Goal: Task Accomplishment & Management: Manage account settings

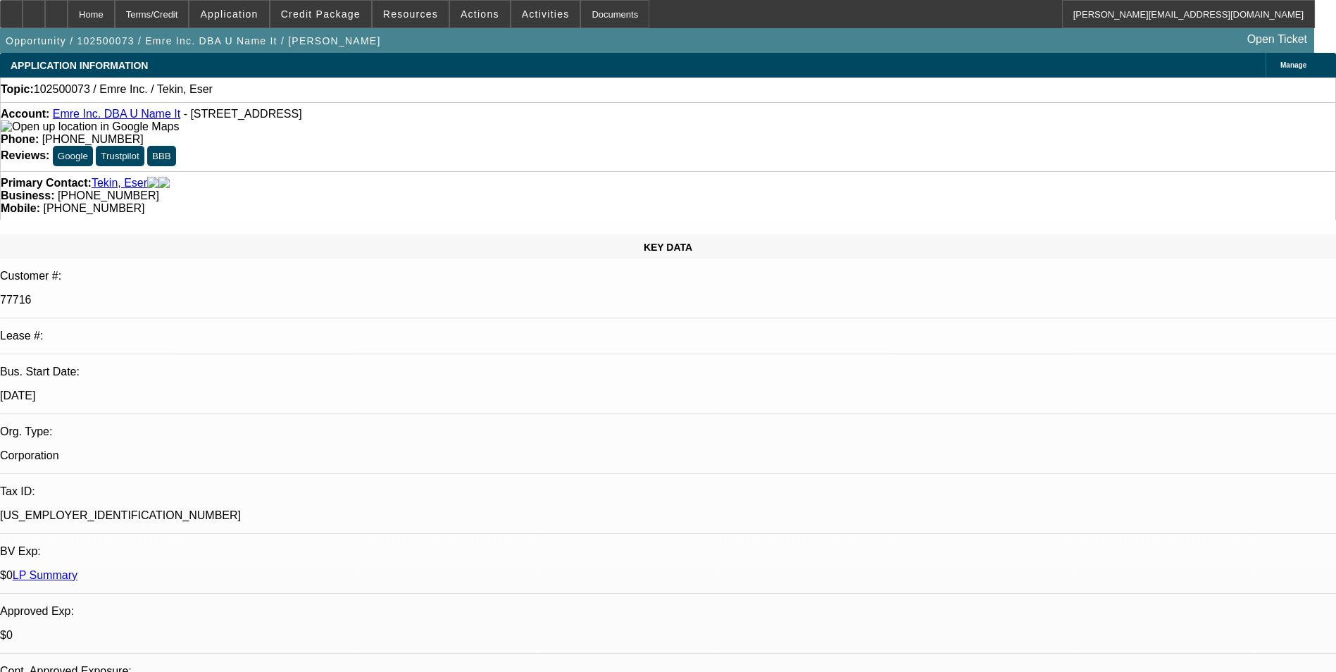
select select "0"
select select "2"
select select "0.1"
select select "4"
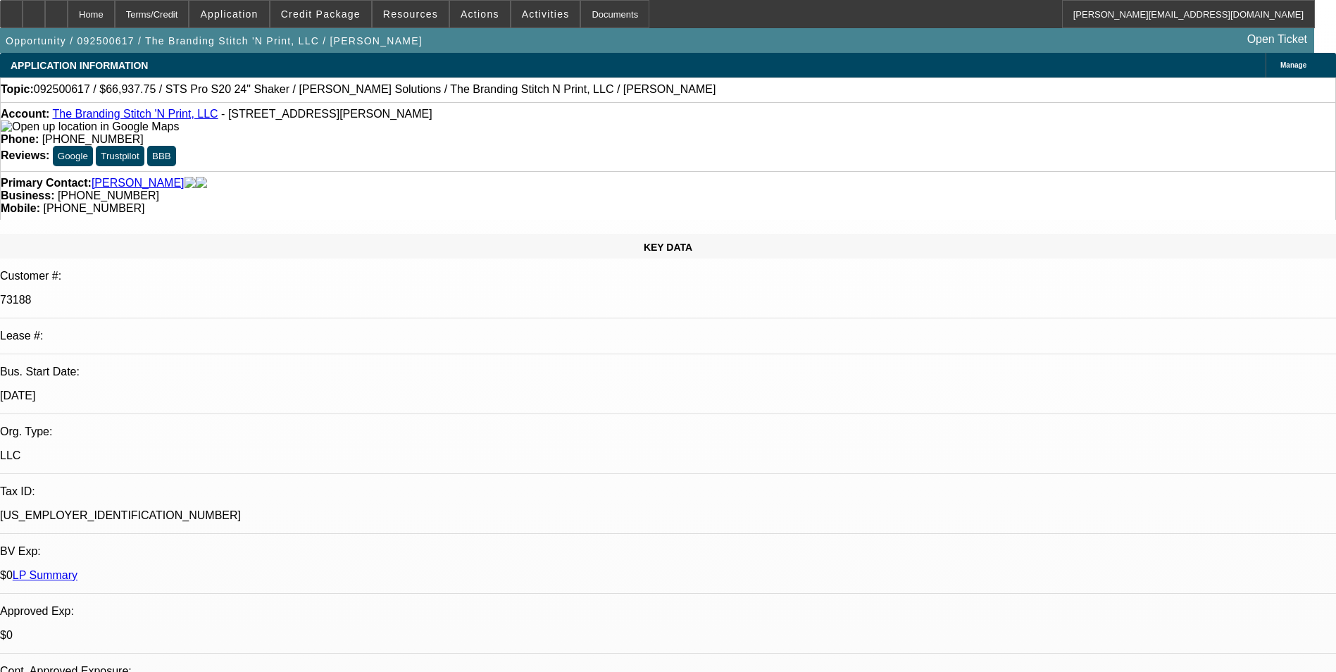
select select "0"
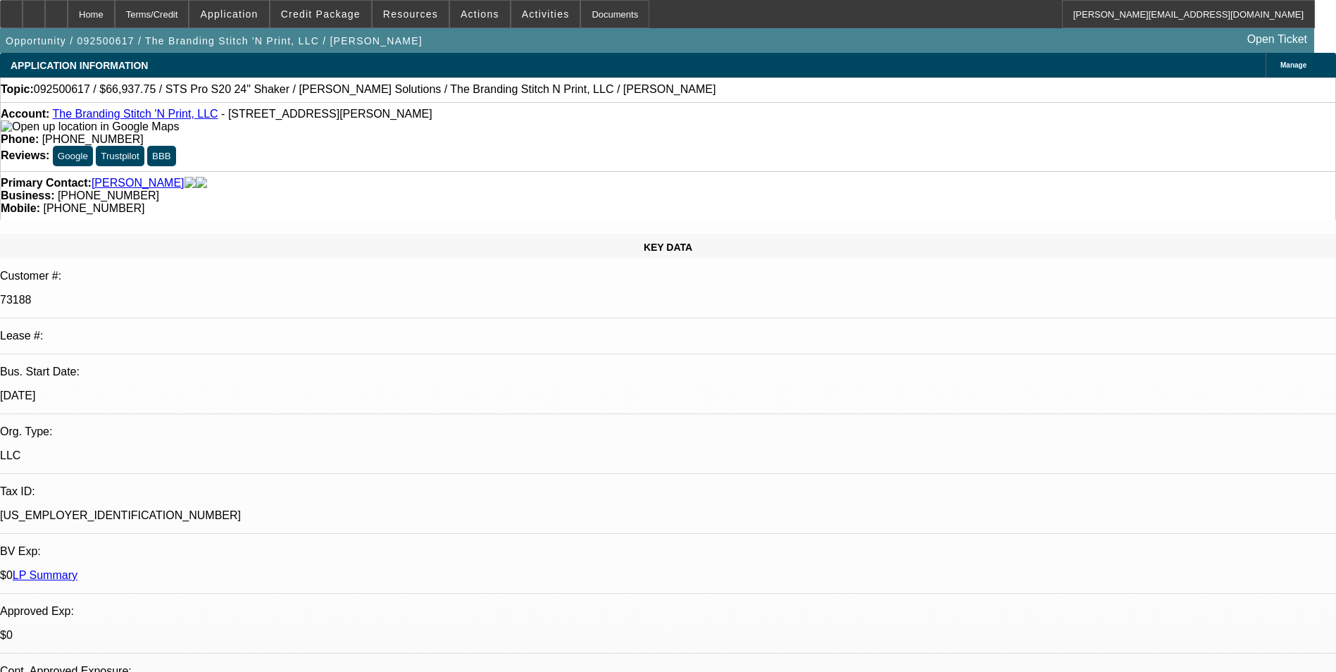
select select "0"
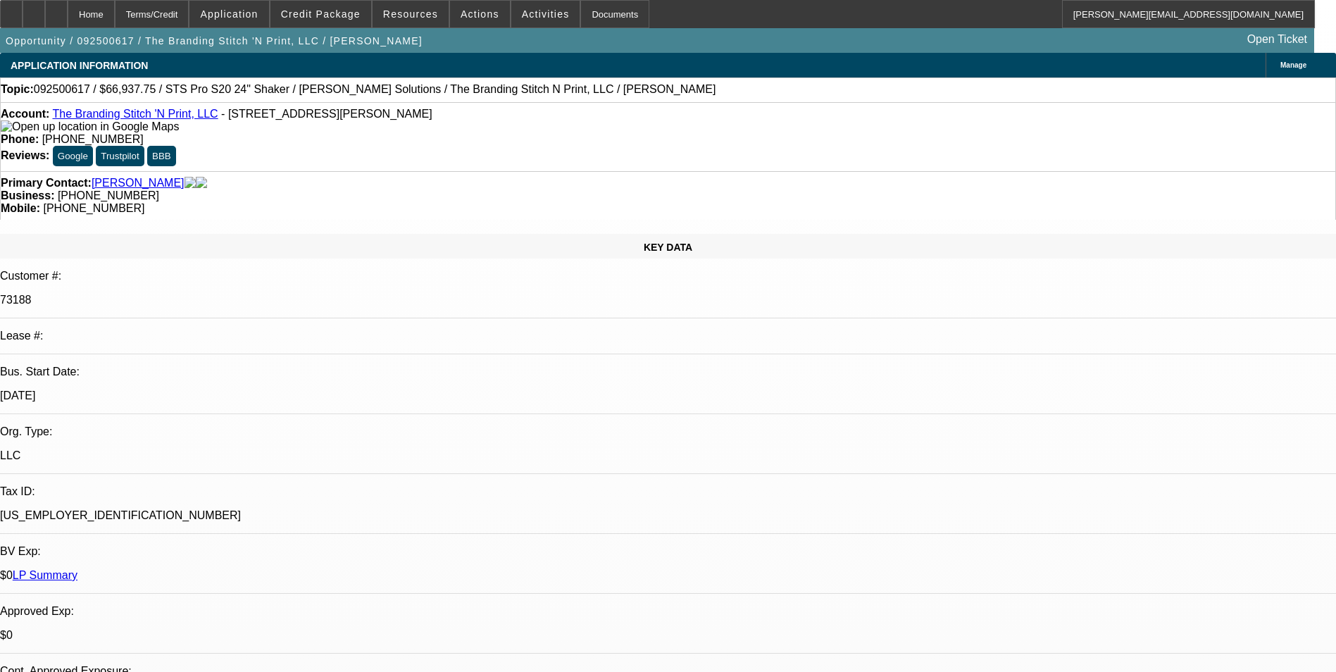
select select "0"
select select "1"
select select "2"
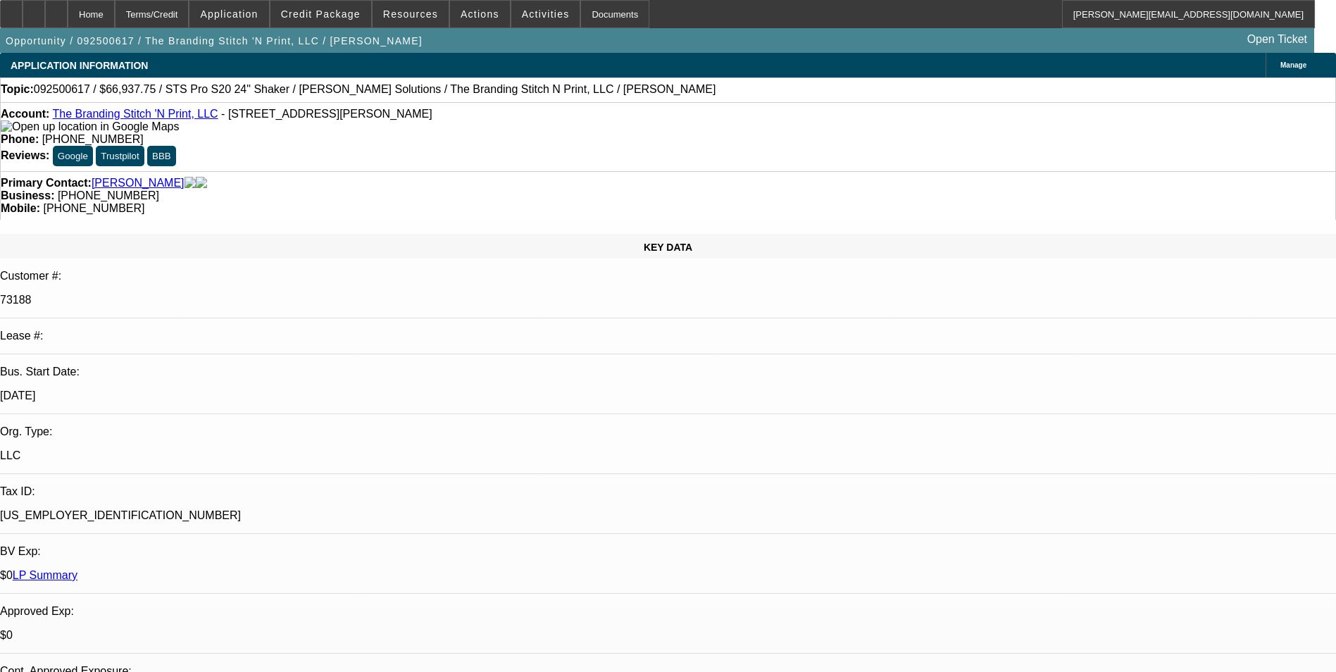
select select "1"
select select "2"
select select "1"
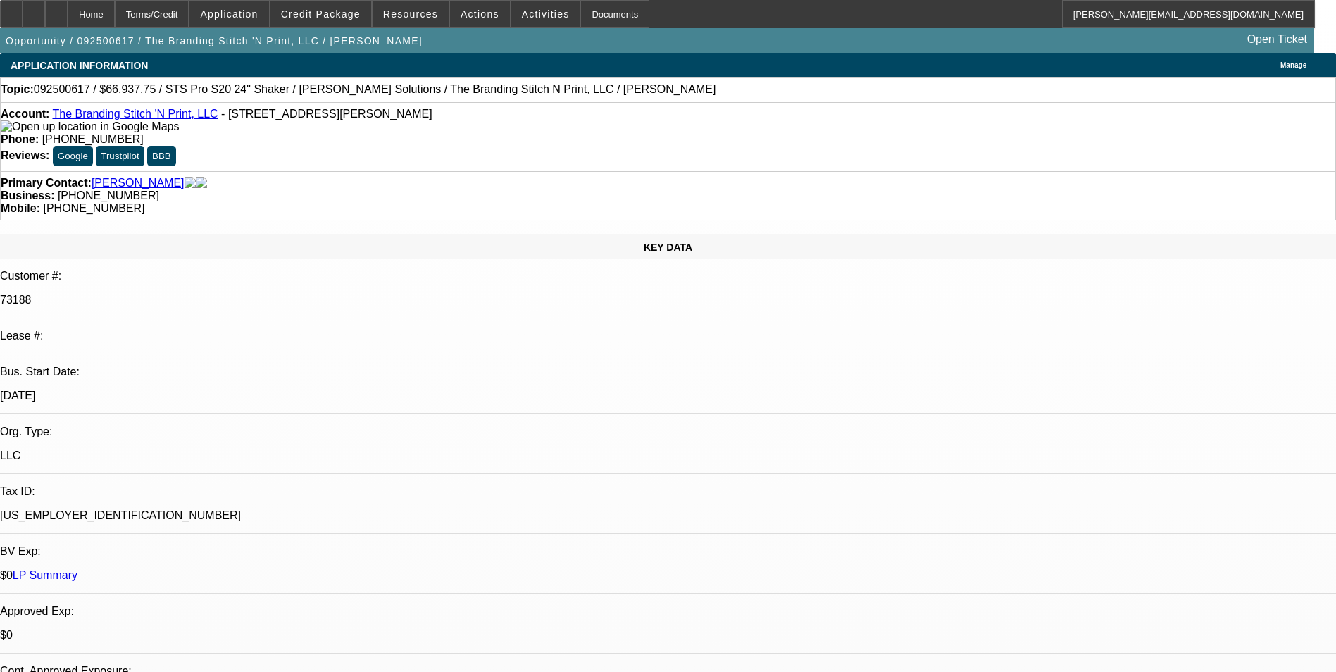
select select "2"
select select "1"
select select "2"
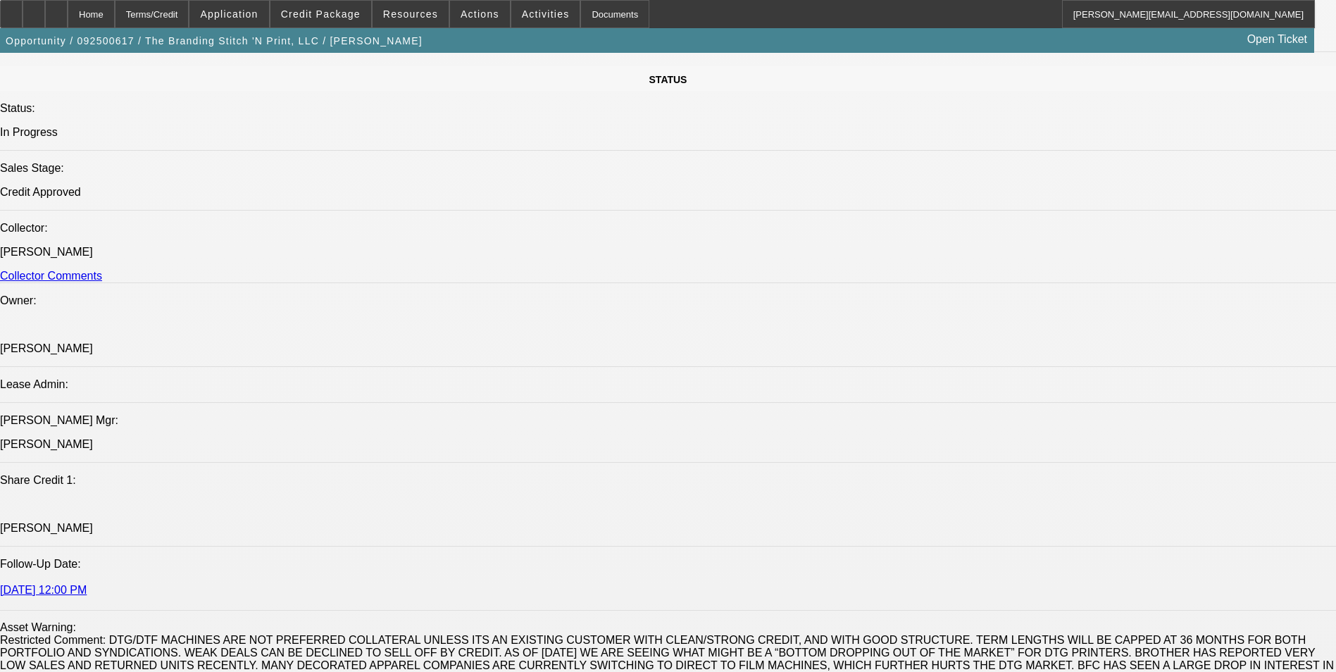
scroll to position [1620, 0]
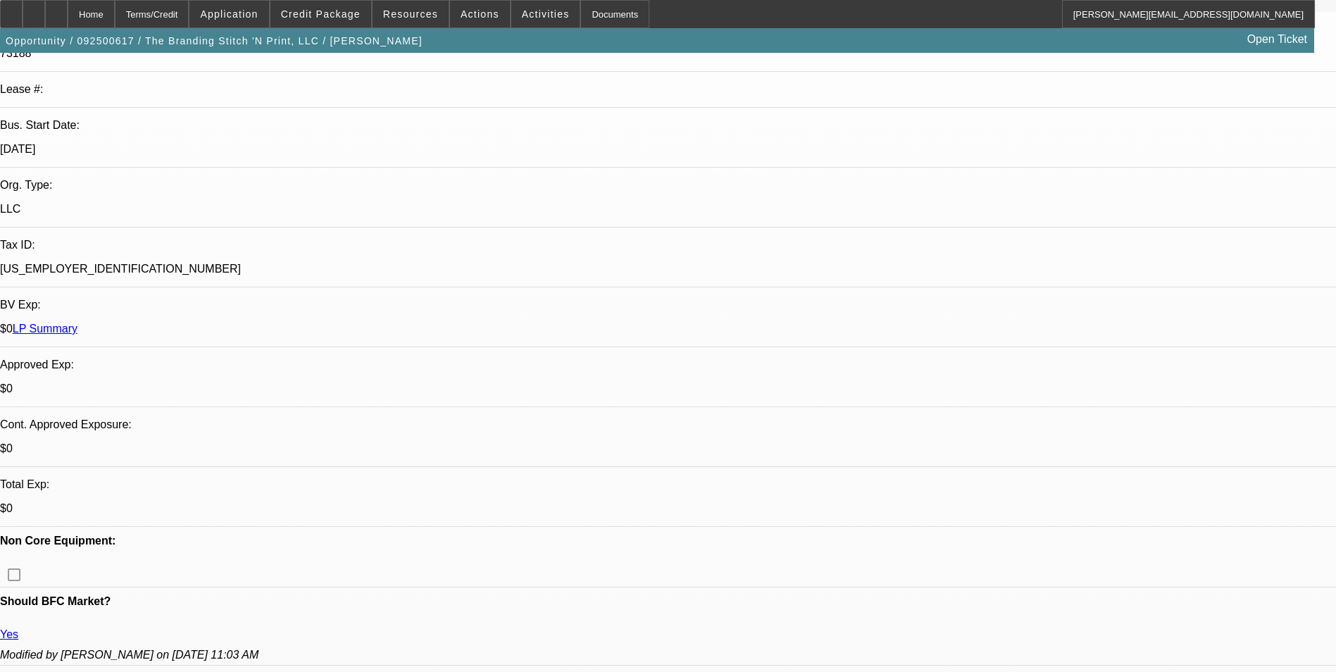
scroll to position [0, 0]
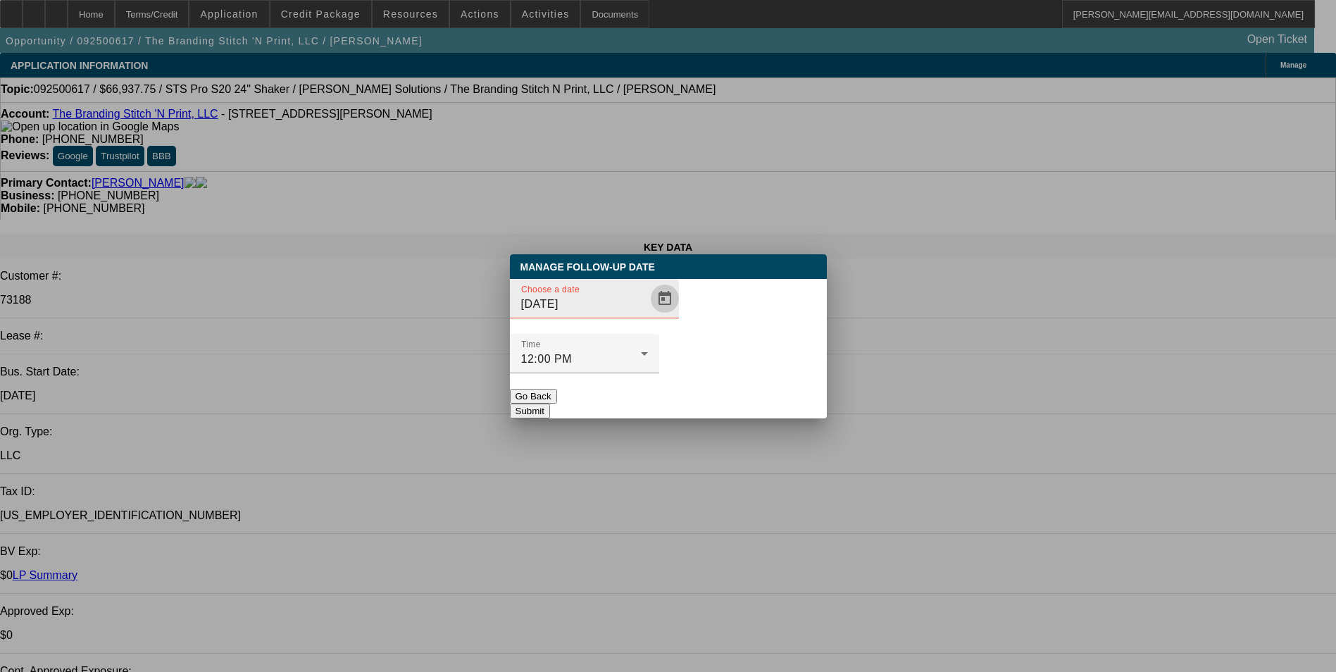
click at [648, 316] on span "Open calendar" at bounding box center [665, 299] width 34 height 34
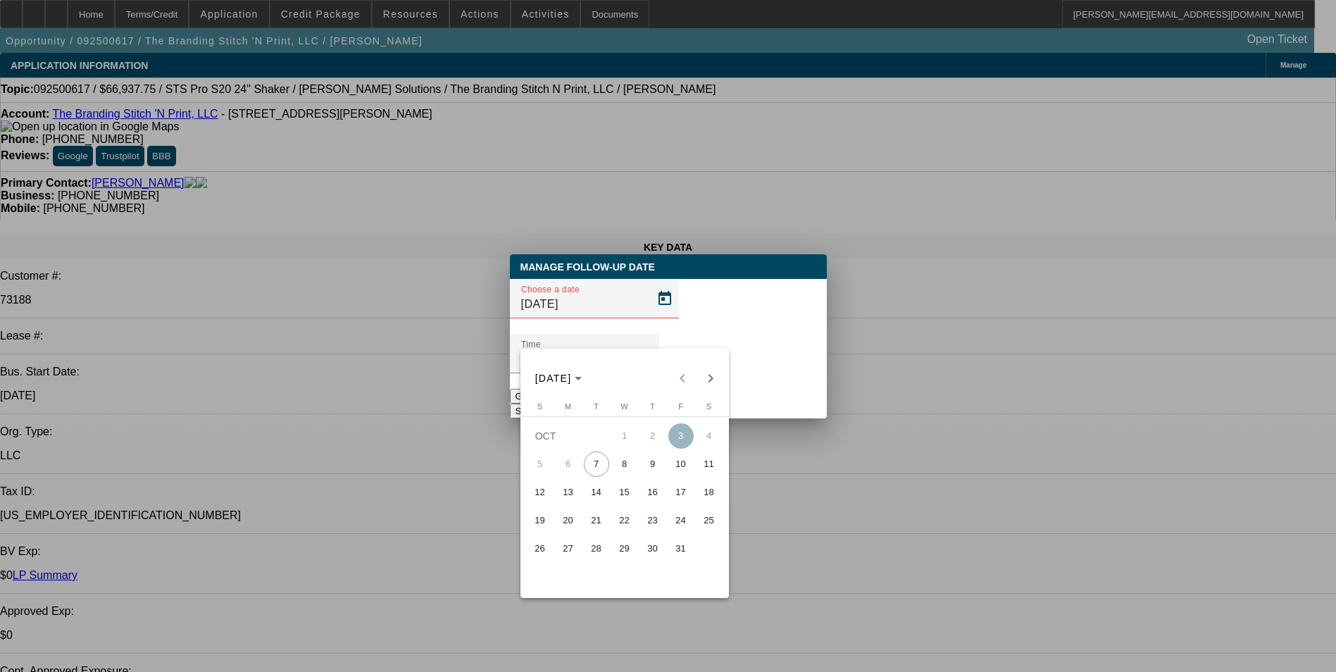
drag, startPoint x: 648, startPoint y: 469, endPoint x: 711, endPoint y: 389, distance: 101.9
click at [648, 467] on span "9" at bounding box center [652, 463] width 25 height 25
type input "10/9/2025"
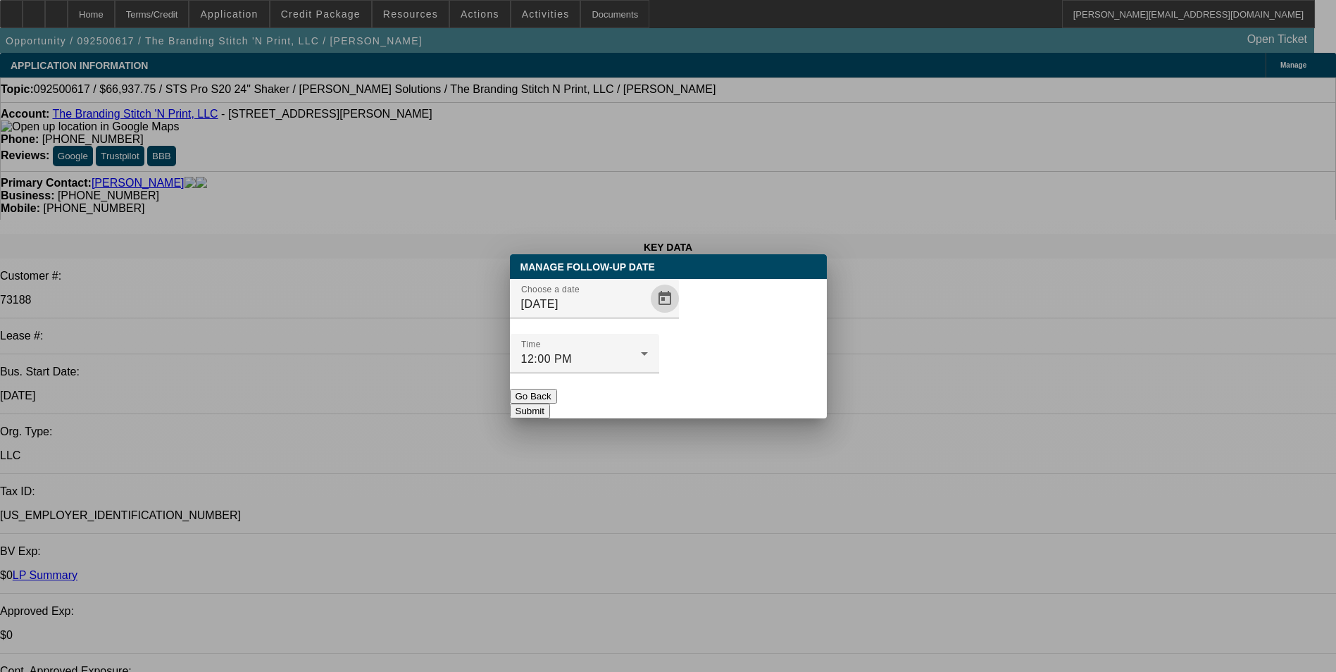
click at [550, 404] on button "Submit" at bounding box center [530, 411] width 40 height 15
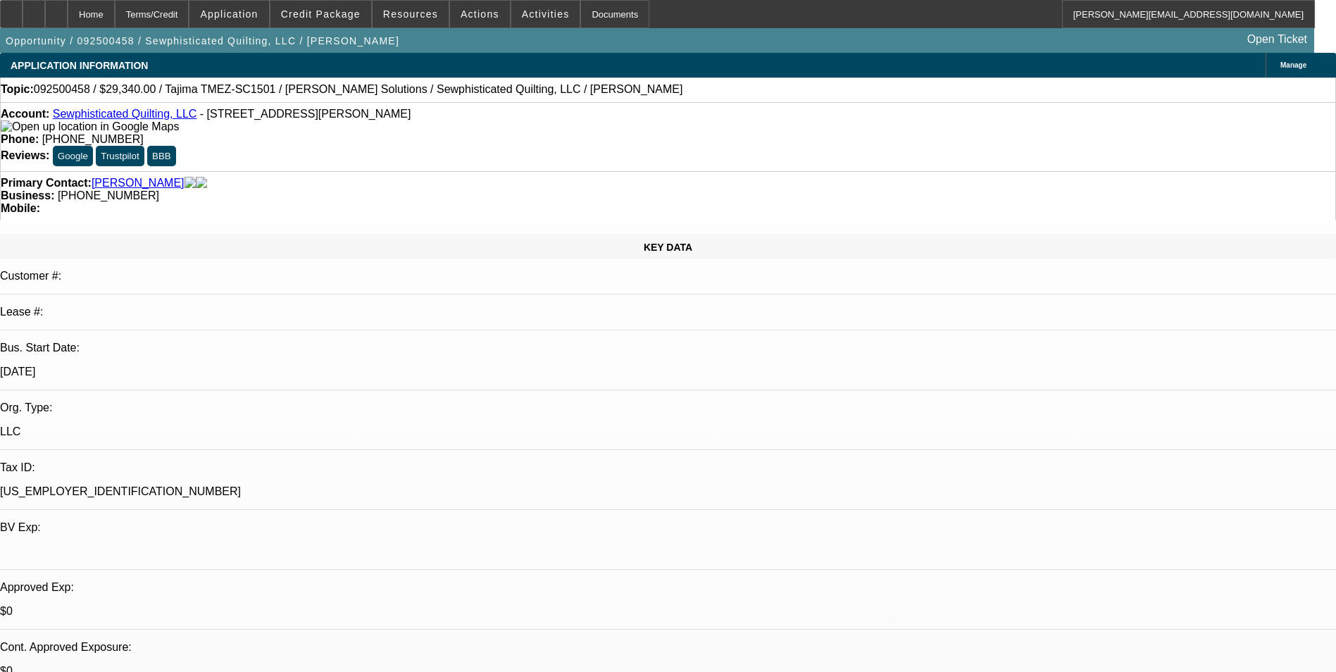
select select "0"
select select "2"
select select "0.1"
select select "4"
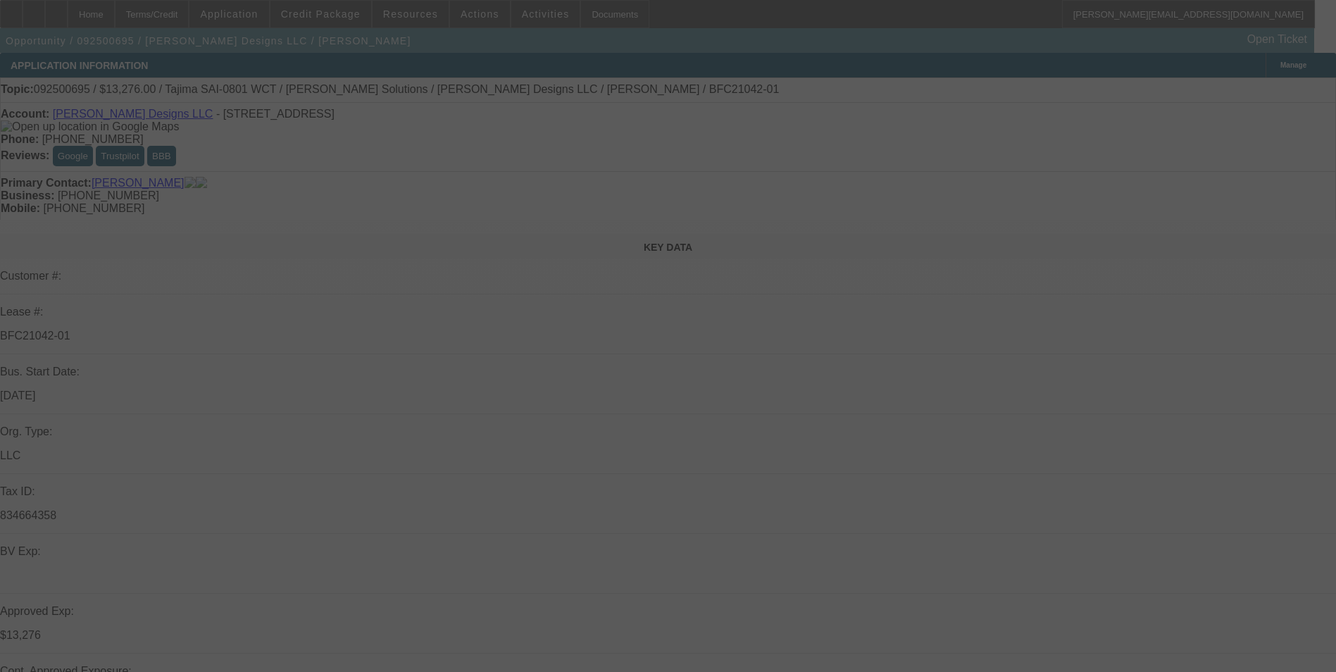
select select "0"
select select "2"
select select "0"
select select "2"
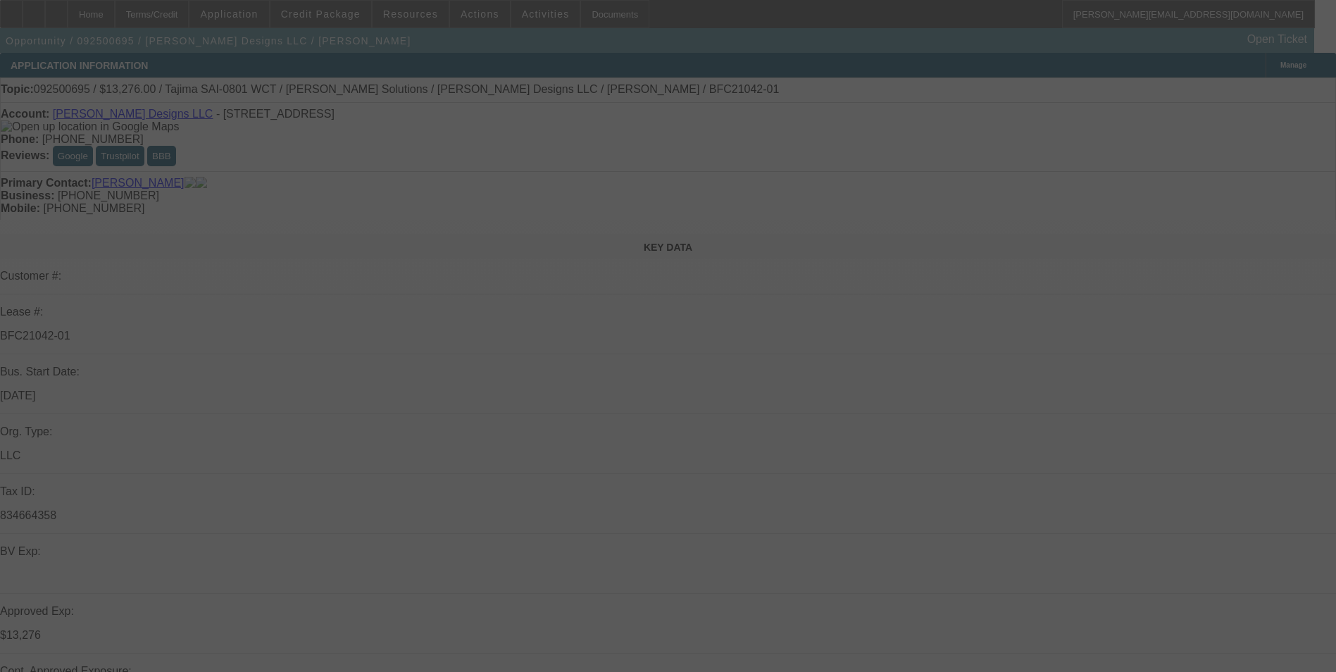
select select "0"
select select "2"
select select "0"
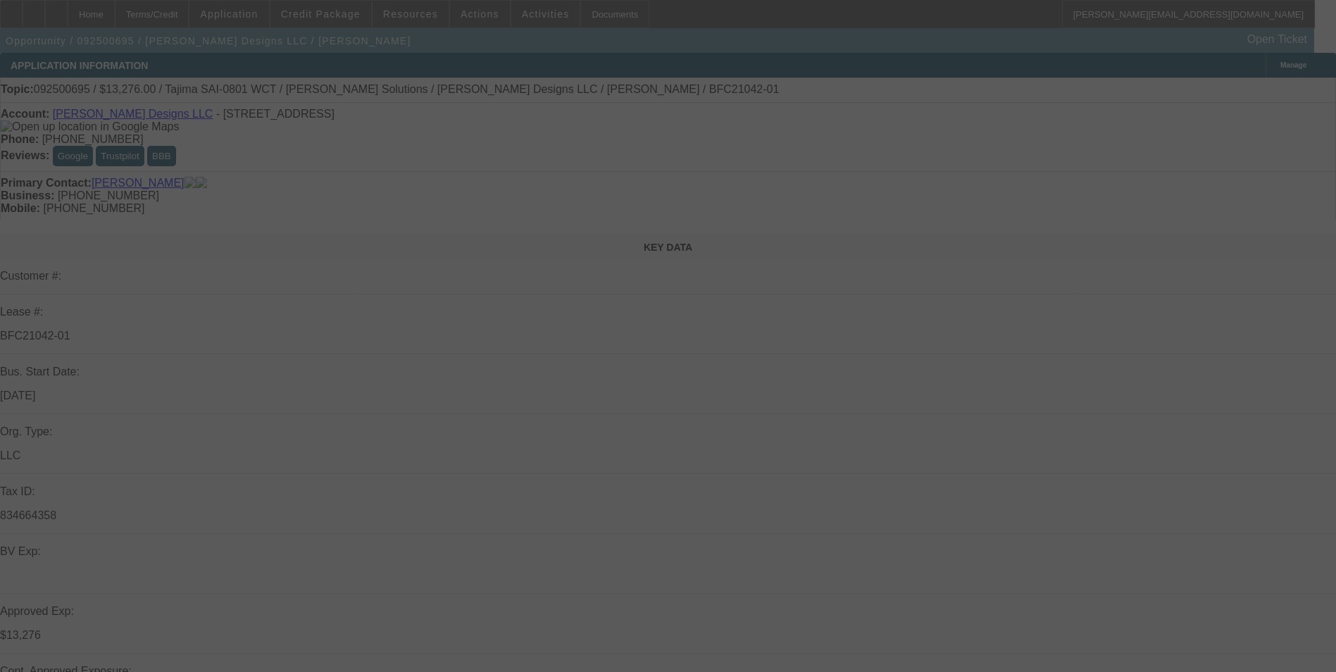
select select "2"
select select "0"
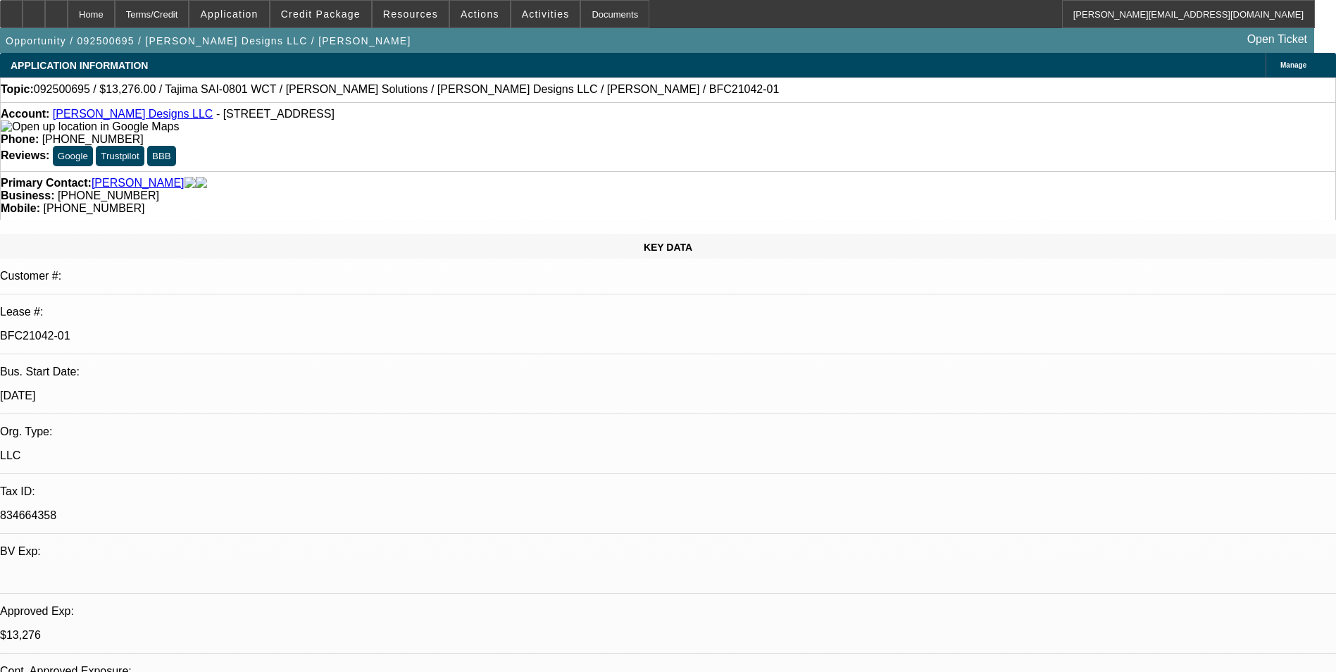
select select "1"
select select "2"
select select "6"
select select "1"
select select "2"
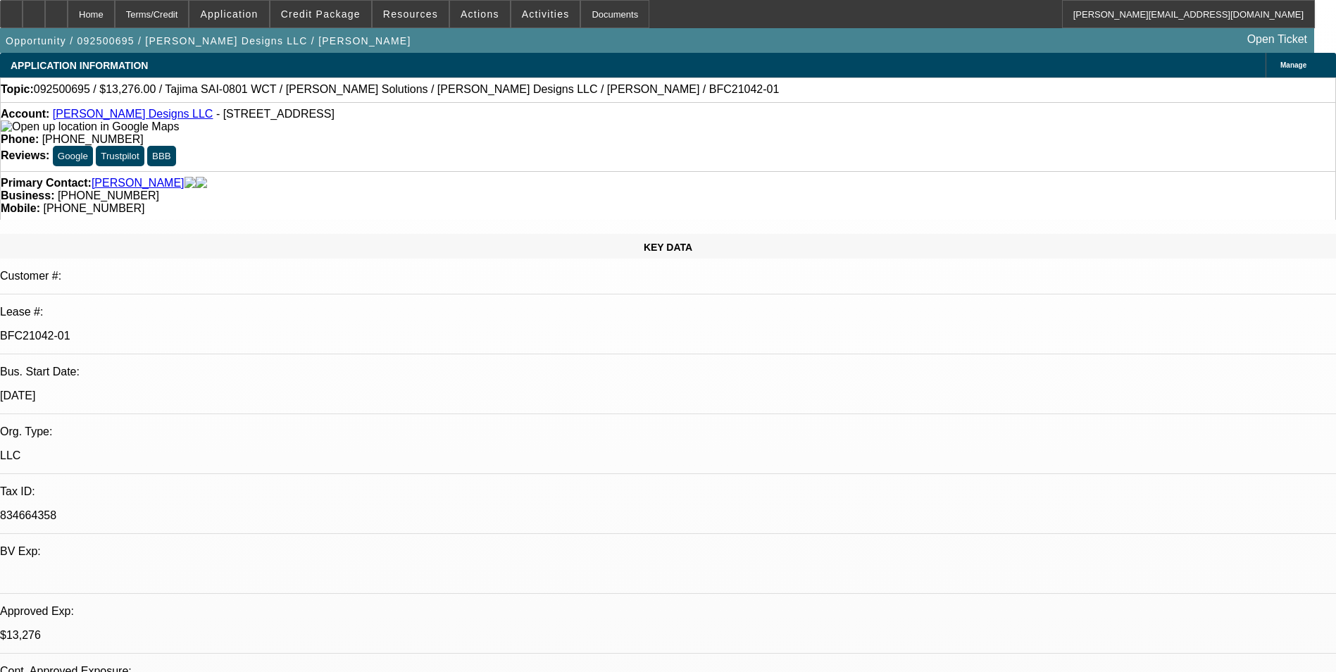
select select "6"
select select "1"
select select "2"
select select "6"
select select "1"
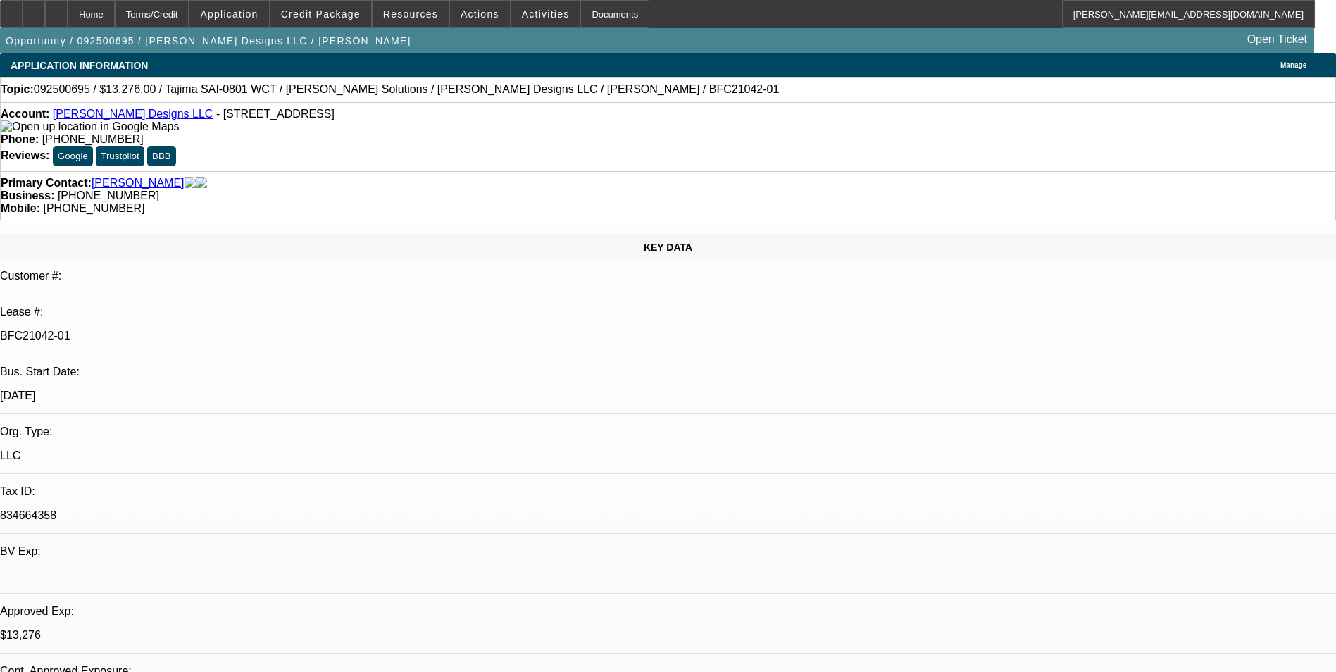
select select "2"
select select "6"
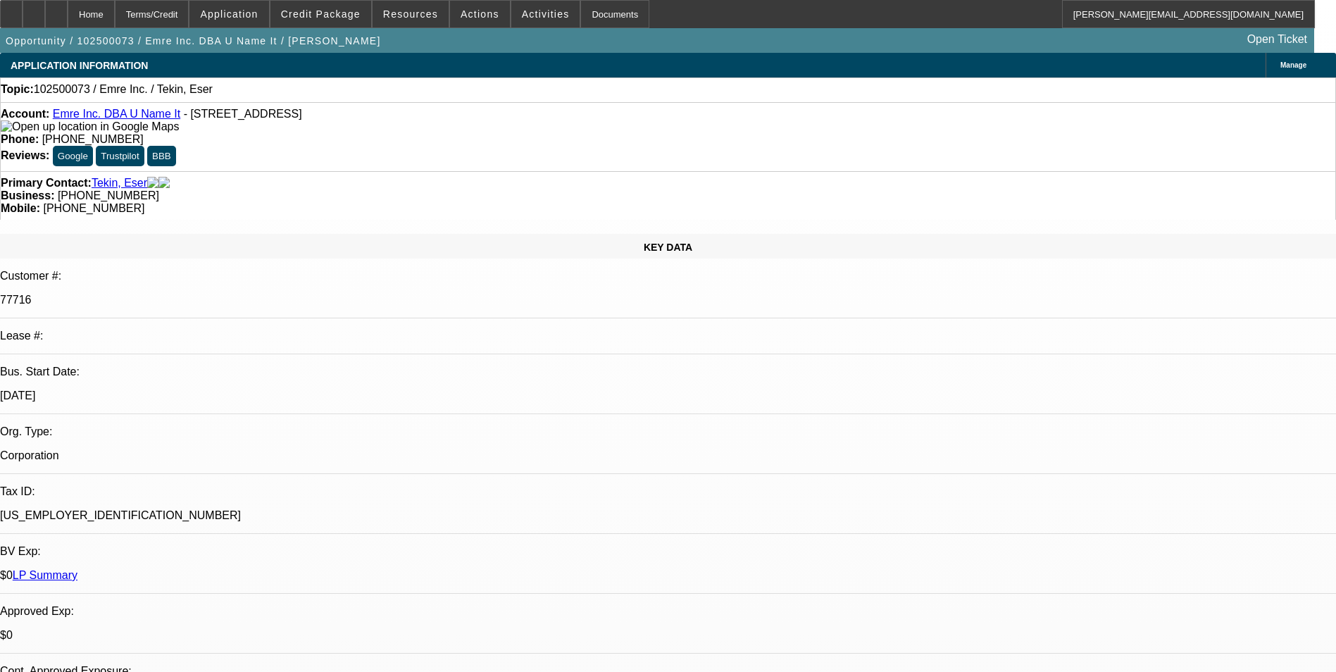
select select "0"
select select "2"
select select "0.1"
select select "4"
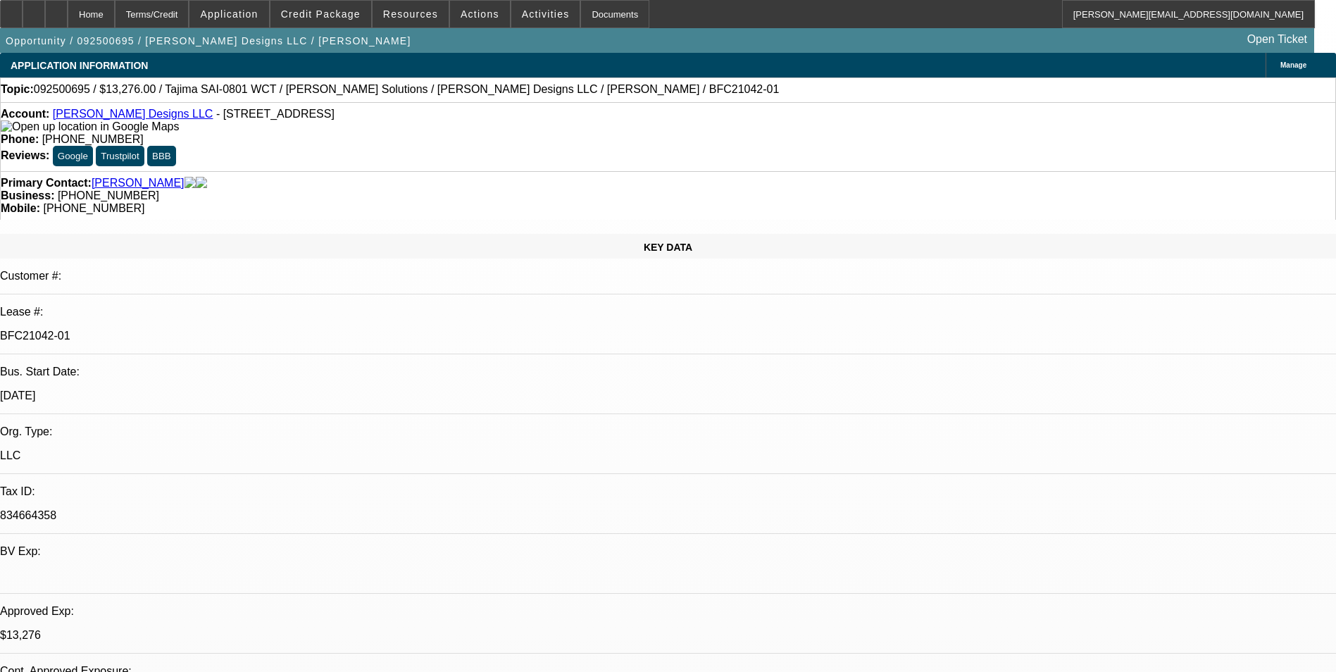
select select "0"
select select "2"
select select "0"
select select "6"
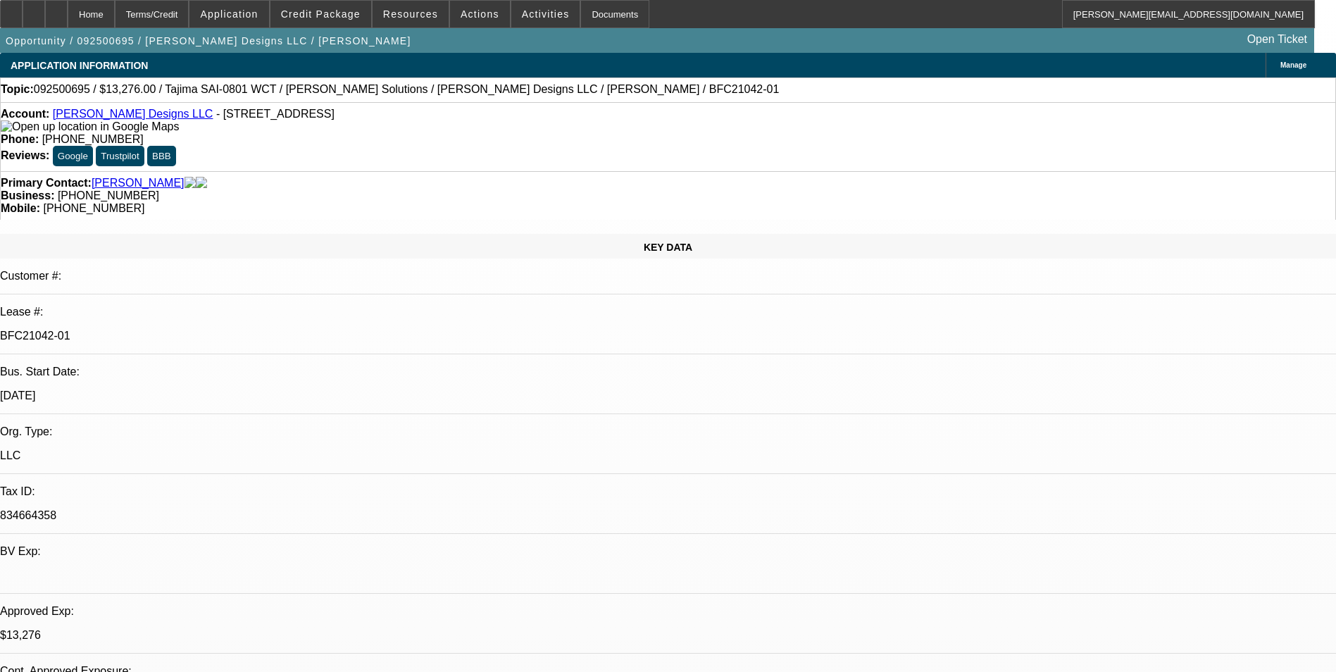
select select "0"
select select "2"
select select "0"
select select "6"
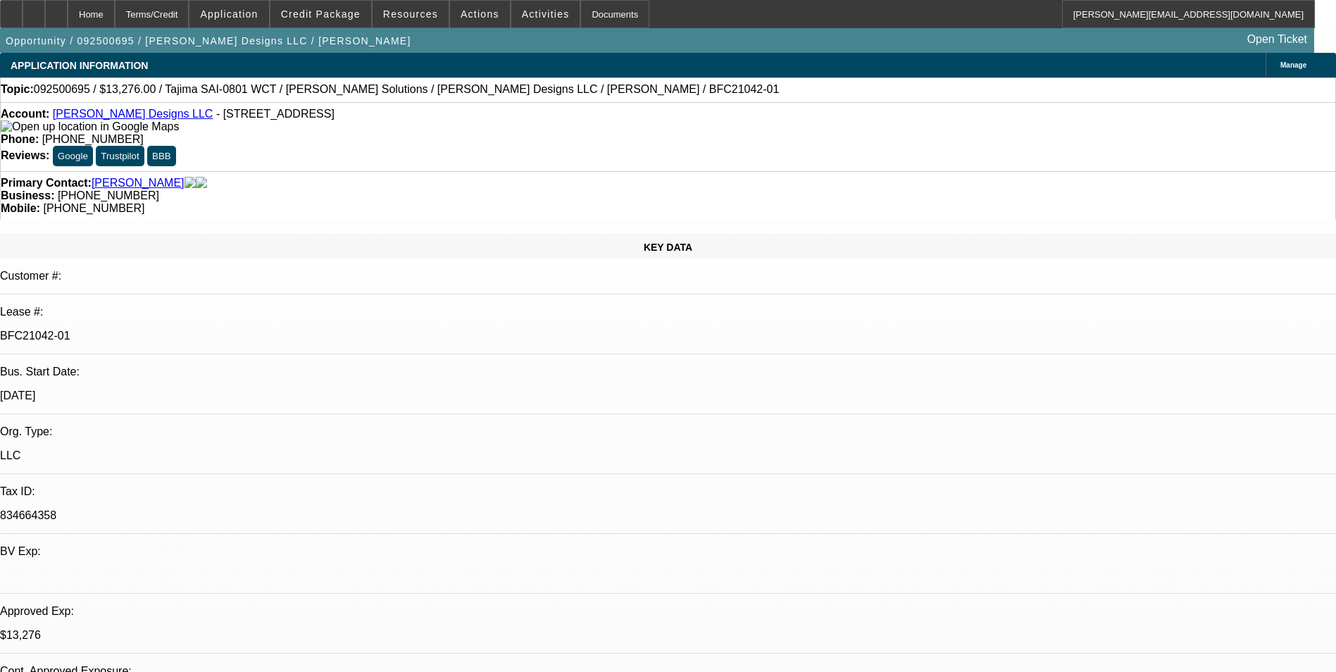
select select "0"
select select "2"
select select "0"
select select "6"
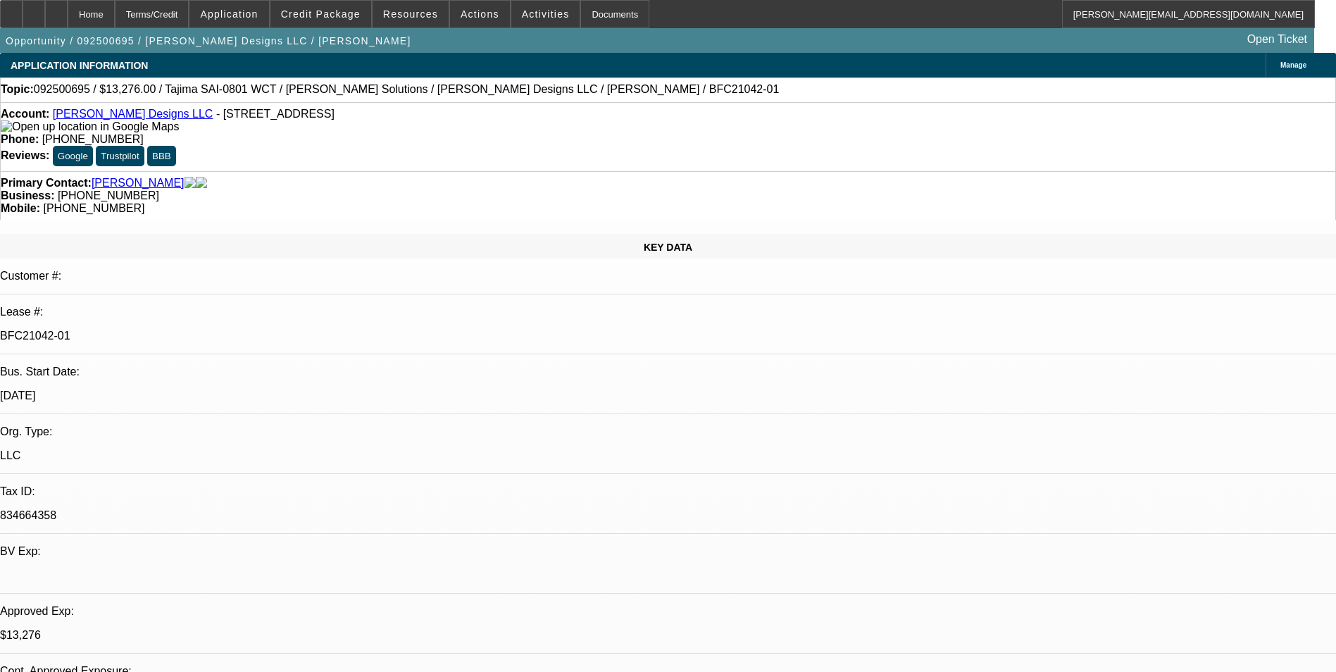
select select "0"
select select "2"
select select "0"
select select "6"
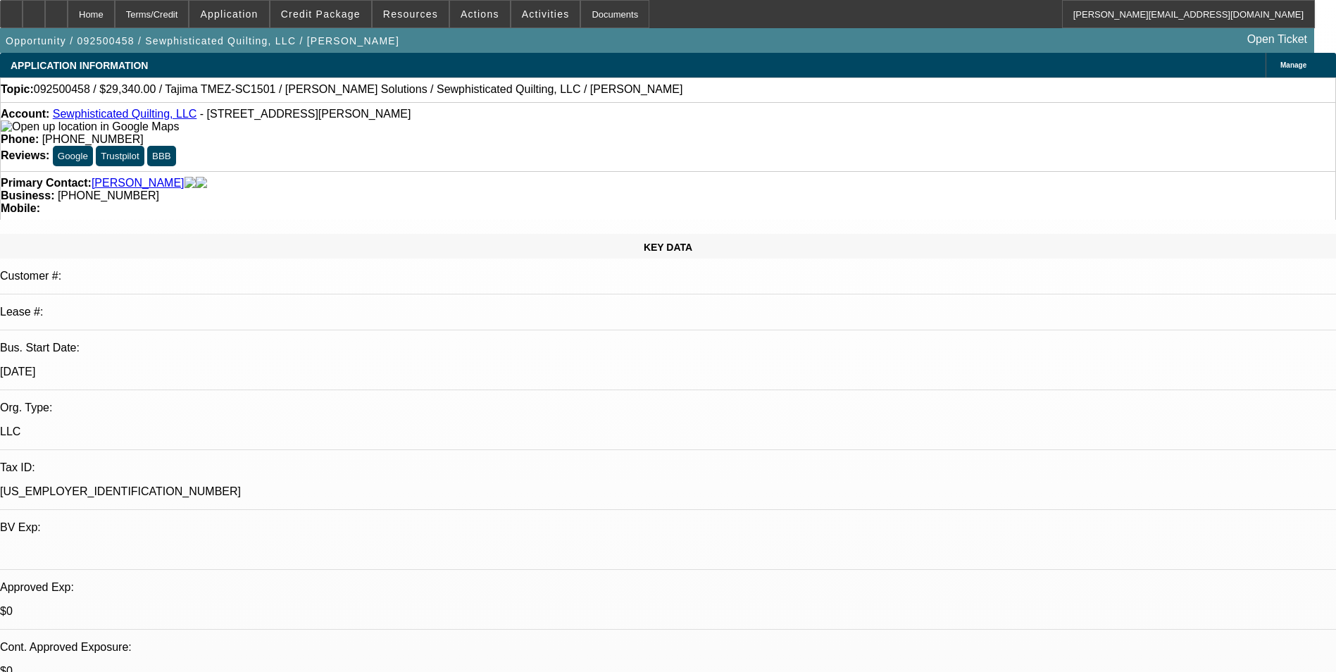
select select "0"
select select "2"
select select "0.1"
select select "4"
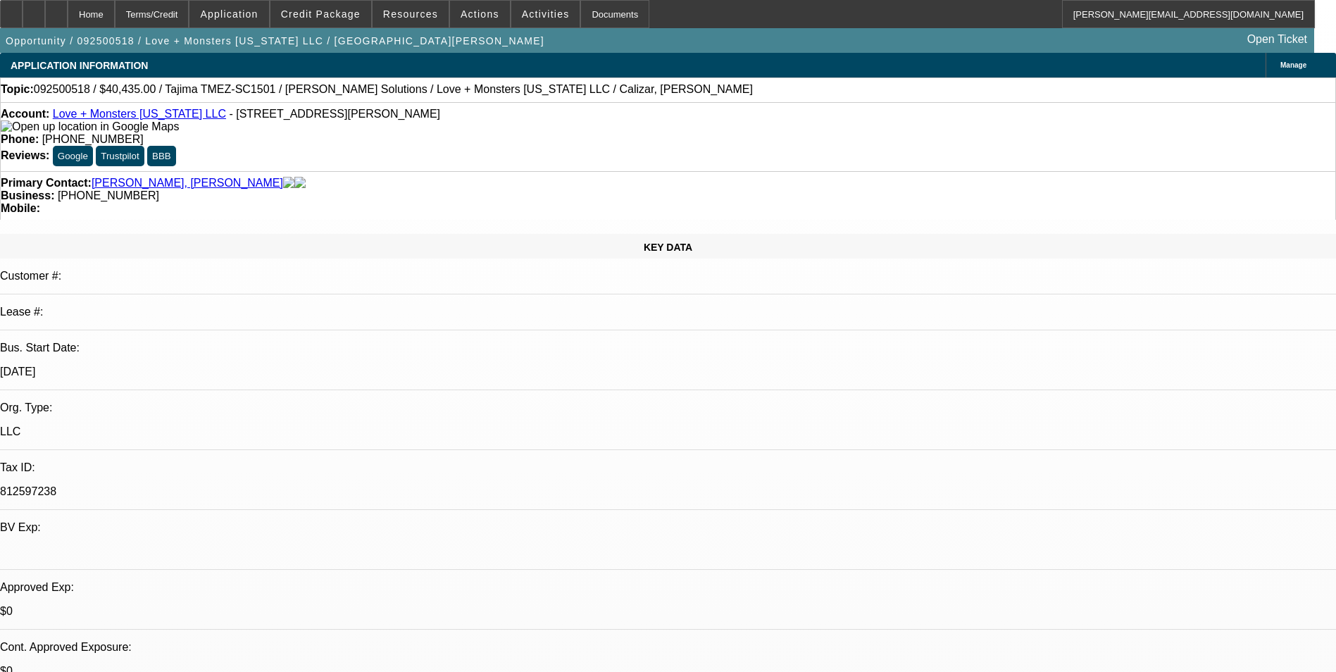
select select "0"
select select "2"
select select "0.1"
select select "4"
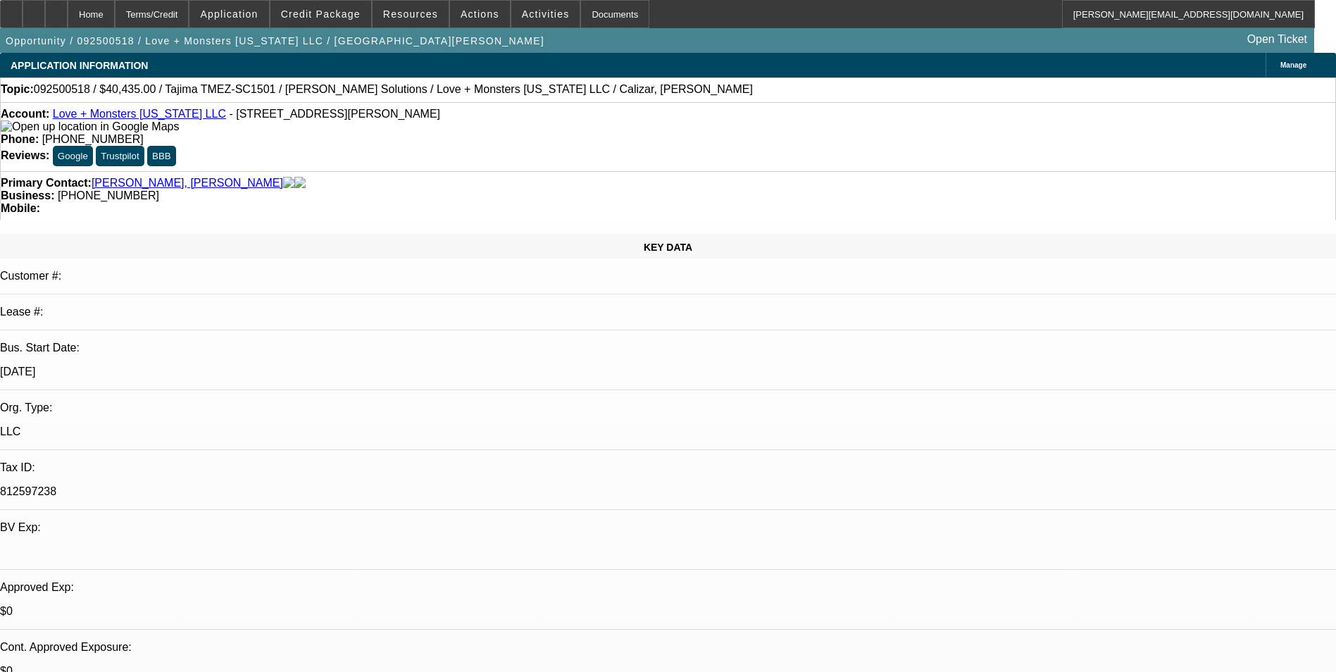
select select "0"
select select "2"
select select "0"
select select "6"
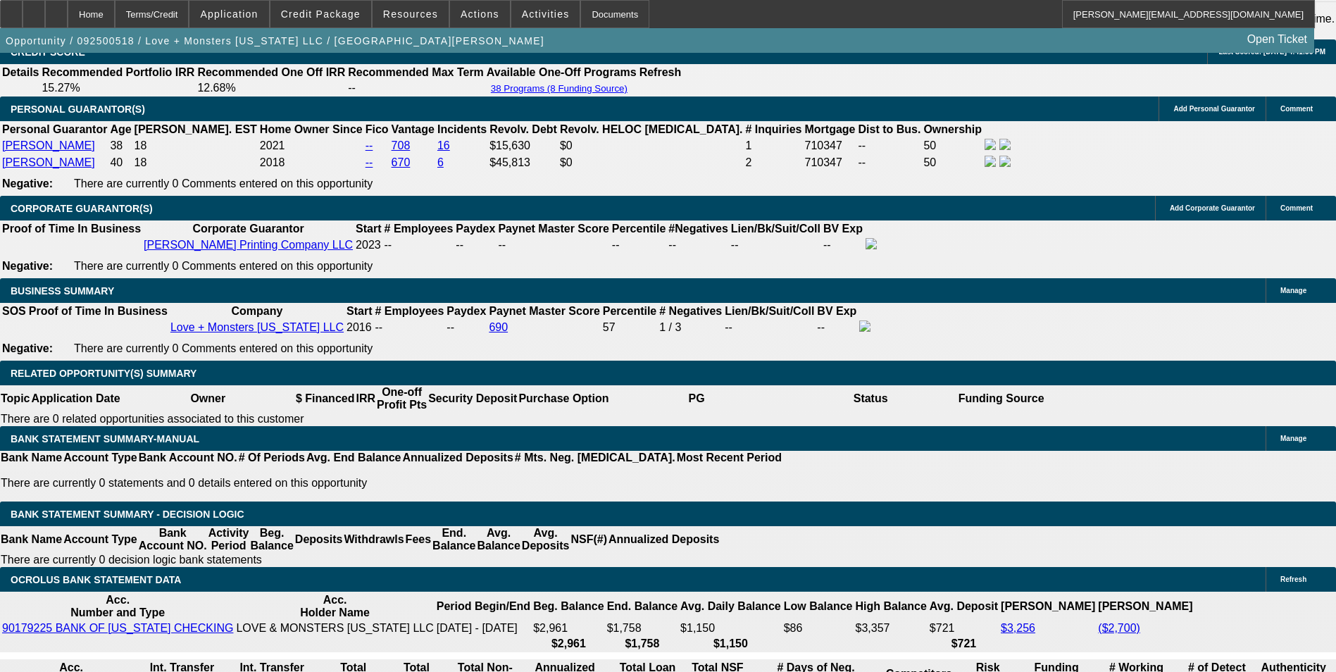
scroll to position [2113, 0]
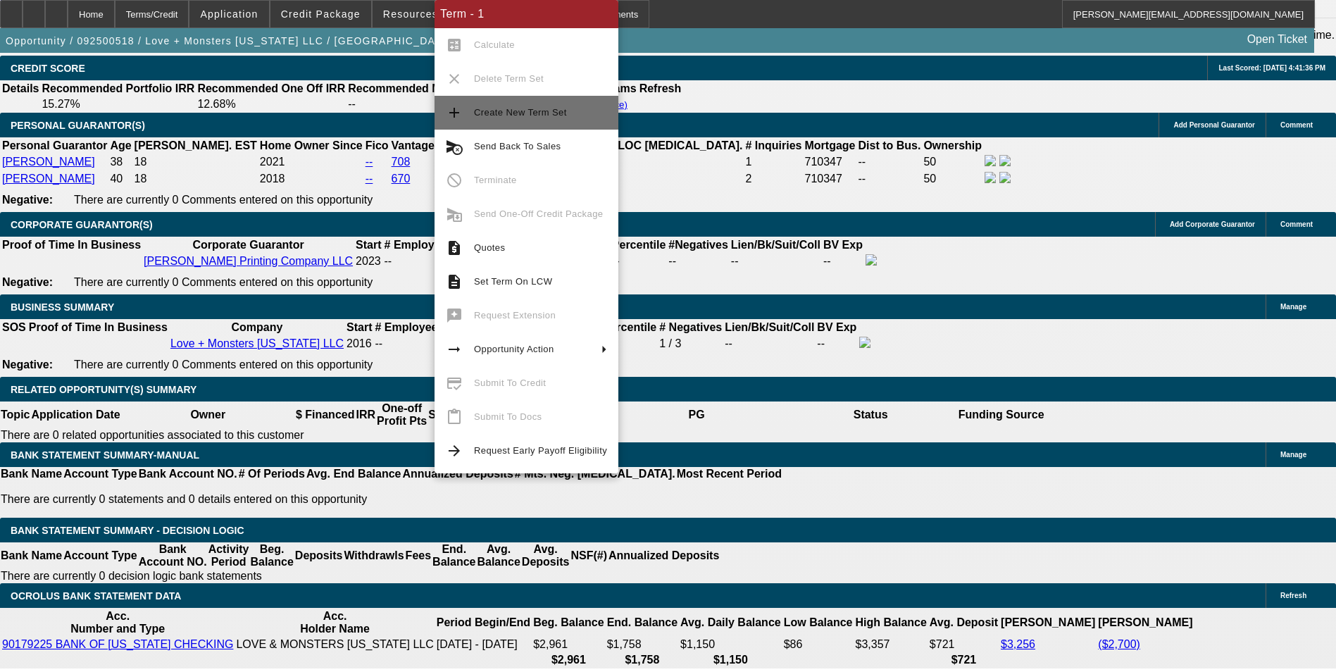
click at [558, 117] on span "Create New Term Set" at bounding box center [520, 112] width 93 height 11
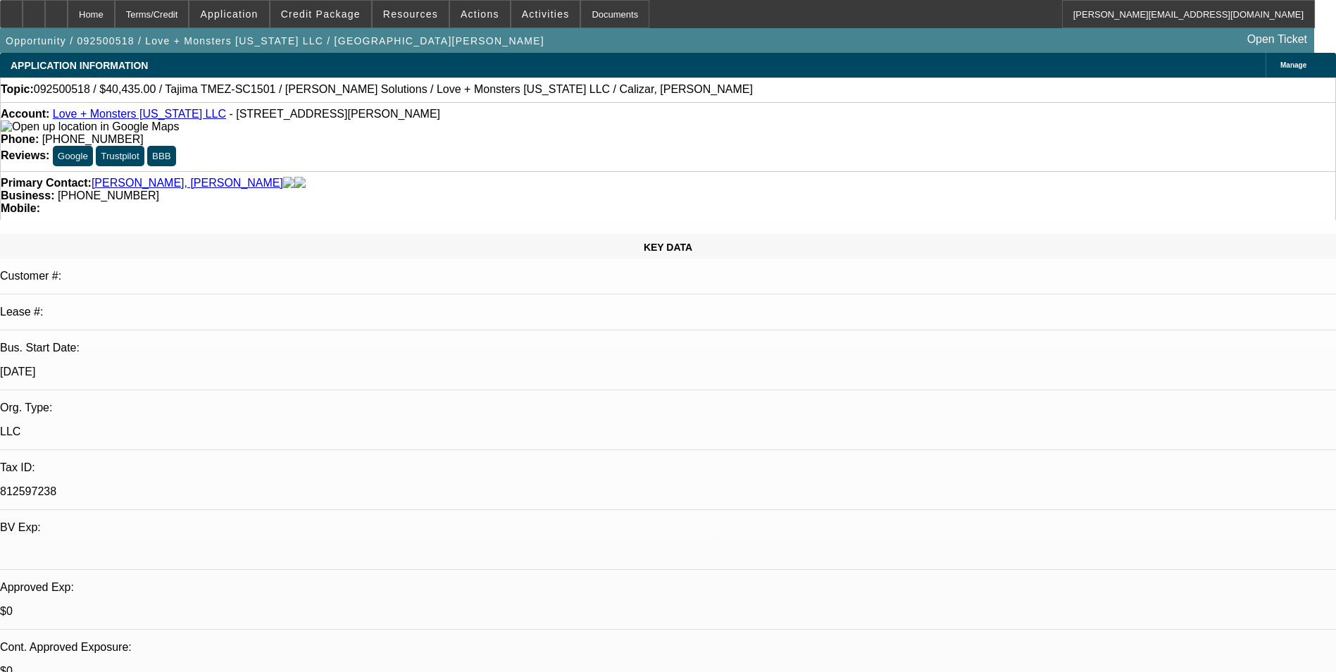
select select "0"
select select "2"
select select "0"
select select "2"
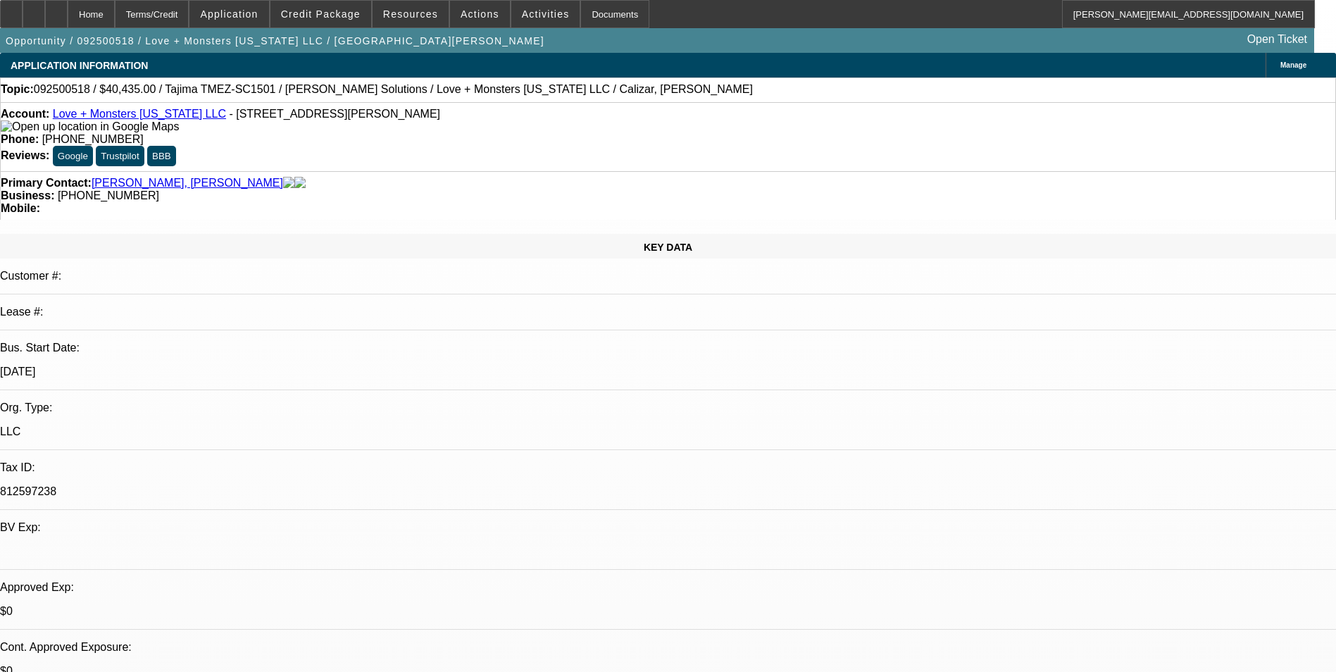
select select "0.1"
select select "0"
select select "2"
select select "0"
select select "1"
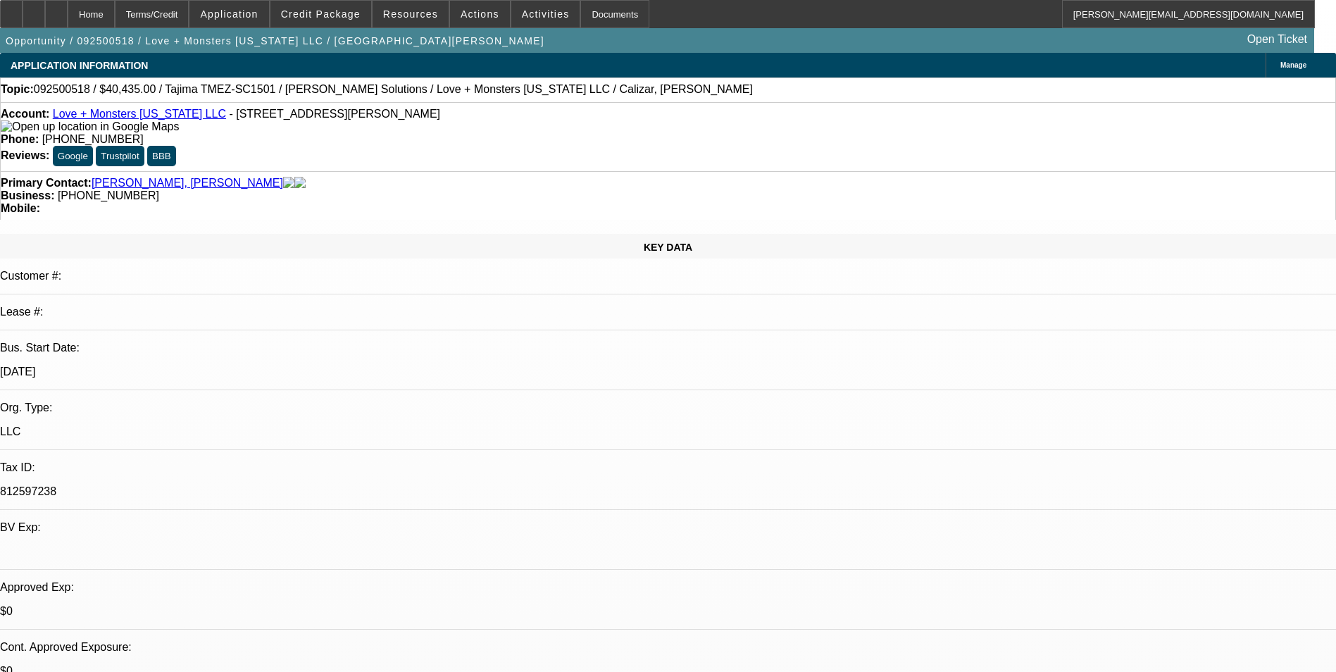
select select "2"
select select "6"
select select "1"
select select "2"
select select "4"
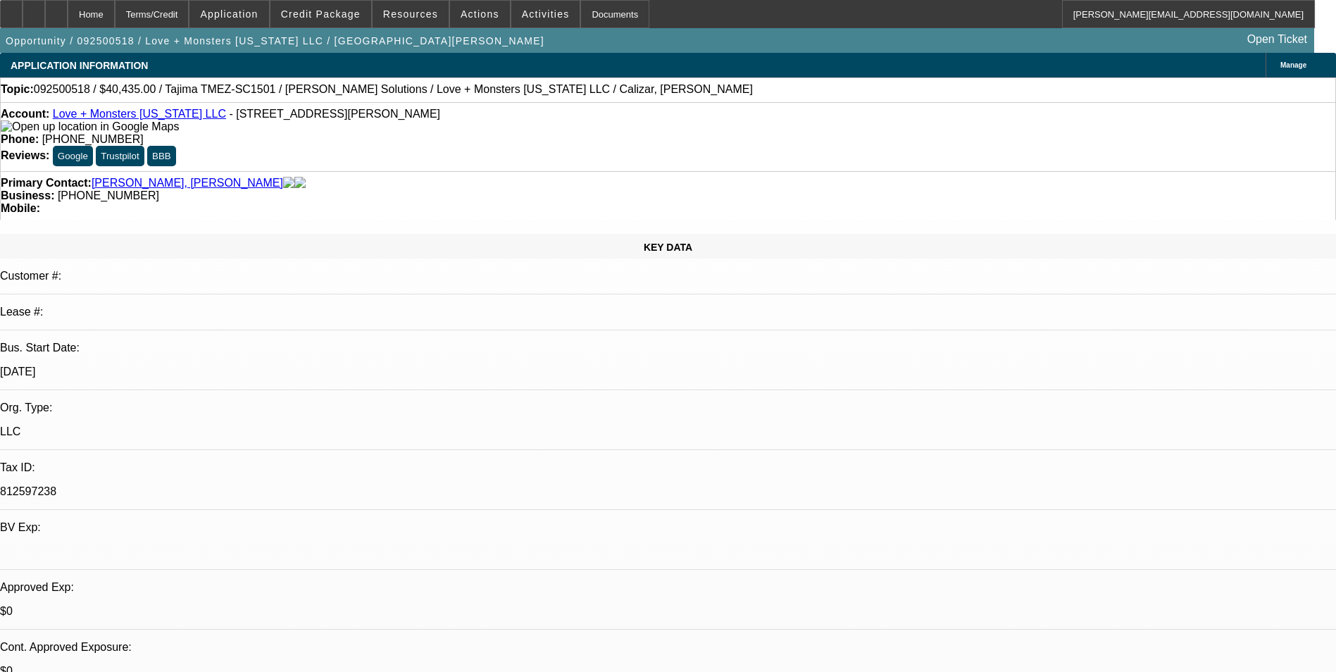
select select "1"
select select "2"
select select "6"
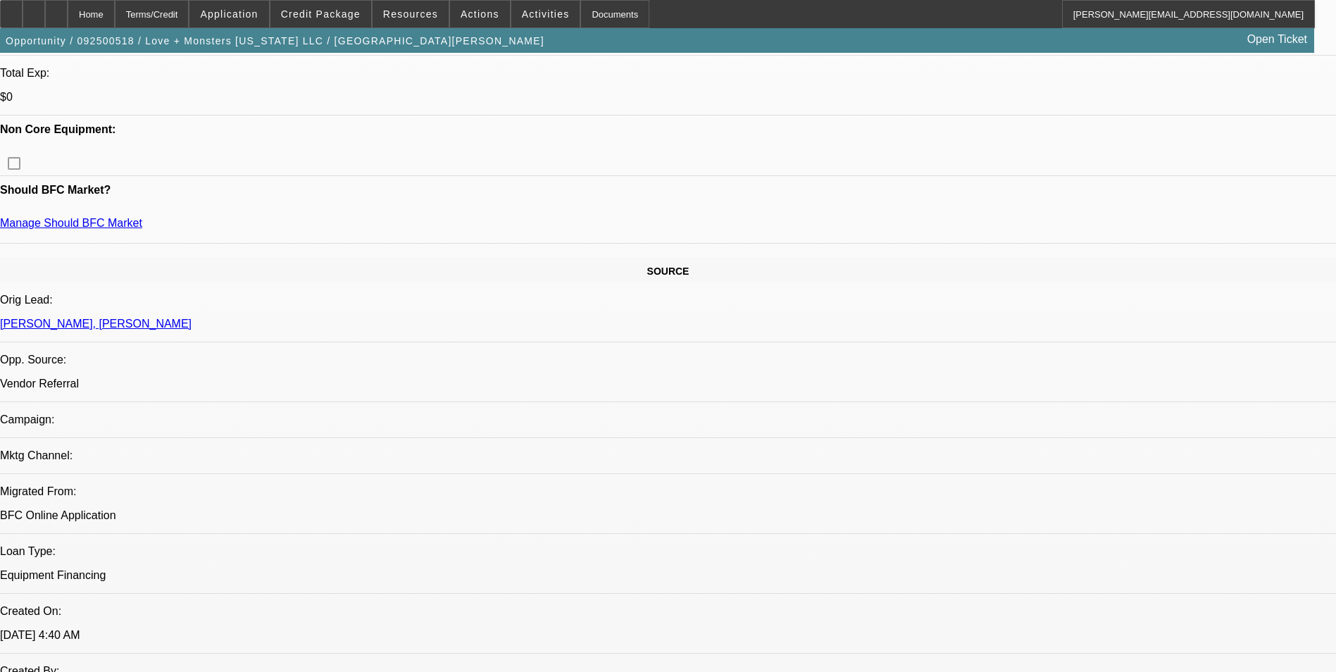
scroll to position [211, 0]
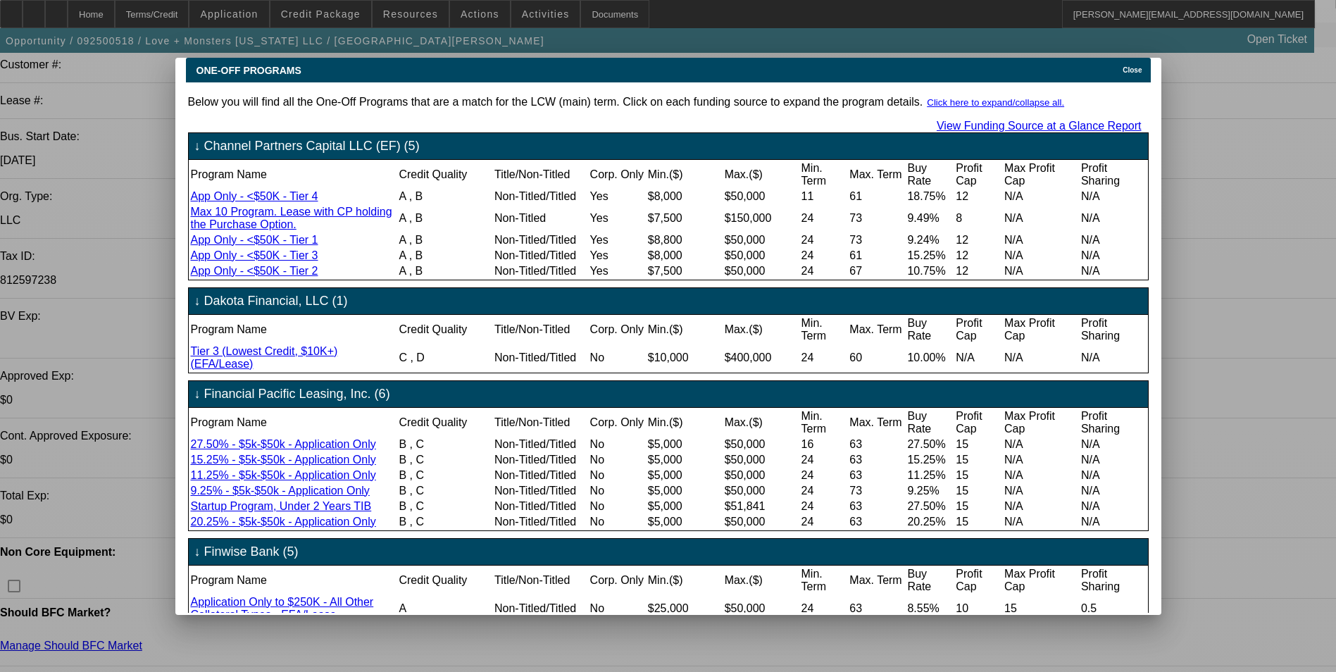
scroll to position [70, 0]
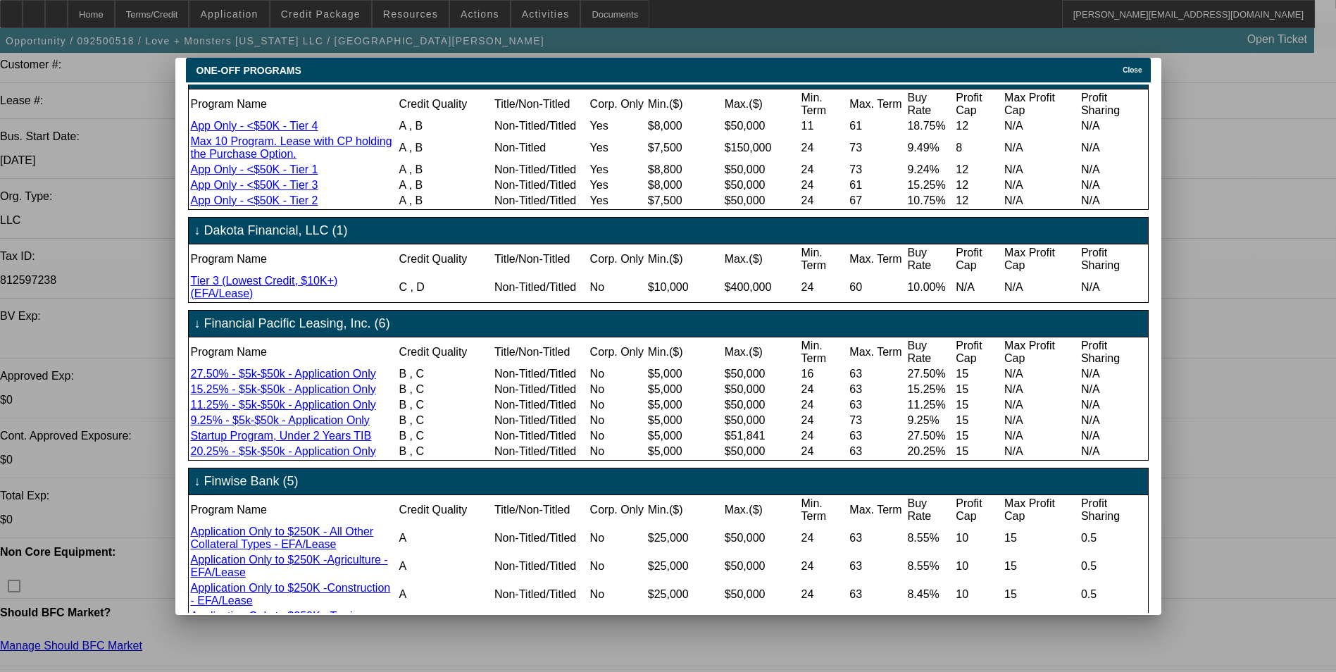
click at [1140, 66] on span "Close" at bounding box center [1132, 70] width 19 height 8
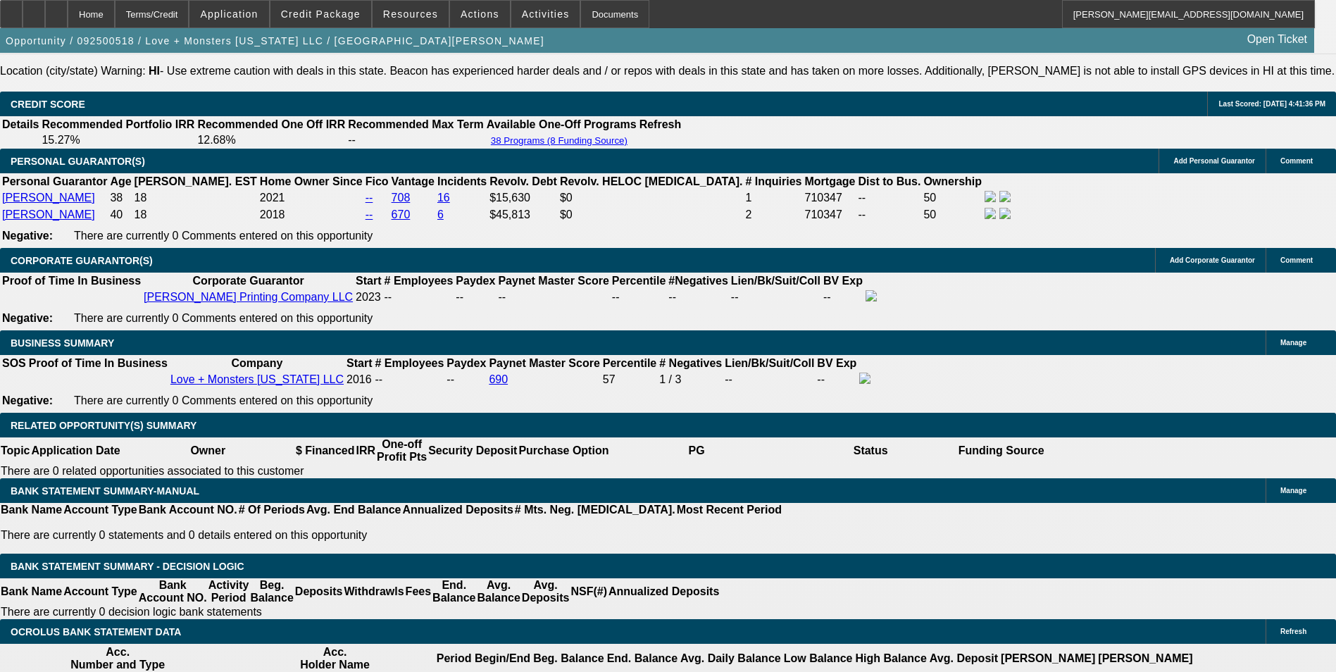
scroll to position [2113, 0]
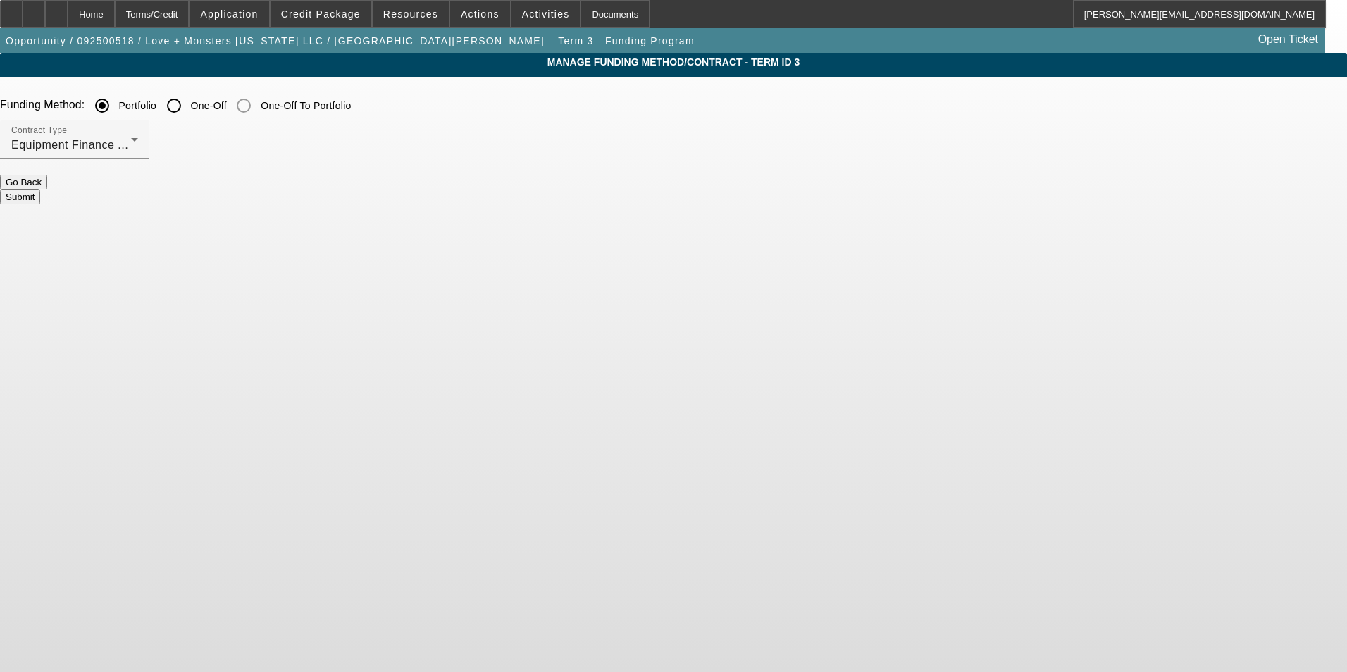
click at [188, 102] on input "One-Off" at bounding box center [174, 106] width 28 height 28
radio input "true"
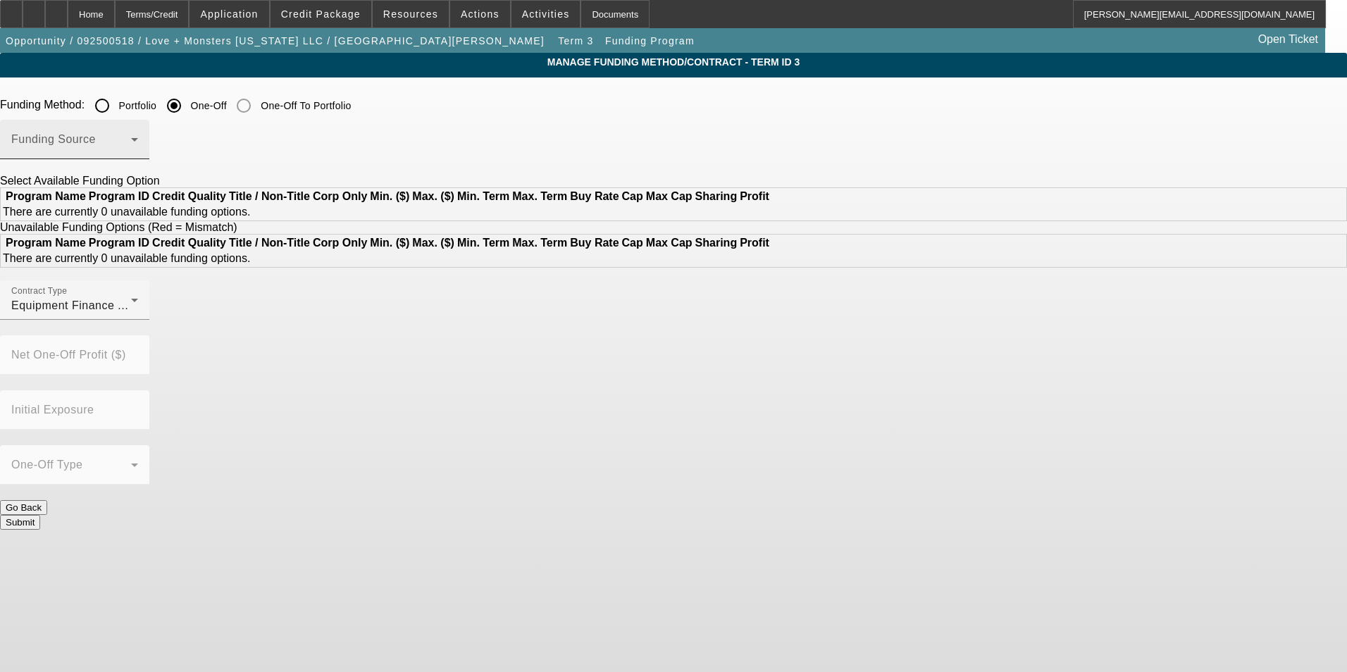
click at [138, 135] on div "Funding Source" at bounding box center [74, 139] width 127 height 39
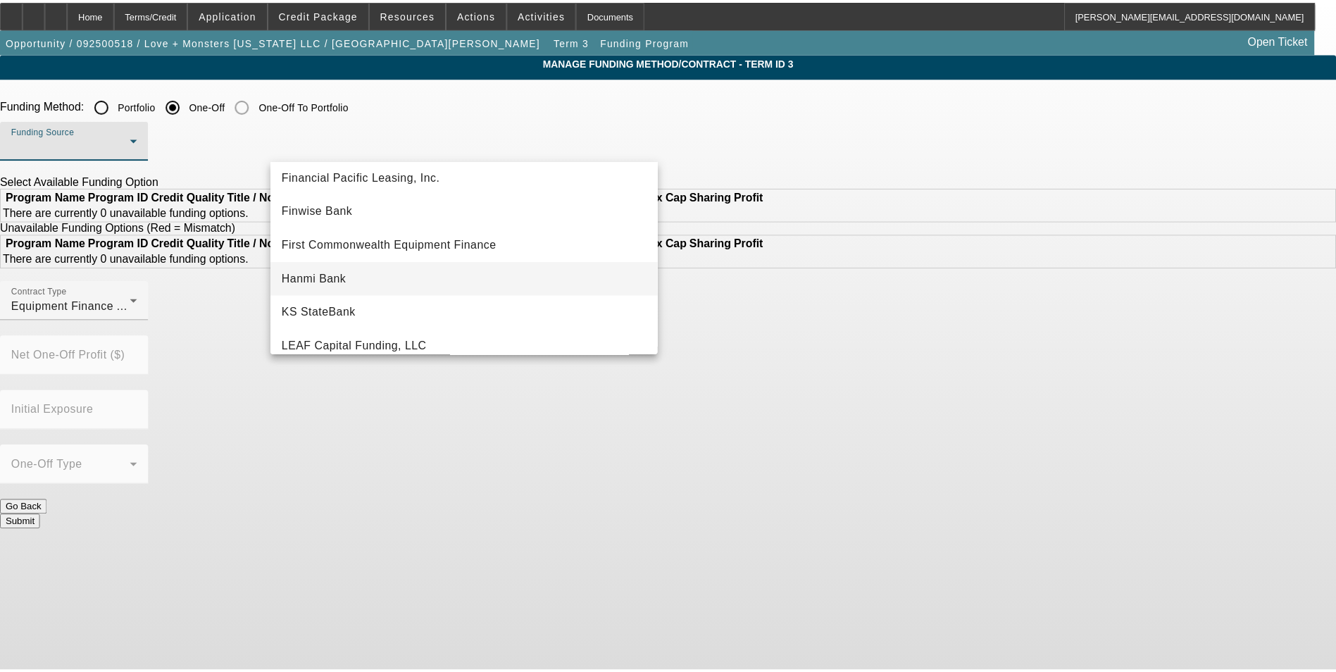
scroll to position [141, 0]
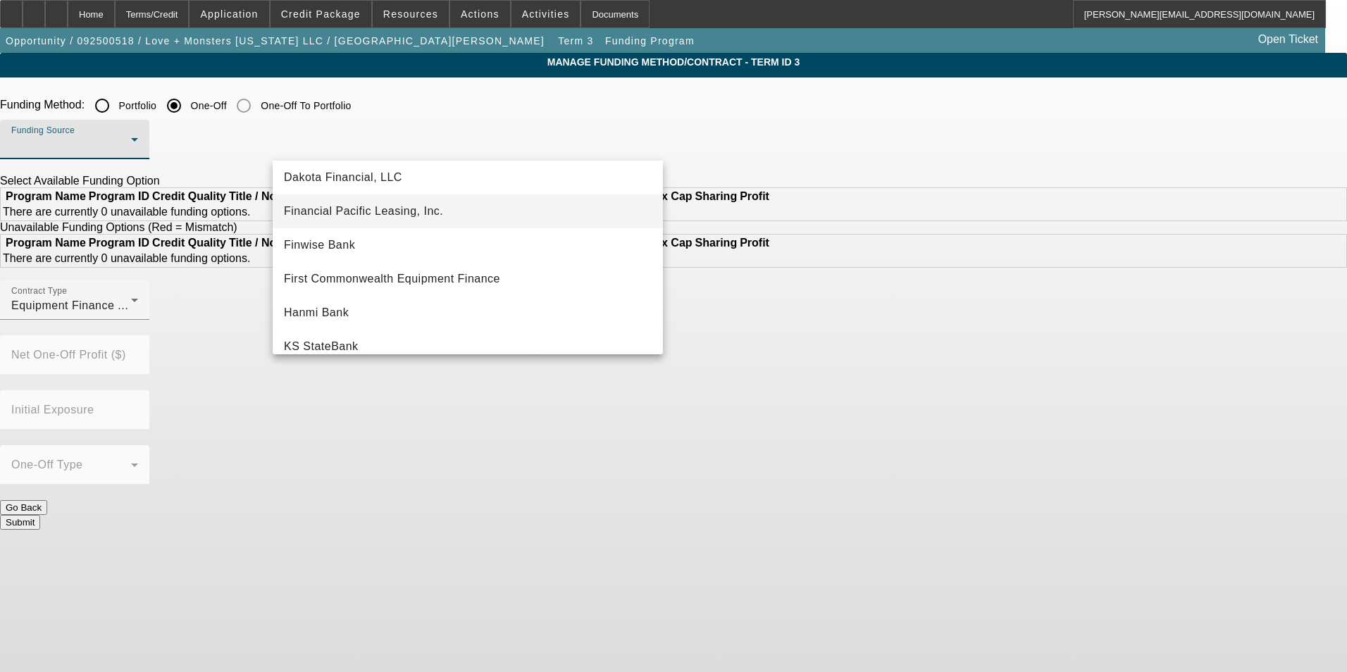
click at [431, 214] on span "Financial Pacific Leasing, Inc." at bounding box center [363, 211] width 159 height 17
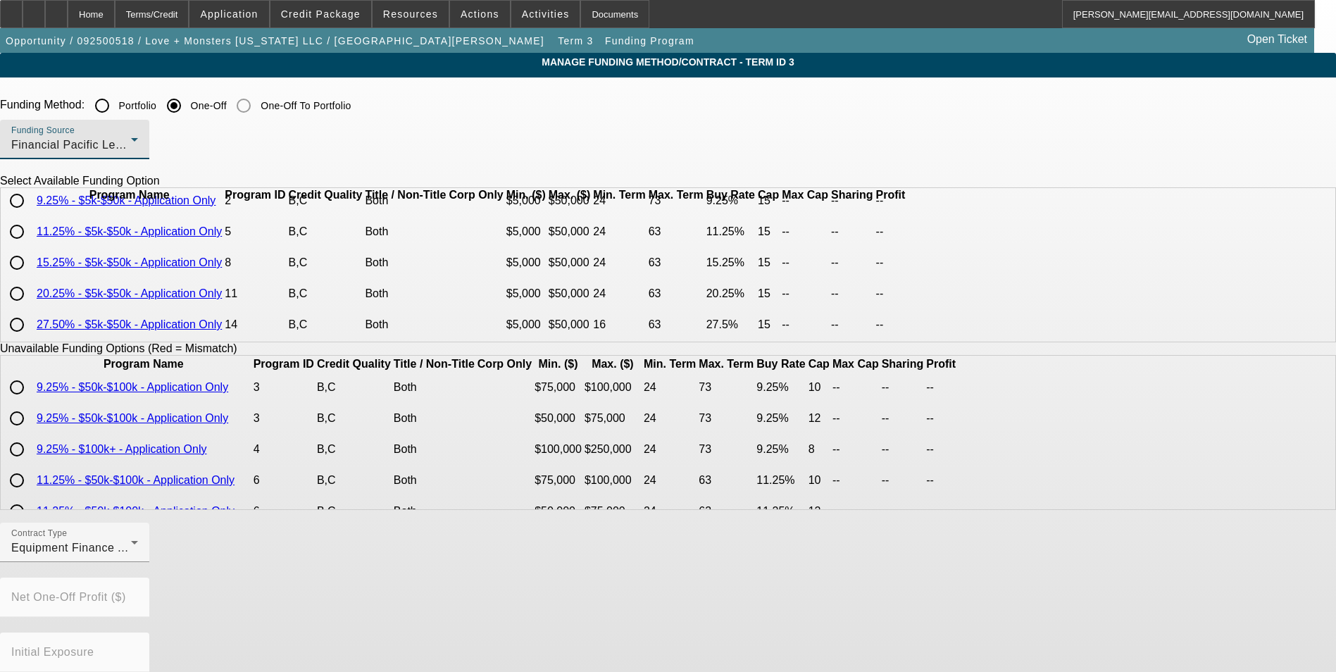
scroll to position [97, 0]
click at [31, 256] on input "radio" at bounding box center [17, 263] width 28 height 28
radio input "true"
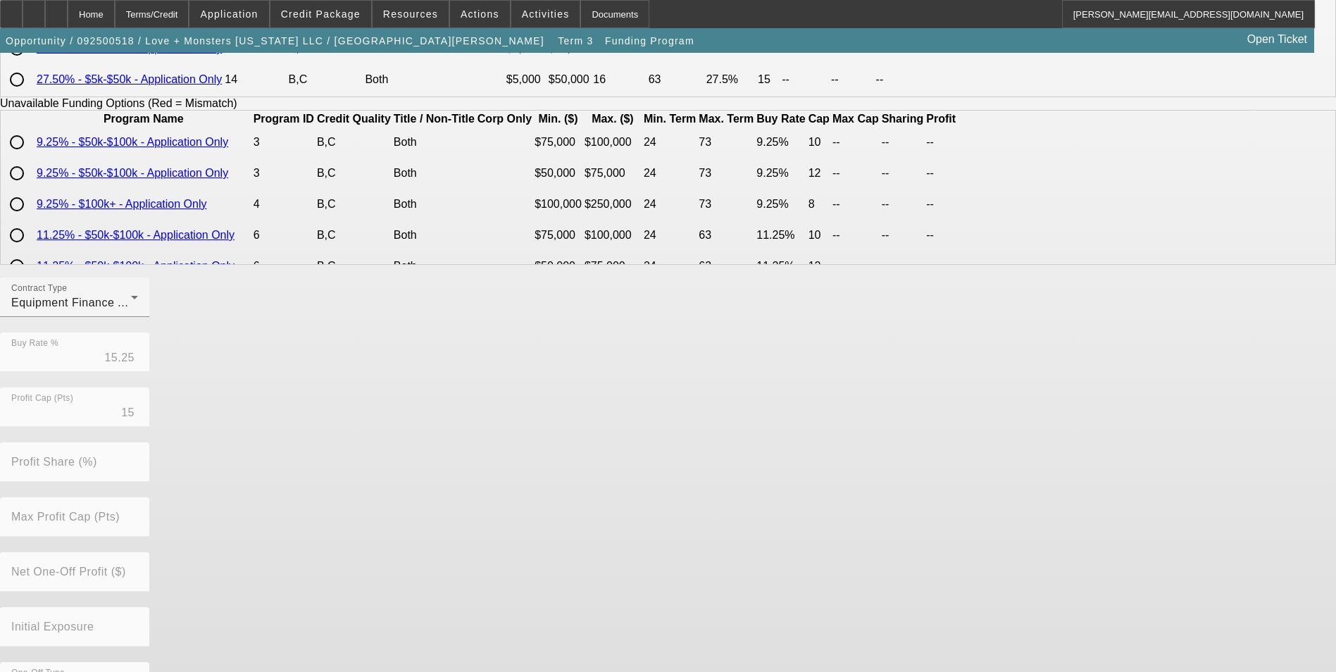
scroll to position [289, 0]
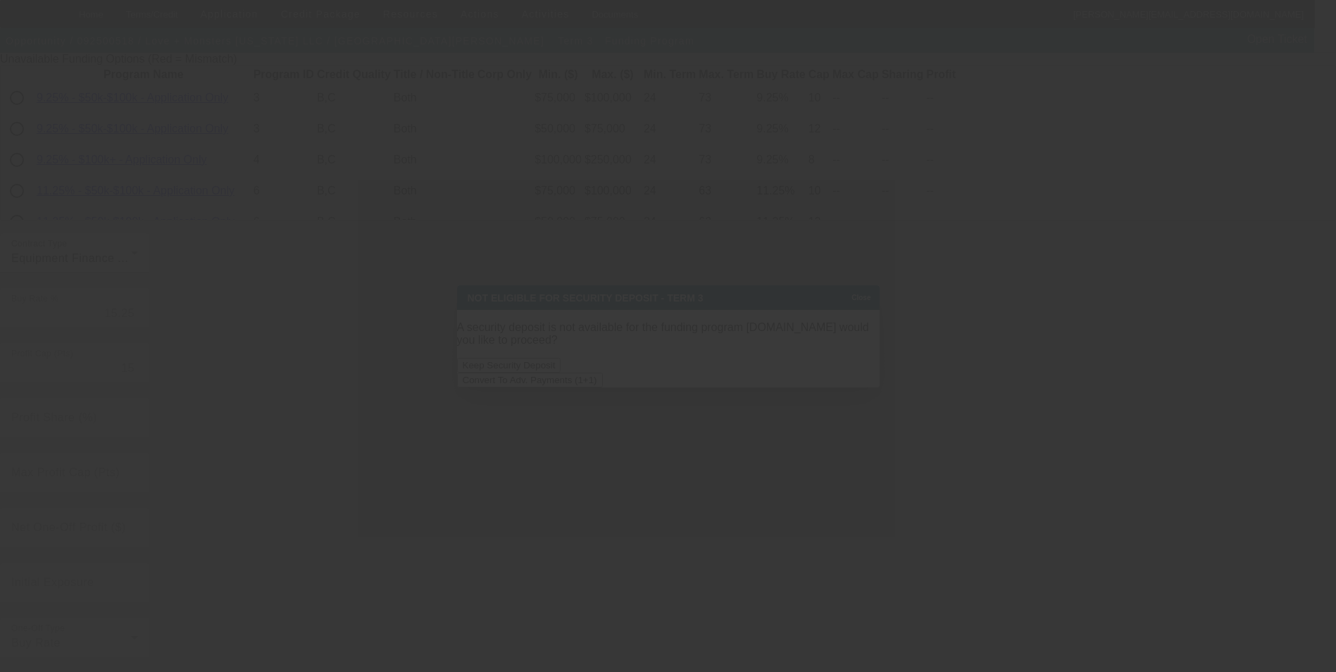
scroll to position [0, 0]
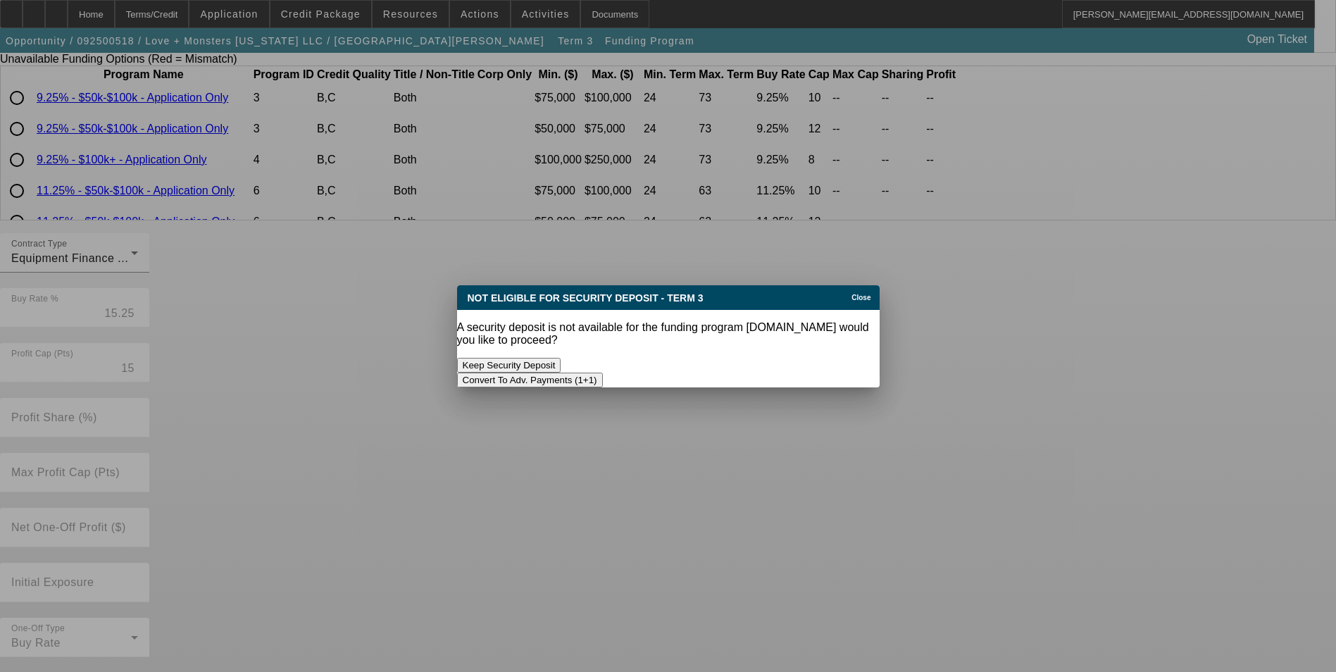
click at [603, 373] on button "Convert To Adv. Payments (1+1)" at bounding box center [530, 380] width 146 height 15
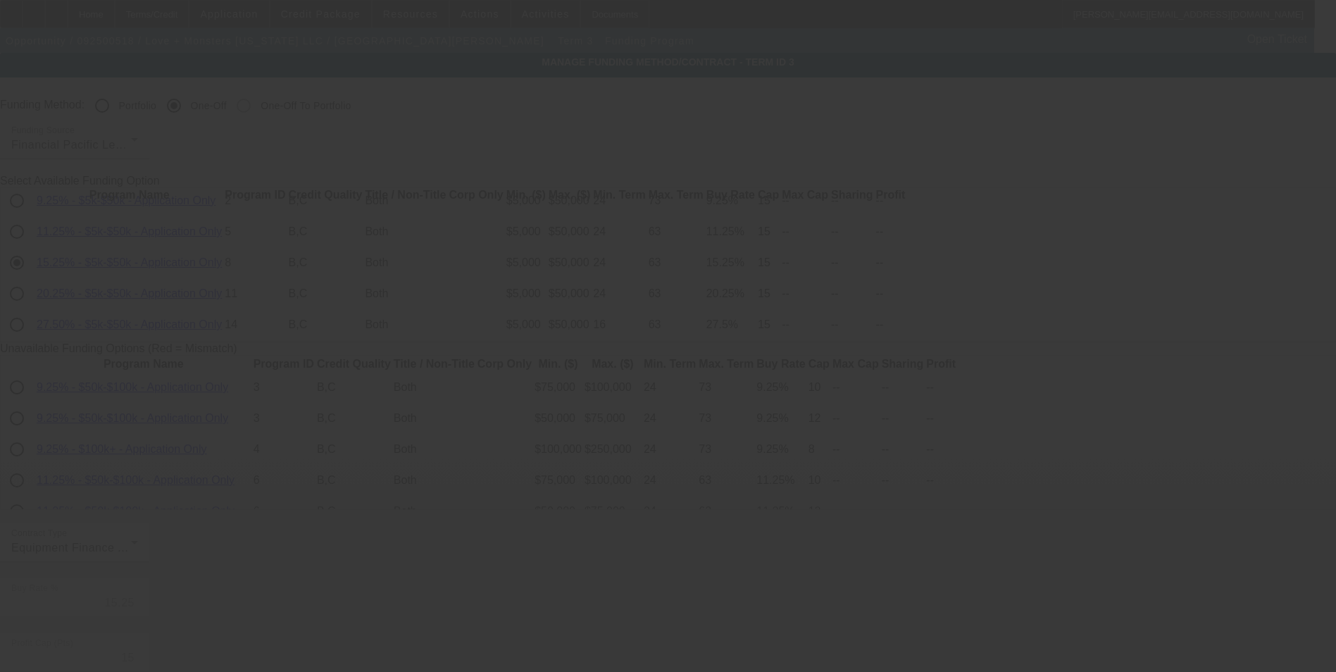
scroll to position [289, 0]
radio input "true"
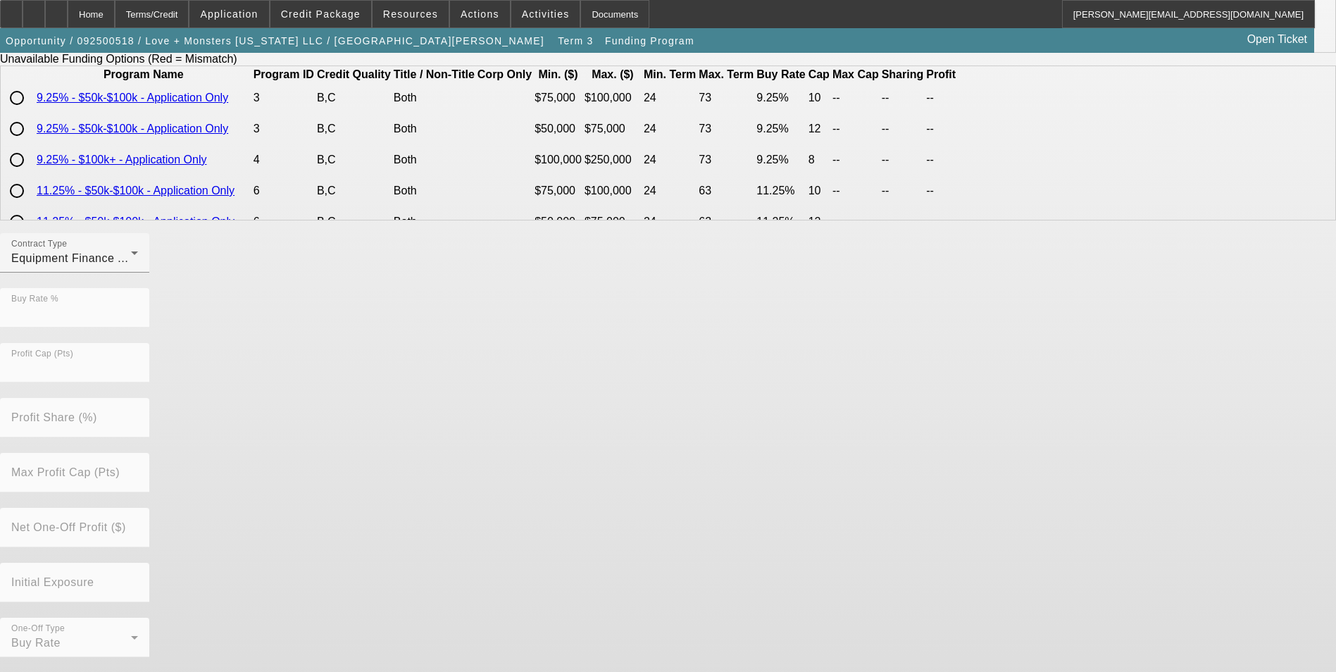
scroll to position [0, 0]
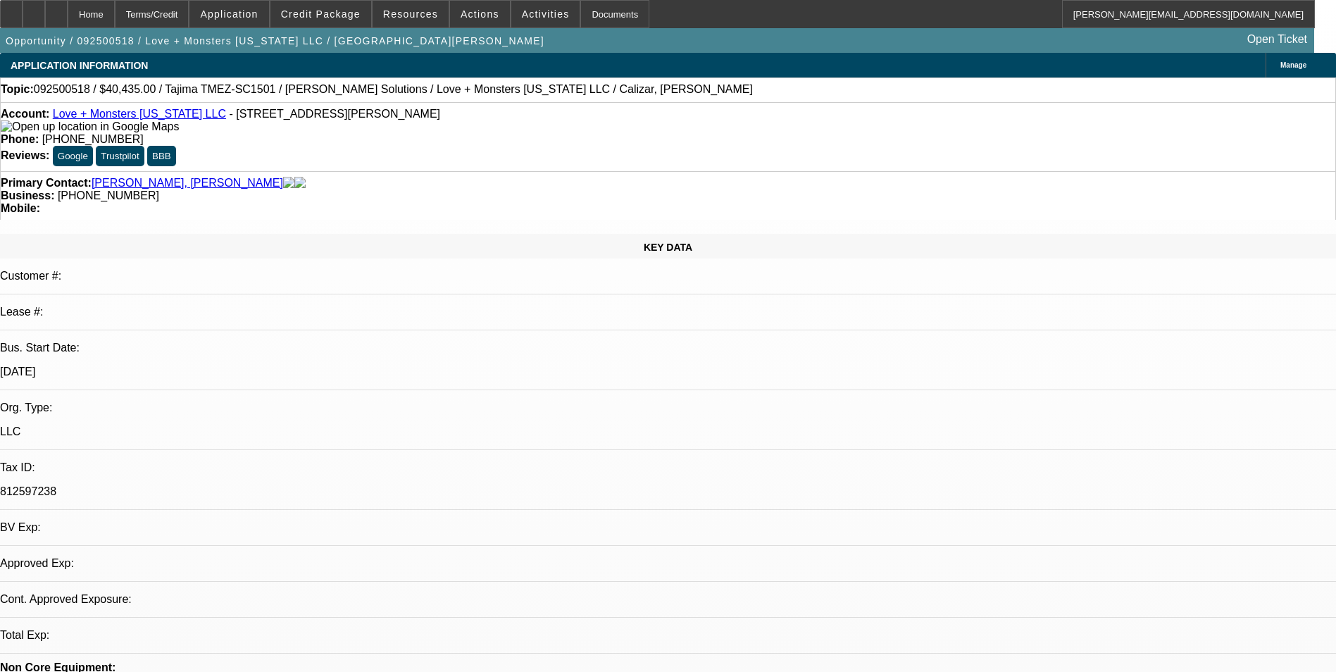
select select "0"
select select "6"
select select "0"
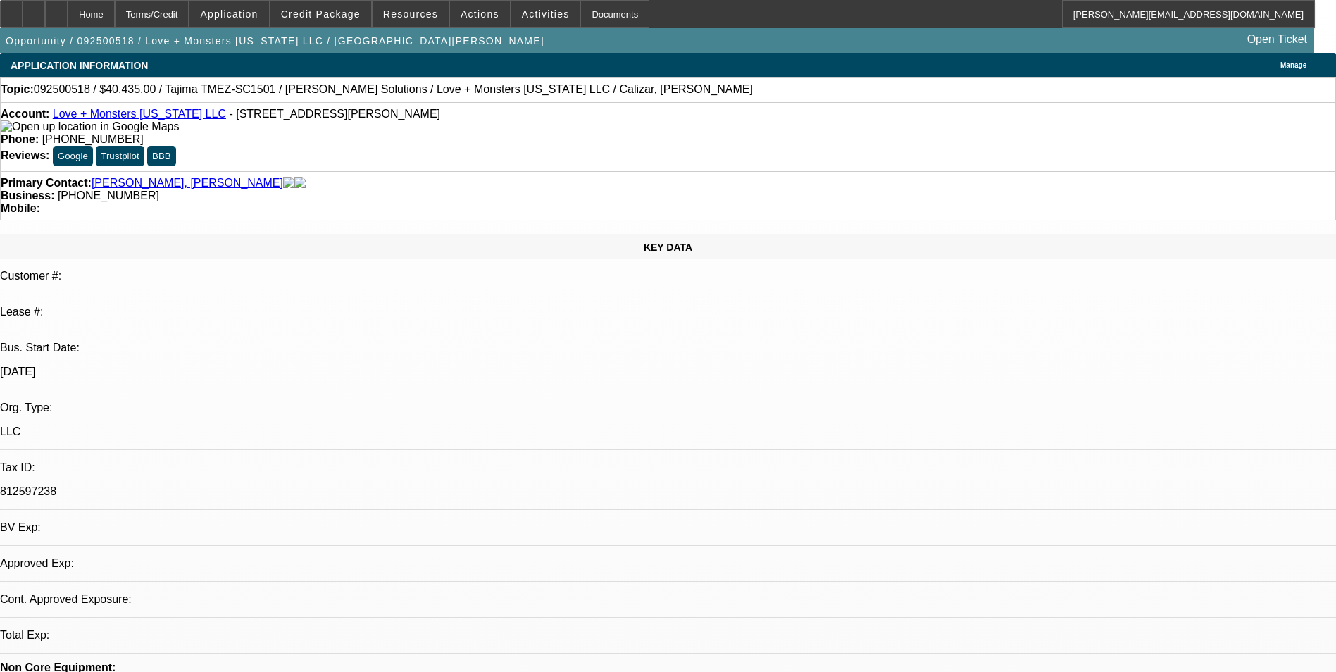
select select "2"
select select "0.1"
select select "4"
select select "0"
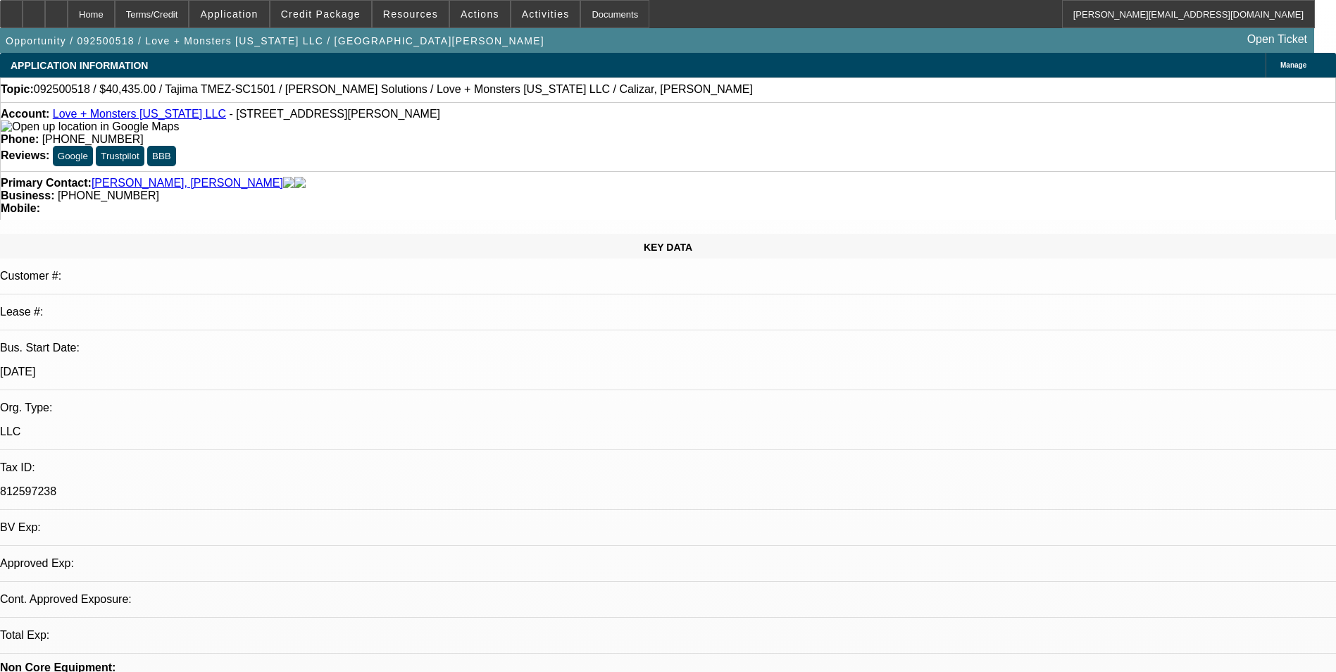
select select "2"
select select "0"
select select "6"
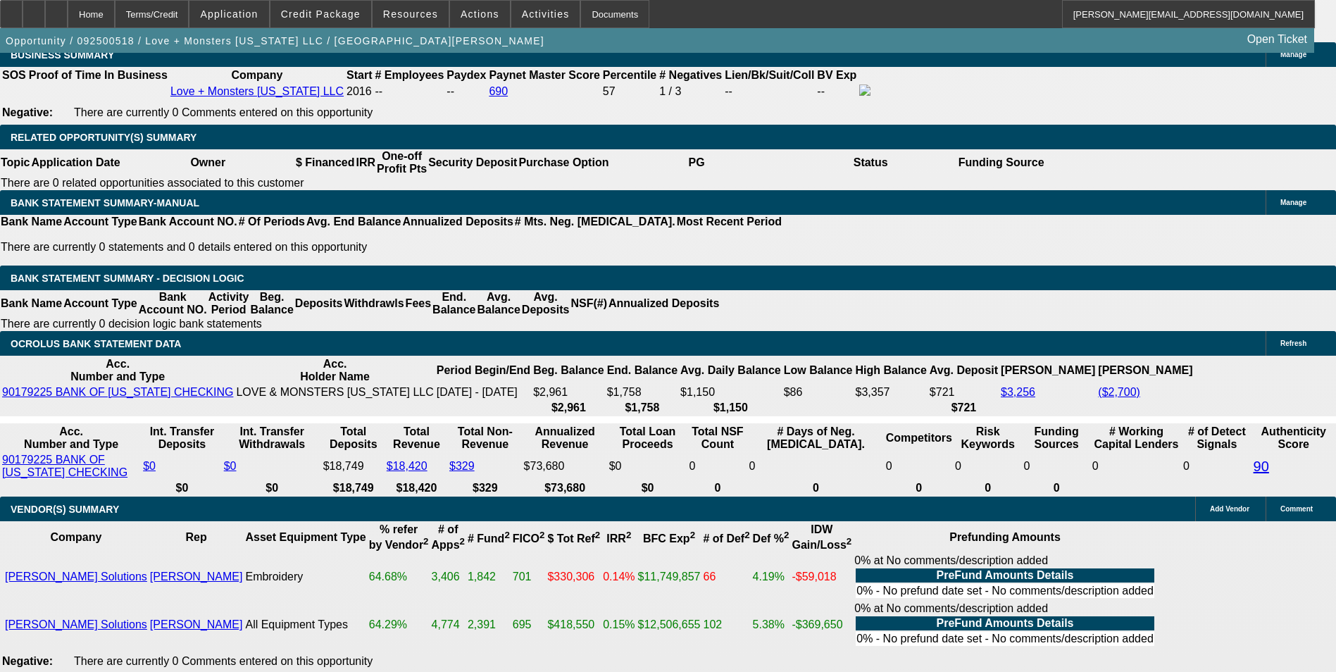
scroll to position [2386, 0]
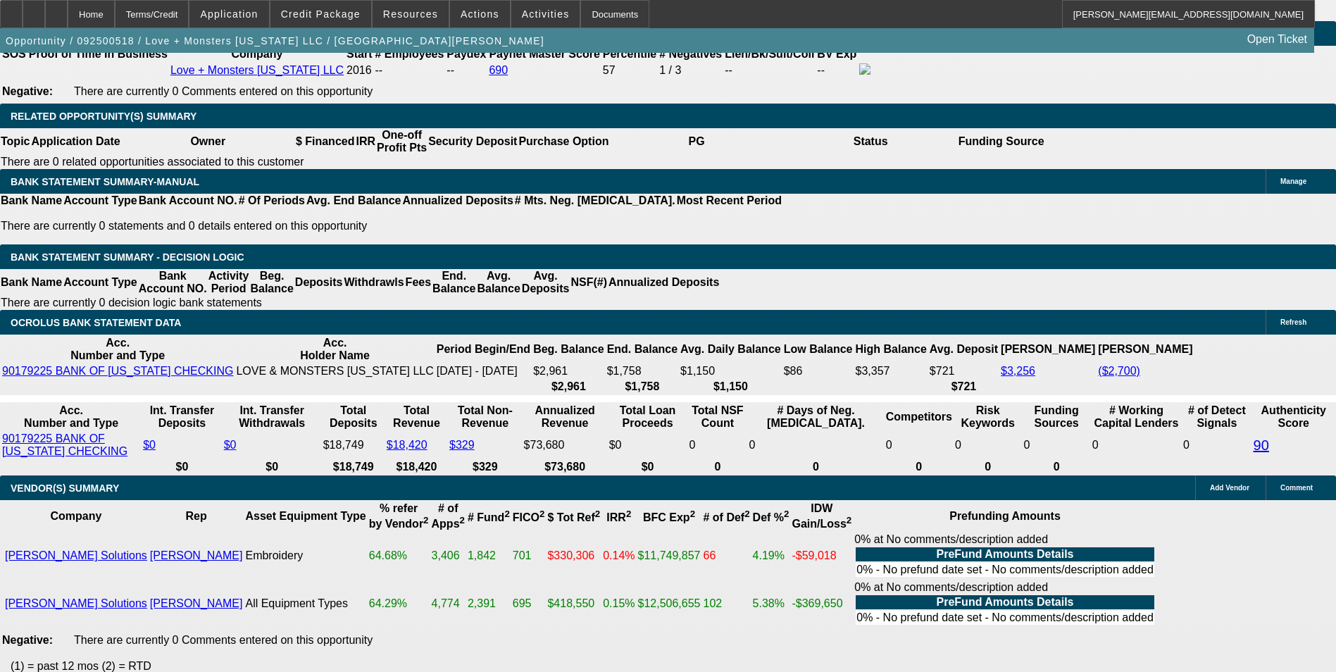
drag, startPoint x: 294, startPoint y: 263, endPoint x: 399, endPoint y: 254, distance: 104.7
type input "UNKNOWN"
type input "17"
type input "$1,004.91"
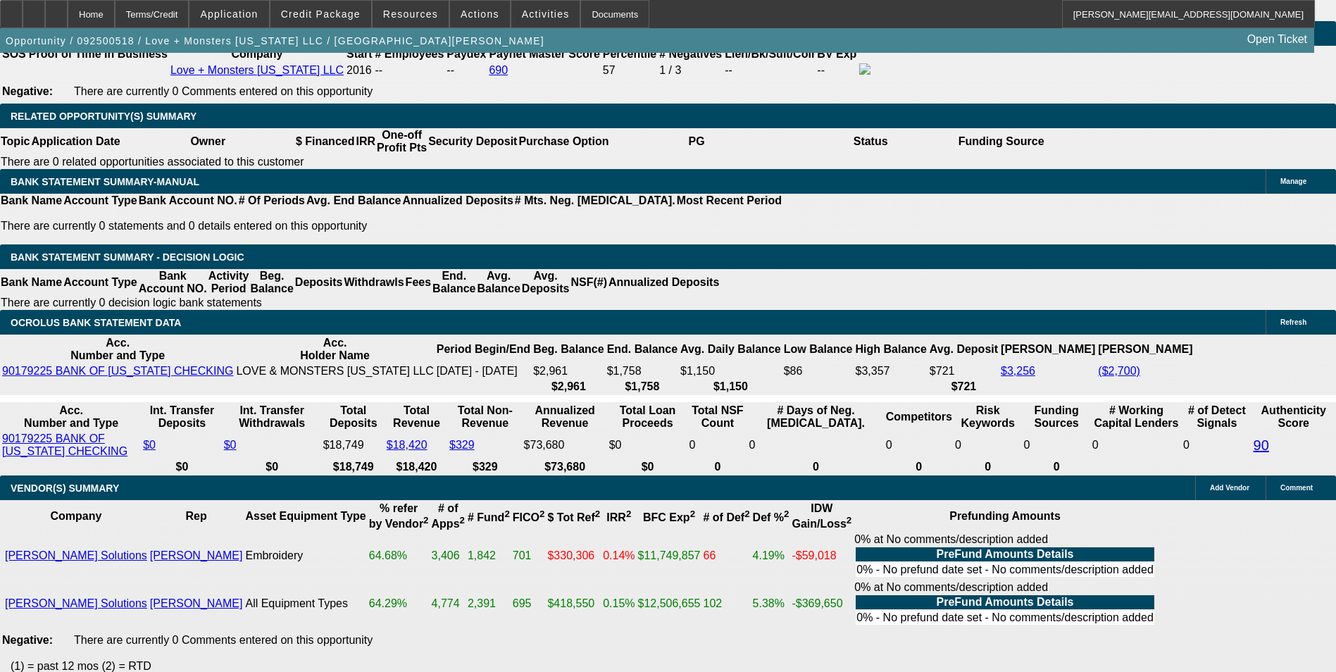
type input "17.5"
type input "$1,015.82"
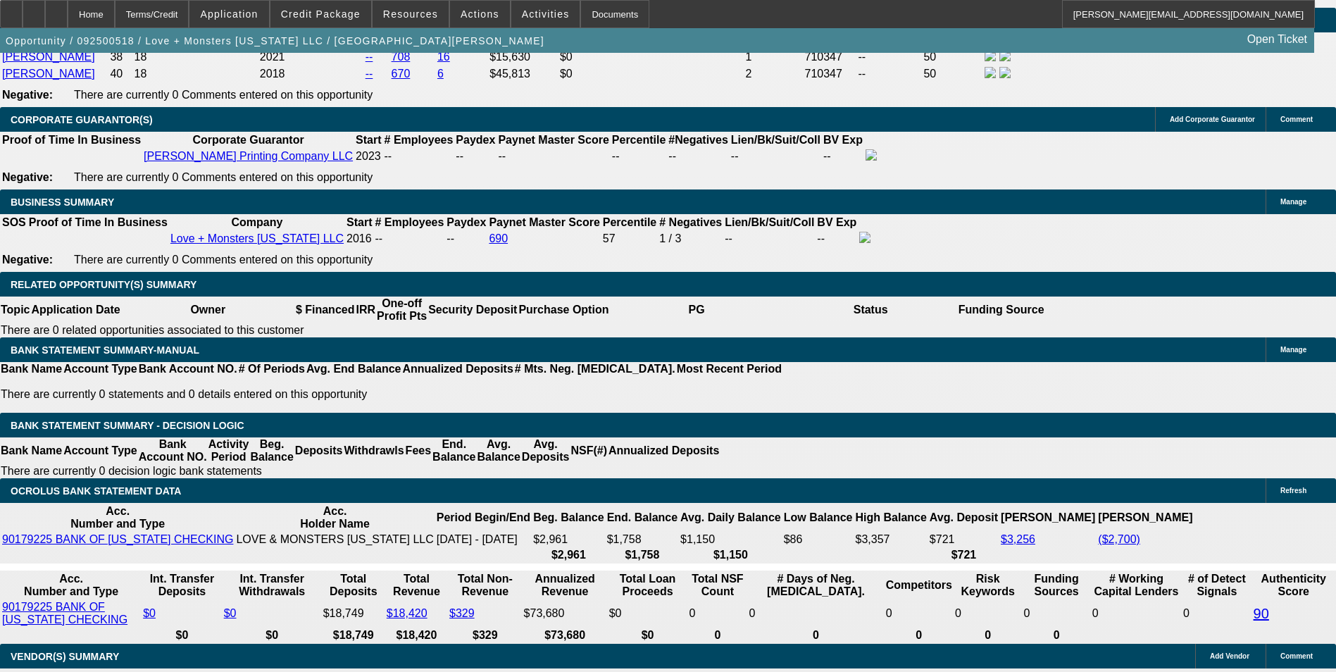
scroll to position [2175, 0]
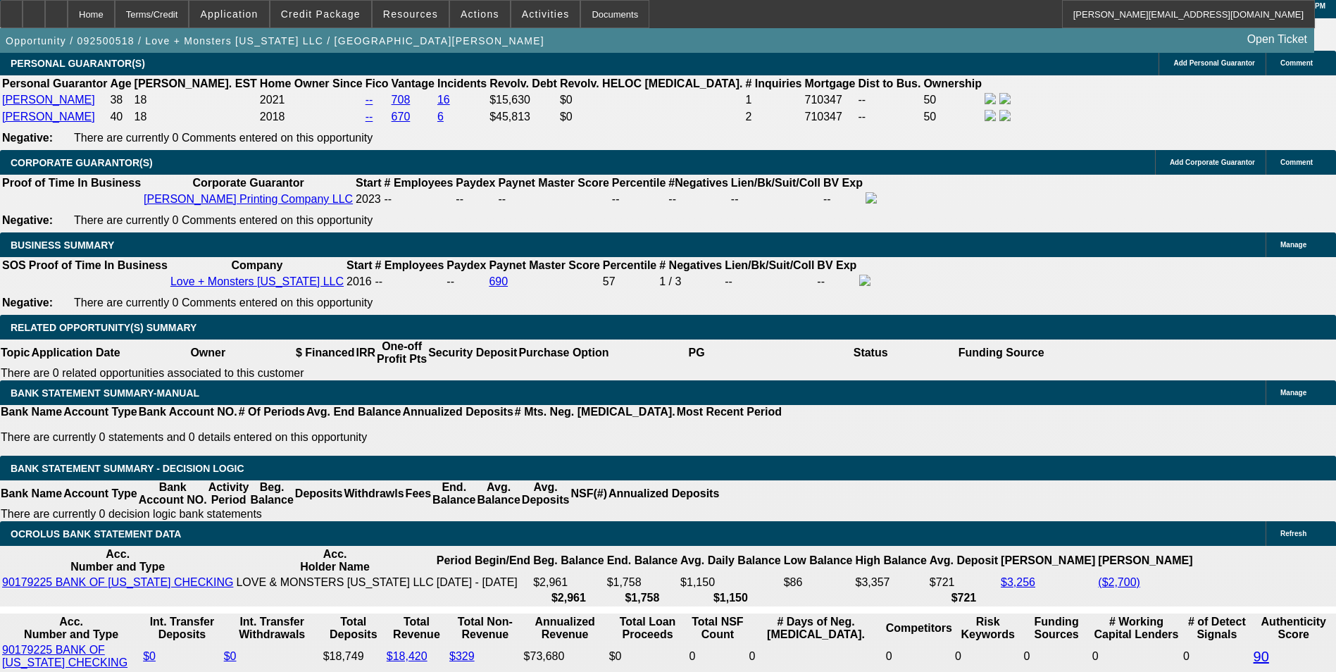
type input "17.5"
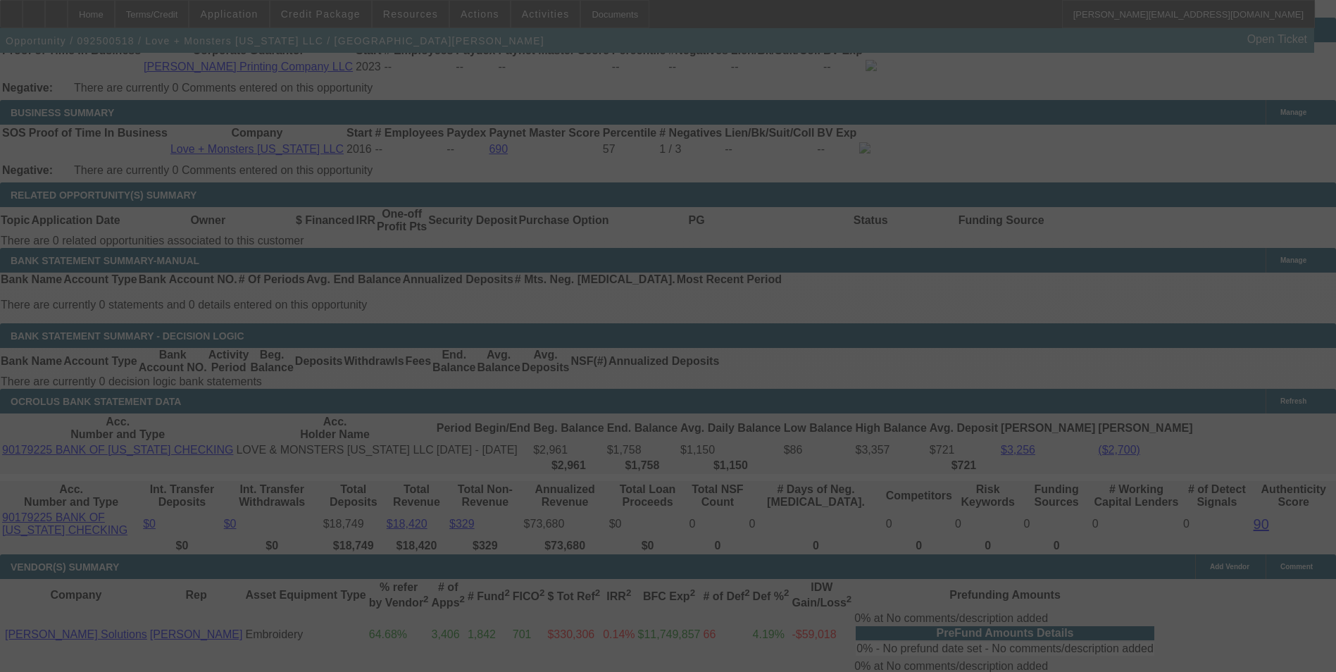
scroll to position [2316, 0]
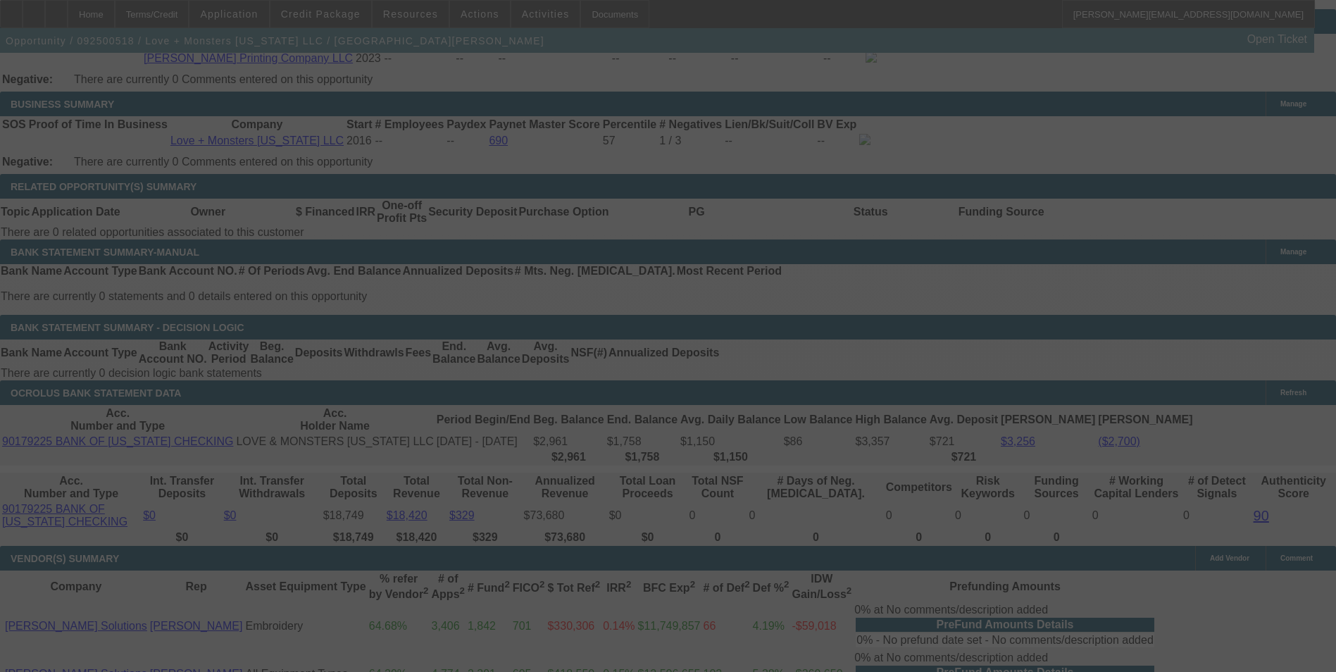
select select "0"
select select "6"
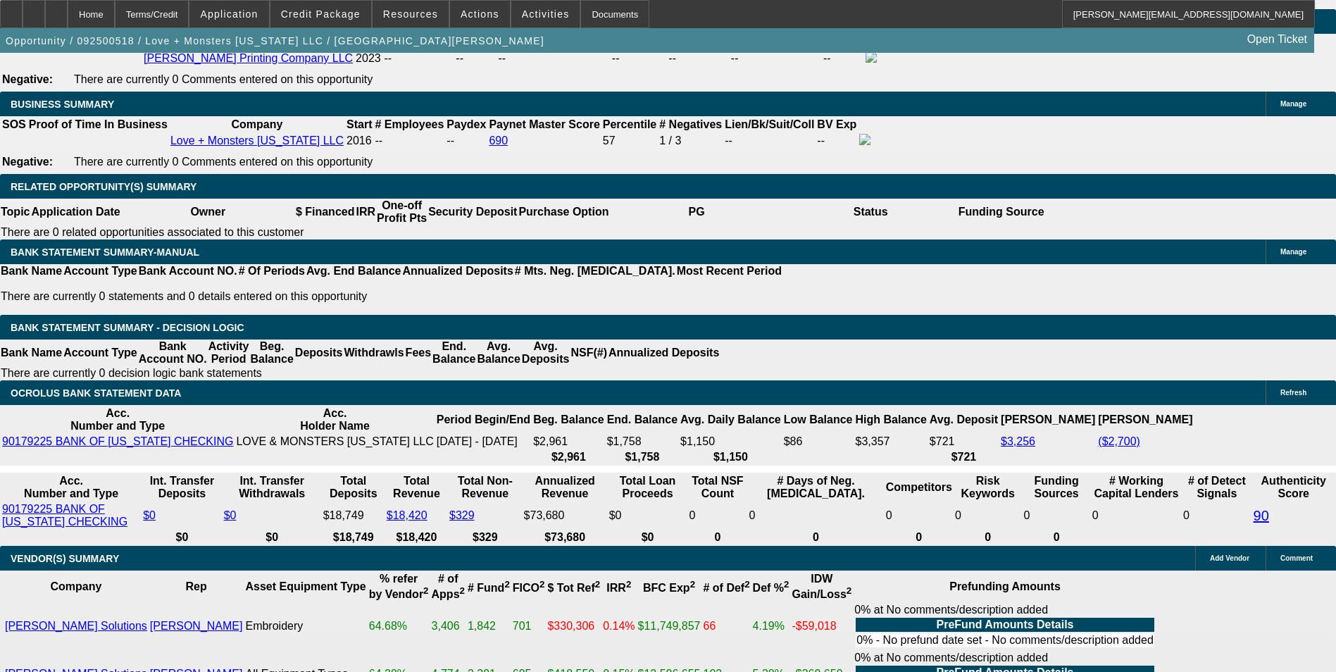
drag, startPoint x: 198, startPoint y: 326, endPoint x: 462, endPoint y: 320, distance: 264.2
type input "10"
type input "UNKNOWN"
type input "1017"
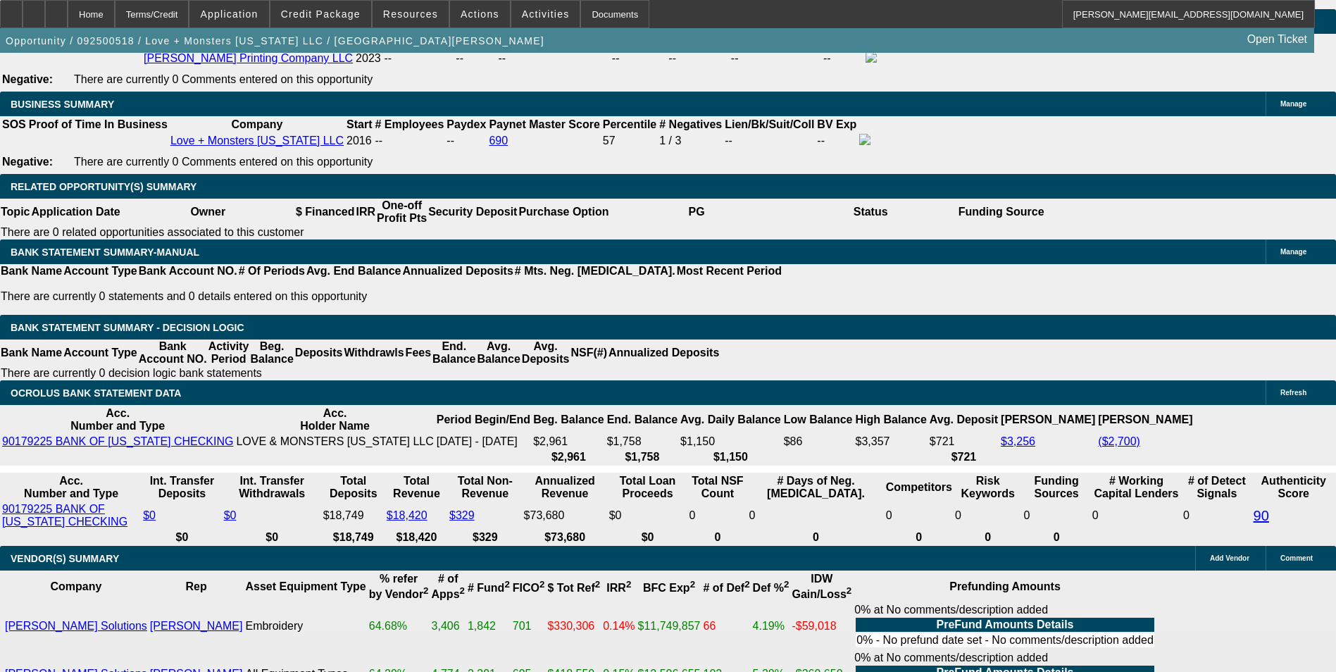
type input "17.6"
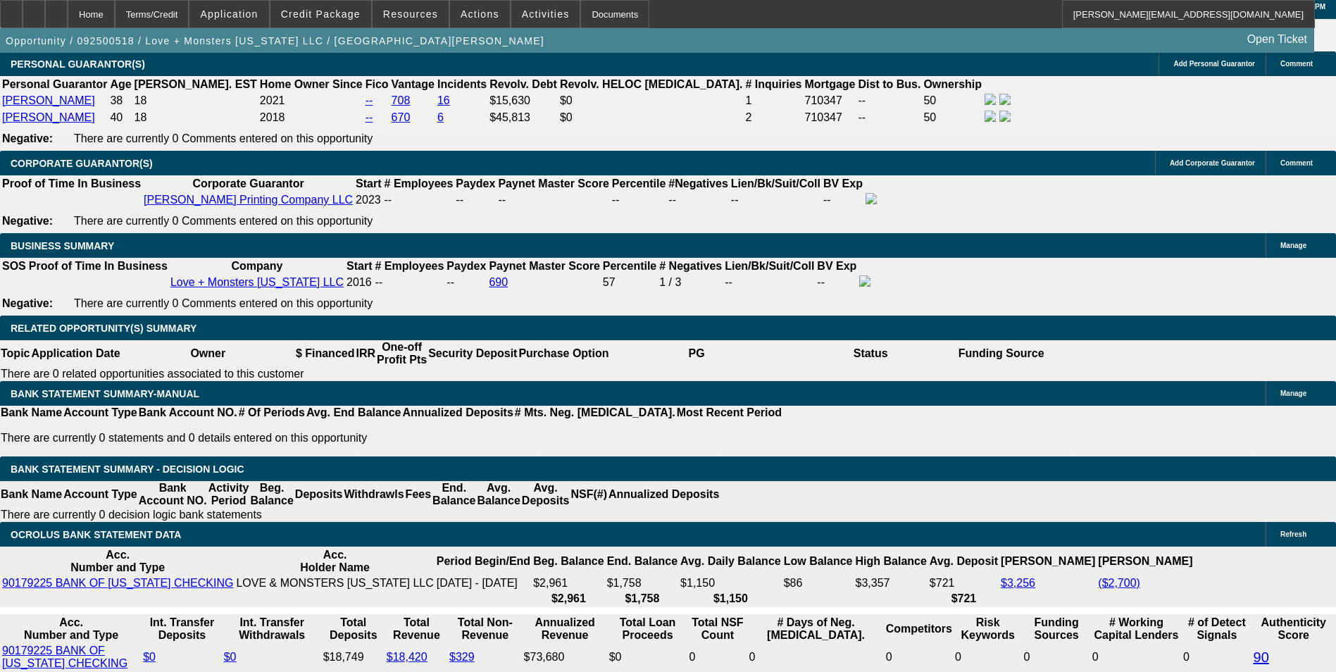
scroll to position [2104, 0]
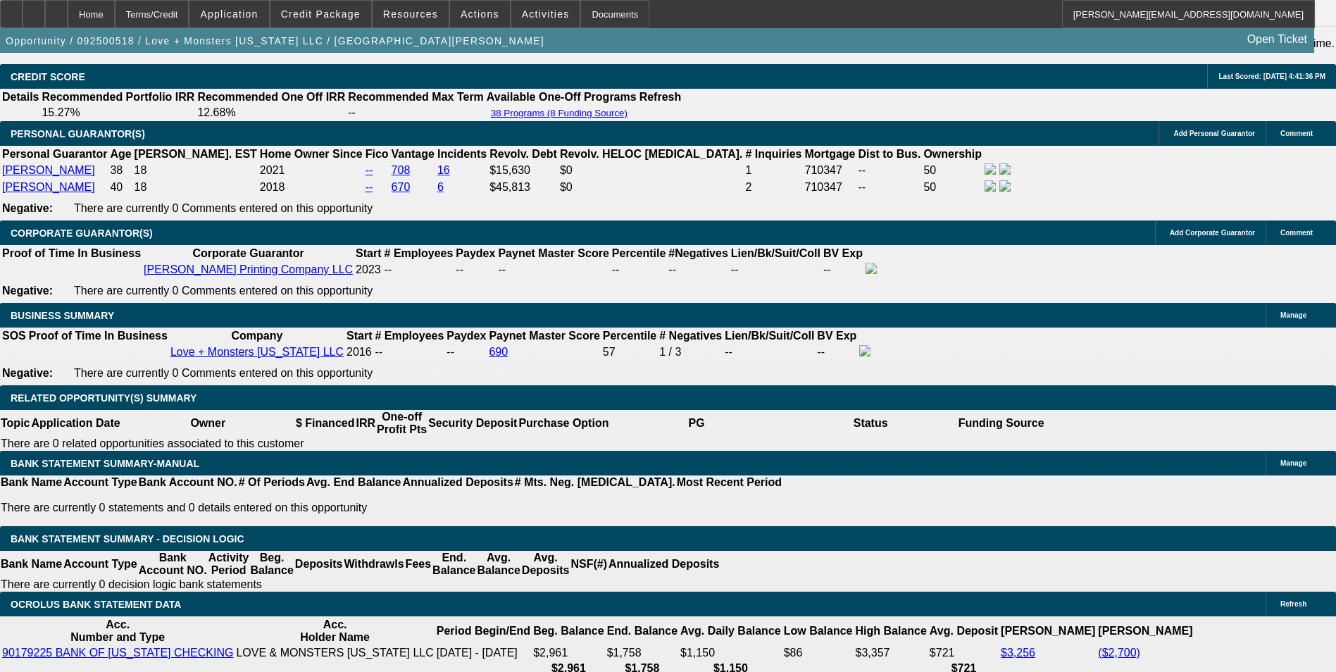
type input "$1,017.00"
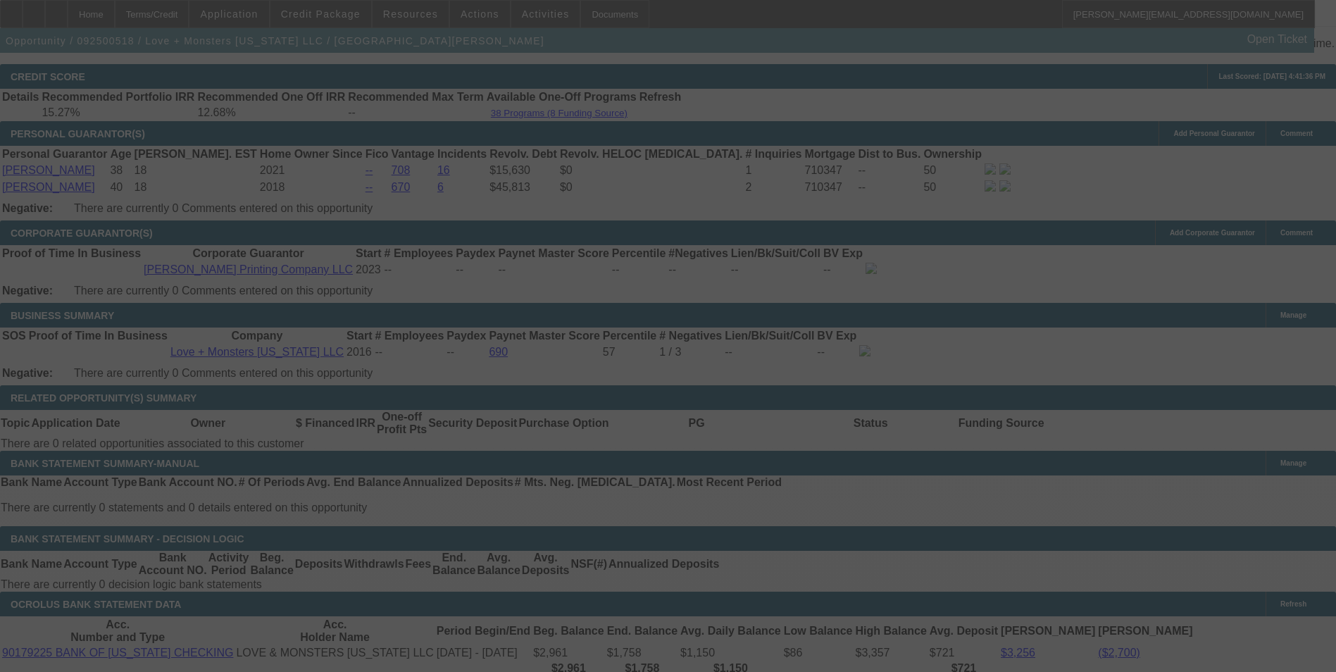
select select "0"
select select "6"
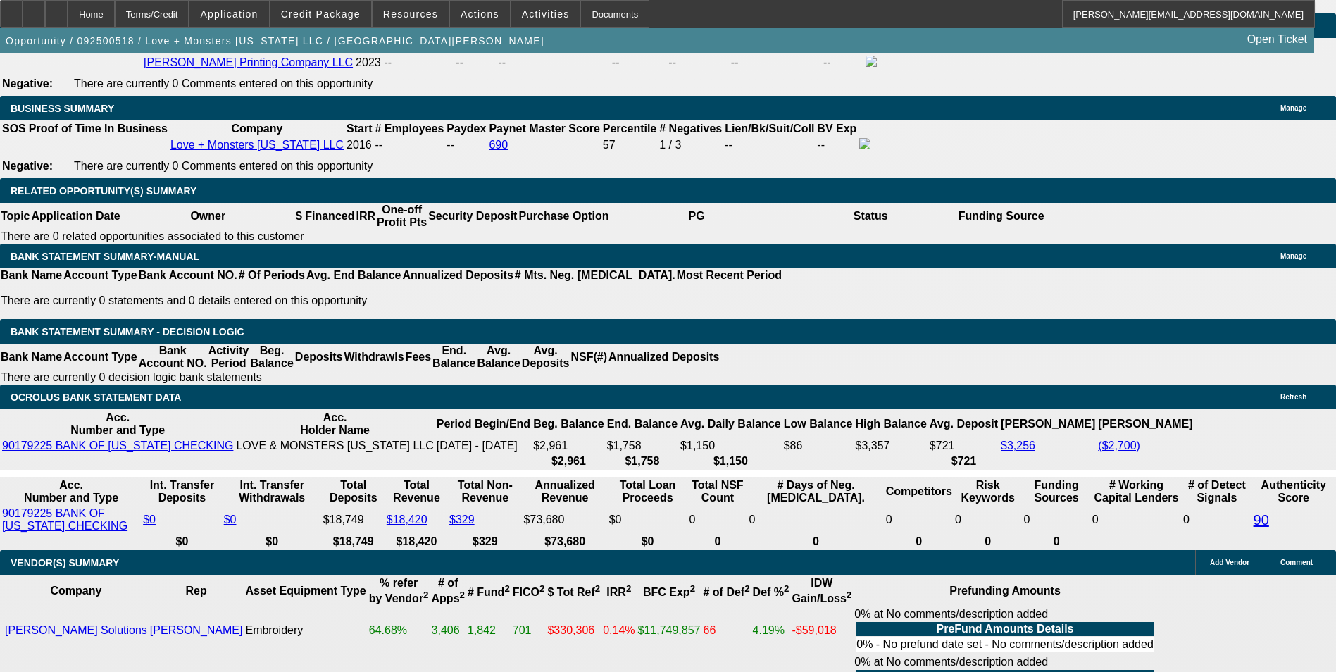
scroll to position [2175, 0]
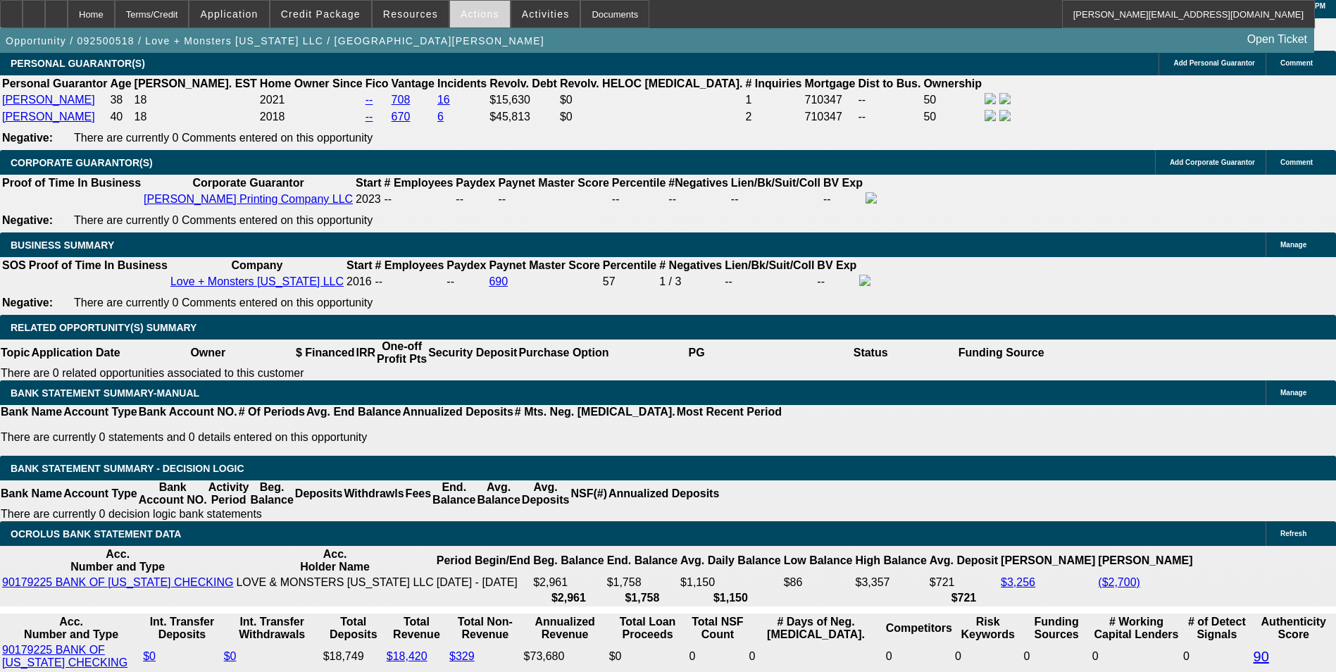
click at [461, 16] on span "Actions" at bounding box center [480, 13] width 39 height 11
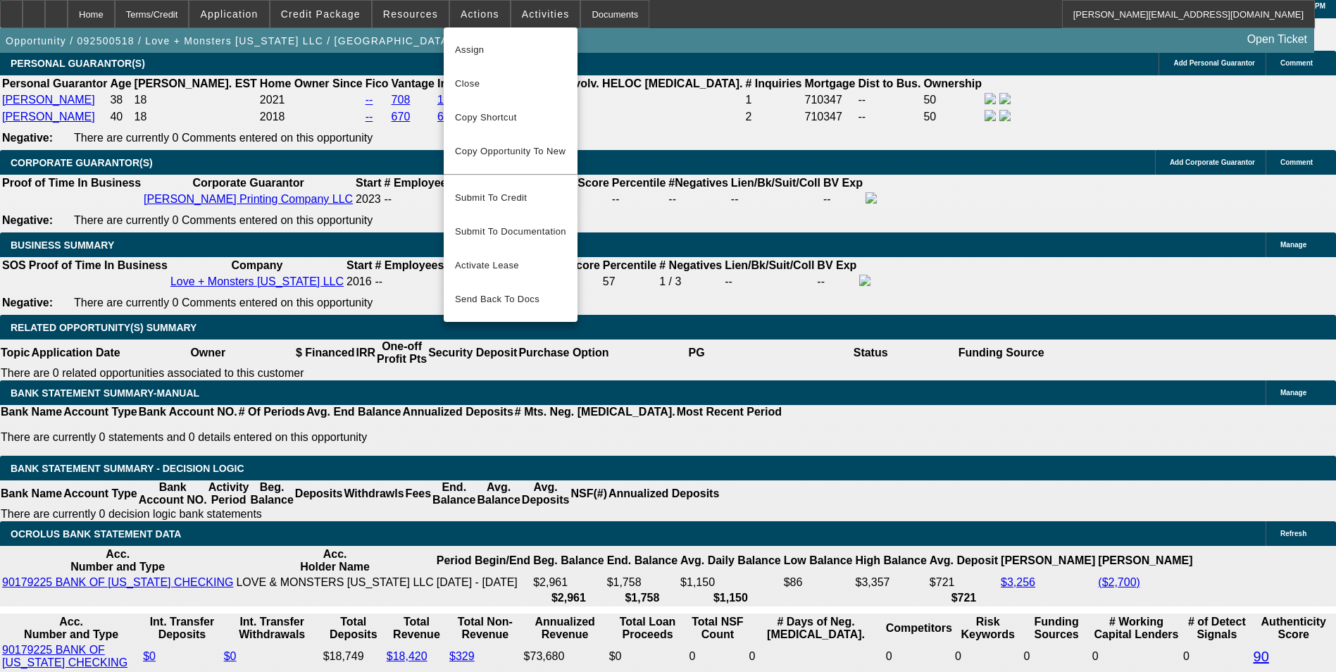
click at [170, 251] on div at bounding box center [668, 336] width 1336 height 672
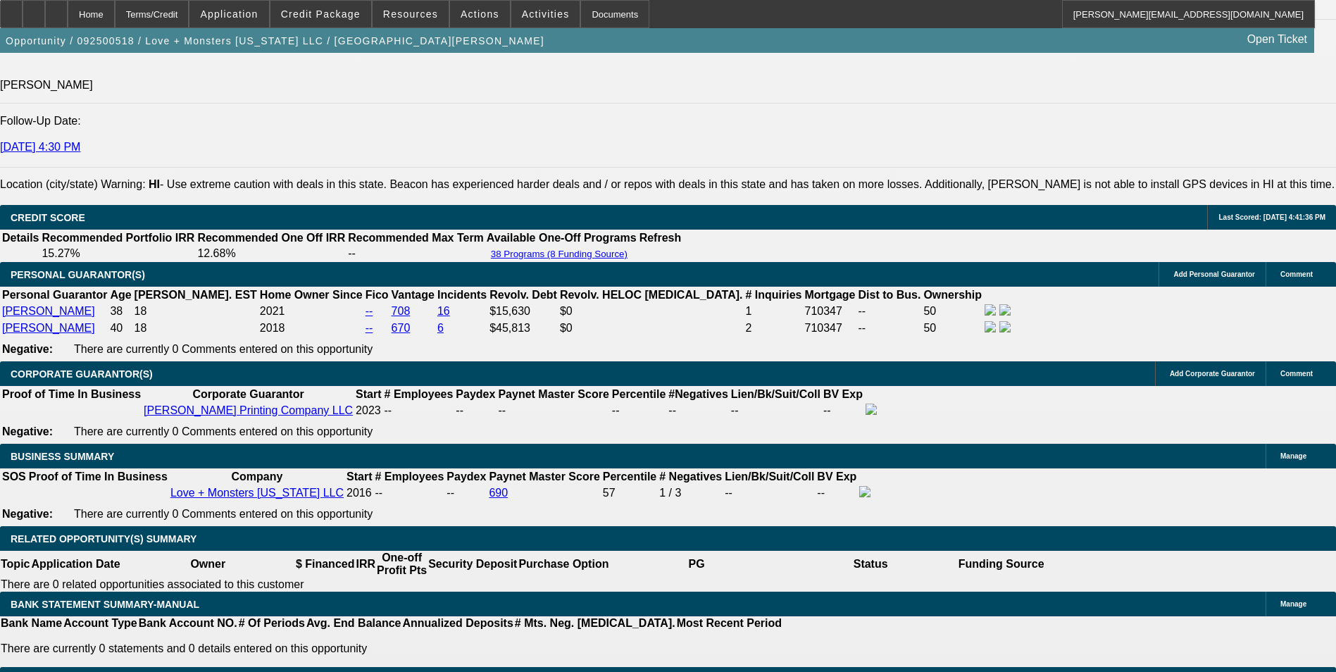
scroll to position [2456, 0]
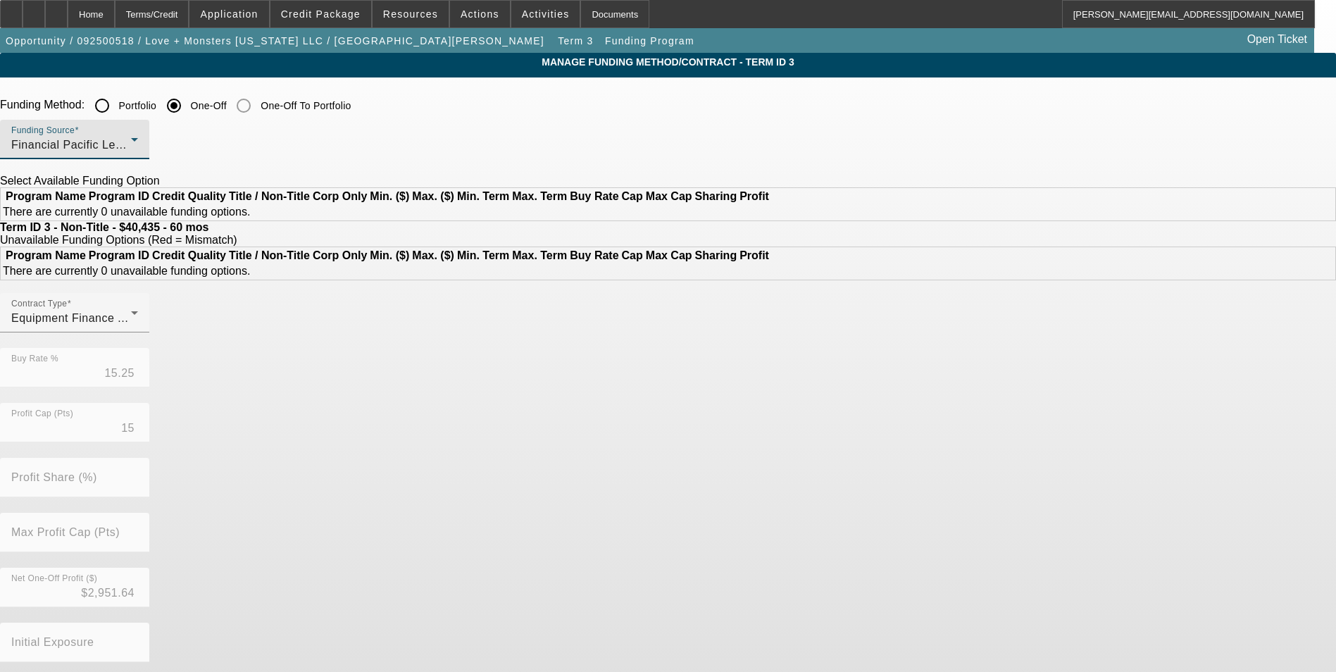
click at [131, 151] on div "Financial Pacific Leasing, Inc." at bounding box center [71, 145] width 120 height 17
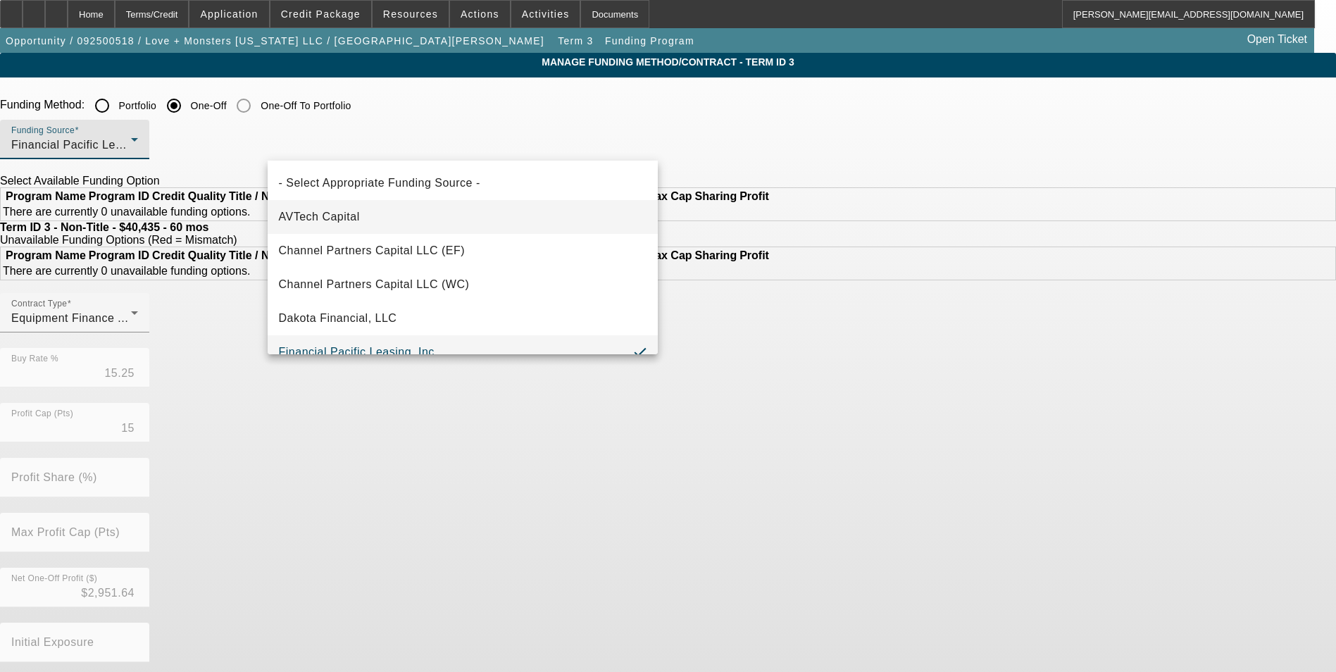
scroll to position [15, 0]
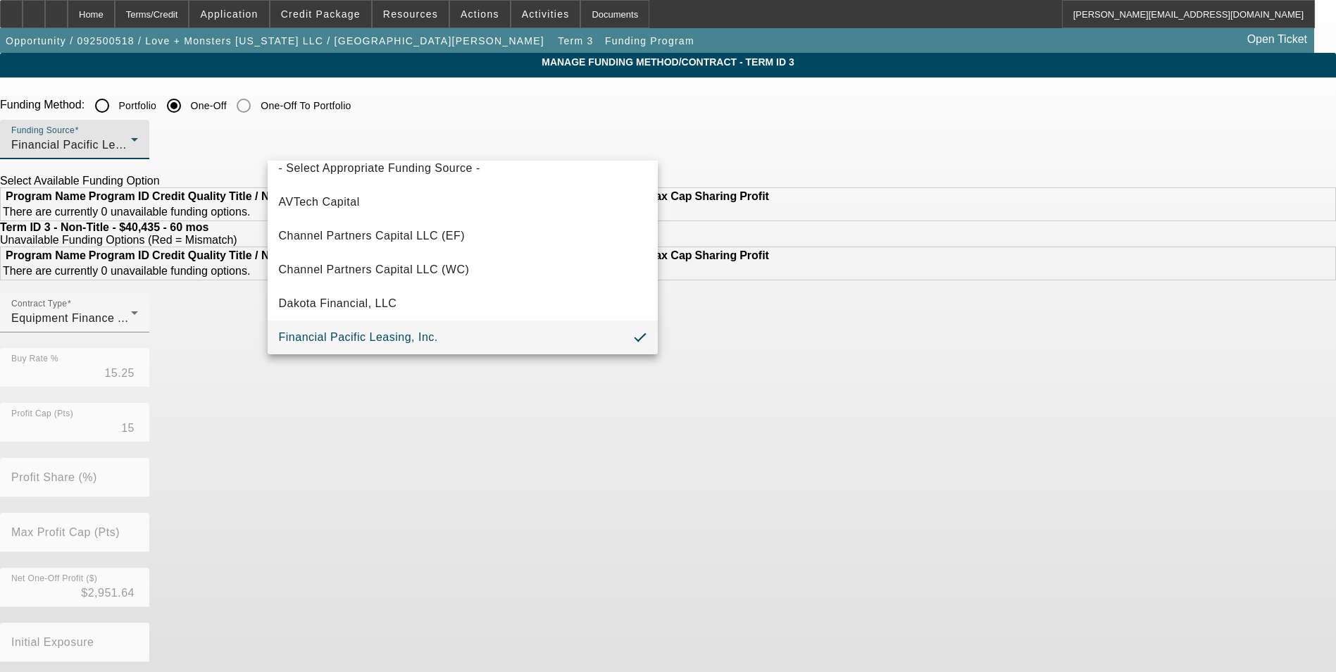
click at [87, 241] on div at bounding box center [668, 336] width 1336 height 672
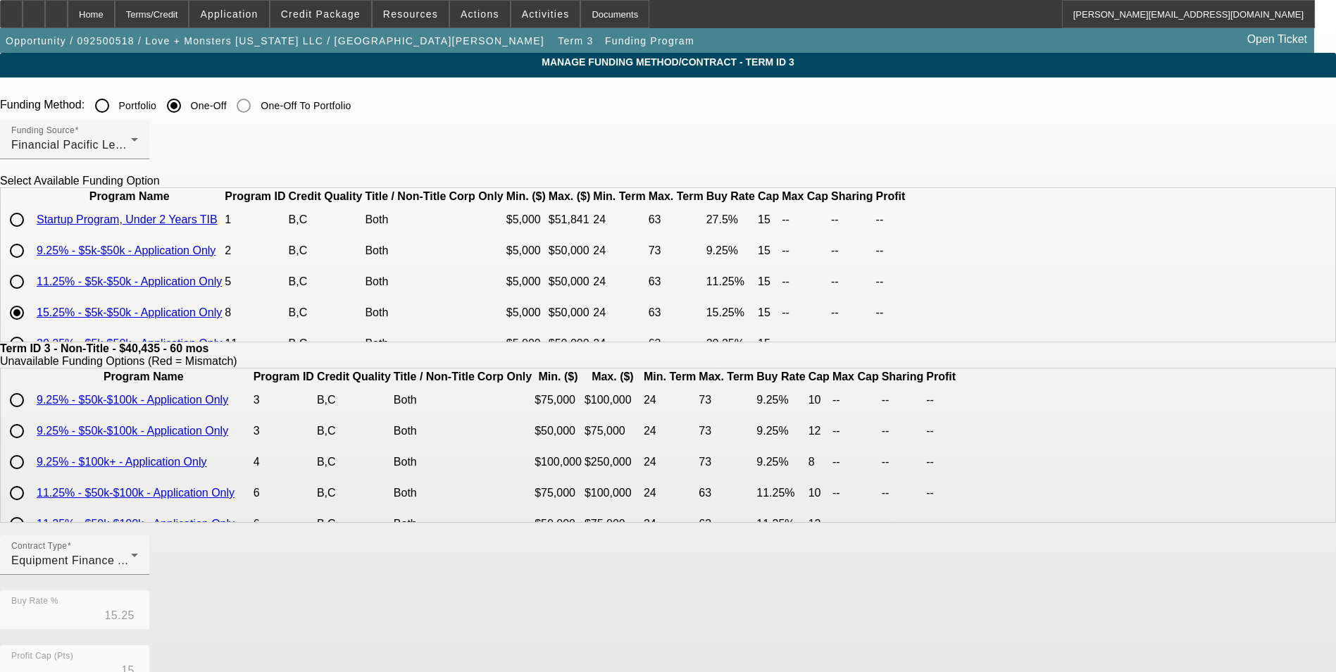
click at [31, 296] on input "radio" at bounding box center [17, 282] width 28 height 28
radio input "true"
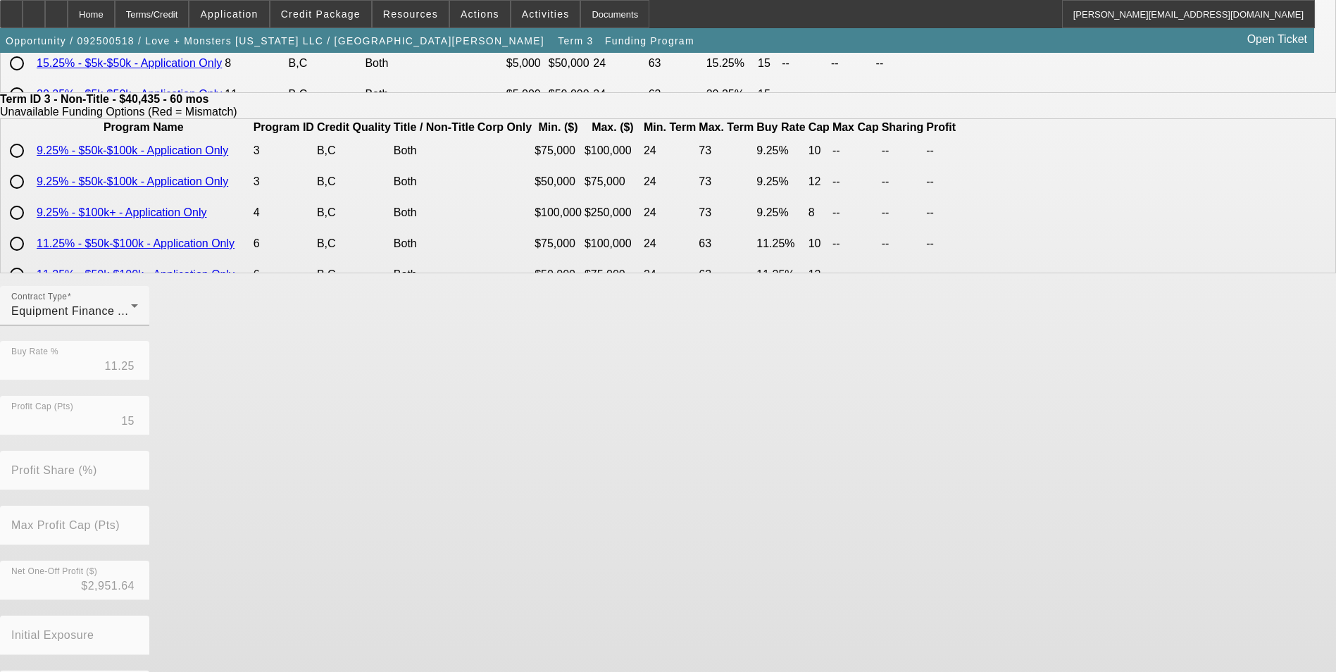
scroll to position [302, 0]
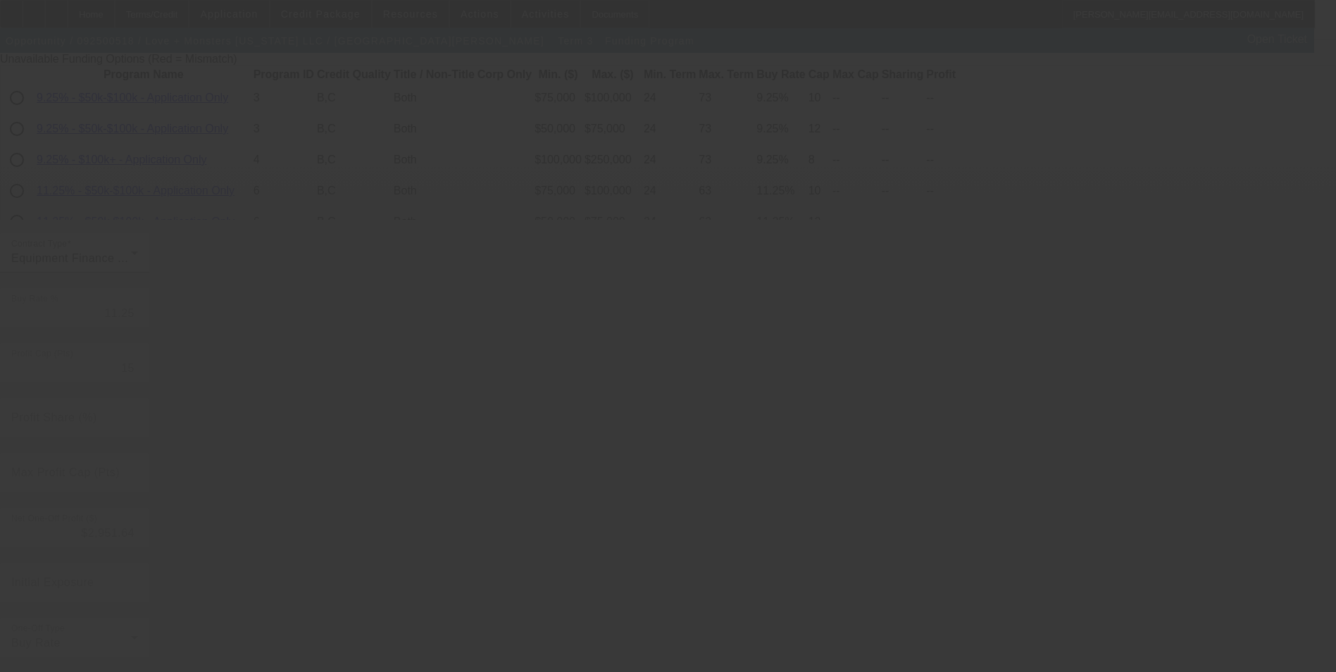
type input "15.25"
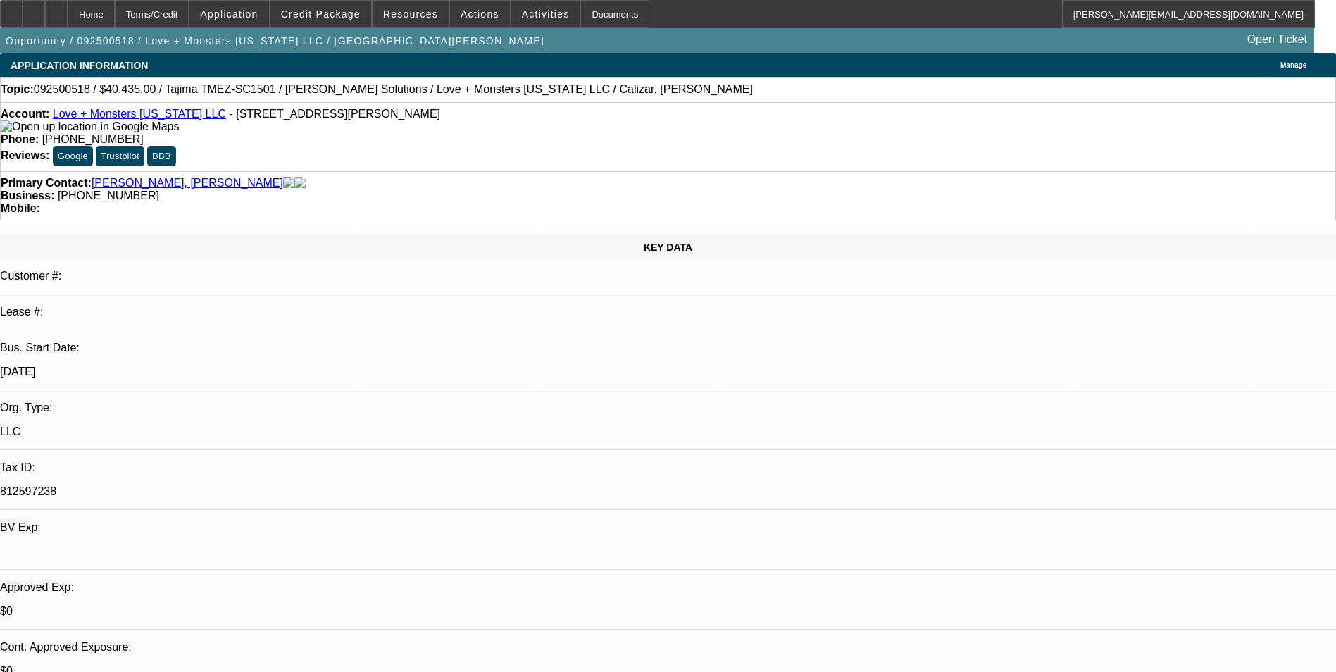
select select "0"
select select "6"
select select "0"
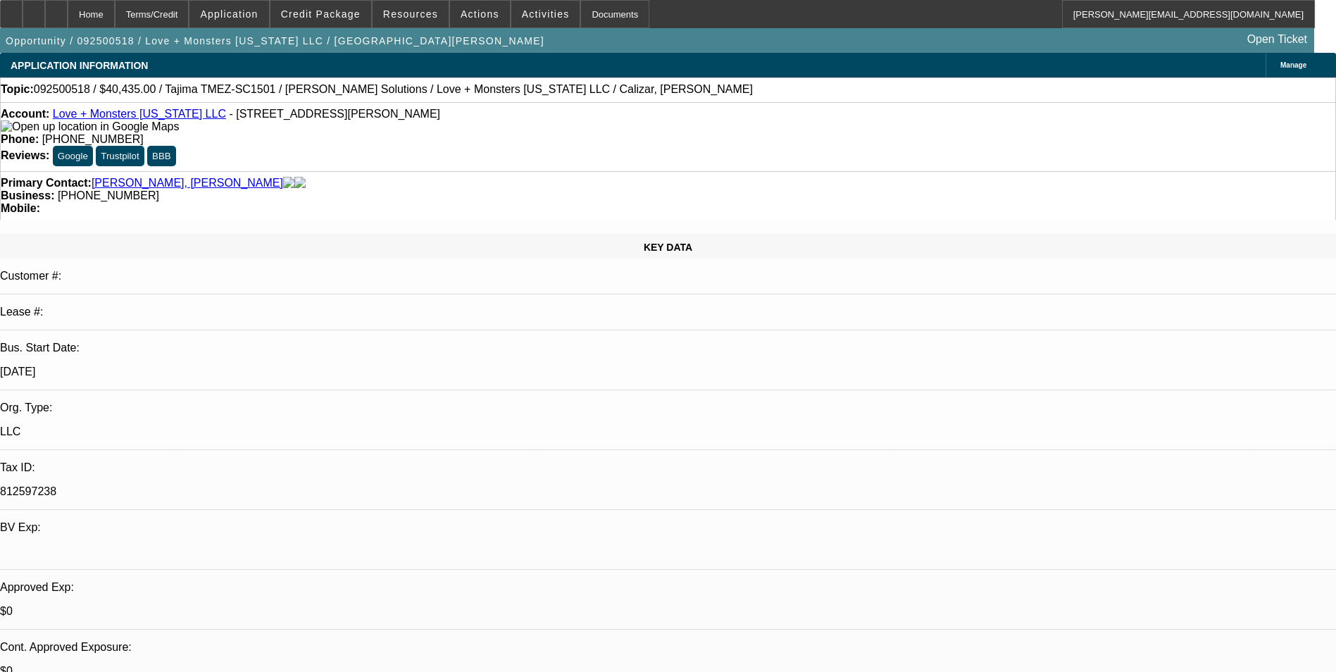
select select "2"
select select "0.1"
select select "4"
select select "0"
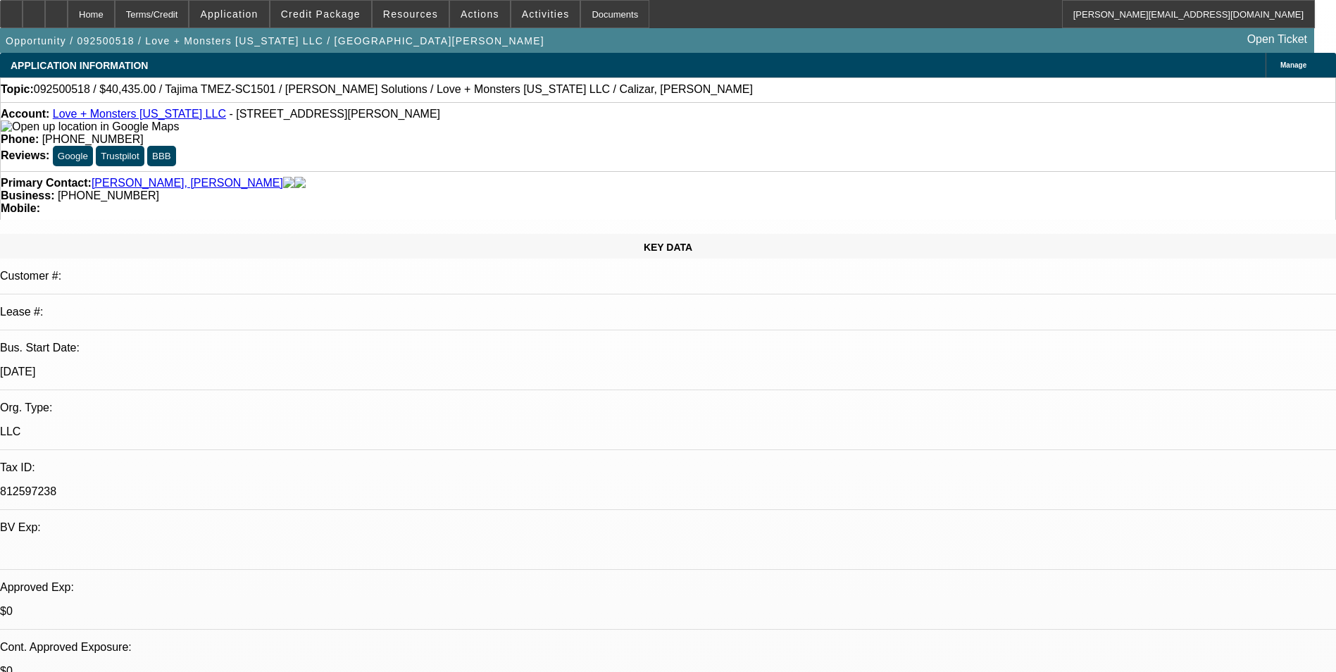
select select "2"
select select "0"
select select "6"
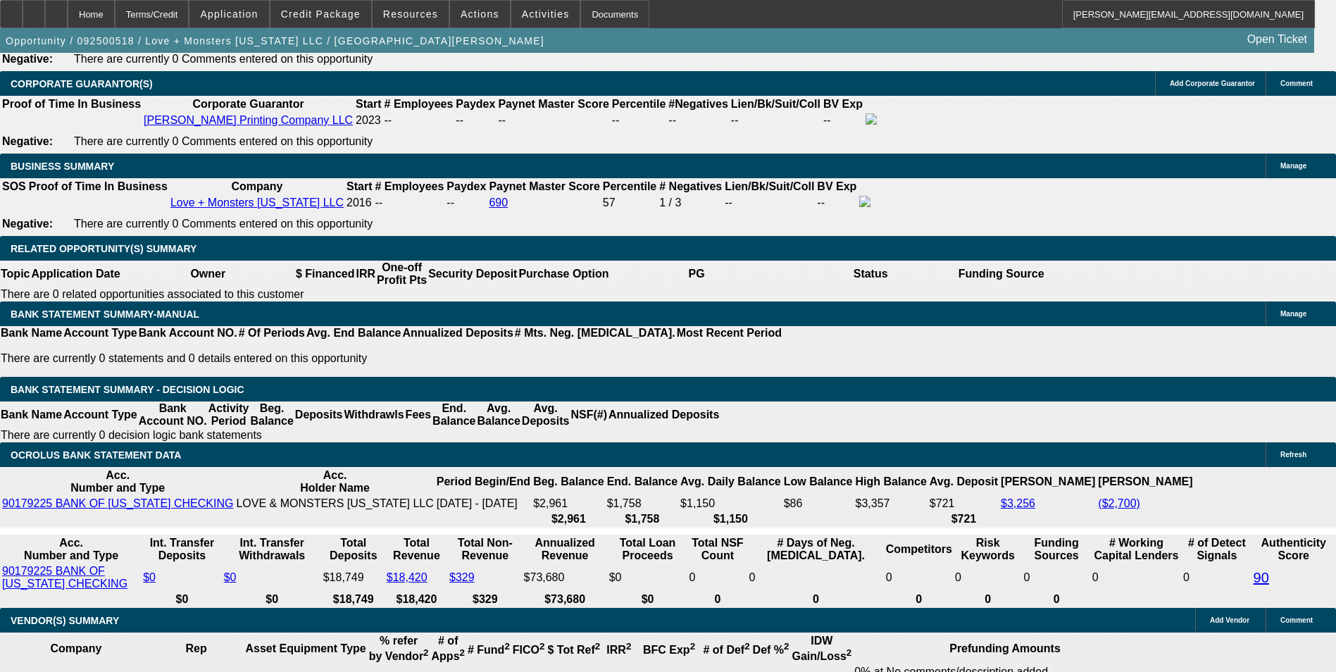
scroll to position [2335, 0]
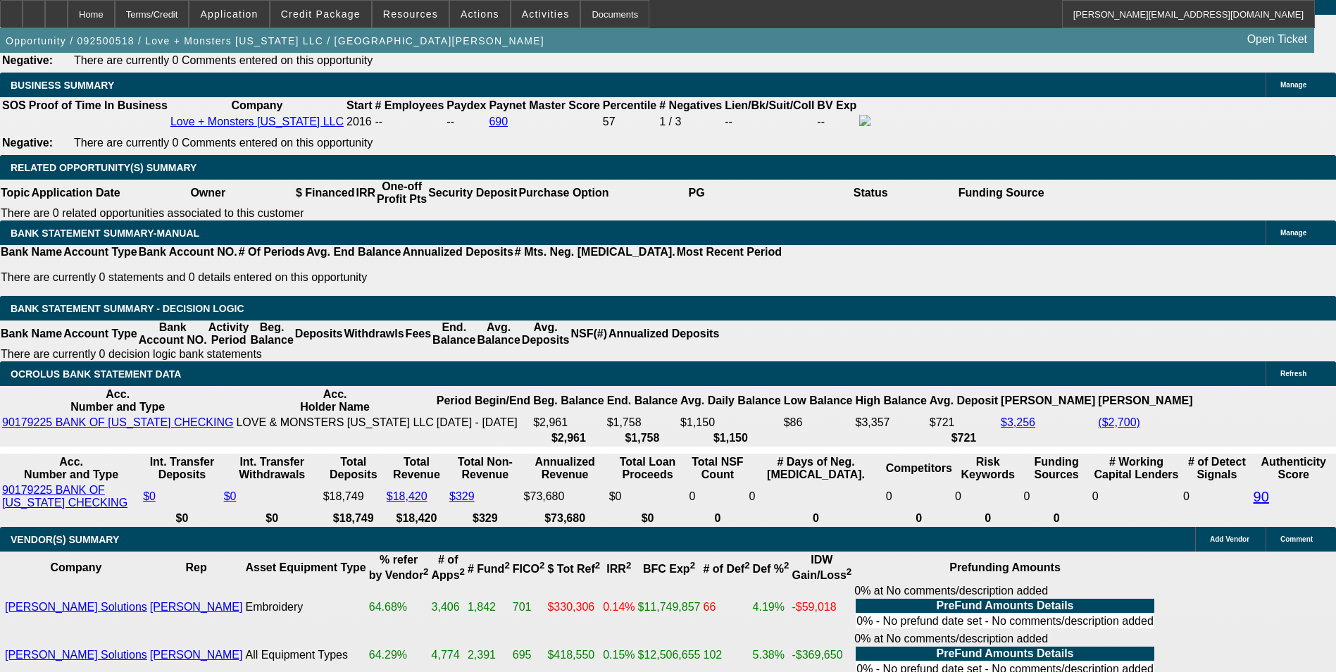
drag, startPoint x: 206, startPoint y: 311, endPoint x: 446, endPoint y: 311, distance: 239.5
type input "94"
type input "UNKNOWN"
type input "948"
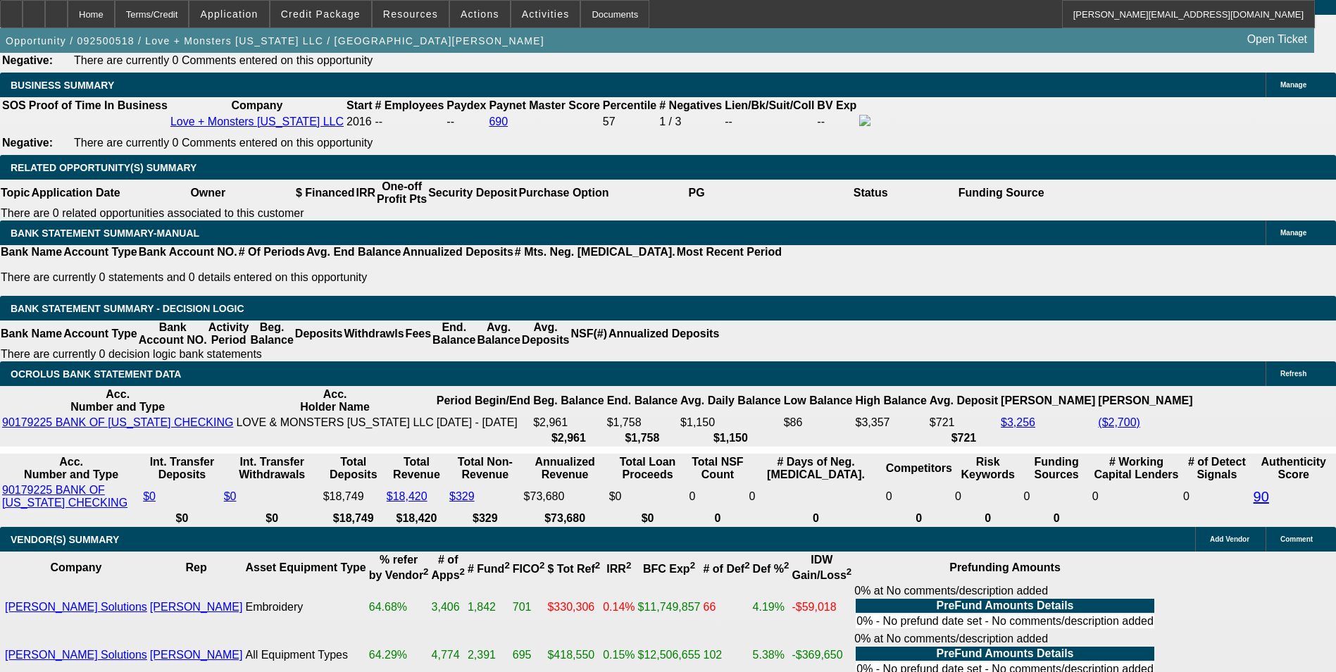
type input "14.3"
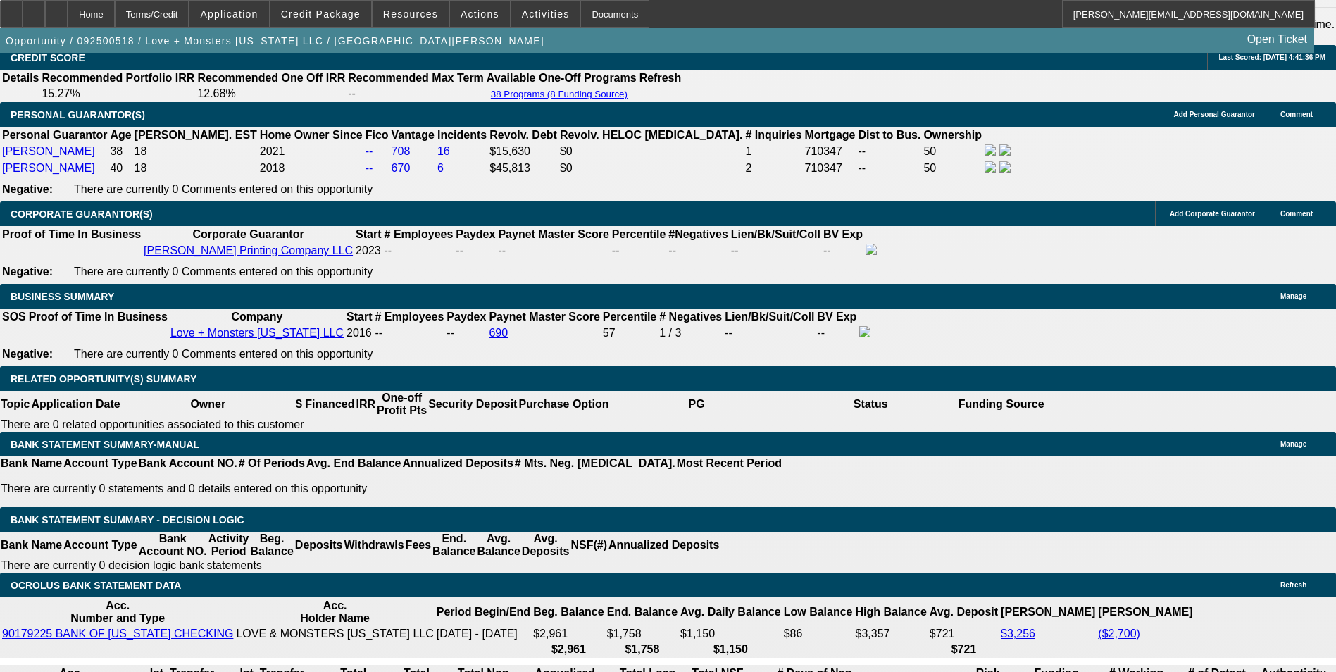
type input "$948.00"
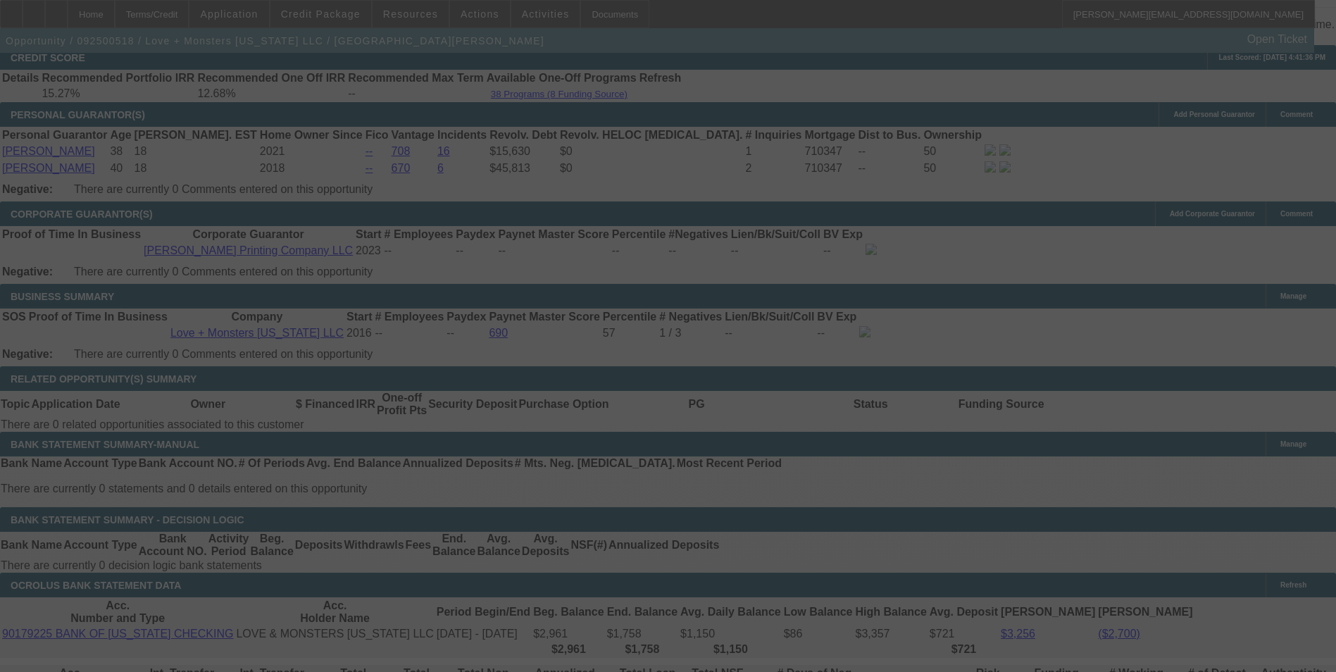
select select "0"
select select "6"
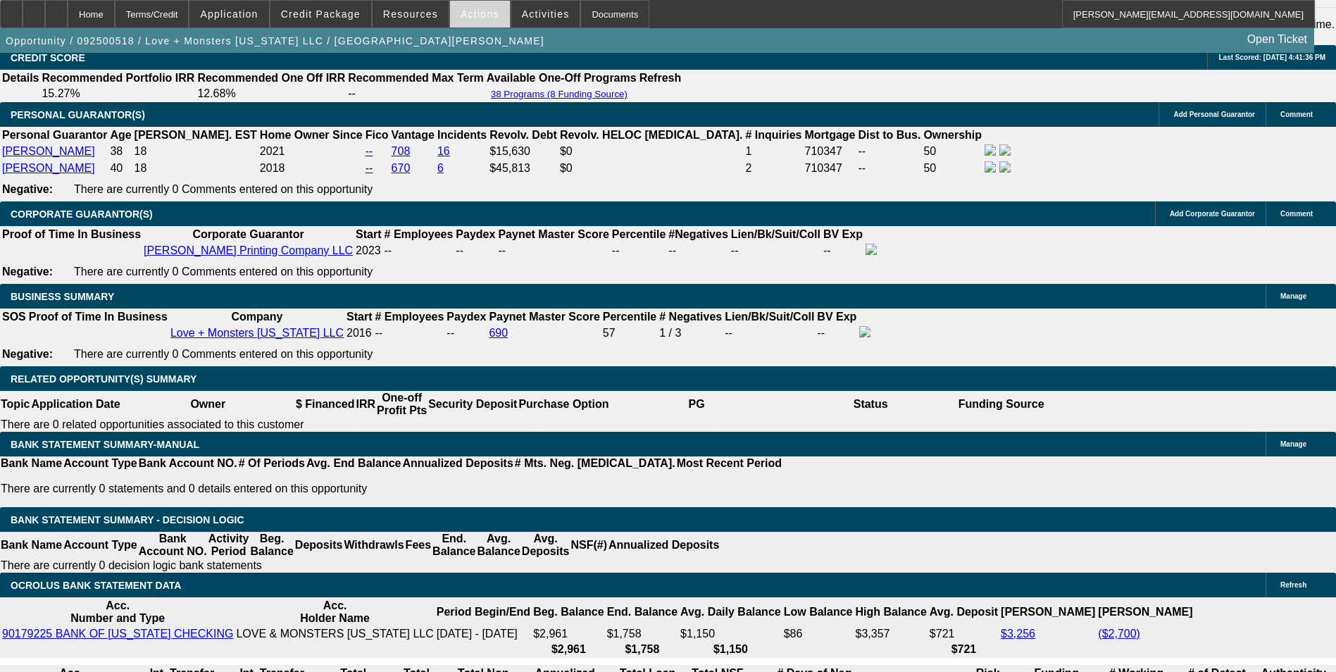
click at [472, 18] on span "Actions" at bounding box center [480, 13] width 39 height 11
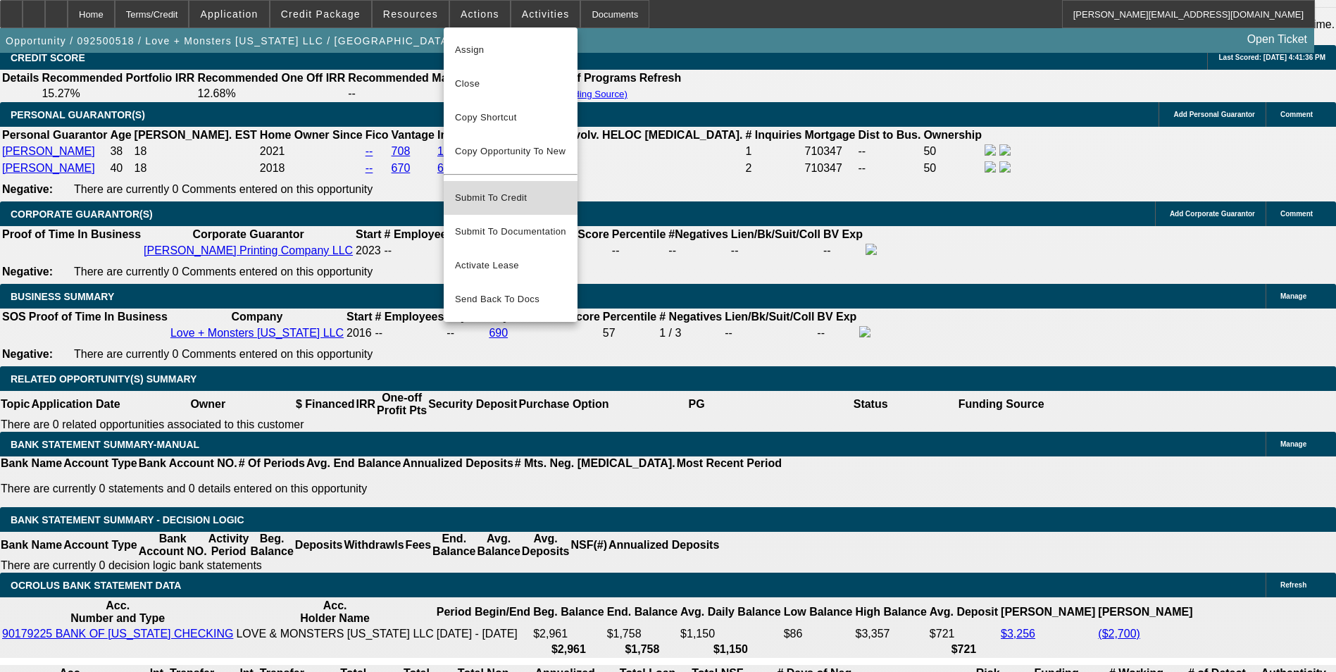
click at [527, 189] on span "Submit To Credit" at bounding box center [510, 197] width 111 height 17
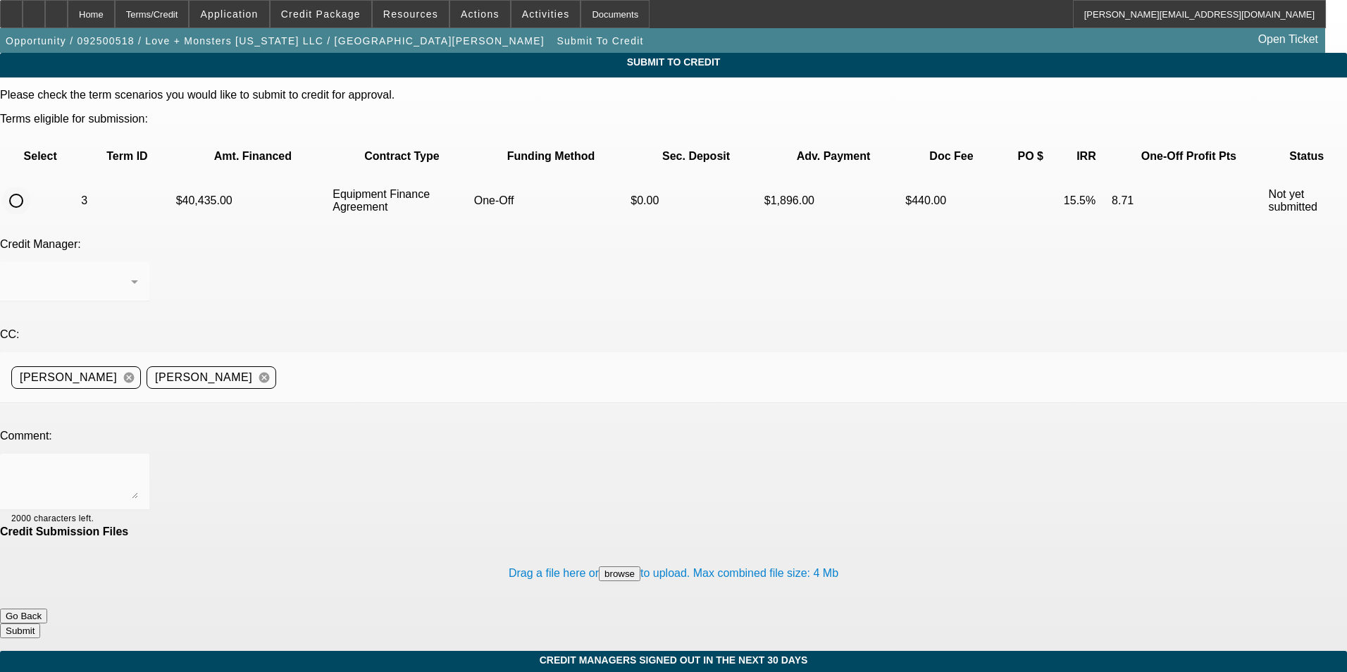
click at [30, 187] on input "radio" at bounding box center [16, 201] width 28 height 28
radio input "true"
click at [138, 465] on textarea at bounding box center [74, 482] width 127 height 34
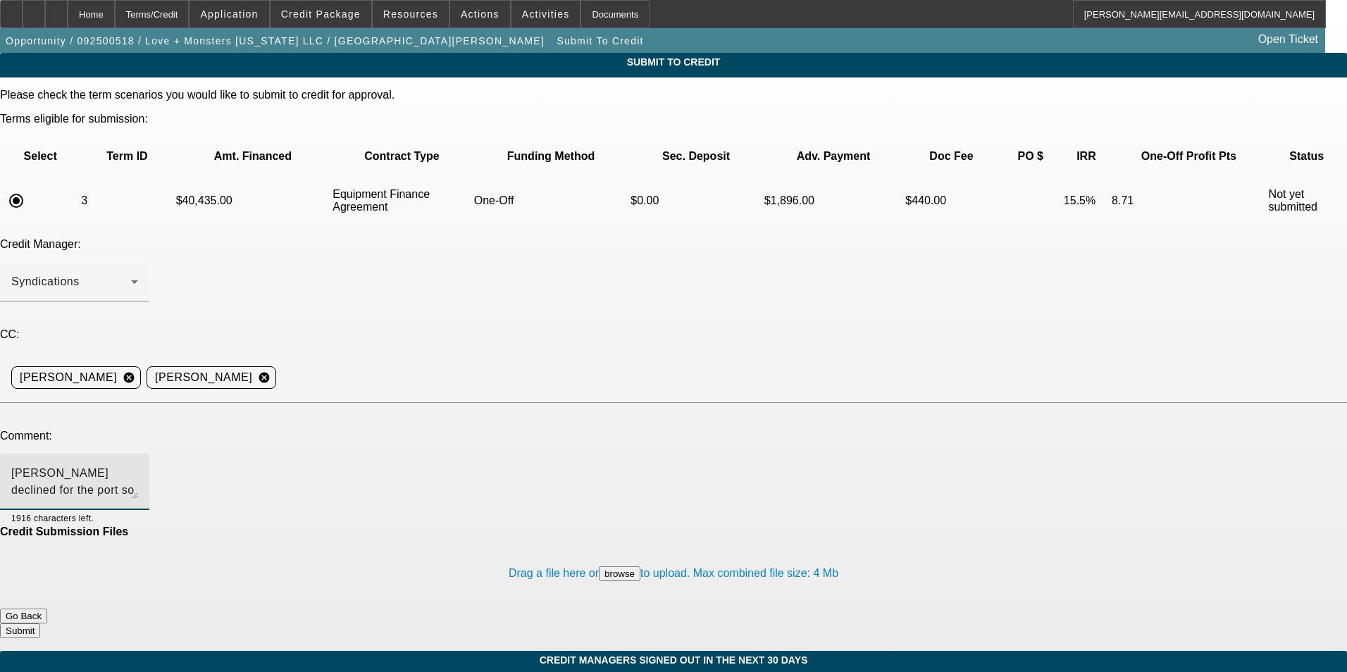
type textarea "Bill declined for the port so please send to Finpac. Notes are in the file - th…"
click at [40, 623] on button "Submit" at bounding box center [20, 630] width 40 height 15
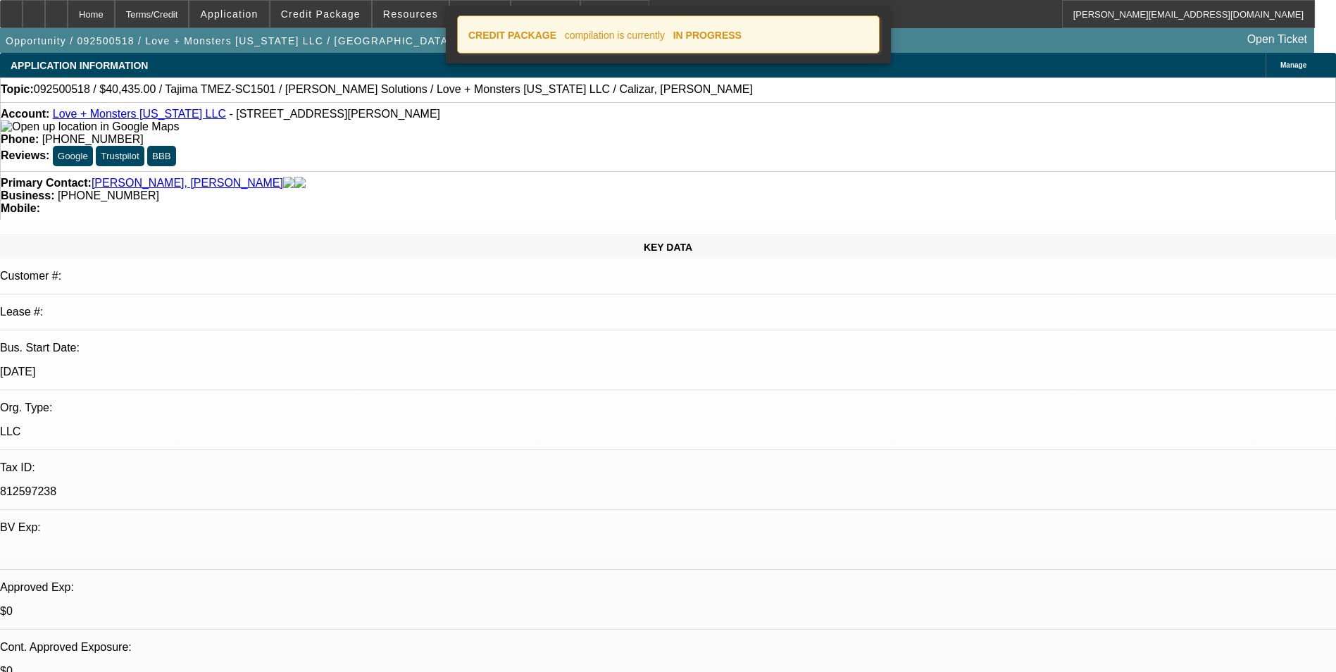
select select "0"
select select "6"
select select "0"
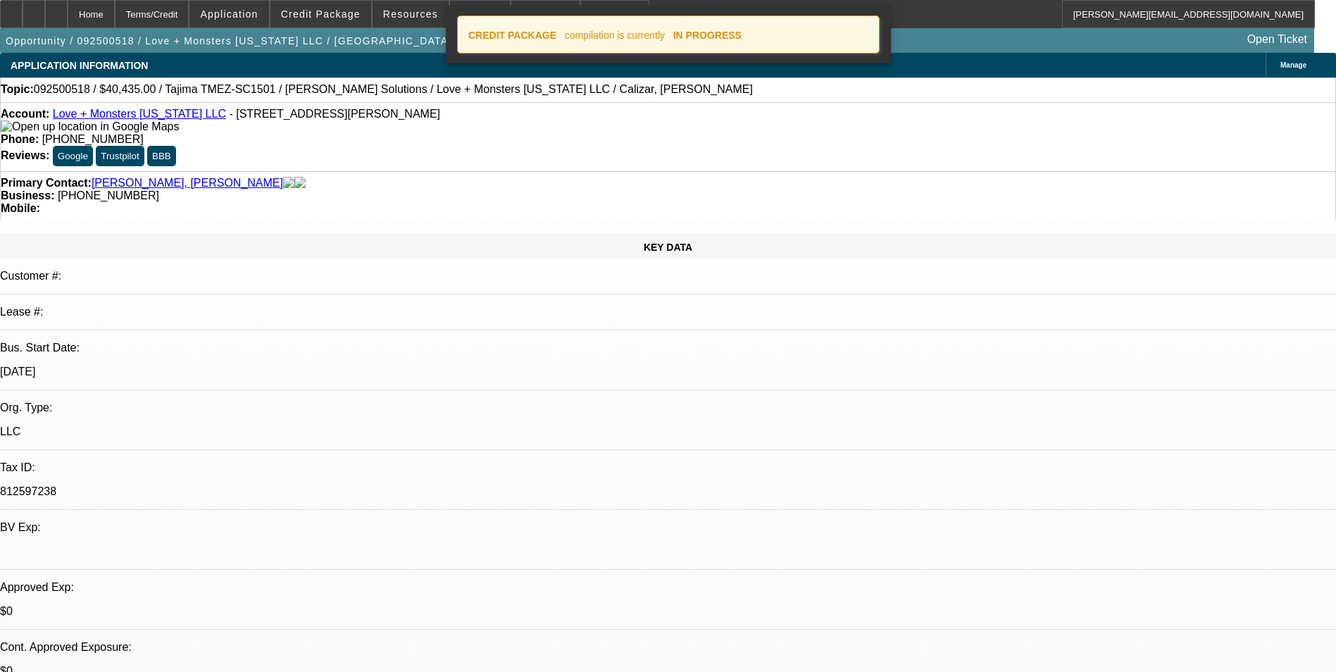
select select "2"
select select "0.1"
select select "4"
select select "0"
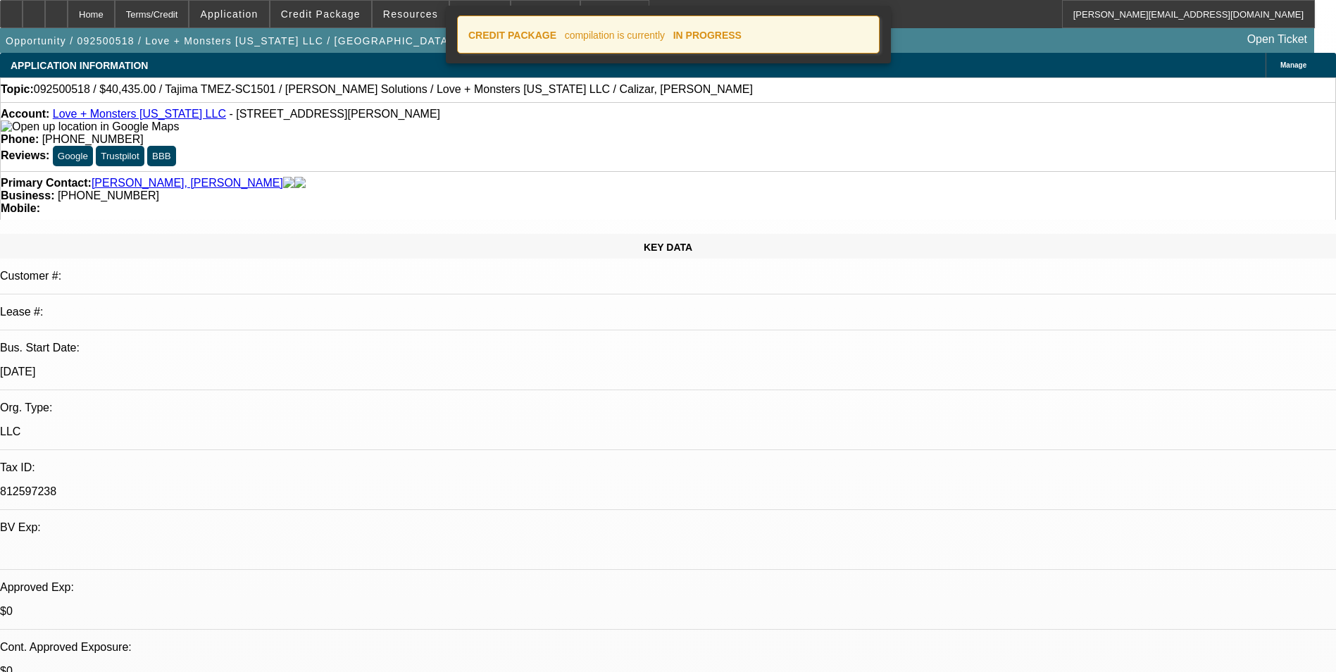
select select "2"
select select "0"
select select "6"
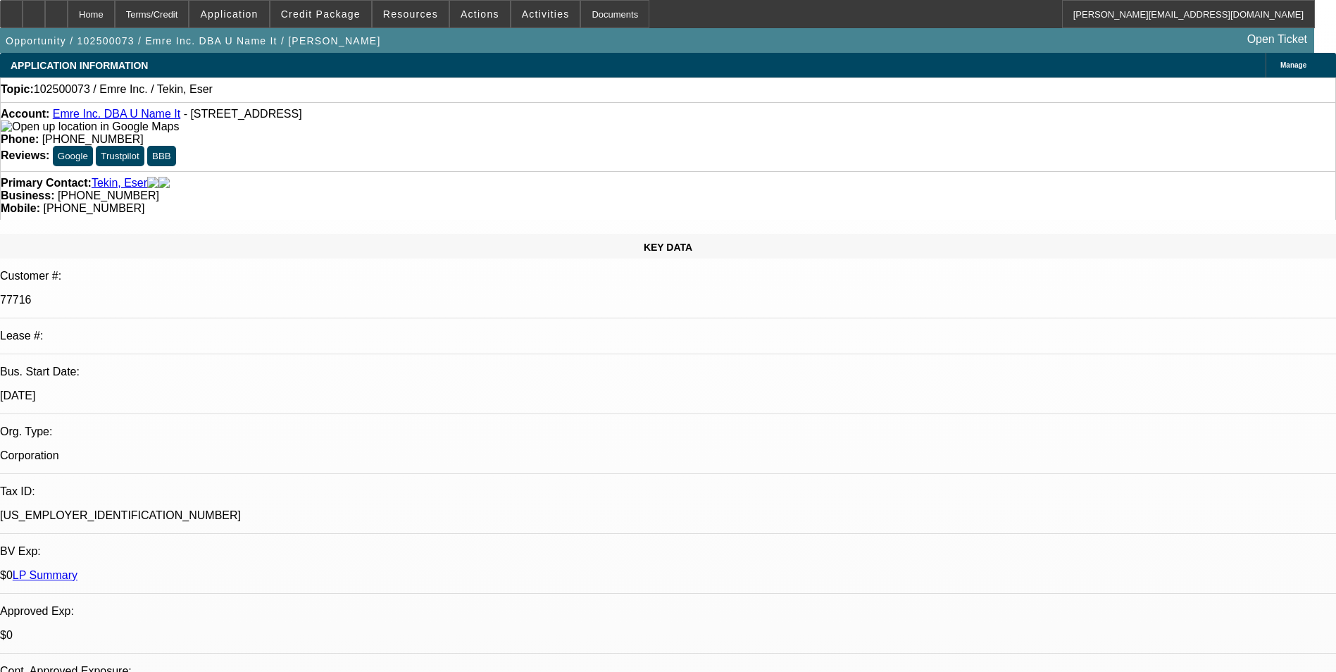
select select "0"
select select "2"
select select "0.1"
select select "4"
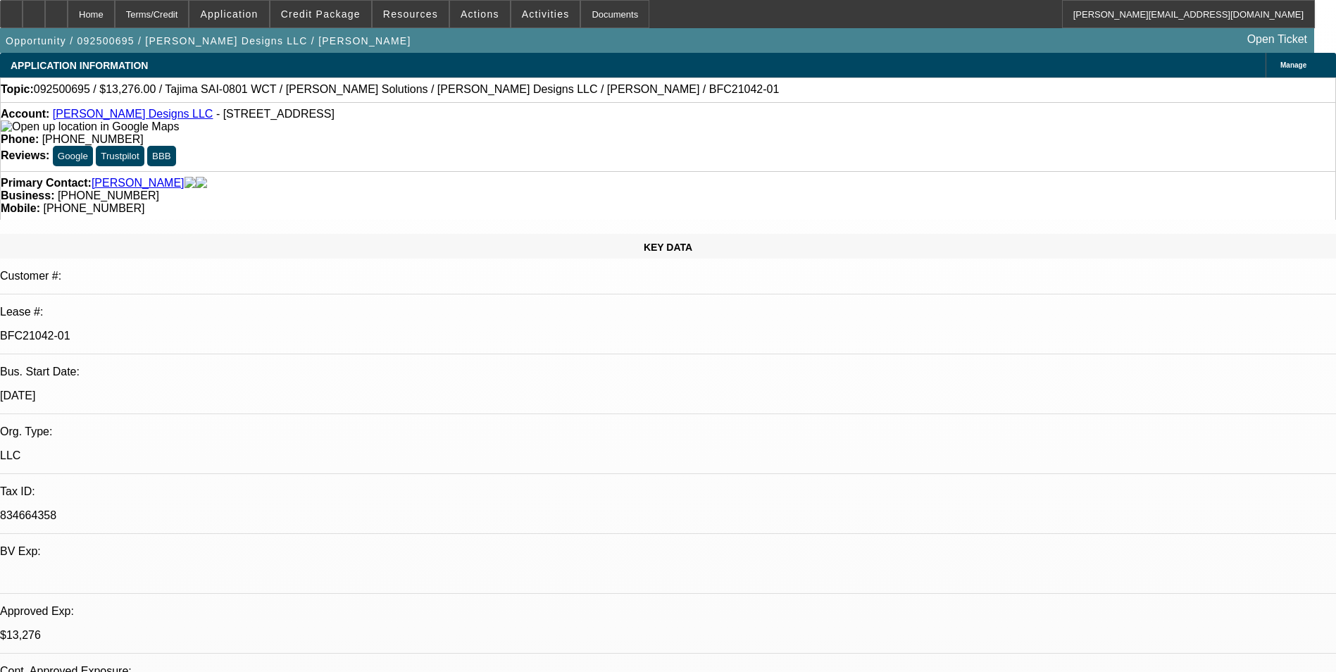
select select "0"
select select "2"
select select "0"
select select "6"
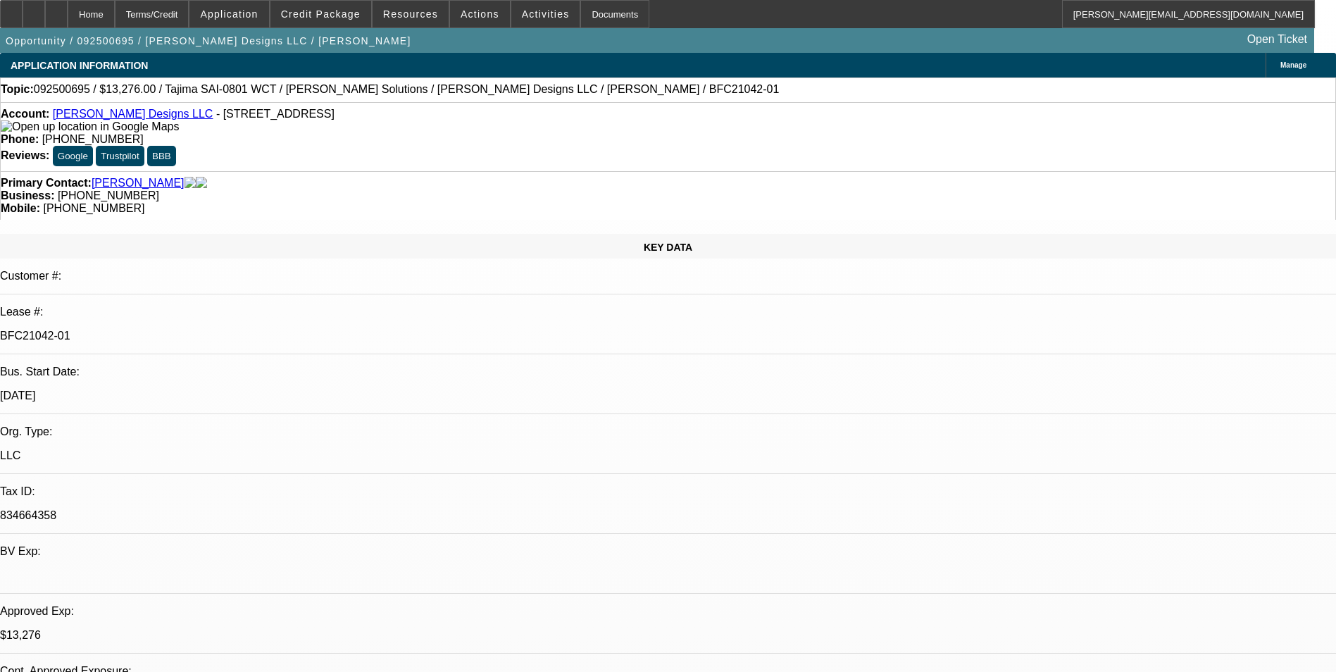
select select "0"
select select "2"
select select "0"
select select "6"
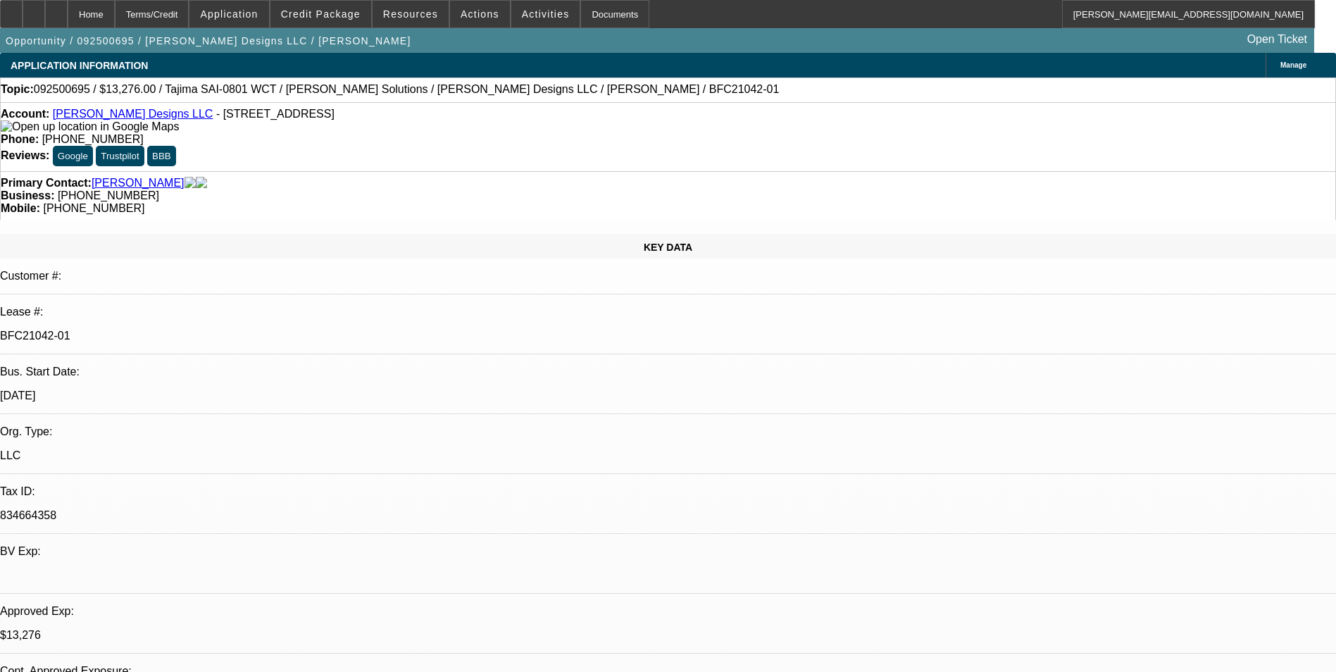
select select "0"
select select "2"
select select "0"
select select "6"
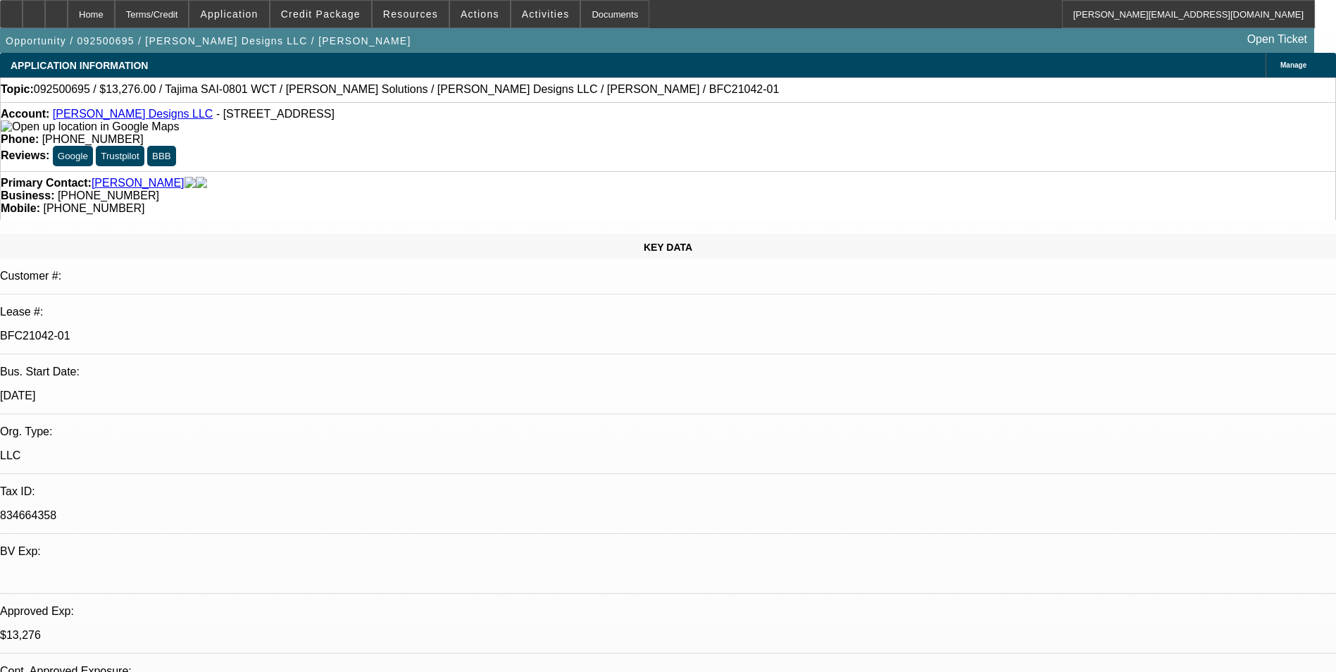
select select "0"
select select "2"
select select "0"
select select "6"
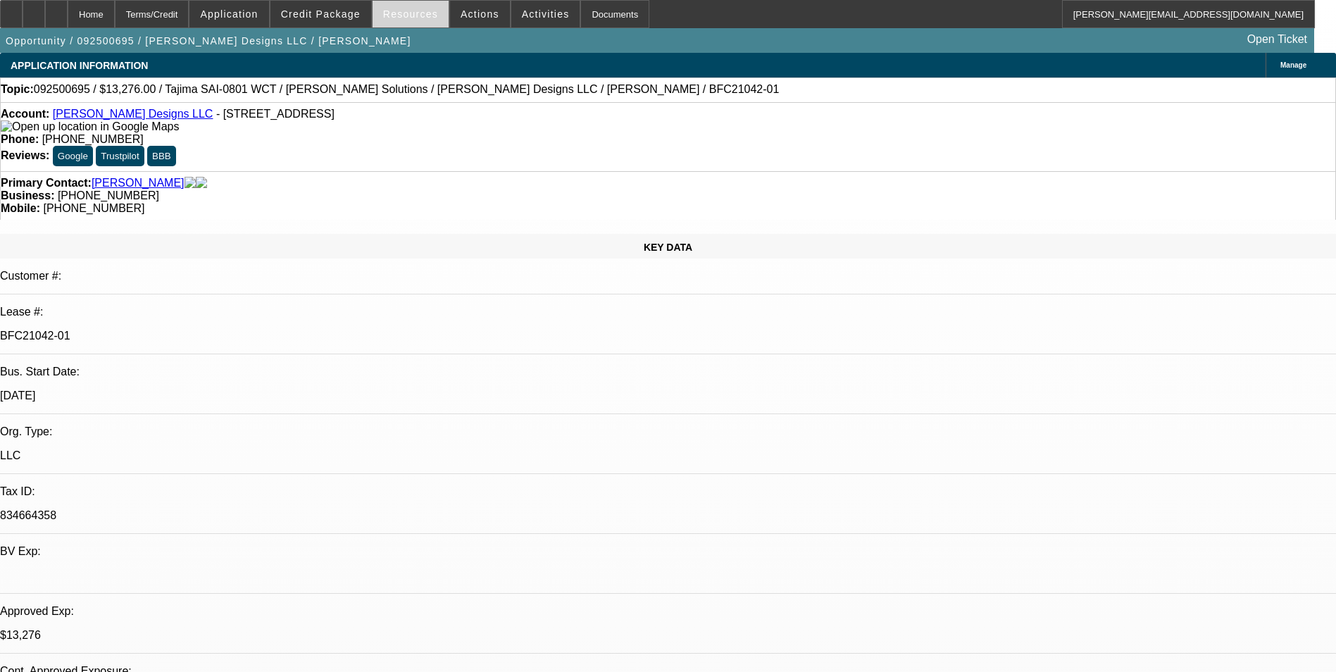
click at [430, 13] on span "Resources" at bounding box center [410, 13] width 55 height 11
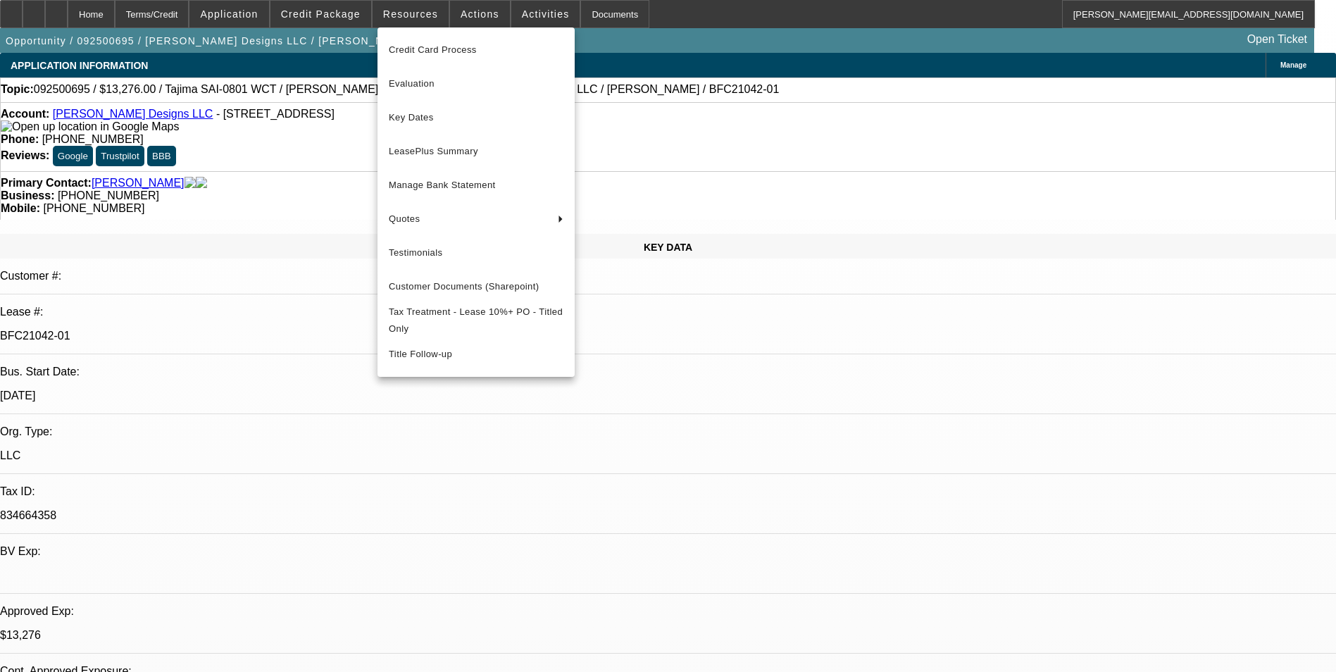
click at [330, 15] on div at bounding box center [668, 336] width 1336 height 672
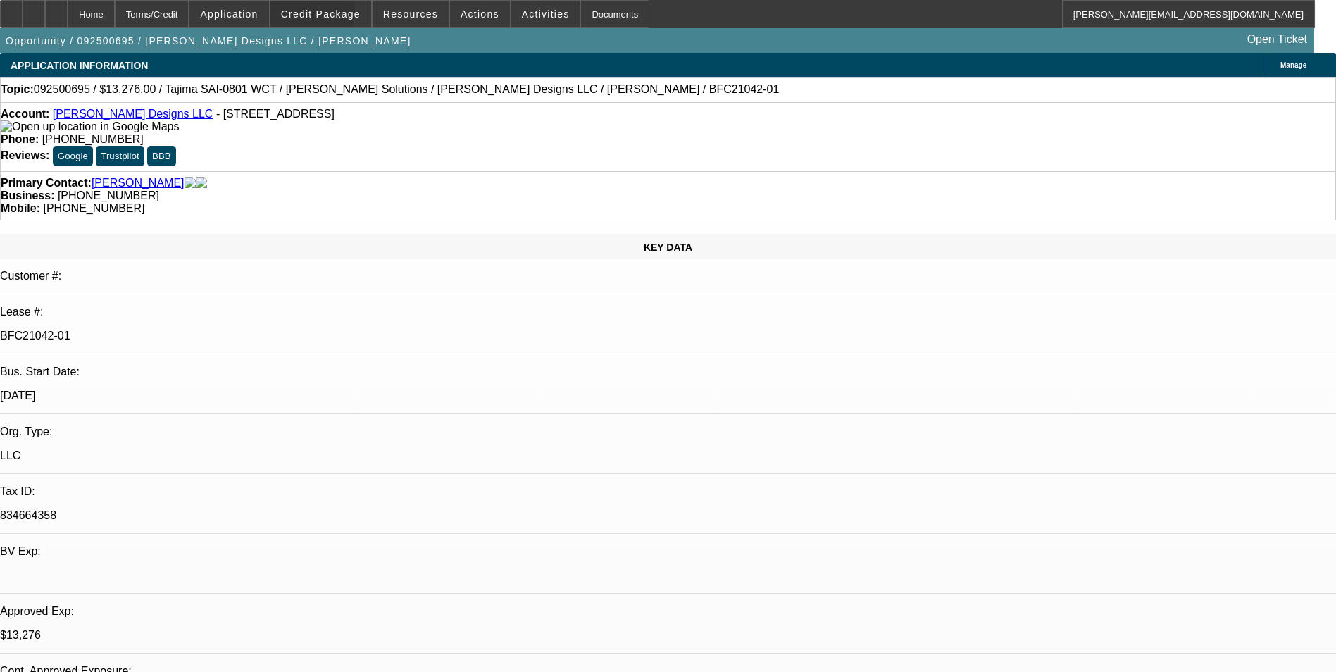
click at [330, 15] on span "Credit Package" at bounding box center [321, 13] width 80 height 11
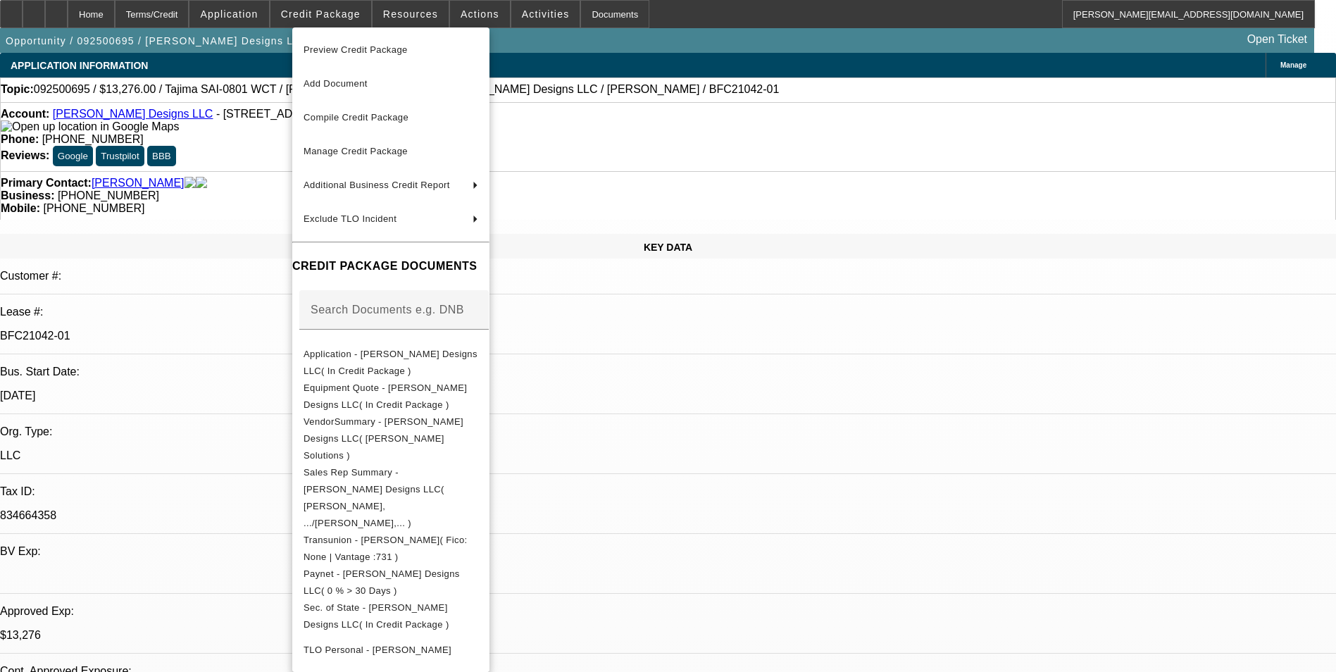
click at [247, 223] on div at bounding box center [668, 336] width 1336 height 672
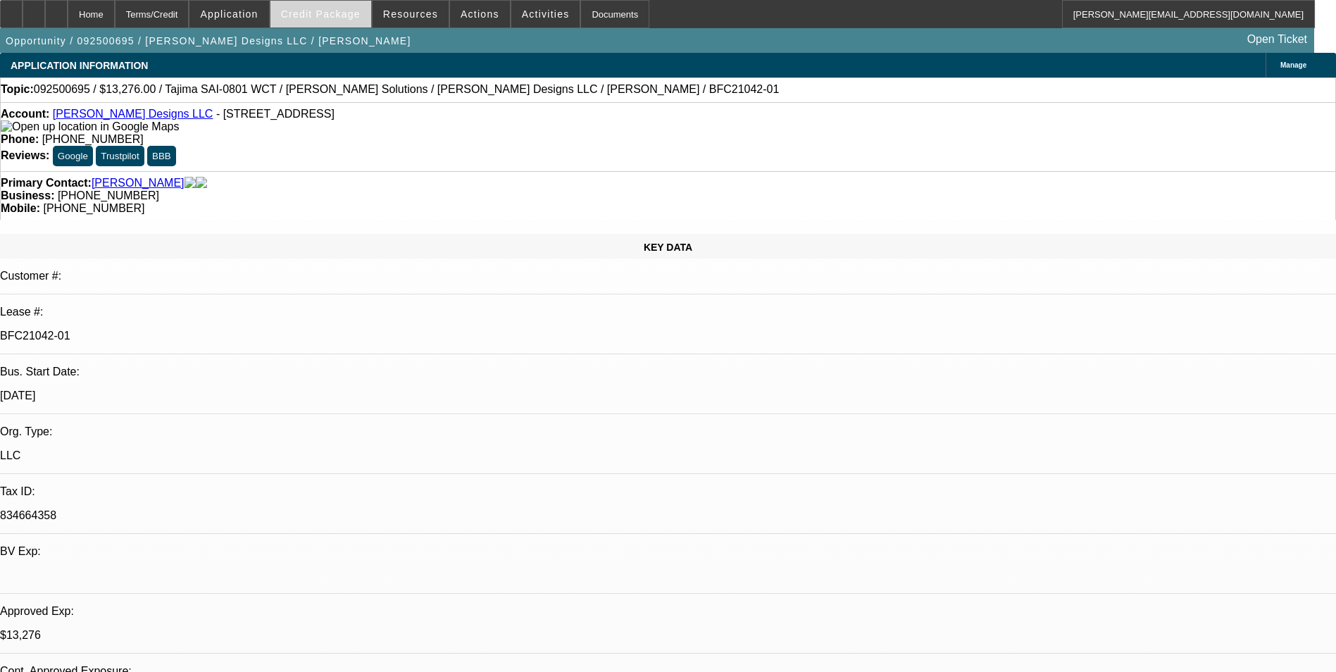
click at [298, 13] on span at bounding box center [320, 14] width 101 height 34
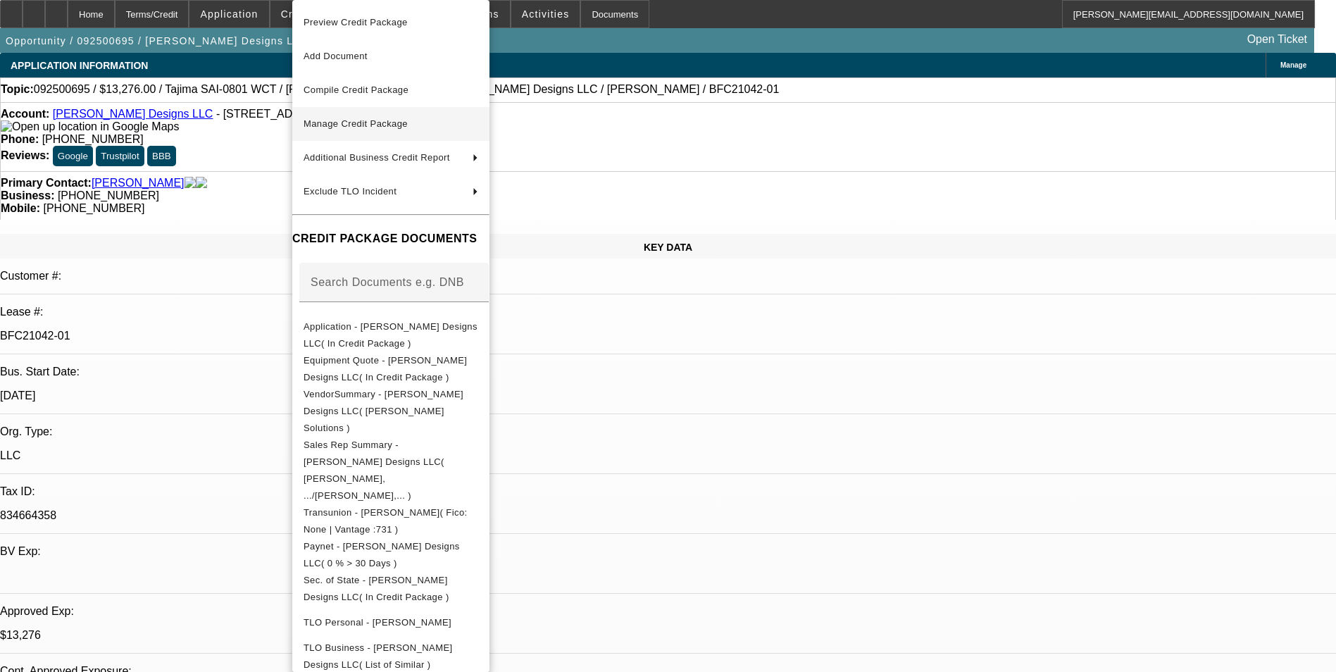
click at [351, 118] on span "Manage Credit Package" at bounding box center [391, 123] width 175 height 17
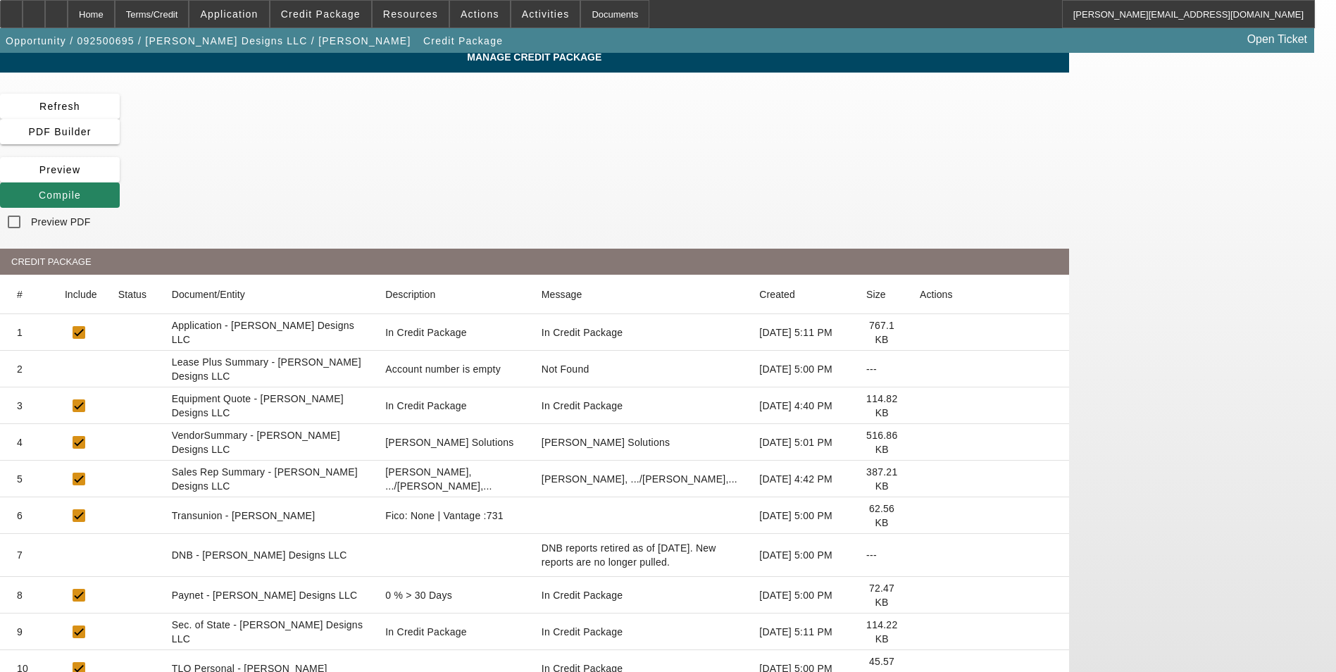
scroll to position [125, 0]
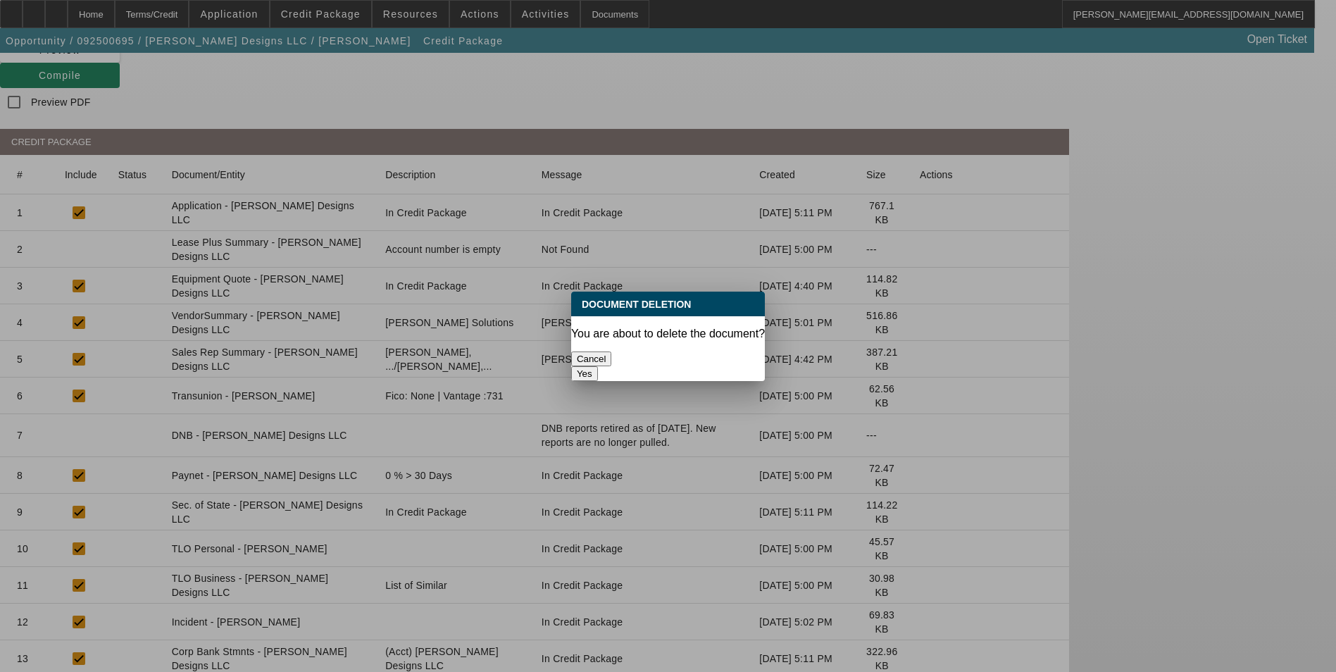
scroll to position [0, 0]
click at [598, 366] on button "Yes" at bounding box center [584, 373] width 27 height 15
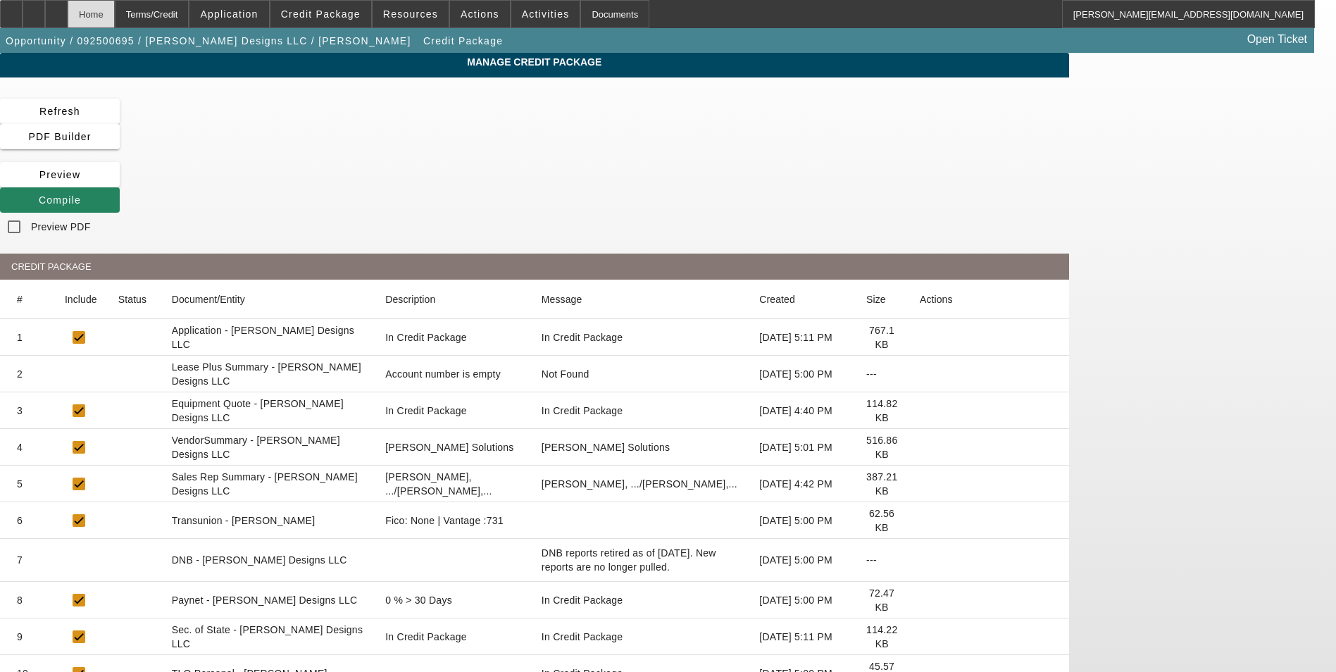
click at [115, 10] on div "Home" at bounding box center [91, 14] width 47 height 28
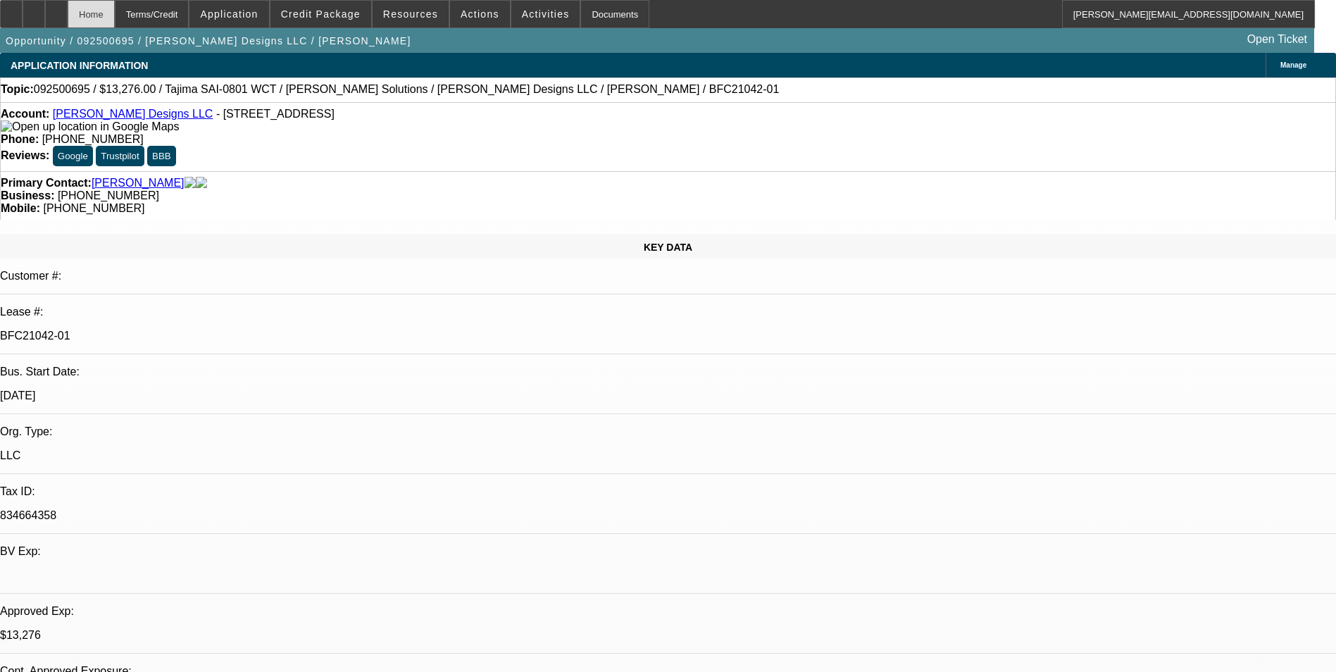
select select "0"
select select "2"
select select "0"
select select "6"
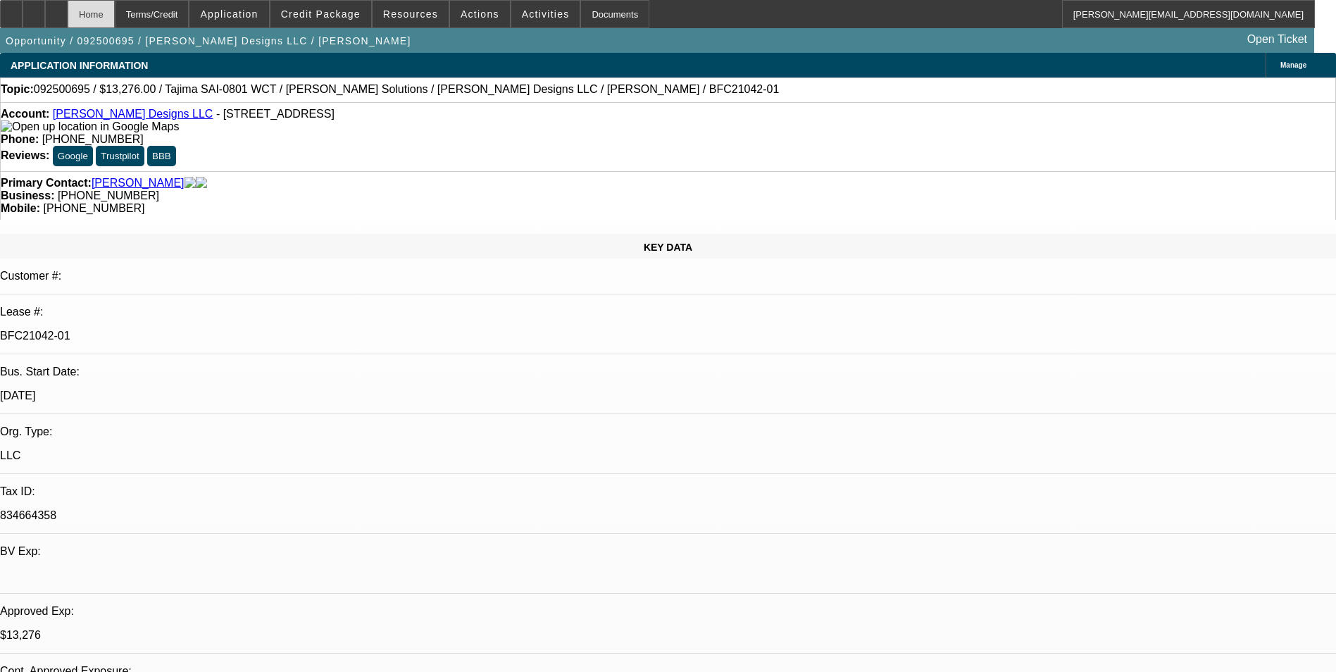
select select "0"
select select "2"
select select "0"
select select "6"
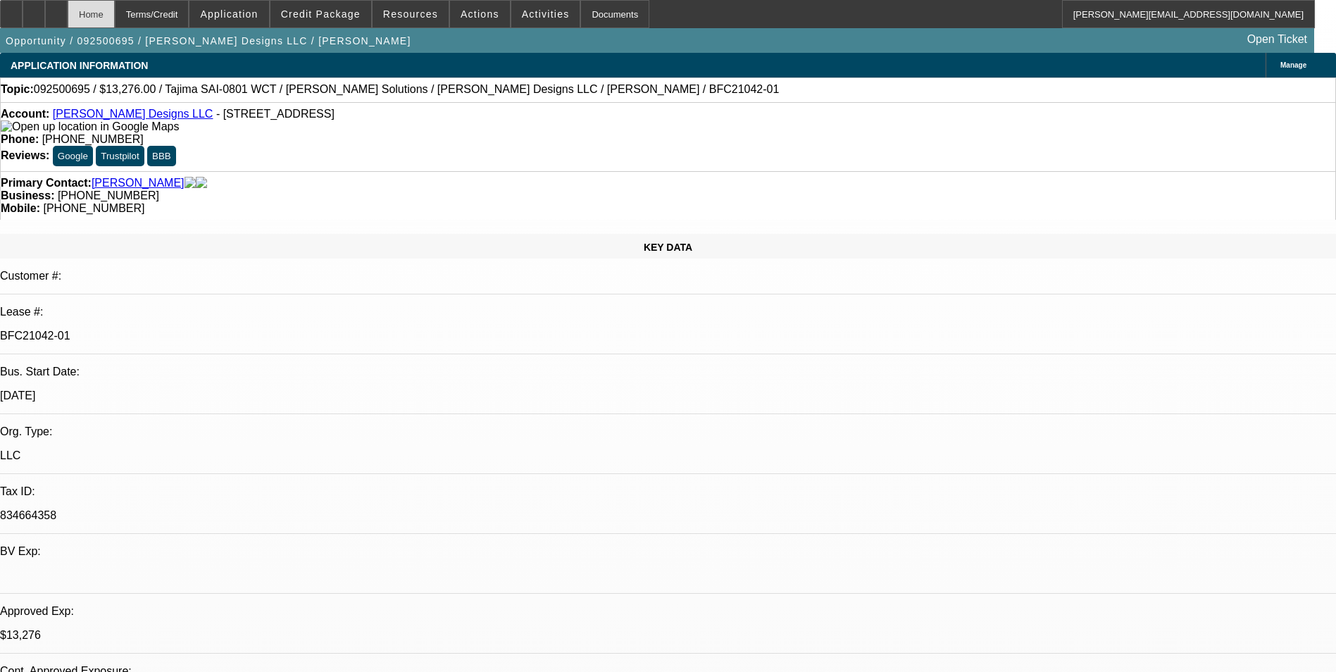
select select "0"
select select "2"
select select "0"
select select "6"
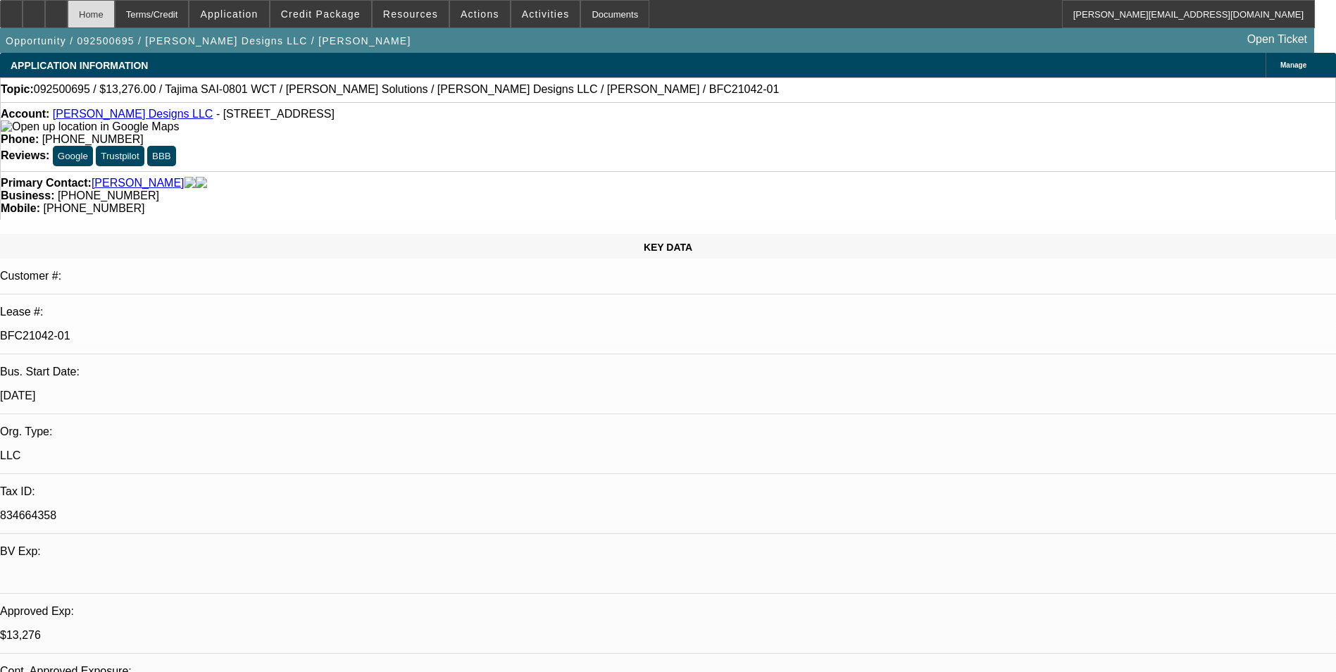
select select "0"
select select "2"
select select "0"
select select "6"
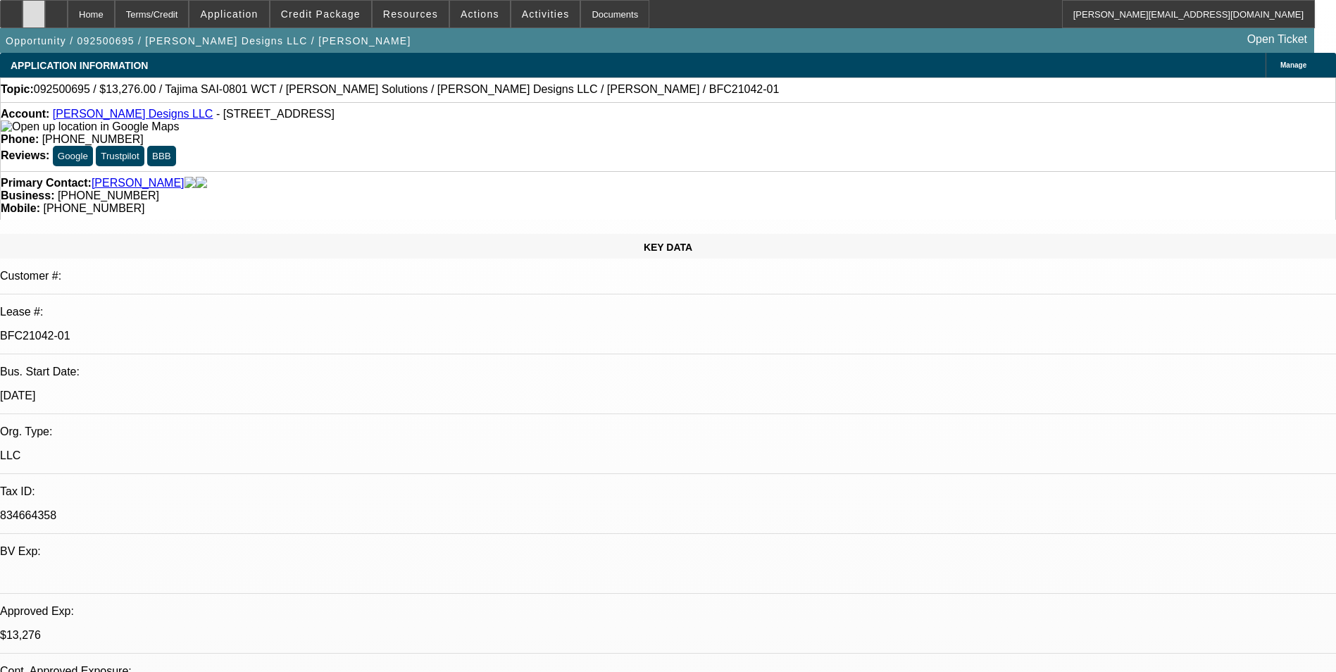
click at [45, 20] on div at bounding box center [34, 14] width 23 height 28
click at [330, 11] on span "Credit Package" at bounding box center [321, 13] width 80 height 11
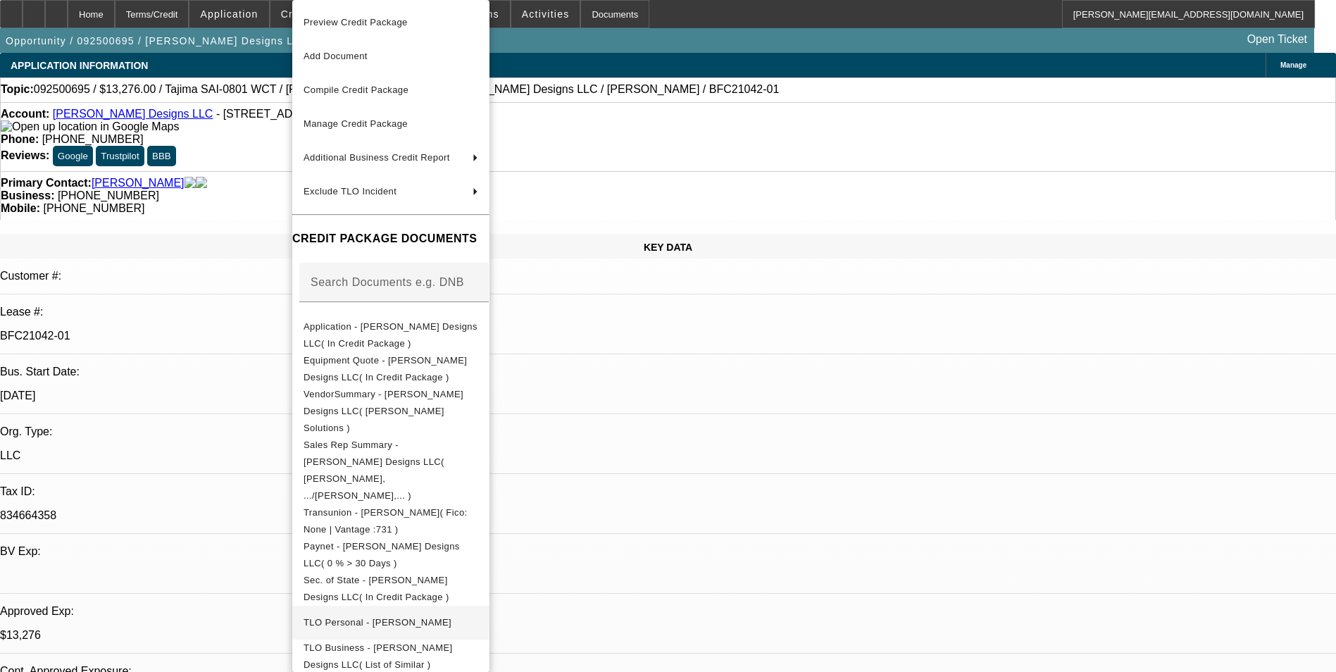
scroll to position [63, 0]
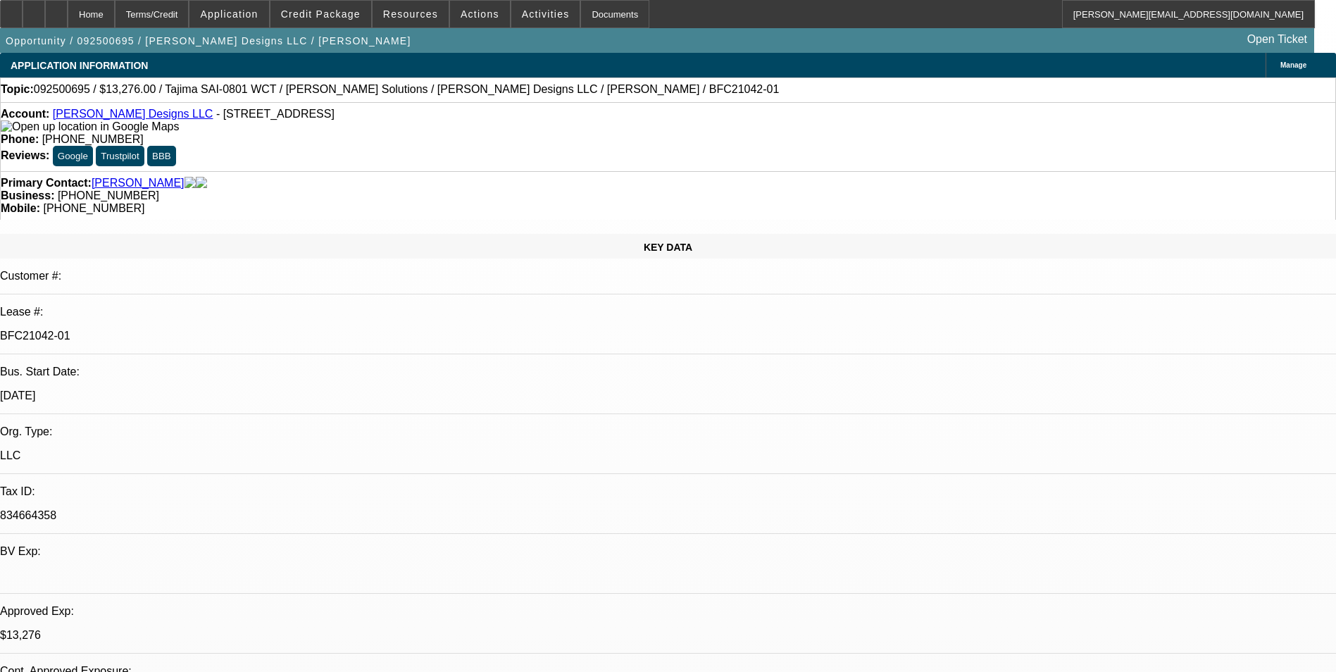
scroll to position [211, 0]
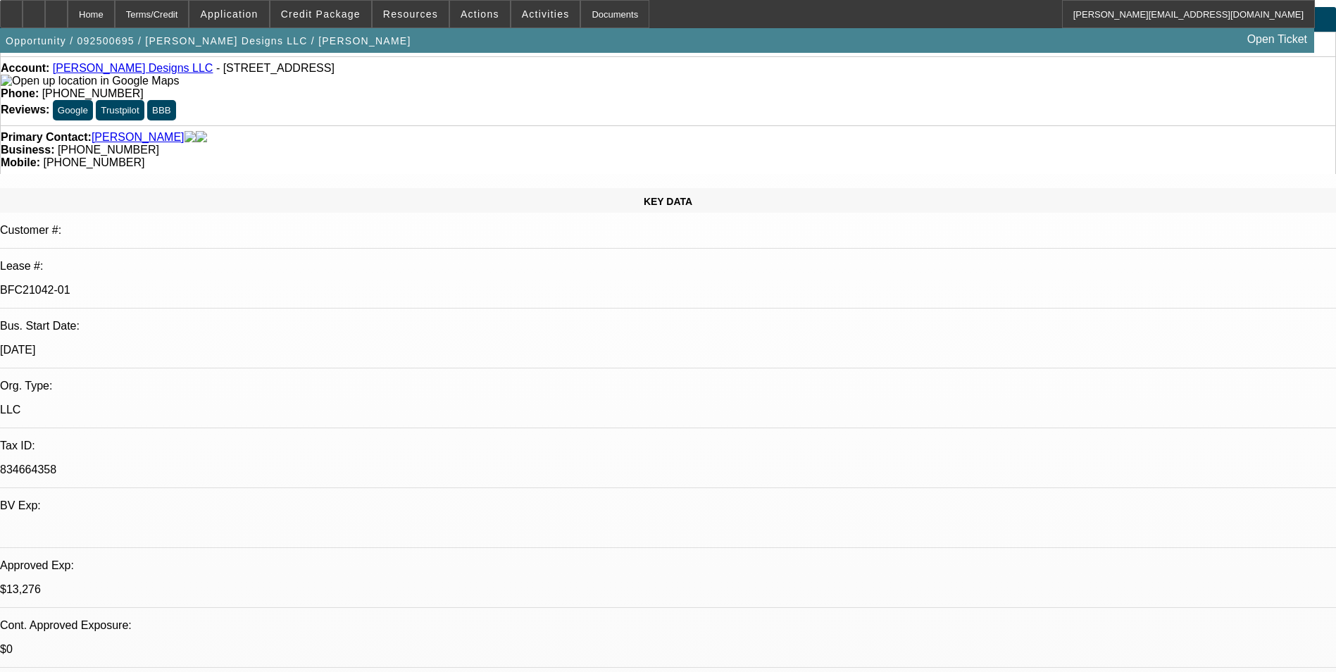
scroll to position [70, 0]
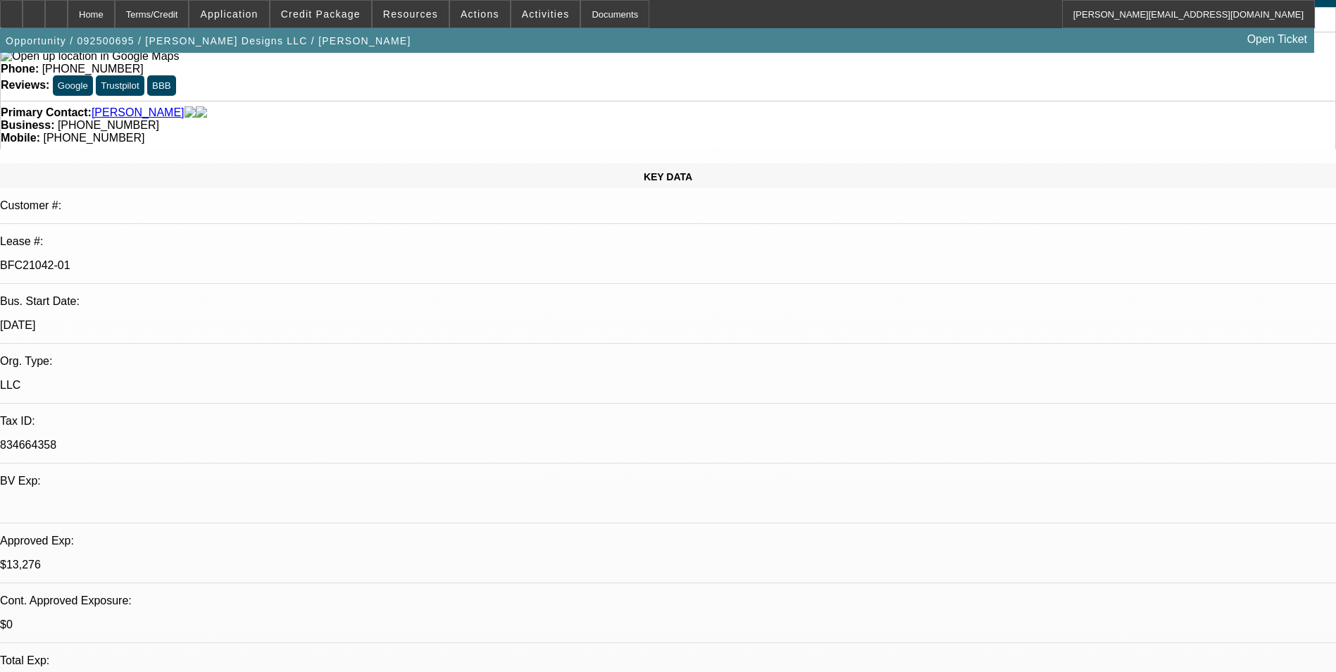
drag, startPoint x: 1263, startPoint y: 630, endPoint x: 1130, endPoint y: 617, distance: 133.7
copy td "Ready for EFA docs. Doc call can be done to Anita on her cell phone at (812) 45…"
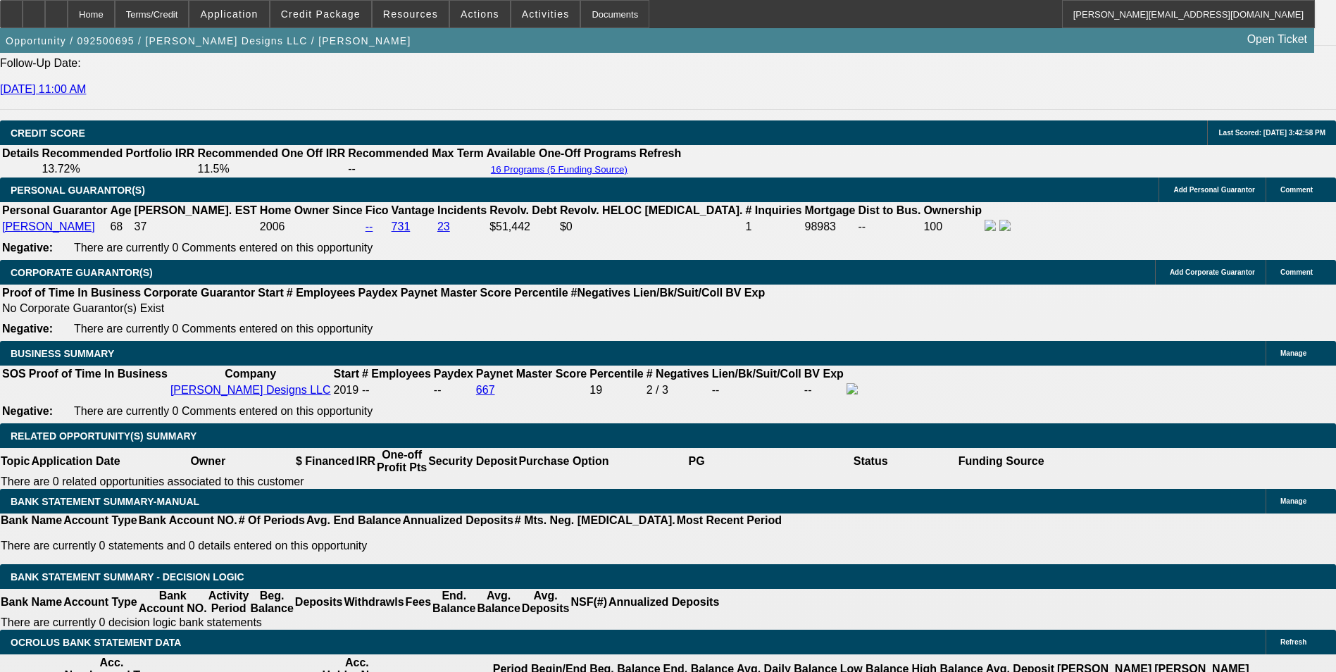
scroll to position [1972, 0]
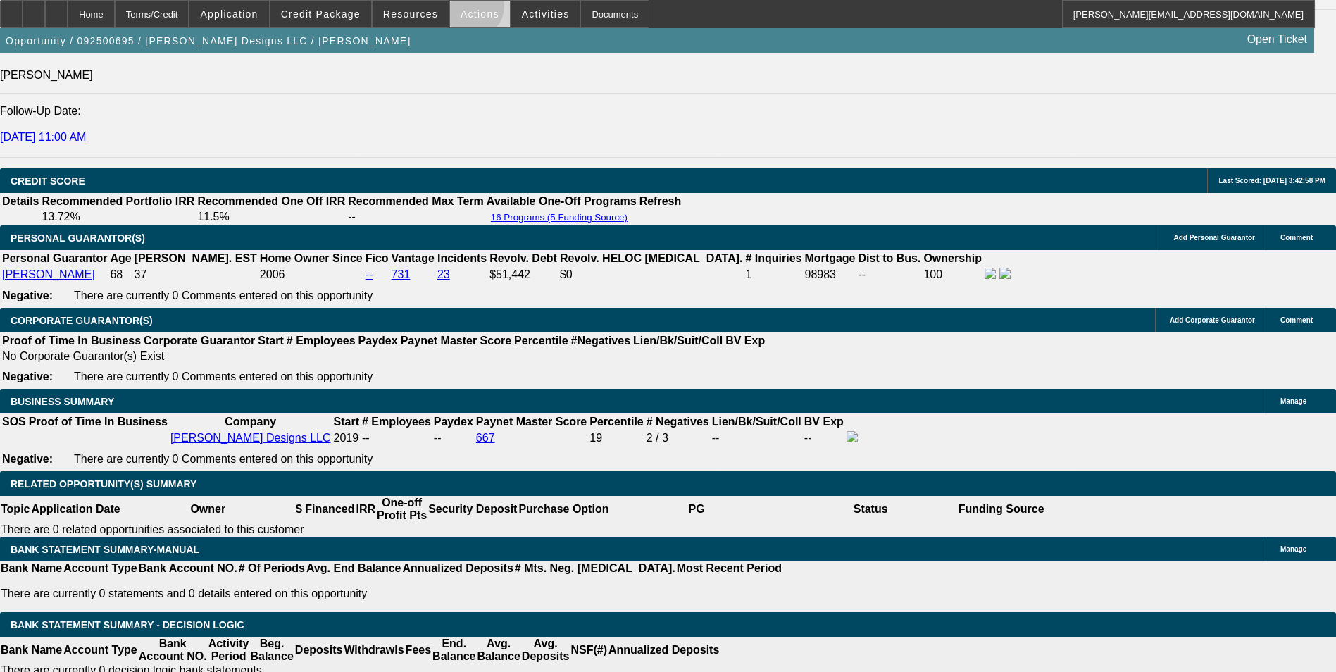
click at [468, 10] on span "Actions" at bounding box center [480, 13] width 39 height 11
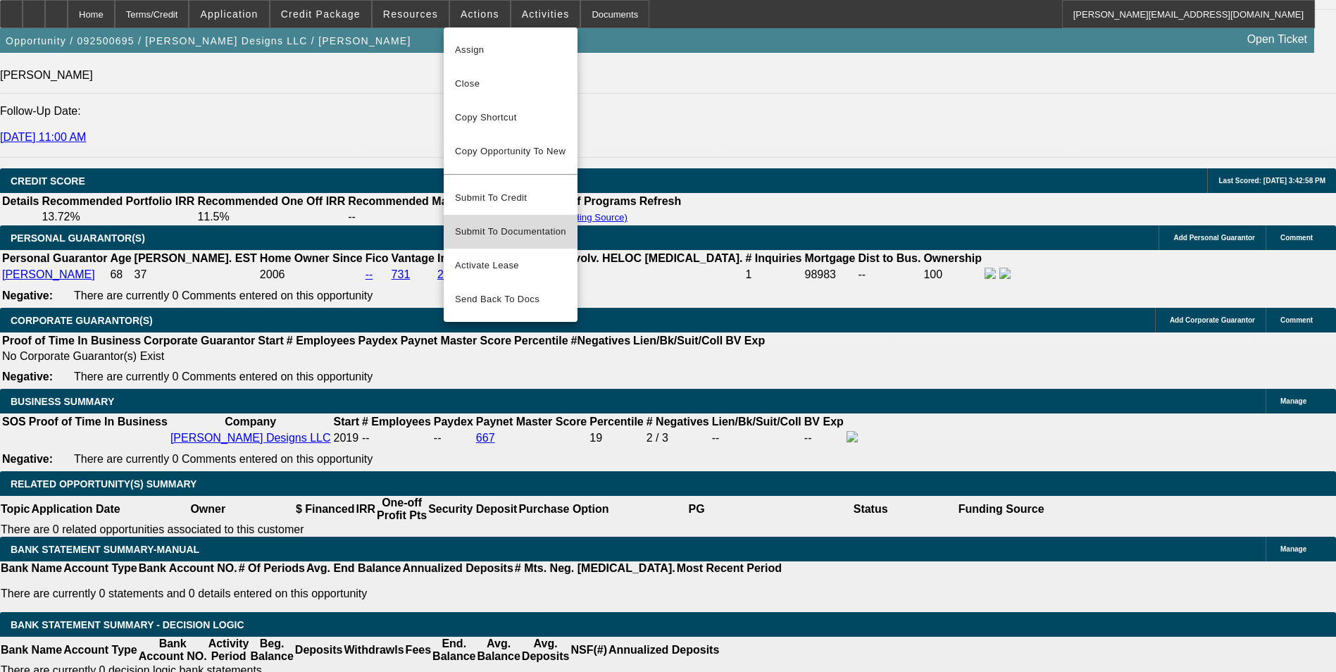
click at [523, 223] on span "Submit To Documentation" at bounding box center [510, 231] width 111 height 17
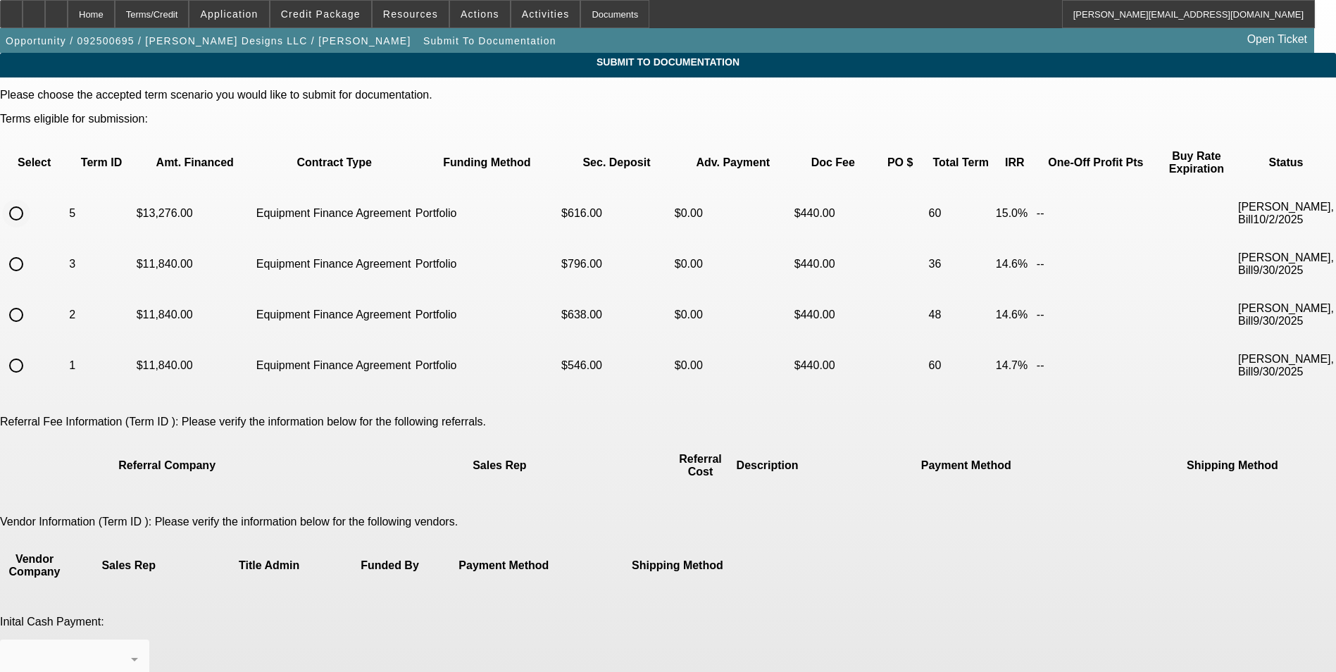
click at [30, 199] on input "radio" at bounding box center [16, 213] width 28 height 28
radio input "true"
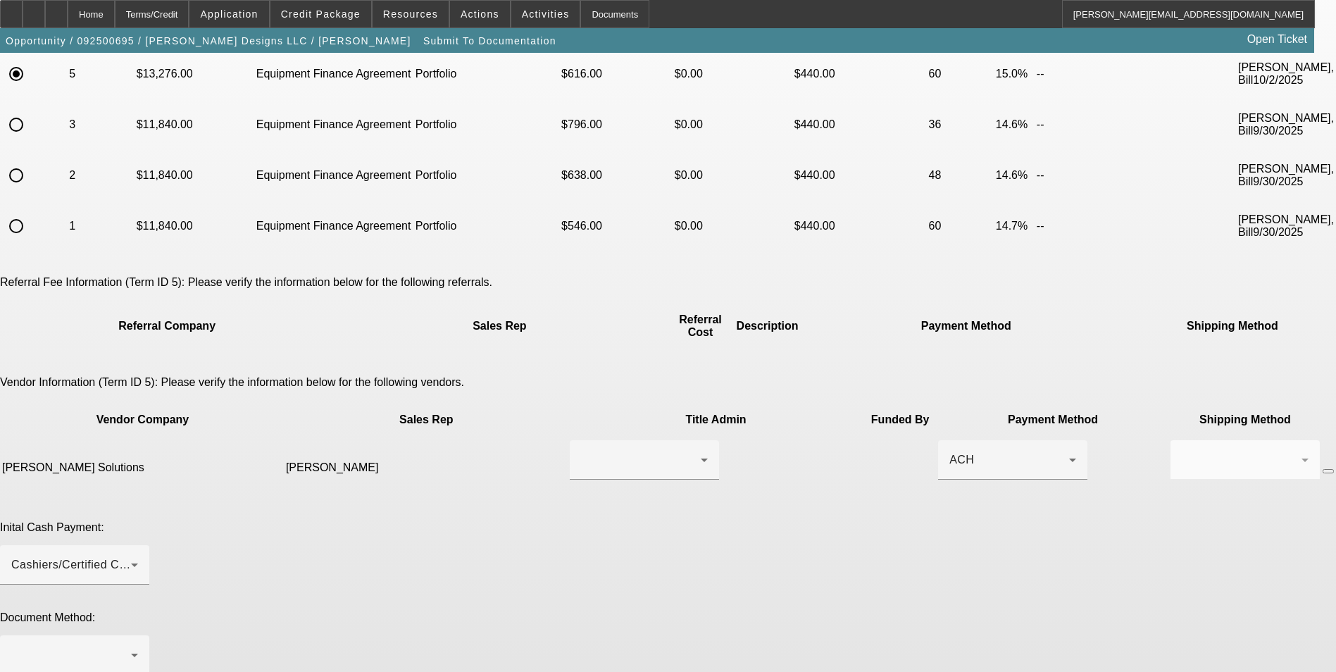
scroll to position [141, 0]
click at [131, 645] on div at bounding box center [71, 653] width 120 height 17
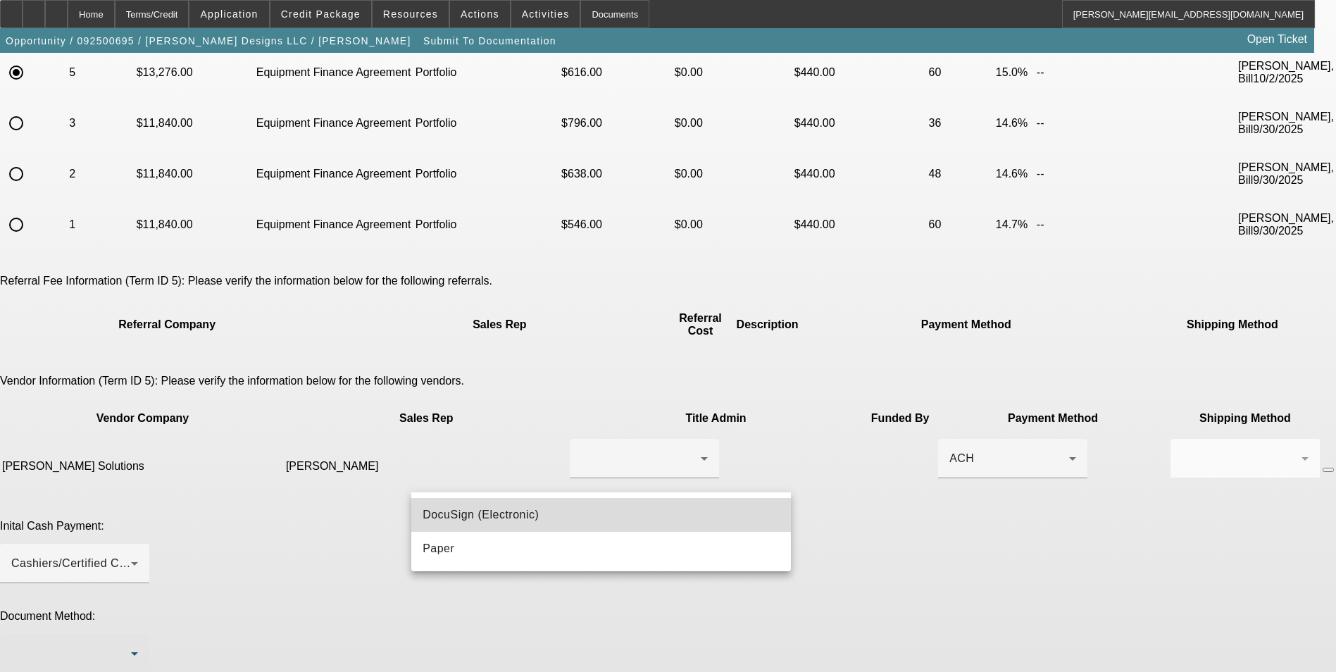
click at [513, 506] on span "DocuSign (Electronic)" at bounding box center [481, 514] width 116 height 17
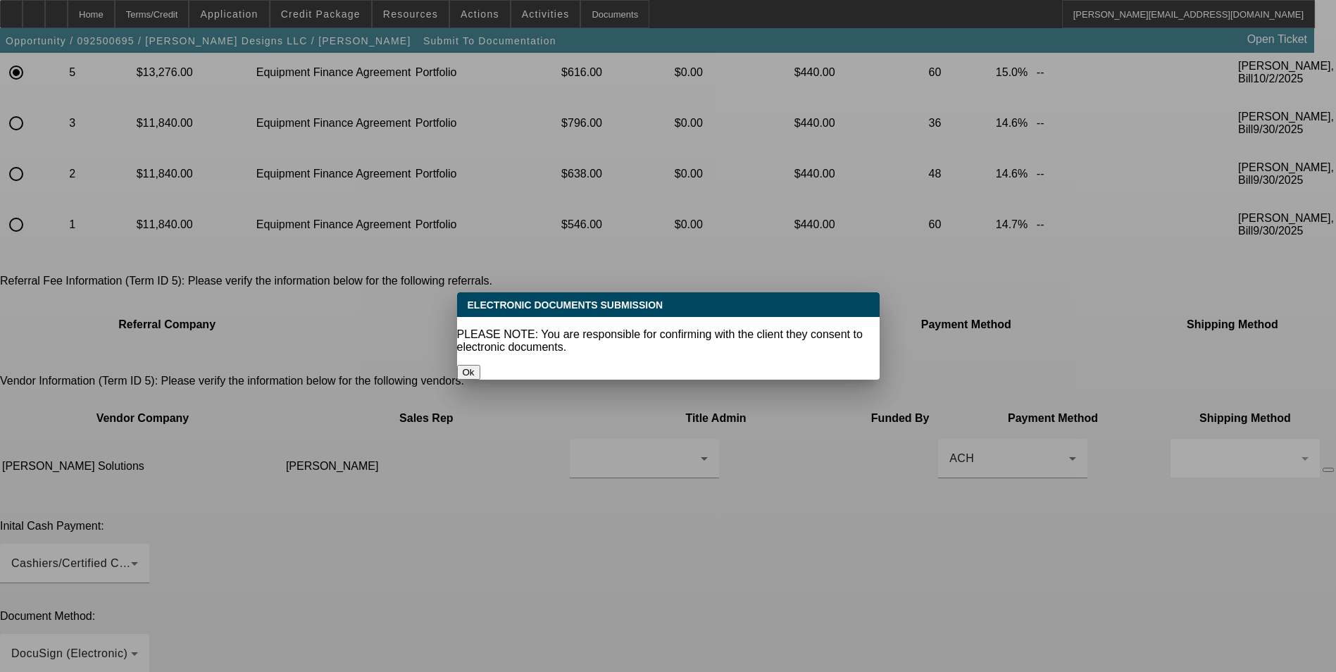
click at [538, 414] on div at bounding box center [668, 336] width 1336 height 672
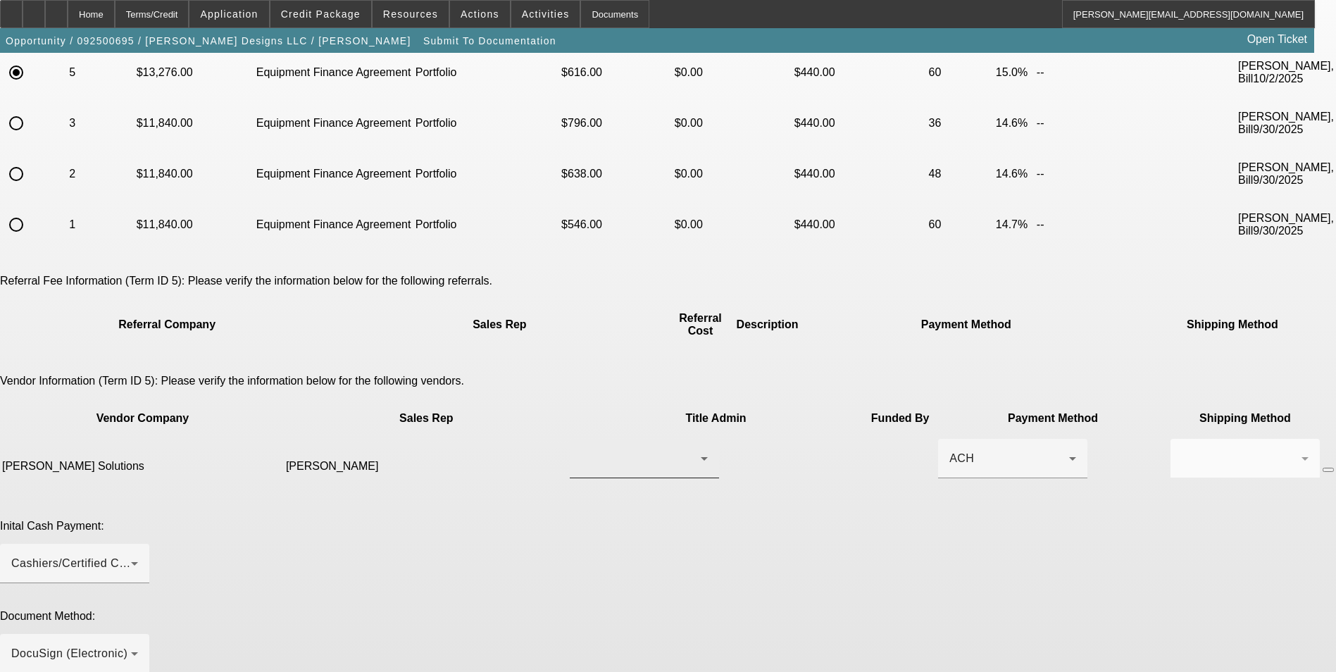
scroll to position [141, 0]
click at [131, 555] on div "Cashiers/Certified Check" at bounding box center [71, 563] width 120 height 17
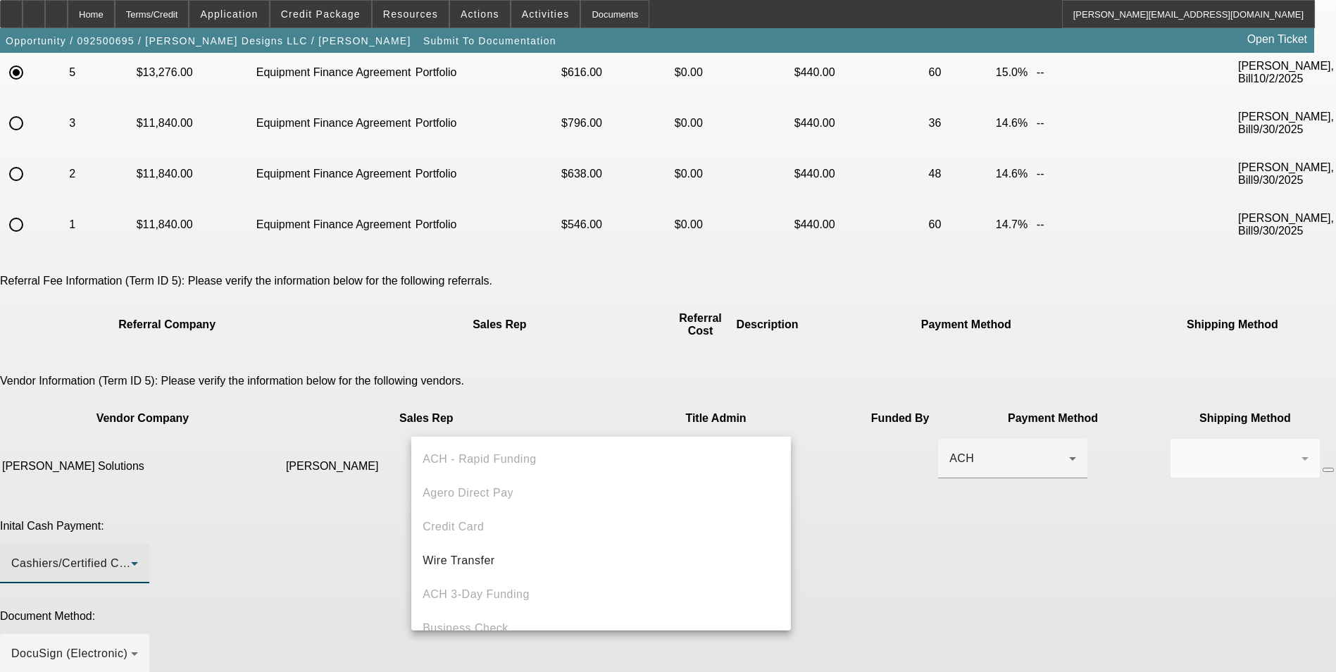
scroll to position [49, 0]
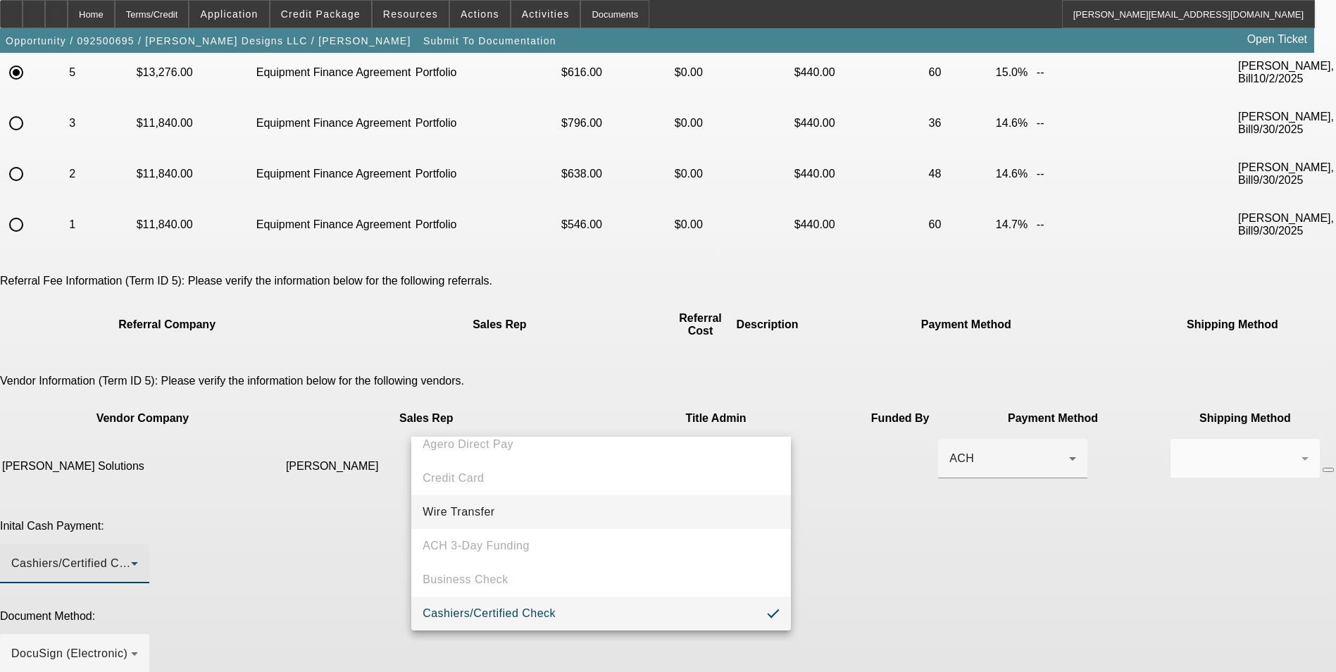
click at [477, 511] on span "Wire Transfer" at bounding box center [459, 512] width 73 height 17
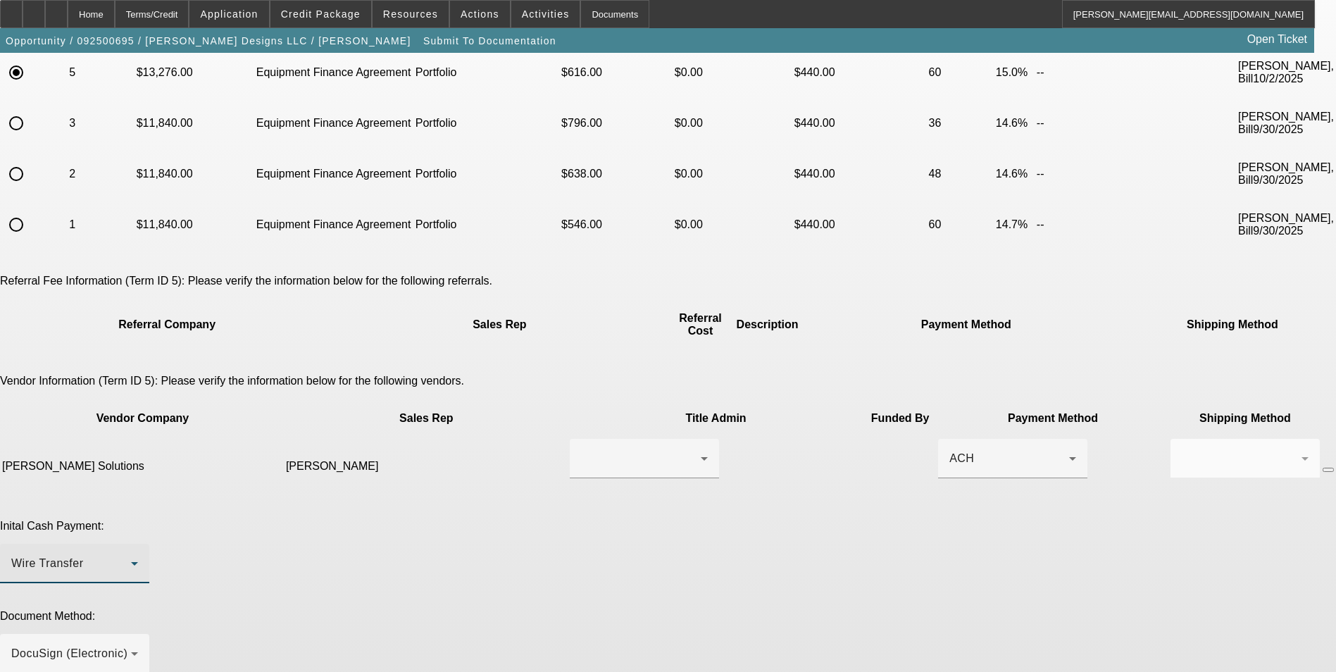
click at [901, 520] on div "Inital Cash Payment: Wire Transfer" at bounding box center [668, 559] width 1336 height 79
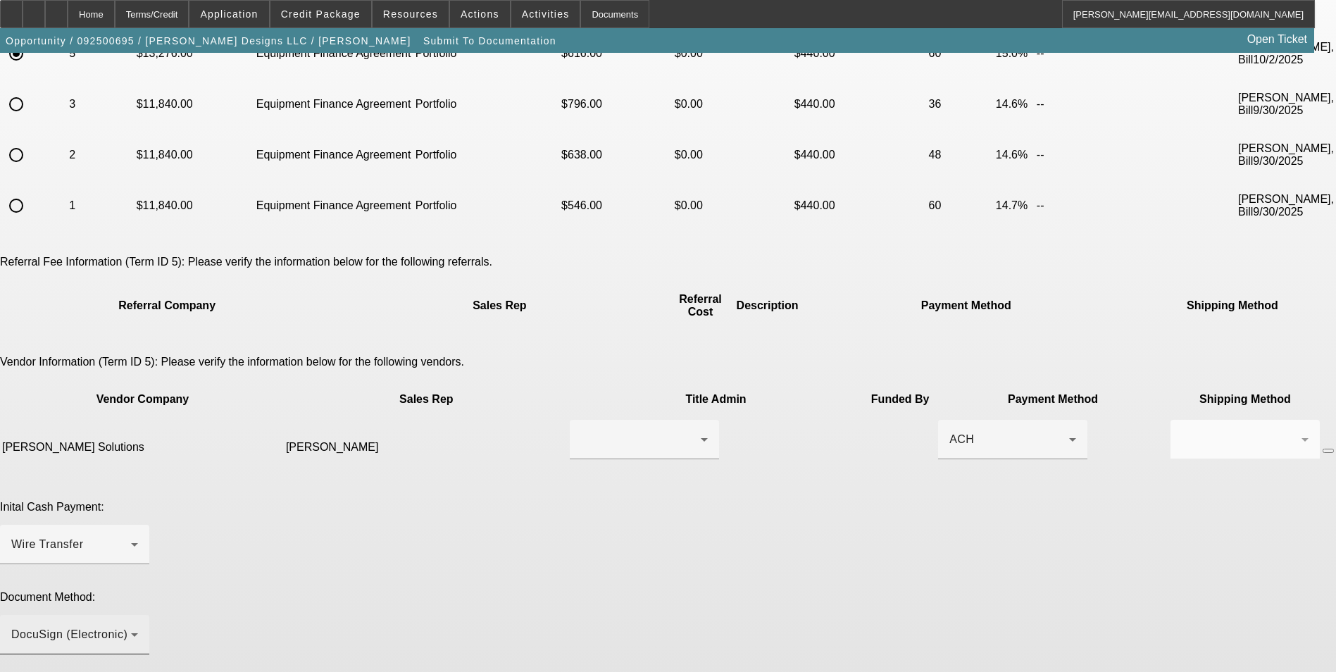
scroll to position [170, 0]
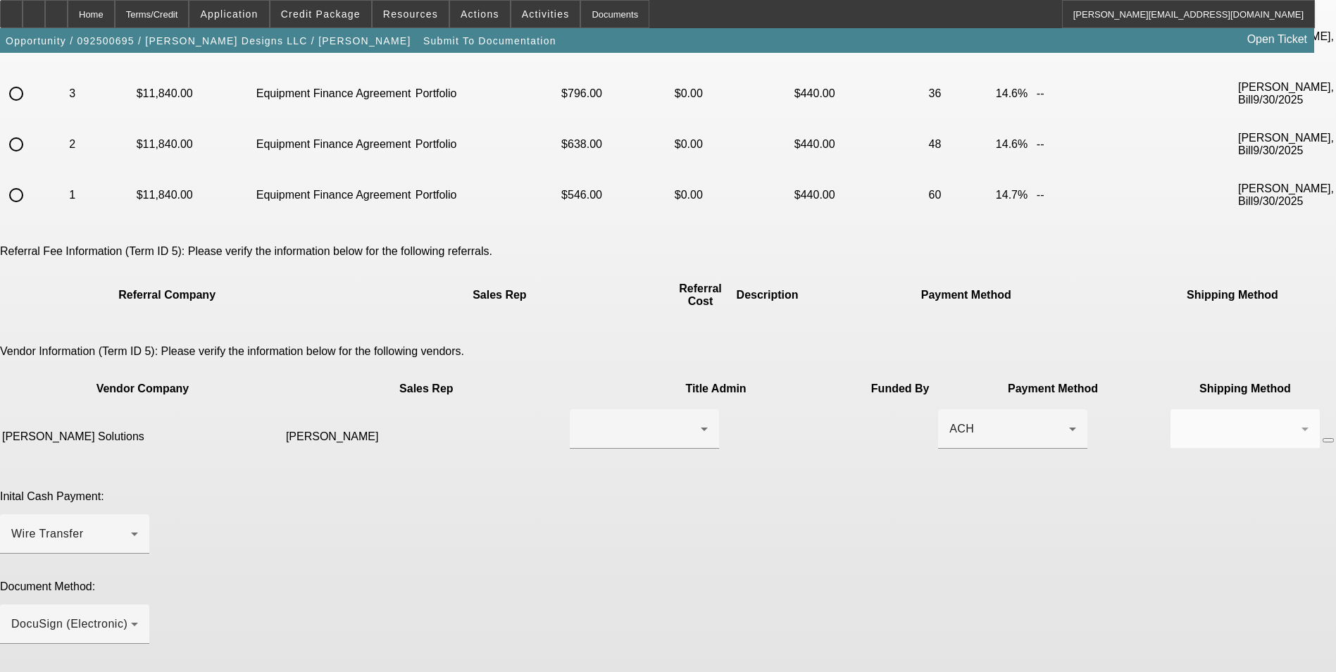
paste textarea "Ready for EFA docs. Doc call can be done to Anita on her cell phone at (812) 45…"
type textarea "Ready for EFA docs. Doc call can be done to Anita on her cell phone at (812) 45…"
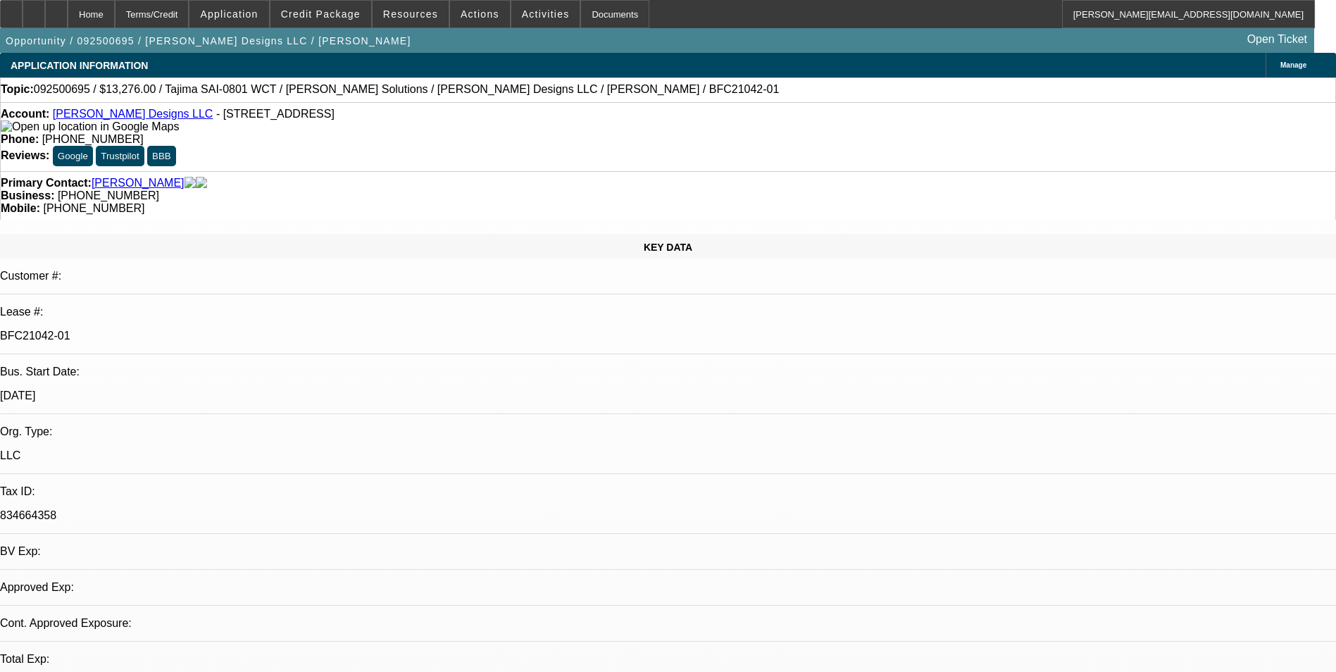
select select "0"
select select "2"
select select "0"
select select "6"
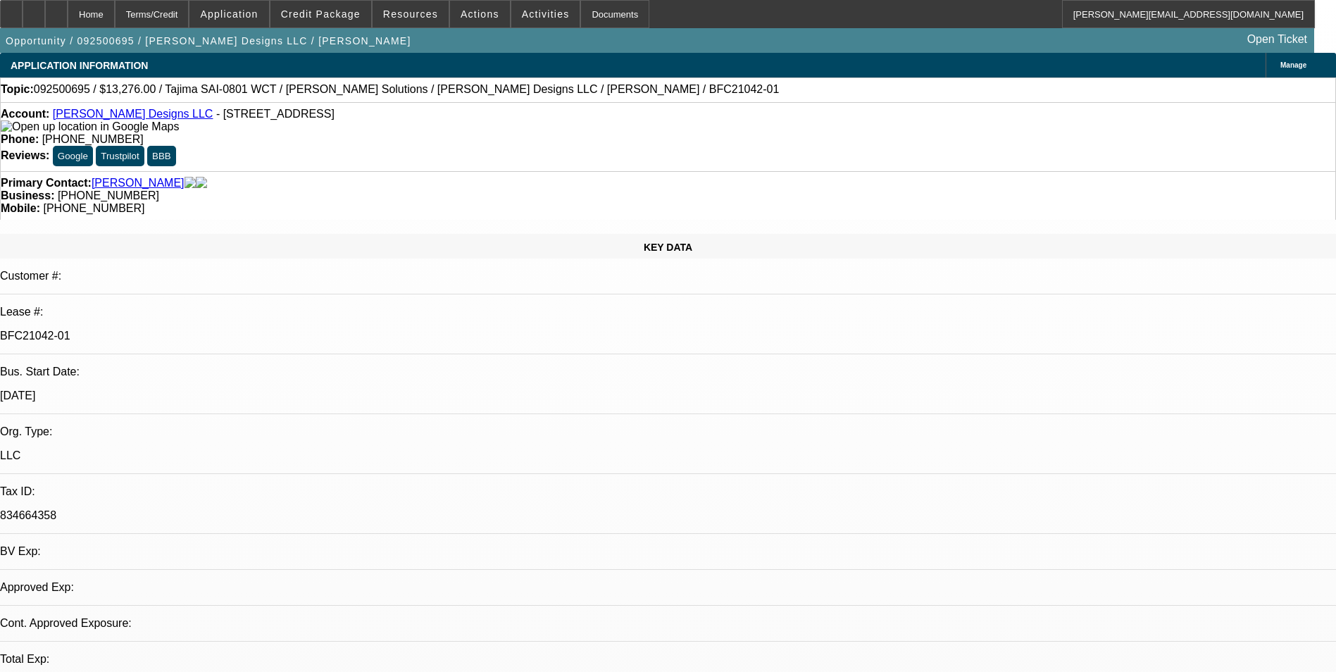
select select "0"
select select "2"
select select "0"
select select "6"
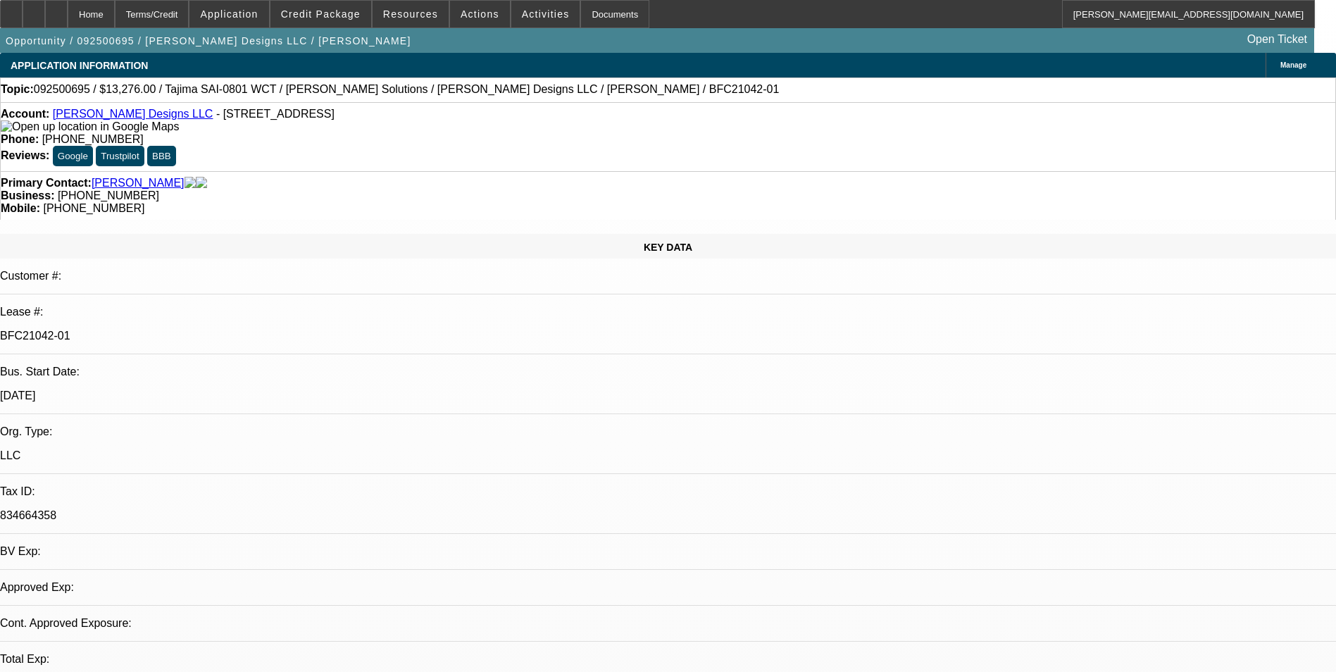
select select "0"
select select "2"
select select "0"
select select "6"
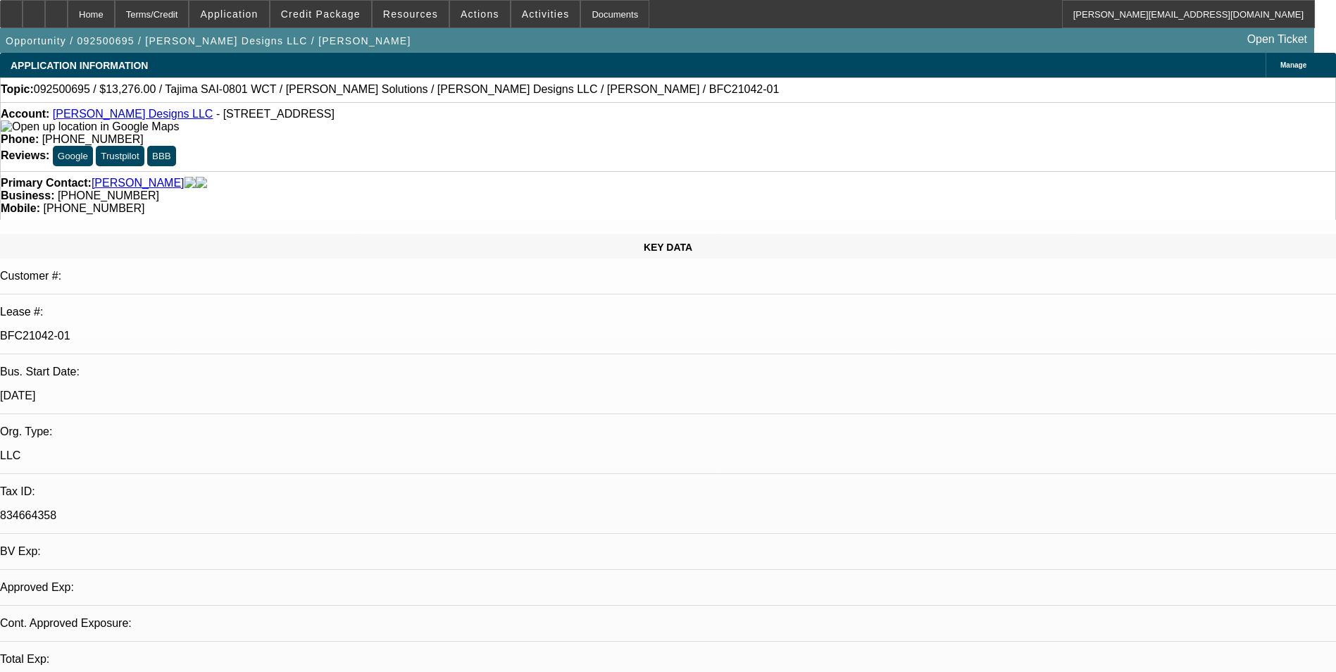
select select "0"
select select "2"
select select "0"
select select "6"
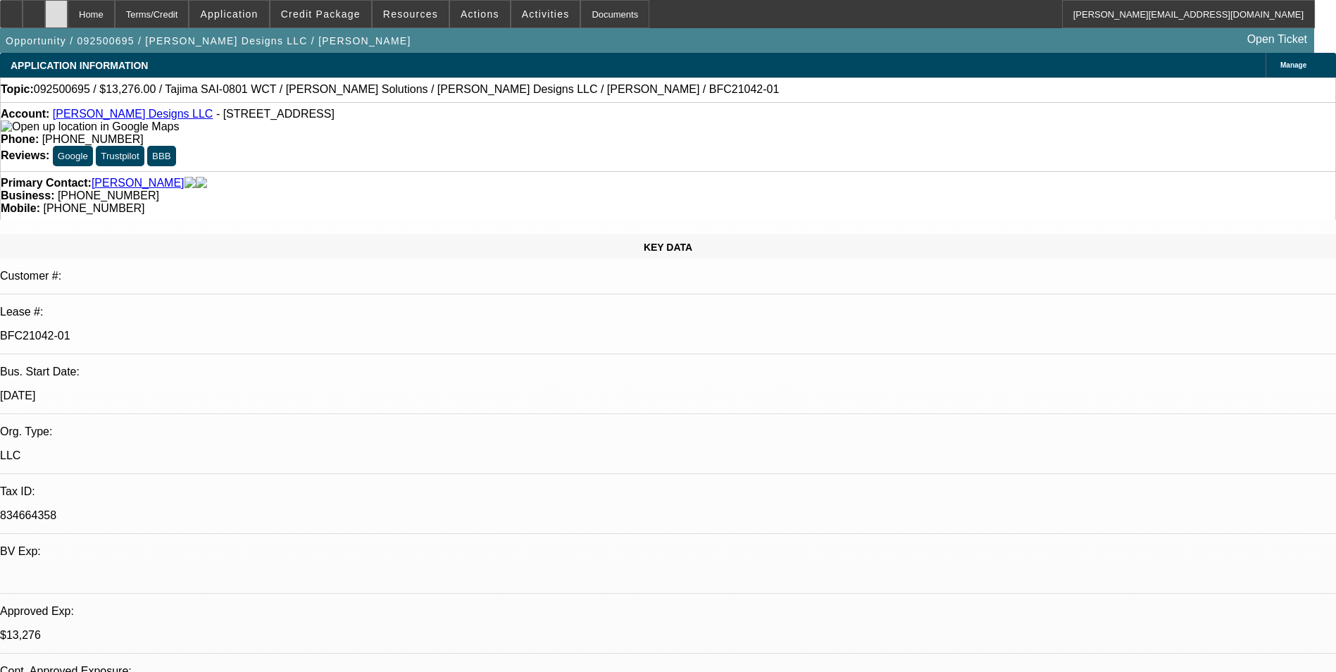
click at [56, 9] on icon at bounding box center [56, 9] width 0 height 0
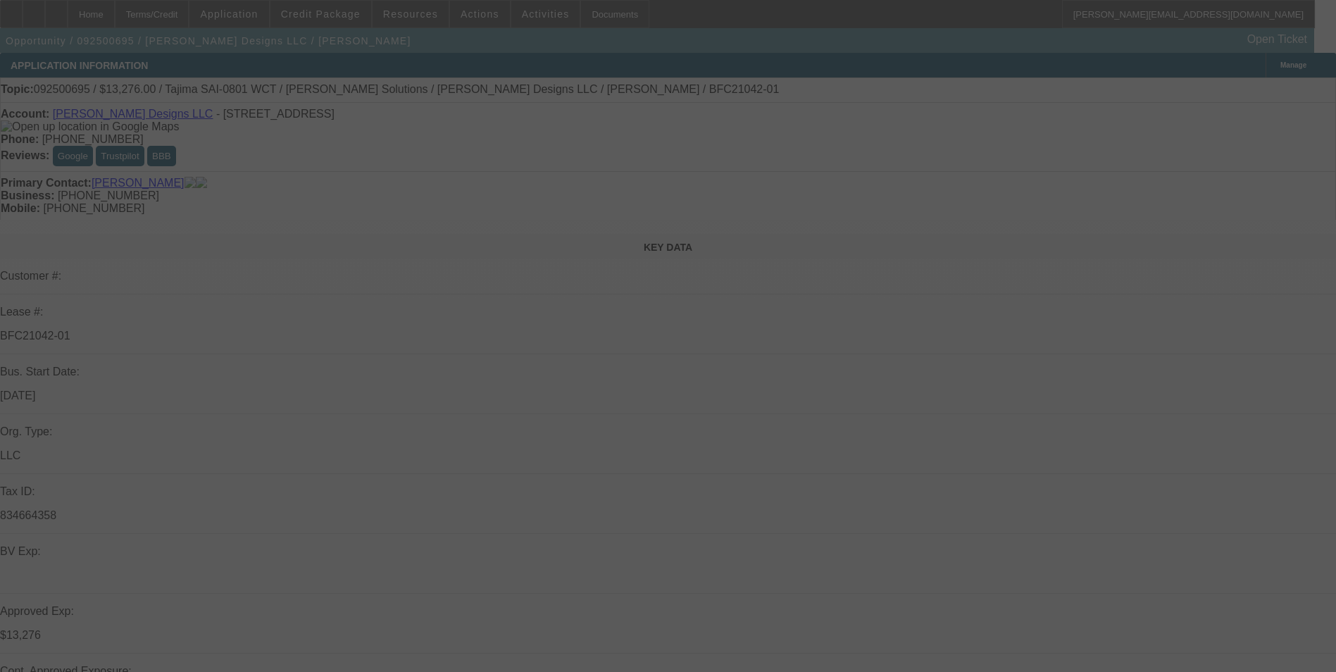
select select "0"
select select "2"
select select "0"
select select "2"
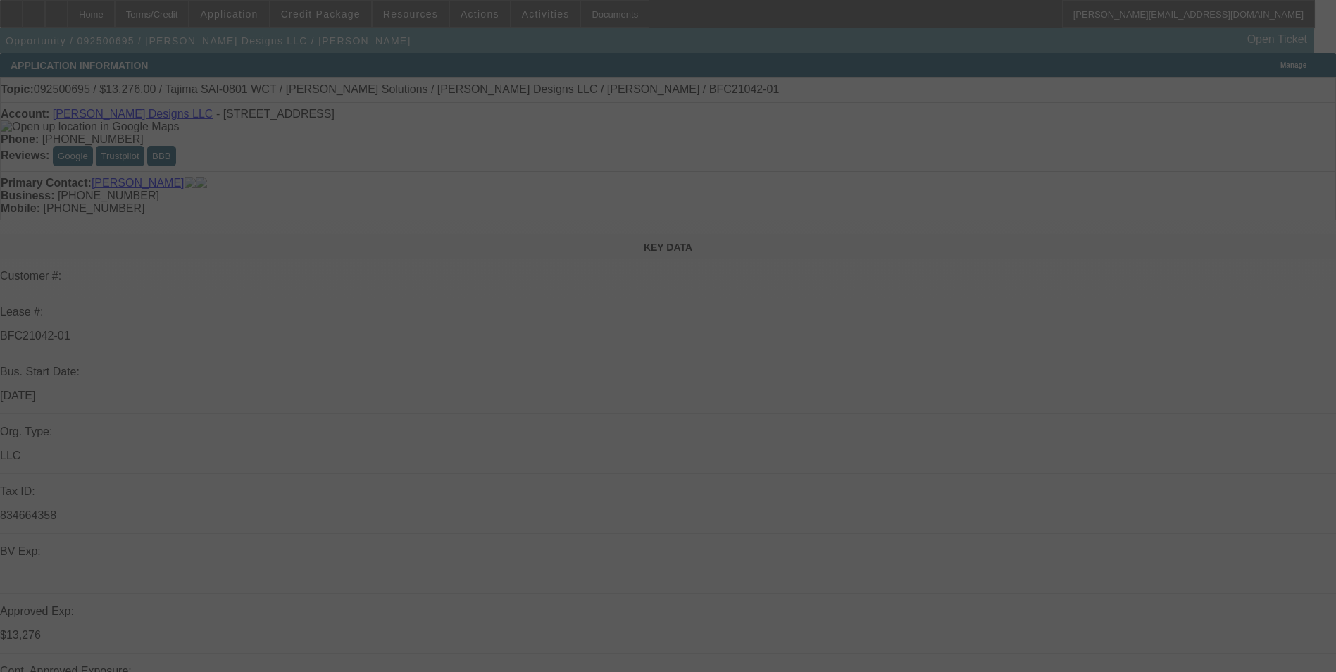
select select "0"
select select "2"
select select "0"
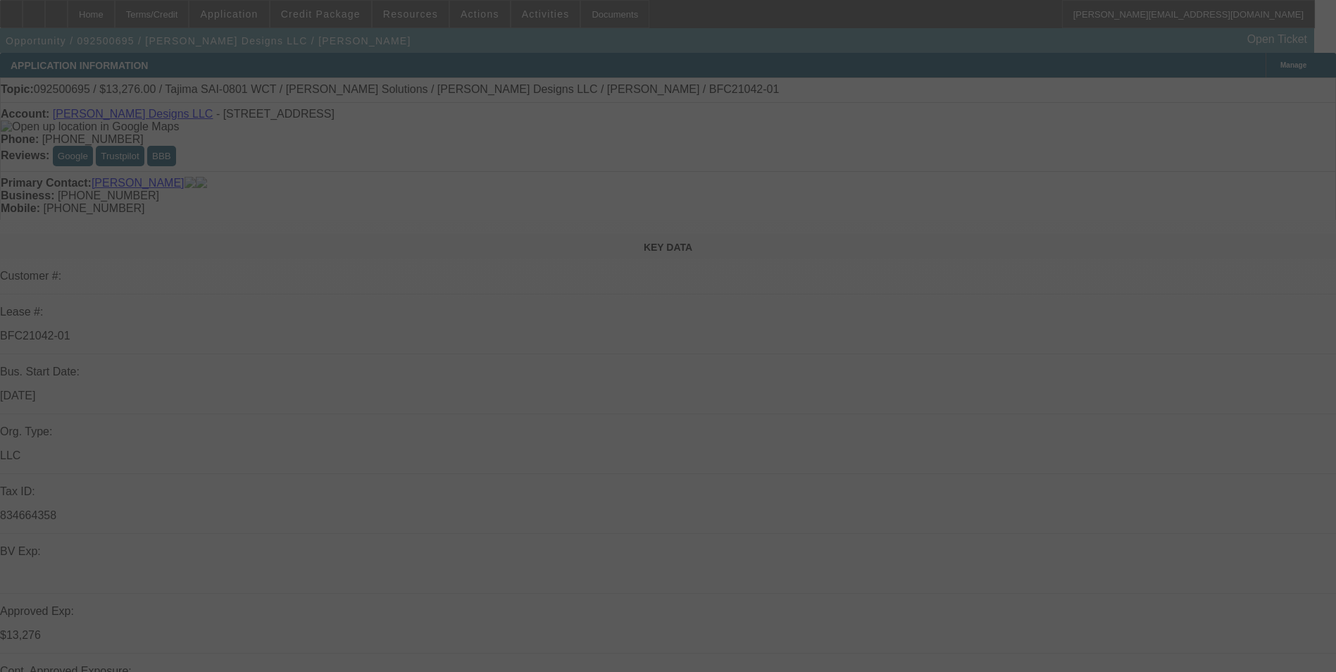
select select "2"
select select "0"
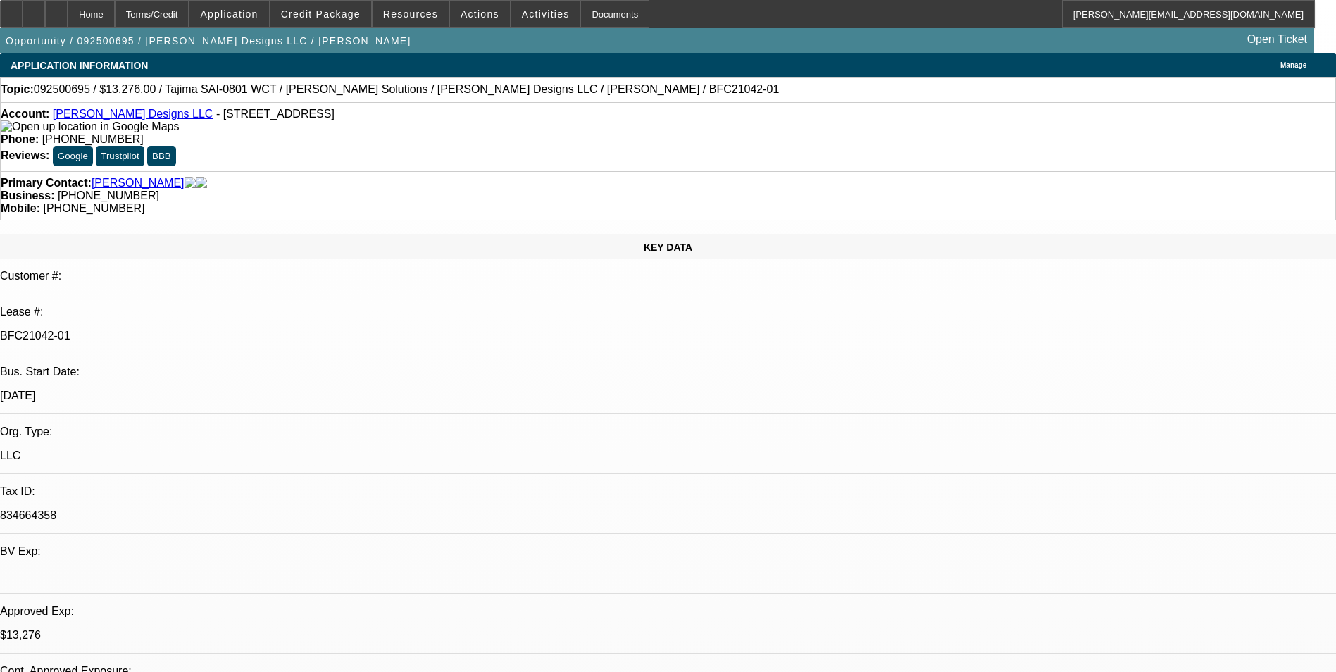
select select "1"
select select "2"
select select "6"
select select "1"
select select "2"
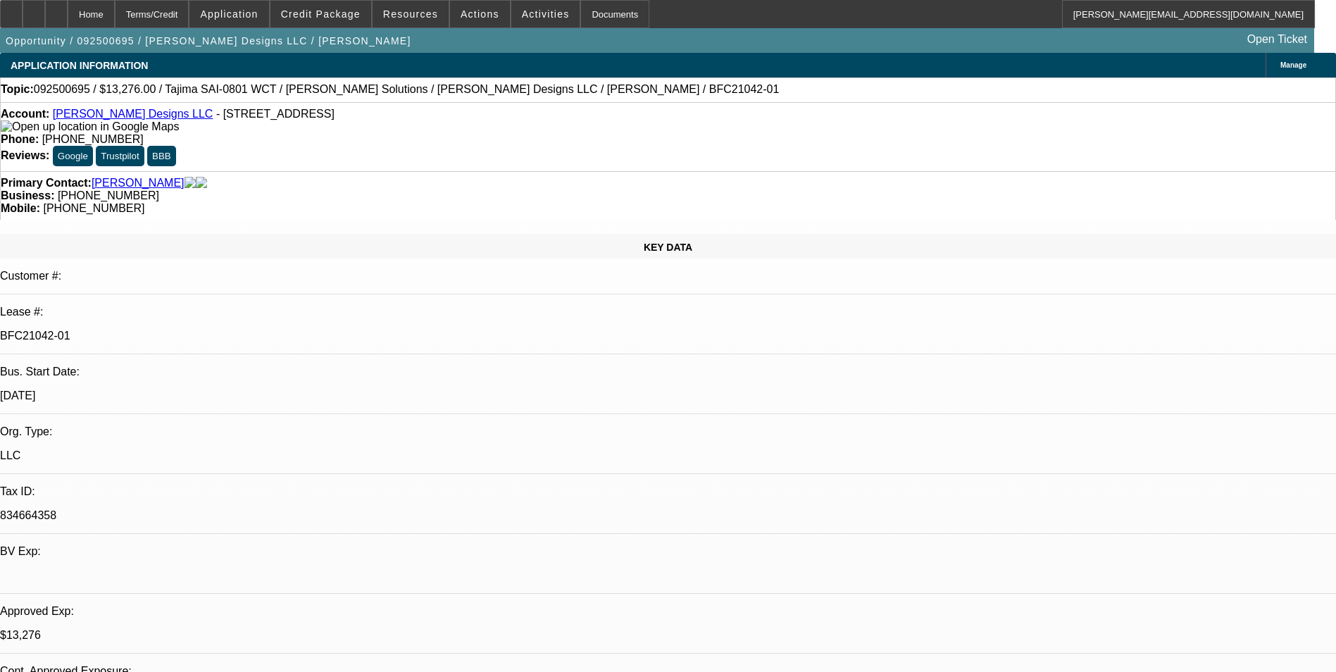
select select "6"
select select "1"
select select "2"
select select "6"
select select "1"
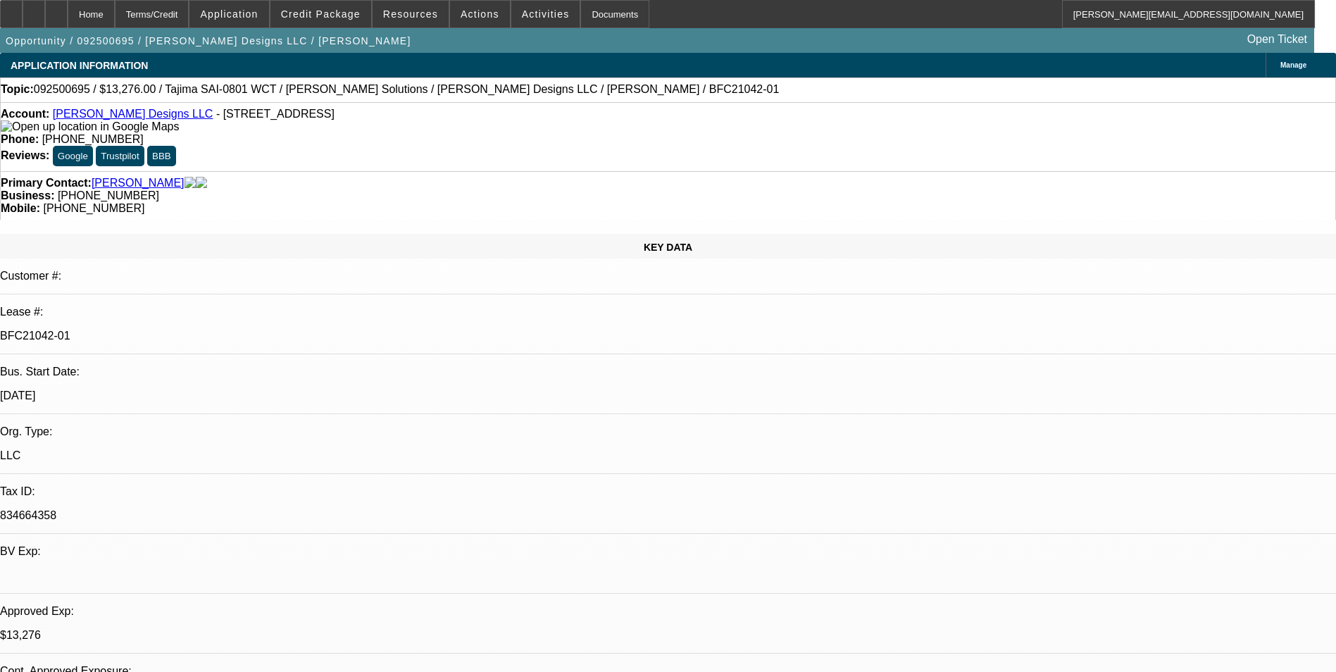
select select "2"
select select "6"
click at [354, 19] on span "Credit Package" at bounding box center [321, 13] width 80 height 11
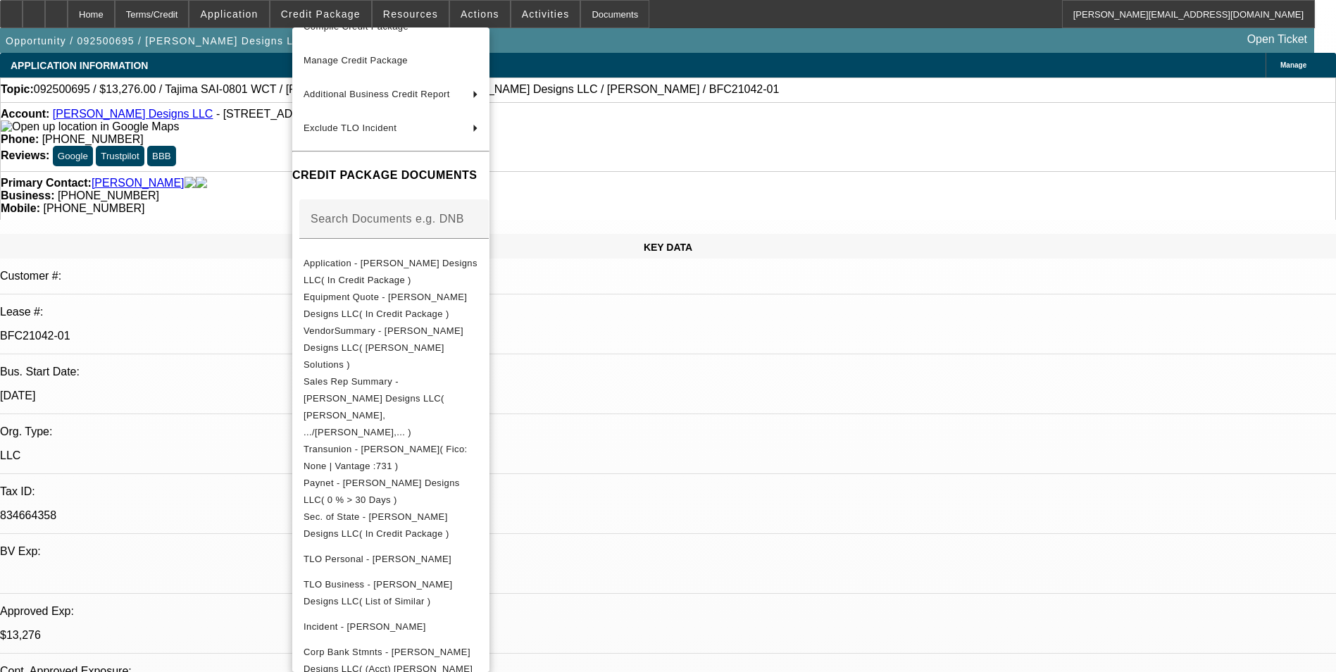
scroll to position [352, 0]
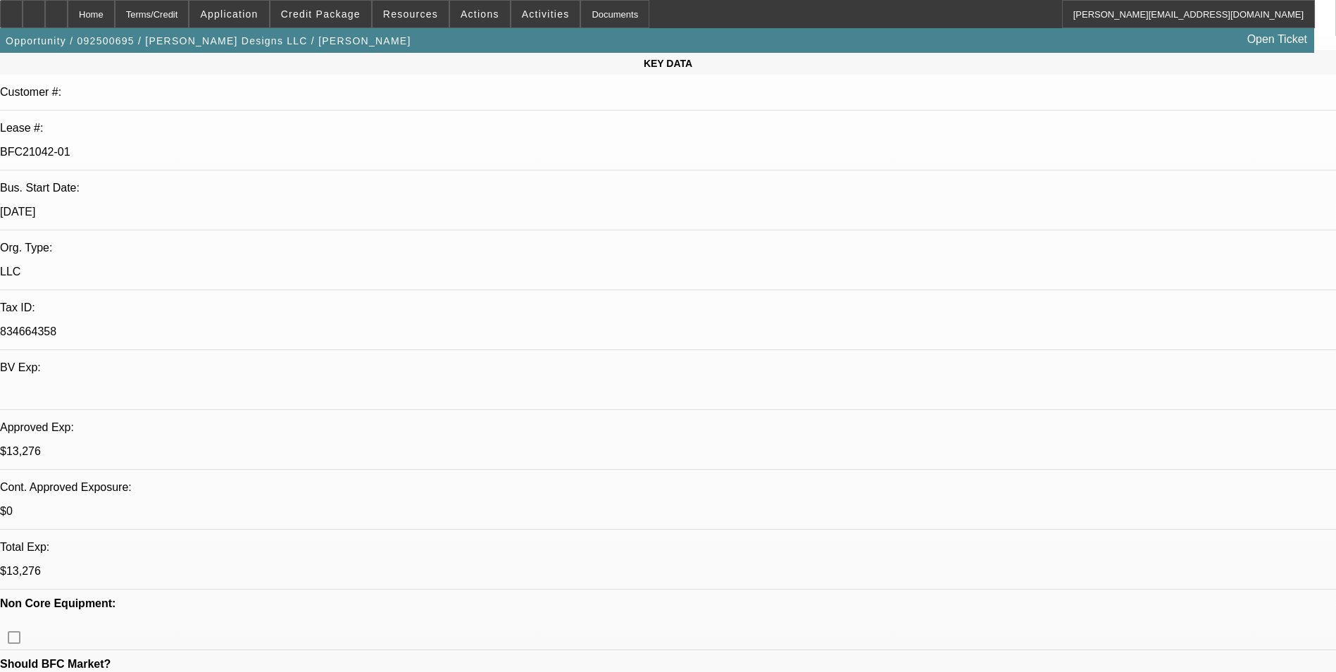
scroll to position [0, 0]
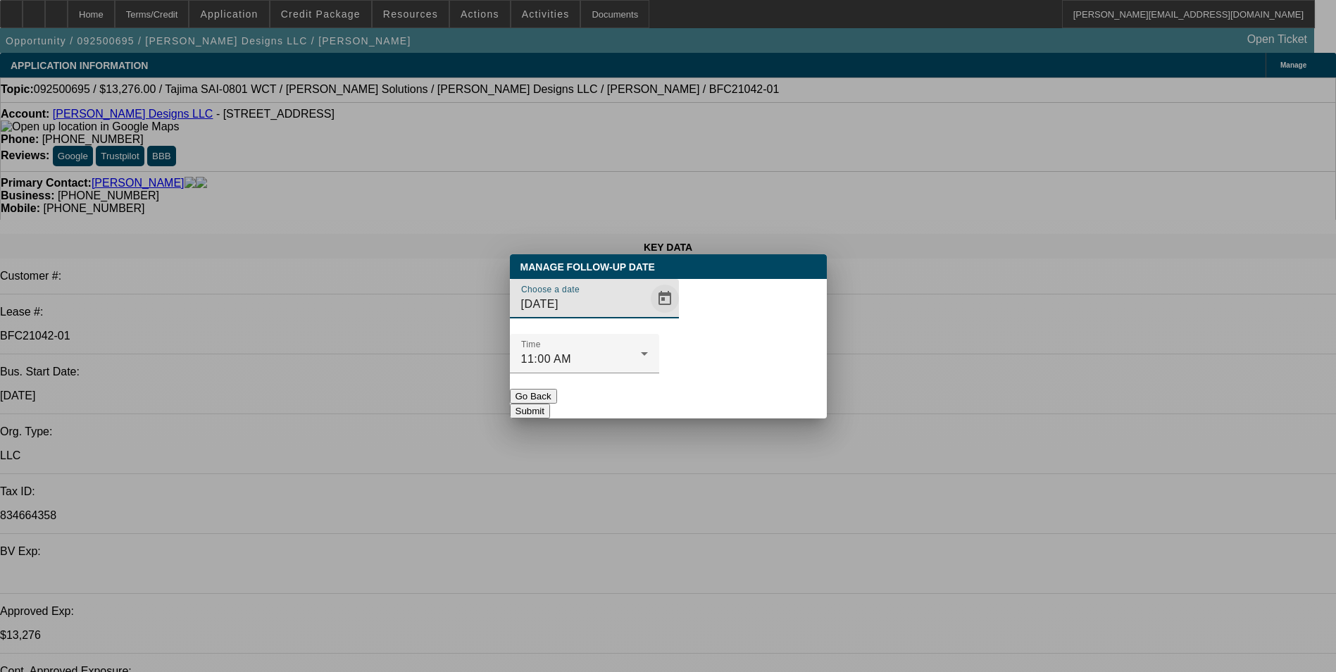
click at [648, 316] on span "Open calendar" at bounding box center [665, 299] width 34 height 34
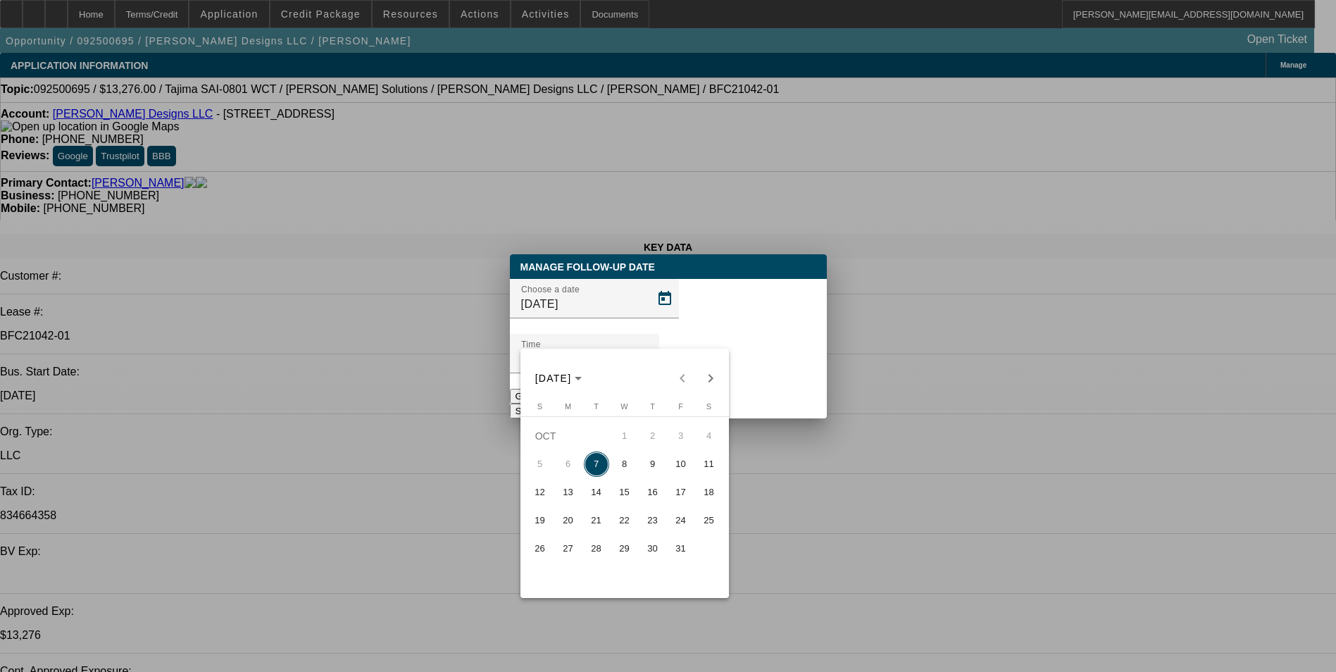
click at [680, 468] on span "10" at bounding box center [680, 463] width 25 height 25
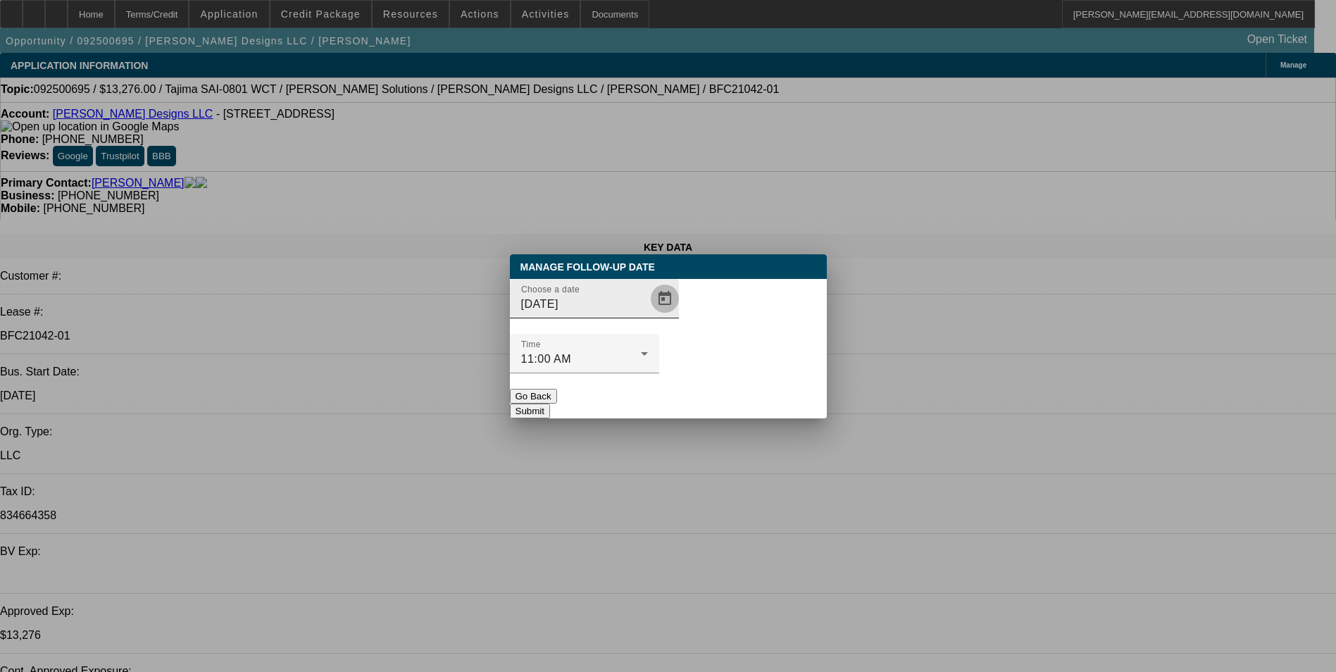
click at [648, 316] on span "Open calendar" at bounding box center [665, 299] width 34 height 34
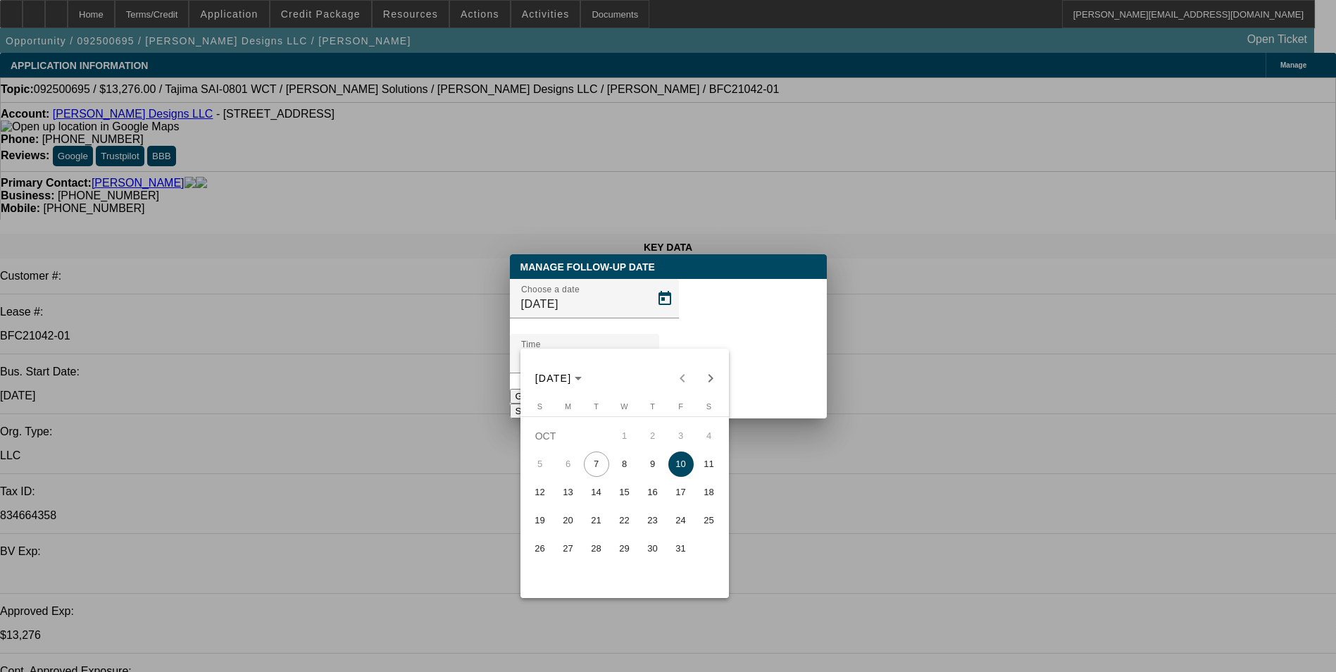
click at [651, 467] on span "9" at bounding box center [652, 463] width 25 height 25
type input "10/9/2025"
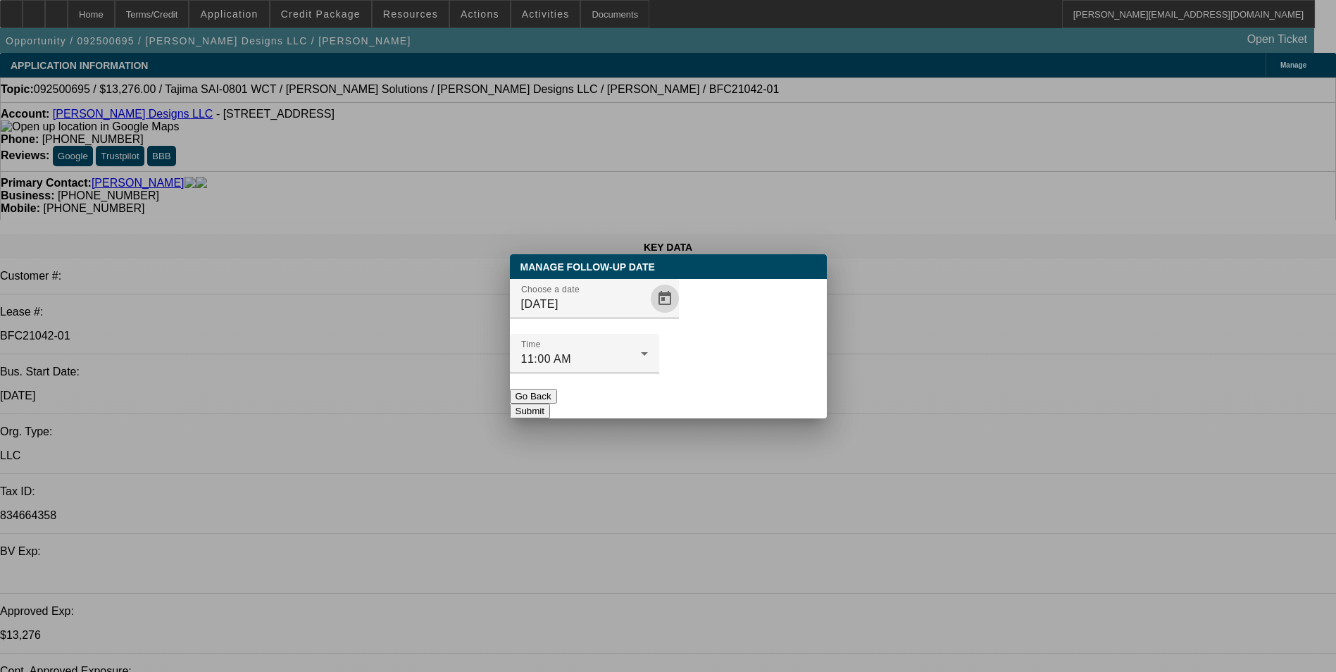
click at [550, 404] on button "Submit" at bounding box center [530, 411] width 40 height 15
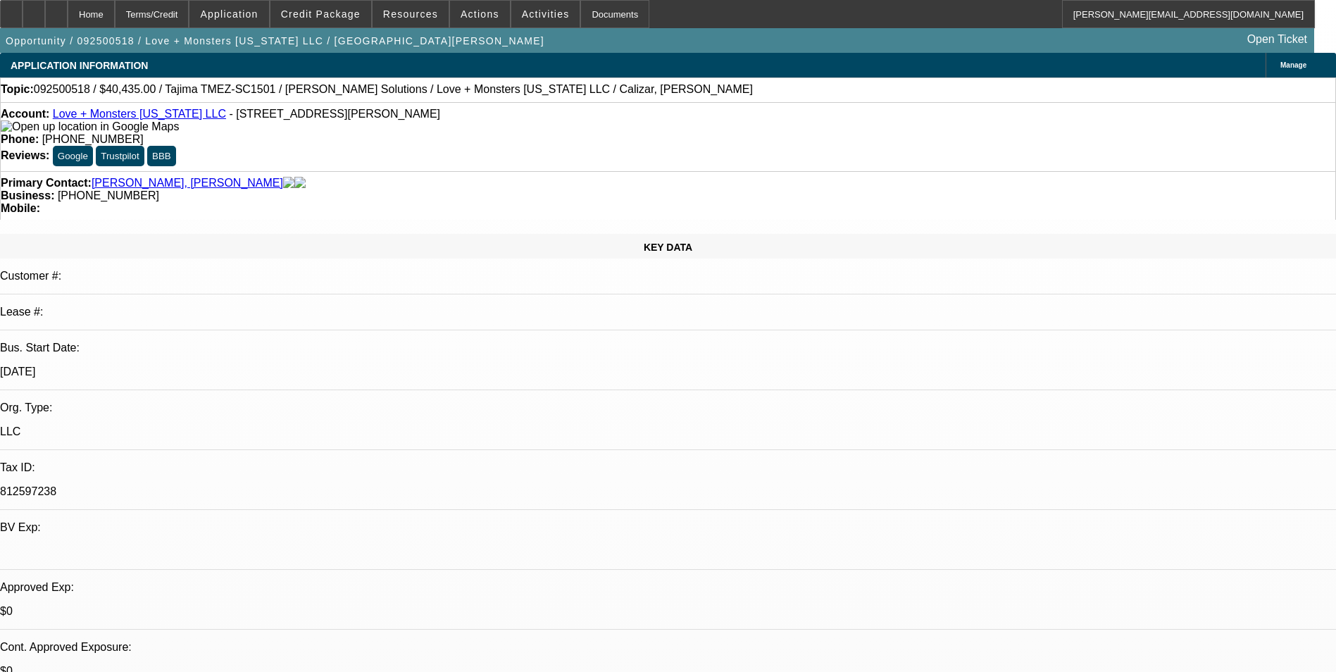
select select "0"
select select "6"
select select "0"
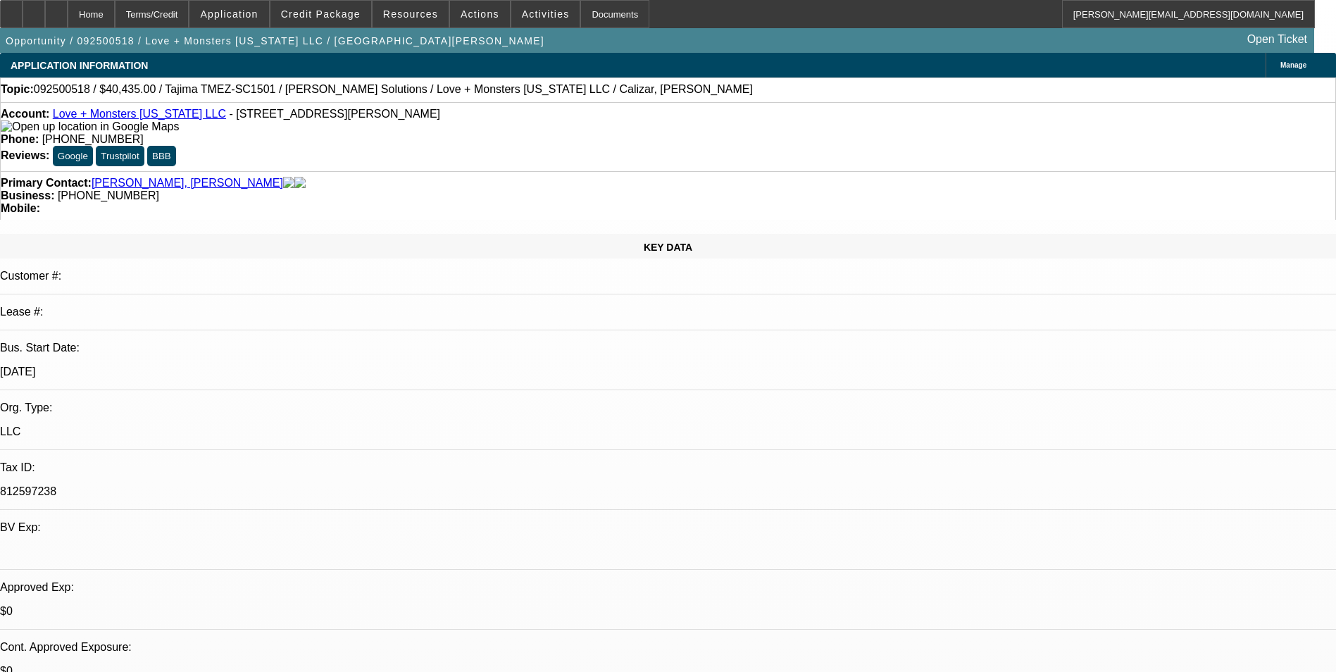
select select "2"
select select "0.1"
select select "4"
select select "0"
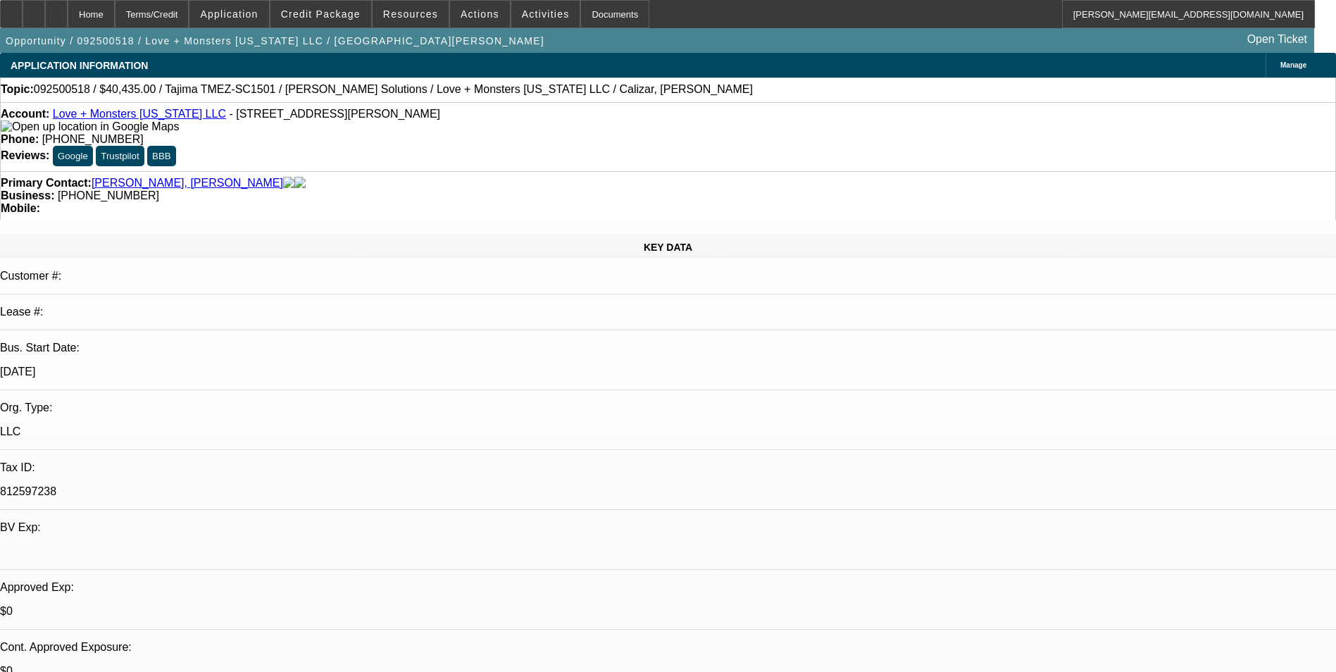
select select "2"
select select "0"
select select "6"
click at [68, 13] on div at bounding box center [56, 14] width 23 height 28
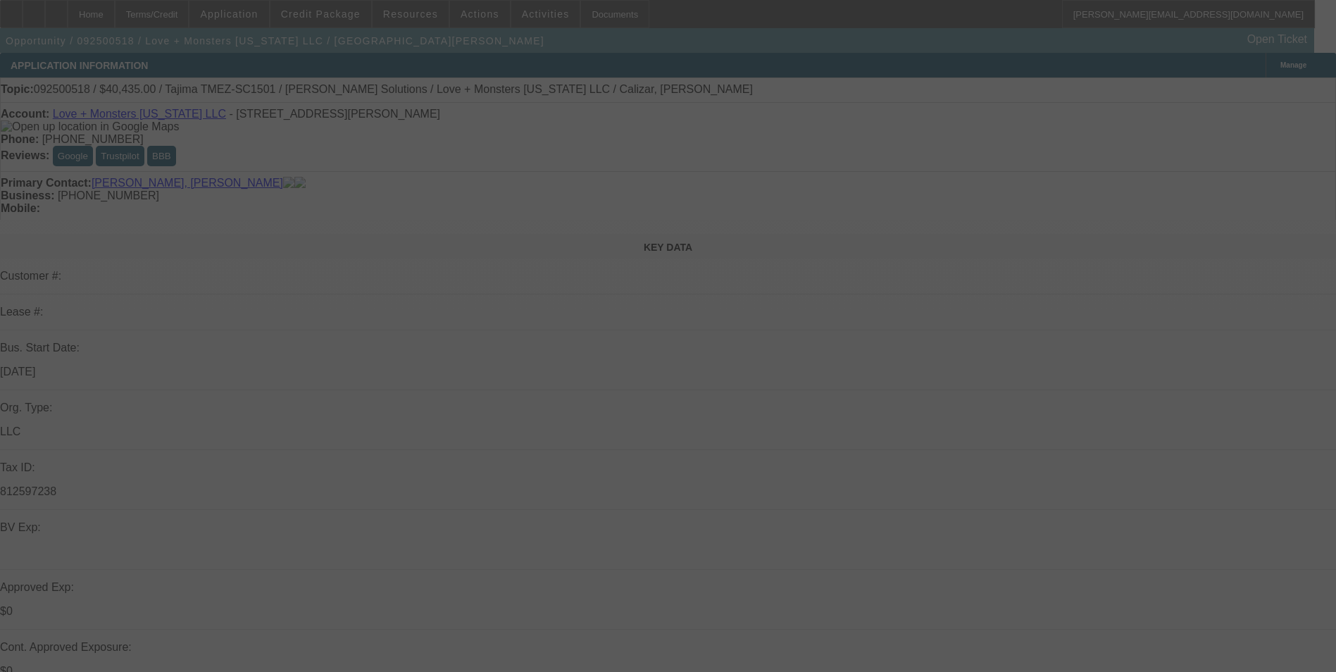
select select "0"
select select "2"
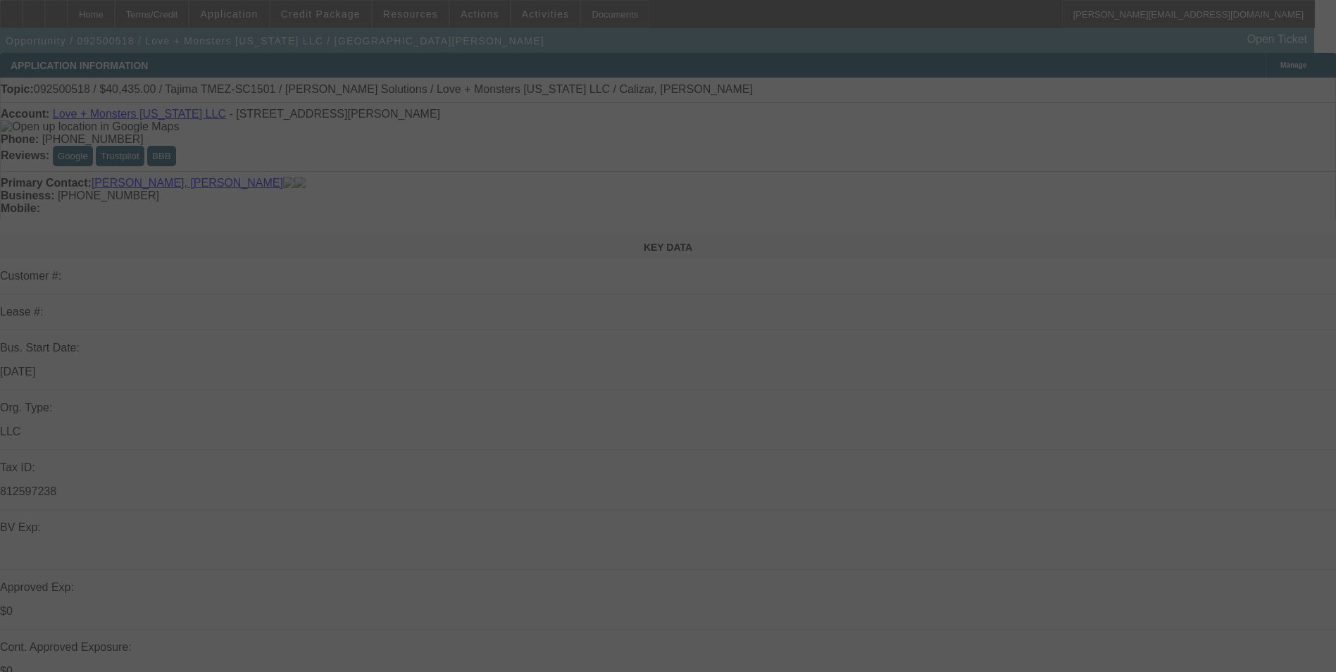
select select "0.1"
select select "0"
select select "2"
select select "0"
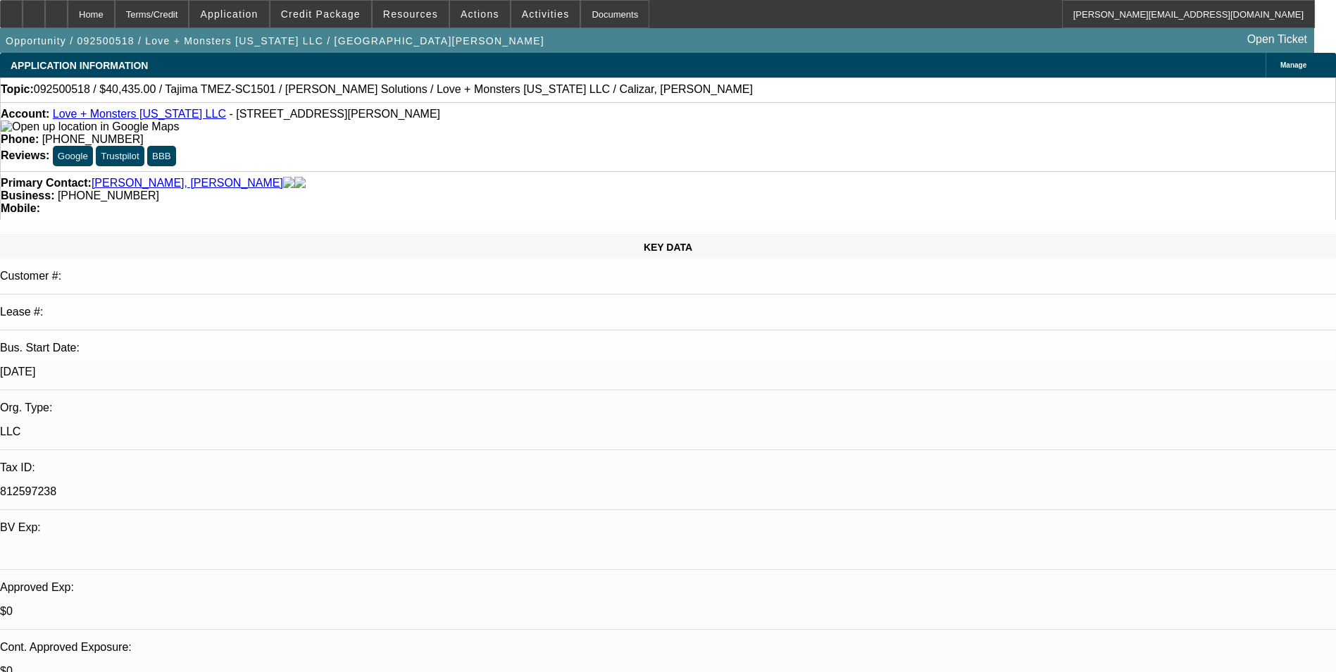
select select "1"
select select "6"
select select "1"
select select "2"
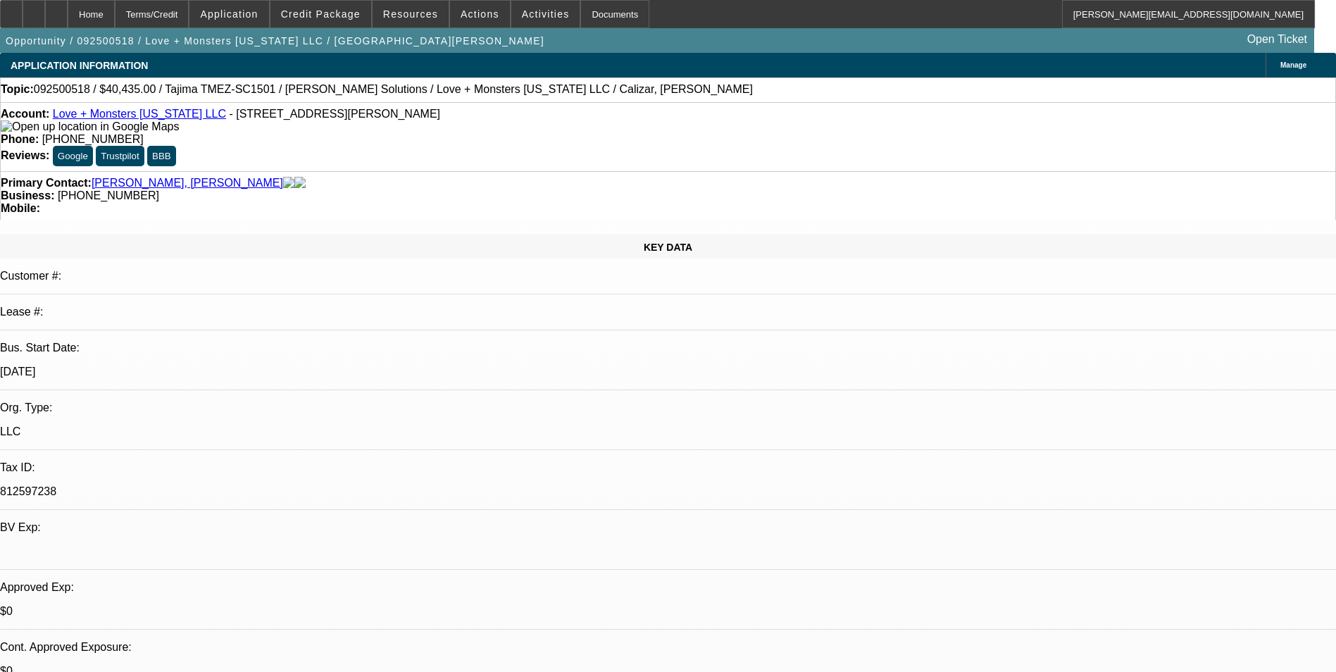
select select "4"
select select "1"
select select "2"
select select "6"
click at [68, 20] on div at bounding box center [56, 14] width 23 height 28
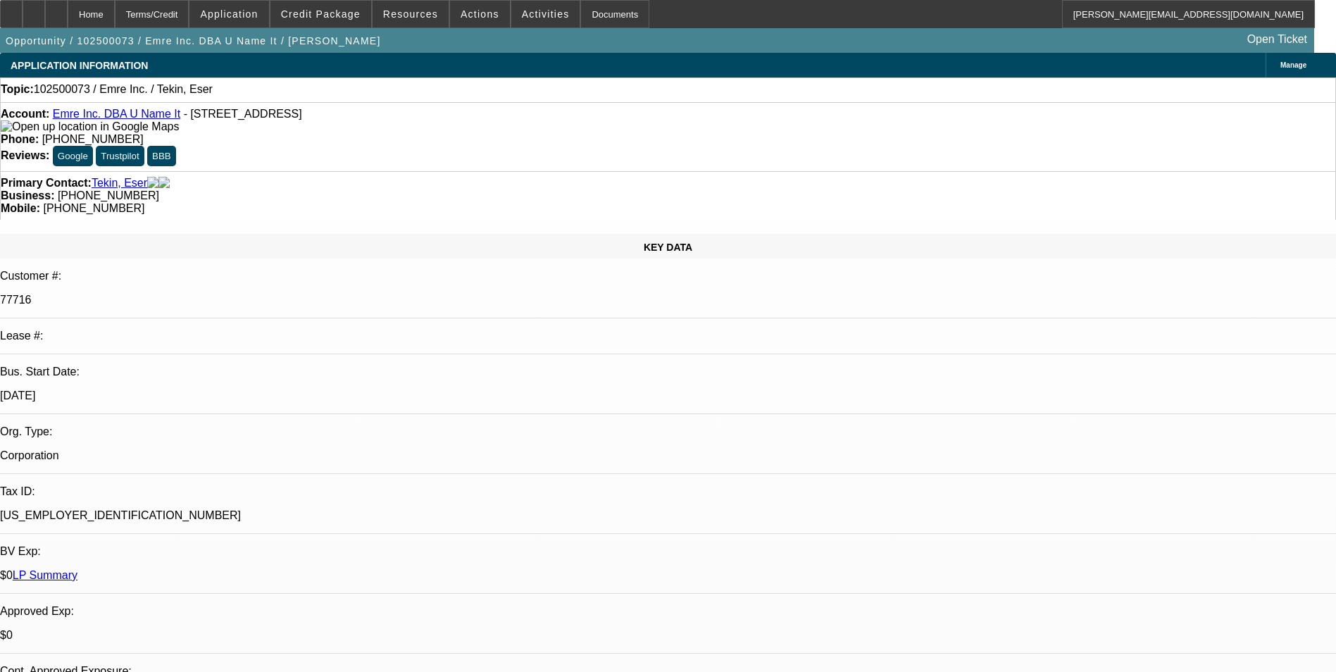
select select "0"
select select "2"
select select "0.1"
select select "4"
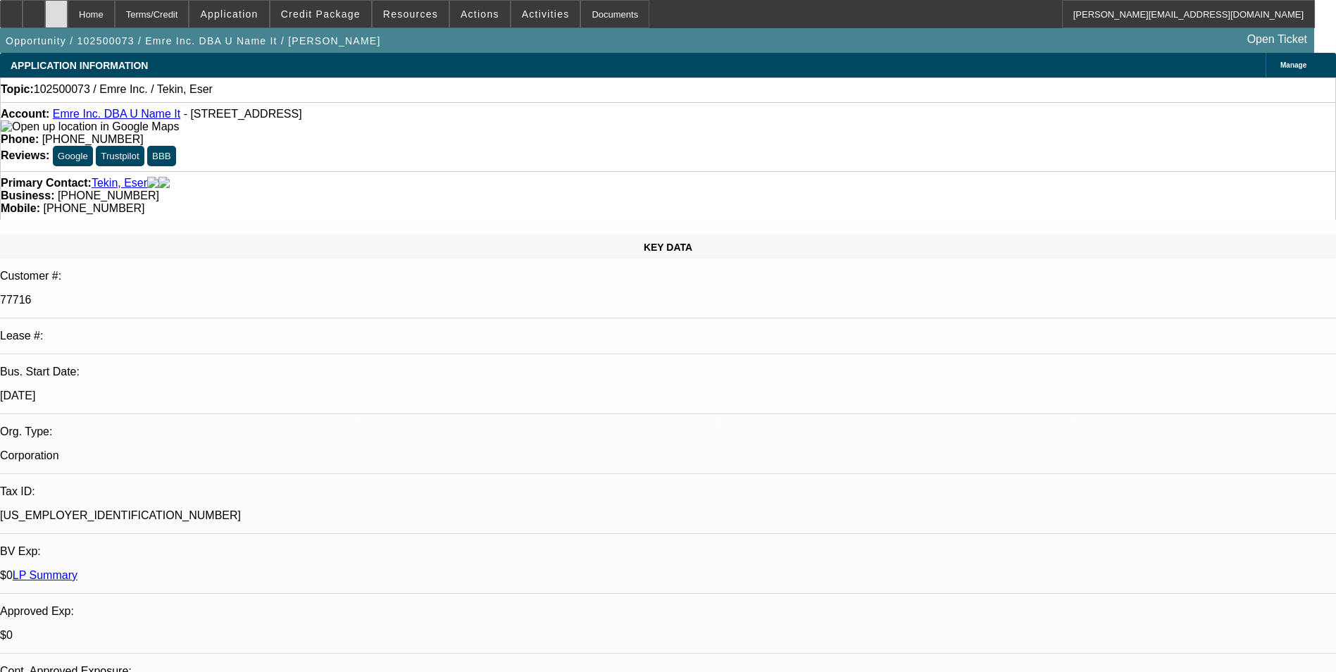
click at [68, 13] on div at bounding box center [56, 14] width 23 height 28
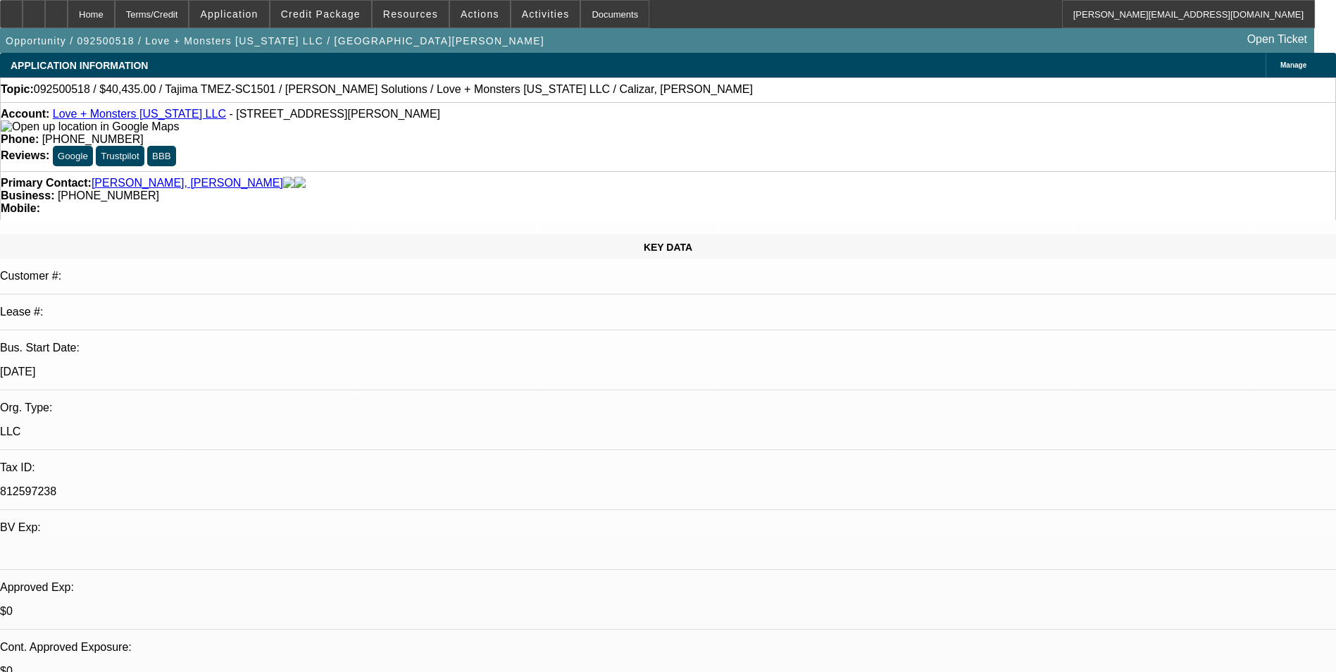
select select "0"
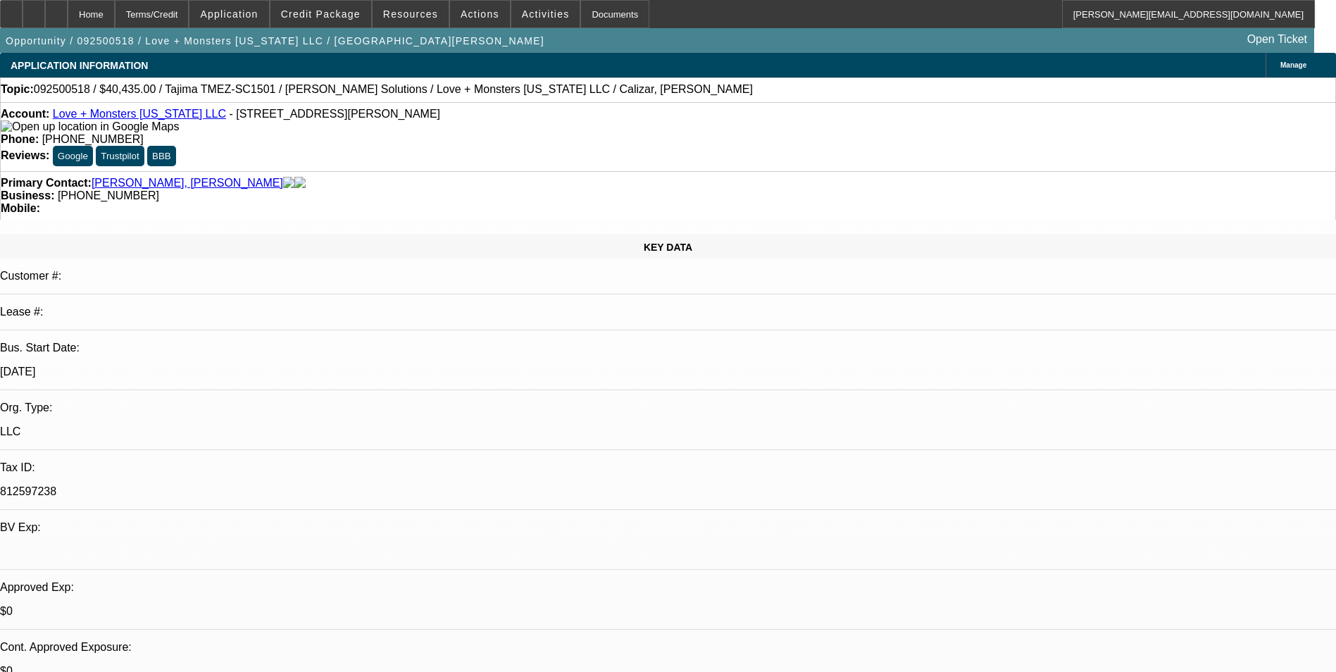
select select "0"
select select "2"
select select "0.1"
select select "0"
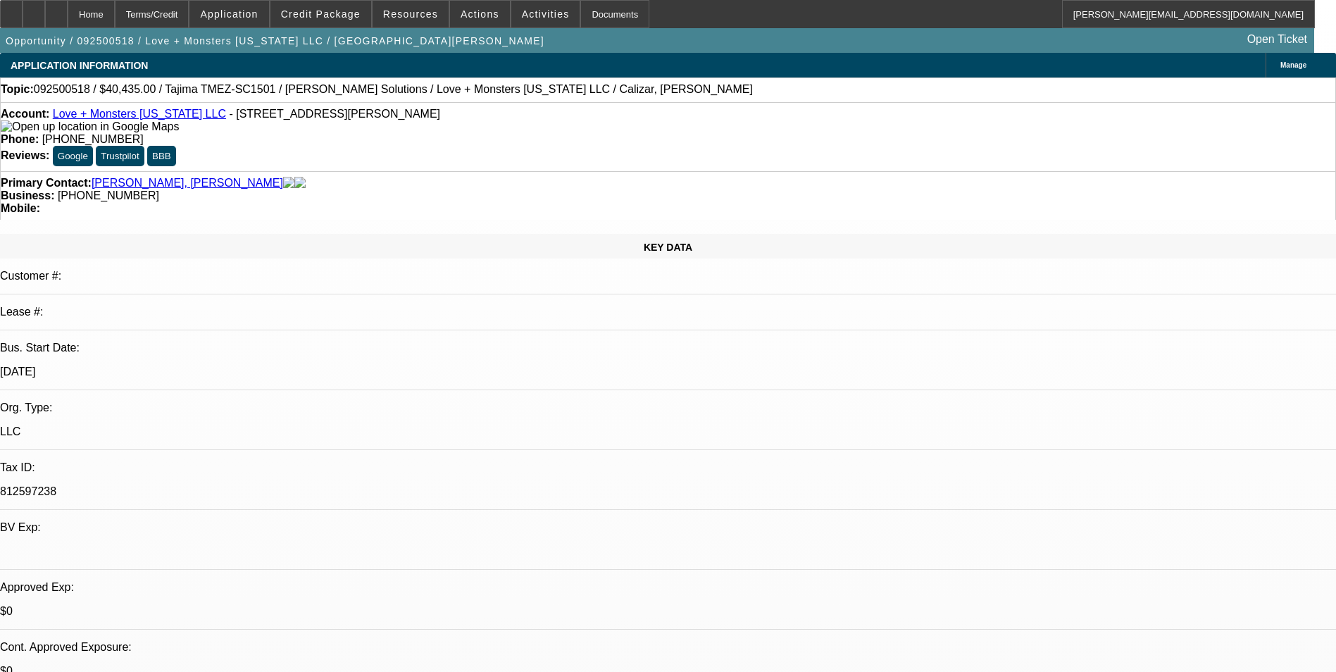
select select "2"
select select "0"
select select "1"
select select "6"
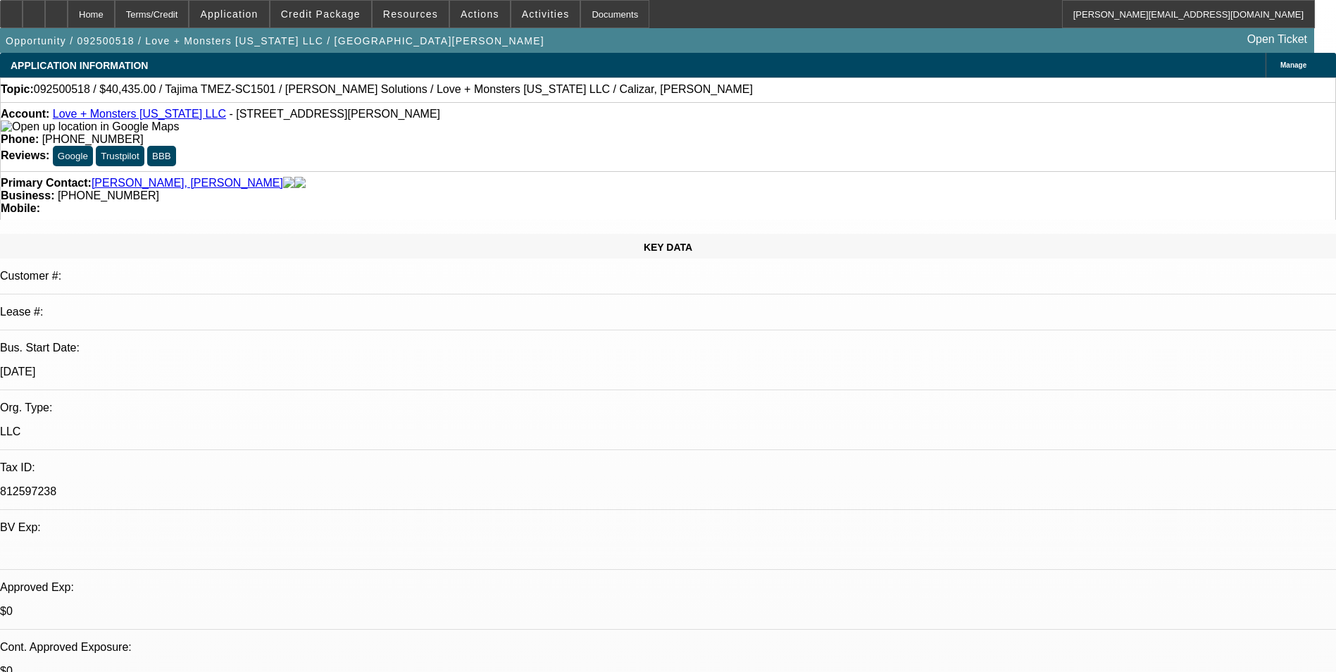
select select "1"
select select "6"
select select "1"
select select "2"
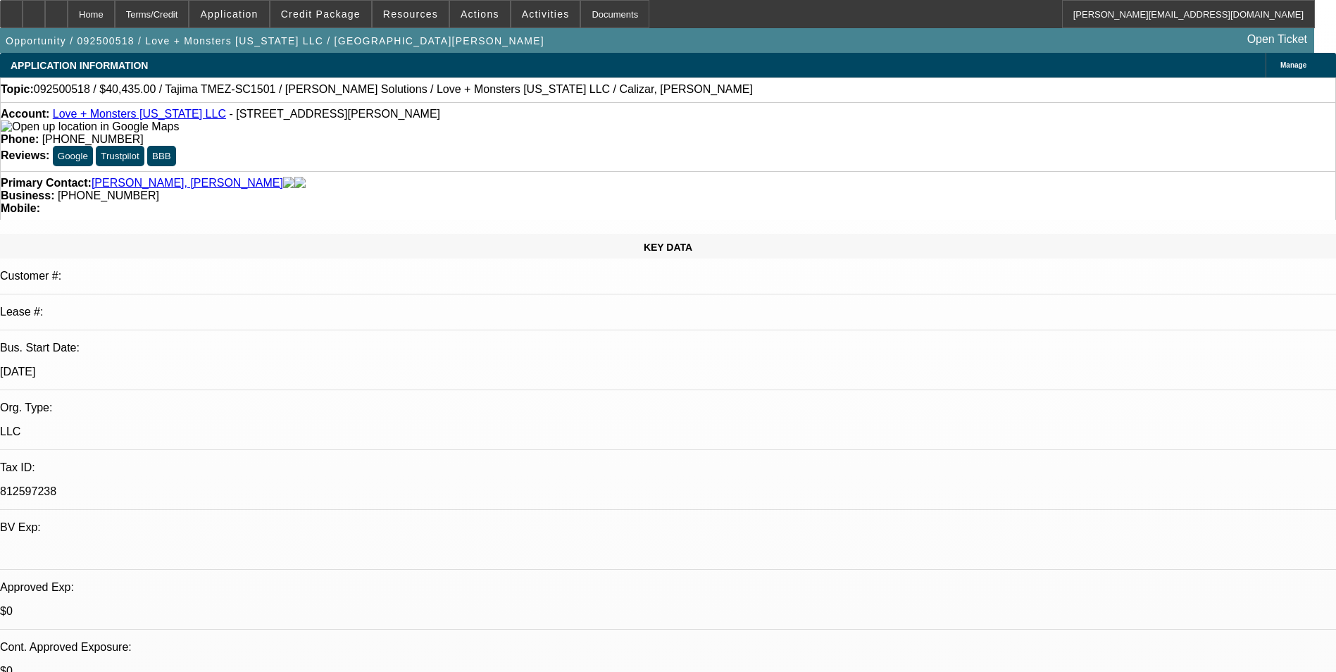
select select "4"
select select "1"
select select "2"
select select "6"
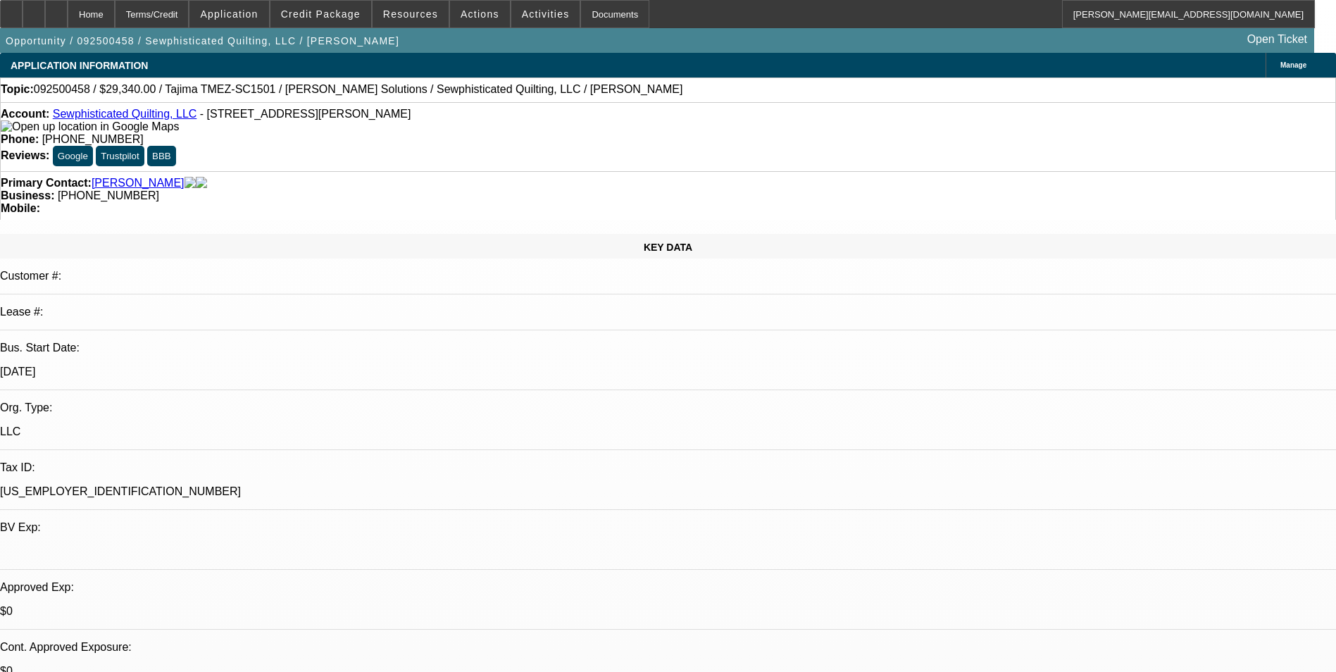
select select "0"
select select "2"
select select "0.1"
select select "4"
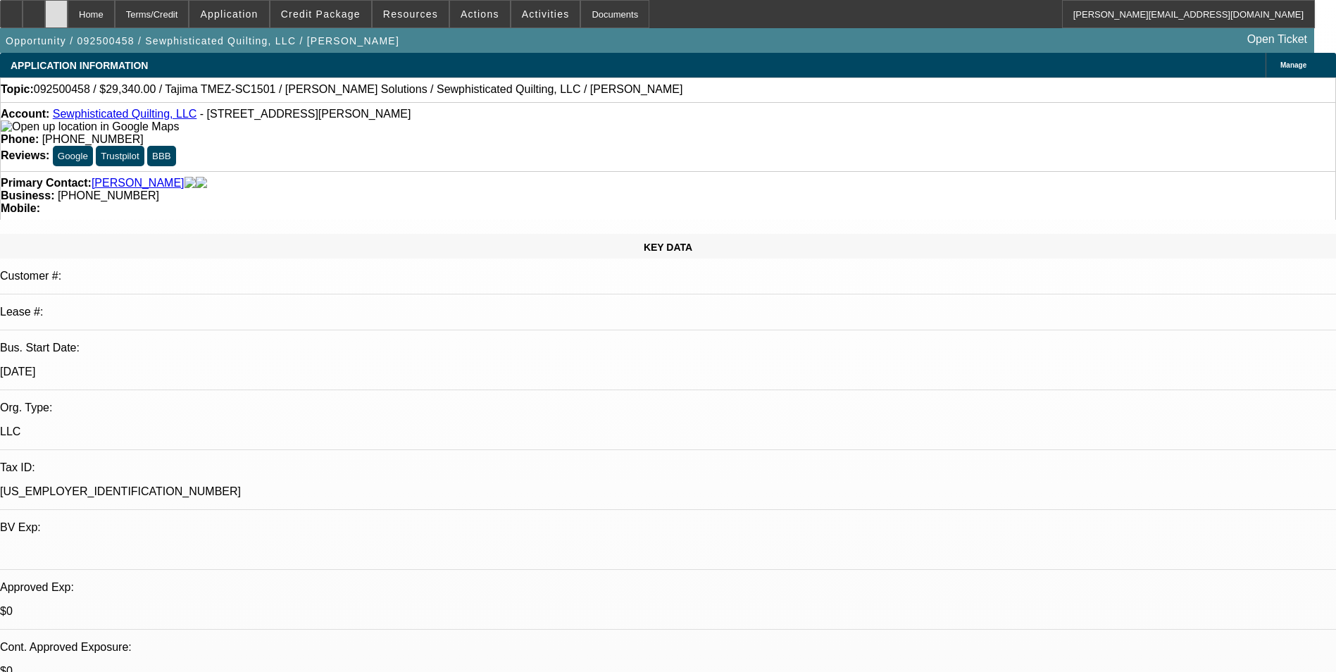
click at [68, 8] on div at bounding box center [56, 14] width 23 height 28
select select "0"
select select "2"
select select "0.1"
select select "1"
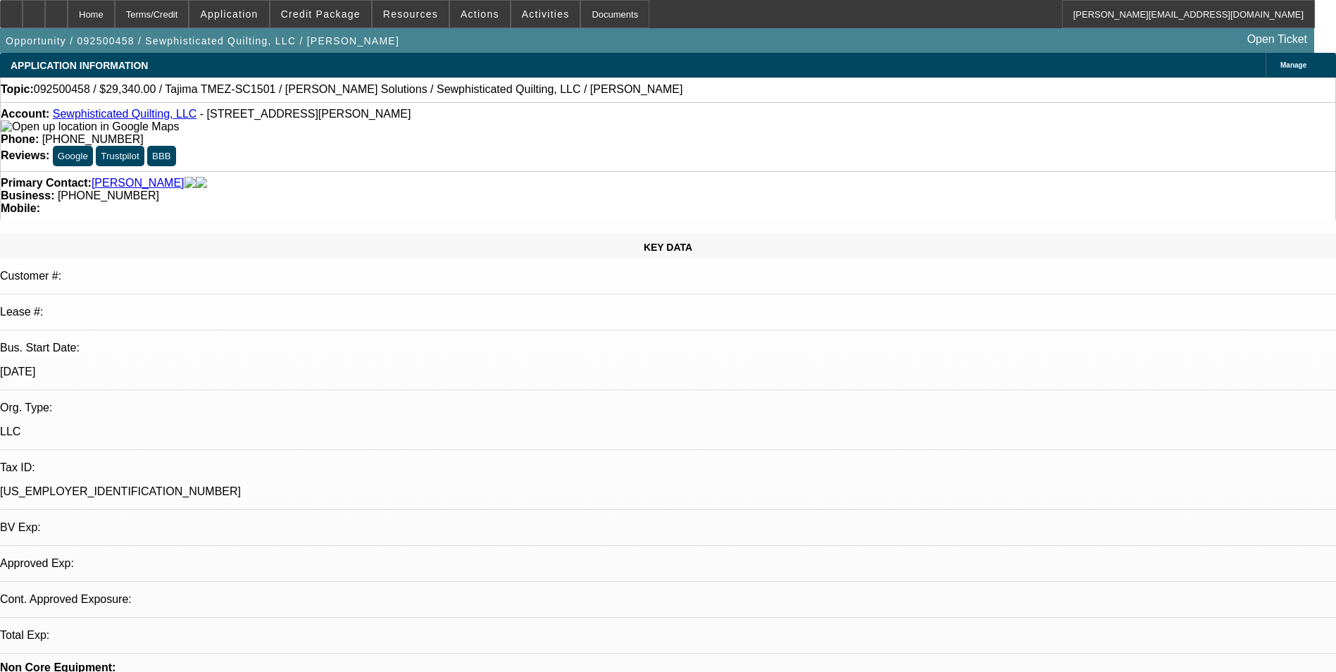
select select "2"
select select "4"
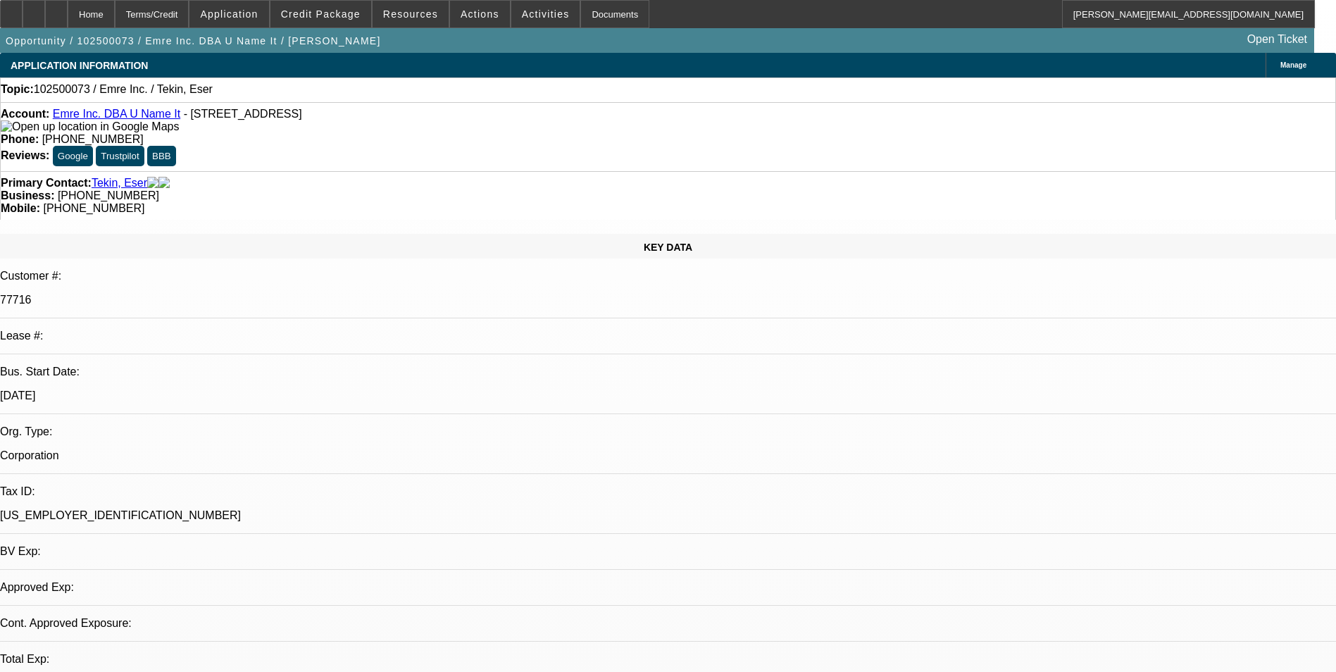
select select "0"
select select "2"
select select "0.1"
select select "1"
select select "2"
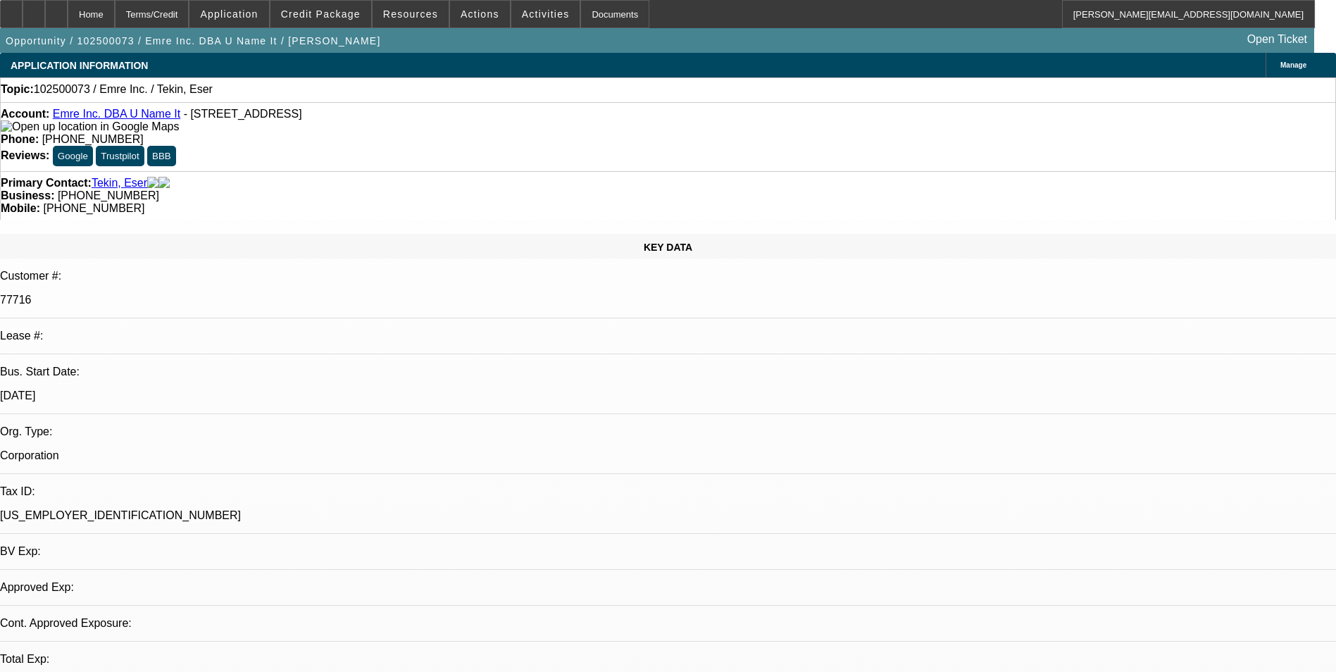
select select "4"
click at [304, 11] on span "Credit Package" at bounding box center [321, 13] width 80 height 11
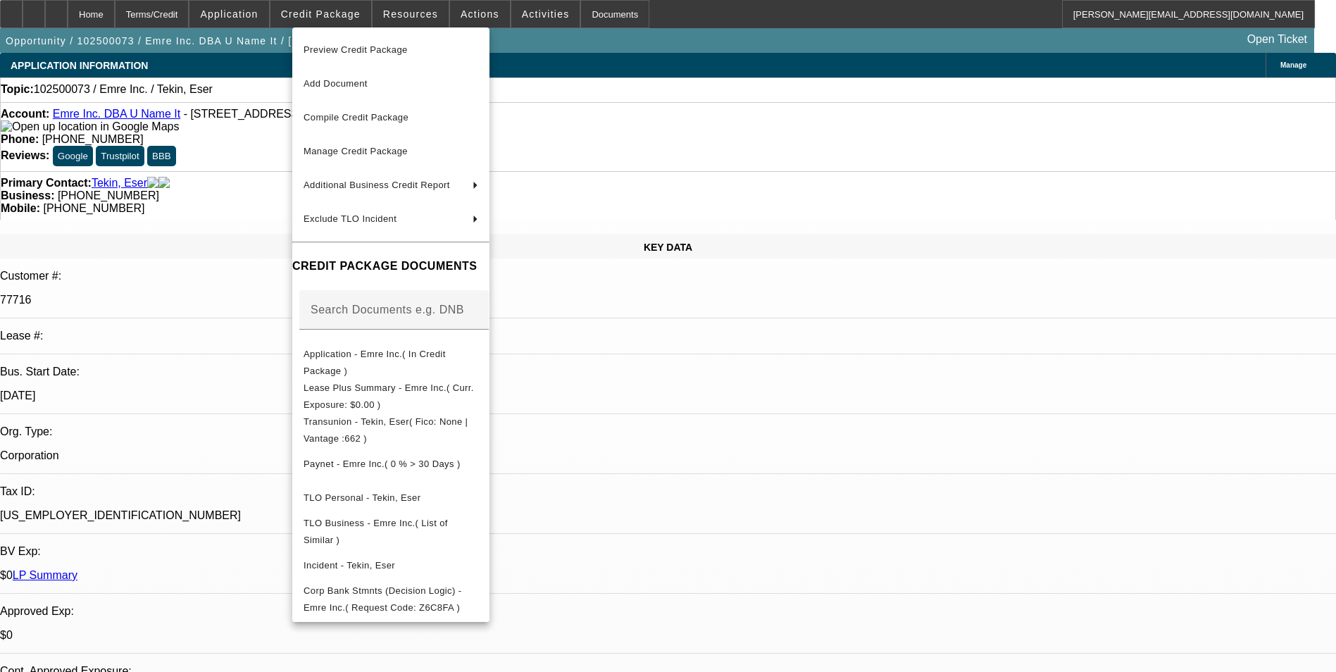
click at [733, 427] on div at bounding box center [668, 336] width 1336 height 672
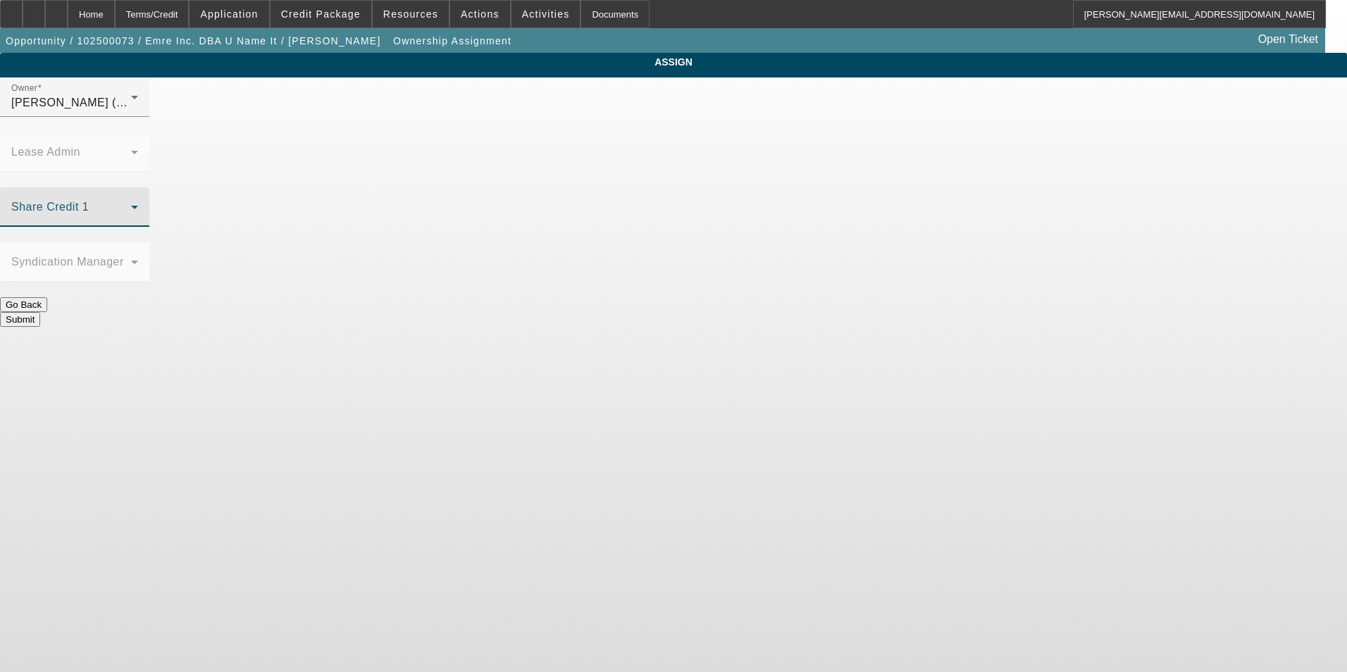
click at [131, 204] on span at bounding box center [71, 212] width 120 height 17
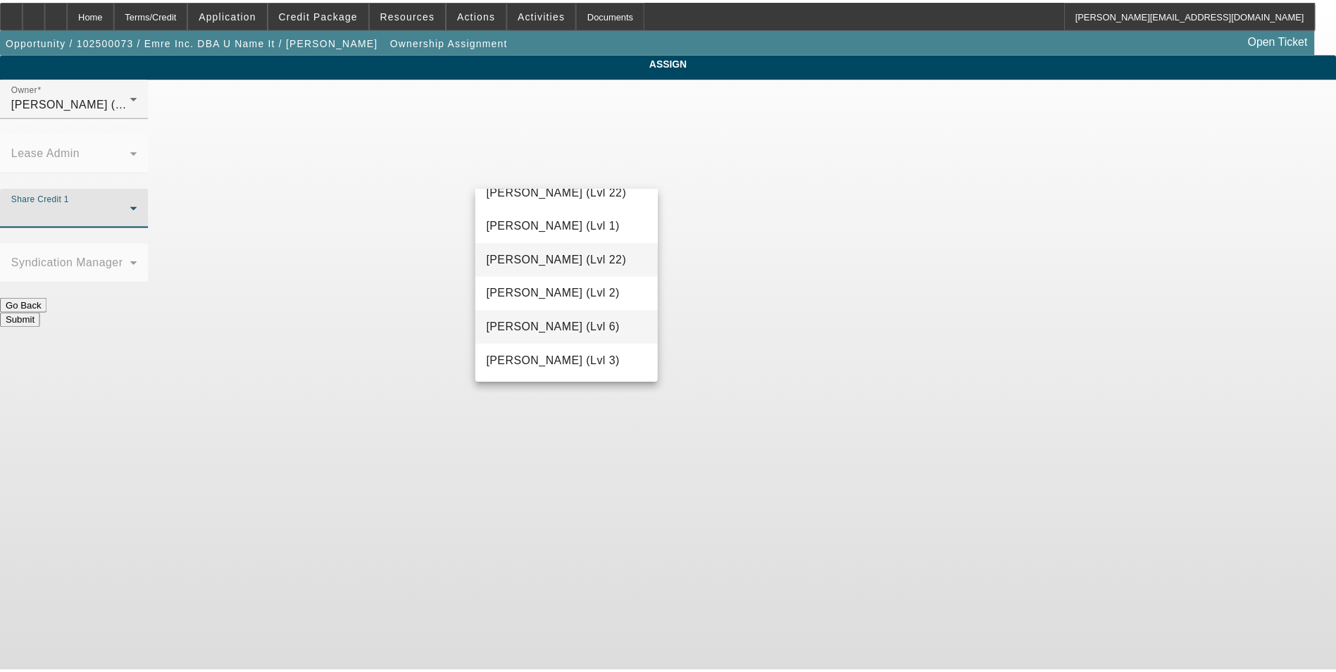
scroll to position [1775, 0]
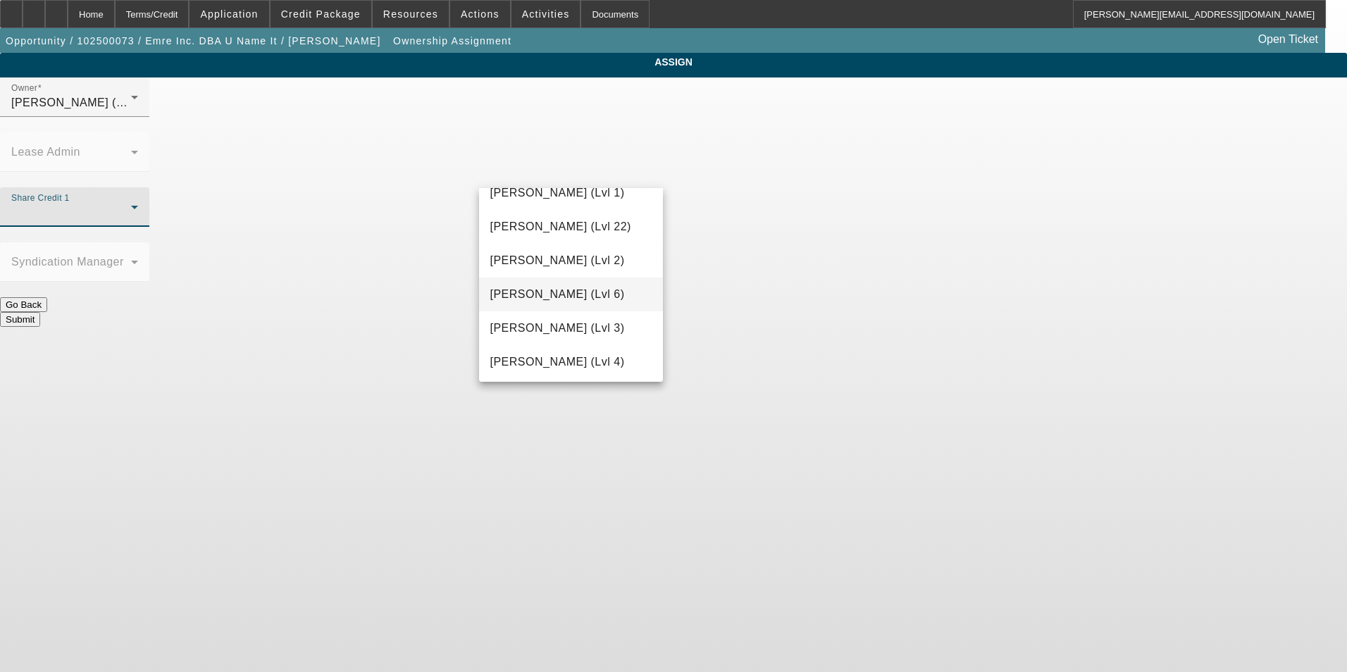
click at [613, 289] on span "Wesolowski, John (Lvl 6)" at bounding box center [557, 294] width 135 height 17
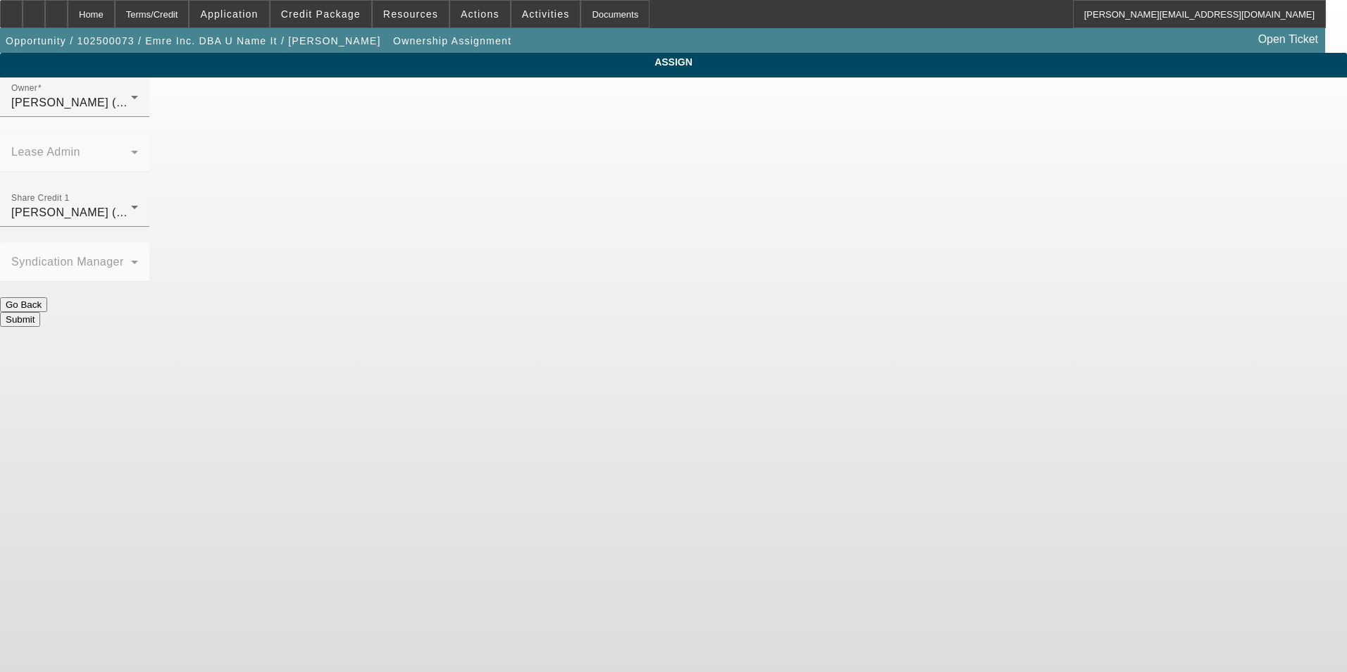
click at [40, 312] on button "Submit" at bounding box center [20, 319] width 40 height 15
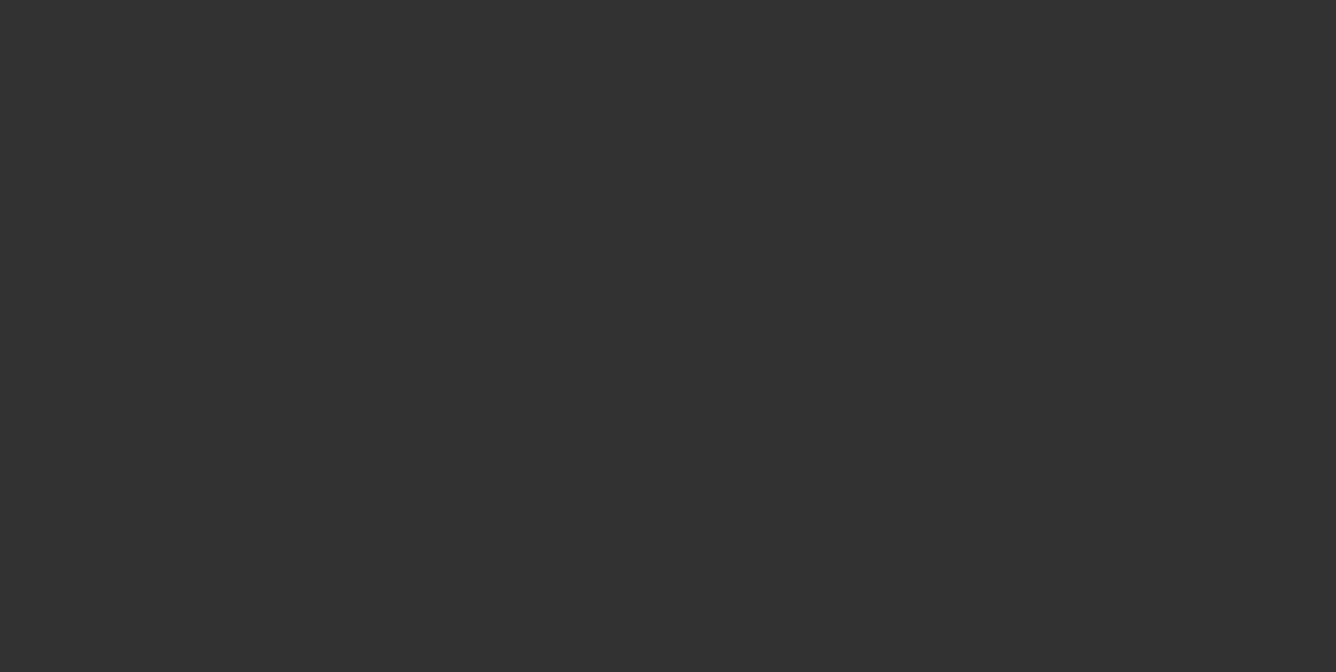
select select "0"
select select "2"
select select "0.1"
select select "4"
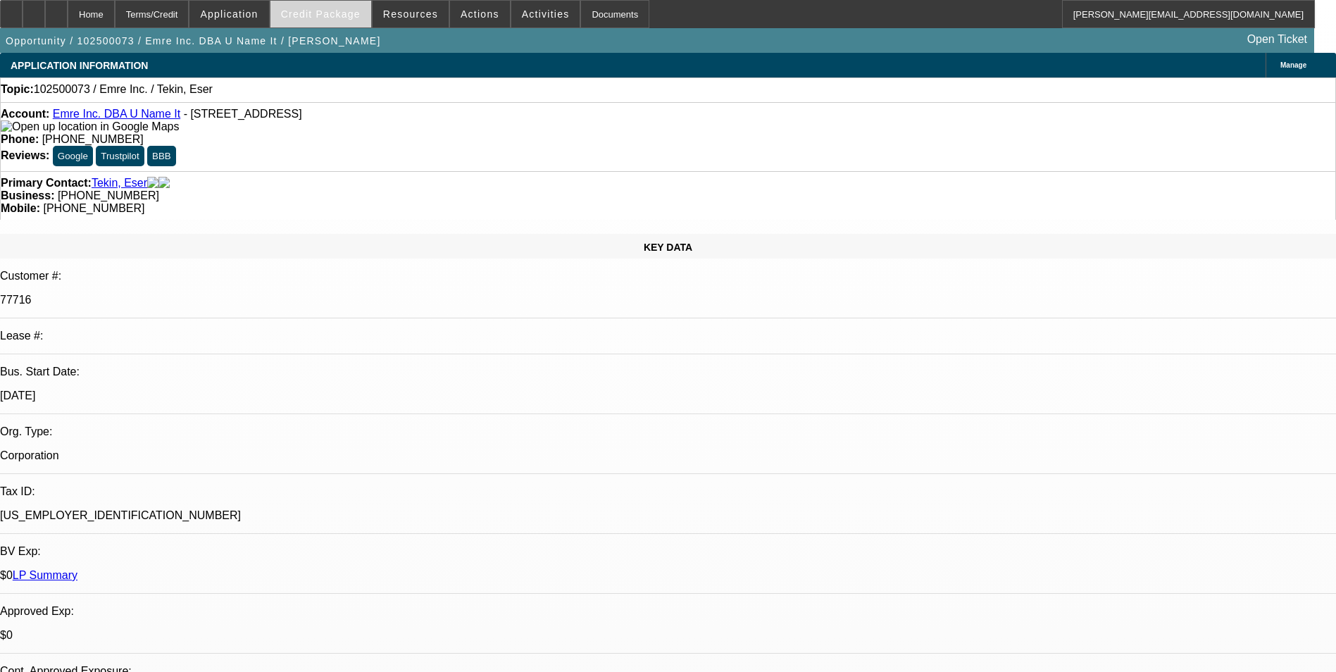
click at [350, 23] on span at bounding box center [320, 14] width 101 height 34
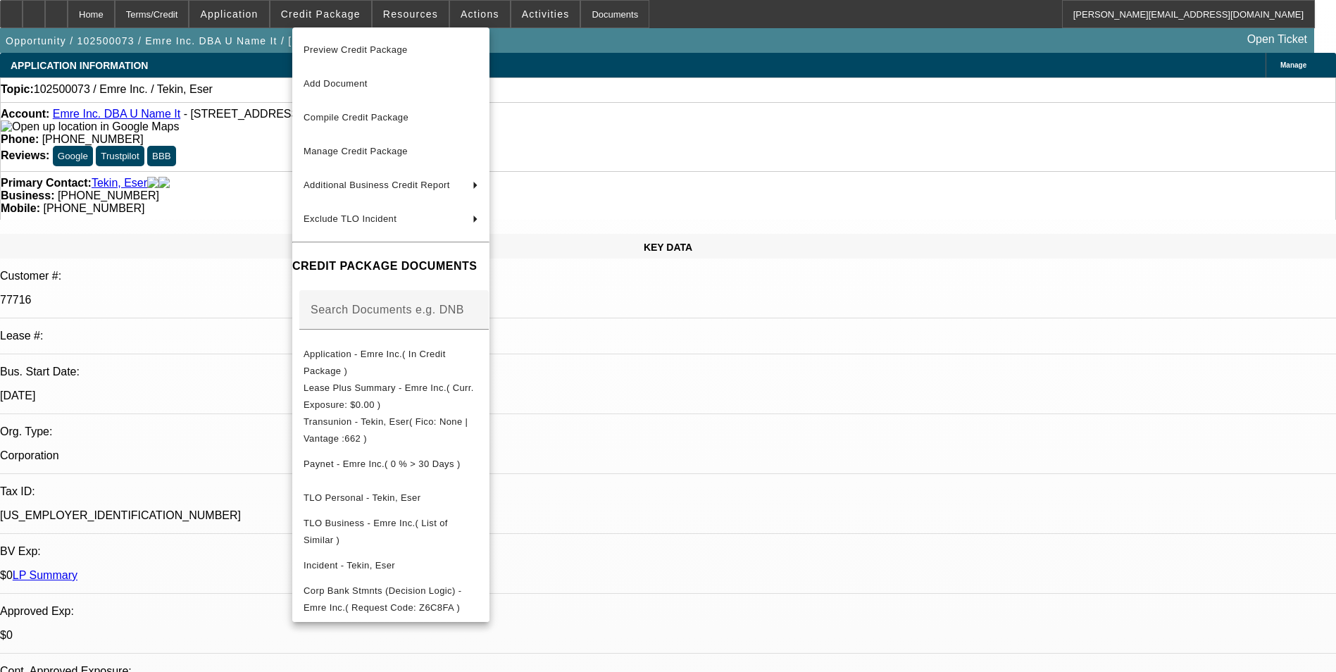
click at [711, 422] on div at bounding box center [668, 336] width 1336 height 672
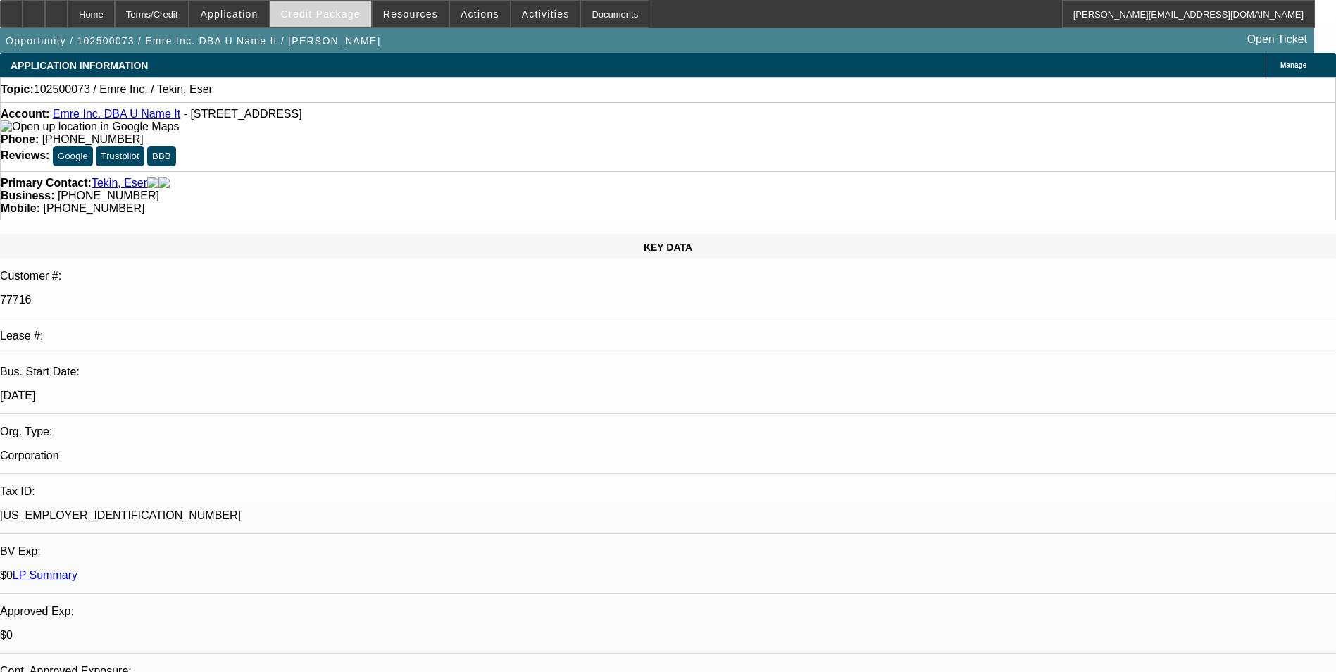
click at [339, 16] on span "Credit Package" at bounding box center [321, 13] width 80 height 11
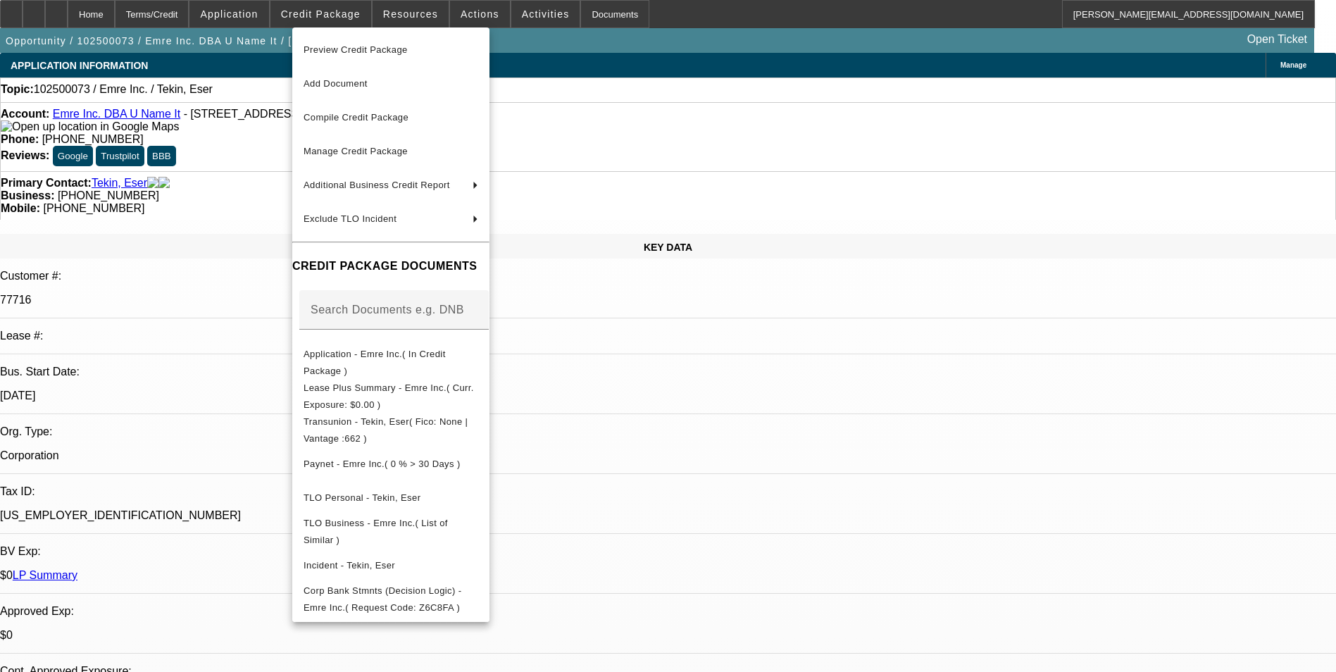
click at [807, 444] on div at bounding box center [668, 336] width 1336 height 672
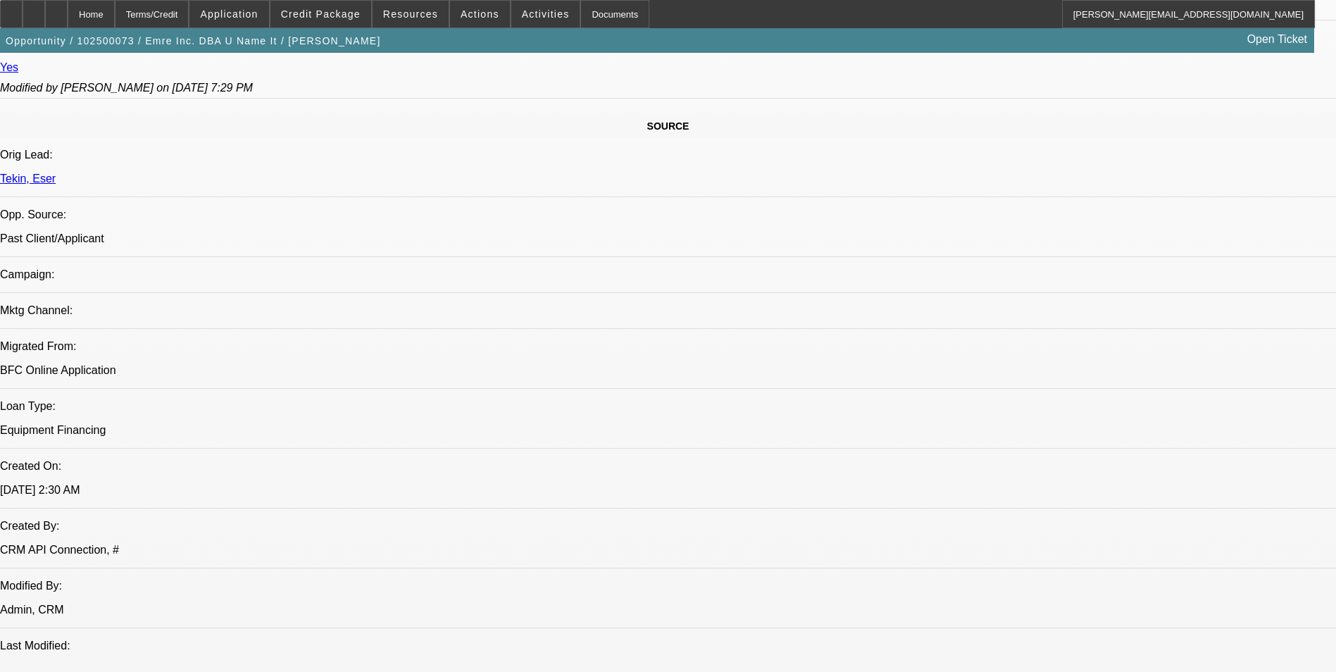
scroll to position [775, 0]
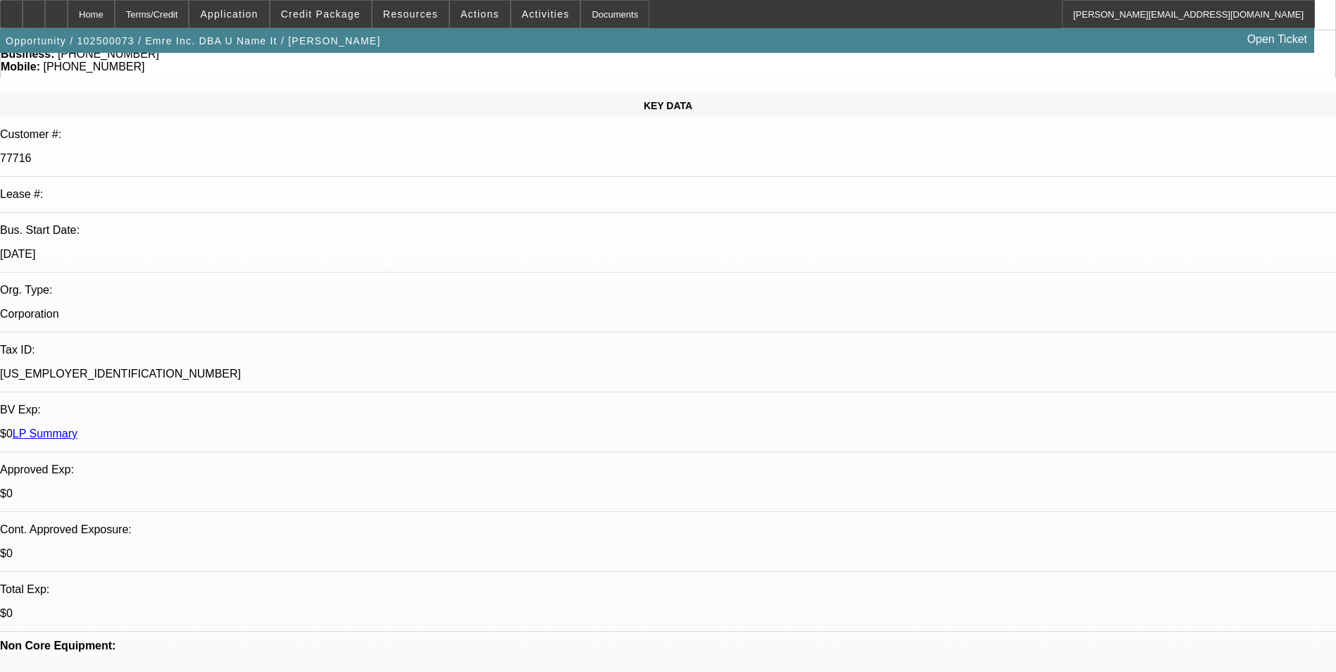
scroll to position [0, 0]
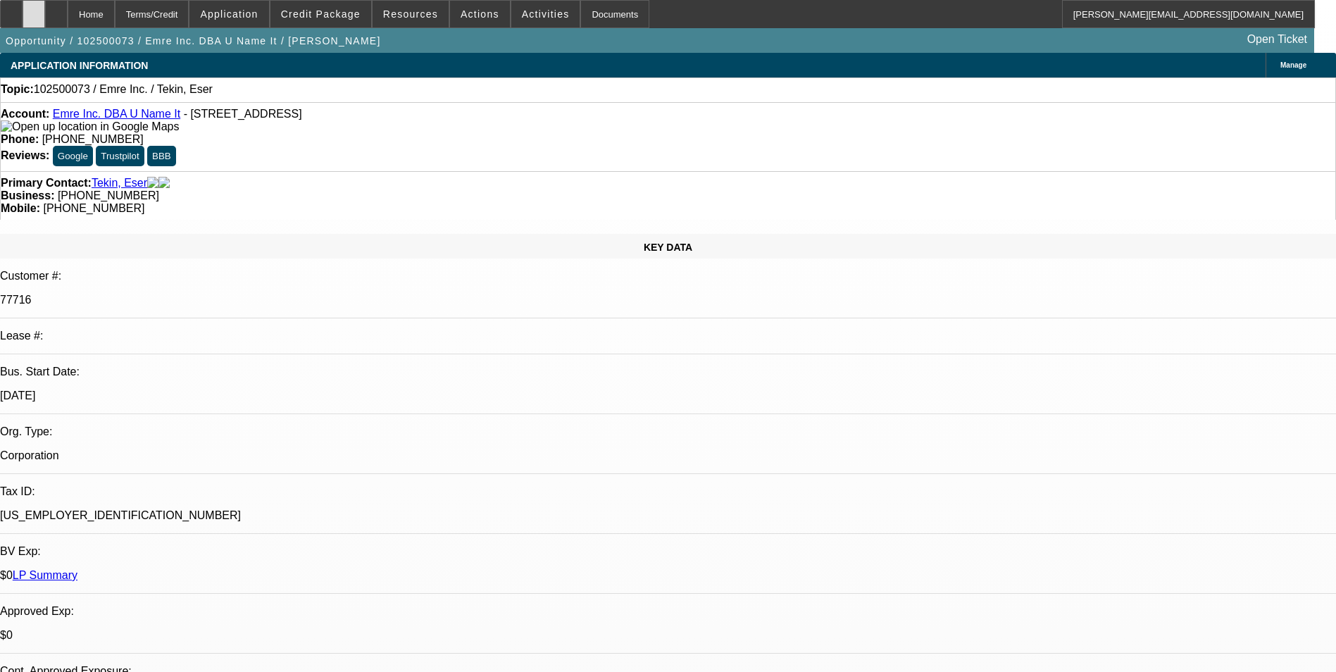
click at [34, 9] on icon at bounding box center [34, 9] width 0 height 0
click at [340, 9] on span "Credit Package" at bounding box center [321, 13] width 80 height 11
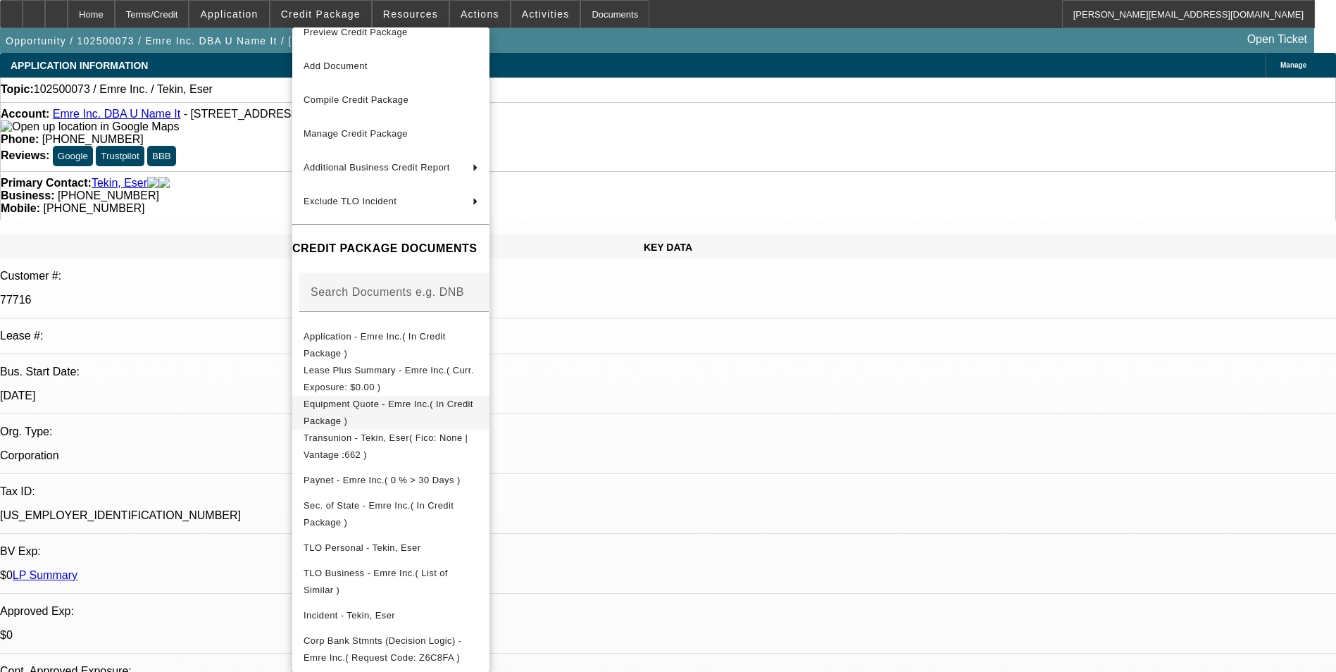
scroll to position [23, 0]
click at [418, 399] on span "Equipment Quote - Emre Inc.( In Credit Package )" at bounding box center [389, 412] width 170 height 27
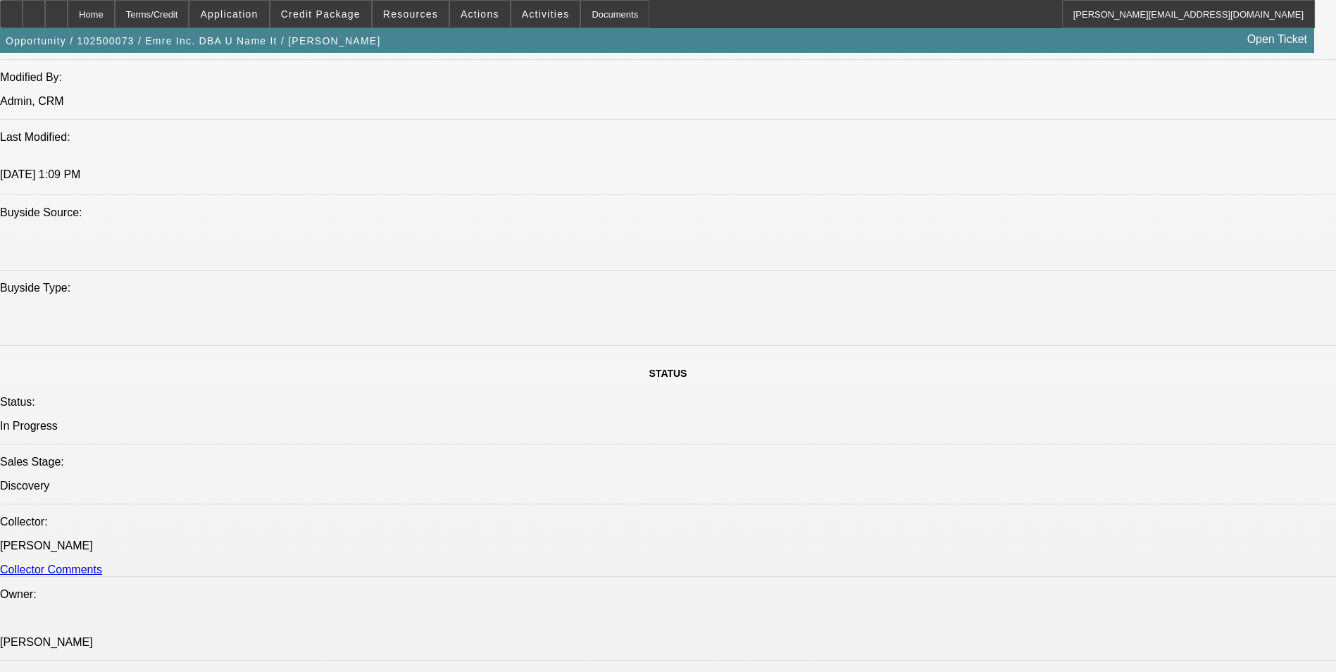
scroll to position [1620, 0]
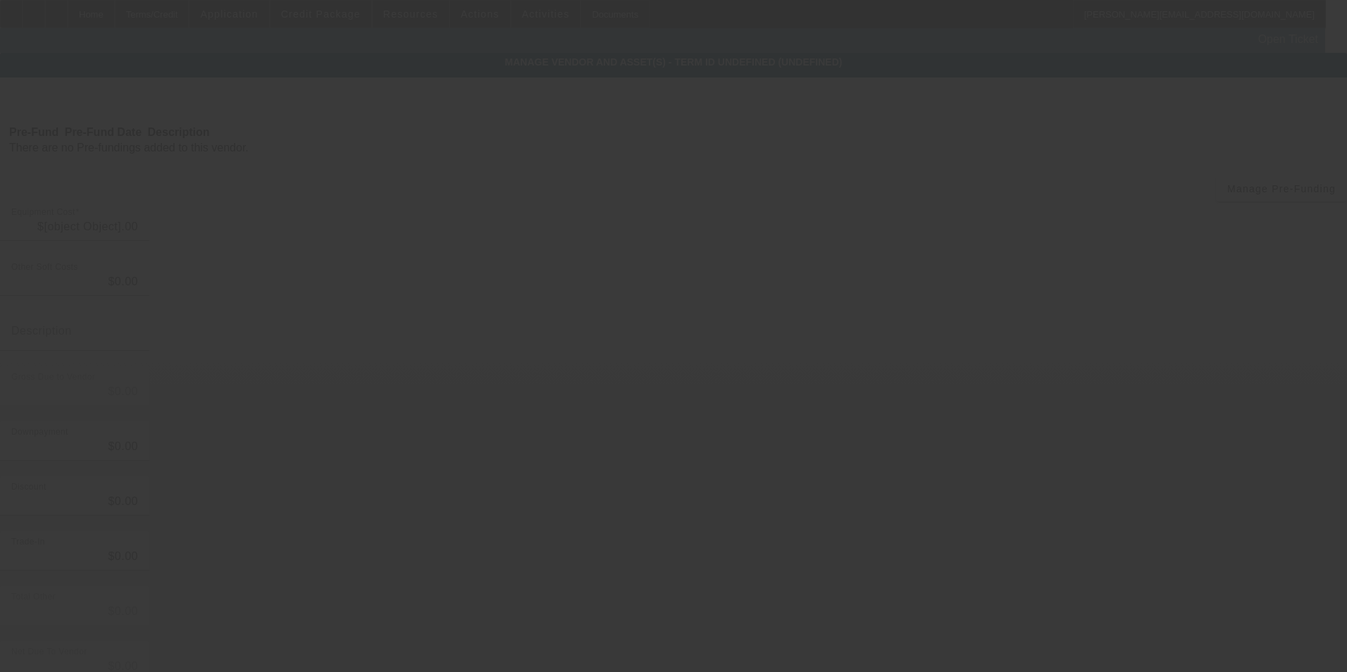
type input "$12,000.00"
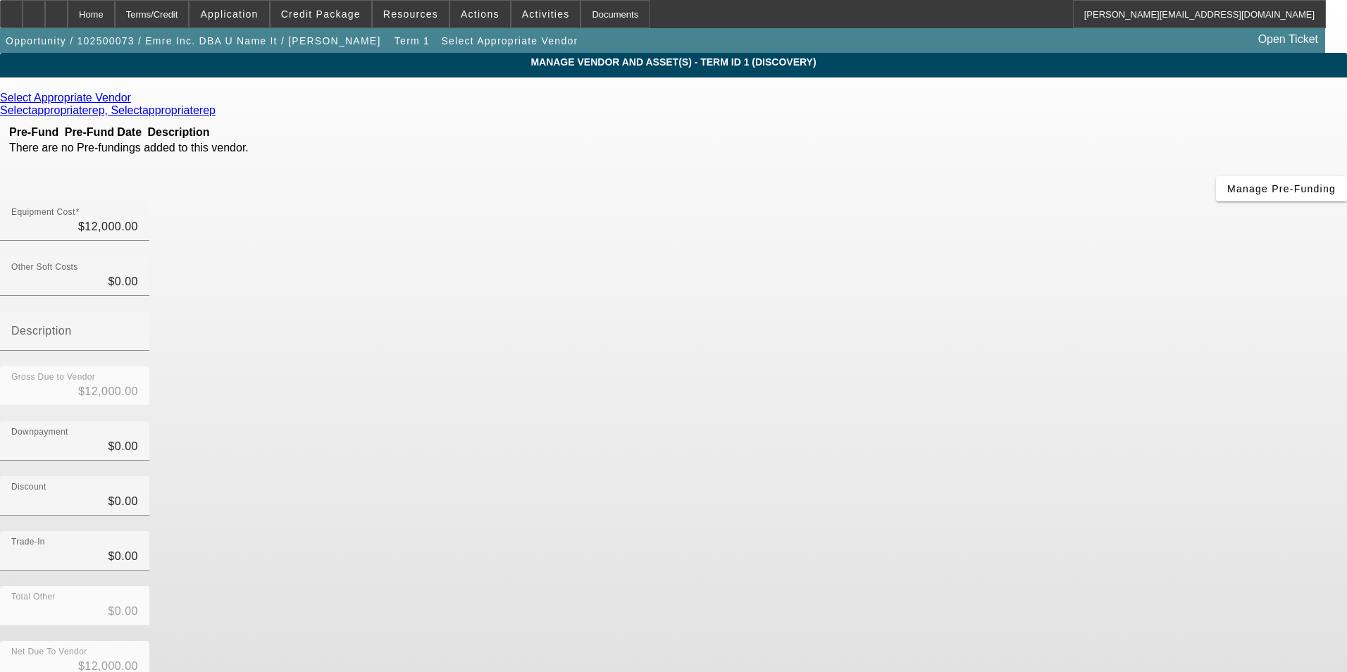
click at [135, 101] on icon at bounding box center [135, 98] width 0 height 12
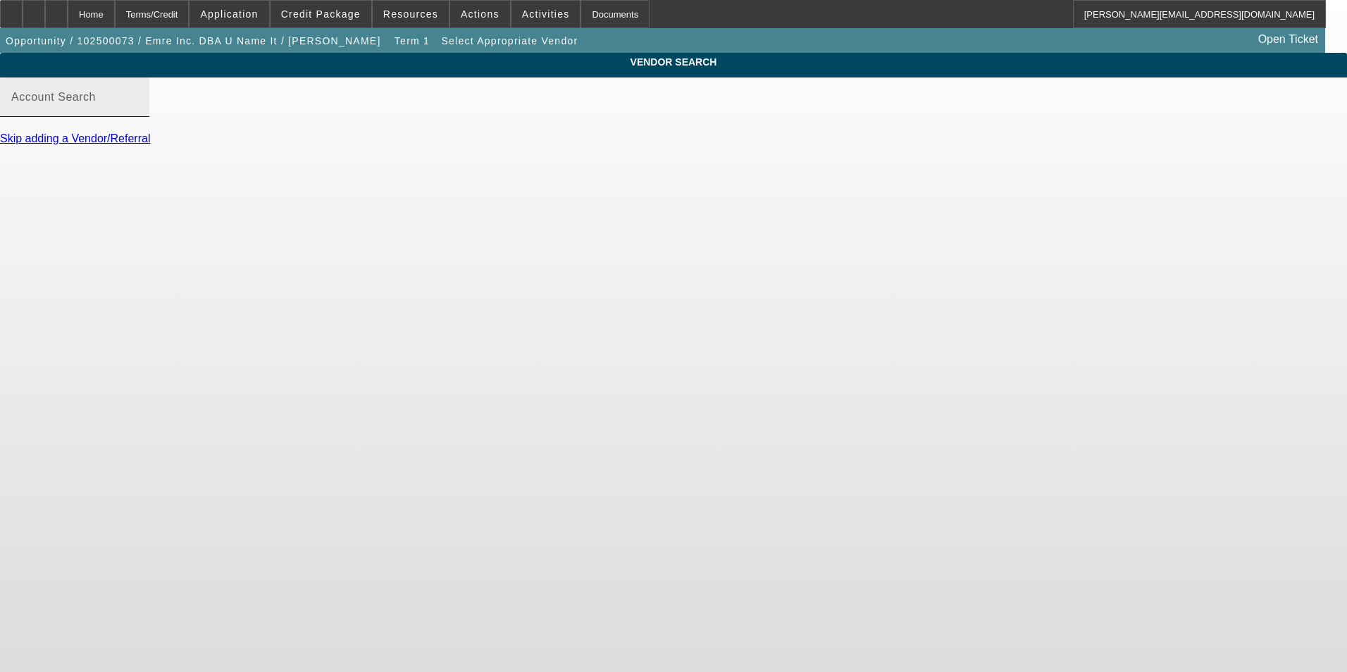
click at [138, 111] on input "Account Search" at bounding box center [74, 102] width 127 height 17
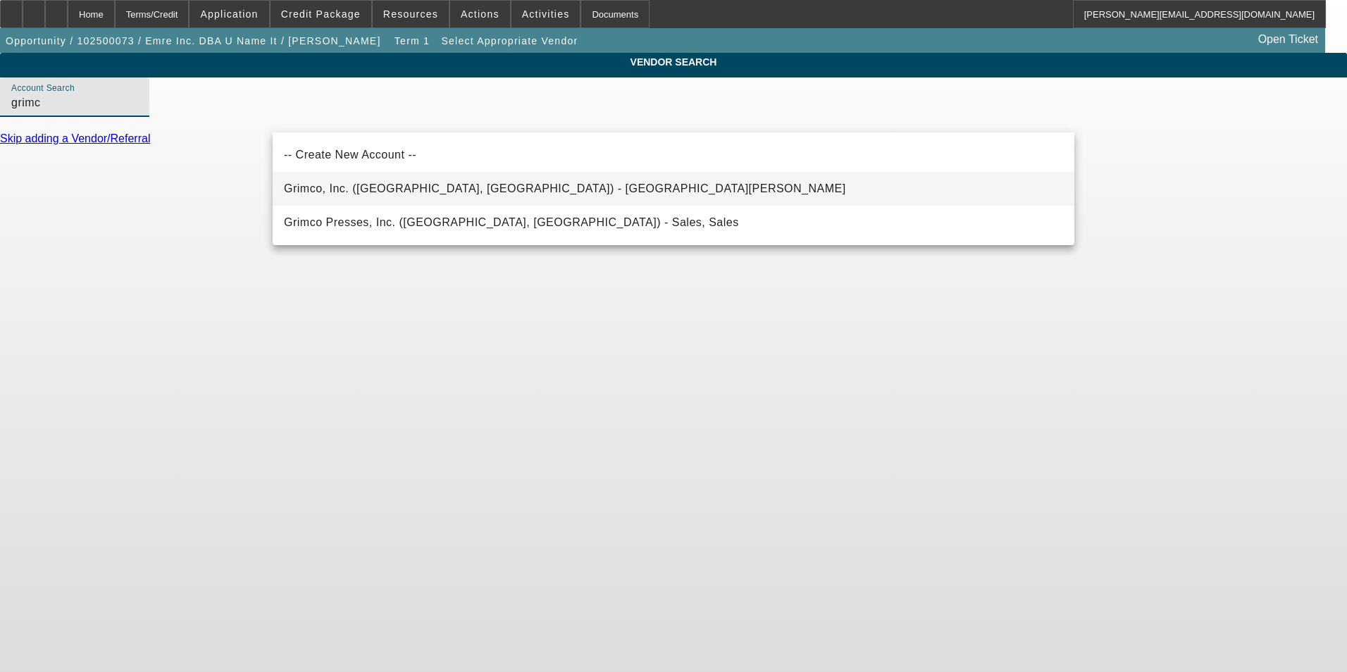
click at [536, 189] on mat-option "Grimco, Inc. (Saint Louis, MO) - Molenbeck, Matthew" at bounding box center [673, 189] width 801 height 34
type input "Grimco, Inc. (Saint Louis, MO) - Molenbeck, Matthew"
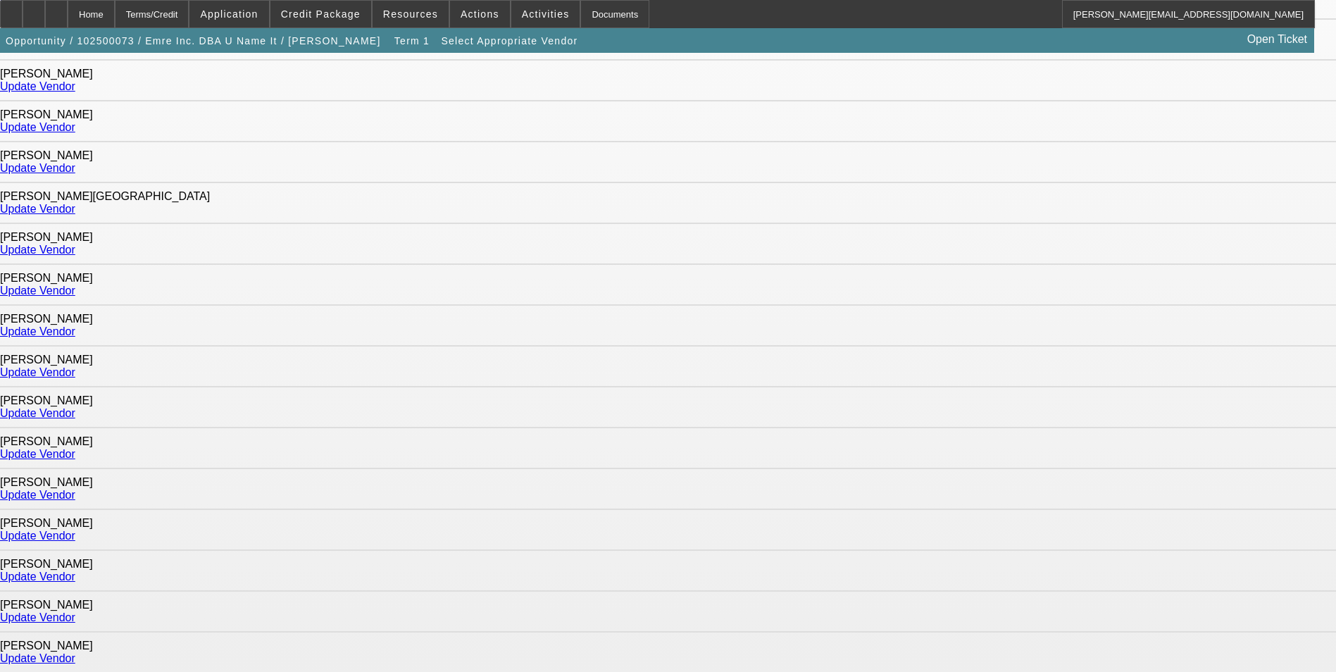
scroll to position [423, 0]
click at [75, 449] on link "Update Vendor" at bounding box center [37, 455] width 75 height 12
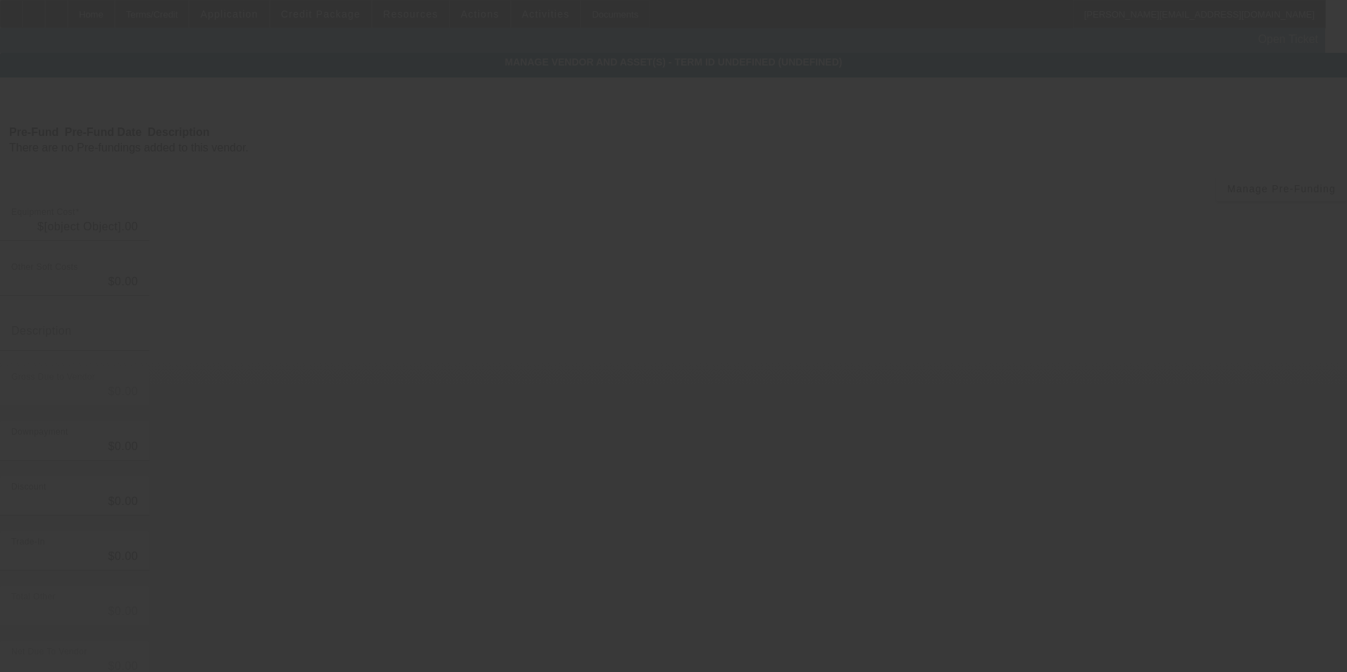
type input "$12,000.00"
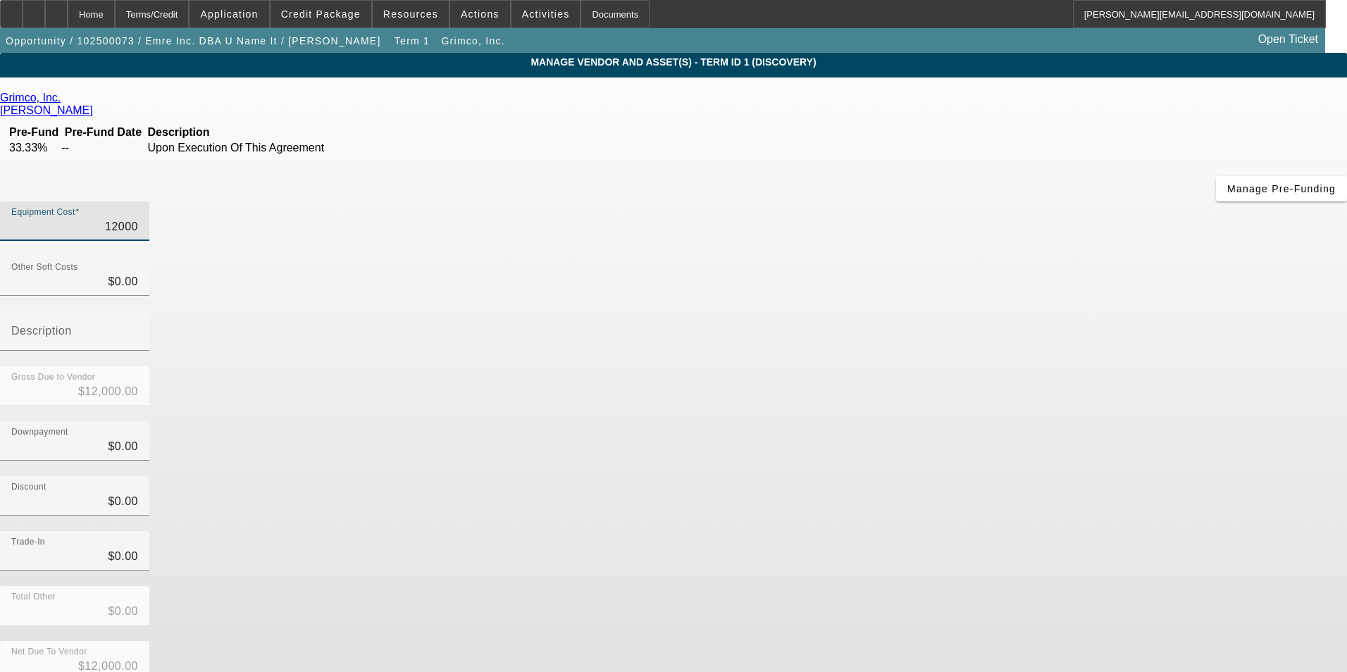
drag, startPoint x: 952, startPoint y: 123, endPoint x: 1091, endPoint y: 123, distance: 138.7
click at [1091, 123] on app-vendor-asset-manage "MANAGE VENDOR AND ASSET(S) - Term ID 1 (Discovery) Remove Vendor Grimco, Inc. H…" at bounding box center [673, 431] width 1347 height 756
type input "2"
type input "$2.00"
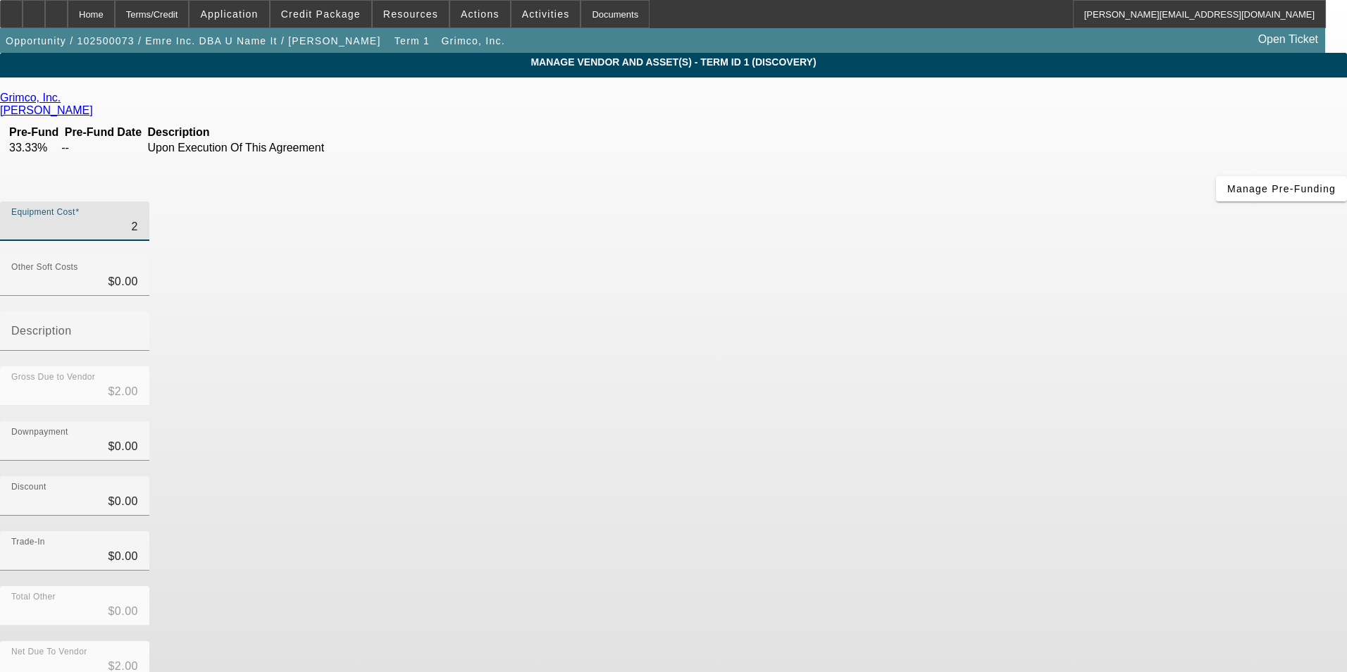
type input "22"
type input "$22.00"
type input "228"
type input "$228.00"
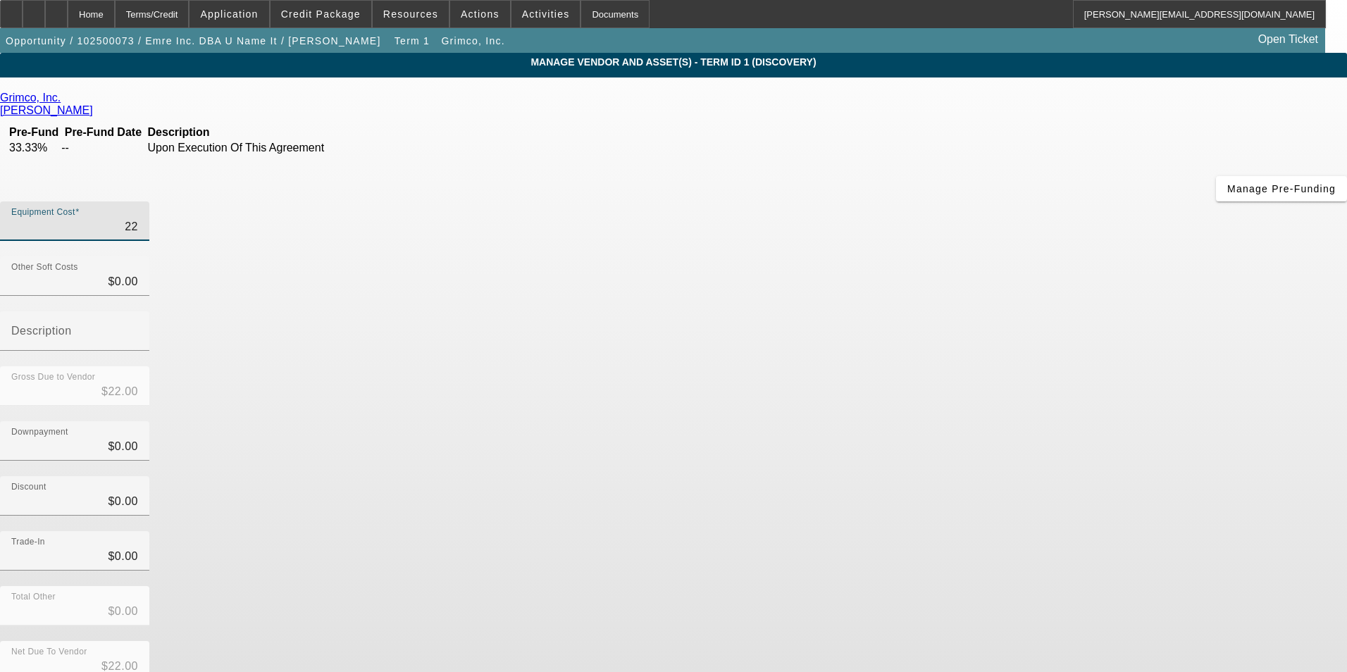
type input "$228.00"
type input "2282"
type input "$2,282.00"
type input "22828"
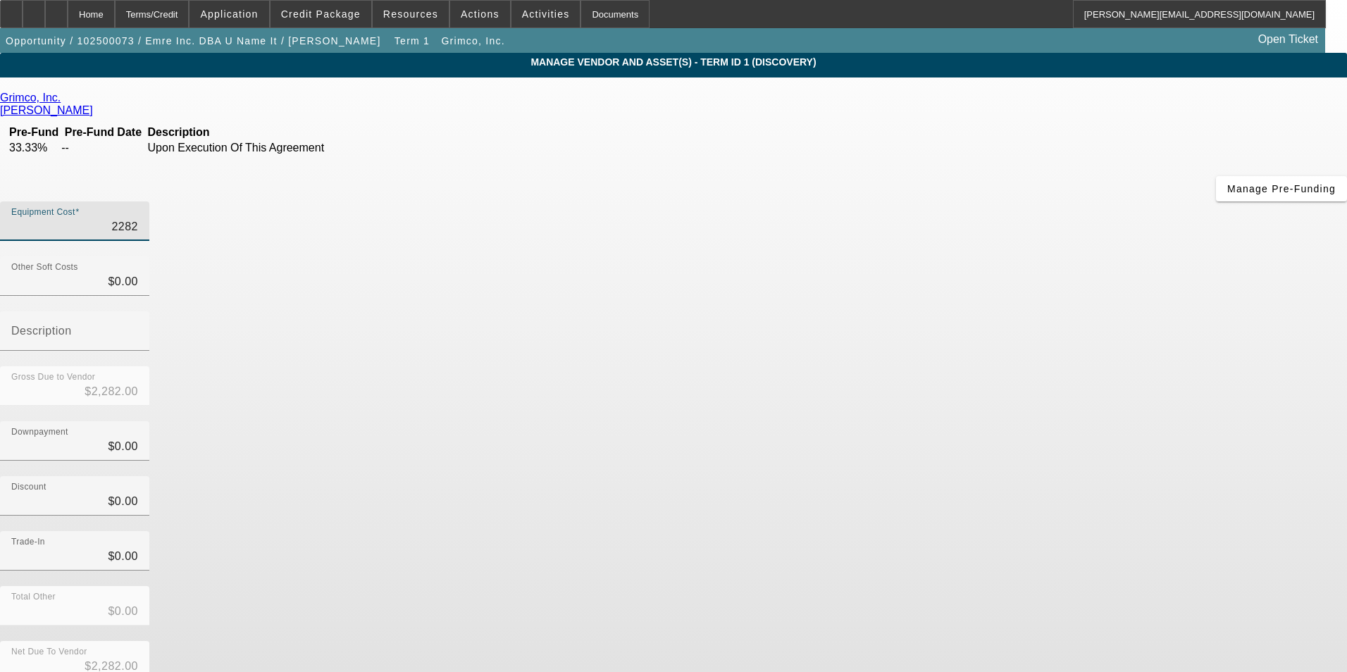
type input "$22,828.00"
type input "22828.9"
type input "$22,828.90"
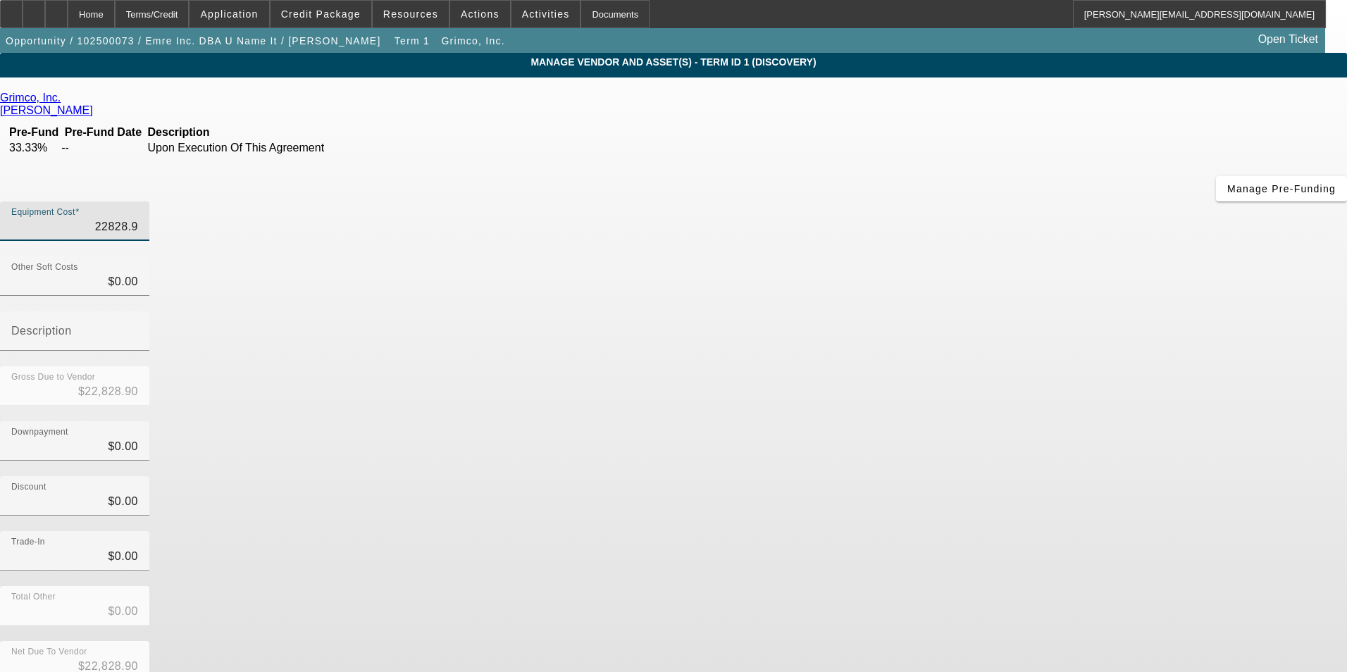
type input "22828.92"
type input "$22,828.92"
drag, startPoint x: 1028, startPoint y: 316, endPoint x: 906, endPoint y: 272, distance: 130.1
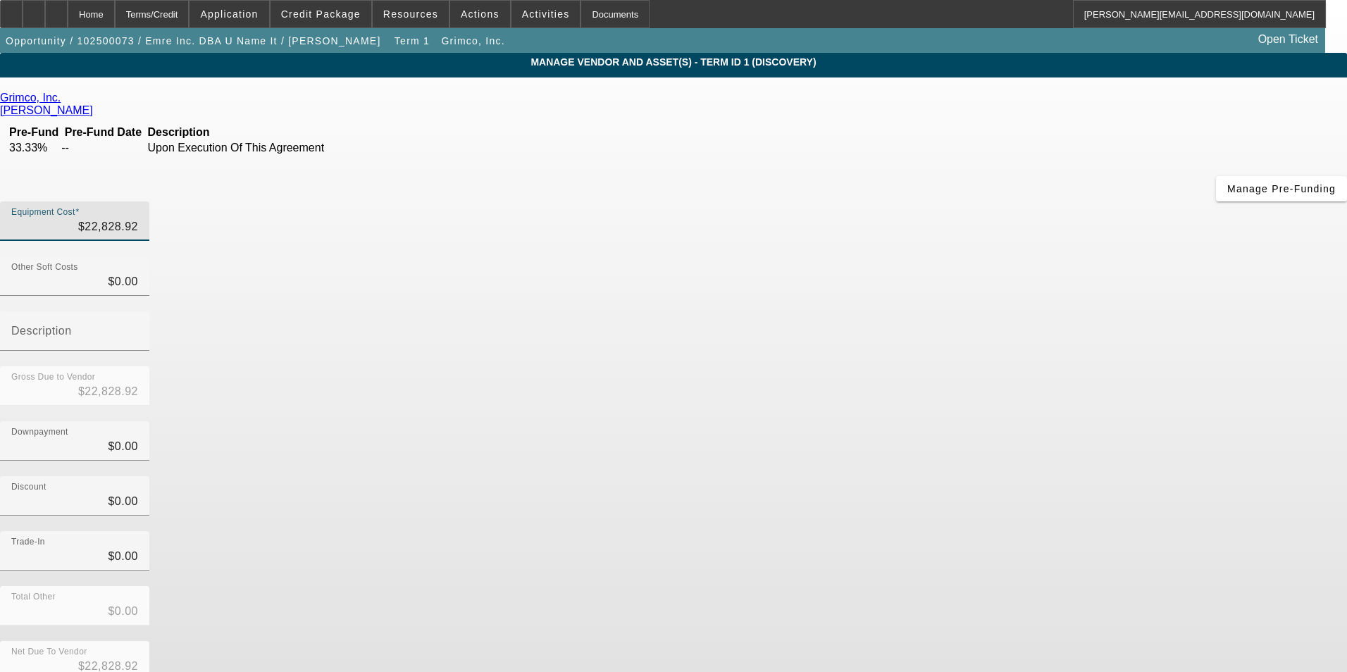
click at [1020, 476] on div "Discount $0.00" at bounding box center [673, 503] width 1347 height 55
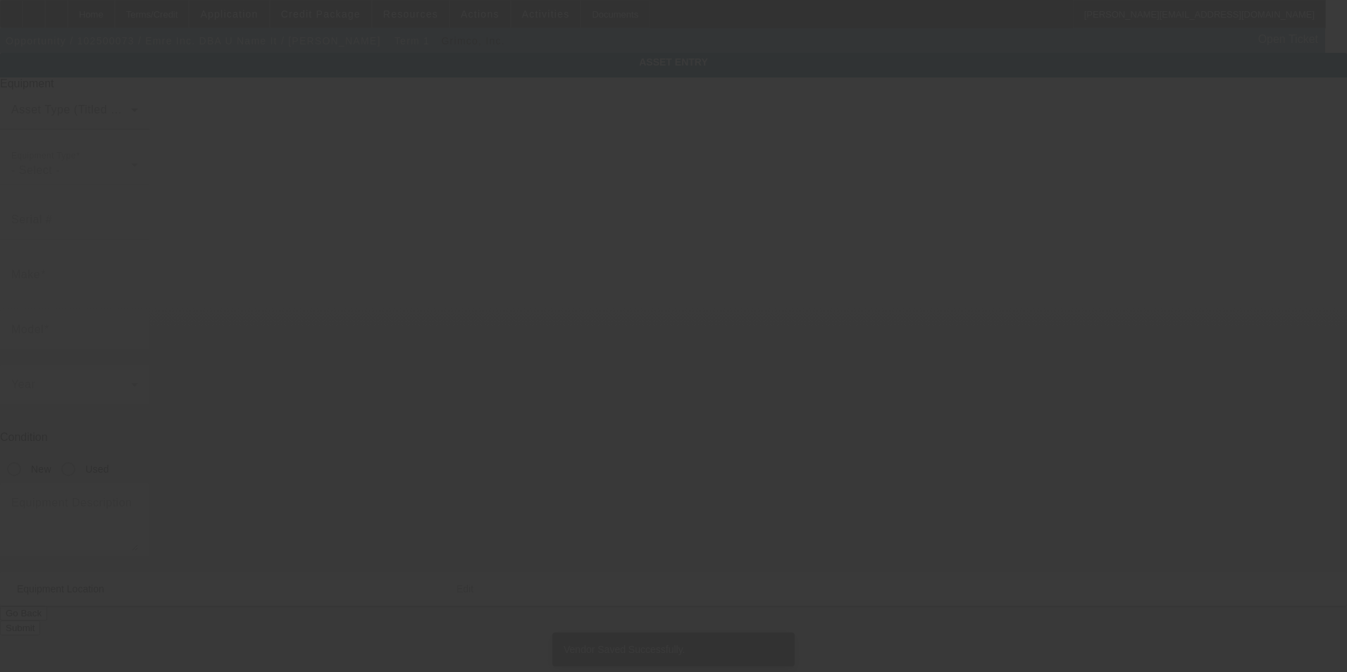
type textarea "I will have 3 more different quotes for 3 different dtf printers; Make: Xtool; …"
type input "7731 West 92nd Avenue"
type input "Westminster"
type input "80021"
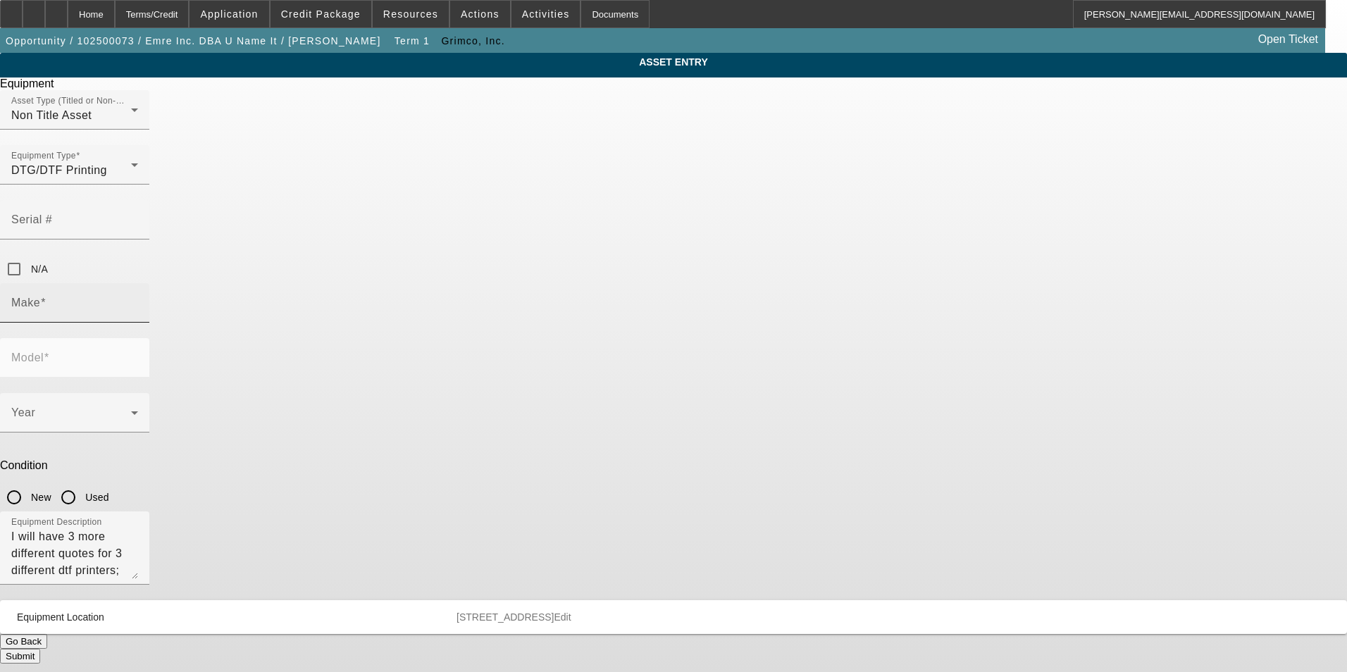
click at [138, 300] on input "Make" at bounding box center [74, 308] width 127 height 17
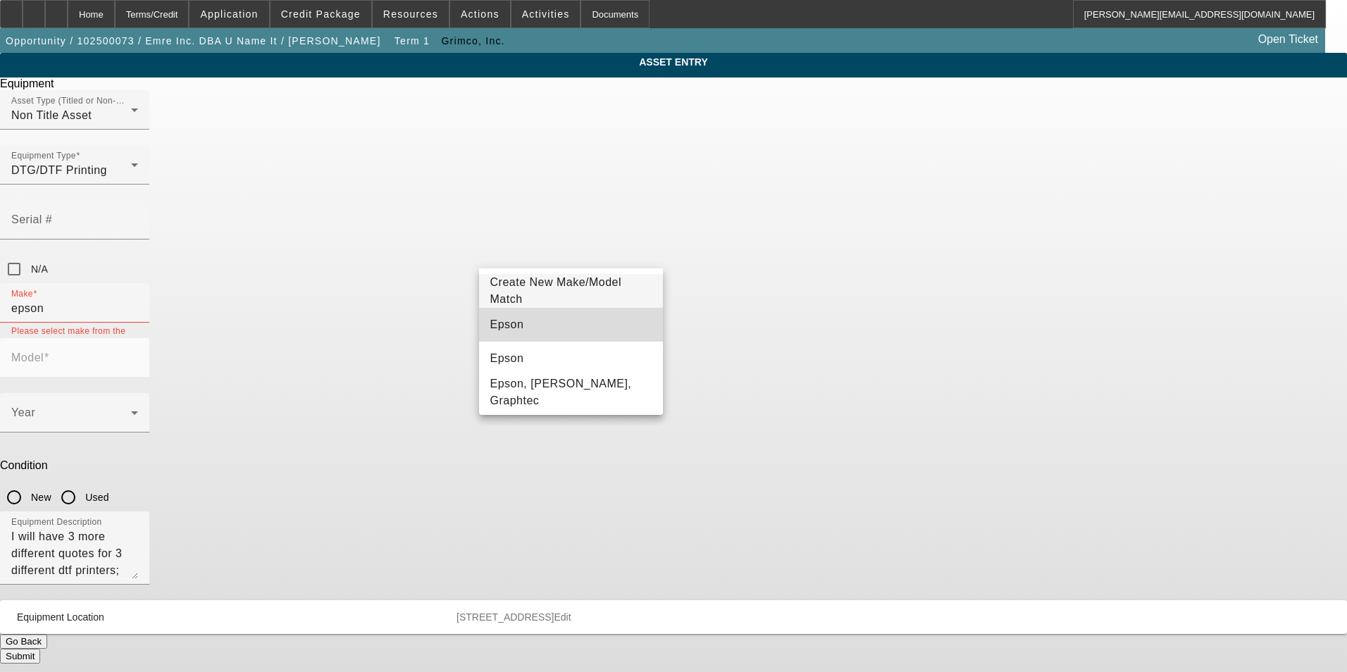
click at [575, 328] on mat-option "Epson" at bounding box center [571, 325] width 185 height 34
type input "Epson"
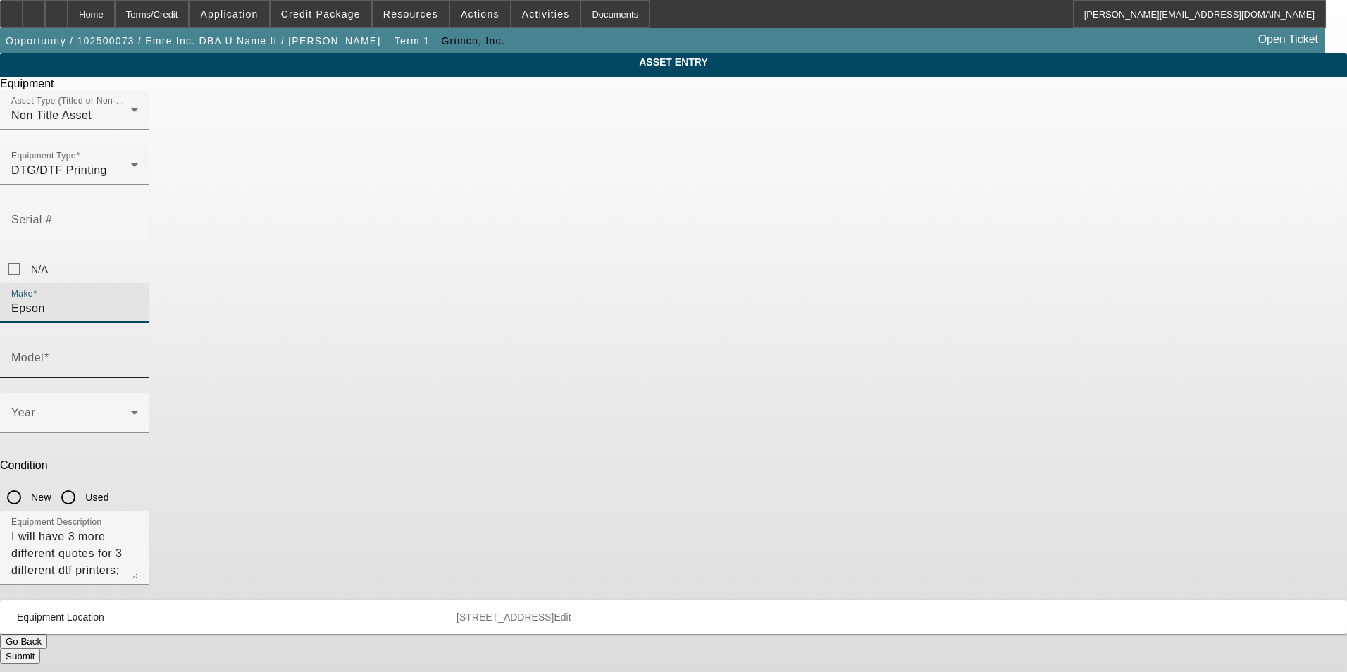
click at [138, 355] on input "Model" at bounding box center [74, 363] width 127 height 17
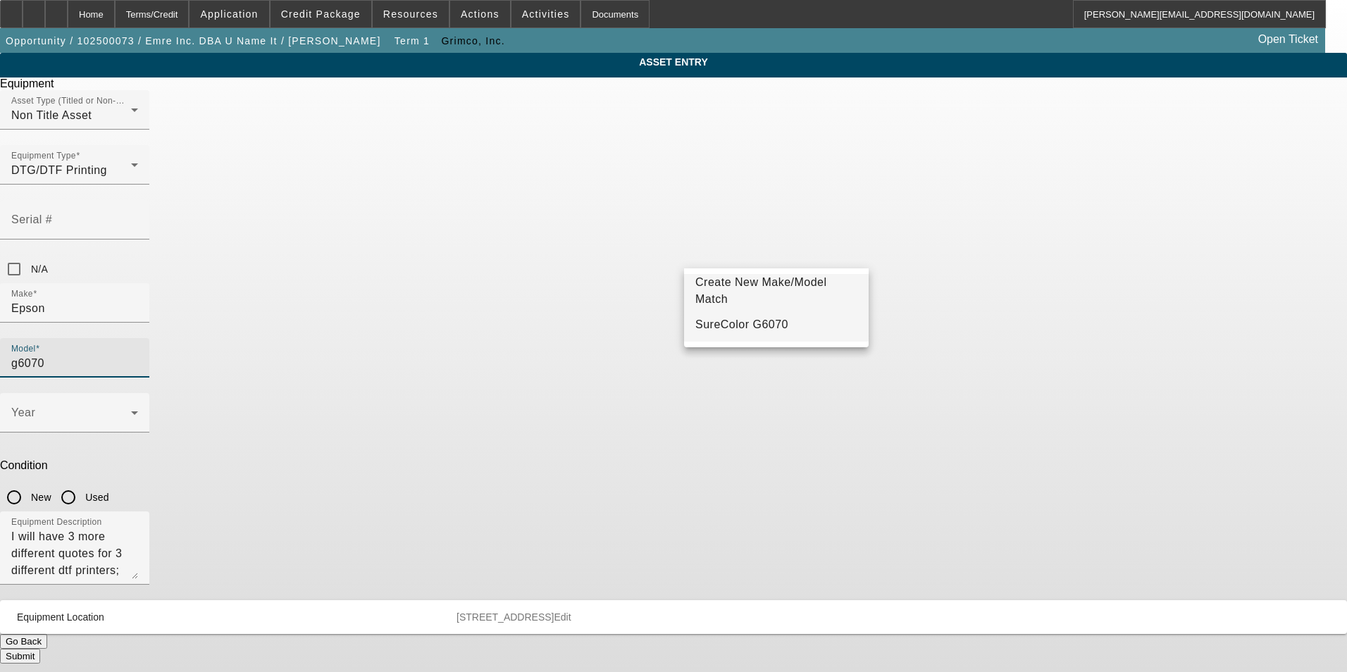
click at [800, 325] on mat-option "SureColor G6070" at bounding box center [776, 325] width 185 height 34
type input "SureColor G6070"
click at [131, 410] on span at bounding box center [71, 418] width 120 height 17
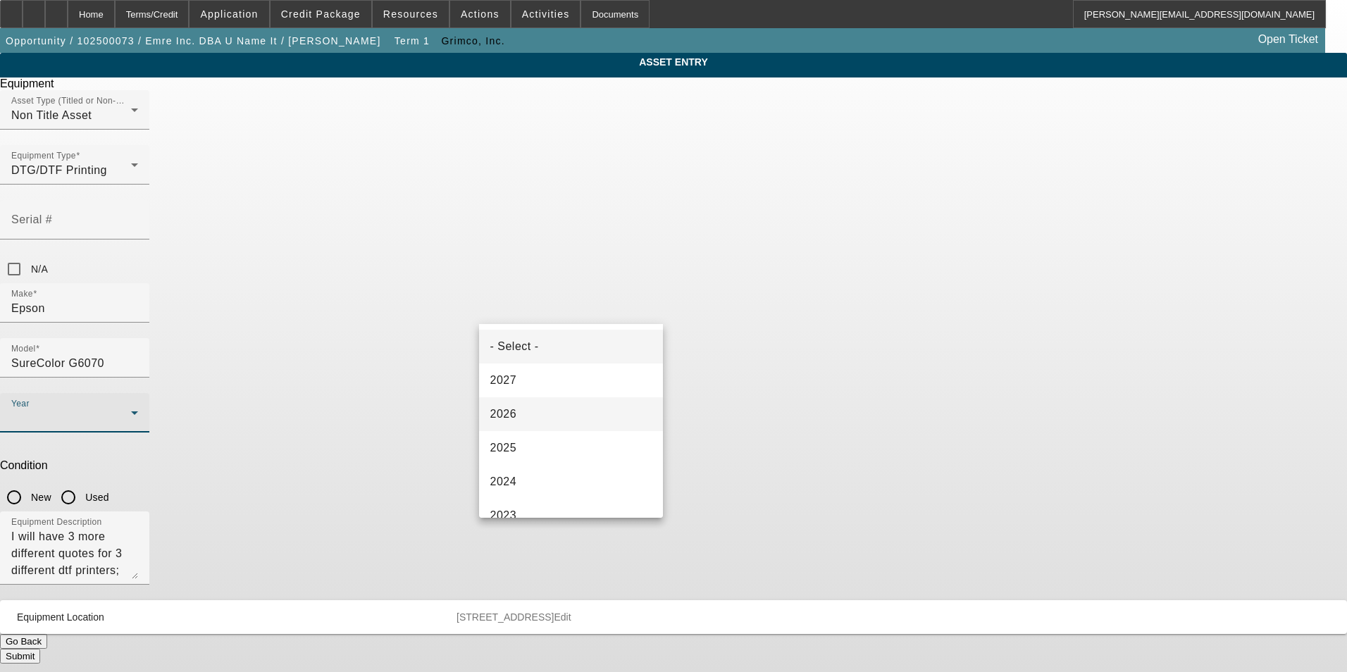
drag, startPoint x: 532, startPoint y: 445, endPoint x: 613, endPoint y: 409, distance: 88.0
click at [541, 441] on mat-option "2025" at bounding box center [571, 448] width 185 height 34
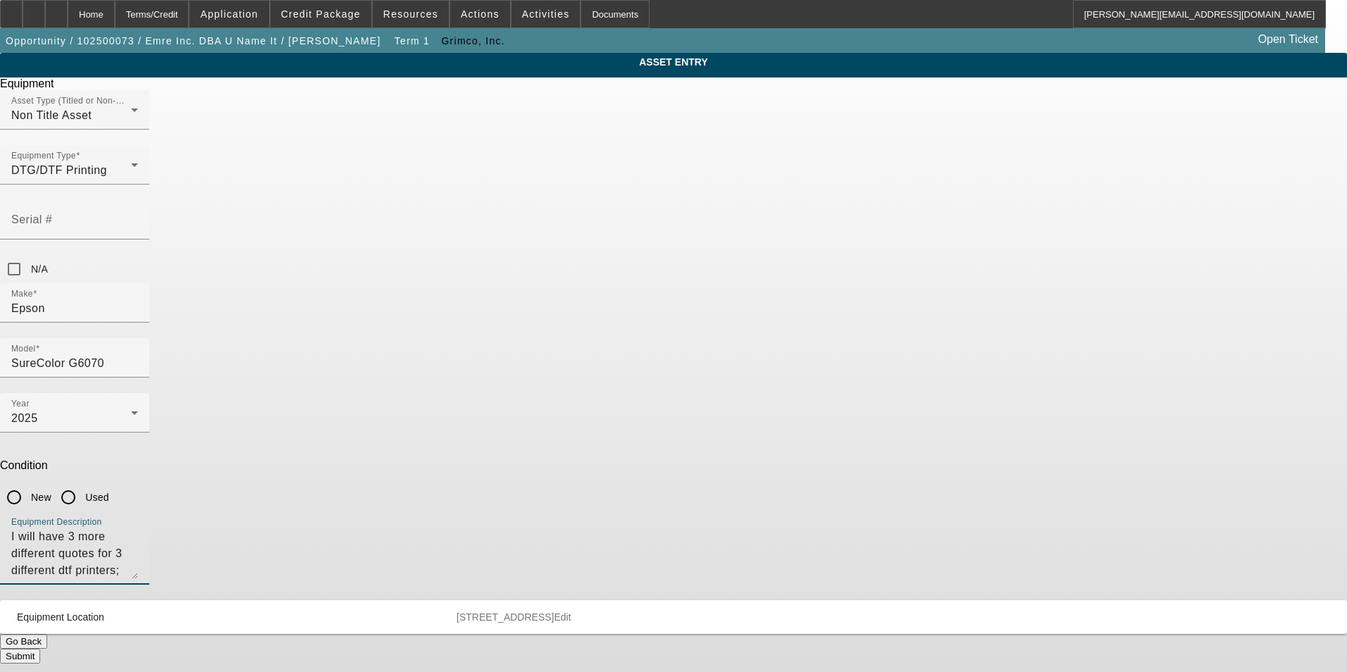
drag, startPoint x: 849, startPoint y: 368, endPoint x: 392, endPoint y: 373, distance: 457.8
click at [392, 373] on div "ASSET ENTRY Delete asset Equipment Asset Type (Titled or Non-Titled) Non Title …" at bounding box center [673, 358] width 1347 height 611
type textarea "new DTF printer"
click at [40, 649] on button "Submit" at bounding box center [20, 656] width 40 height 15
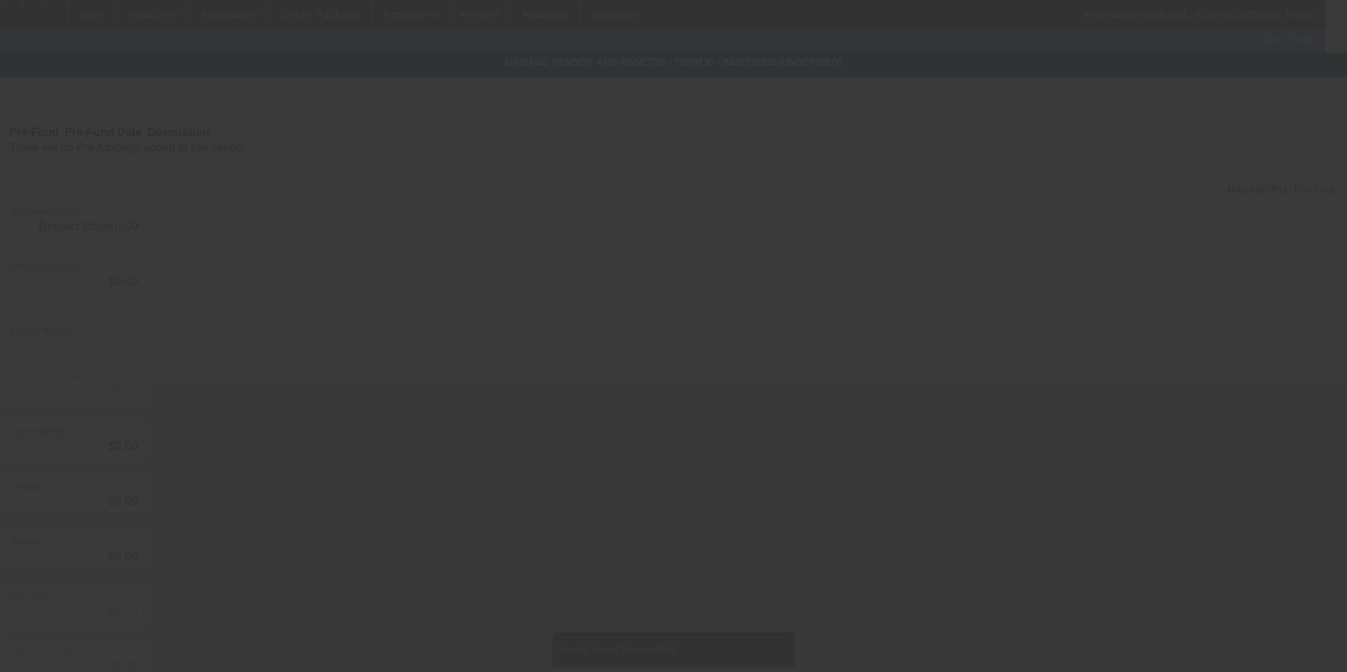
type input "$22,828.92"
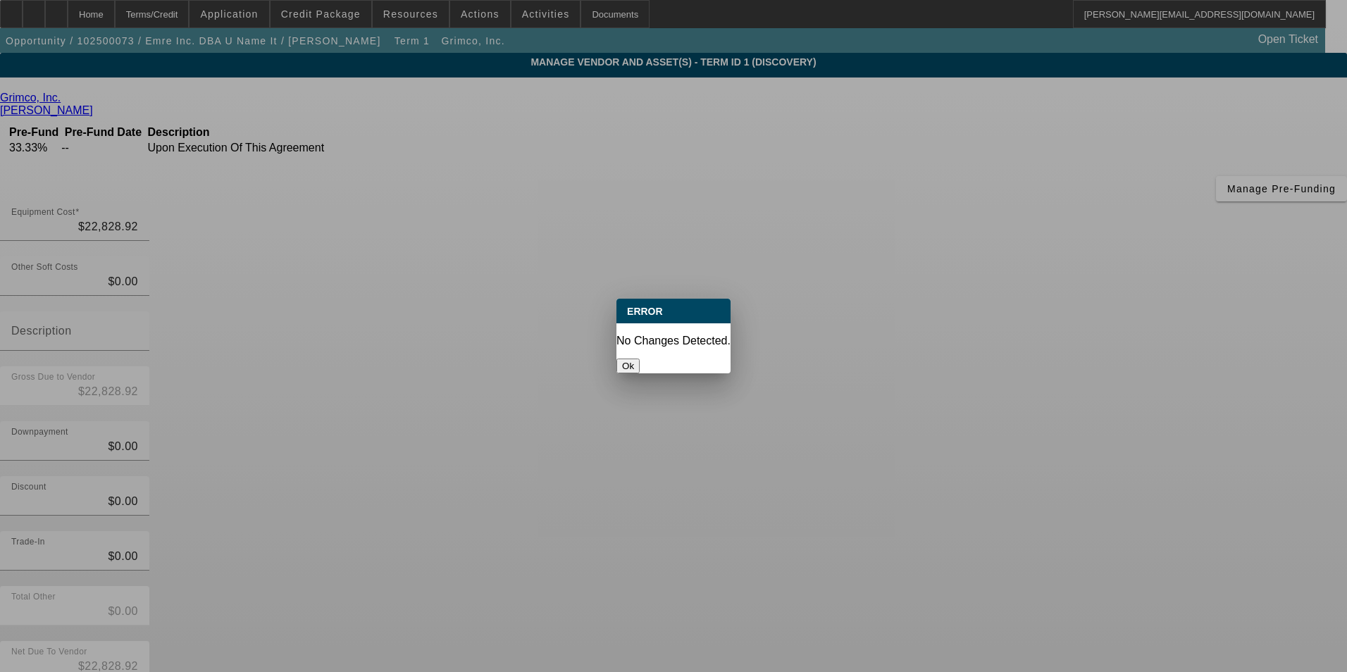
drag, startPoint x: 670, startPoint y: 344, endPoint x: 720, endPoint y: 258, distance: 98.8
click at [679, 358] on div "Ok" at bounding box center [673, 365] width 114 height 15
drag, startPoint x: 680, startPoint y: 347, endPoint x: 699, endPoint y: 303, distance: 48.6
click at [639, 358] on button "Ok" at bounding box center [627, 365] width 23 height 15
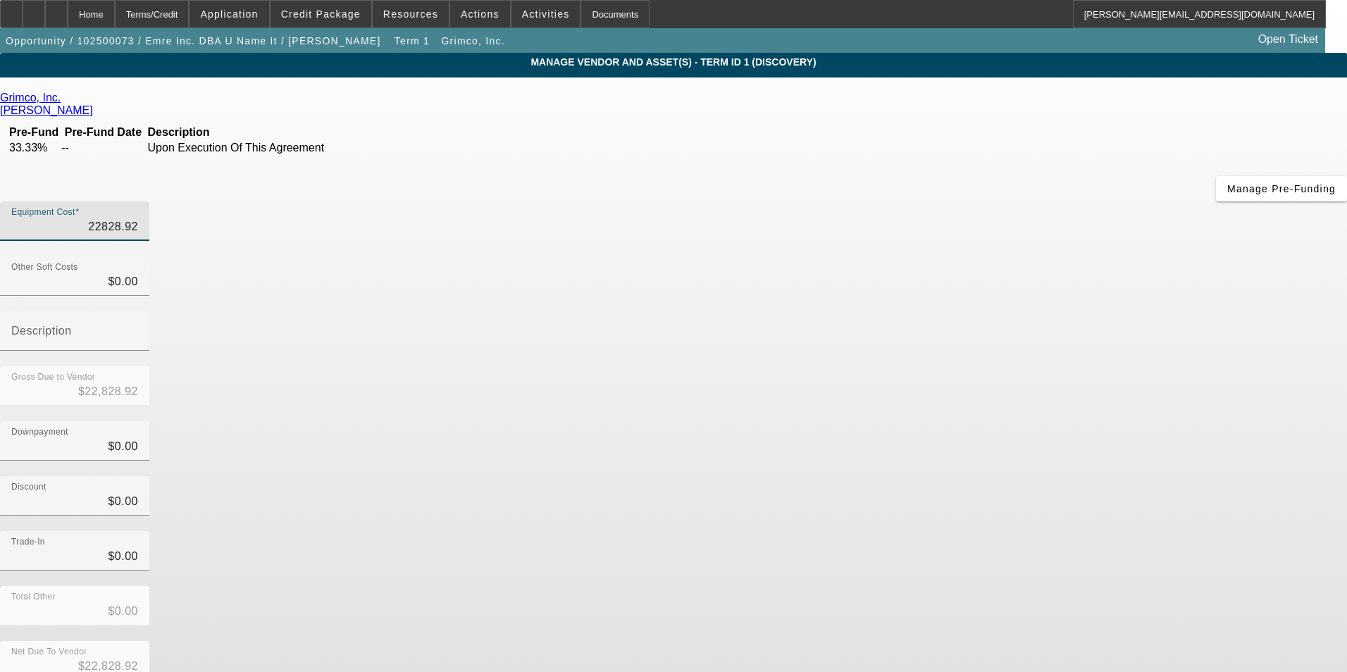
click at [138, 218] on input "22828.92" at bounding box center [74, 226] width 127 height 17
type input "$22,828.92"
click at [1014, 476] on div "Discount $0.00" at bounding box center [673, 503] width 1347 height 55
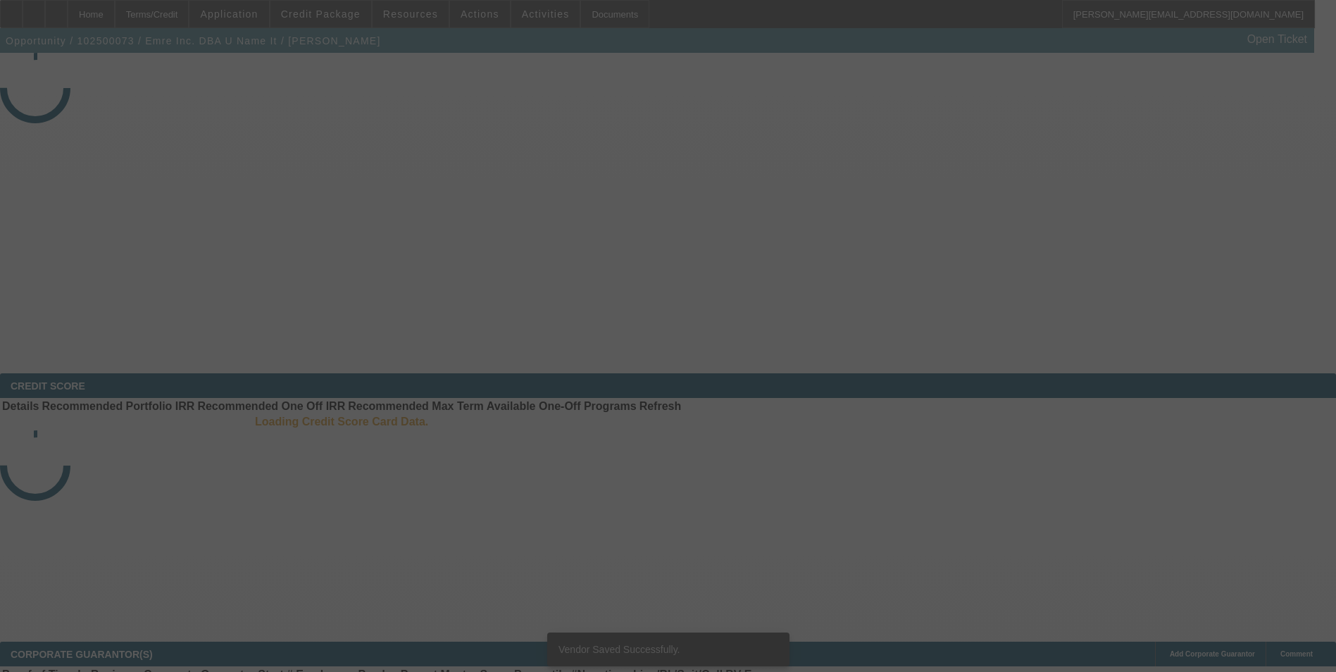
select select "0"
select select "2"
select select "0.1"
select select "4"
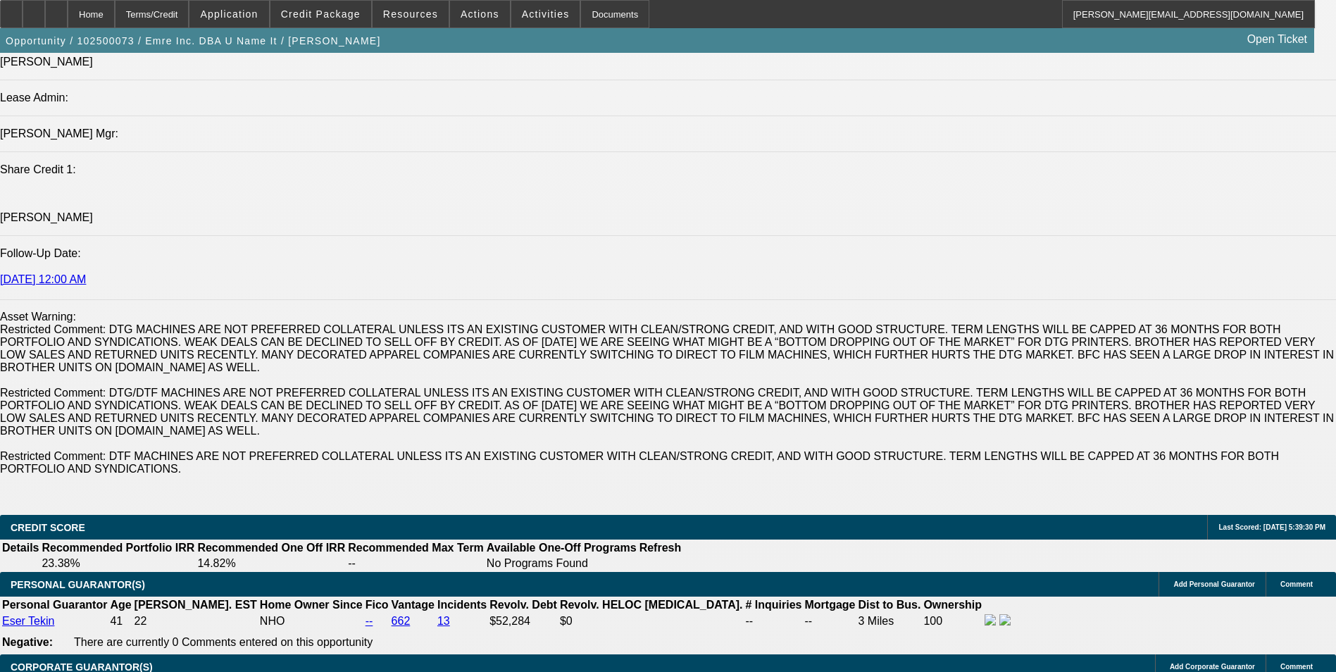
scroll to position [2113, 0]
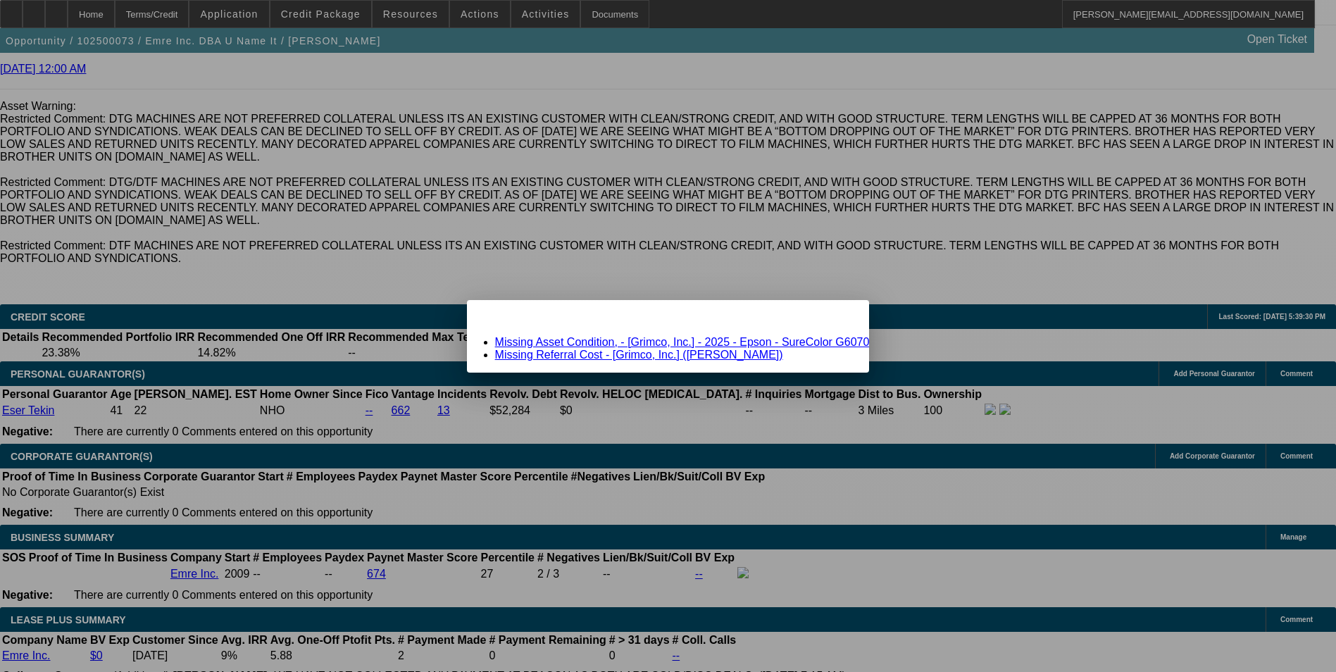
click at [687, 338] on link "Missing Asset Condition, - [Grimco, Inc.] - 2025 - Epson - SureColor G6070" at bounding box center [682, 342] width 375 height 12
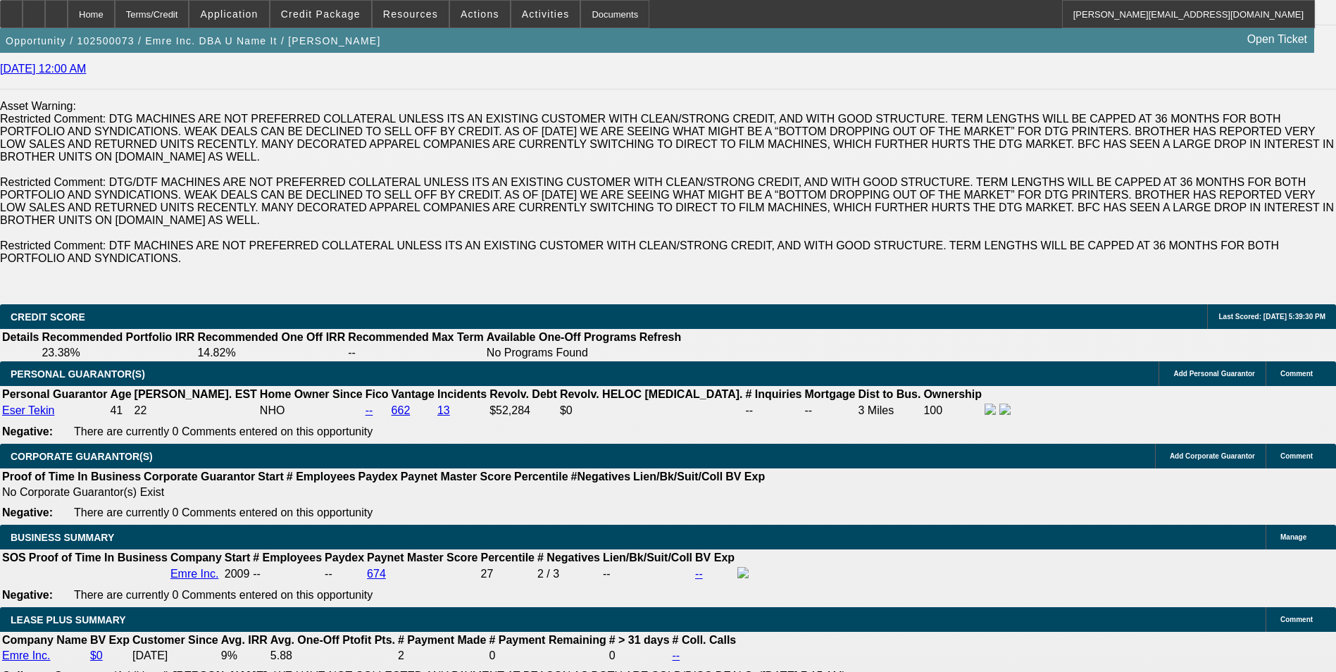
scroll to position [2113, 0]
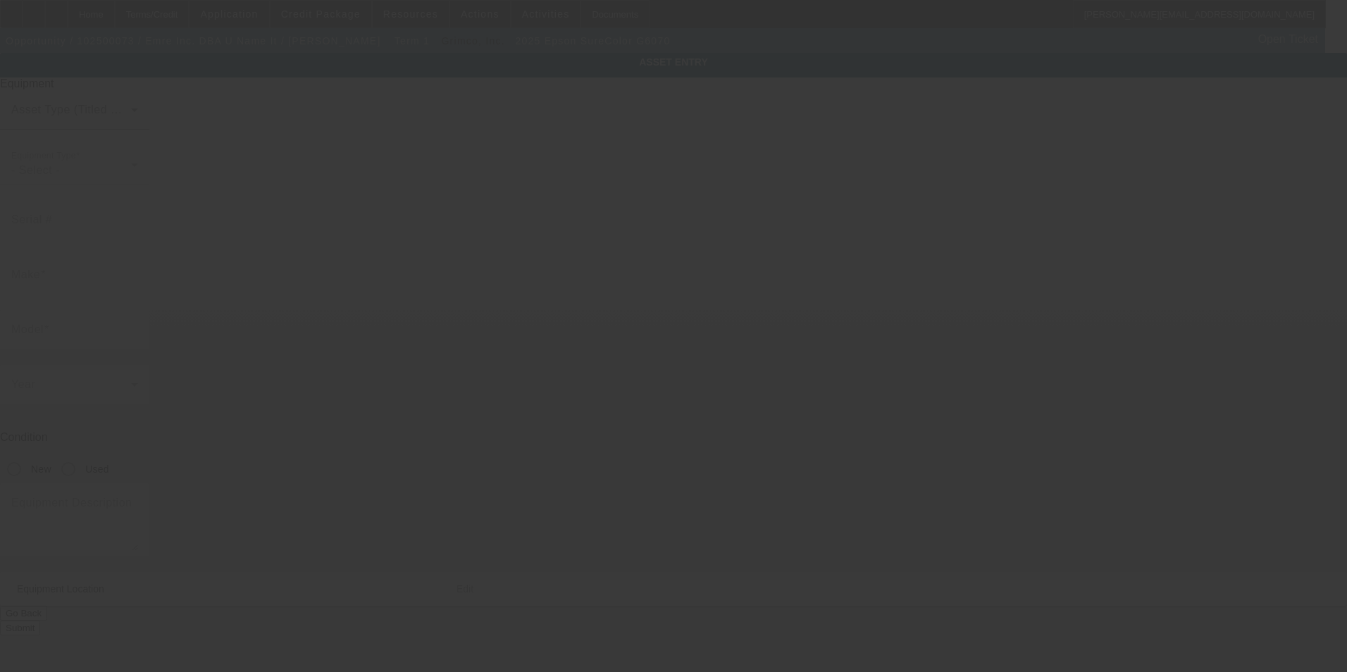
type input "Epson"
type input "SureColor G6070"
type textarea "new DTF printer"
type input "7731 West 92nd Avenue"
type input "Westminster"
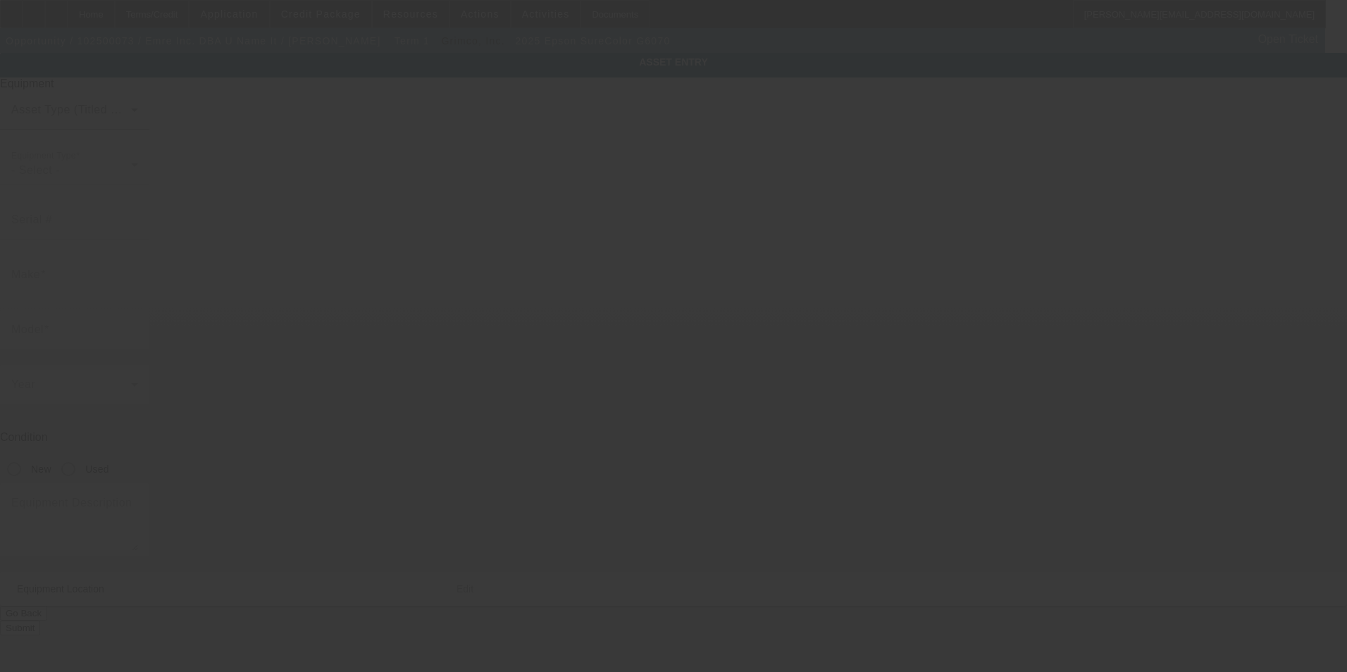
type input "80021"
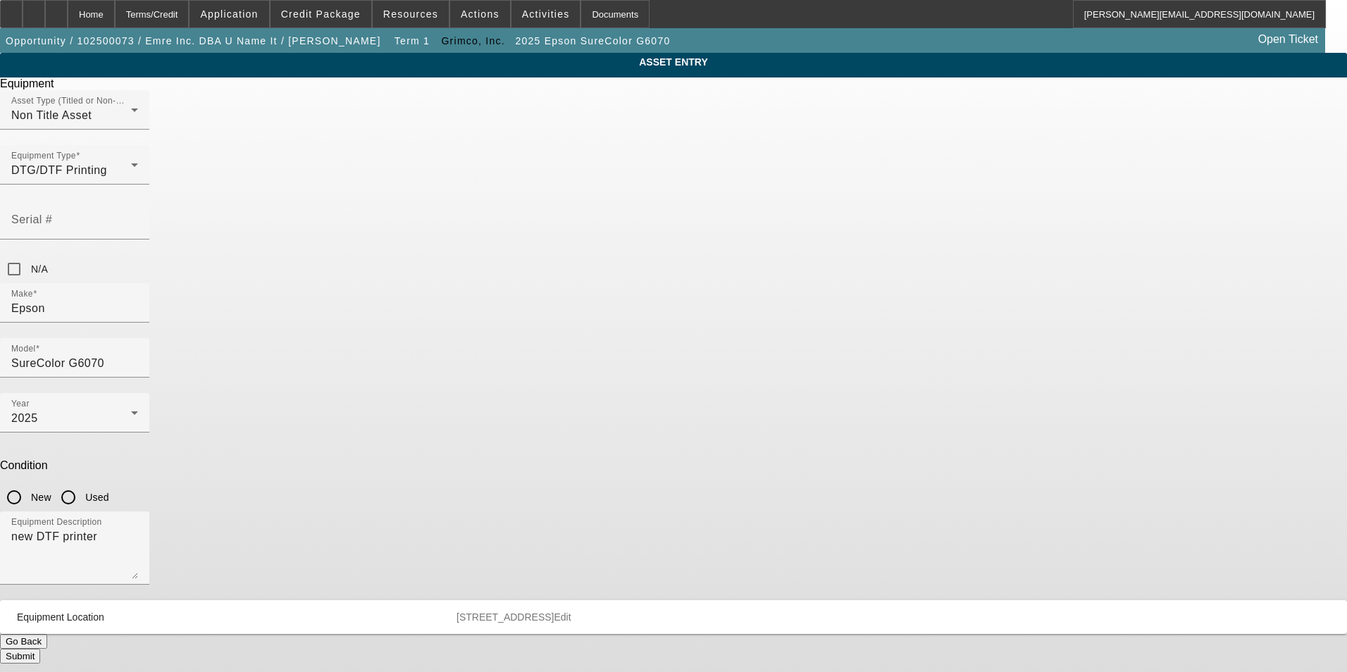
click at [28, 483] on input "New" at bounding box center [14, 497] width 28 height 28
radio input "true"
click at [40, 649] on button "Submit" at bounding box center [20, 656] width 40 height 15
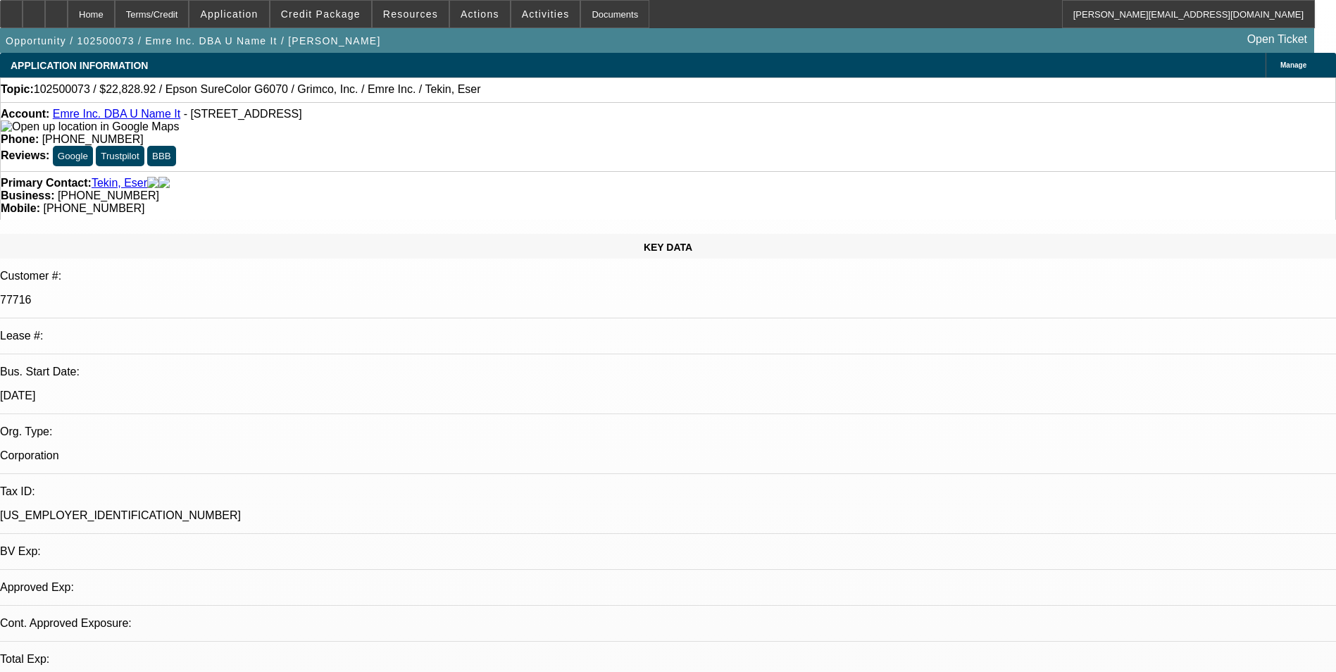
select select "0"
select select "2"
select select "0.1"
select select "4"
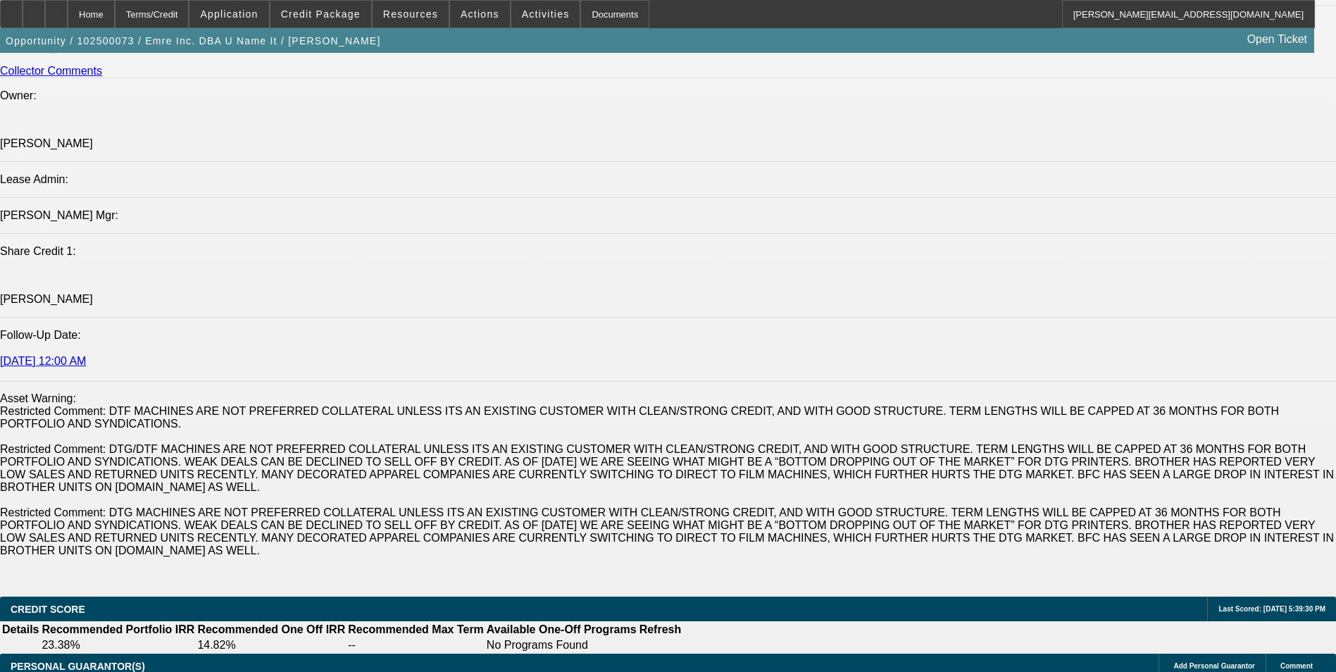
scroll to position [1831, 0]
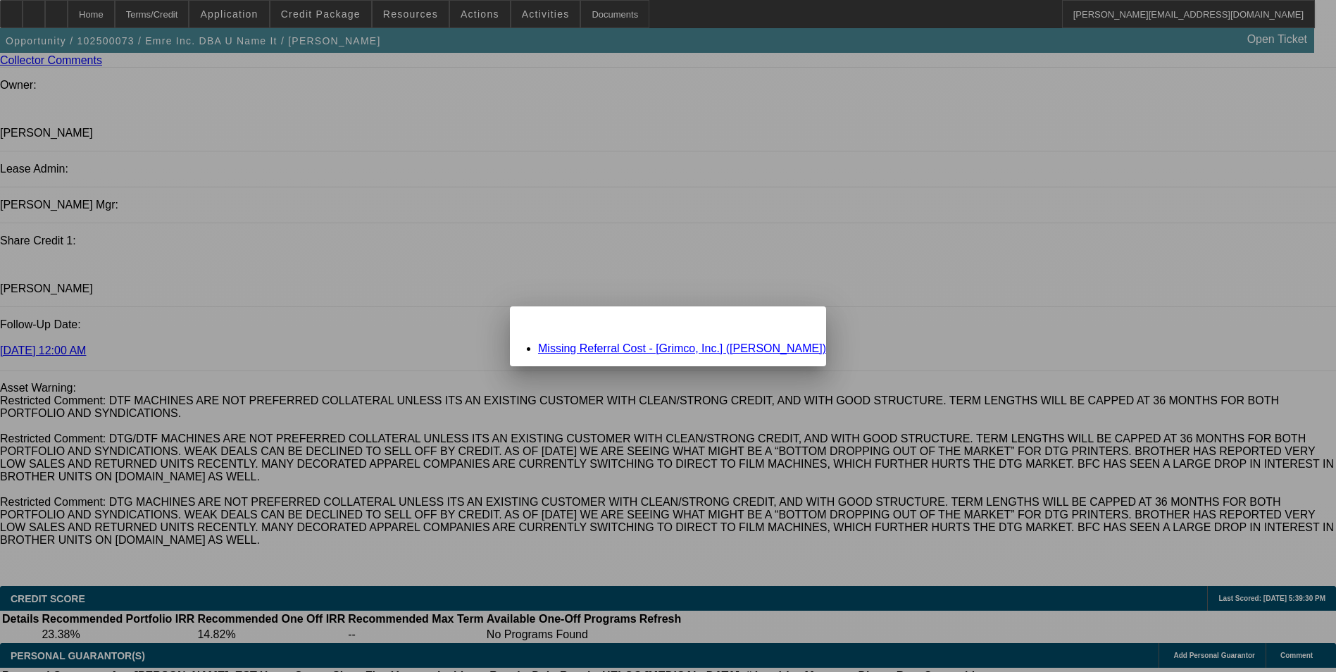
scroll to position [0, 0]
click at [592, 344] on link "Missing Referral Cost - [Grimco, Inc.] (Harper, Scott)" at bounding box center [682, 348] width 288 height 12
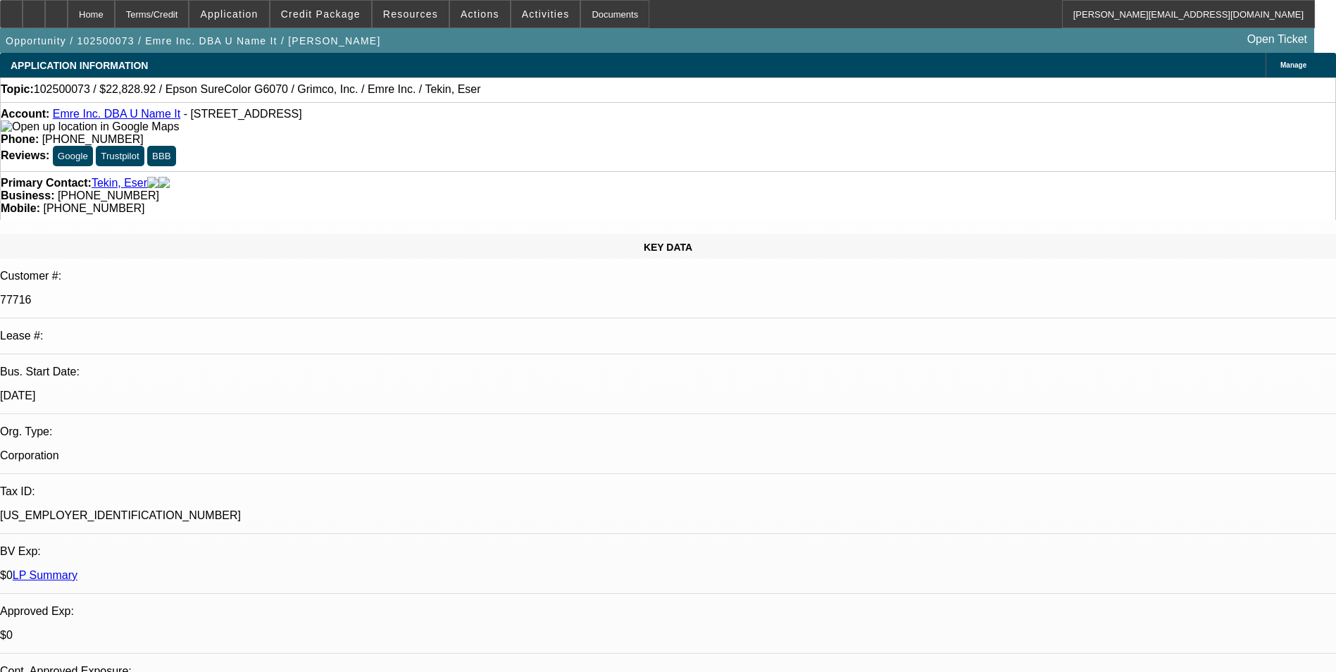
scroll to position [1831, 0]
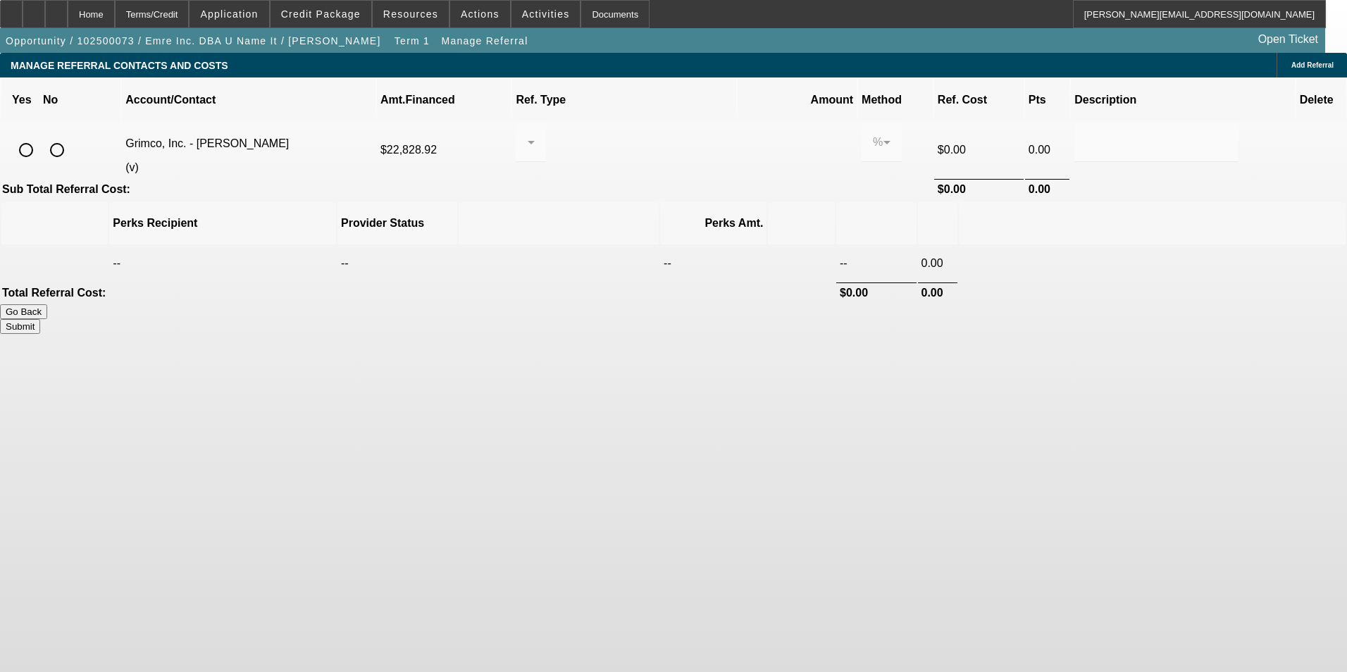
click at [71, 136] on input "radio" at bounding box center [57, 150] width 28 height 28
radio input "true"
click at [40, 319] on button "Submit" at bounding box center [20, 326] width 40 height 15
type input "0.000"
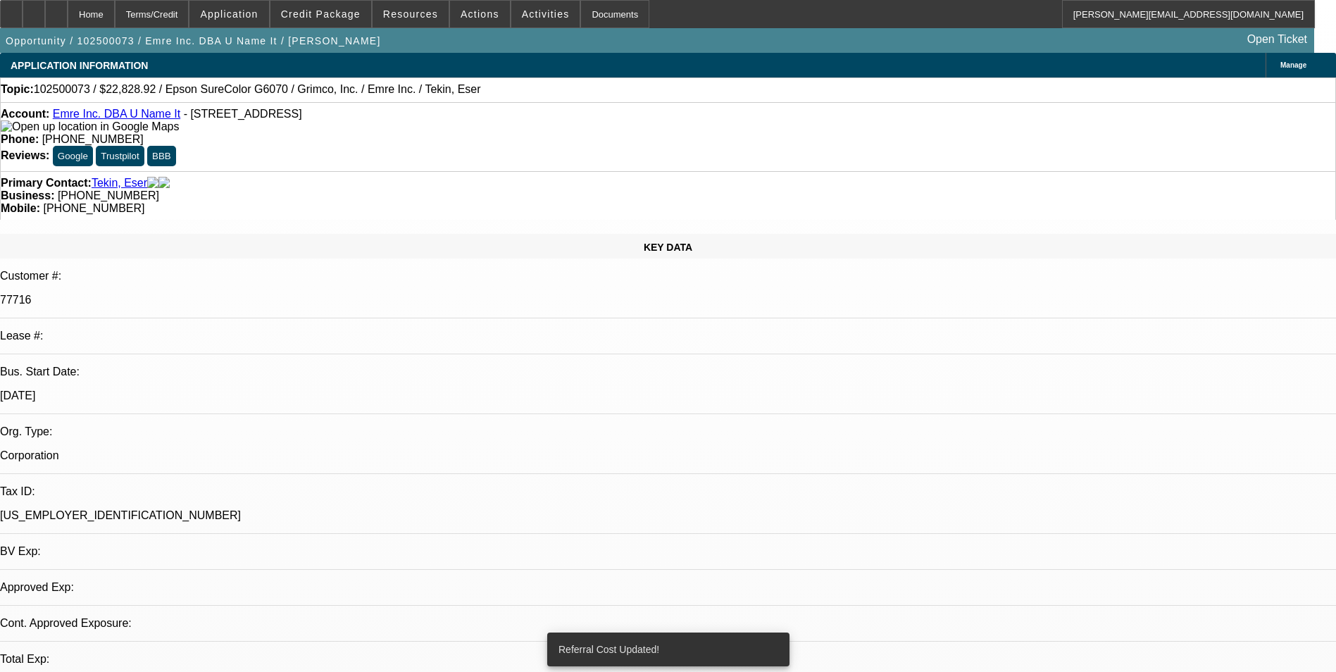
select select "0"
select select "2"
select select "0.1"
select select "4"
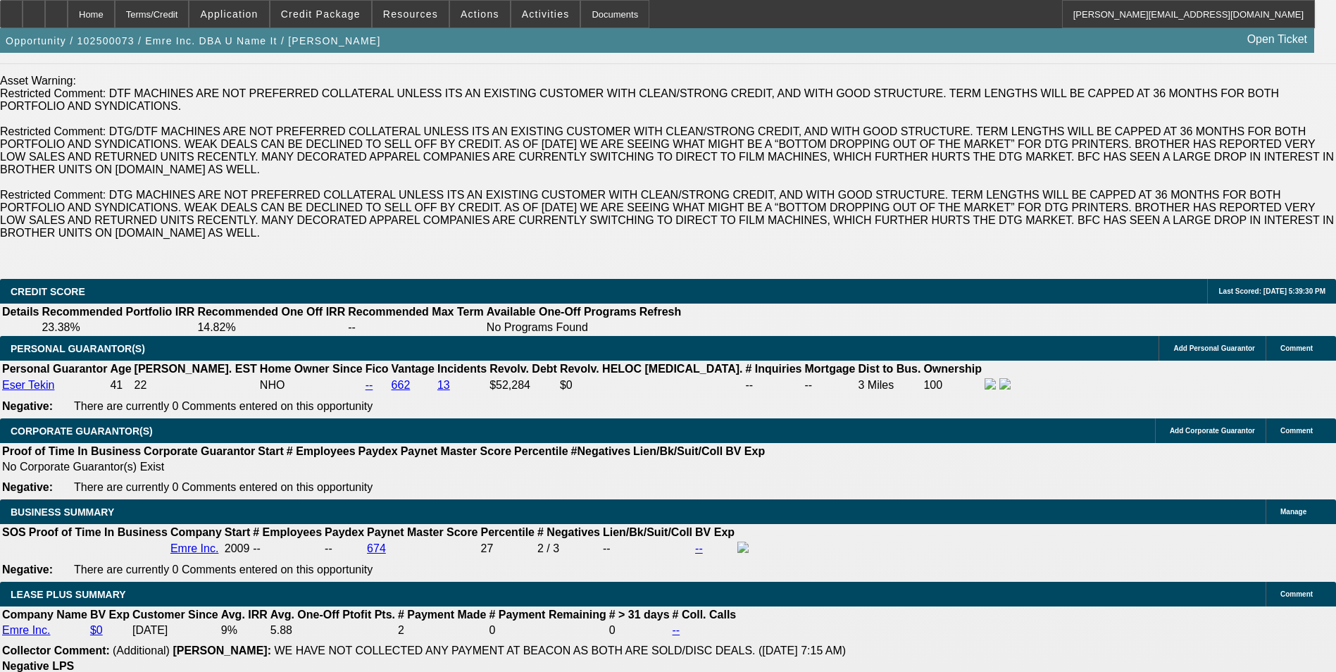
scroll to position [2334, 0]
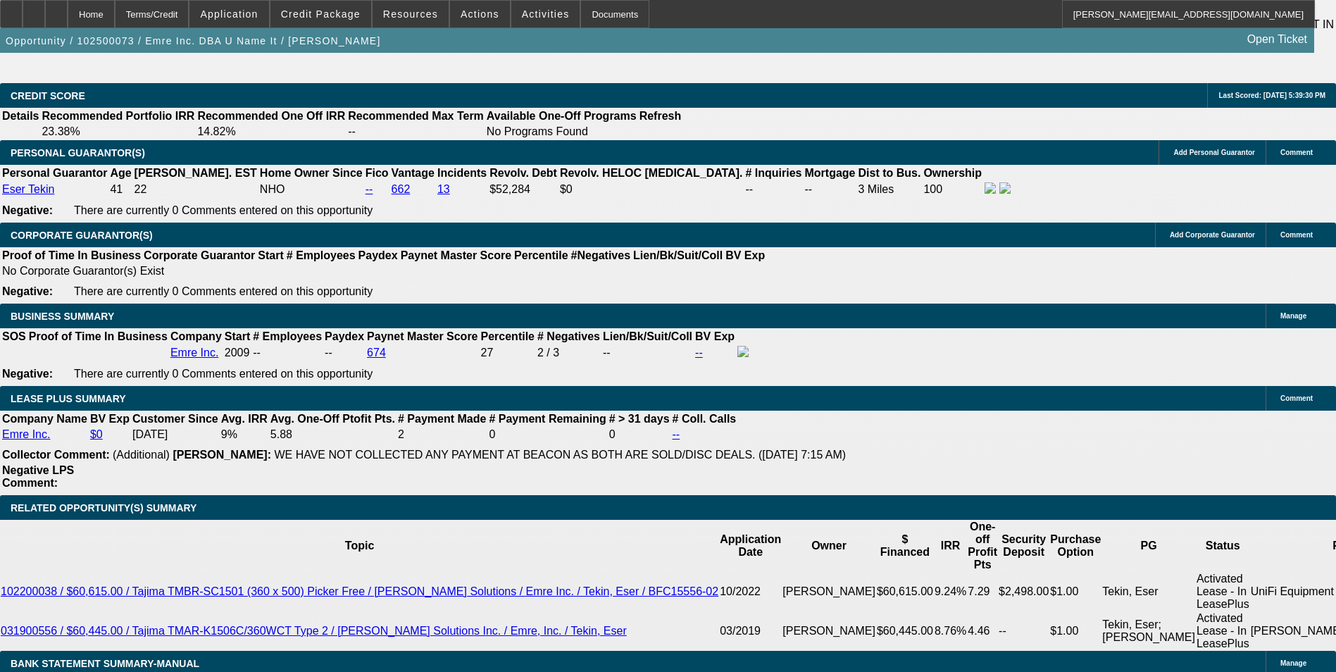
drag, startPoint x: 278, startPoint y: 318, endPoint x: 372, endPoint y: 318, distance: 93.7
type input "4"
type input "UNKNOWN"
type input "42"
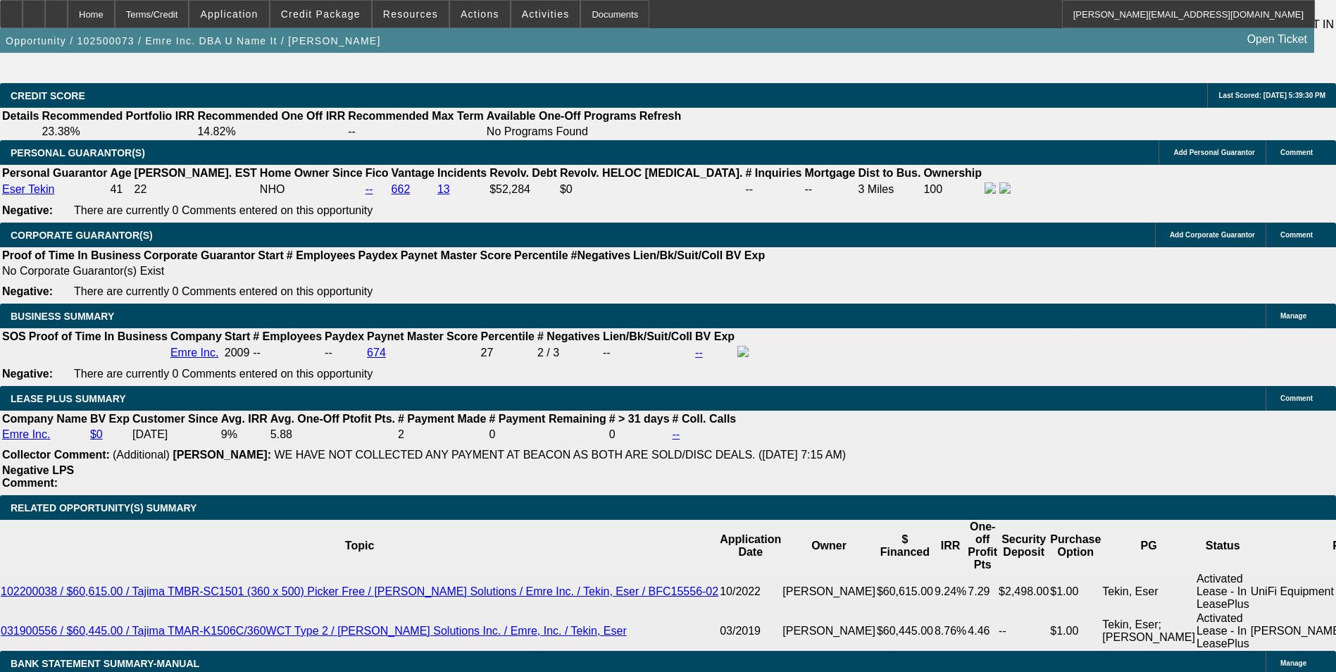
select select "0"
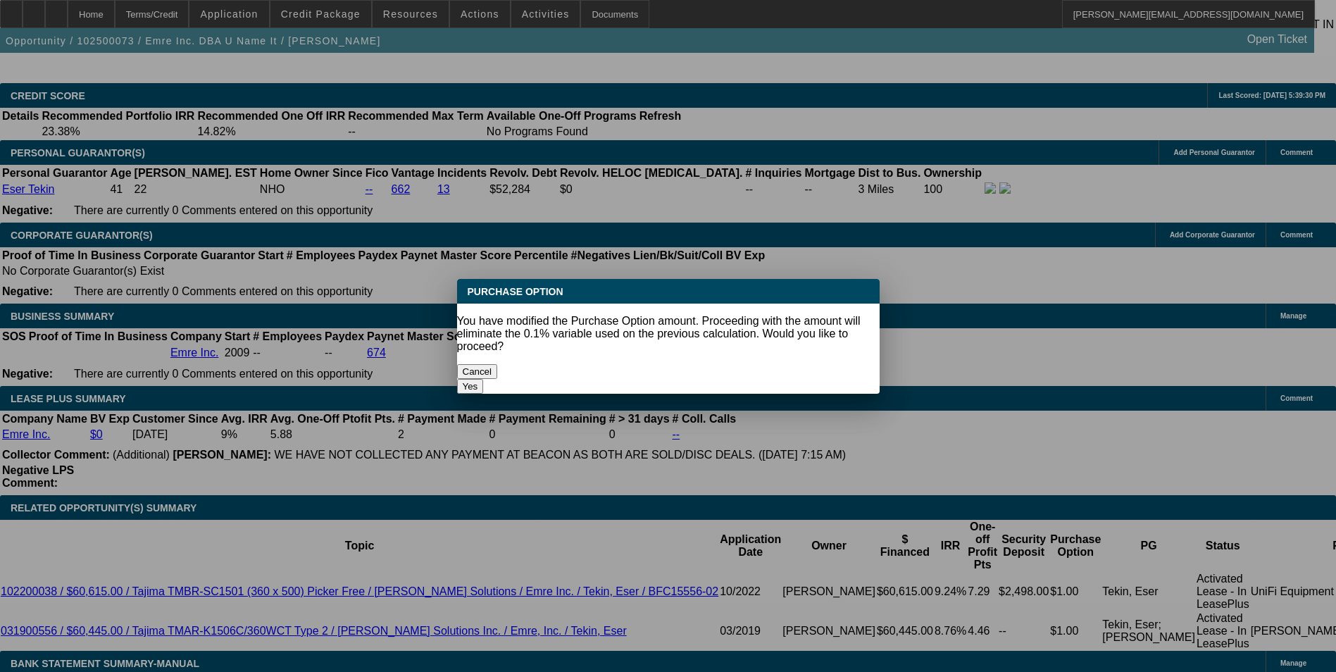
click at [484, 379] on button "Yes" at bounding box center [470, 386] width 27 height 15
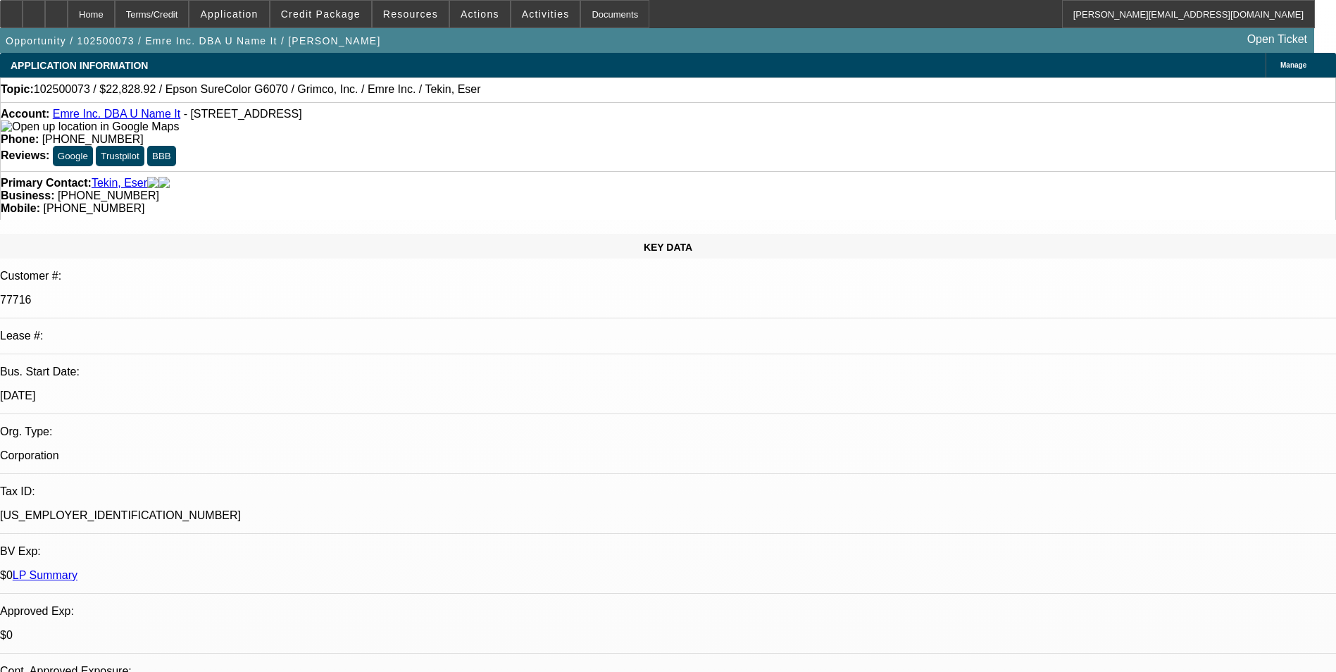
scroll to position [2334, 0]
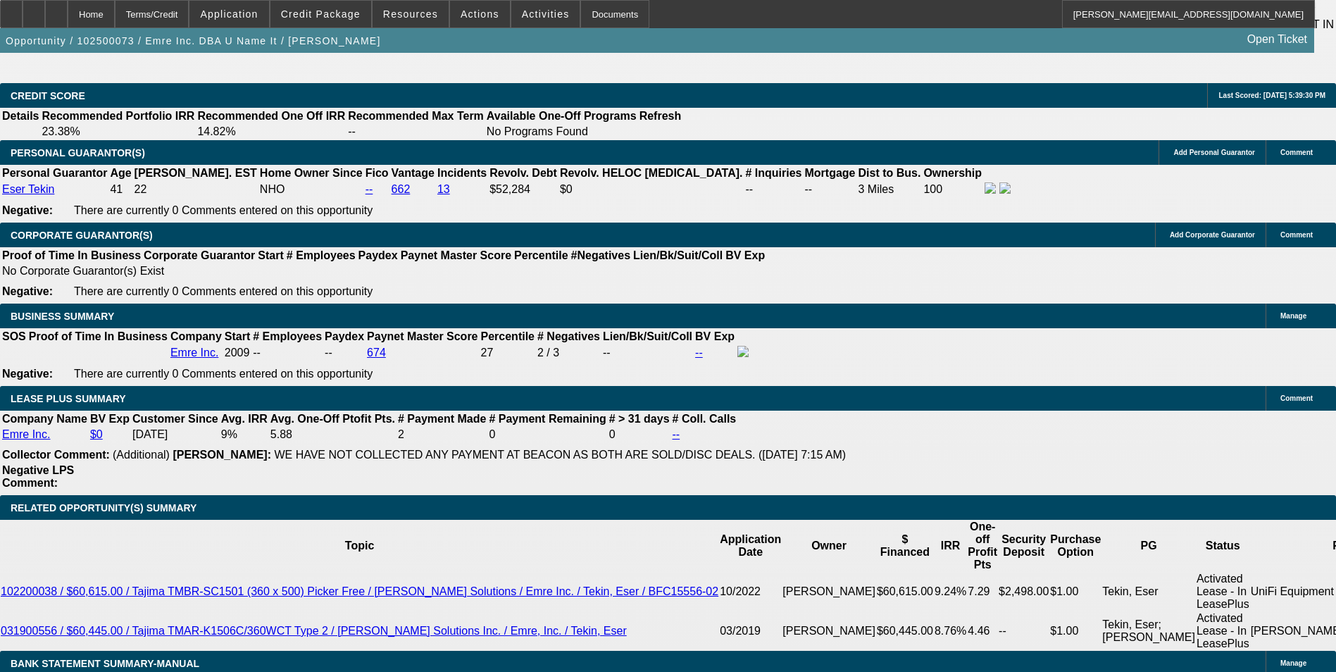
drag, startPoint x: 270, startPoint y: 416, endPoint x: 414, endPoint y: 400, distance: 145.2
type input "$1.00"
drag, startPoint x: 500, startPoint y: 430, endPoint x: 309, endPoint y: 453, distance: 192.2
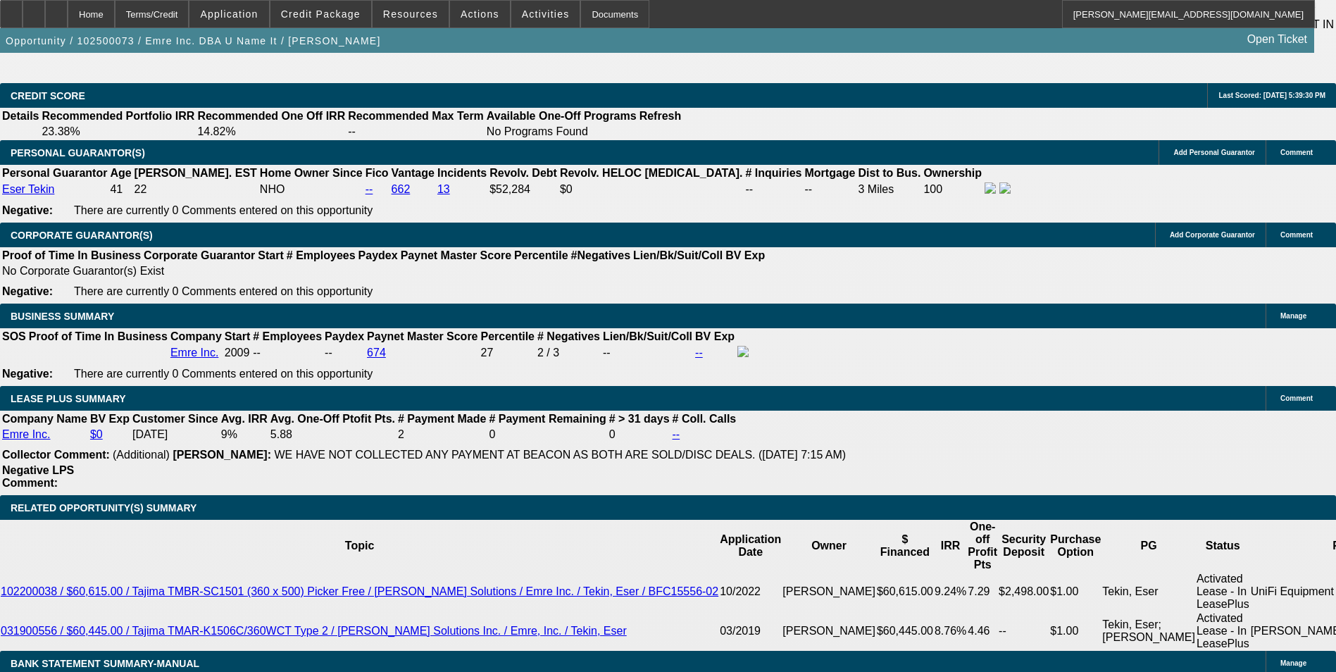
select select "2"
drag, startPoint x: 456, startPoint y: 375, endPoint x: 329, endPoint y: 418, distance: 133.8
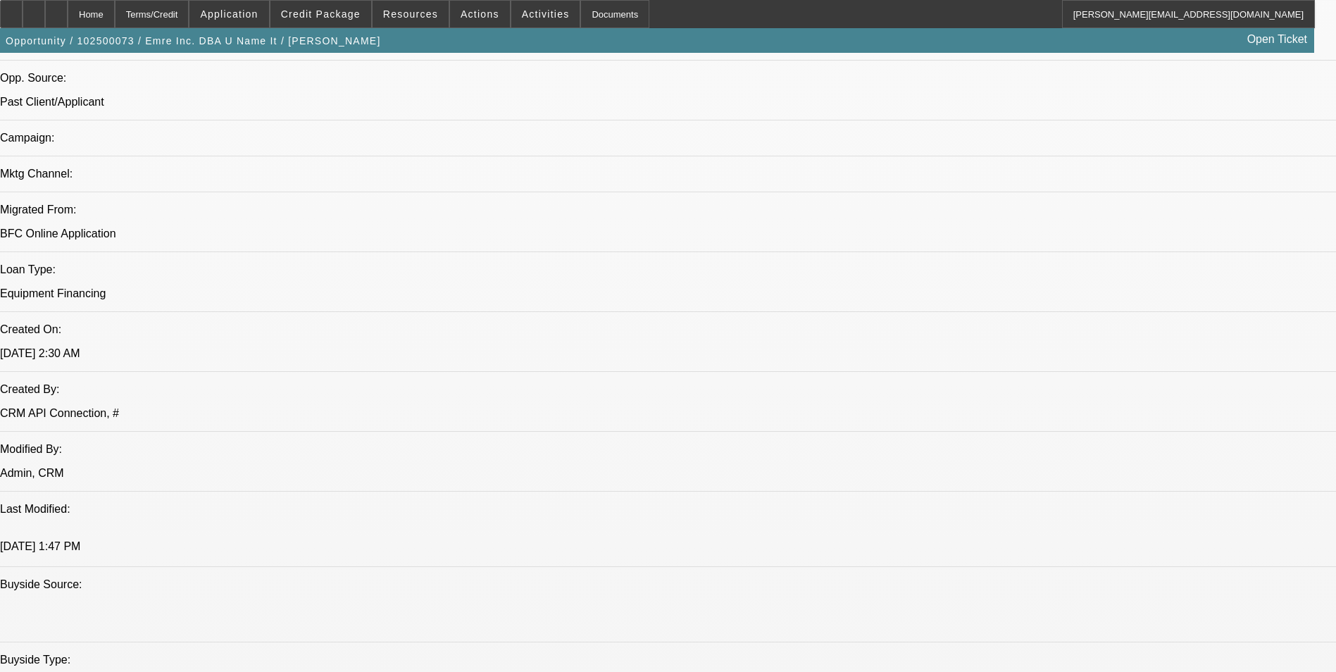
scroll to position [925, 0]
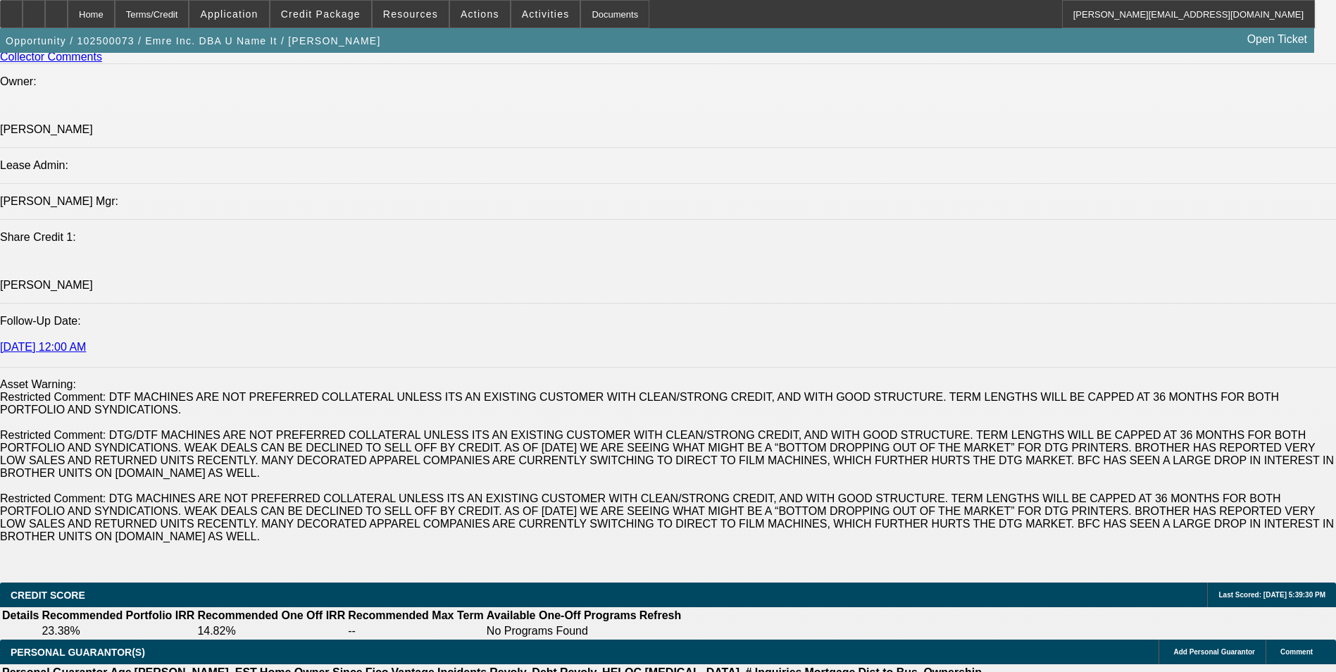
scroll to position [2052, 0]
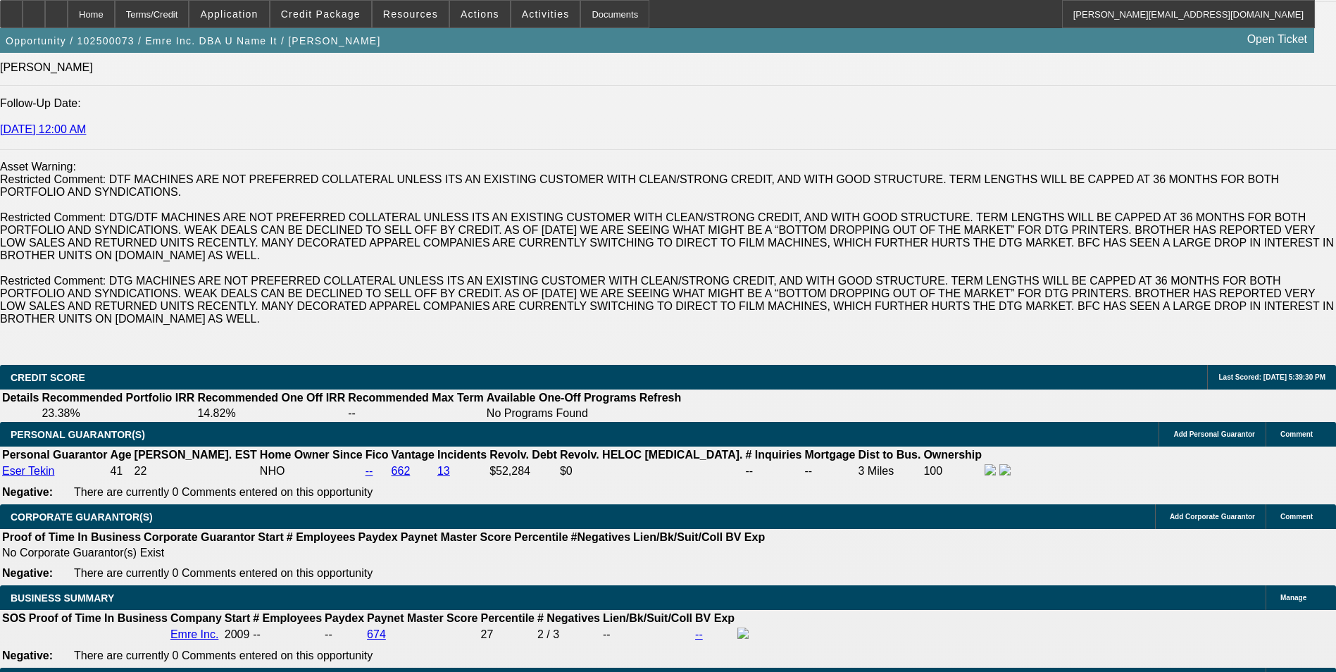
type input "11"
type input "$553.34"
type input "$1,106.68"
type input "$657.33"
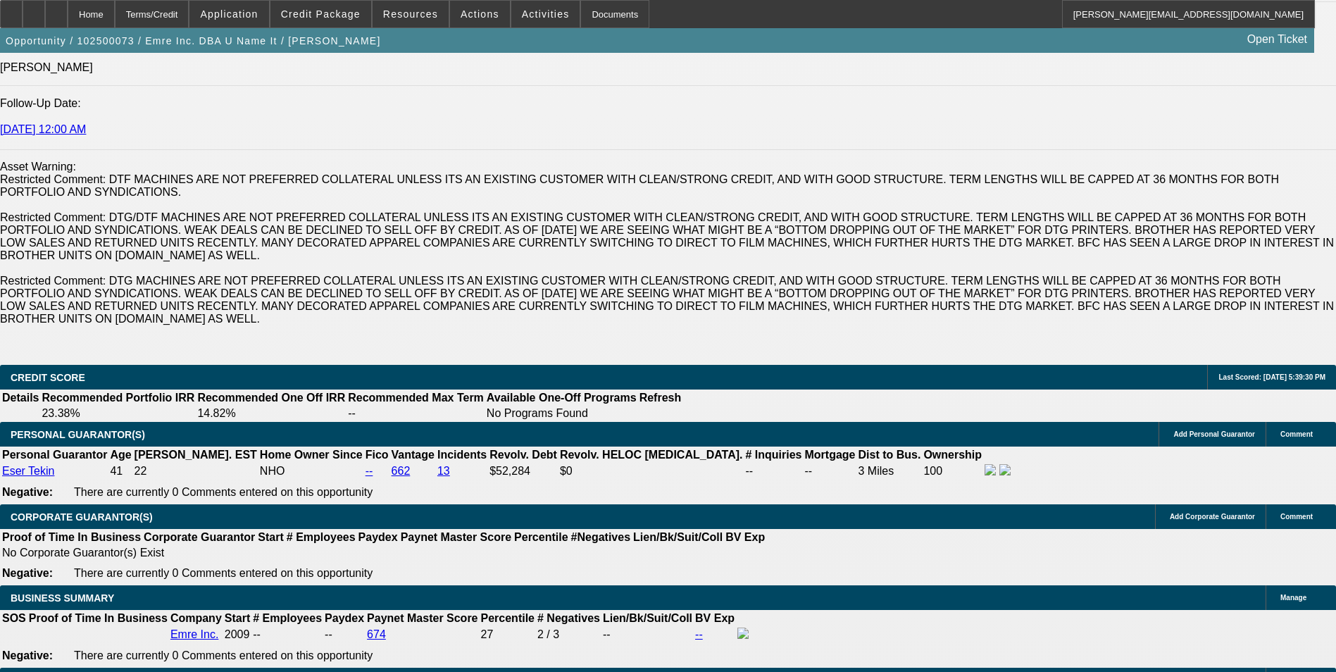
type input "$1,314.66"
type input "11"
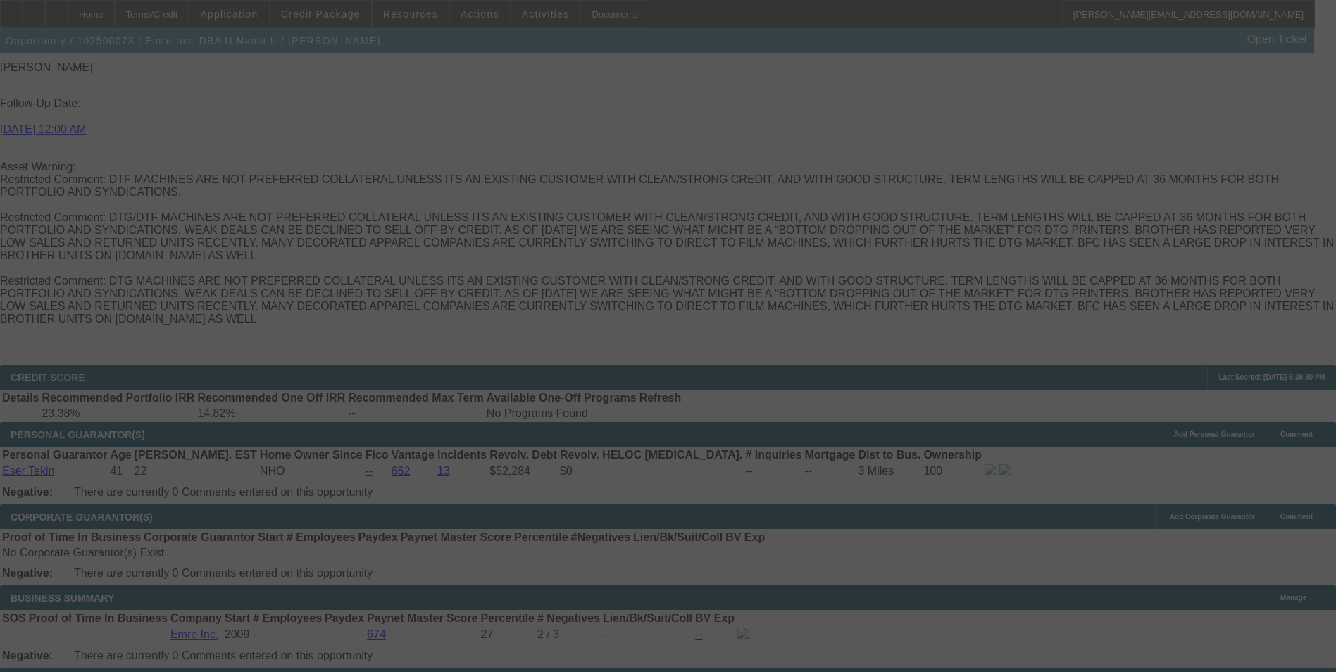
scroll to position [0, 0]
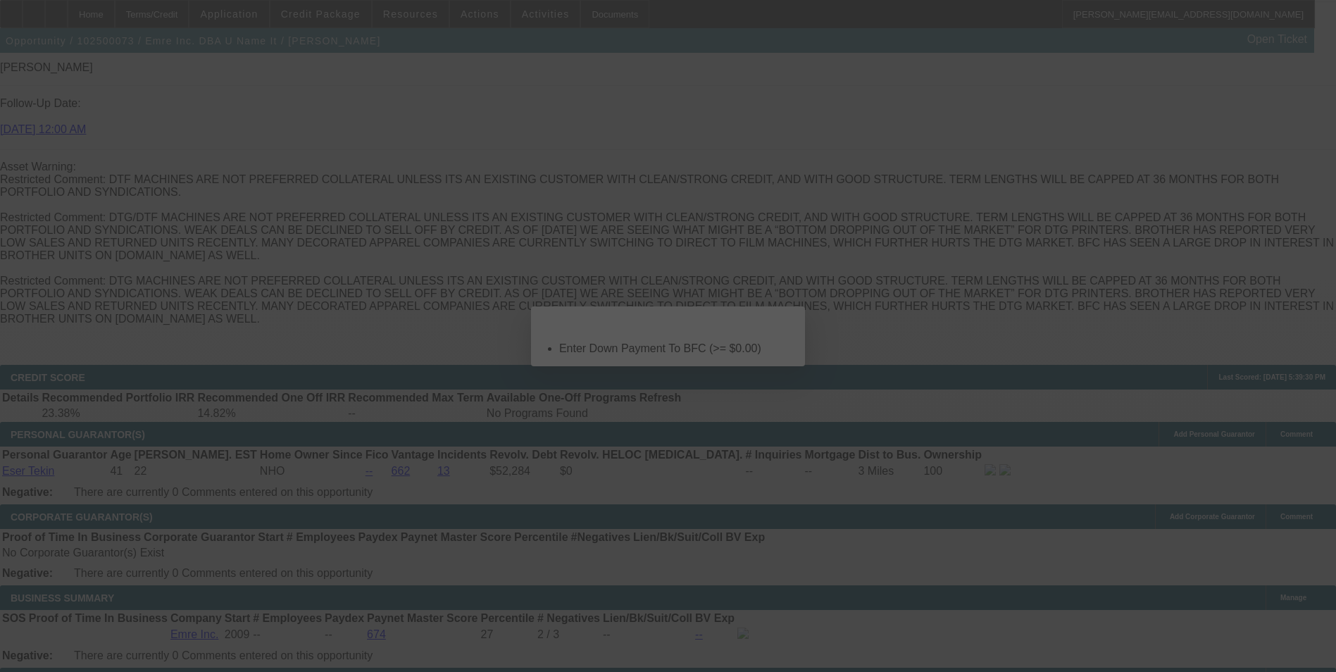
select select "0"
select select "2"
select select "0"
select select "2"
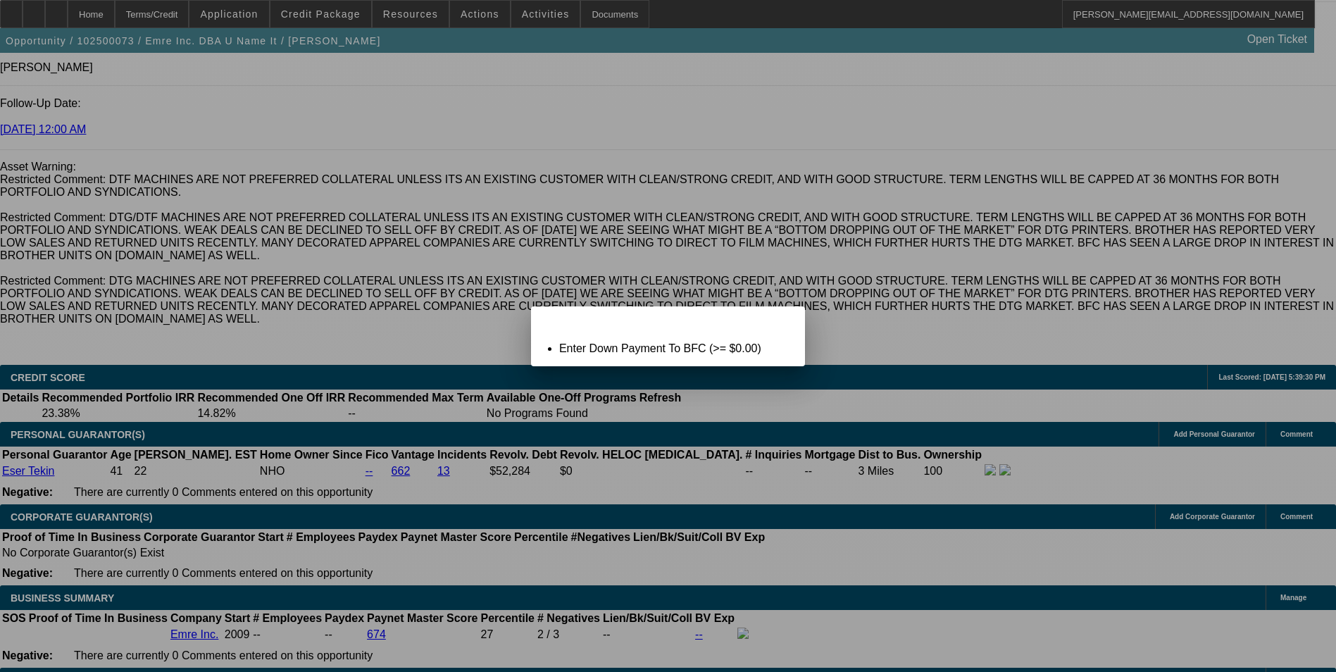
click at [778, 323] on span "Close" at bounding box center [787, 319] width 19 height 8
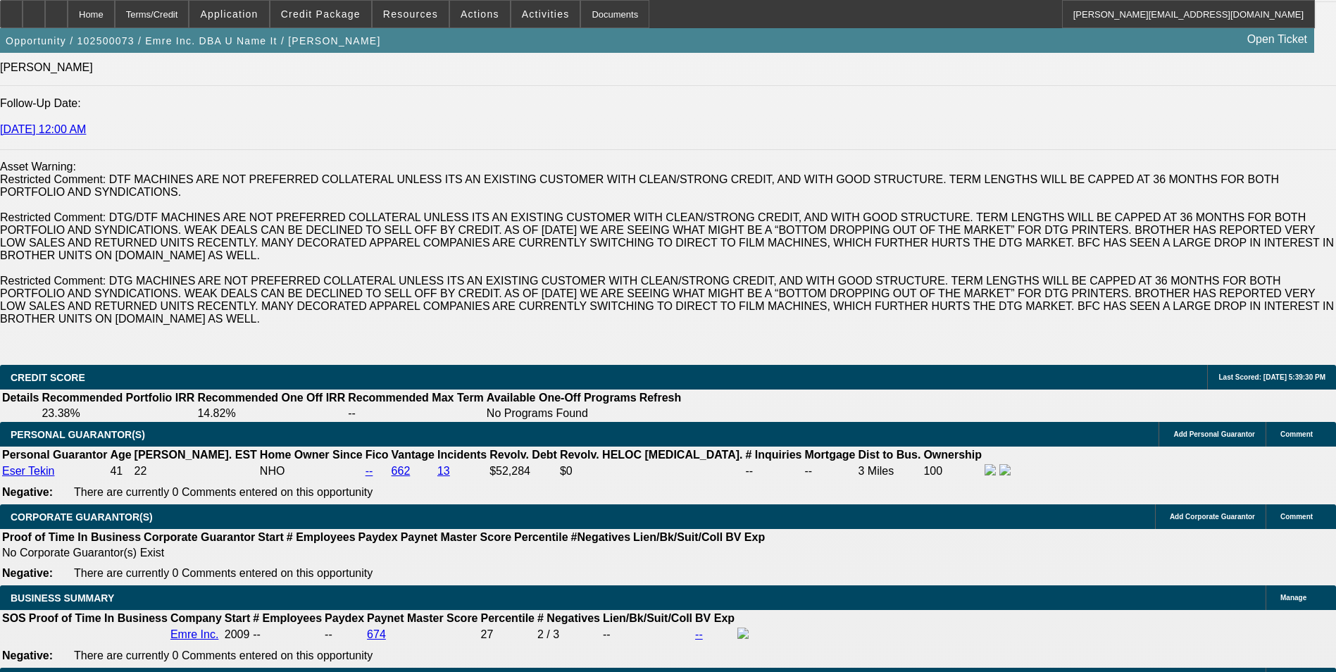
scroll to position [2052, 0]
drag, startPoint x: 249, startPoint y: 492, endPoint x: 259, endPoint y: 470, distance: 24.0
type input "$0.00"
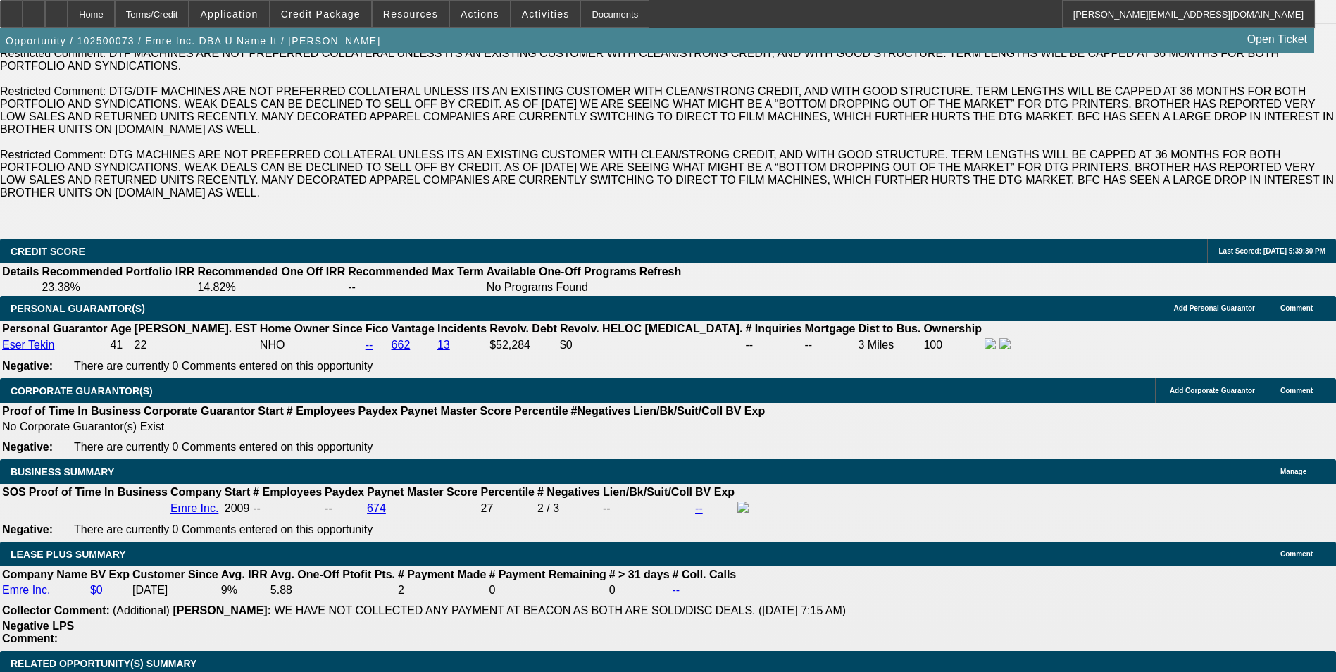
scroll to position [2193, 0]
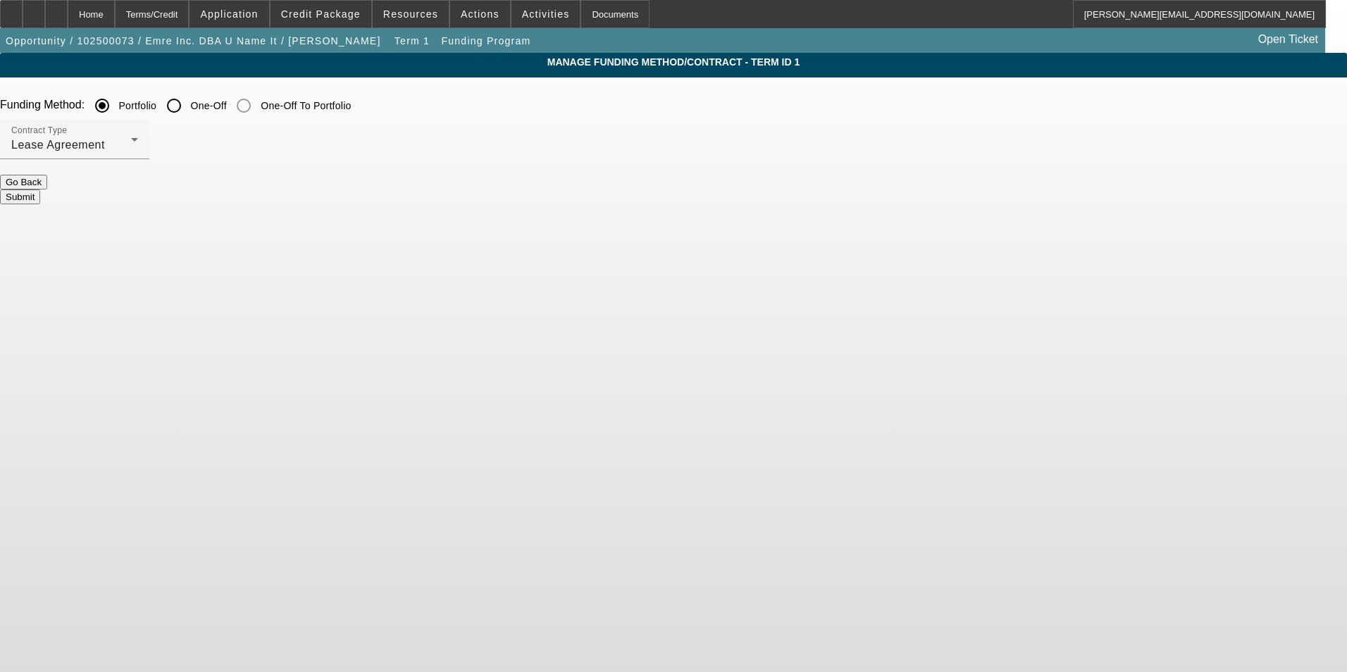
click at [188, 104] on input "One-Off" at bounding box center [174, 106] width 28 height 28
radio input "true"
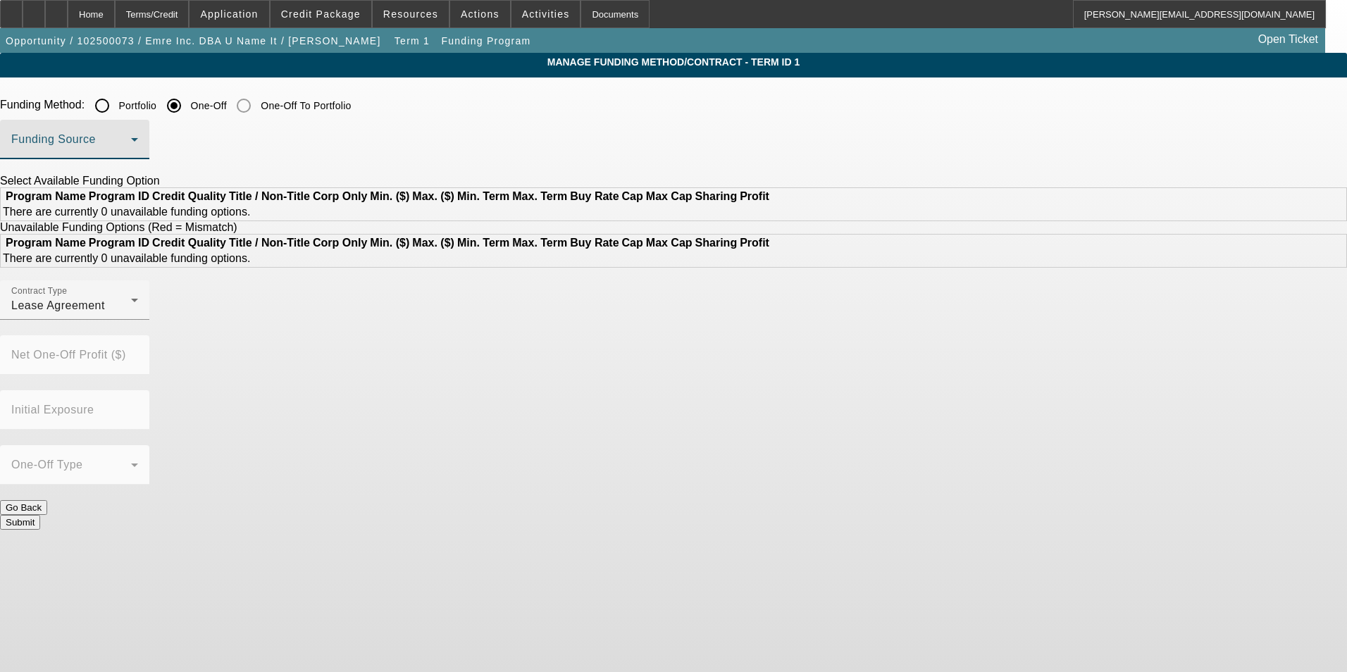
click at [131, 146] on span at bounding box center [71, 145] width 120 height 17
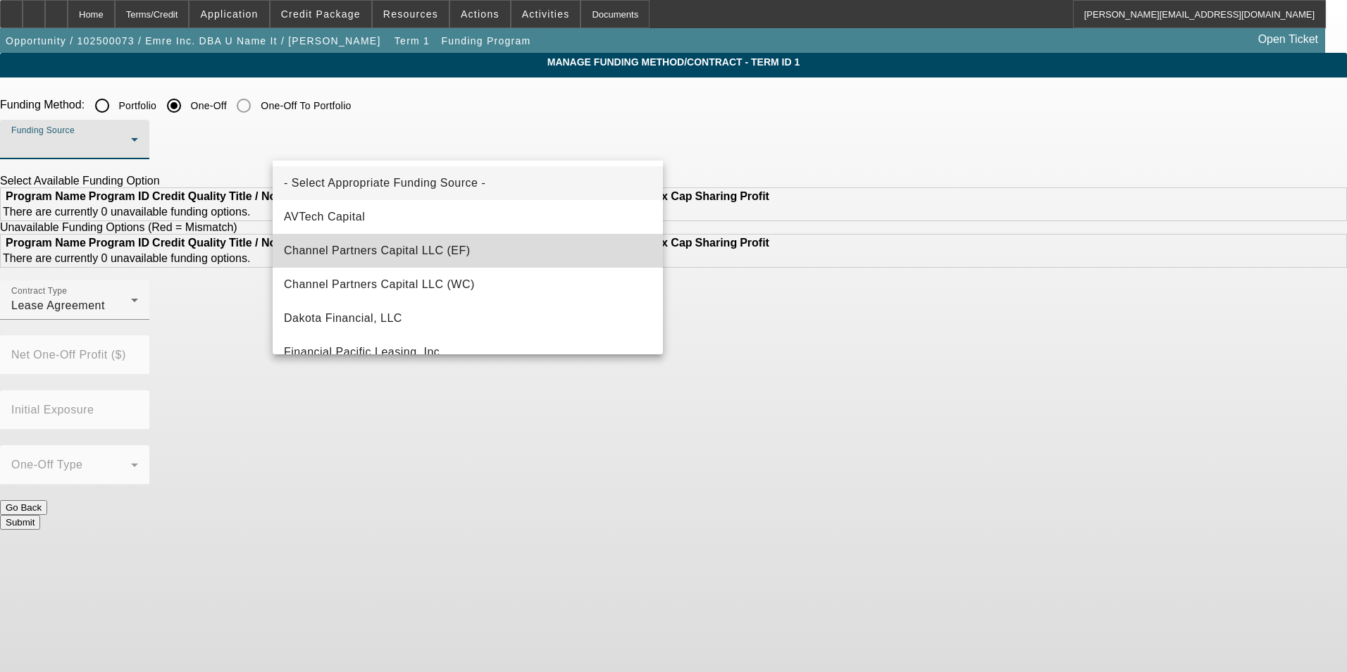
click at [480, 246] on mat-option "Channel Partners Capital LLC (EF)" at bounding box center [468, 251] width 390 height 34
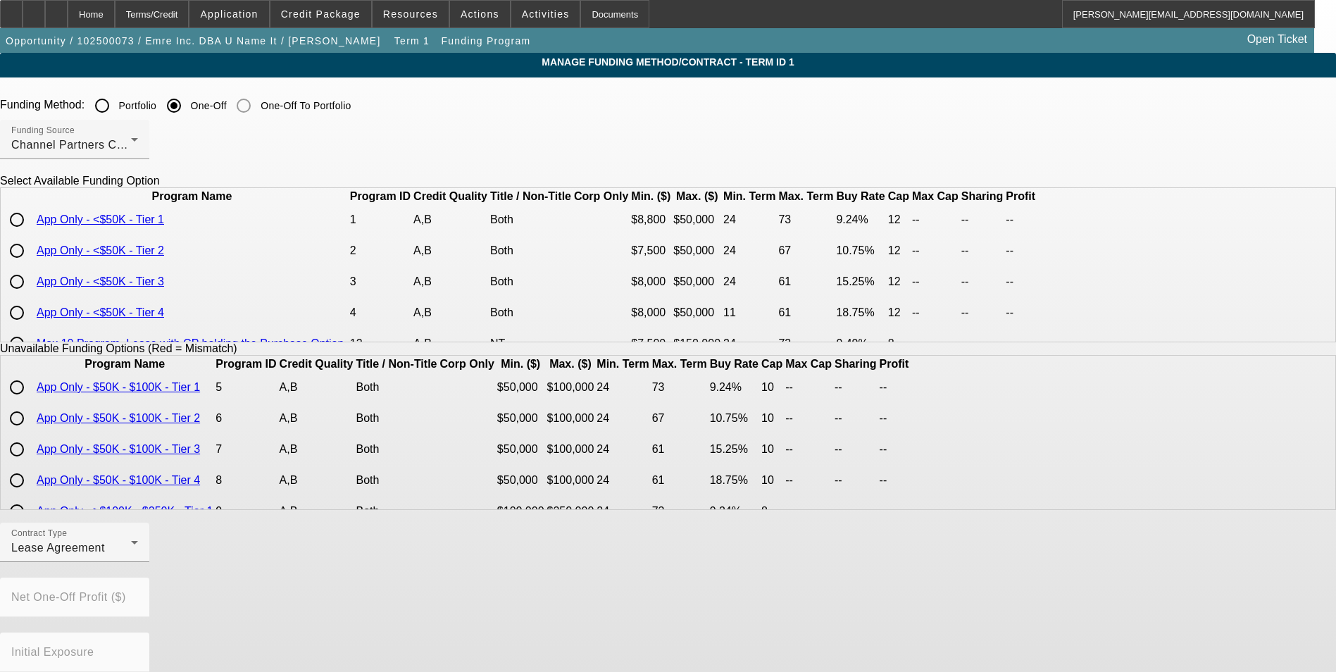
click at [31, 265] on input "radio" at bounding box center [17, 251] width 28 height 28
radio input "true"
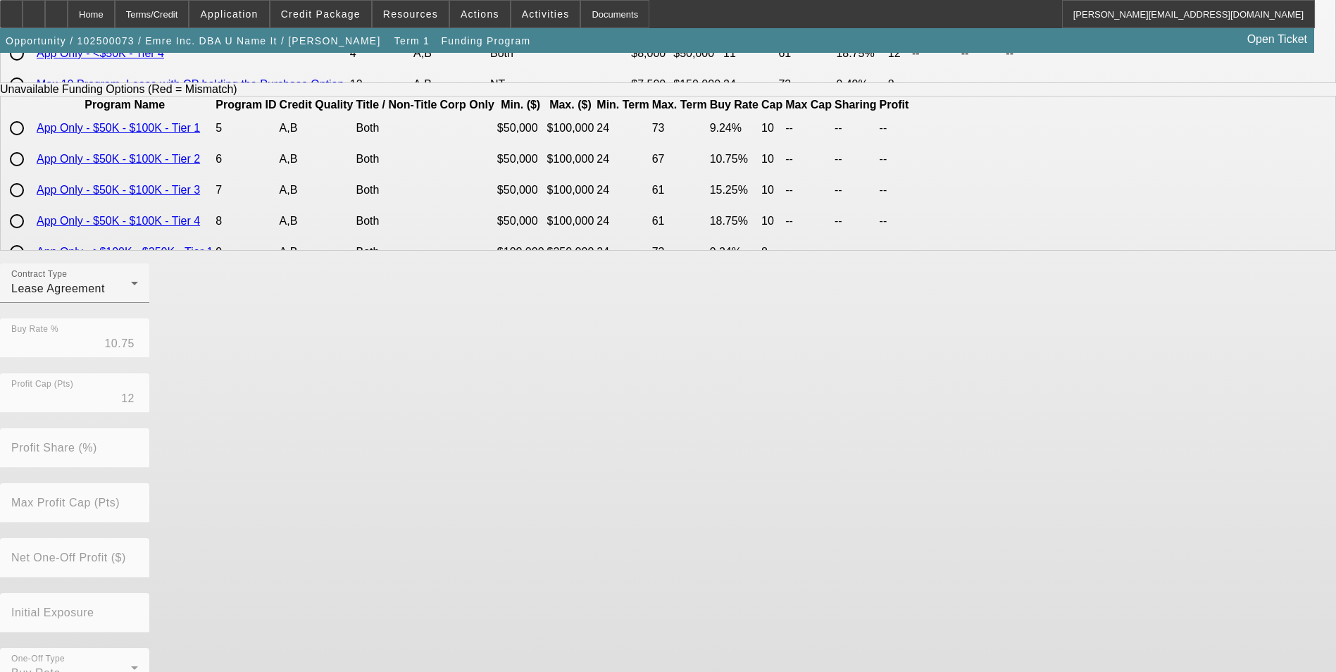
scroll to position [289, 0]
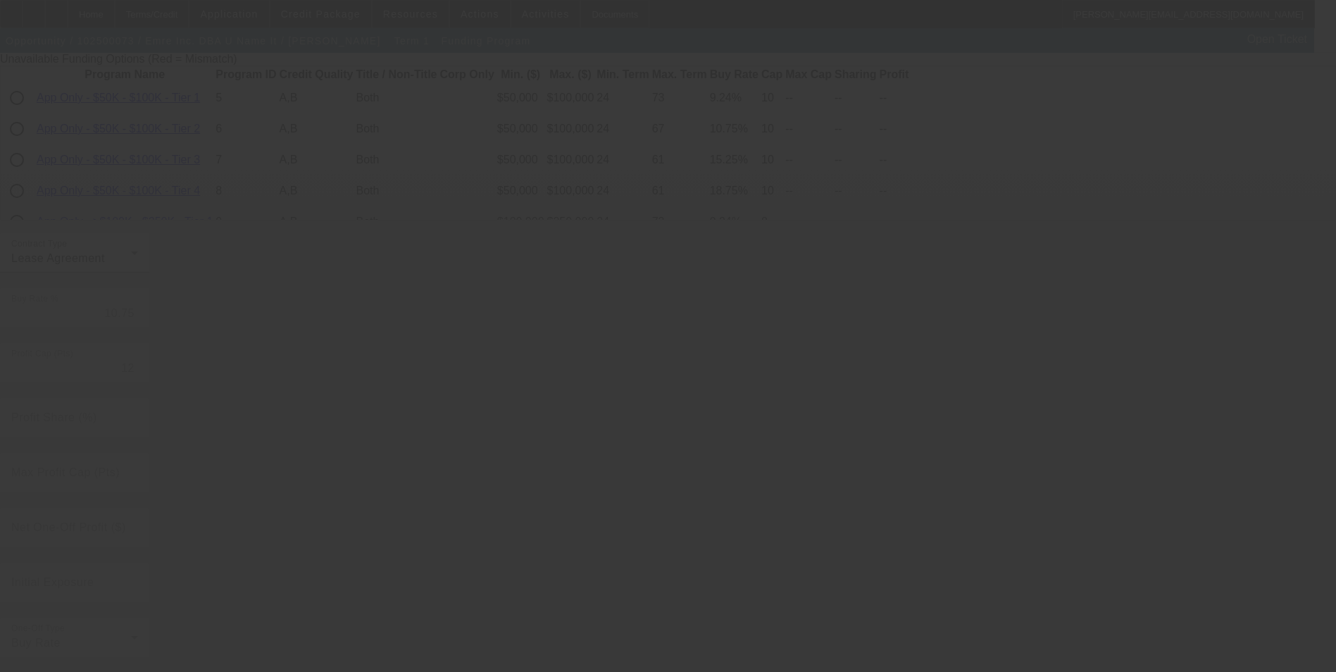
radio input "true"
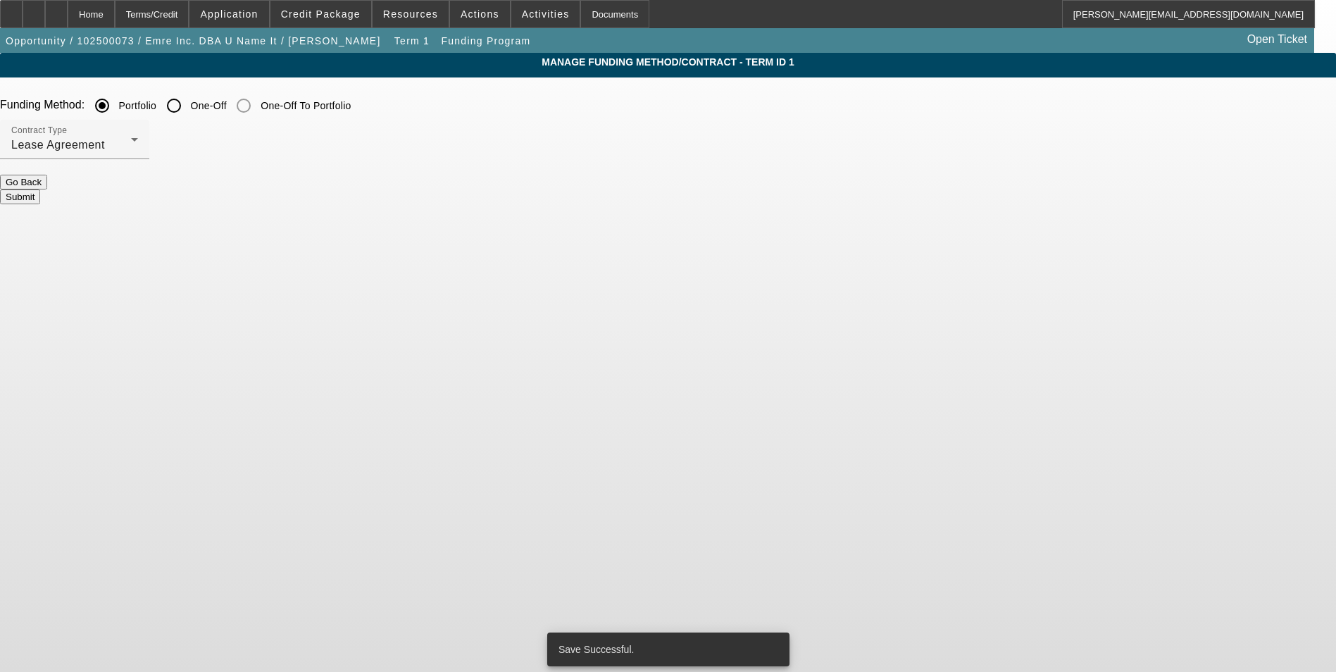
scroll to position [0, 0]
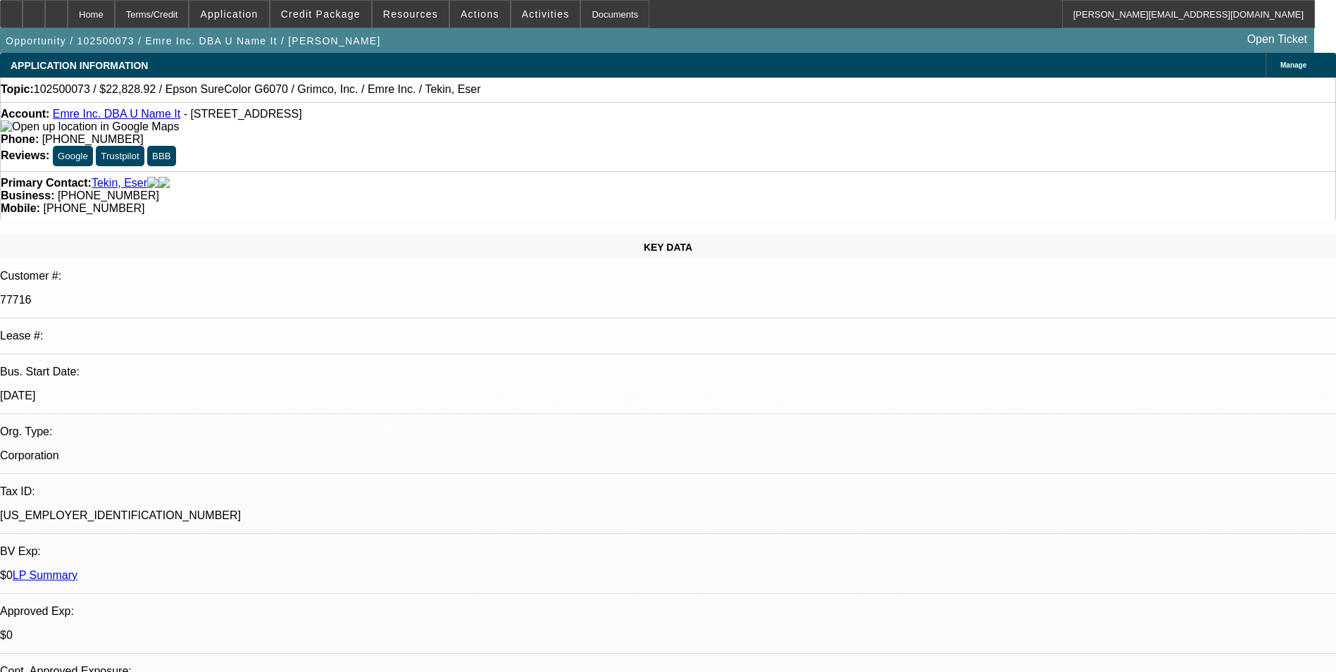
select select "0"
select select "2"
select select "0"
select select "2"
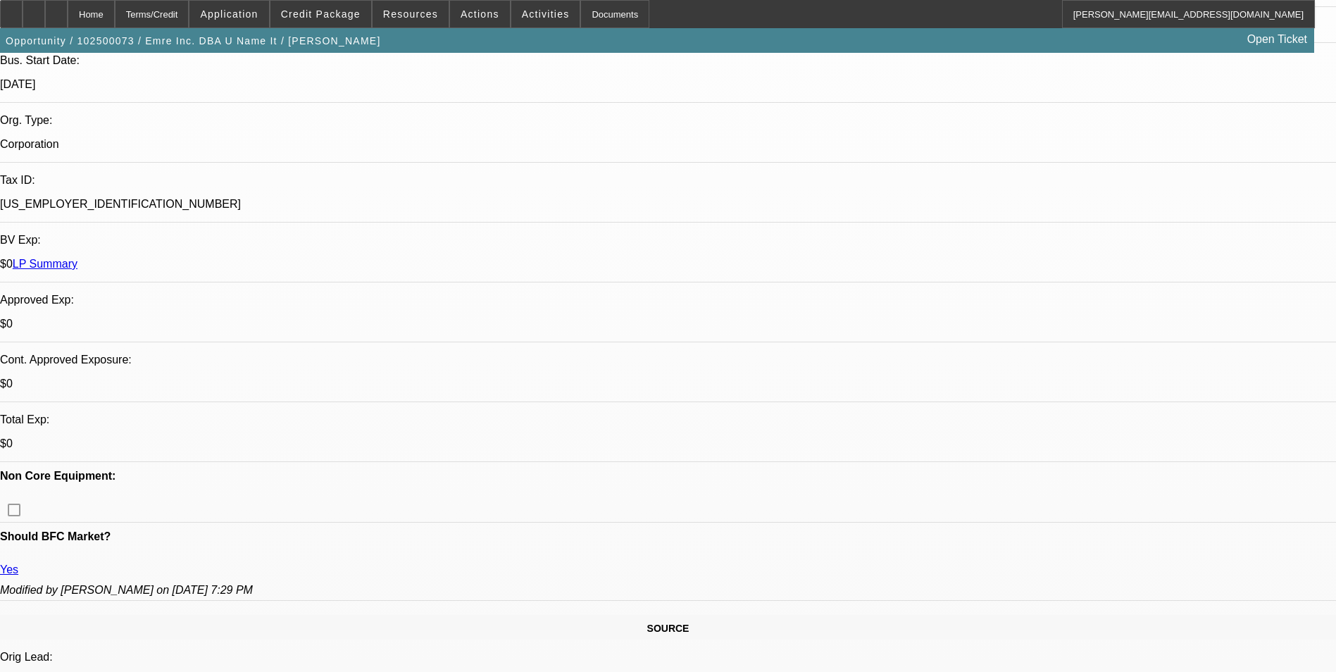
scroll to position [352, 0]
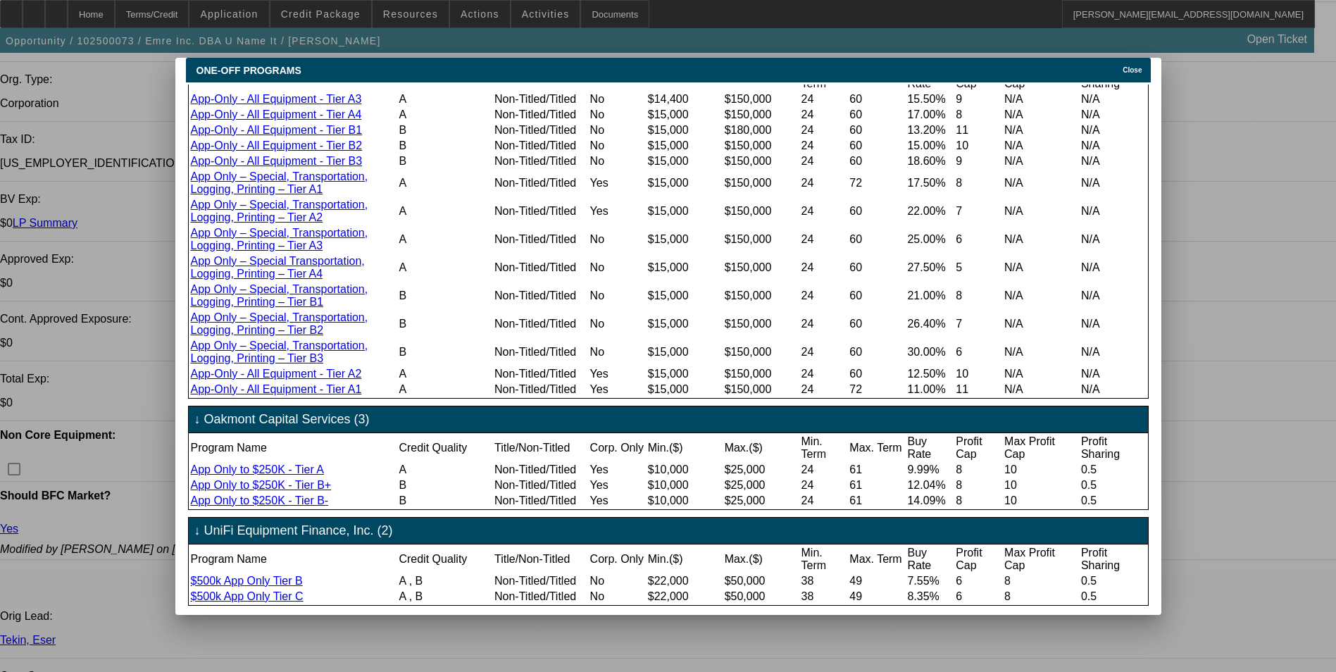
scroll to position [1055, 0]
click at [1134, 66] on span "Close" at bounding box center [1132, 70] width 19 height 8
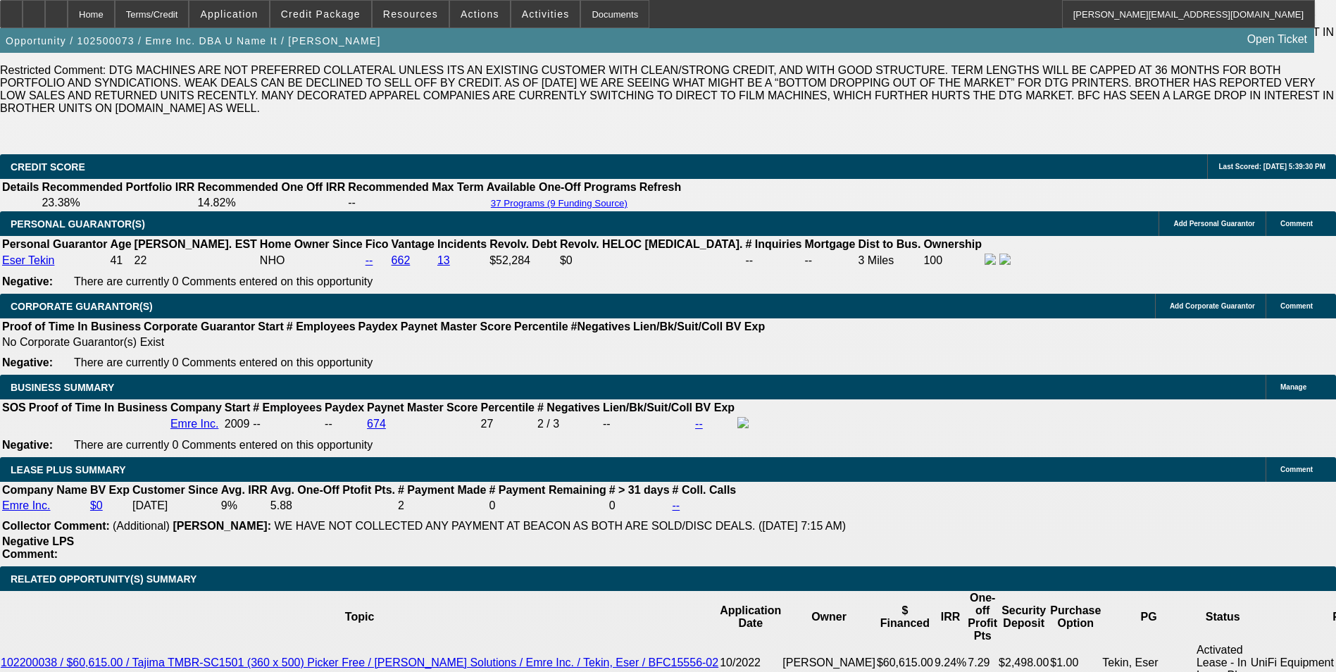
scroll to position [2395, 0]
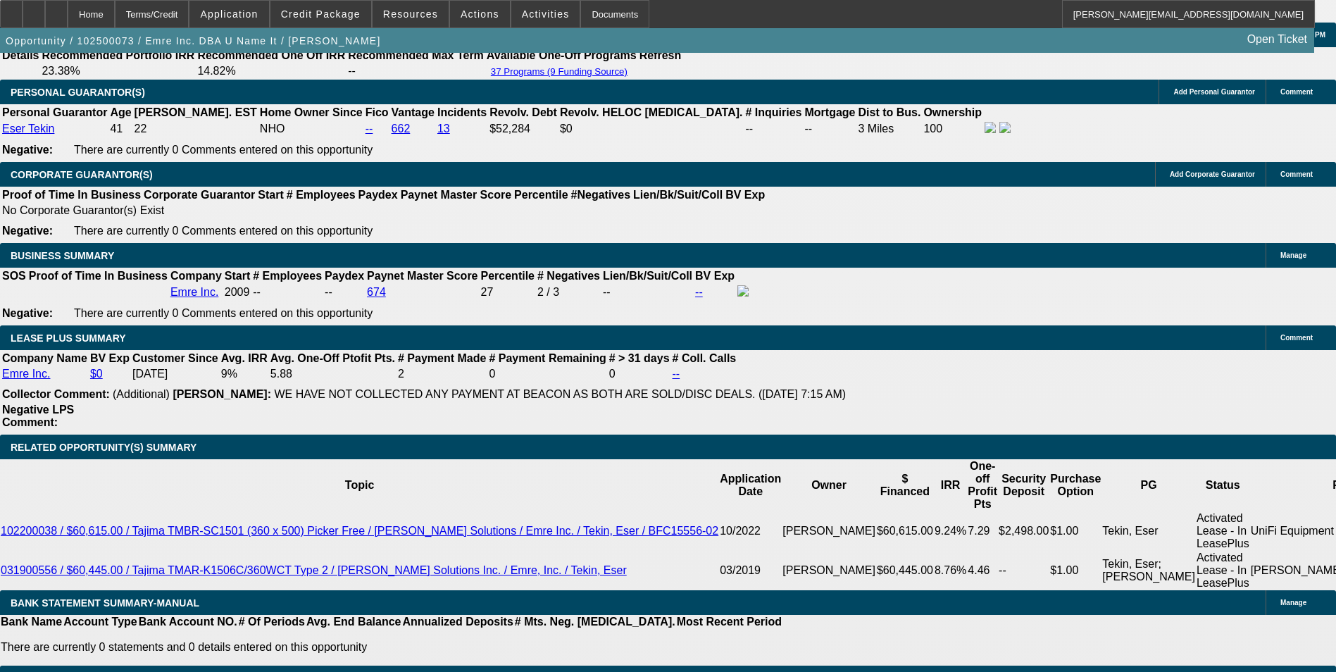
drag, startPoint x: 308, startPoint y: 261, endPoint x: 385, endPoint y: 257, distance: 76.8
type input "1"
type input "UNKNOWN"
type input "15"
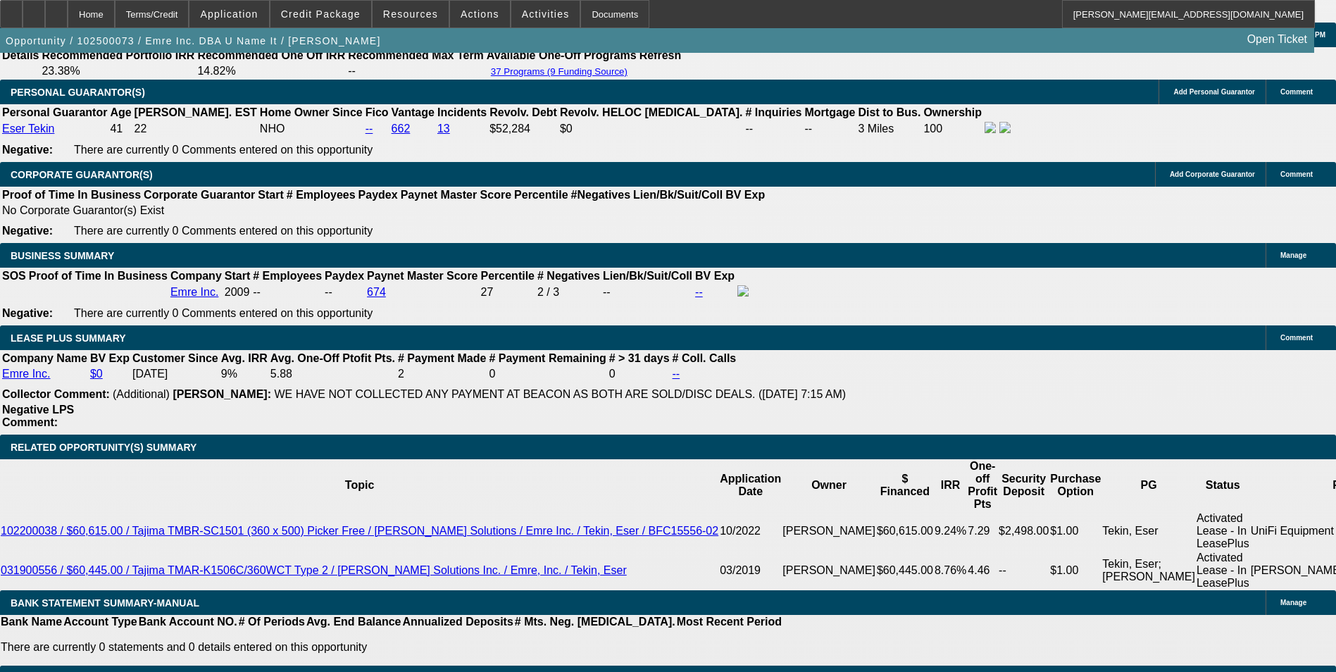
type input "$553.34"
type input "$1,106.68"
type input "$701.97"
type input "$1,403.94"
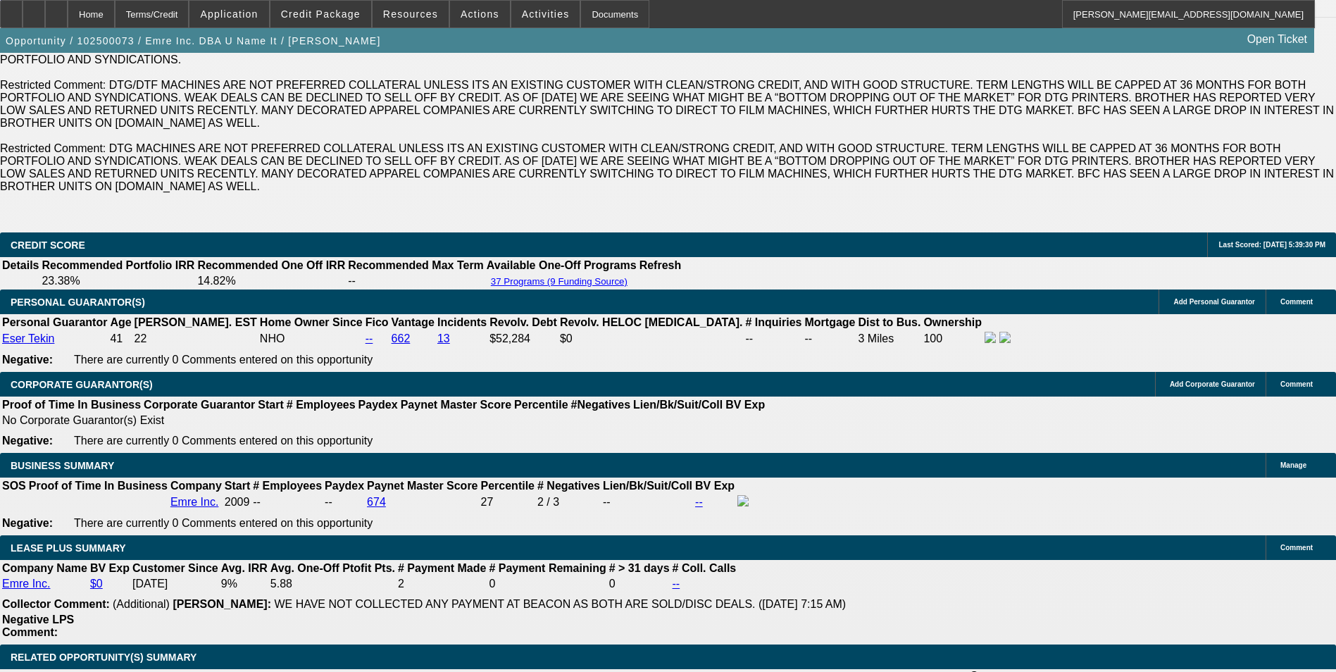
scroll to position [2183, 0]
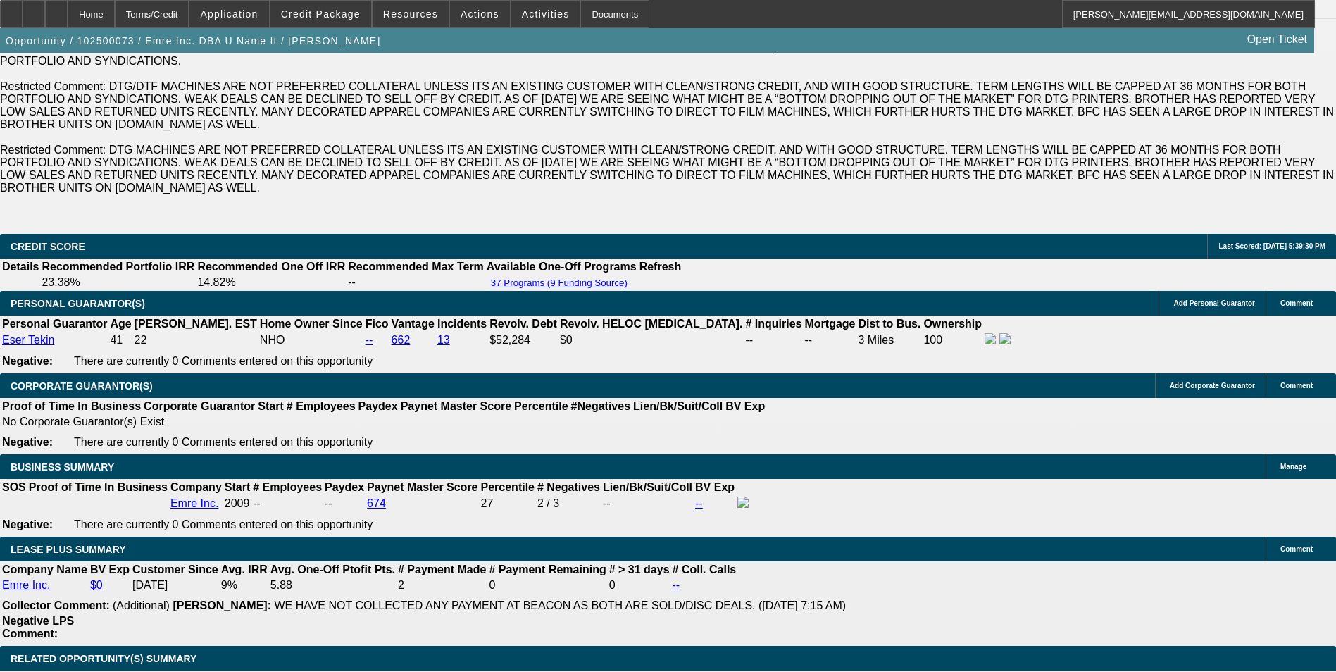
type input "15"
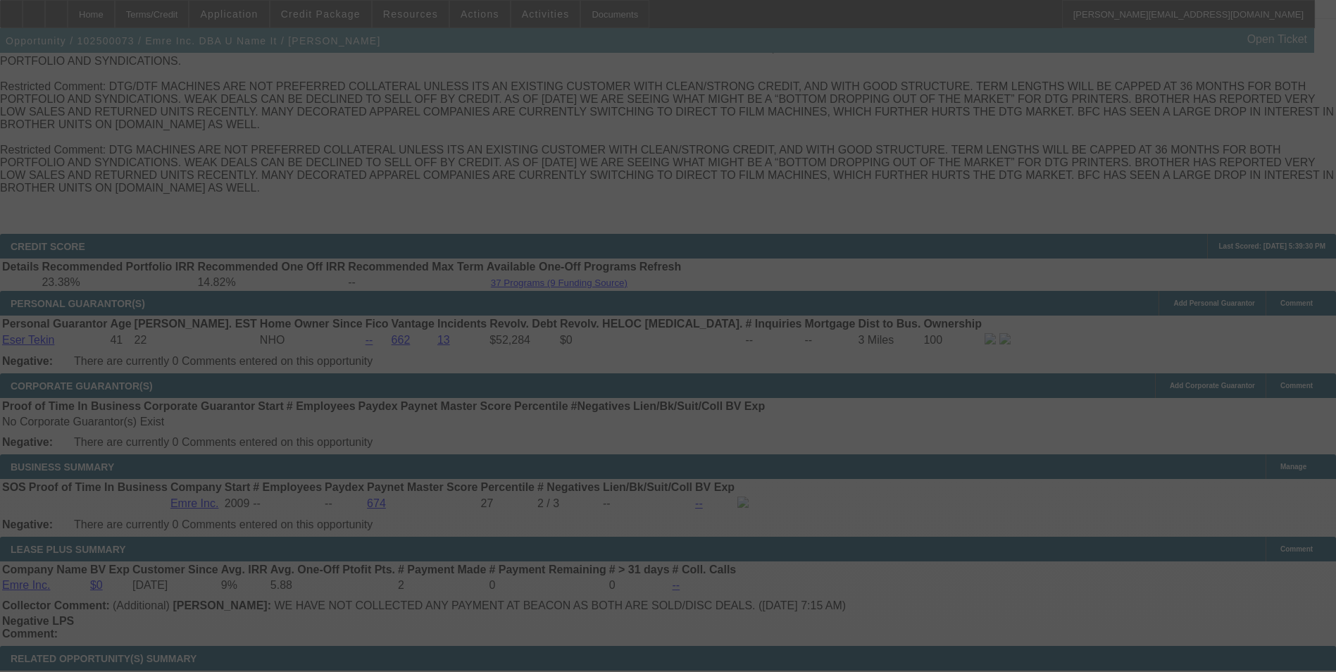
select select "0"
select select "2"
select select "0"
select select "2"
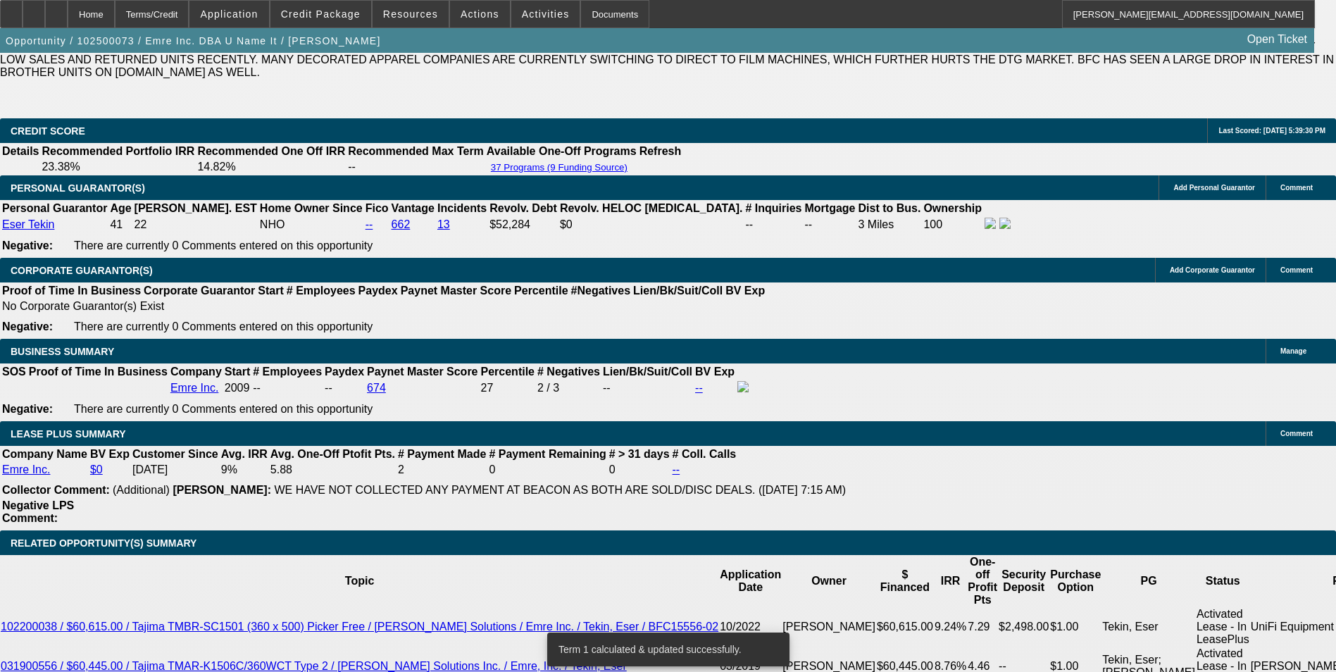
scroll to position [2324, 0]
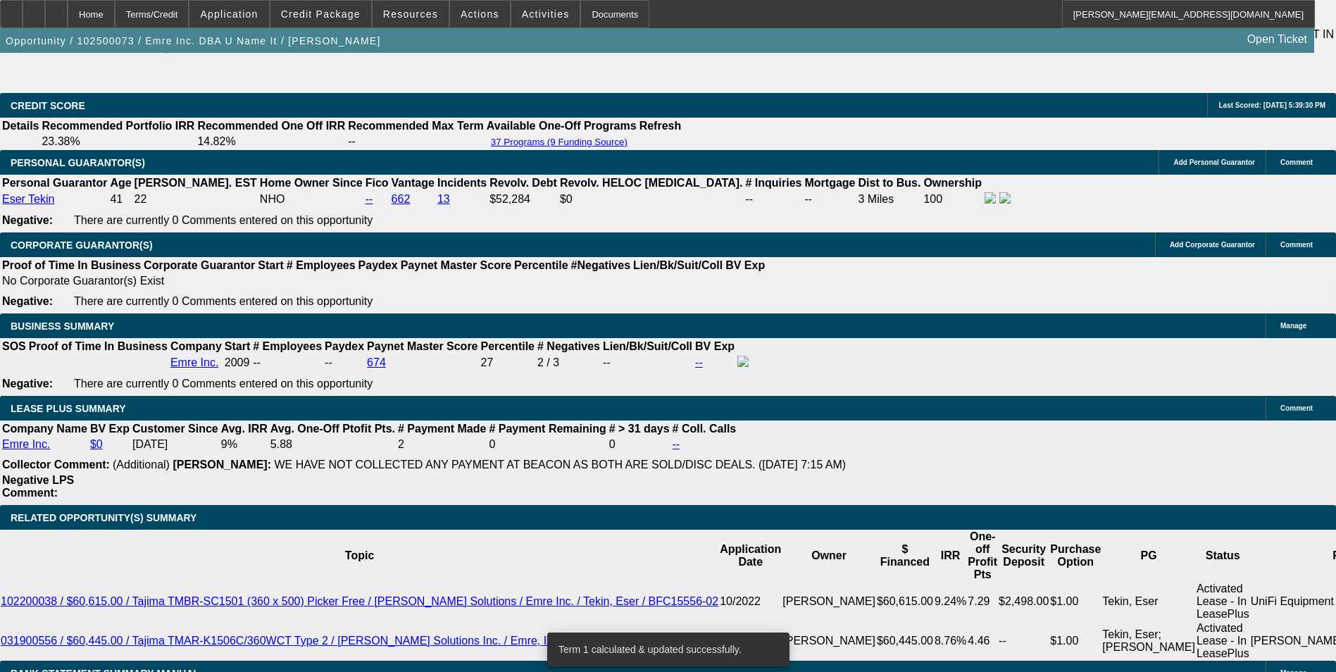
drag, startPoint x: 202, startPoint y: 327, endPoint x: 469, endPoint y: 320, distance: 267.0
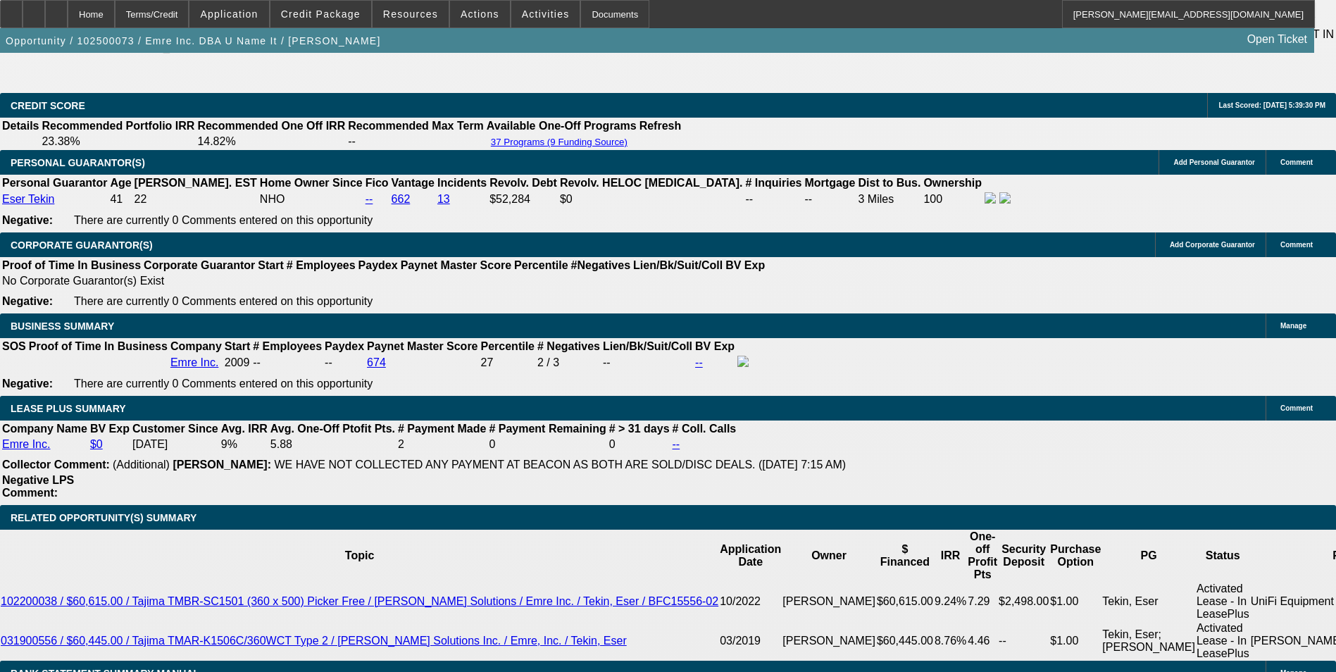
type input "69"
type input "$138.00"
type input "UNKNOWN"
type input "698"
type input "$1,396.00"
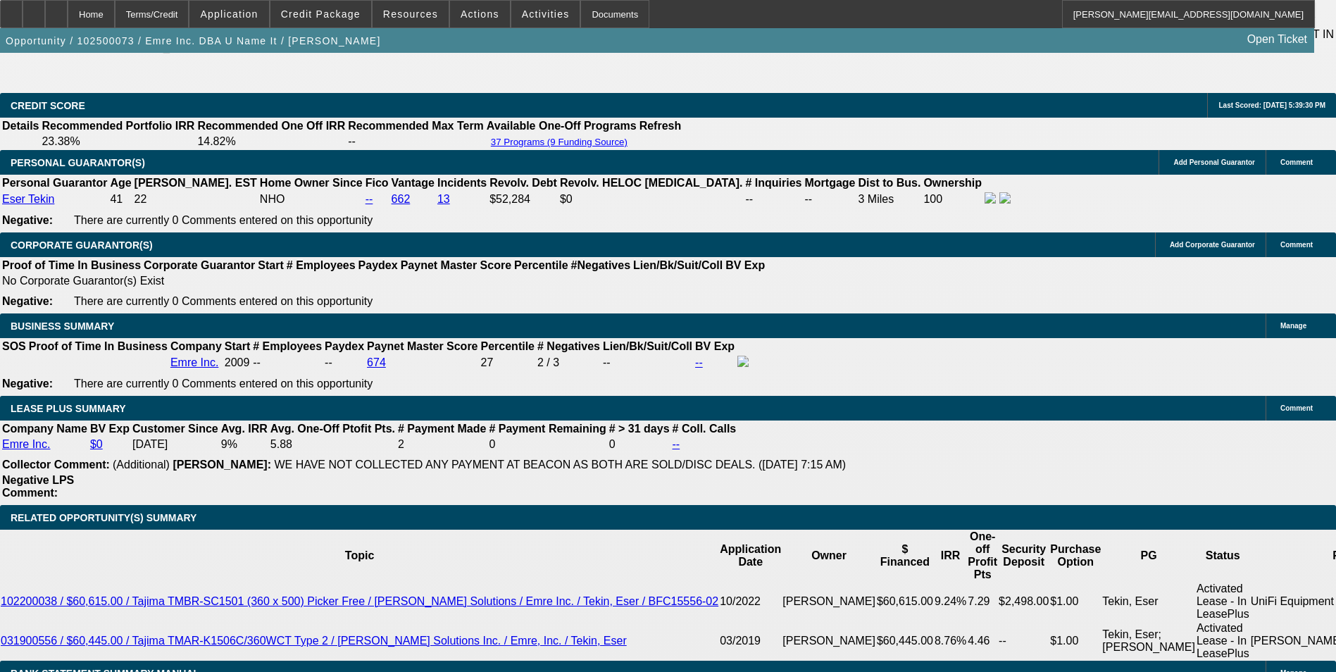
type input "14.7"
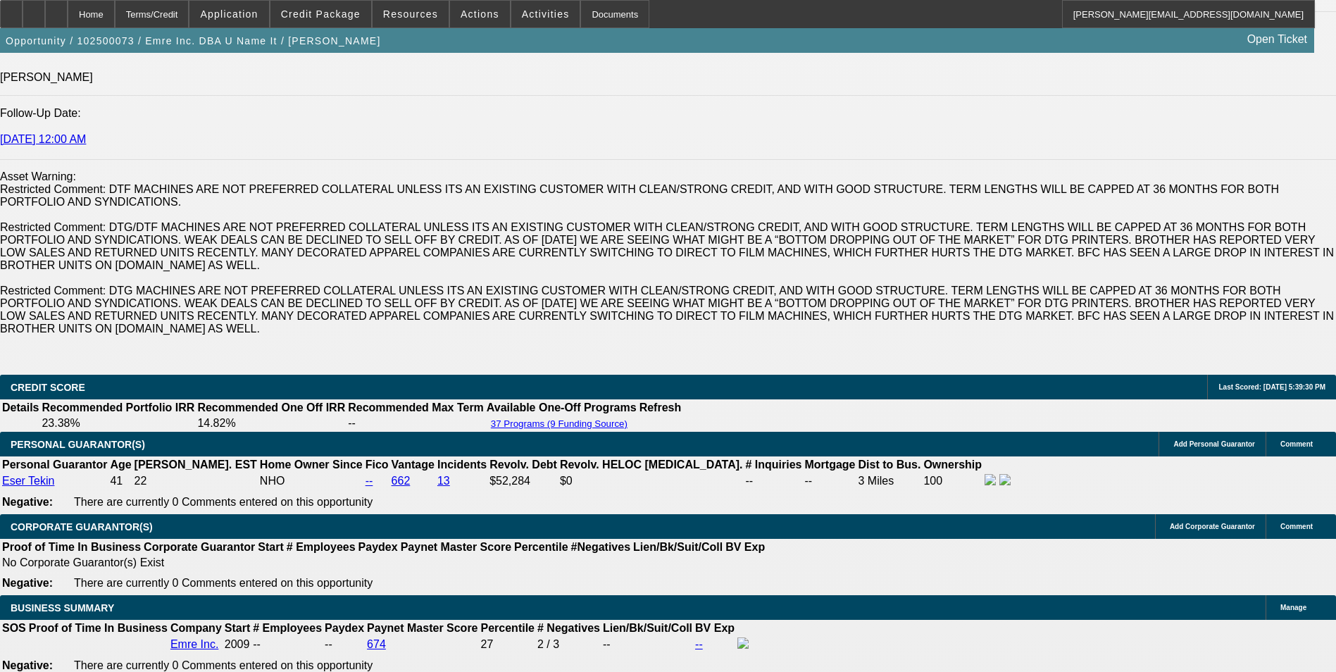
type input "$698.00"
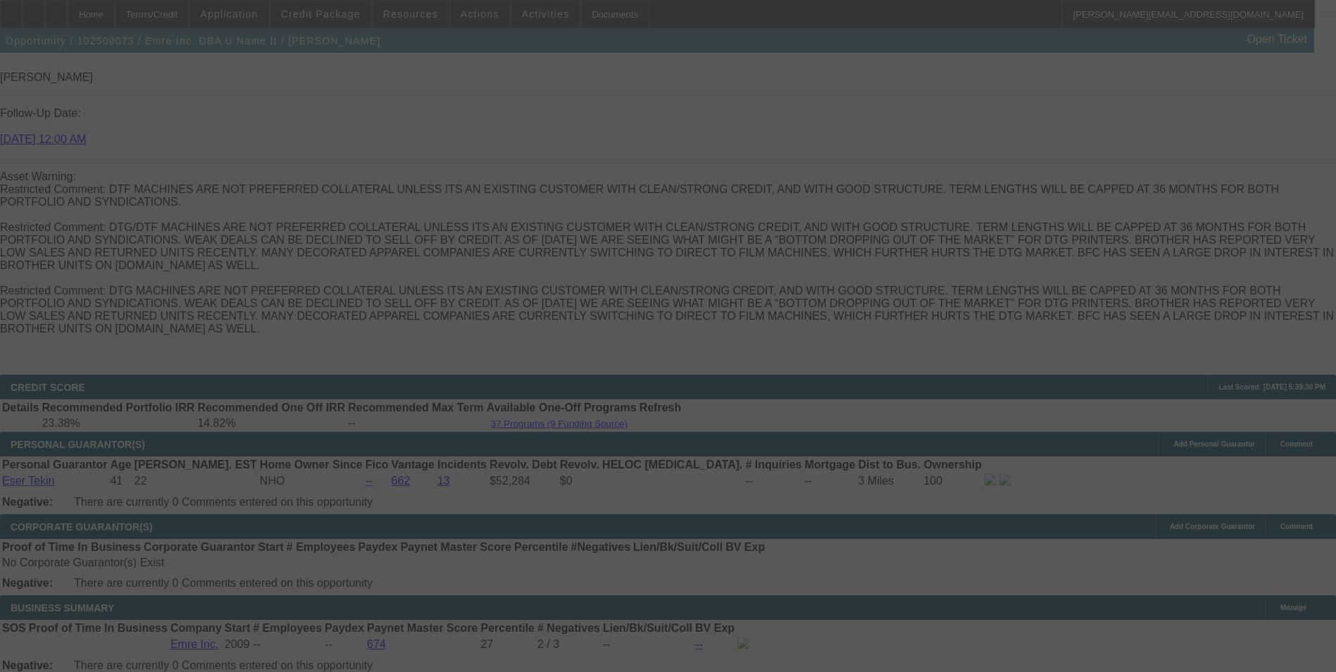
select select "0"
select select "2"
select select "0"
select select "2"
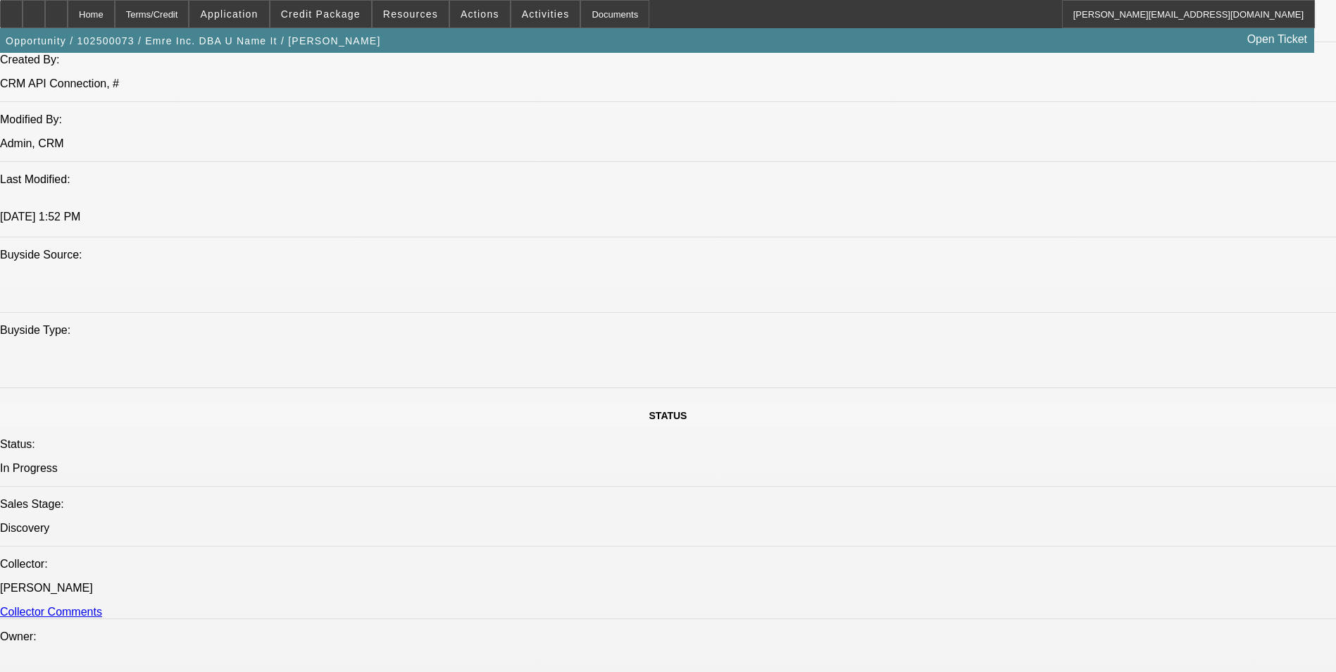
scroll to position [1197, 0]
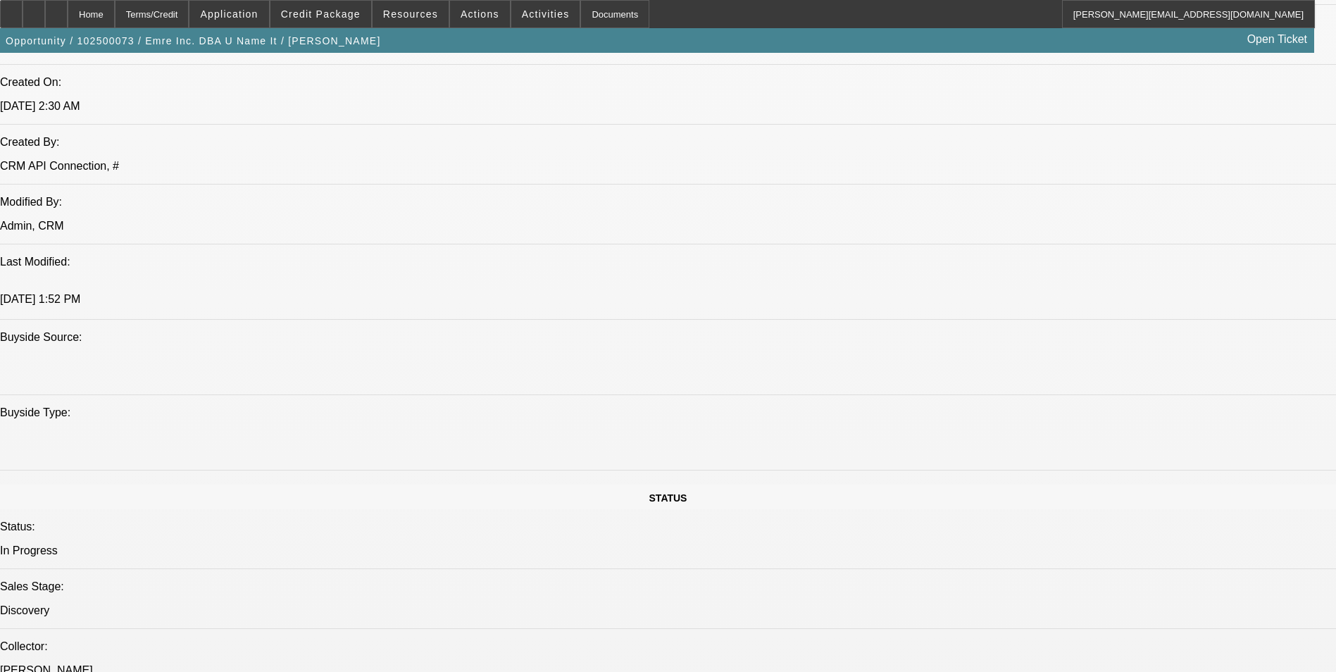
radio input "true"
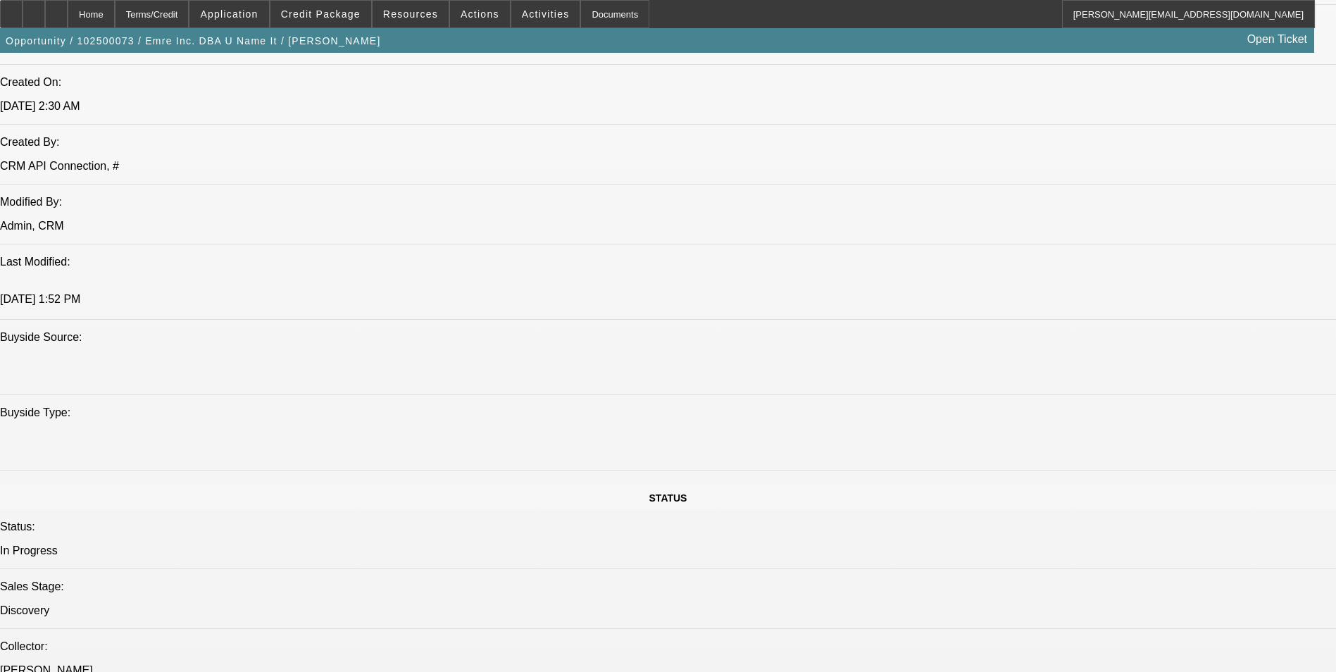
scroll to position [1127, 0]
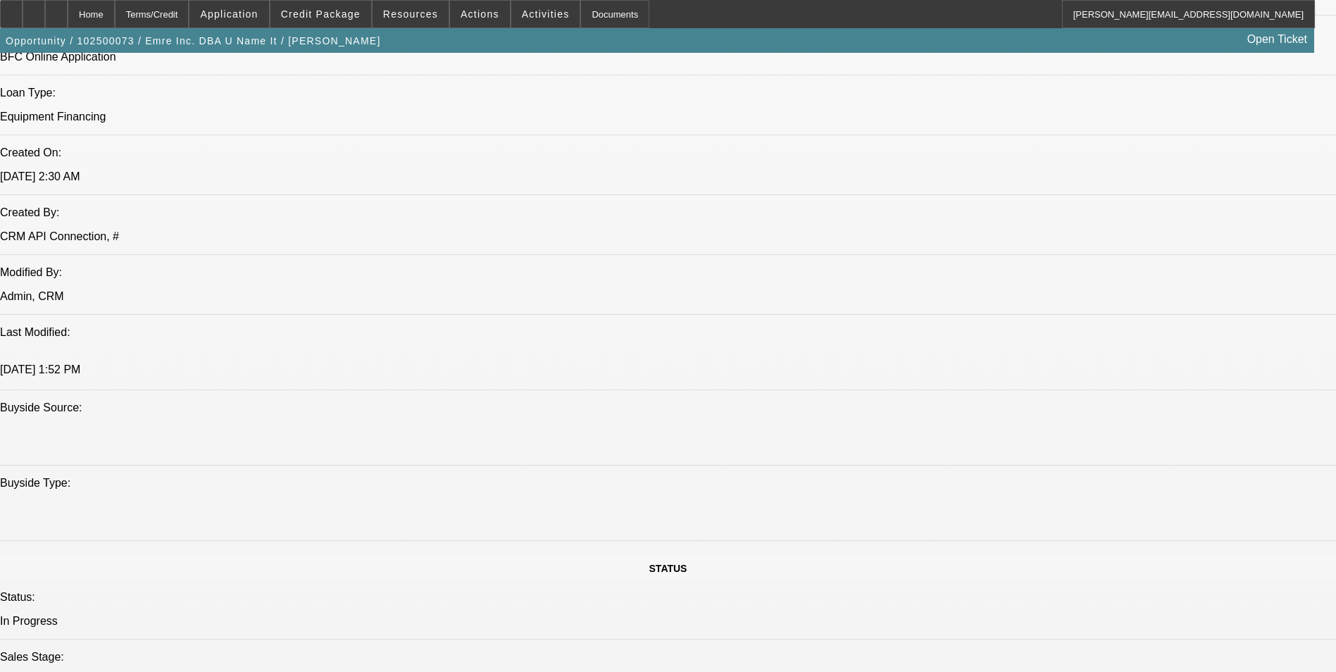
type textarea "2x BFC lessee in good standing. He has multiple Tajima embroidery machines curr…"
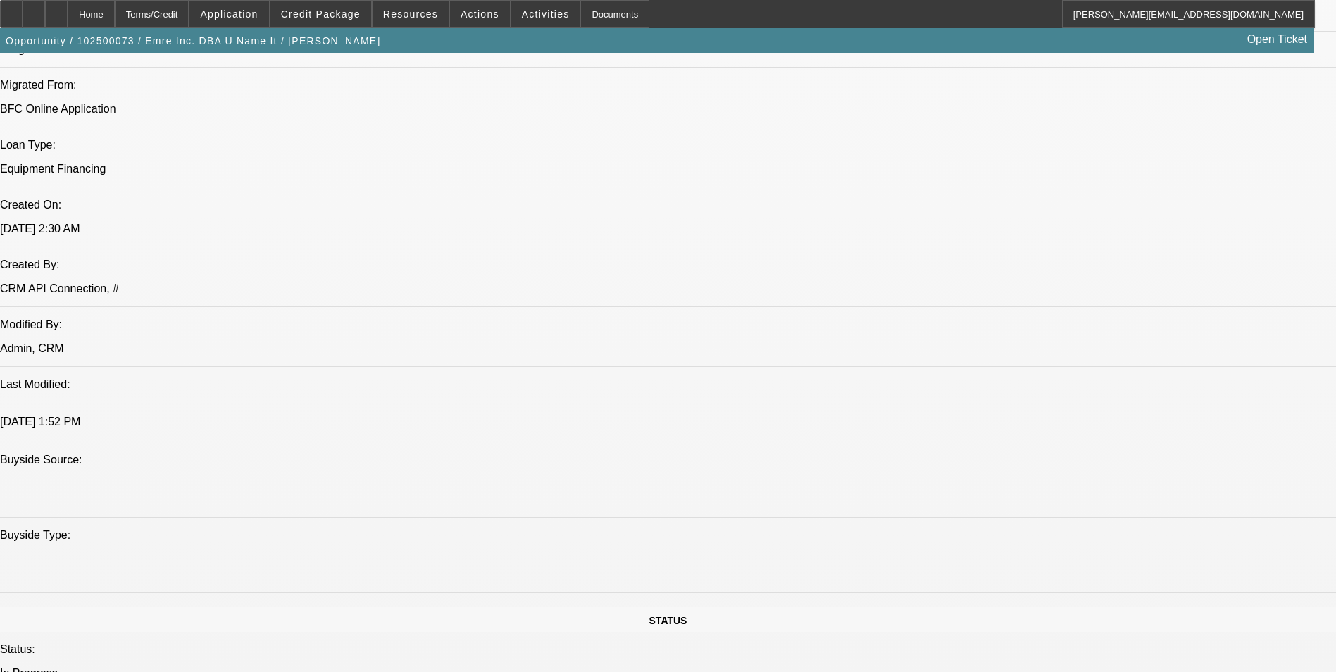
scroll to position [986, 0]
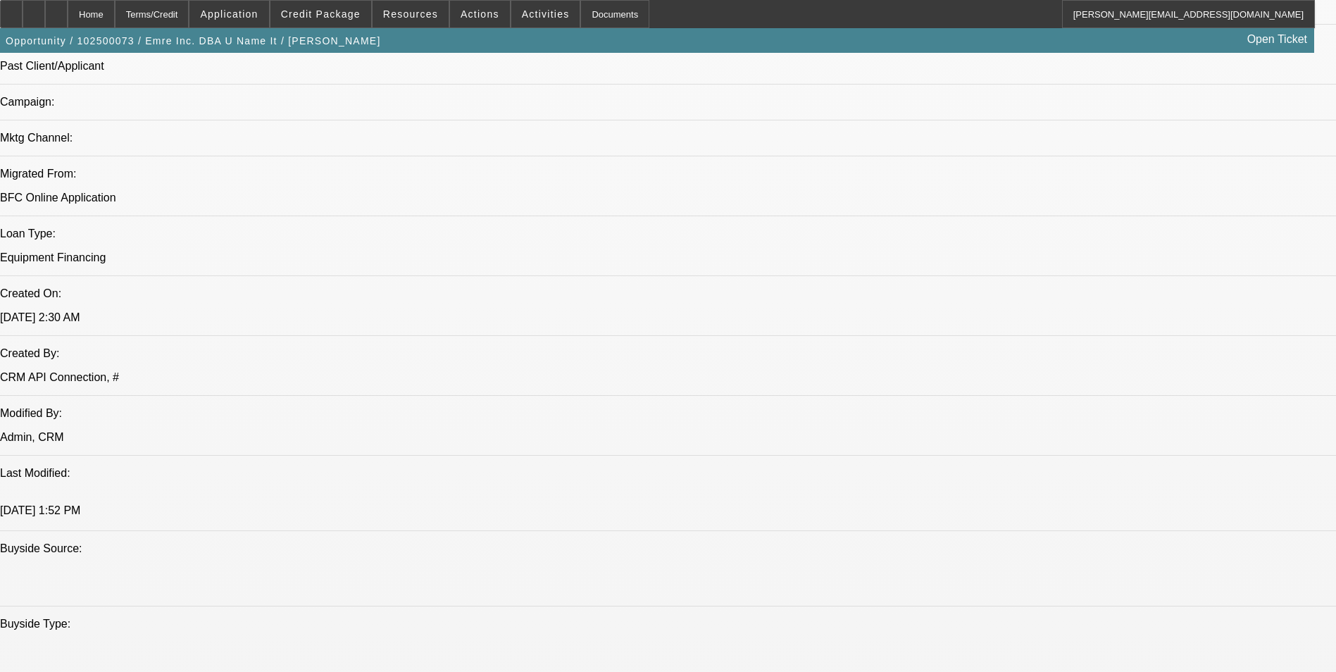
radio input "true"
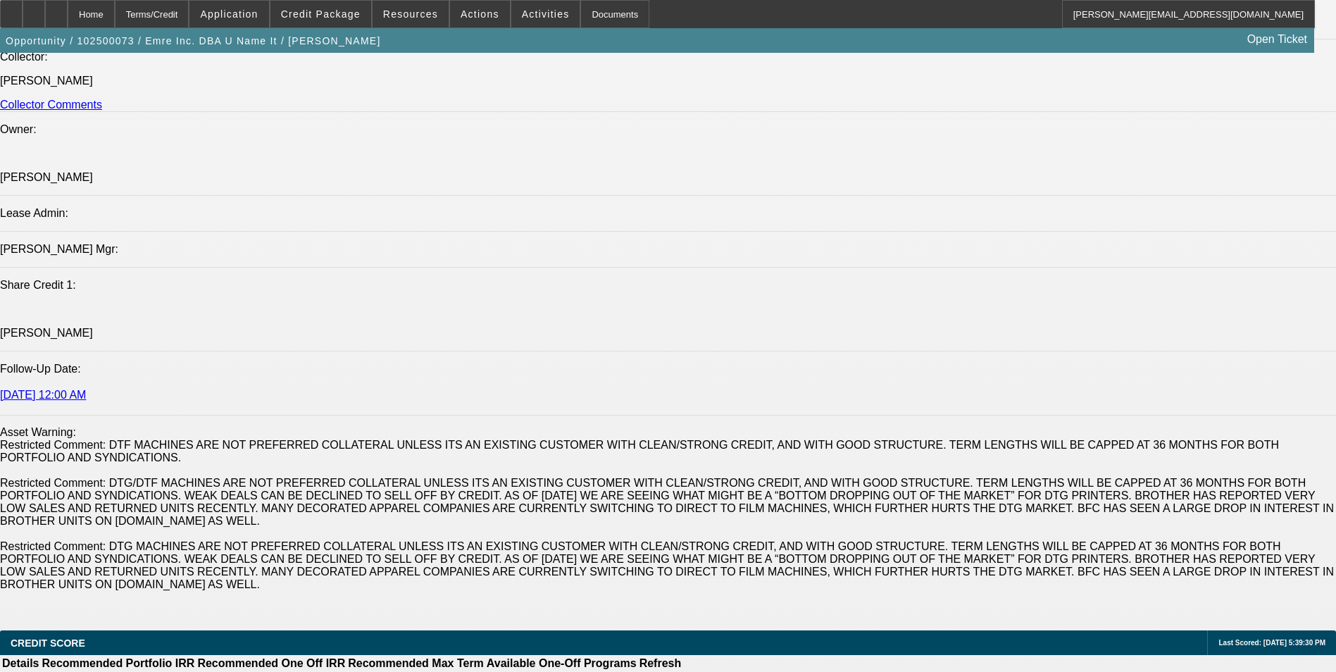
scroll to position [1831, 0]
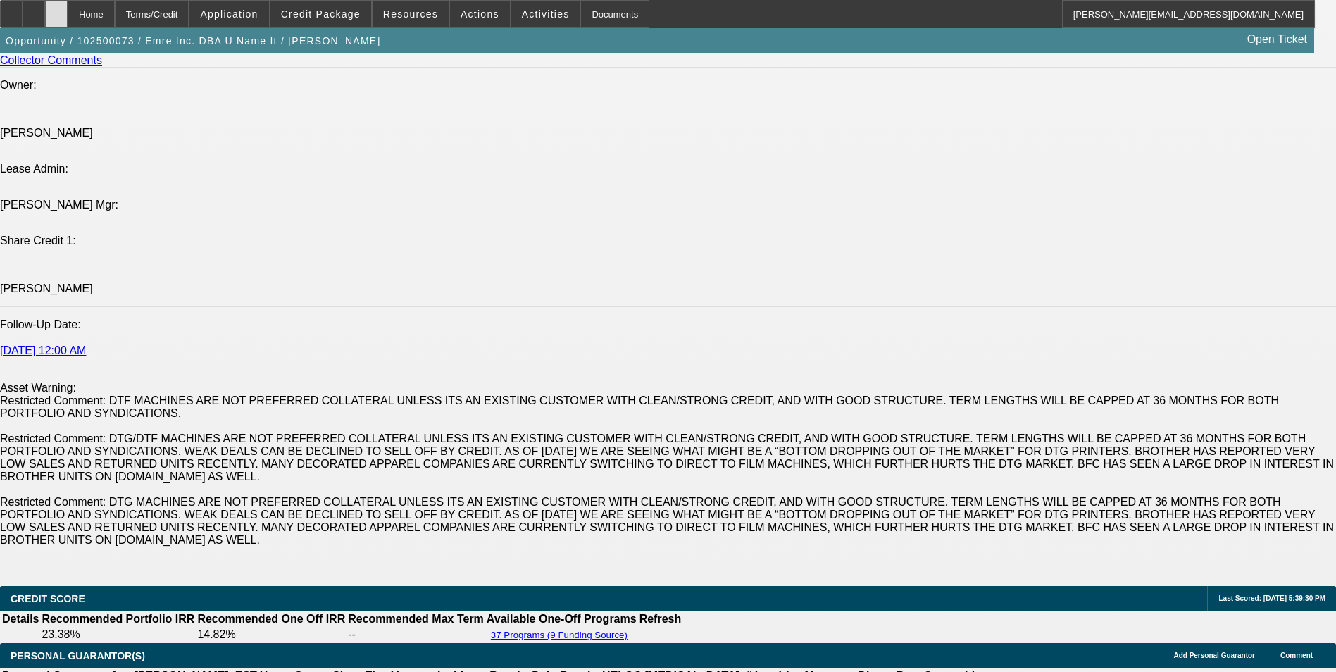
click at [68, 22] on div at bounding box center [56, 14] width 23 height 28
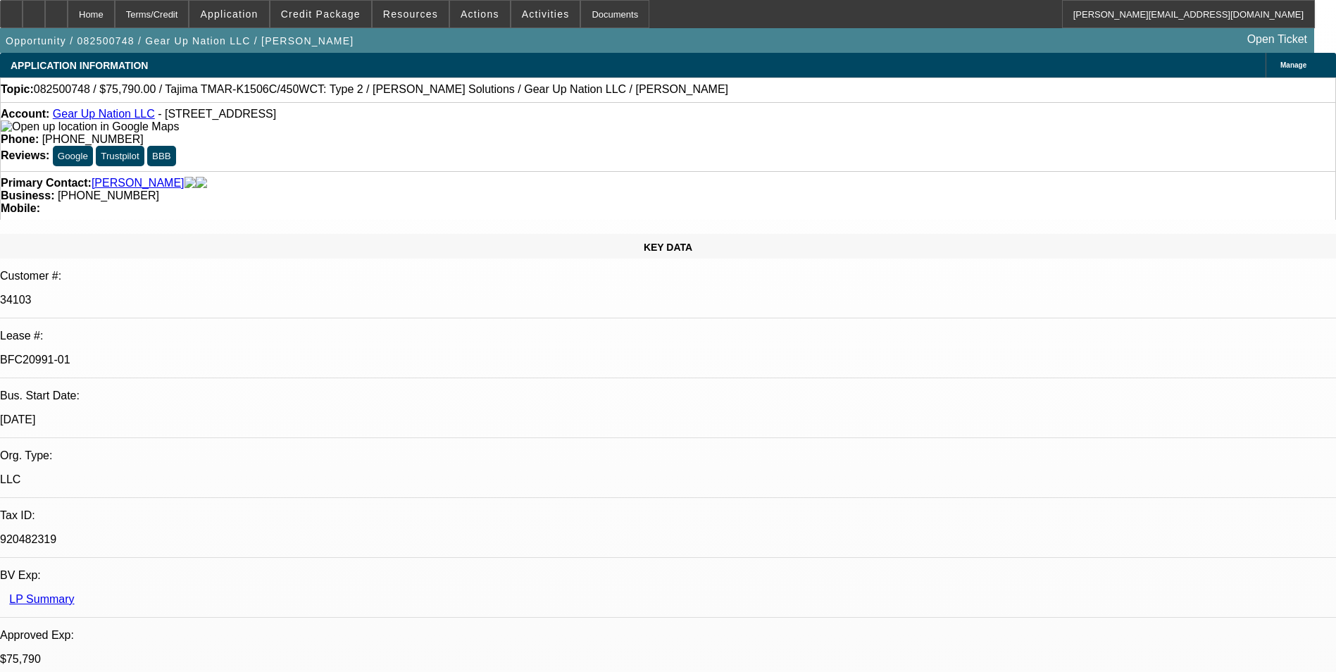
select select "0"
select select "2"
select select "0"
select select "2"
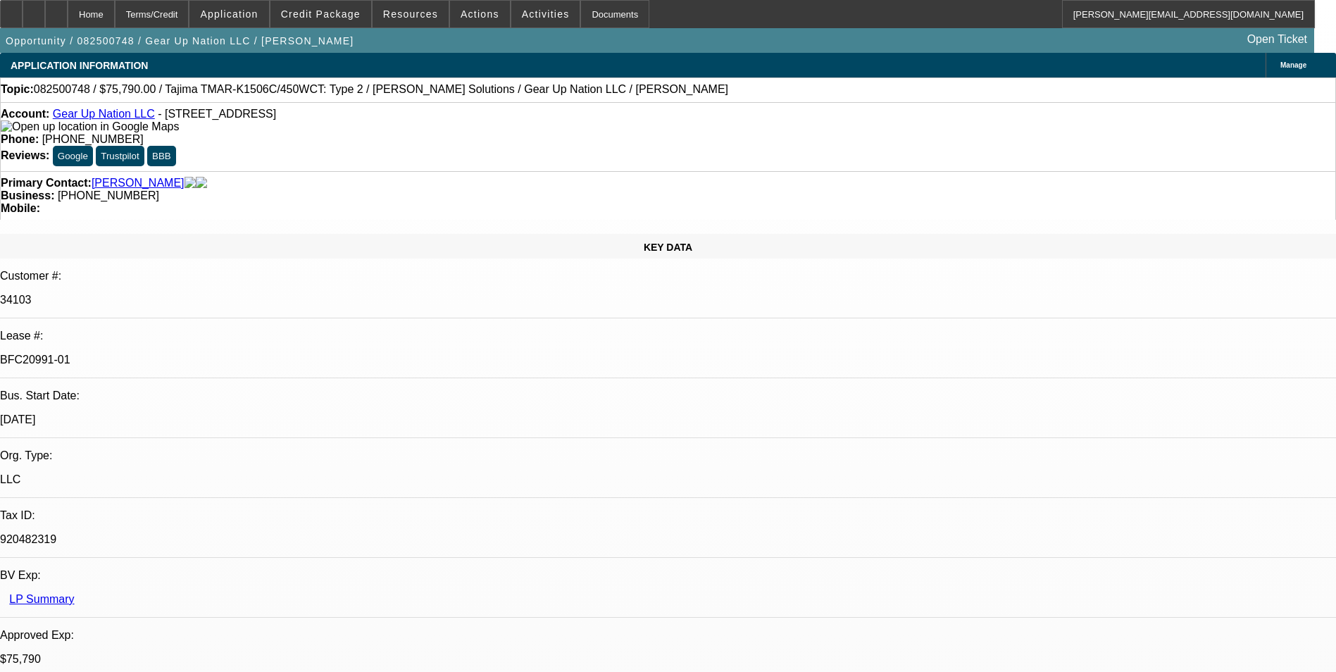
select select "0"
select select "2"
select select "0"
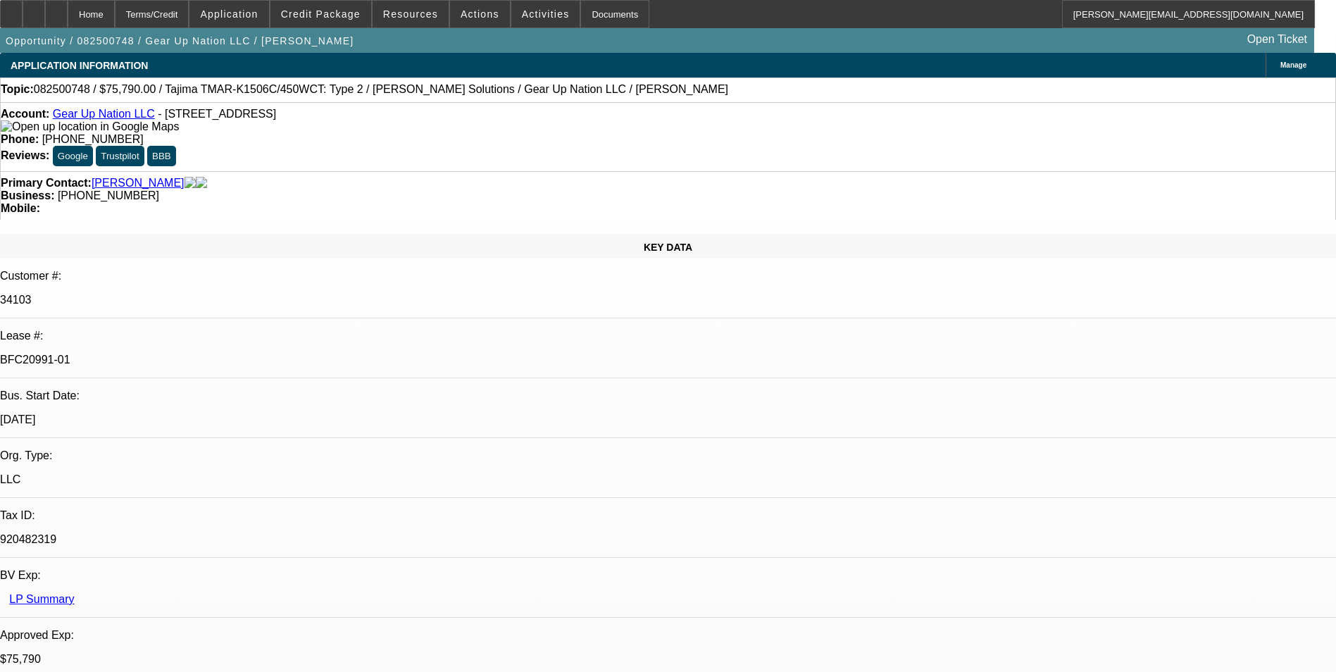
select select "2"
select select "0"
select select "1"
select select "2"
select select "6"
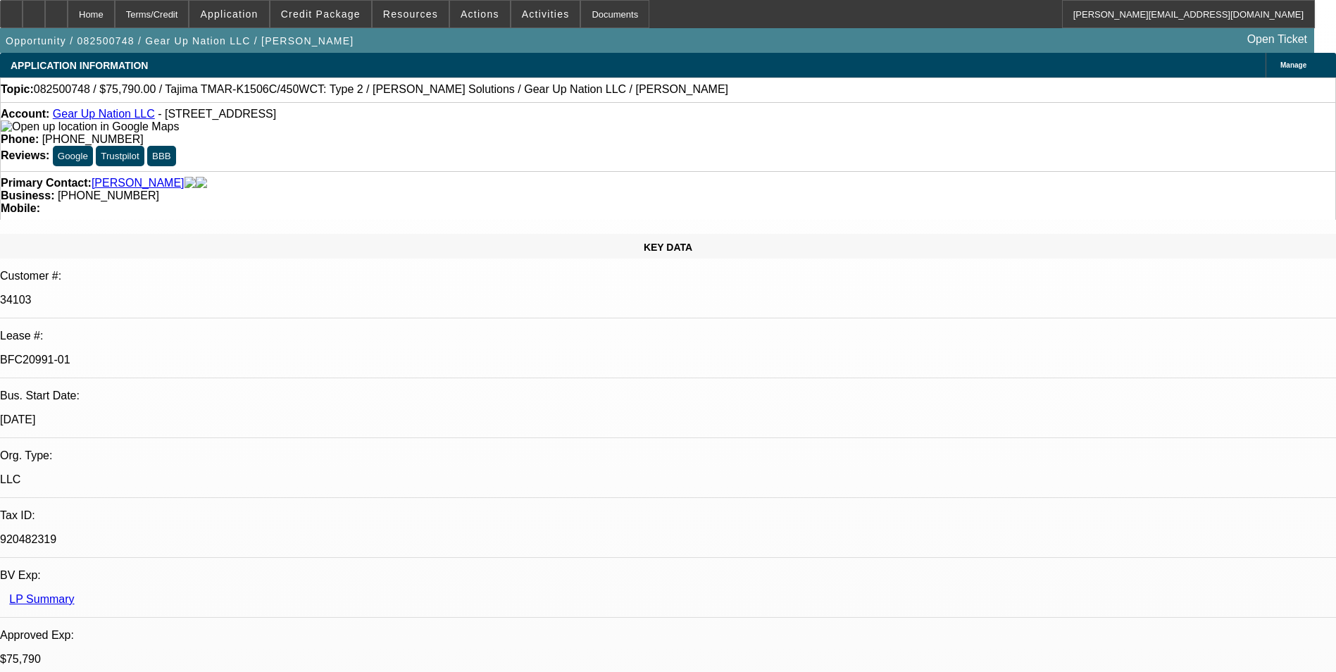
select select "1"
select select "2"
select select "6"
select select "1"
select select "2"
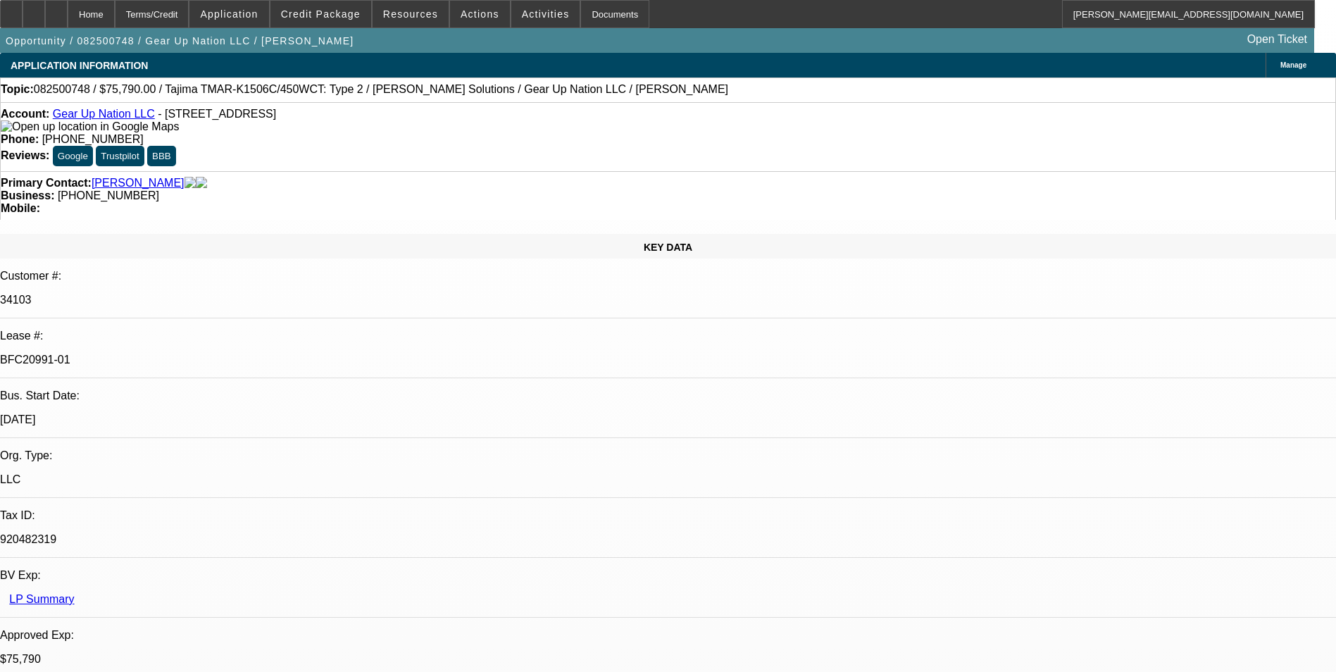
select select "6"
select select "1"
select select "2"
select select "6"
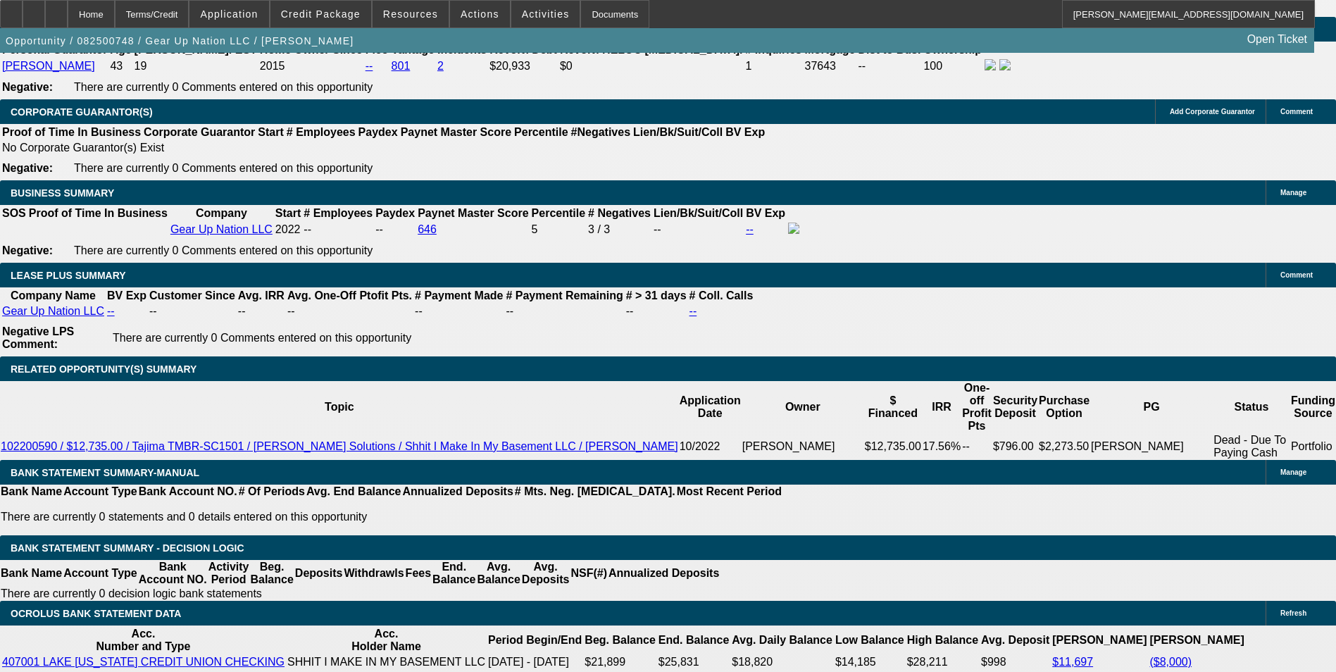
scroll to position [2254, 0]
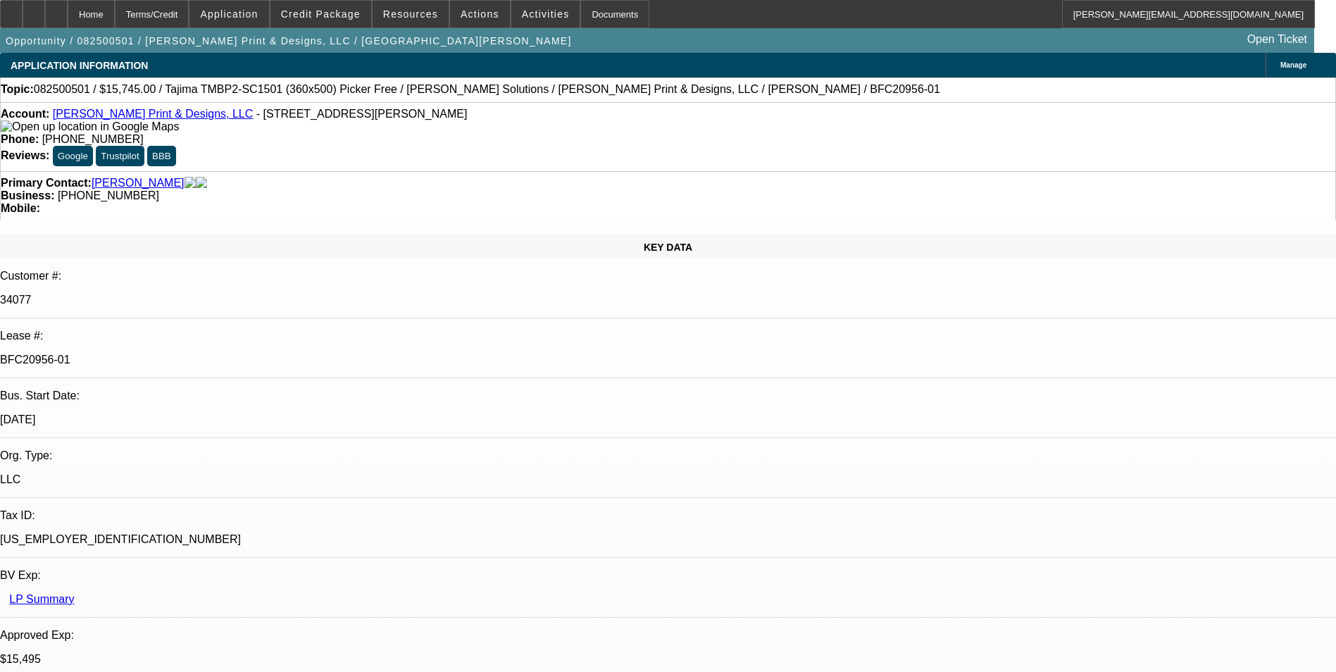
select select "0"
select select "2"
select select "0"
select select "2"
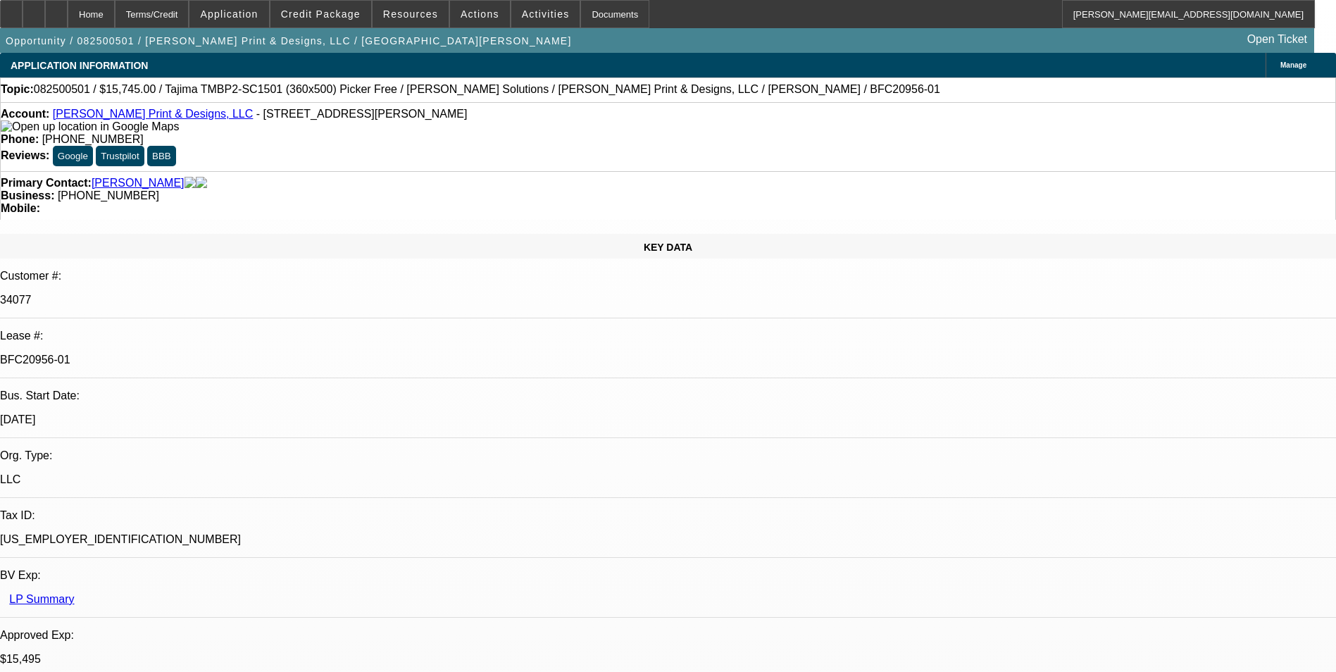
select select "0"
select select "2"
select select "0"
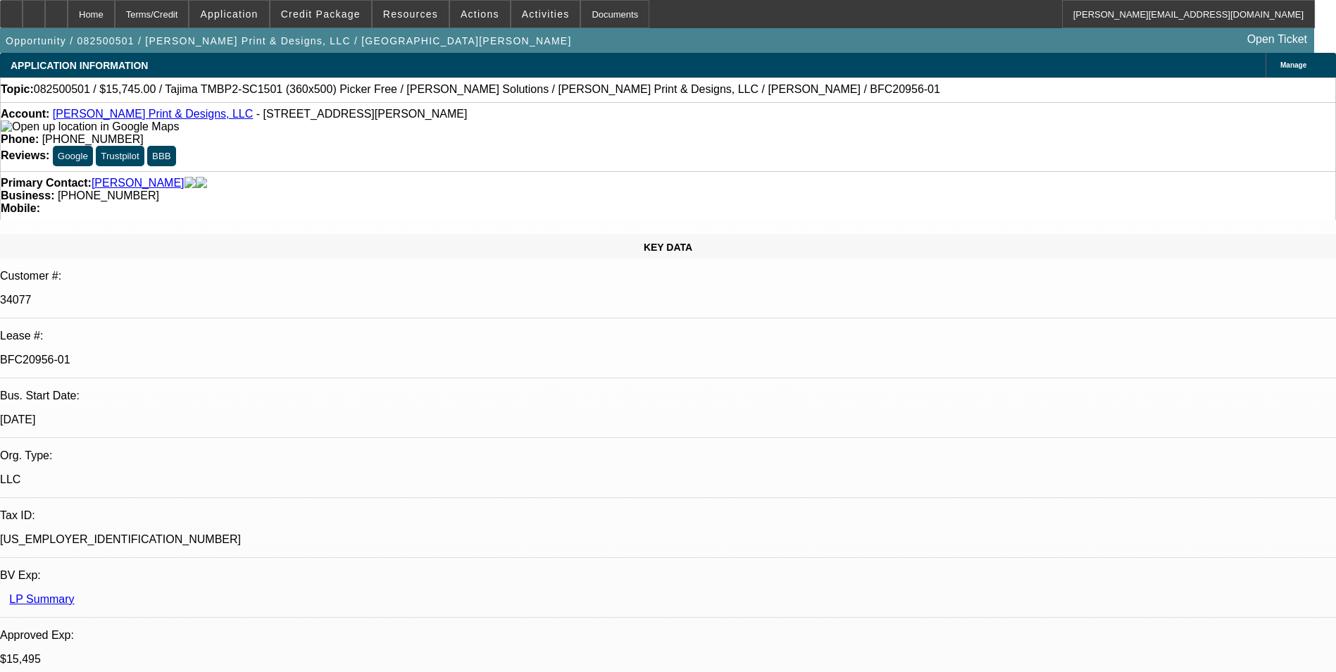
select select "2"
select select "0"
select select "1"
select select "2"
select select "6"
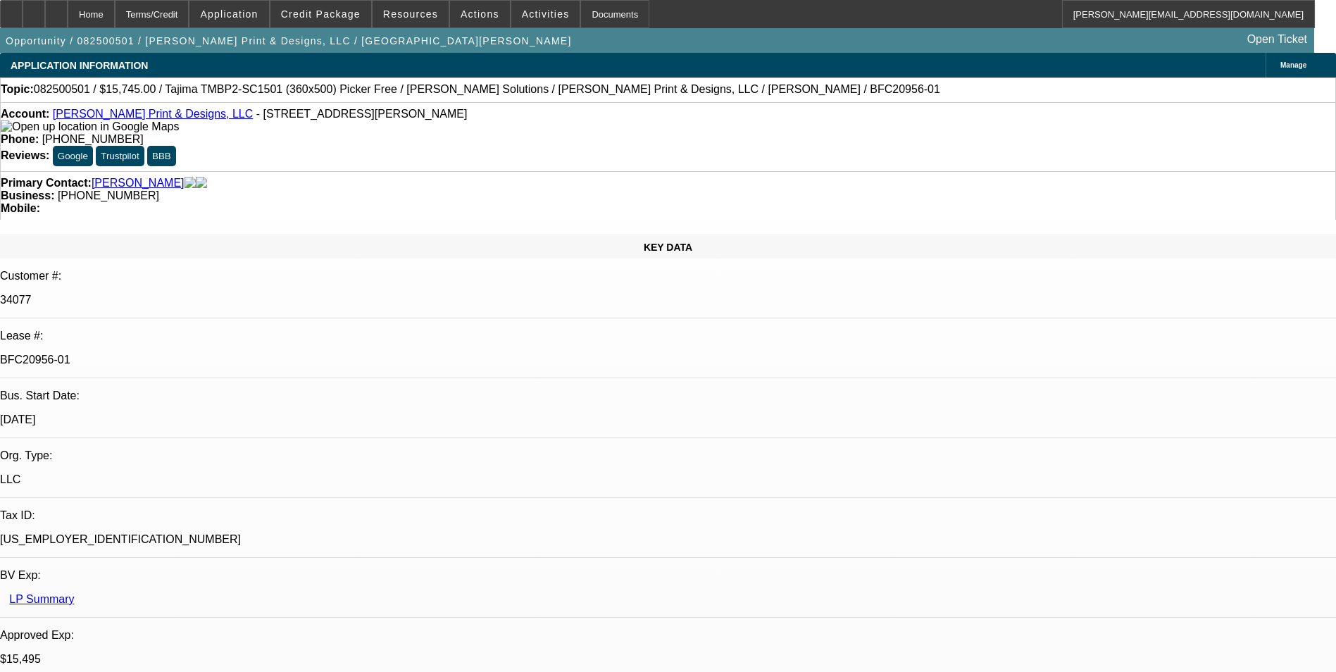
select select "1"
select select "2"
select select "6"
select select "1"
select select "2"
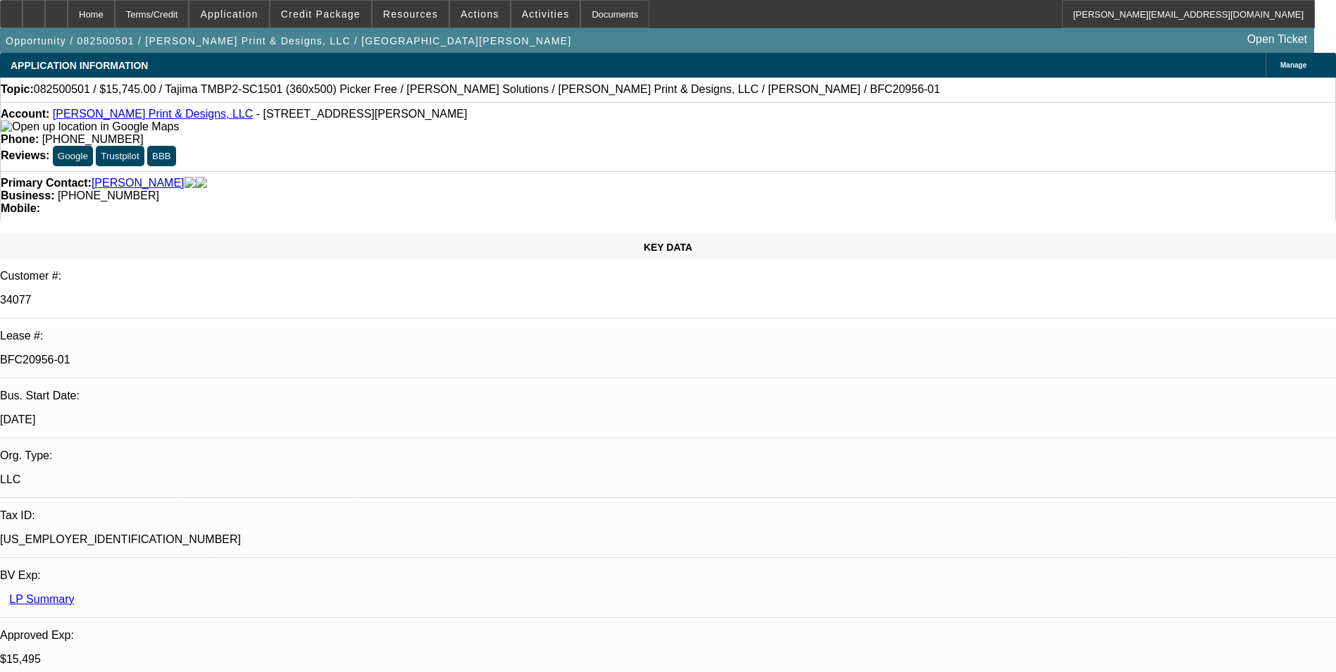
select select "6"
select select "1"
select select "2"
select select "6"
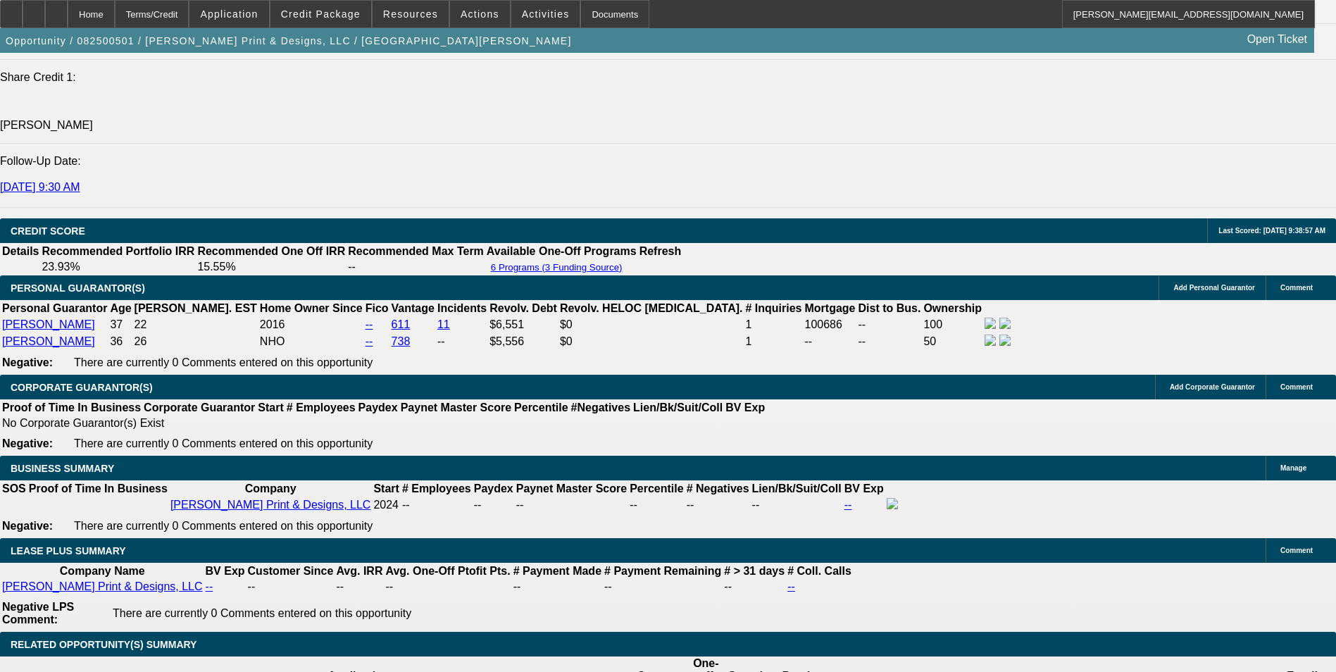
scroll to position [2042, 0]
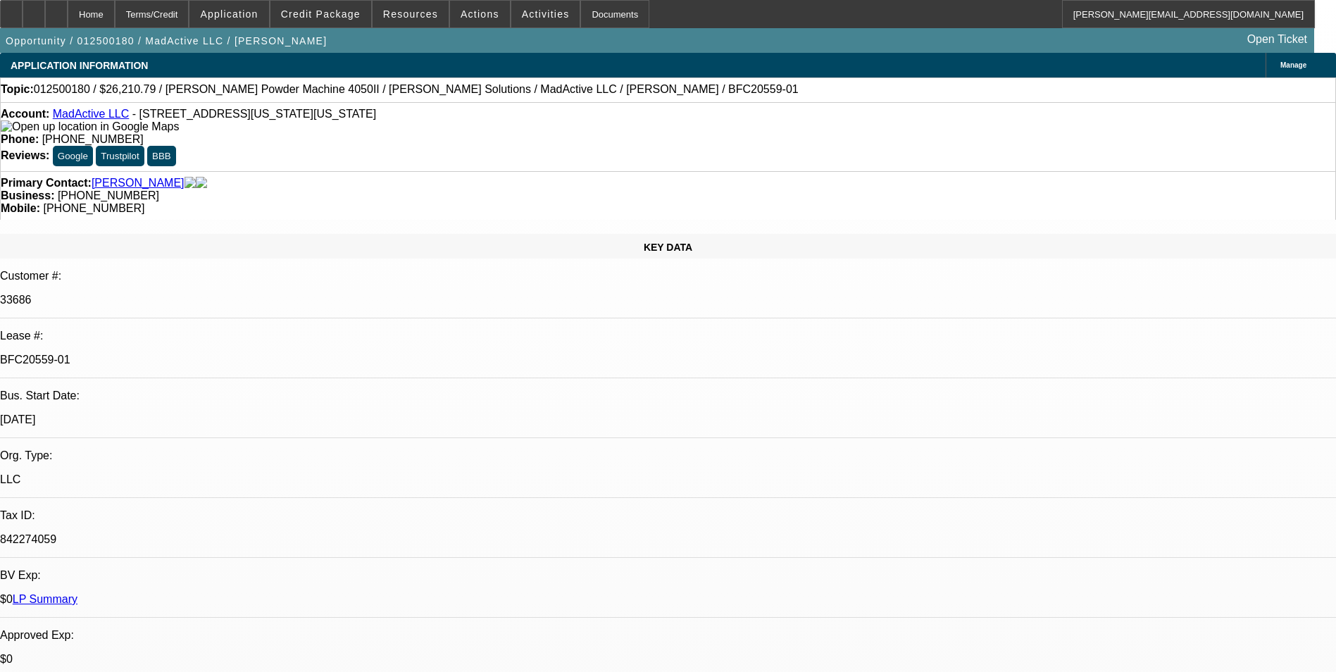
select select "0"
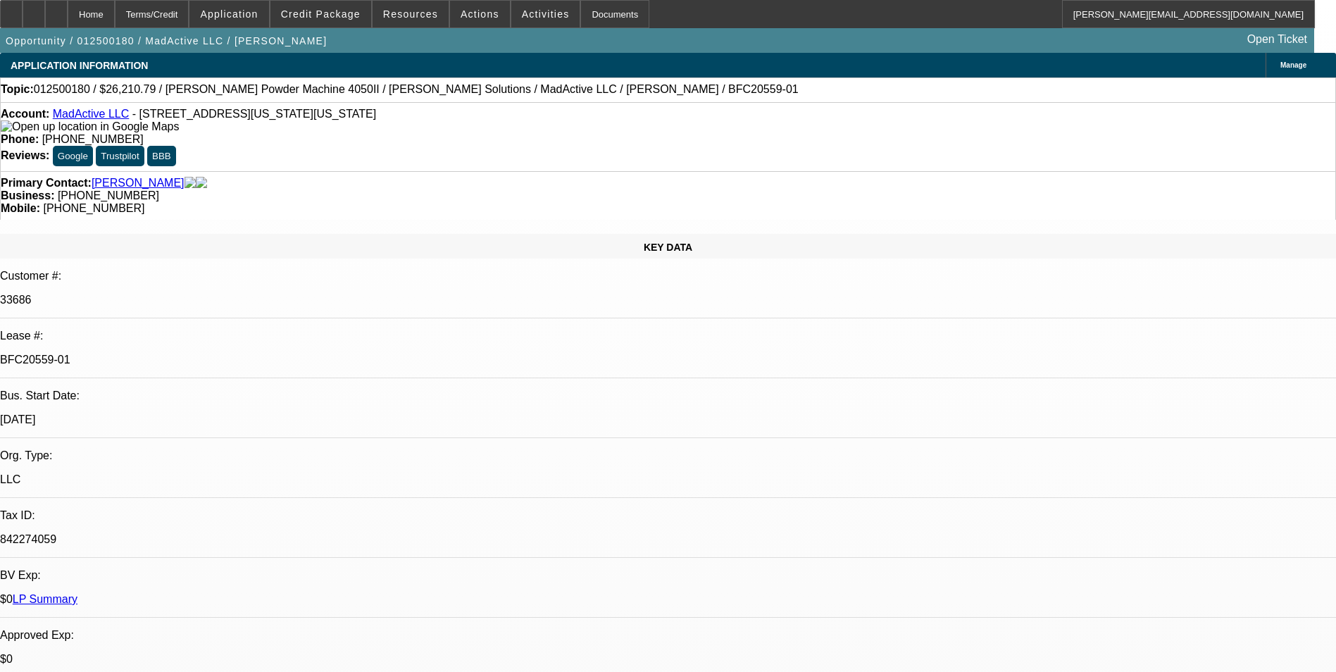
select select "0"
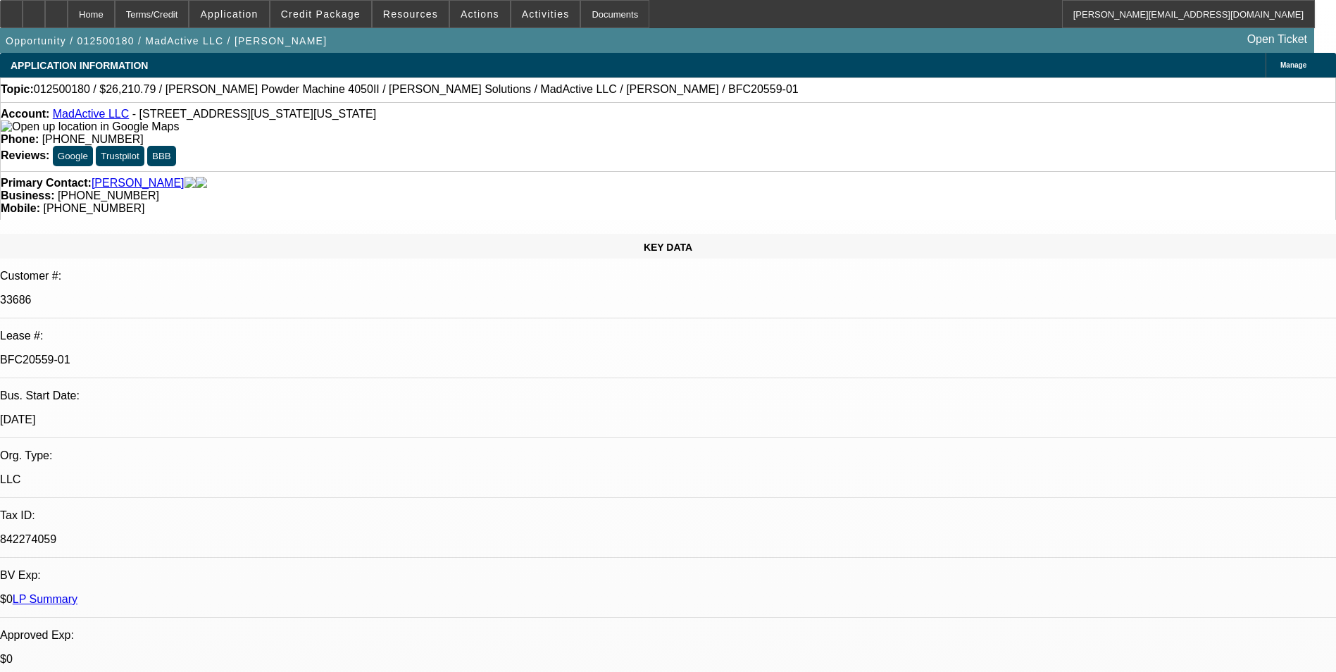
select select "0"
select select "1"
select select "6"
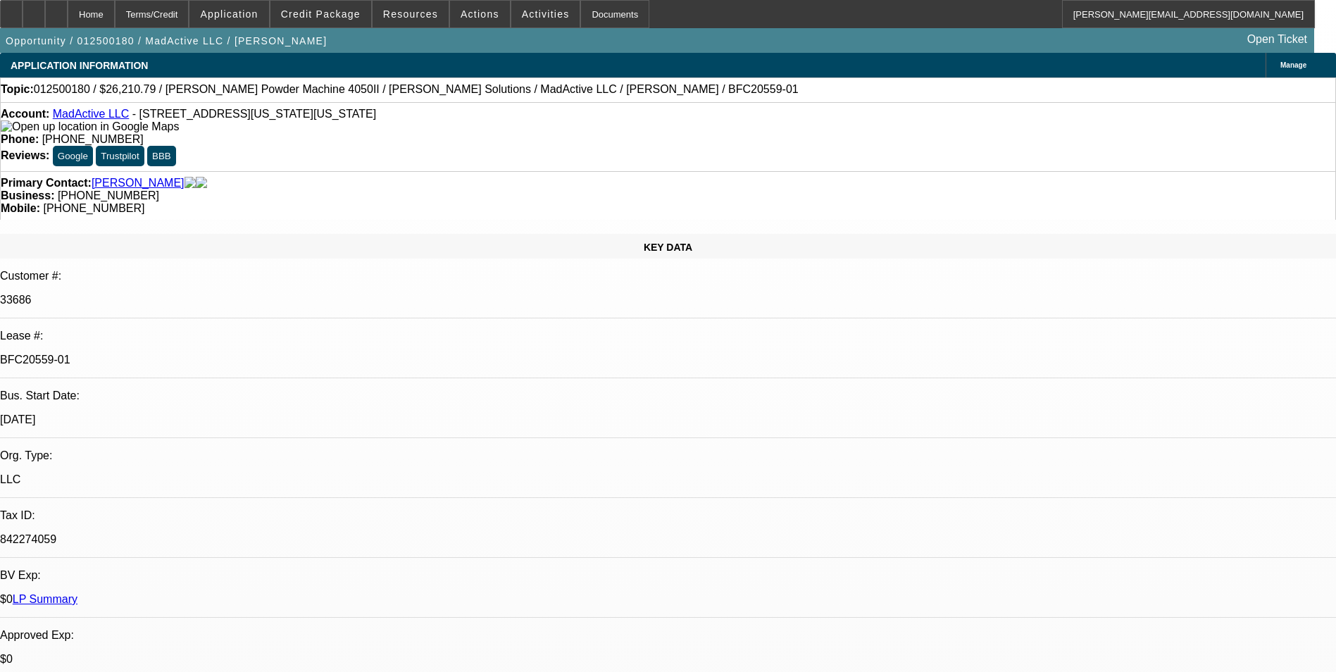
select select "1"
select select "6"
select select "1"
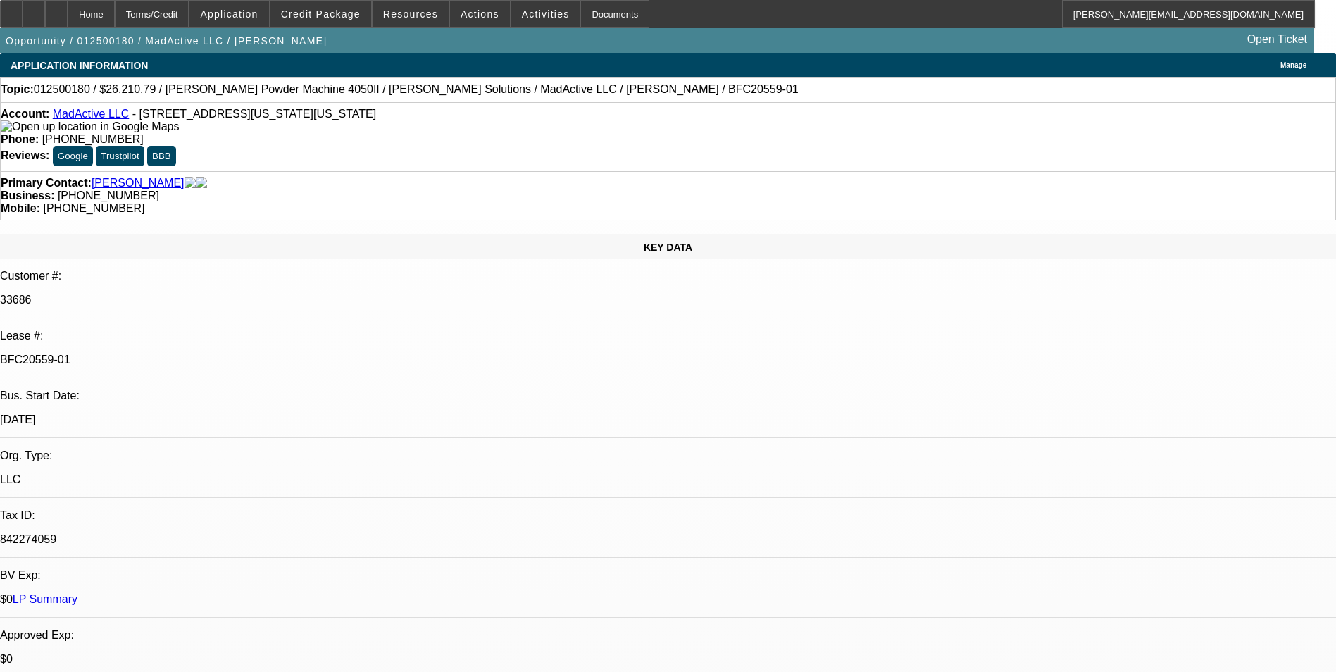
select select "6"
select select "1"
select select "6"
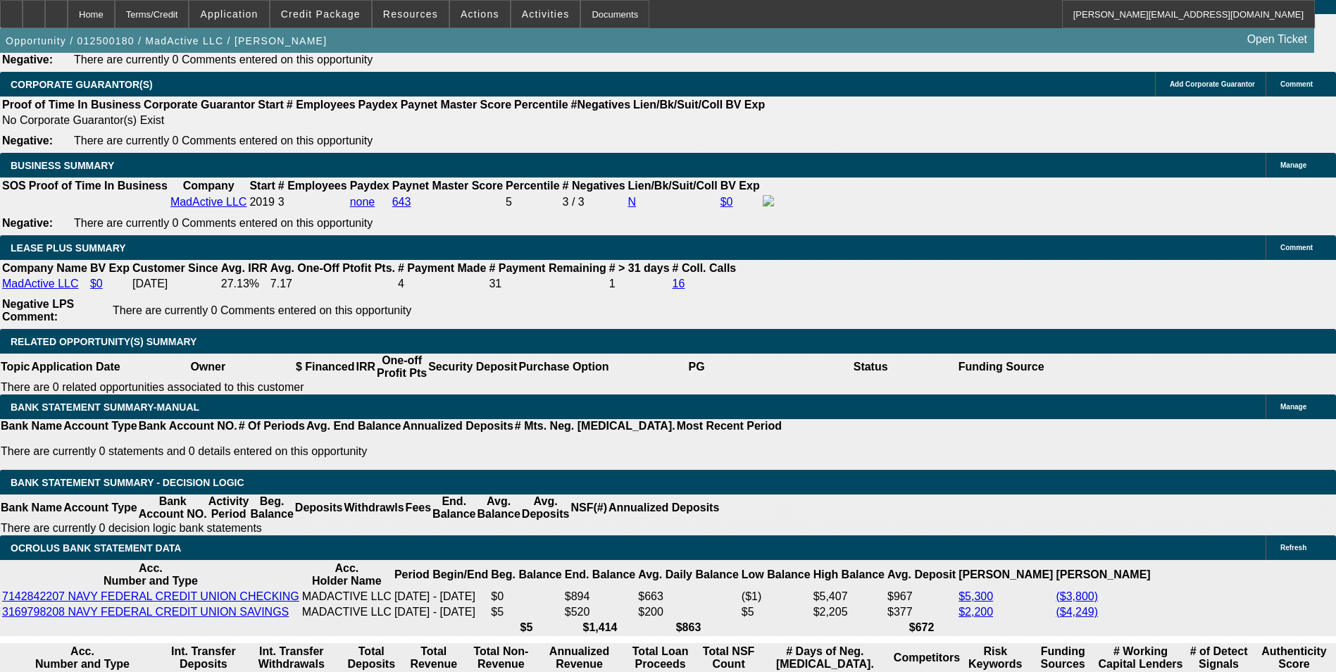
scroll to position [2324, 0]
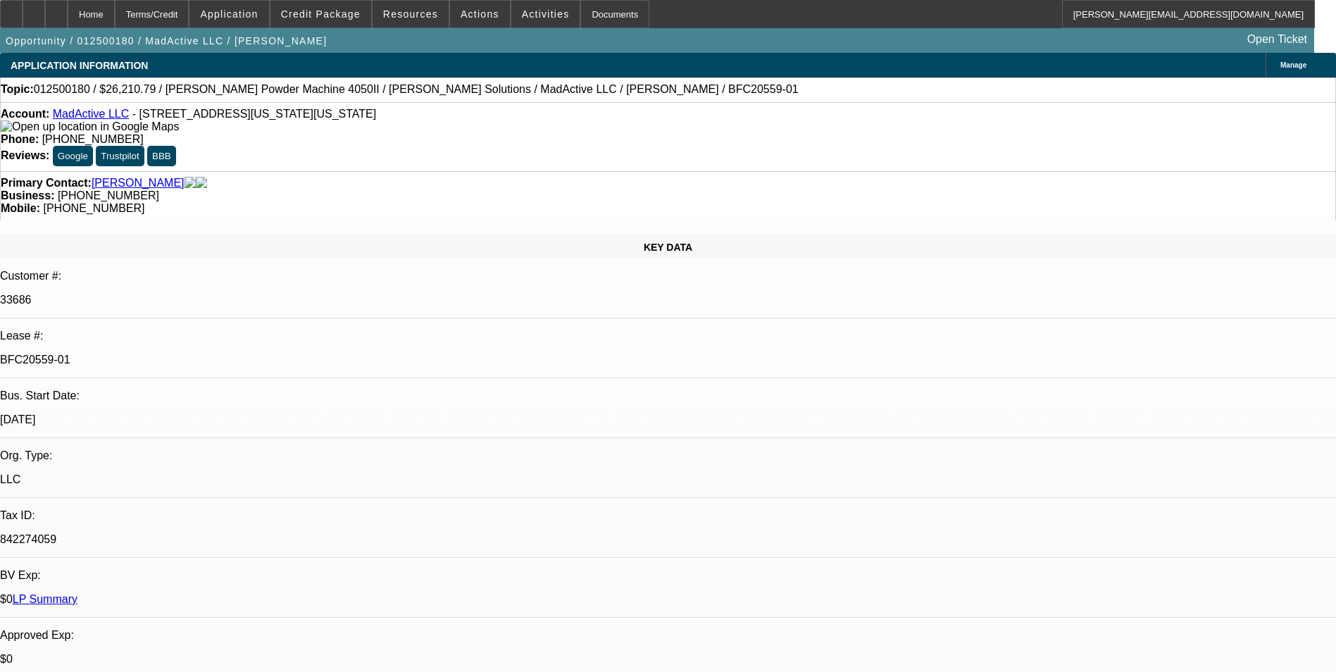
select select "0"
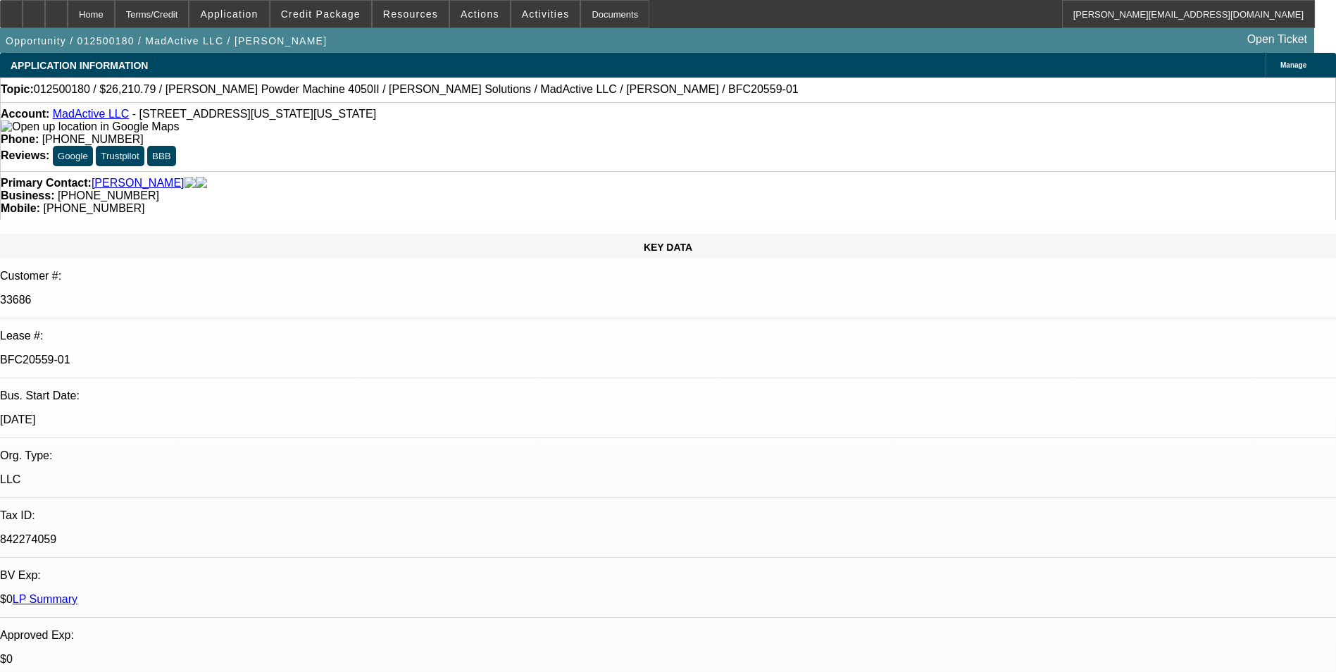
select select "0"
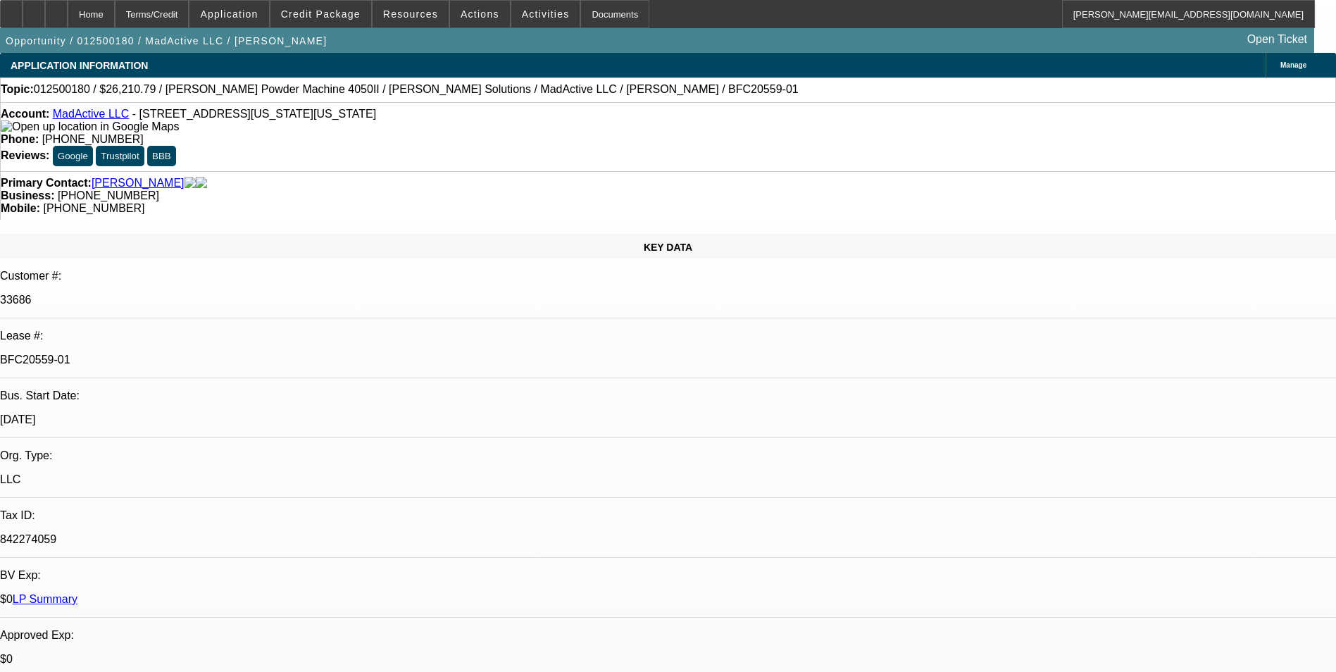
select select "0"
select select "1"
select select "6"
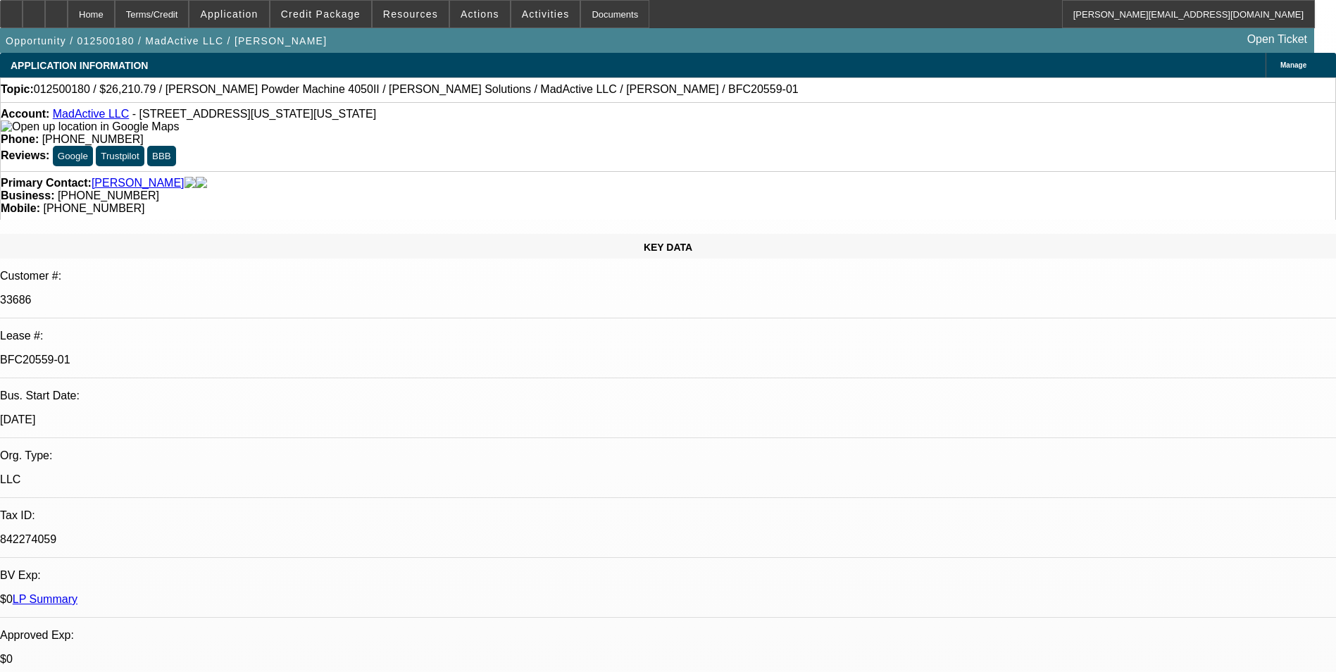
select select "1"
select select "6"
select select "1"
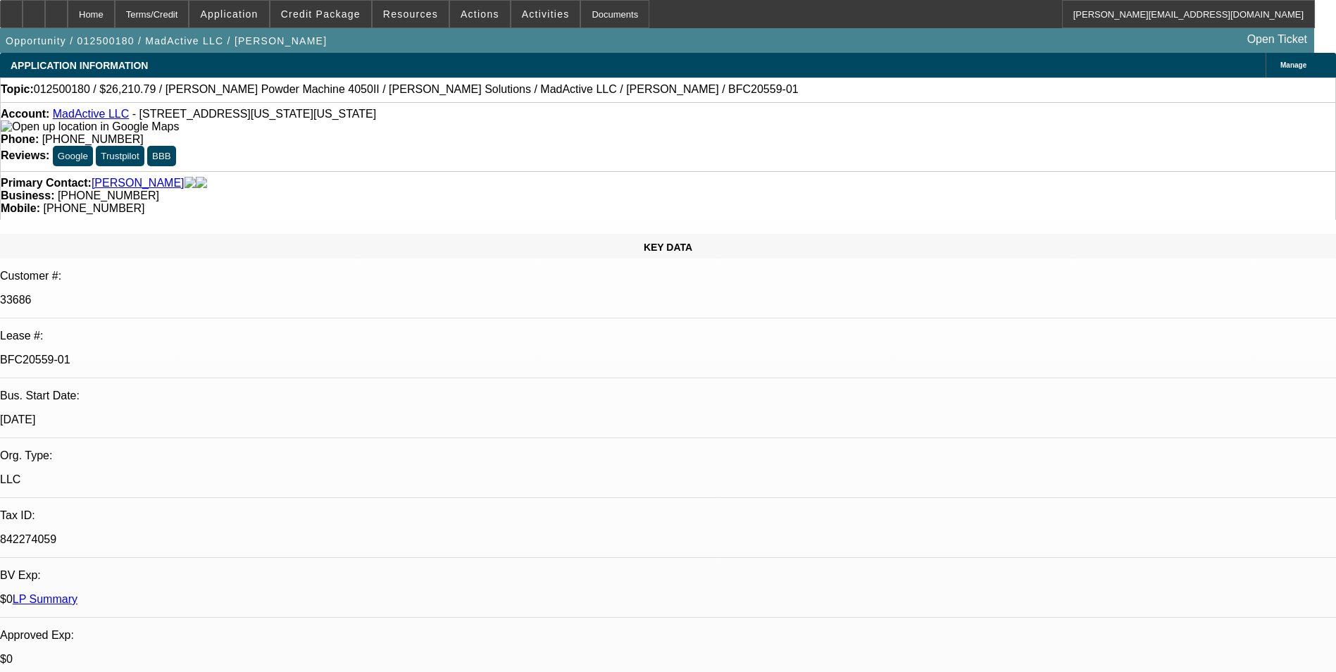
select select "6"
select select "1"
select select "6"
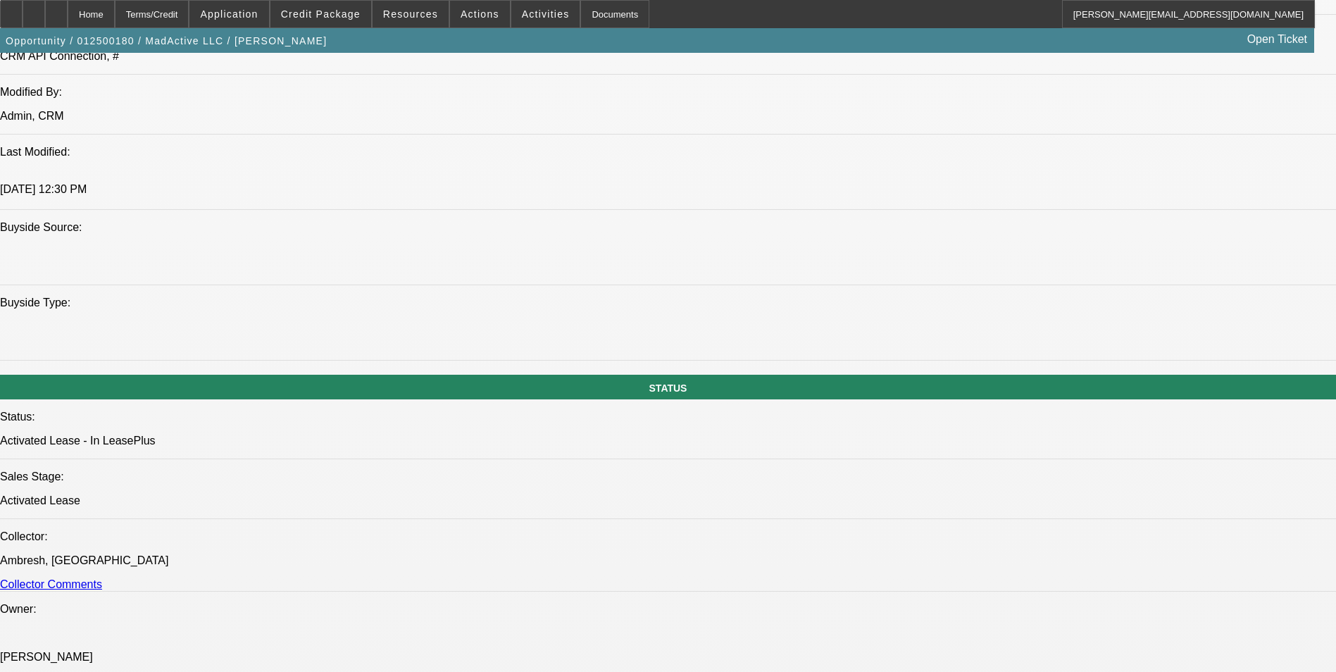
scroll to position [1121, 0]
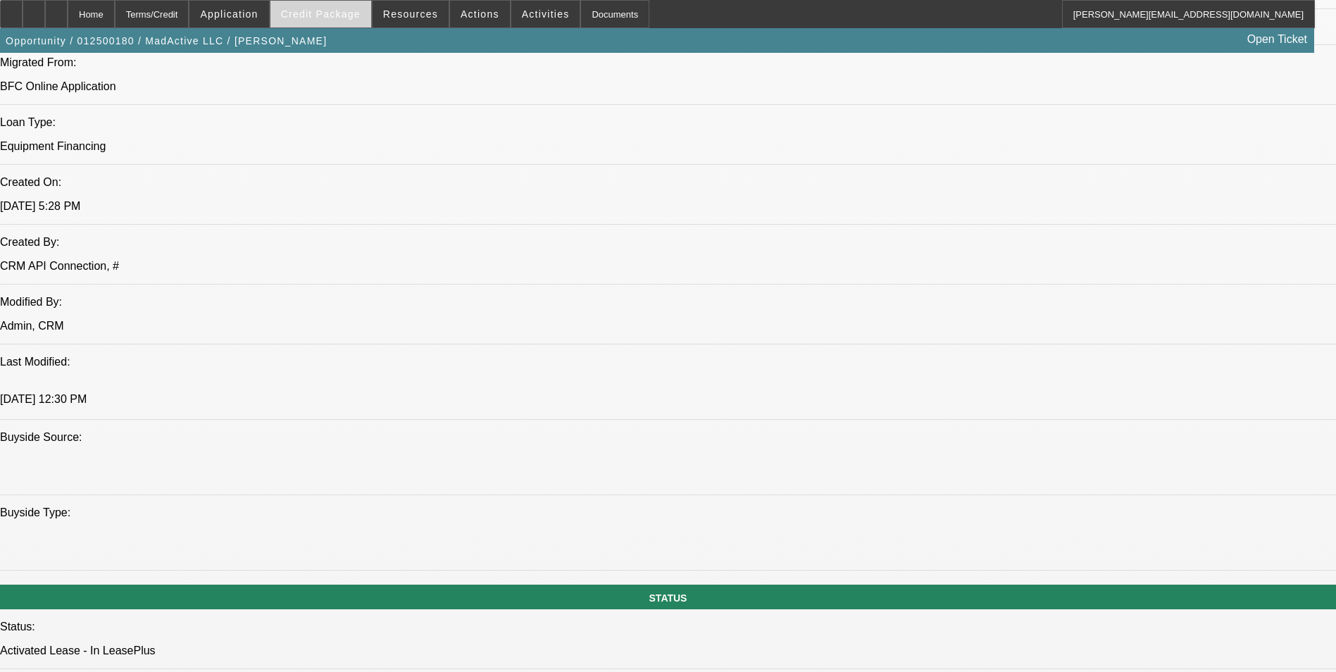
click at [320, 5] on span at bounding box center [320, 14] width 101 height 34
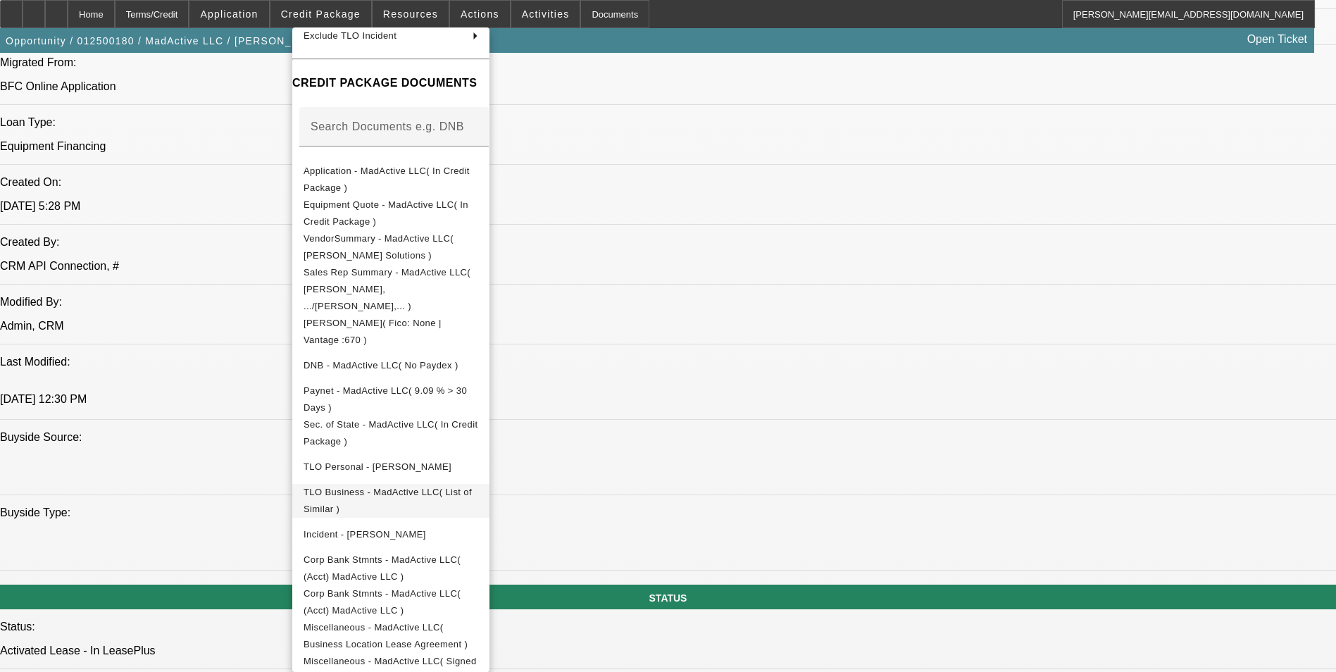
scroll to position [192, 0]
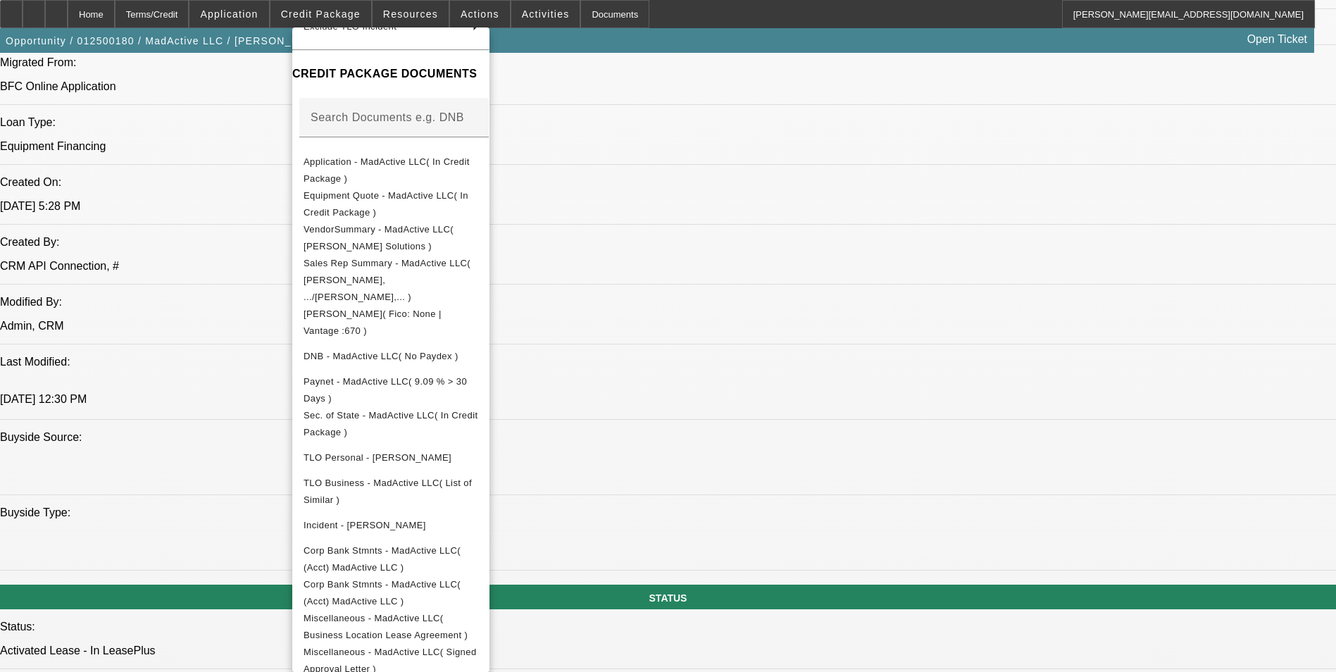
click at [832, 560] on div at bounding box center [668, 336] width 1336 height 672
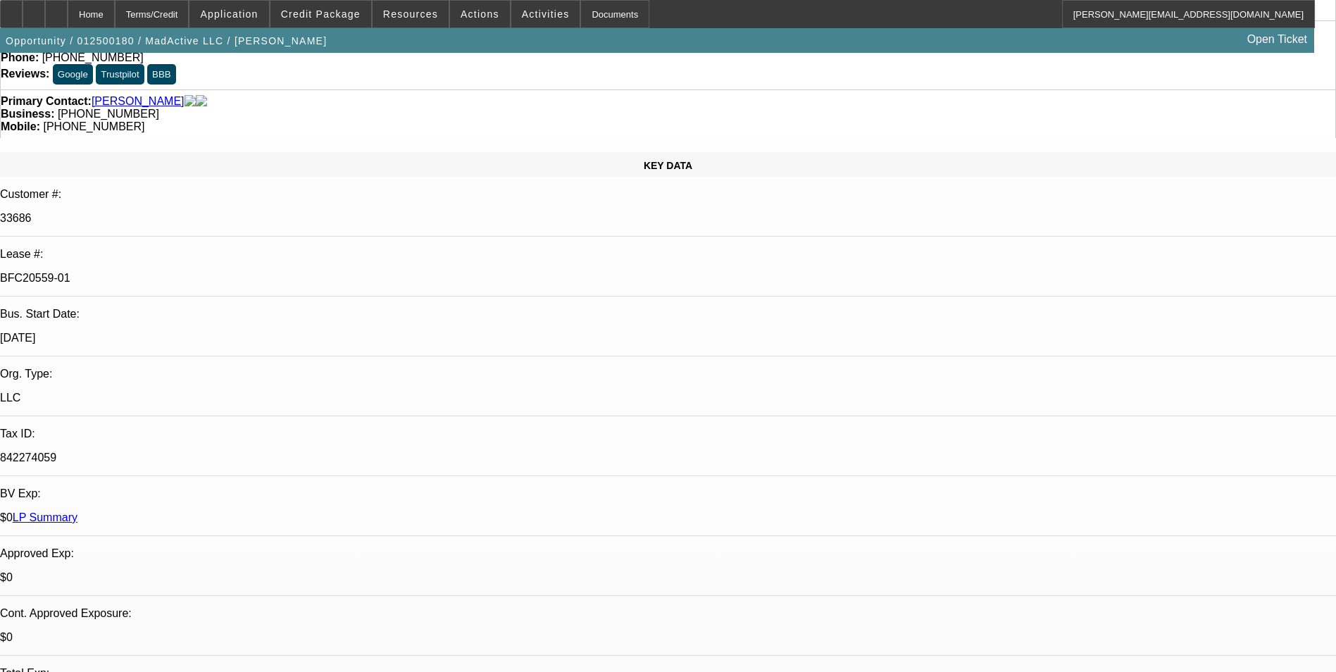
scroll to position [0, 0]
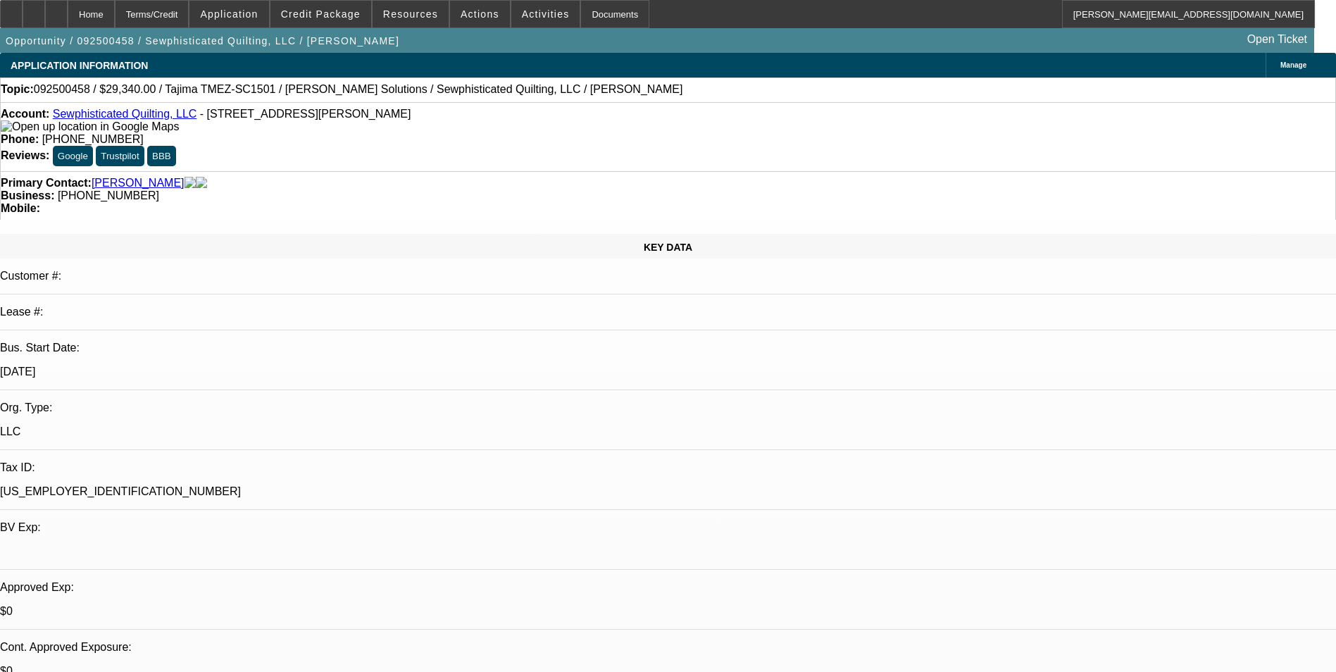
select select "0"
select select "2"
select select "0.1"
select select "4"
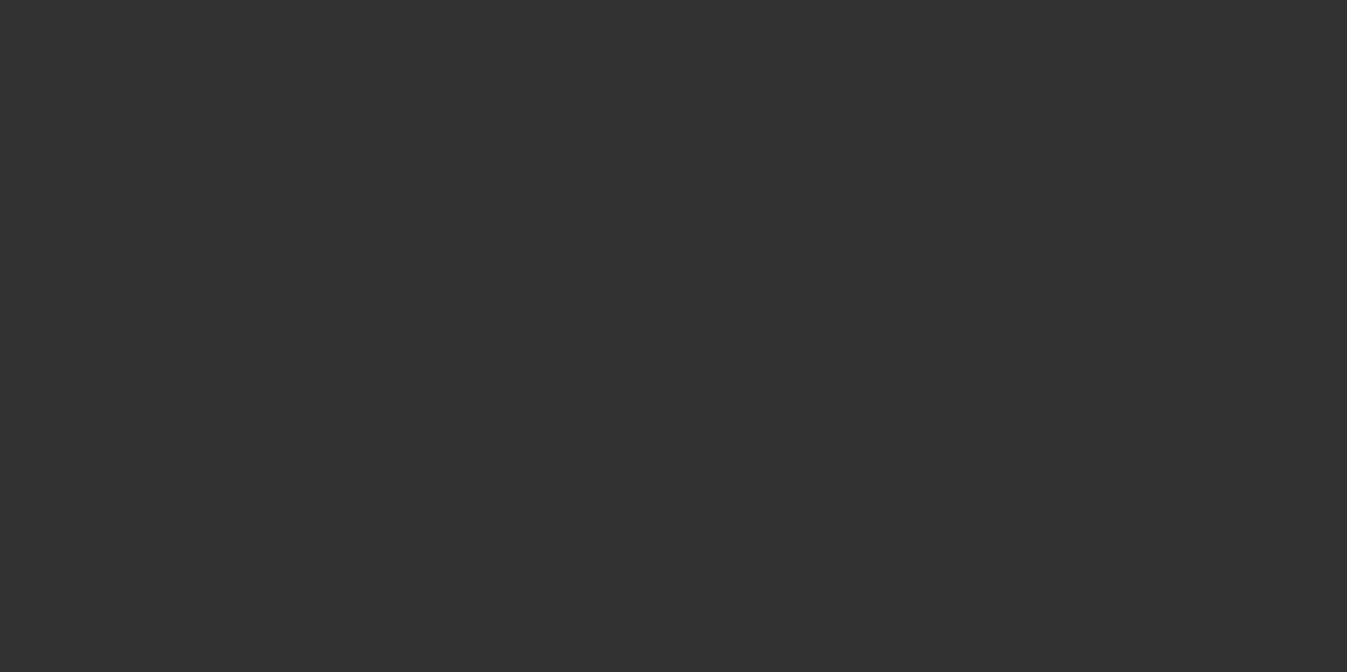
select select "0"
select select "2"
select select "0.1"
select select "4"
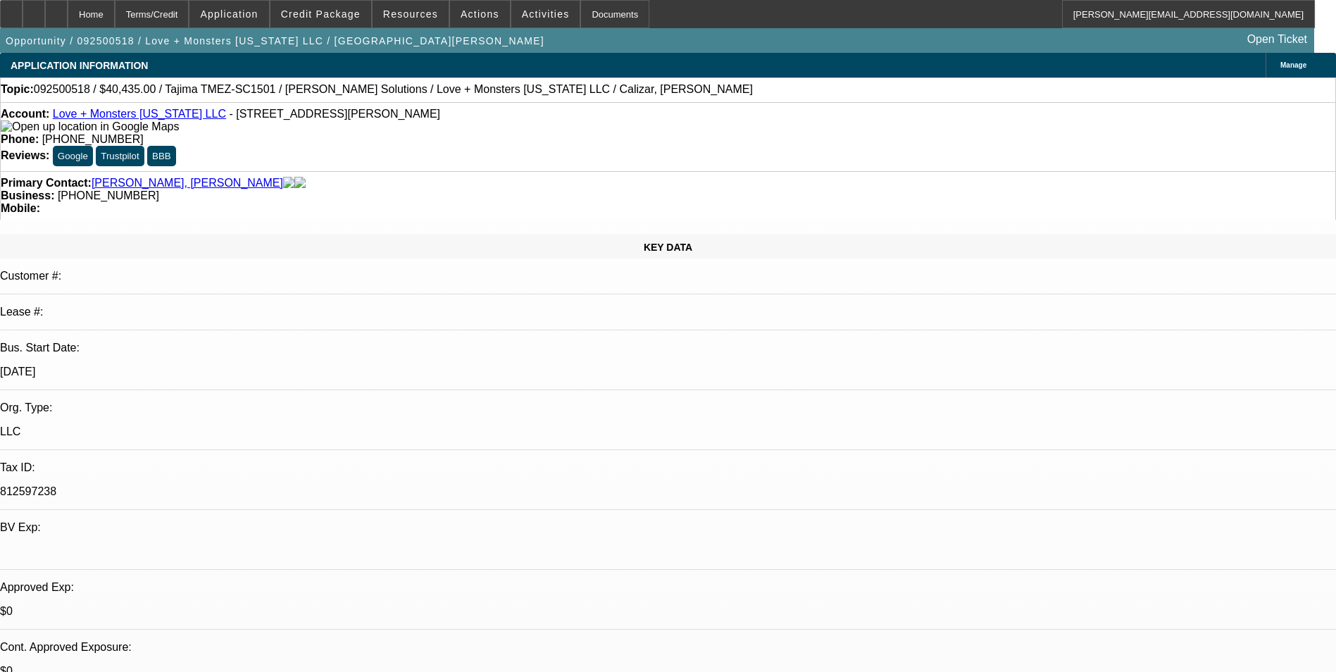
select select "0"
select select "6"
select select "0"
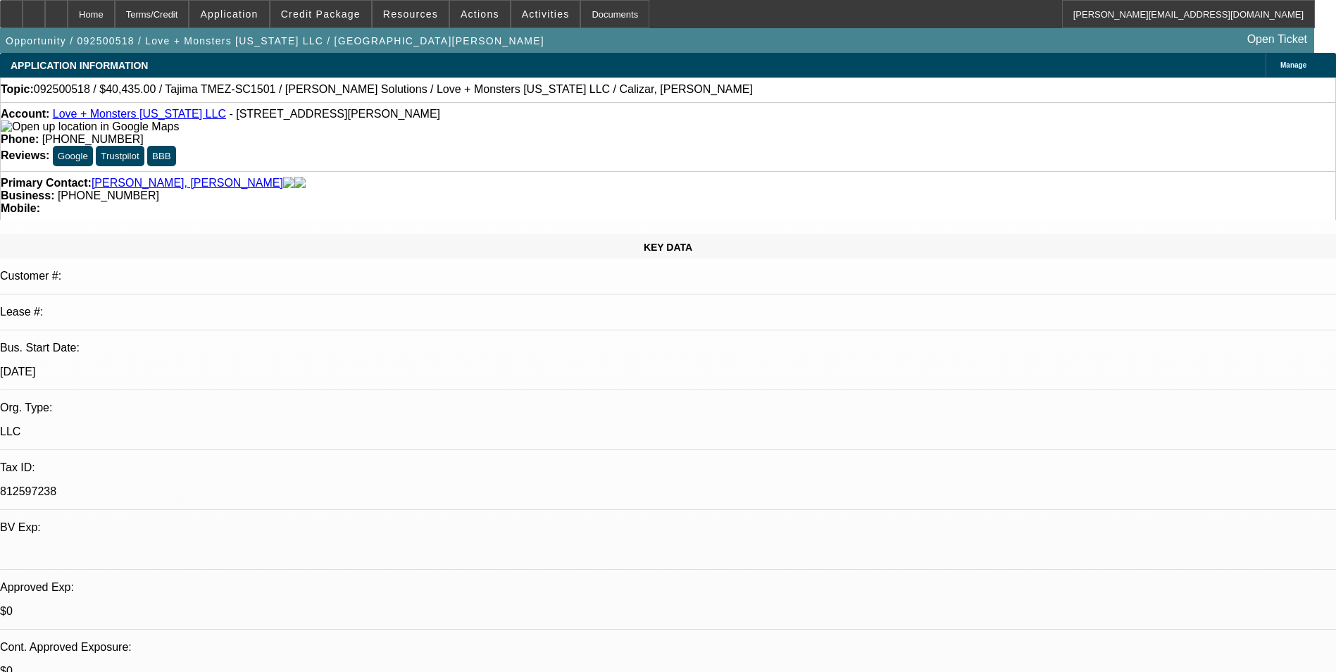
select select "0"
select select "6"
select select "0"
select select "2"
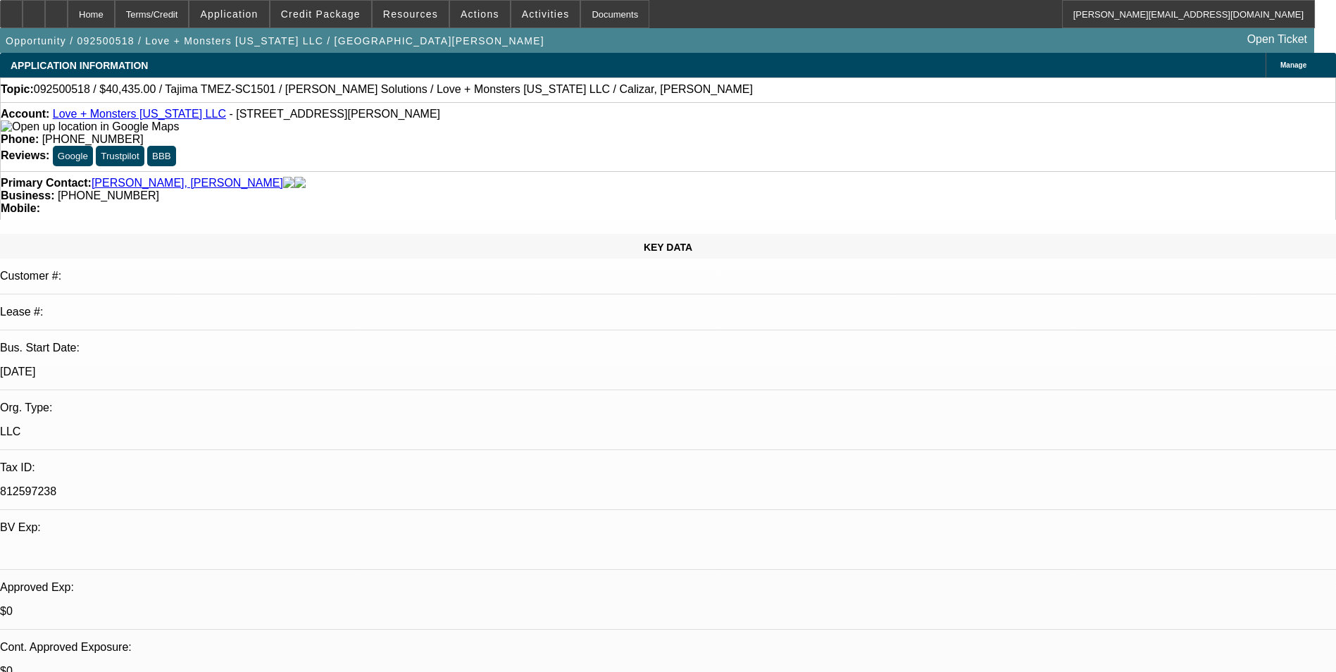
select select "2"
select select "0.1"
select select "4"
select select "0"
select select "2"
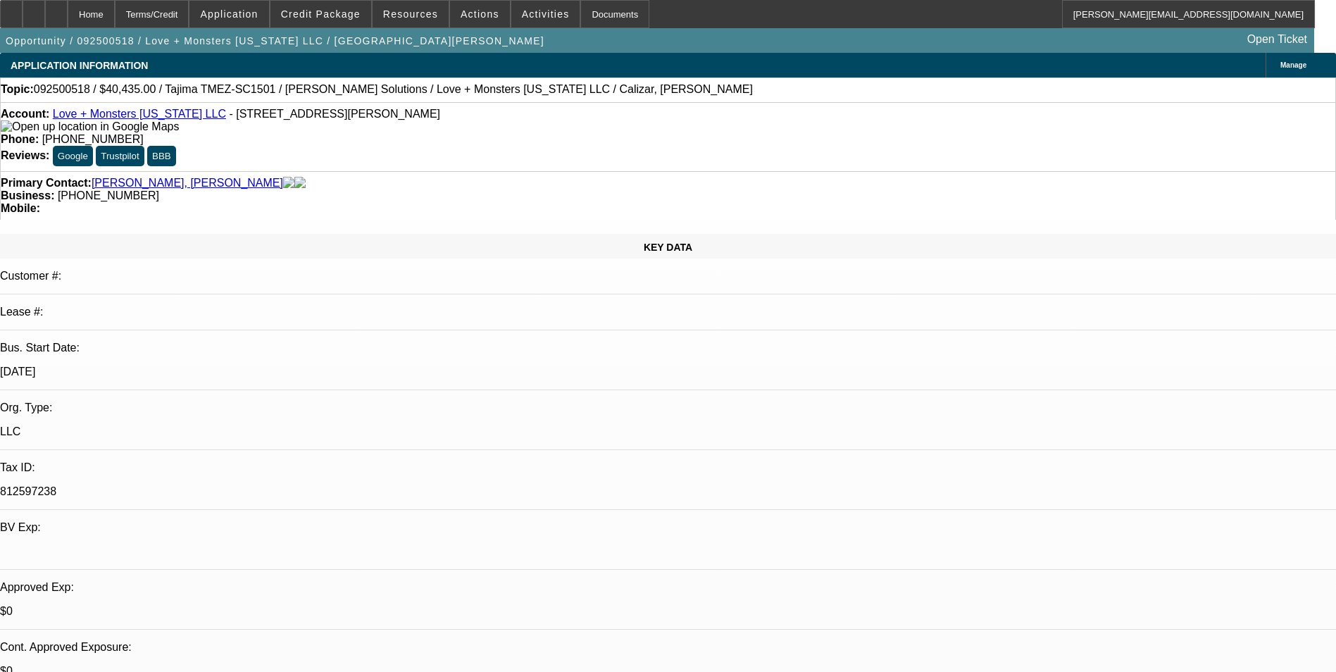
select select "2"
select select "0"
select select "6"
click at [356, 18] on span "Credit Package" at bounding box center [321, 13] width 80 height 11
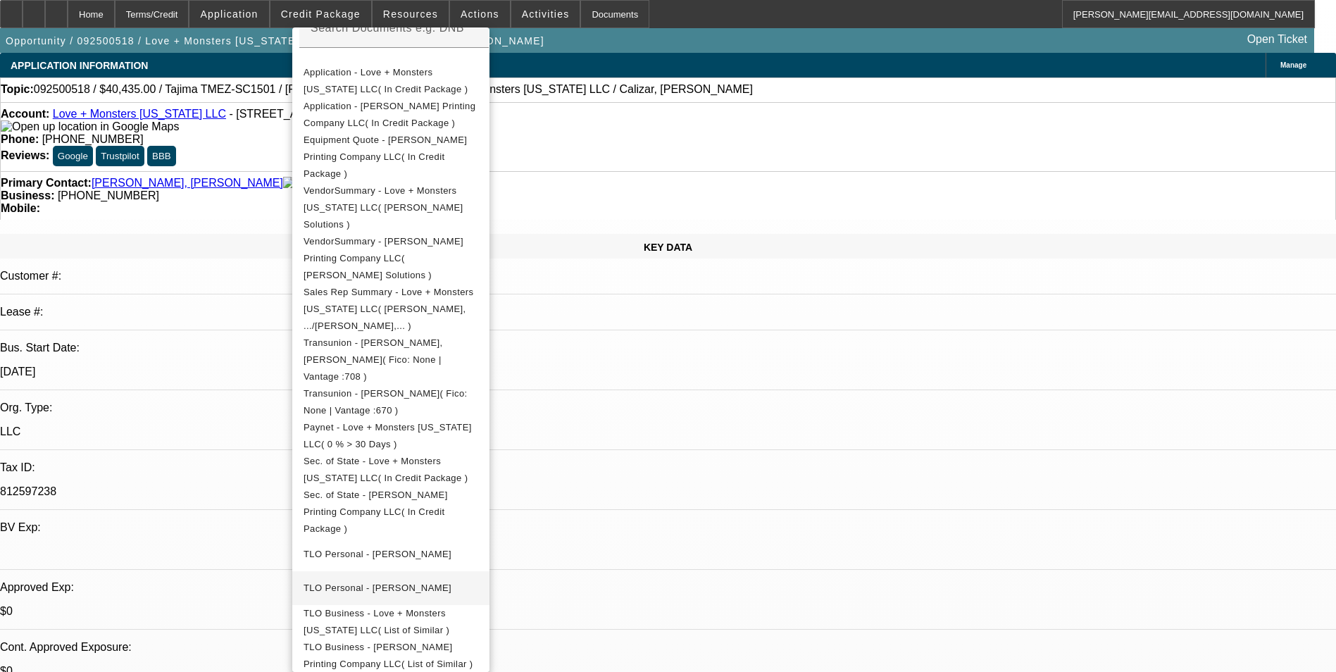
scroll to position [290, 0]
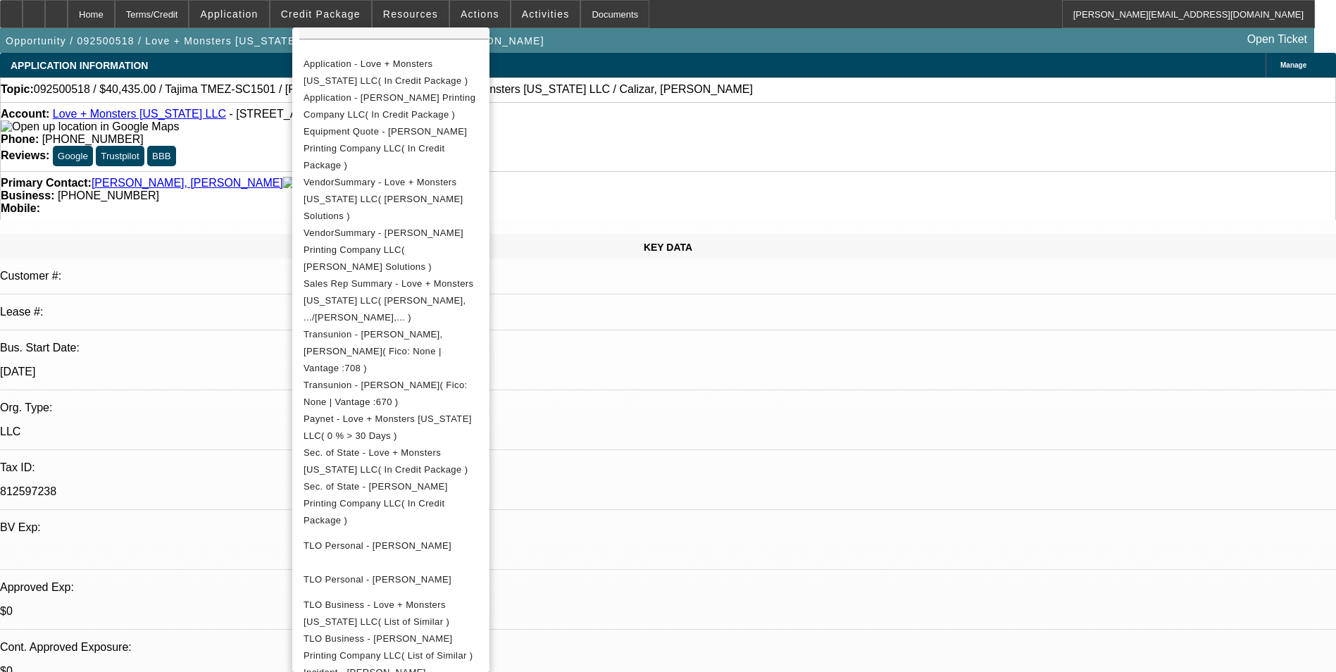
click at [714, 427] on div at bounding box center [668, 336] width 1336 height 672
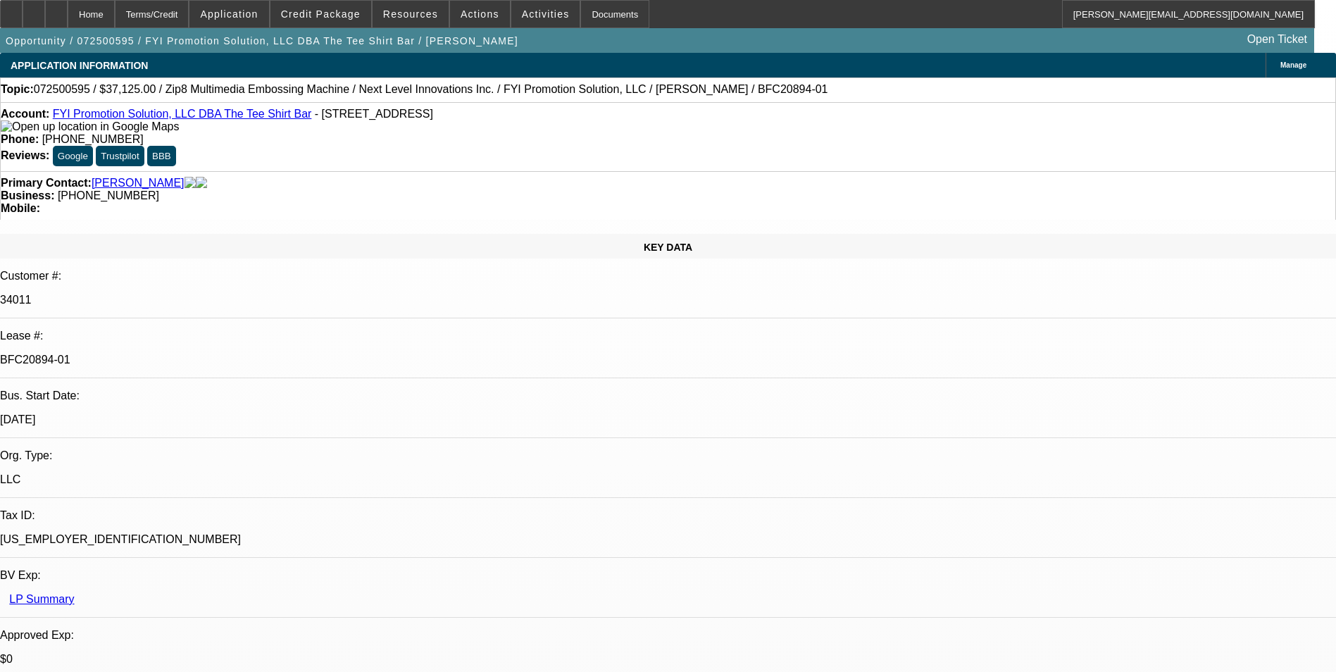
select select "0"
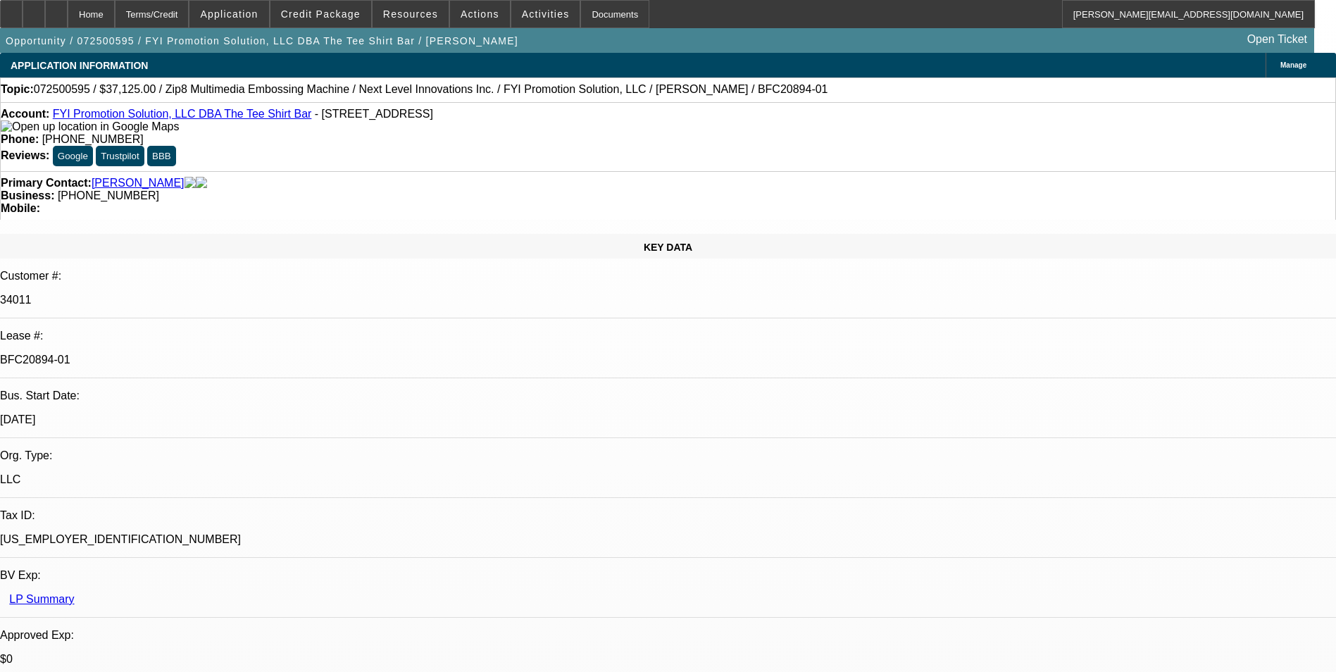
select select "0"
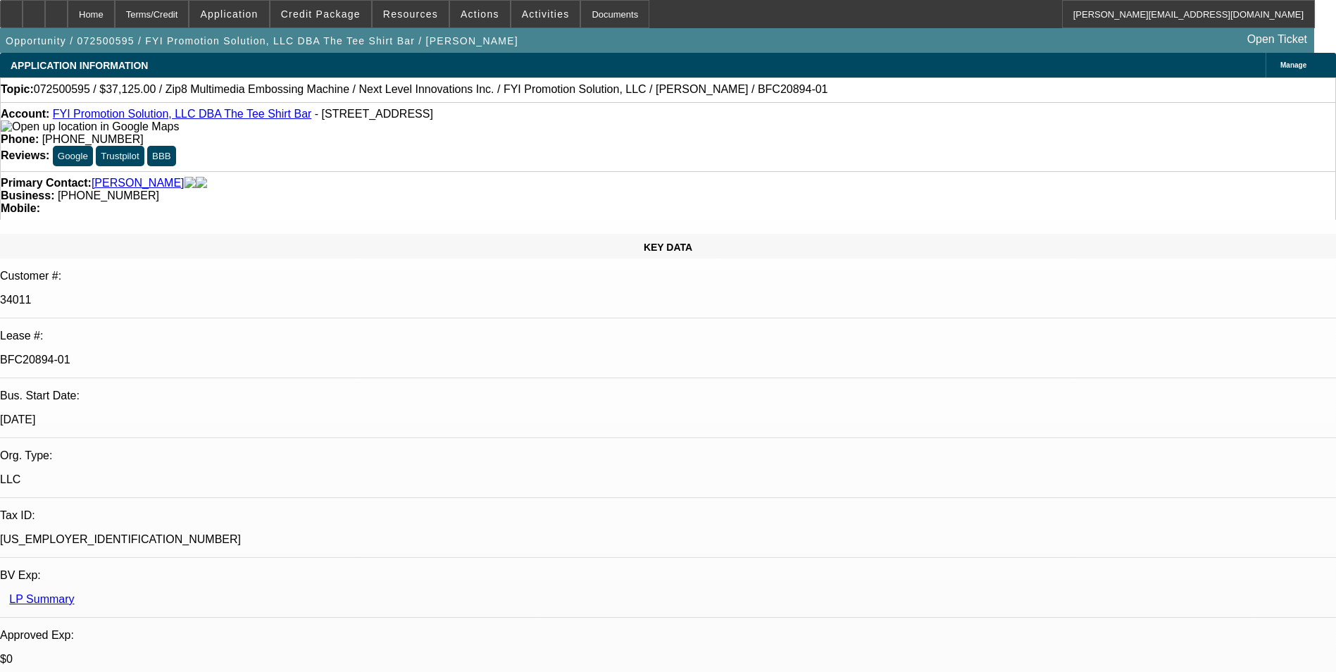
select select "0"
select select "1"
select select "6"
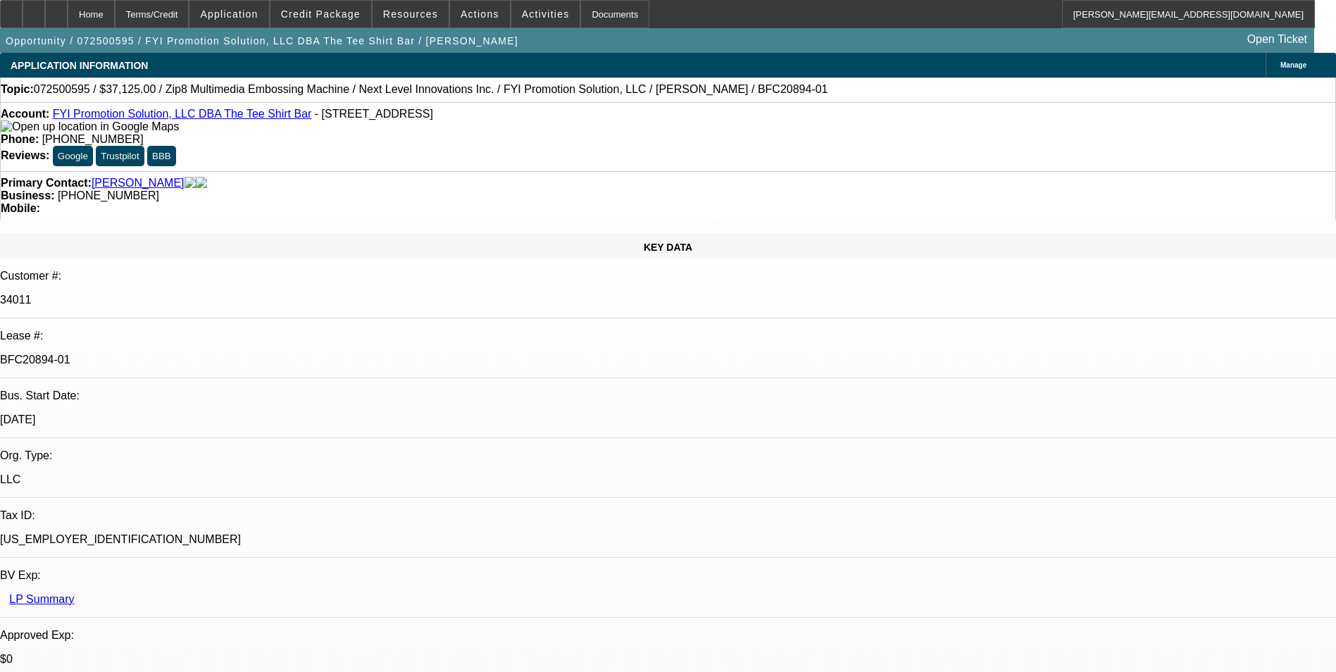
select select "1"
select select "6"
select select "1"
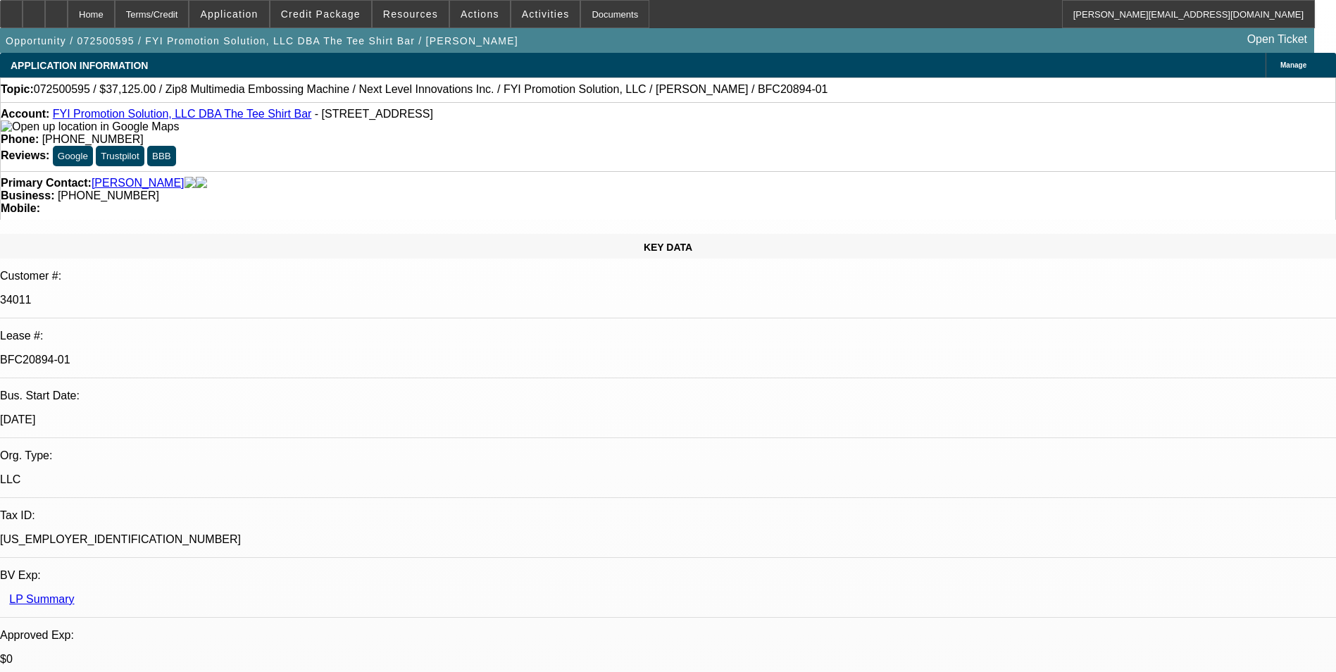
select select "6"
select select "1"
select select "6"
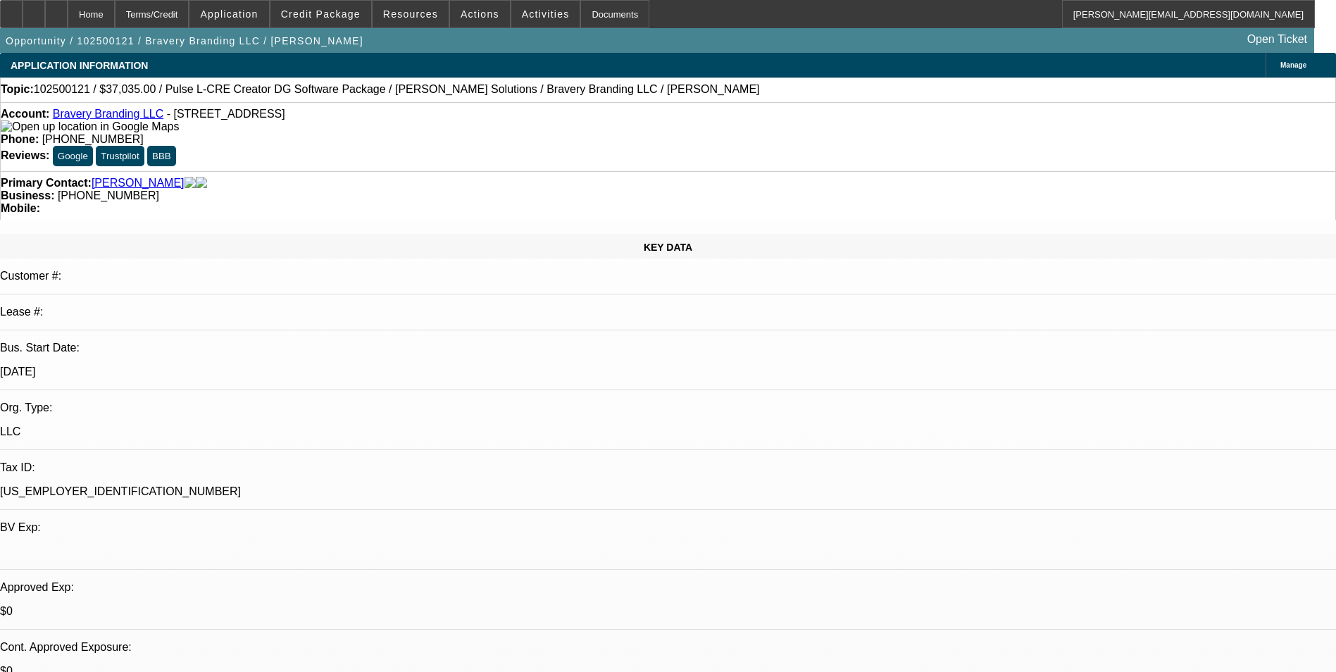
select select "0"
select select "2"
select select "0"
select select "2"
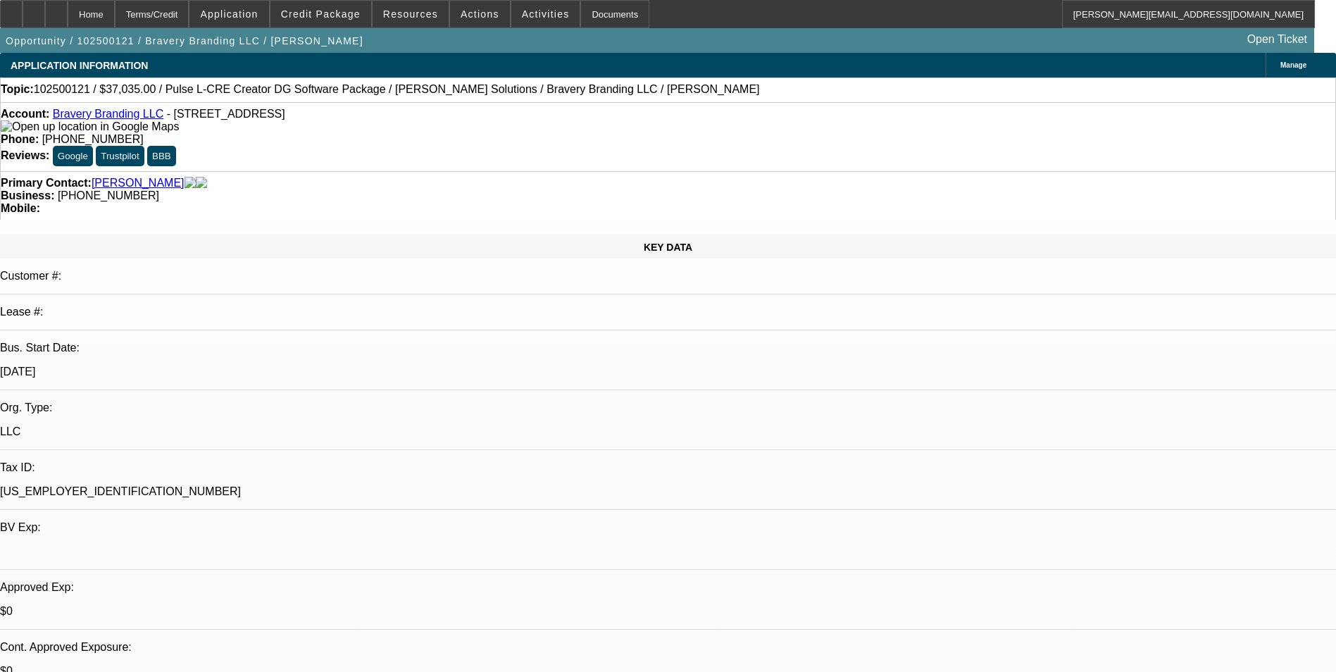
select select "0.1"
select select "1"
select select "2"
select select "6"
select select "1"
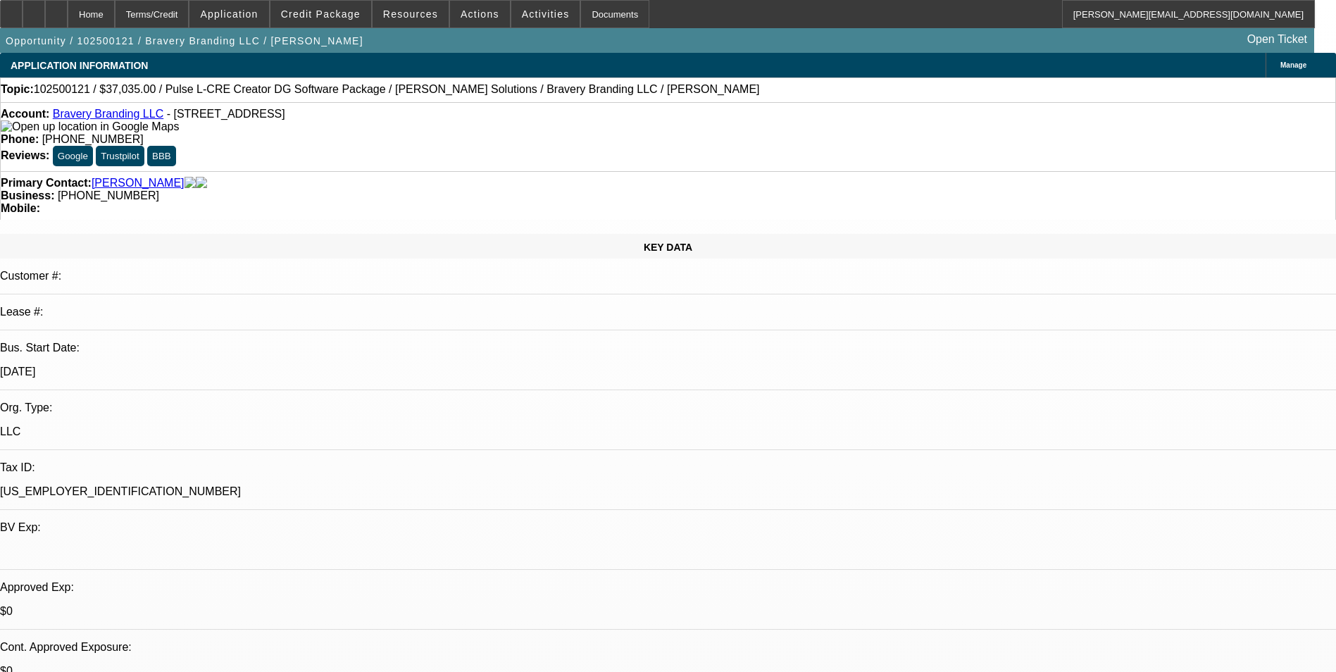
select select "2"
select select "4"
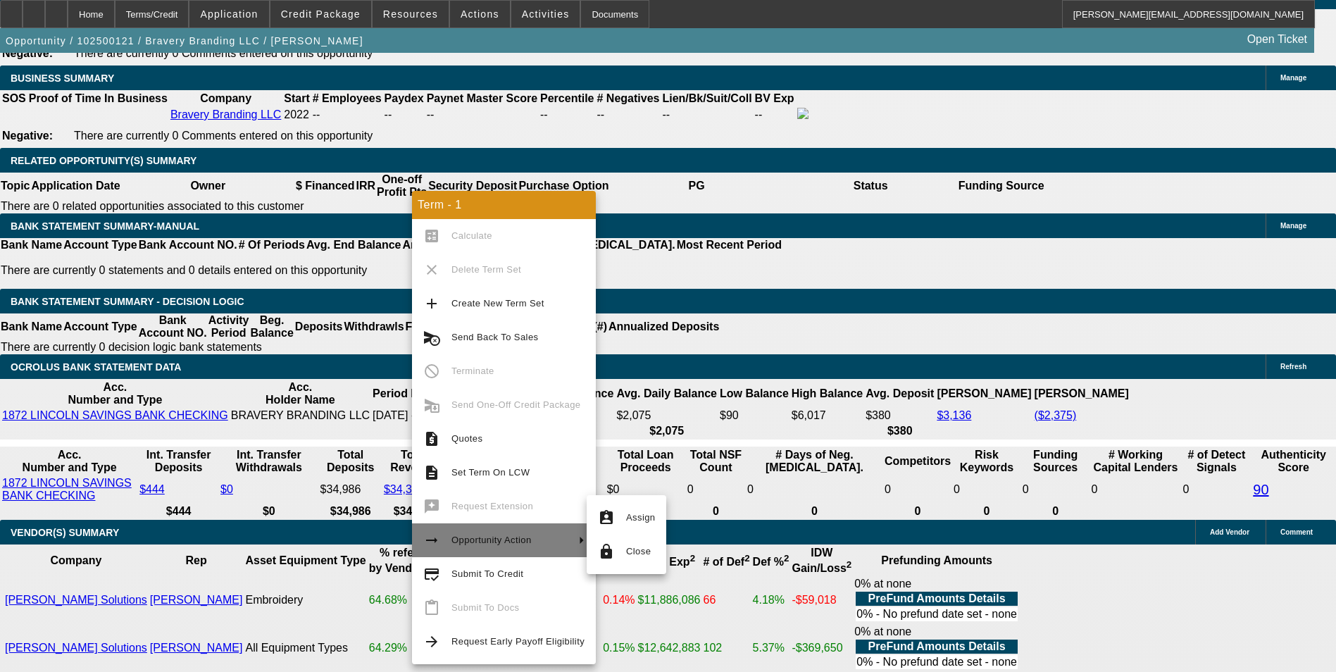
scroll to position [2324, 0]
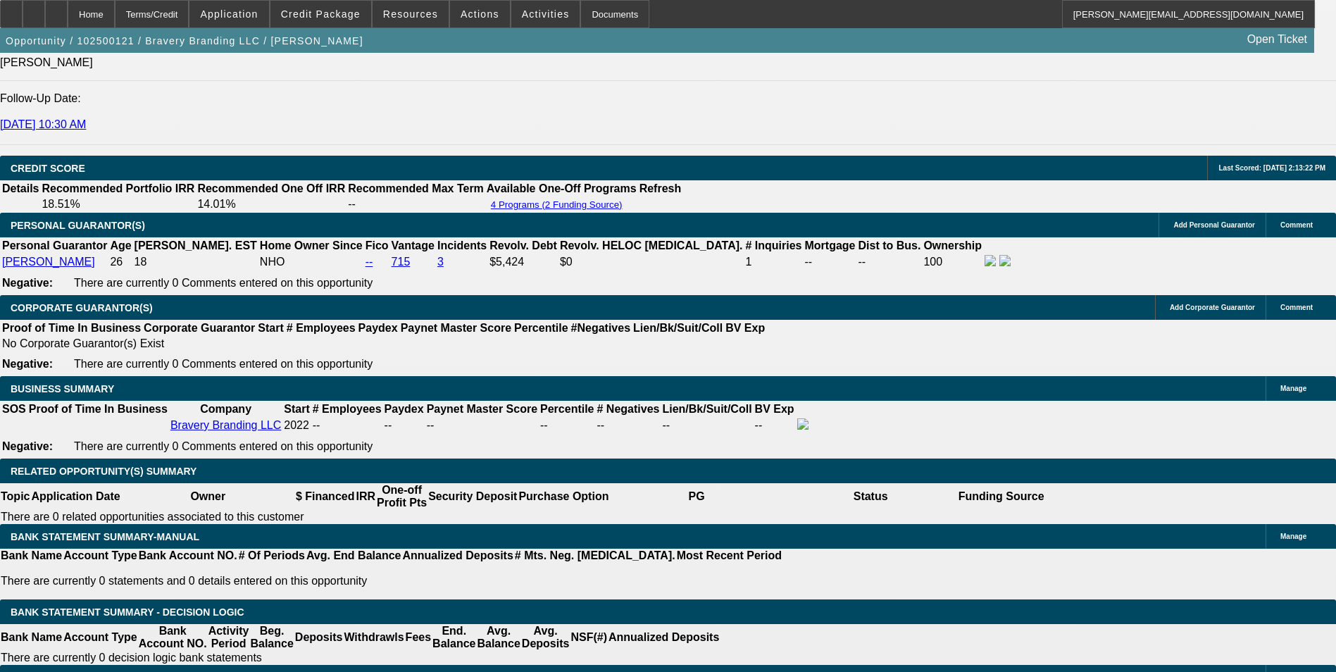
scroll to position [1972, 0]
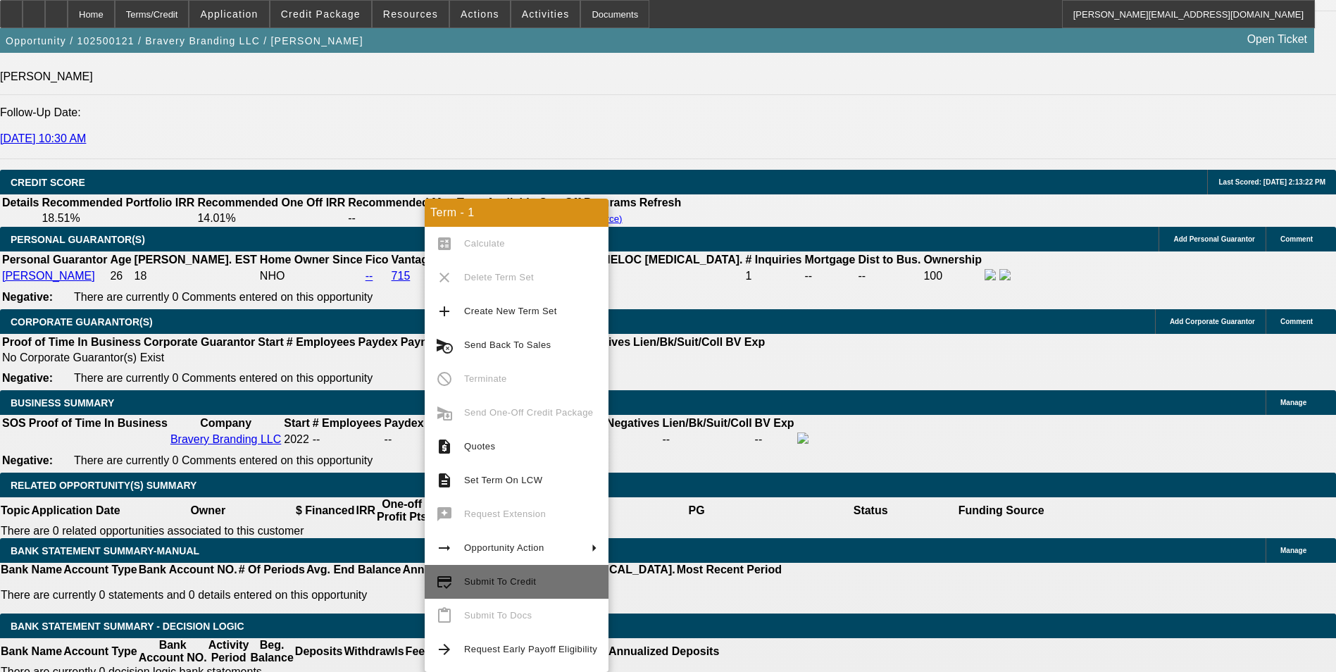
click at [522, 583] on span "Submit To Credit" at bounding box center [500, 581] width 72 height 11
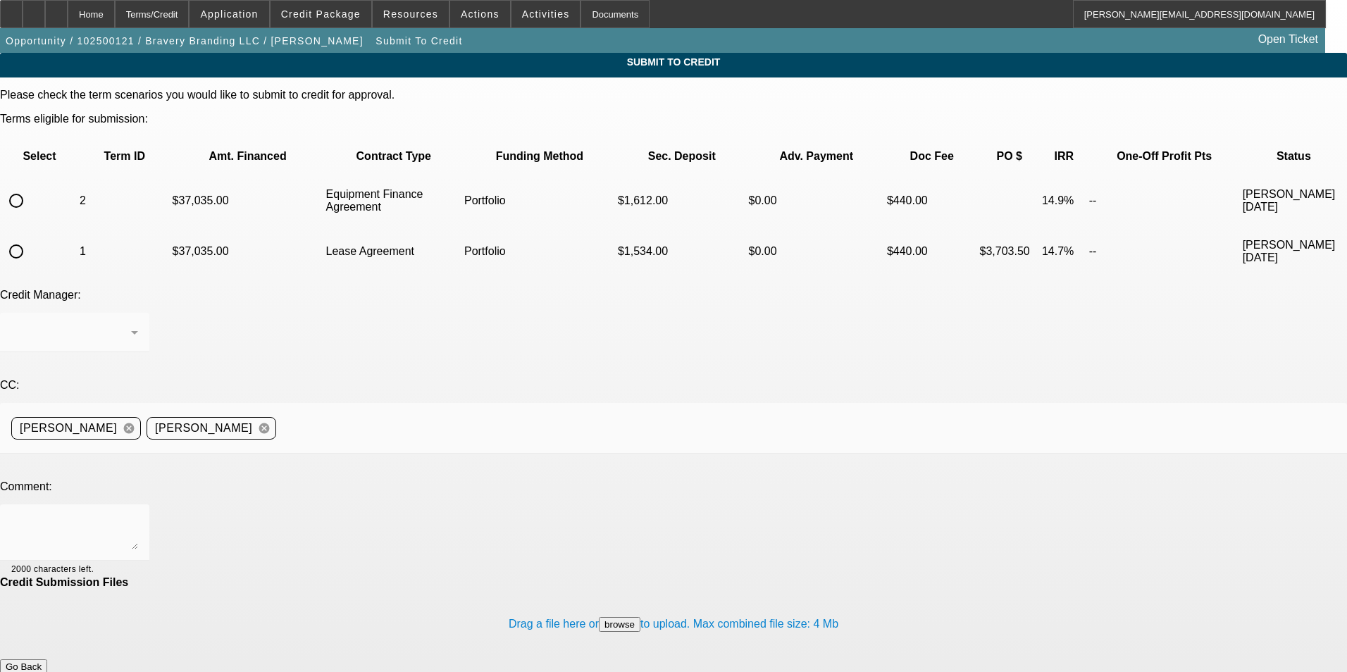
click at [149, 313] on mat-form-field at bounding box center [74, 340] width 149 height 55
click at [30, 237] on input "radio" at bounding box center [16, 251] width 28 height 28
radio input "true"
click at [131, 324] on div "[PERSON_NAME]" at bounding box center [71, 332] width 120 height 17
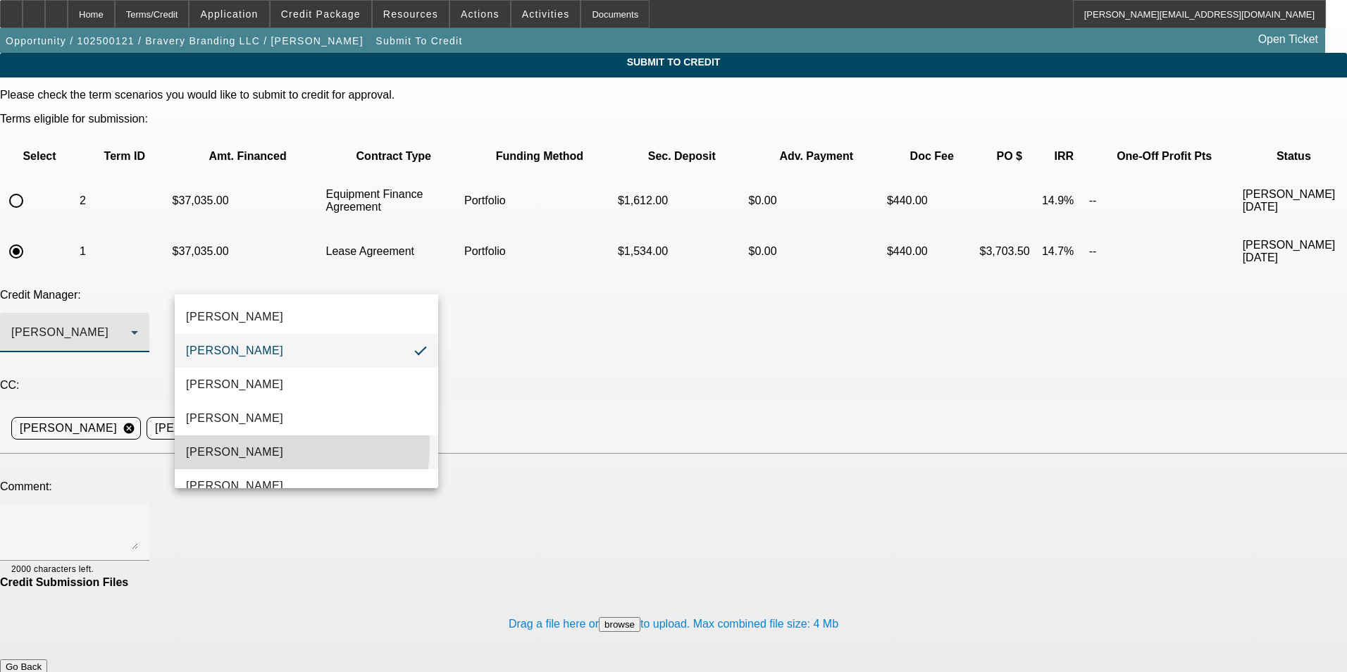
click at [263, 445] on mat-option "[PERSON_NAME]" at bounding box center [306, 452] width 263 height 34
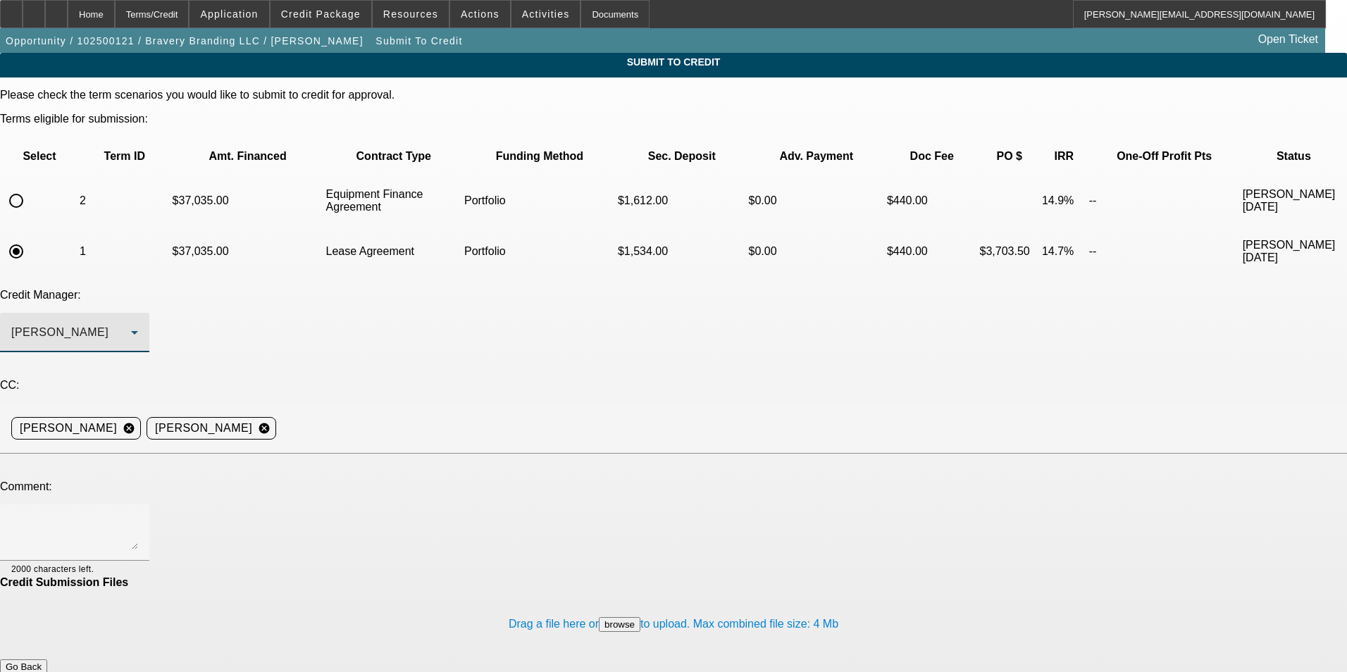
click at [40, 671] on button "Submit" at bounding box center [20, 681] width 40 height 15
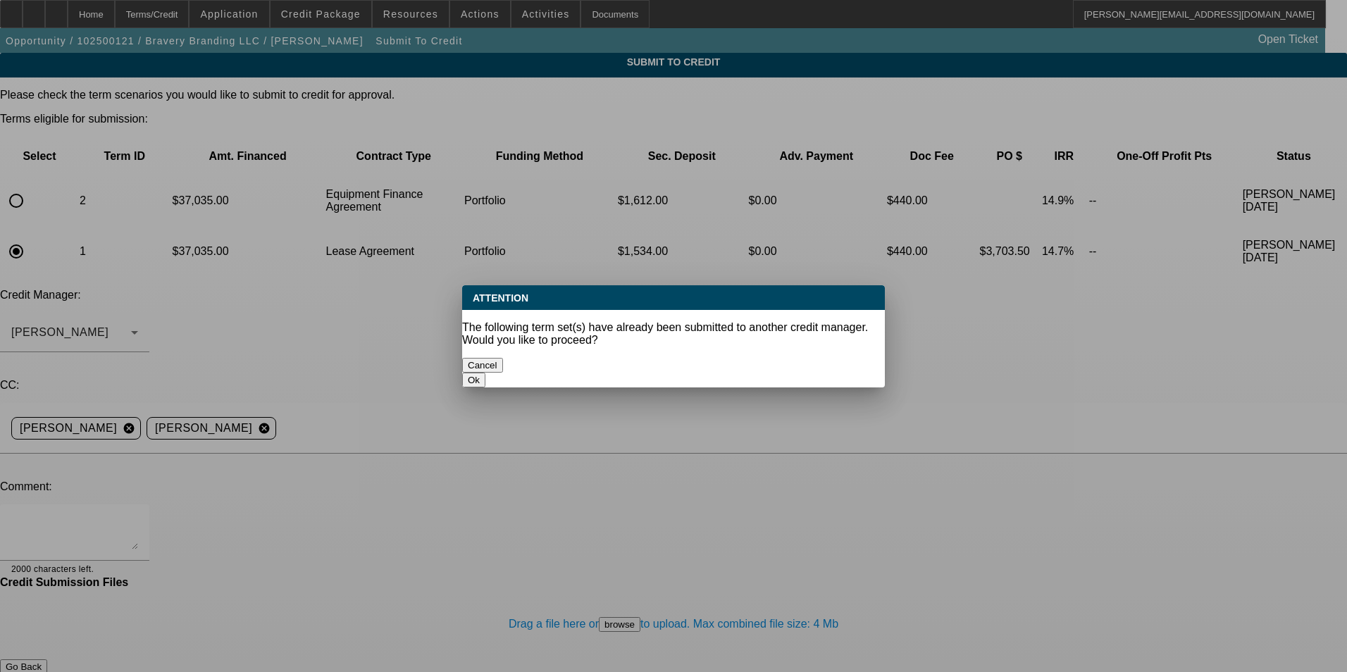
click at [503, 358] on button "Cancel" at bounding box center [482, 365] width 41 height 15
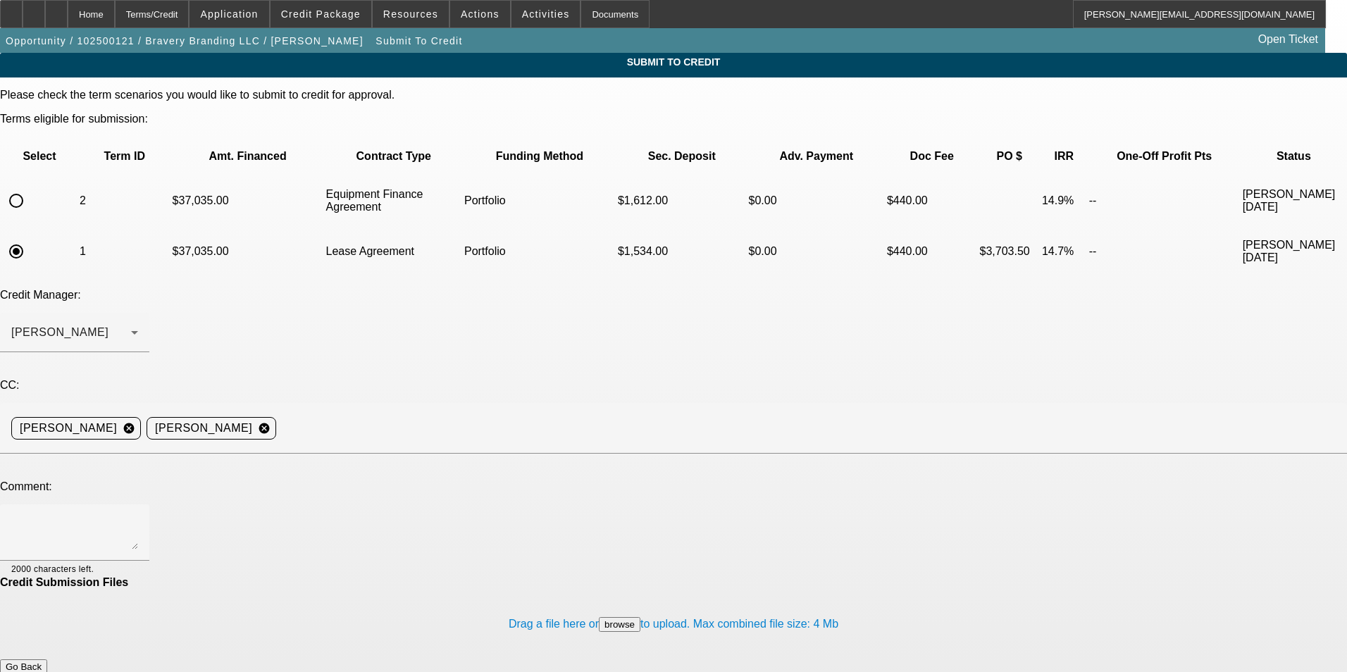
click at [47, 659] on button "Go Back" at bounding box center [23, 666] width 47 height 15
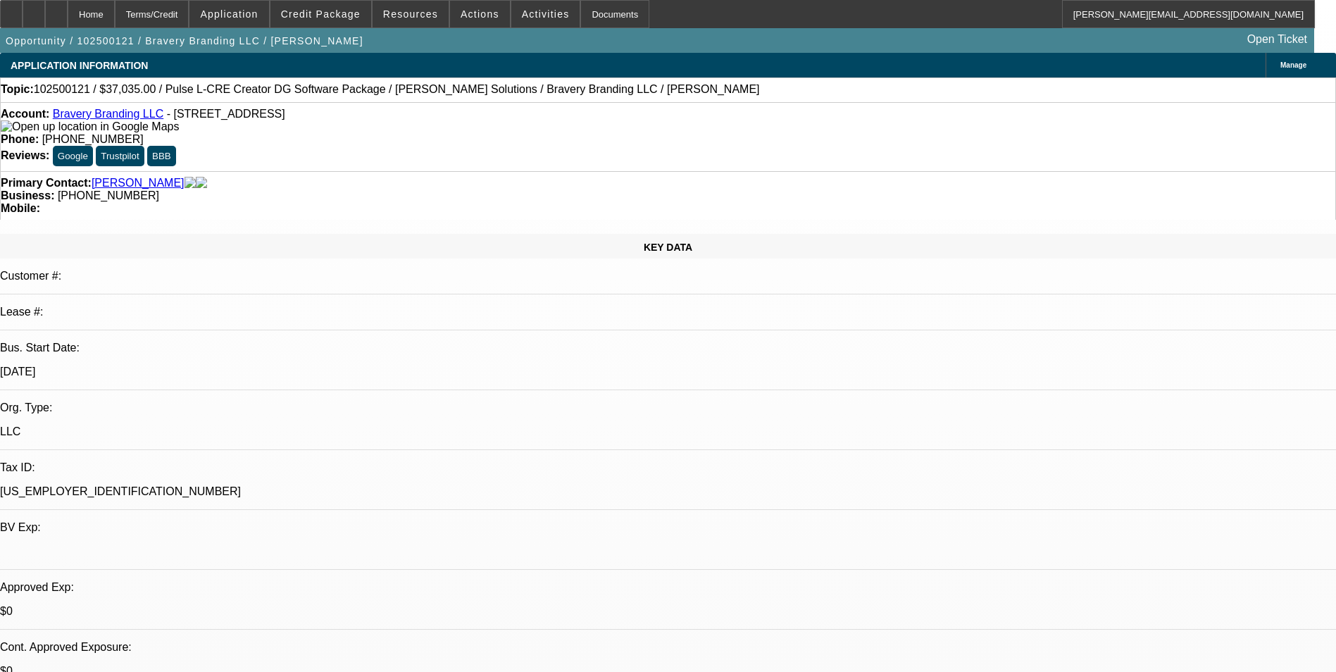
select select "0"
select select "2"
select select "0"
select select "6"
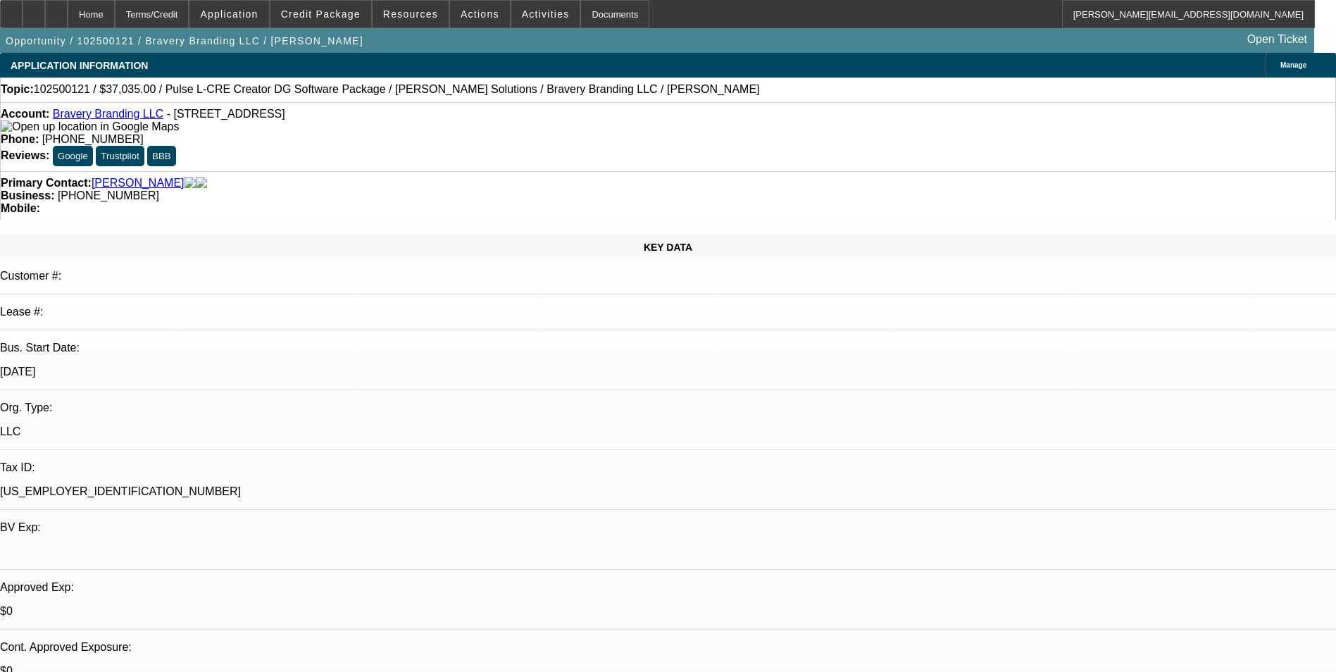
select select "0"
select select "2"
select select "0.1"
select select "4"
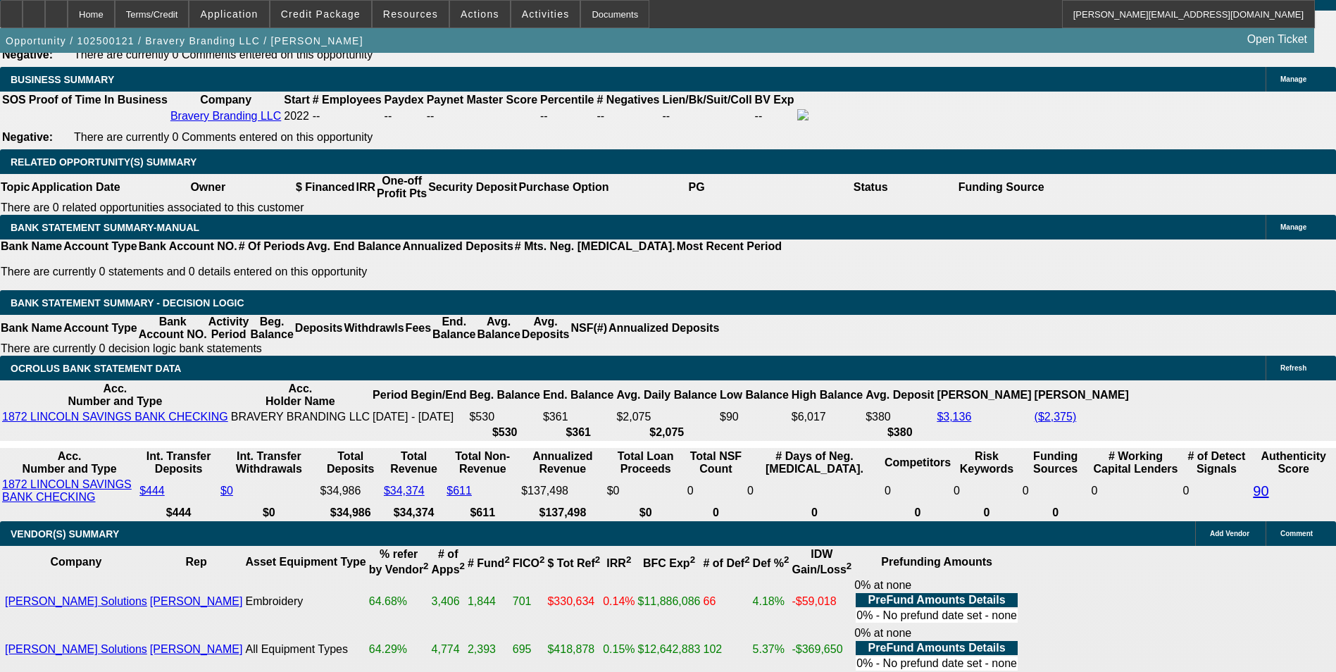
scroll to position [231, 0]
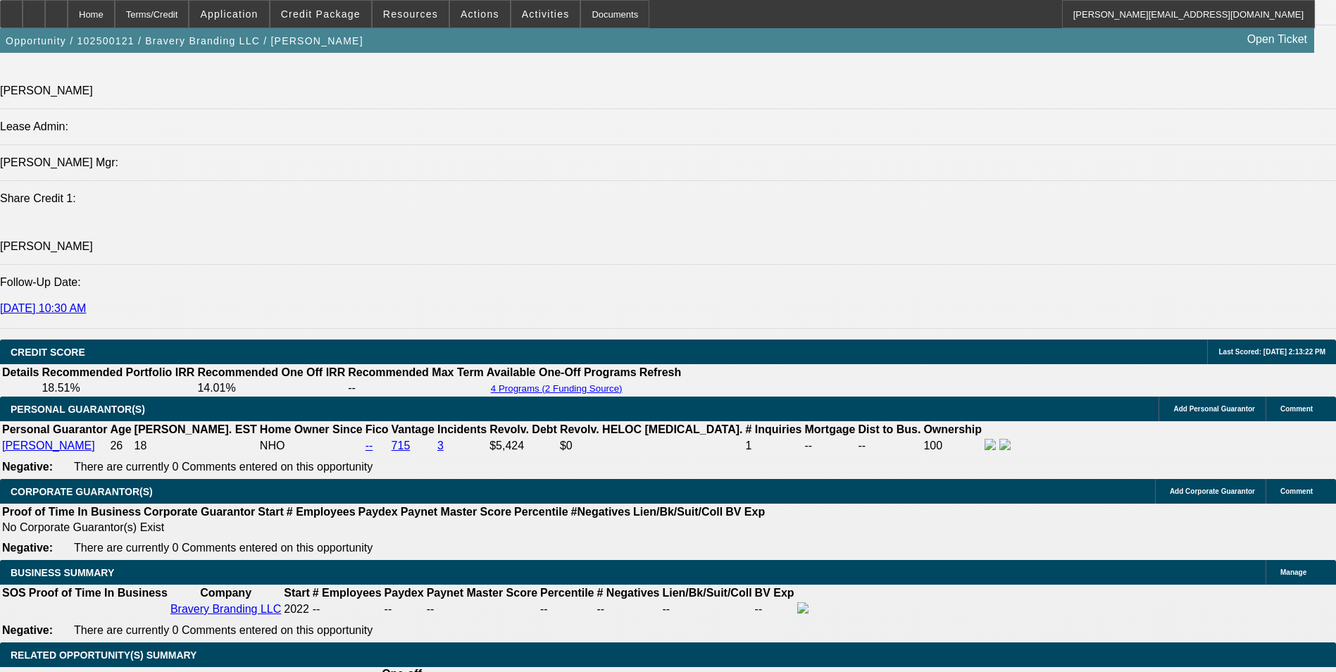
scroll to position [301, 0]
drag, startPoint x: 1230, startPoint y: 625, endPoint x: 1051, endPoint y: 592, distance: 182.0
drag, startPoint x: 1051, startPoint y: 592, endPoint x: 1080, endPoint y: 597, distance: 29.3
drag, startPoint x: 1080, startPoint y: 597, endPoint x: 1150, endPoint y: 608, distance: 71.3
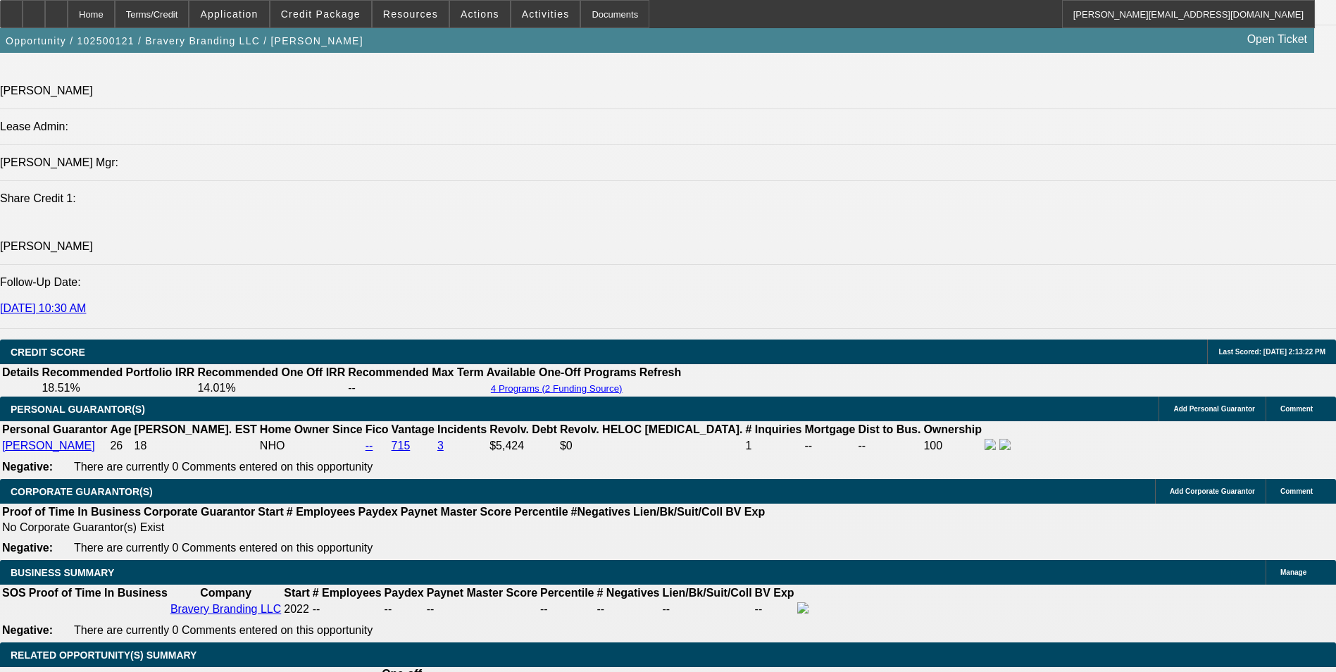
drag, startPoint x: 1222, startPoint y: 623, endPoint x: 1047, endPoint y: 592, distance: 178.1
drag, startPoint x: 1047, startPoint y: 592, endPoint x: 1066, endPoint y: 593, distance: 19.0
copy td "see notes for detail. she would like to get approved for 100% financing on the …"
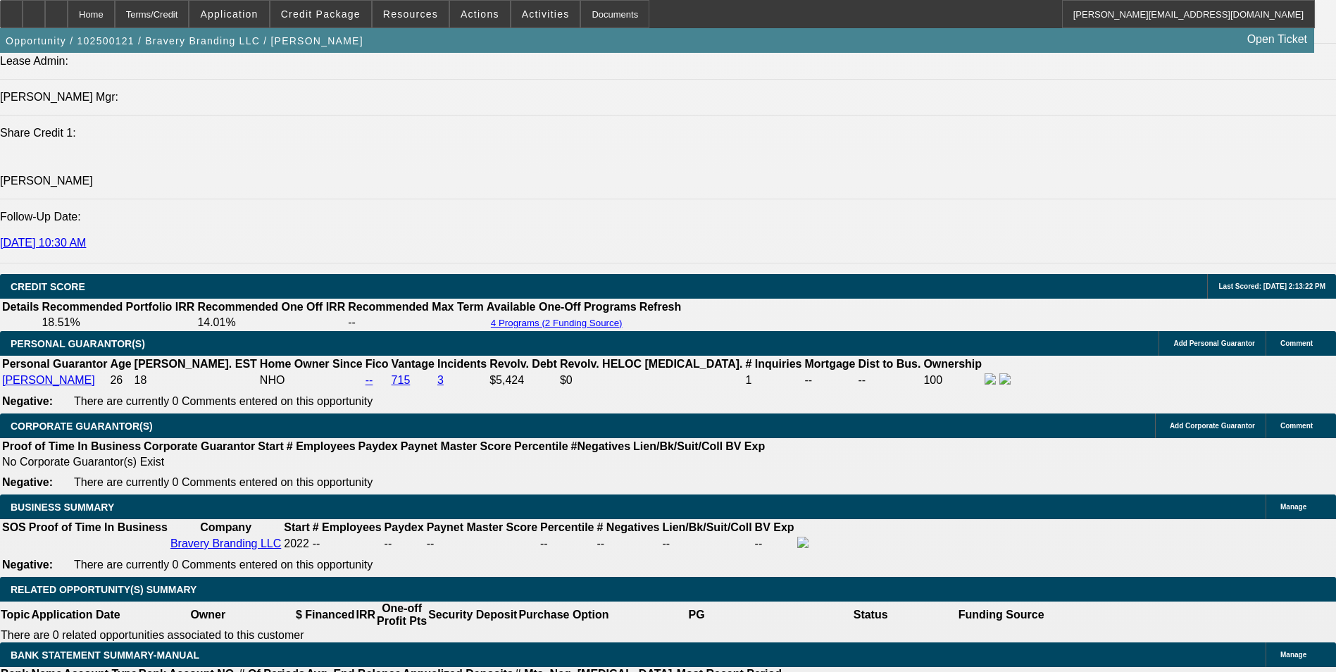
scroll to position [1943, 0]
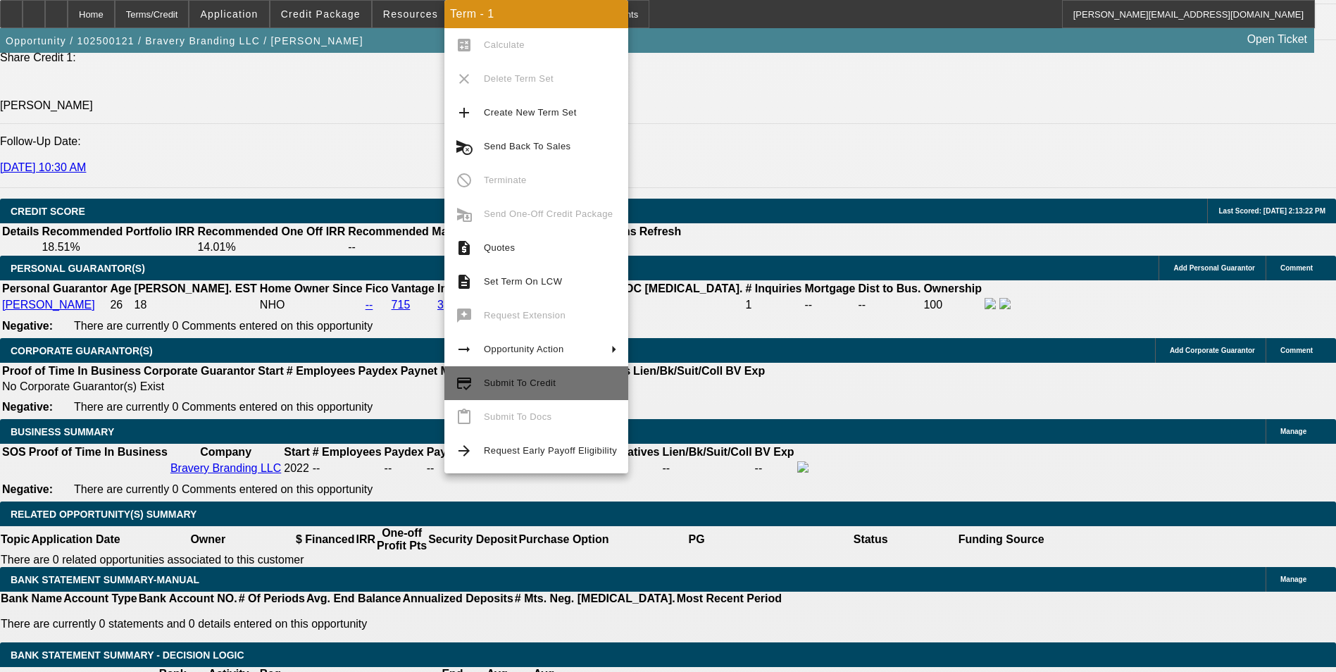
click at [553, 375] on span "Submit To Credit" at bounding box center [550, 383] width 133 height 17
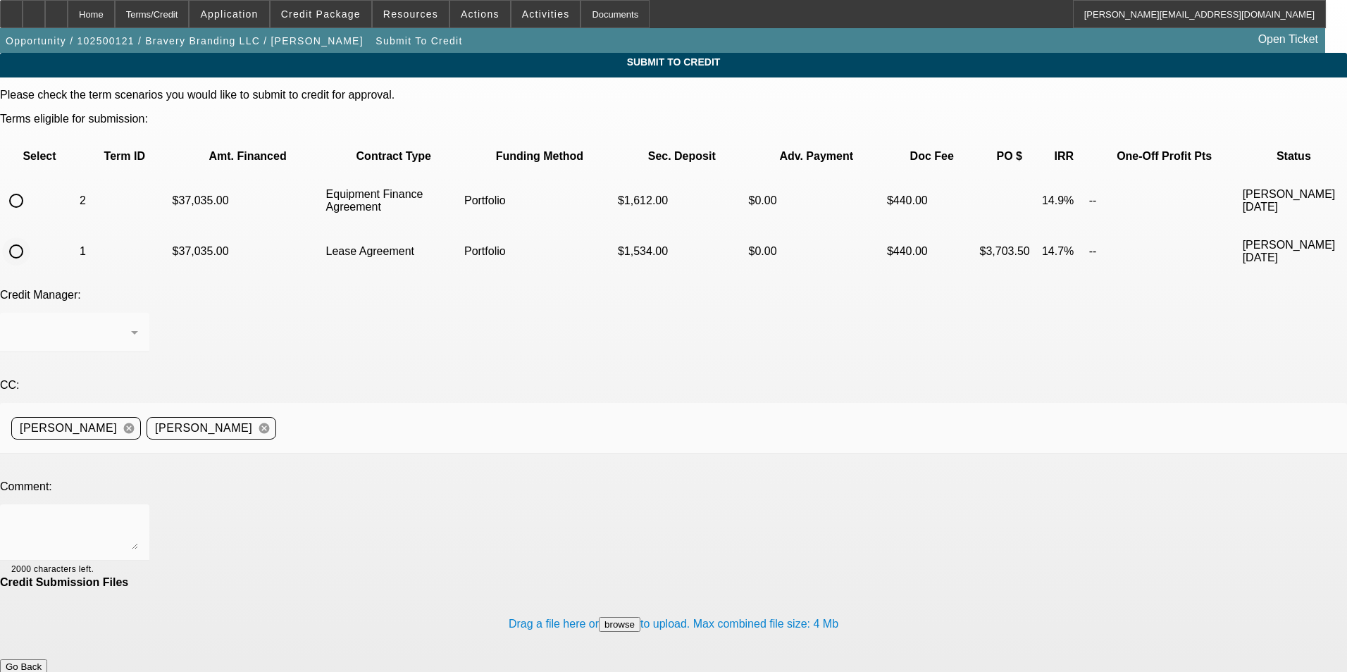
click at [30, 237] on input "radio" at bounding box center [16, 251] width 28 height 28
radio input "true"
click at [131, 324] on div "[PERSON_NAME]" at bounding box center [71, 332] width 120 height 17
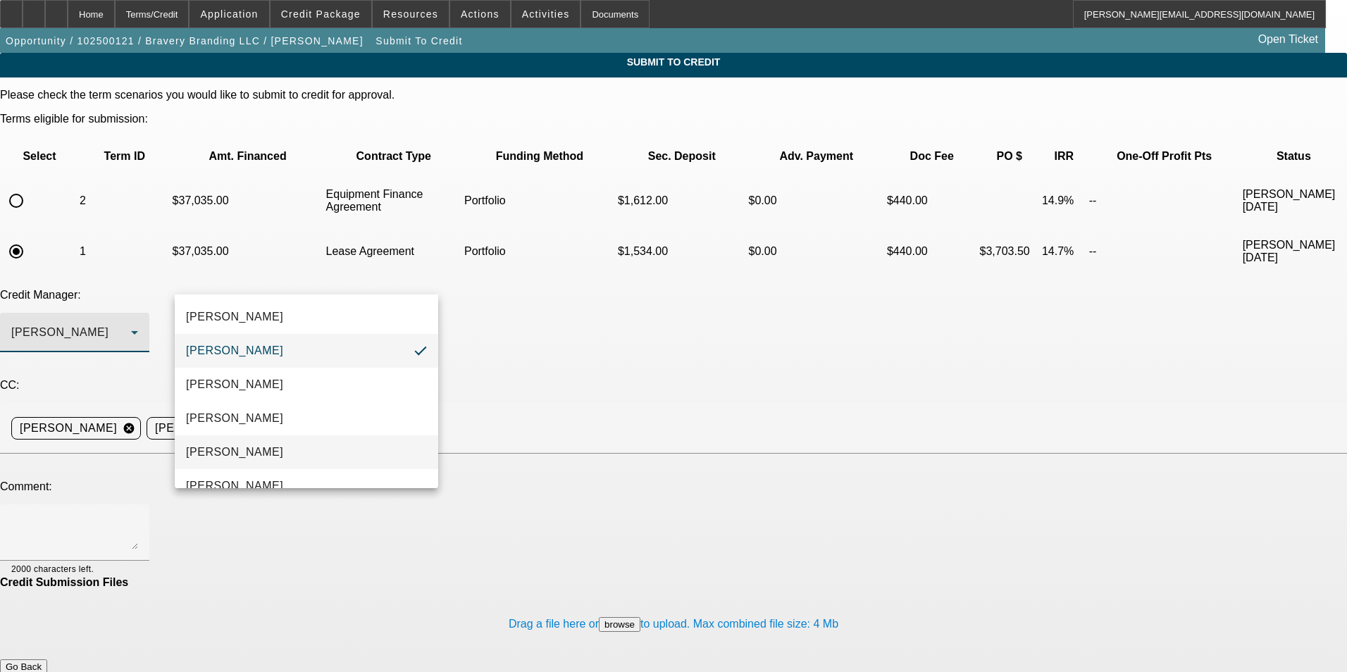
click at [253, 451] on mat-option "[PERSON_NAME]" at bounding box center [306, 452] width 263 height 34
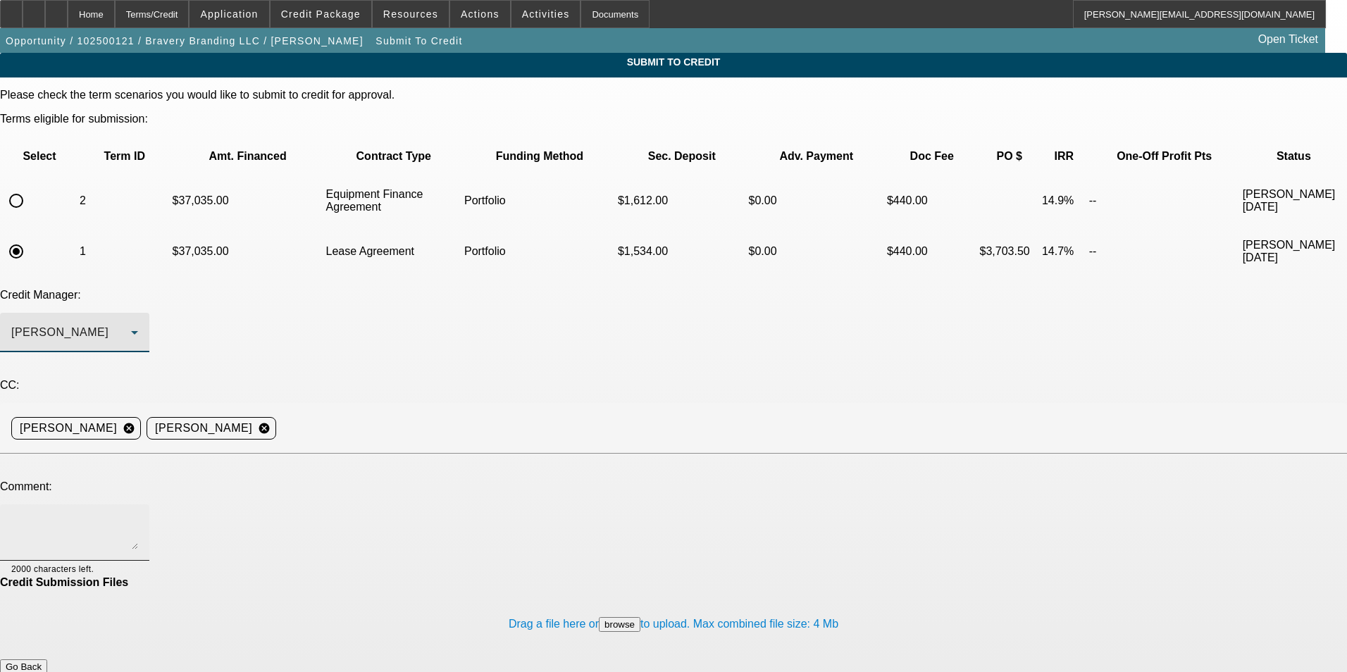
click at [138, 504] on div at bounding box center [74, 532] width 127 height 56
paste textarea "see notes for detail. she would like to get approved for 100% financing on the …"
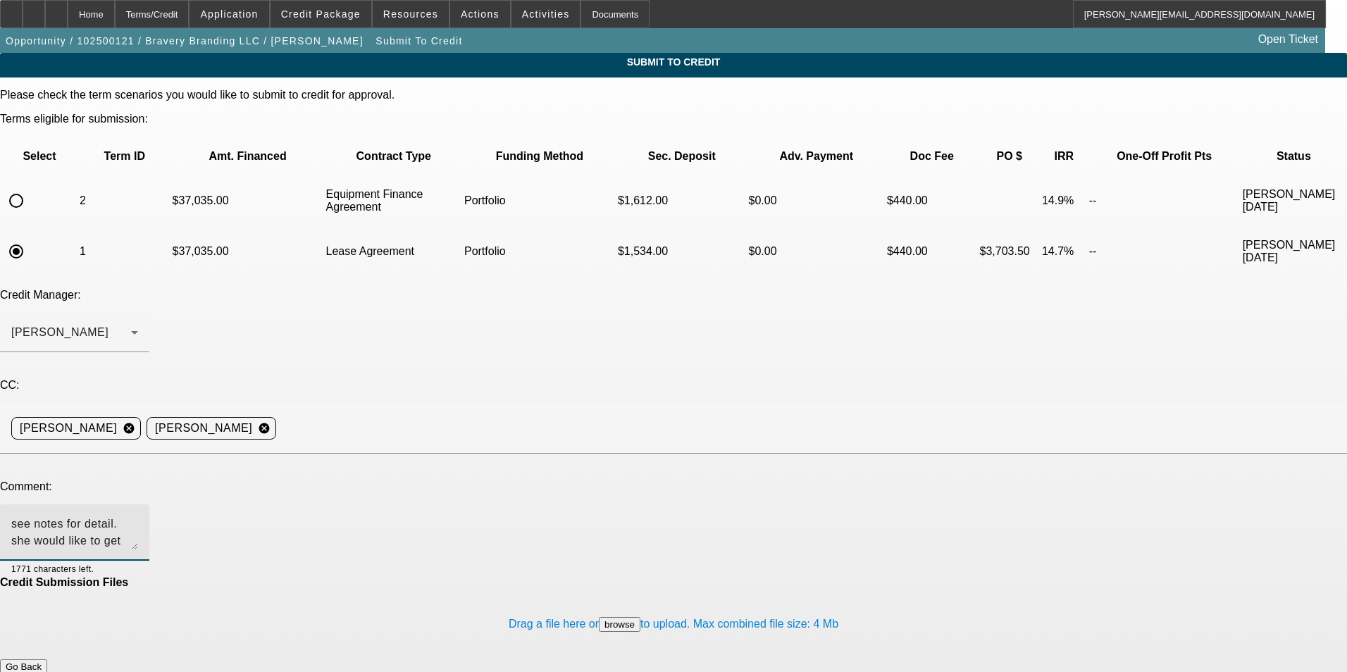
type textarea "see notes for detail. she would like to get approved for 100% financing on the …"
click at [40, 671] on button "Submit" at bounding box center [20, 681] width 40 height 15
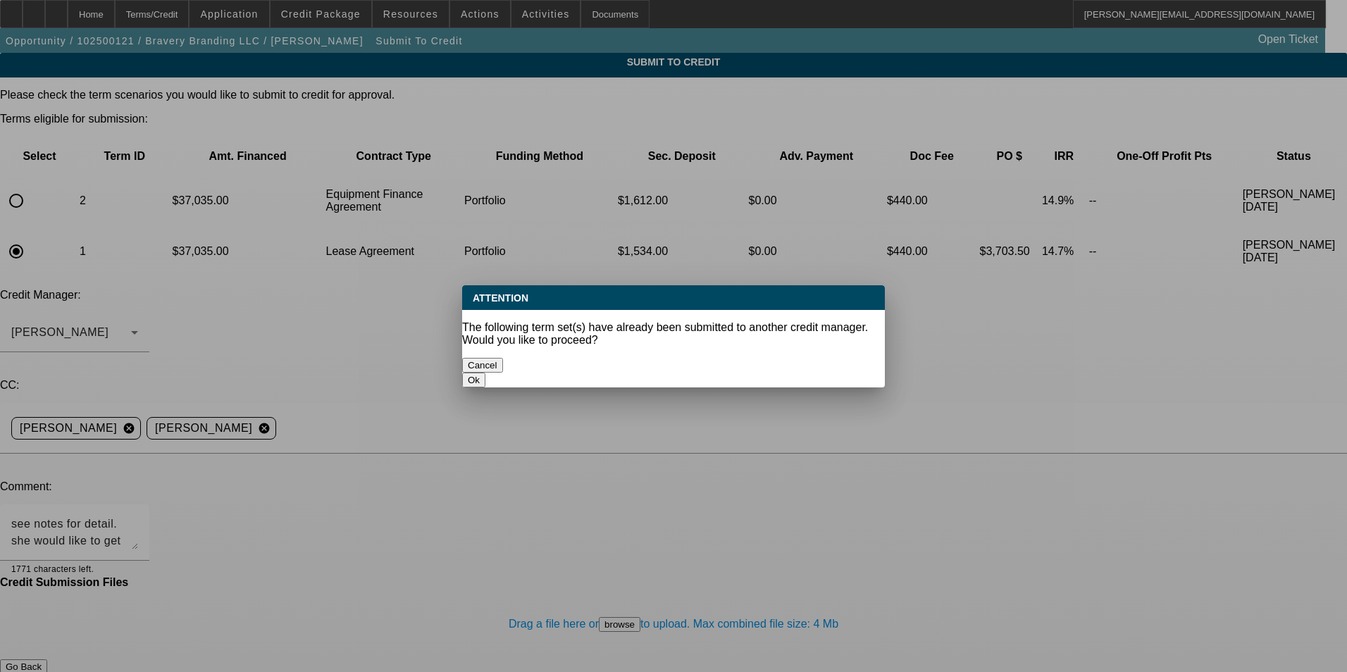
click at [485, 373] on button "Ok" at bounding box center [473, 380] width 23 height 15
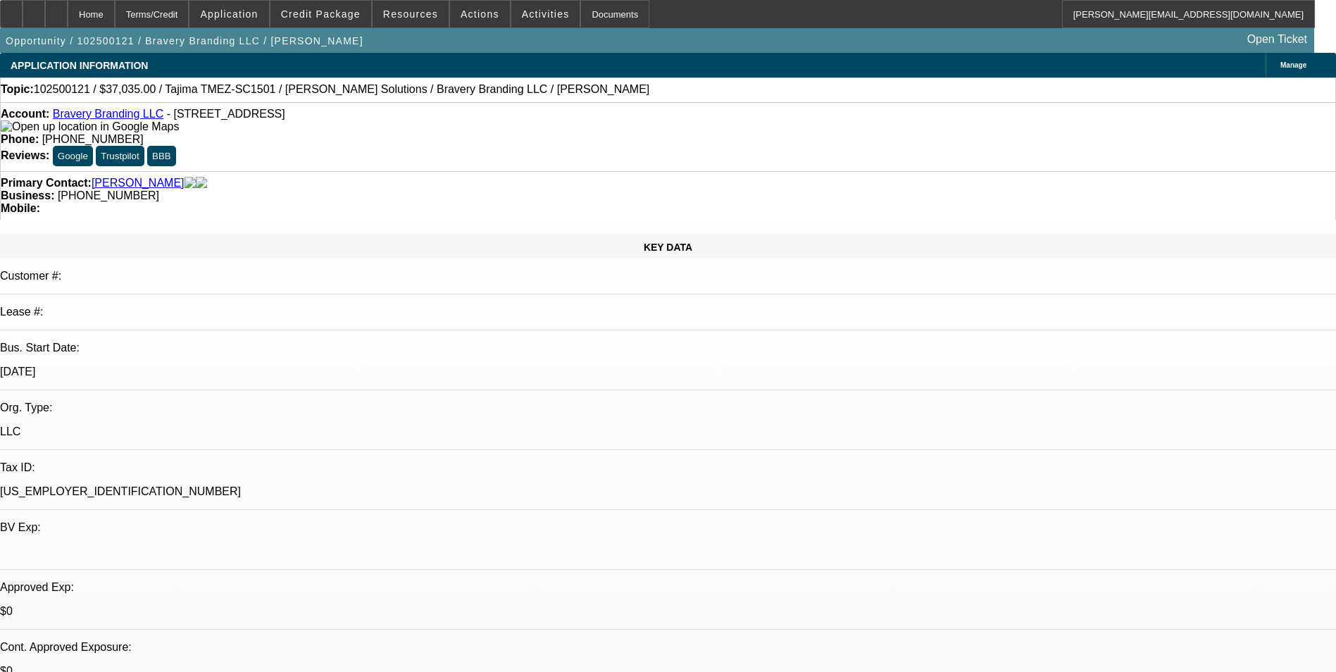
select select "0"
select select "2"
select select "0"
select select "6"
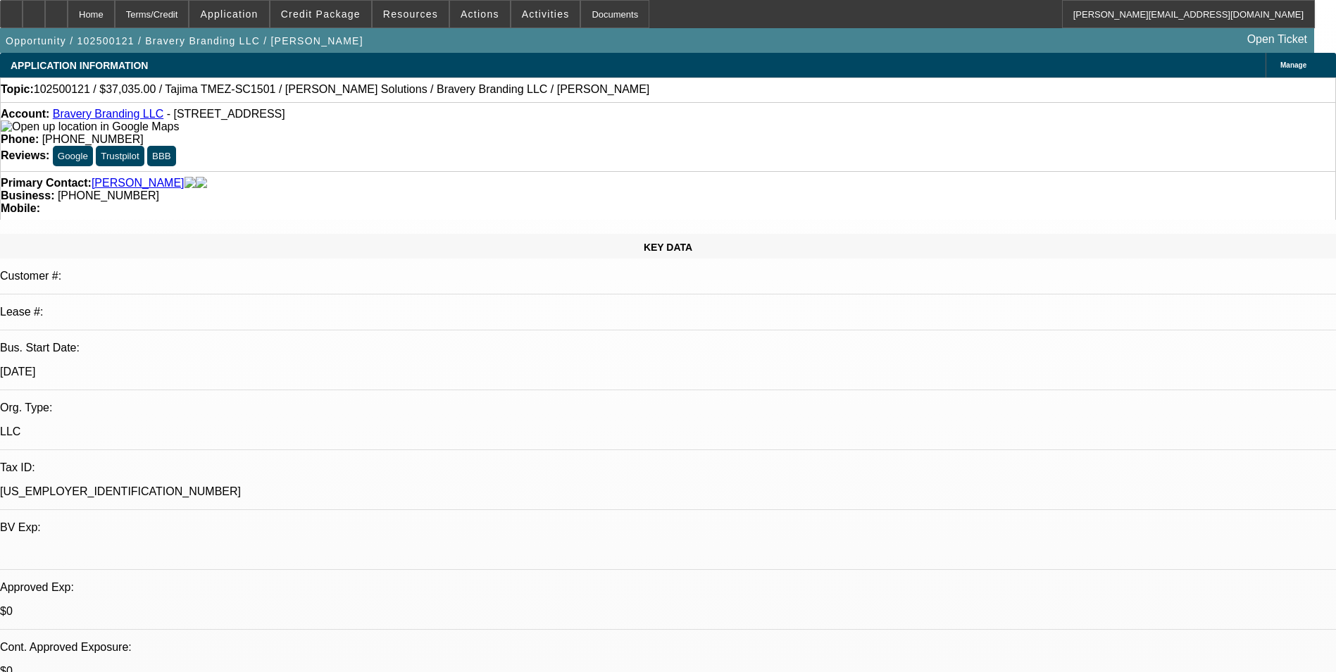
select select "0"
select select "2"
select select "0.1"
select select "4"
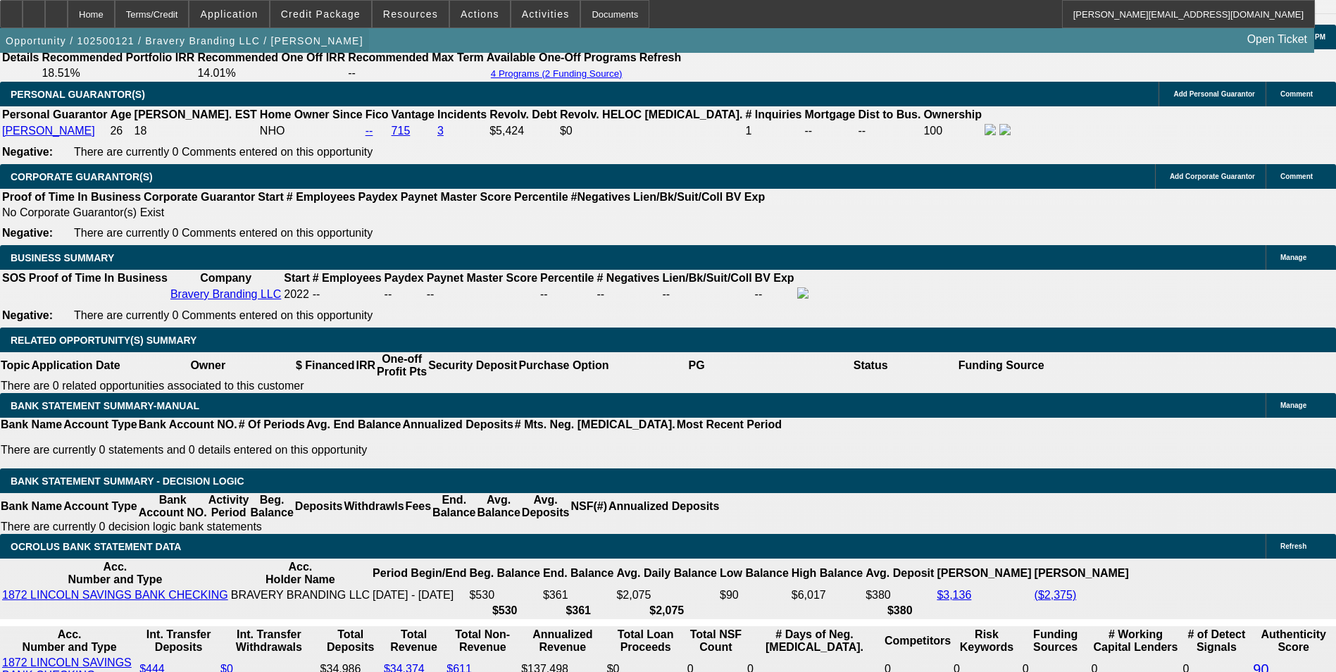
scroll to position [2113, 0]
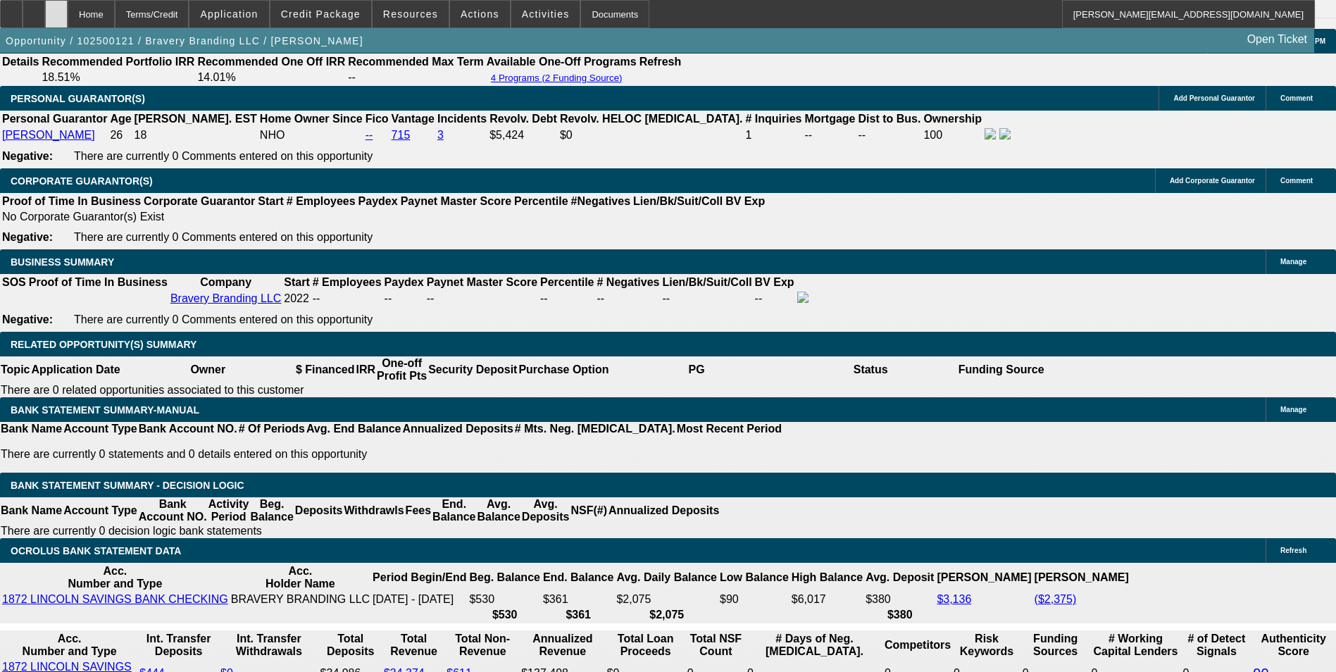
click at [68, 23] on div at bounding box center [56, 14] width 23 height 28
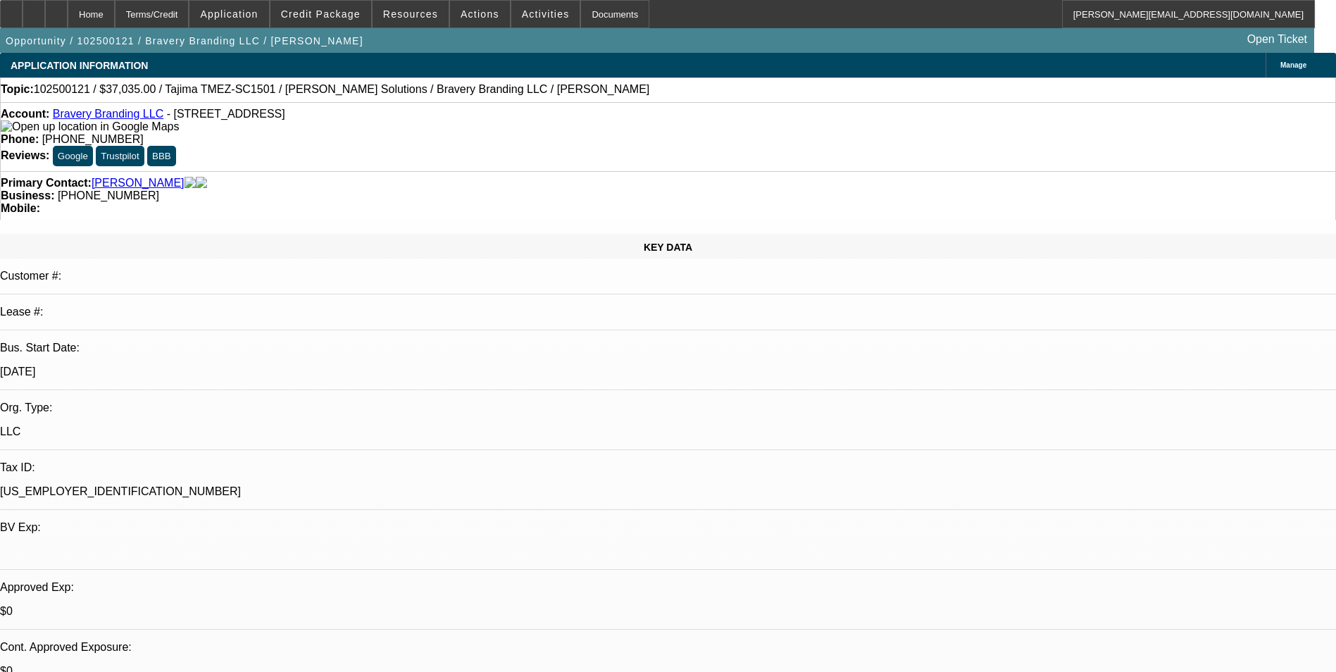
select select "0"
select select "2"
select select "0"
select select "2"
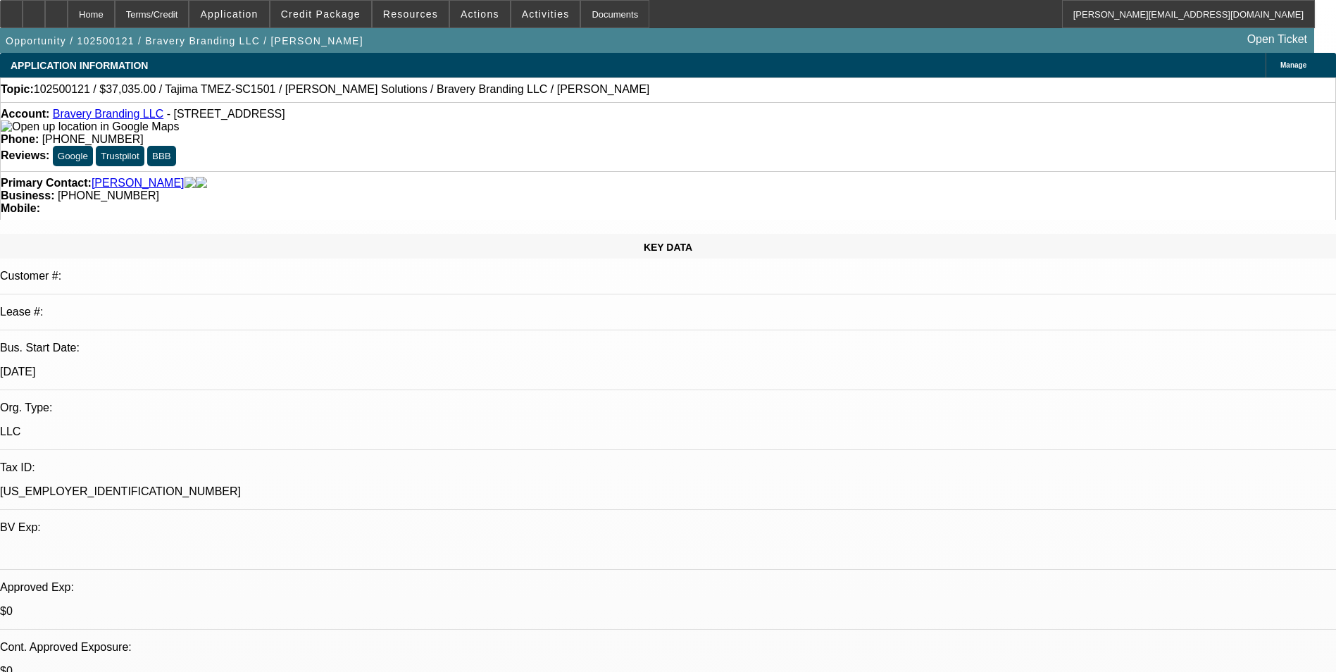
select select "0.1"
select select "1"
select select "2"
select select "6"
select select "1"
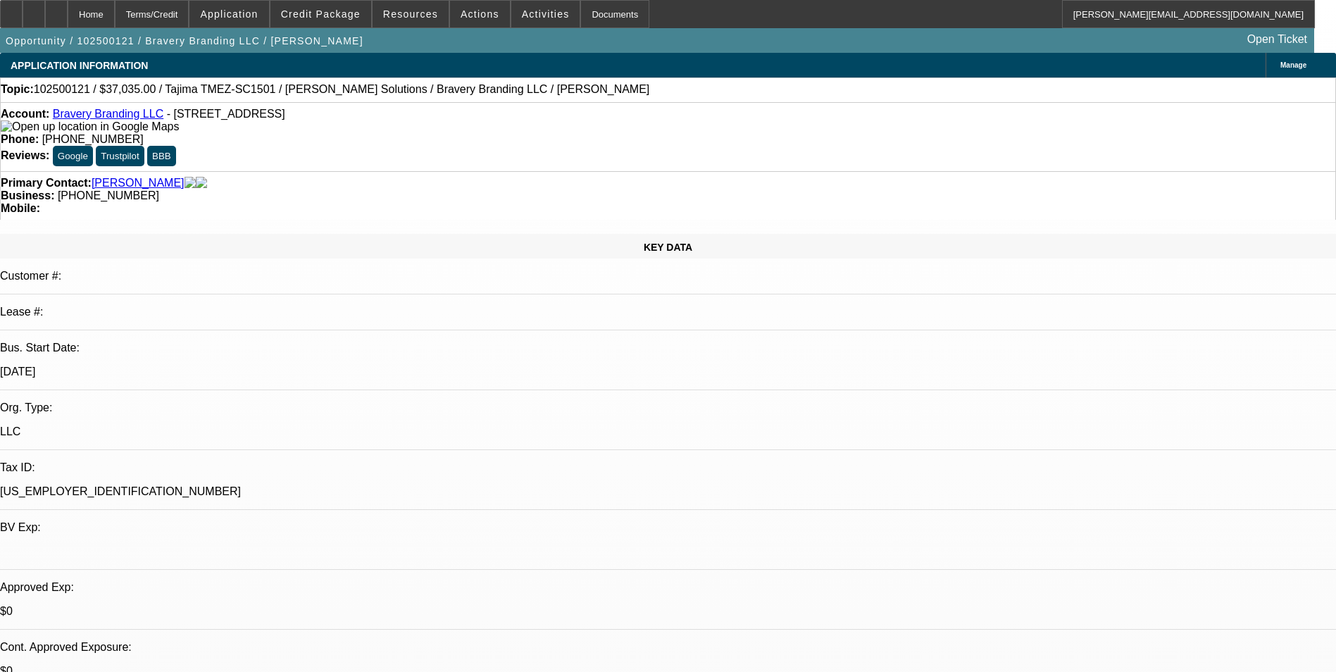
select select "2"
select select "4"
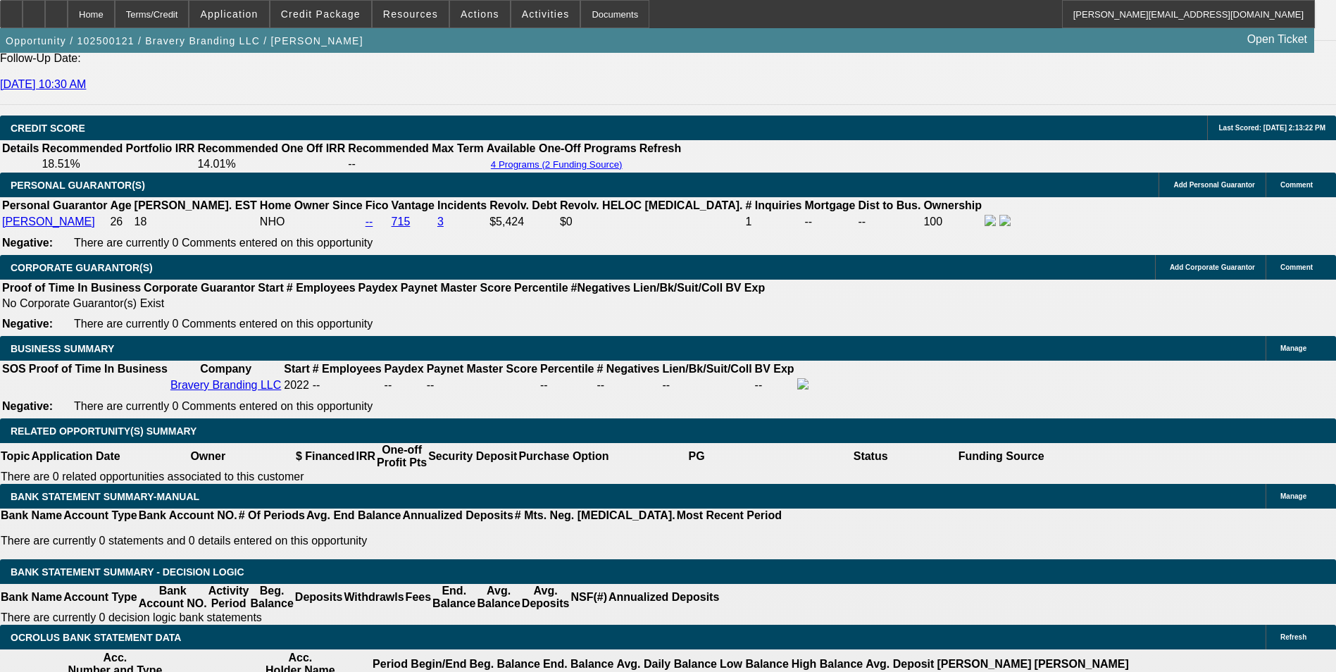
scroll to position [1972, 0]
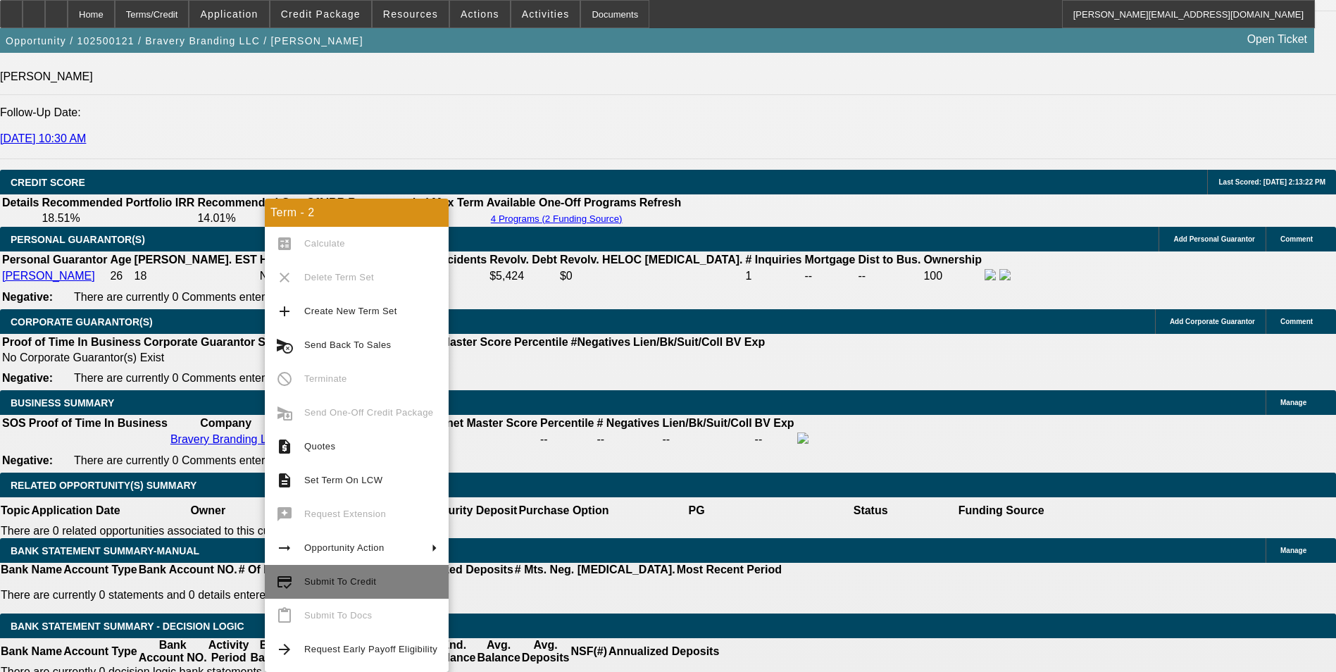
click at [373, 577] on span "Submit To Credit" at bounding box center [370, 581] width 133 height 17
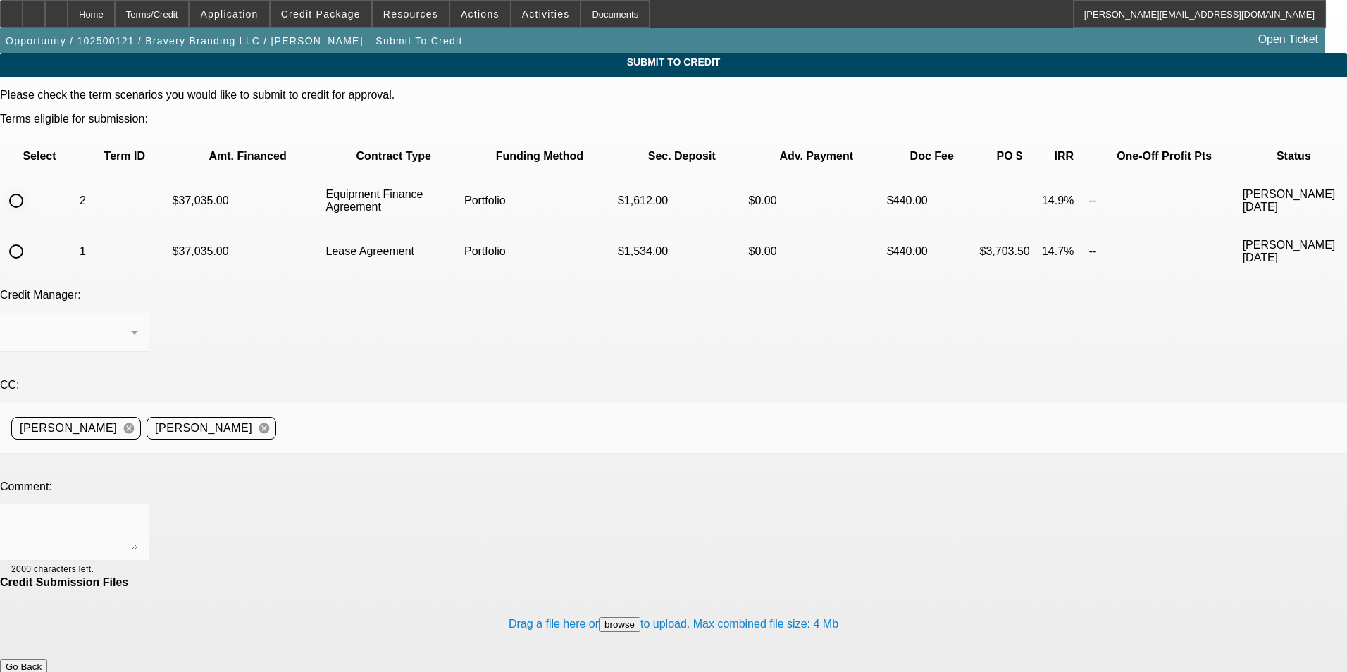
click at [30, 187] on input "radio" at bounding box center [16, 201] width 28 height 28
radio input "true"
click at [131, 324] on div "[PERSON_NAME]" at bounding box center [71, 332] width 120 height 17
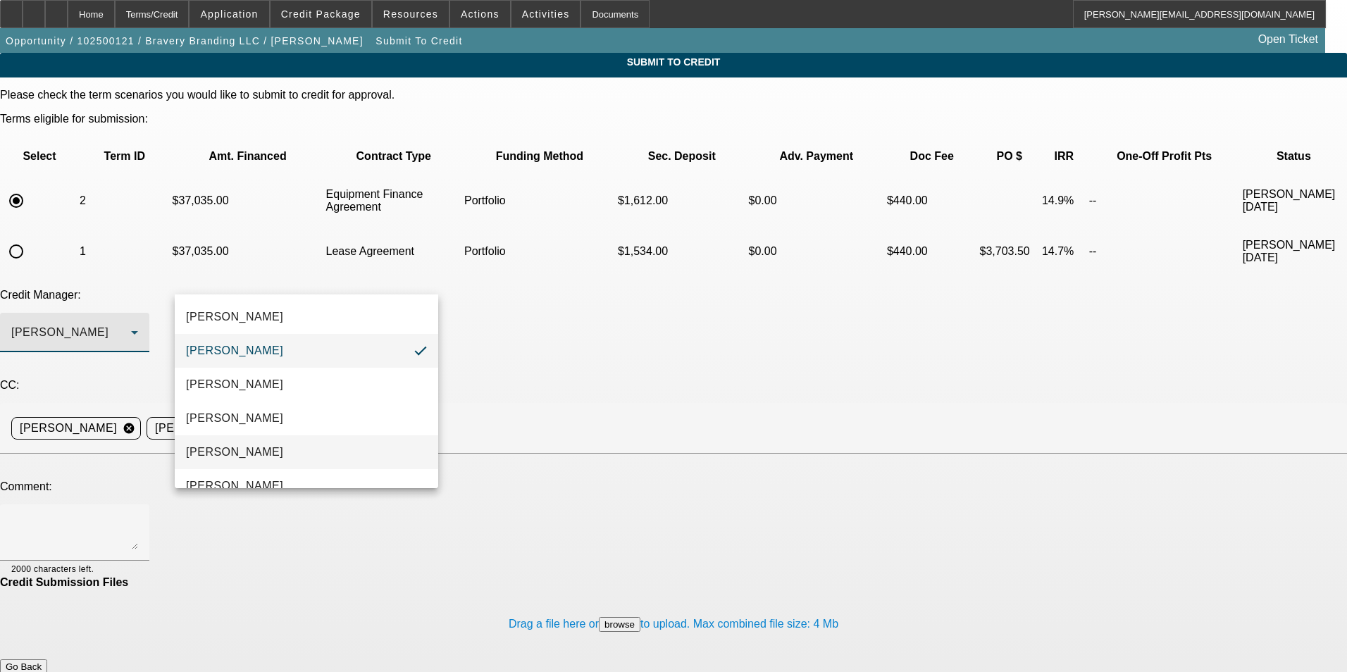
click at [279, 446] on mat-option "[PERSON_NAME]" at bounding box center [306, 452] width 263 height 34
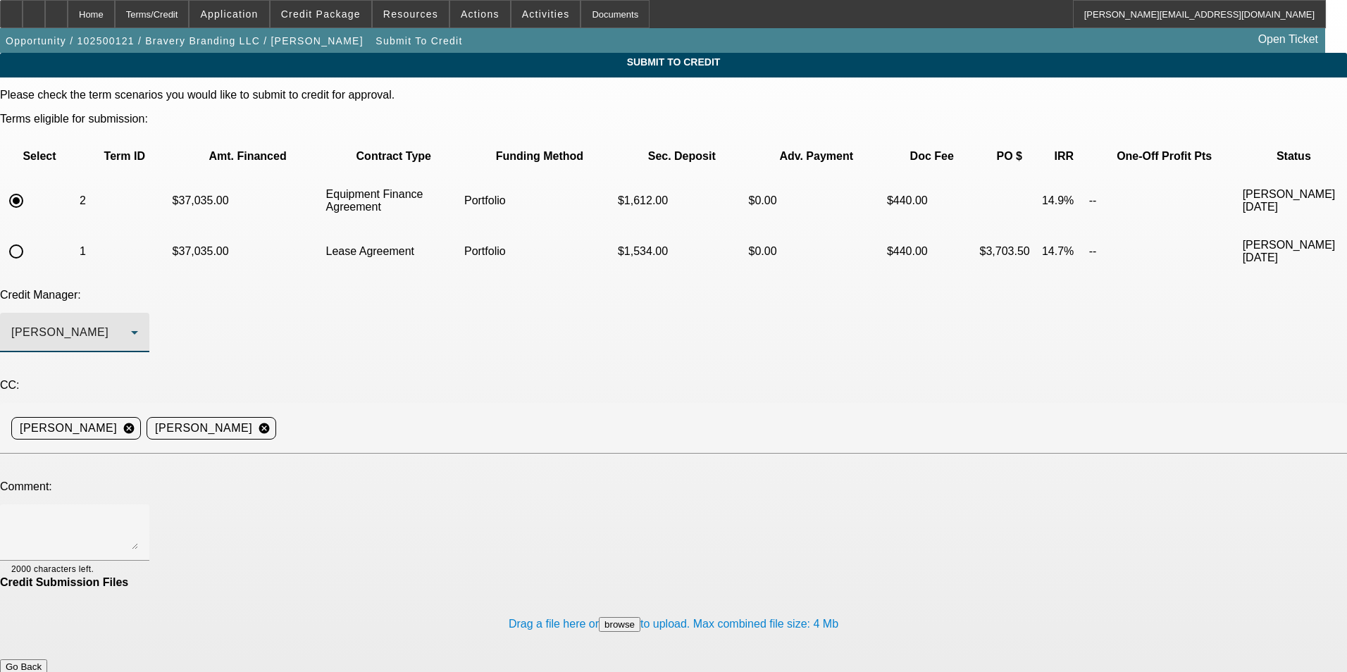
click at [40, 671] on button "Submit" at bounding box center [20, 681] width 40 height 15
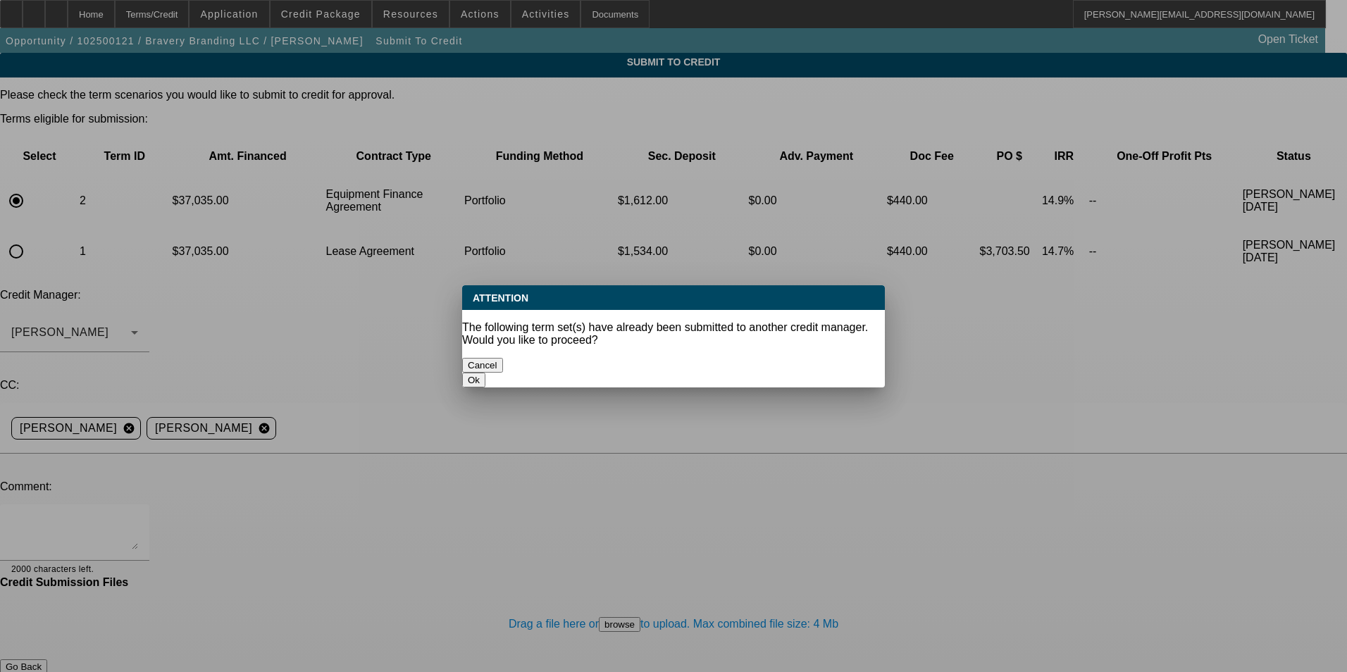
click at [485, 373] on button "Ok" at bounding box center [473, 380] width 23 height 15
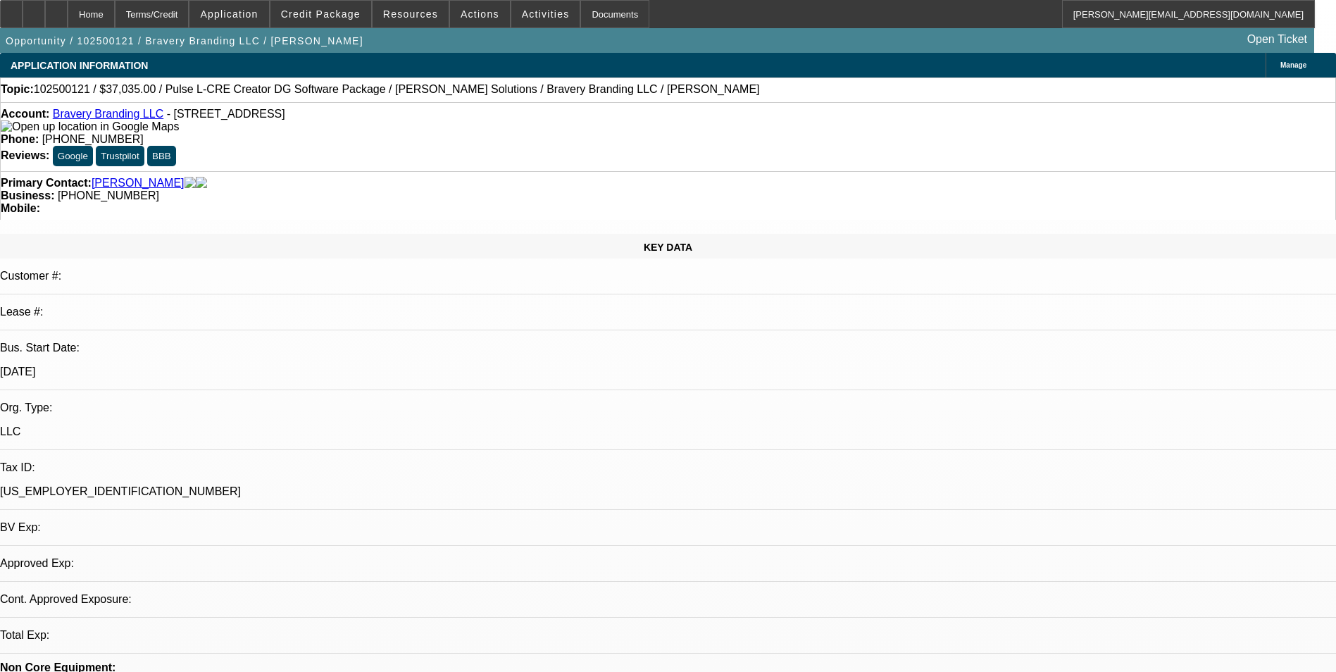
select select "0"
select select "2"
select select "0"
select select "6"
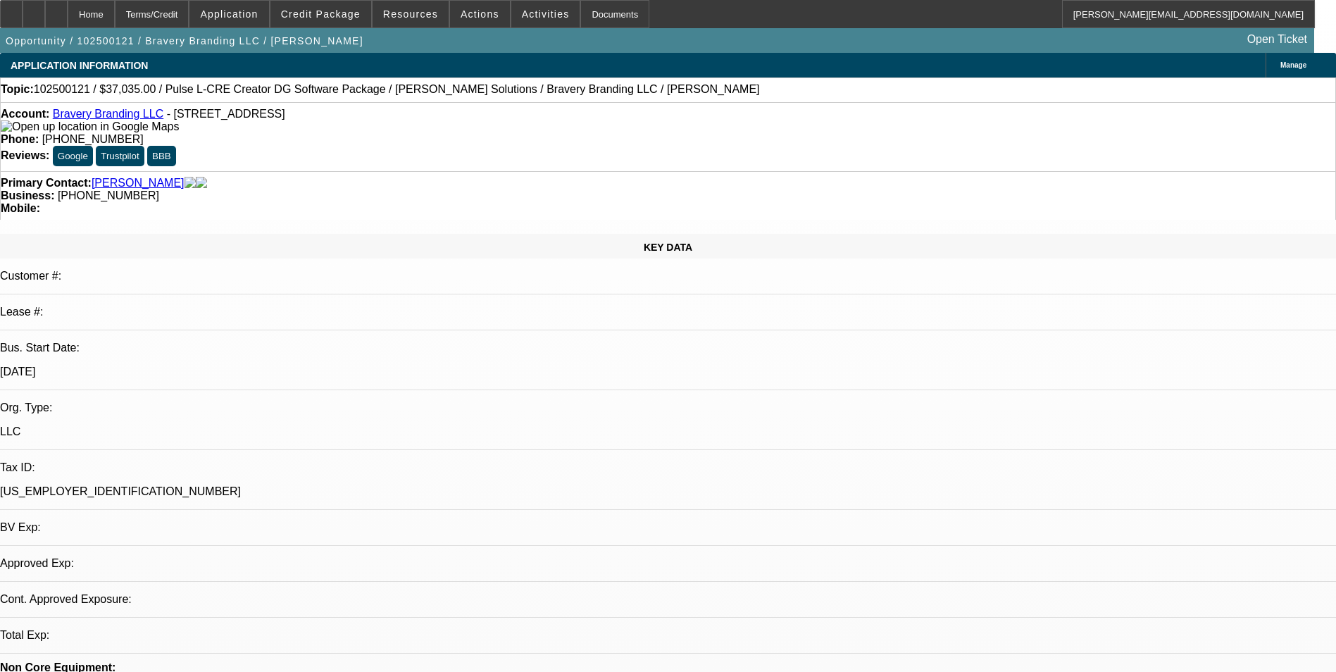
select select "0"
select select "2"
select select "0.1"
select select "4"
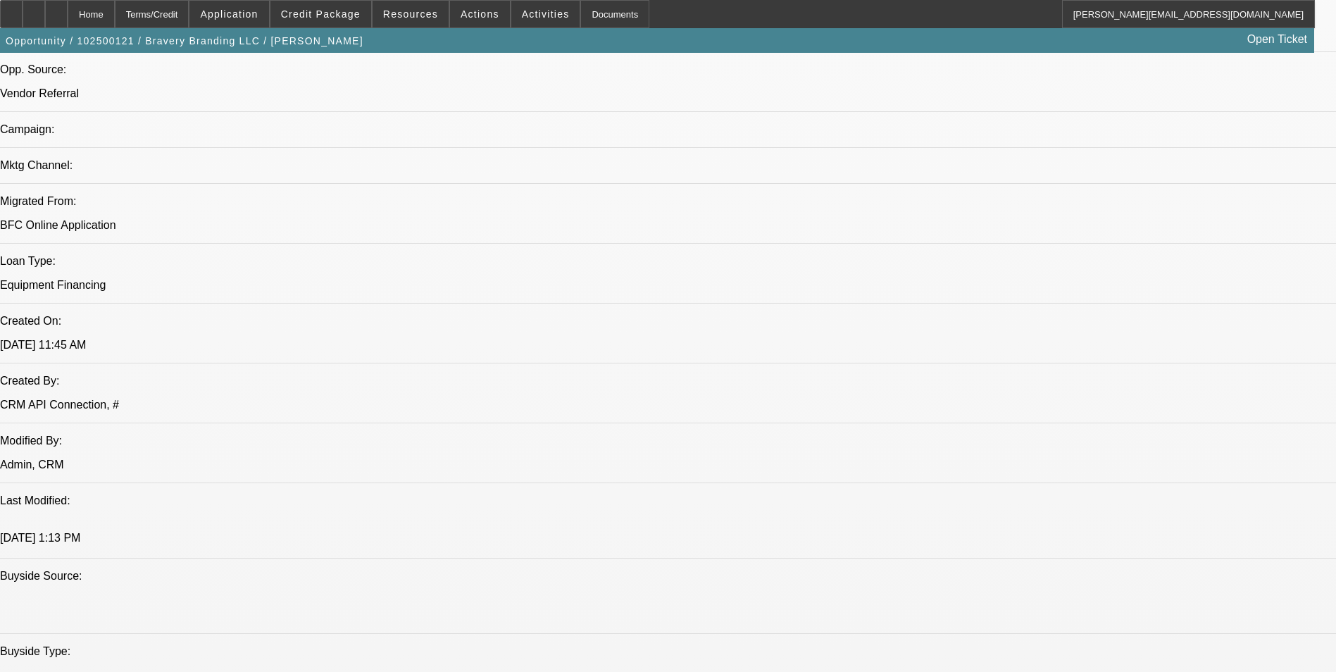
scroll to position [916, 0]
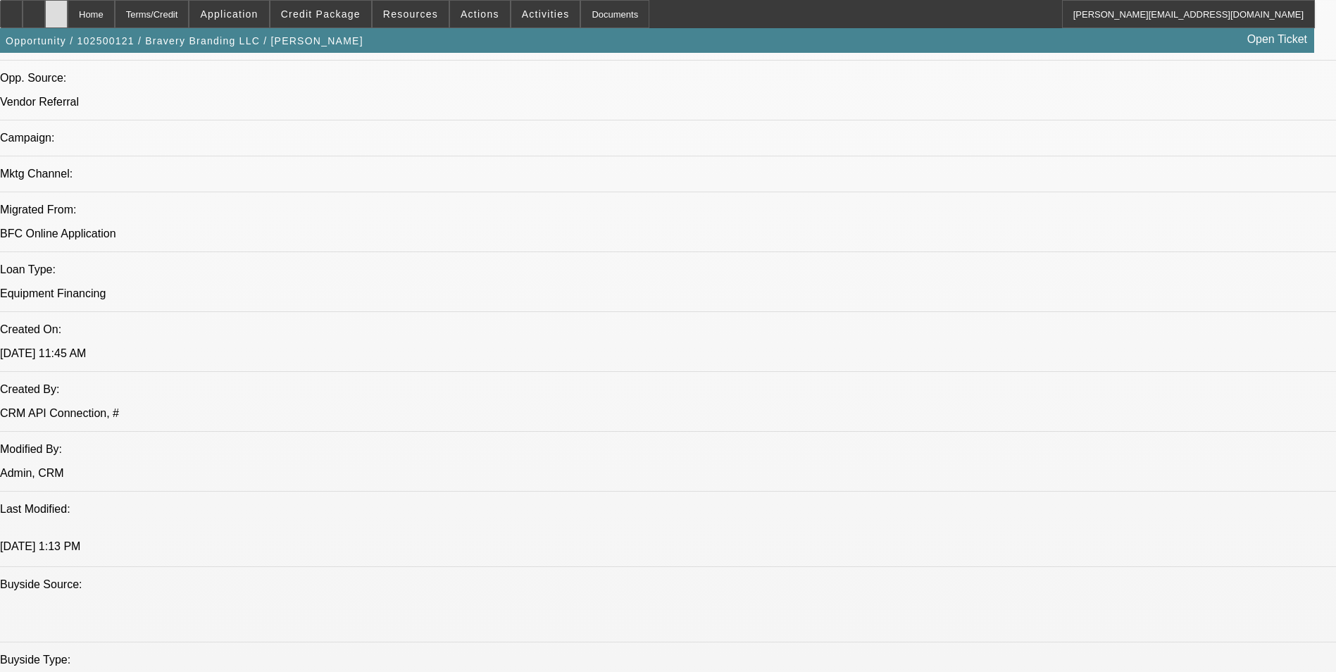
click at [68, 15] on div at bounding box center [56, 14] width 23 height 28
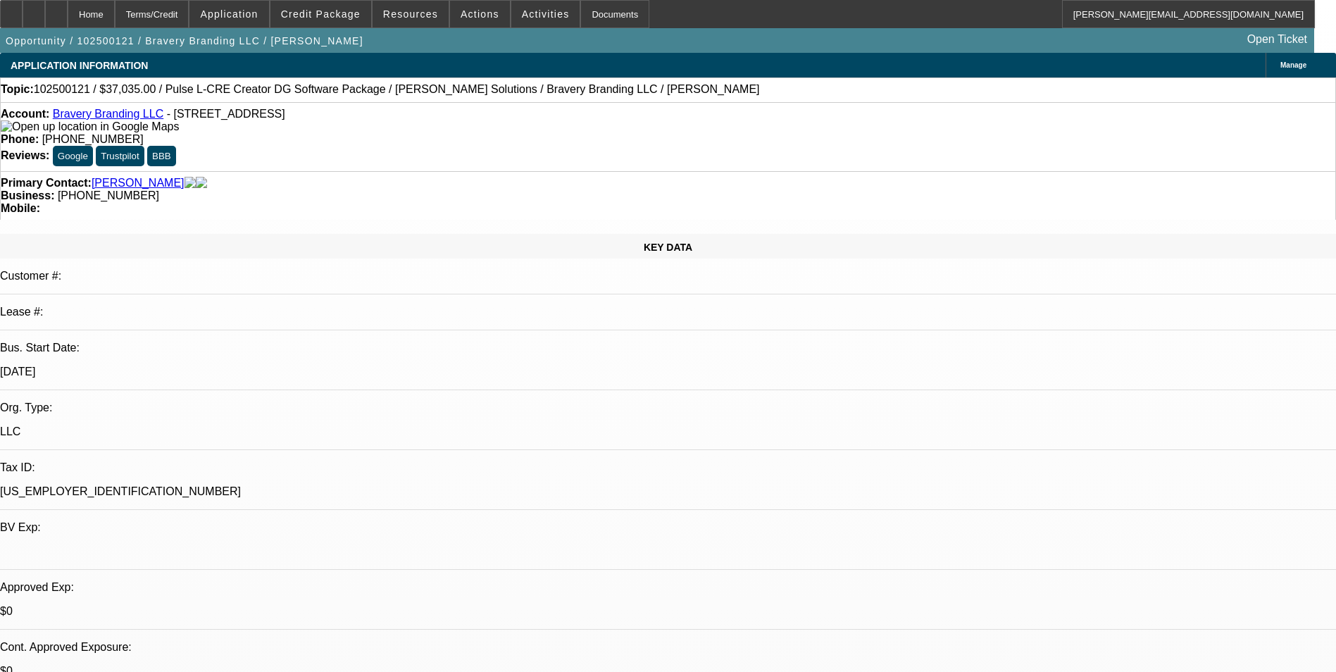
select select "0"
select select "2"
select select "0"
select select "2"
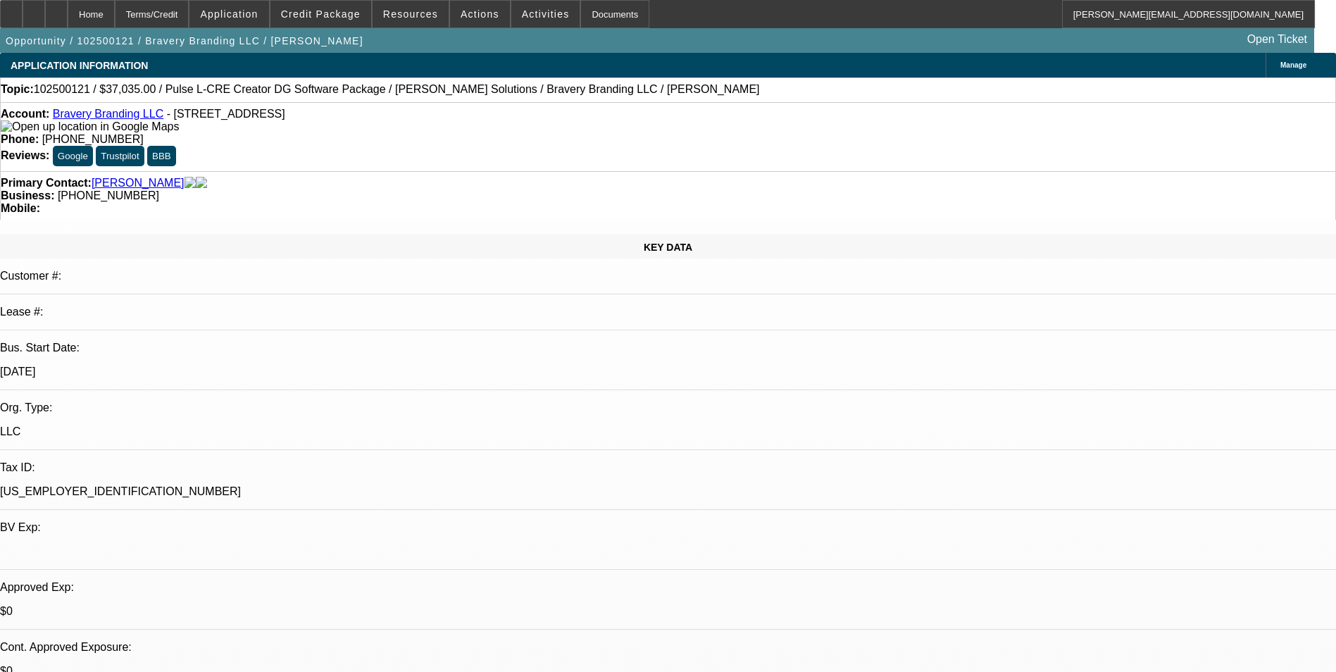
select select "0.1"
select select "1"
select select "2"
select select "6"
select select "1"
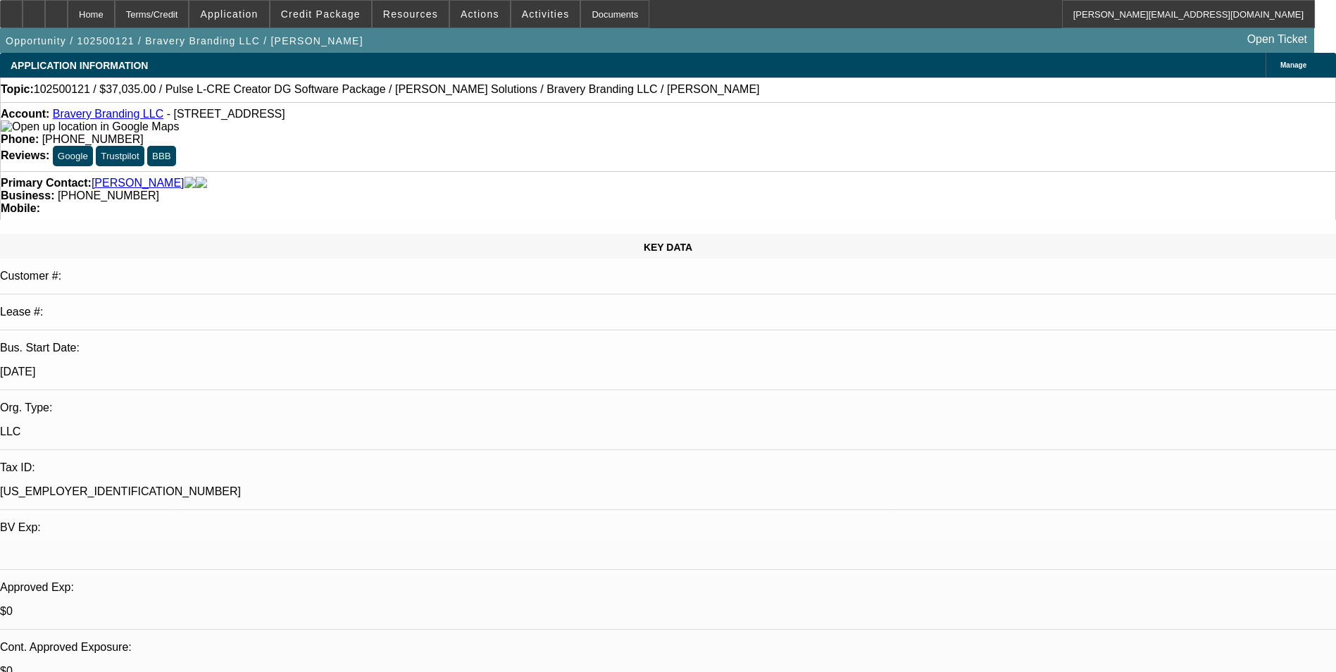
select select "2"
select select "4"
click at [484, 21] on span at bounding box center [480, 14] width 60 height 34
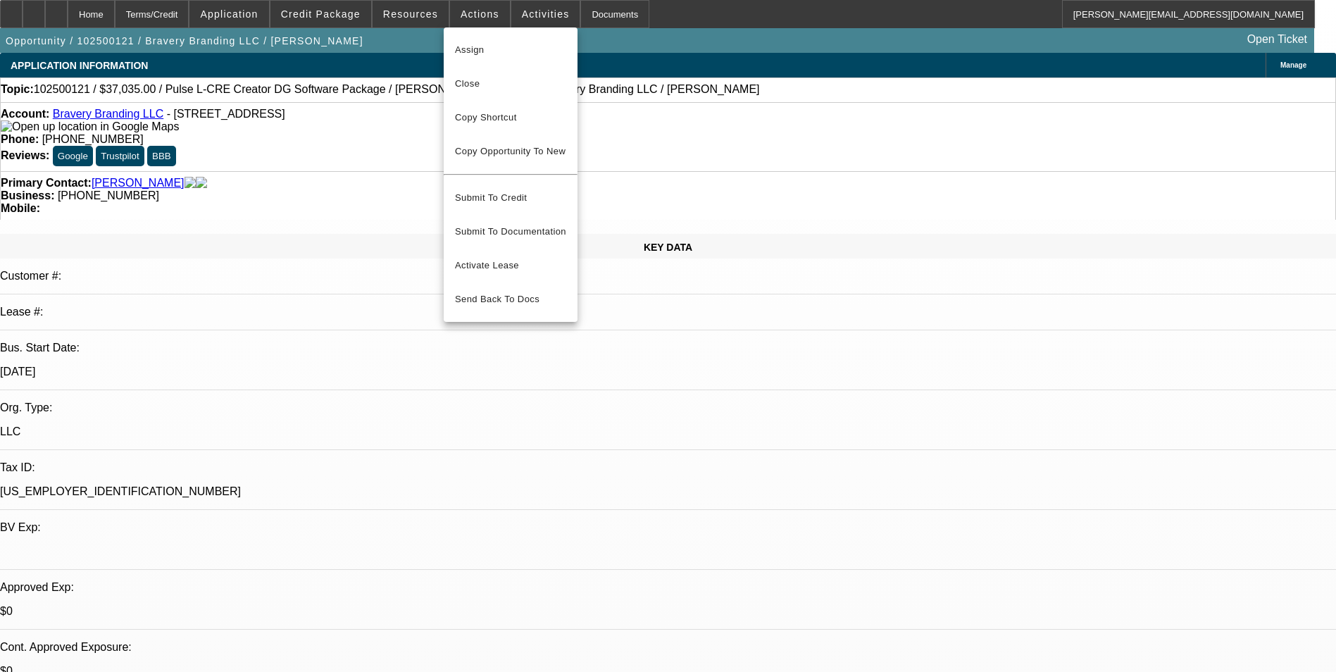
click at [735, 389] on div at bounding box center [668, 336] width 1336 height 672
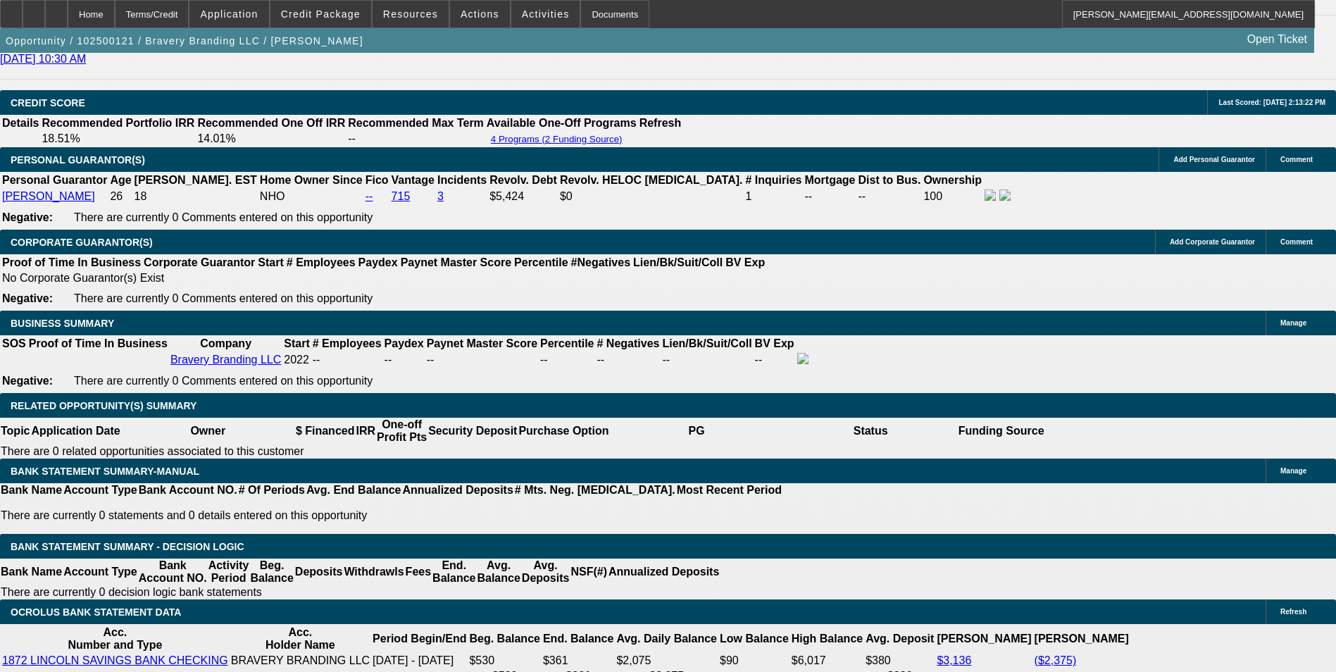
scroll to position [1840, 0]
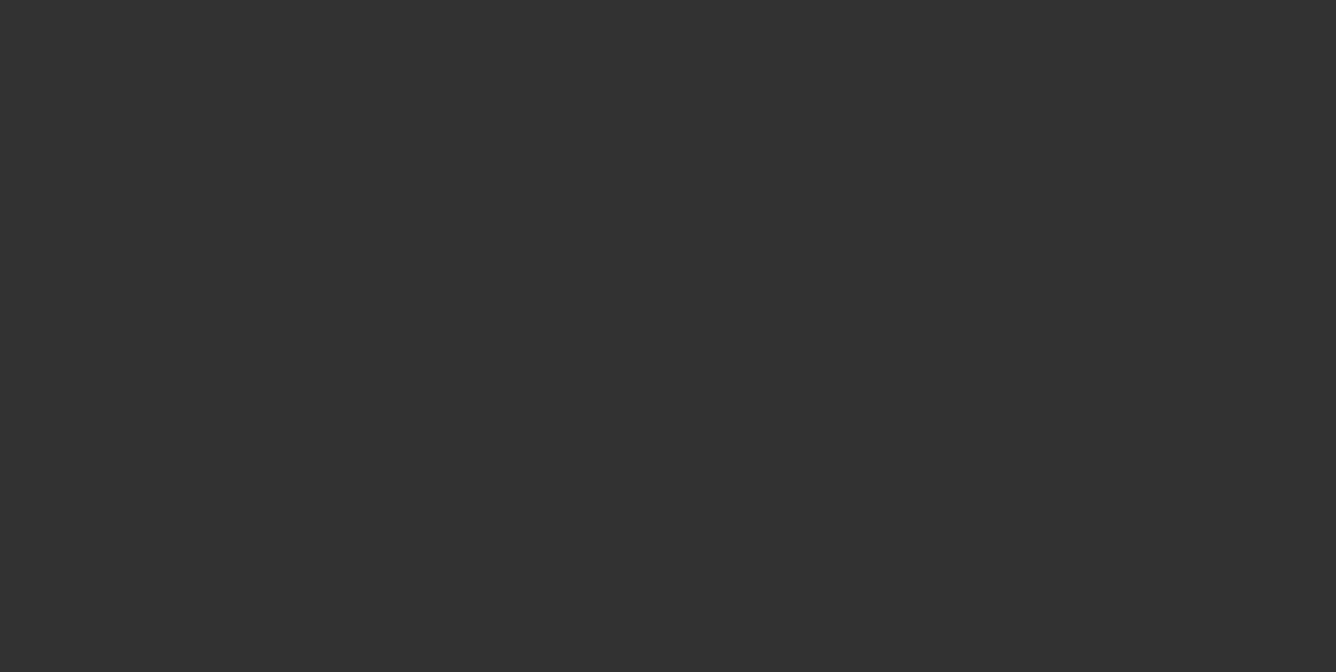
select select "0"
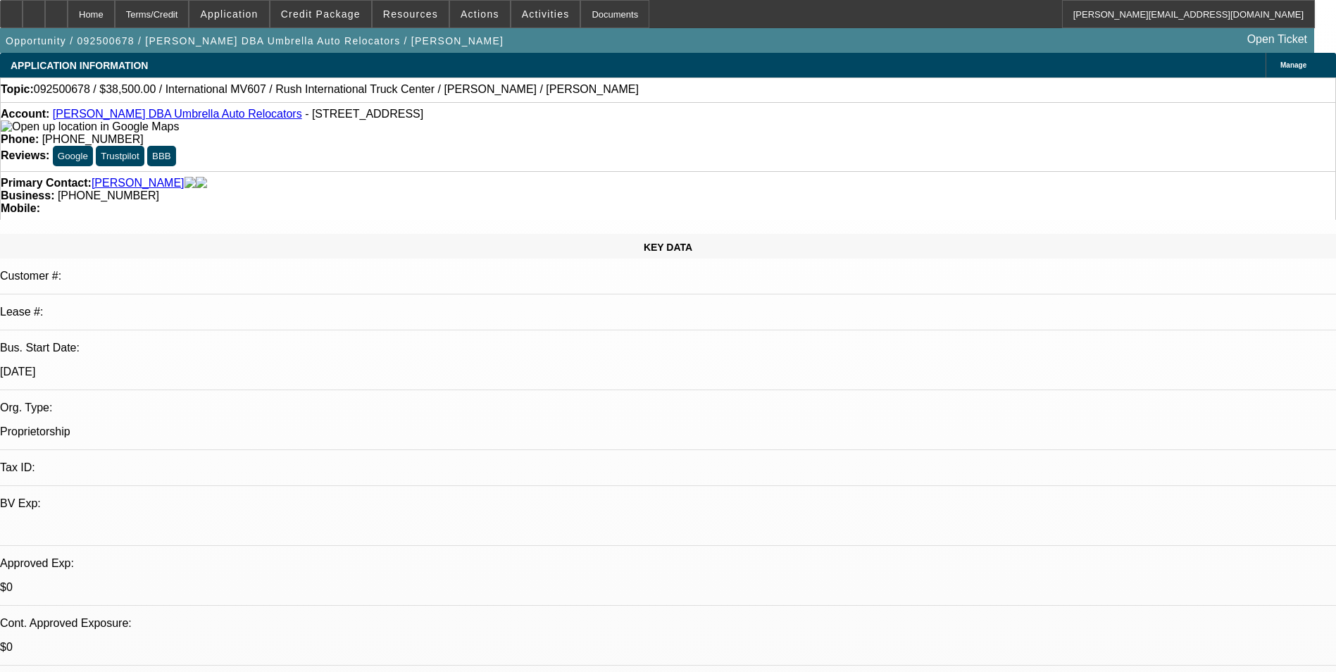
select select "1"
select select "2"
select select "6"
select select "1"
select select "2"
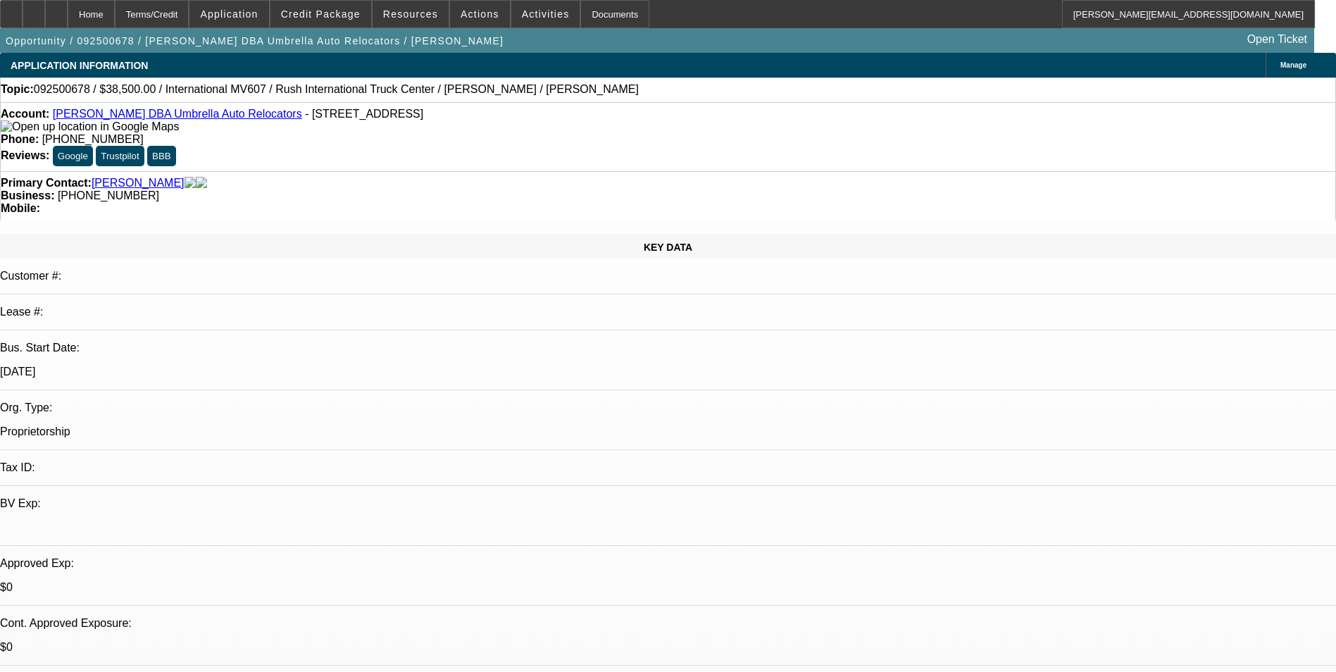
select select "6"
click at [149, 116] on link "[PERSON_NAME] DBA Umbrella Auto Relocators" at bounding box center [177, 114] width 249 height 12
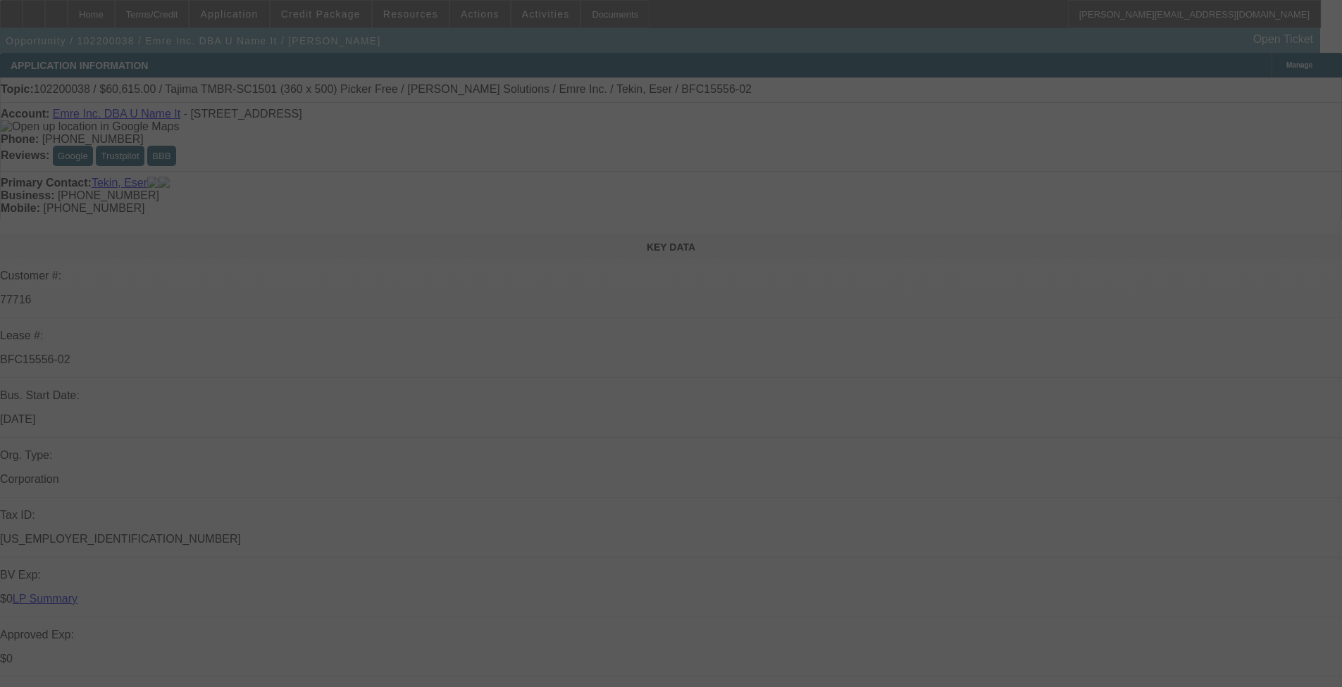
select select "0"
select select "2"
select select "0"
select select "2"
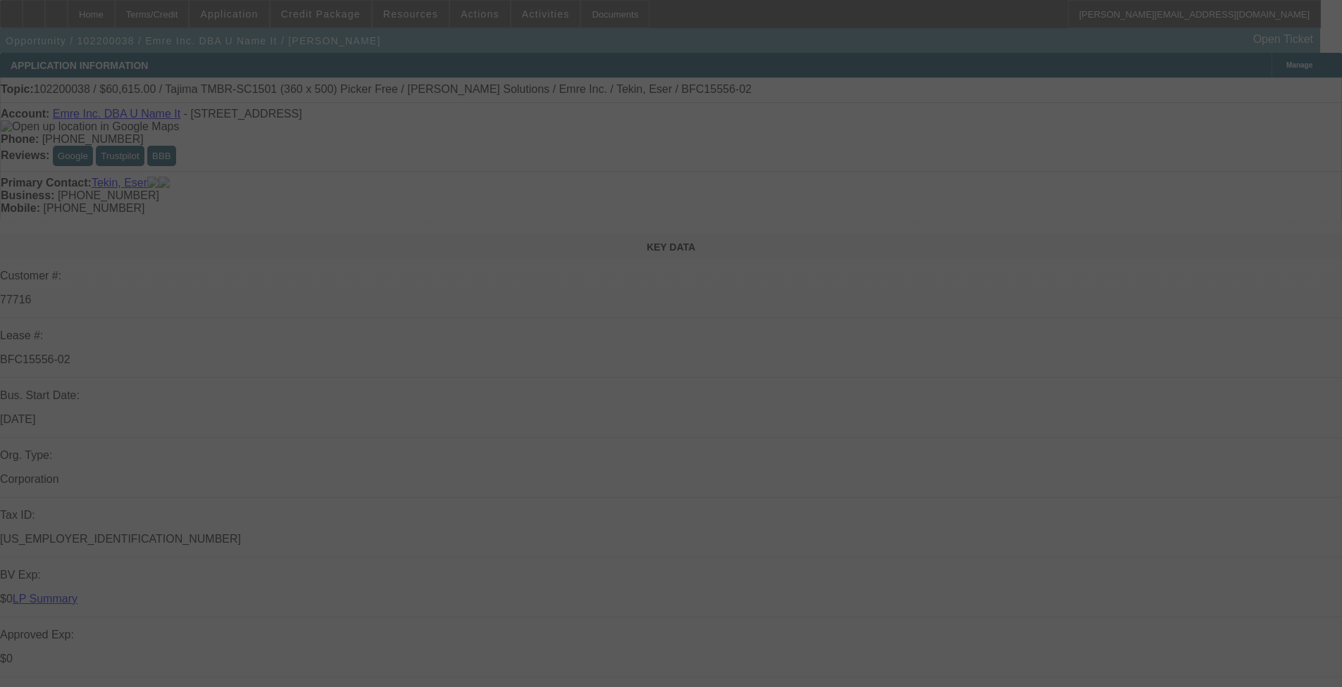
select select "0"
select select "2"
select select "0"
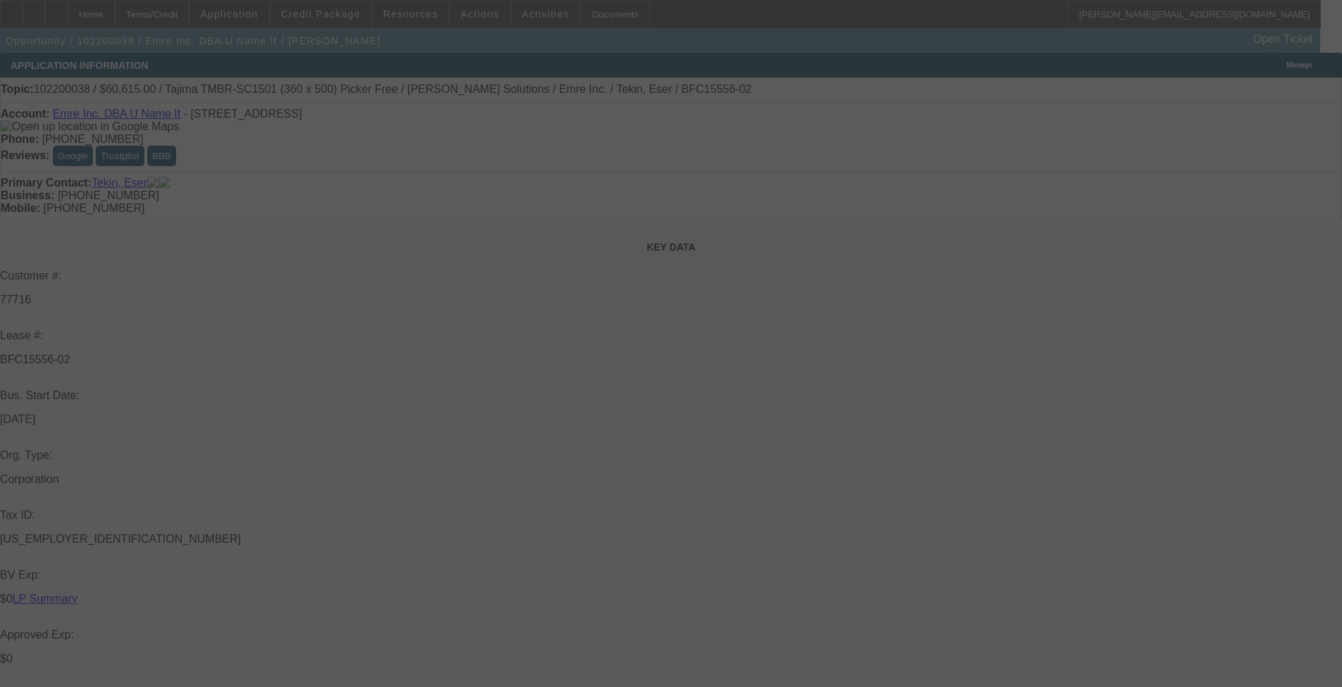
select select "2"
select select "0"
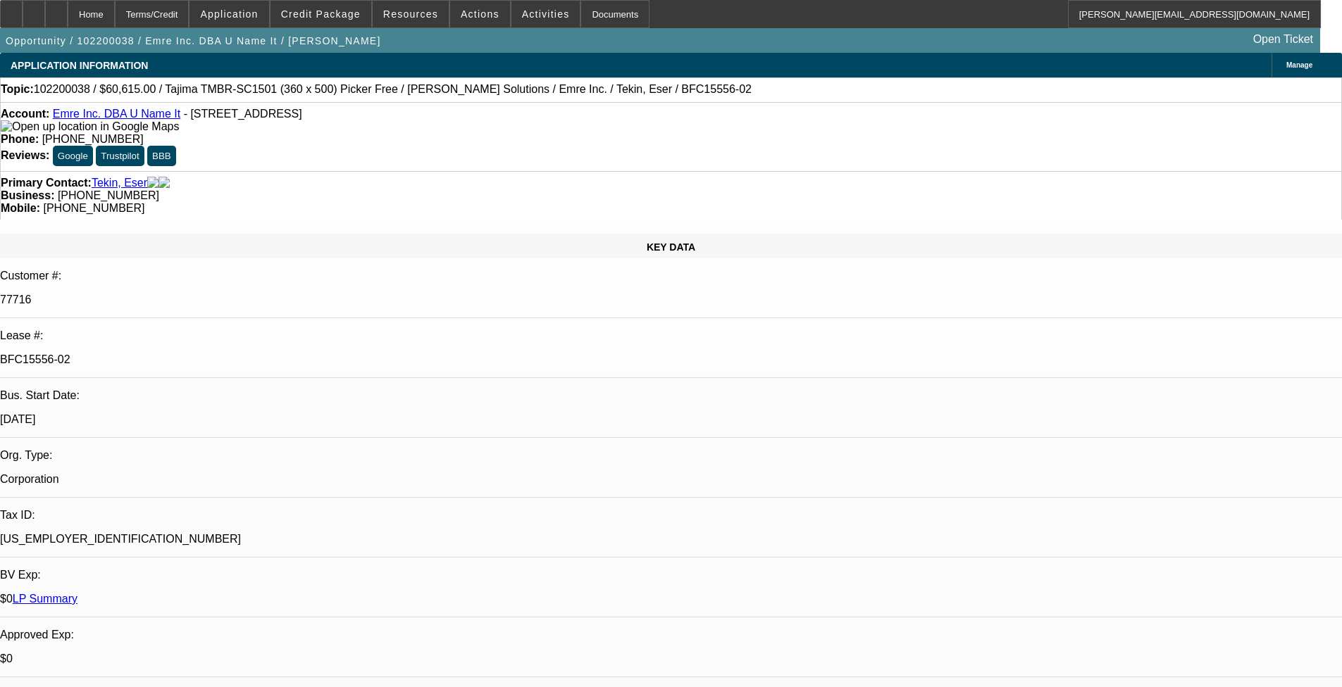
select select "1"
select select "2"
select select "1"
select select "2"
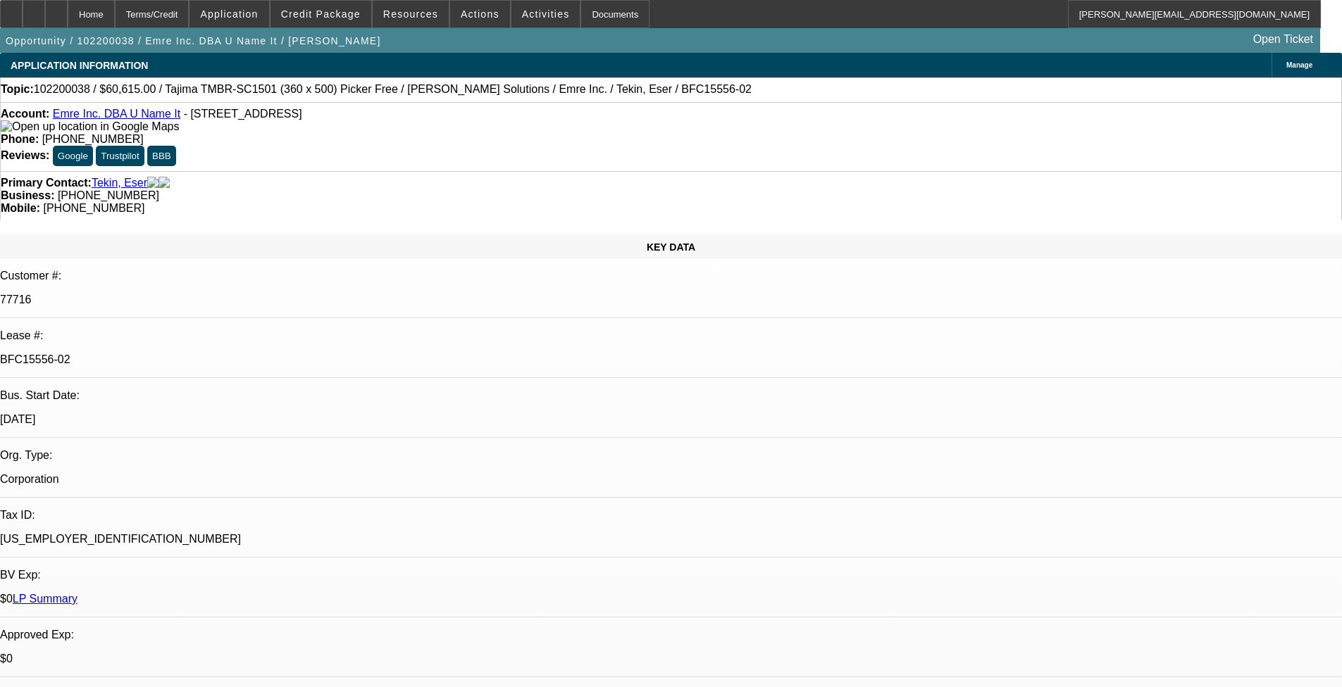
select select "2"
select select "1"
select select "2"
select select "1"
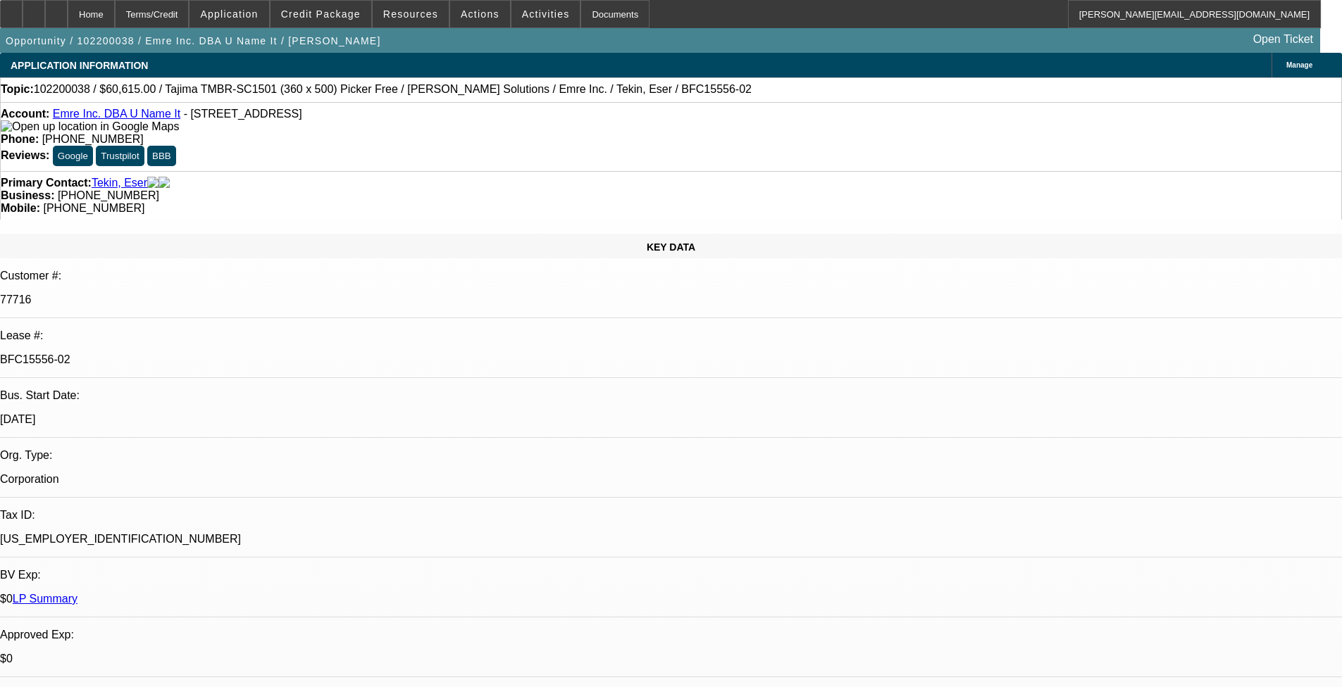
select select "2"
click at [351, 13] on span "Credit Package" at bounding box center [321, 13] width 80 height 11
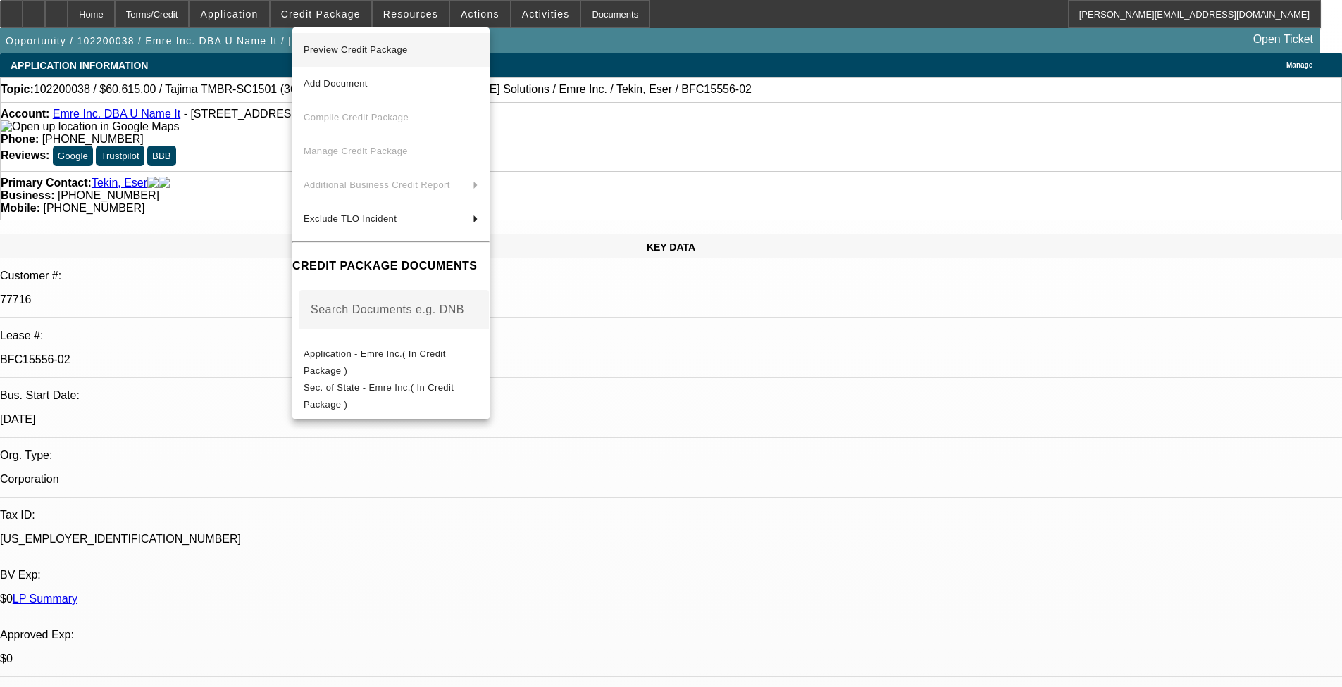
click at [390, 47] on span "Preview Credit Package" at bounding box center [356, 49] width 104 height 11
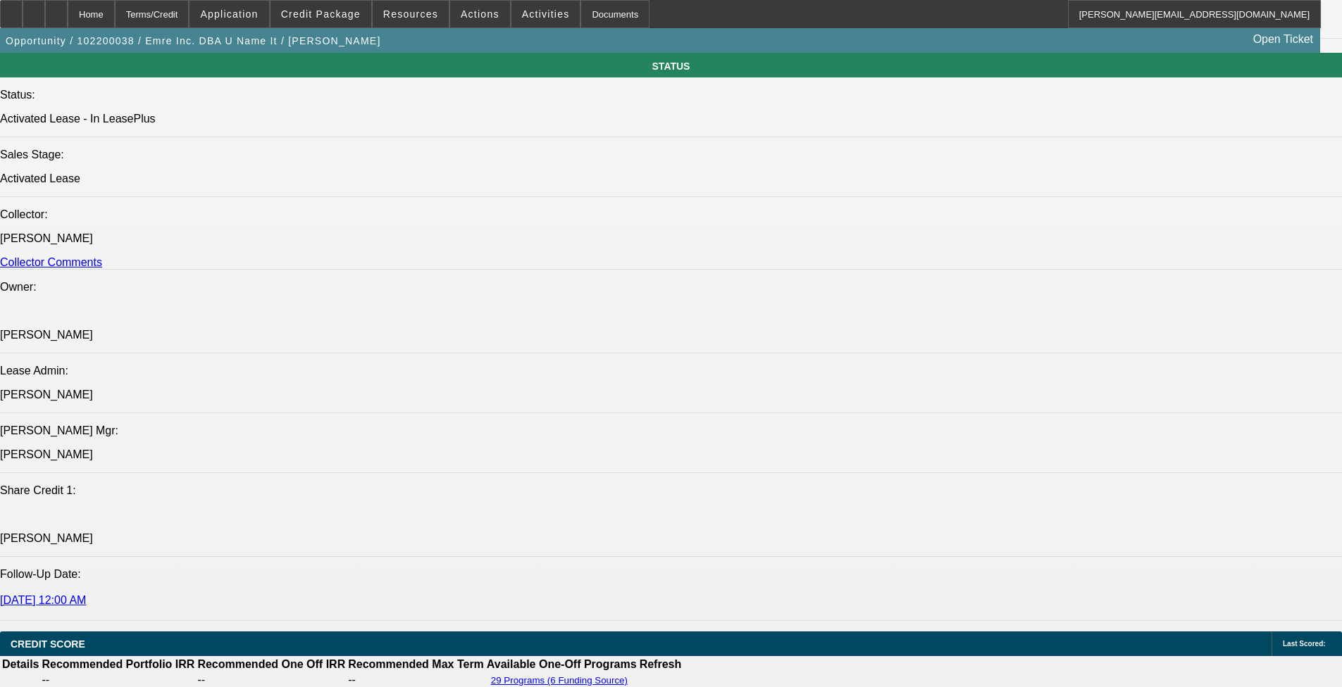
scroll to position [1549, 0]
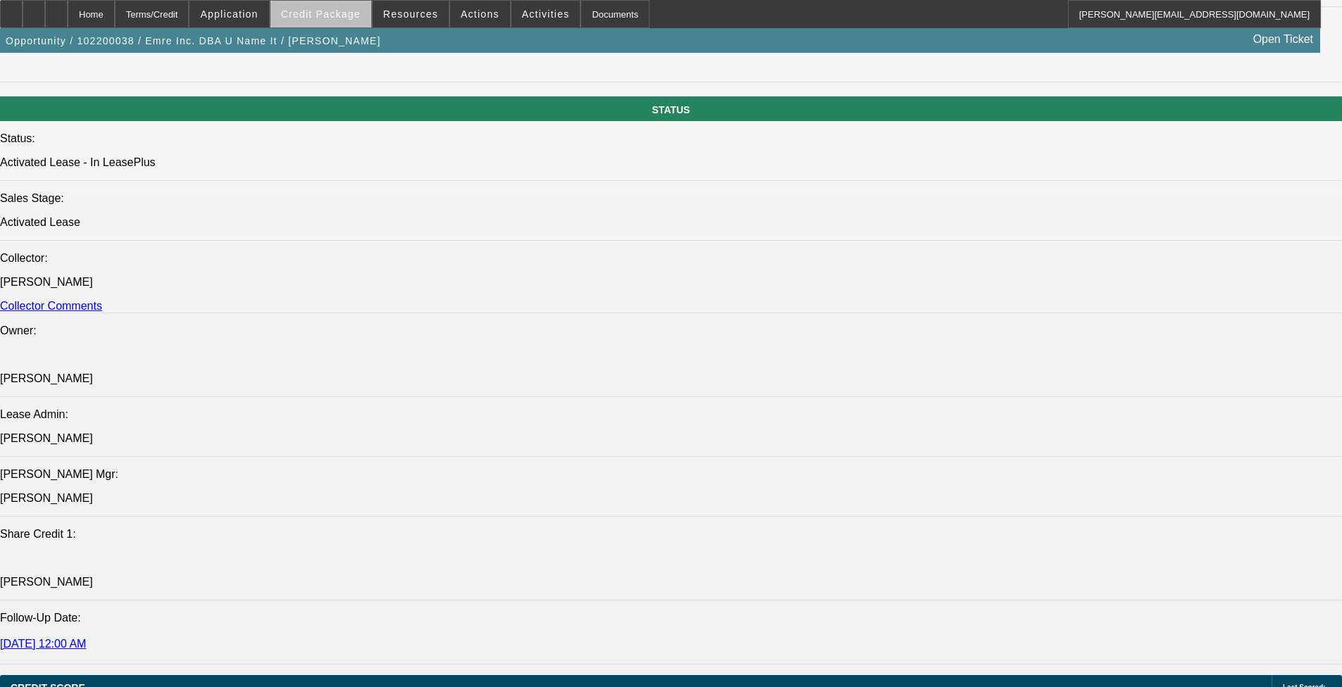
click at [346, 27] on span at bounding box center [320, 14] width 101 height 34
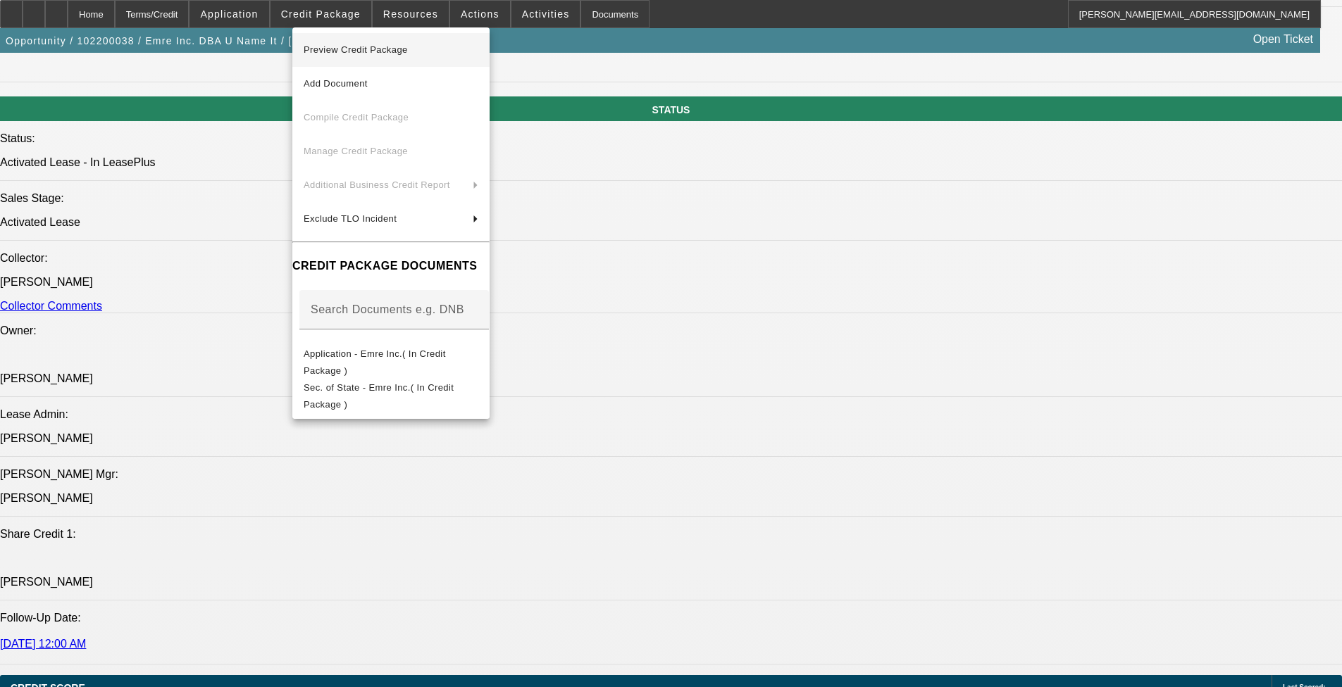
click at [382, 56] on span "Preview Credit Package" at bounding box center [391, 50] width 175 height 17
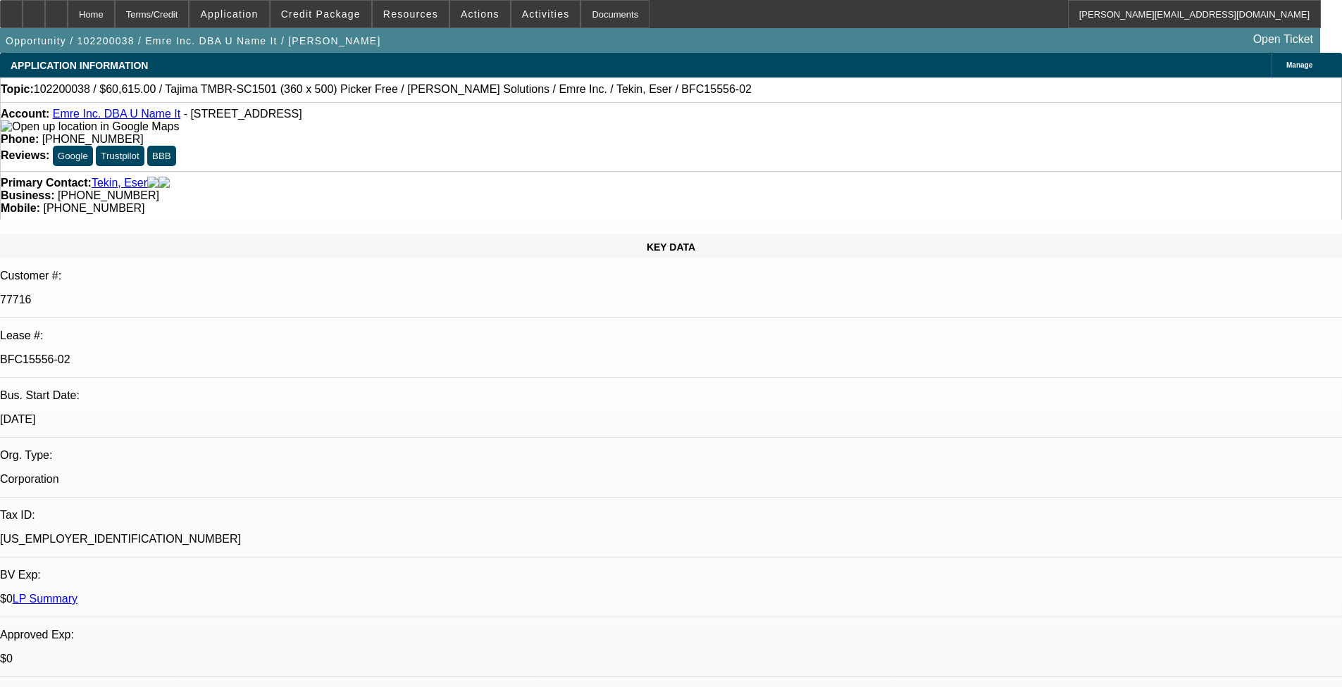
select select "0"
select select "2"
select select "0"
select select "2"
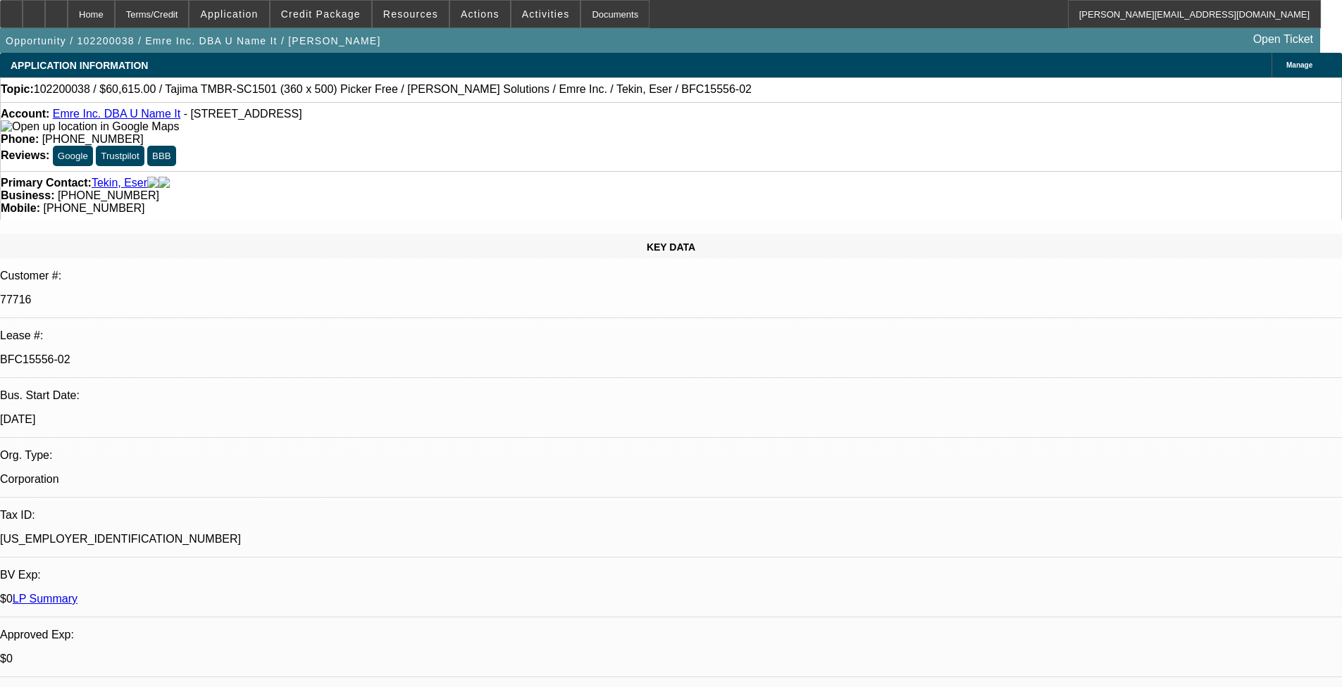
select select "0"
select select "2"
select select "0"
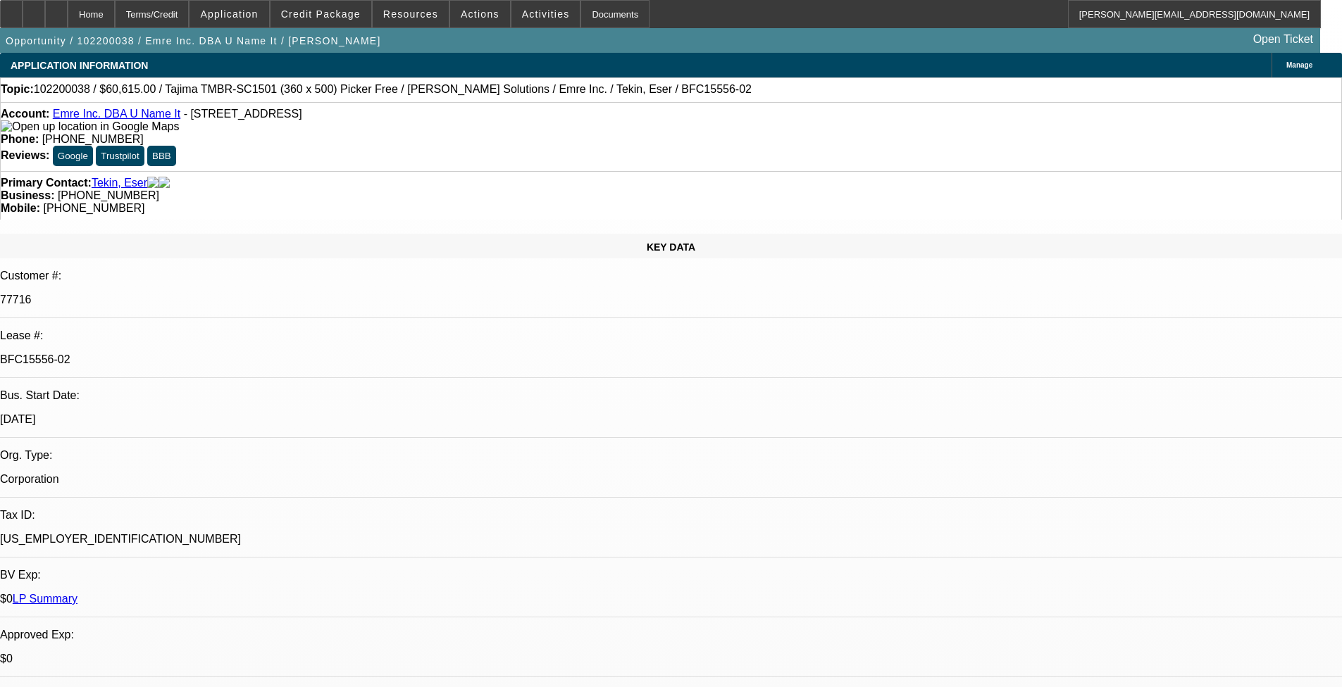
select select "2"
select select "0"
select select "1"
select select "2"
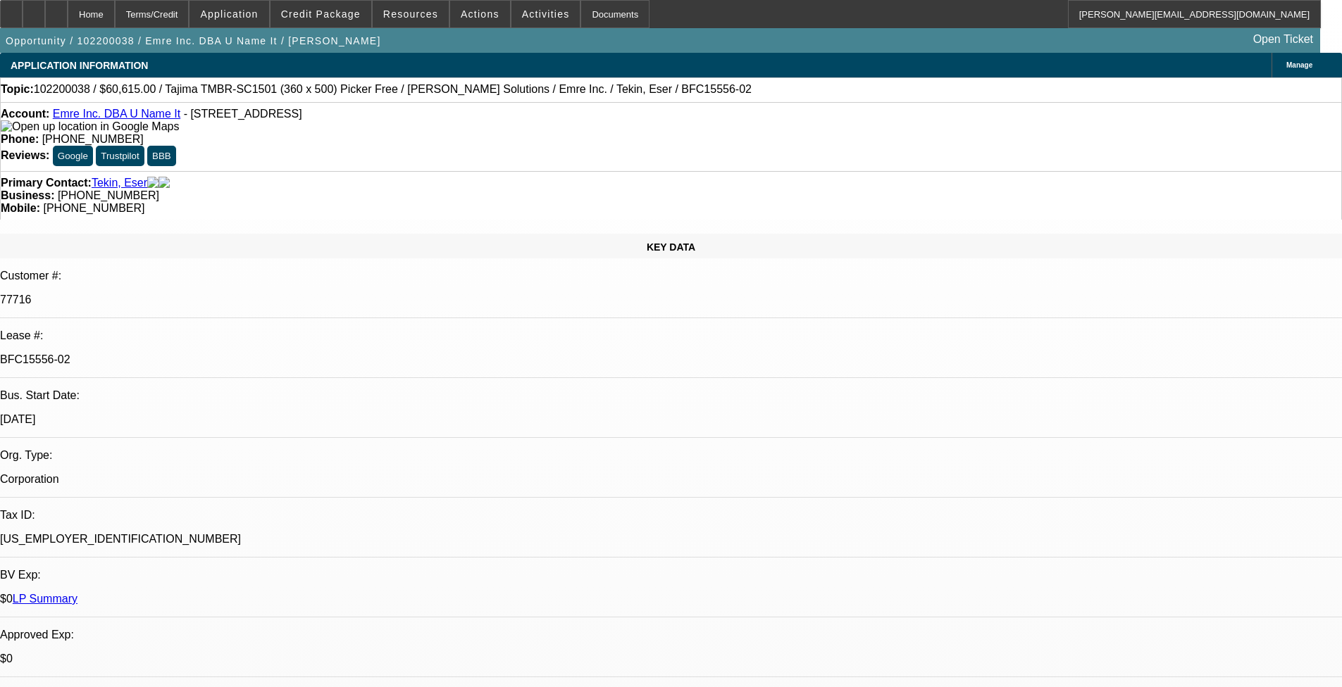
select select "1"
select select "2"
select select "1"
select select "2"
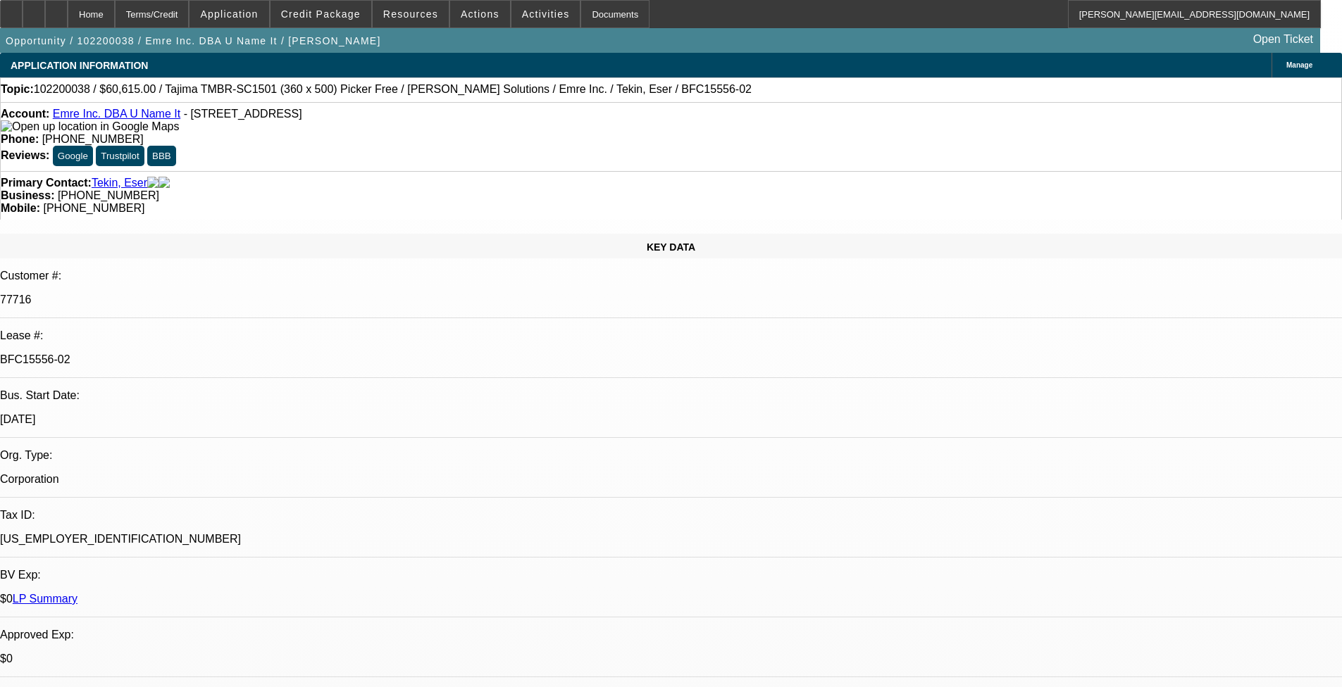
select select "2"
select select "1"
select select "2"
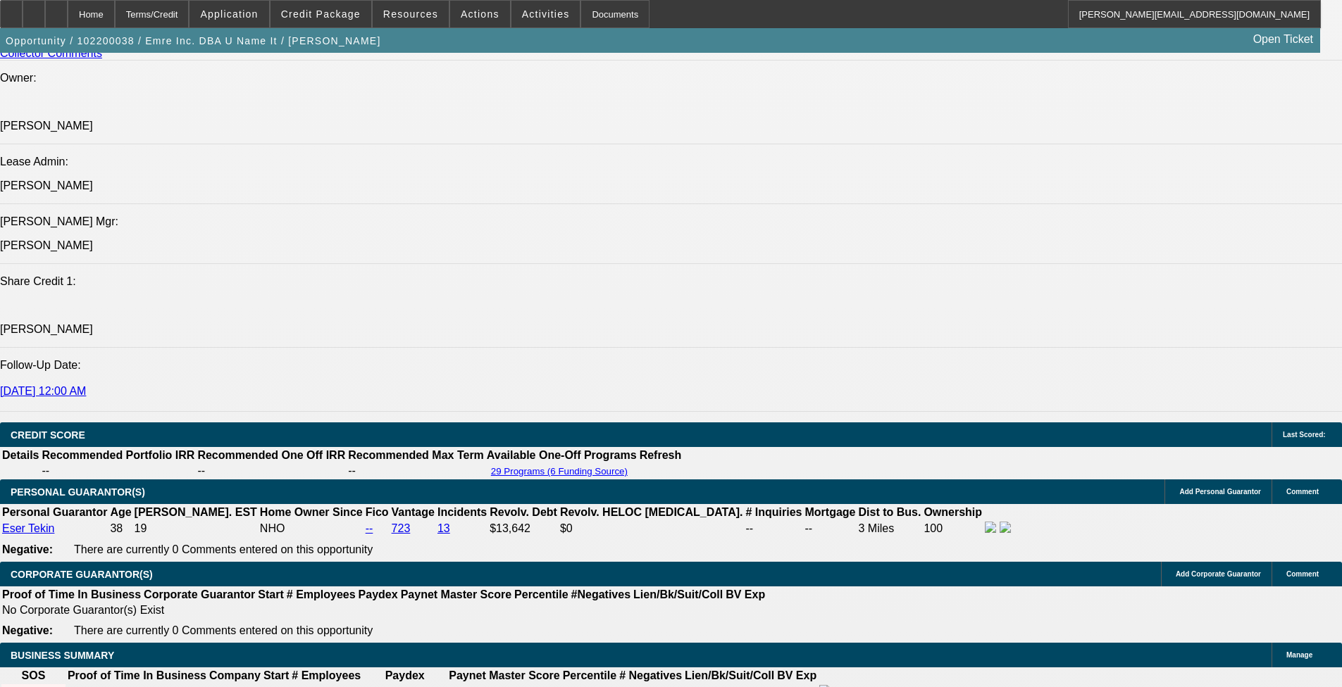
scroll to position [1873, 0]
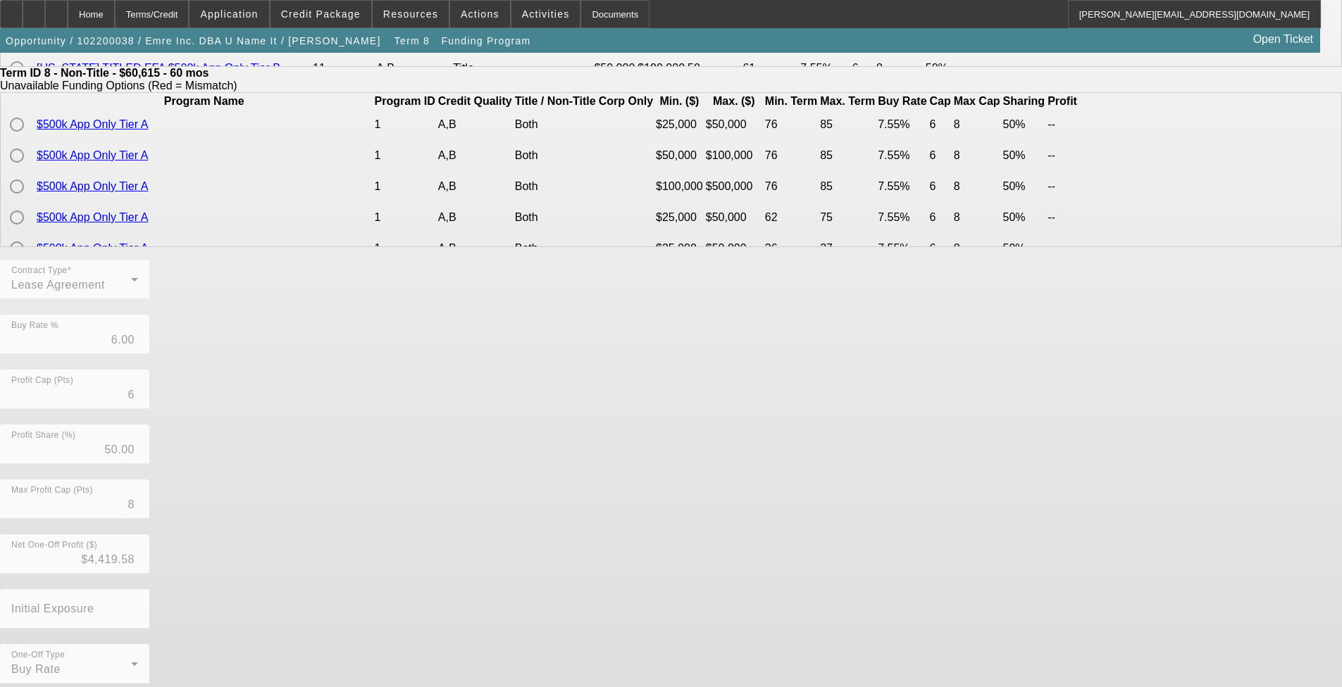
scroll to position [387, 0]
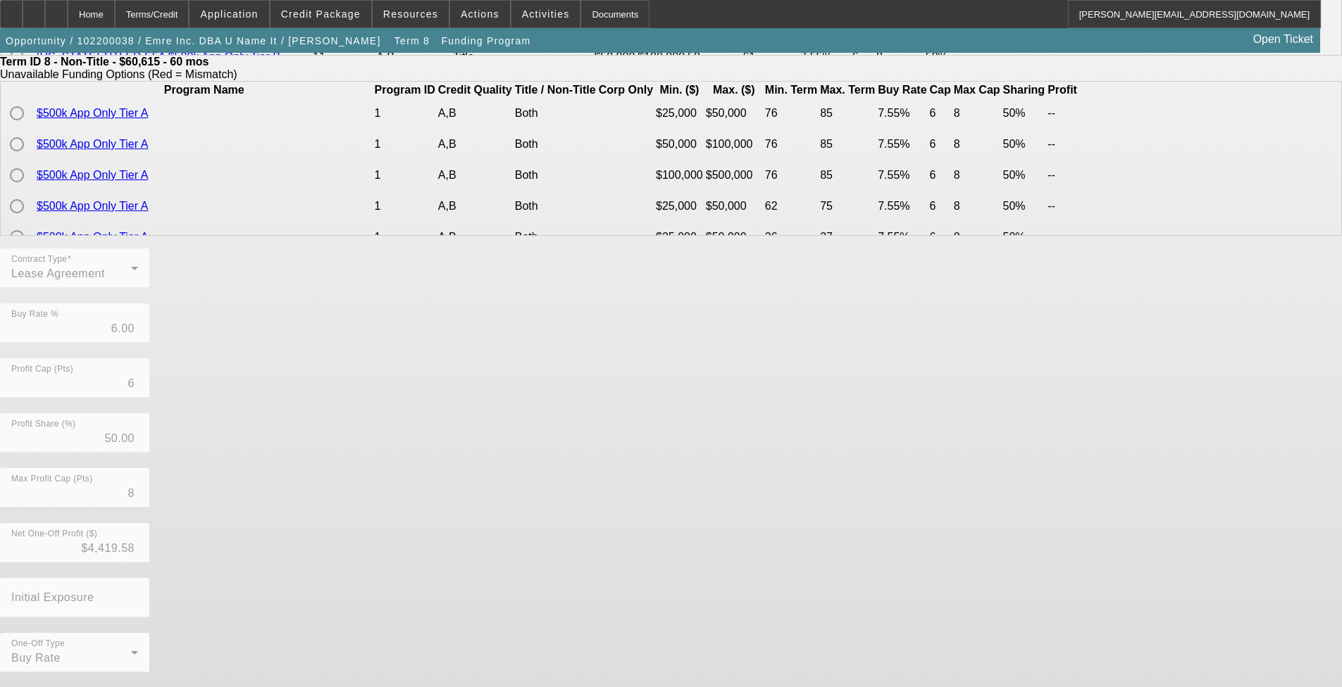
click at [47, 563] on button "Go Back" at bounding box center [23, 695] width 47 height 15
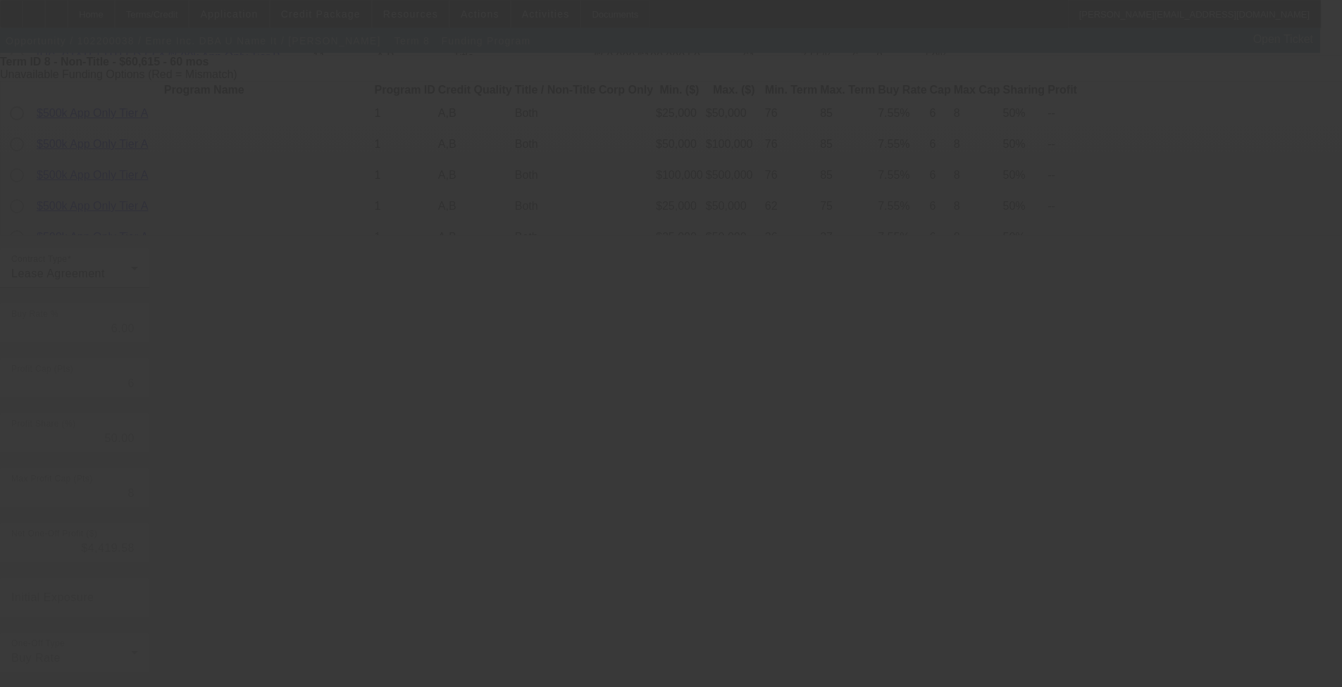
scroll to position [0, 0]
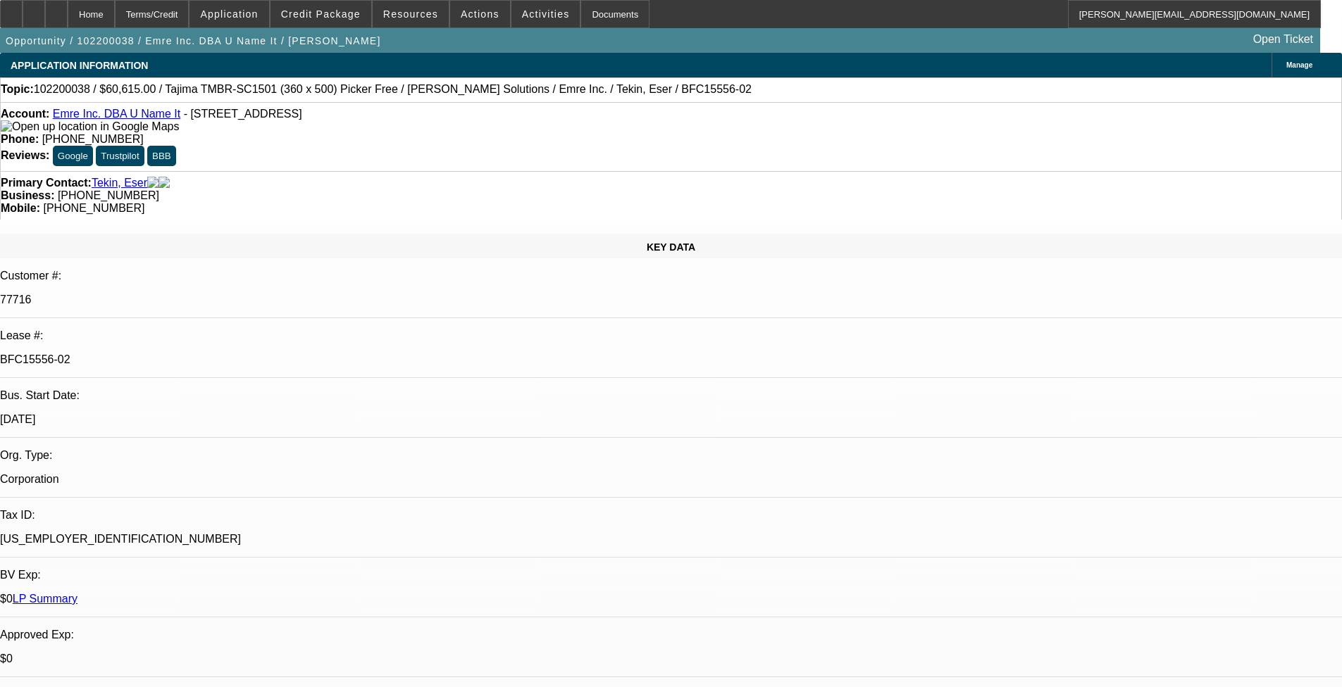
select select "0"
select select "2"
select select "0"
select select "2"
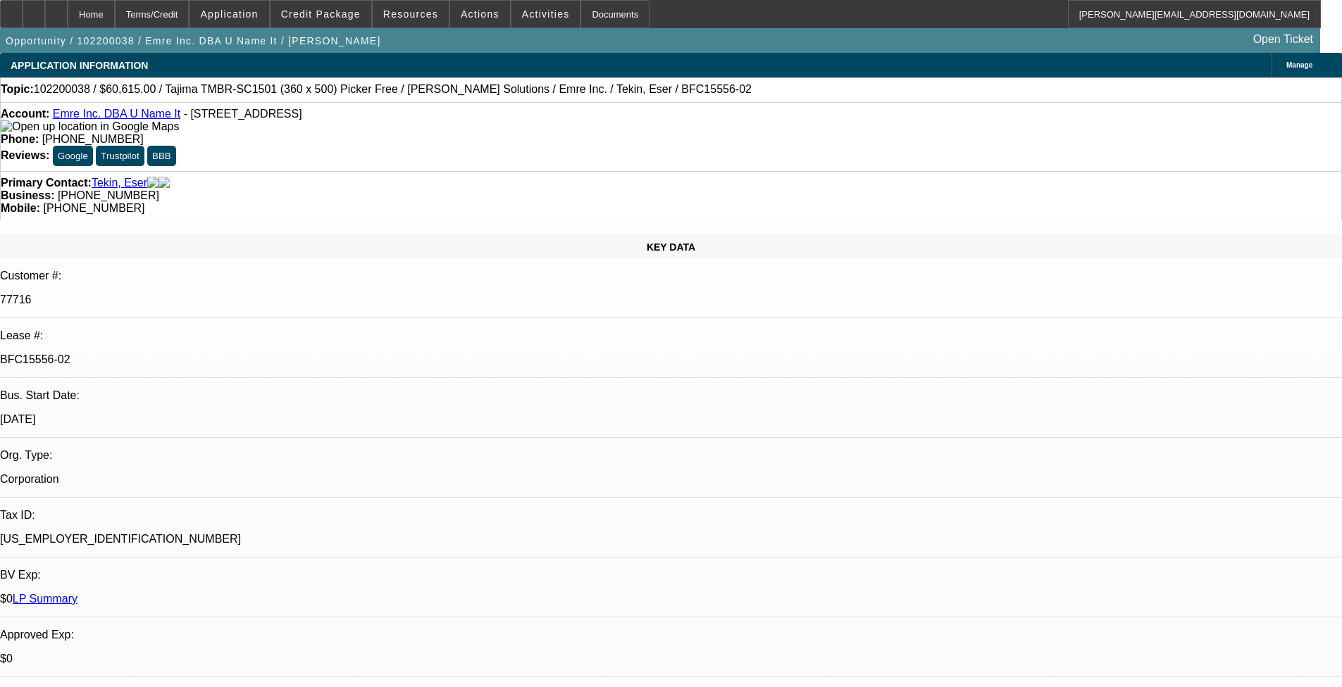
select select "0"
select select "2"
select select "0"
select select "2"
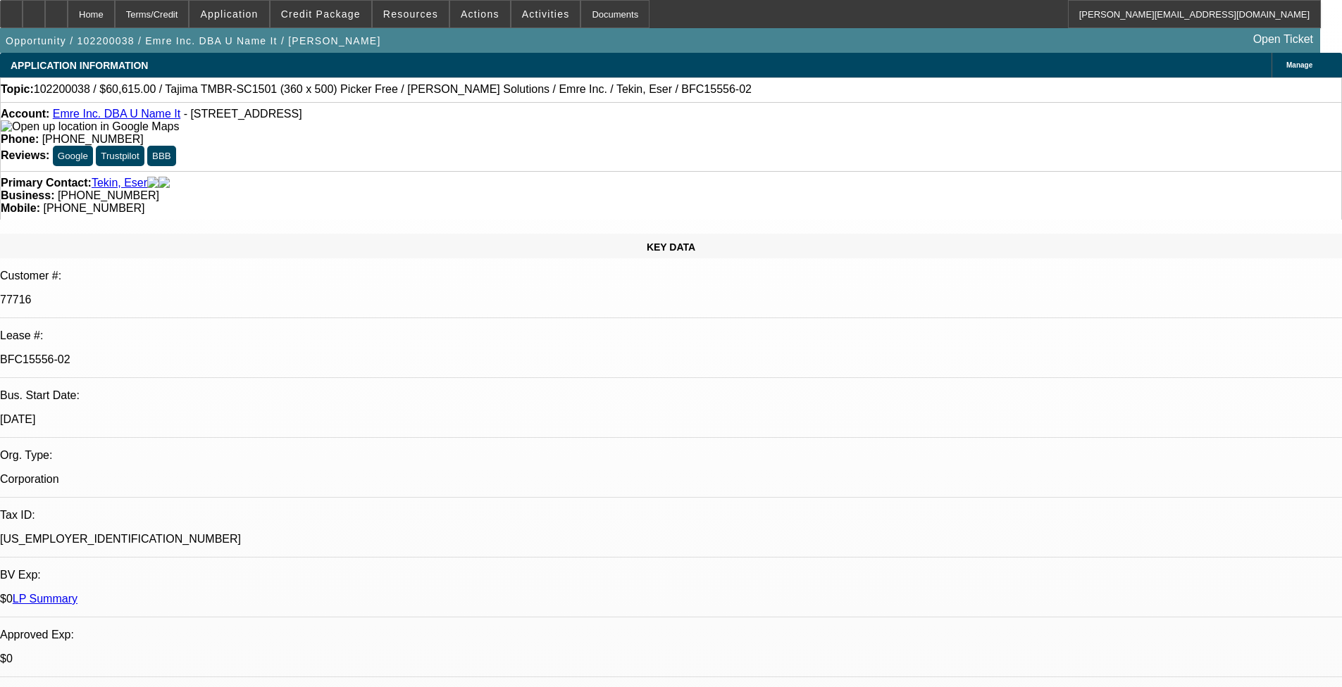
select select "0"
select select "2"
select select "0"
select select "2"
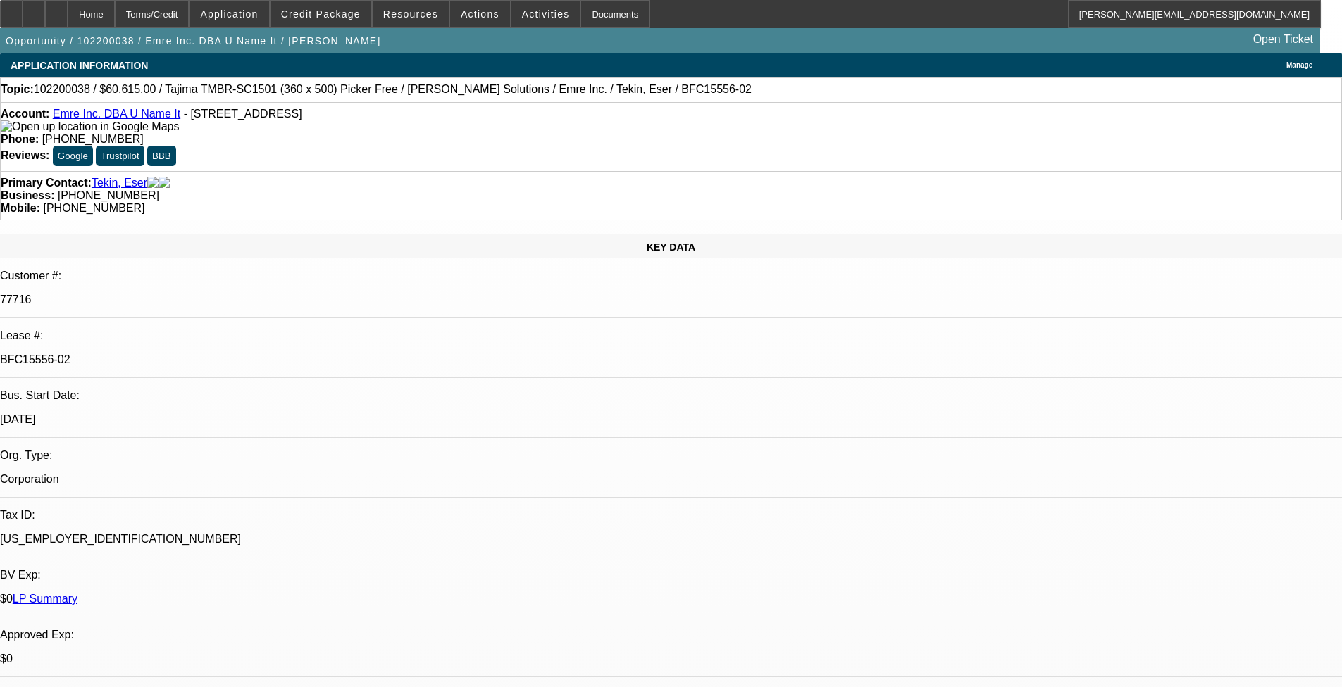
select select "0"
select select "2"
select select "0"
select select "2"
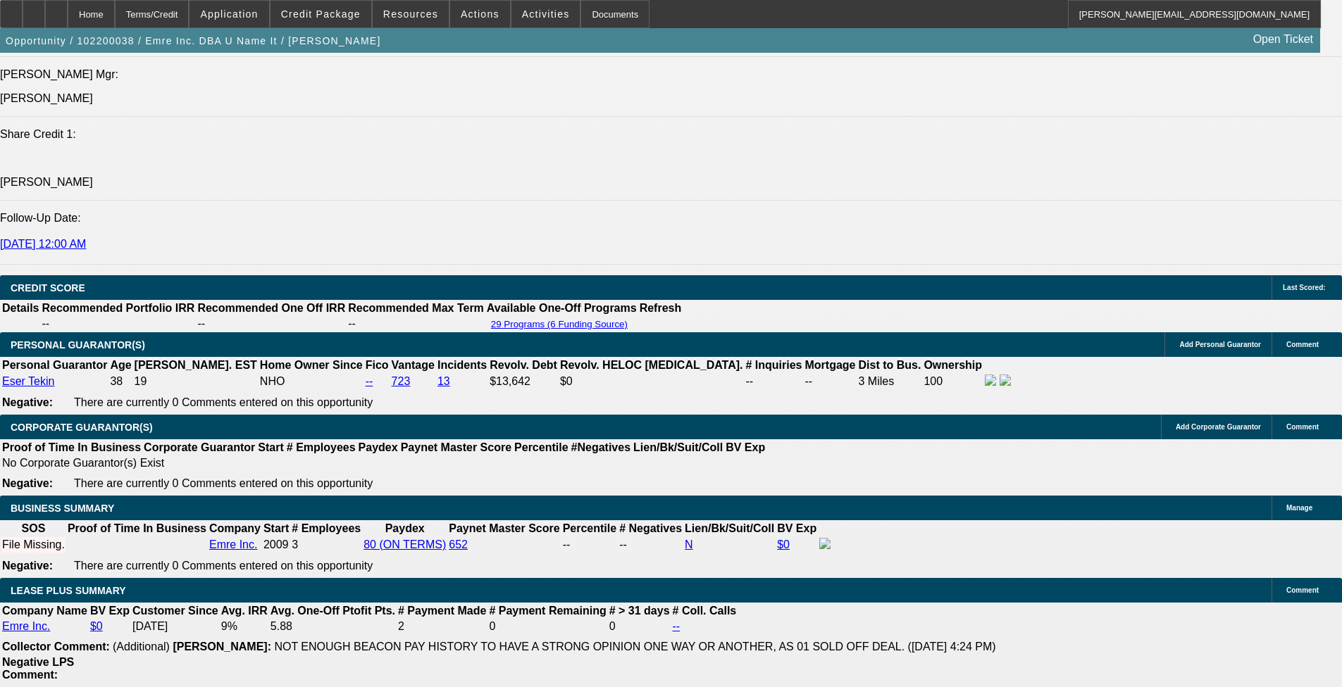
scroll to position [1246, 0]
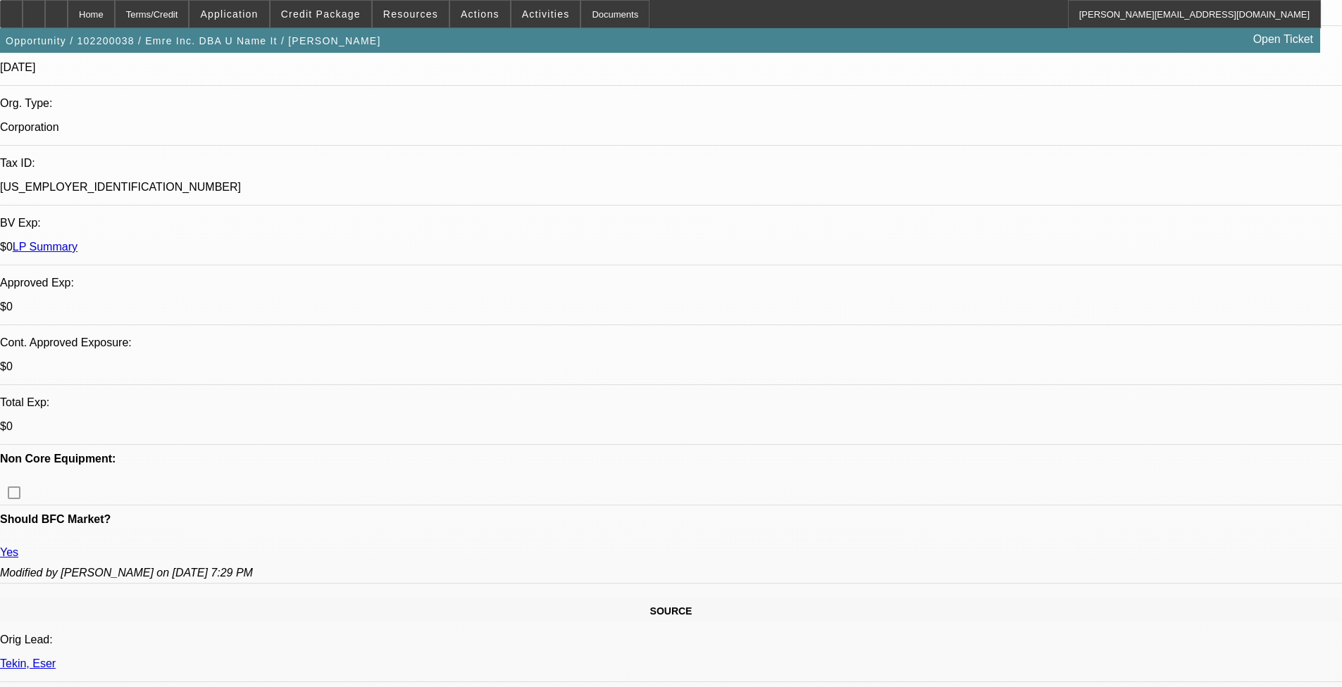
select select "0"
select select "2"
select select "0"
select select "2"
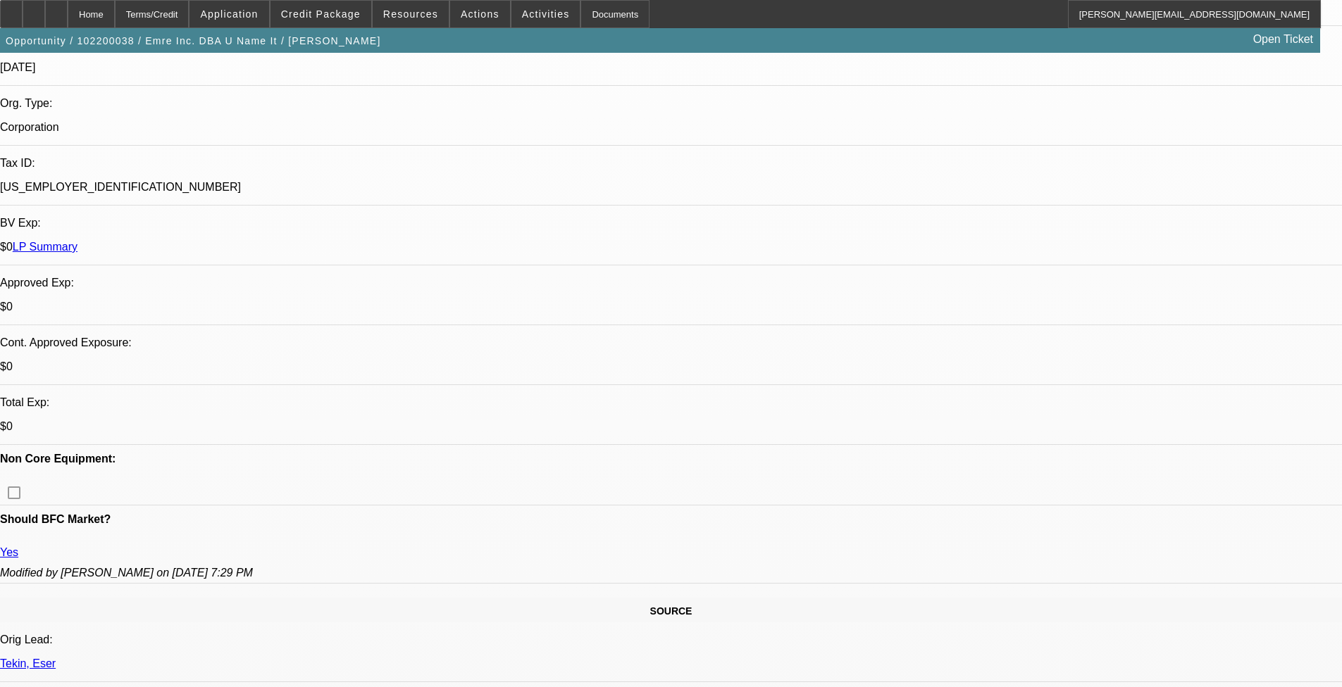
select select "0"
select select "2"
select select "0"
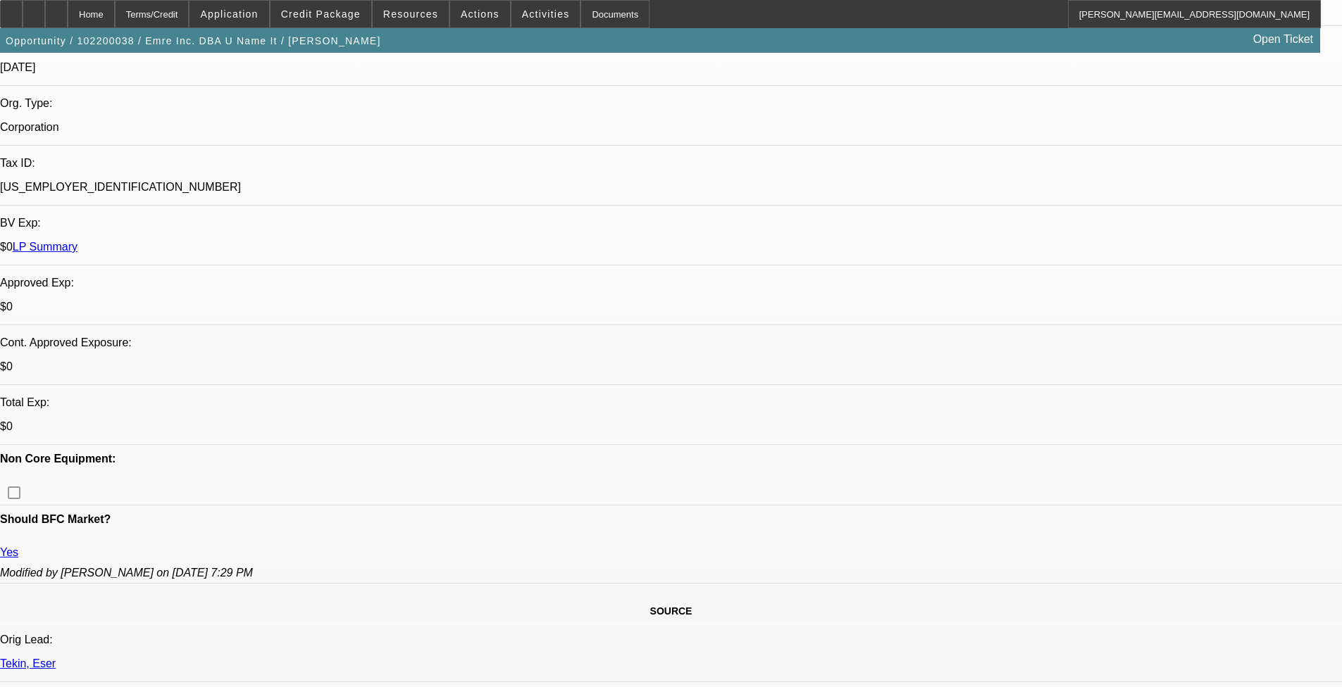
select select "2"
select select "0"
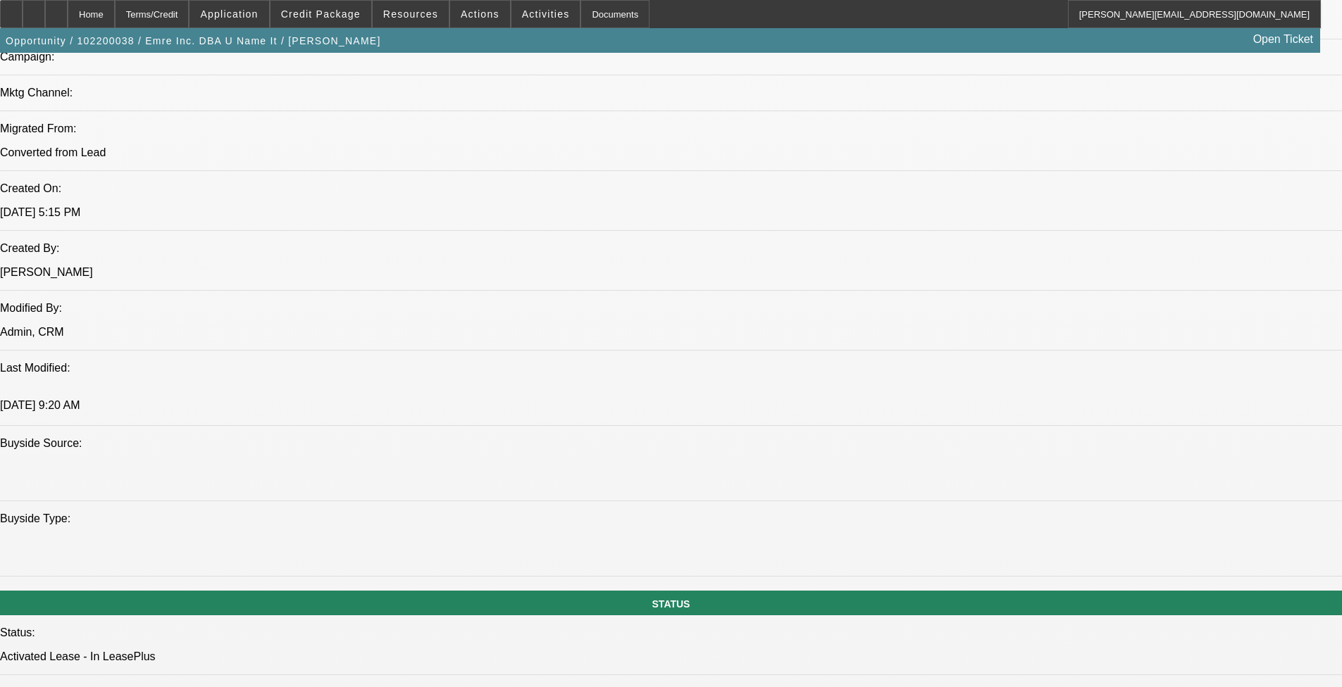
select select "1"
select select "2"
select select "1"
select select "2"
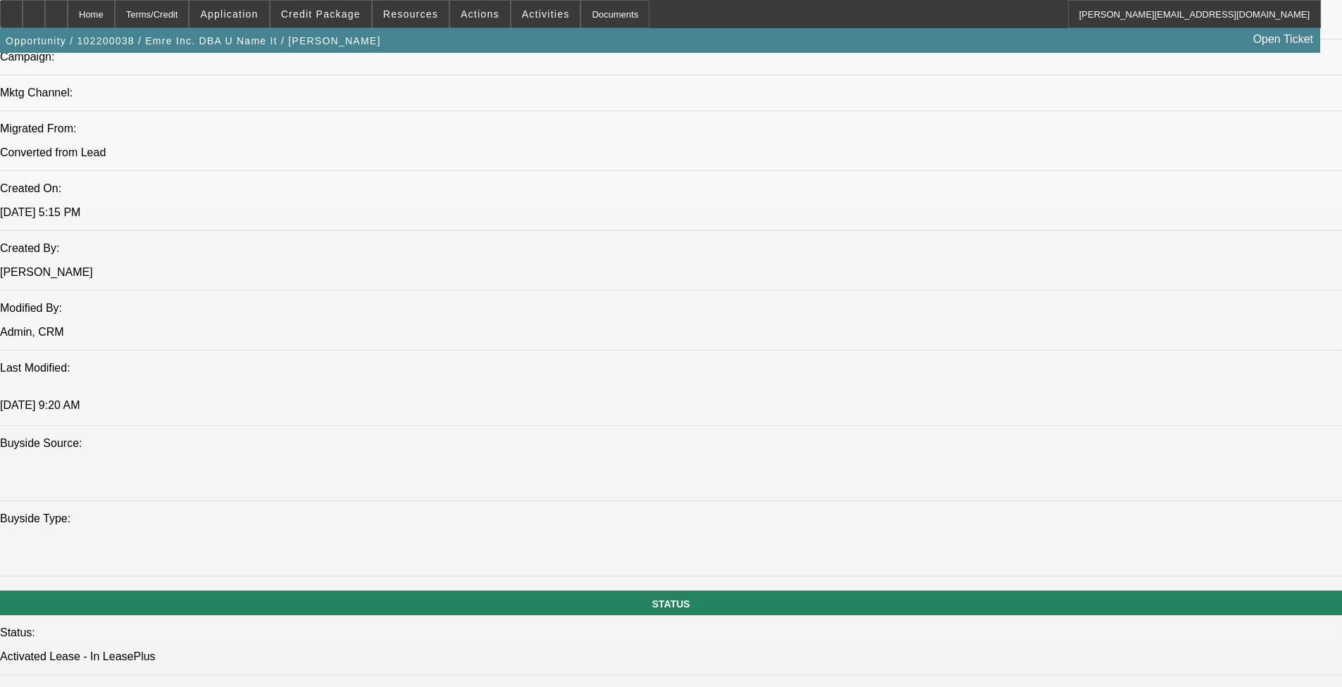
select select "2"
select select "1"
select select "2"
select select "1"
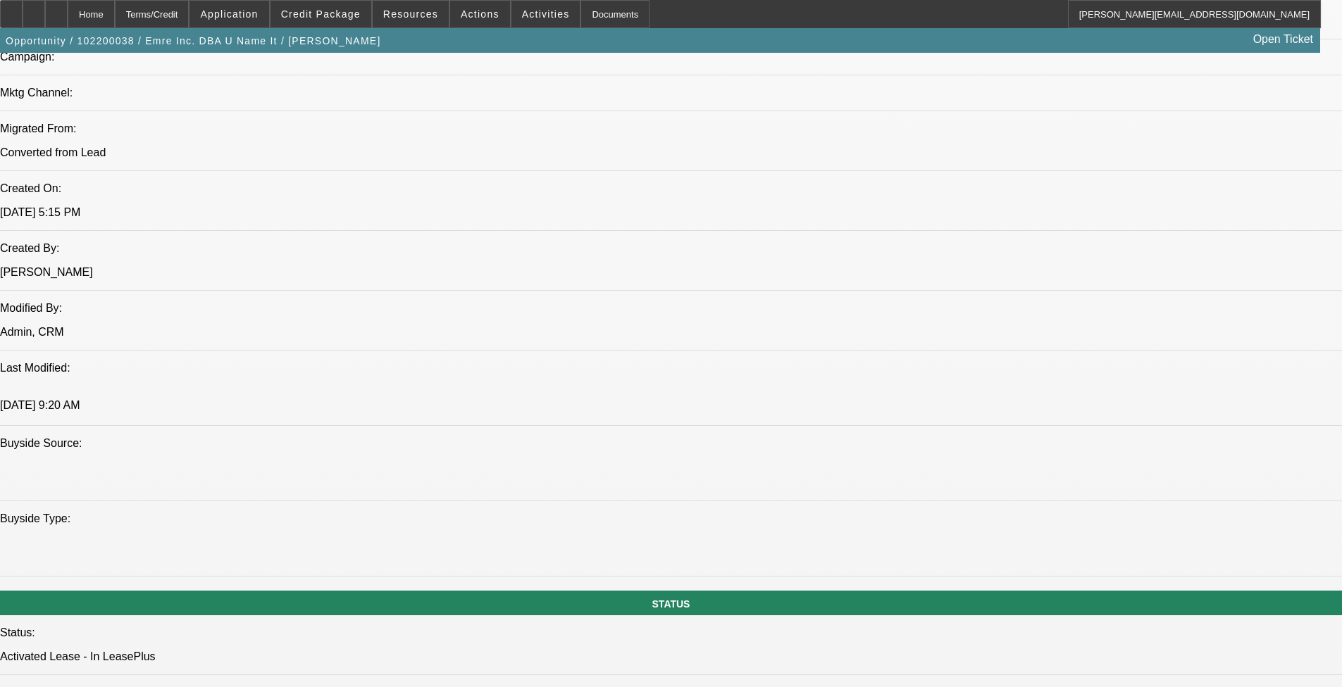
select select "2"
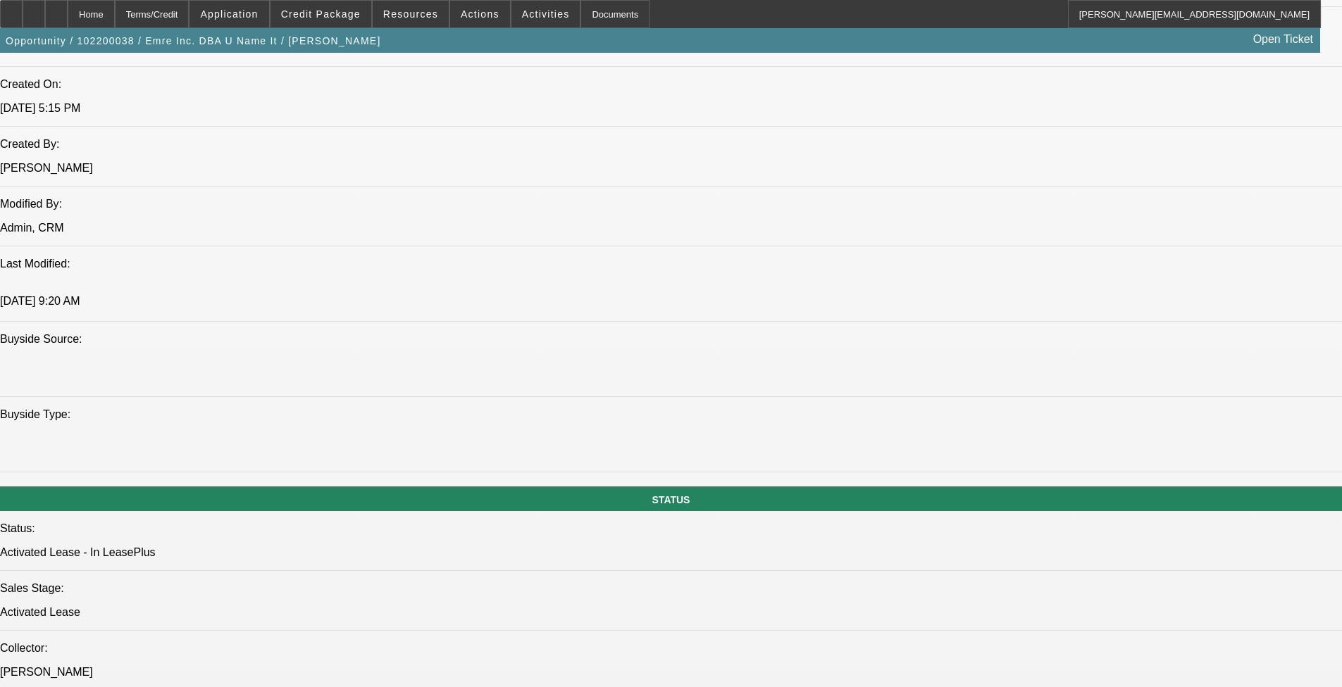
scroll to position [1409, 0]
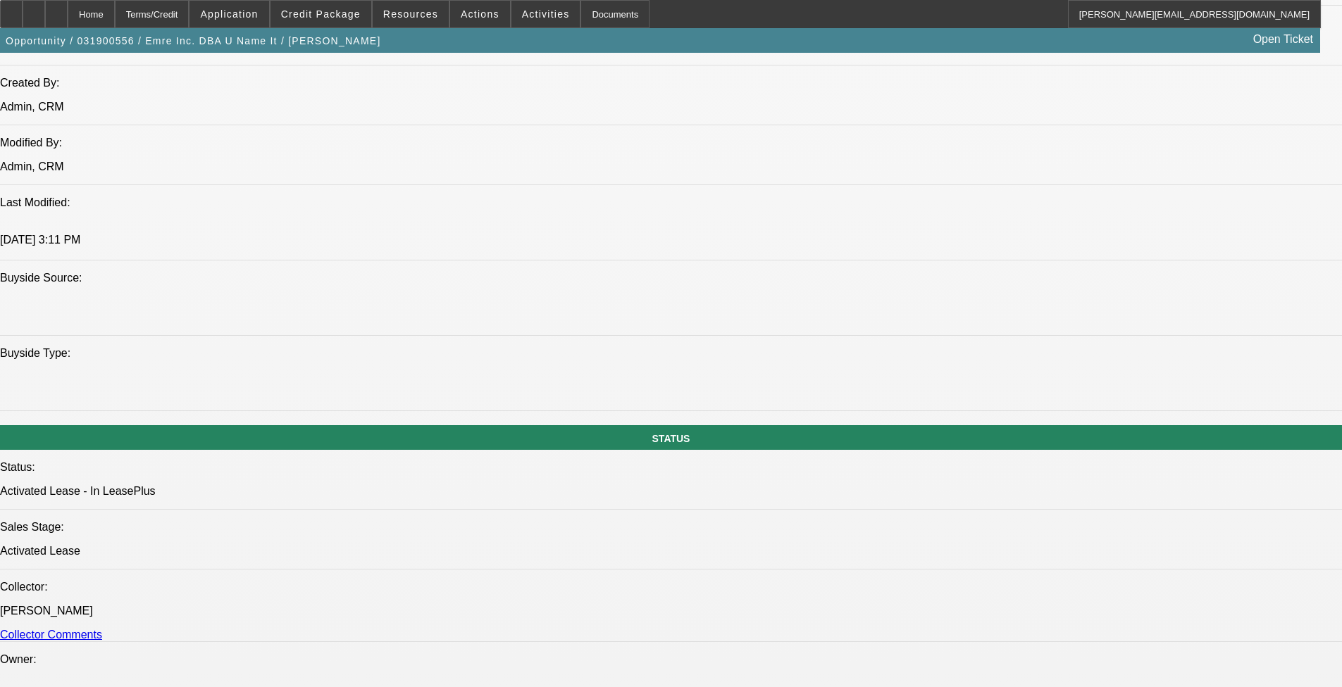
select select "0"
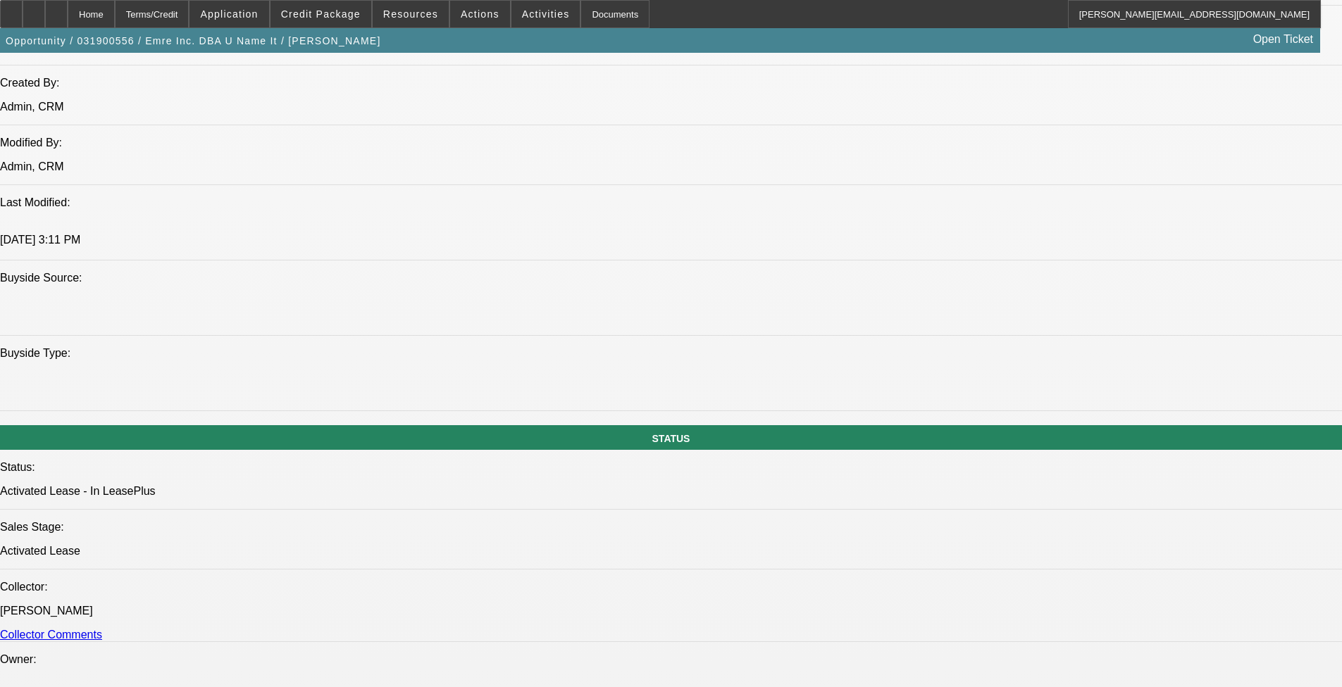
select select "0.1"
select select "0"
select select "2"
select select "0.1"
select select "0"
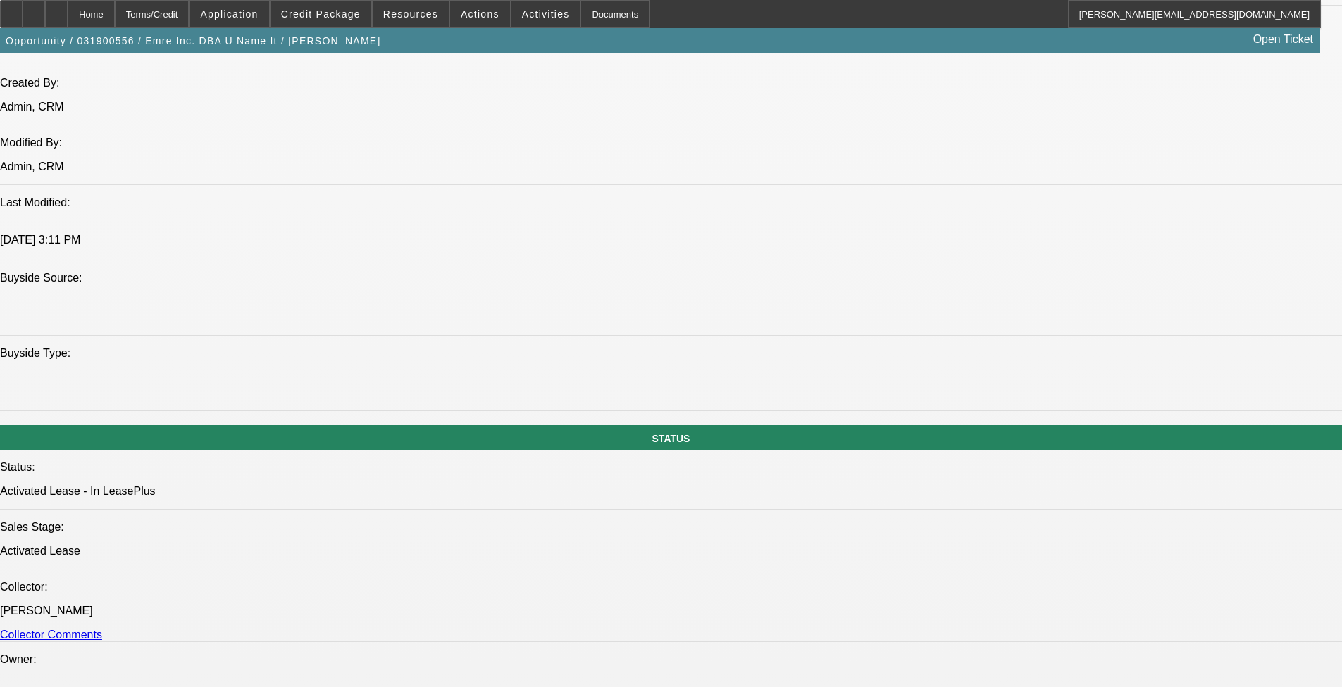
select select "0"
select select "0.1"
select select "1"
select select "2"
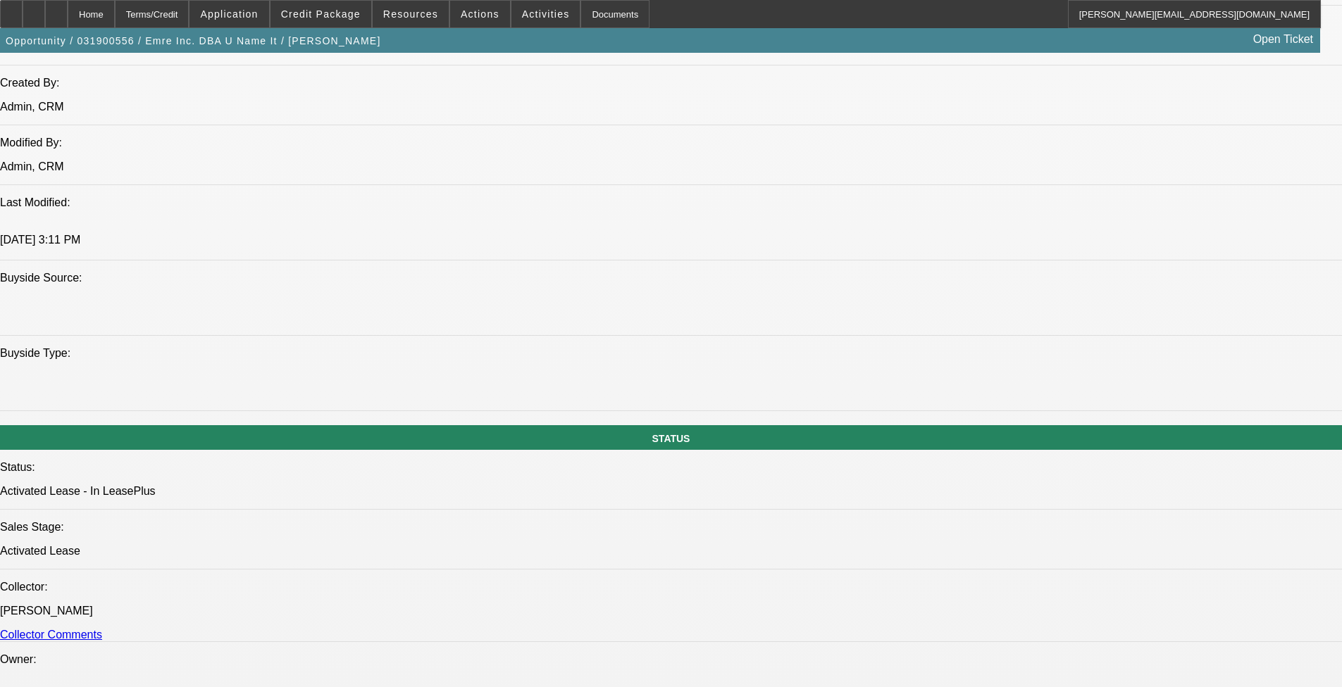
select select "1"
select select "4"
select select "1"
select select "2"
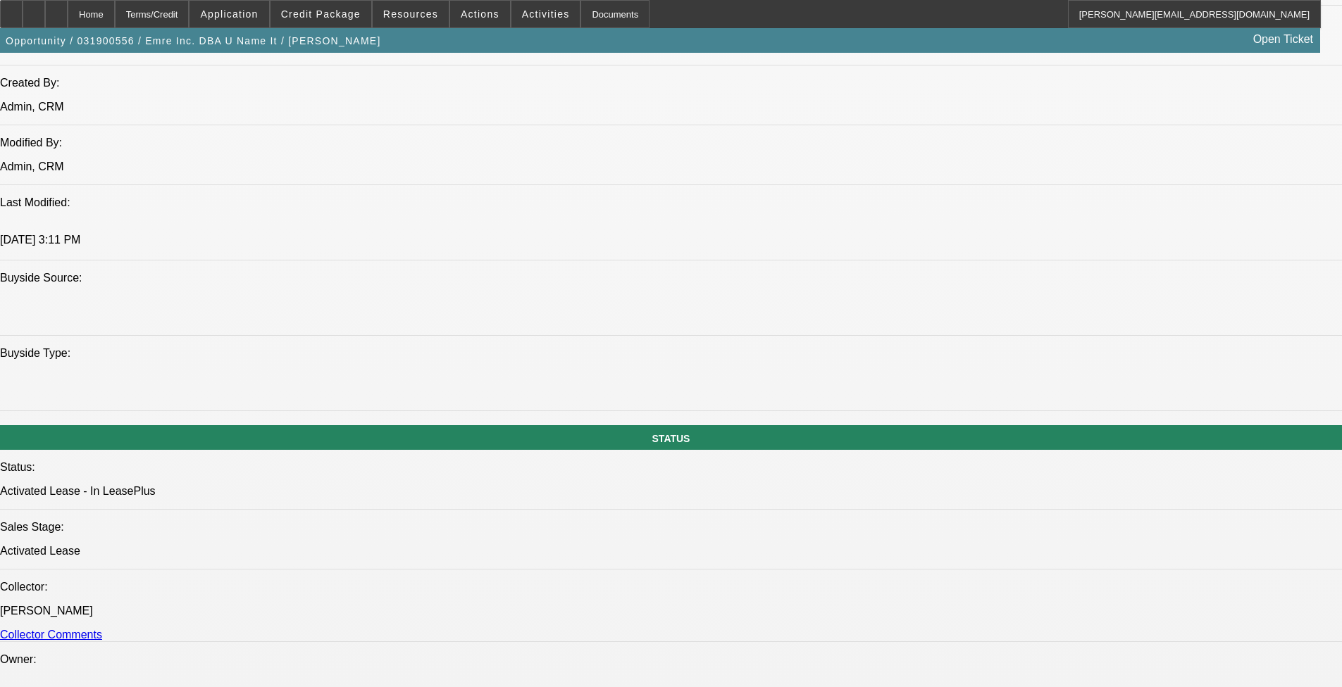
select select "4"
select select "1"
select select "4"
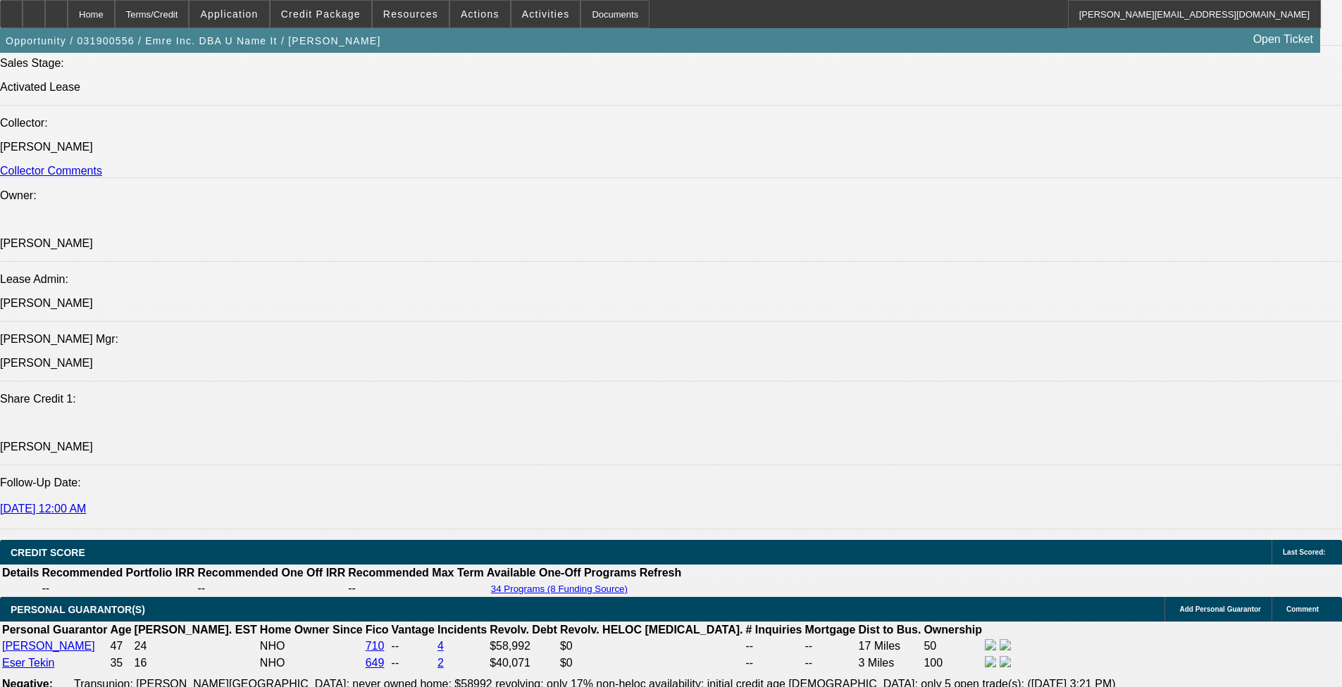
scroll to position [1614, 0]
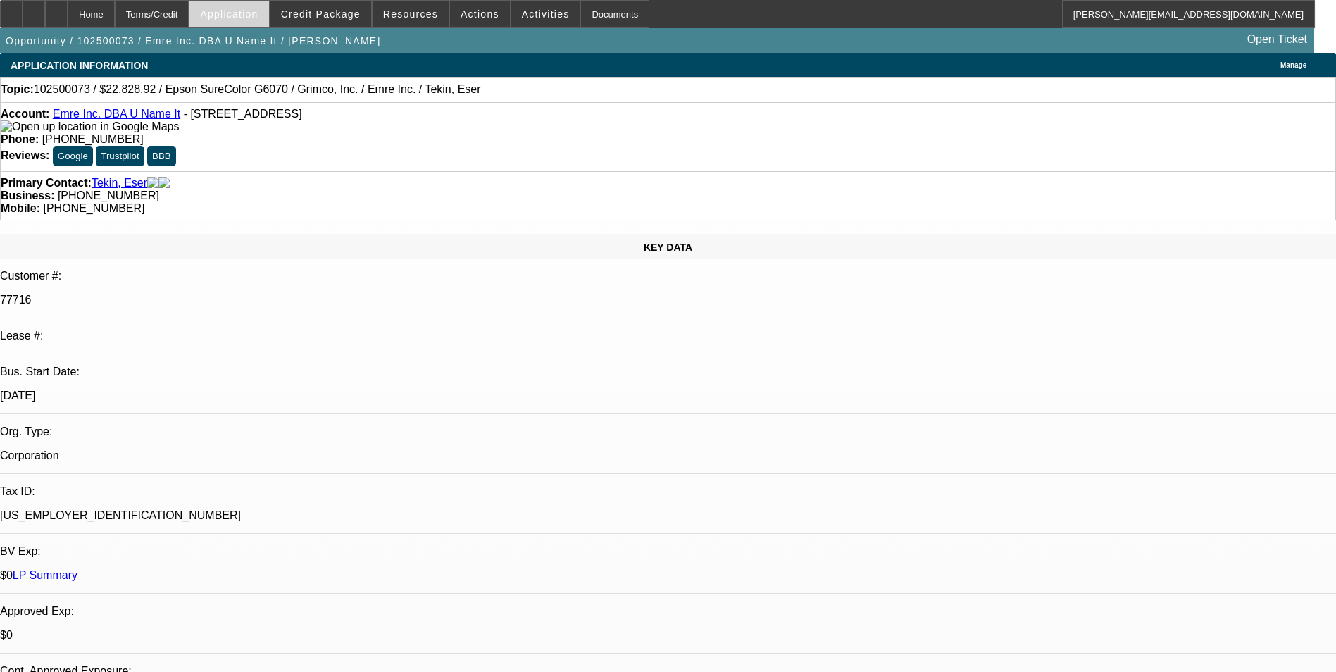
select select "0"
select select "2"
select select "0"
select select "2"
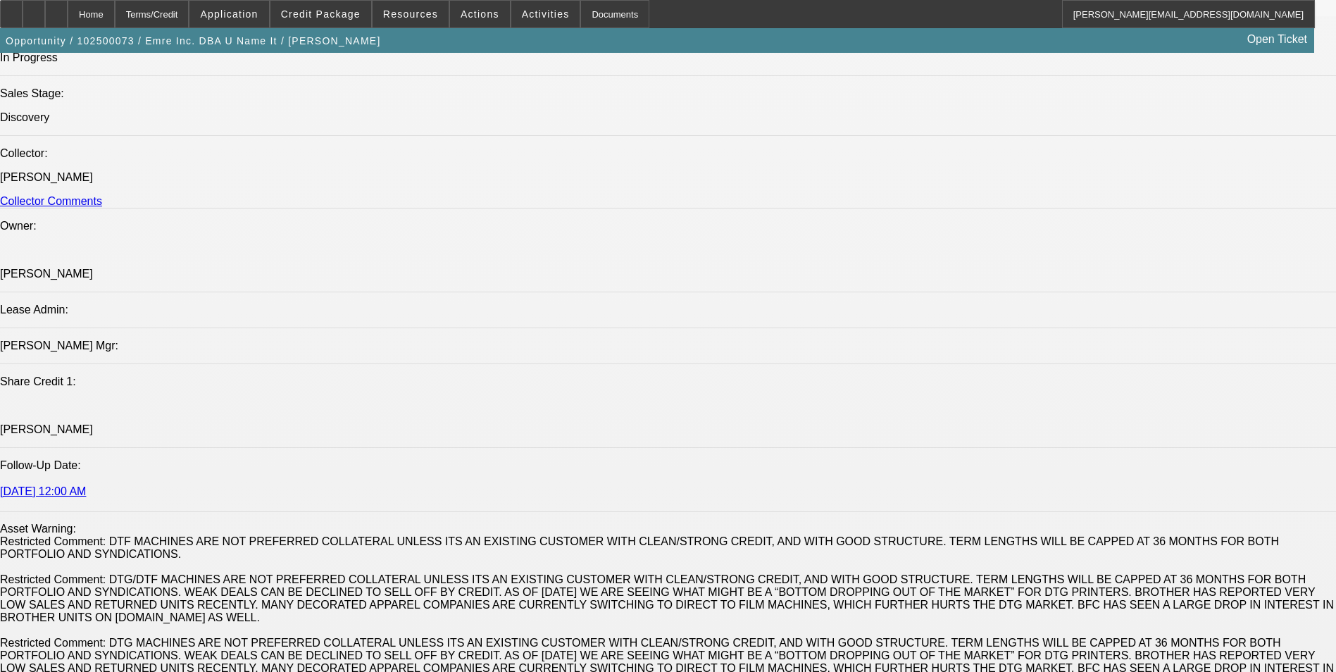
scroll to position [1831, 0]
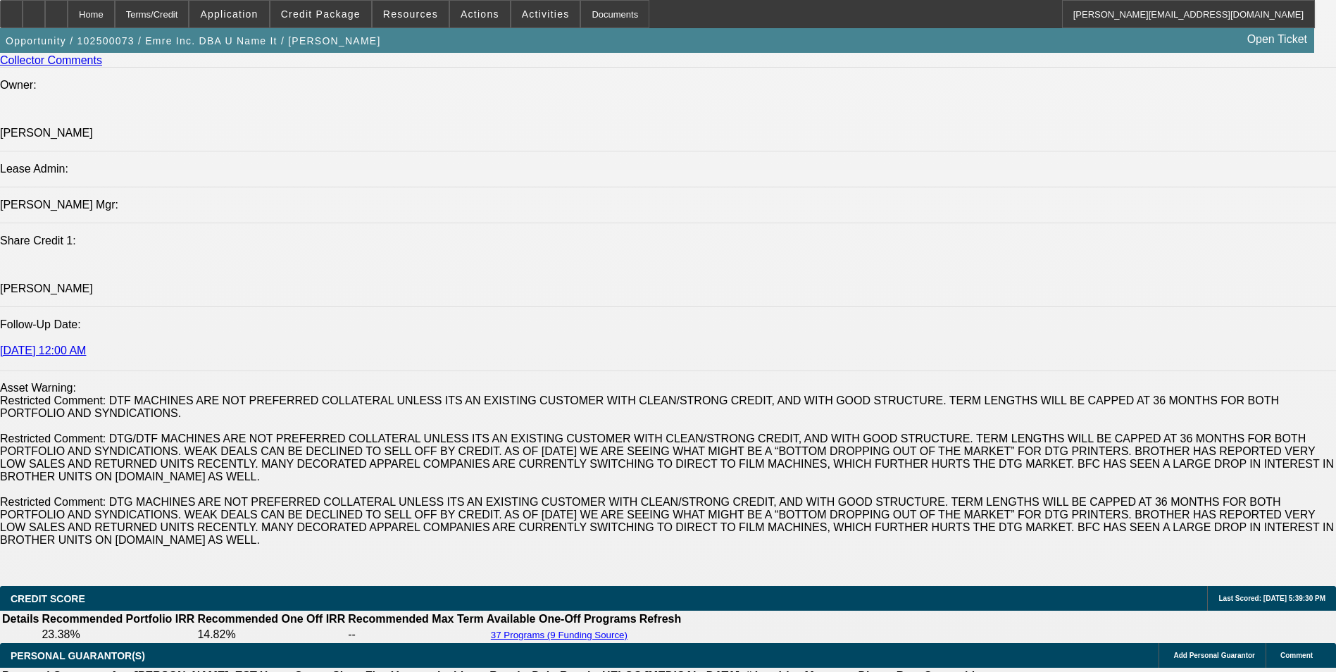
drag, startPoint x: 760, startPoint y: 310, endPoint x: 108, endPoint y: 308, distance: 652.2
copy span "2x BFC lessee in good standing. He has multiple Tajima embroidery machines curr…"
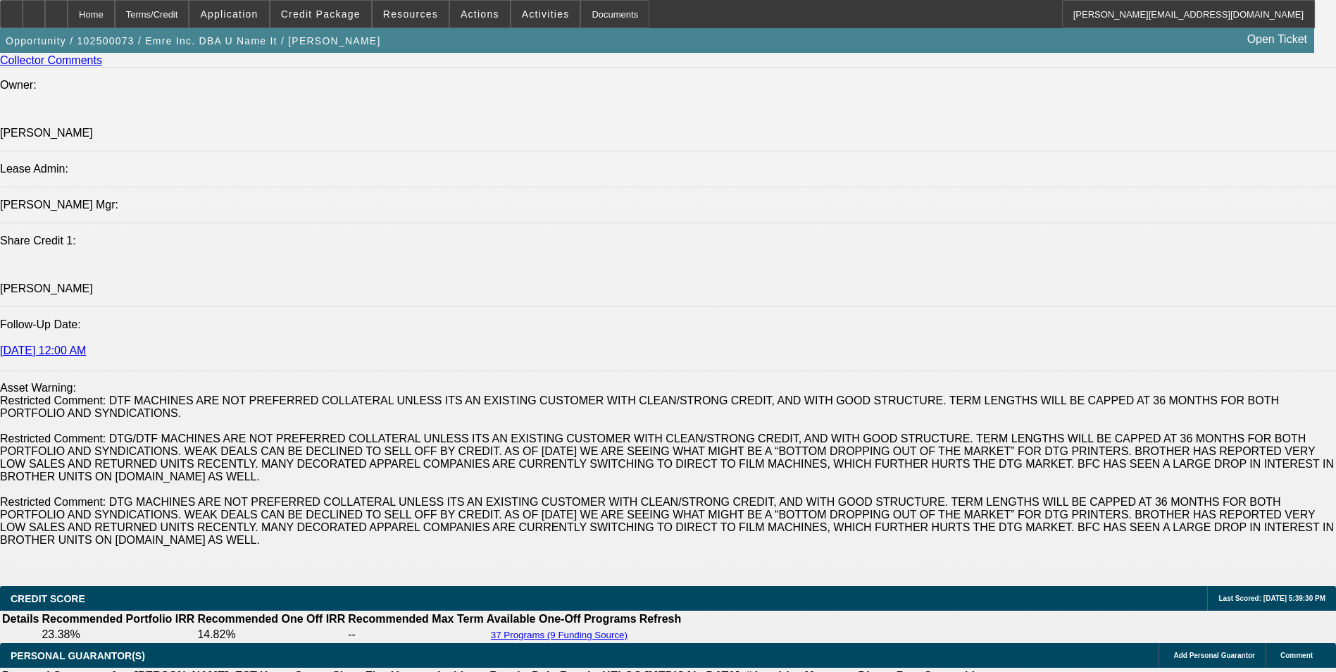
radio input "true"
paste textarea "2x BFC lessee in good standing. He has multiple Tajima embroidery machines curr…"
drag, startPoint x: 1242, startPoint y: 274, endPoint x: 1273, endPoint y: 289, distance: 35.0
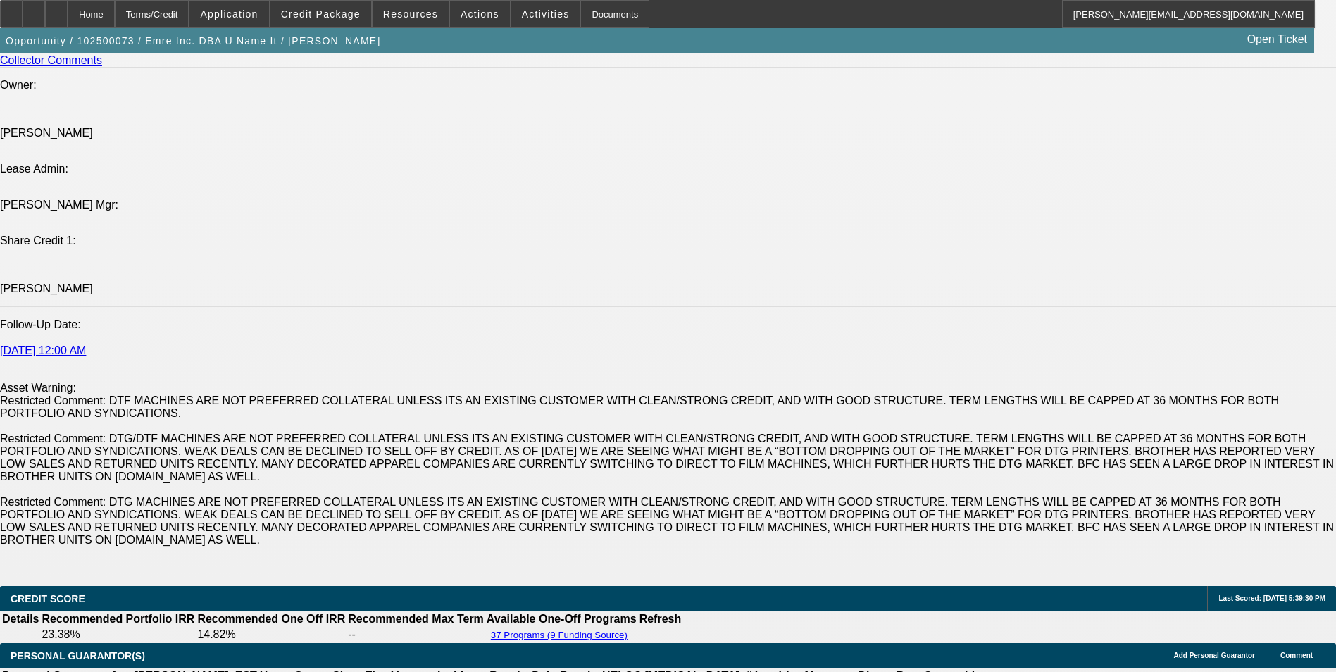
drag, startPoint x: 1188, startPoint y: 301, endPoint x: 1166, endPoint y: 299, distance: 21.9
drag, startPoint x: 1180, startPoint y: 294, endPoint x: 1056, endPoint y: 270, distance: 126.1
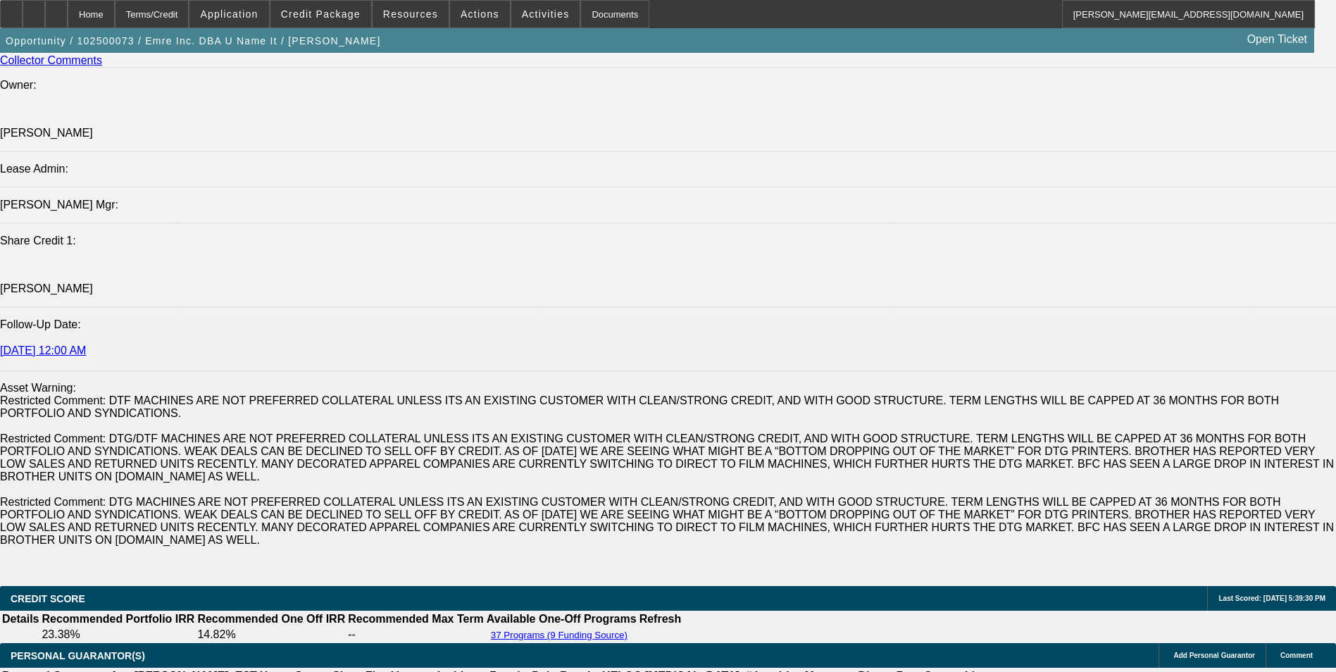
type textarea "2x BFC lessee in good standing. The business offers custom embroidery, printing…"
radio input "true"
drag, startPoint x: 548, startPoint y: 243, endPoint x: 274, endPoint y: 97, distance: 310.3
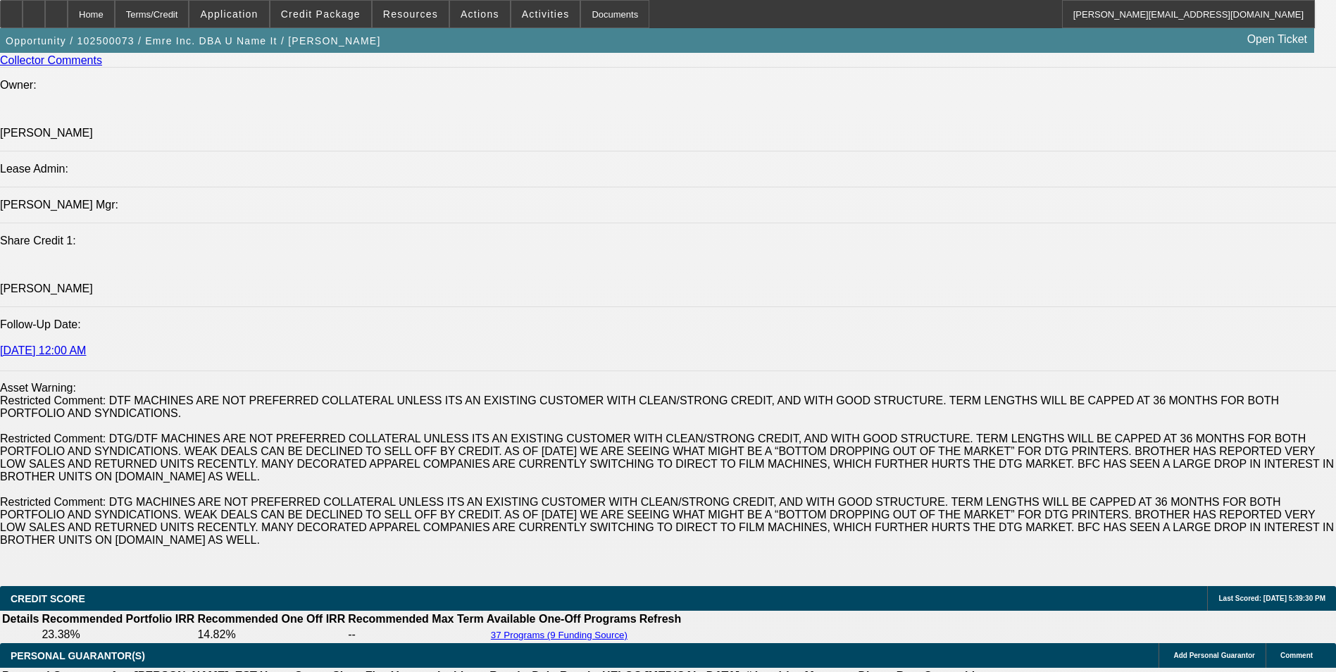
click at [68, 16] on div at bounding box center [56, 14] width 23 height 28
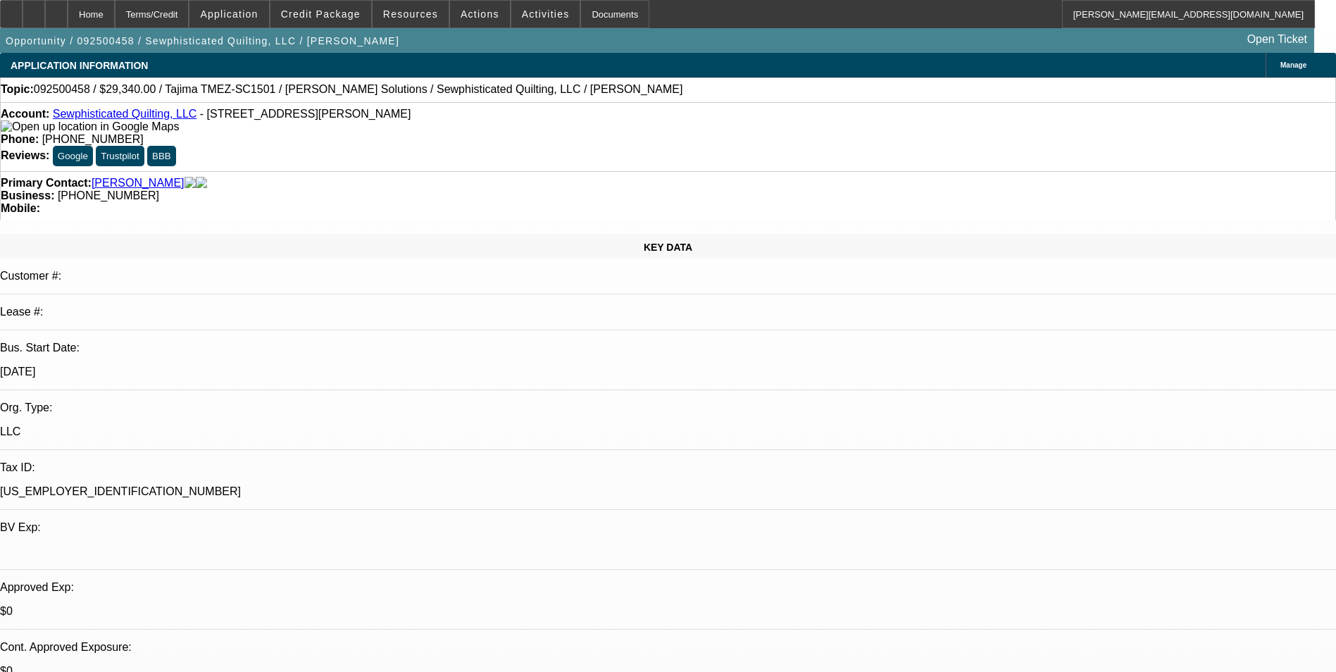
select select "0"
select select "2"
select select "0.1"
select select "4"
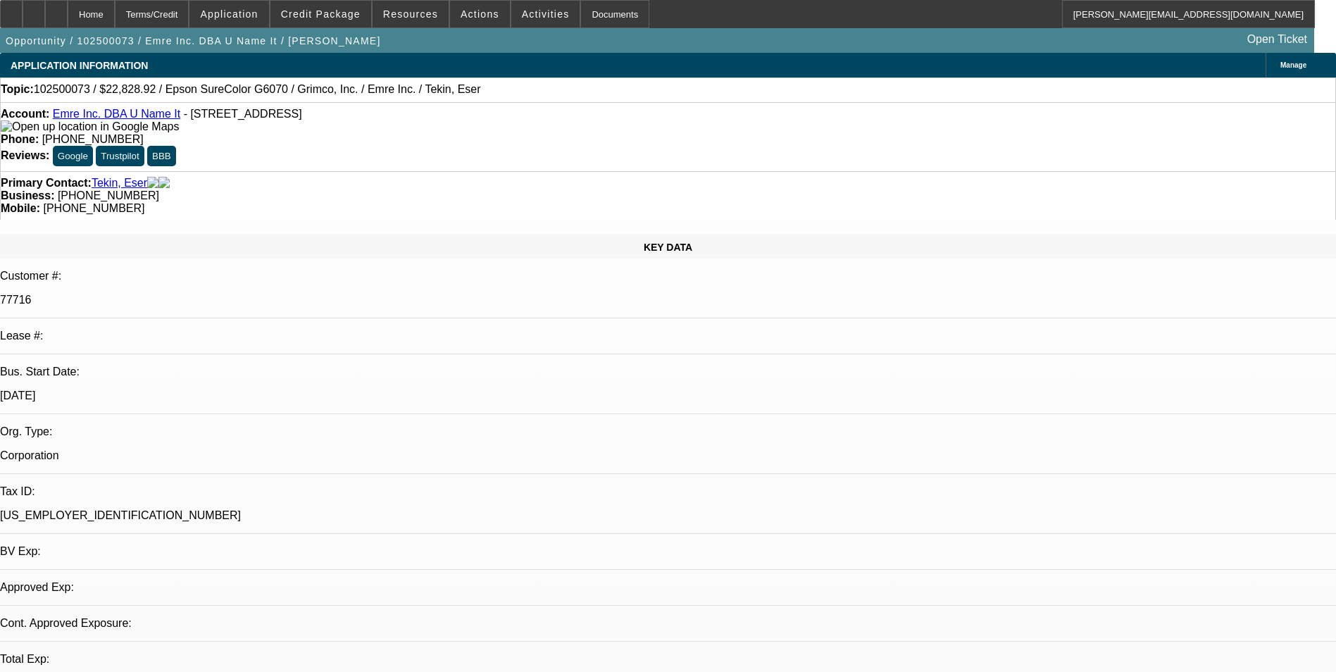
select select "0"
select select "2"
select select "0"
select select "2"
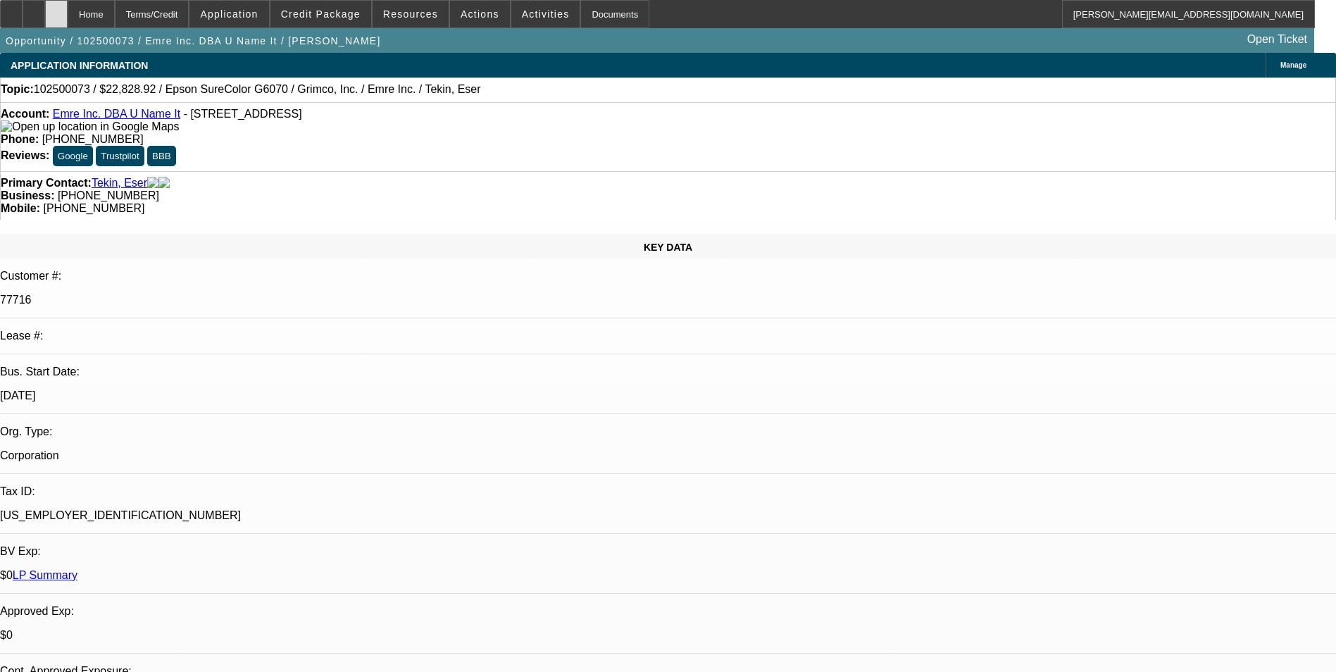
click at [68, 11] on div at bounding box center [56, 14] width 23 height 28
select select "0"
select select "2"
select select "0"
select select "1"
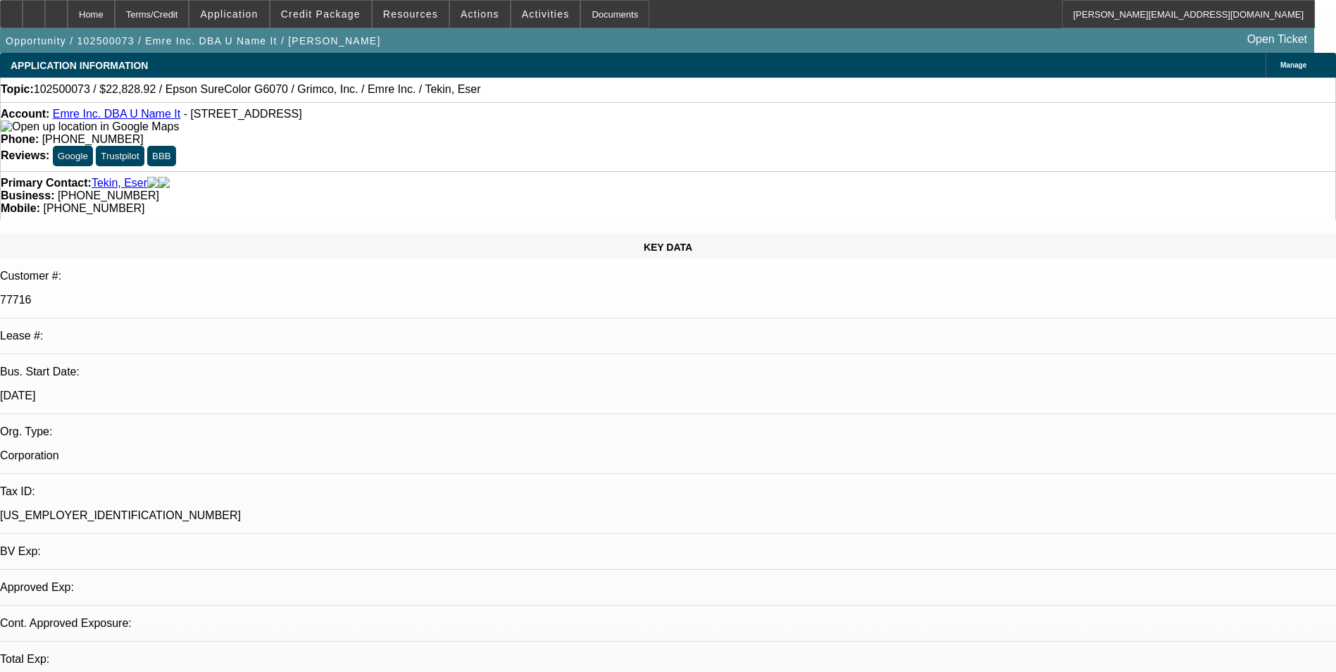
select select "2"
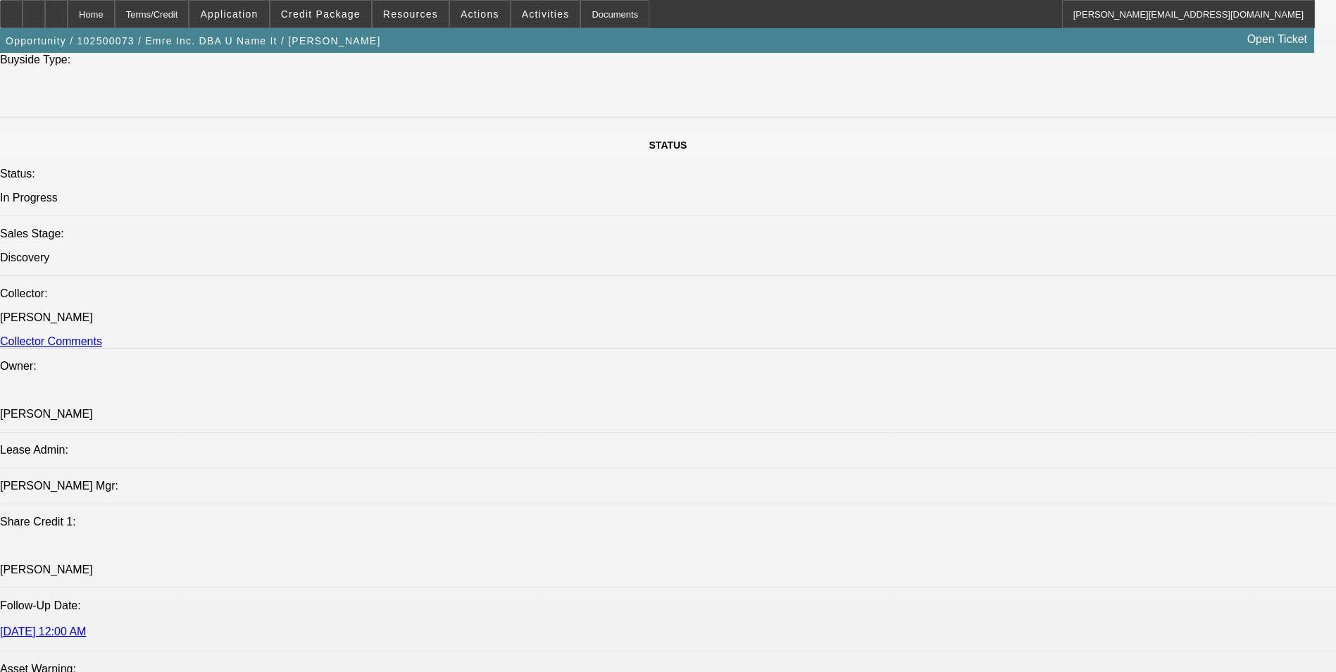
scroll to position [1644, 0]
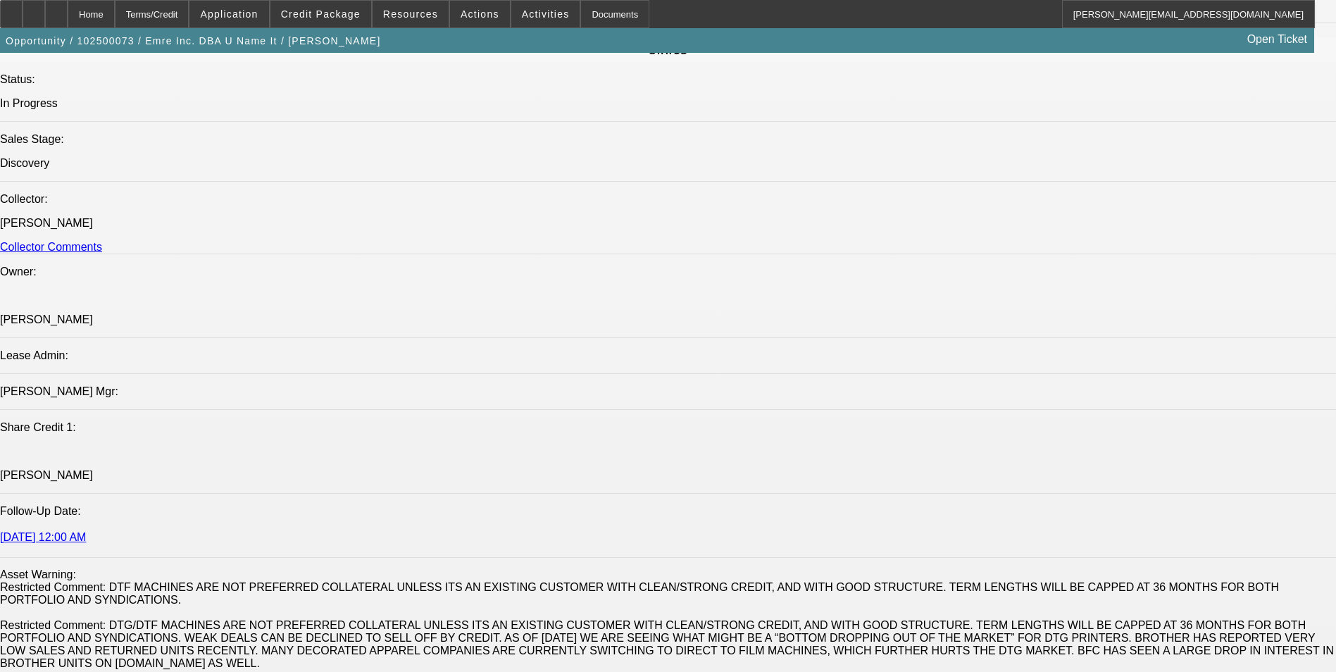
radio input "true"
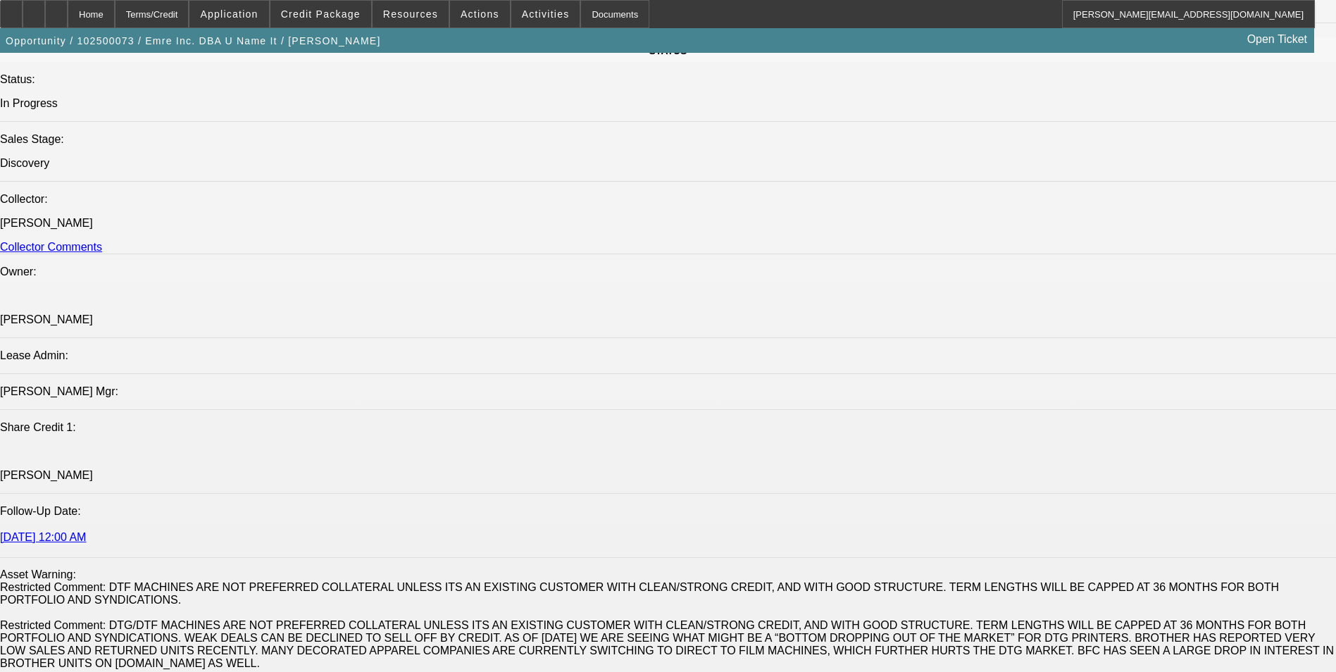
paste textarea "https://www.unameitcustom.com/"
type textarea "https://www.unameitcustom.com/ - view the website"
radio input "true"
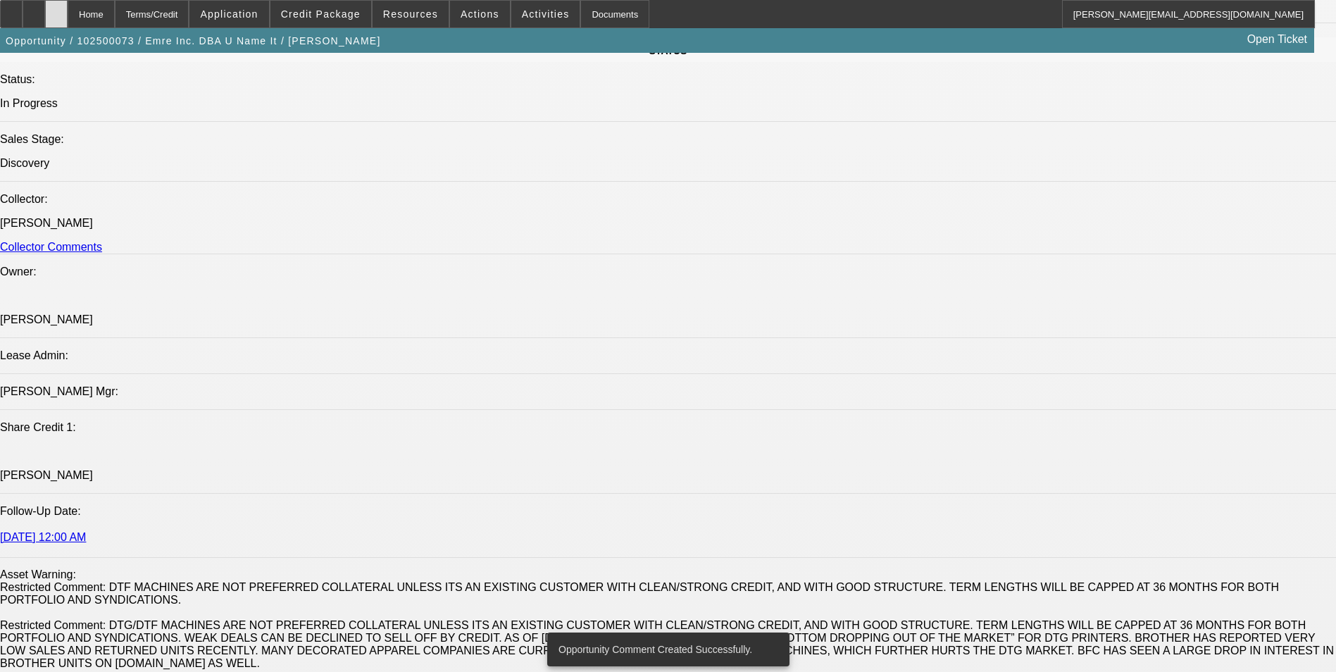
click at [56, 9] on icon at bounding box center [56, 9] width 0 height 0
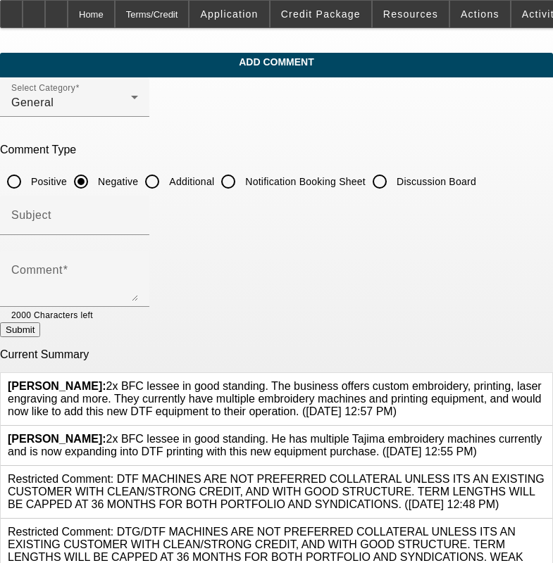
click at [545, 433] on icon at bounding box center [545, 433] width 0 height 0
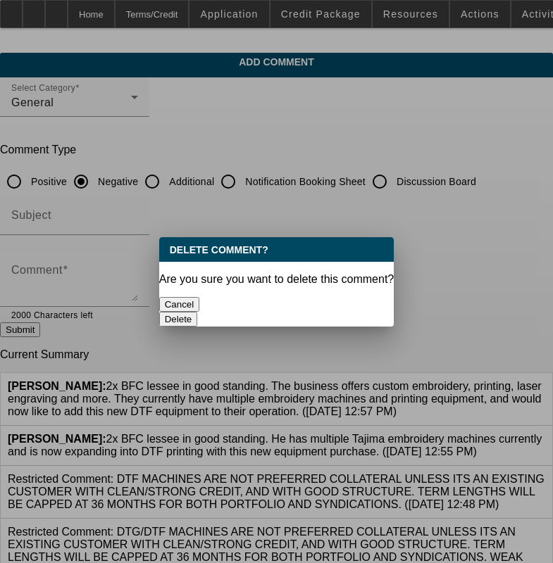
click at [198, 312] on button "Delete" at bounding box center [178, 319] width 39 height 15
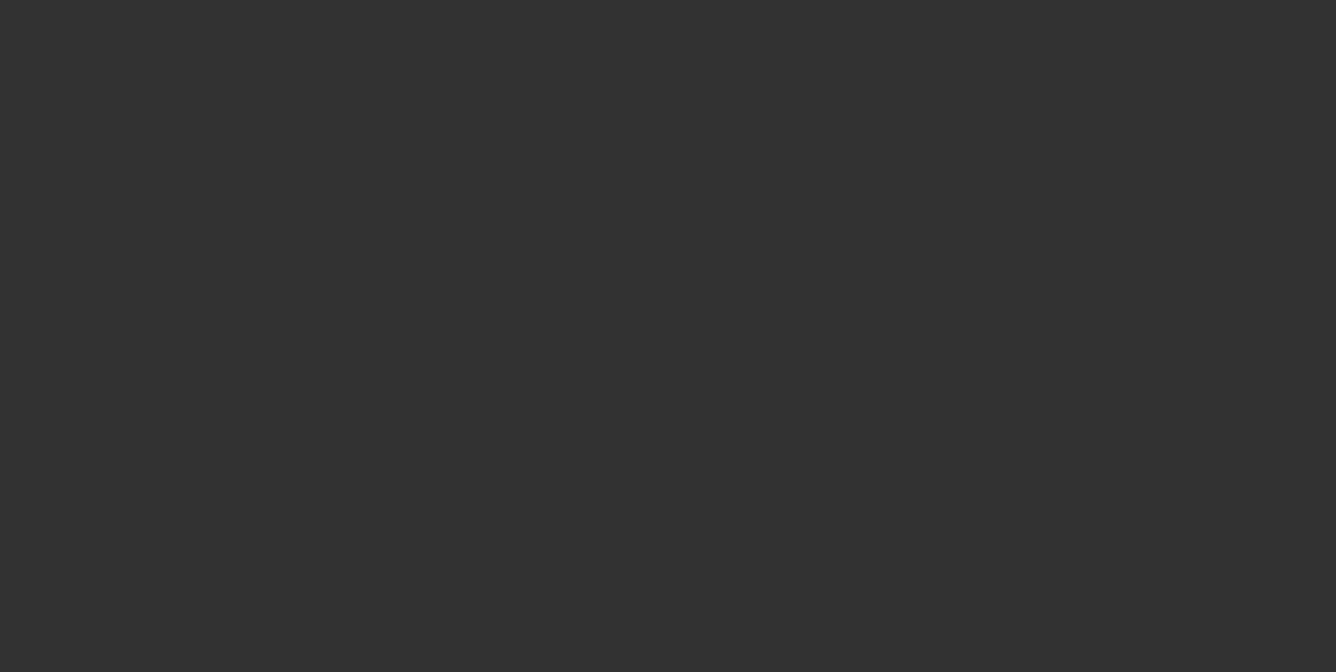
select select "0"
select select "2"
select select "0"
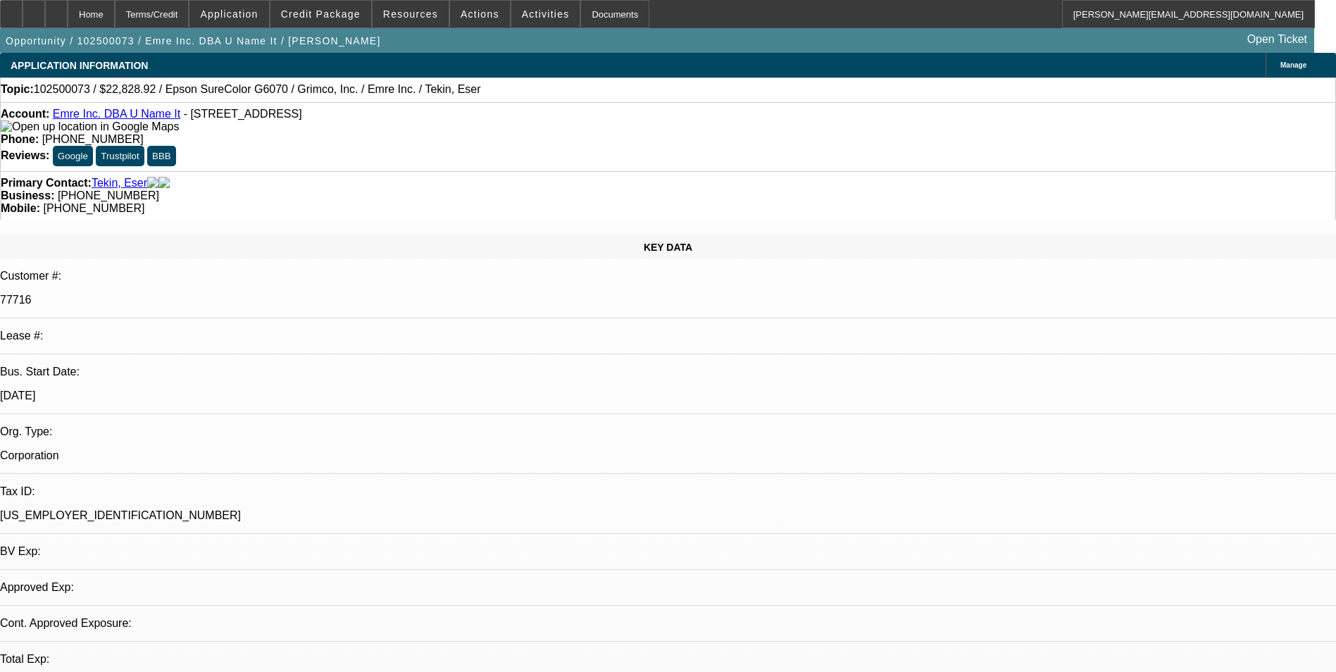
select select "1"
select select "2"
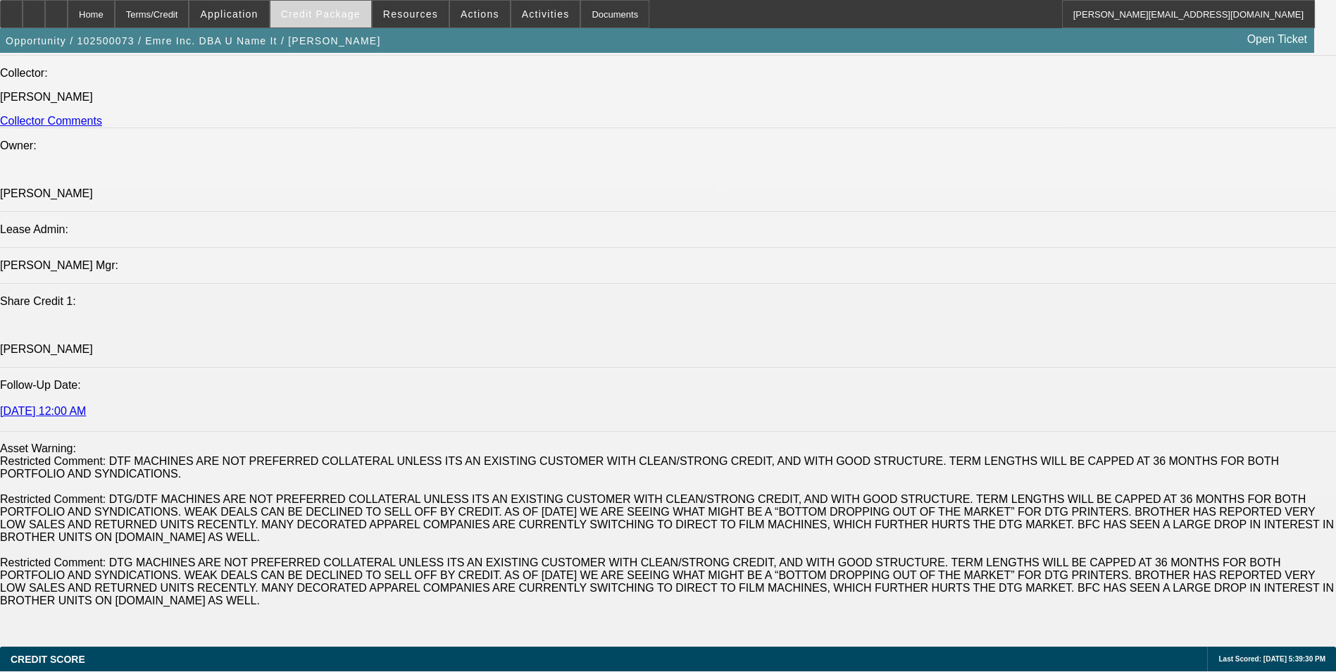
scroll to position [1761, 0]
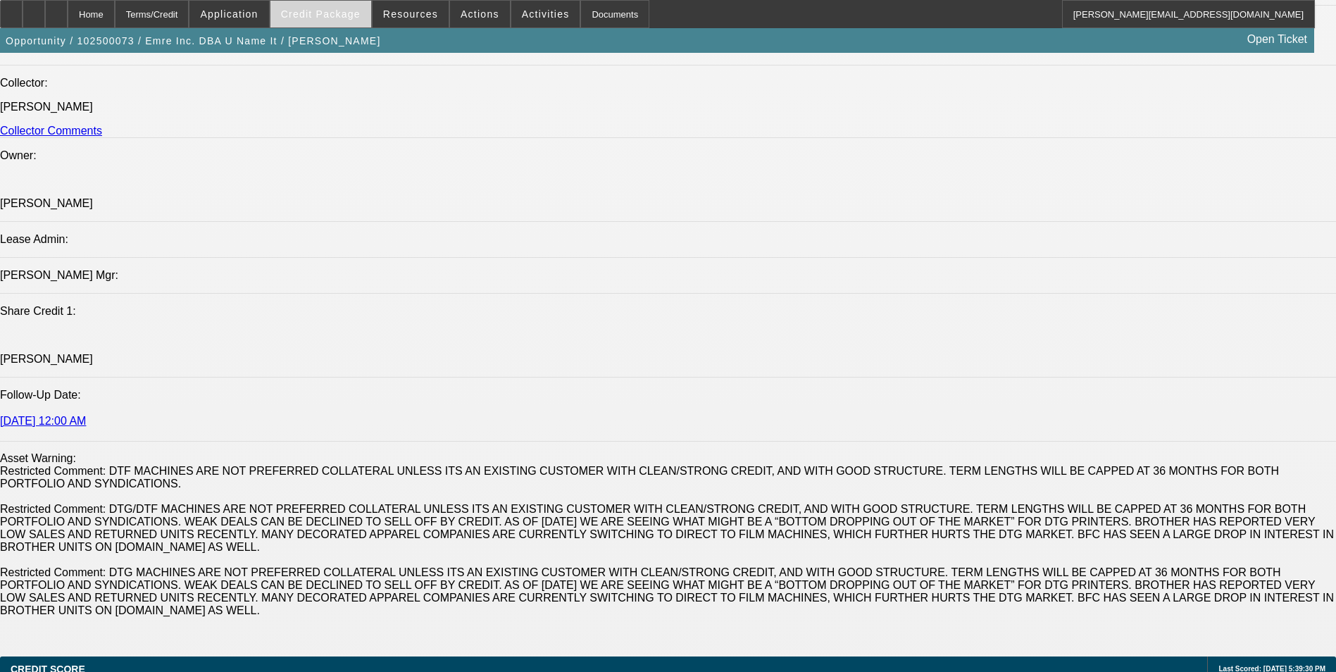
click at [346, 15] on span "Credit Package" at bounding box center [321, 13] width 80 height 11
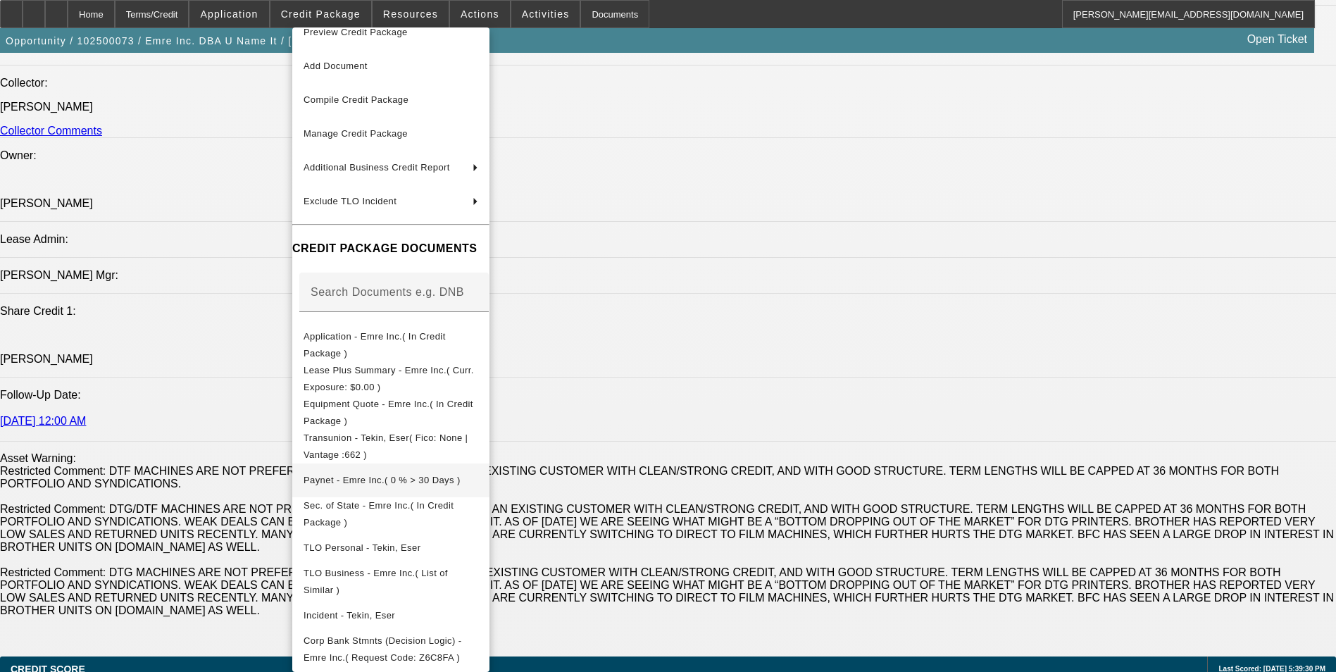
scroll to position [23, 0]
click at [437, 399] on span "Equipment Quote - Emre Inc.( In Credit Package )" at bounding box center [389, 412] width 170 height 27
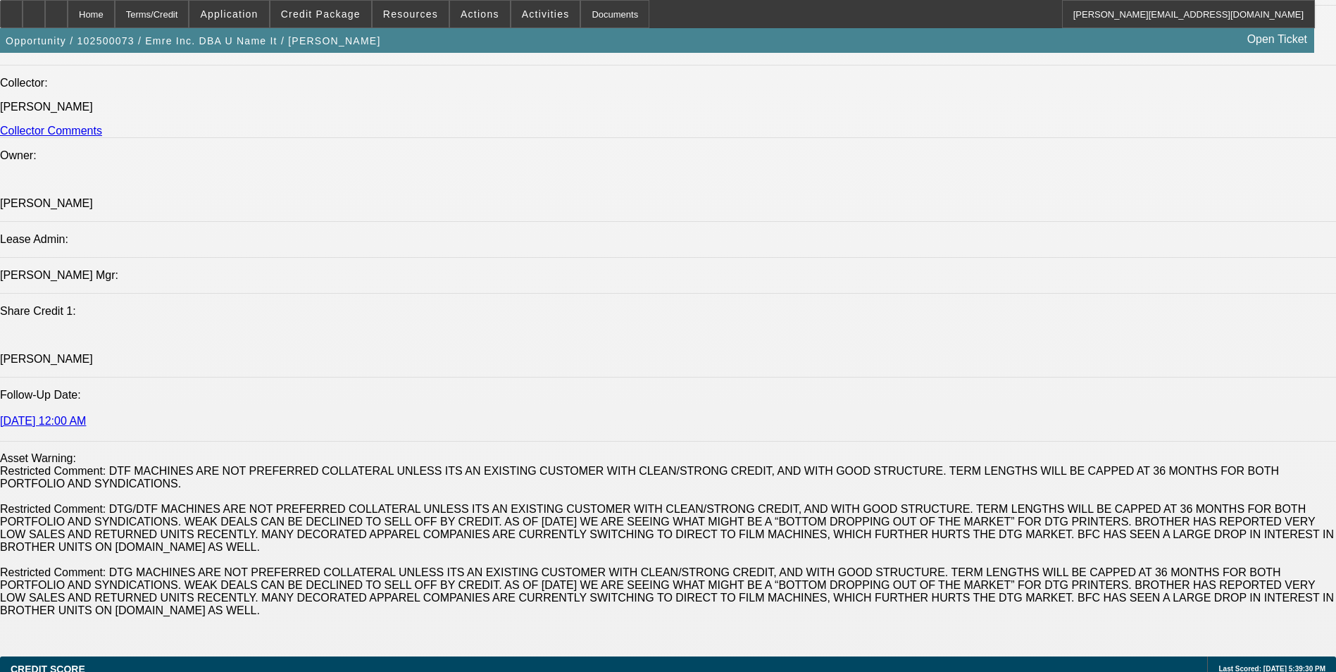
scroll to position [2113, 0]
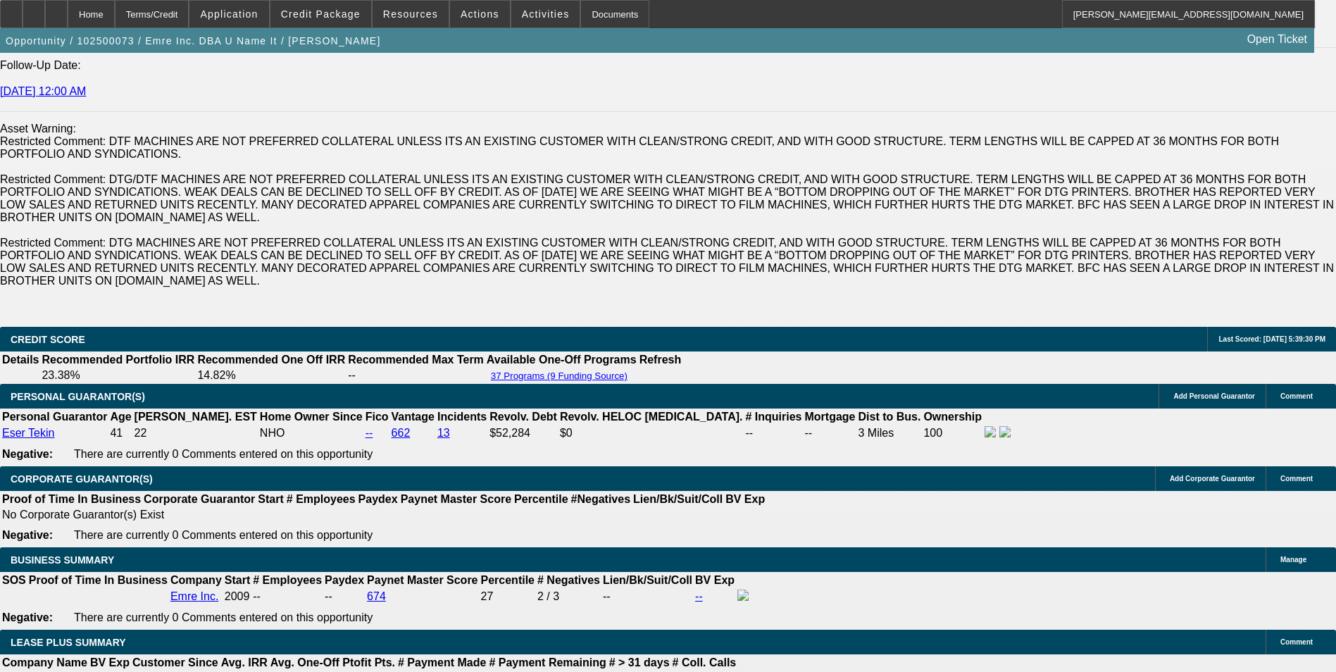
scroll to position [2042, 0]
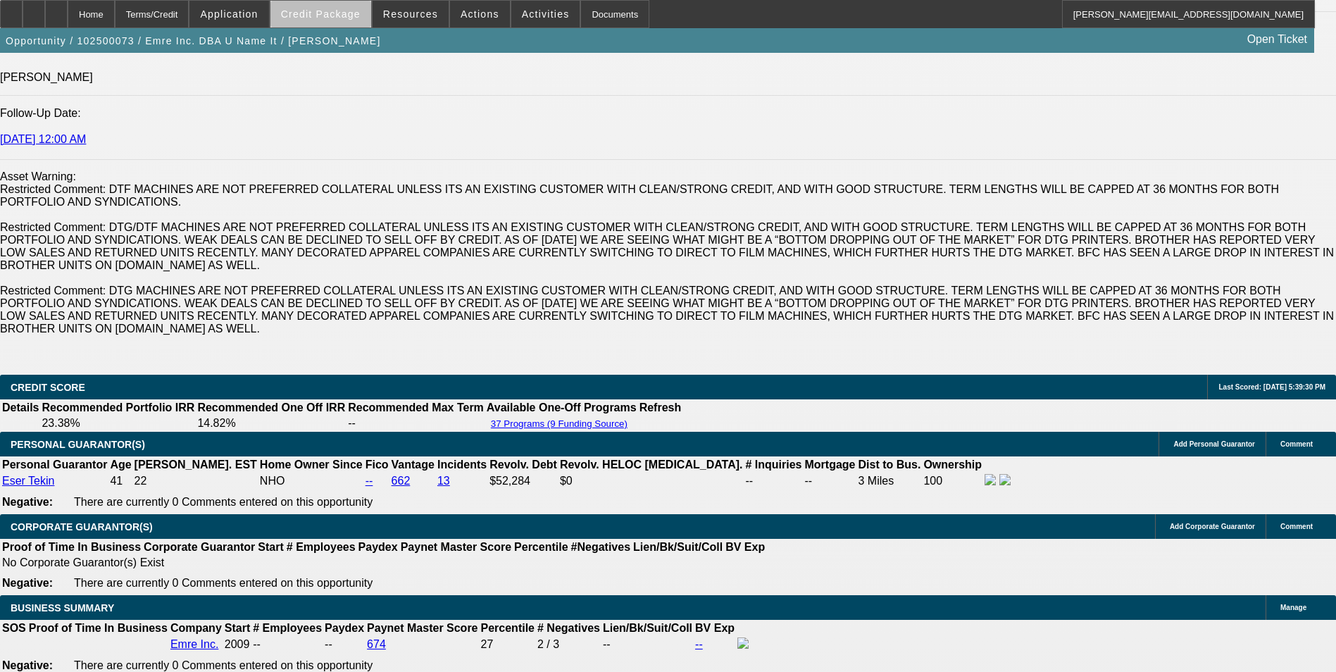
click at [349, 27] on span at bounding box center [320, 14] width 101 height 34
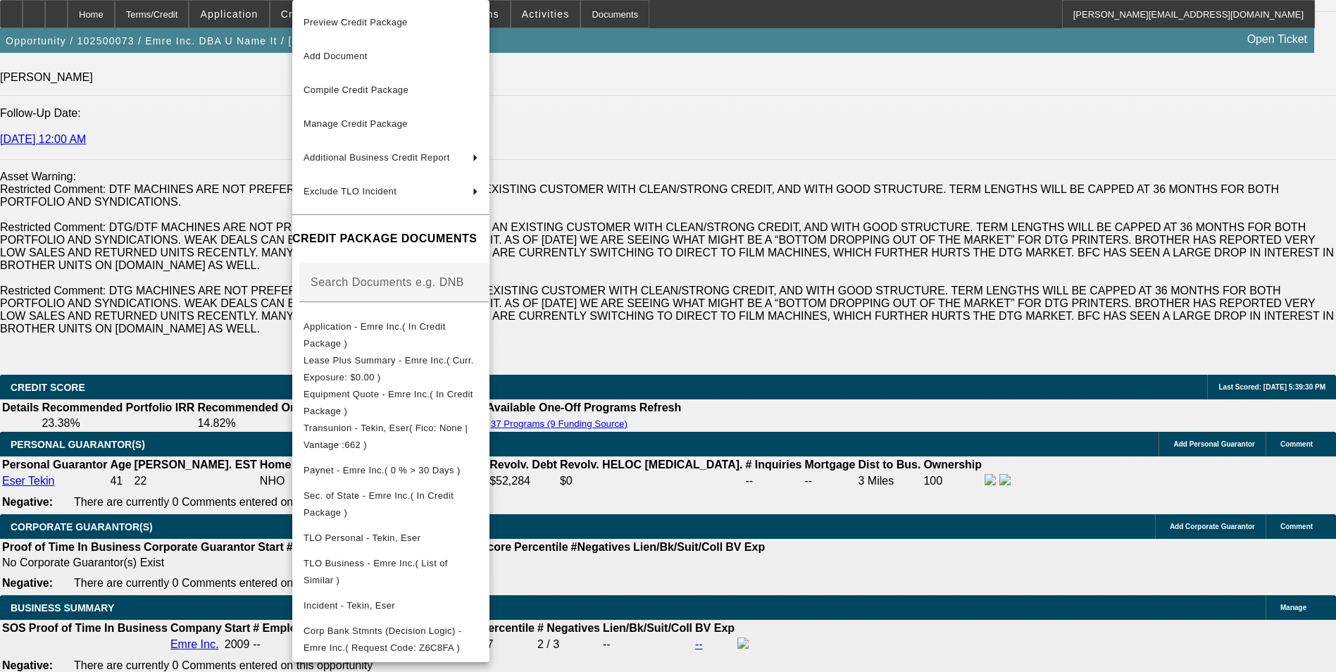
drag, startPoint x: 745, startPoint y: 463, endPoint x: 735, endPoint y: 459, distance: 11.4
click at [738, 461] on div at bounding box center [668, 336] width 1336 height 672
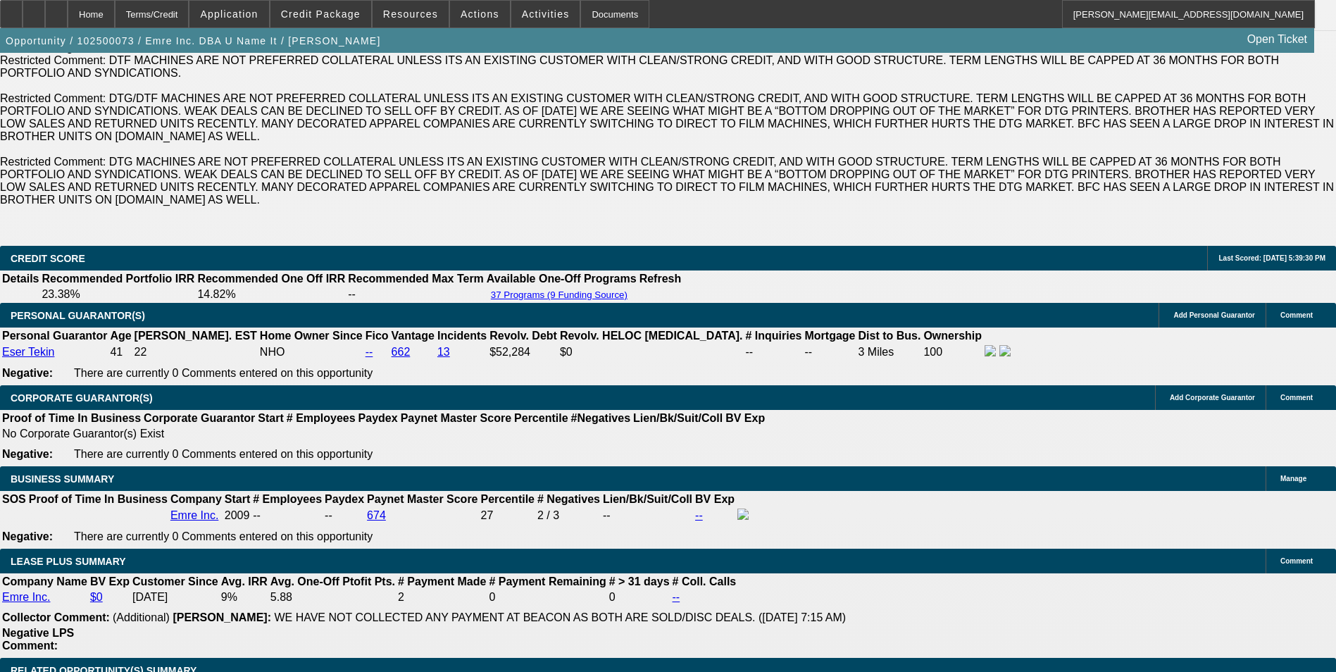
scroll to position [2183, 0]
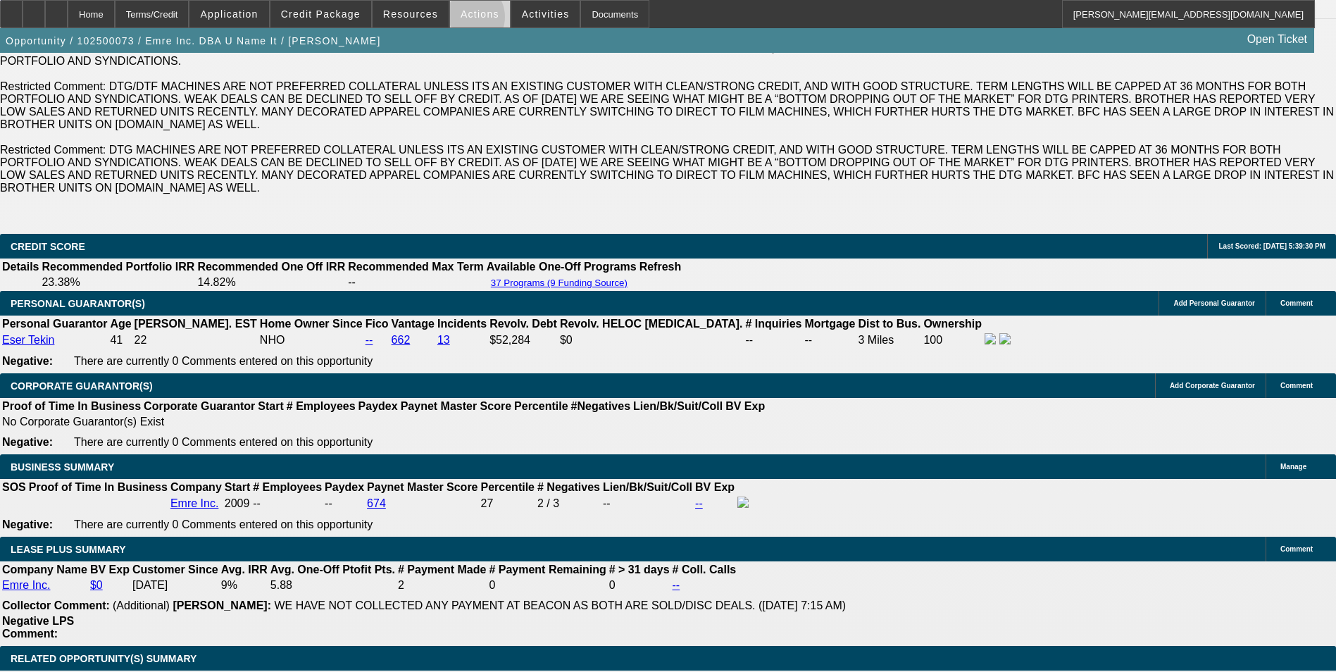
click at [461, 20] on span at bounding box center [480, 14] width 60 height 34
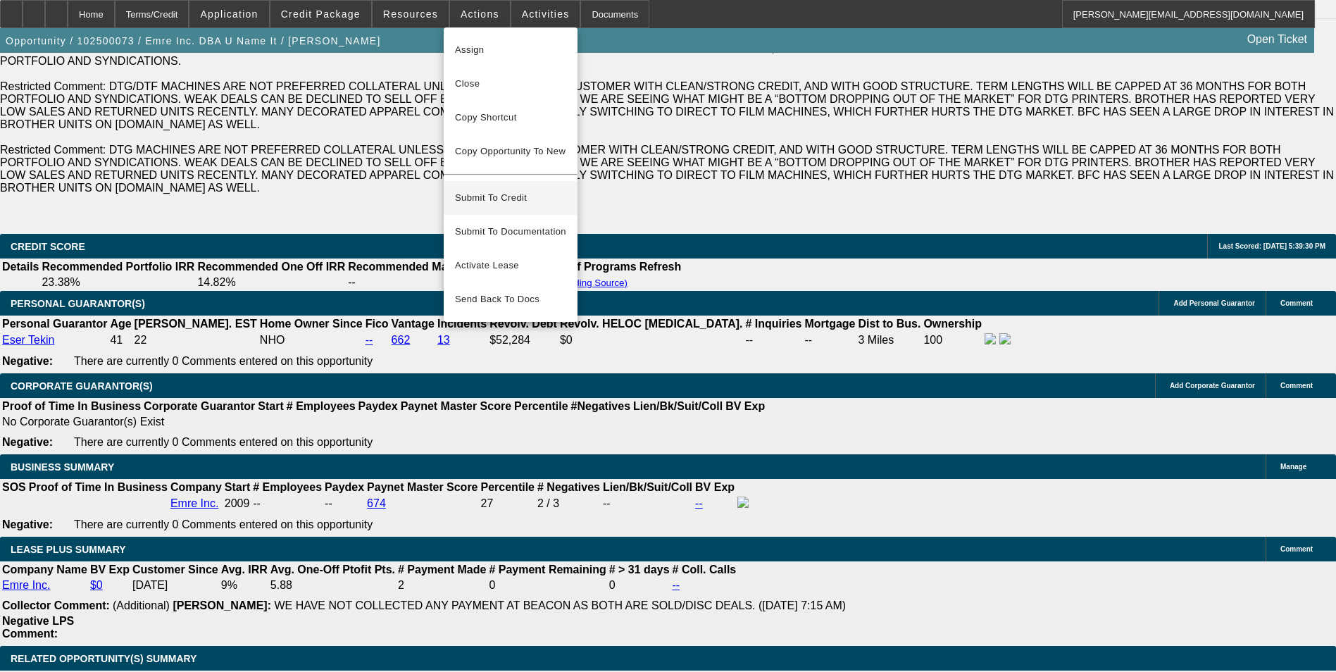
click at [546, 189] on span "Submit To Credit" at bounding box center [510, 197] width 111 height 17
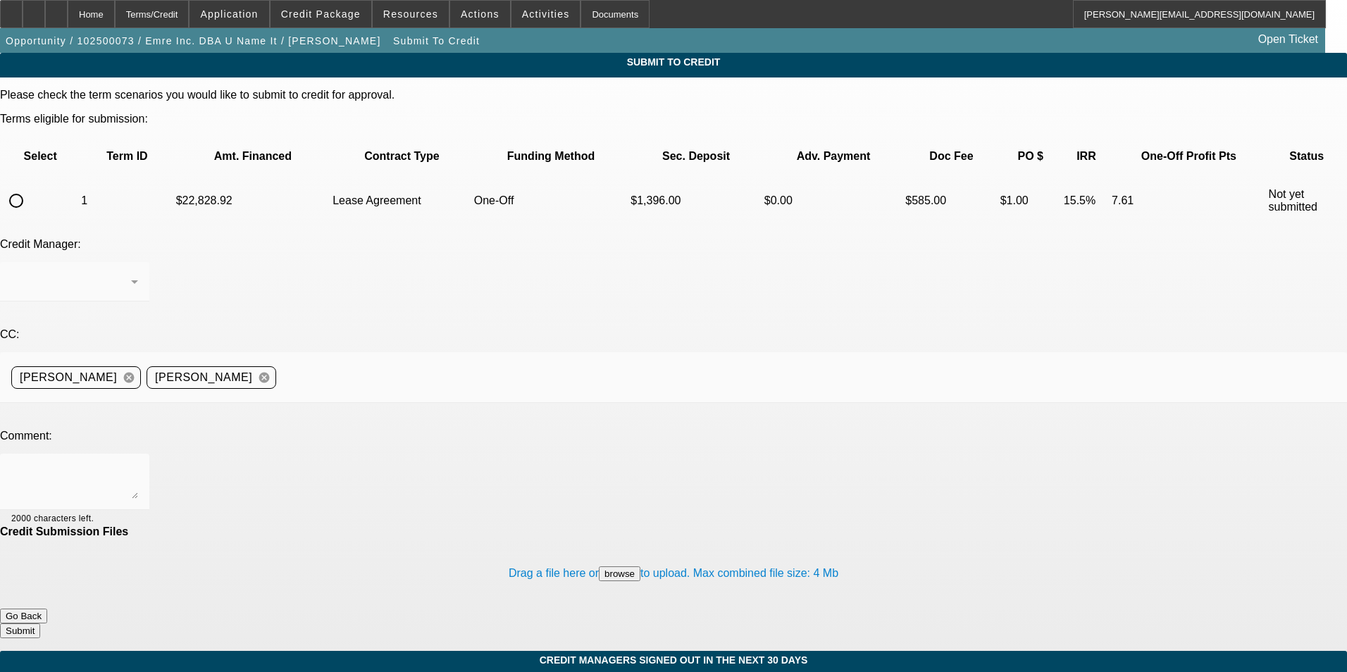
click at [30, 187] on input "radio" at bounding box center [16, 201] width 28 height 28
radio input "true"
click at [138, 465] on textarea at bounding box center [74, 482] width 127 height 34
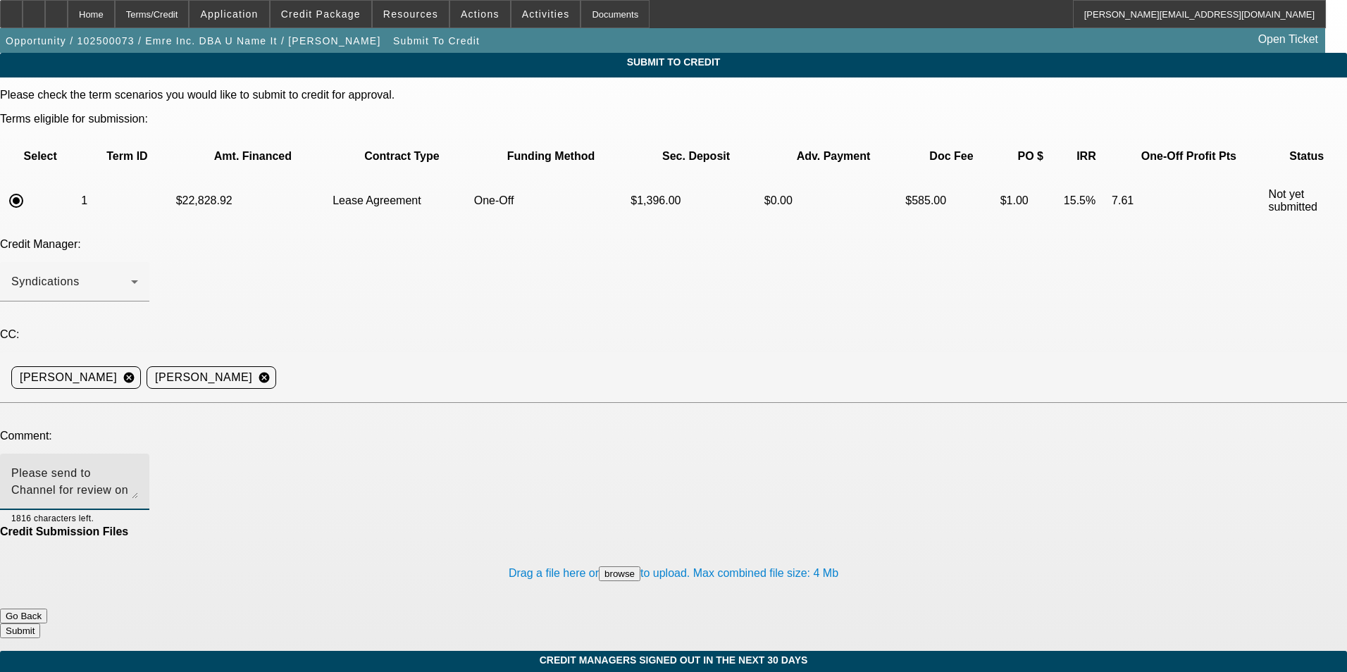
click at [138, 465] on textarea "Please send to Channel for review on this DTF equipment. 2x BFC lessee in good …" at bounding box center [74, 482] width 127 height 34
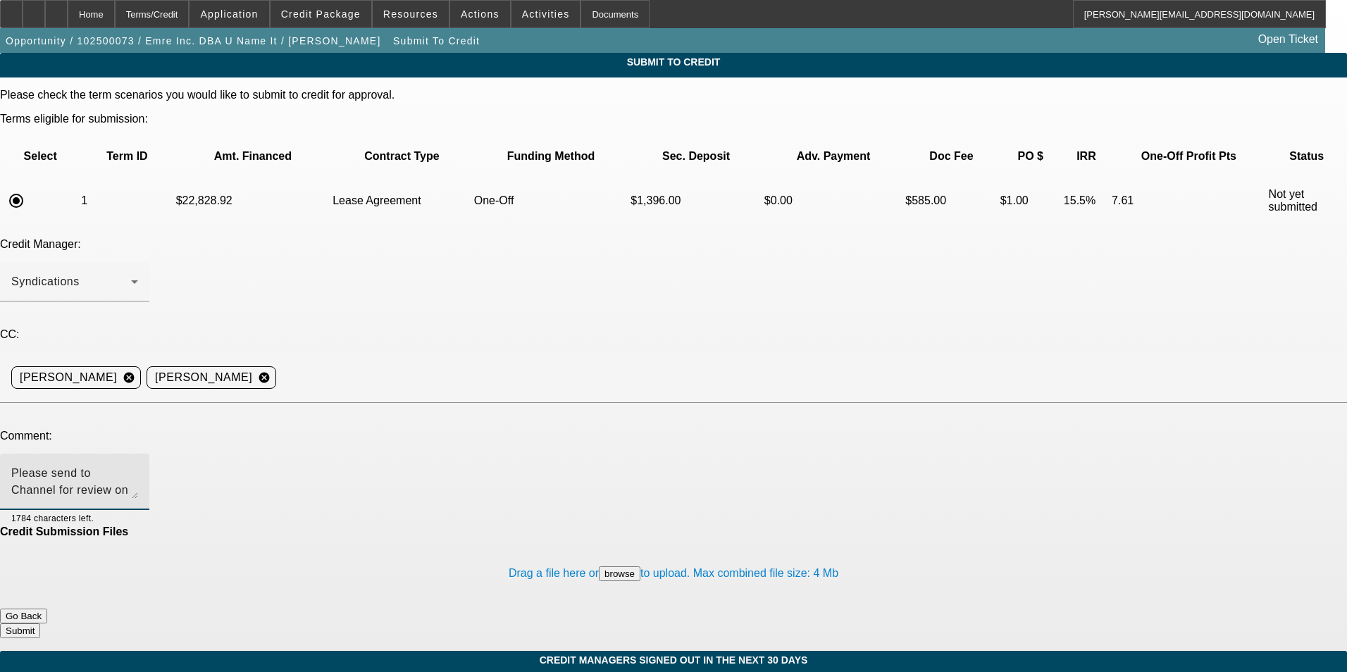
type textarea "Please send to Channel for review on this DTF equipment. 2x BFC lessee in good …"
click at [40, 623] on button "Submit" at bounding box center [20, 630] width 40 height 15
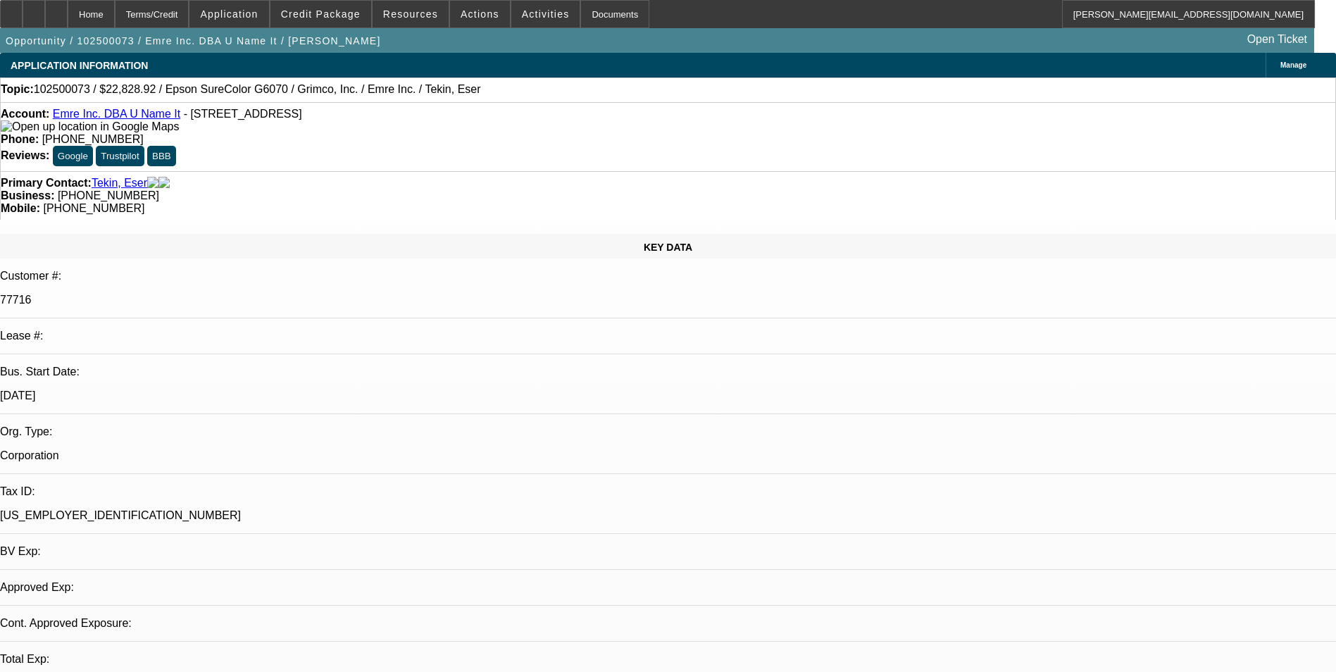
select select "0"
select select "2"
select select "0"
select select "2"
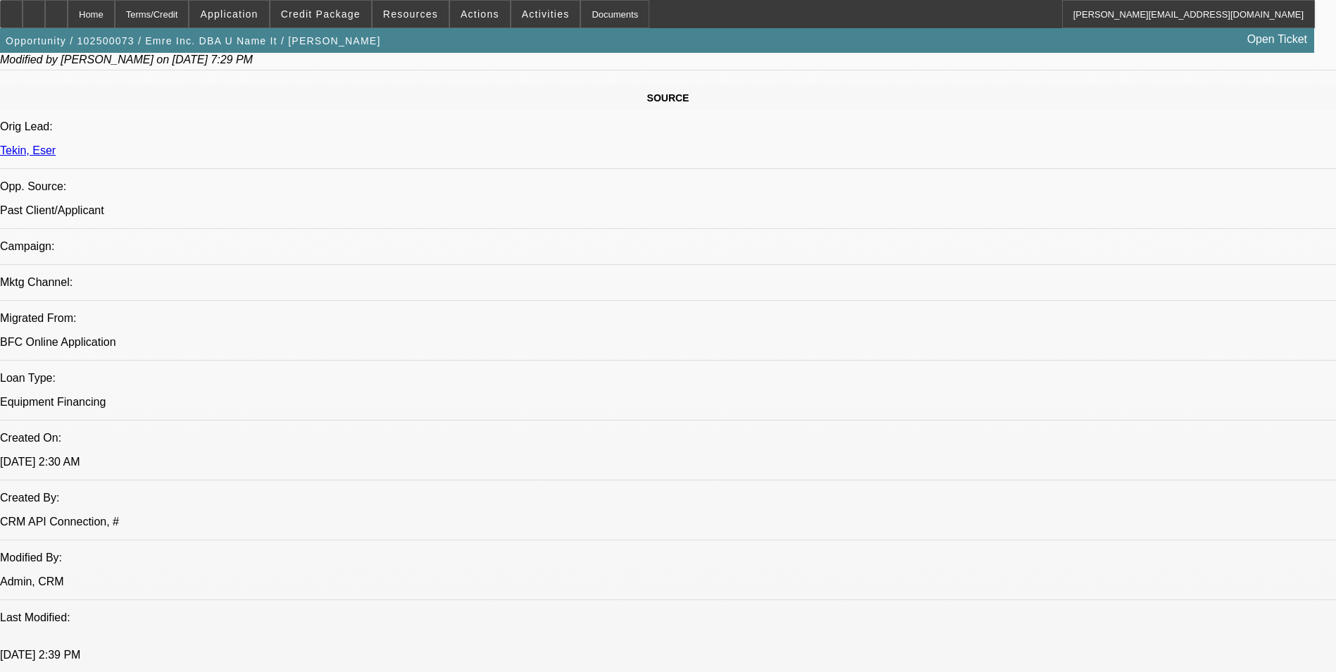
scroll to position [634, 0]
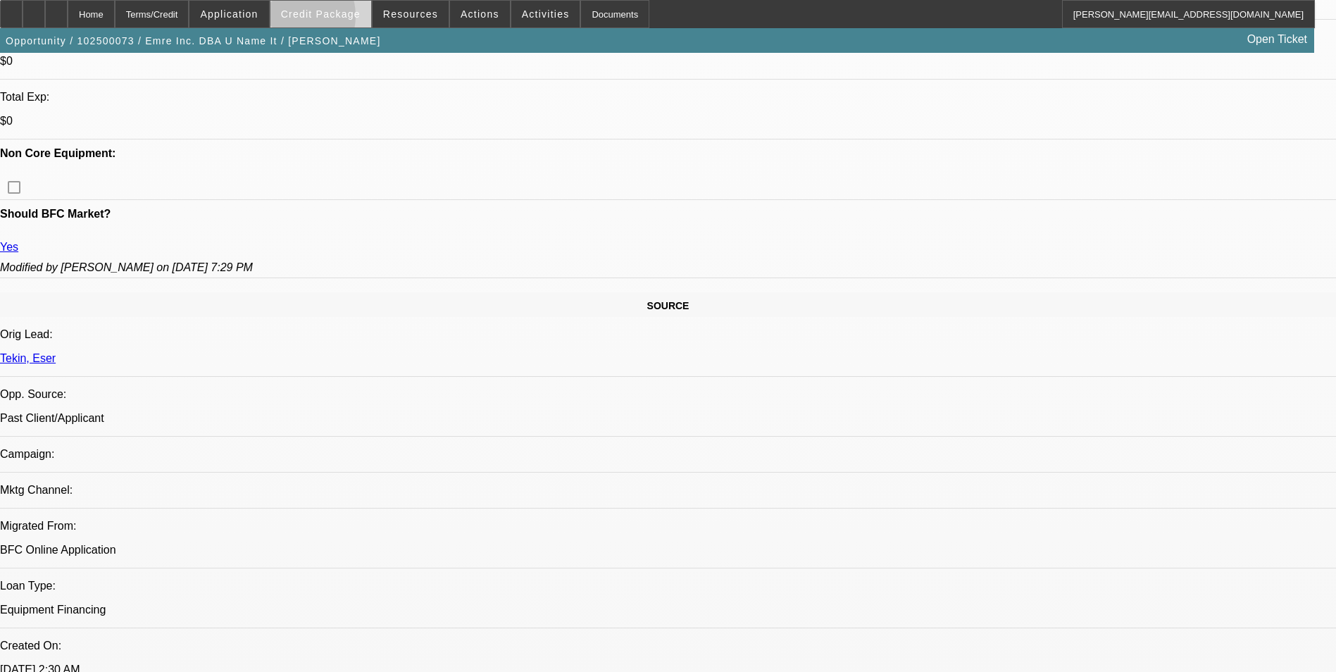
click at [310, 19] on span "Credit Package" at bounding box center [321, 13] width 80 height 11
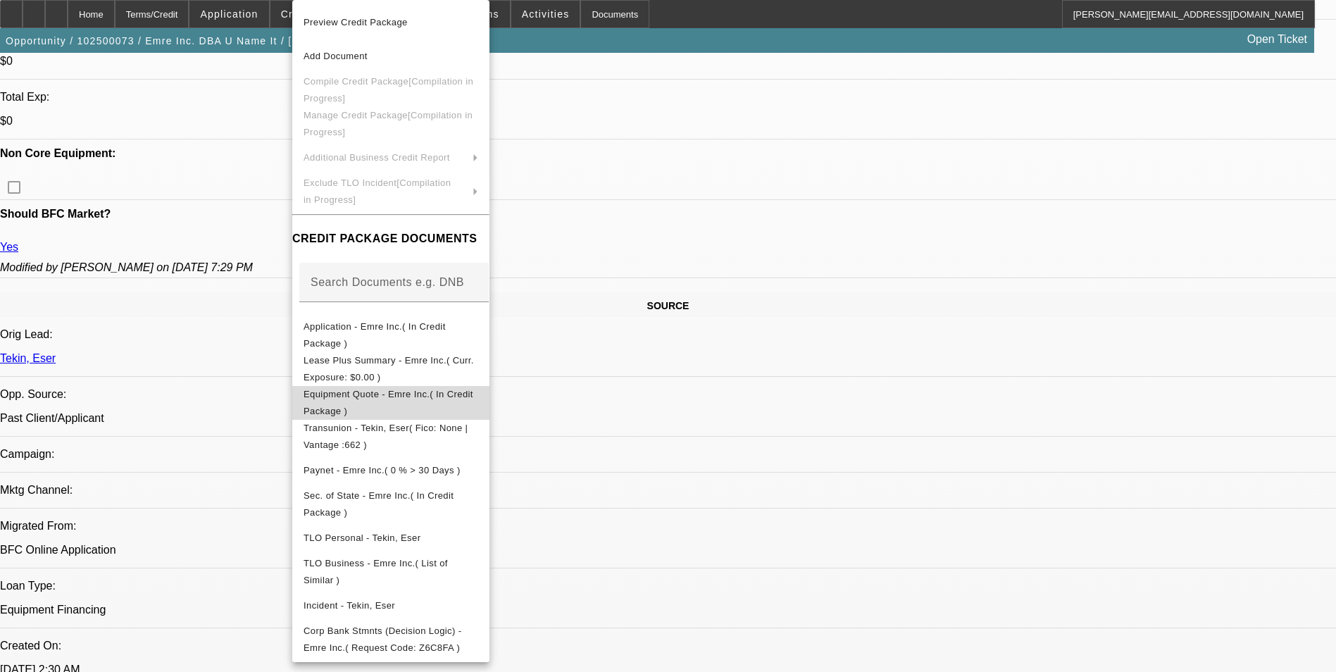
click at [463, 404] on span "Equipment Quote - Emre Inc.( In Credit Package )" at bounding box center [391, 403] width 175 height 34
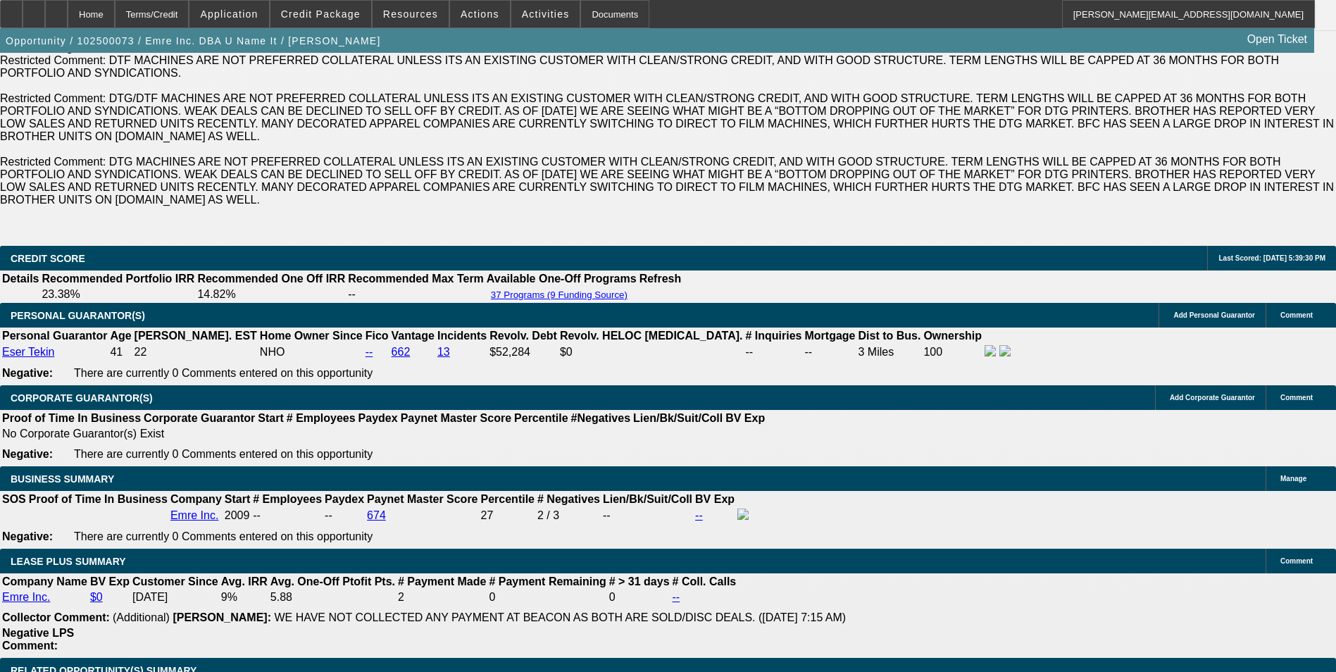
scroll to position [2254, 0]
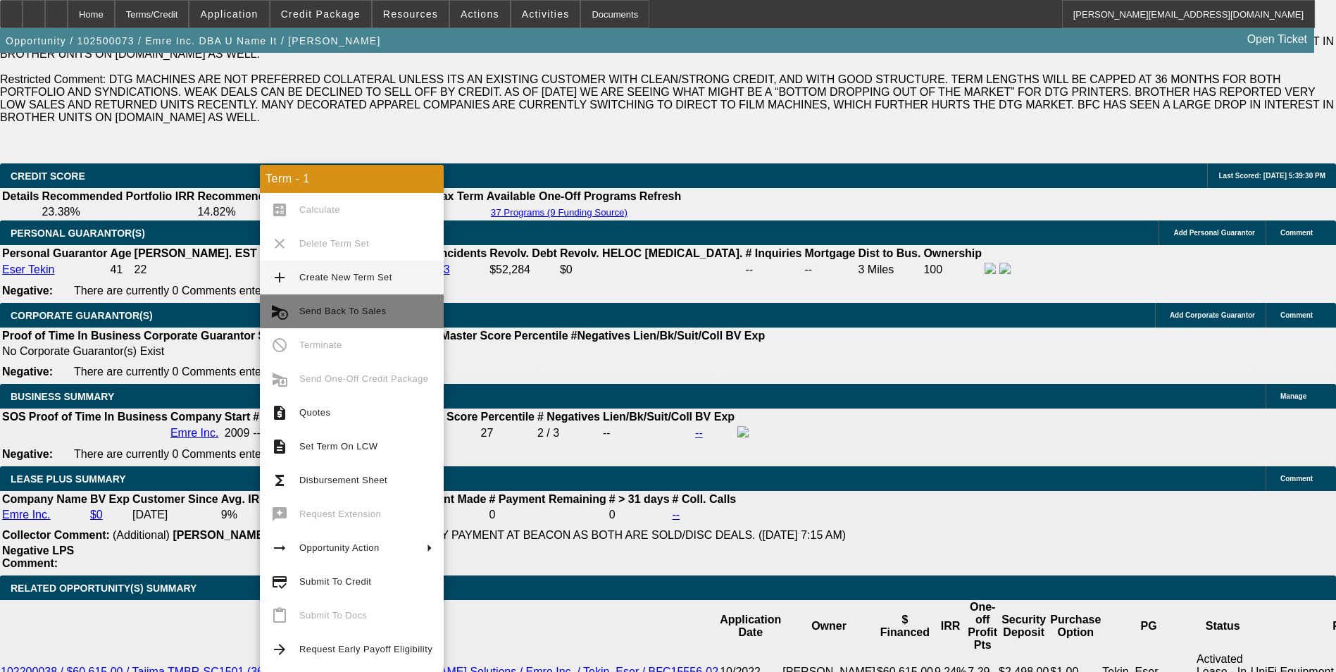
click at [386, 313] on span "Send Back To Sales" at bounding box center [365, 311] width 133 height 17
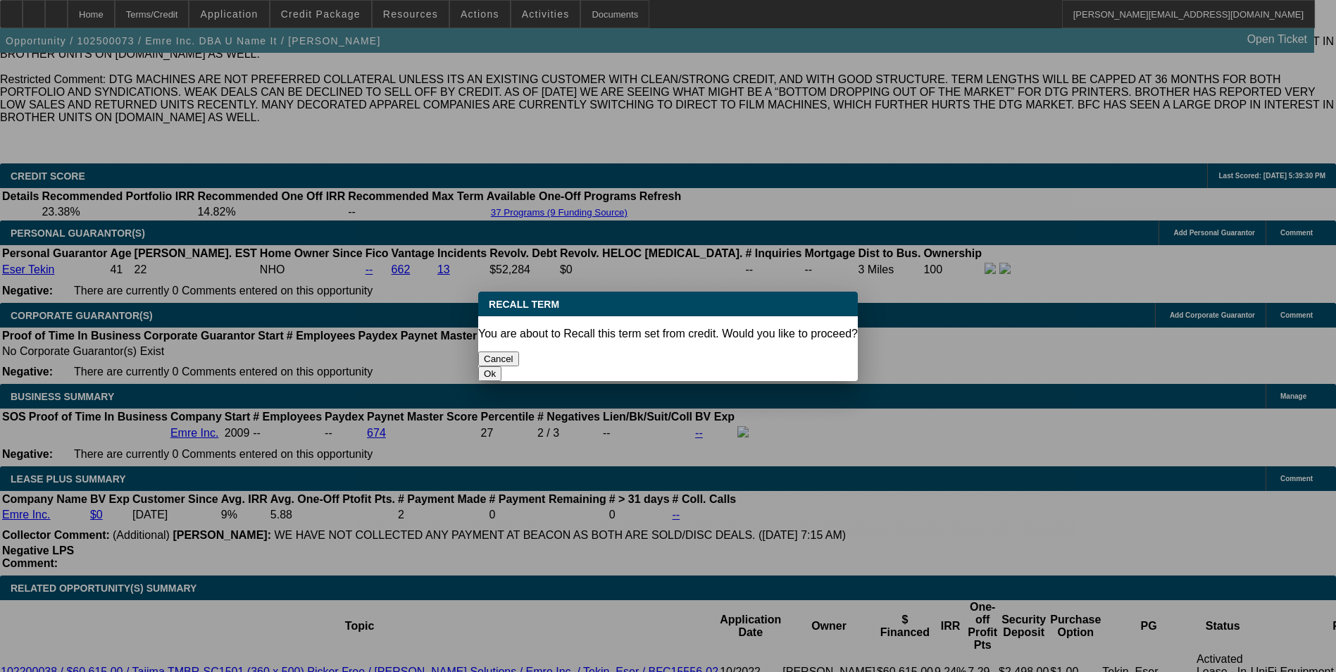
scroll to position [0, 0]
click at [501, 366] on button "Ok" at bounding box center [489, 373] width 23 height 15
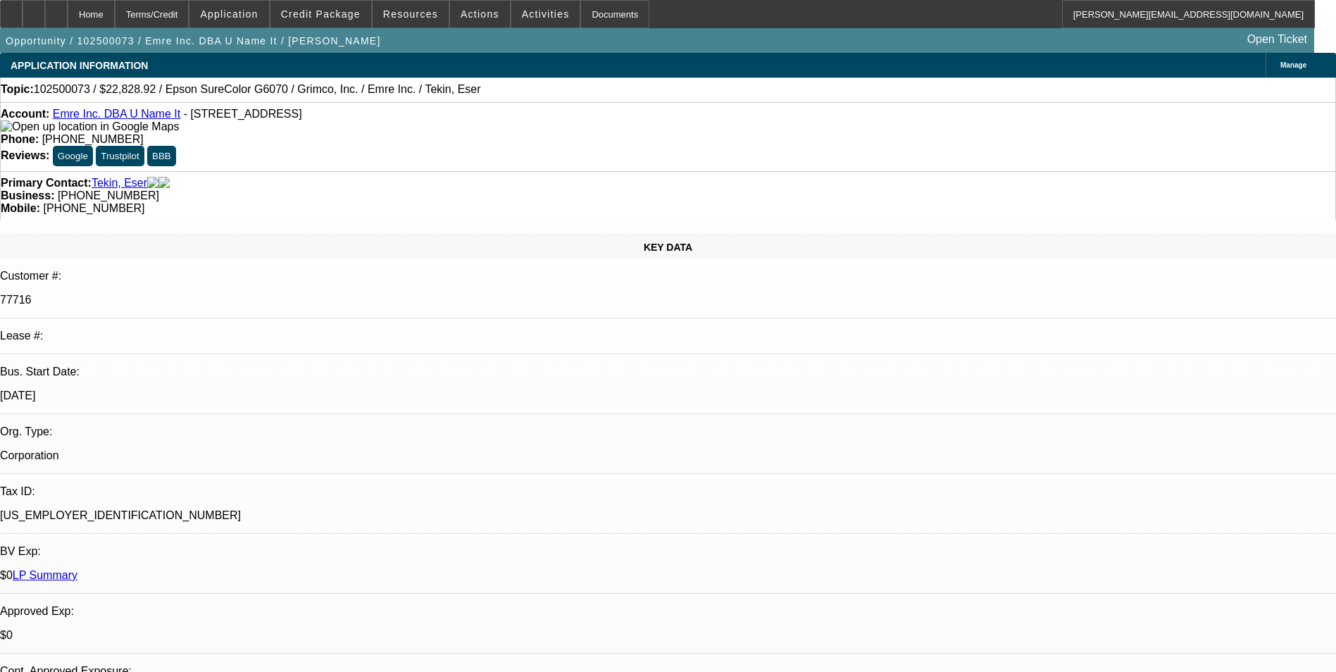
type textarea "adding an asset/piece of equip"
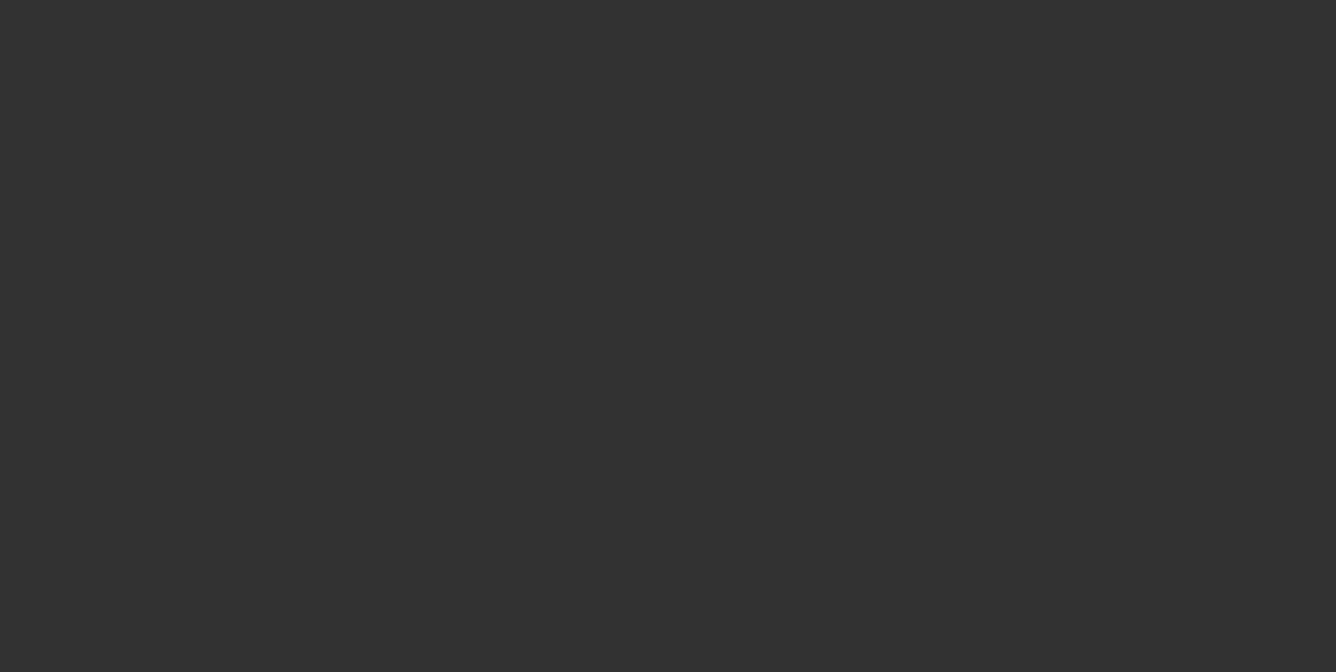
select select "0"
select select "2"
select select "0"
select select "2"
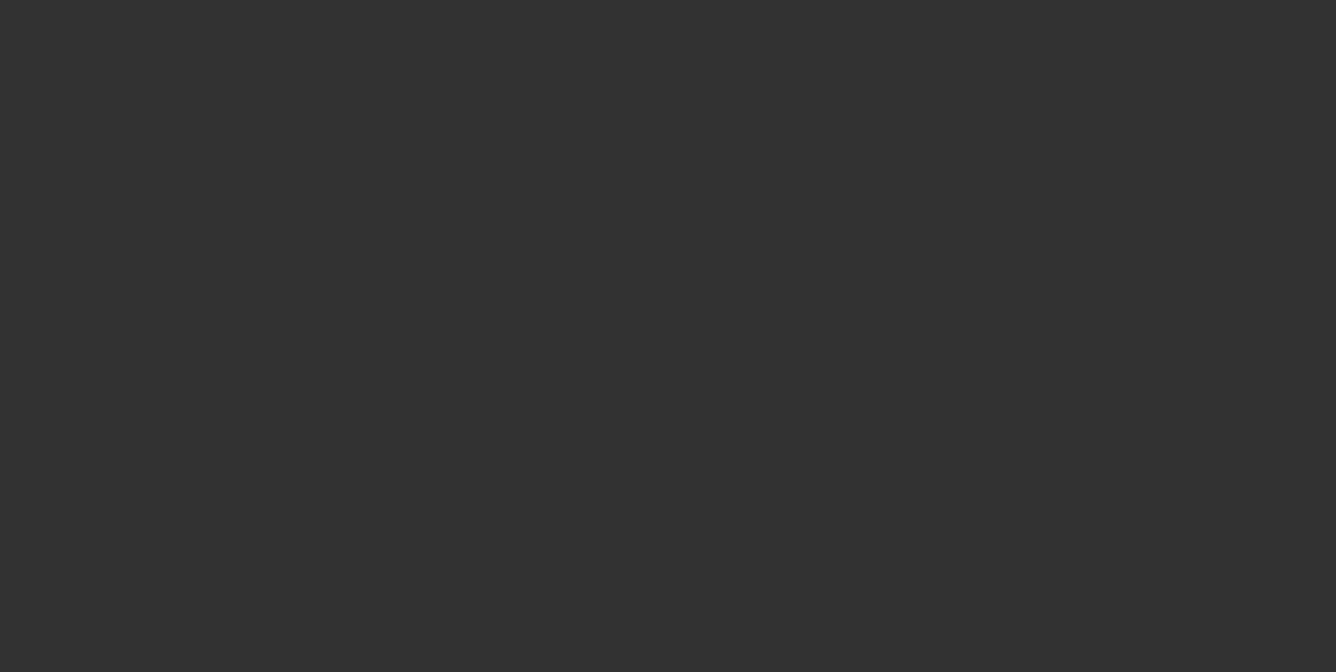
select select "0"
select select "2"
select select "0"
select select "2"
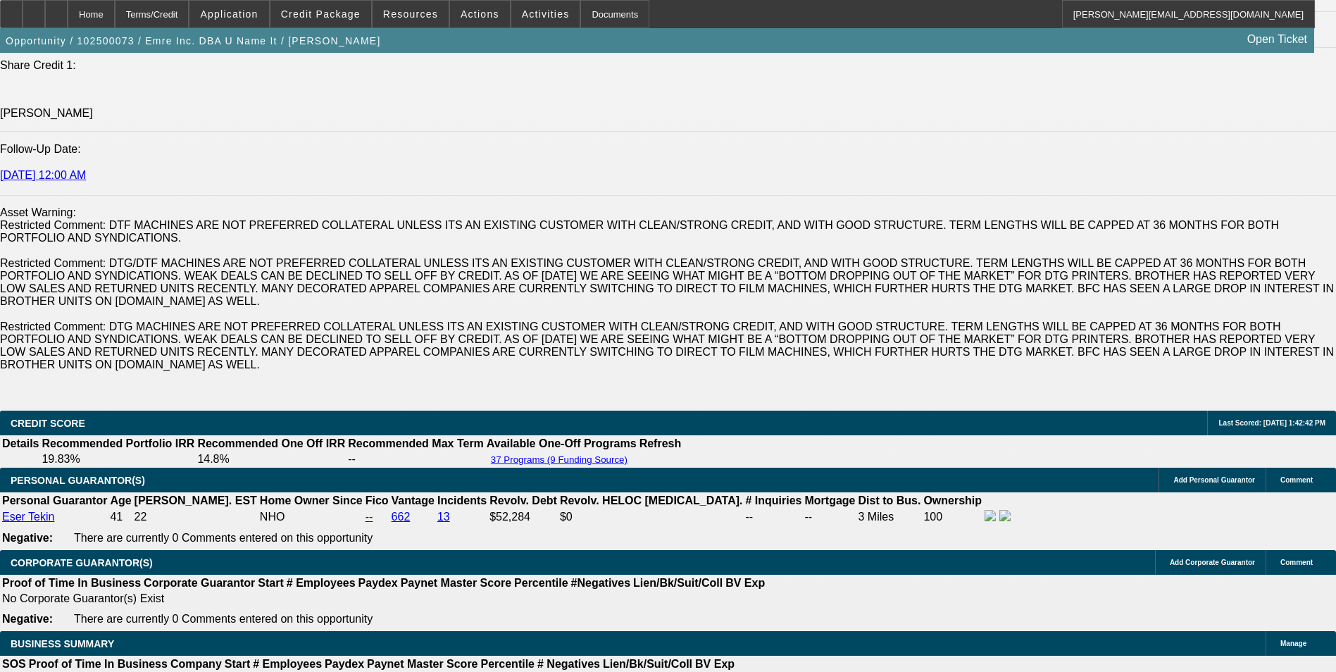
scroll to position [2113, 0]
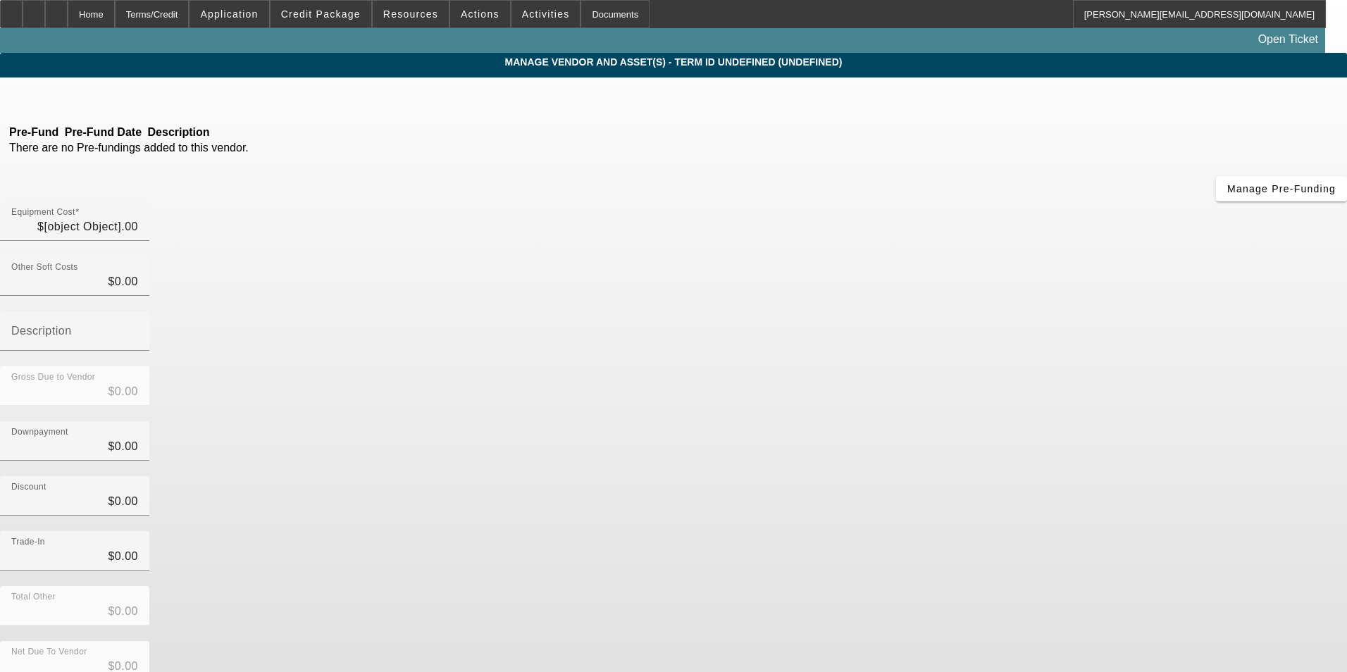
type input "$22,828.92"
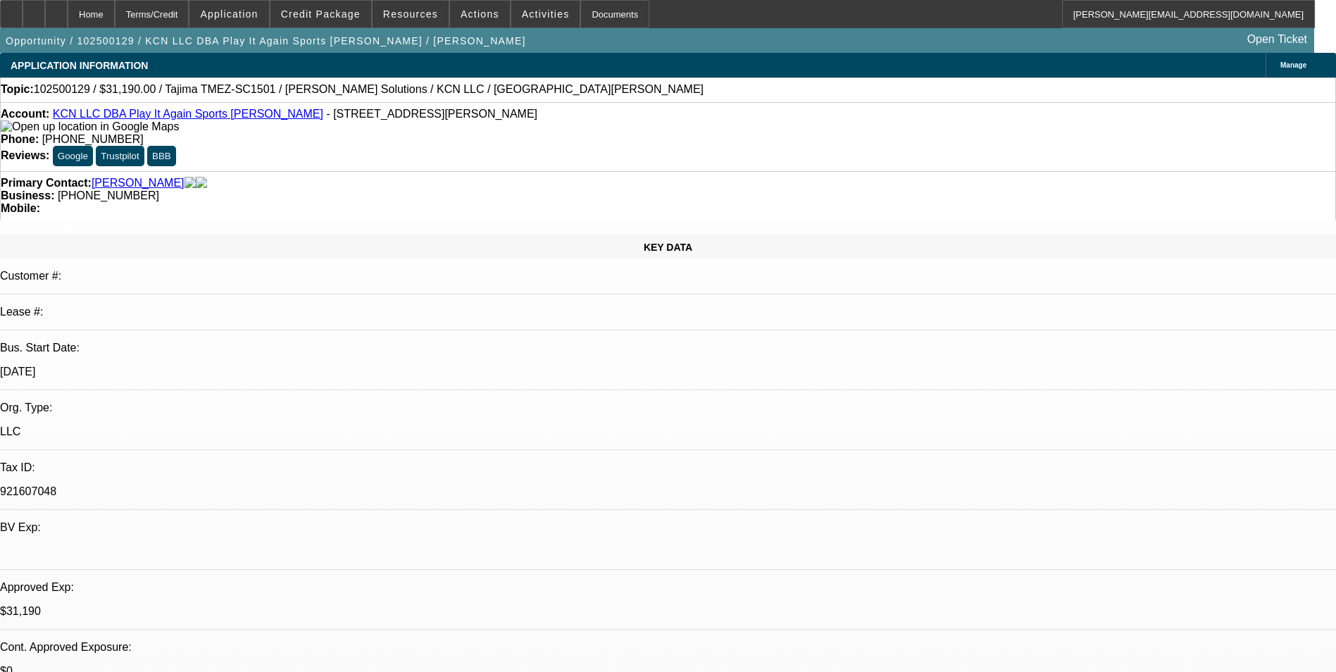
select select "0"
select select "2"
select select "0"
select select "2"
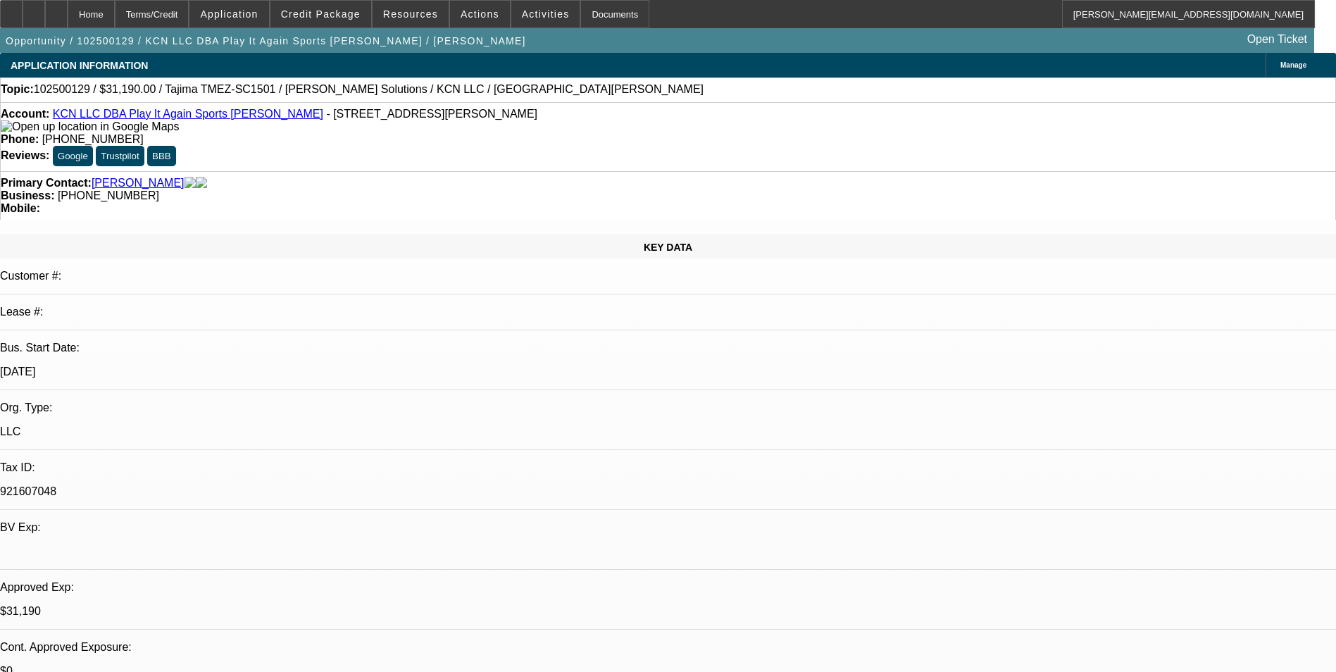
select select "0"
select select "2"
select select "0"
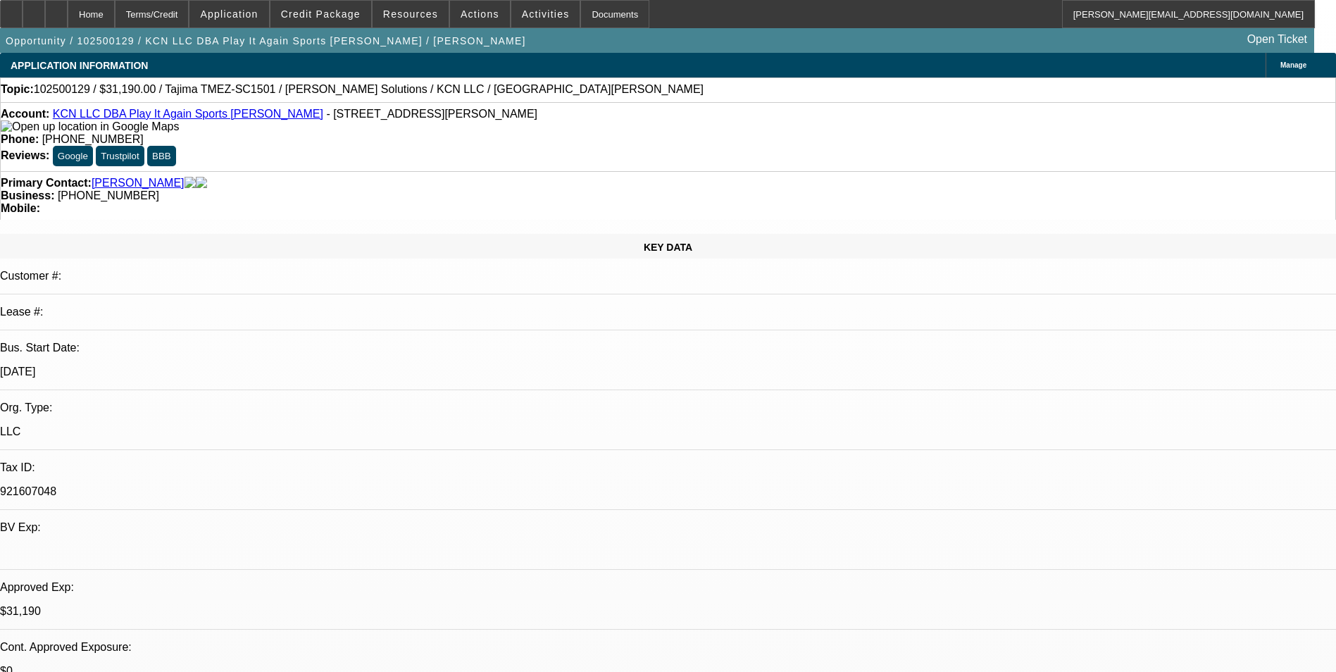
select select "2"
select select "0"
select select "1"
select select "2"
select select "6"
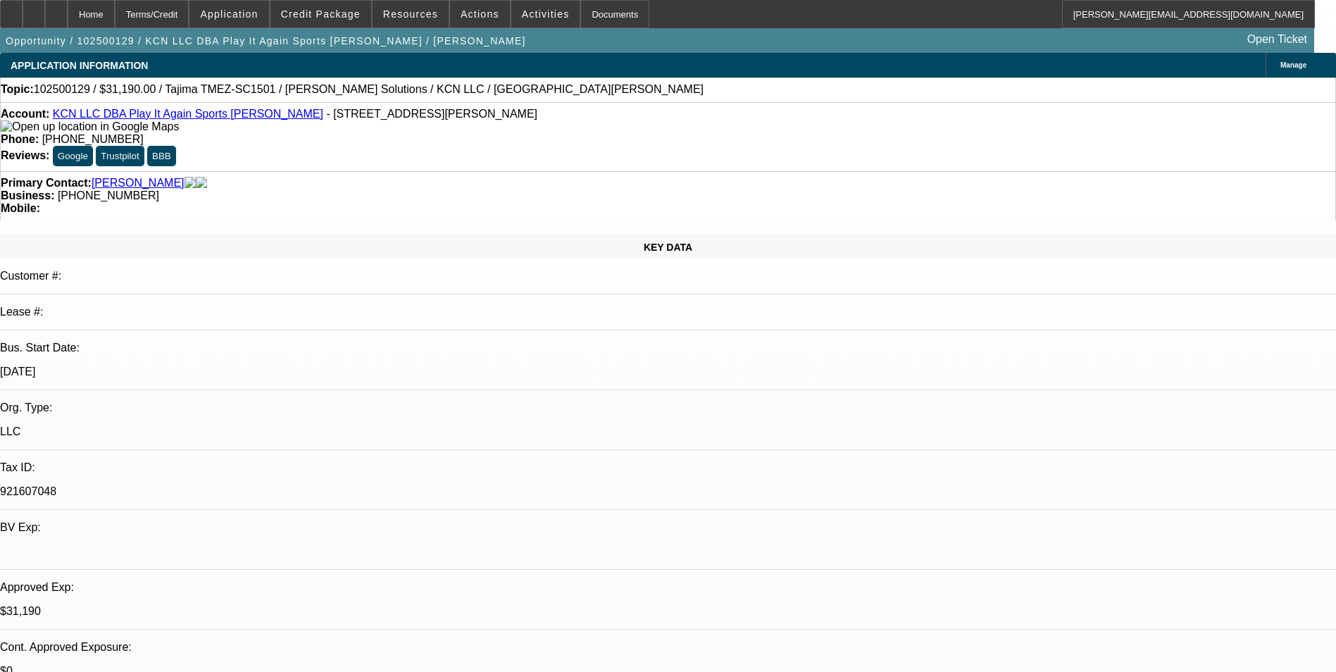
select select "1"
select select "2"
select select "6"
select select "1"
select select "2"
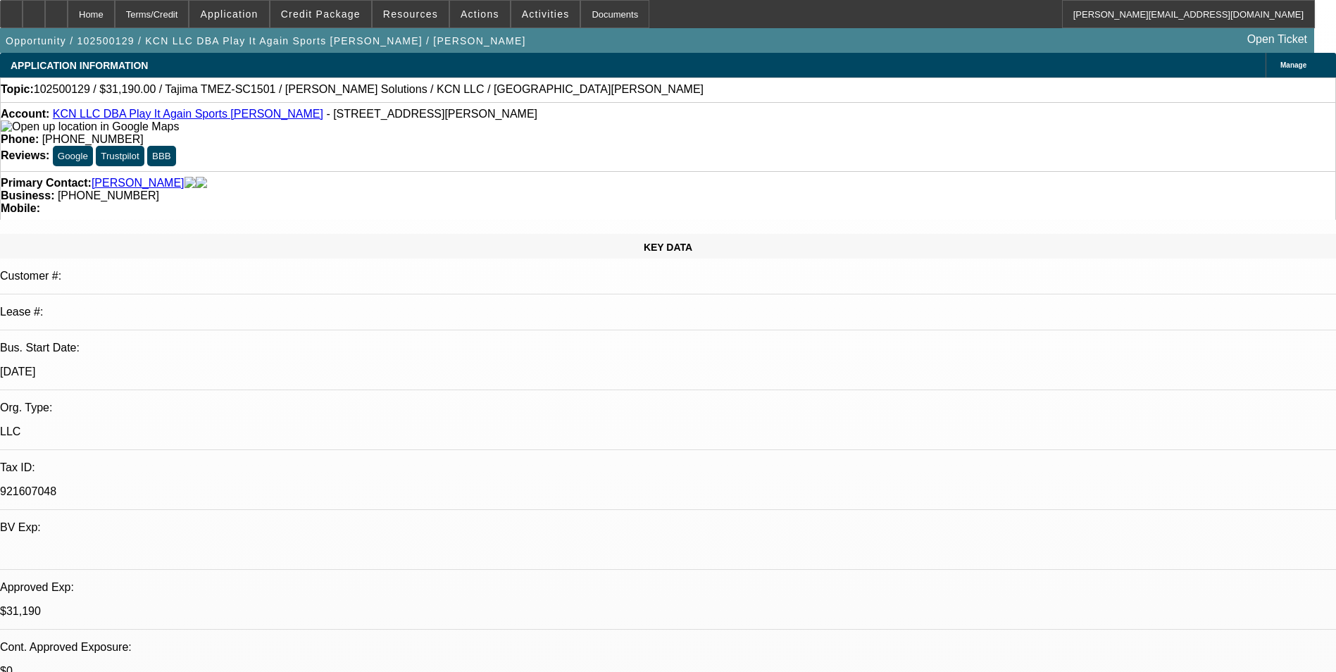
select select "6"
select select "1"
select select "2"
select select "6"
click at [45, 16] on div at bounding box center [34, 14] width 23 height 28
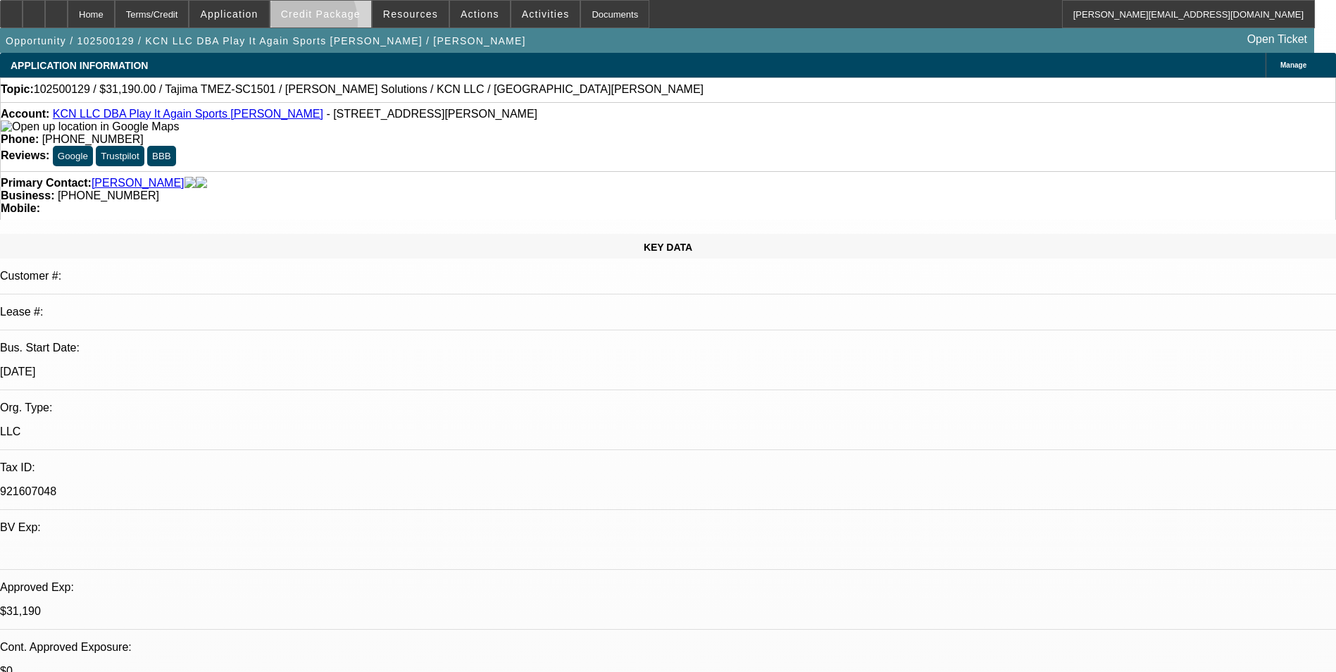
drag, startPoint x: 317, startPoint y: 26, endPoint x: 315, endPoint y: 19, distance: 7.4
click at [317, 22] on span at bounding box center [320, 14] width 101 height 34
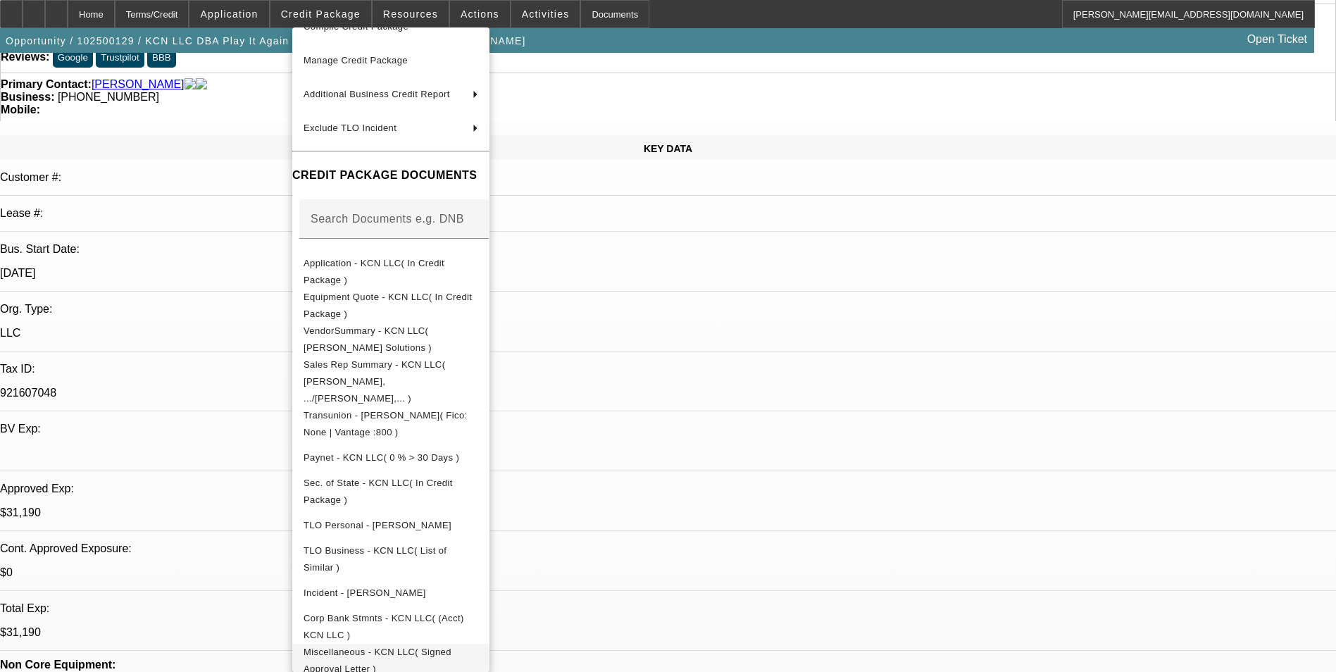
scroll to position [282, 0]
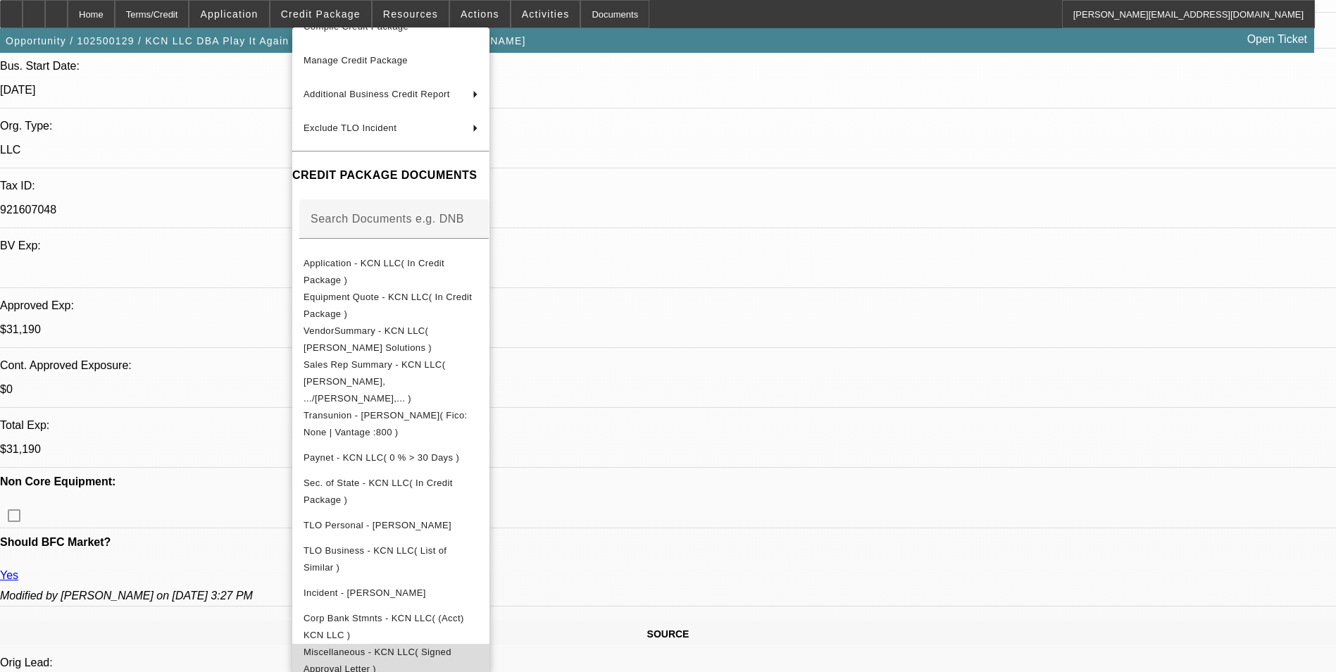
click at [451, 647] on span "Miscellaneous - KCN LLC( Signed Approval Letter )" at bounding box center [378, 660] width 148 height 27
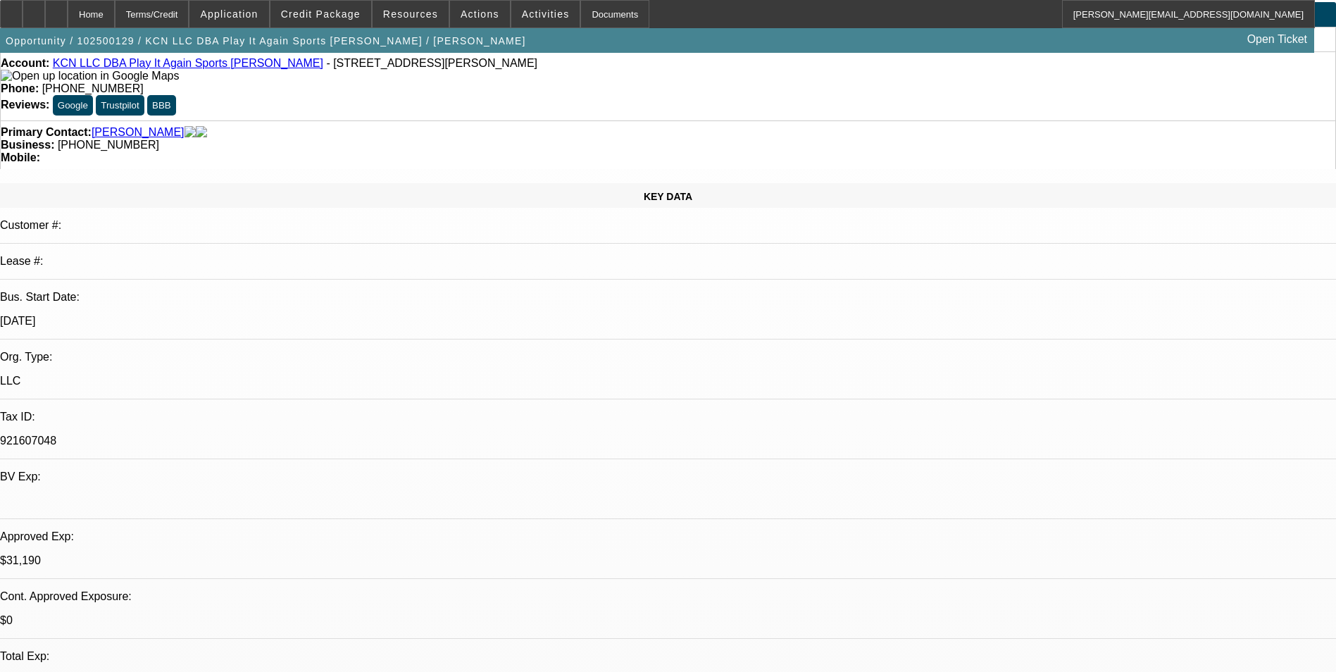
scroll to position [0, 0]
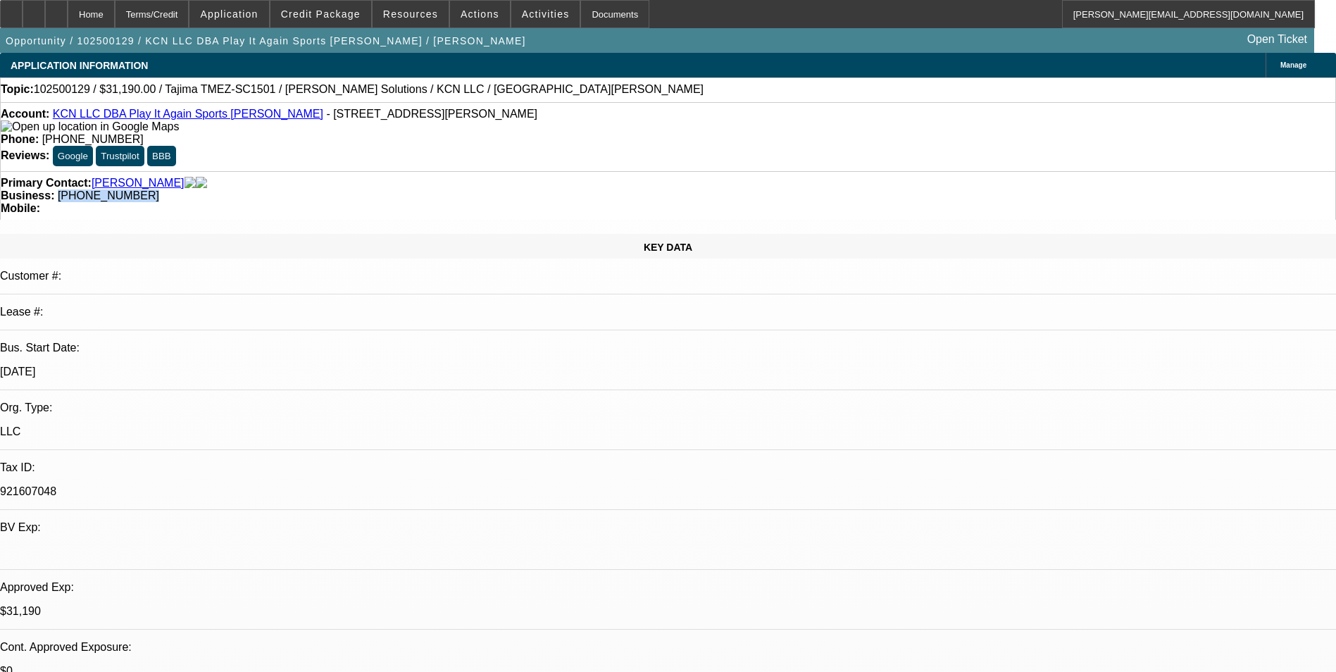
drag, startPoint x: 542, startPoint y: 156, endPoint x: 503, endPoint y: 157, distance: 38.8
click at [503, 189] on div "Business: (770) 364-8685" at bounding box center [668, 195] width 1335 height 13
drag, startPoint x: 503, startPoint y: 157, endPoint x: 518, endPoint y: 154, distance: 15.7
copy span "(770) 364-8685"
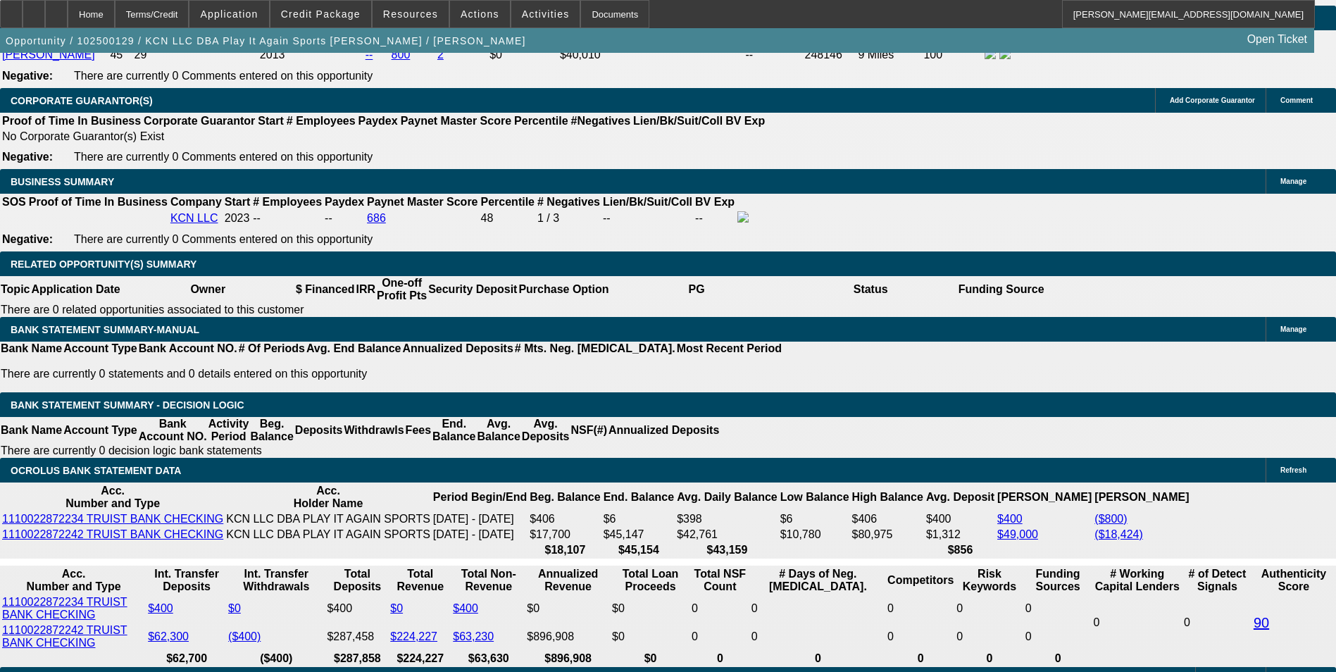
scroll to position [2113, 0]
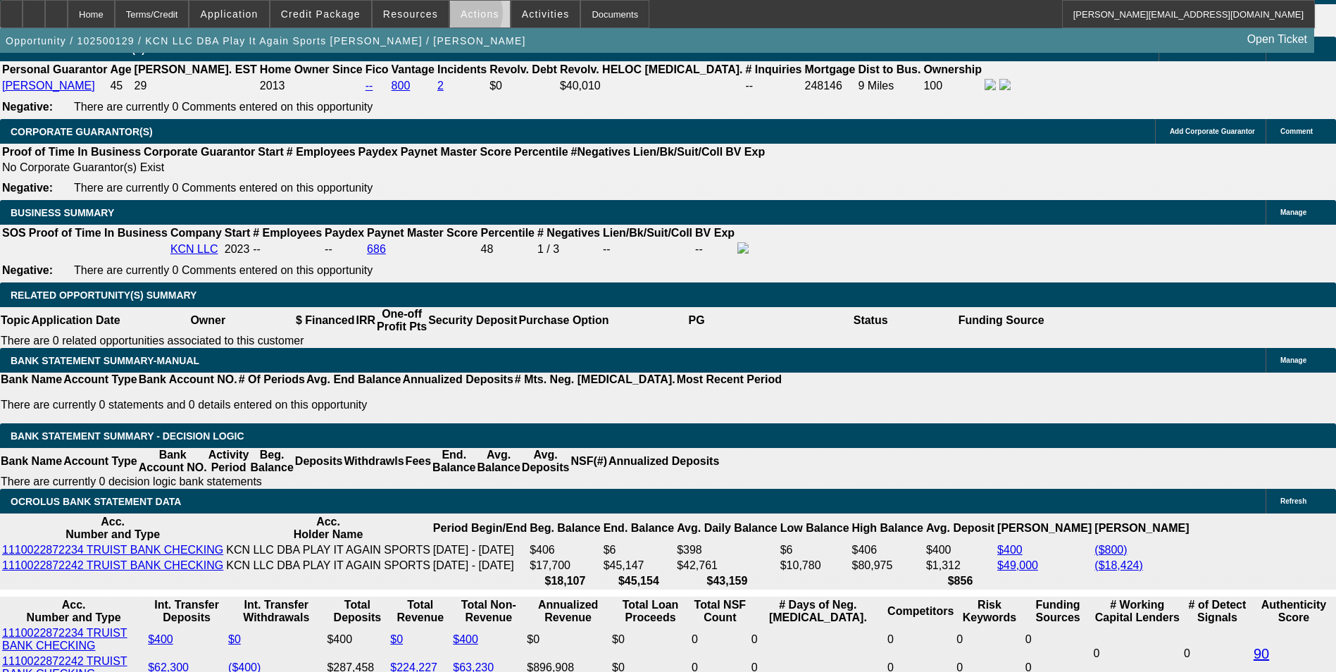
click at [461, 16] on span "Actions" at bounding box center [480, 13] width 39 height 11
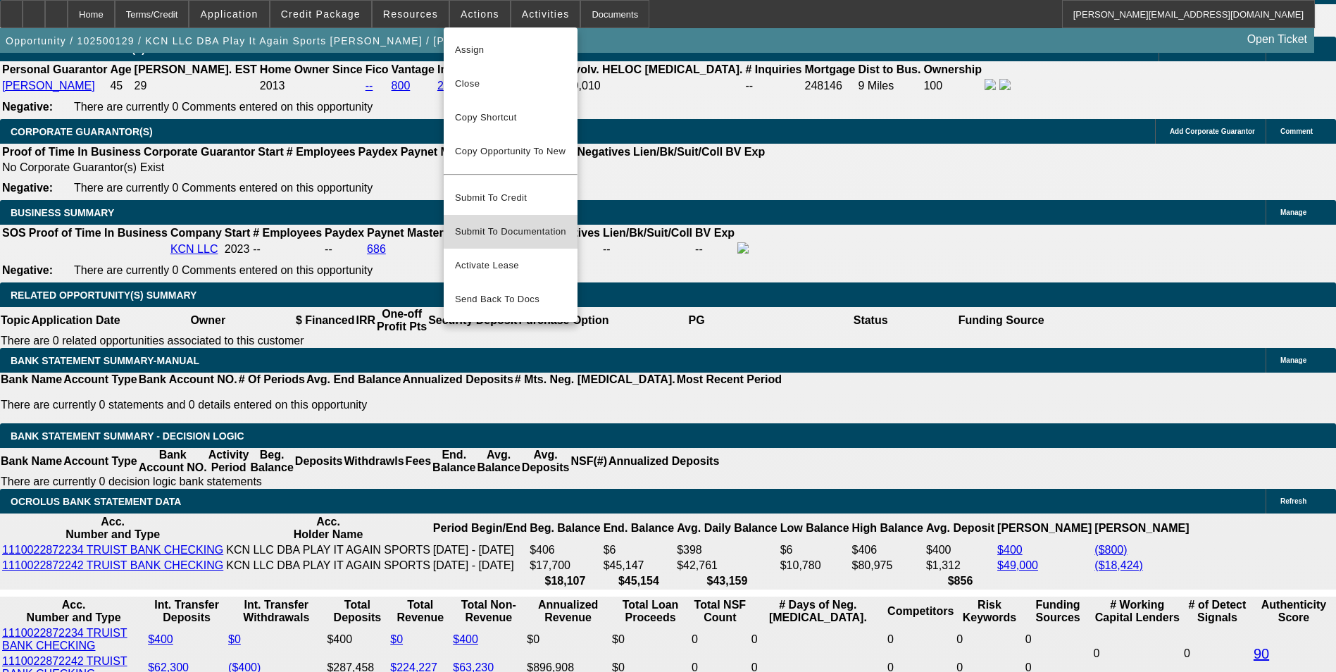
click at [519, 223] on span "Submit To Documentation" at bounding box center [510, 231] width 111 height 17
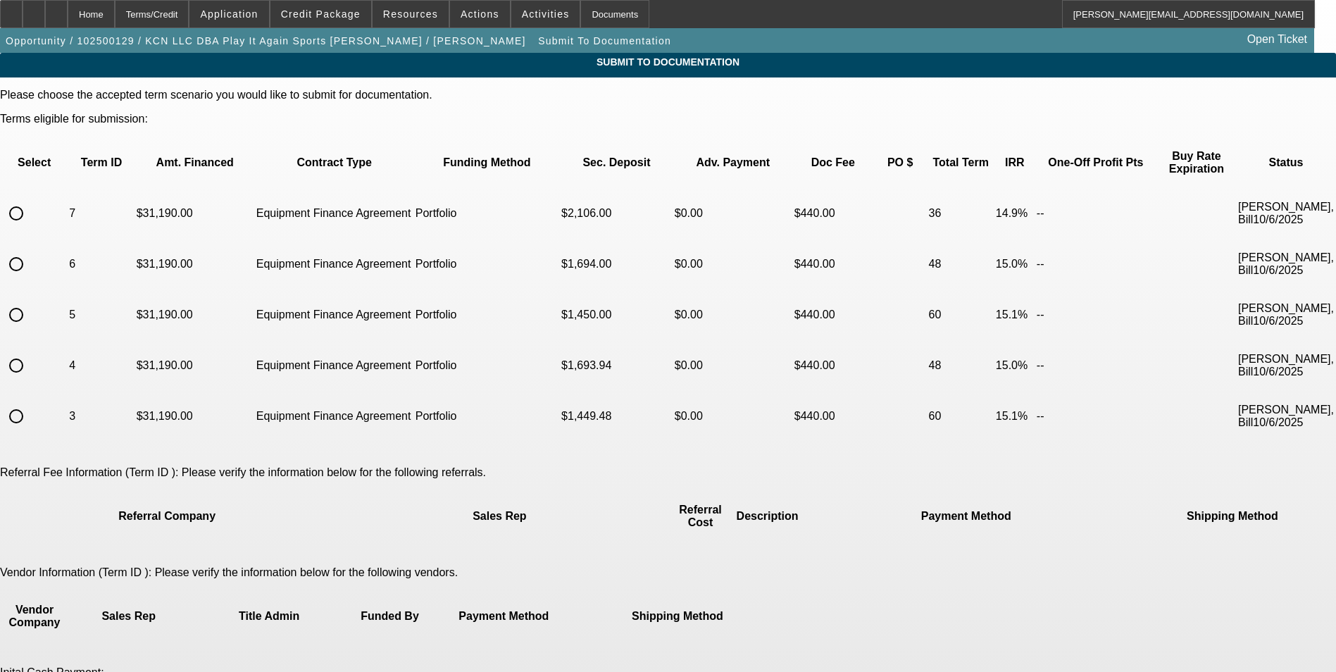
click at [30, 301] on input "radio" at bounding box center [16, 315] width 28 height 28
radio input "true"
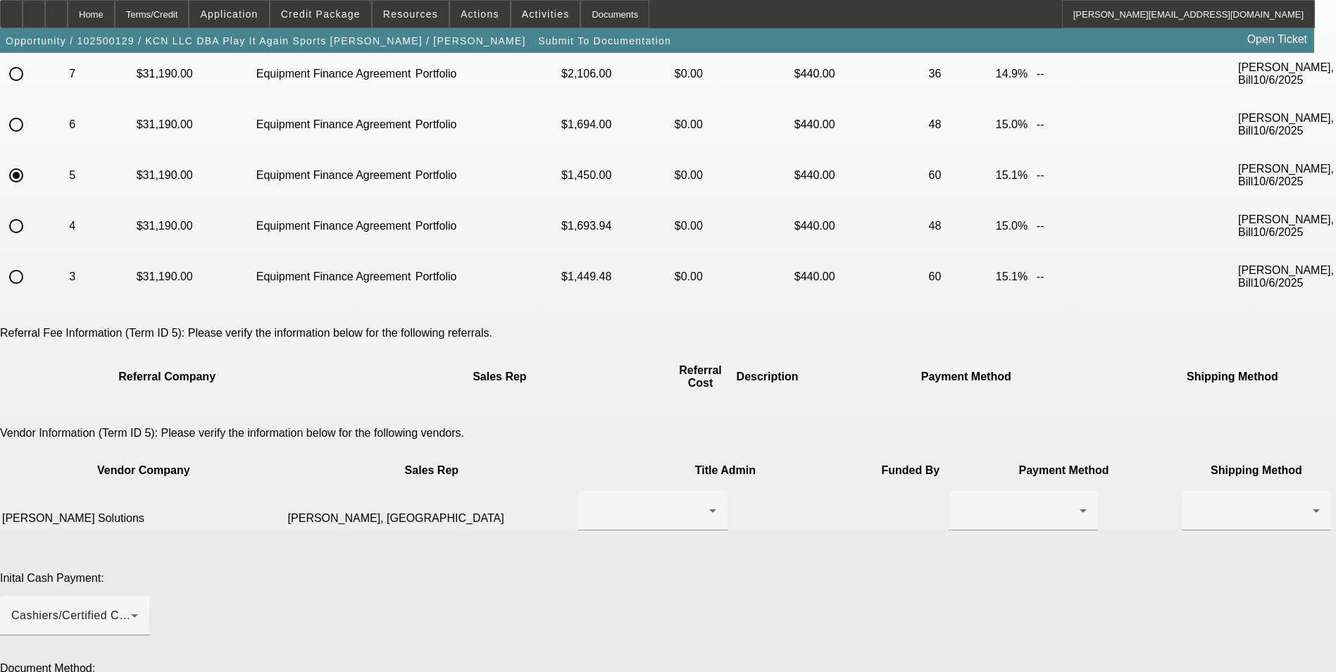
scroll to position [141, 0]
click at [960, 489] on div at bounding box center [1023, 508] width 127 height 39
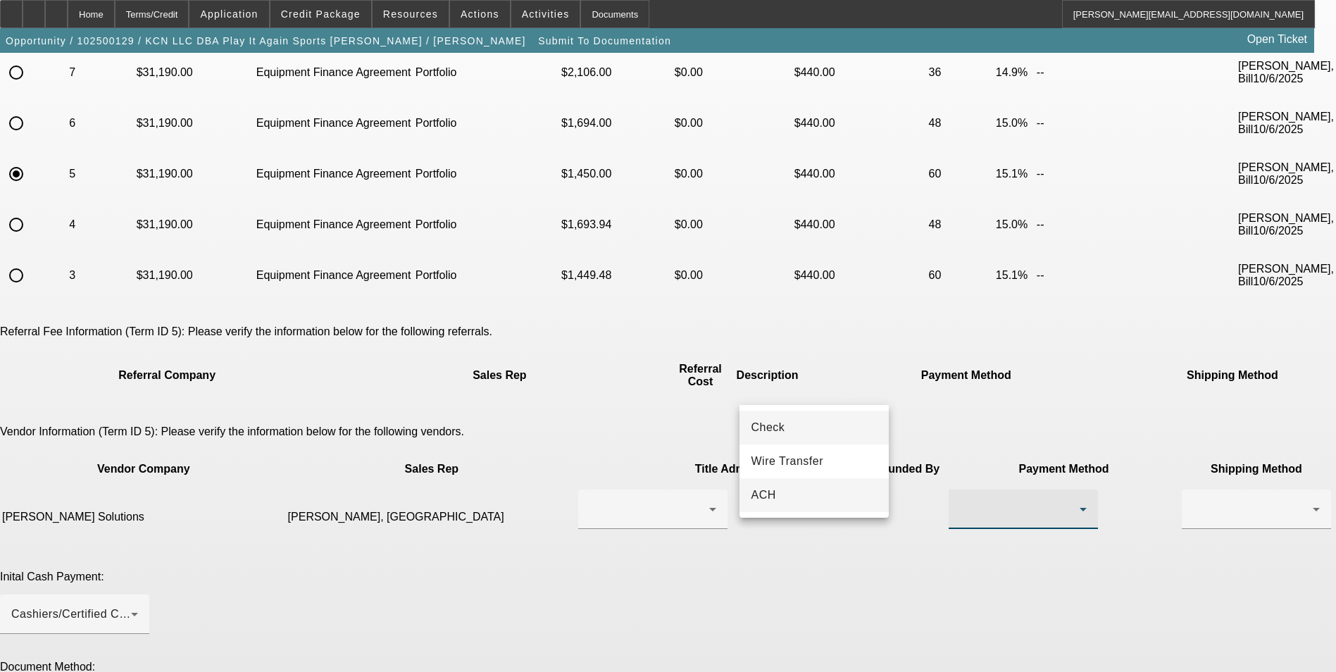
click at [808, 502] on mat-option "ACH" at bounding box center [813, 495] width 149 height 34
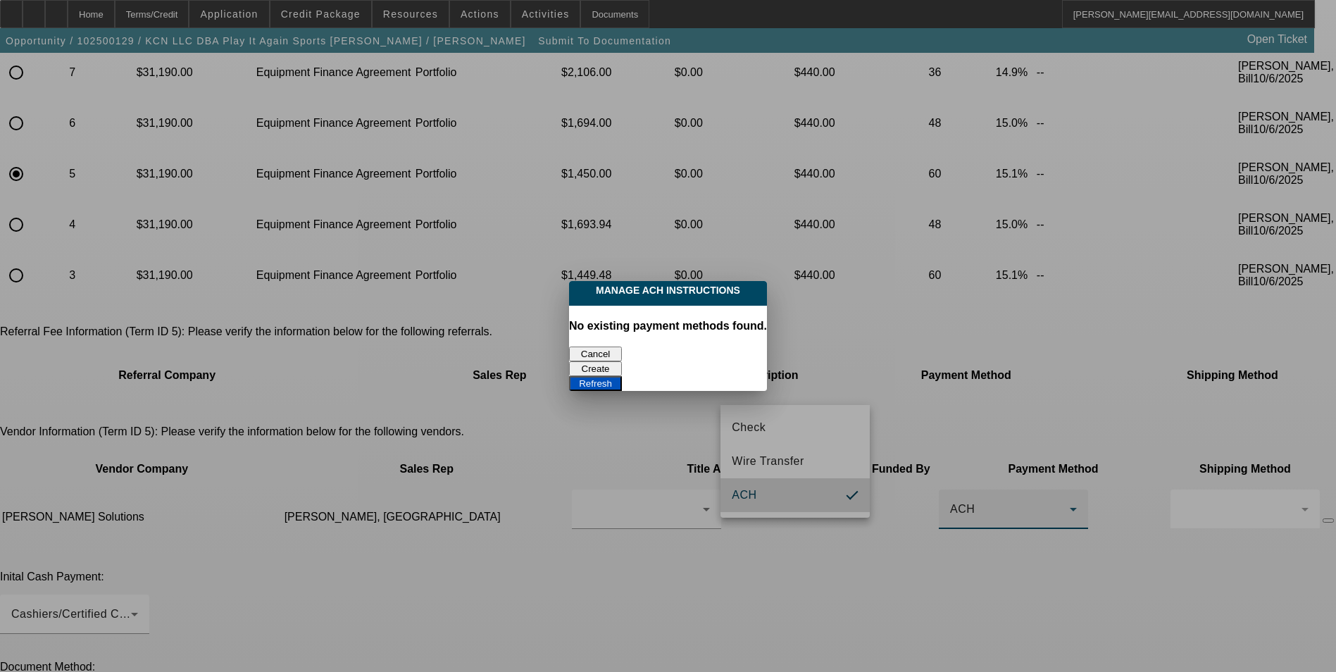
scroll to position [0, 0]
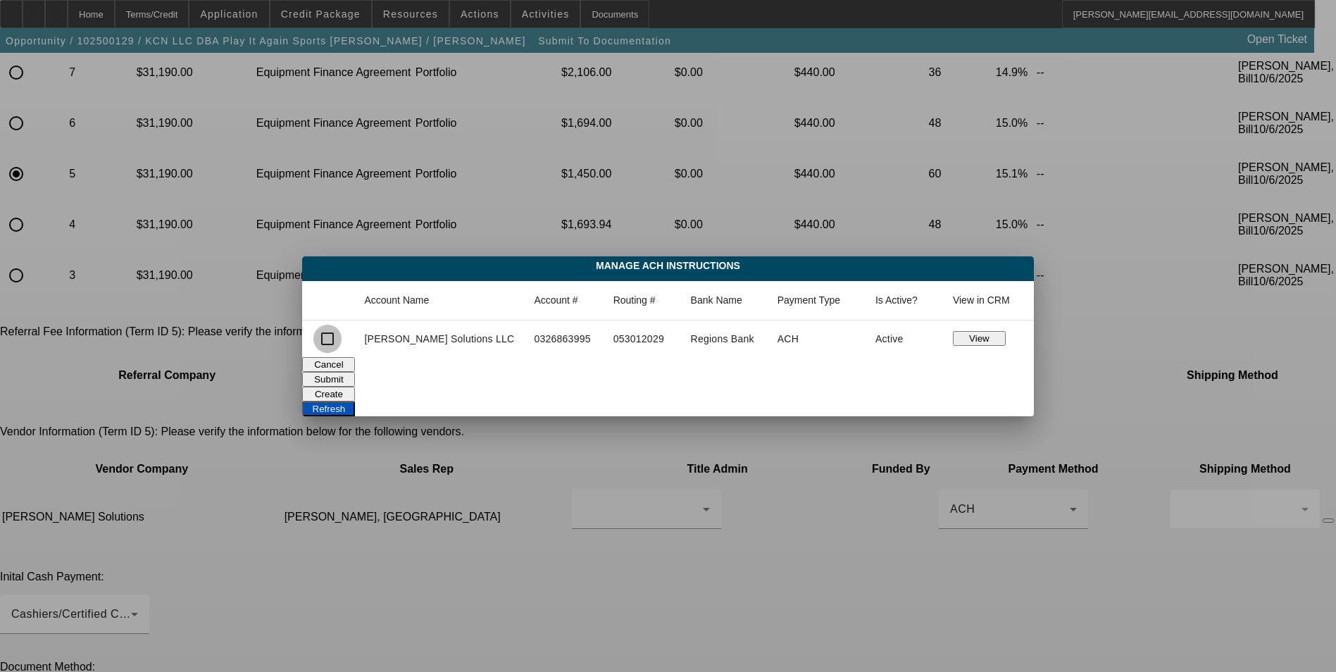
click at [342, 339] on input "checkbox" at bounding box center [327, 339] width 28 height 28
checkbox input "true"
click at [355, 372] on button "Submit" at bounding box center [328, 379] width 53 height 15
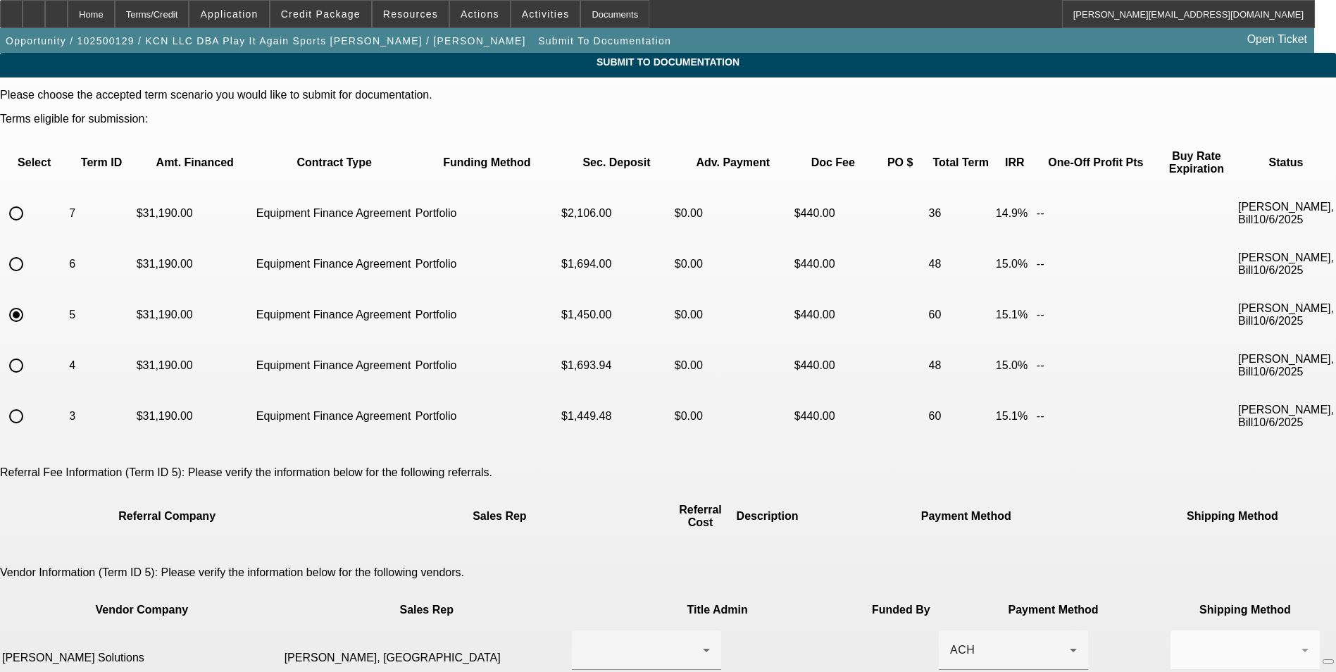
scroll to position [141, 0]
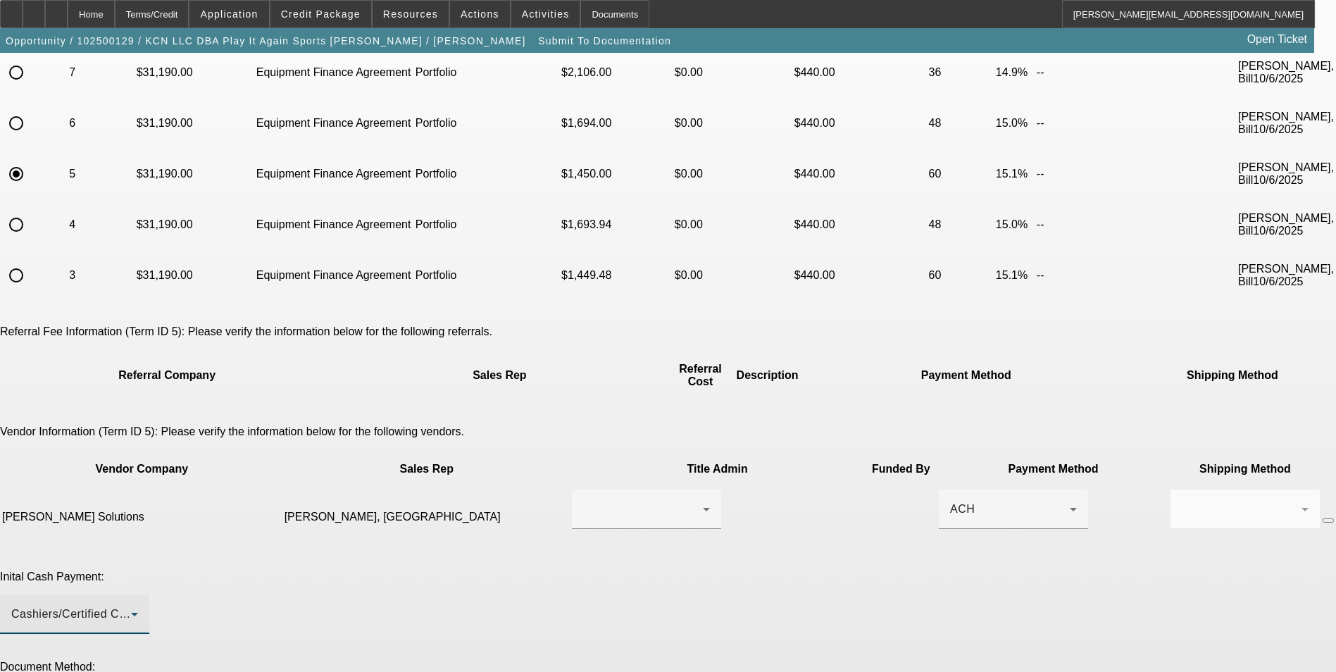
click at [131, 606] on div "Cashiers/Certified Check" at bounding box center [71, 614] width 120 height 17
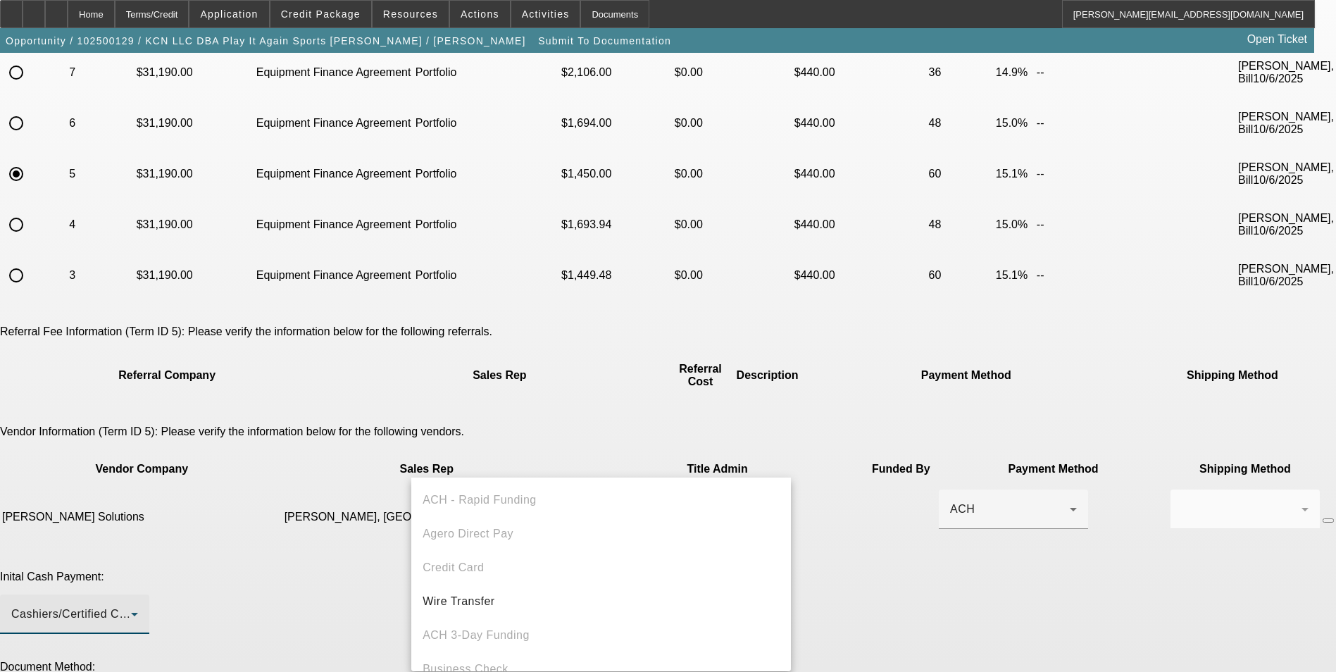
scroll to position [49, 0]
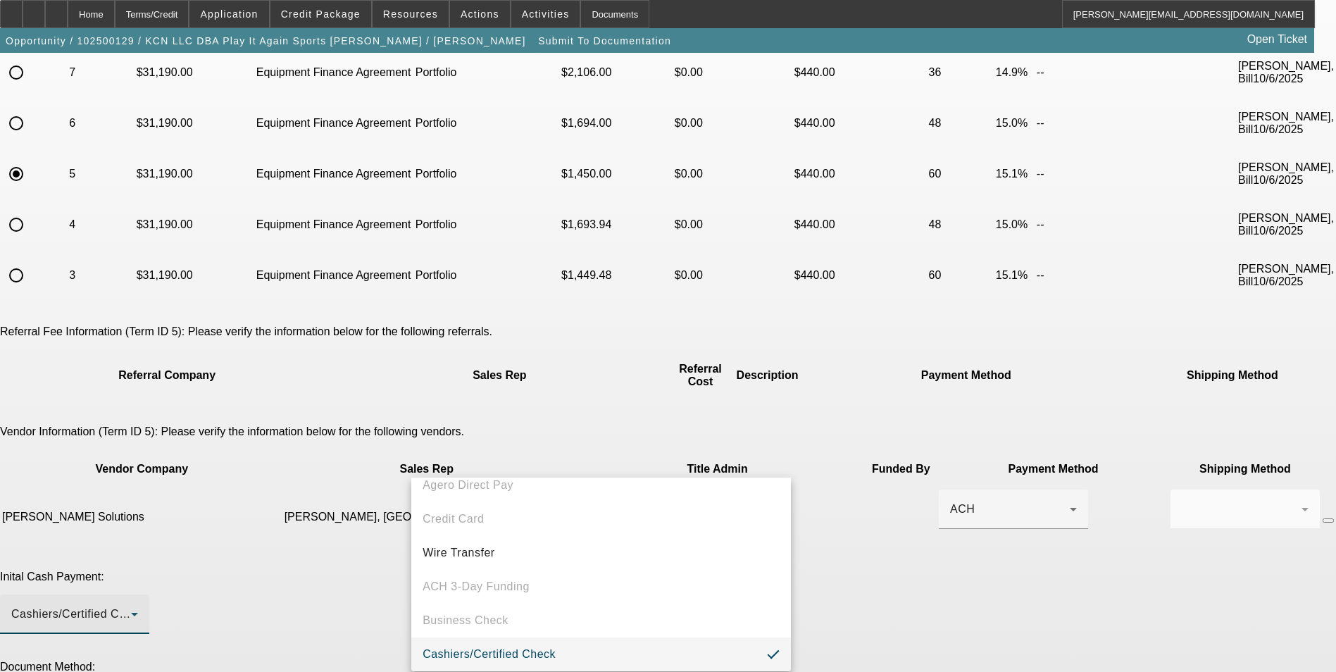
drag, startPoint x: 506, startPoint y: 545, endPoint x: 622, endPoint y: 520, distance: 118.8
click at [507, 546] on mat-option "Wire Transfer" at bounding box center [601, 553] width 380 height 34
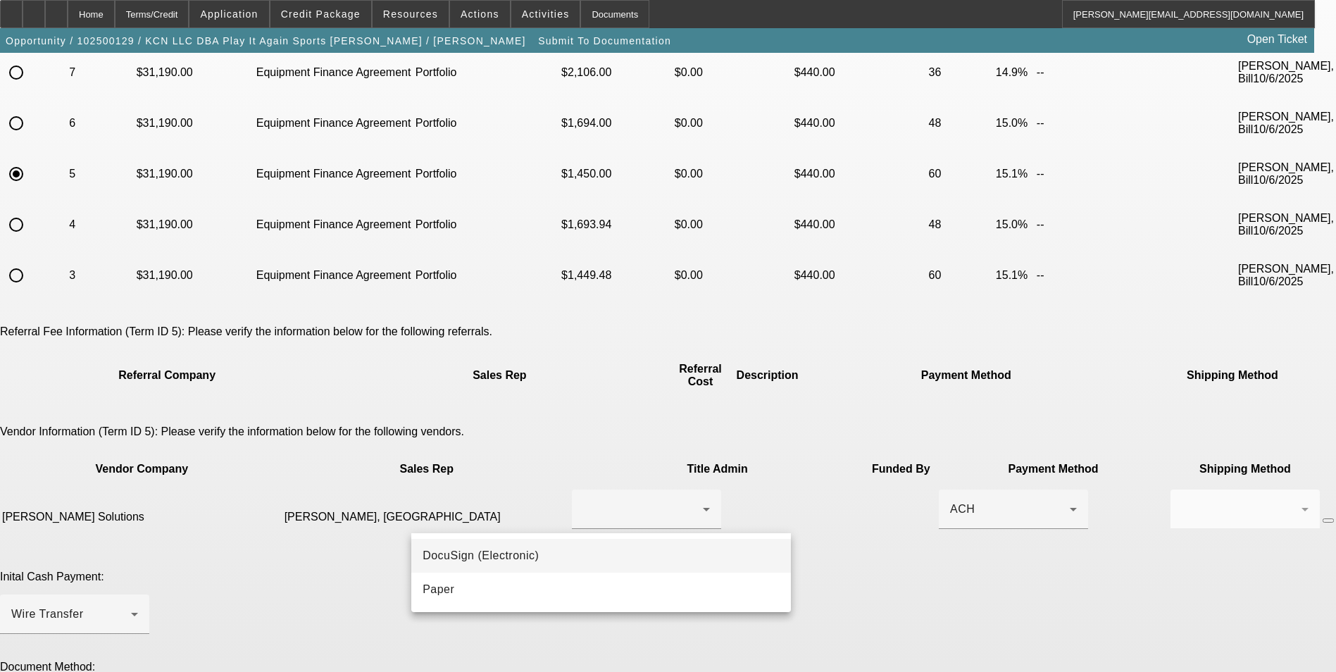
click at [549, 552] on mat-option "DocuSign (Electronic)" at bounding box center [601, 556] width 380 height 34
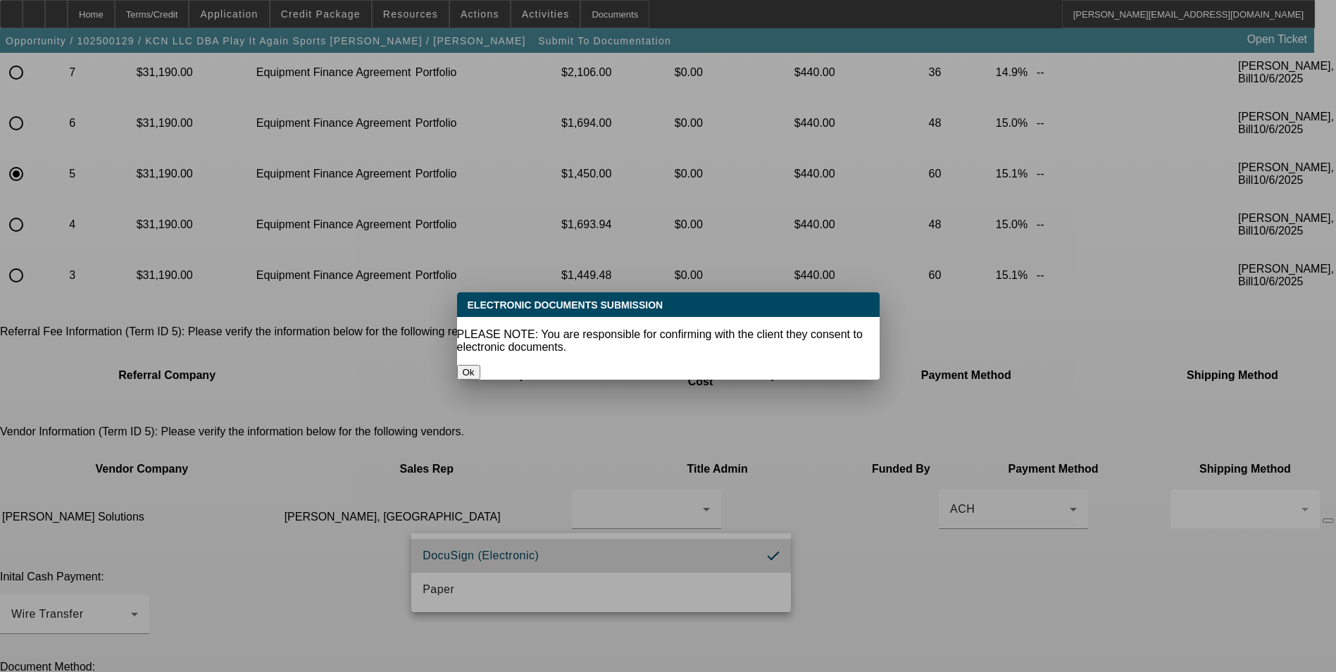
scroll to position [0, 0]
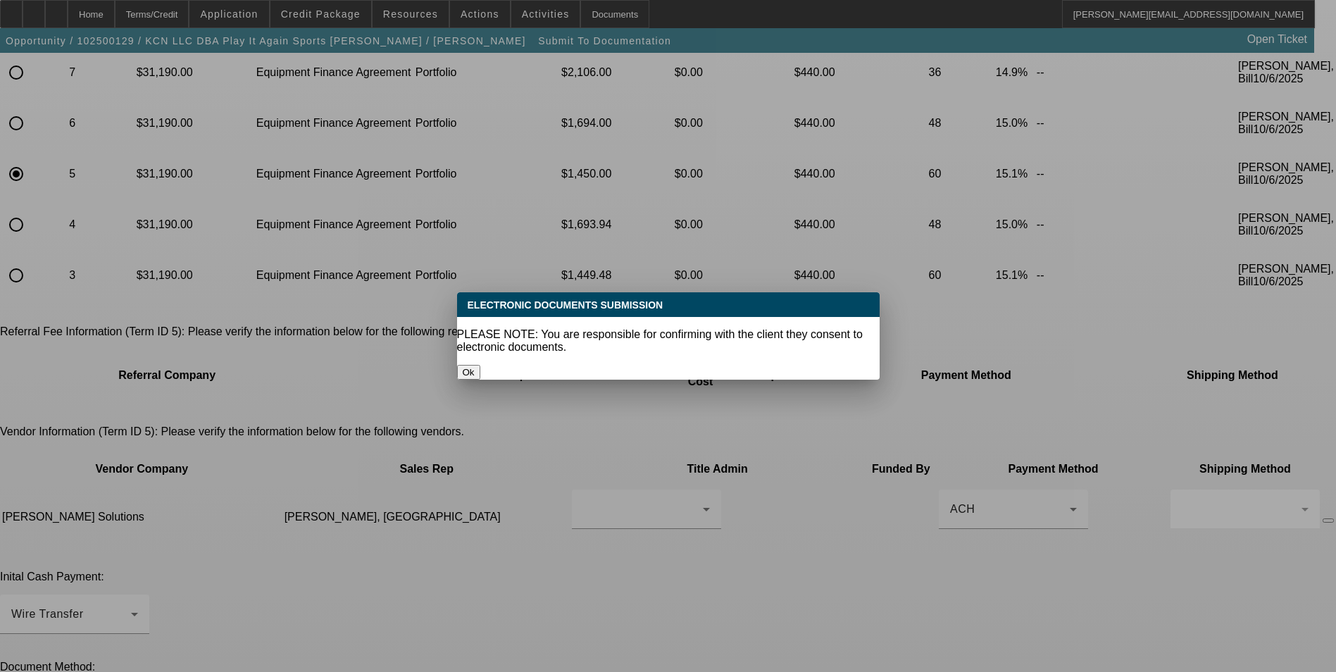
click at [480, 365] on button "Ok" at bounding box center [468, 372] width 23 height 15
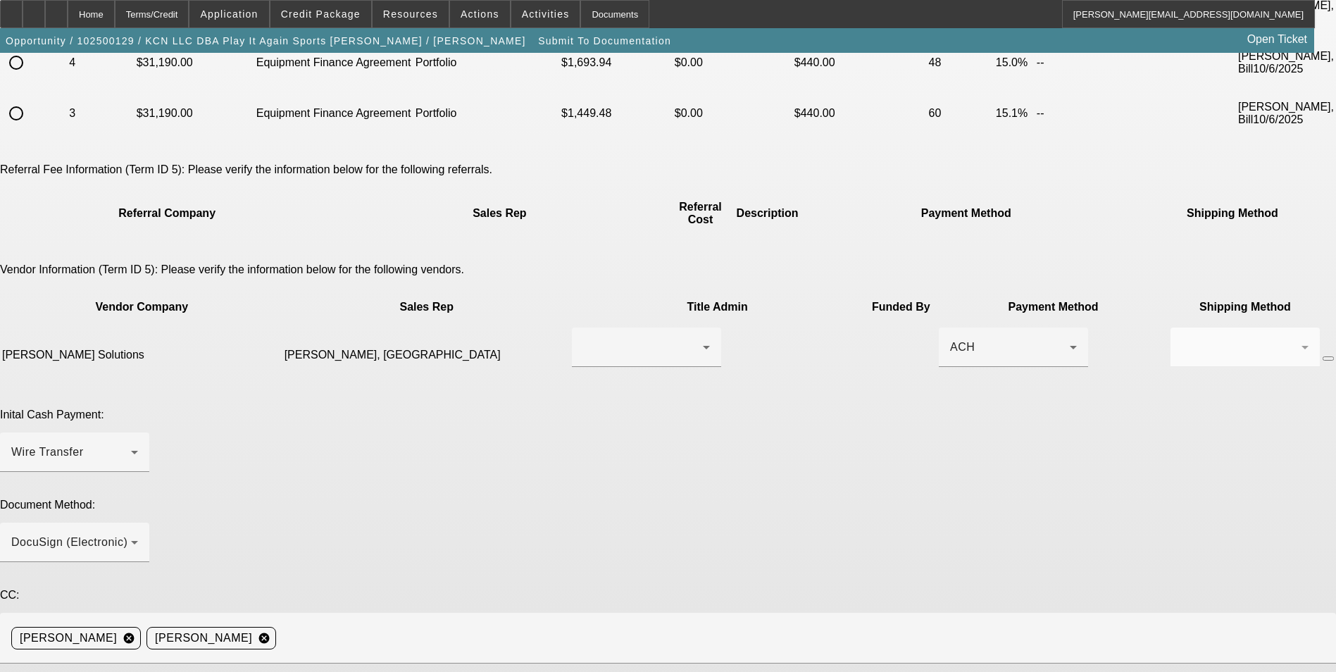
scroll to position [313, 0]
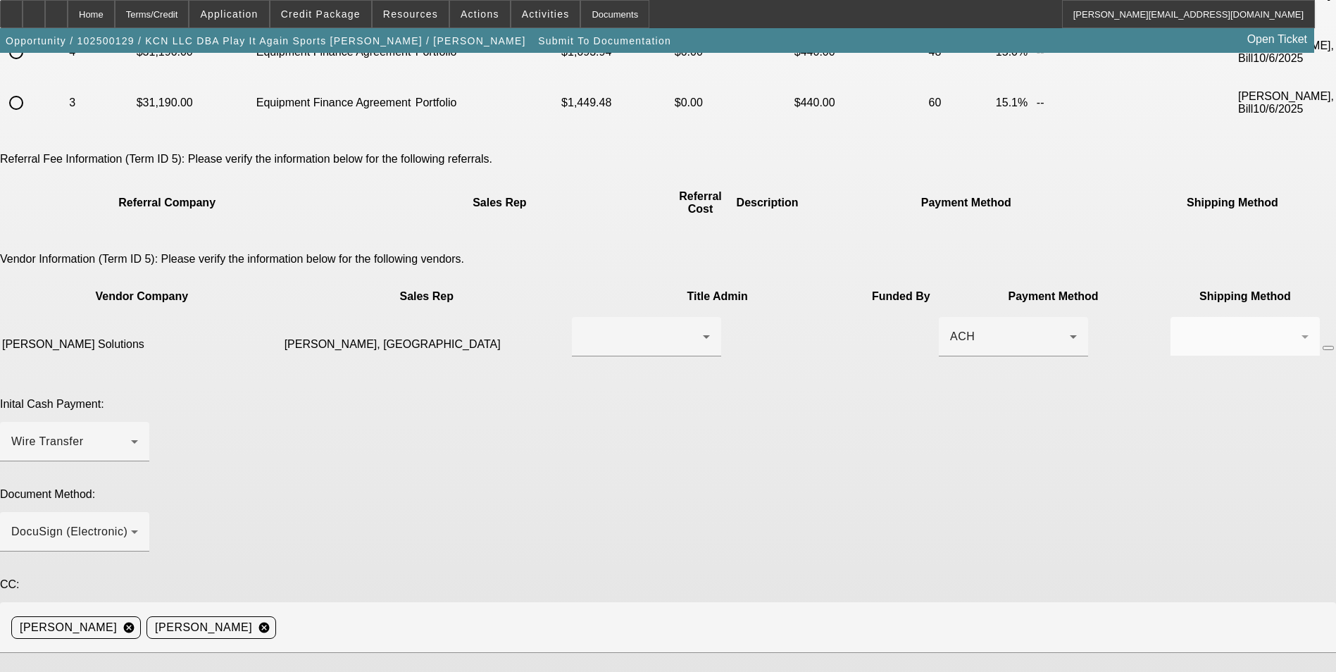
paste textarea "(770) 364-8685"
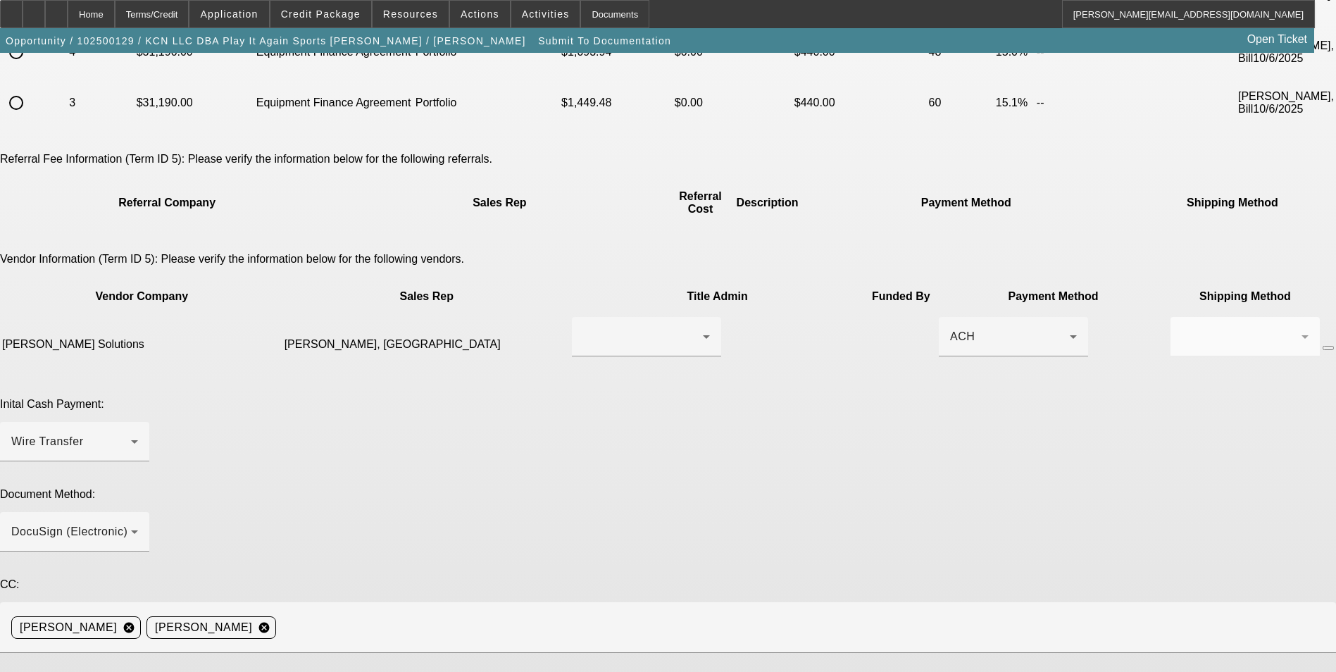
type textarea "Ready for EFA docs. Kamyar is man, and he goes by Kamy for short (pronounced Ca…"
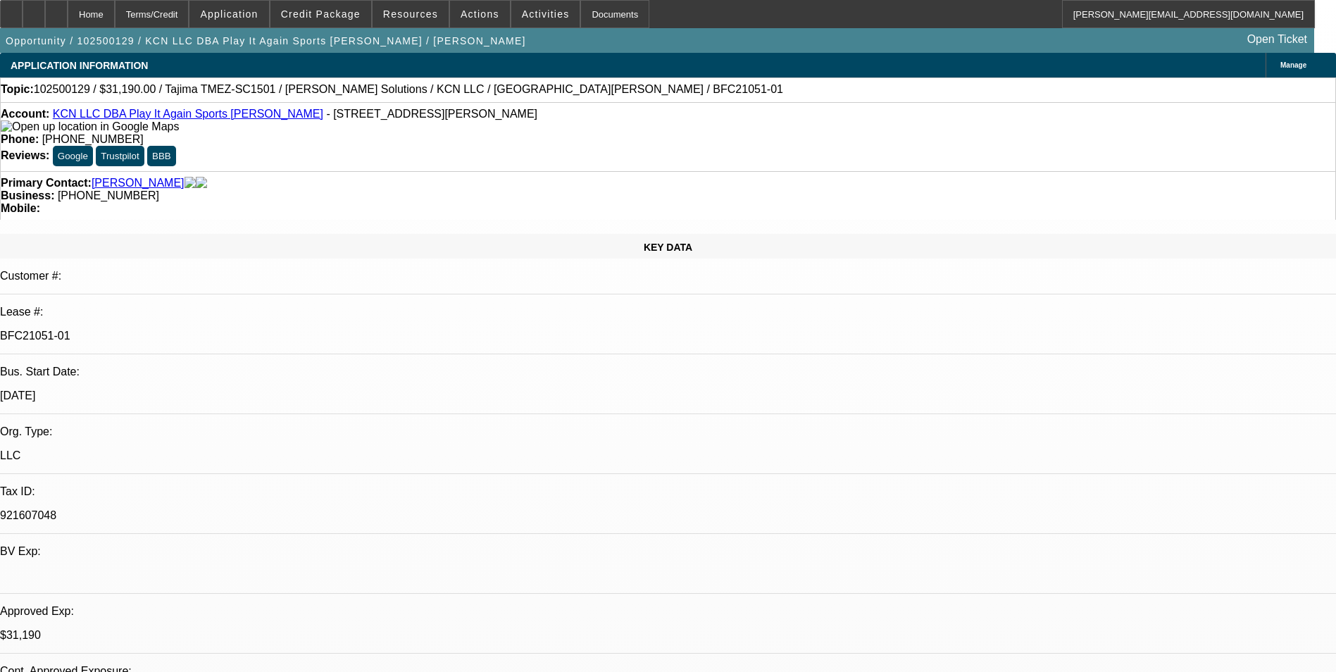
select select "0"
select select "2"
select select "0"
select select "6"
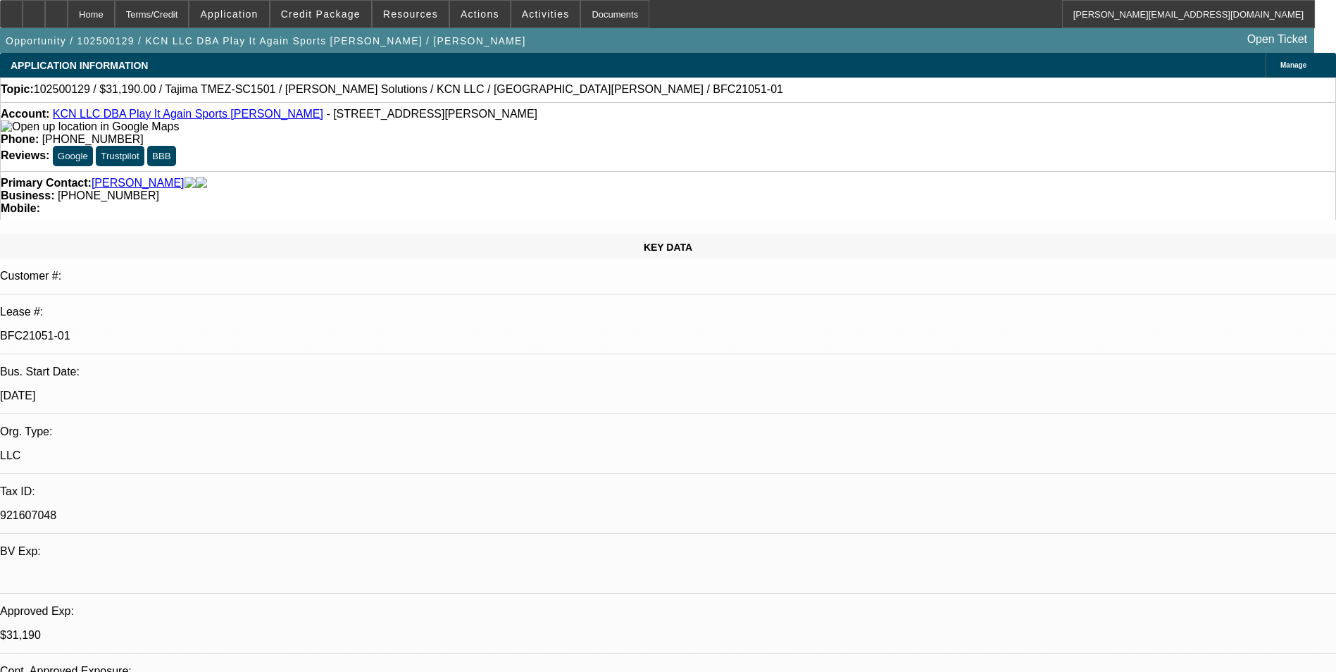
select select "0"
select select "2"
select select "0"
select select "6"
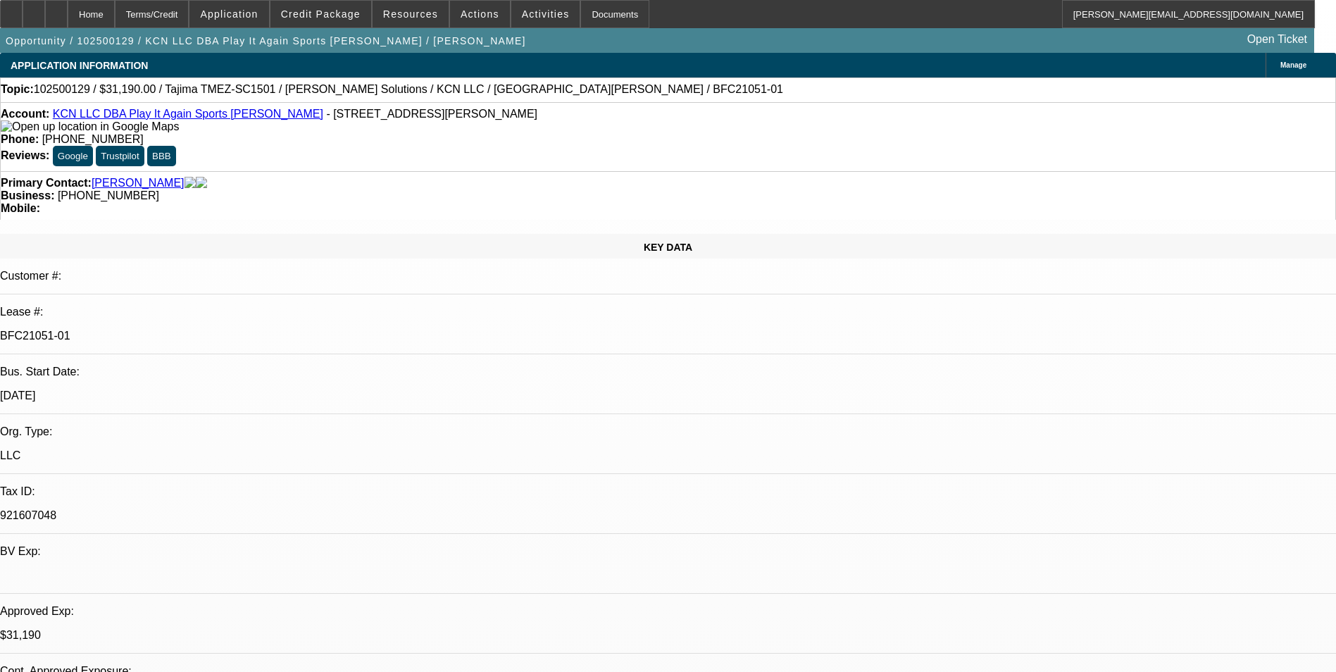
select select "0"
select select "2"
select select "0"
select select "6"
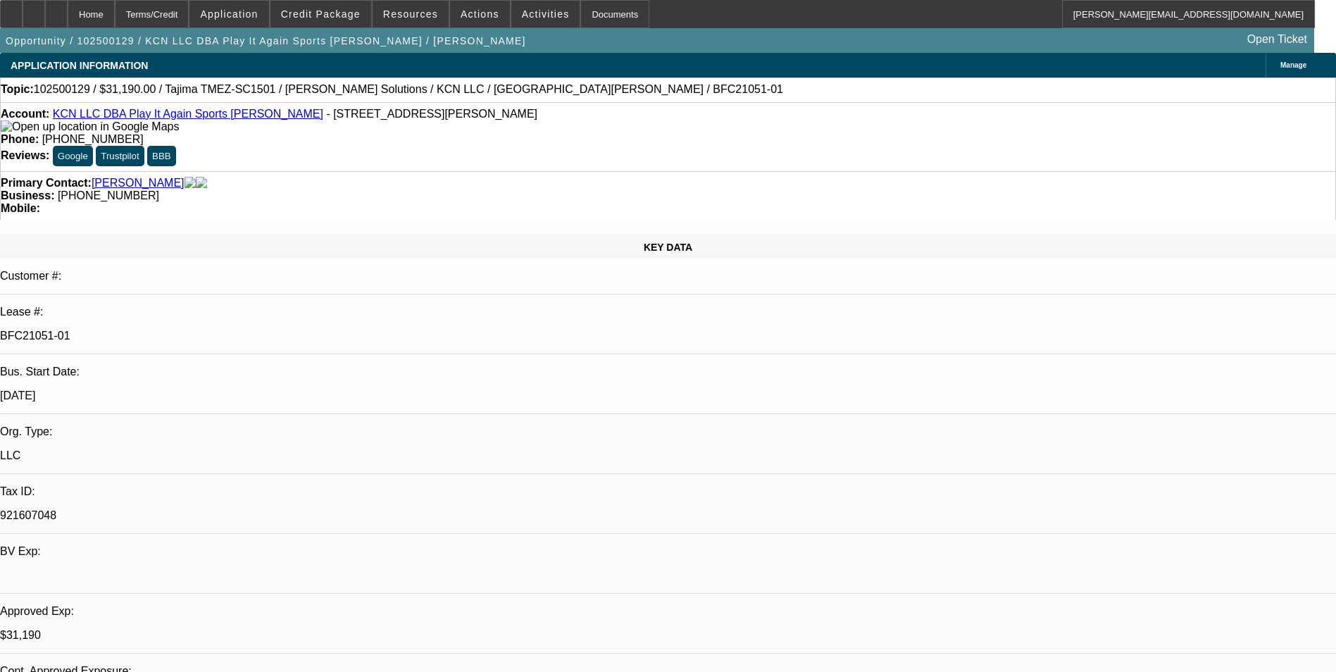
select select "0"
select select "2"
select select "0"
select select "6"
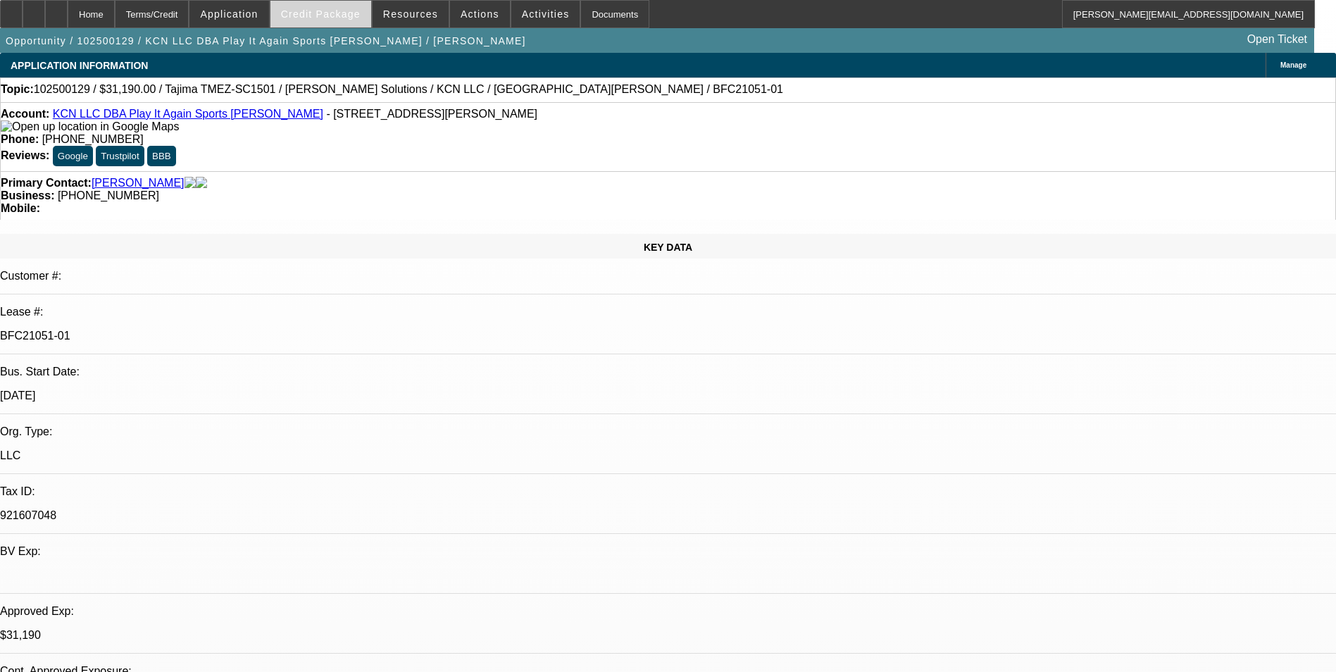
click at [315, 11] on span "Credit Package" at bounding box center [321, 13] width 80 height 11
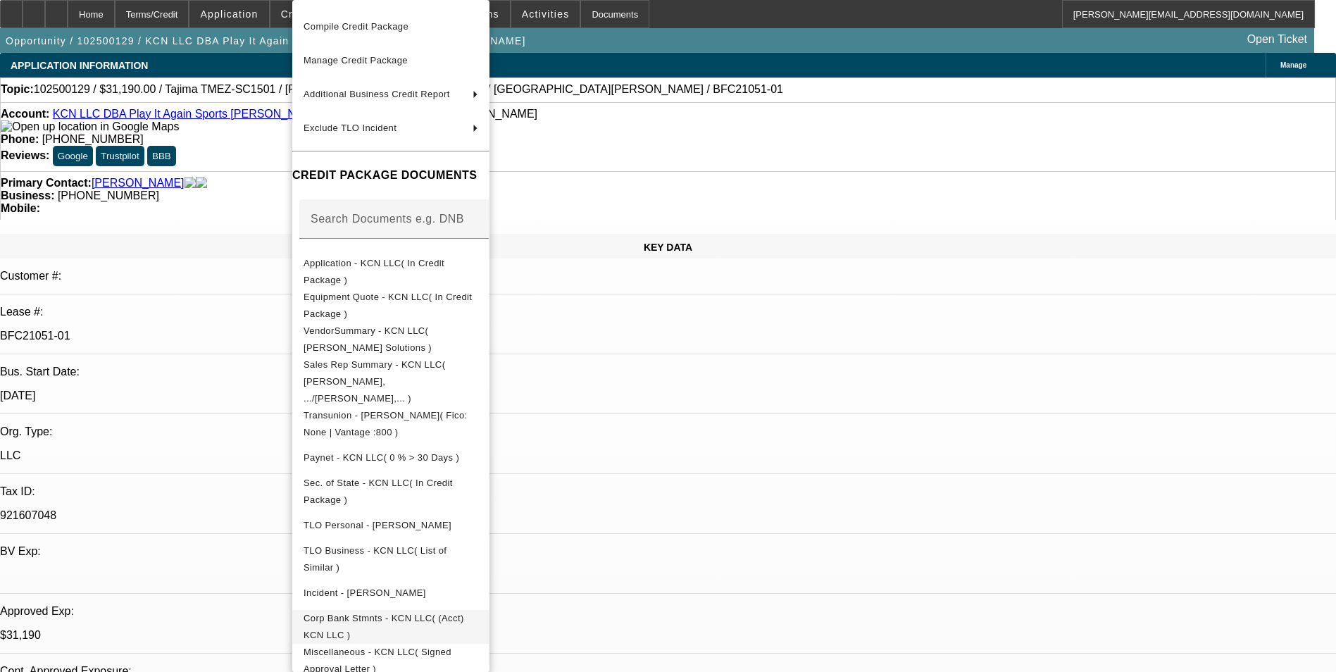
scroll to position [282, 0]
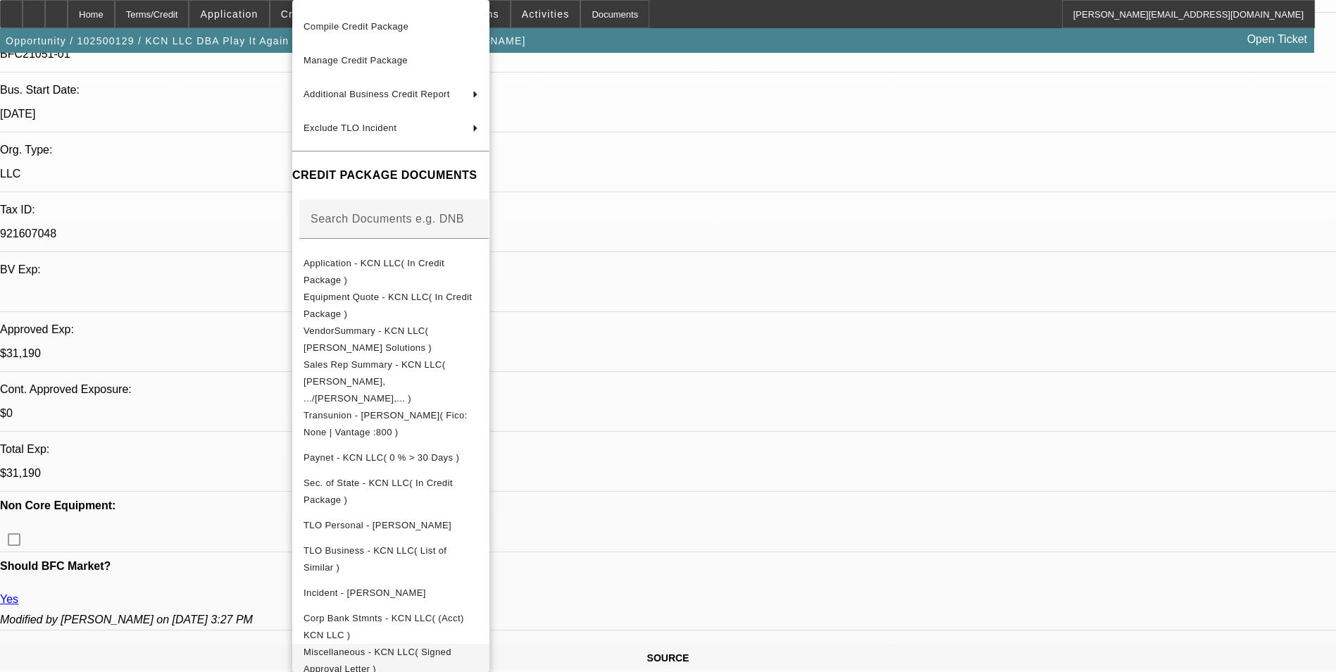
click at [451, 647] on span "Miscellaneous - KCN LLC( Signed Approval Letter )" at bounding box center [378, 660] width 148 height 27
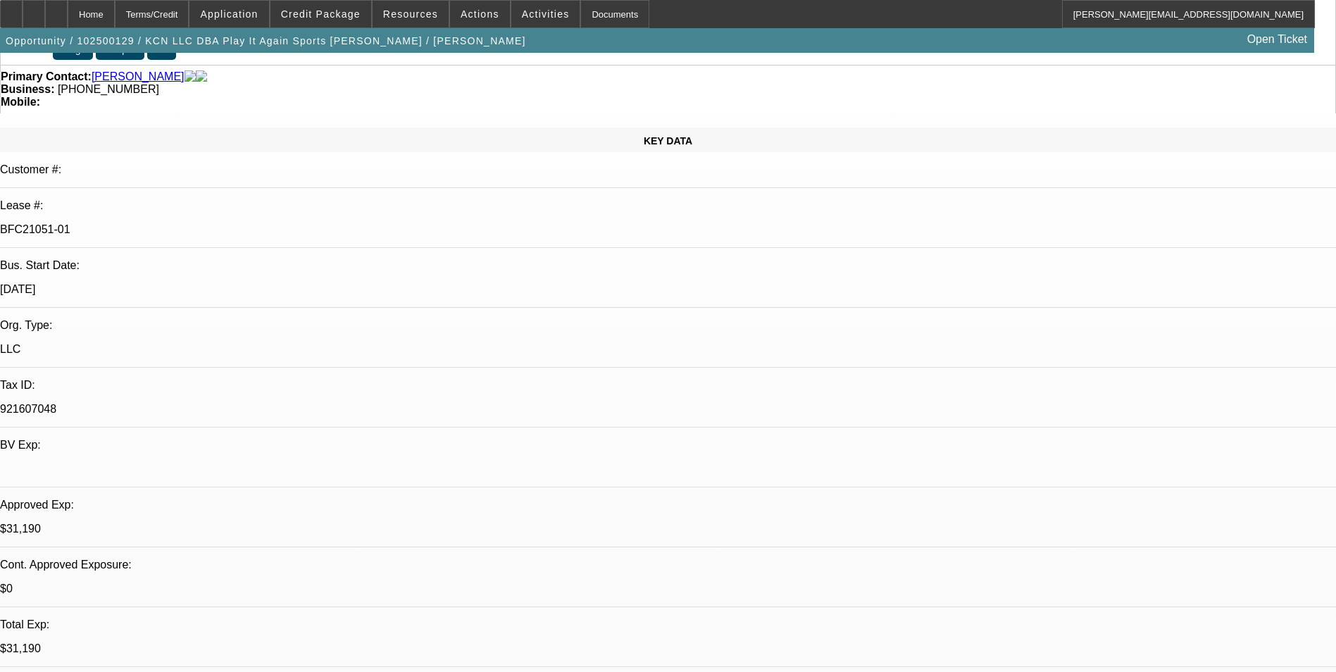
scroll to position [0, 0]
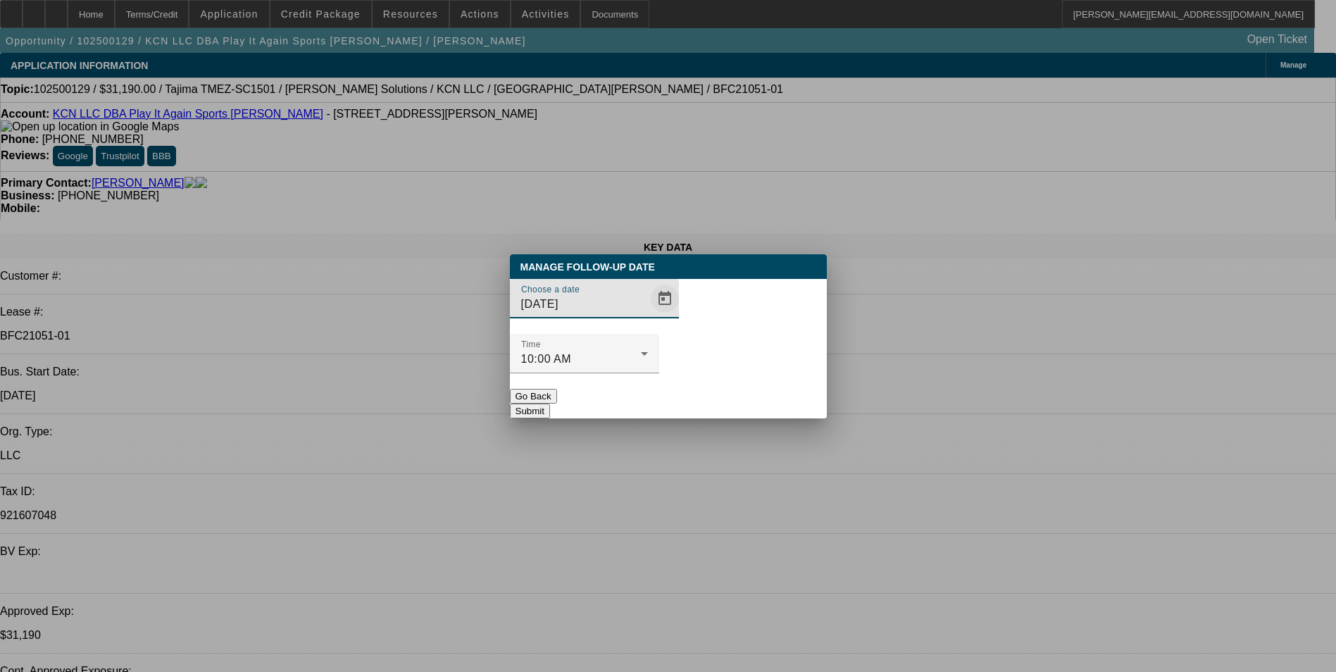
click at [648, 316] on span "Open calendar" at bounding box center [665, 299] width 34 height 34
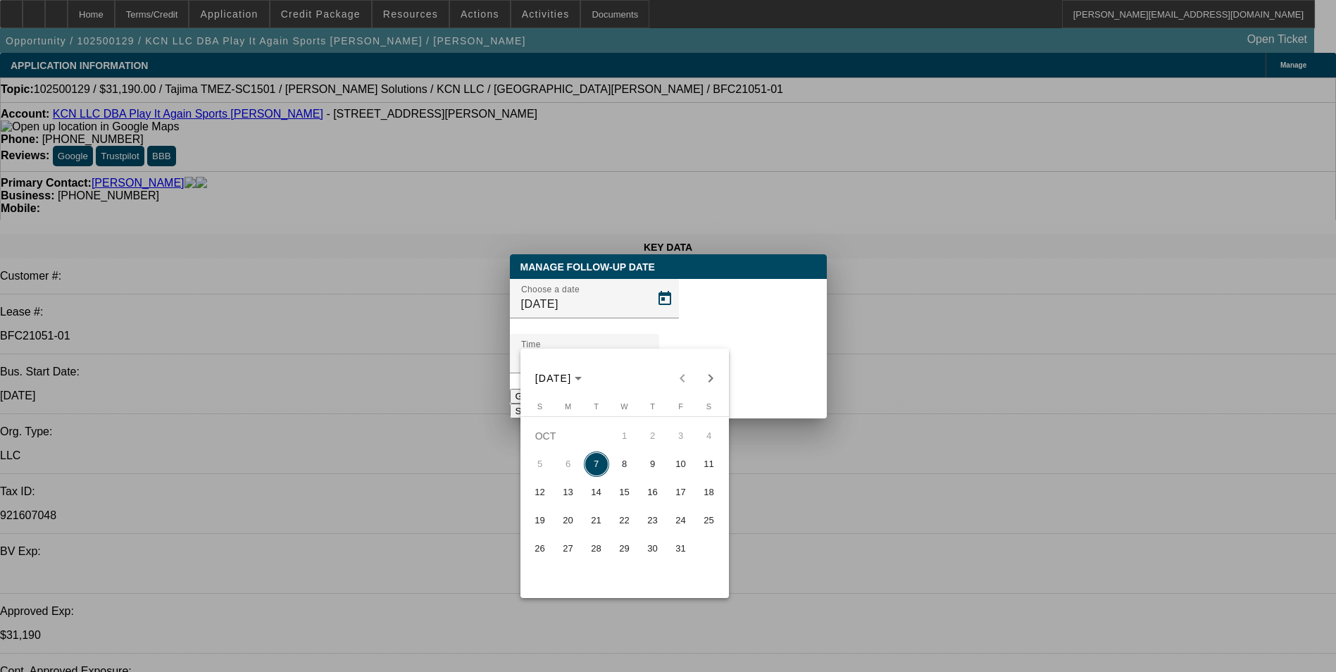
click at [654, 470] on span "9" at bounding box center [652, 463] width 25 height 25
type input "10/9/2025"
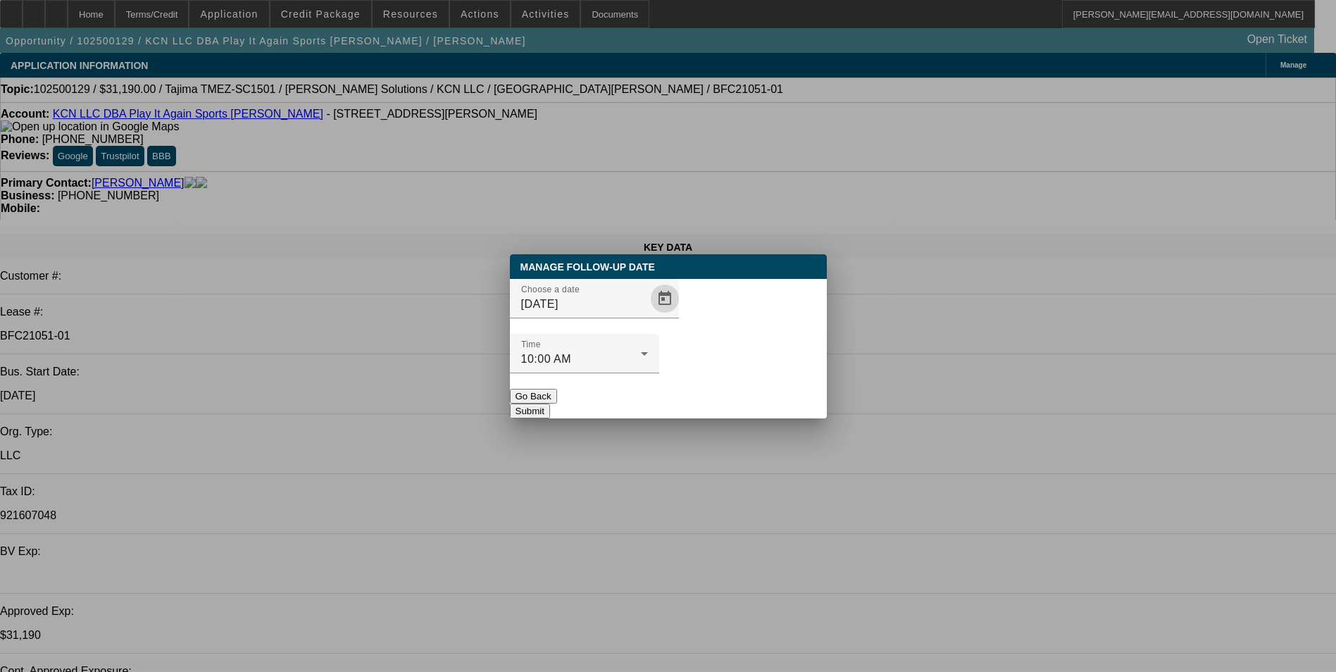
click at [550, 404] on button "Submit" at bounding box center [530, 411] width 40 height 15
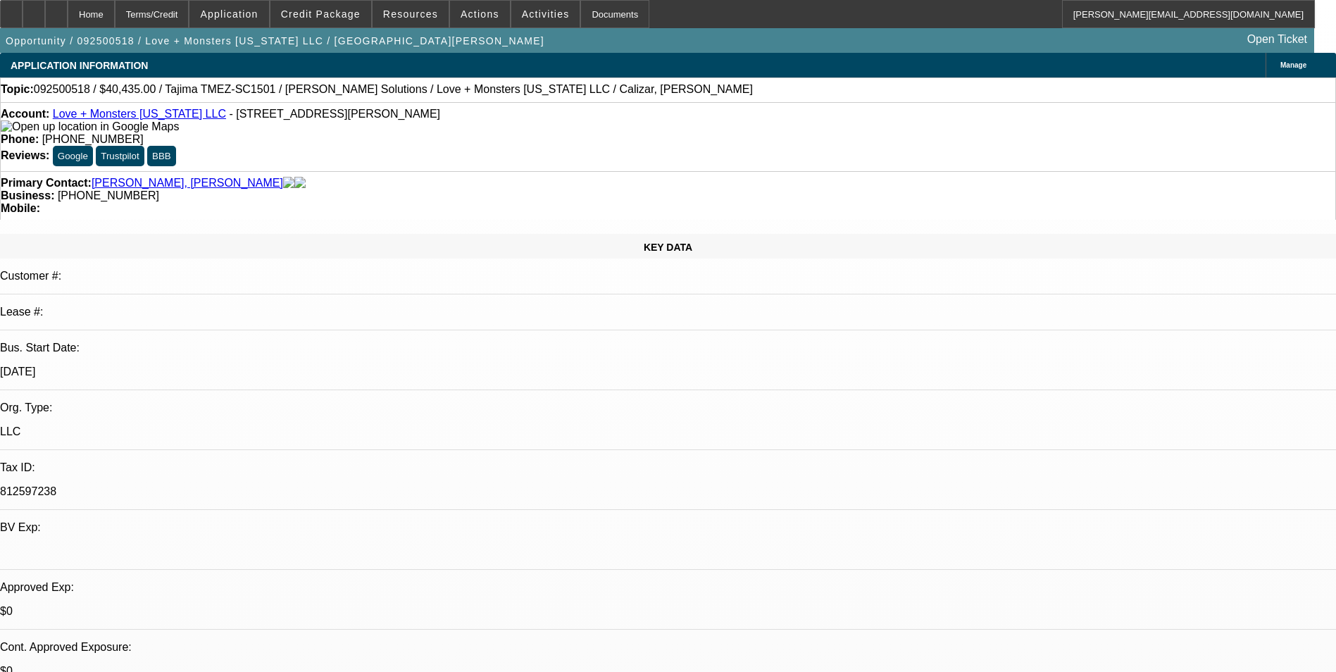
select select "0"
select select "6"
select select "0"
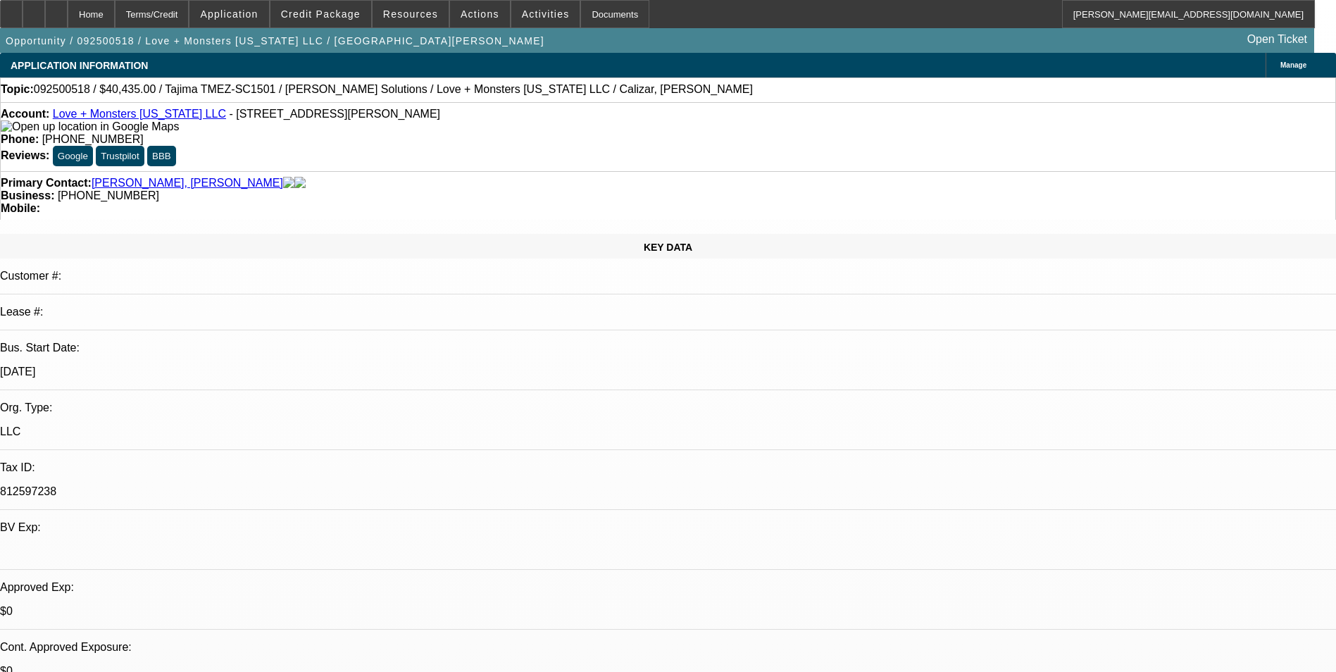
select select "0"
select select "6"
select select "0"
select select "2"
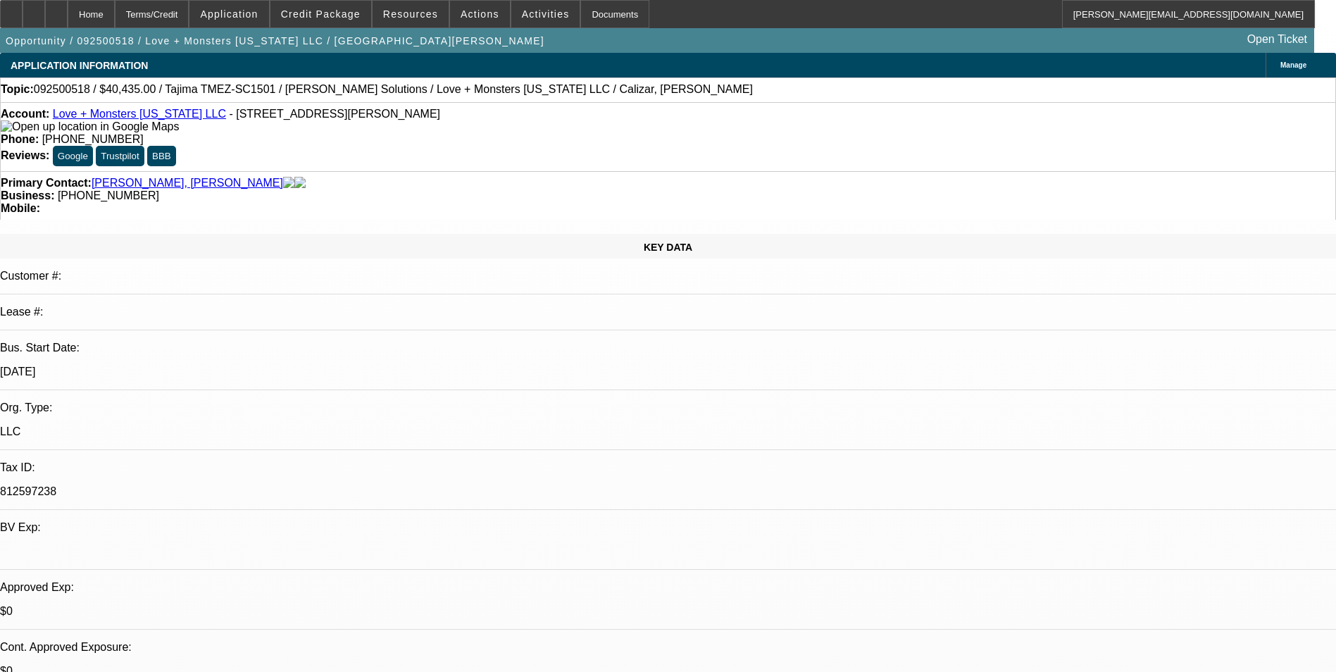
select select "2"
select select "0.1"
select select "4"
select select "0"
select select "2"
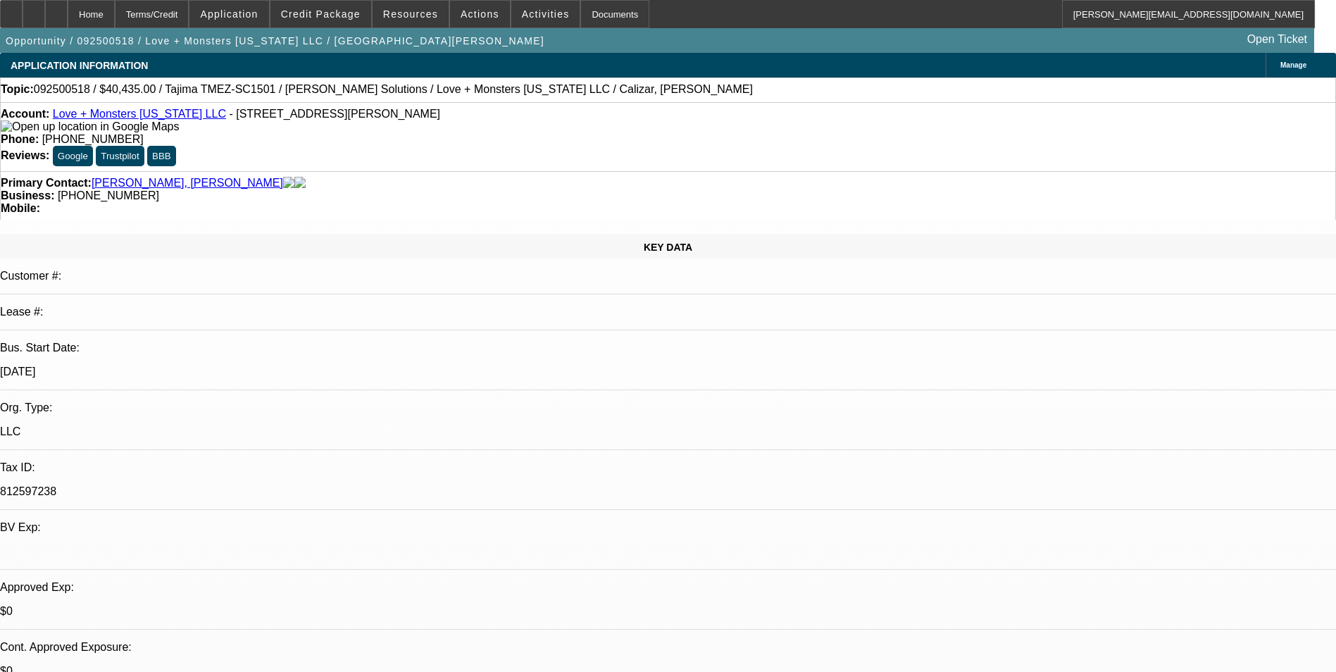
select select "2"
select select "0"
select select "6"
click at [339, 15] on span "Credit Package" at bounding box center [321, 13] width 80 height 11
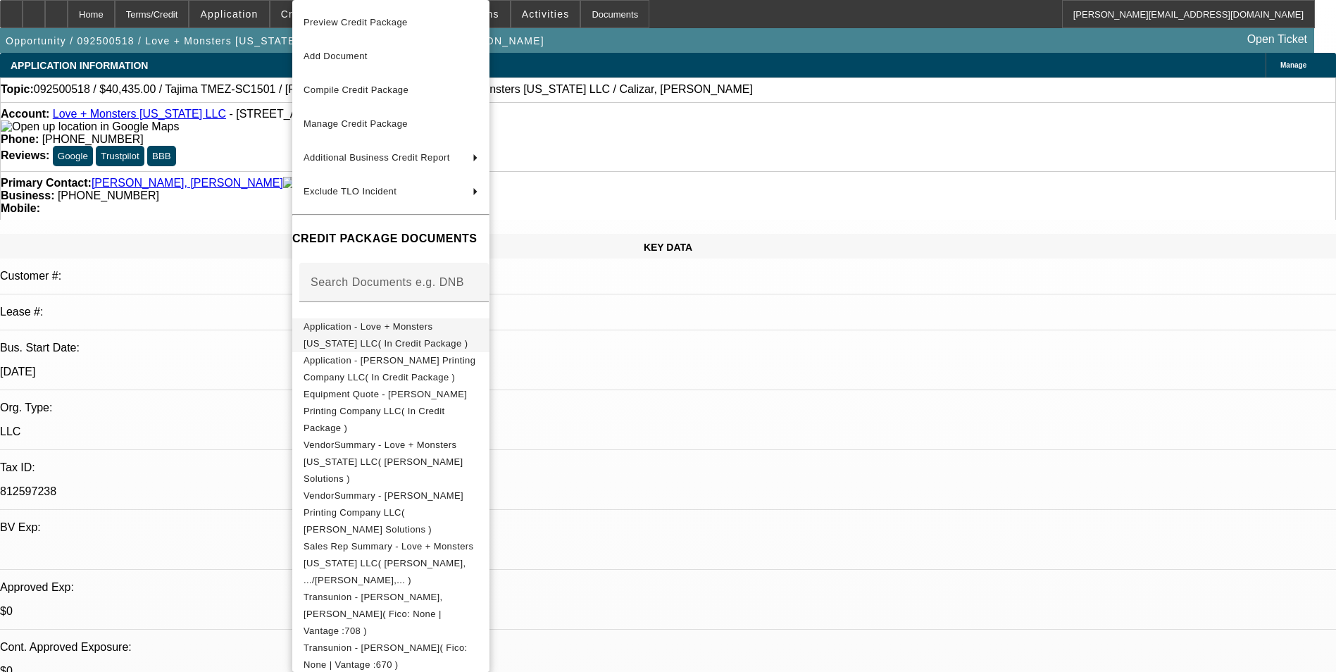
click at [468, 326] on span "Application - Love + Monsters Hawaii LLC( In Credit Package )" at bounding box center [386, 334] width 164 height 27
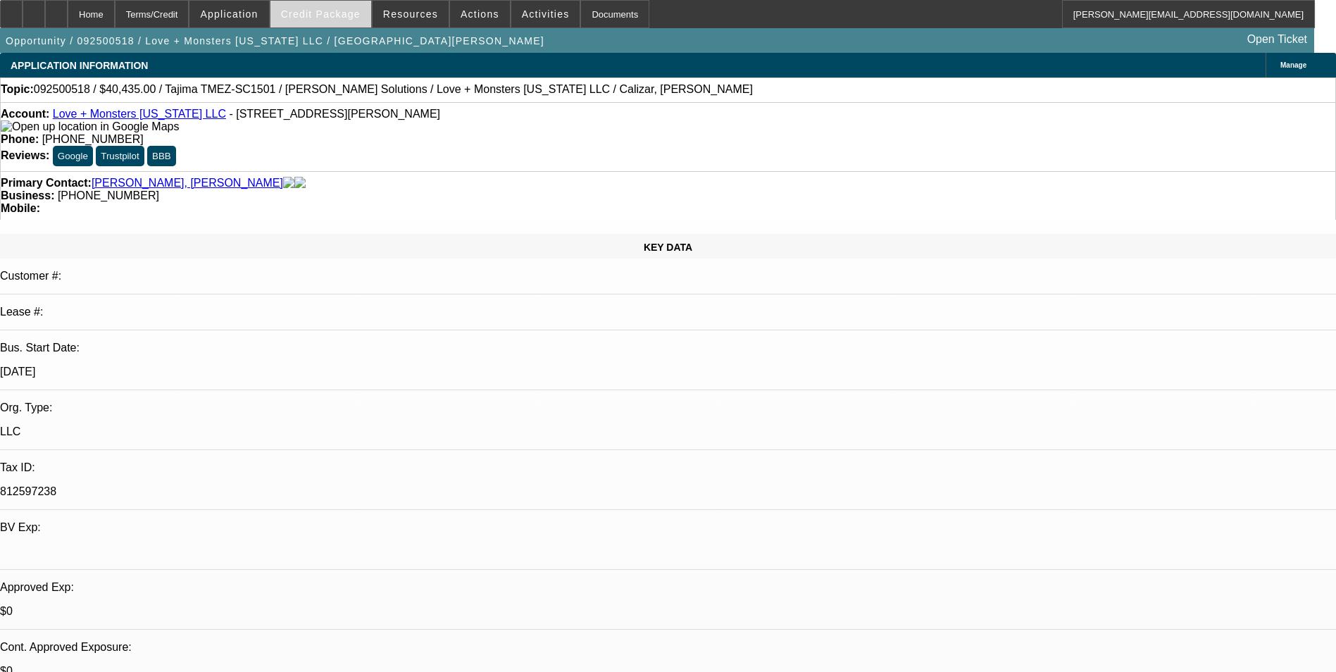
click at [353, 15] on span "Credit Package" at bounding box center [321, 13] width 80 height 11
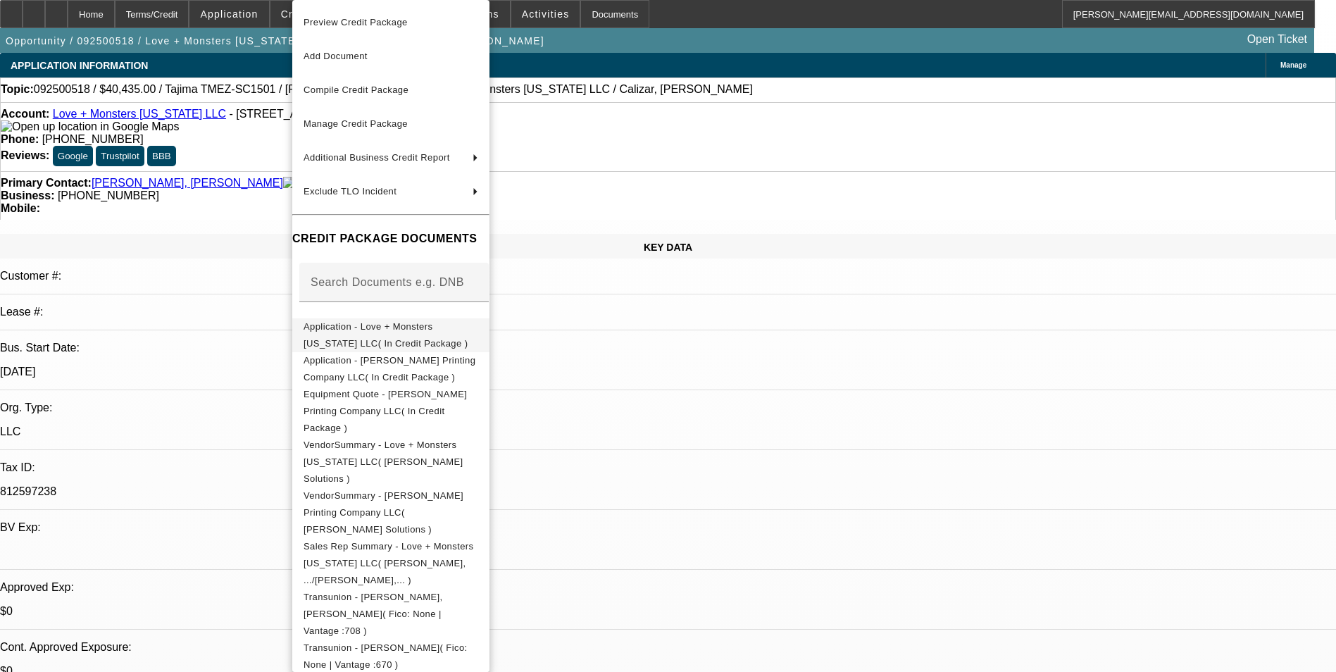
click at [409, 325] on span "Application - Love + Monsters Hawaii LLC( In Credit Package )" at bounding box center [386, 334] width 164 height 27
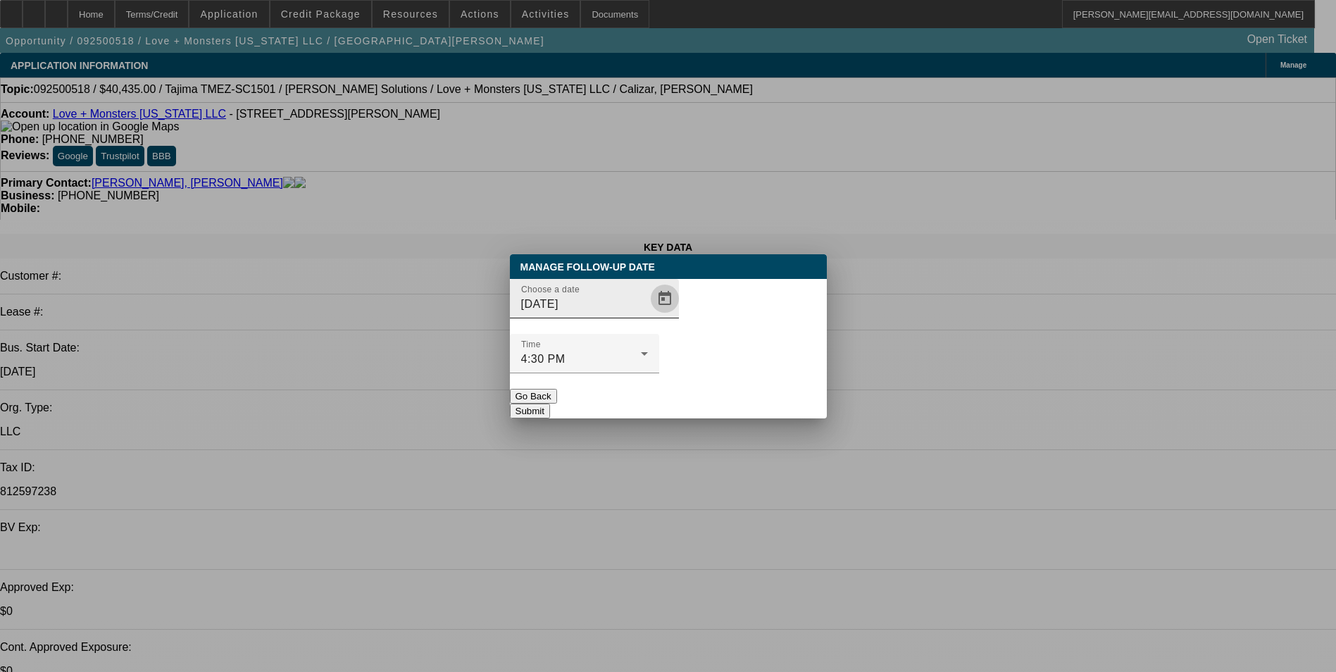
click at [648, 316] on span "Open calendar" at bounding box center [665, 299] width 34 height 34
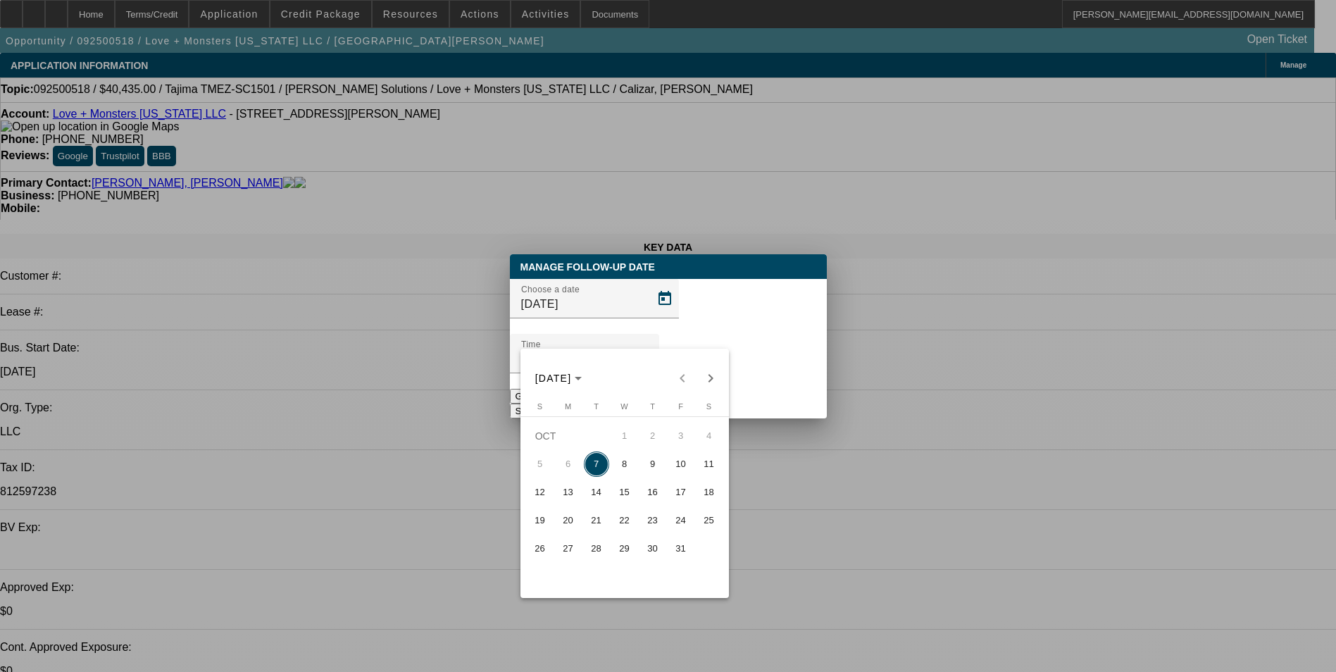
drag, startPoint x: 624, startPoint y: 471, endPoint x: 639, endPoint y: 458, distance: 19.9
click at [624, 470] on span "8" at bounding box center [624, 463] width 25 height 25
type input "10/8/2025"
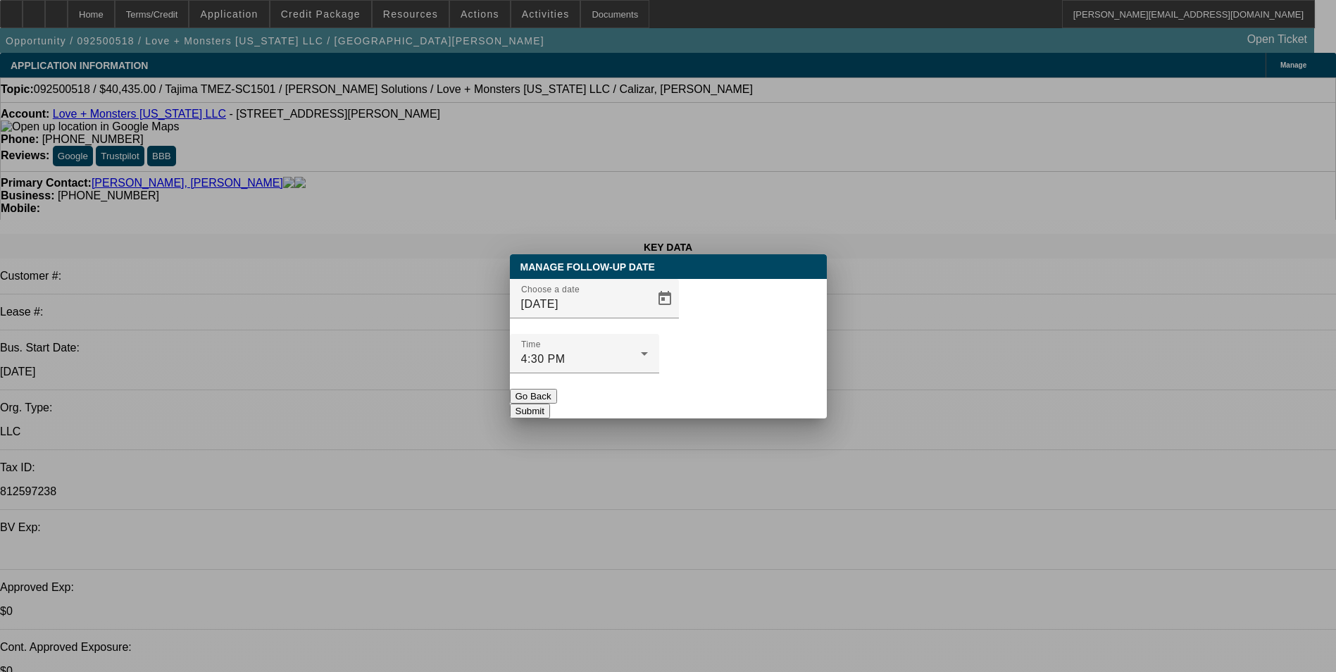
click at [550, 404] on button "Submit" at bounding box center [530, 411] width 40 height 15
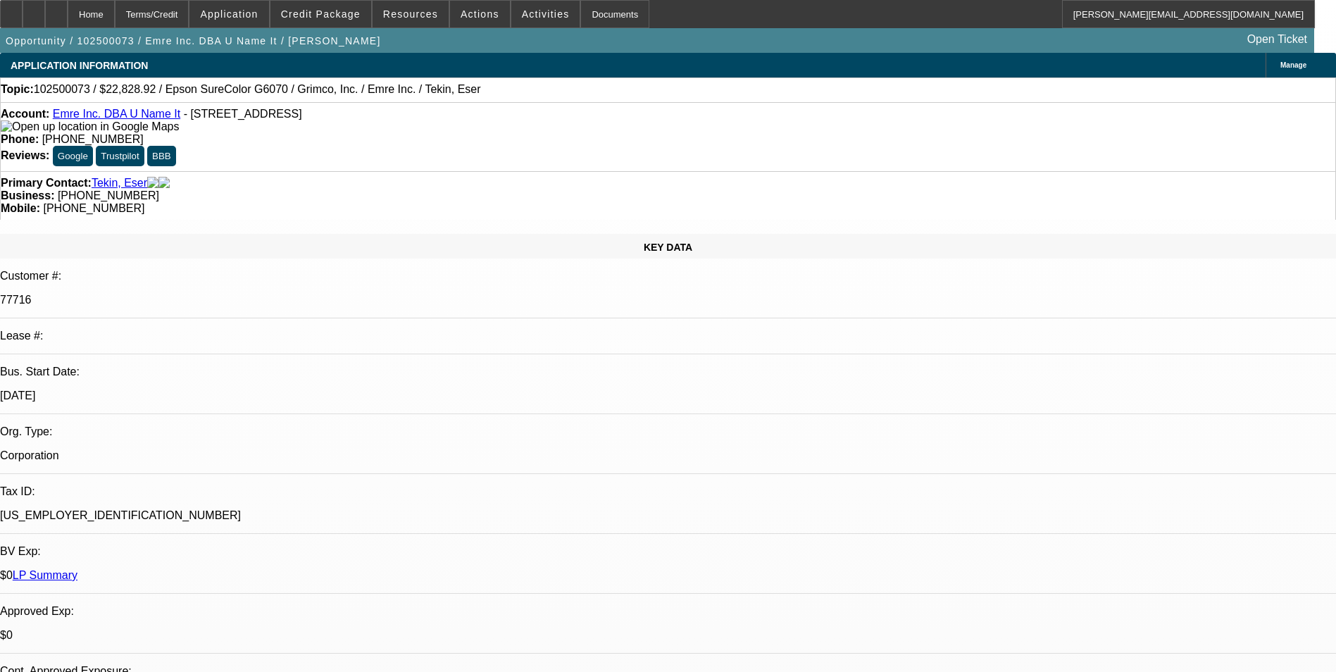
select select "0"
select select "2"
select select "0"
select select "2"
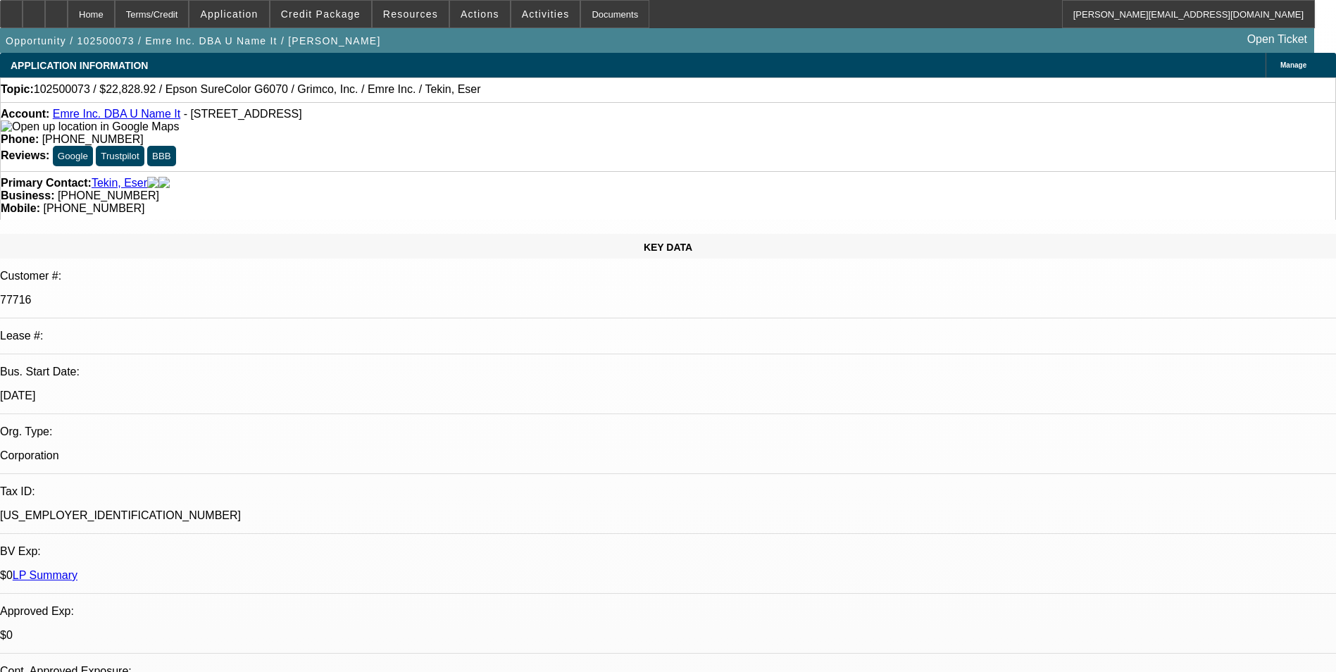
select select "0"
select select "1"
select select "2"
select select "1"
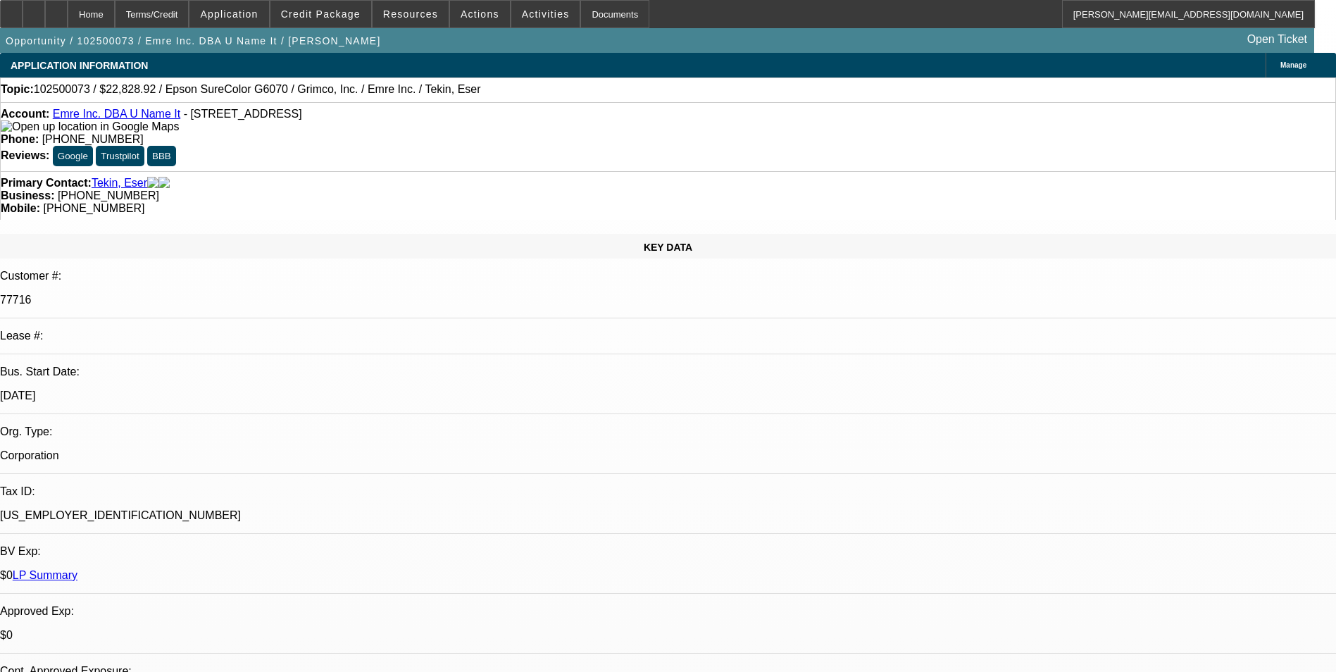
select select "2"
click at [352, 18] on span "Credit Package" at bounding box center [321, 13] width 80 height 11
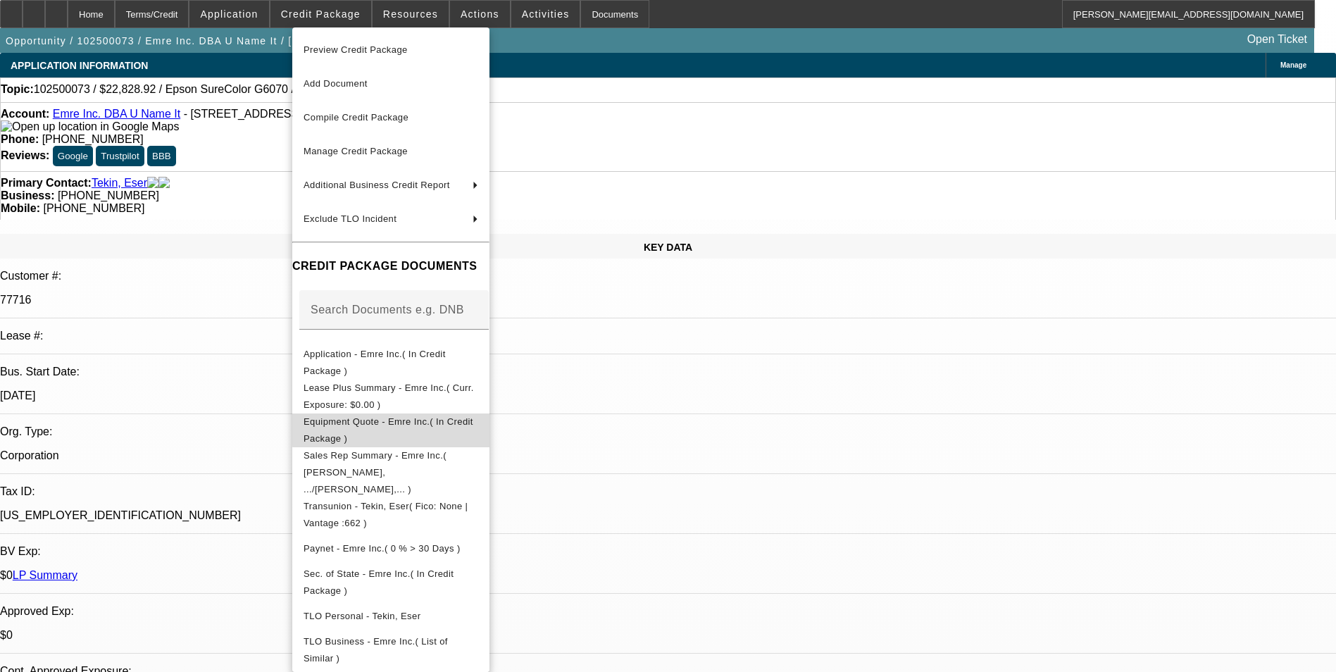
click at [471, 419] on span "Equipment Quote - Emre Inc.( In Credit Package )" at bounding box center [391, 430] width 175 height 34
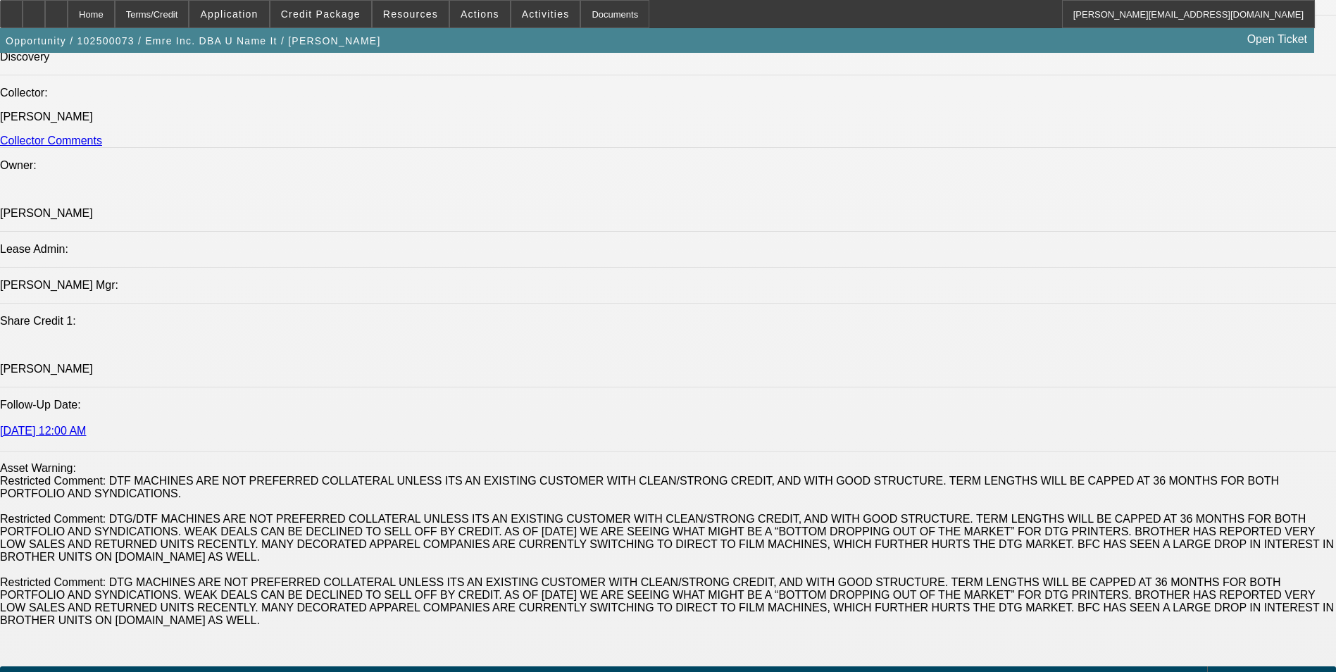
scroll to position [1902, 0]
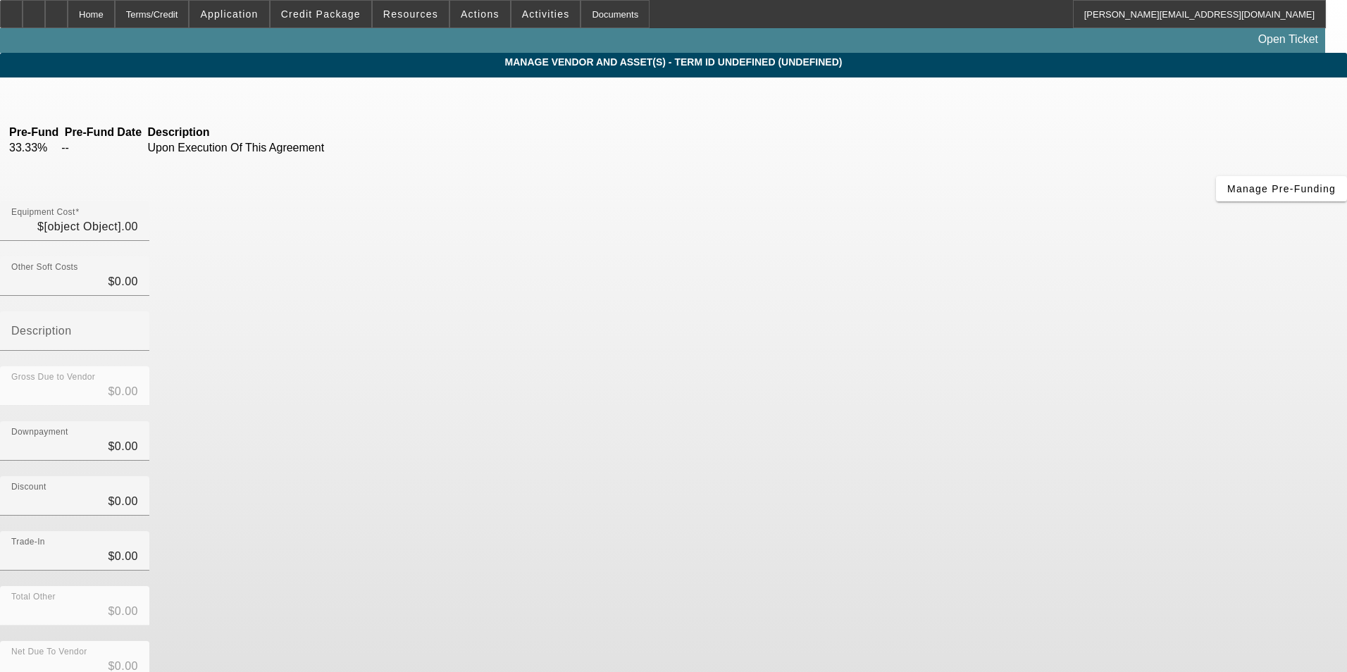
type input "$22,828.92"
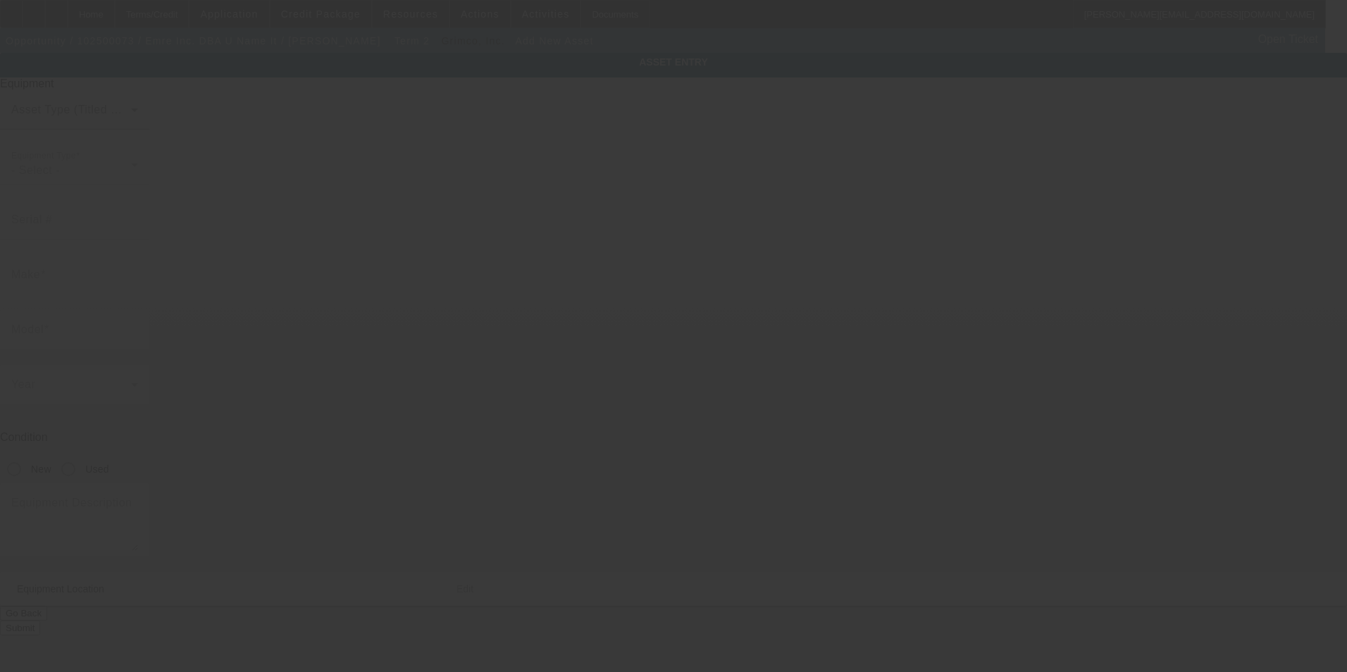
type input "7731 W 92nd Ave"
type input "Westminster"
type input "80021"
type input "Jefferson"
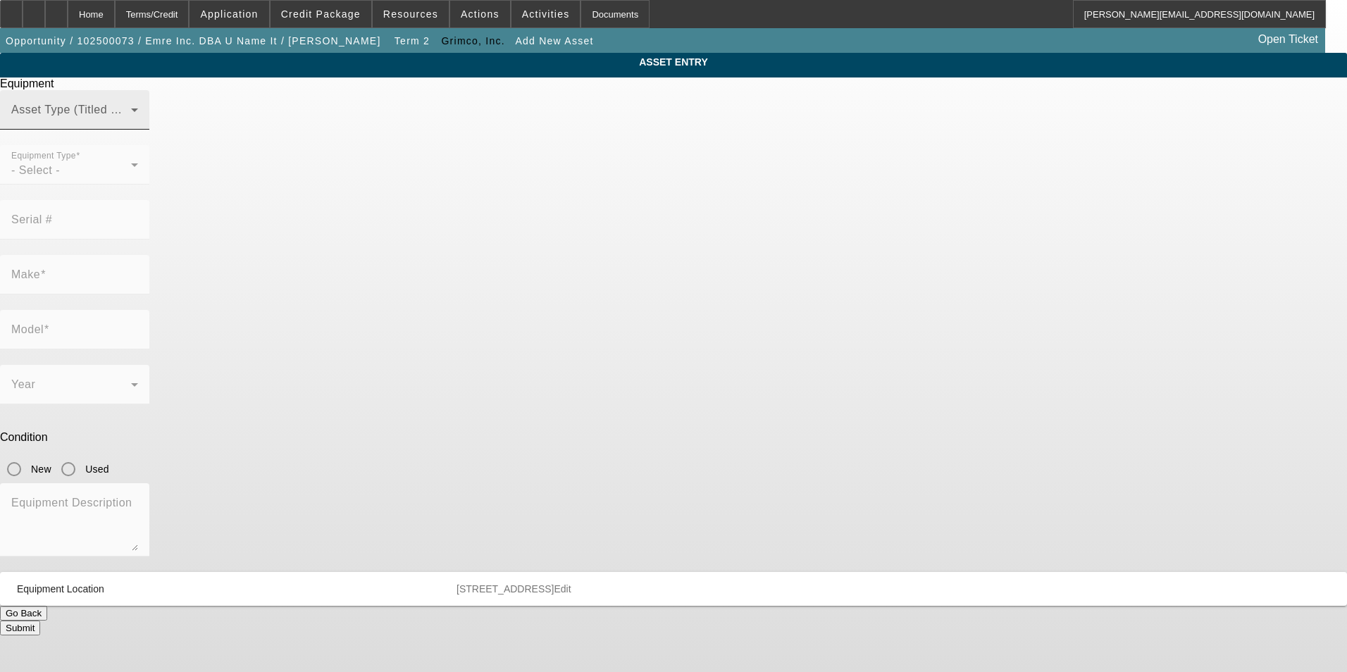
click at [131, 124] on span at bounding box center [71, 115] width 120 height 17
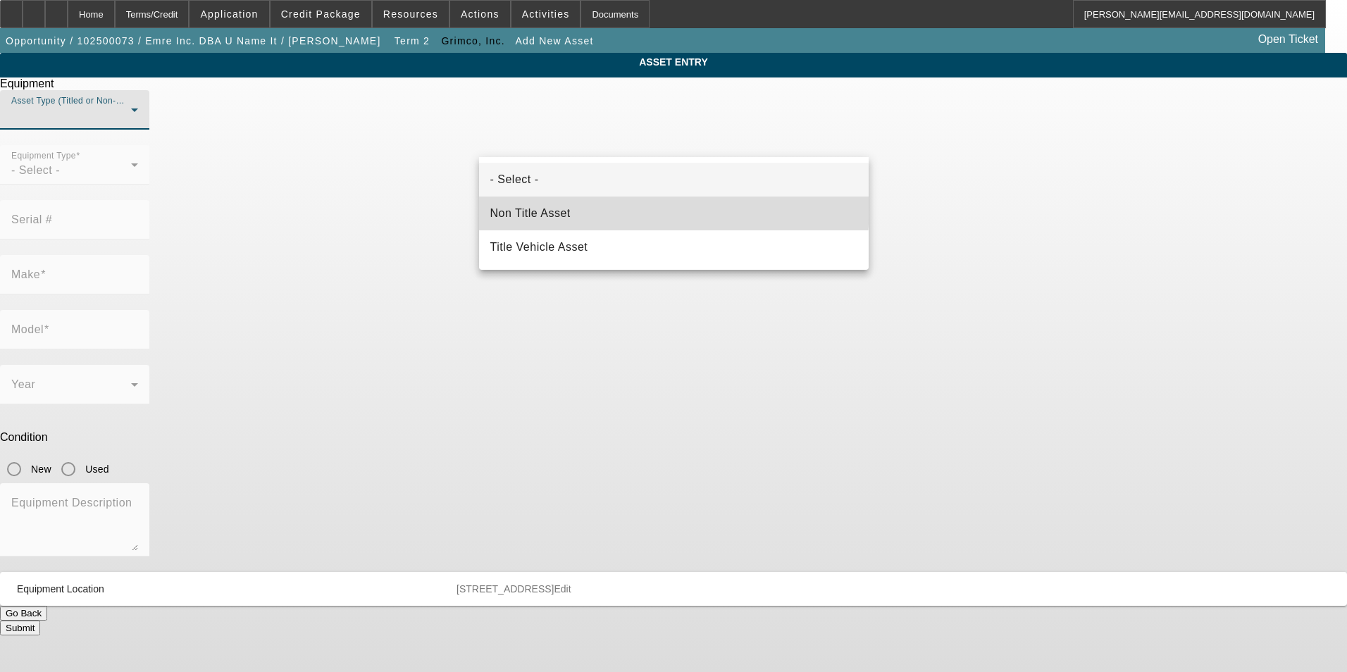
click at [649, 208] on mat-option "Non Title Asset" at bounding box center [673, 213] width 389 height 34
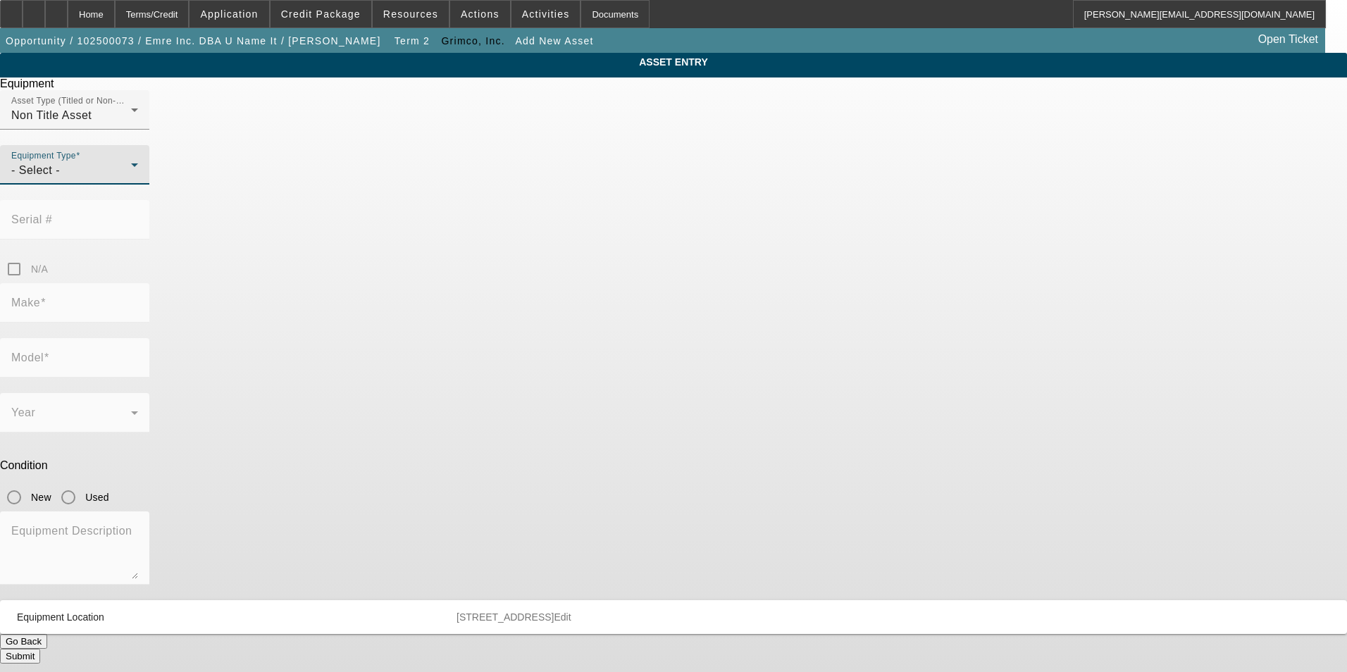
click at [131, 179] on div "- Select -" at bounding box center [71, 170] width 120 height 17
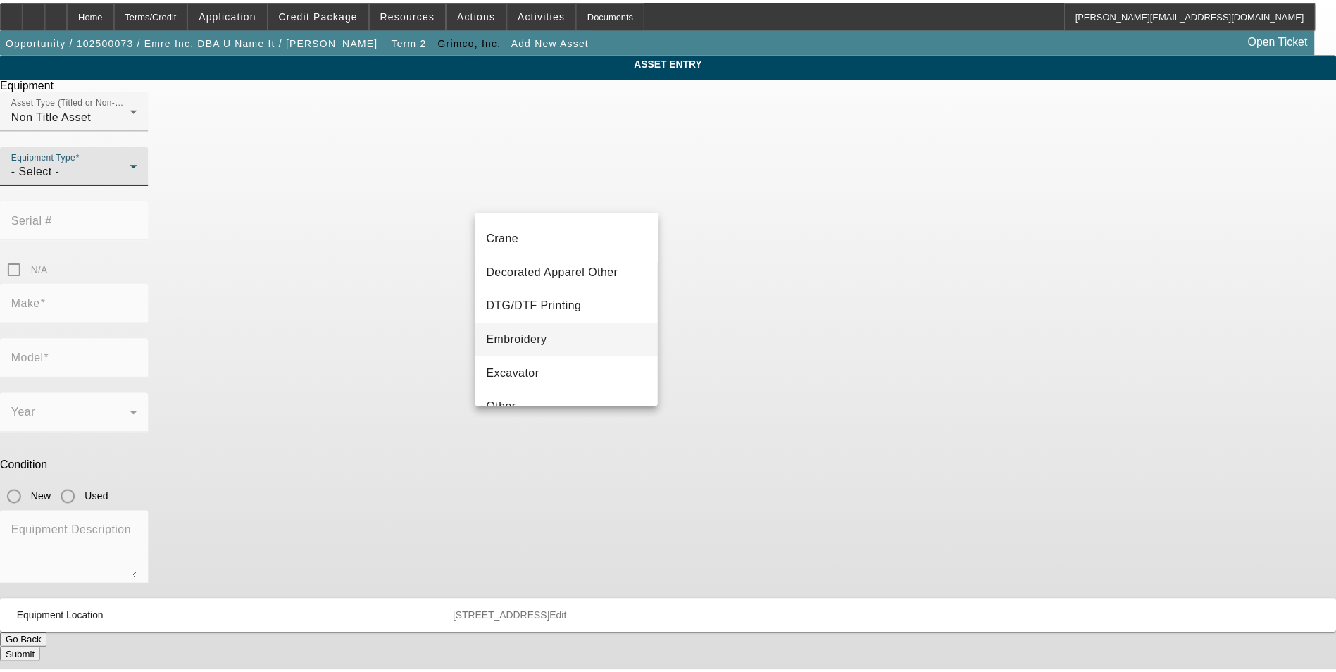
scroll to position [141, 0]
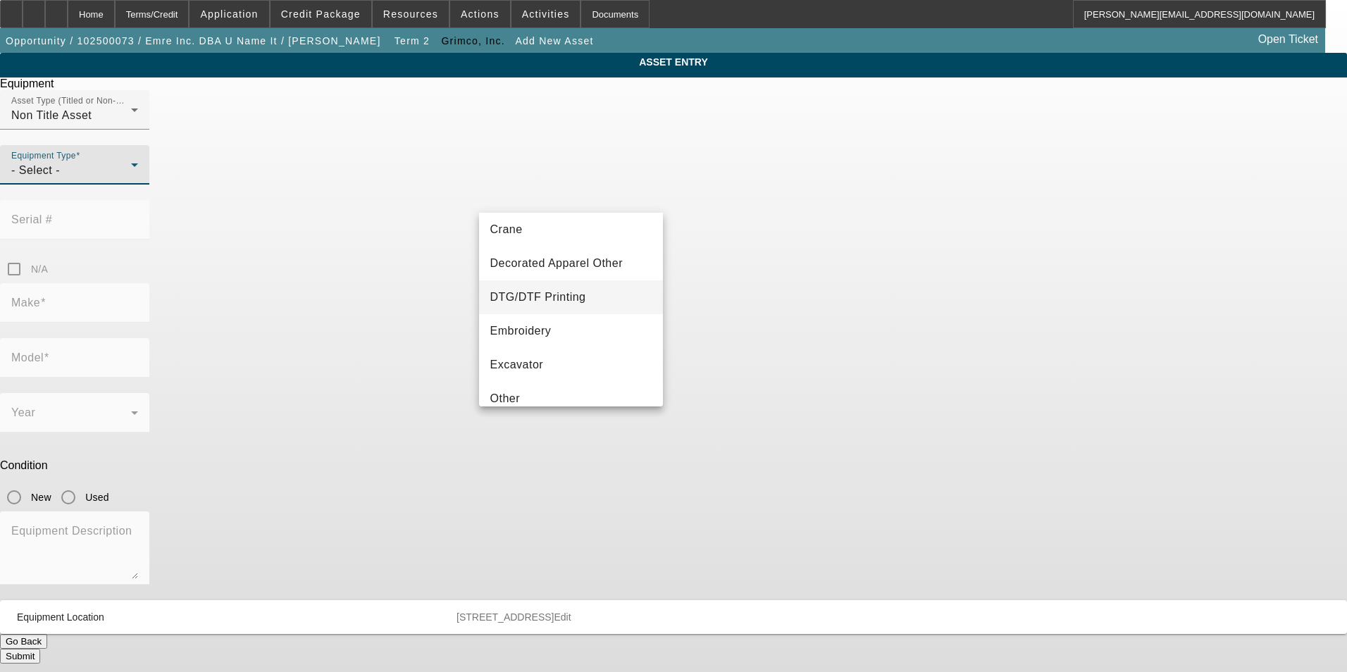
click at [584, 298] on mat-option "DTG/DTF Printing" at bounding box center [571, 297] width 185 height 34
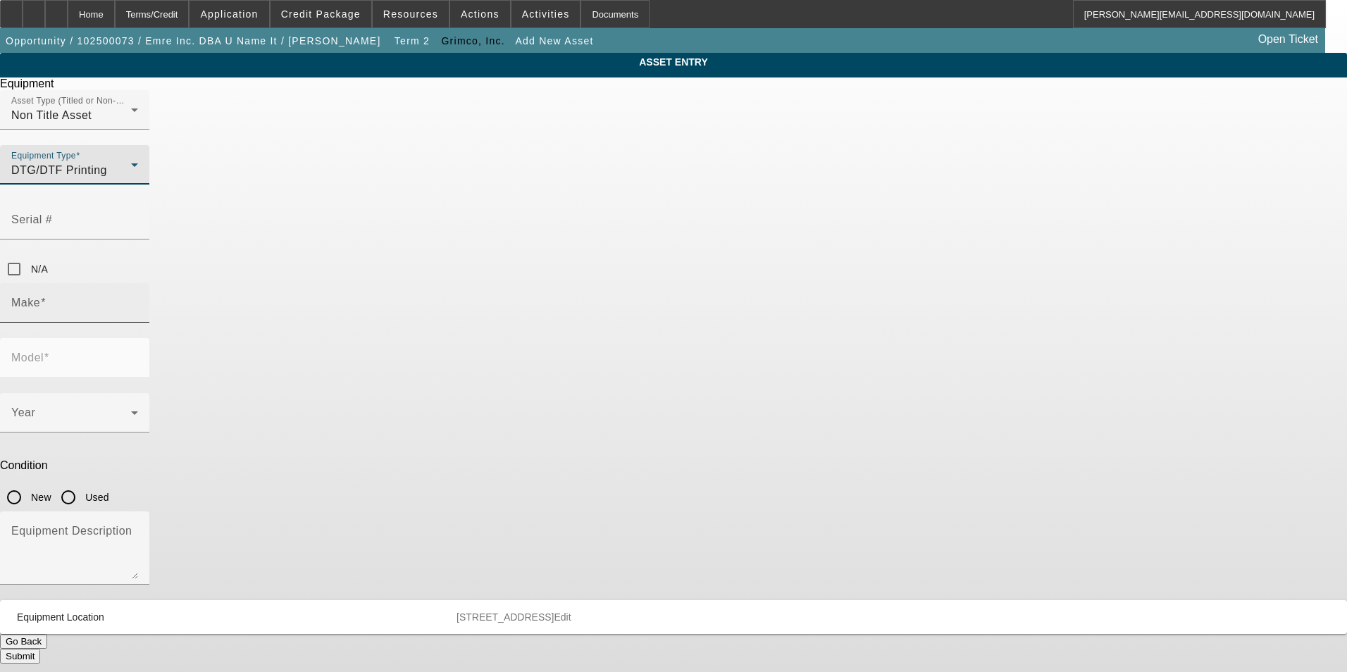
click at [138, 300] on input "Make" at bounding box center [74, 308] width 127 height 17
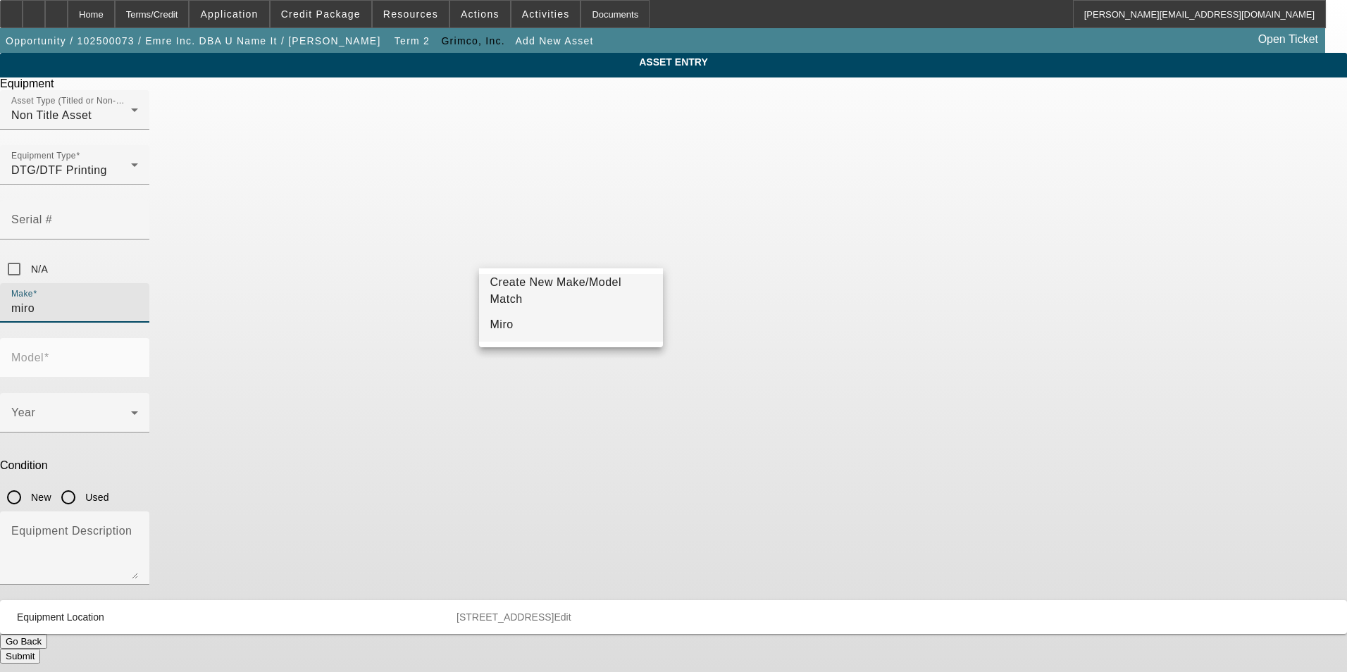
click at [556, 326] on mat-option "Miro" at bounding box center [571, 325] width 185 height 34
type input "Miro"
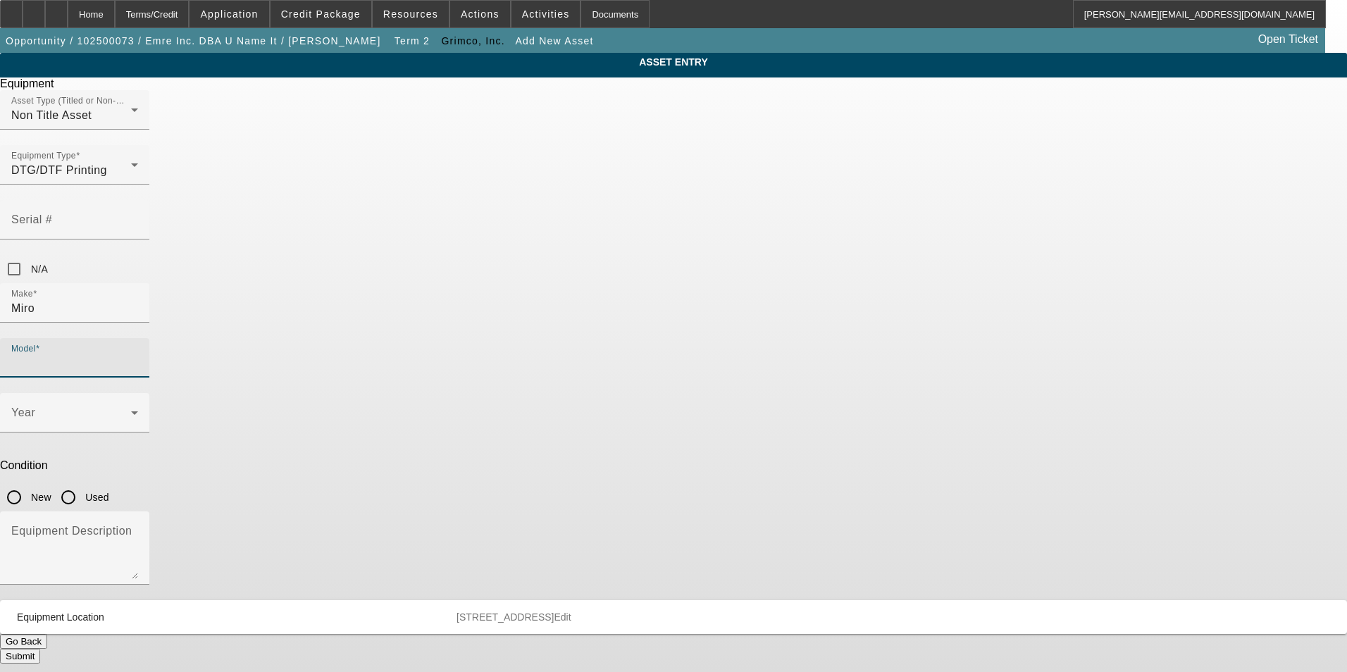
click at [138, 355] on input "Model" at bounding box center [74, 363] width 127 height 17
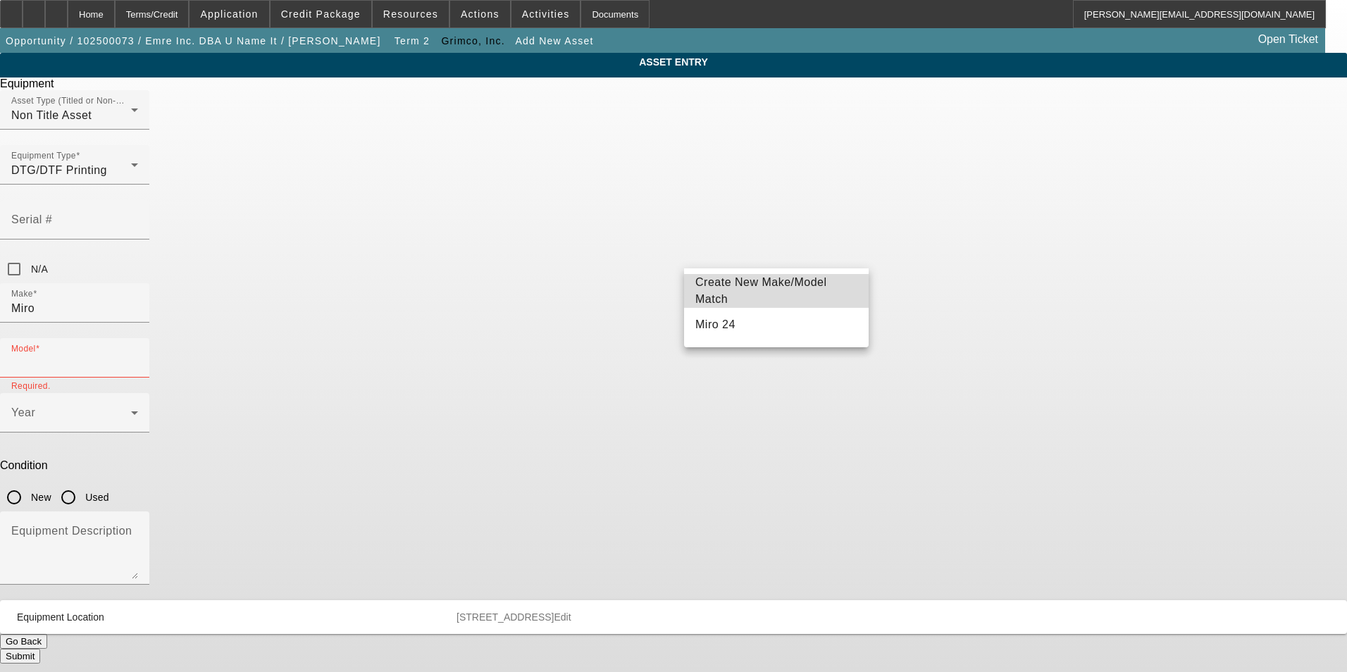
click at [800, 292] on span "Create New Make/Model Match" at bounding box center [761, 290] width 132 height 29
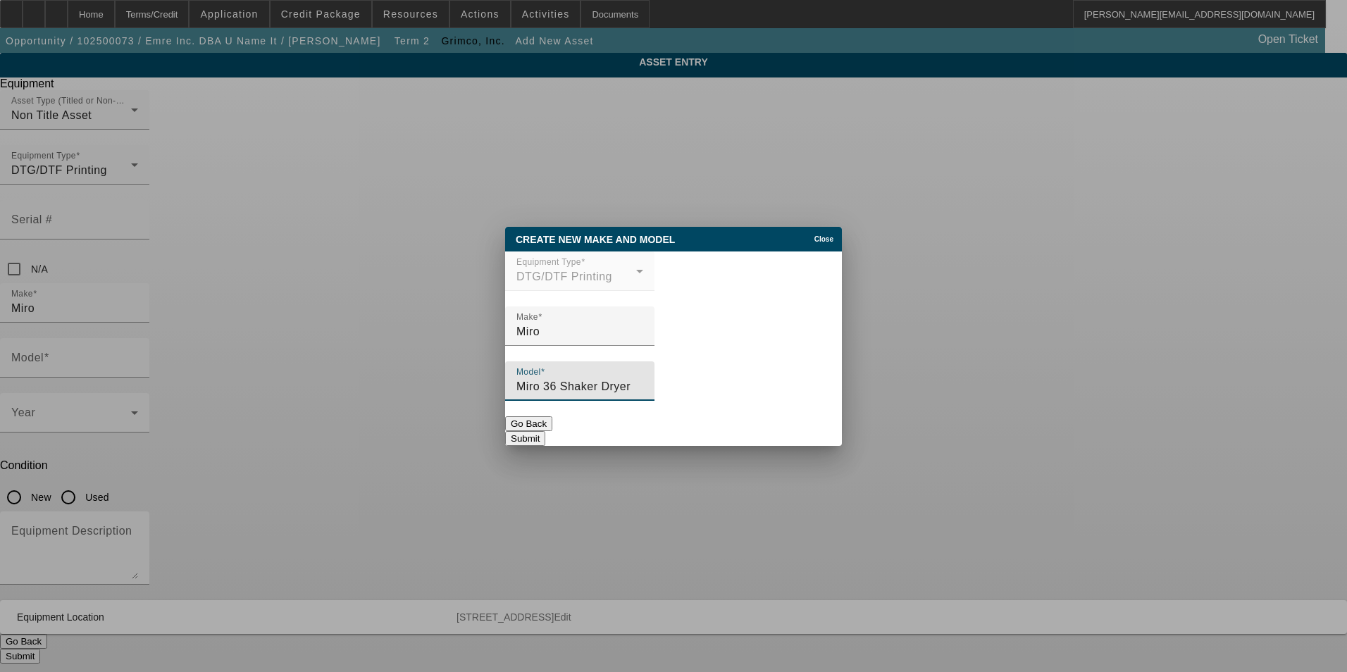
type input "Miro 36 Shaker Dryer"
click at [545, 431] on button "Submit" at bounding box center [525, 438] width 40 height 15
type input "Miro 36 Shaker Dryer"
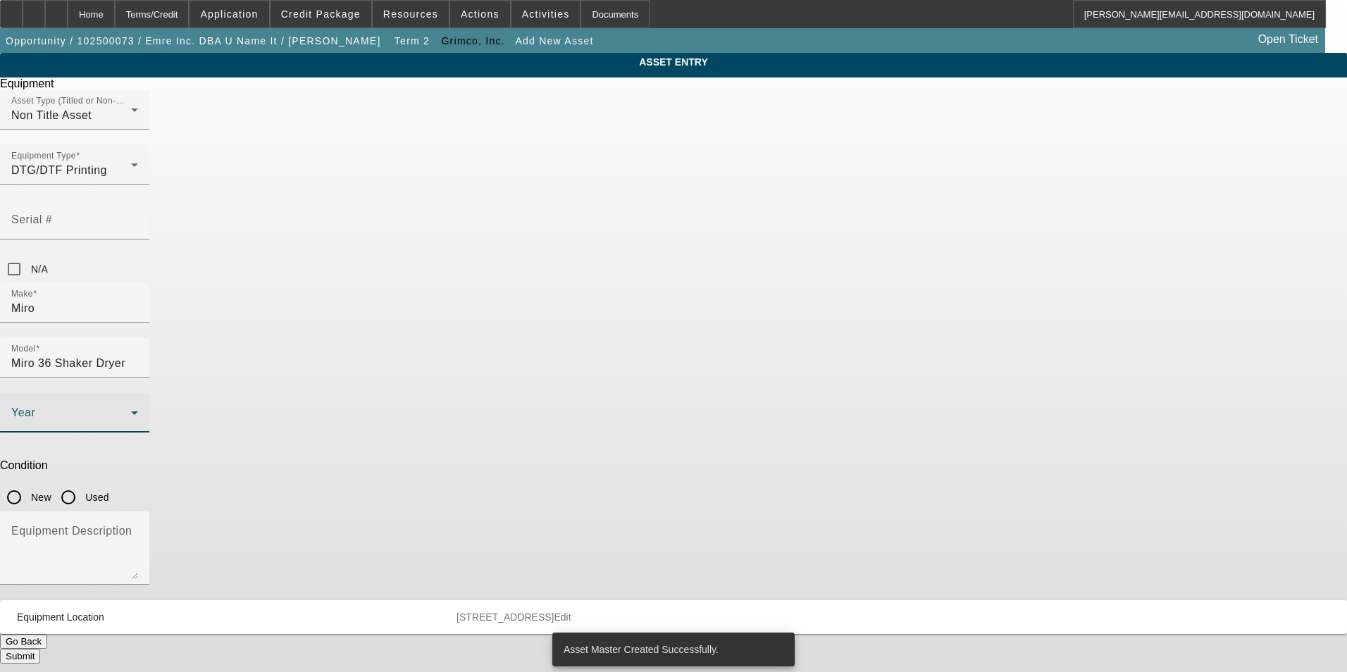
click at [131, 410] on span at bounding box center [71, 418] width 120 height 17
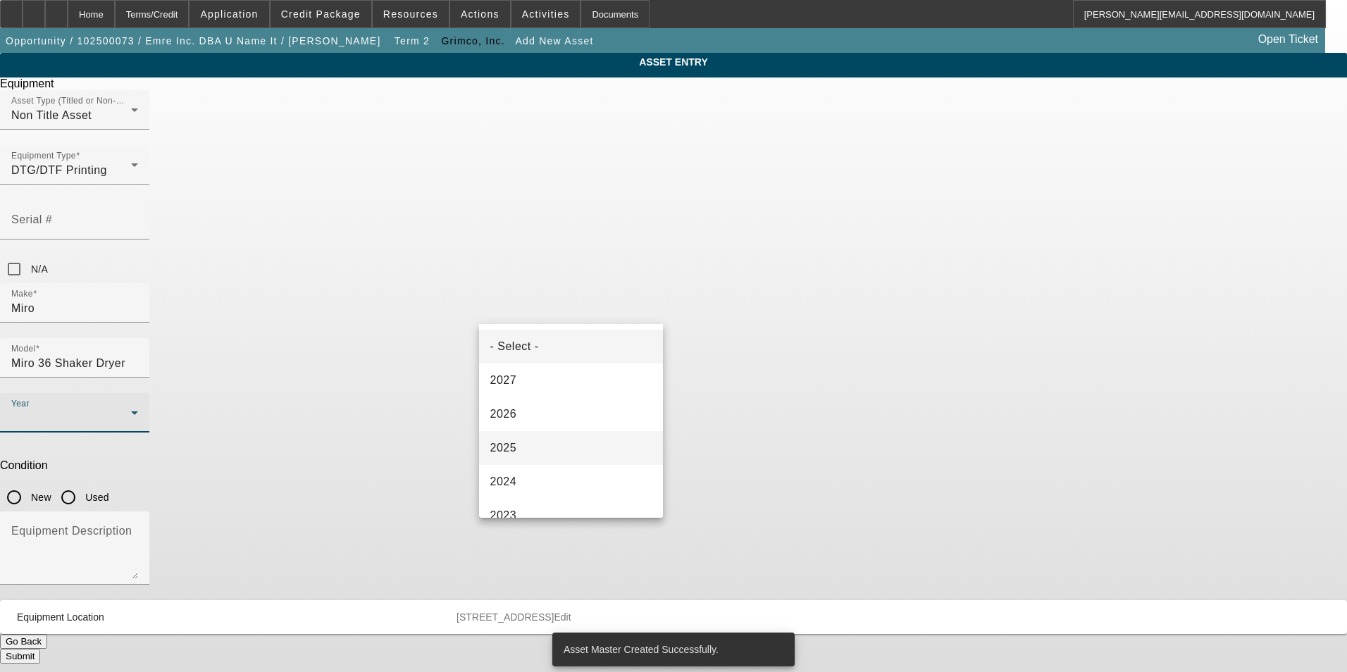
drag, startPoint x: 574, startPoint y: 449, endPoint x: 634, endPoint y: 354, distance: 112.9
click at [573, 449] on mat-option "2025" at bounding box center [571, 448] width 185 height 34
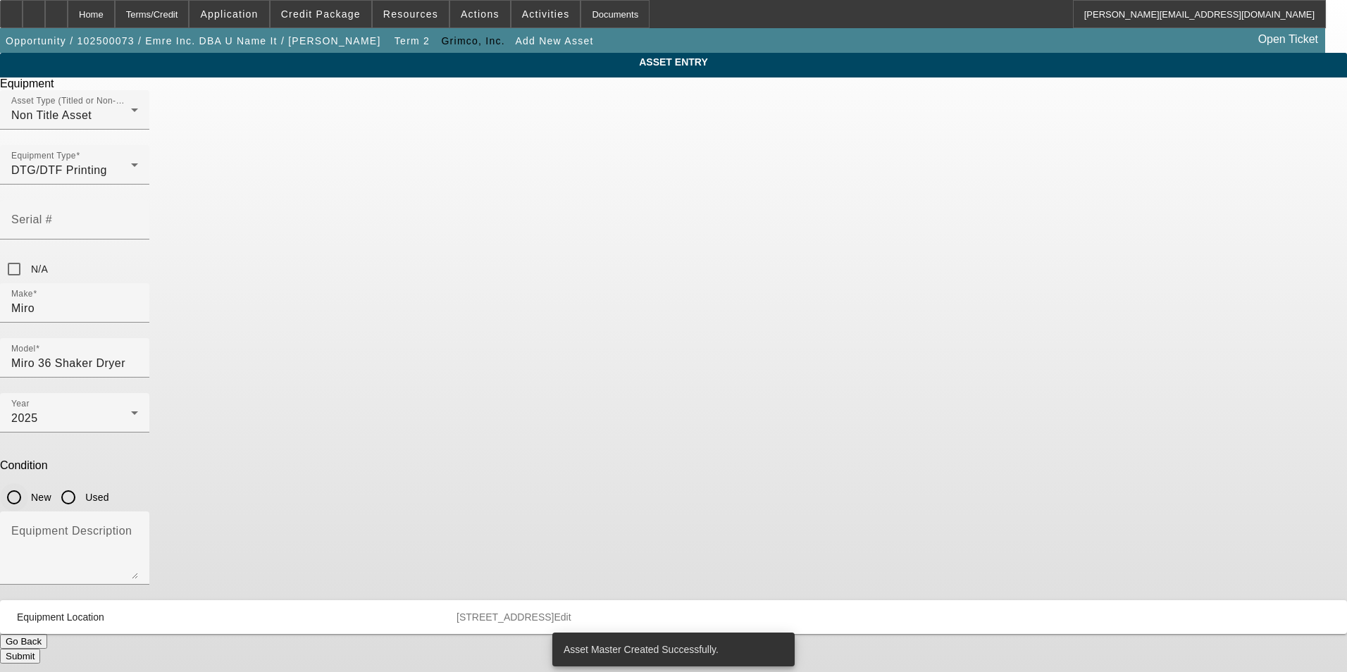
click at [28, 483] on input "New" at bounding box center [14, 497] width 28 height 28
radio input "true"
click at [138, 528] on textarea "Equipment Description" at bounding box center [74, 553] width 127 height 51
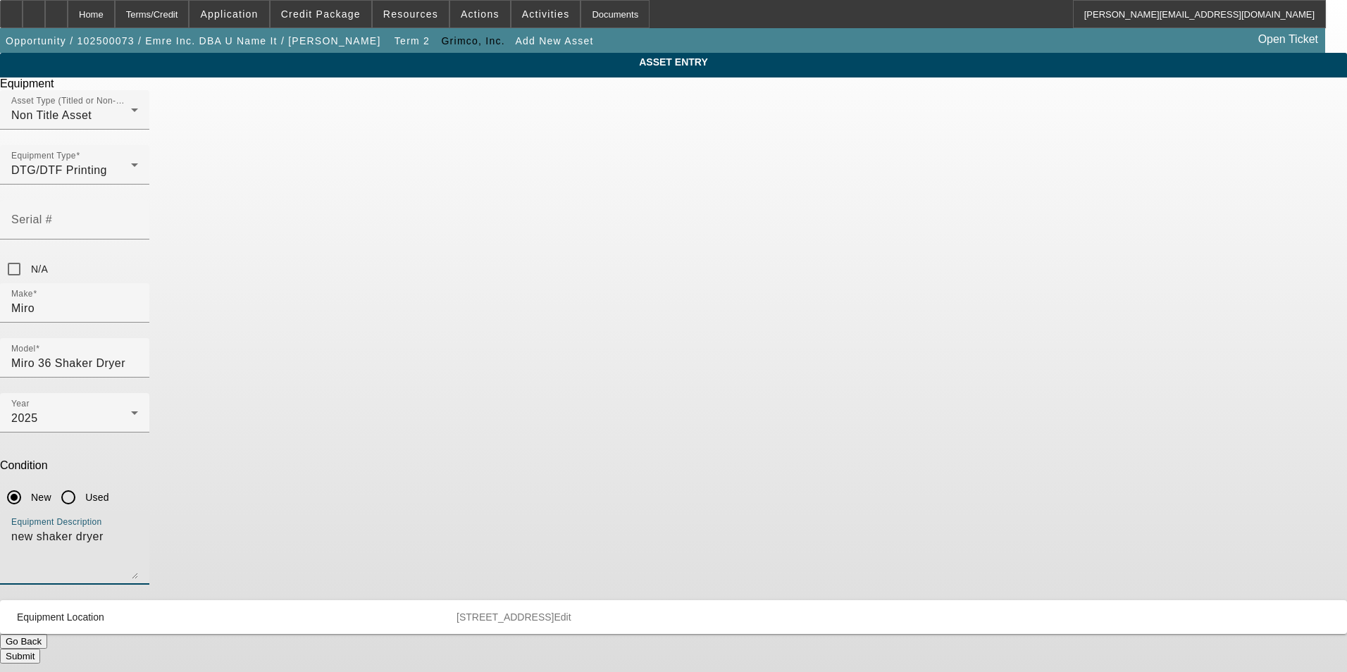
type textarea "new shaker dryer"
click at [40, 649] on button "Submit" at bounding box center [20, 656] width 40 height 15
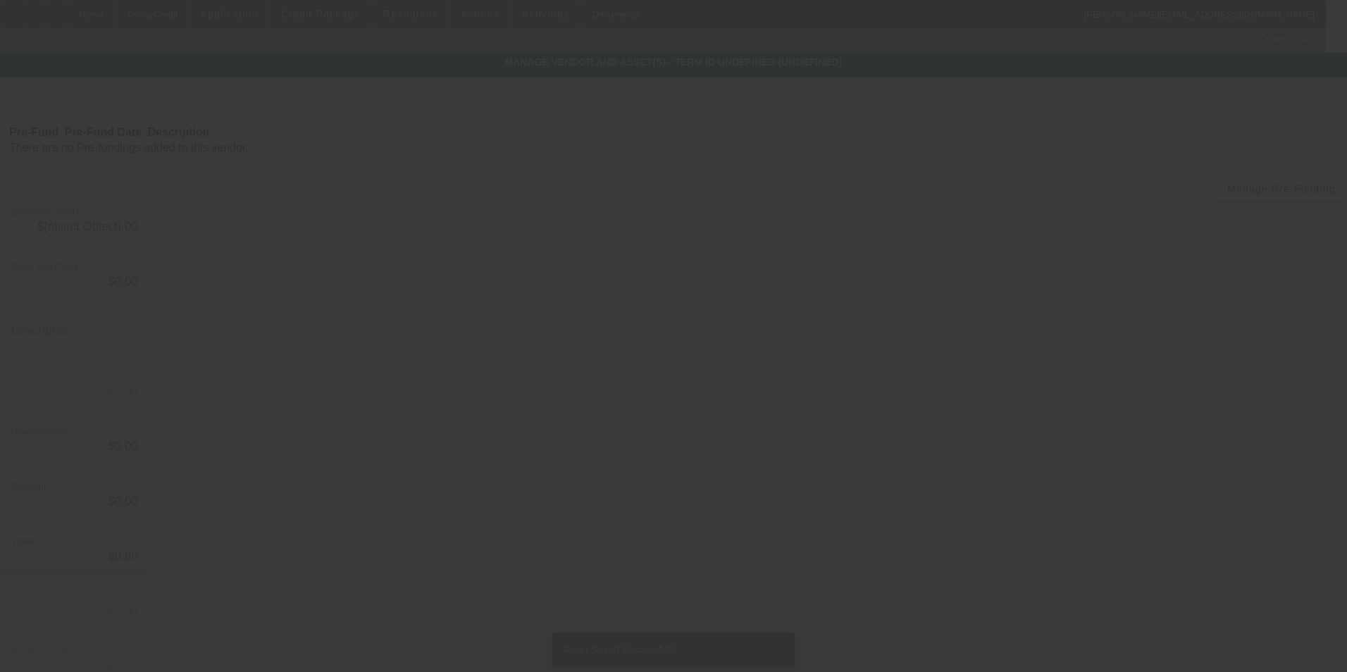
type input "$22,828.92"
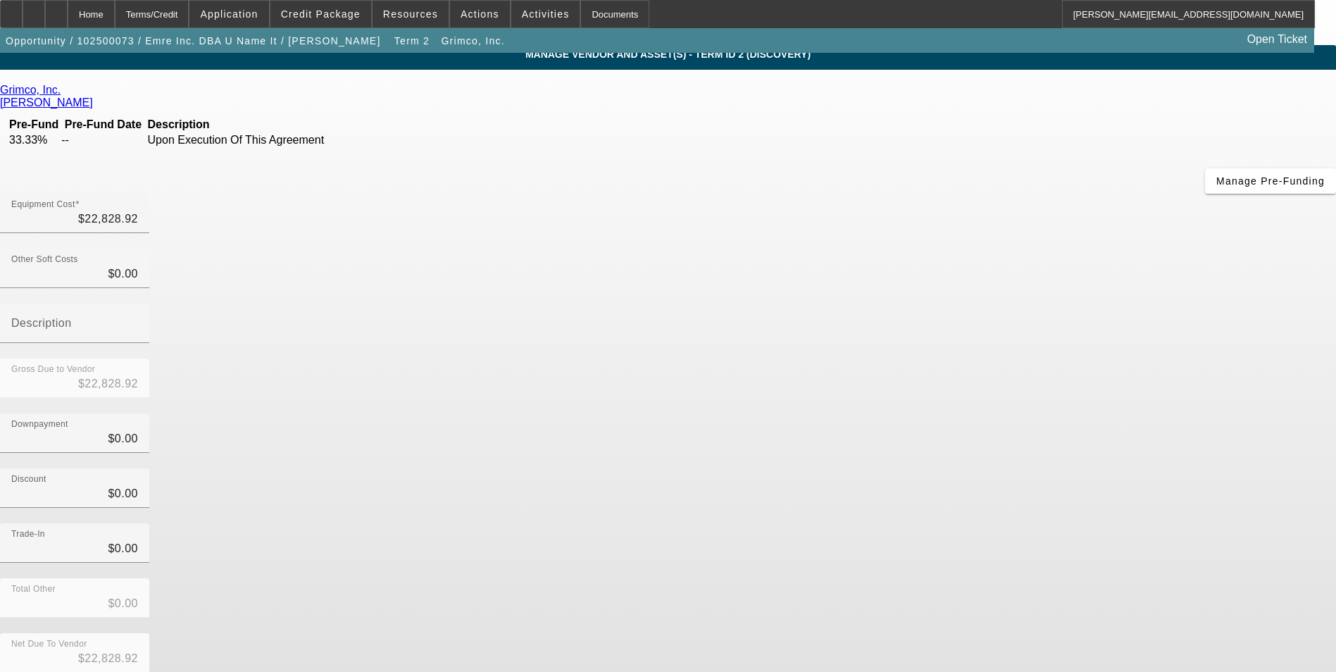
scroll to position [10, 0]
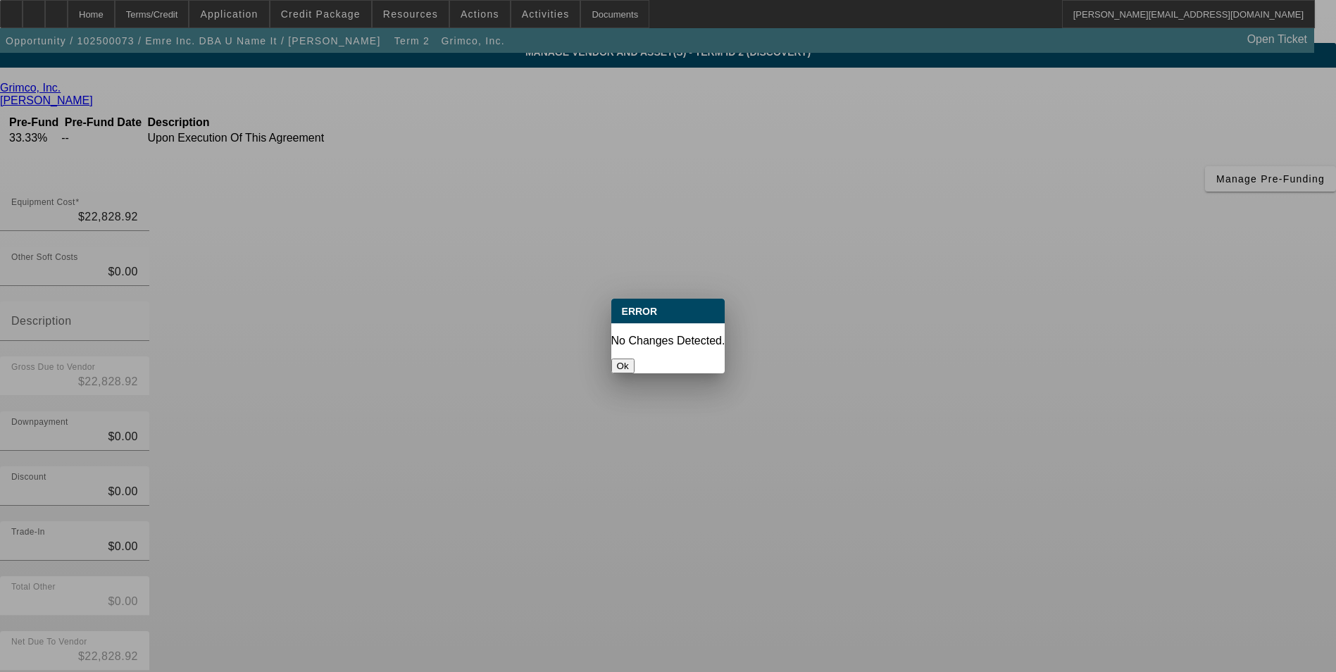
drag, startPoint x: 674, startPoint y: 348, endPoint x: 689, endPoint y: 319, distance: 32.4
click at [635, 358] on button "Ok" at bounding box center [622, 365] width 23 height 15
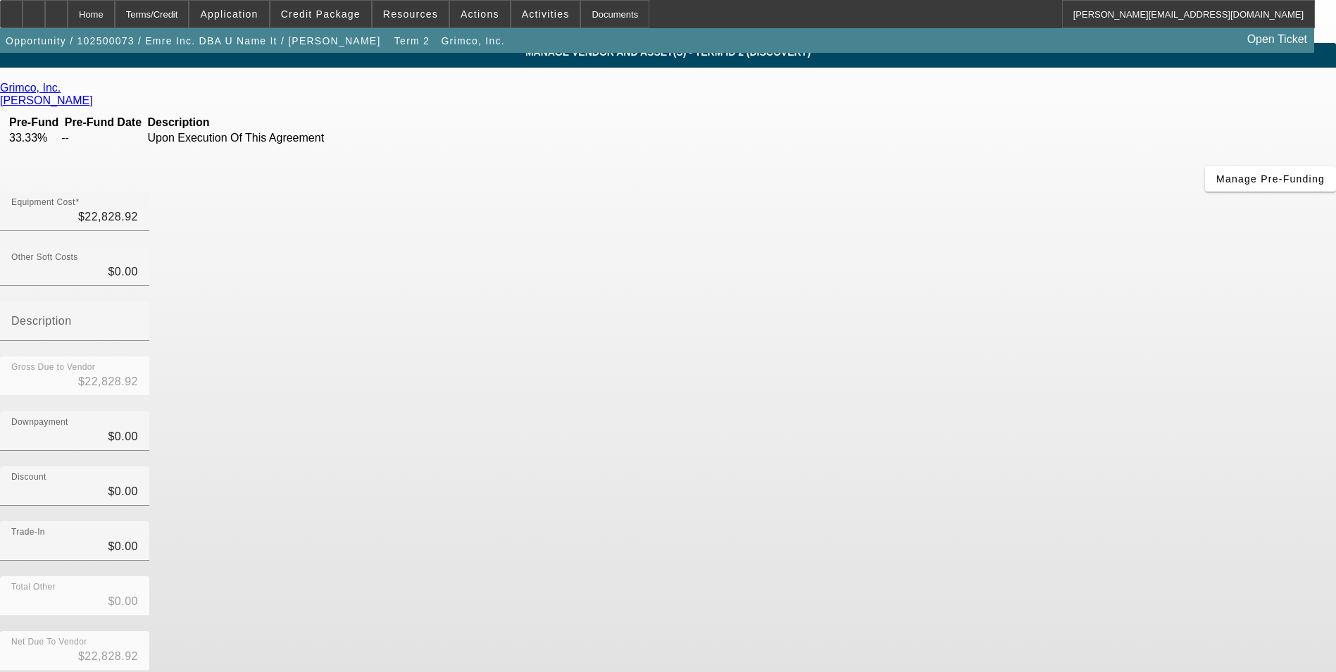
scroll to position [10, 0]
click at [138, 192] on div "Equipment Cost $22,828.92" at bounding box center [74, 211] width 127 height 39
type input "$22,828.92"
click at [938, 411] on div "Downpayment $0.00" at bounding box center [668, 438] width 1336 height 55
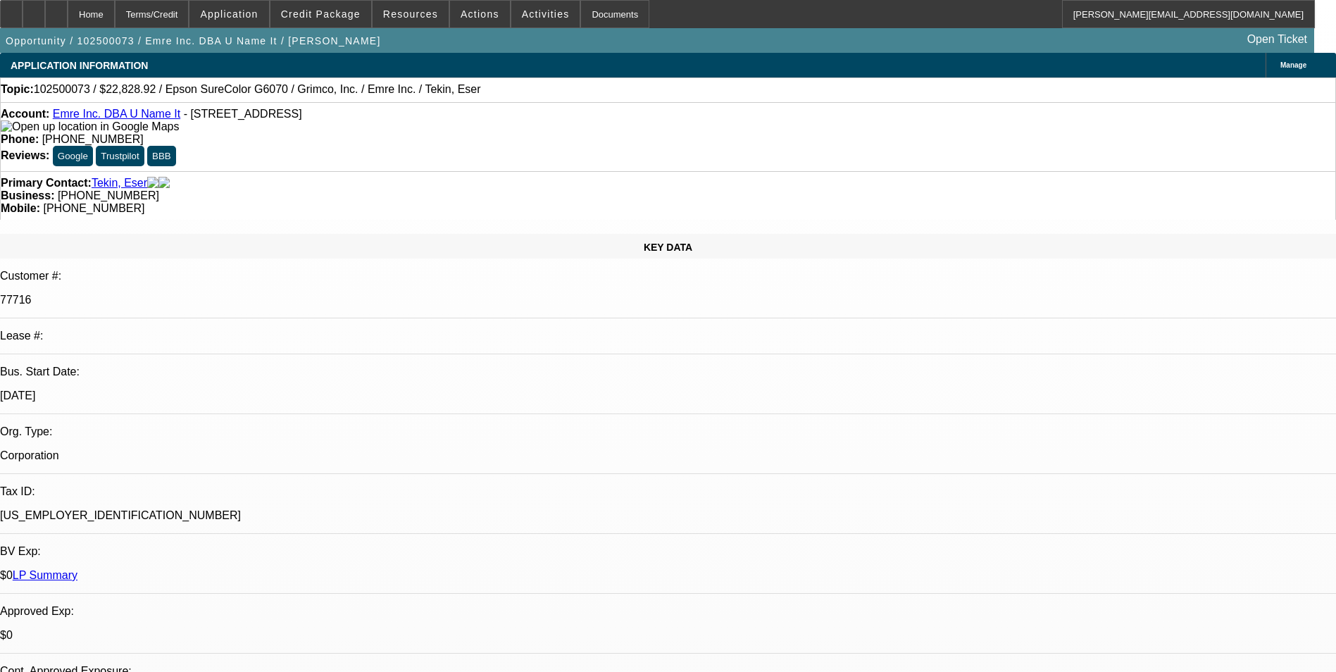
select select "0"
select select "2"
select select "0"
select select "2"
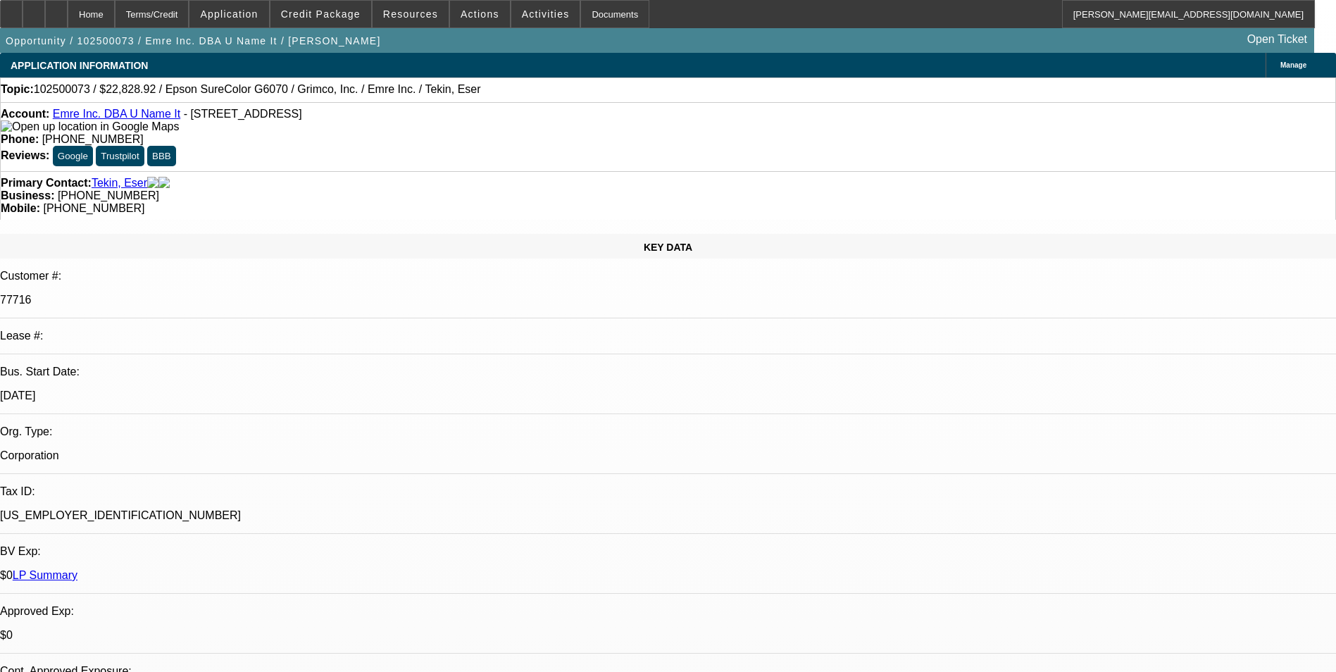
select select "0"
select select "2"
select select "0"
select select "2"
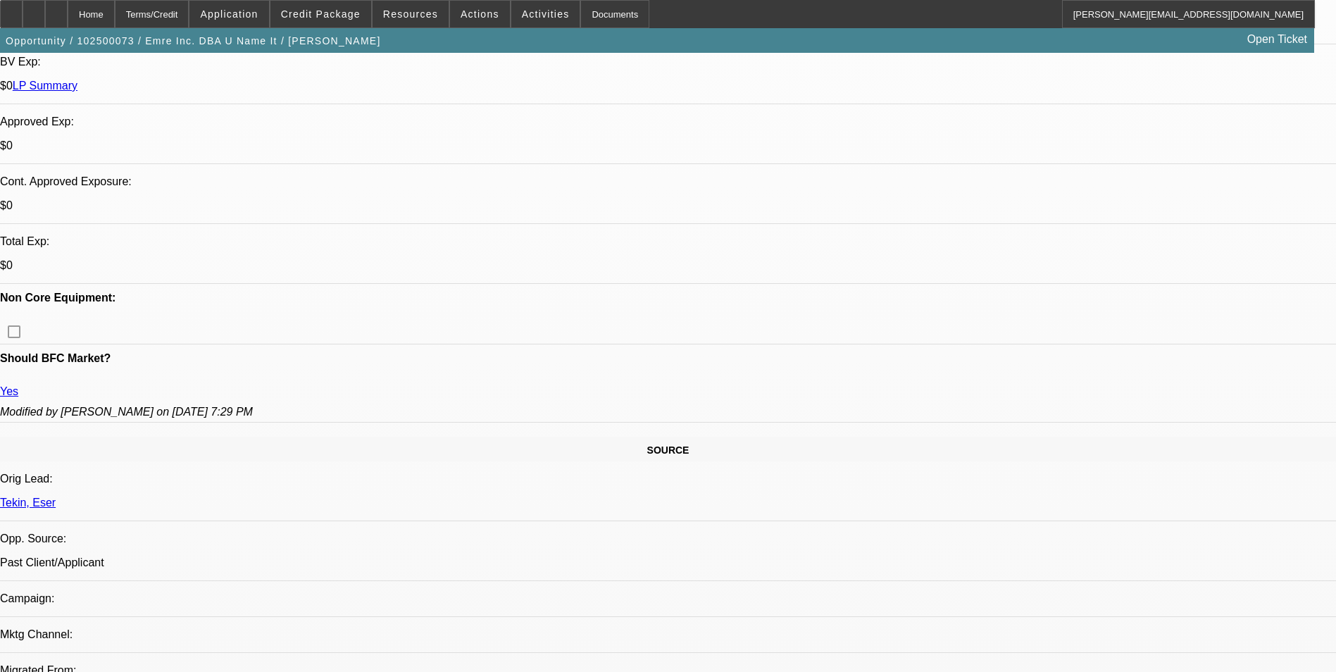
scroll to position [493, 0]
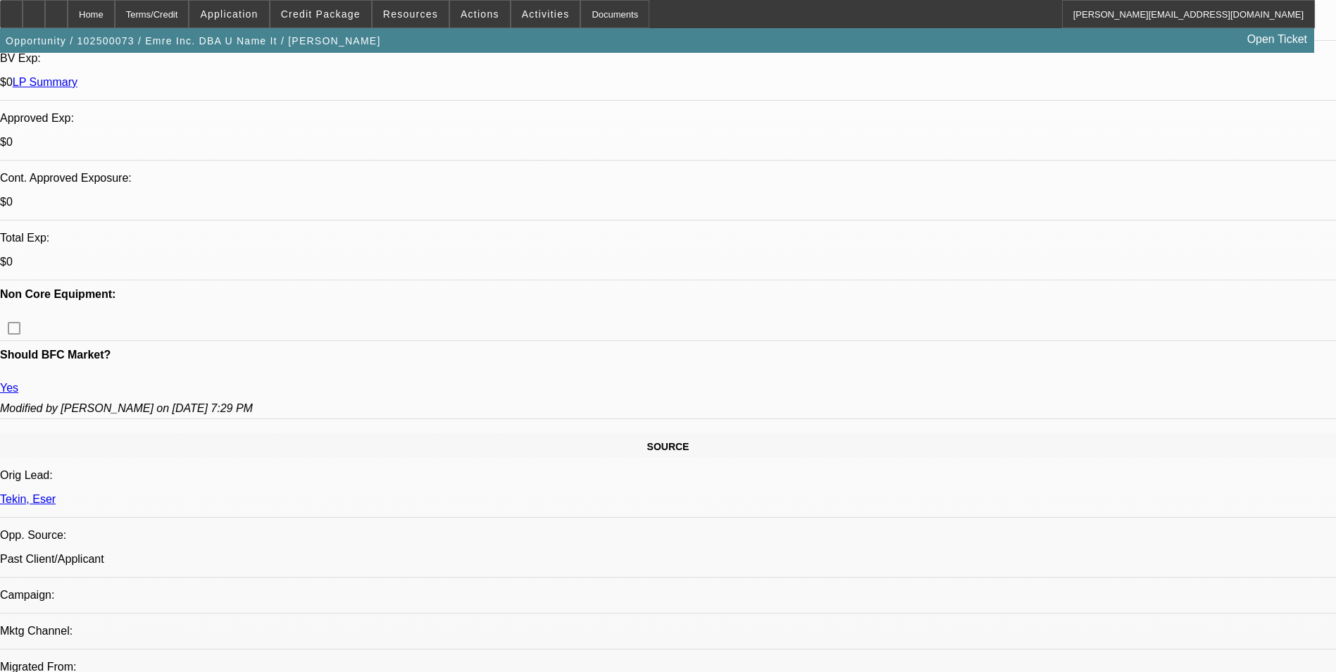
drag, startPoint x: 1166, startPoint y: 492, endPoint x: 901, endPoint y: 471, distance: 264.9
drag, startPoint x: 901, startPoint y: 471, endPoint x: 911, endPoint y: 470, distance: 9.9
copy div "Please send to Channel for review on this DTF equipment. 2x BFC lessee in good …"
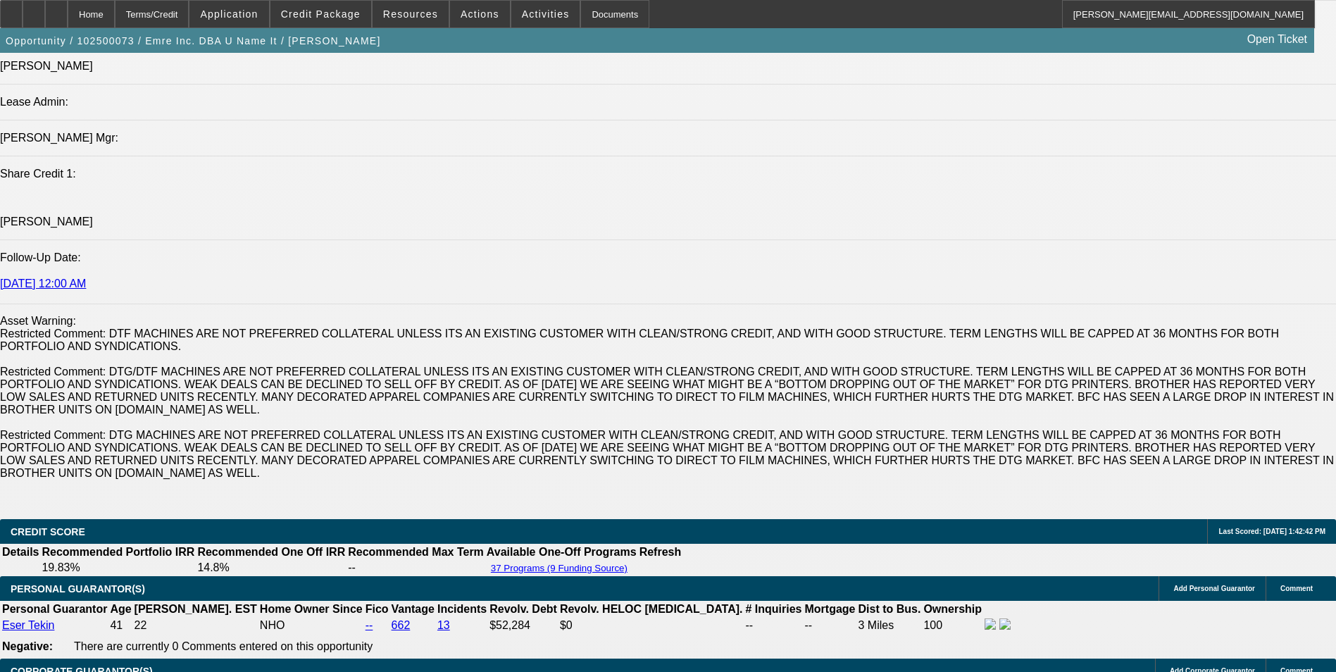
scroll to position [2042, 0]
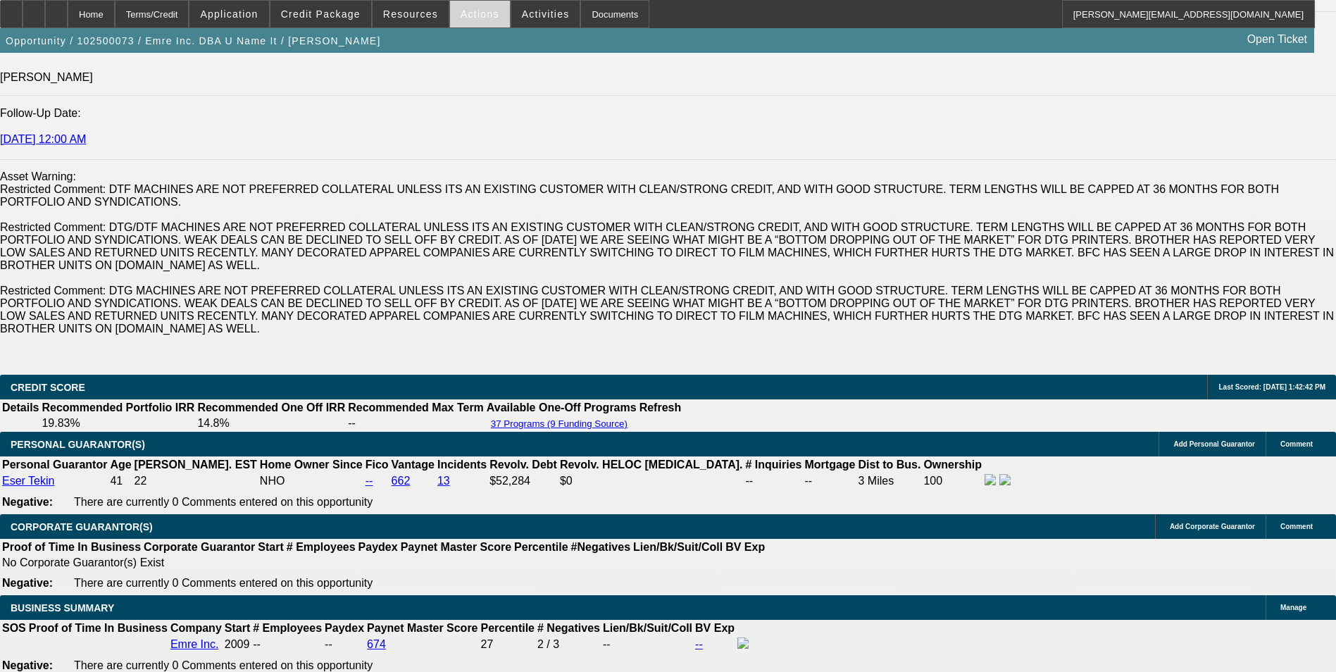
click at [479, 17] on span "Actions" at bounding box center [480, 13] width 39 height 11
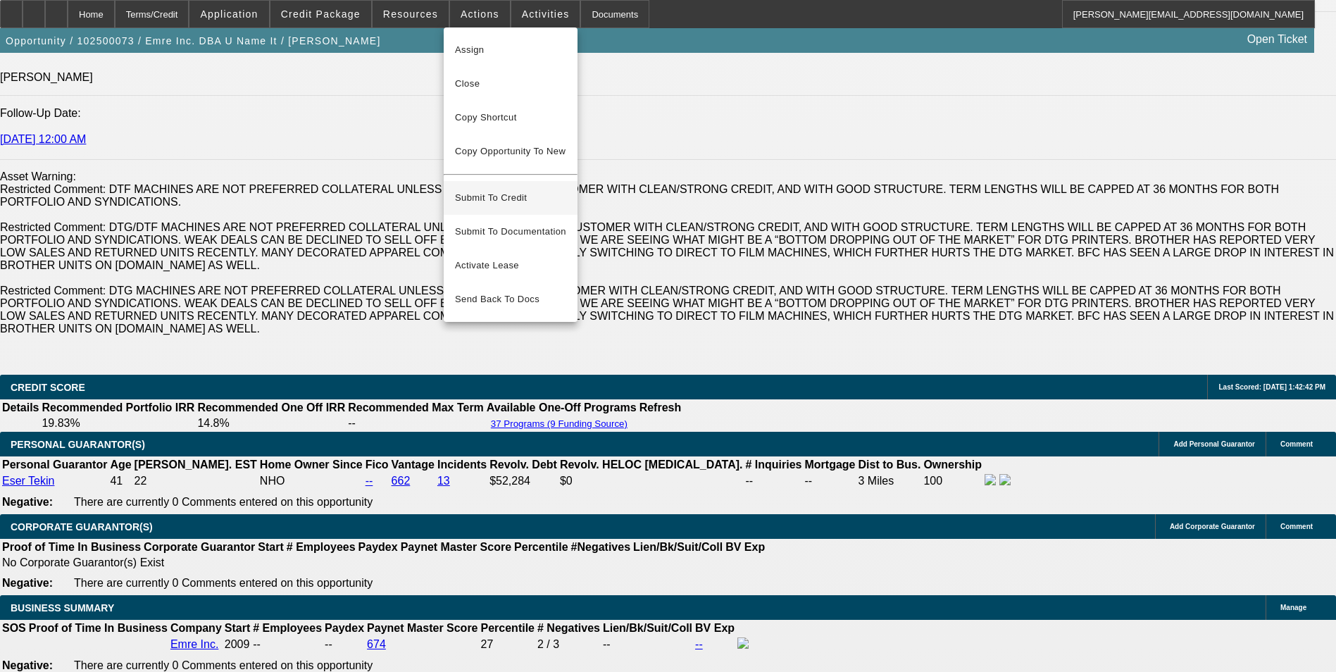
click at [539, 189] on span "Submit To Credit" at bounding box center [510, 197] width 111 height 17
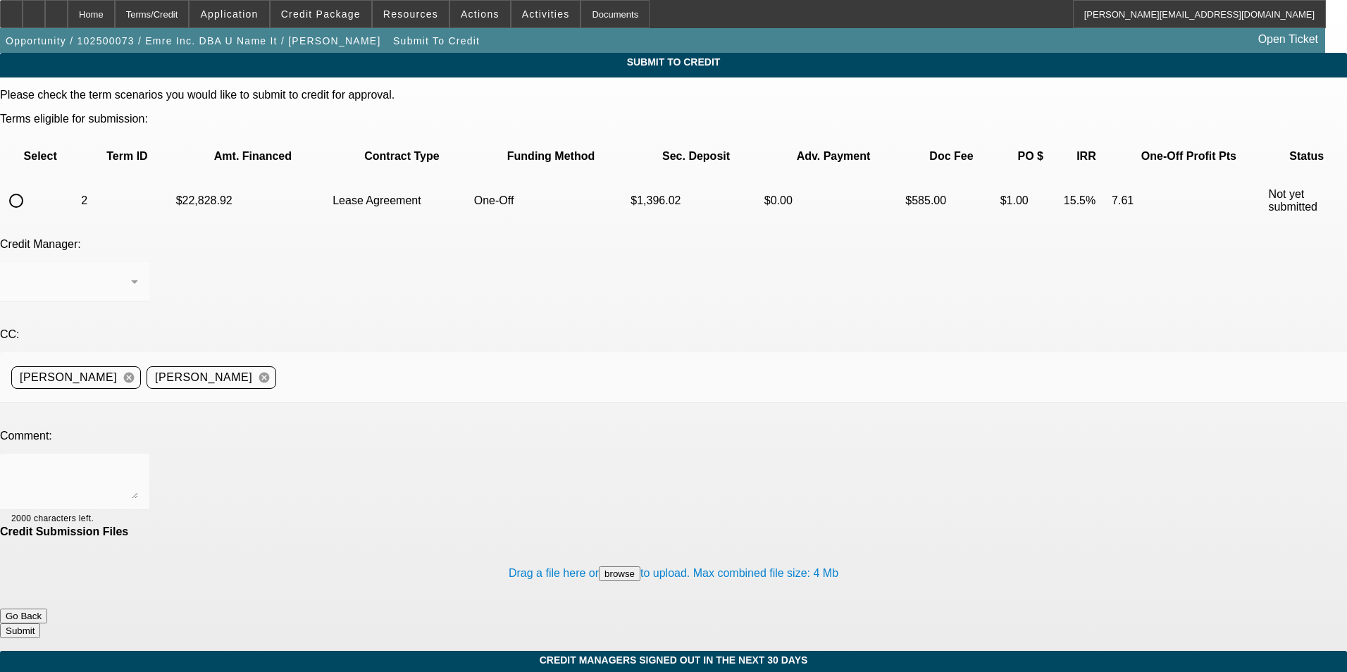
click at [30, 187] on input "radio" at bounding box center [16, 201] width 28 height 28
radio input "true"
click at [138, 465] on textarea at bounding box center [74, 482] width 127 height 34
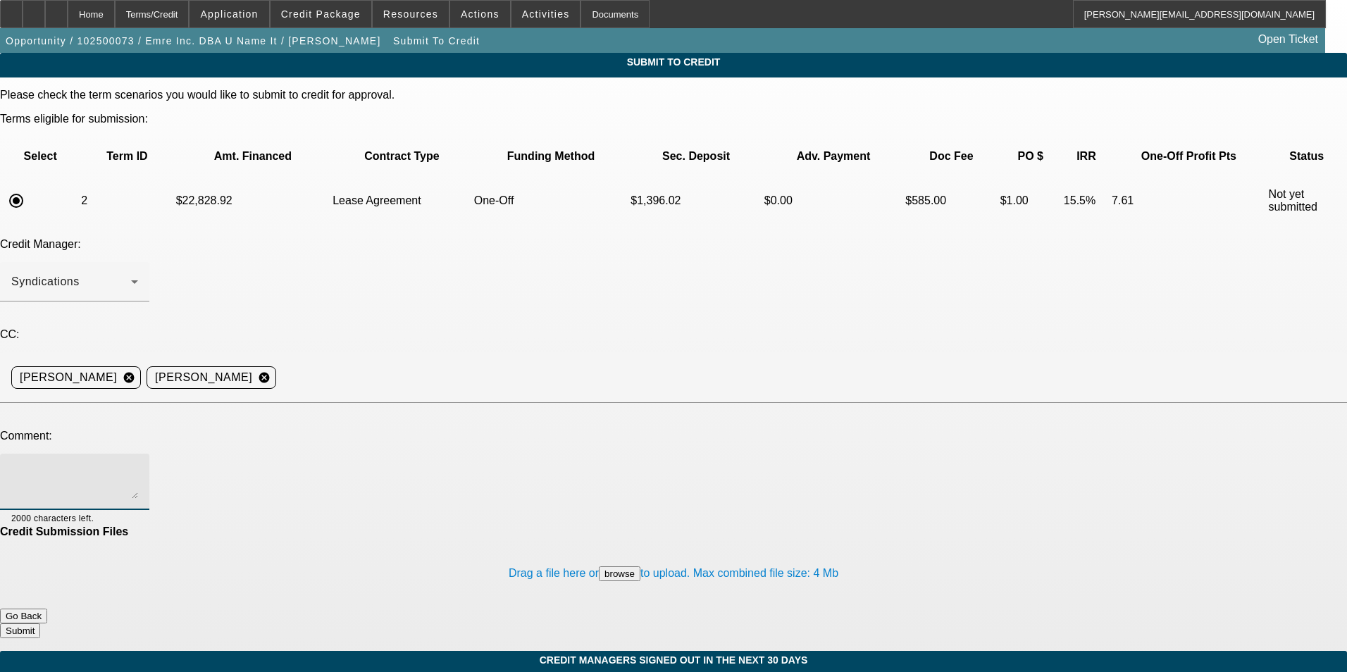
paste textarea "Please send to Channel for review on this DTF equipment. 2x BFC lessee in good …"
type textarea "Please send to Channel for review on this DTF equipment. 2x BFC lessee in good …"
click at [40, 623] on button "Submit" at bounding box center [20, 630] width 40 height 15
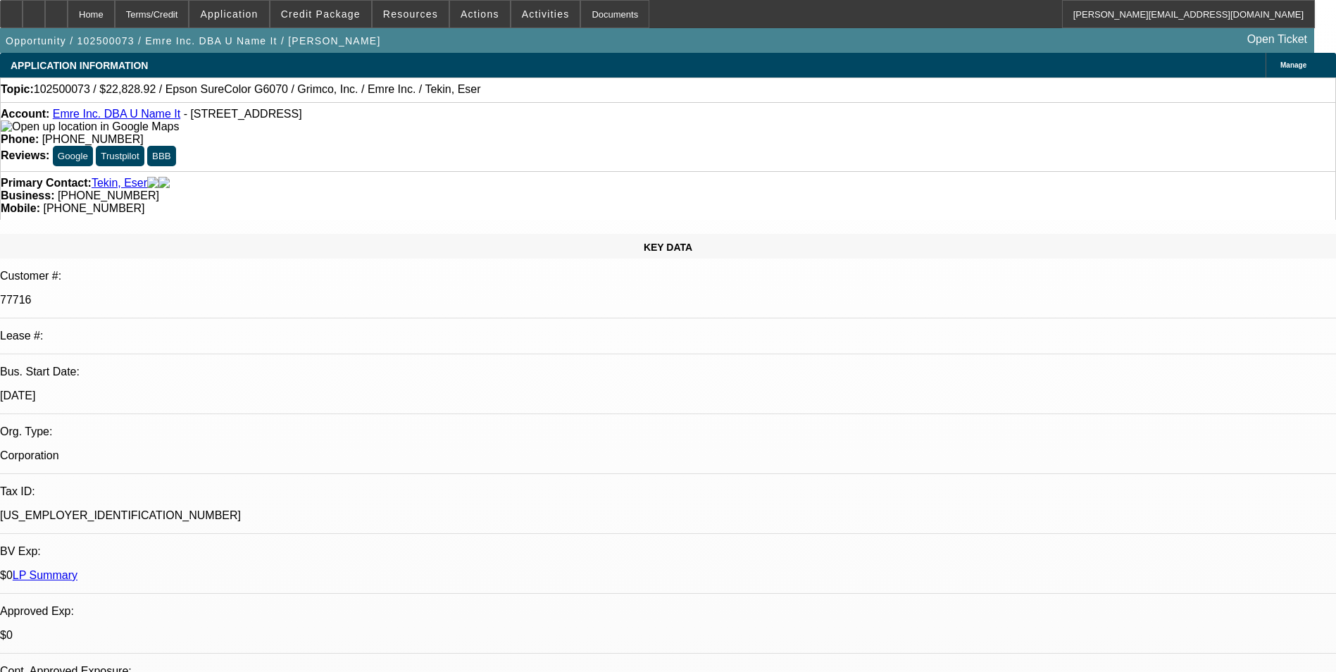
select select "0"
select select "2"
select select "0"
select select "2"
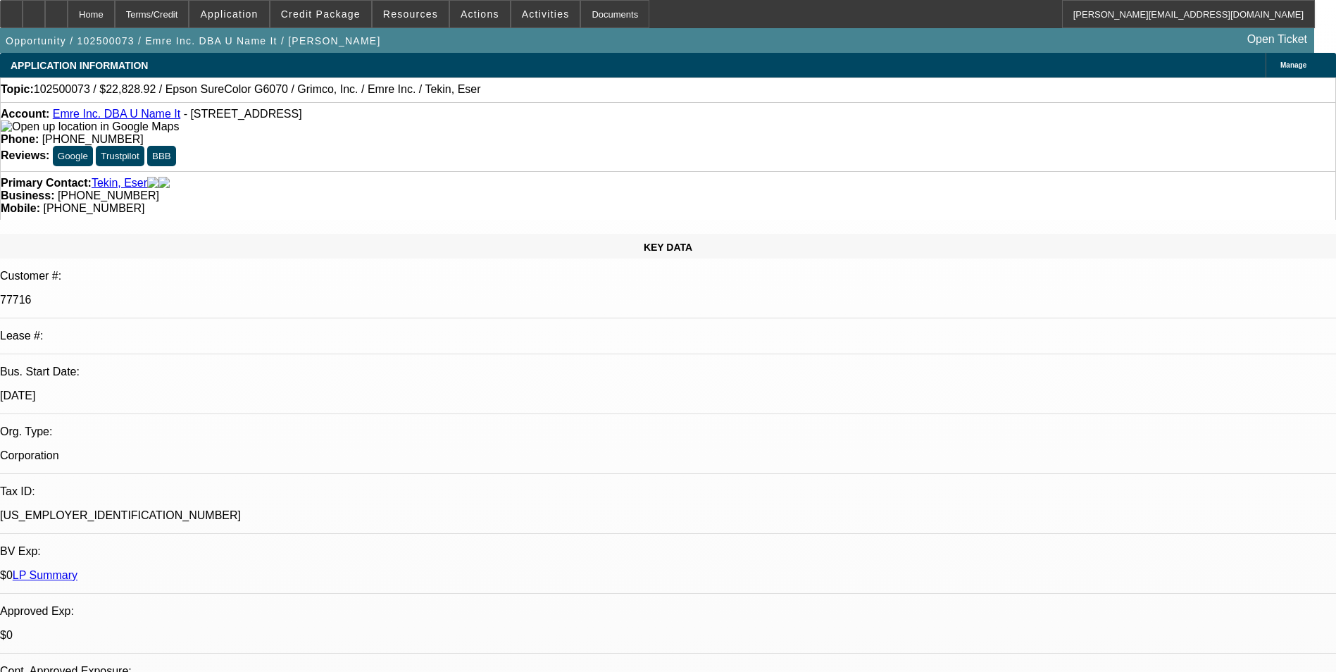
select select "0"
select select "2"
select select "0"
select select "2"
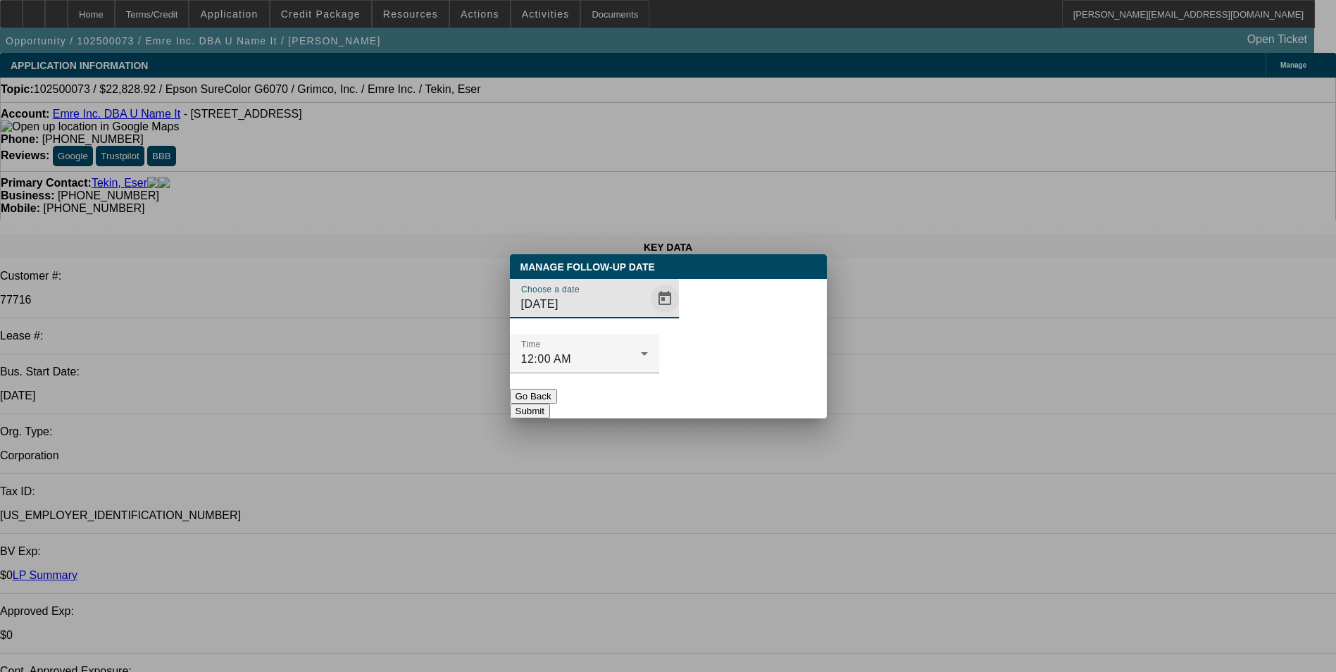
click at [648, 316] on span "Open calendar" at bounding box center [665, 299] width 34 height 34
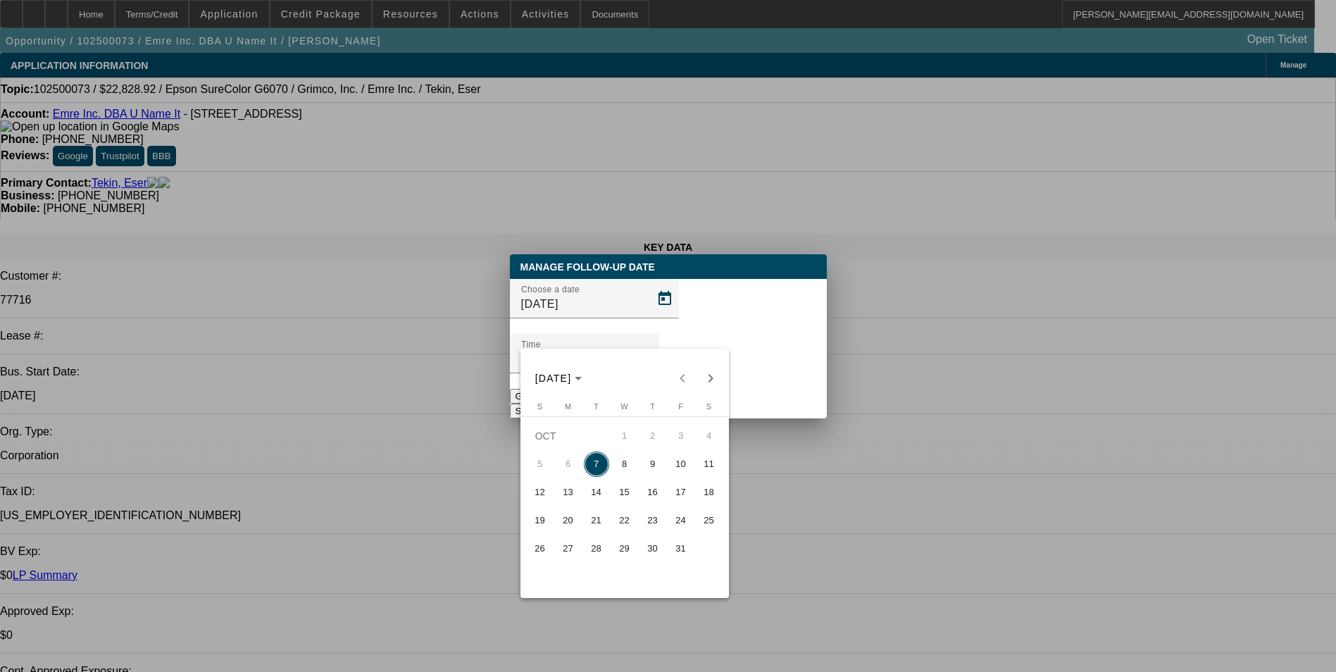
click at [628, 472] on span "8" at bounding box center [624, 463] width 25 height 25
type input "10/8/2025"
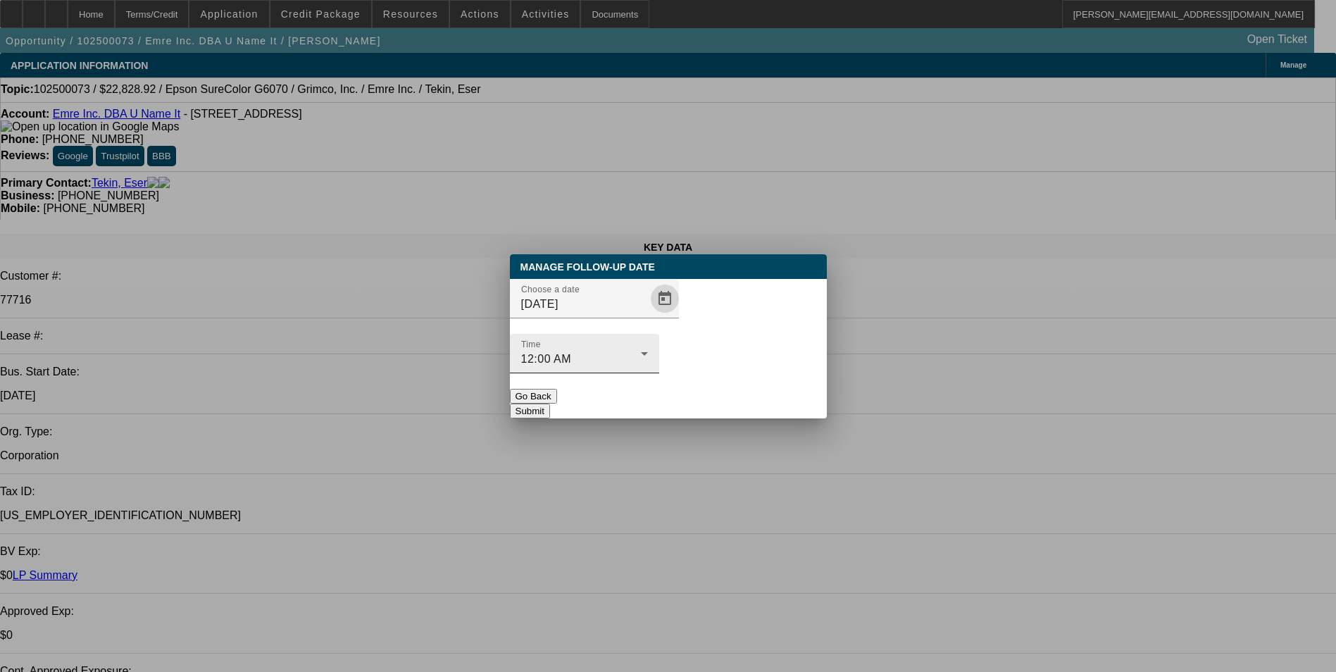
click at [641, 351] on div "12:00 AM" at bounding box center [581, 359] width 120 height 17
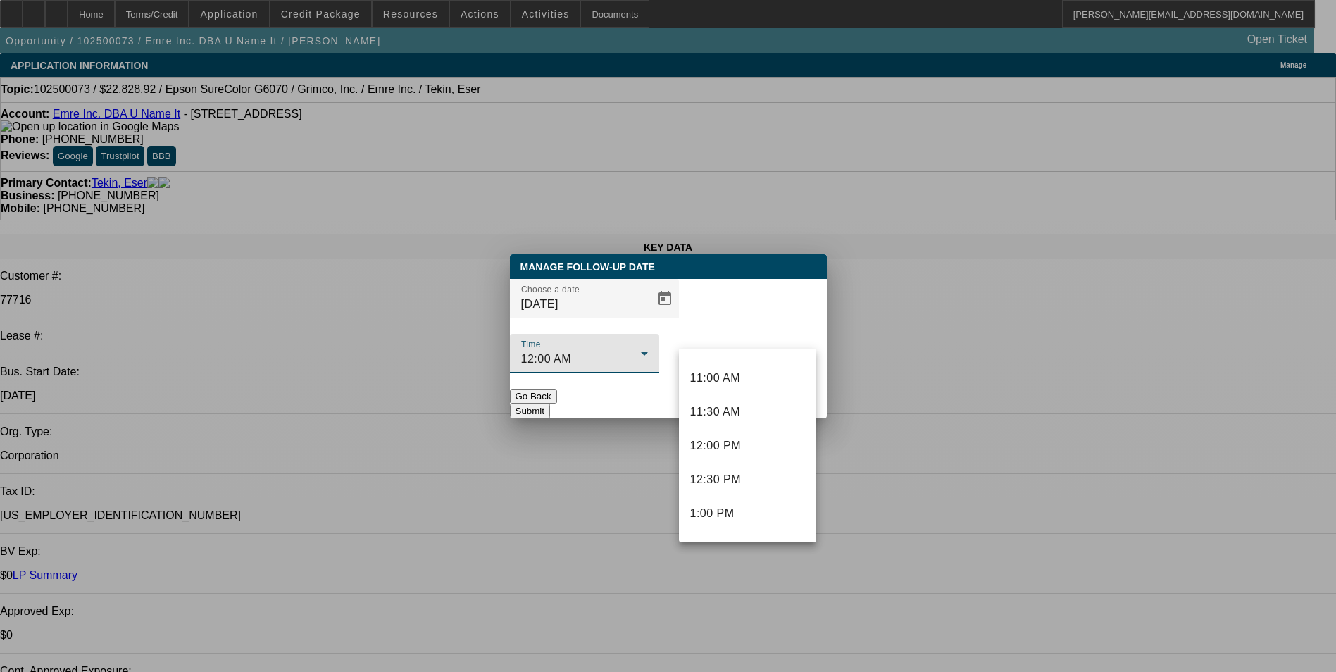
scroll to position [775, 0]
click at [749, 375] on mat-option "11:30 AM" at bounding box center [747, 374] width 137 height 34
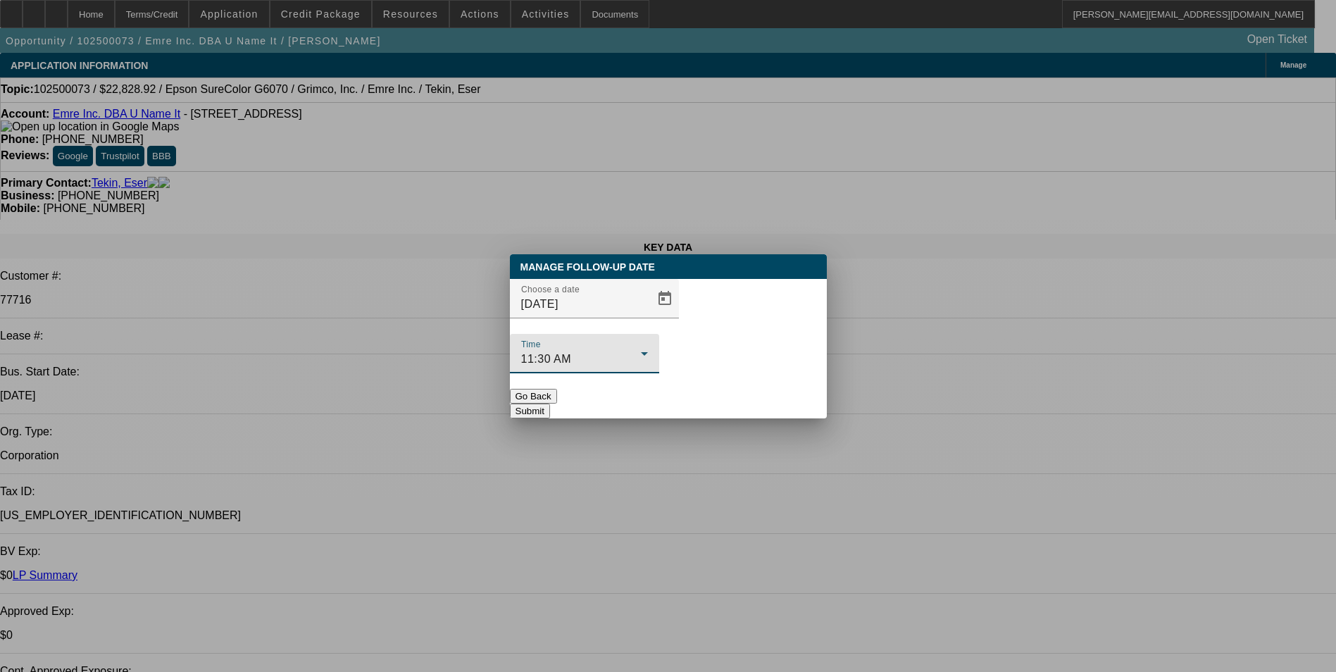
click at [550, 404] on button "Submit" at bounding box center [530, 411] width 40 height 15
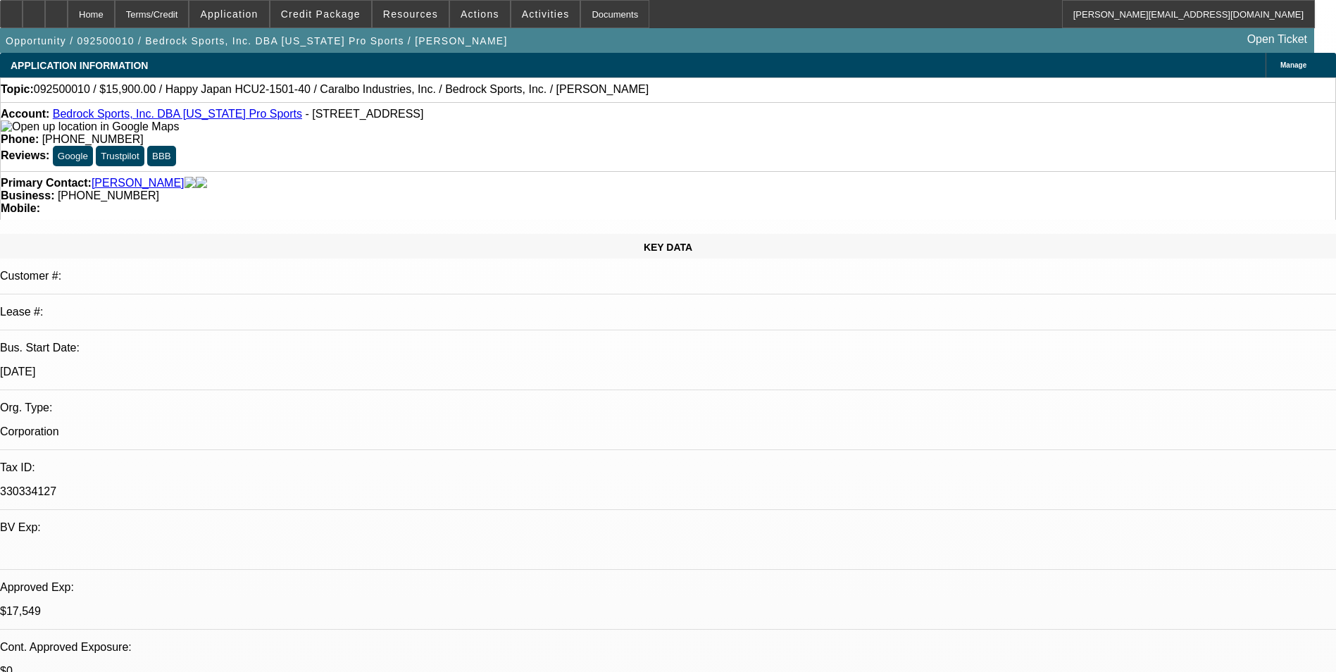
select select "0"
select select "0.1"
select select "0"
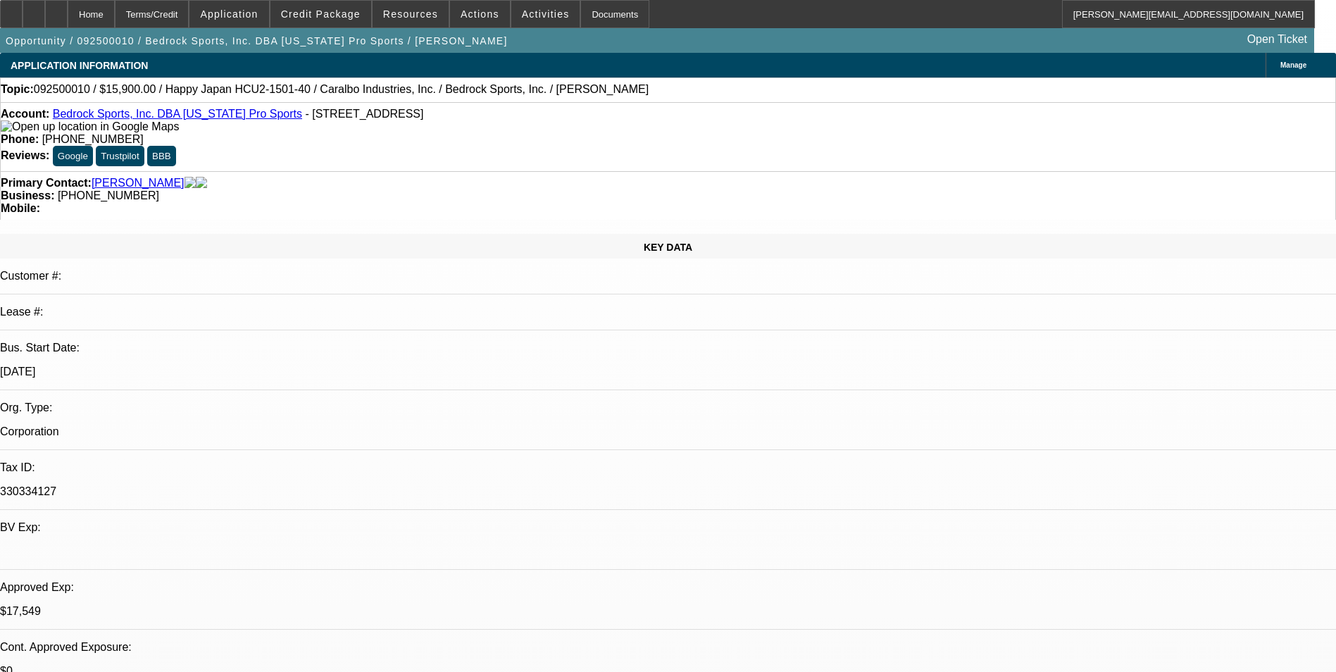
select select "0.1"
select select "0"
select select "2"
select select "0.1"
select select "0"
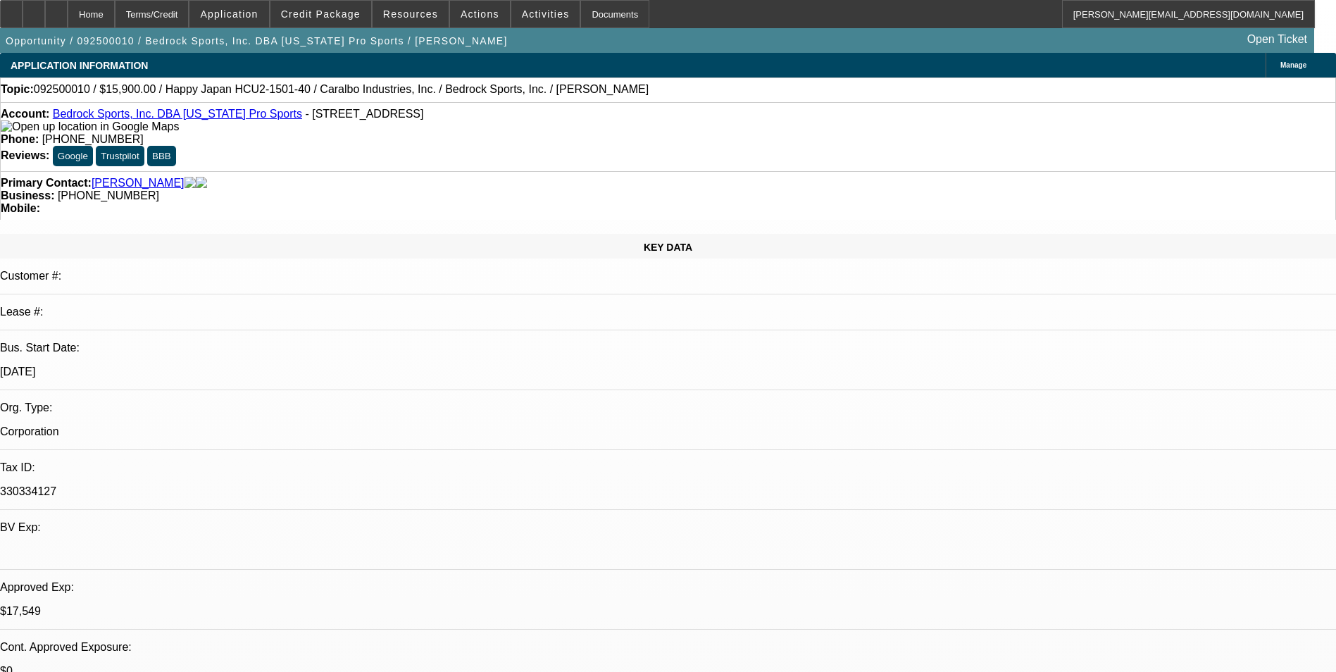
select select "2"
select select "0.1"
select select "1"
select select "4"
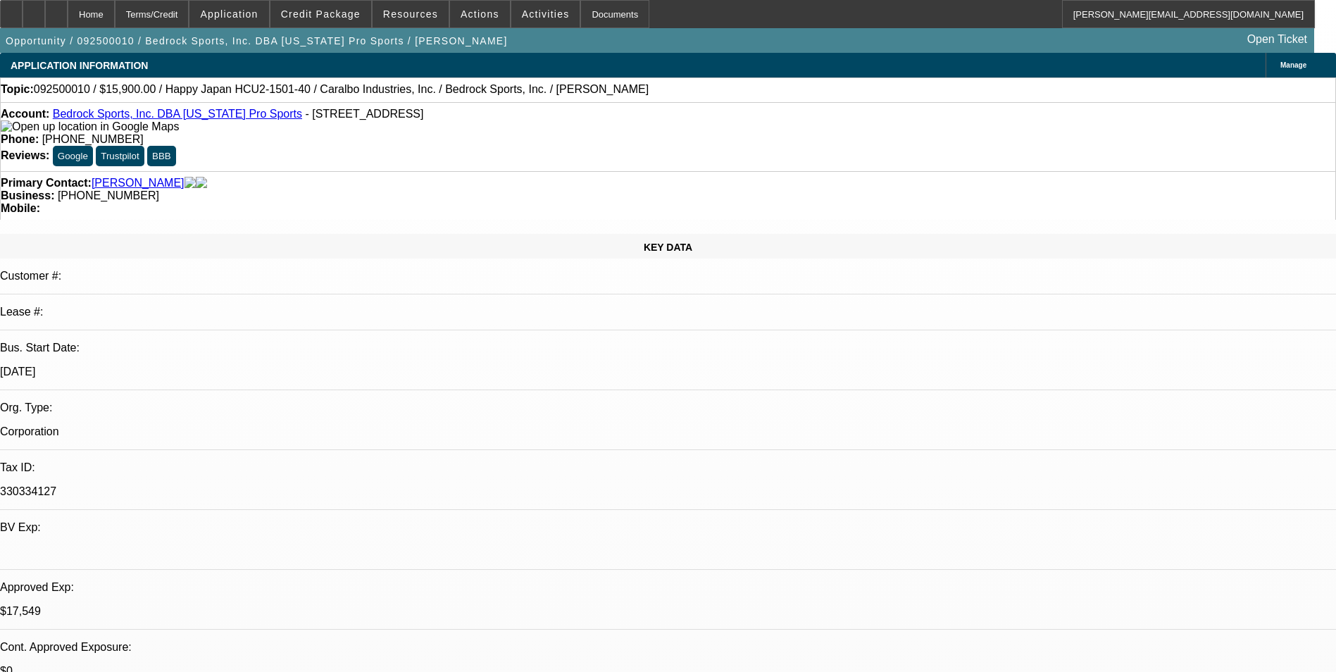
select select "1"
select select "4"
select select "1"
select select "2"
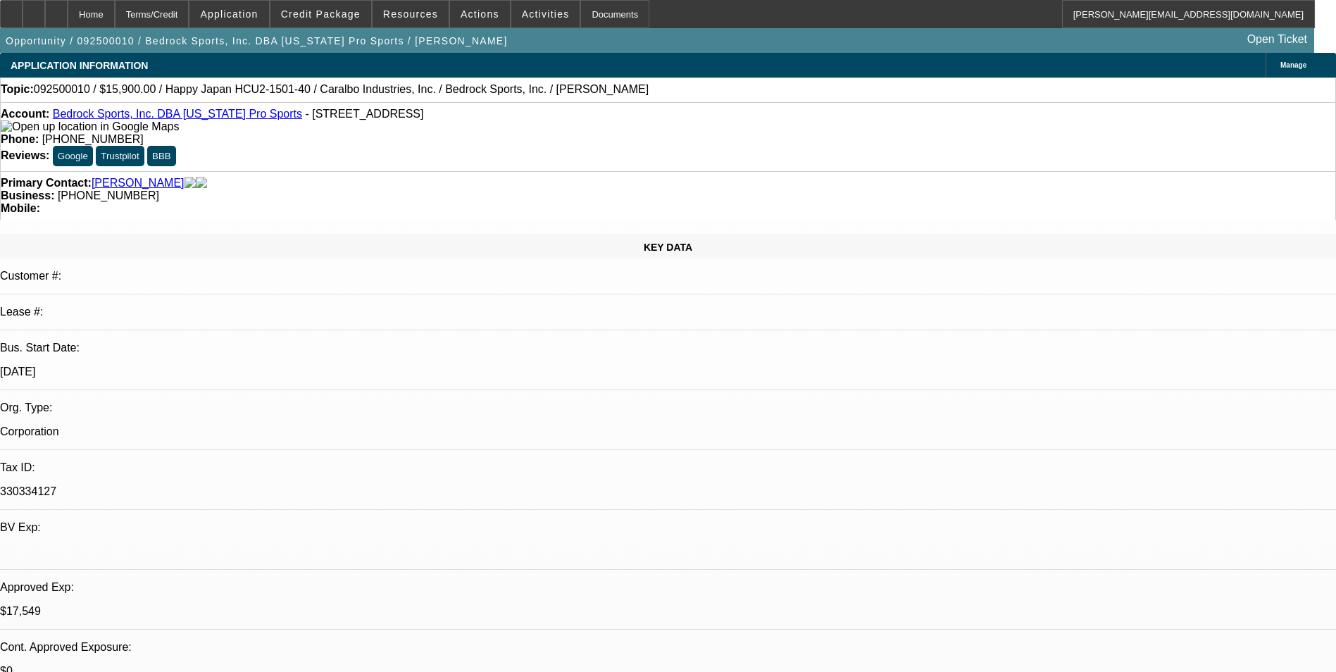
select select "4"
select select "1"
select select "2"
select select "4"
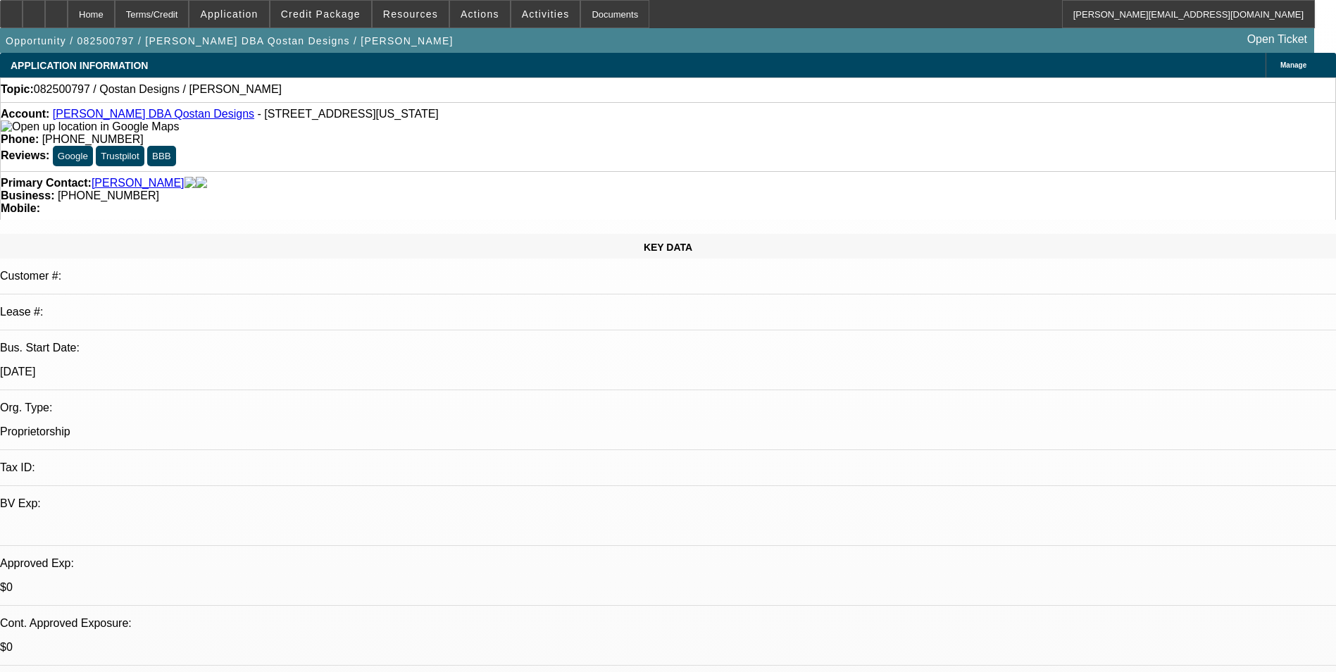
select select "0"
select select "2"
select select "0.1"
select select "1"
select select "2"
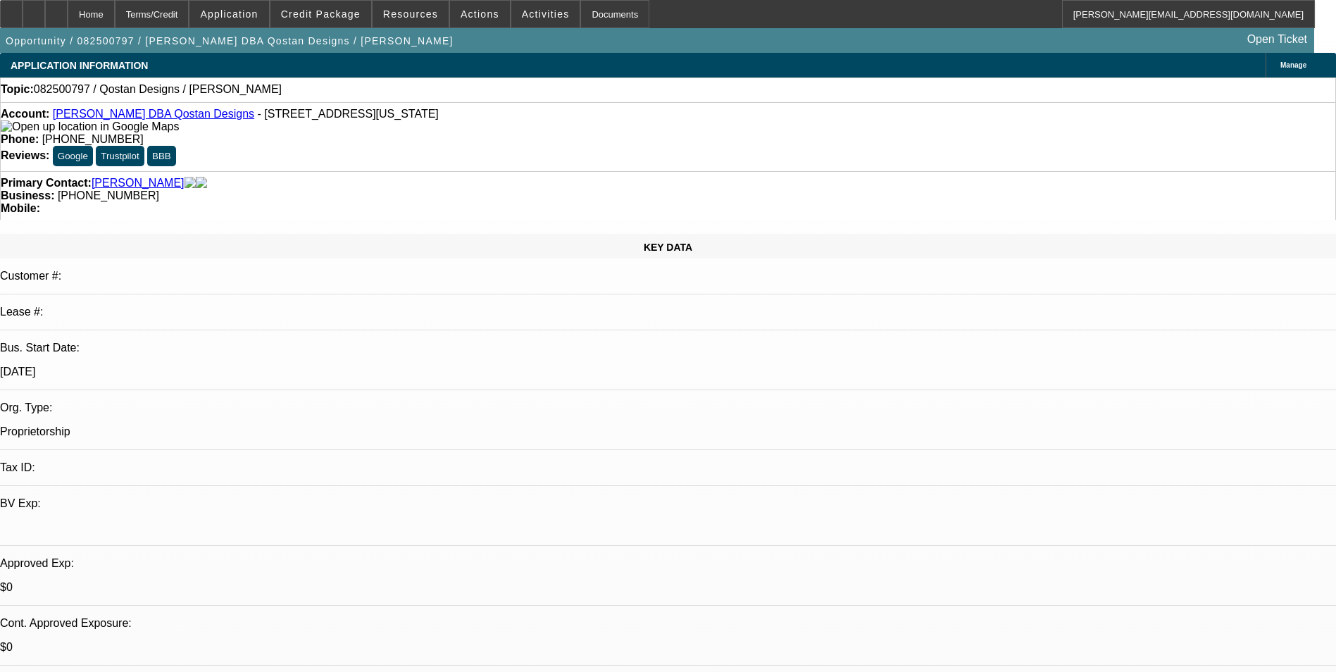
select select "4"
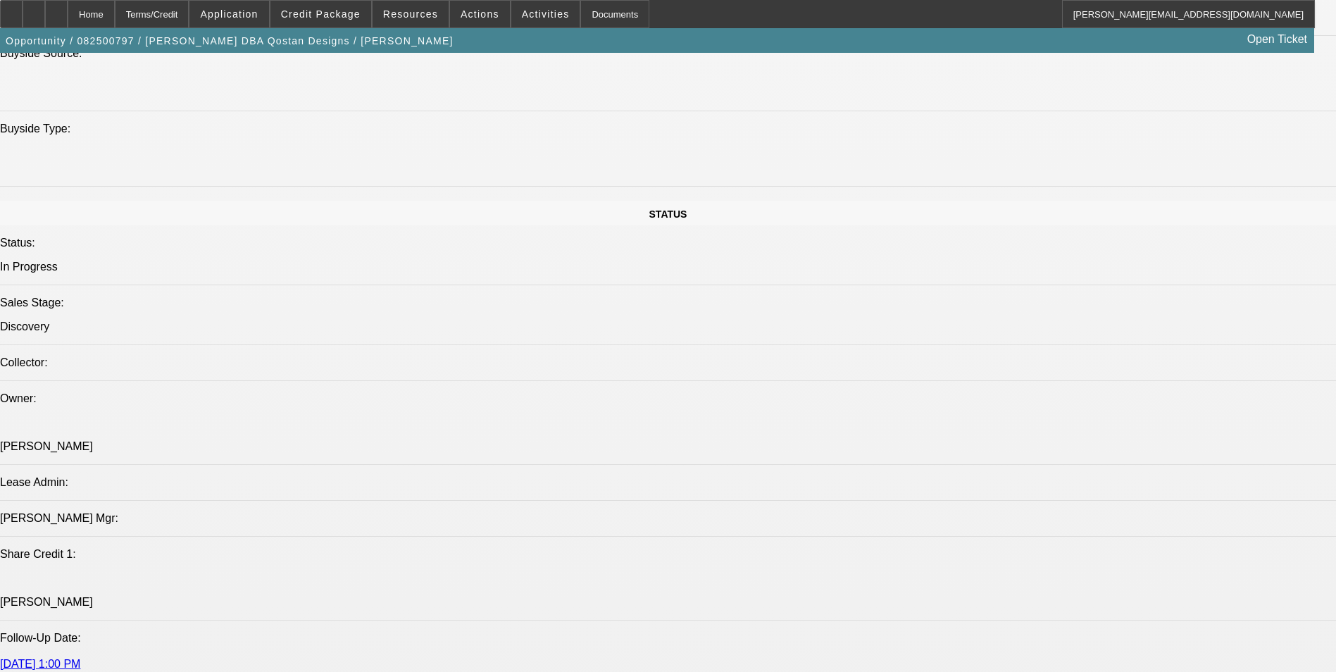
scroll to position [1479, 0]
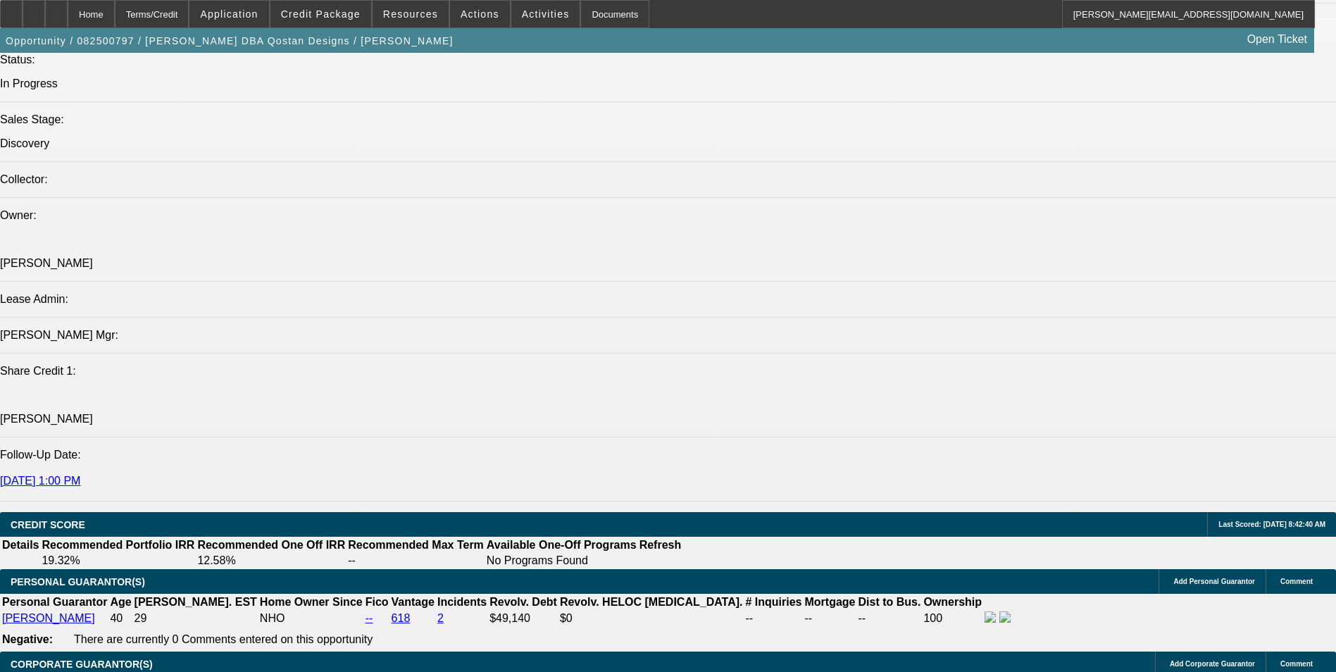
scroll to position [1620, 0]
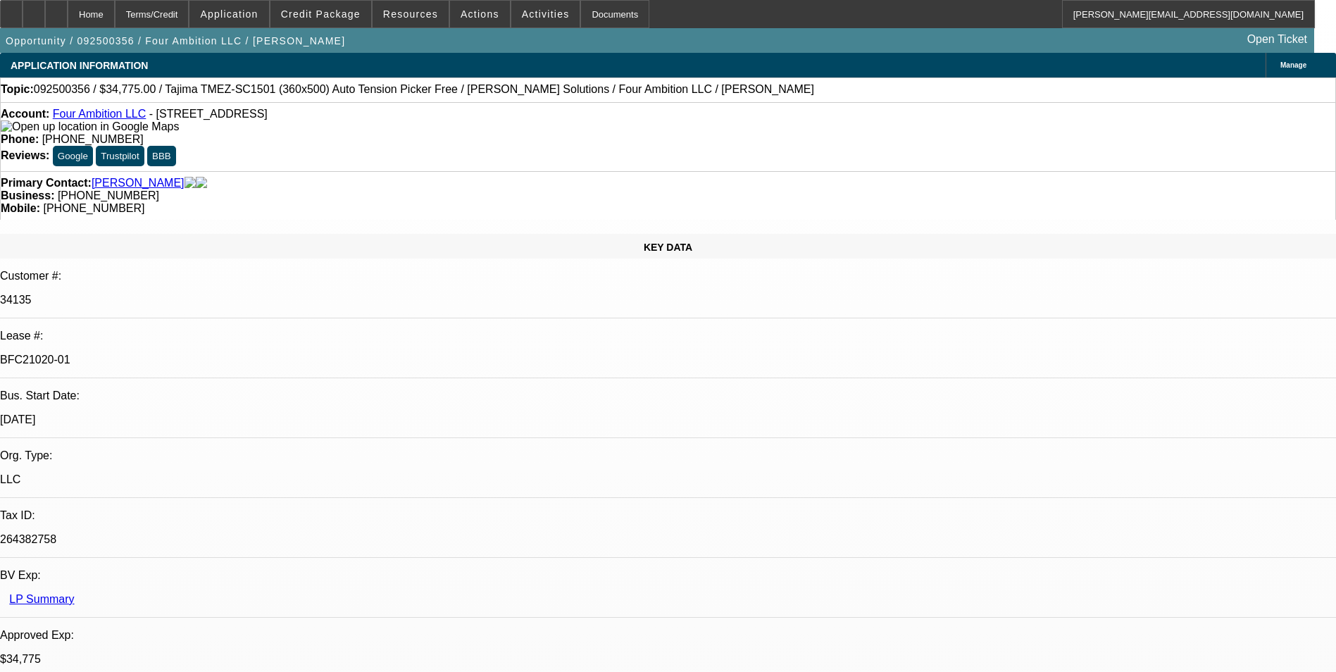
select select "0"
select select "2"
select select "0"
select select "2"
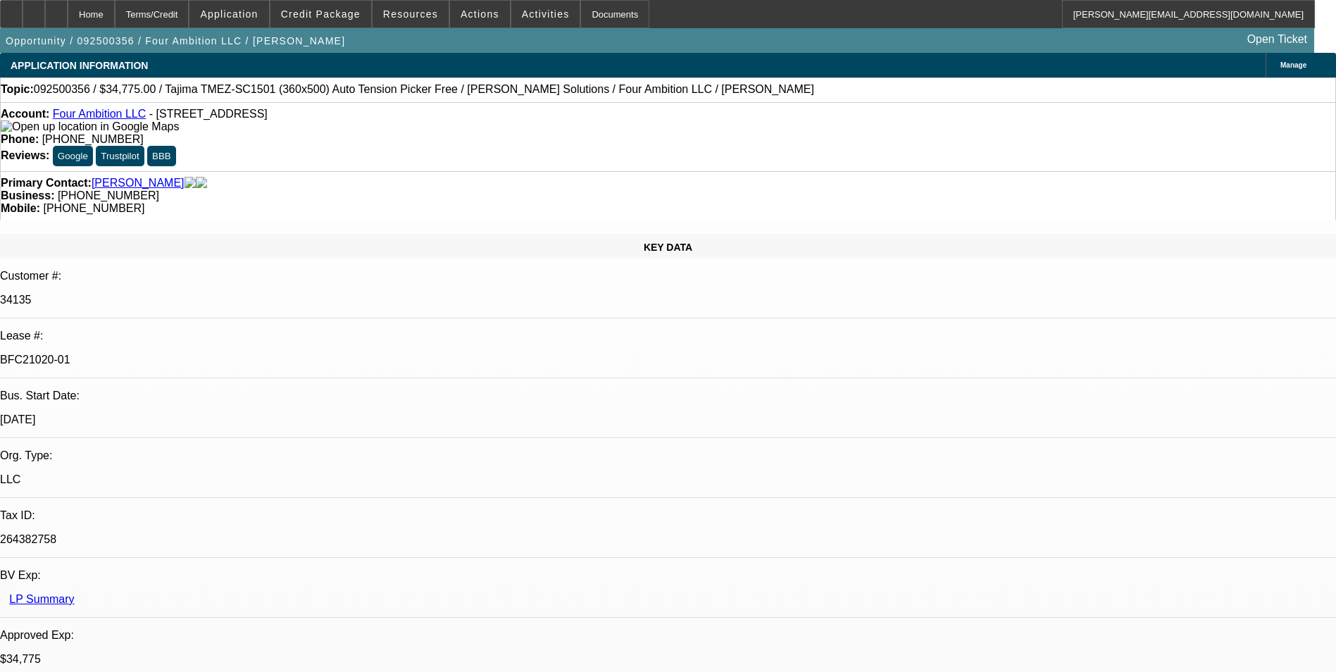
select select "0"
select select "2"
select select "0"
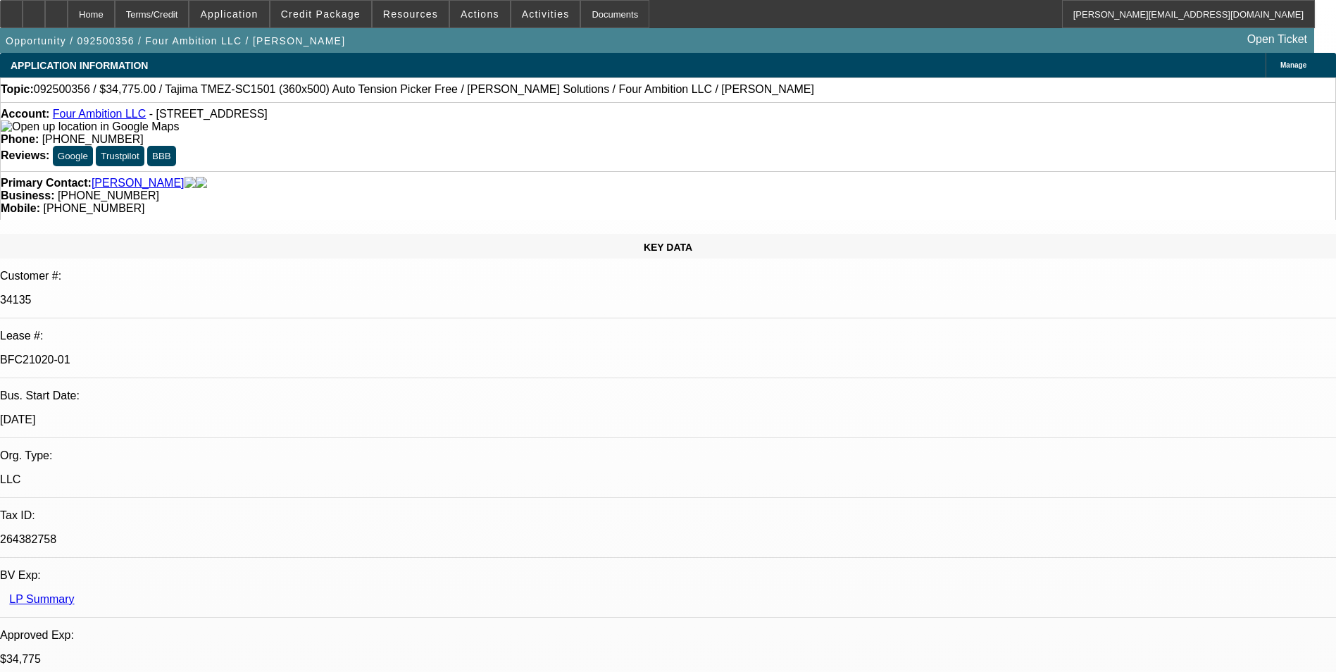
select select "2"
select select "0"
select select "1"
select select "2"
select select "6"
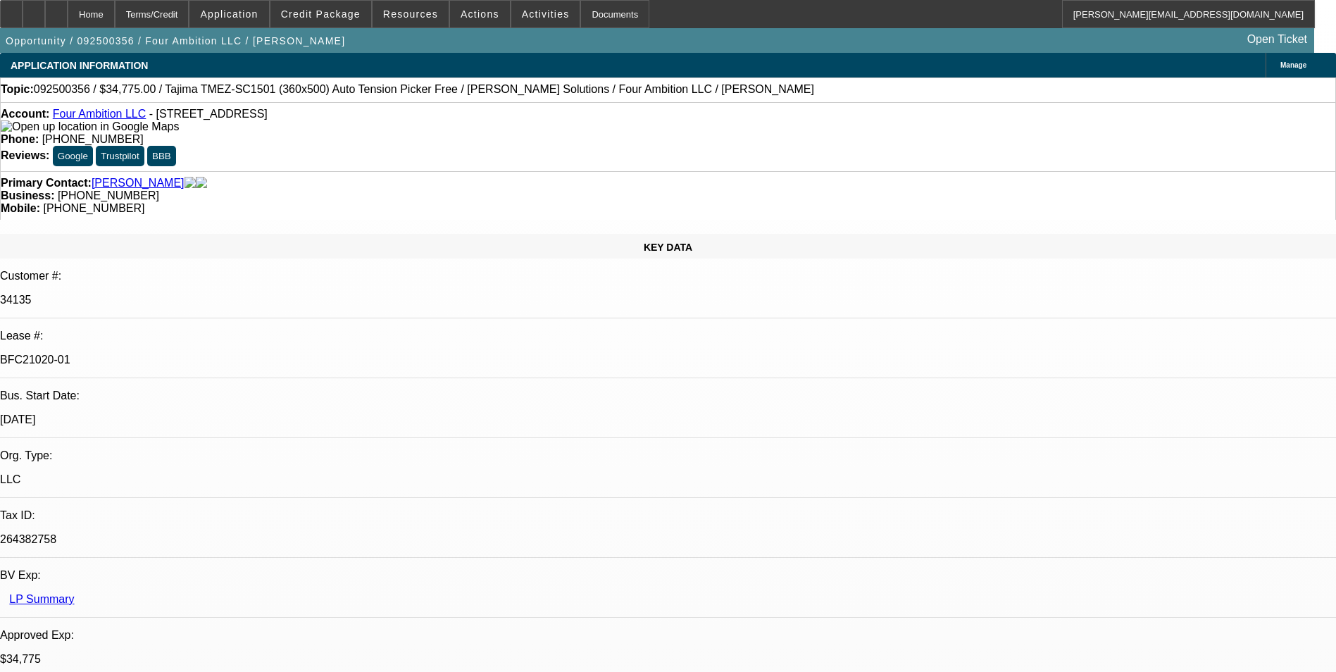
select select "1"
select select "2"
select select "6"
select select "1"
select select "2"
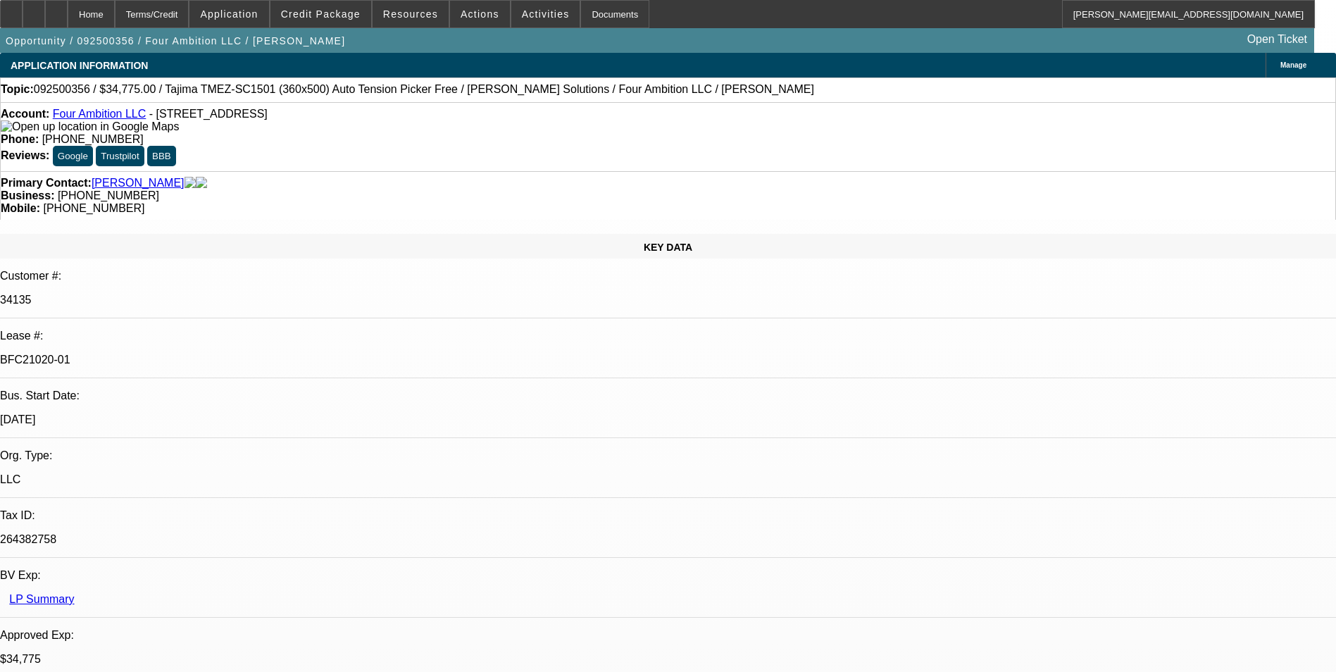
select select "6"
select select "1"
select select "2"
select select "6"
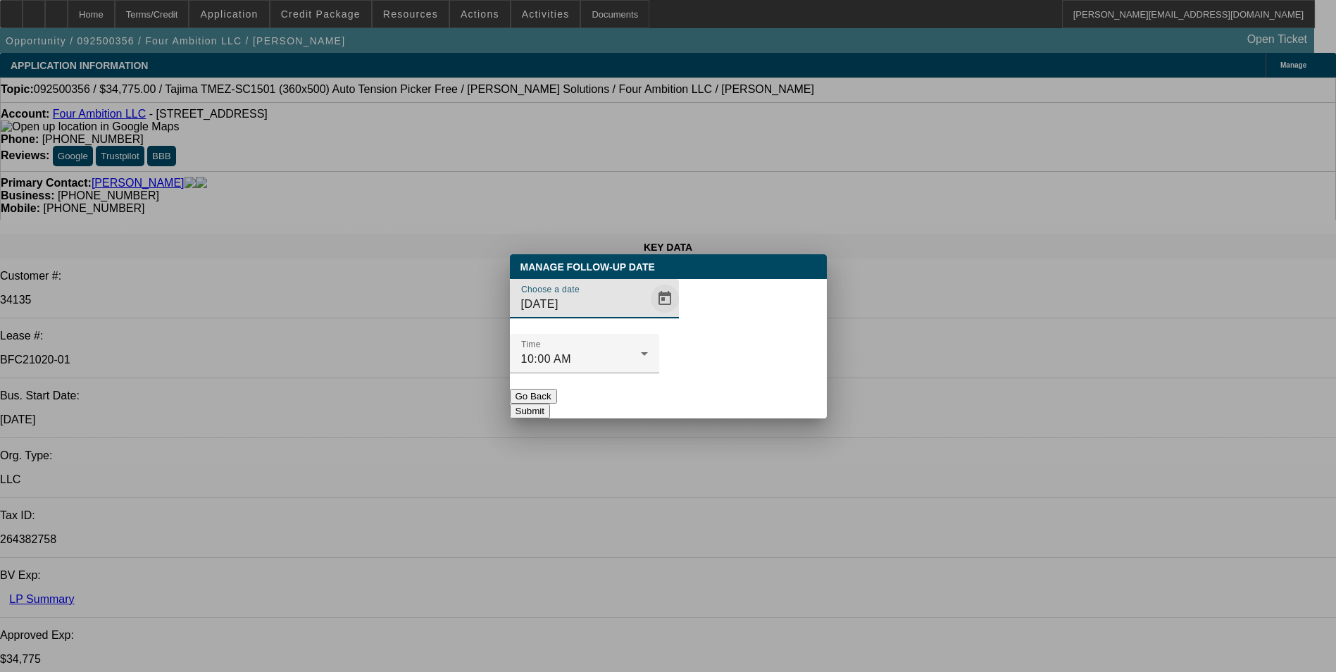
click at [648, 316] on span "Open calendar" at bounding box center [665, 299] width 34 height 34
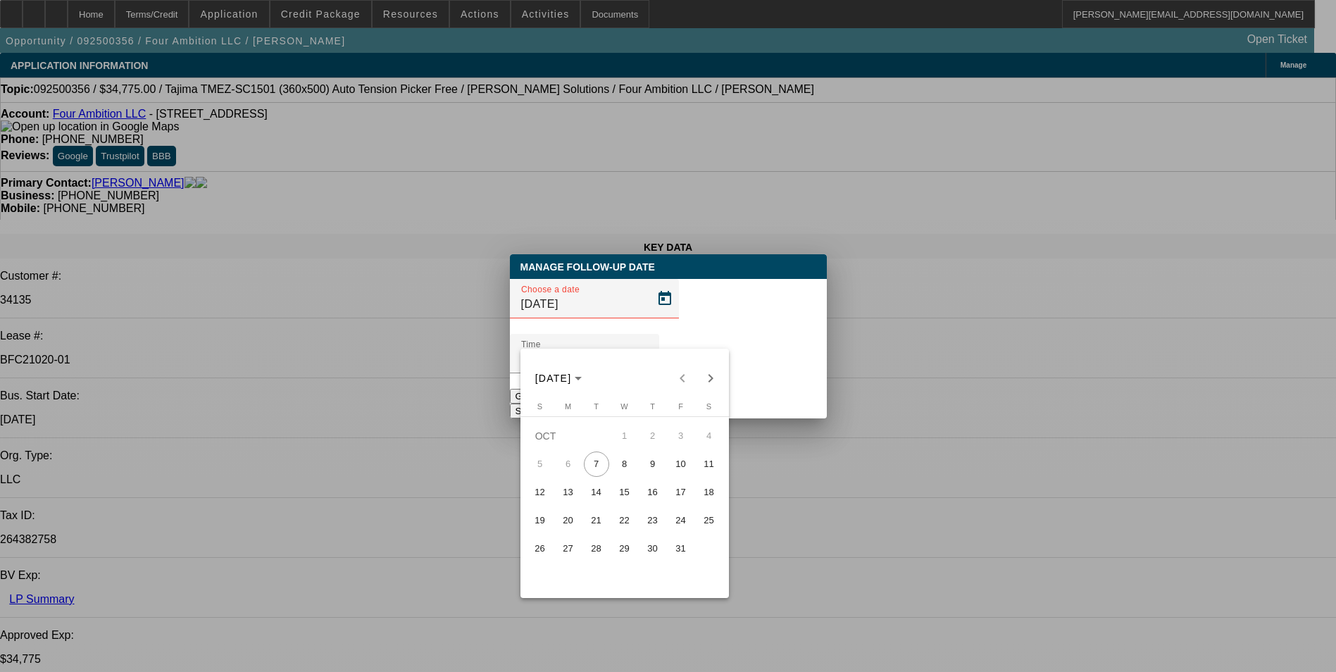
drag, startPoint x: 678, startPoint y: 496, endPoint x: 721, endPoint y: 448, distance: 64.8
click at [680, 496] on span "17" at bounding box center [680, 492] width 25 height 25
type input "[DATE]"
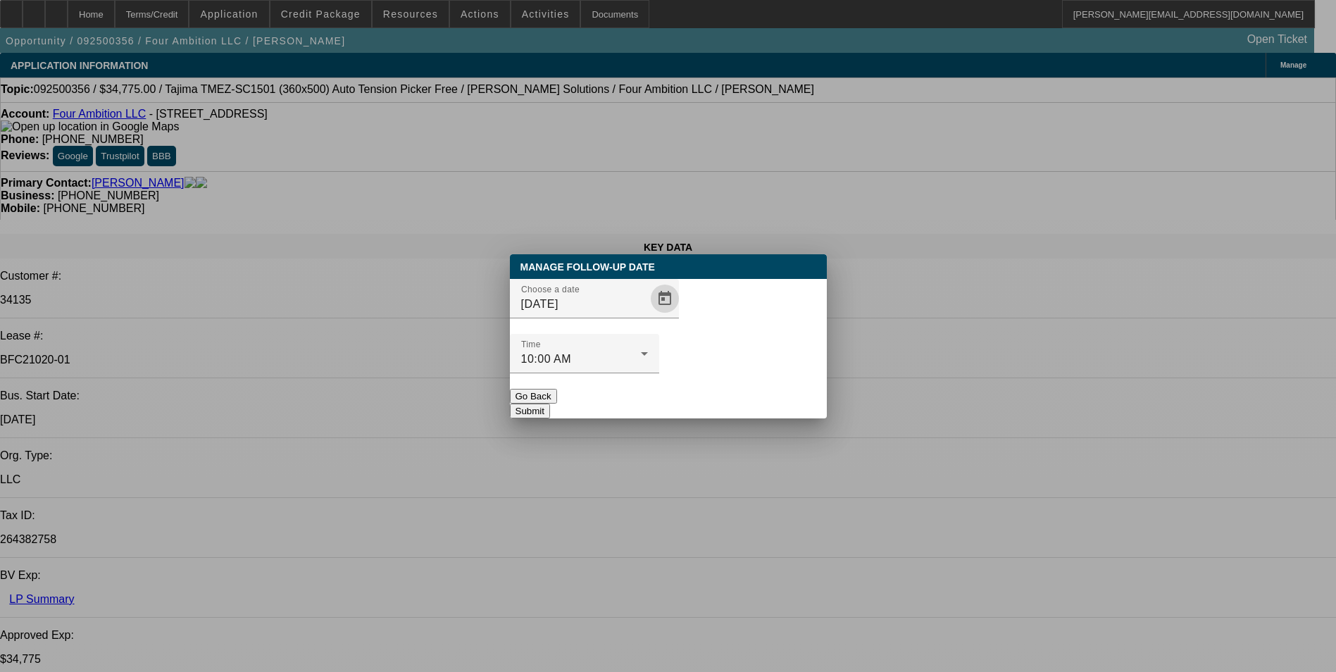
click at [550, 404] on button "Submit" at bounding box center [530, 411] width 40 height 15
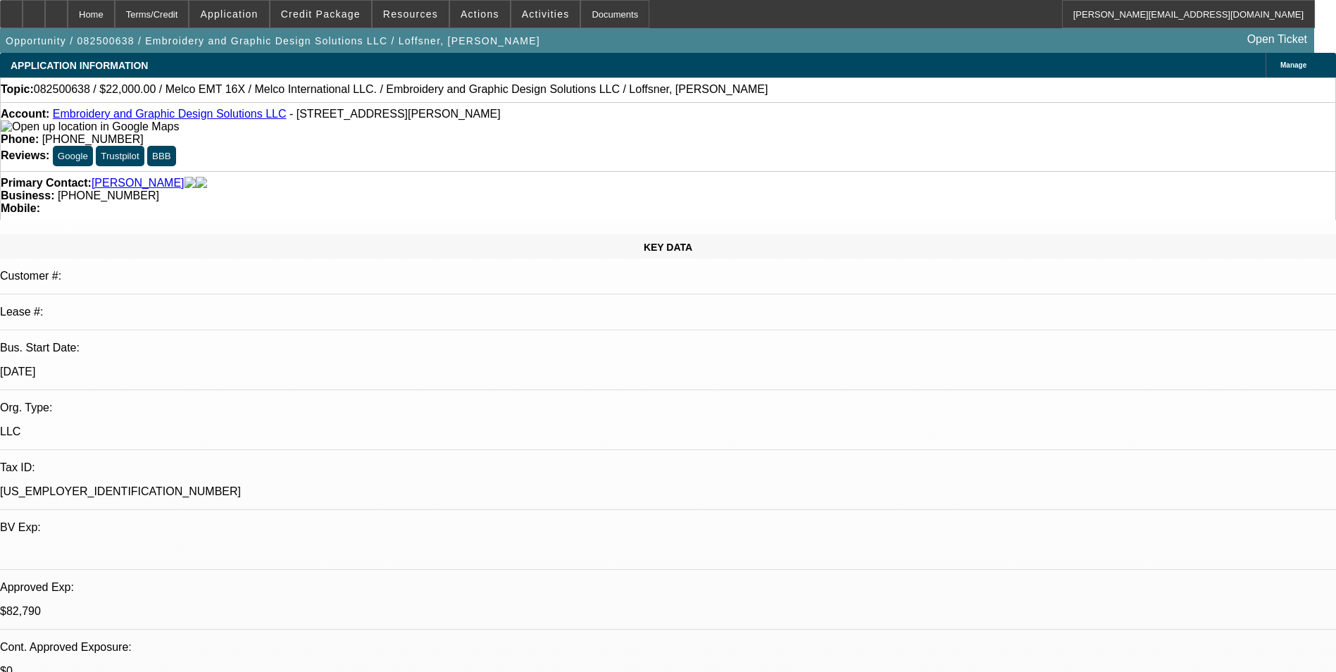
select select "0"
select select "2"
select select "0"
select select "2"
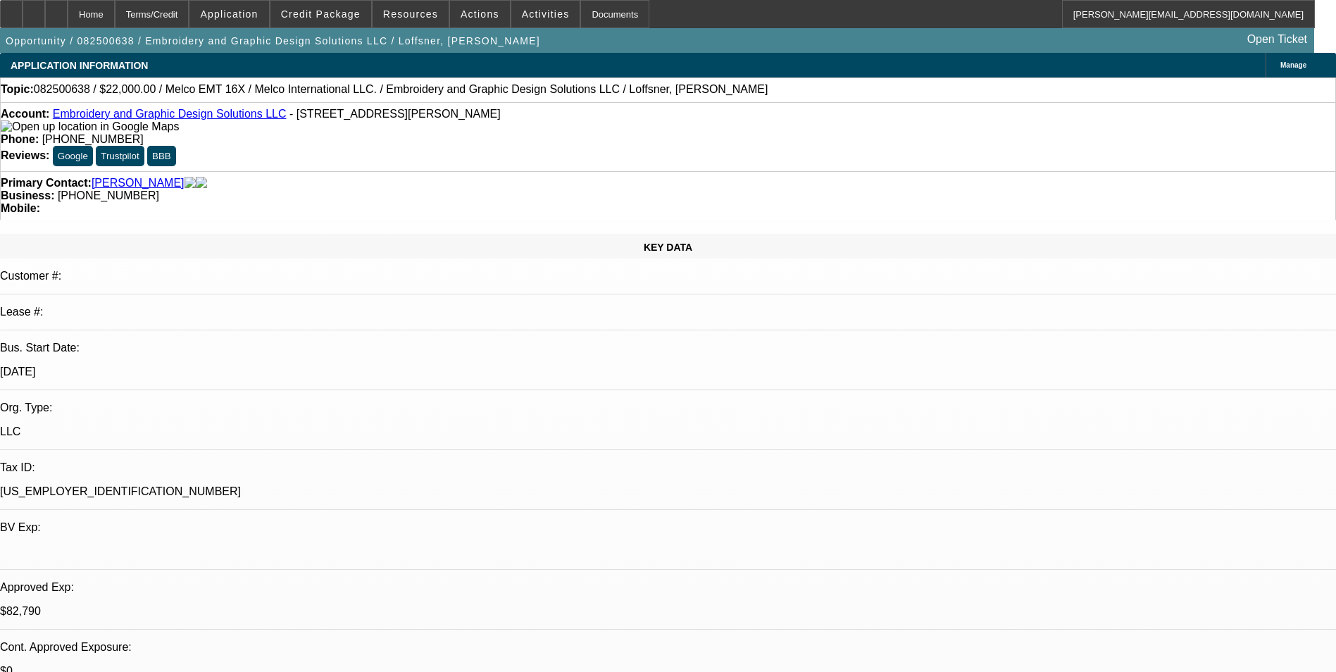
select select "0"
select select "2"
select select "0"
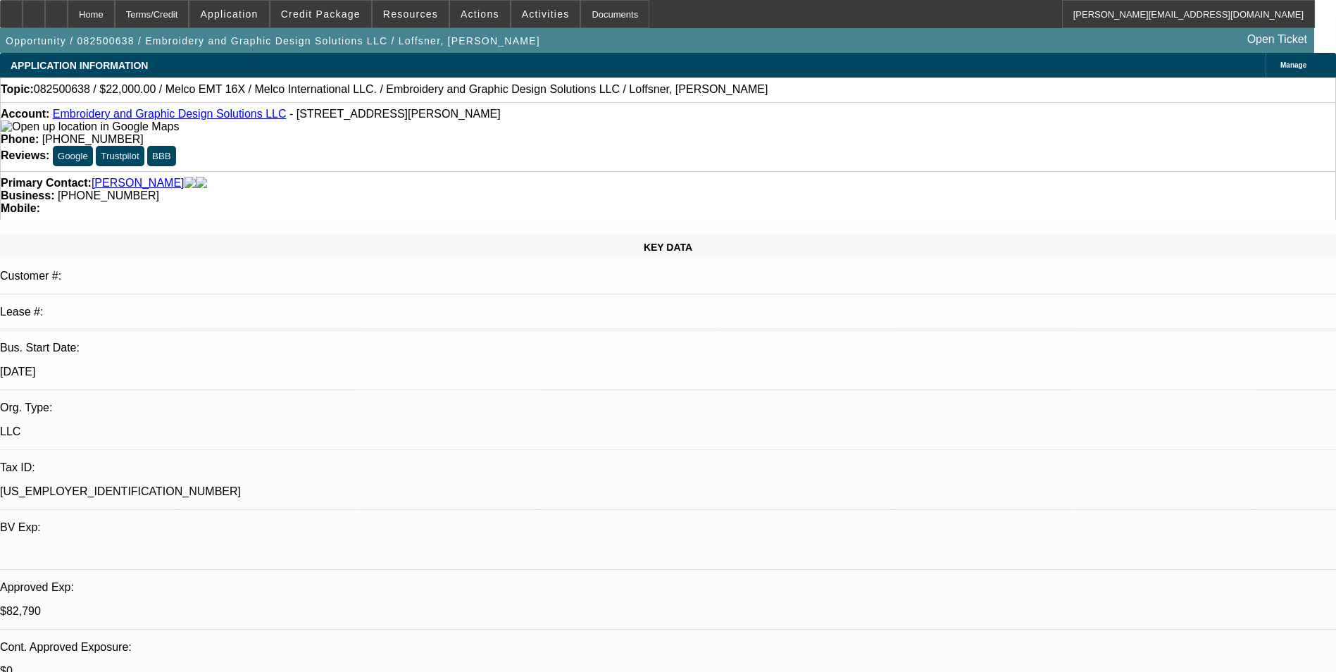
select select "2"
select select "0"
select select "1"
select select "2"
select select "6"
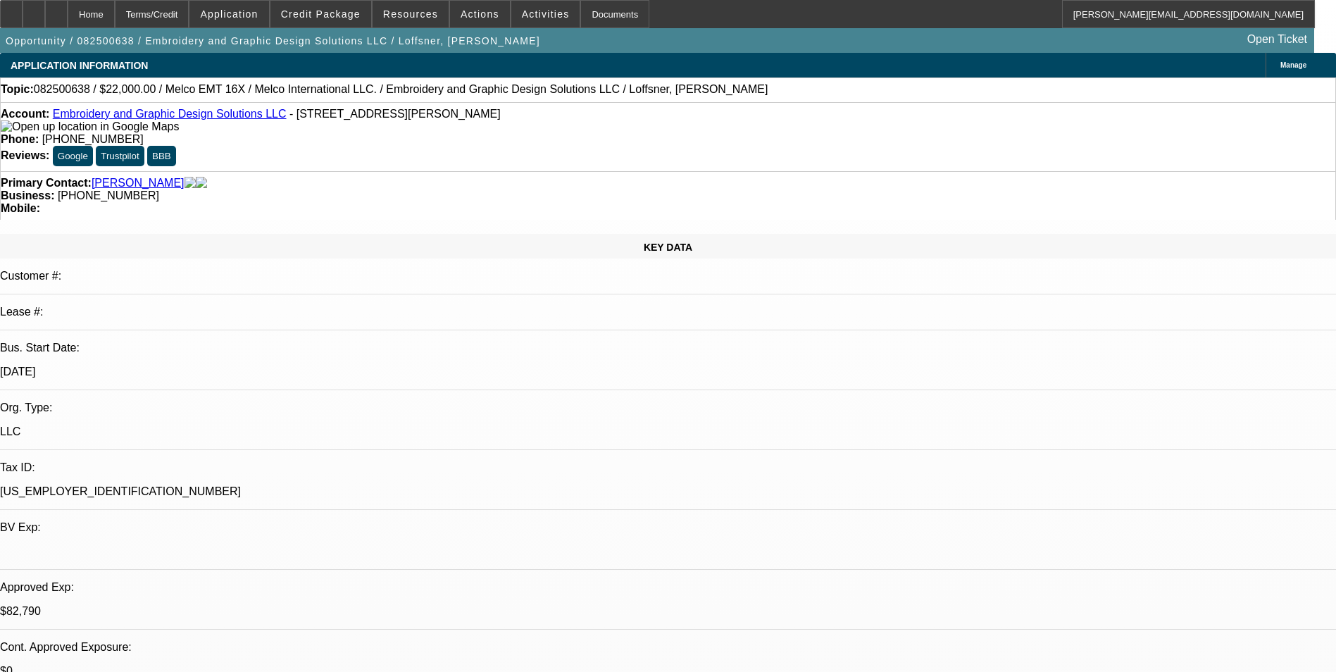
select select "1"
select select "2"
select select "6"
select select "1"
select select "2"
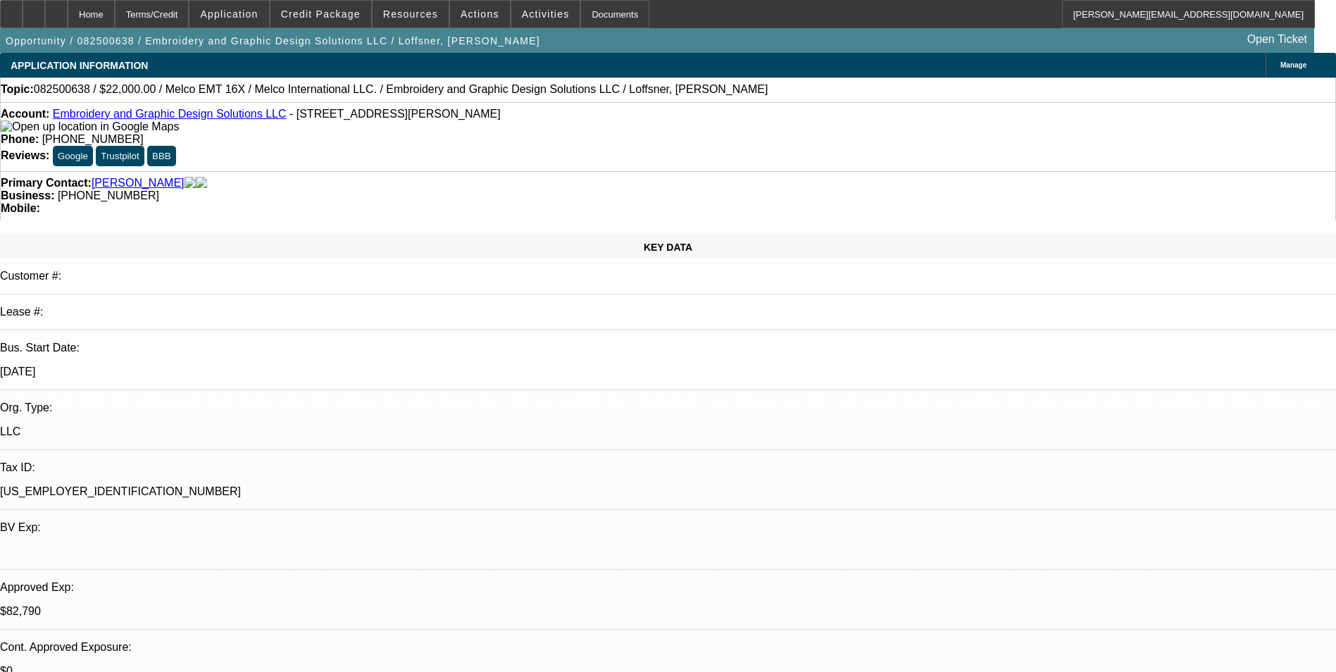
select select "6"
select select "1"
select select "2"
select select "6"
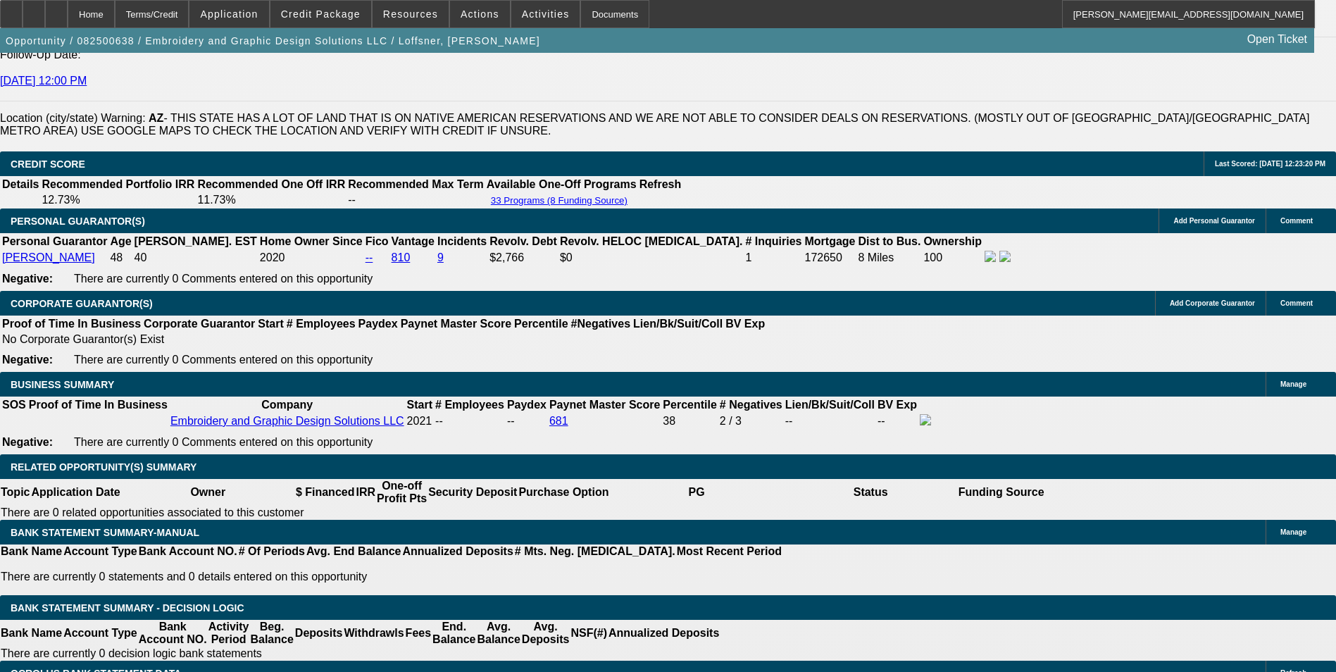
scroll to position [2042, 0]
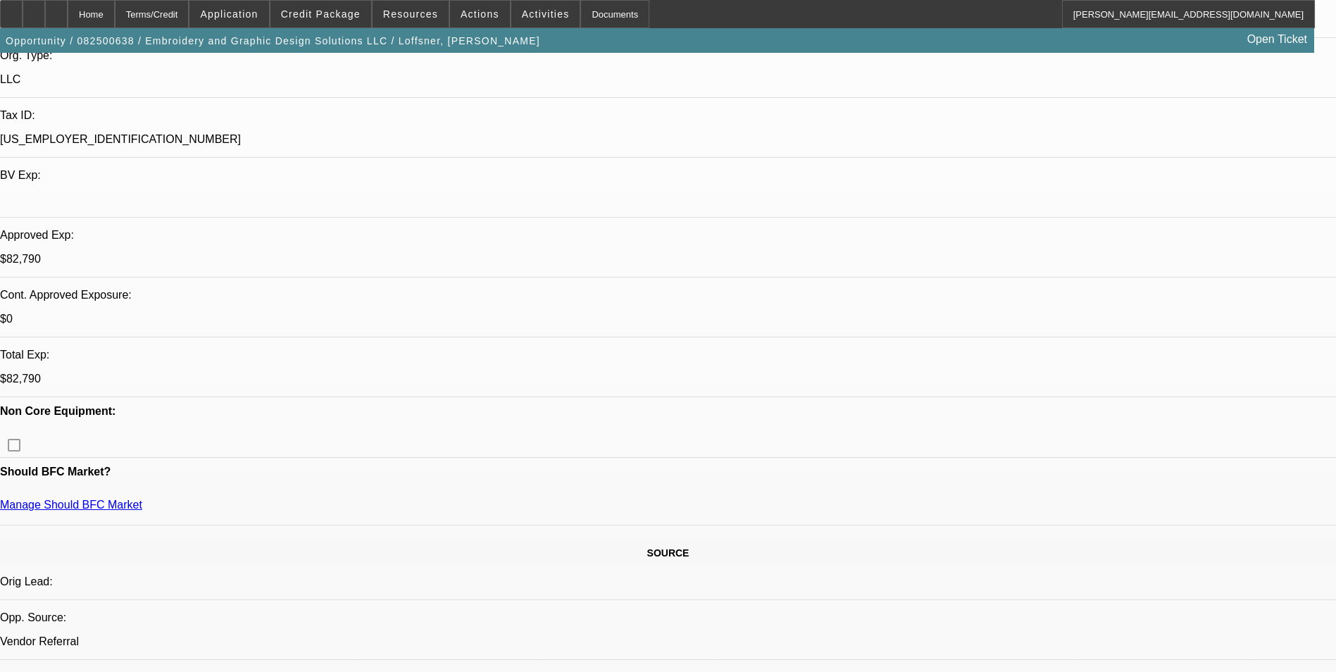
scroll to position [0, 0]
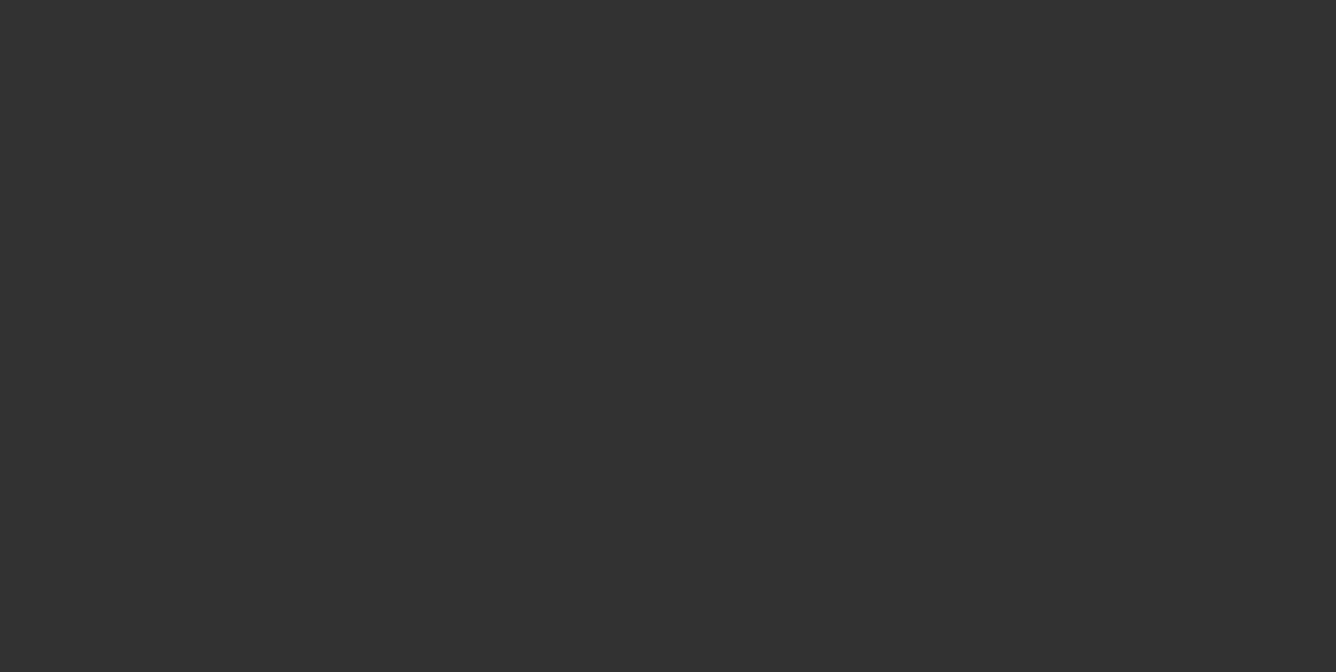
click at [648, 316] on span "Open calendar" at bounding box center [665, 299] width 34 height 34
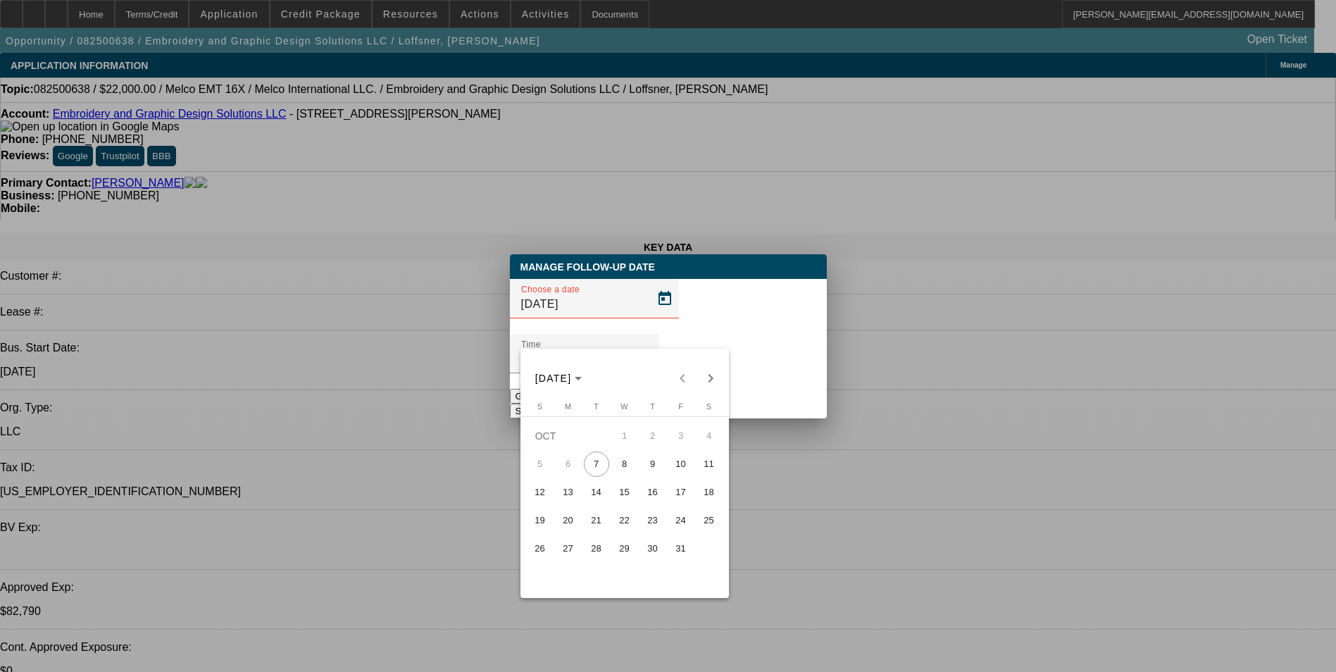
click at [595, 497] on span "14" at bounding box center [596, 492] width 25 height 25
type input "10/14/2025"
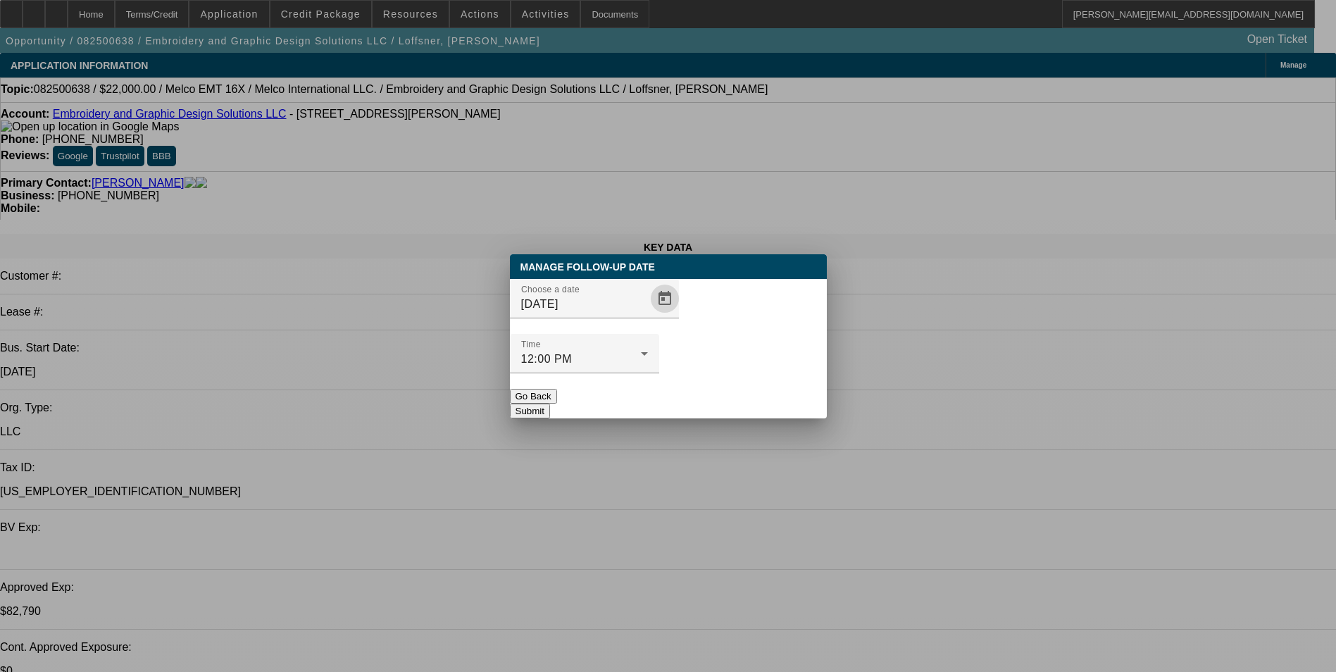
click at [550, 404] on button "Submit" at bounding box center [530, 411] width 40 height 15
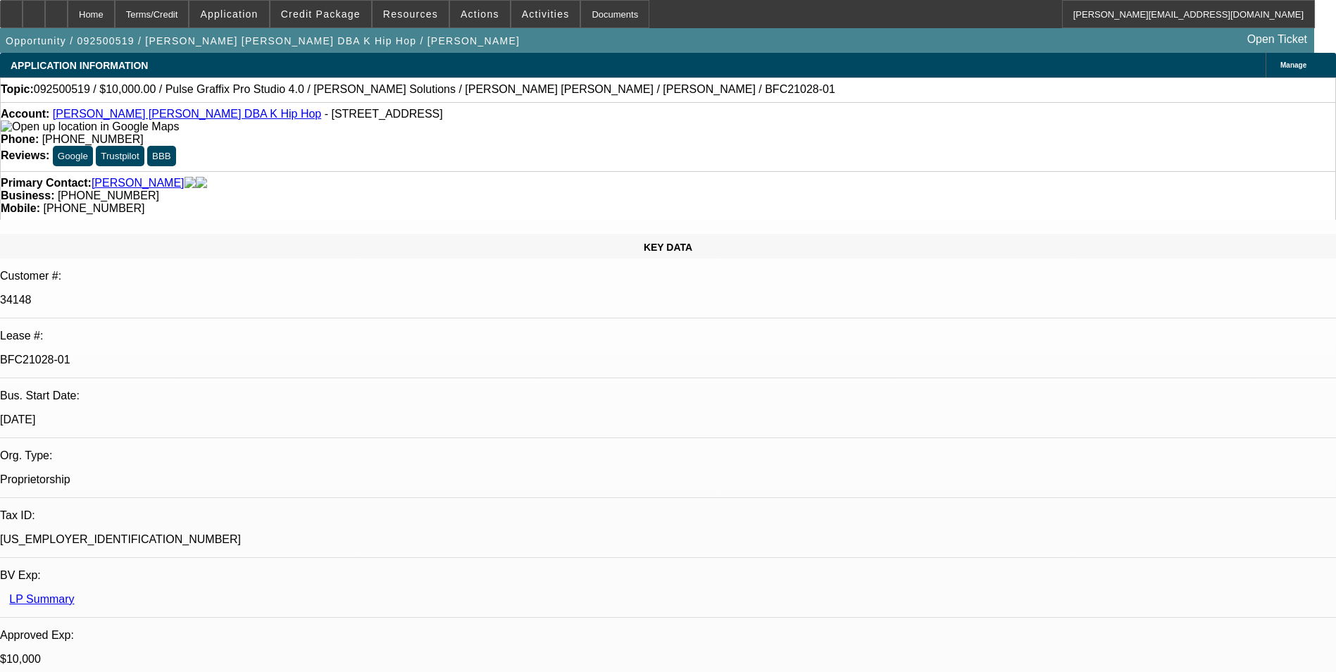
select select "0"
select select "2"
select select "0.1"
select select "0"
select select "2"
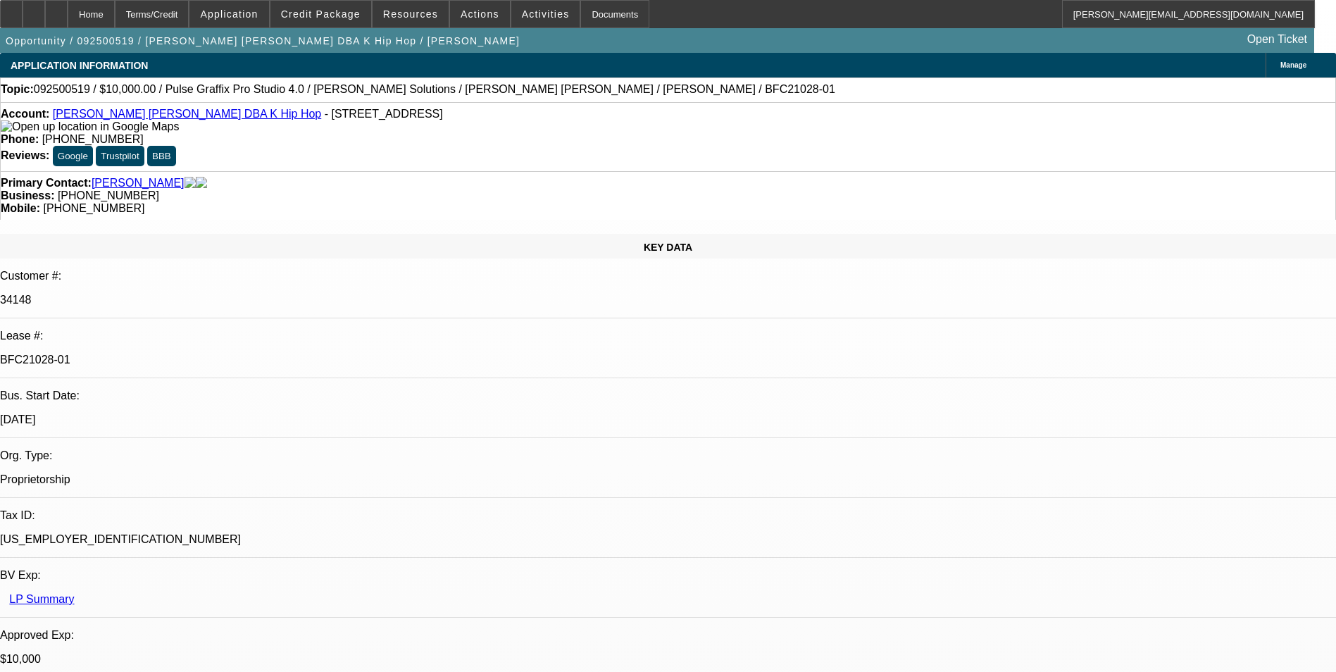
select select "0"
select select "2"
select select "0.1"
select select "0"
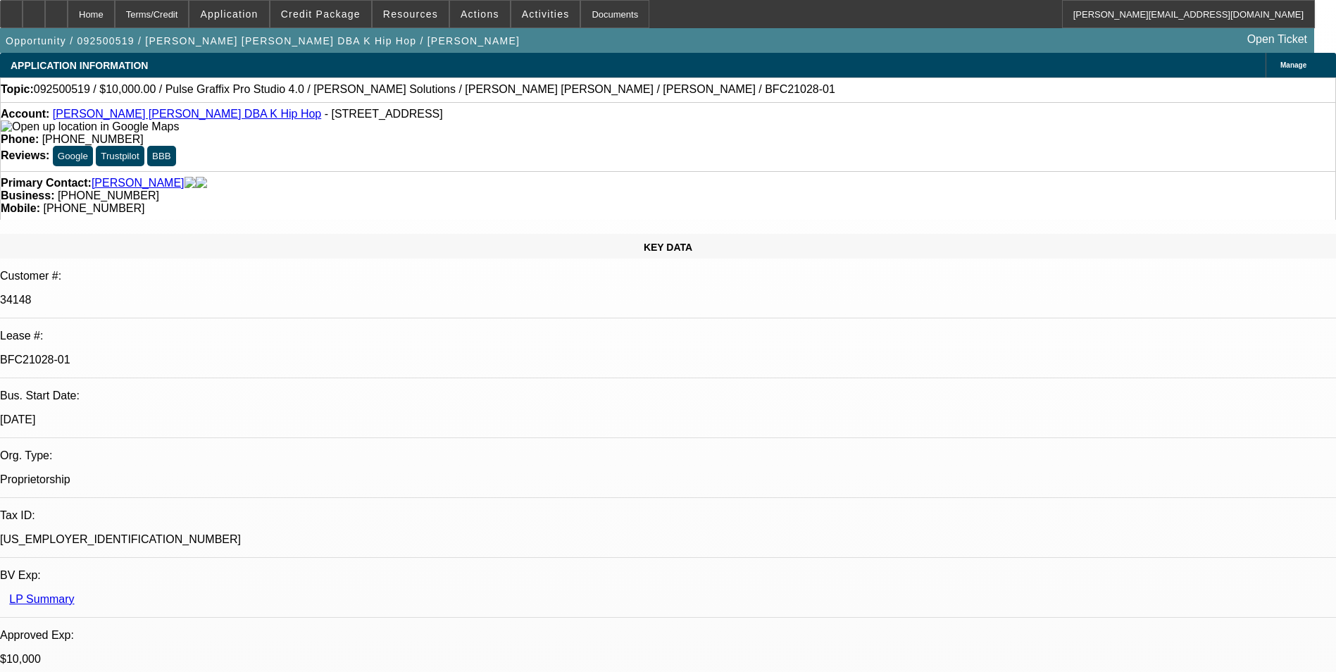
select select "2"
select select "0"
select select "1"
select select "2"
select select "4"
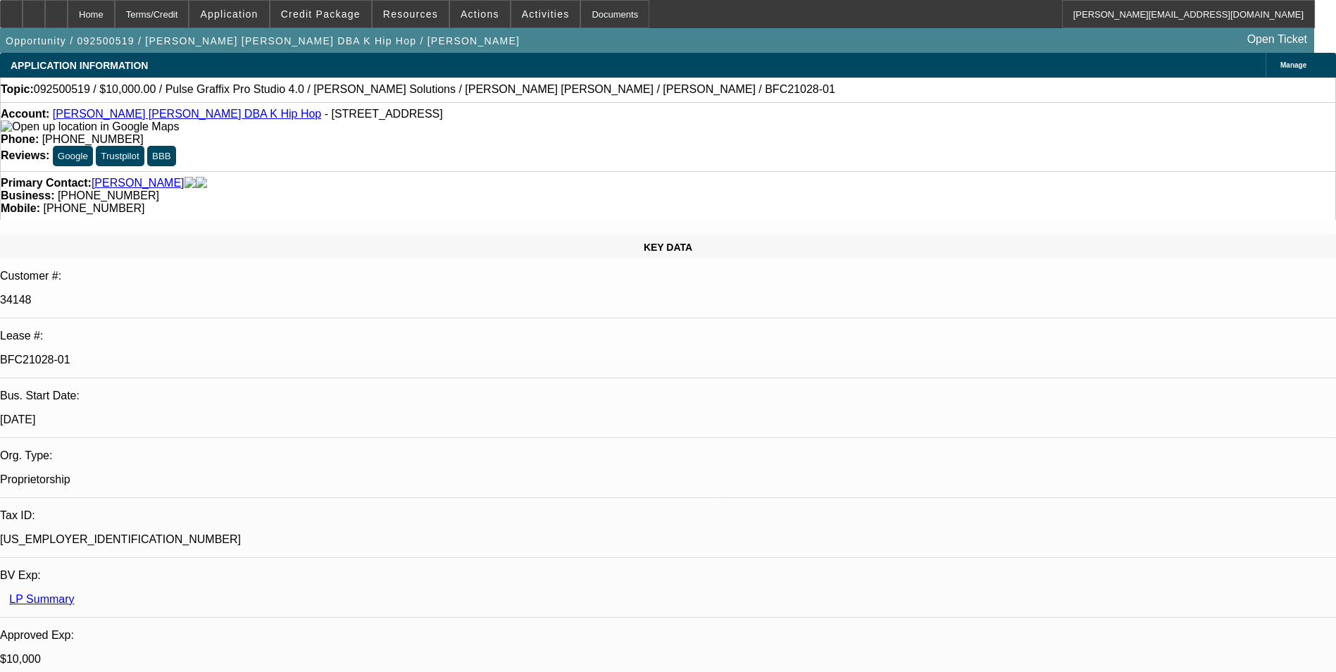
select select "1"
select select "2"
select select "6"
select select "1"
select select "2"
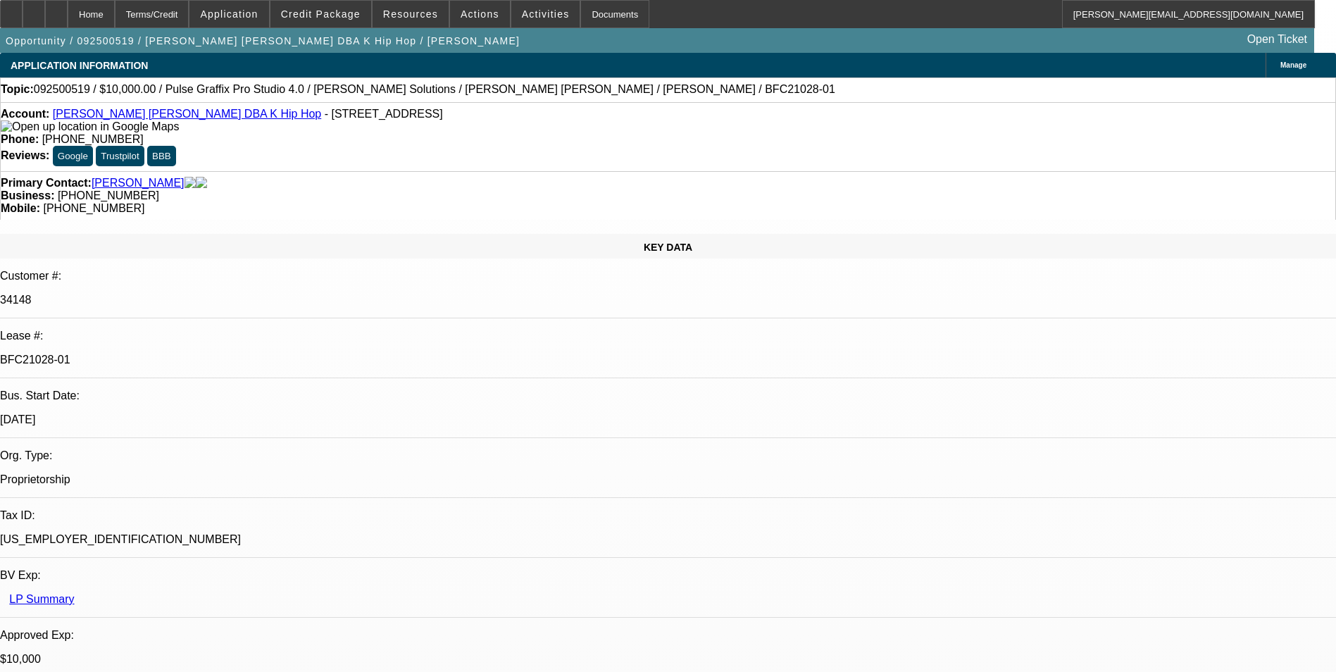
select select "4"
select select "1"
select select "2"
select select "6"
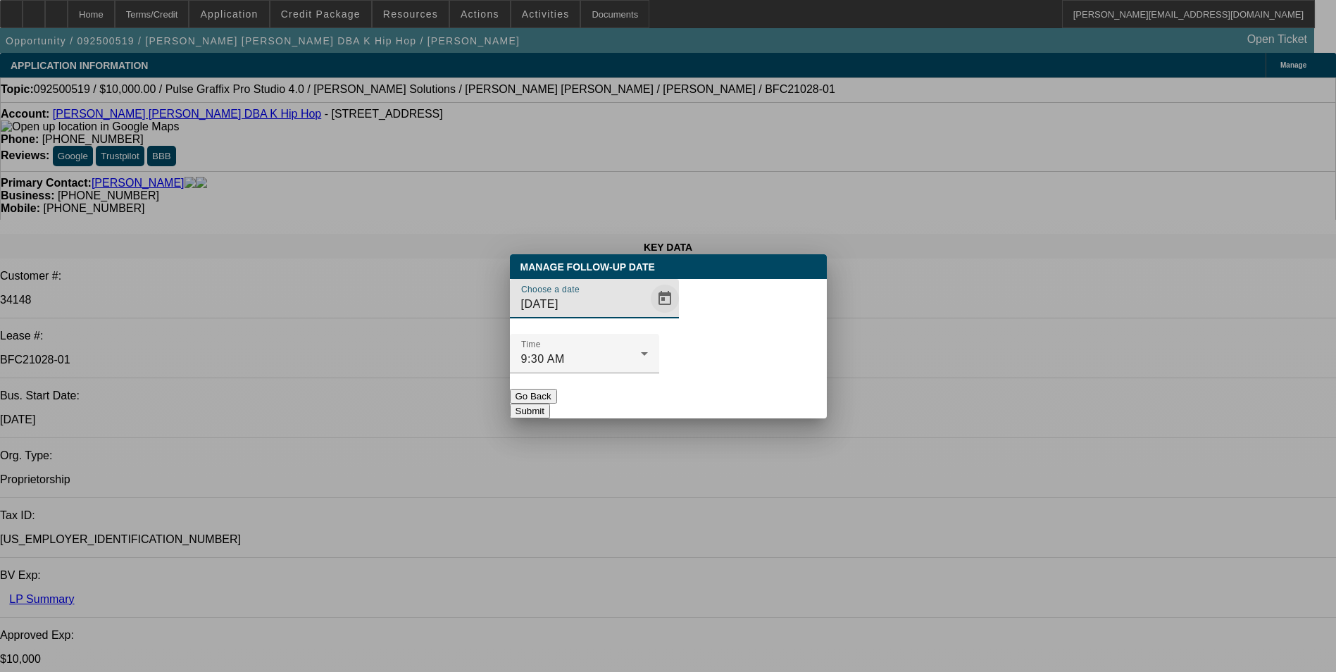
click at [648, 316] on span "Open calendar" at bounding box center [665, 299] width 34 height 34
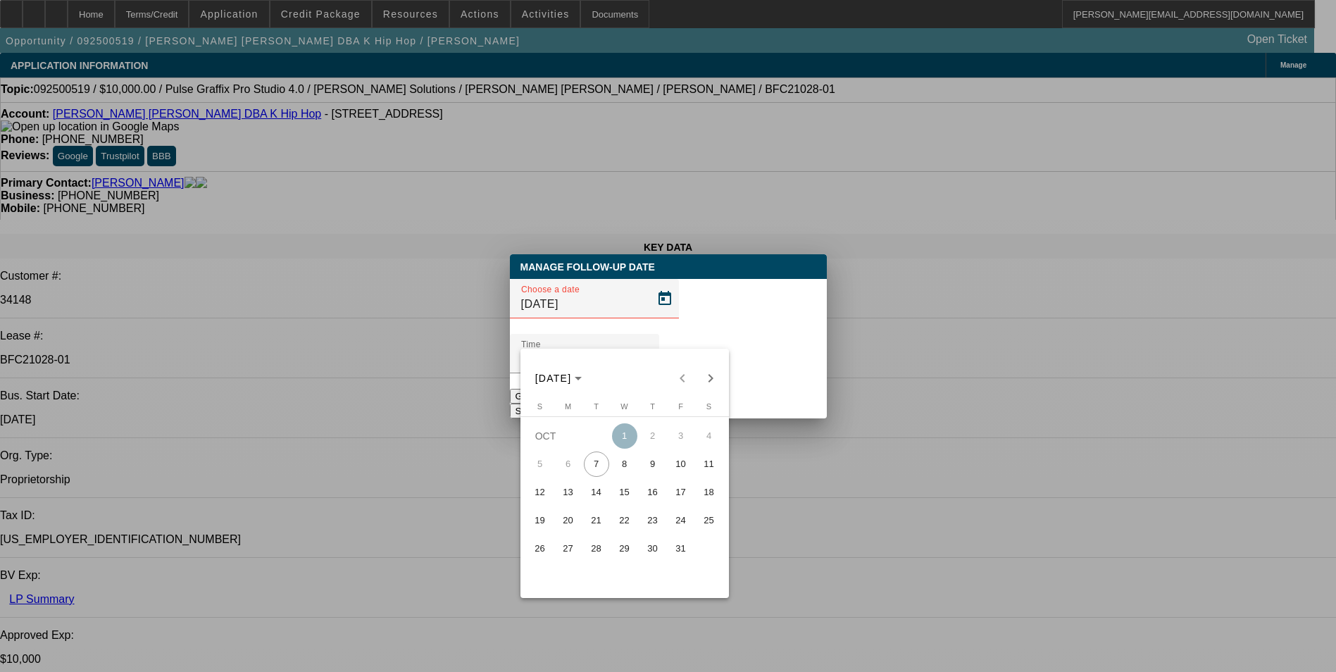
click at [566, 498] on span "13" at bounding box center [568, 492] width 25 height 25
type input "[DATE]"
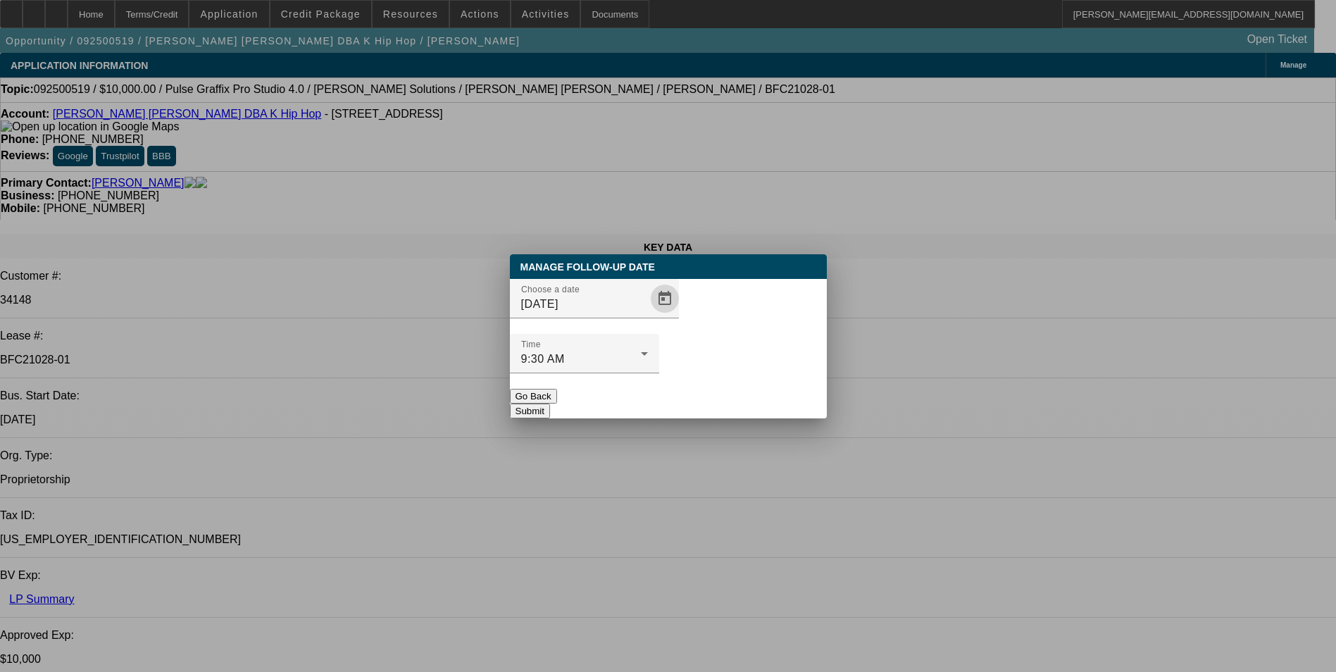
click at [550, 404] on button "Submit" at bounding box center [530, 411] width 40 height 15
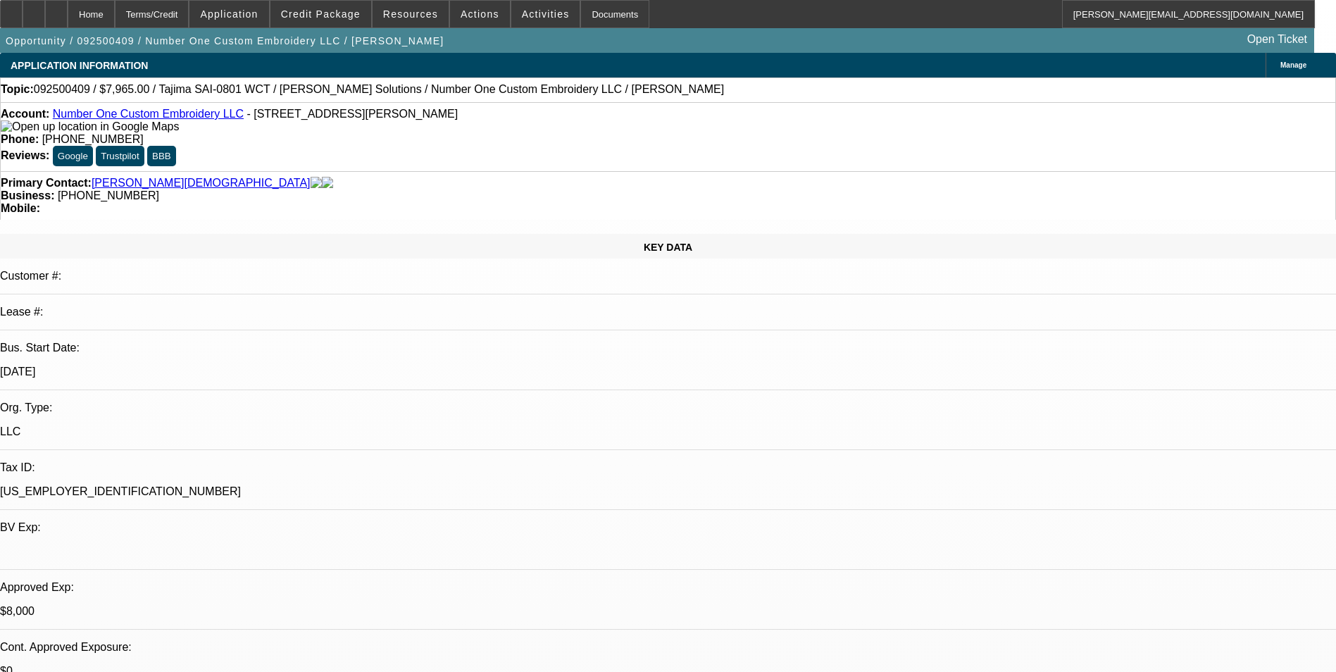
select select "0"
select select "2"
select select "0.1"
select select "0"
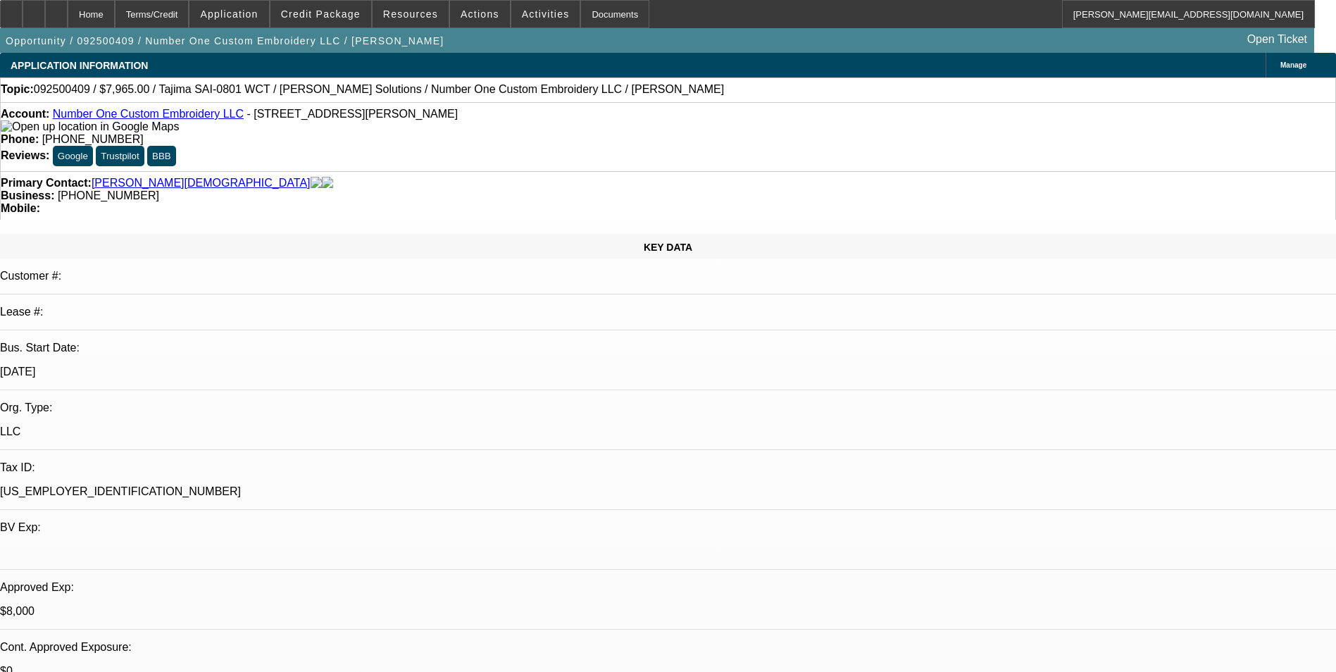
select select "0.1"
select select "0"
select select "0.1"
select select "0"
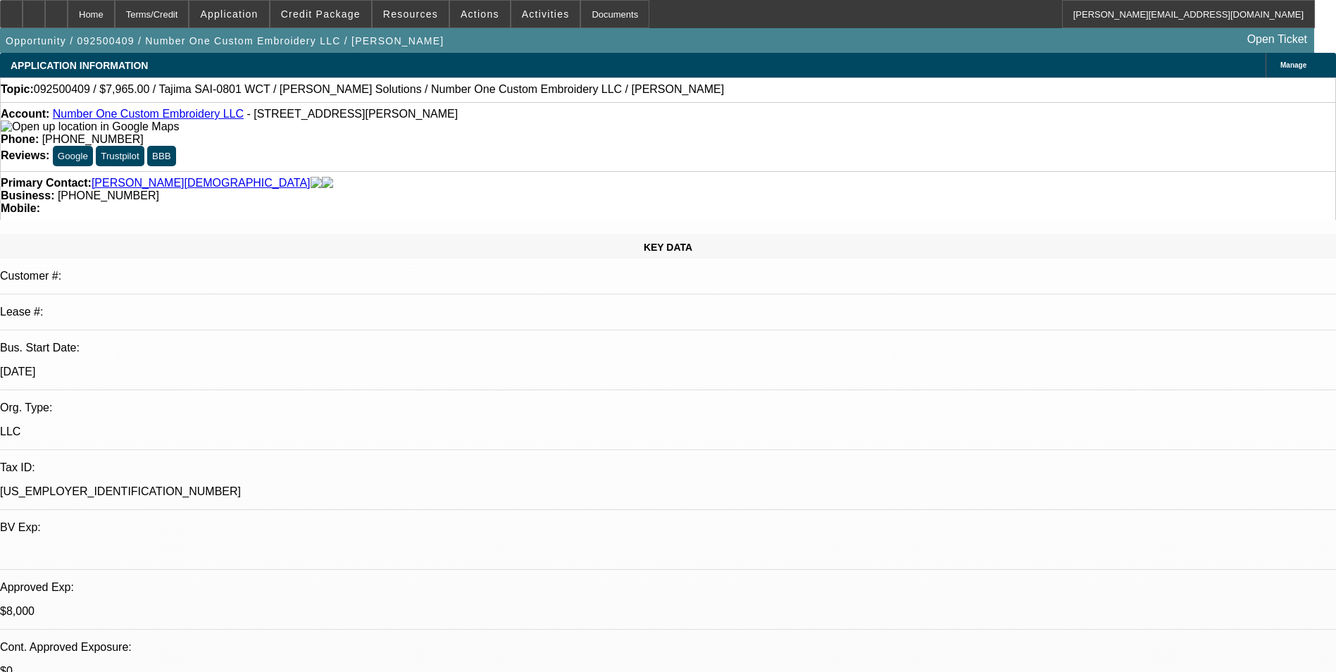
select select "0"
select select "1"
select select "2"
select select "4"
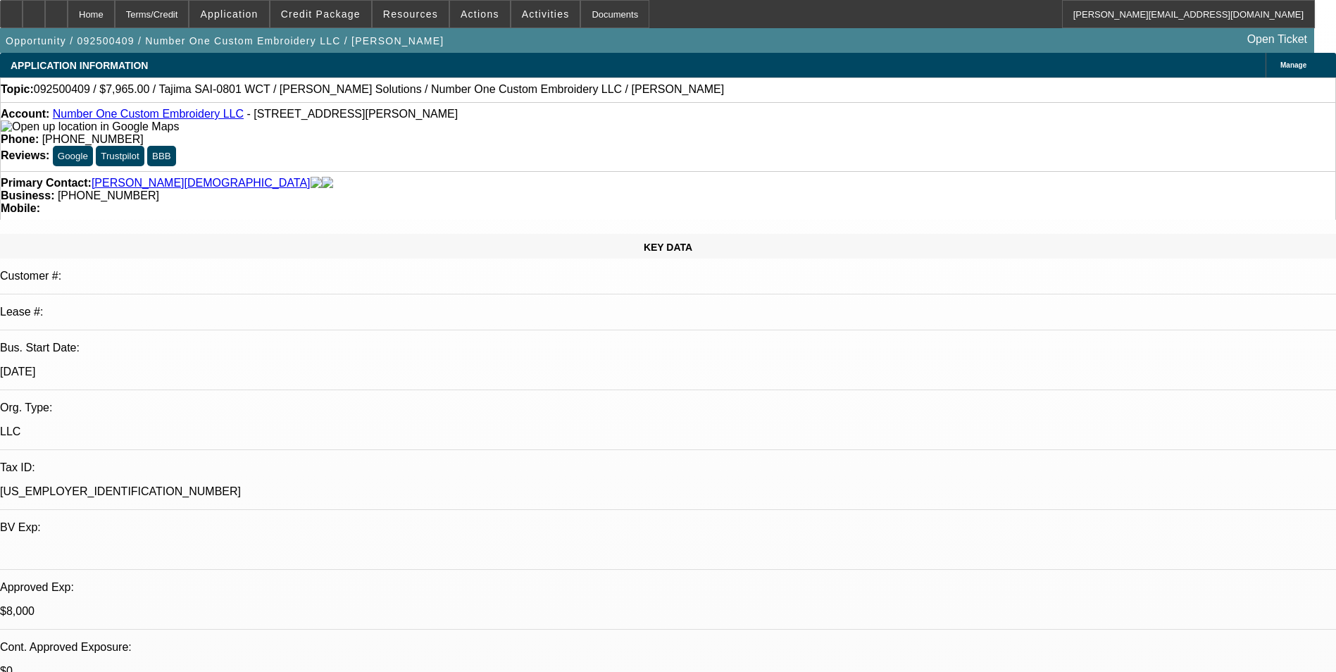
select select "1"
select select "4"
select select "1"
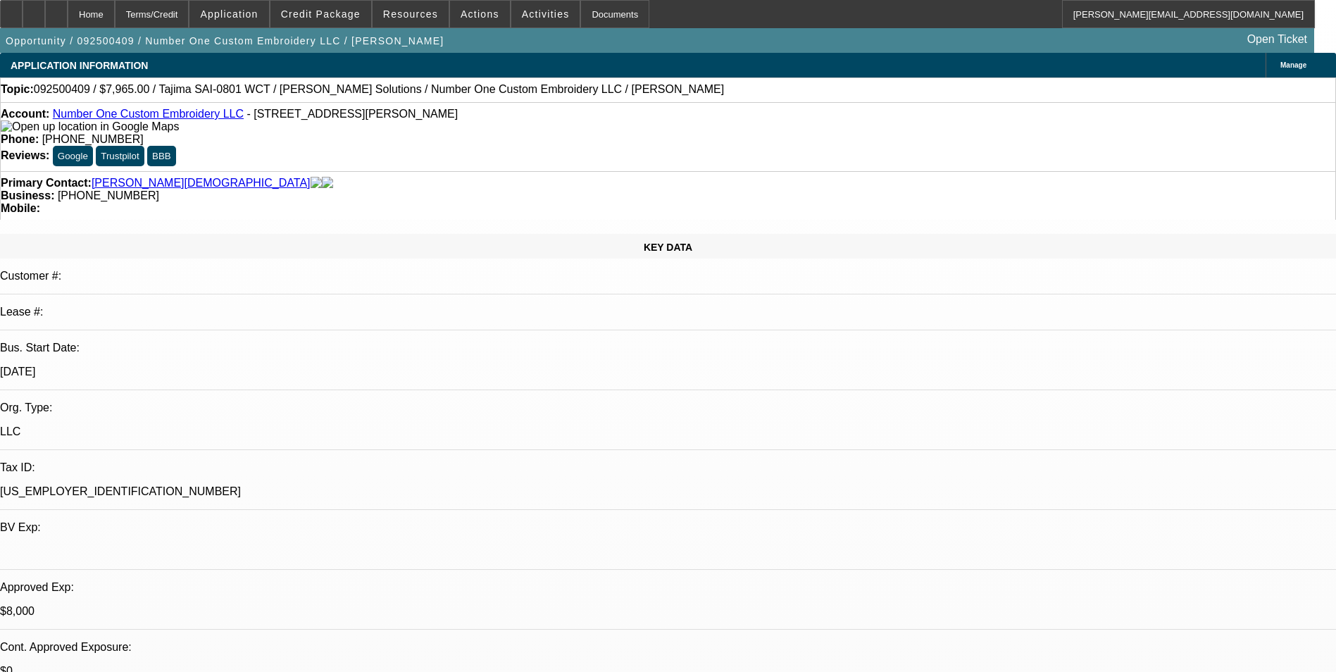
select select "4"
select select "1"
select select "6"
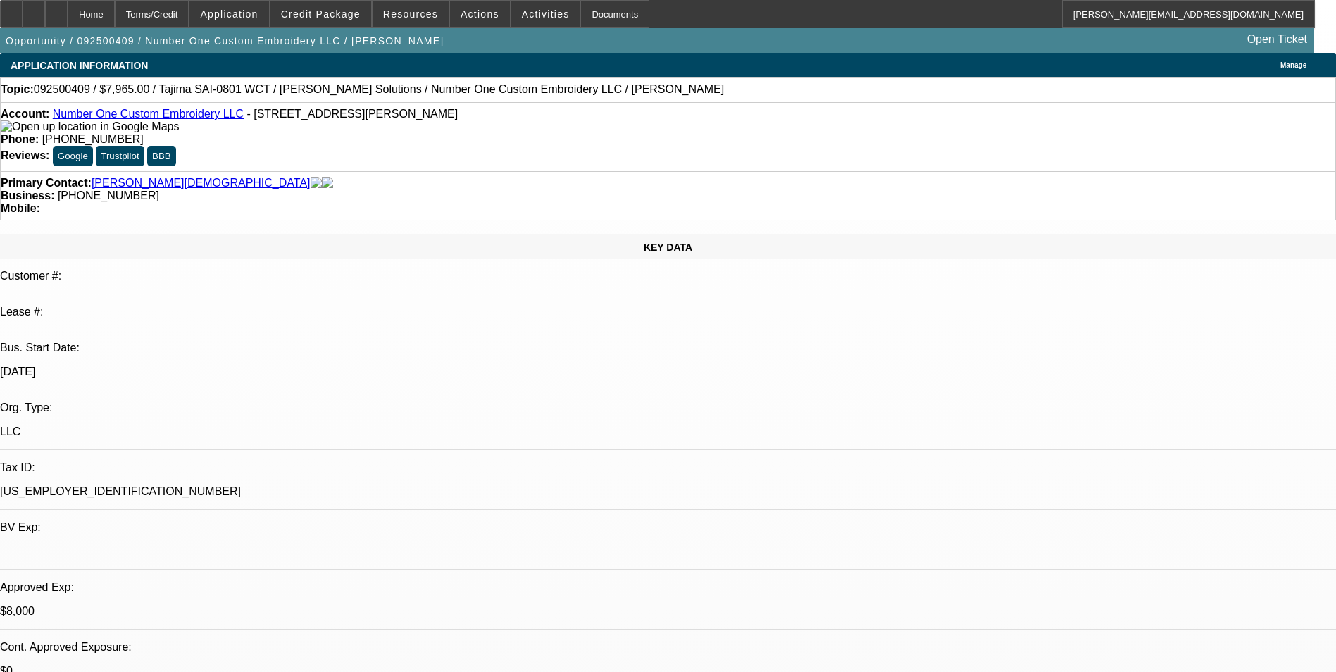
click at [158, 119] on link "Number One Custom Embroidery LLC" at bounding box center [148, 114] width 191 height 12
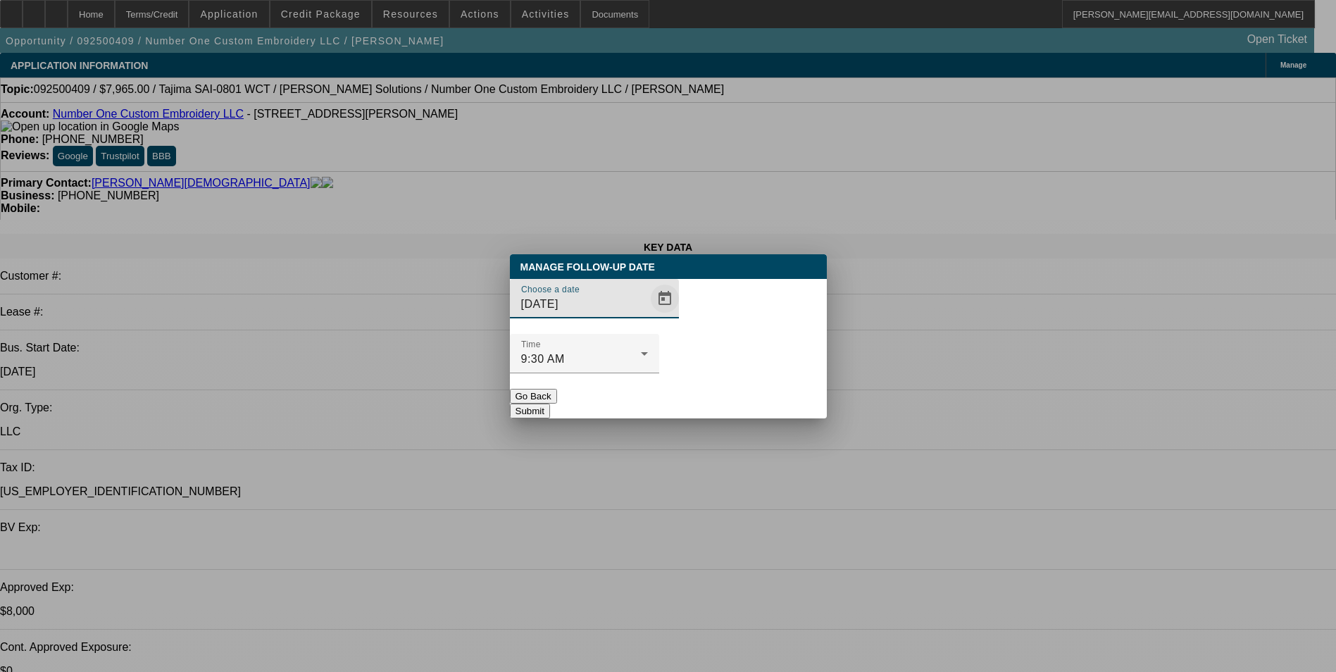
click at [648, 316] on span "Open calendar" at bounding box center [665, 299] width 34 height 34
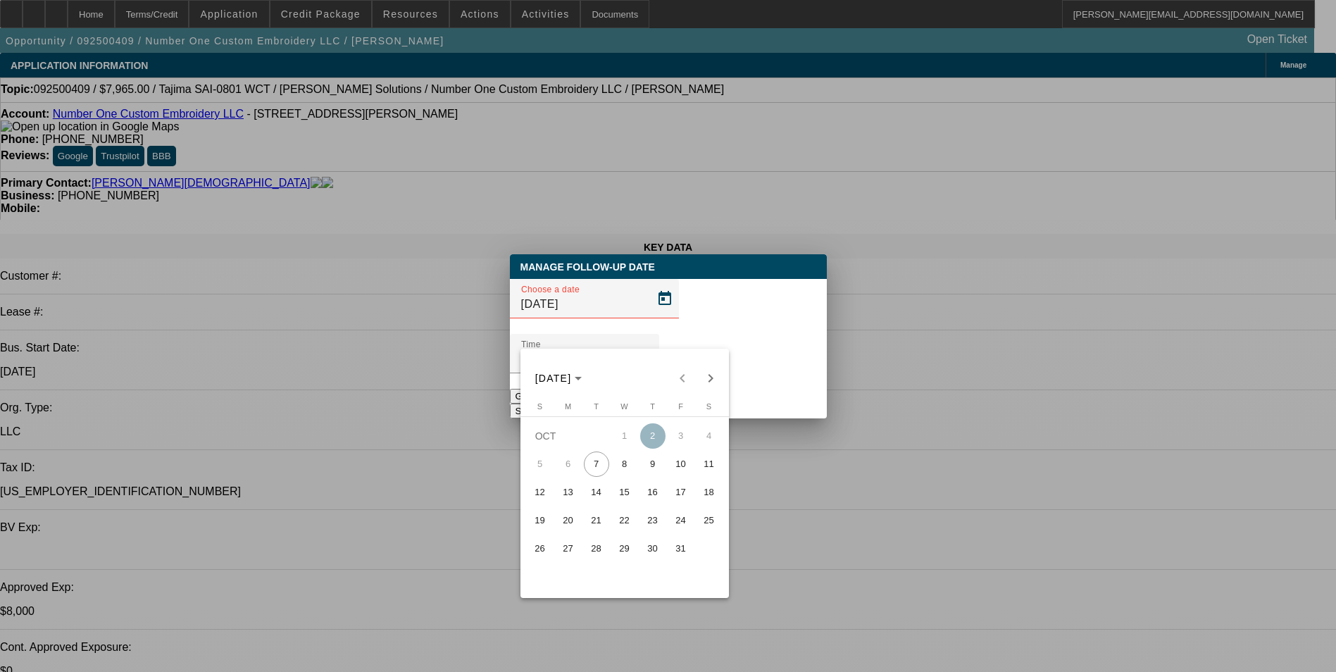
drag, startPoint x: 647, startPoint y: 498, endPoint x: 662, endPoint y: 485, distance: 20.5
click at [647, 498] on span "16" at bounding box center [652, 492] width 25 height 25
type input "10/16/2025"
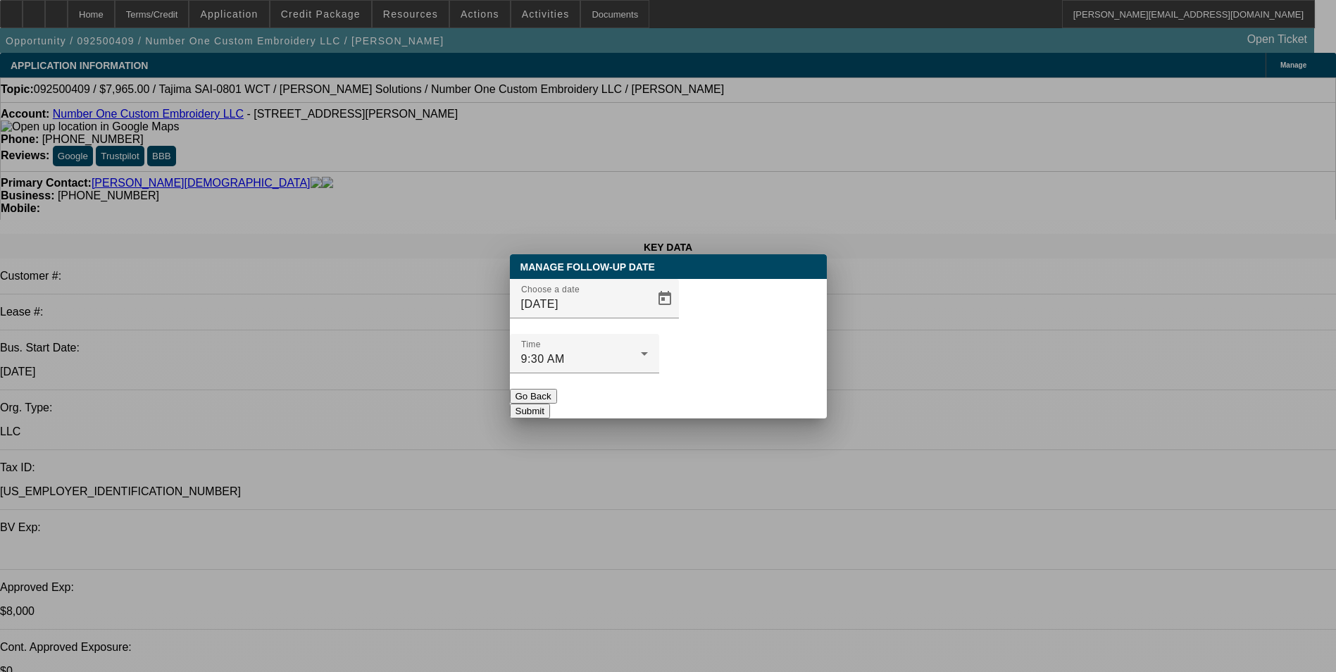
click at [550, 404] on button "Submit" at bounding box center [530, 411] width 40 height 15
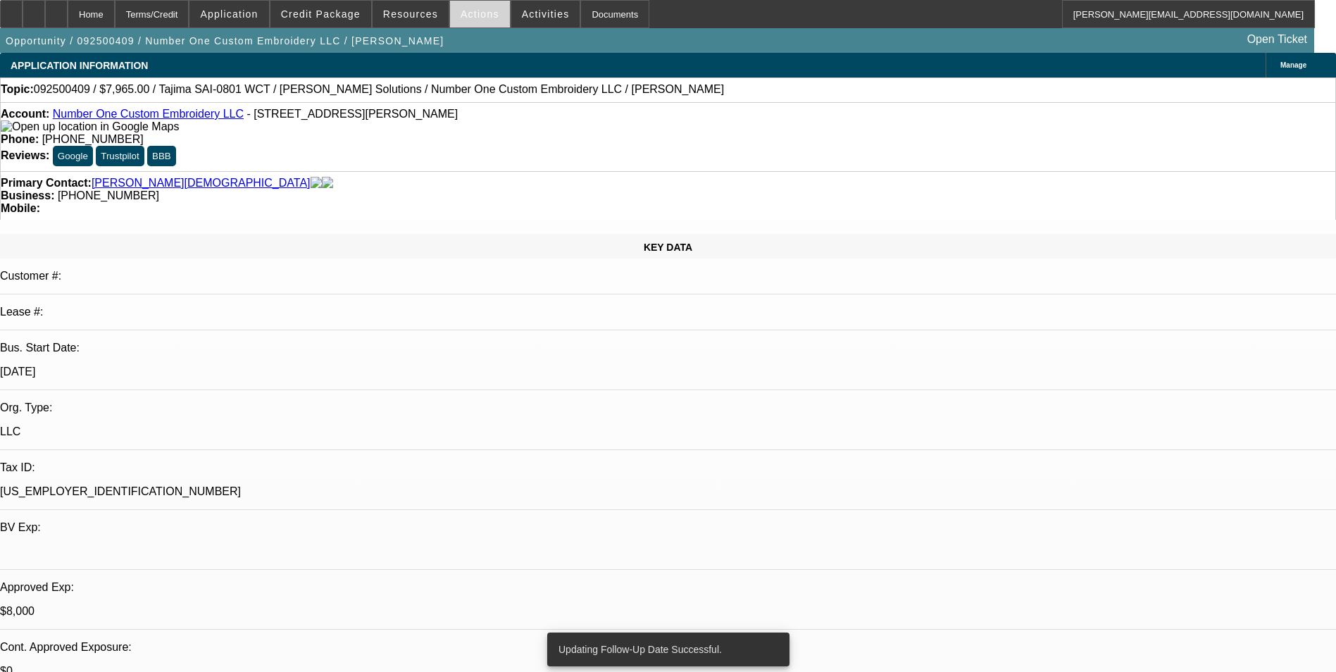
click at [465, 13] on span "Actions" at bounding box center [480, 13] width 39 height 11
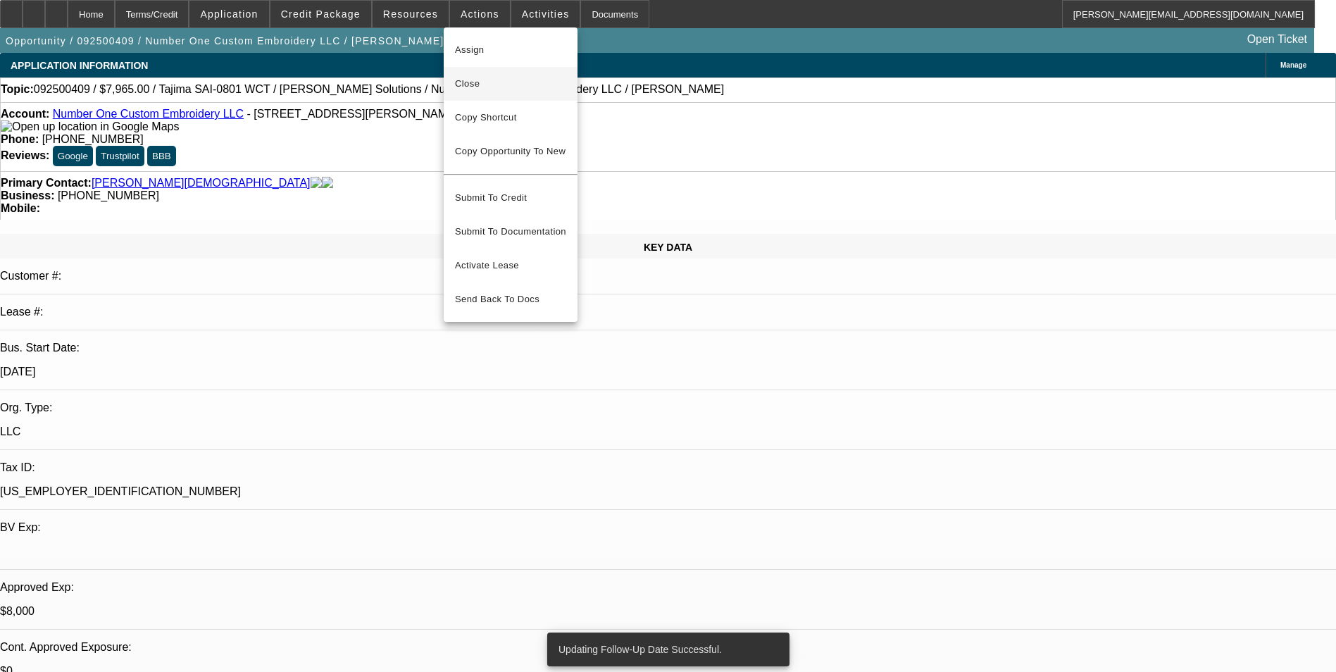
click at [512, 83] on span "Close" at bounding box center [510, 83] width 111 height 17
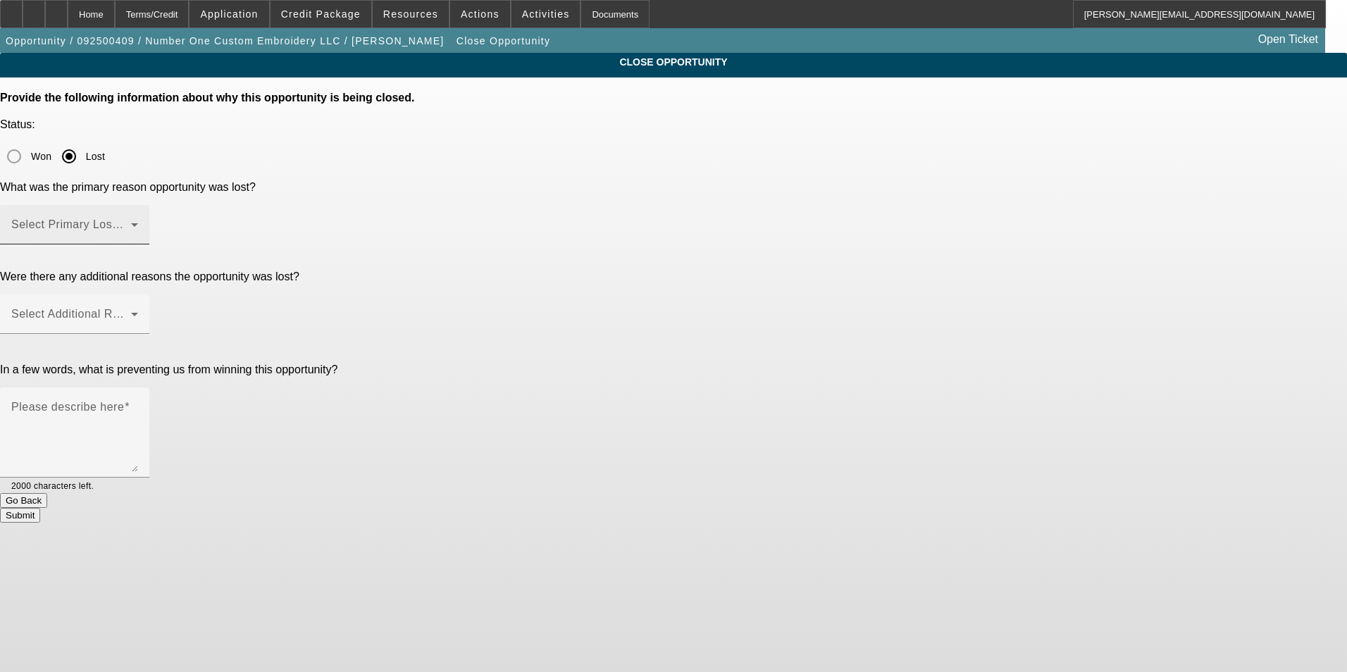
click at [131, 222] on span at bounding box center [71, 230] width 120 height 17
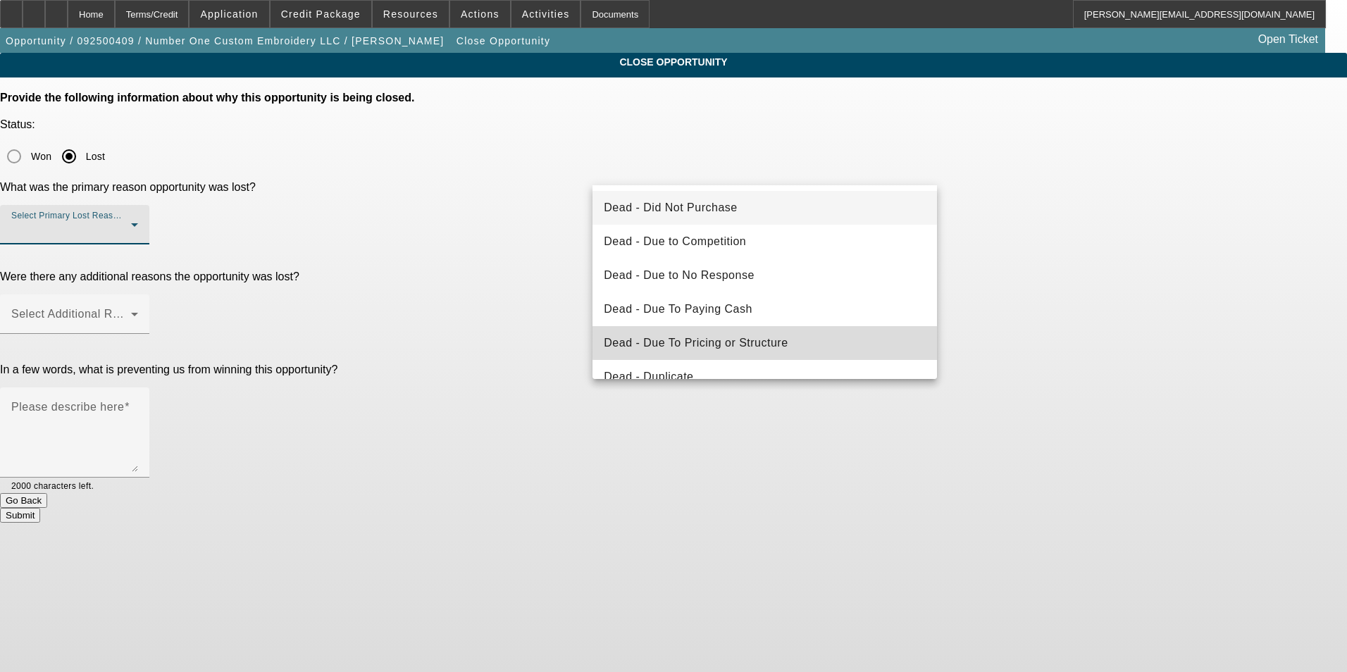
click at [803, 341] on mat-option "Dead - Due To Pricing or Structure" at bounding box center [764, 343] width 344 height 34
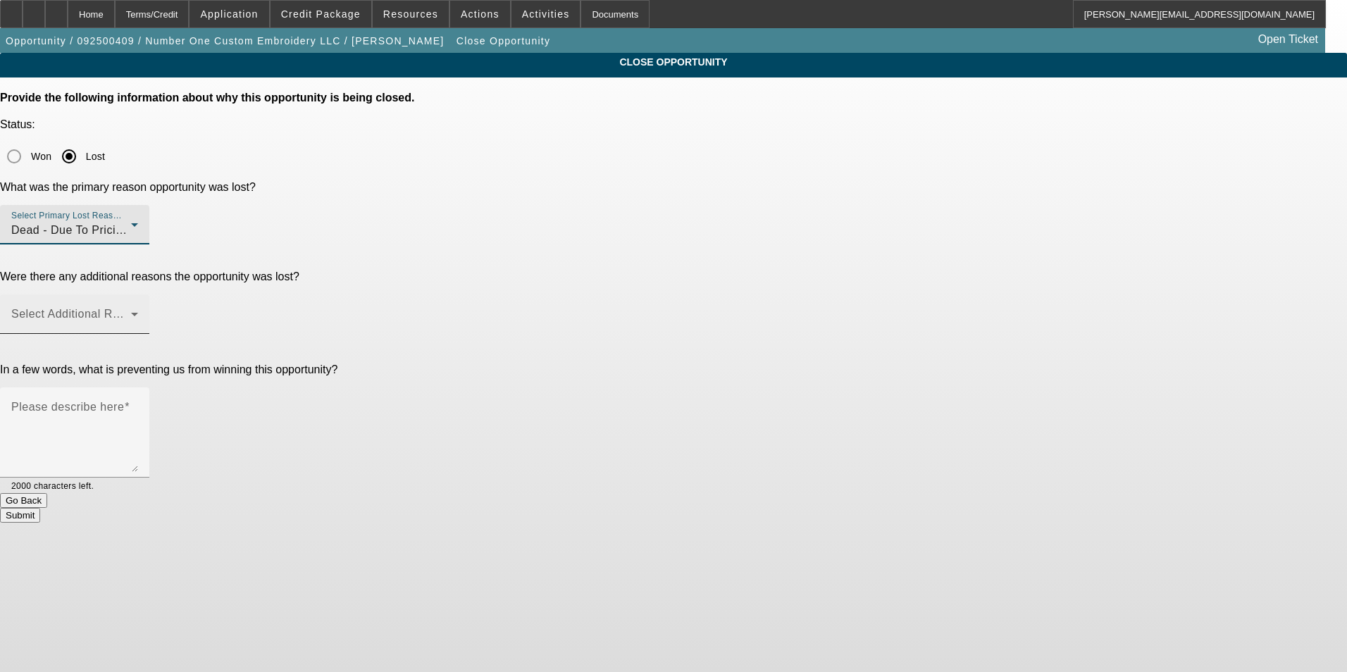
click at [131, 311] on span at bounding box center [71, 319] width 120 height 17
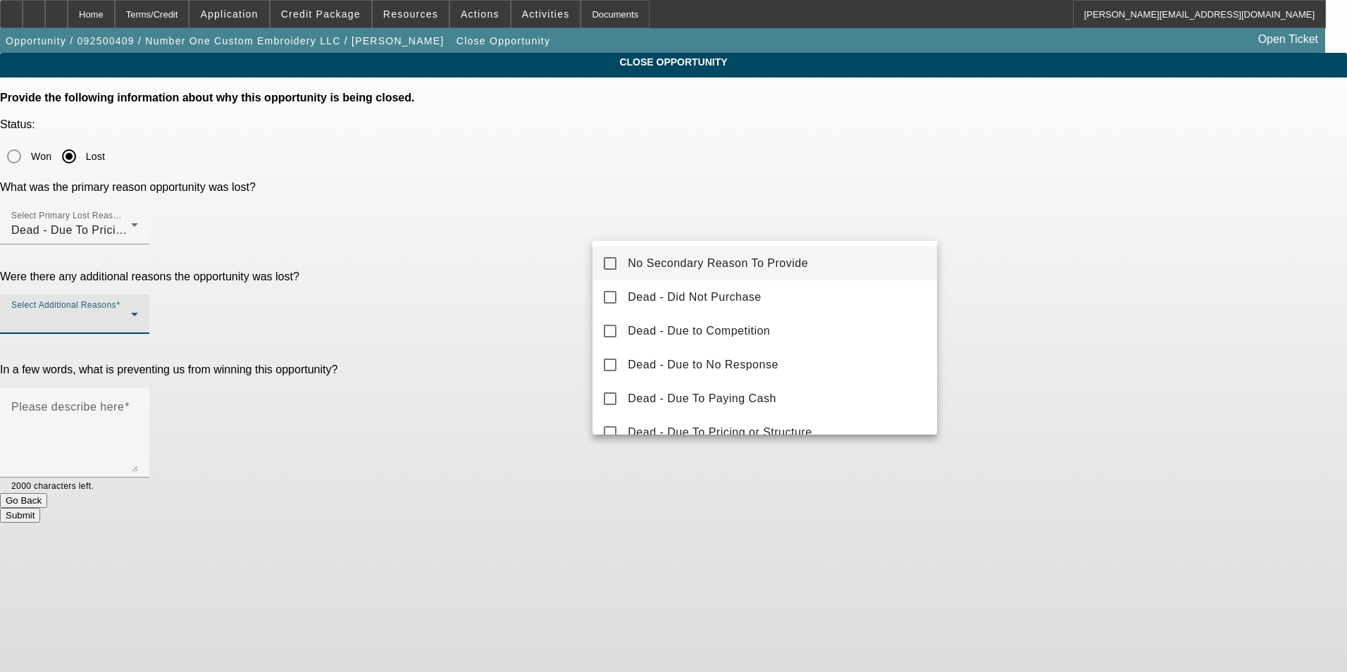
click at [835, 170] on div at bounding box center [673, 336] width 1347 height 672
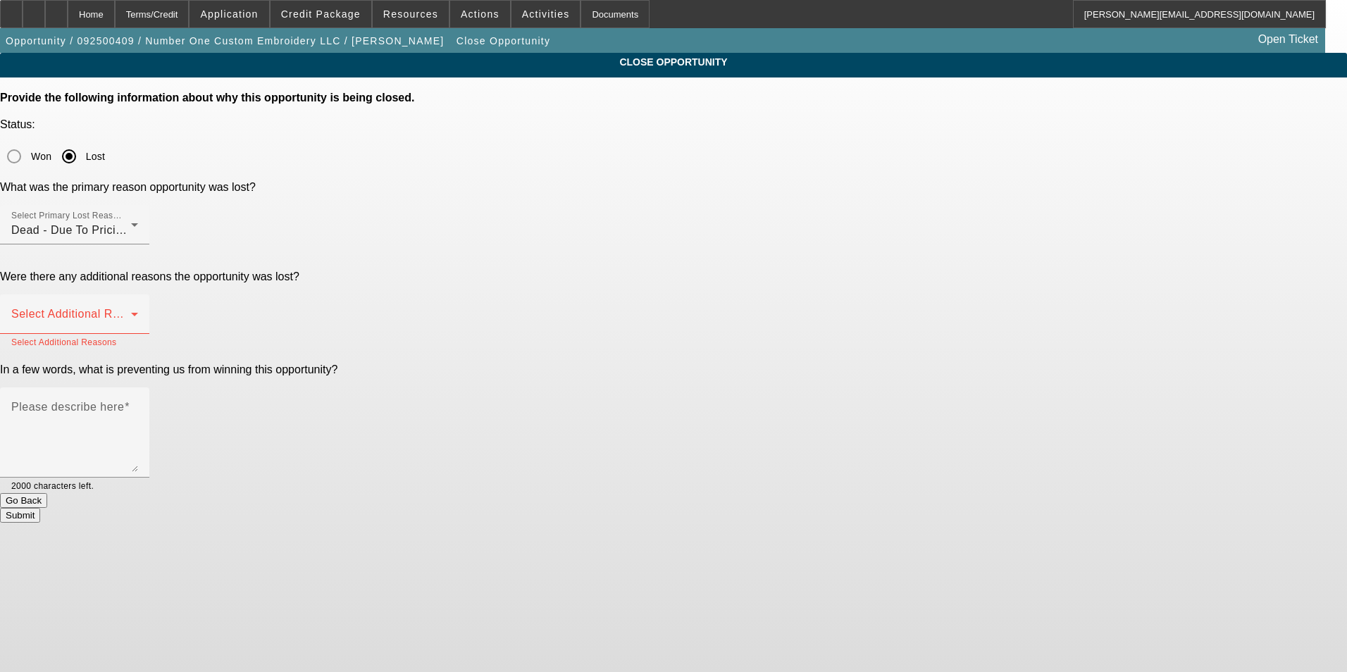
click at [131, 222] on div "Dead - Due To Pricing or Structure" at bounding box center [71, 230] width 120 height 17
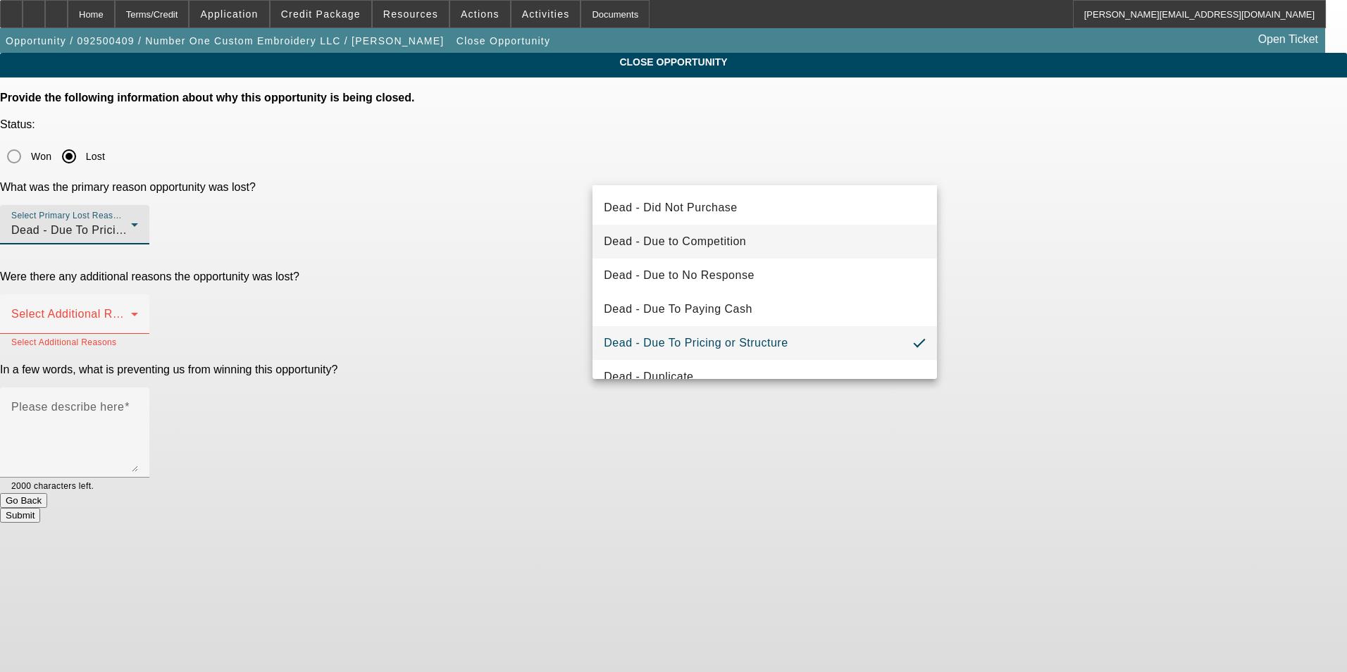
click at [784, 244] on mat-option "Dead - Due to Competition" at bounding box center [764, 242] width 344 height 34
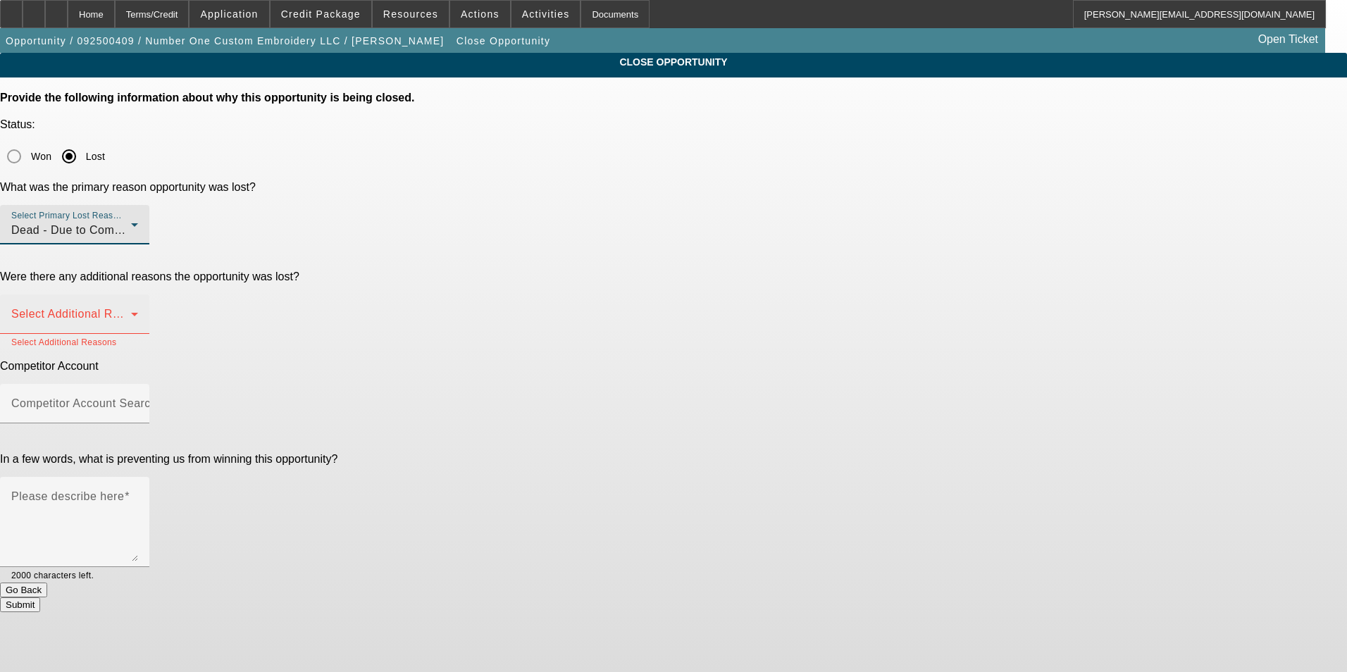
click at [131, 311] on span at bounding box center [71, 319] width 120 height 17
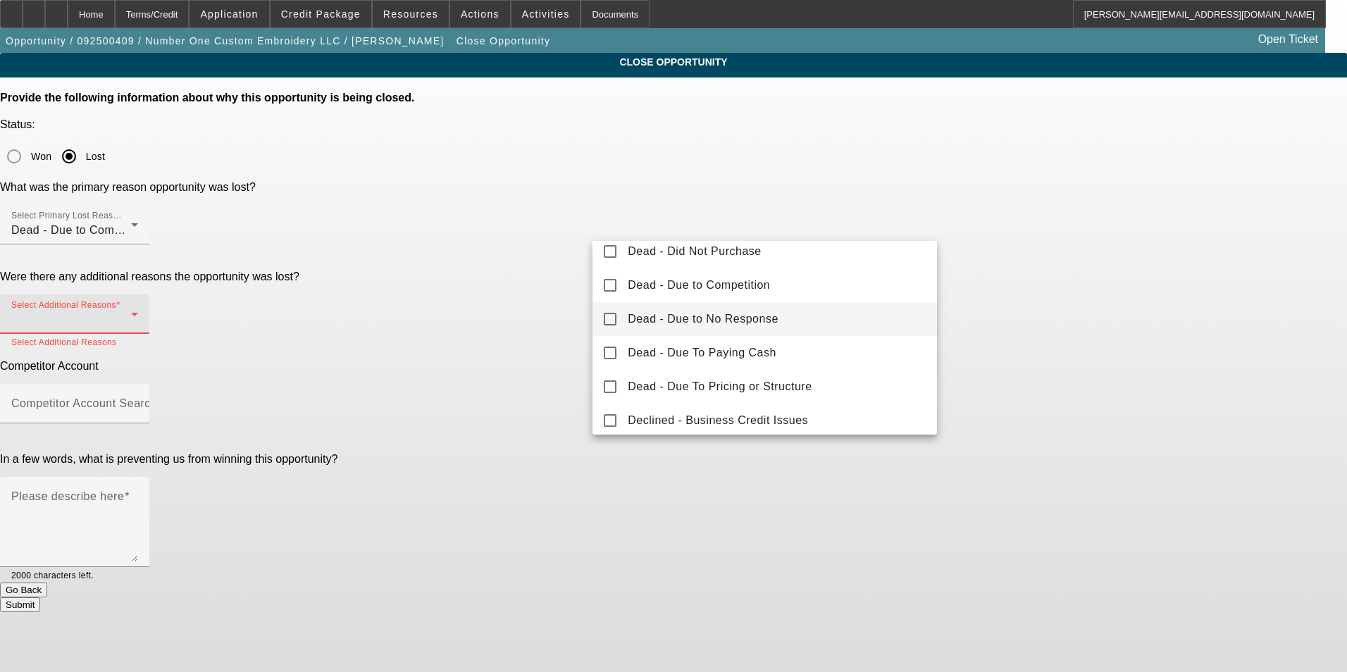
scroll to position [70, 0]
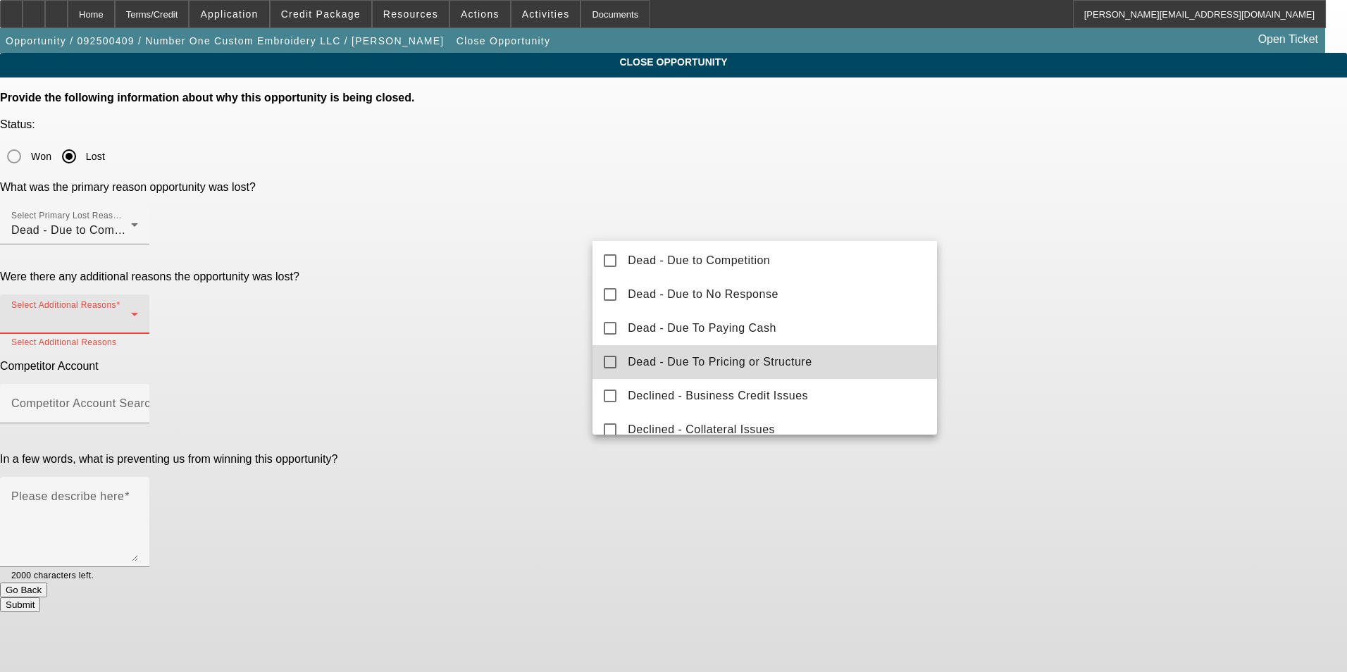
click at [807, 366] on span "Dead - Due To Pricing or Structure" at bounding box center [720, 362] width 184 height 17
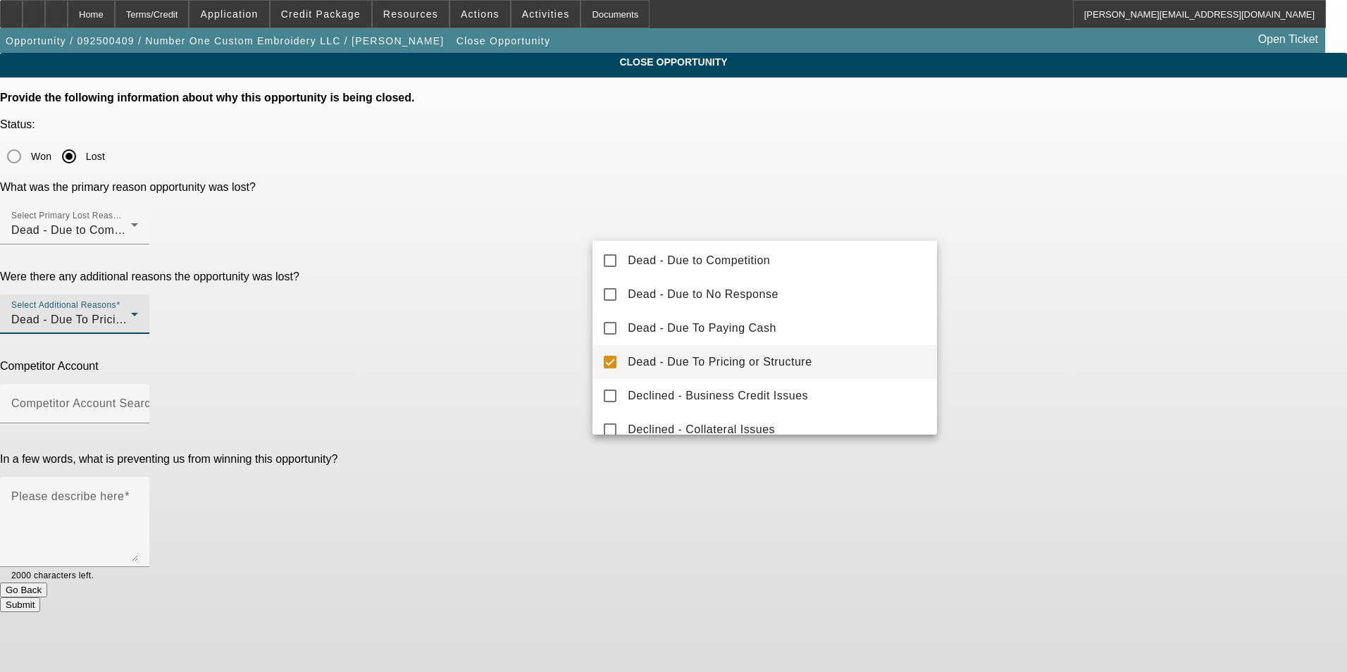
click at [1025, 285] on div at bounding box center [673, 336] width 1347 height 672
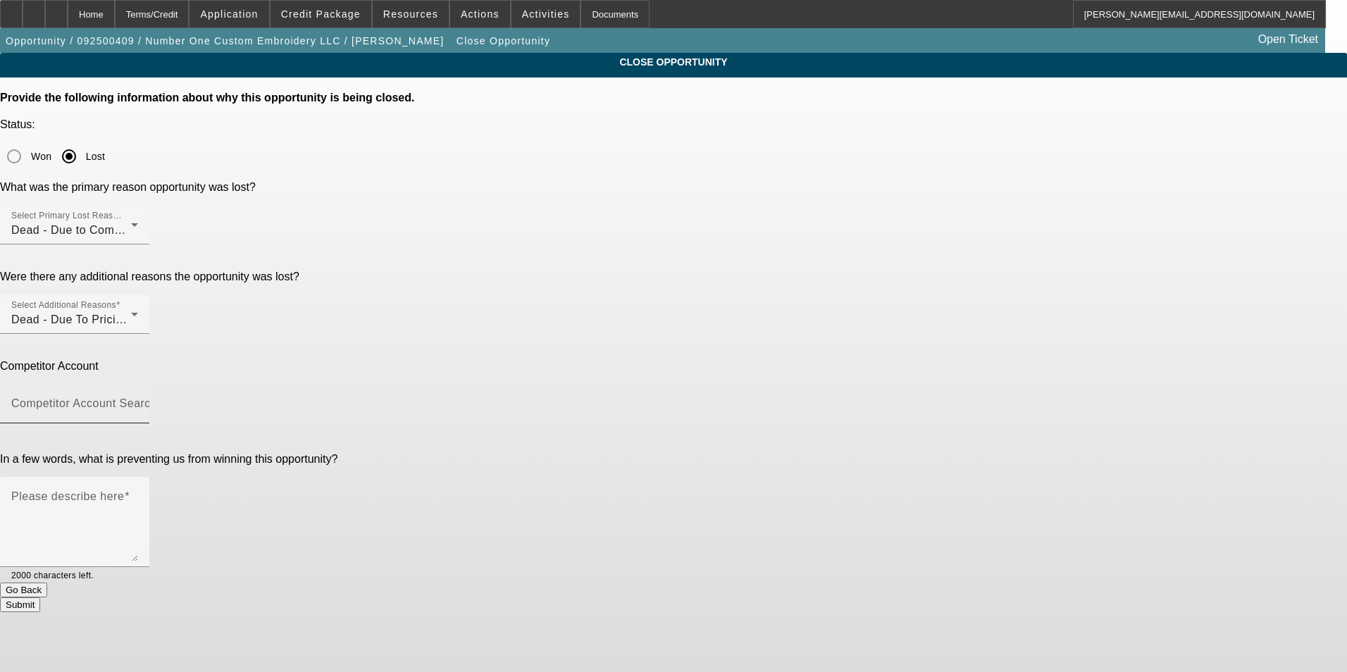
click at [138, 401] on input "Competitor Account Search" at bounding box center [74, 409] width 127 height 17
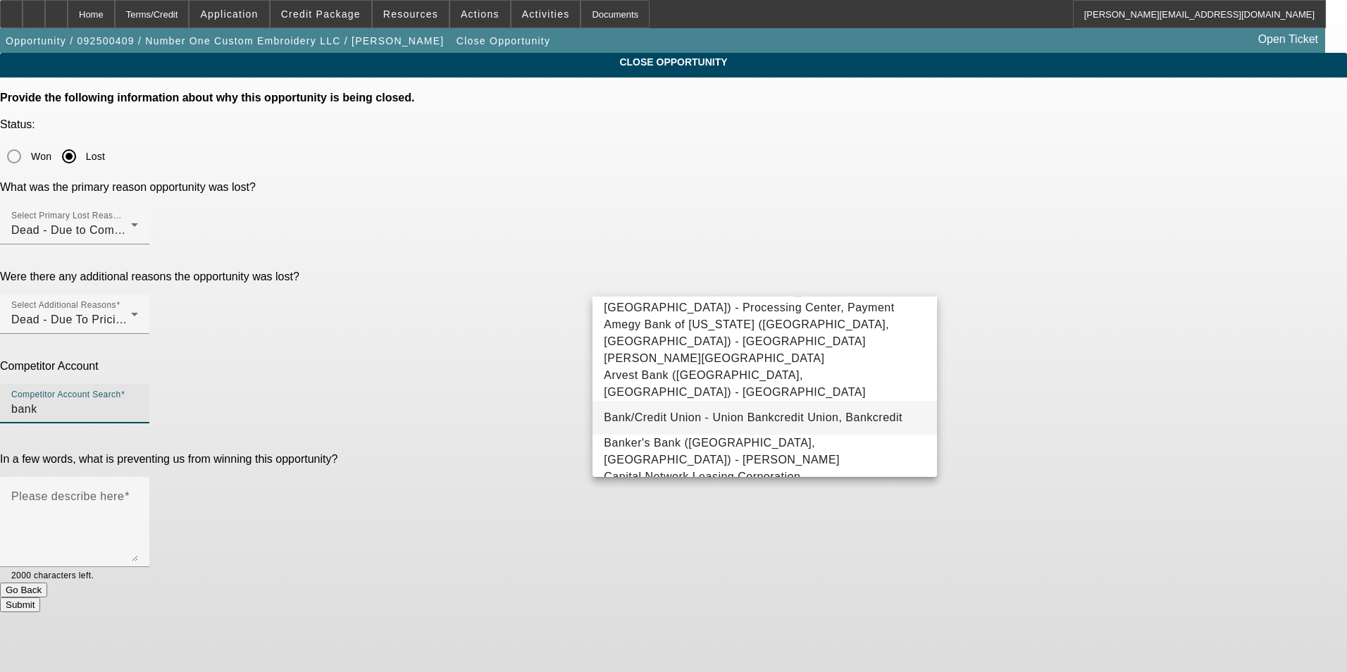
click at [753, 411] on span "Bank/Credit Union - Union Bankcredit Union, Bankcredit" at bounding box center [753, 417] width 299 height 12
type input "Bank/Credit Union - Union Bankcredit Union, Bankcredit"
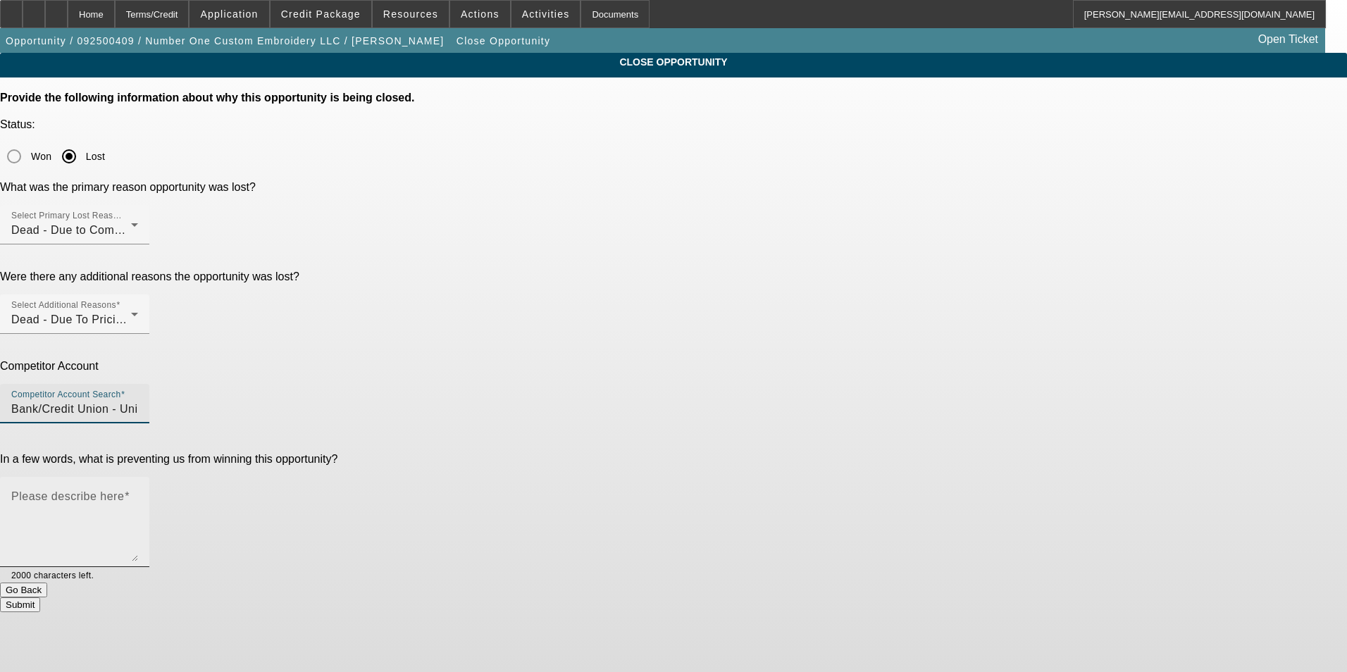
click at [138, 494] on textarea "Please describe here" at bounding box center [74, 528] width 127 height 68
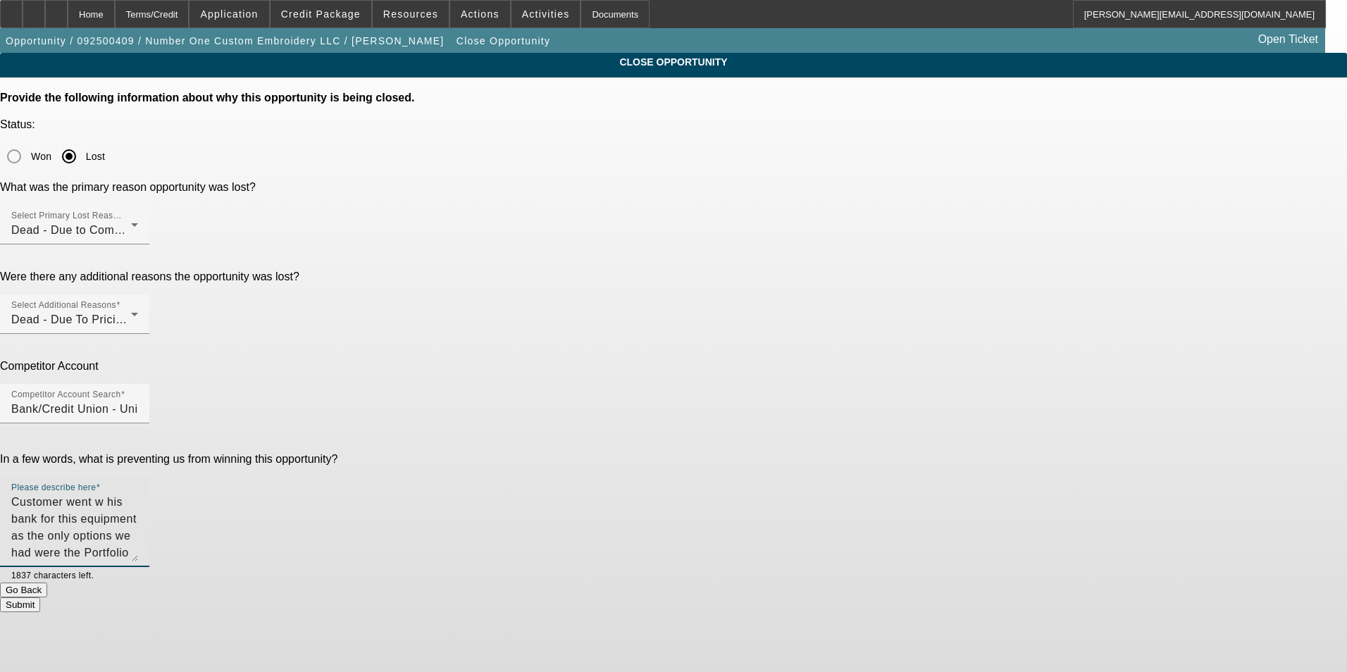
click at [138, 494] on textarea "Customer went w his bank for this equipment as the only options we had were the…" at bounding box center [74, 528] width 127 height 68
type textarea "Customer went w his bank for this equipment as the only options we had were the…"
click at [40, 597] on button "Submit" at bounding box center [20, 604] width 40 height 15
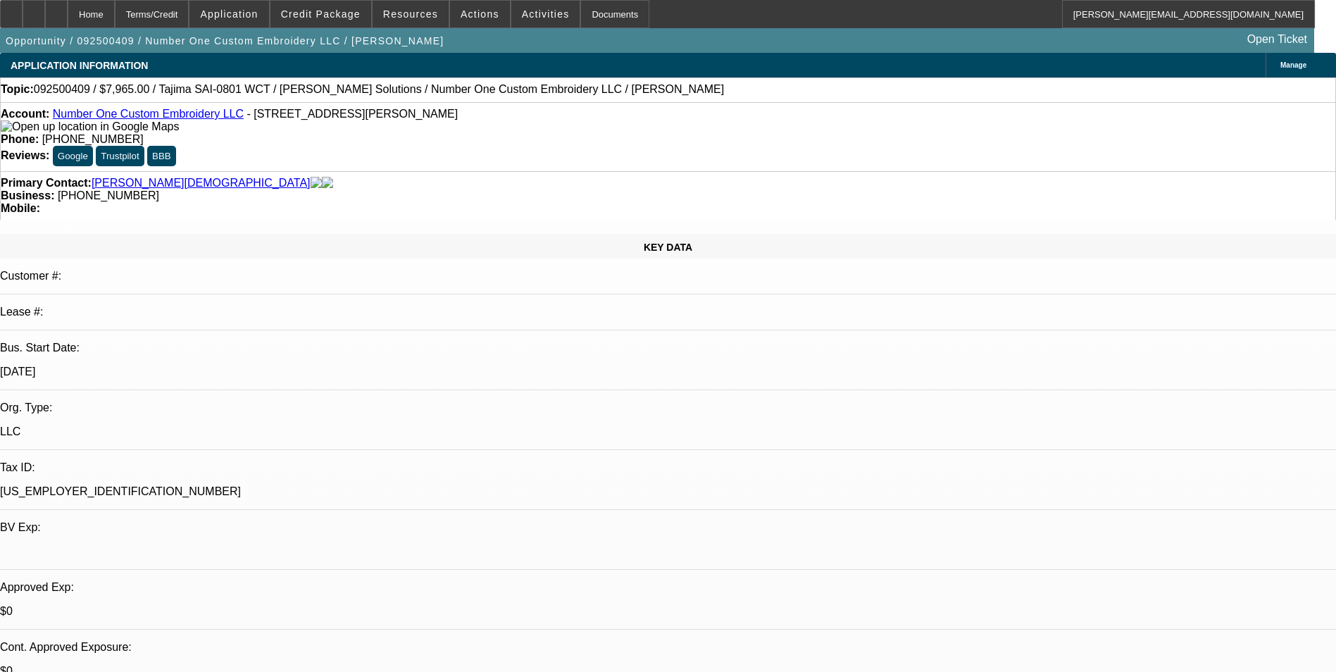
select select "0"
select select "2"
select select "0.1"
select select "0"
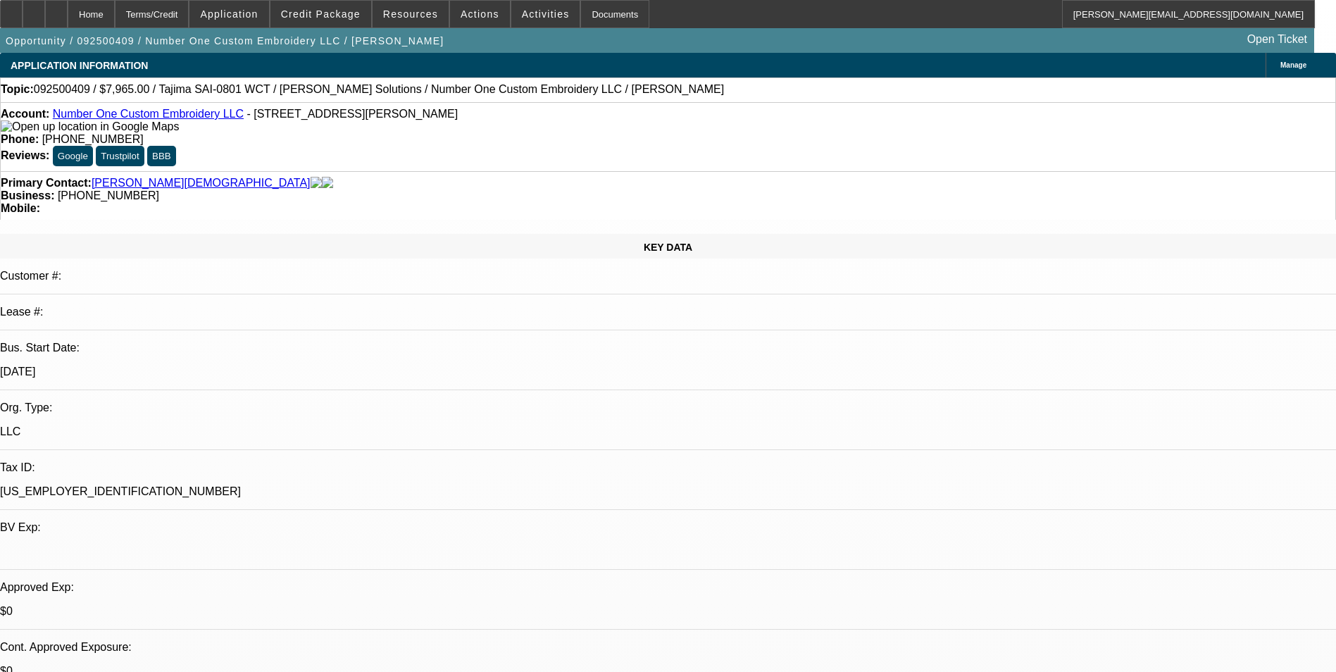
select select "0.1"
select select "0"
select select "0.1"
select select "0"
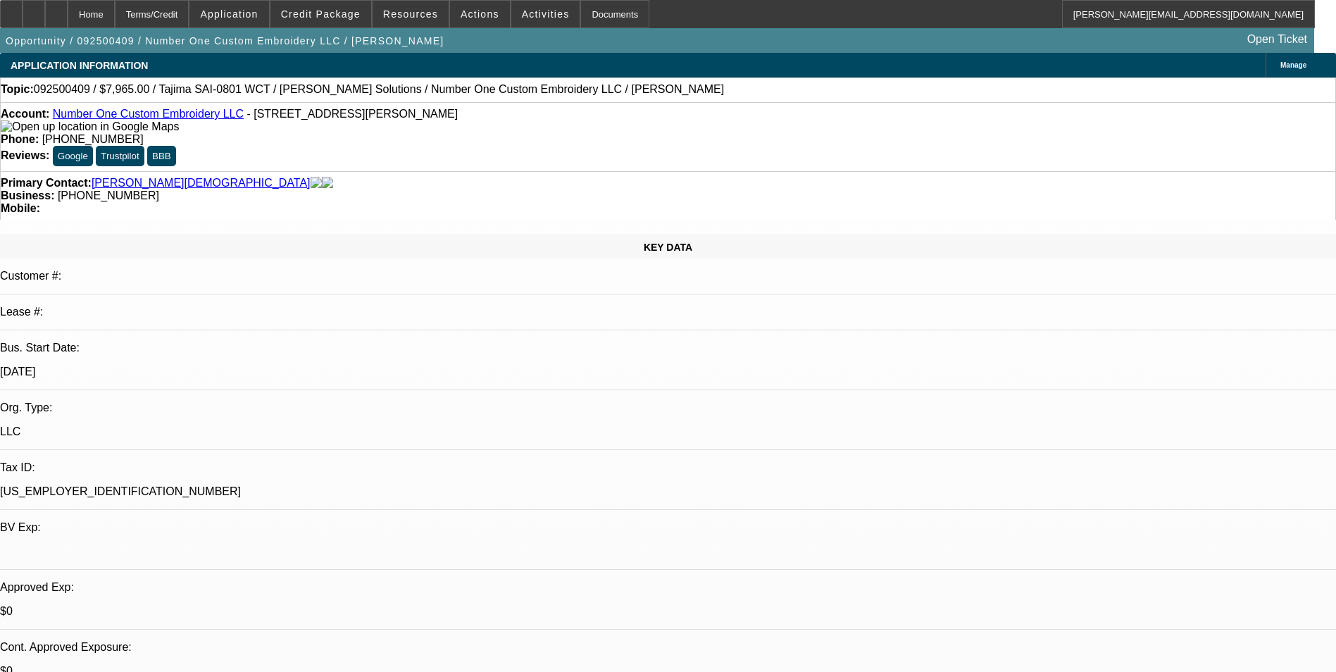
select select "0"
select select "1"
select select "2"
select select "4"
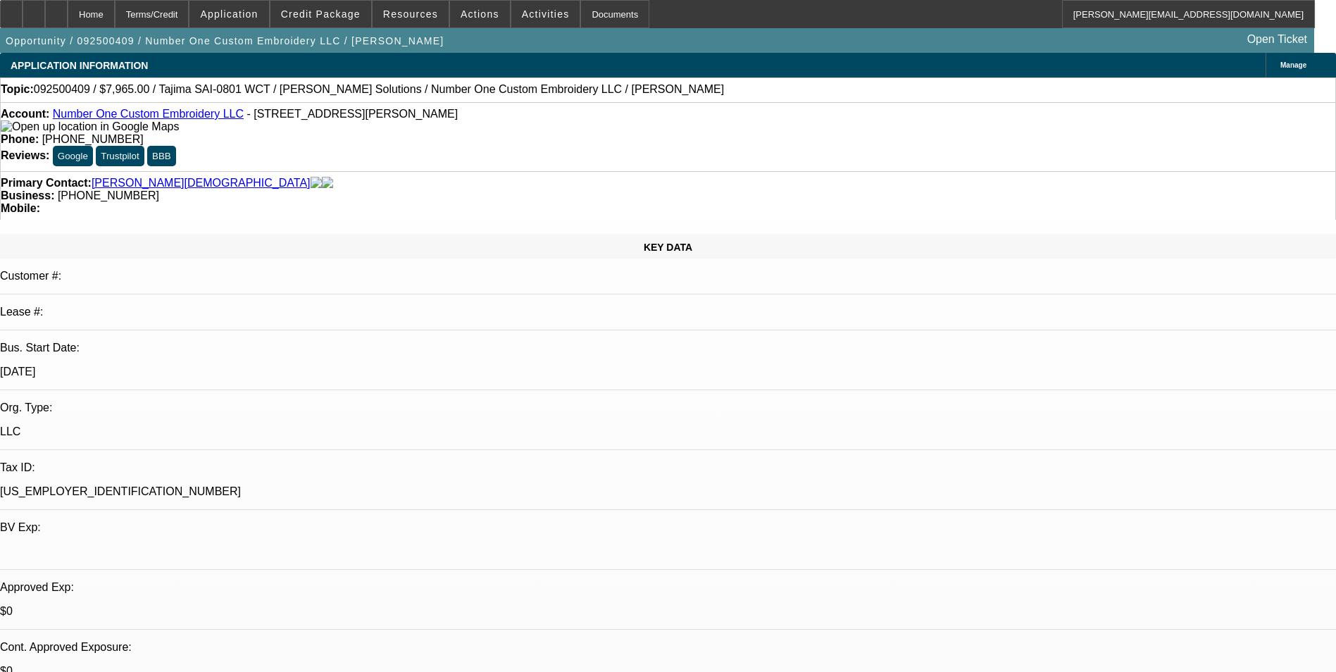
select select "1"
select select "4"
select select "1"
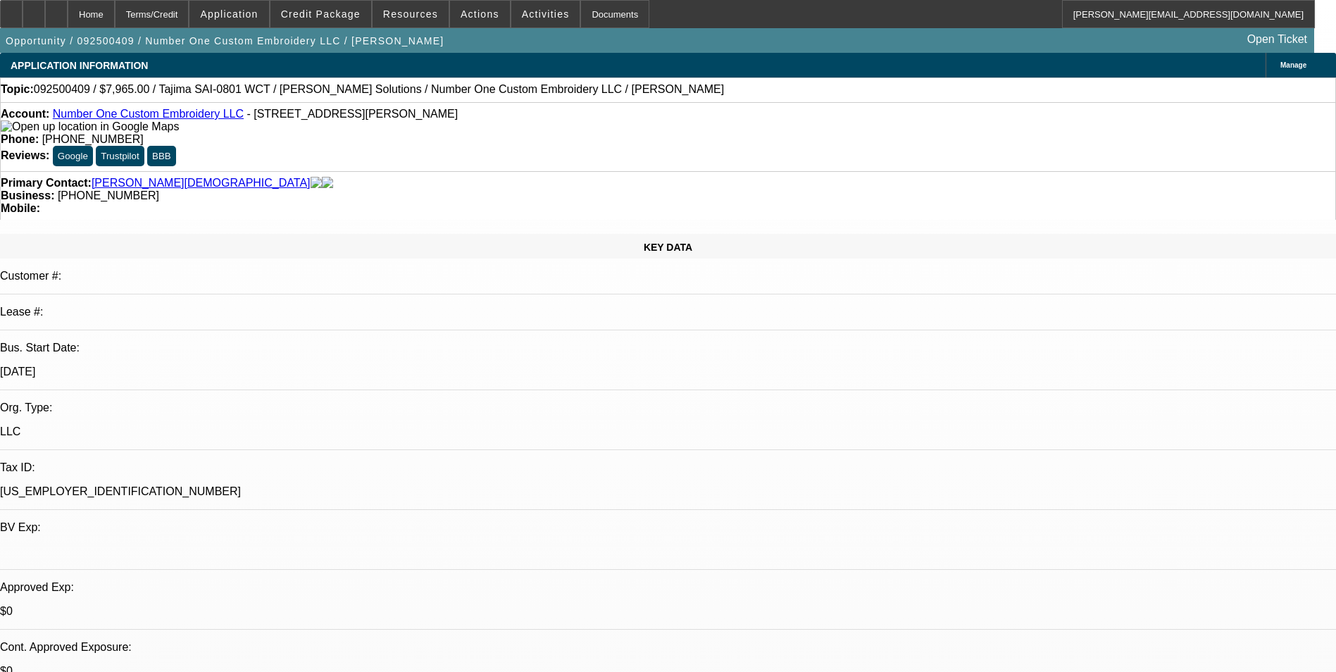
select select "4"
select select "1"
select select "6"
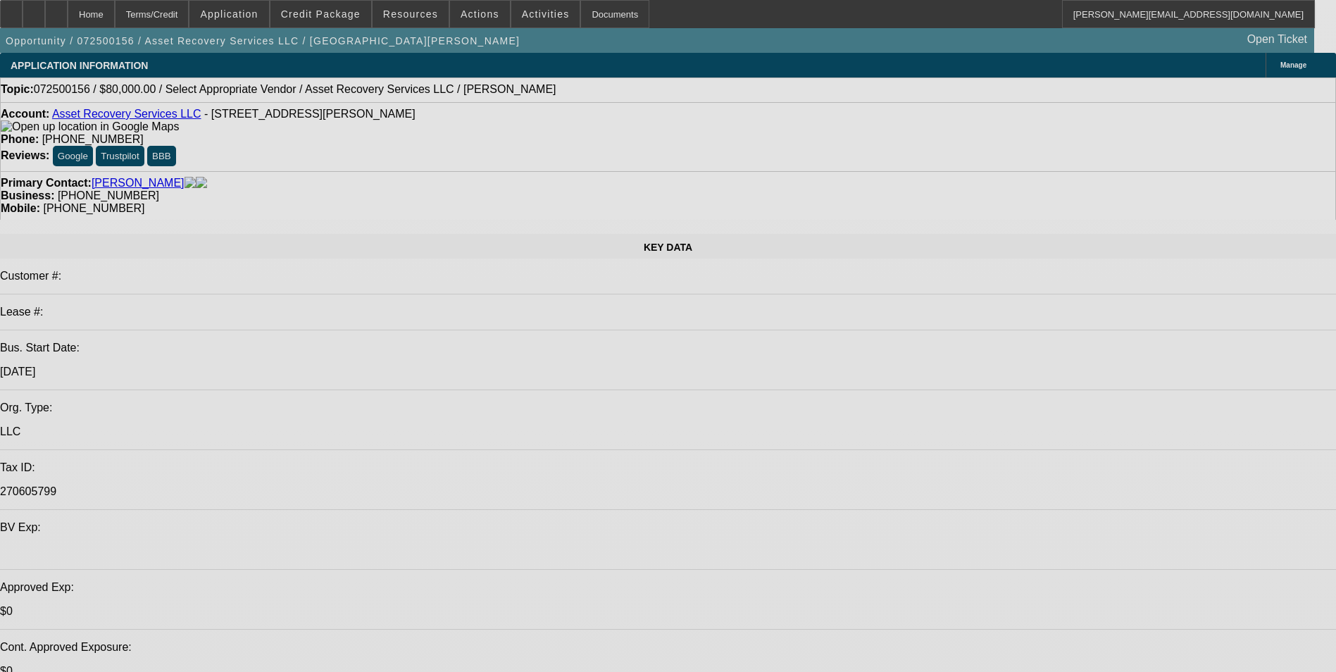
select select "0"
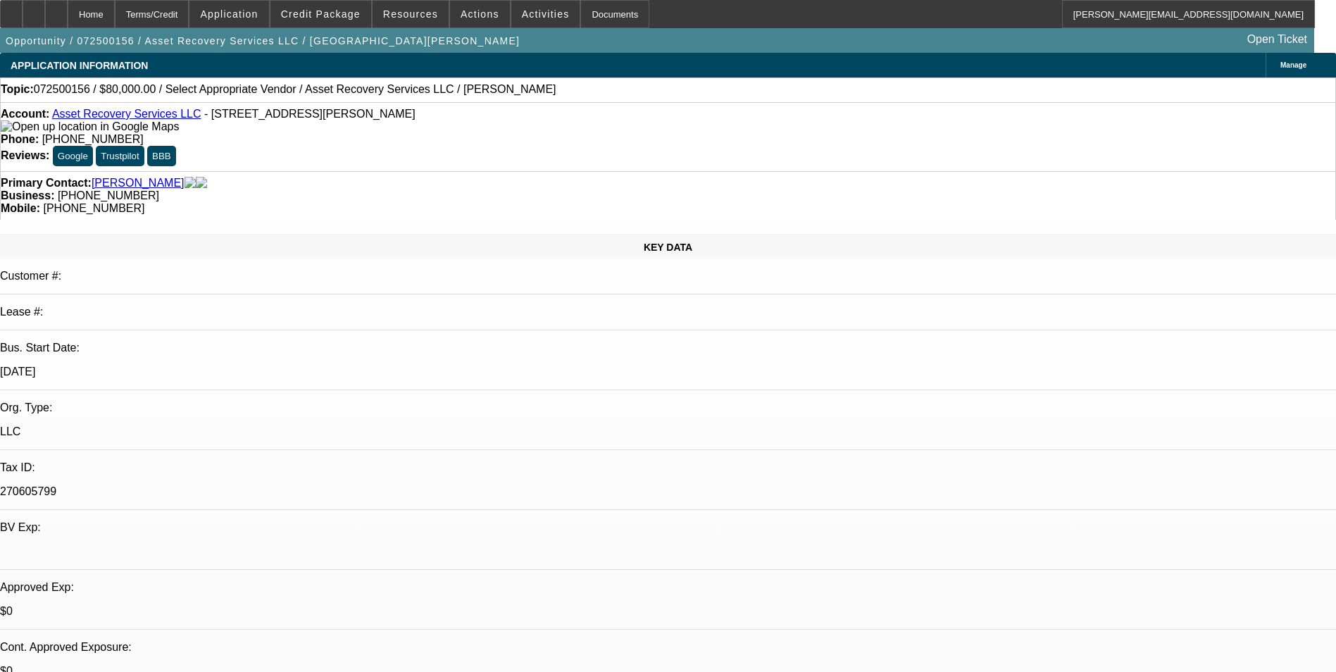
select select "2"
select select "0.1"
select select "4"
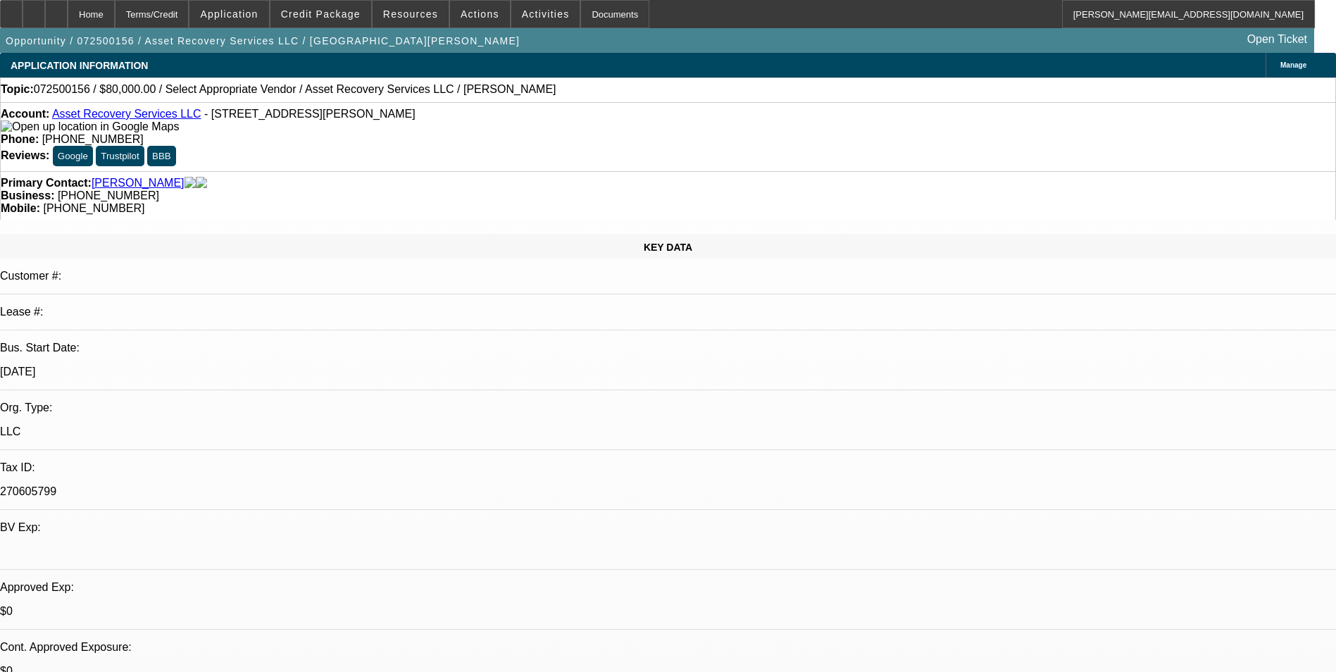
click at [92, 119] on link "Asset Recovery Services LLC" at bounding box center [126, 114] width 149 height 12
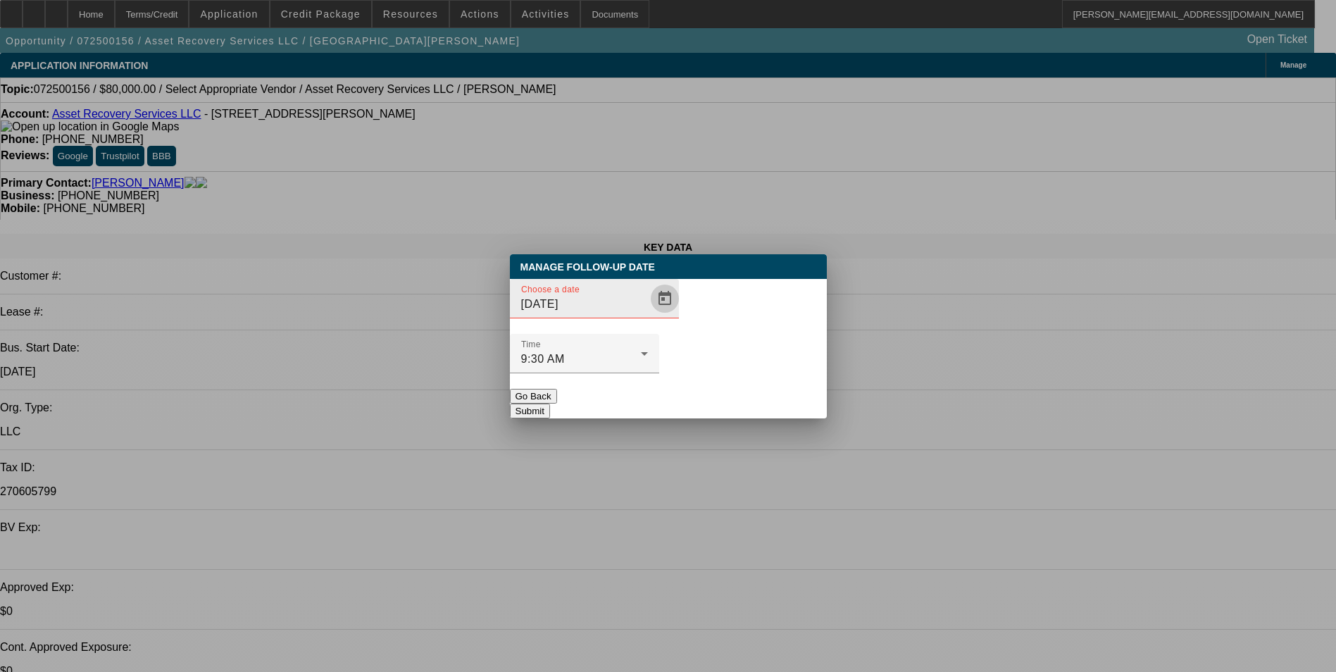
click at [648, 316] on span "Open calendar" at bounding box center [665, 299] width 34 height 34
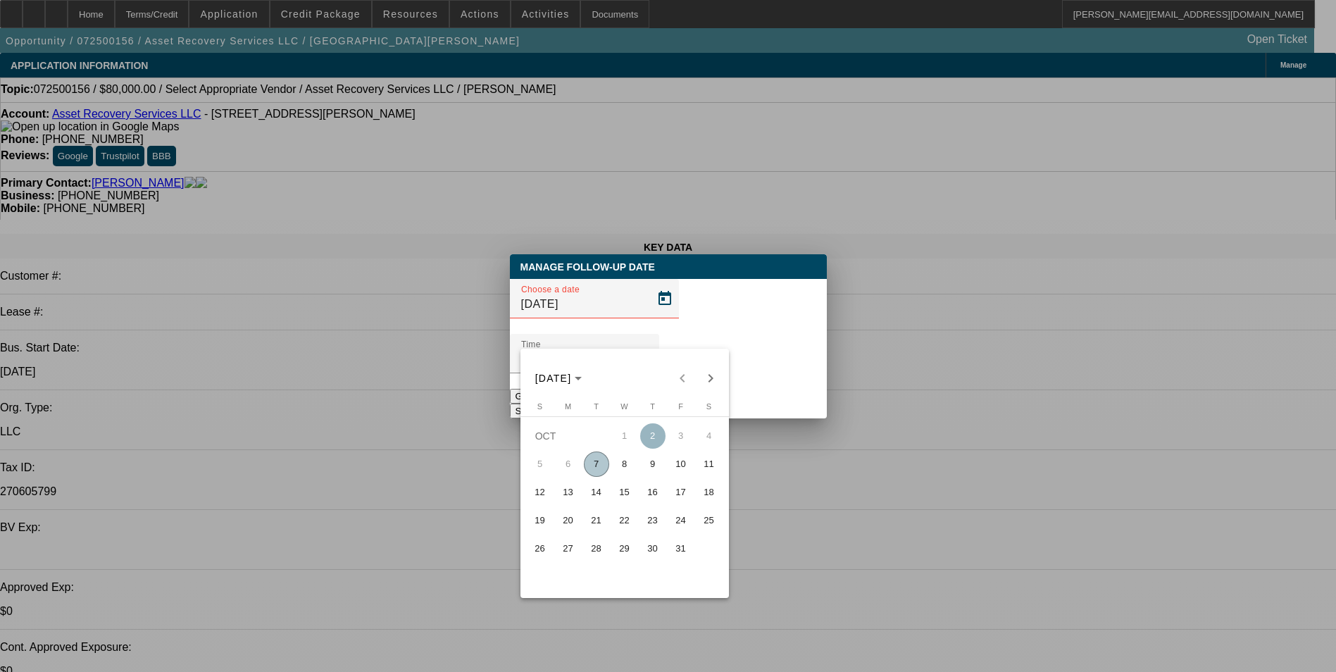
click at [675, 501] on span "17" at bounding box center [680, 492] width 25 height 25
type input "[DATE]"
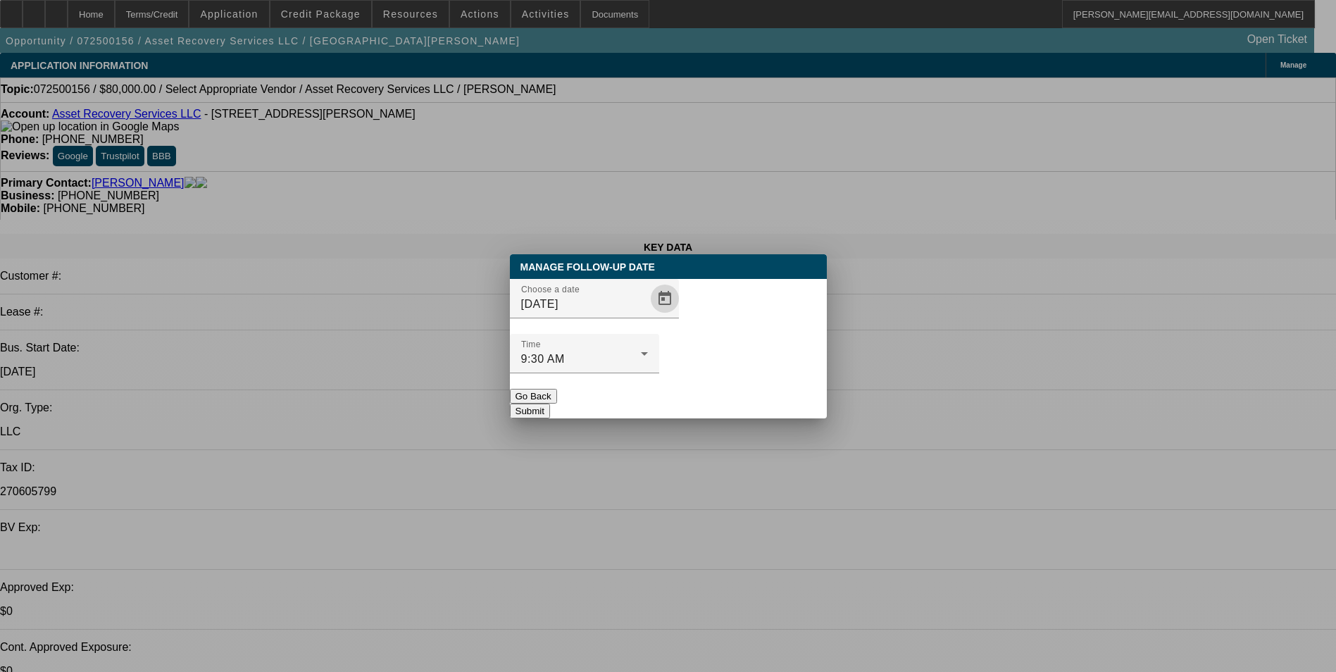
click at [550, 404] on button "Submit" at bounding box center [530, 411] width 40 height 15
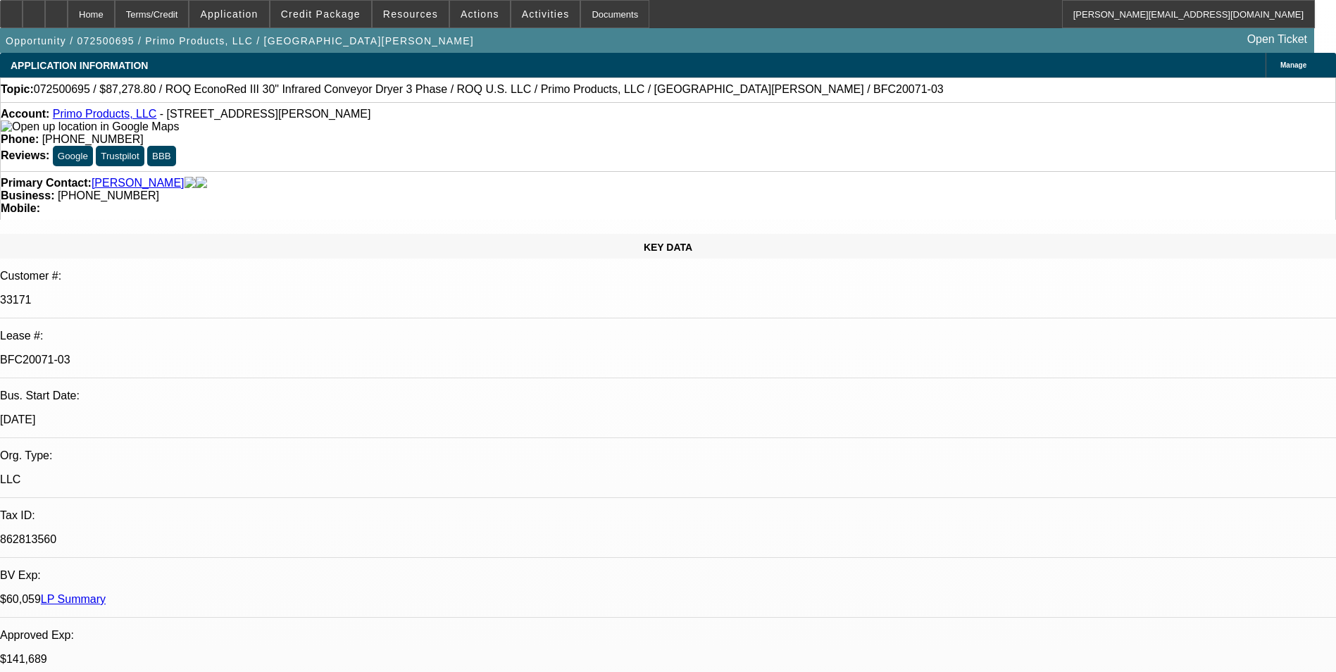
select select "0"
select select "2"
select select "0.1"
select select "0"
select select "2"
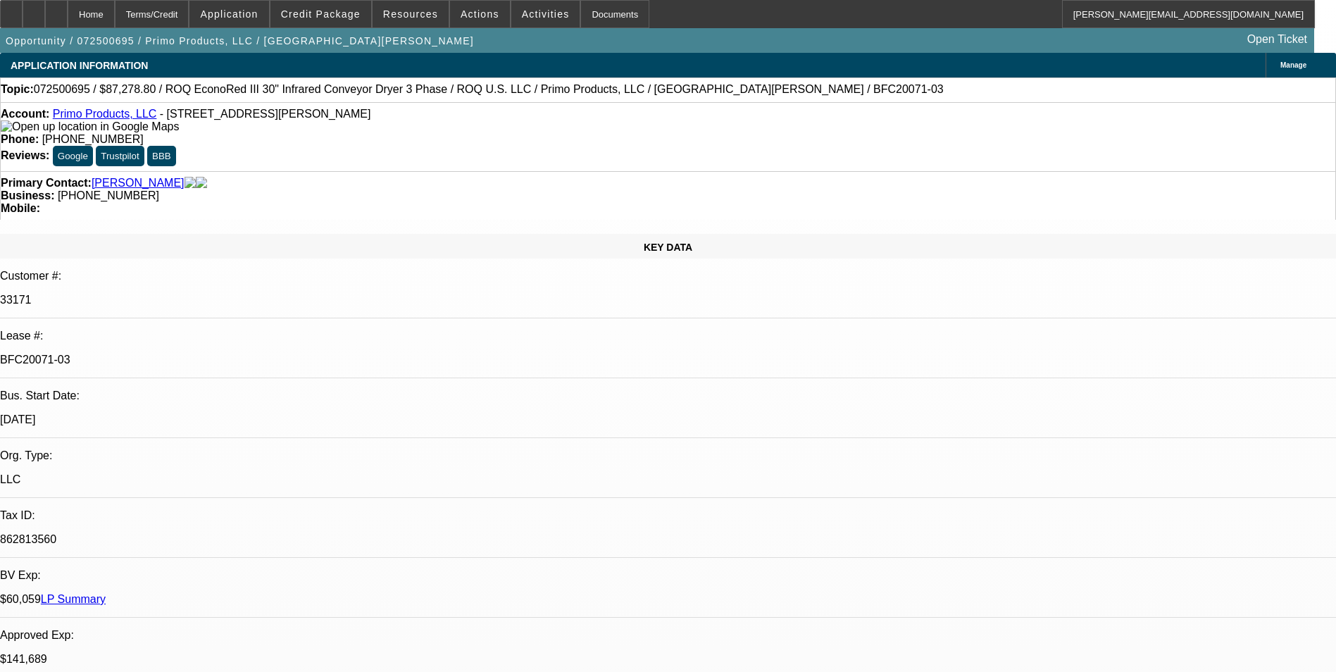
select select "0.1"
select select "0"
select select "2"
select select "0.1"
select select "0"
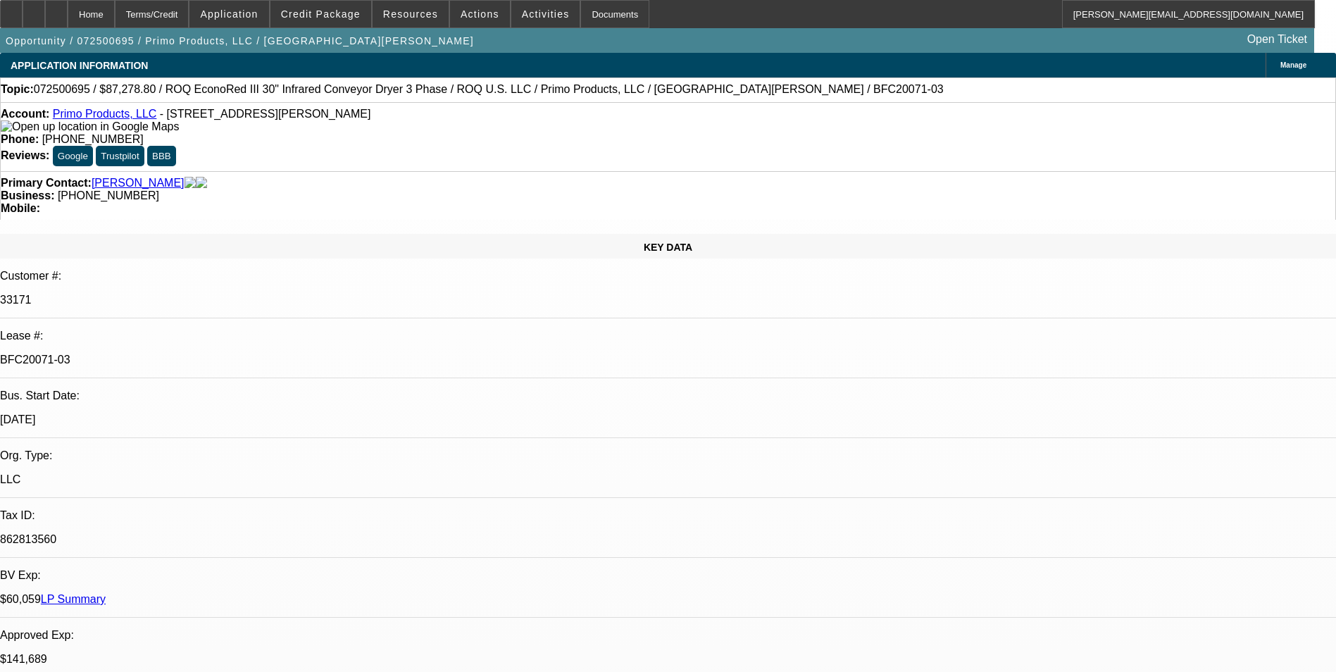
select select "2"
select select "0.1"
select select "1"
select select "2"
select select "4"
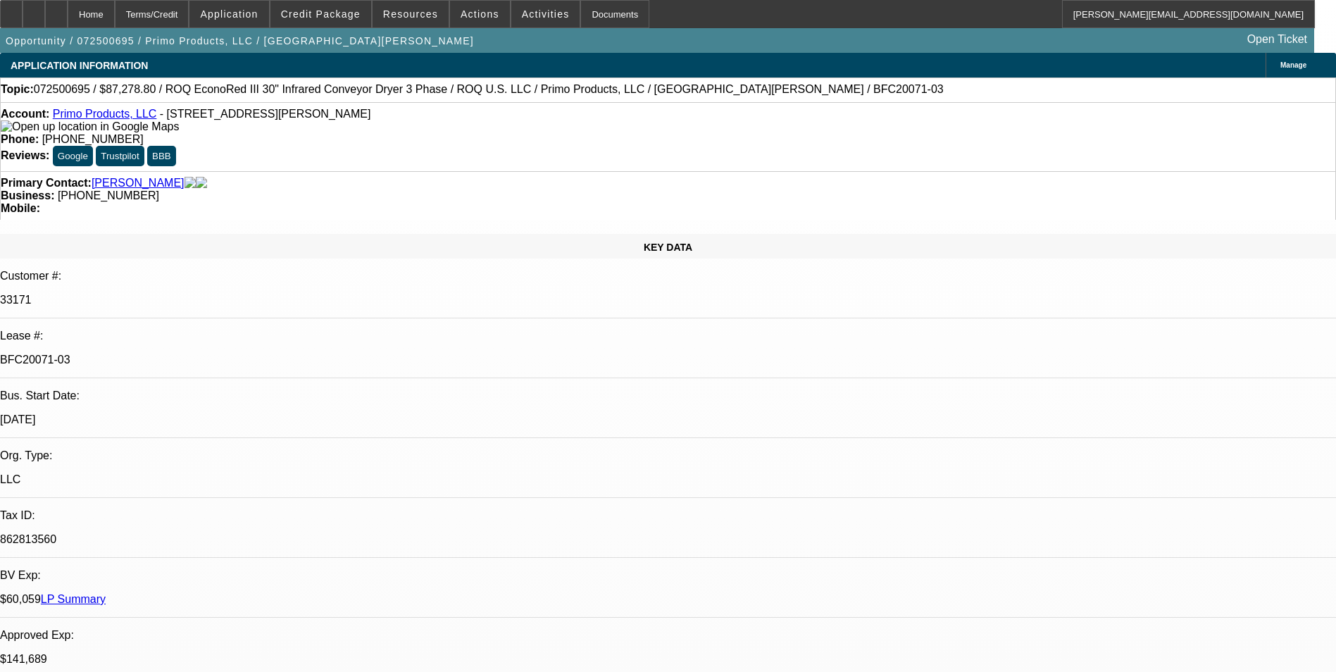
select select "1"
select select "2"
select select "4"
select select "1"
select select "2"
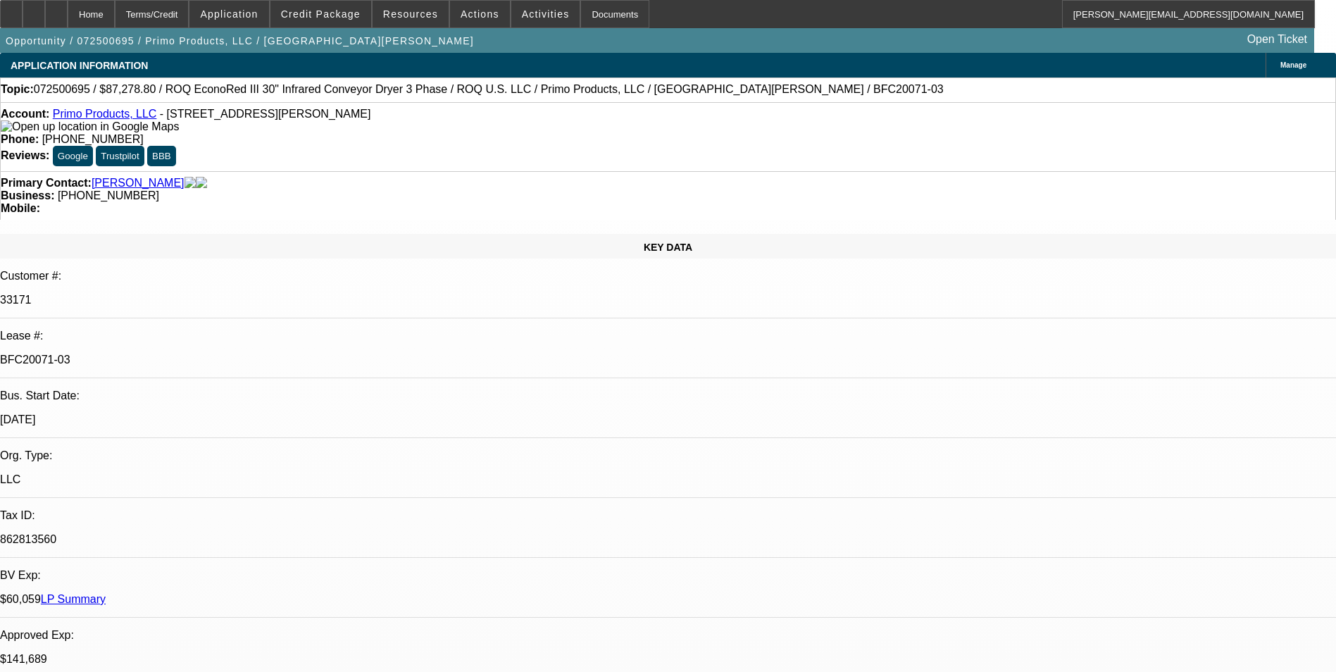
select select "4"
select select "1"
select select "2"
select select "4"
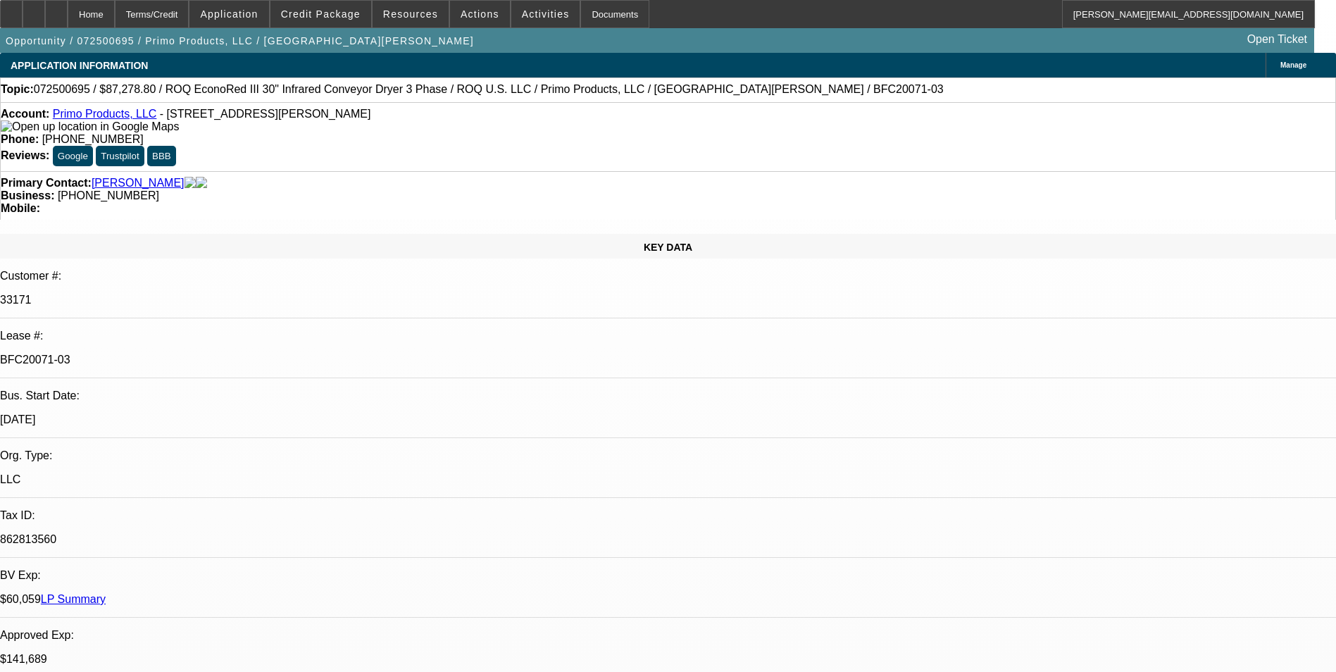
scroll to position [44, 0]
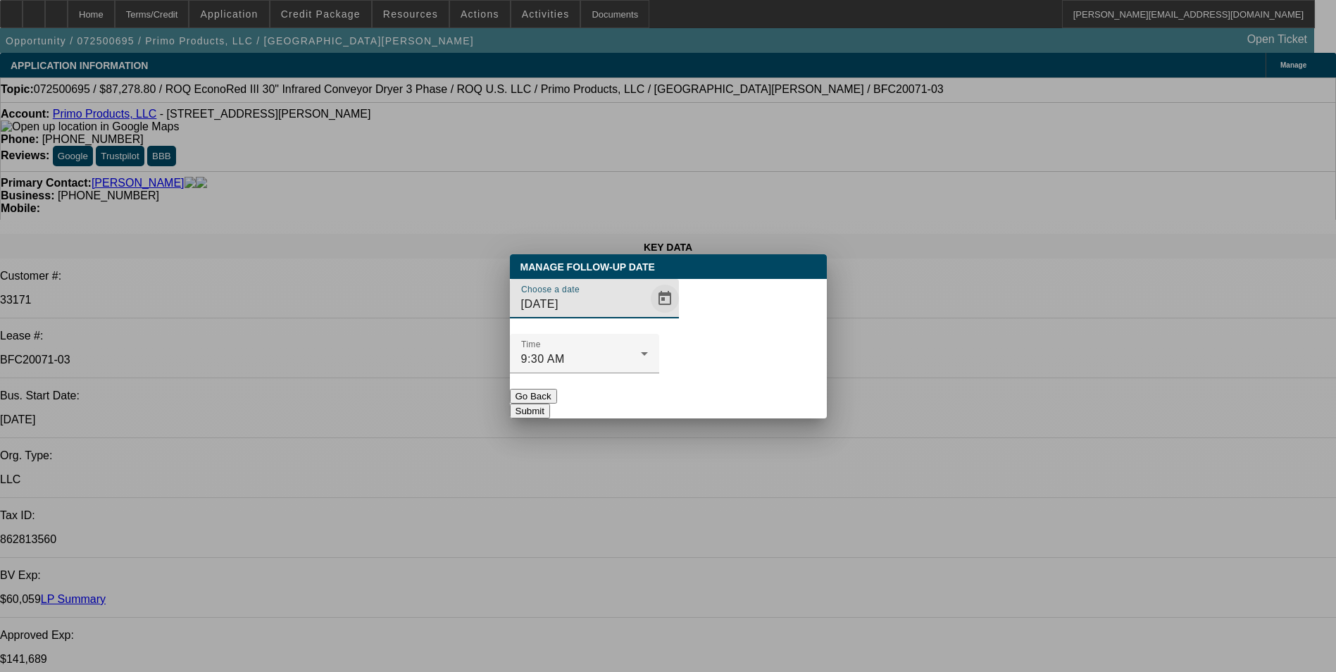
click at [648, 316] on span "Open calendar" at bounding box center [665, 299] width 34 height 34
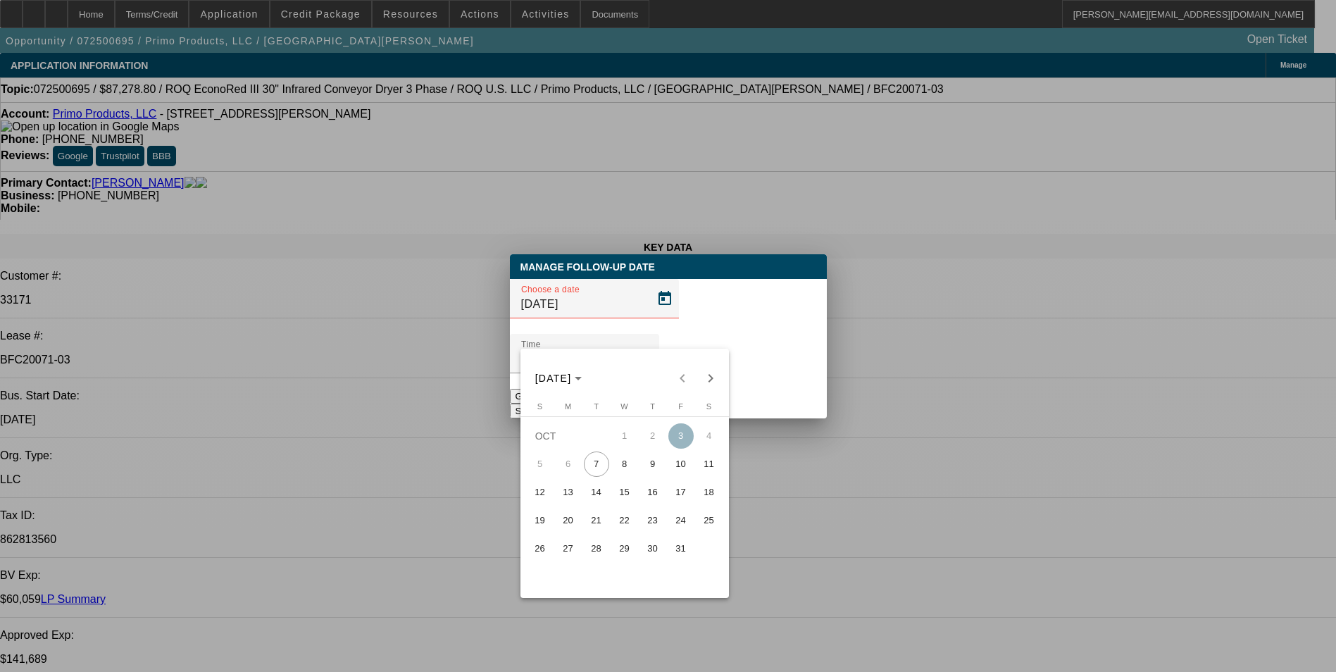
click at [687, 466] on span "10" at bounding box center [680, 463] width 25 height 25
type input "10/10/2025"
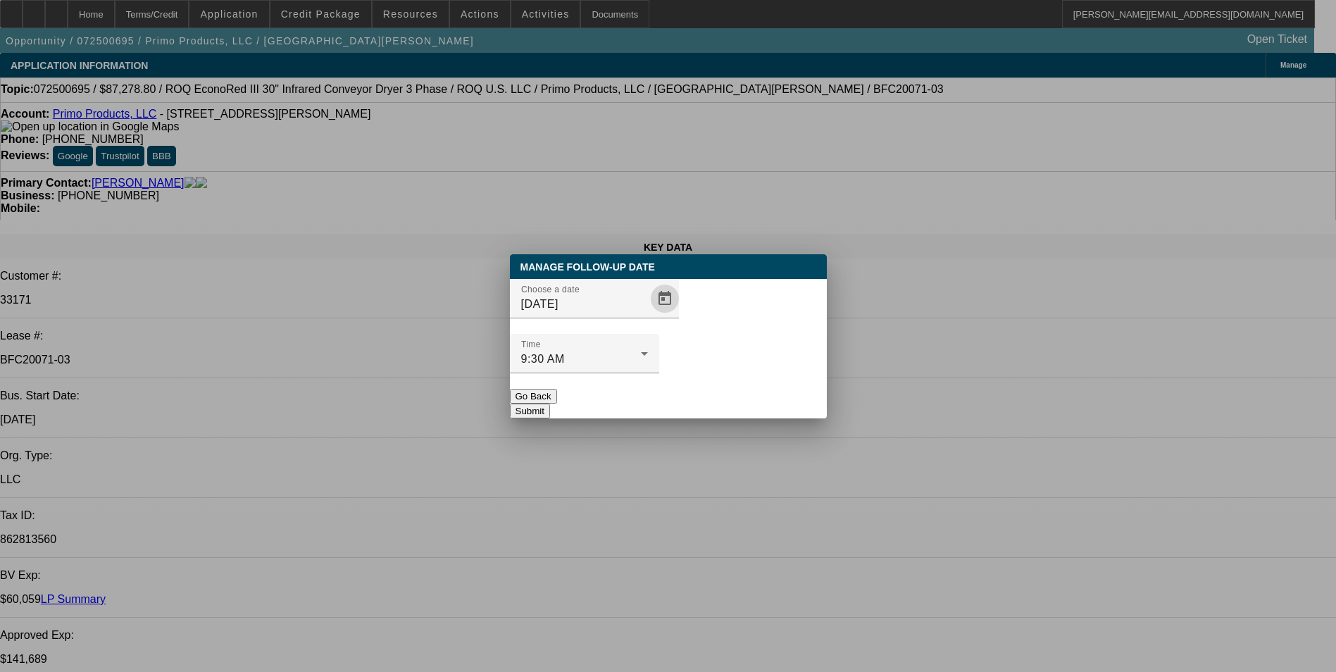
click at [550, 404] on button "Submit" at bounding box center [530, 411] width 40 height 15
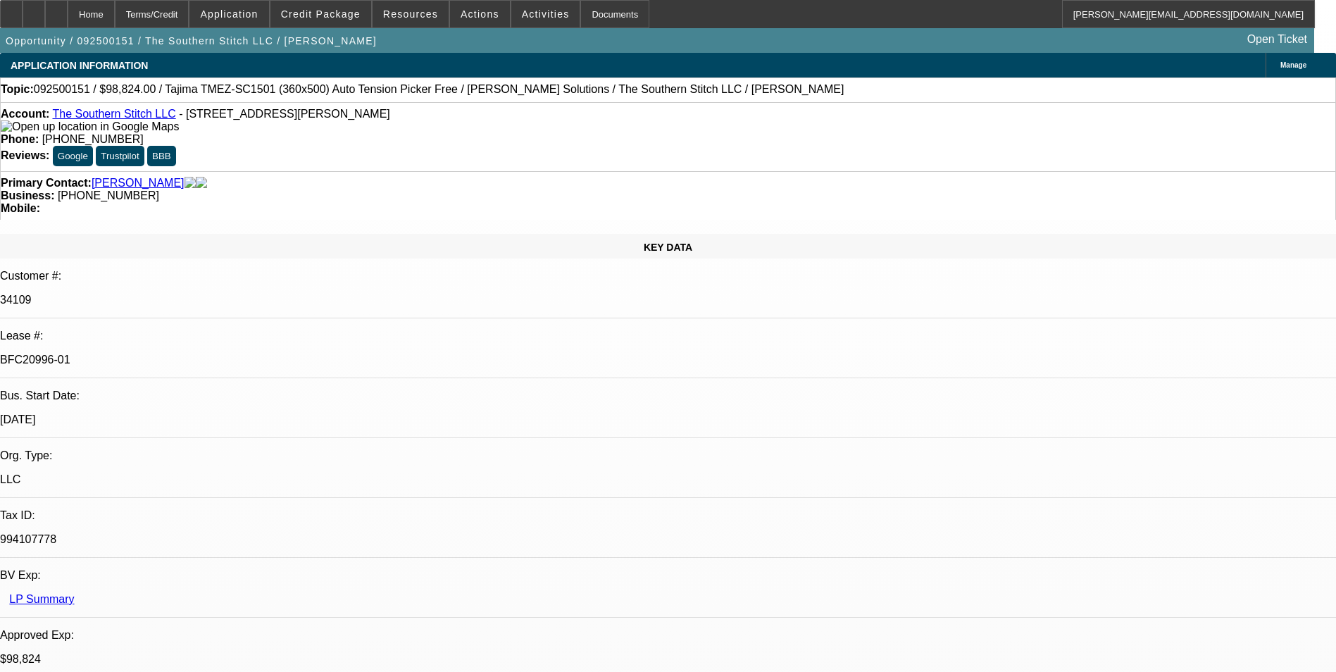
select select "0.2"
select select "2"
select select "0.1"
select select "0.2"
select select "2"
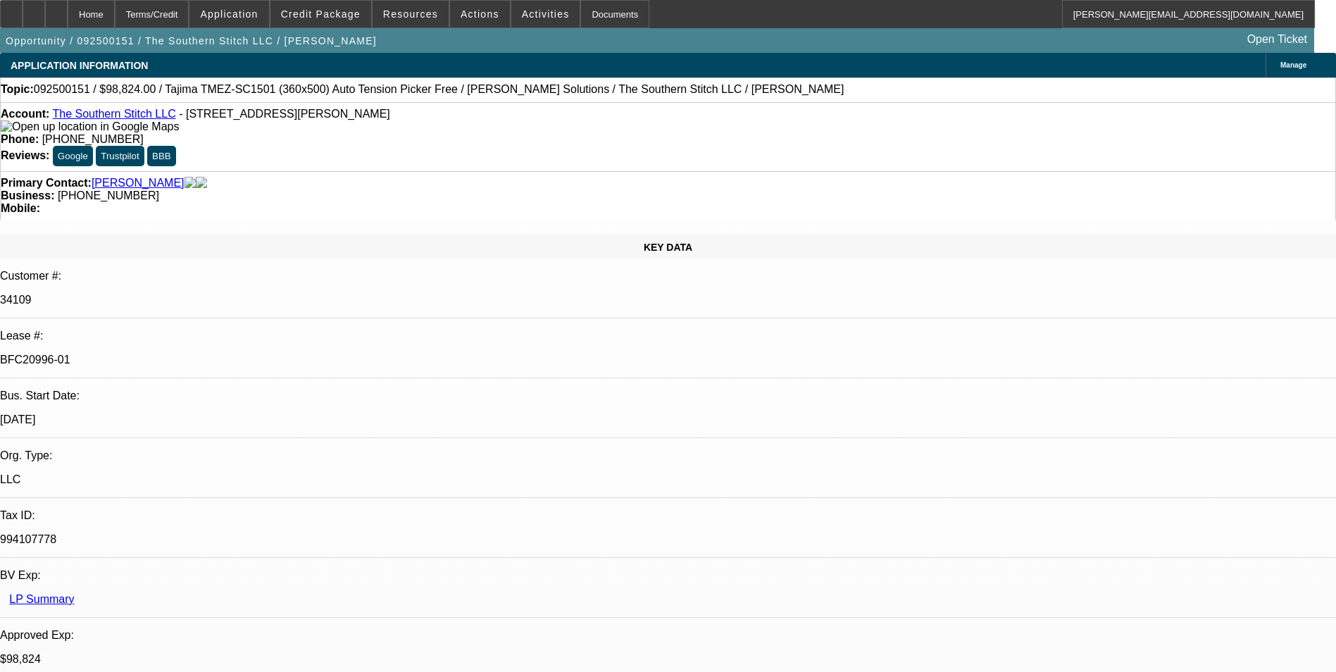
select select "0"
select select "0.2"
select select "2"
select select "0.1"
select select "0.2"
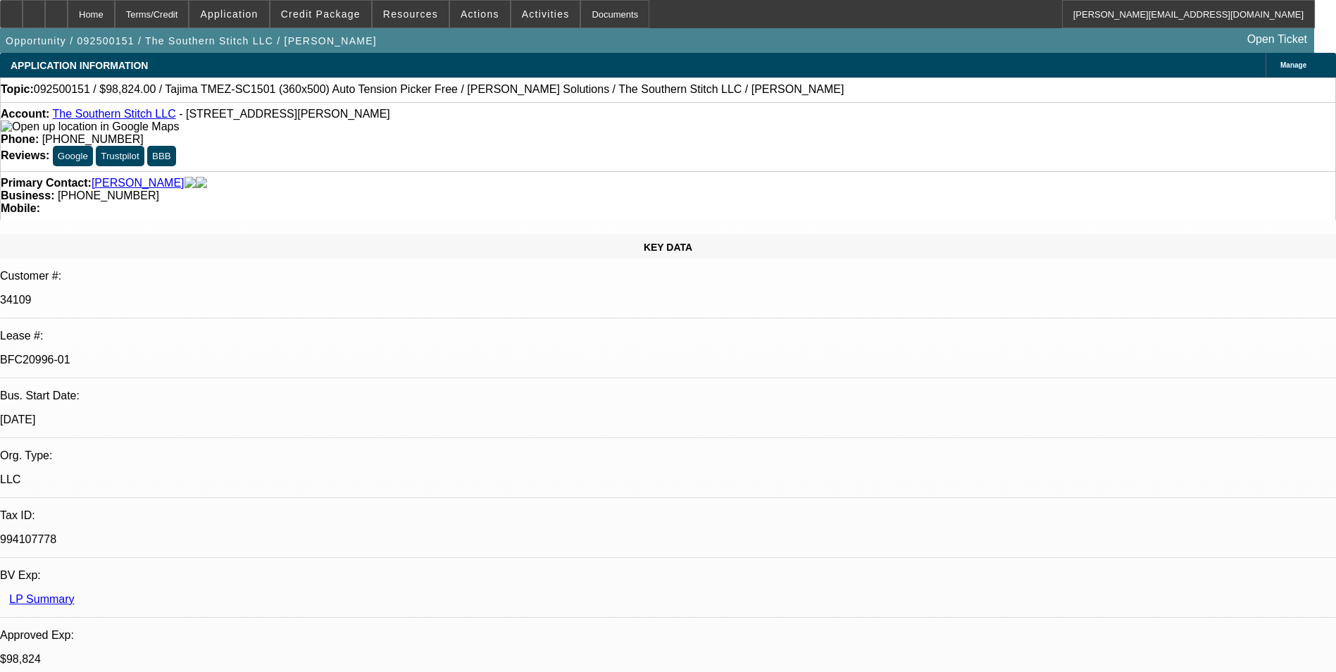
select select "2"
select select "0"
select select "1"
select select "2"
select select "4"
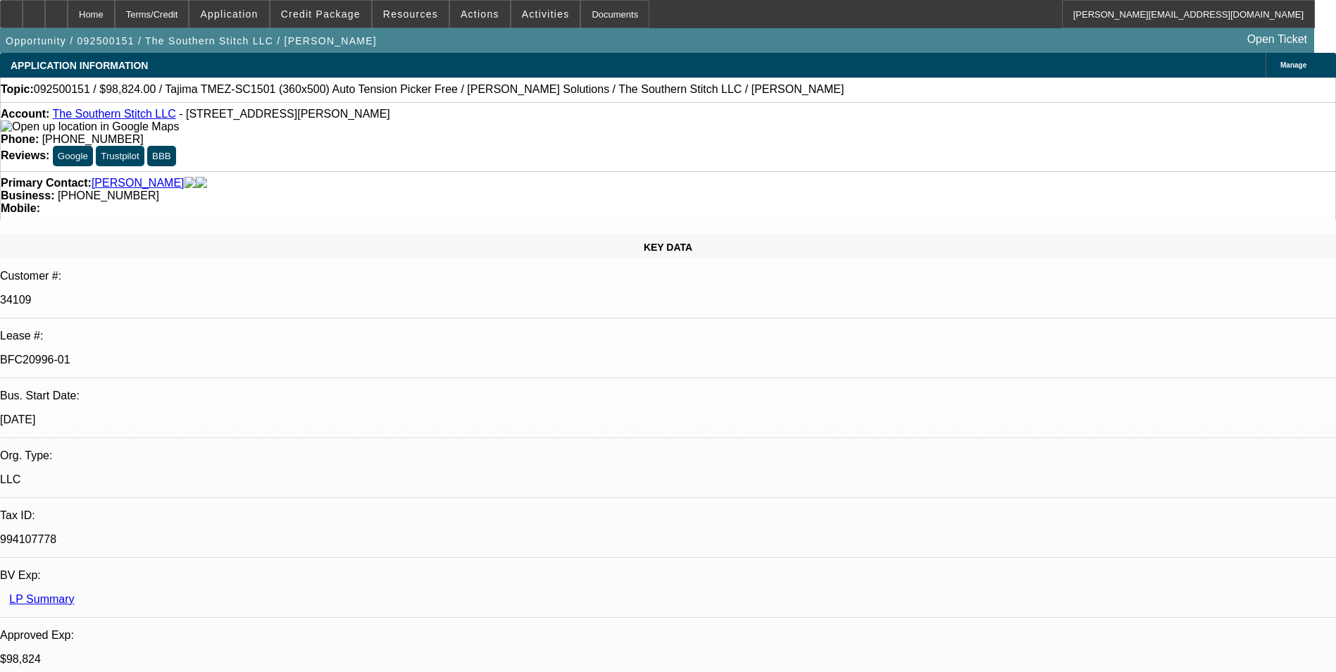
select select "1"
select select "2"
select select "6"
select select "1"
select select "2"
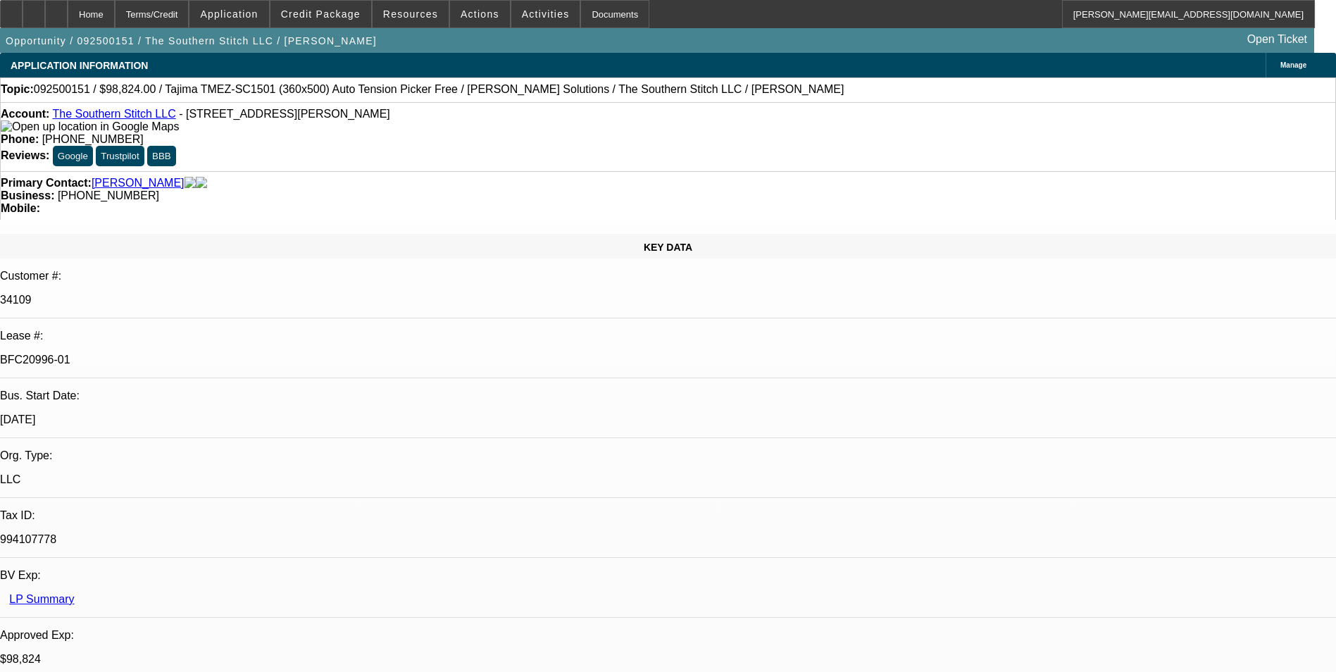
select select "4"
select select "1"
select select "2"
select select "6"
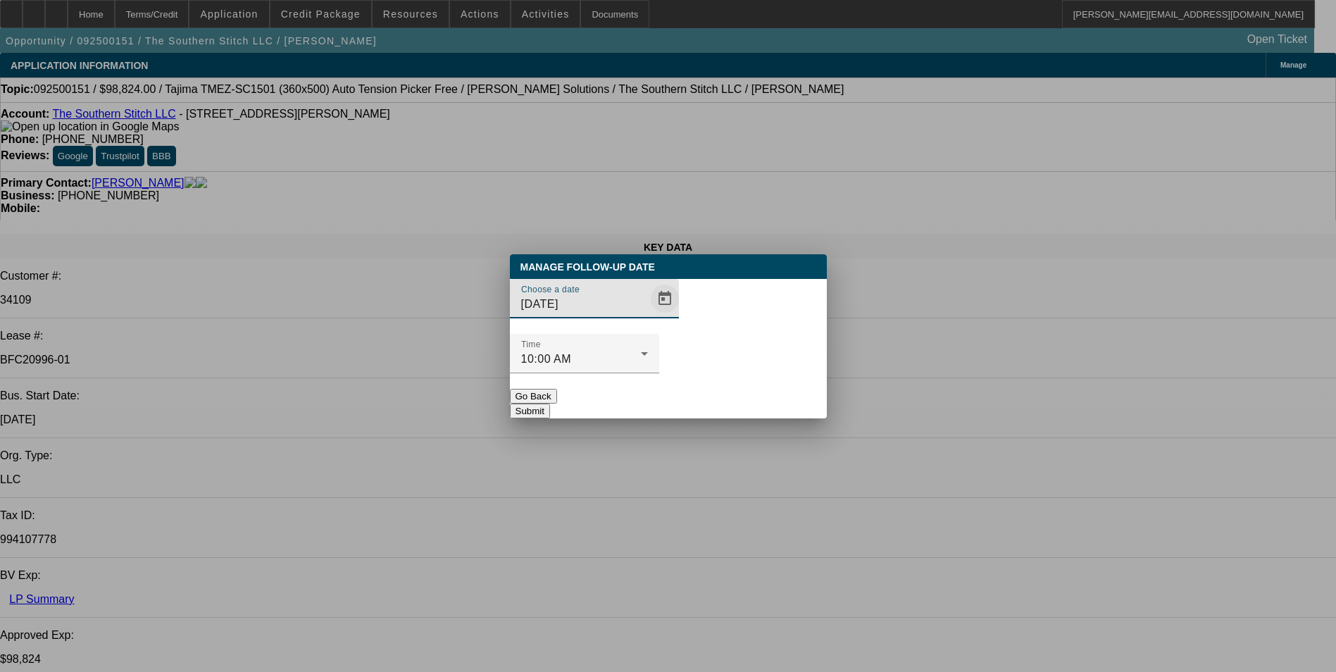
click at [650, 316] on span "Open calendar" at bounding box center [665, 299] width 34 height 34
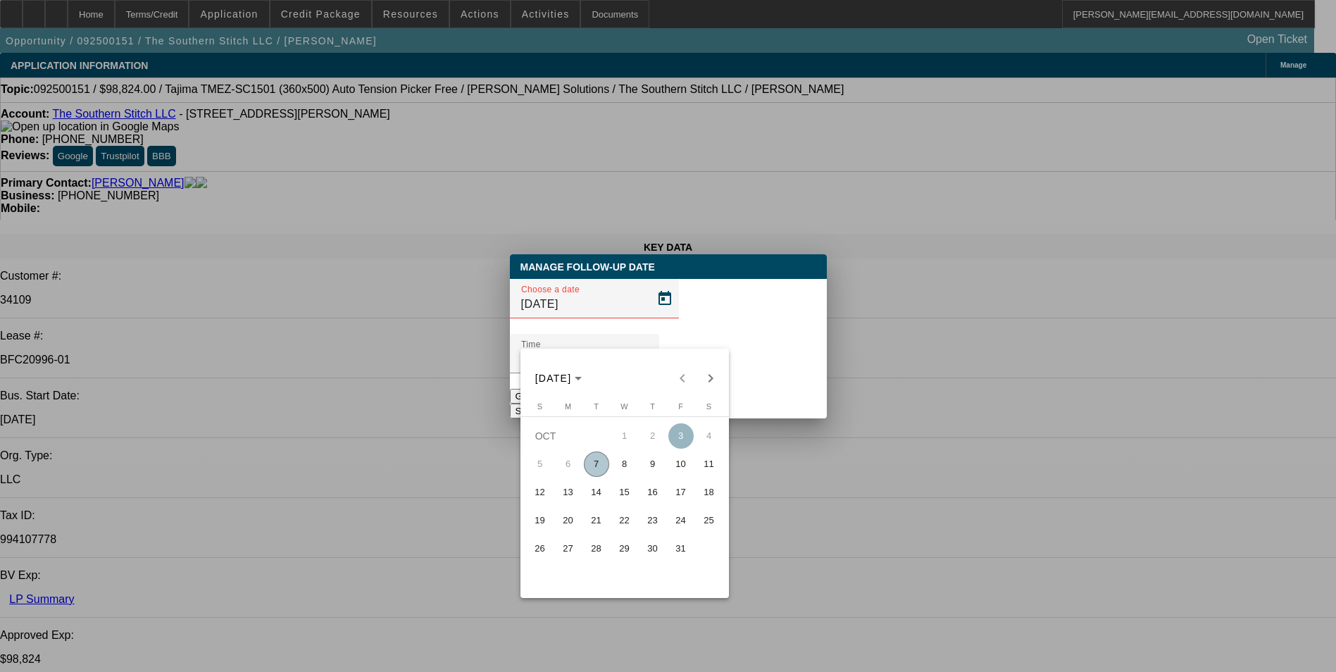
click at [649, 496] on span "16" at bounding box center [652, 492] width 25 height 25
type input "[DATE]"
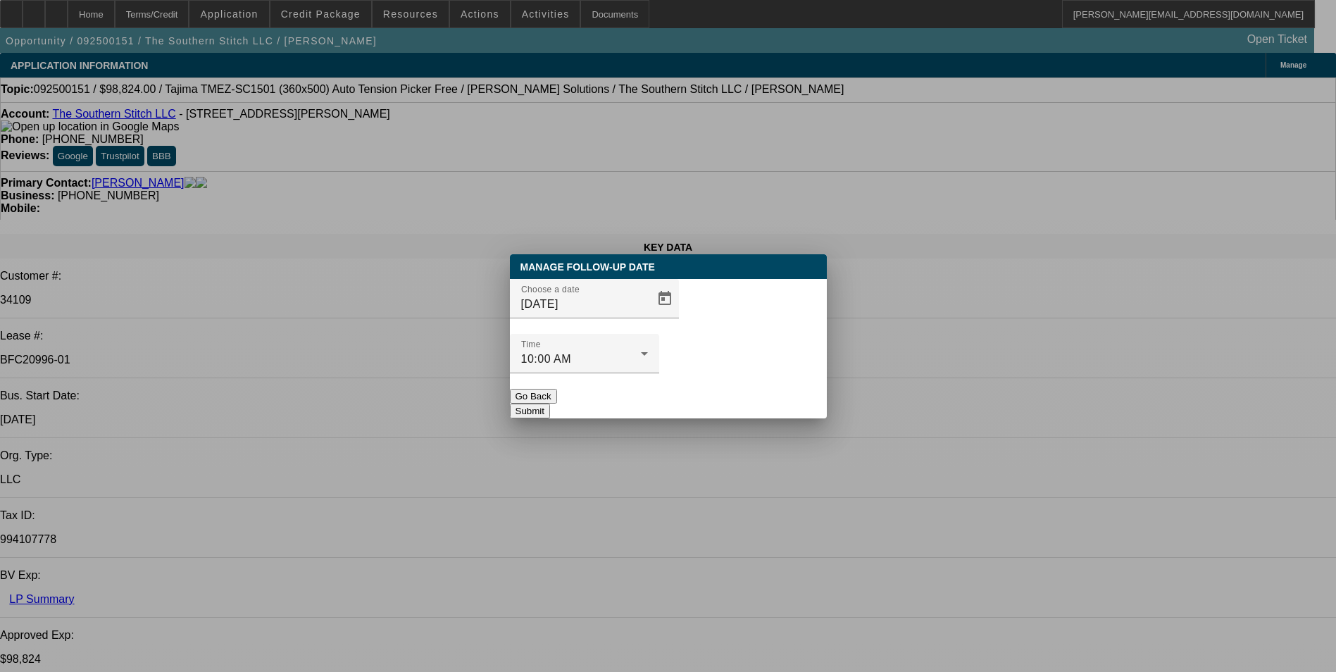
click at [550, 404] on button "Submit" at bounding box center [530, 411] width 40 height 15
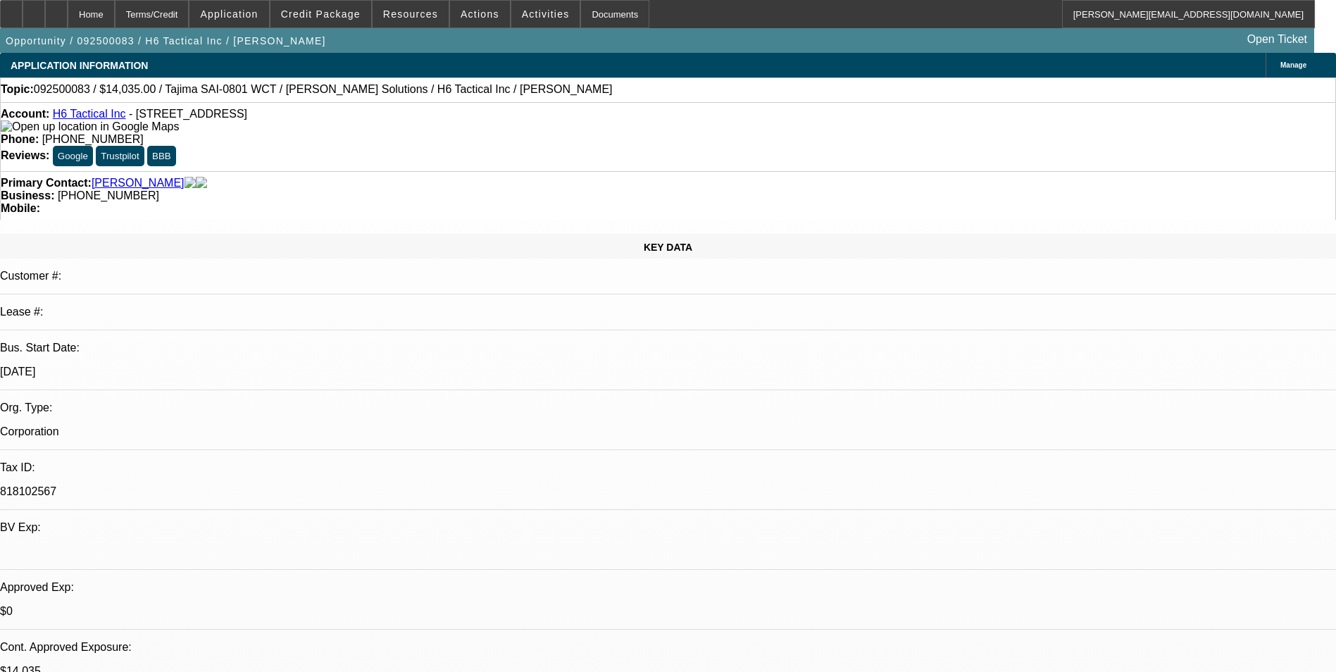
select select "0"
select select "2"
select select "0"
select select "2"
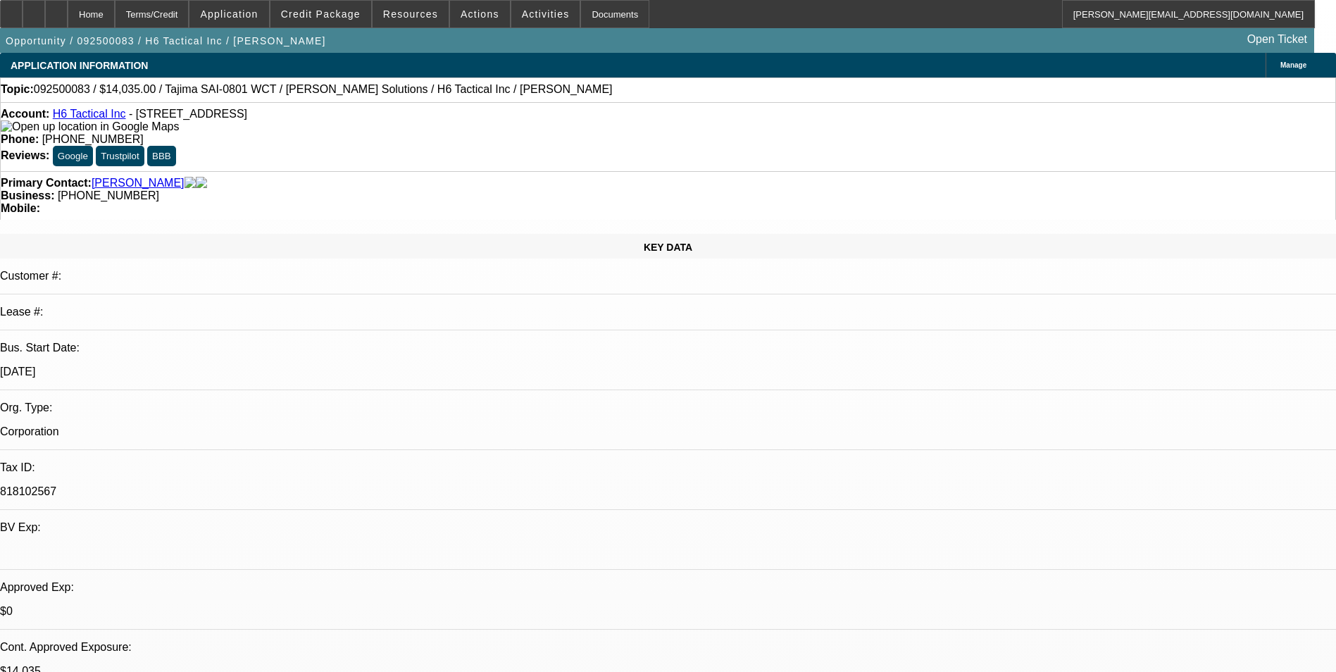
select select "0"
select select "2"
select select "0"
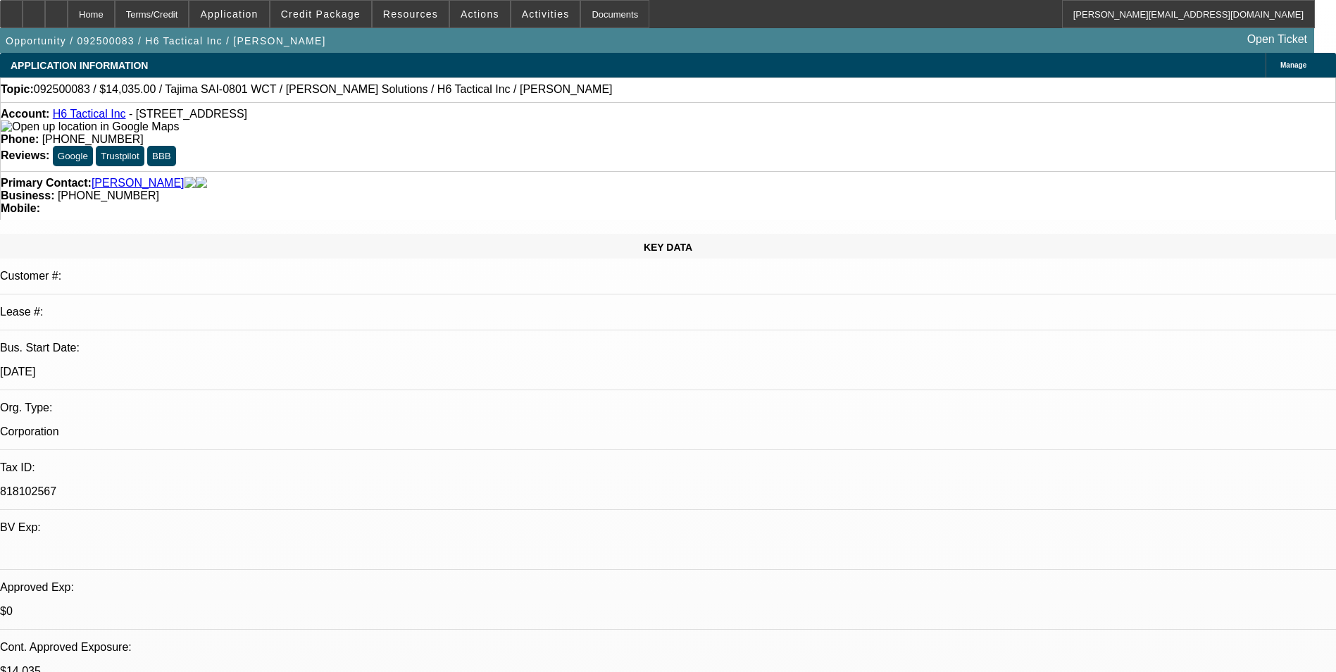
select select "2"
select select "0"
select select "1"
select select "2"
select select "6"
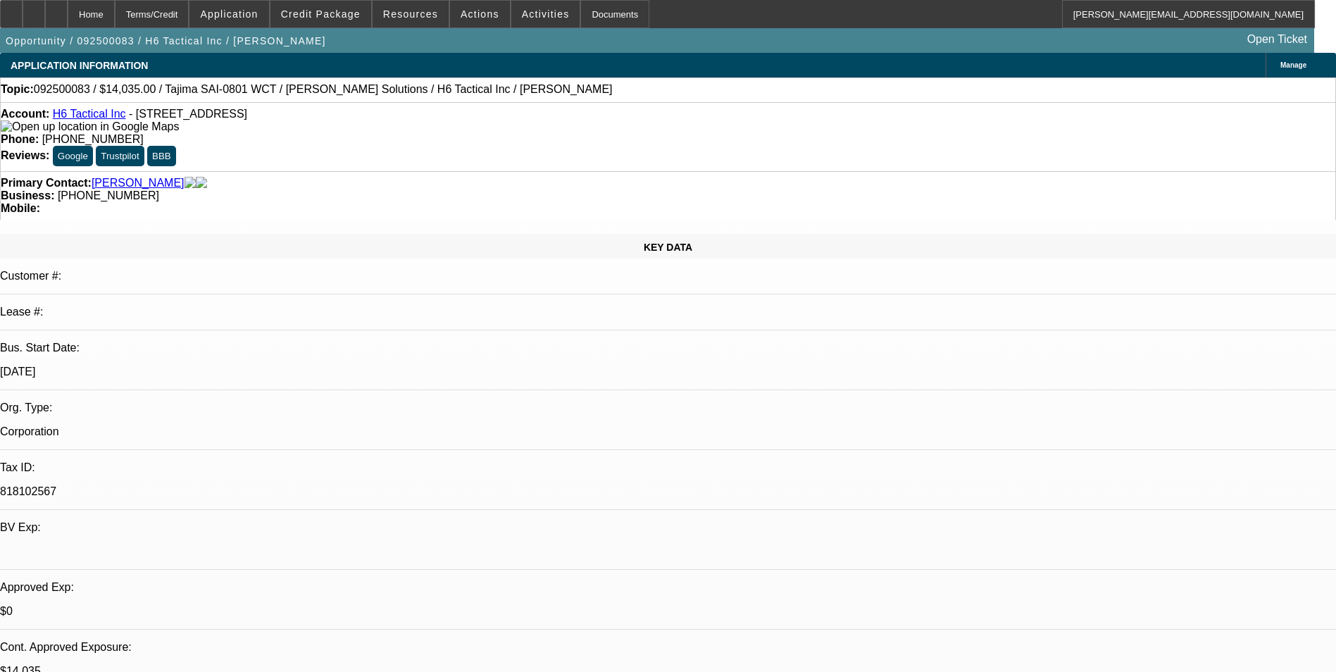
select select "1"
select select "2"
select select "6"
select select "1"
select select "2"
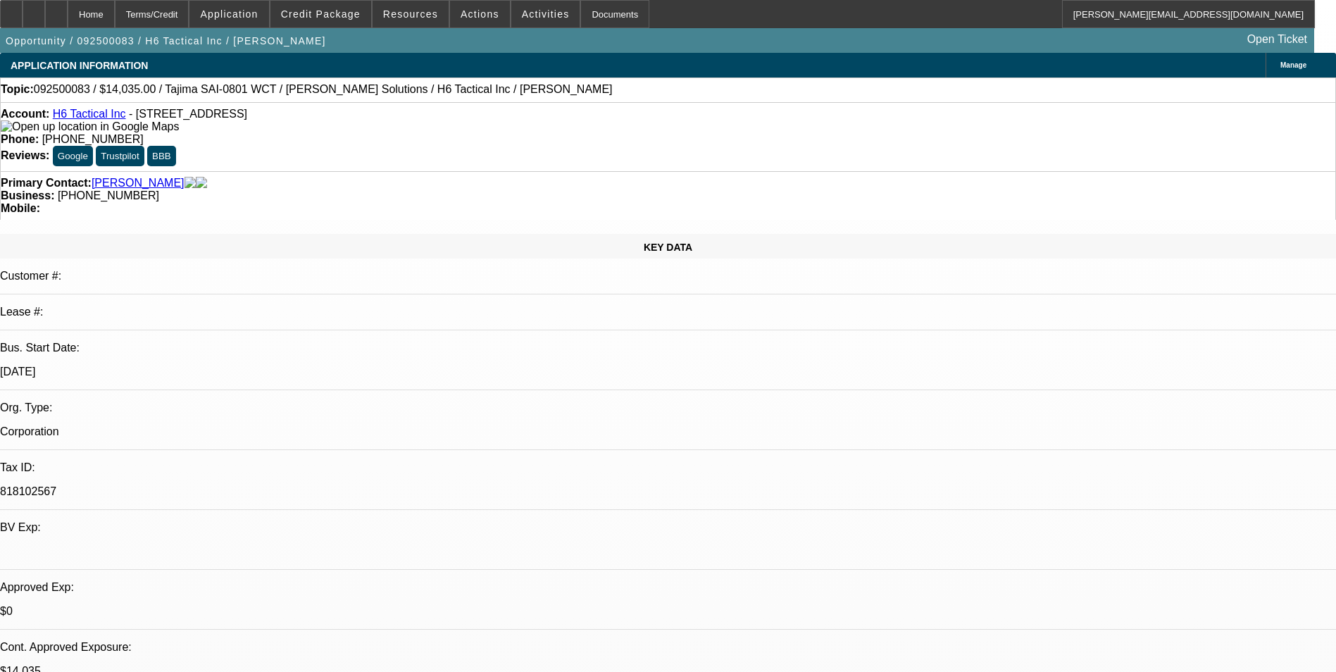
select select "6"
select select "1"
select select "2"
select select "6"
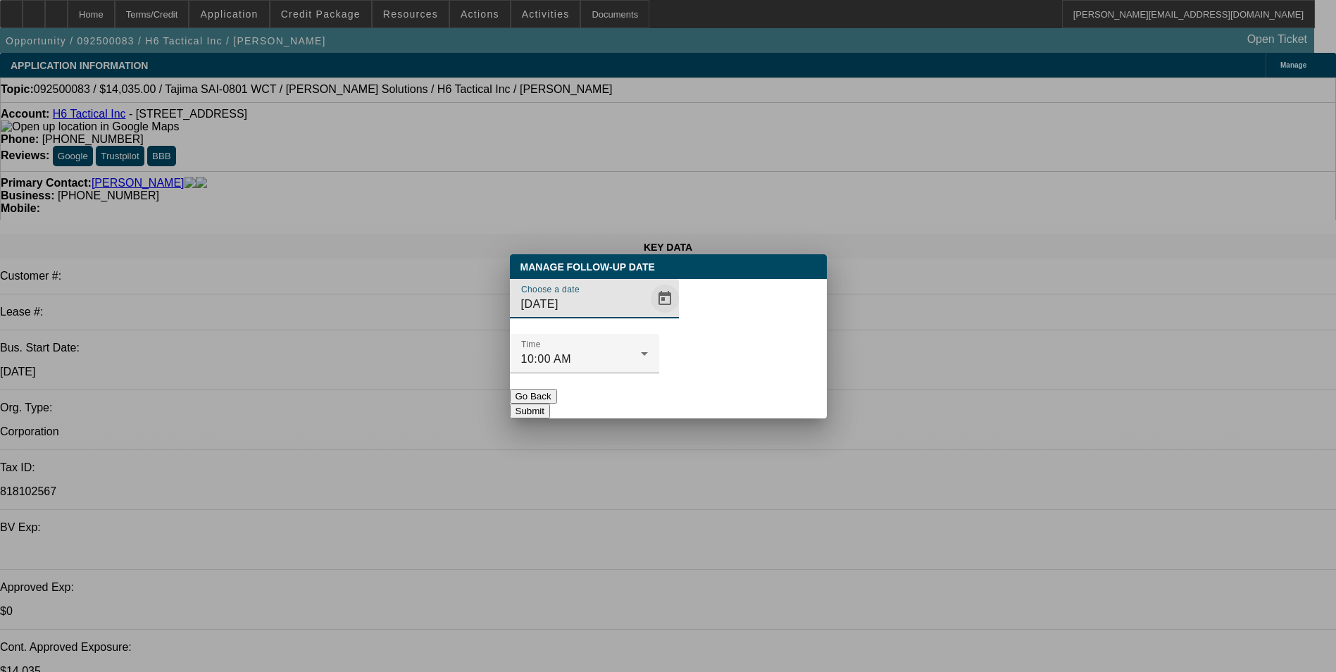
click at [648, 316] on span "Open calendar" at bounding box center [665, 299] width 34 height 34
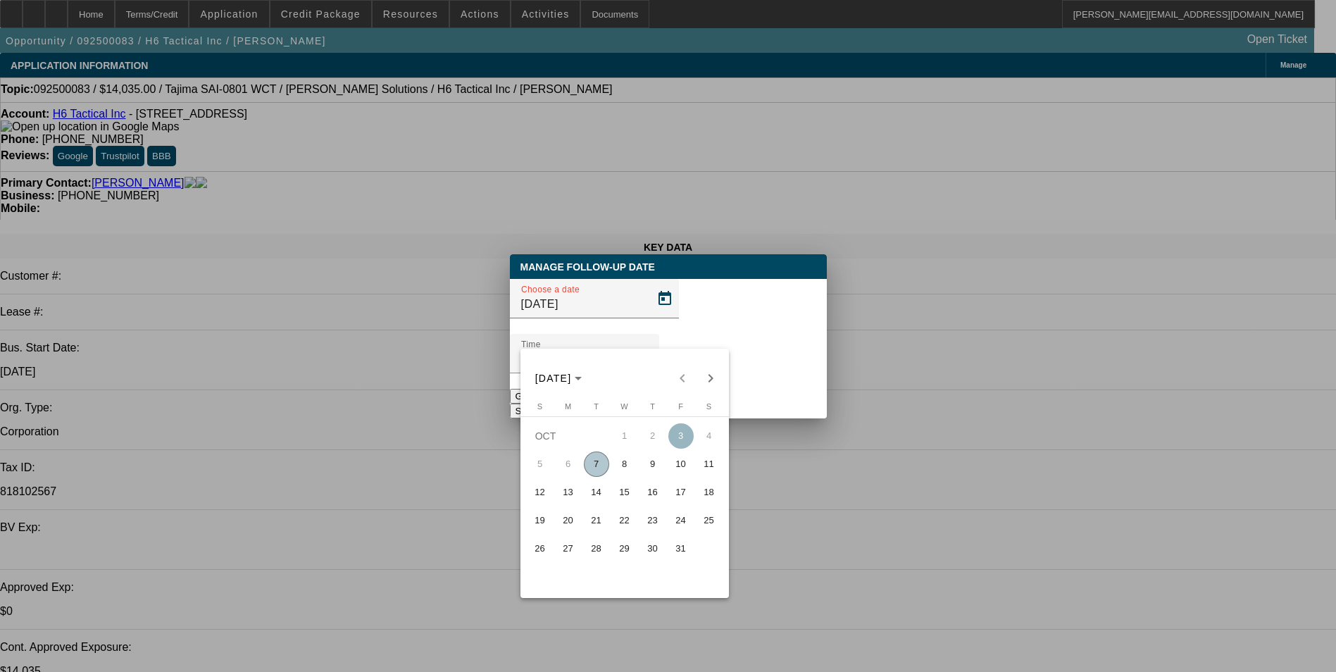
click at [601, 499] on span "14" at bounding box center [596, 492] width 25 height 25
type input "10/14/2025"
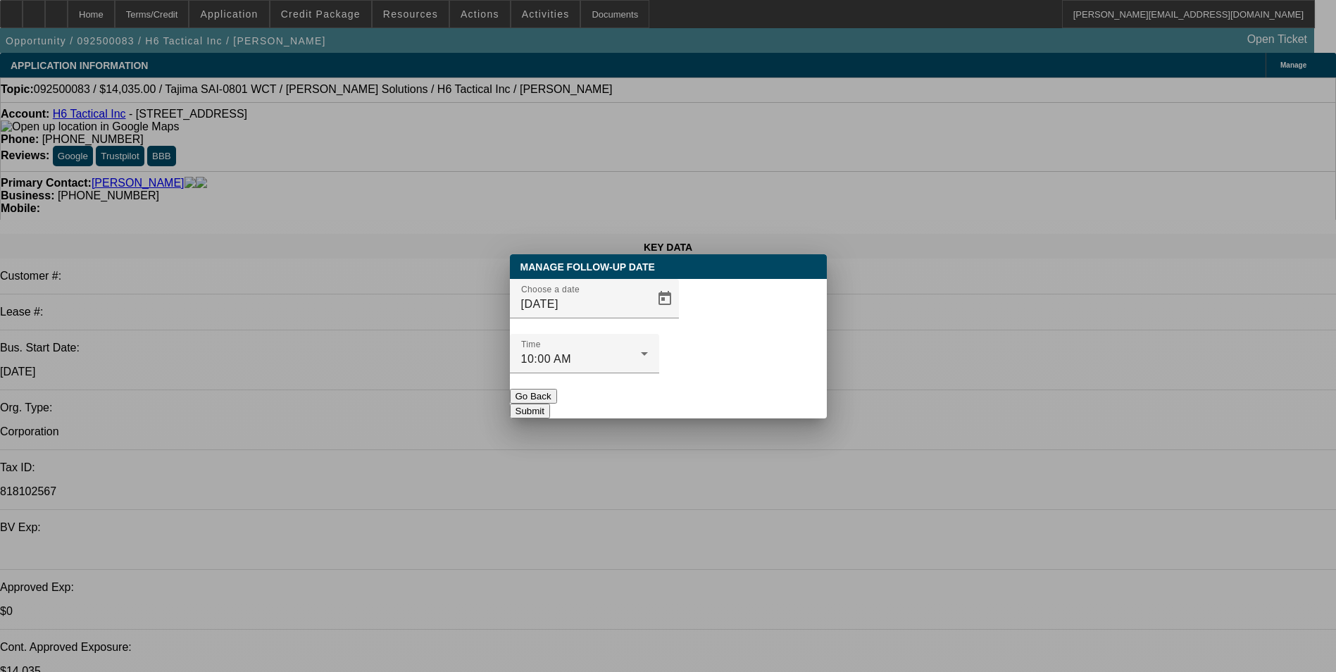
click at [550, 404] on button "Submit" at bounding box center [530, 411] width 40 height 15
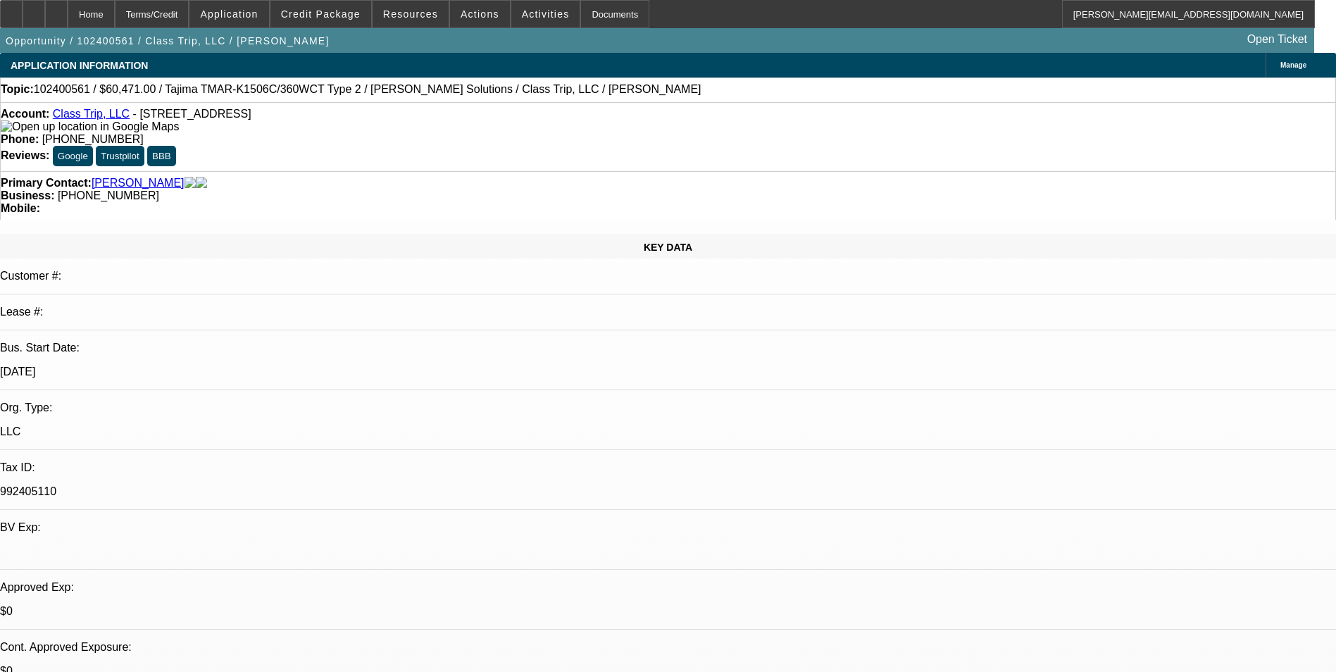
select select "0.1"
select select "2"
select select "0"
select select "0.1"
select select "2"
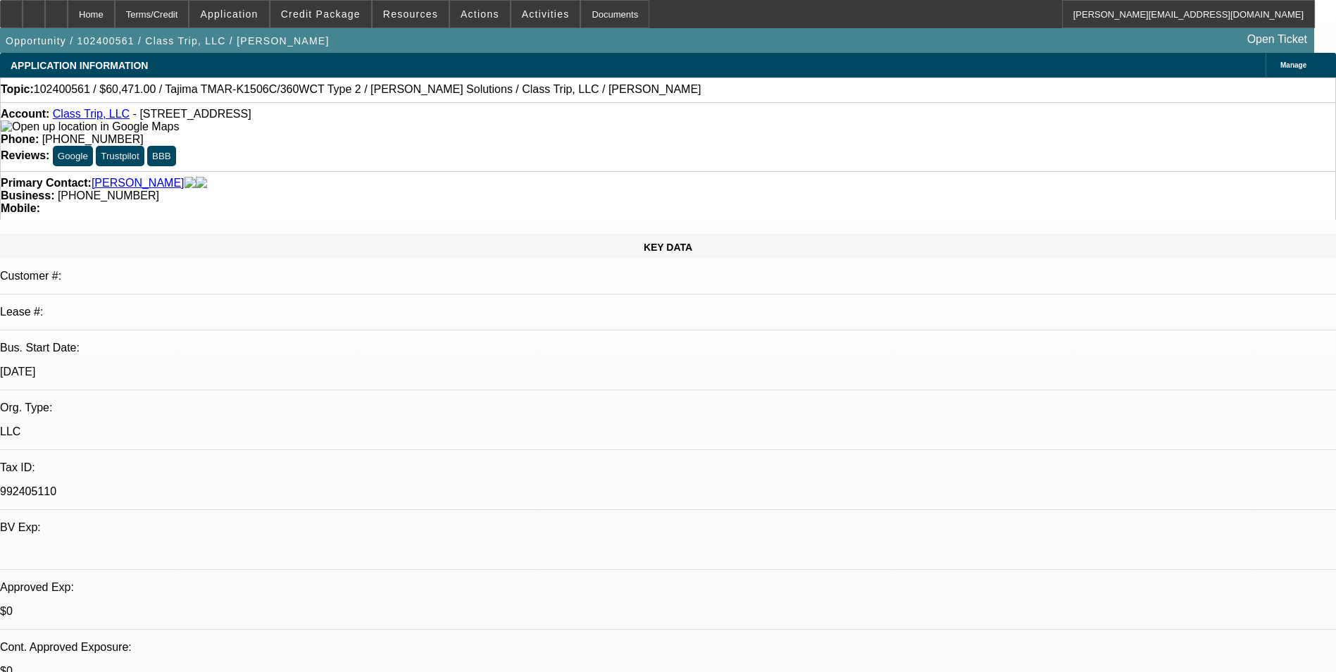
select select "0"
select select "0.1"
select select "2"
select select "0"
select select "0.1"
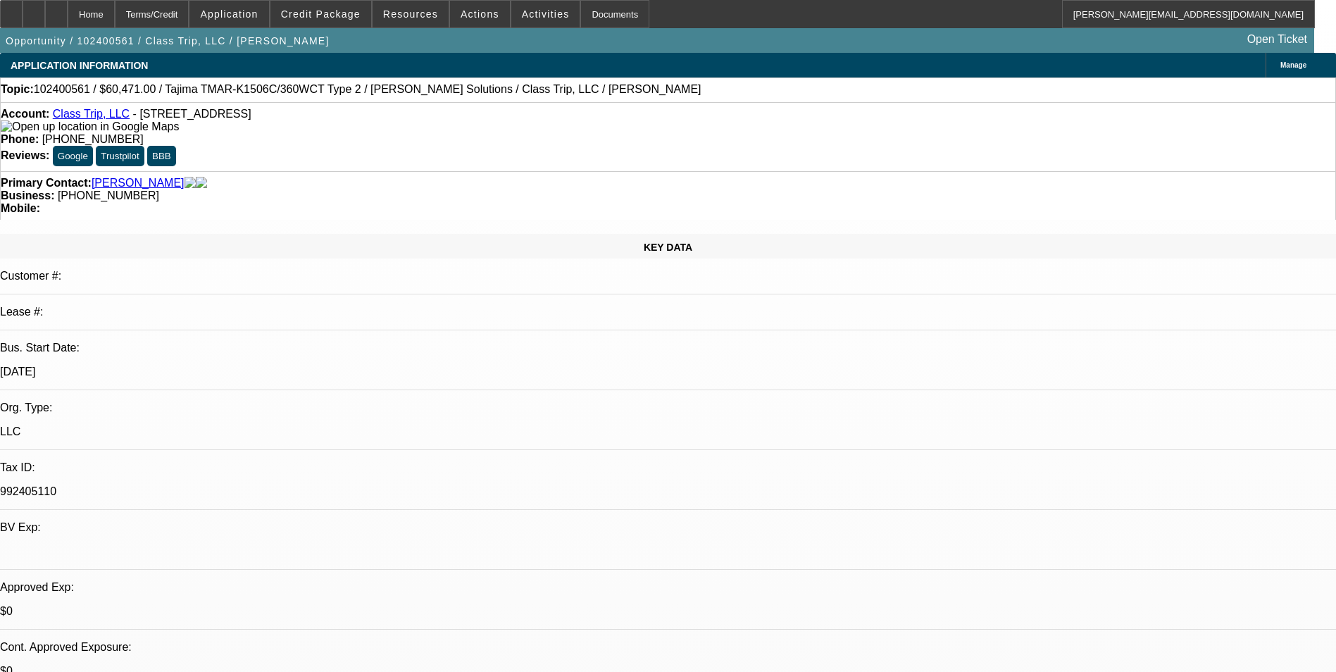
select select "2"
select select "0"
select select "1"
select select "2"
select select "6"
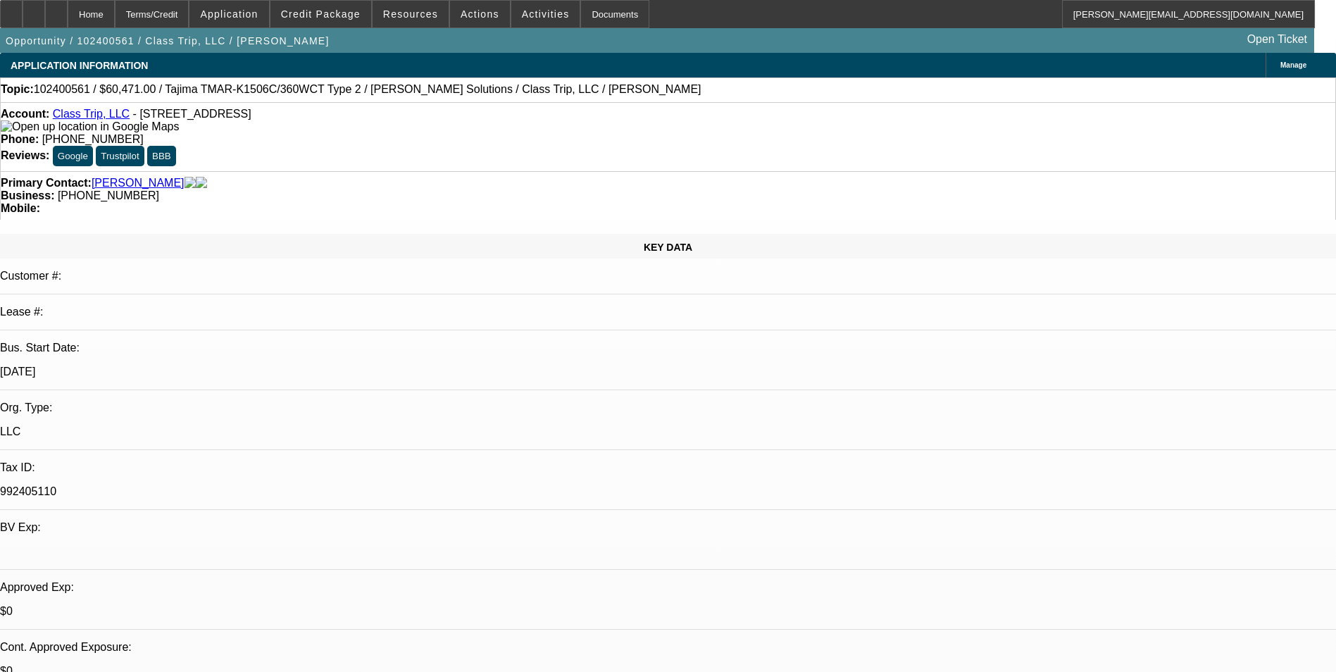
select select "1"
select select "2"
select select "6"
select select "1"
select select "2"
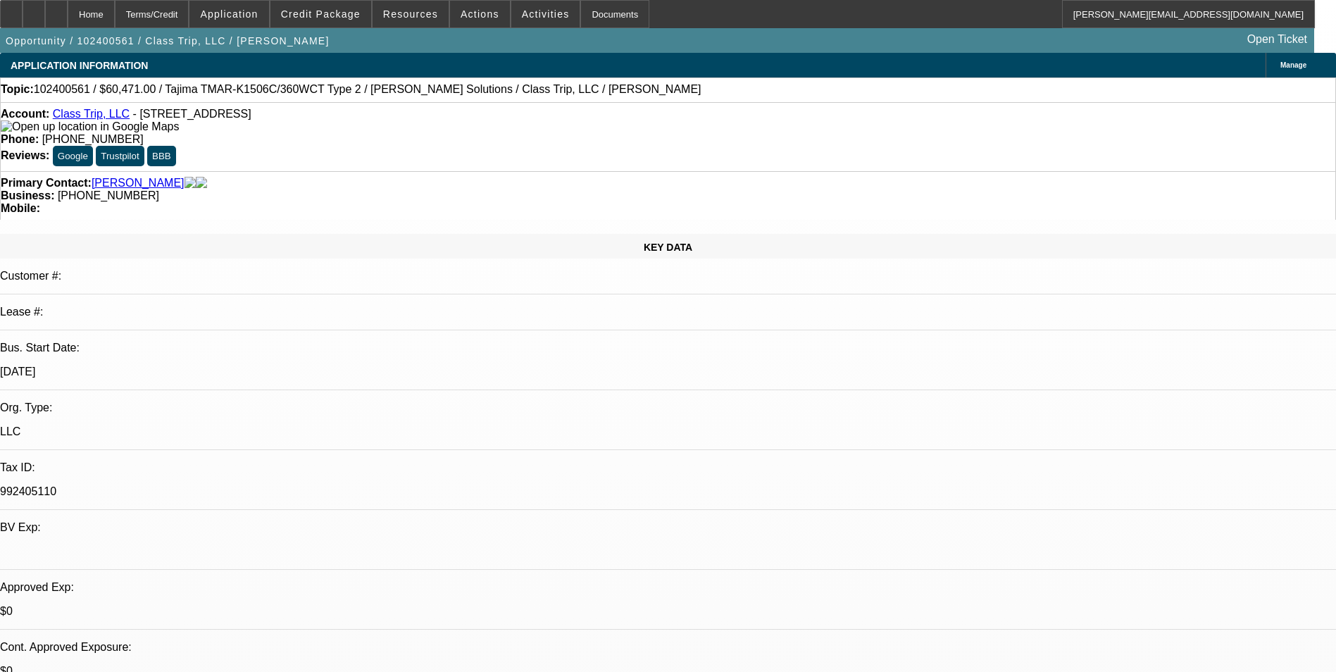
select select "6"
select select "1"
select select "2"
select select "6"
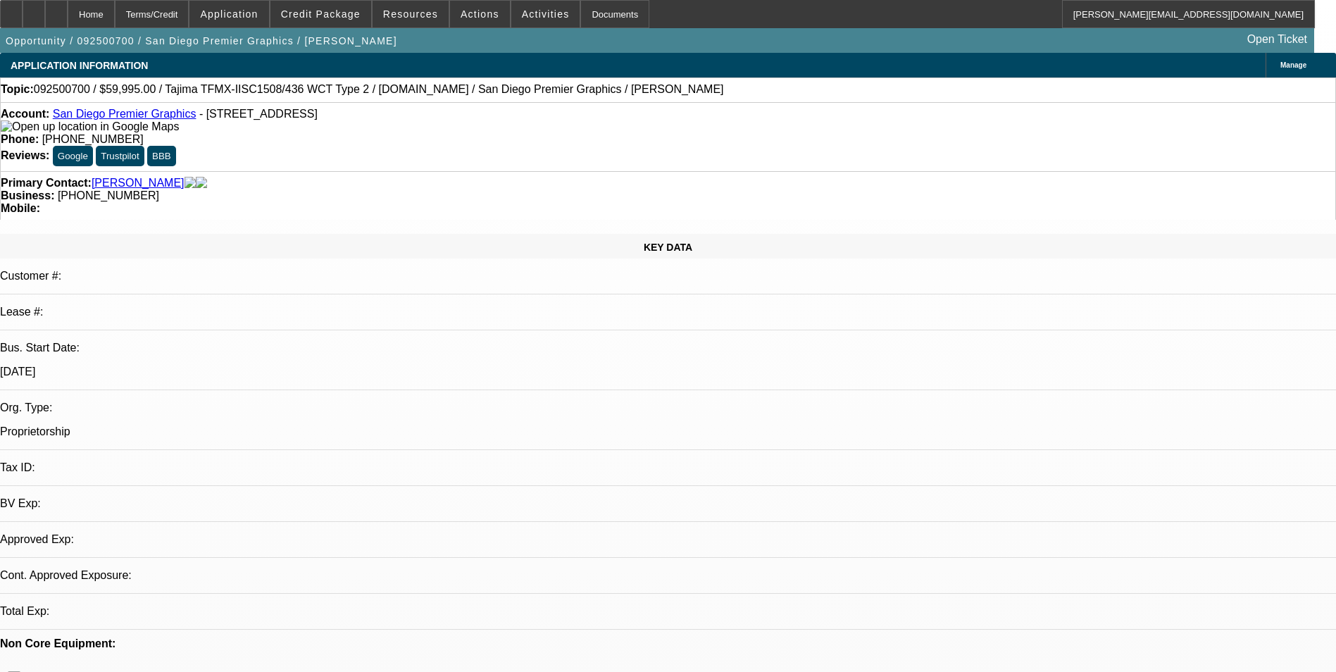
select select "0"
select select "2"
select select "0.1"
select select "4"
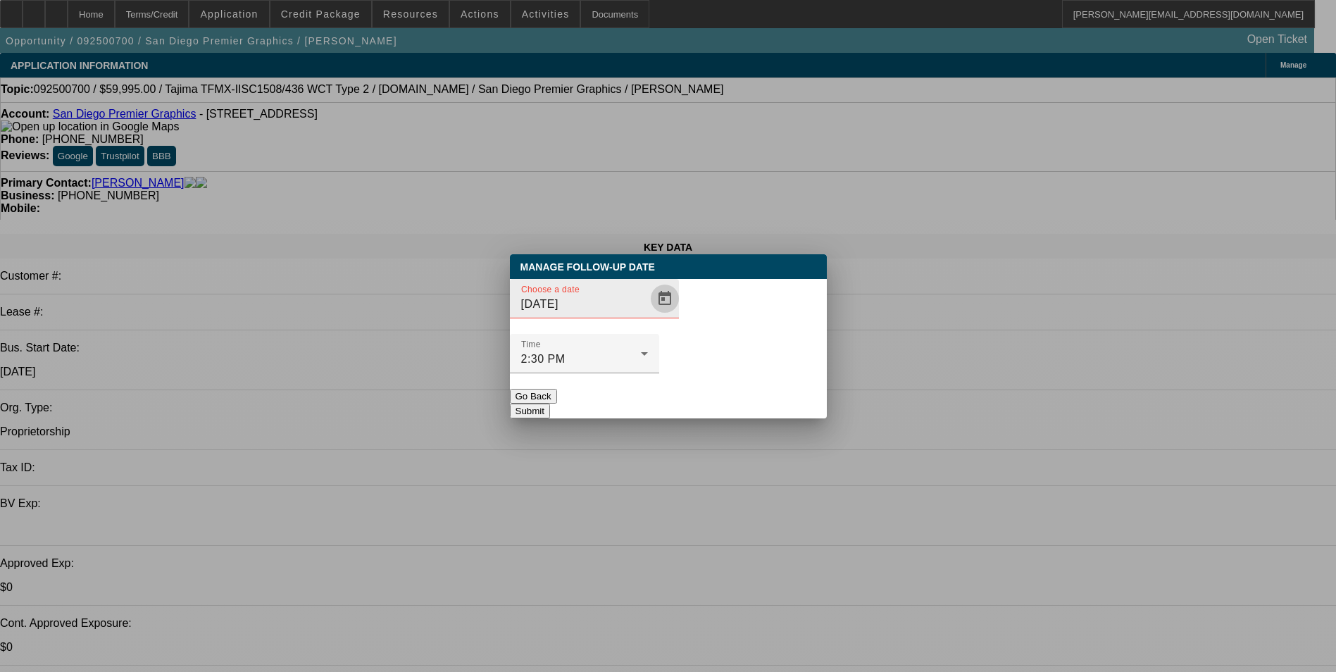
click at [648, 316] on span "Open calendar" at bounding box center [665, 299] width 34 height 34
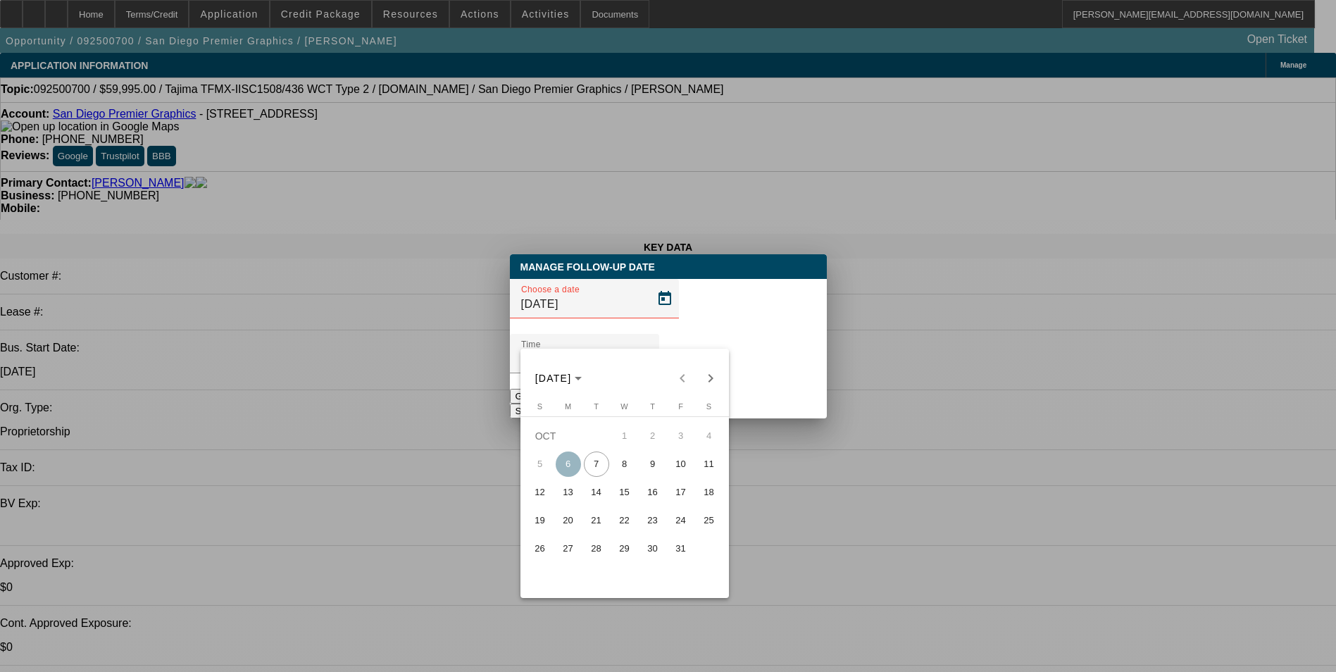
click at [622, 495] on span "15" at bounding box center [624, 492] width 25 height 25
type input "[DATE]"
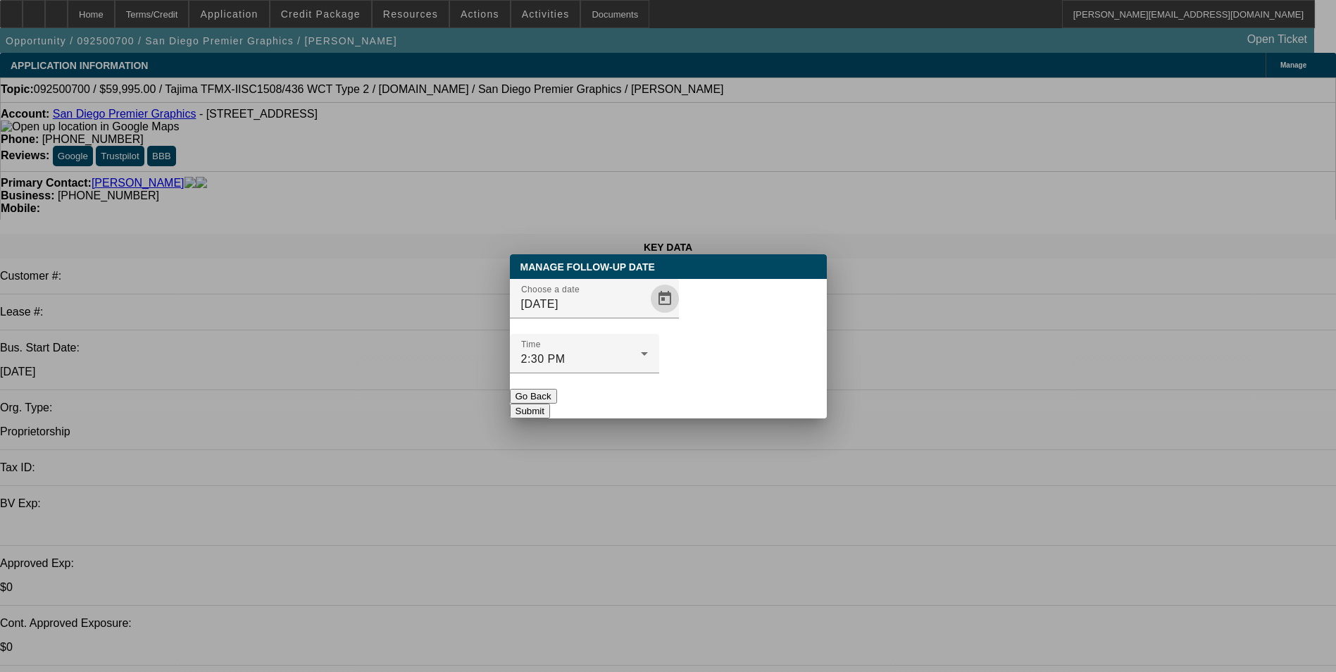
click at [550, 404] on button "Submit" at bounding box center [530, 411] width 40 height 15
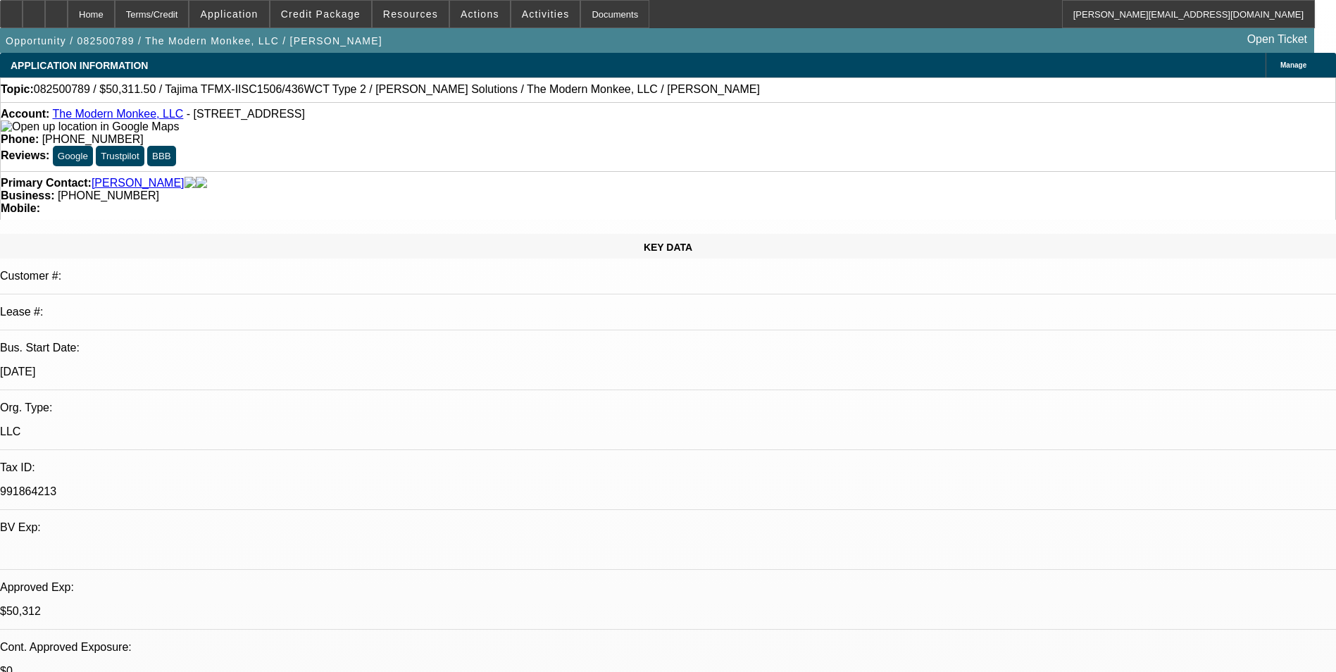
select select "0"
select select "2"
select select "0"
select select "2"
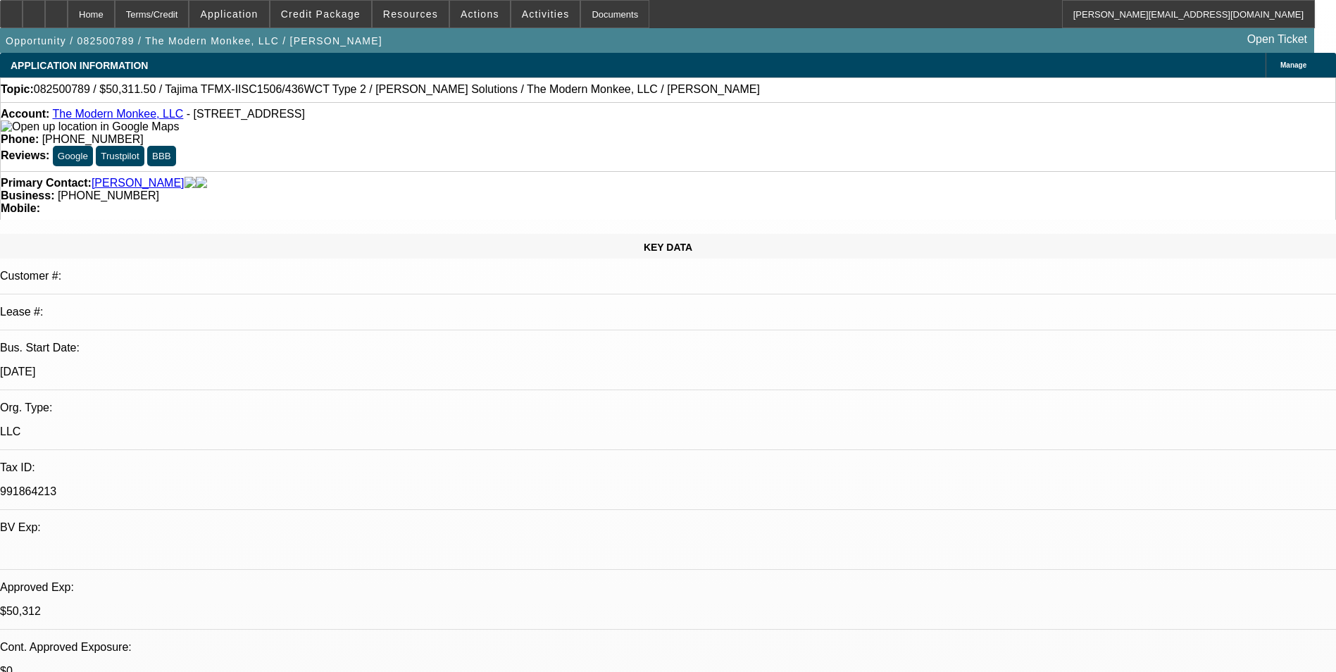
select select "0"
select select "0.15"
select select "2"
select select "0"
select select "0.15"
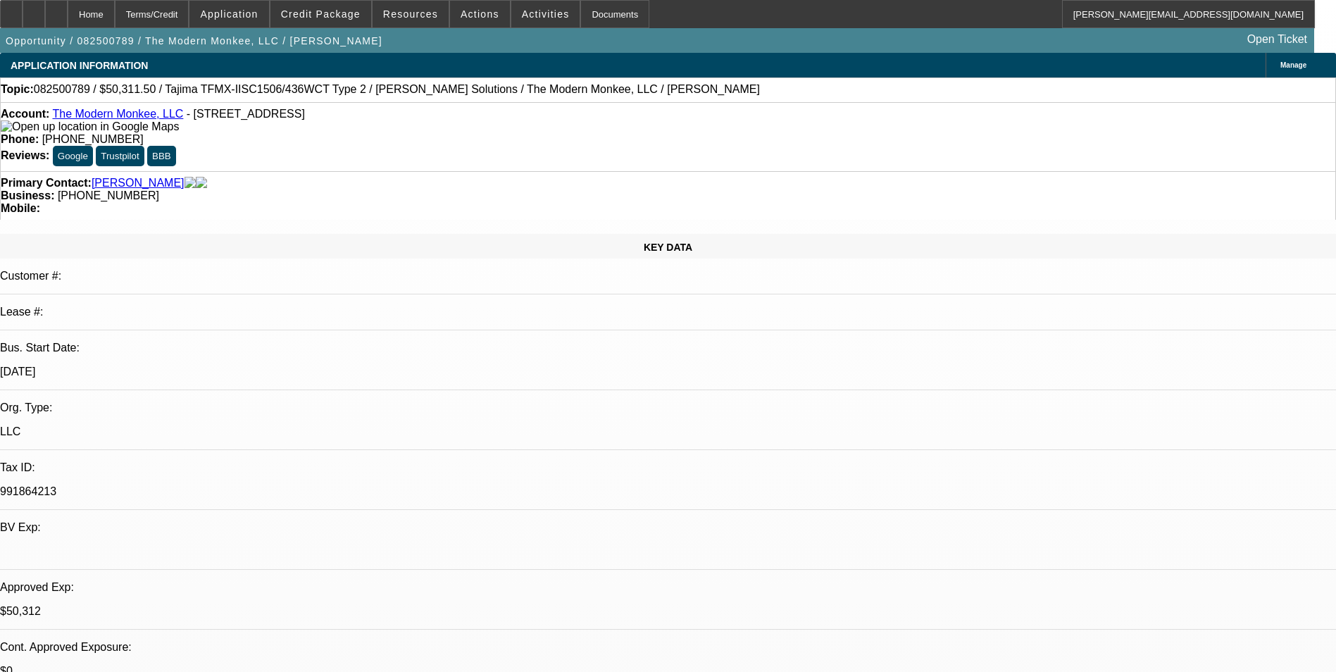
select select "2"
select select "0.1"
select select "1"
select select "2"
select select "6"
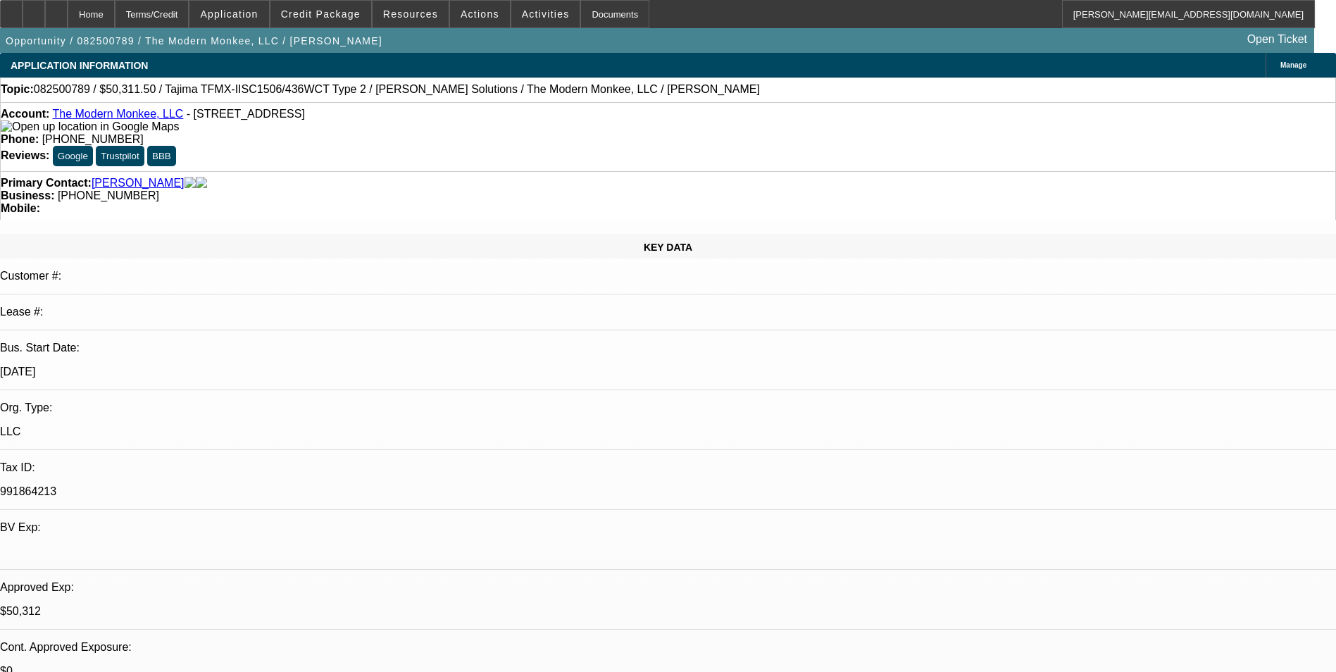
select select "1"
select select "2"
select select "6"
select select "1"
select select "2"
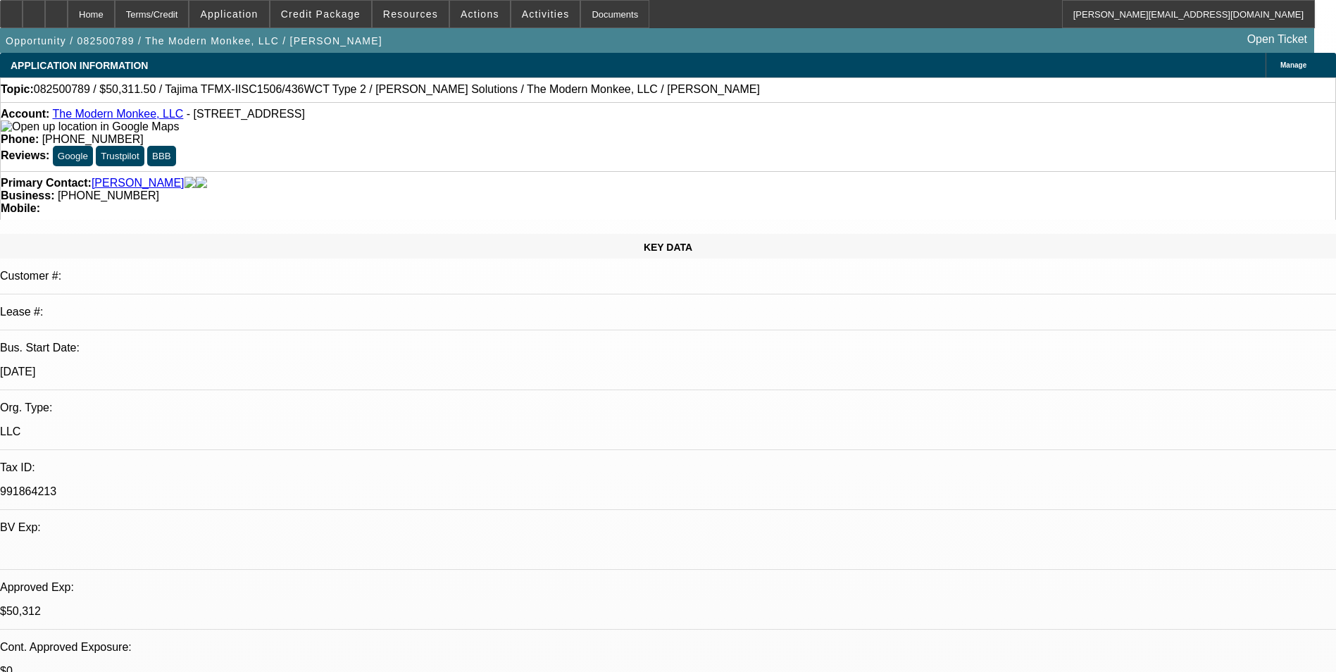
select select "6"
select select "1"
select select "2"
select select "4"
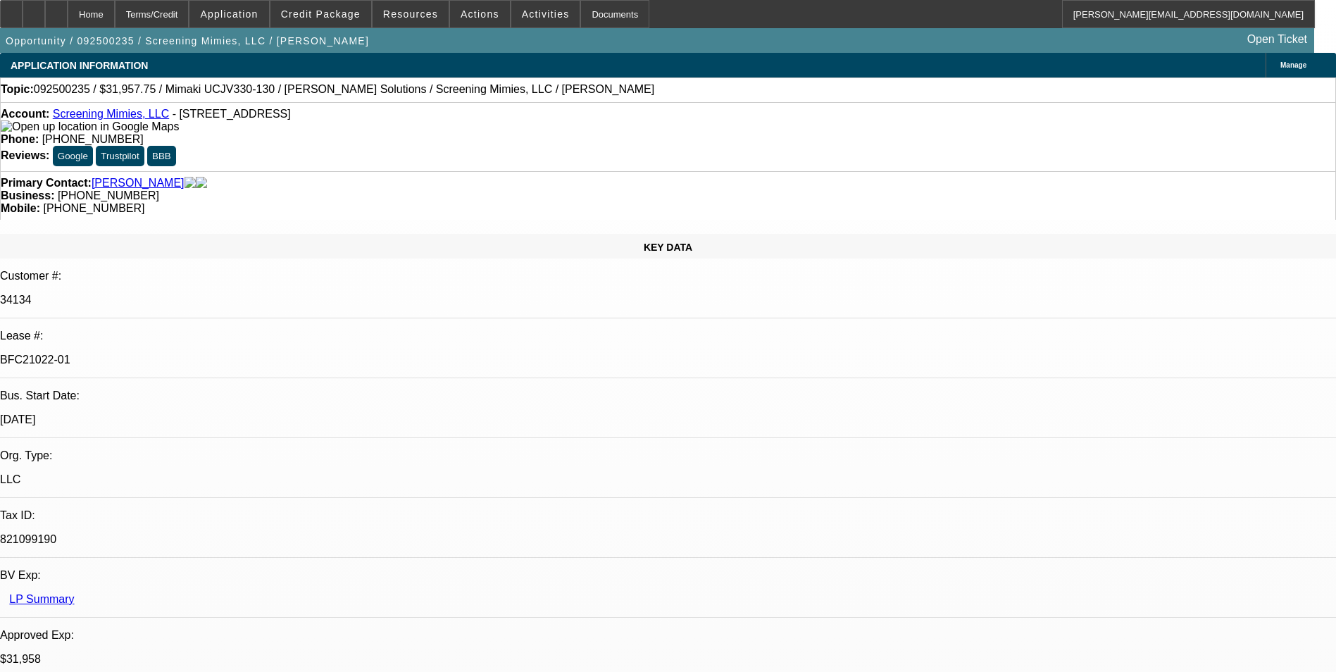
select select "0"
select select "2"
select select "0"
select select "2"
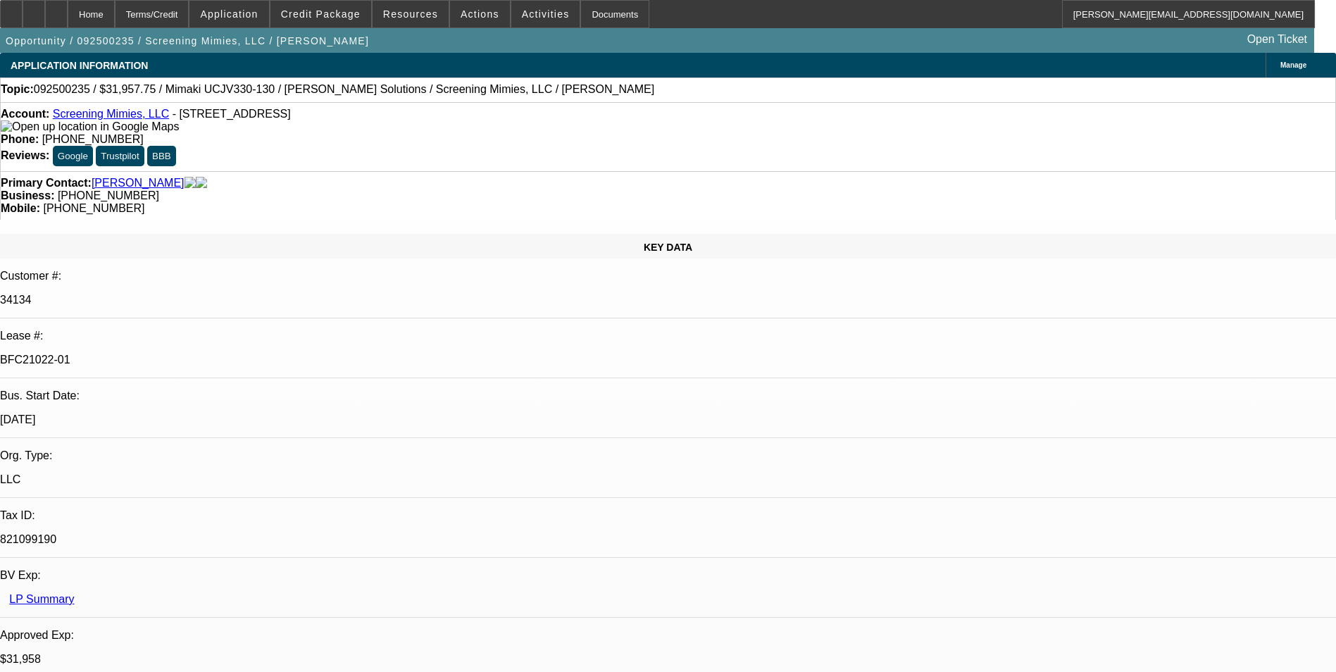
select select "0"
select select "2"
select select "0"
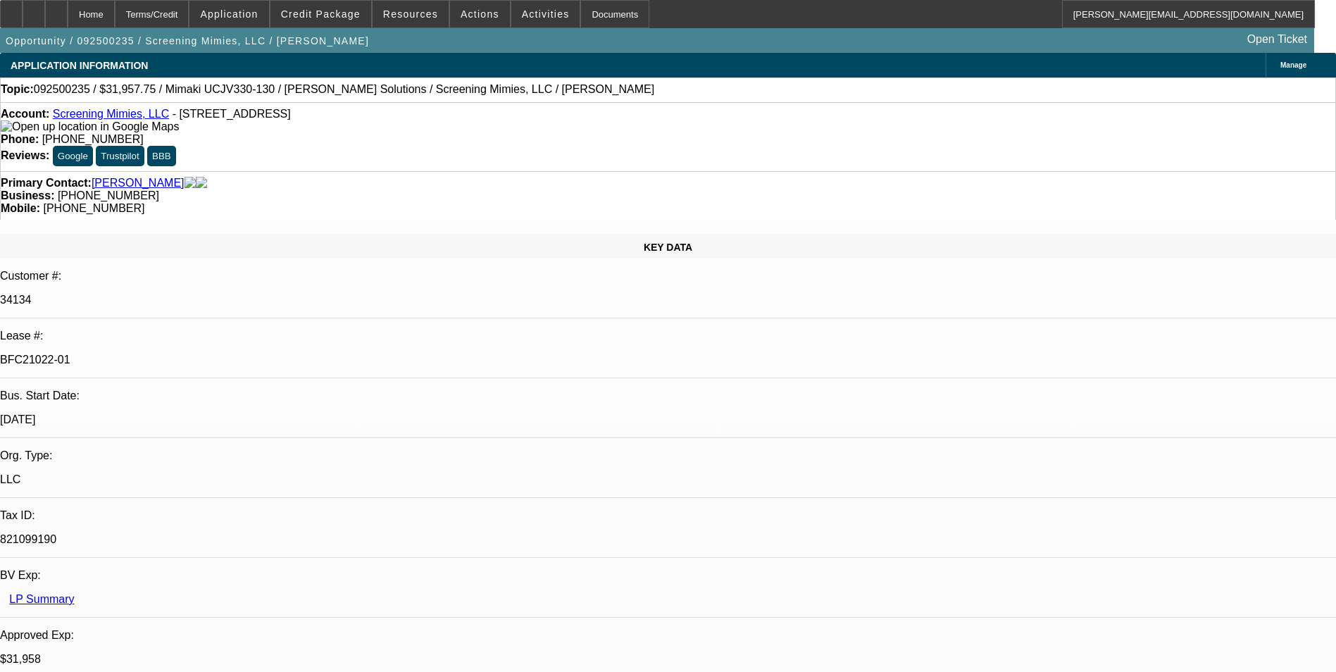
select select "2"
select select "0"
select select "1"
select select "2"
select select "6"
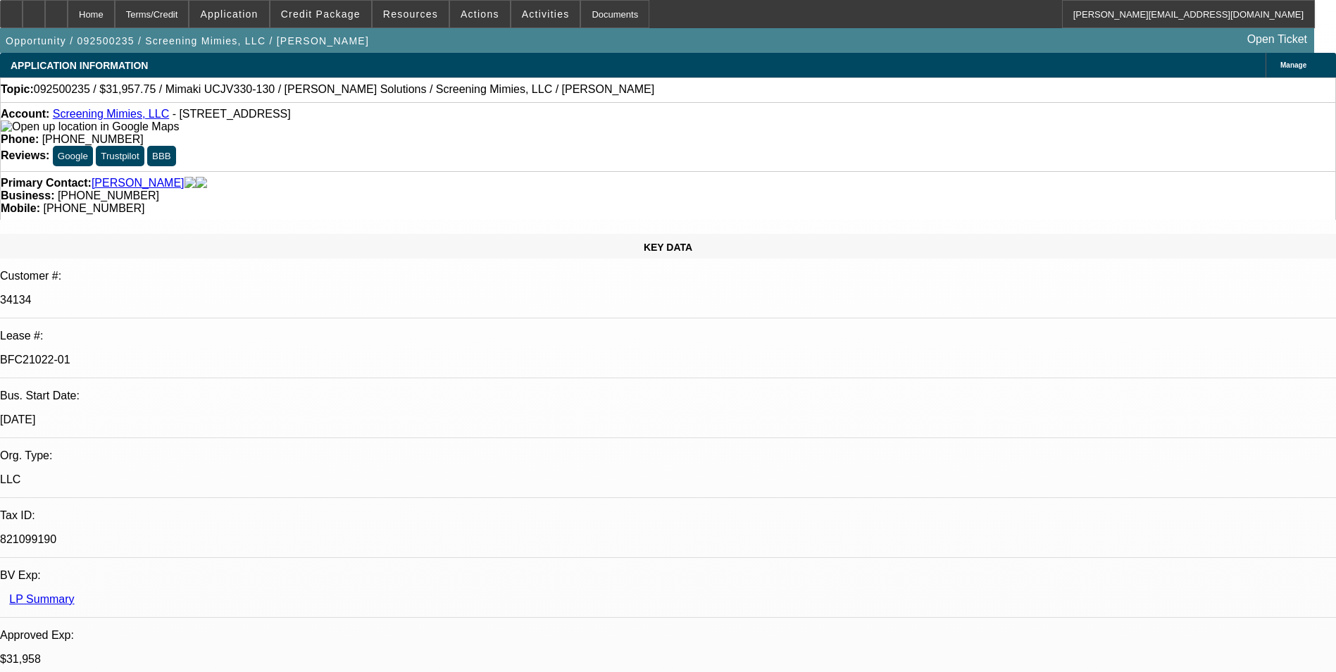
select select "1"
select select "2"
select select "6"
select select "1"
select select "2"
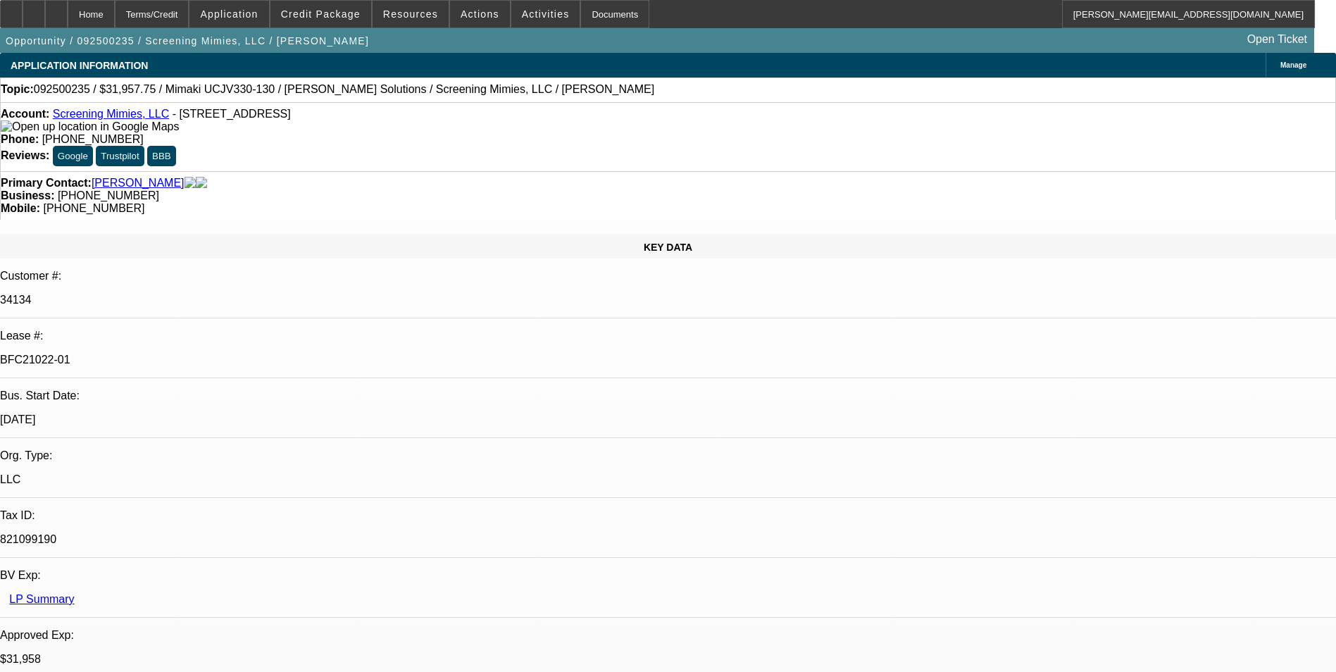
select select "6"
select select "1"
select select "2"
select select "6"
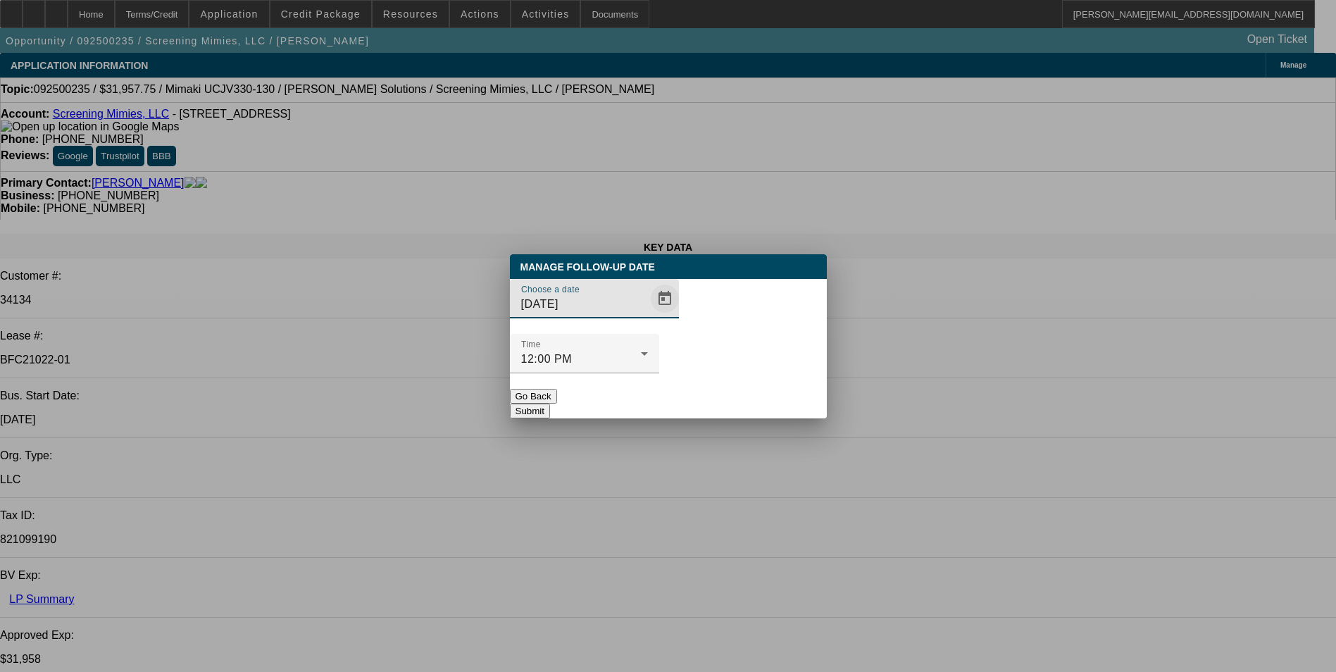
click at [648, 316] on span "Open calendar" at bounding box center [665, 299] width 34 height 34
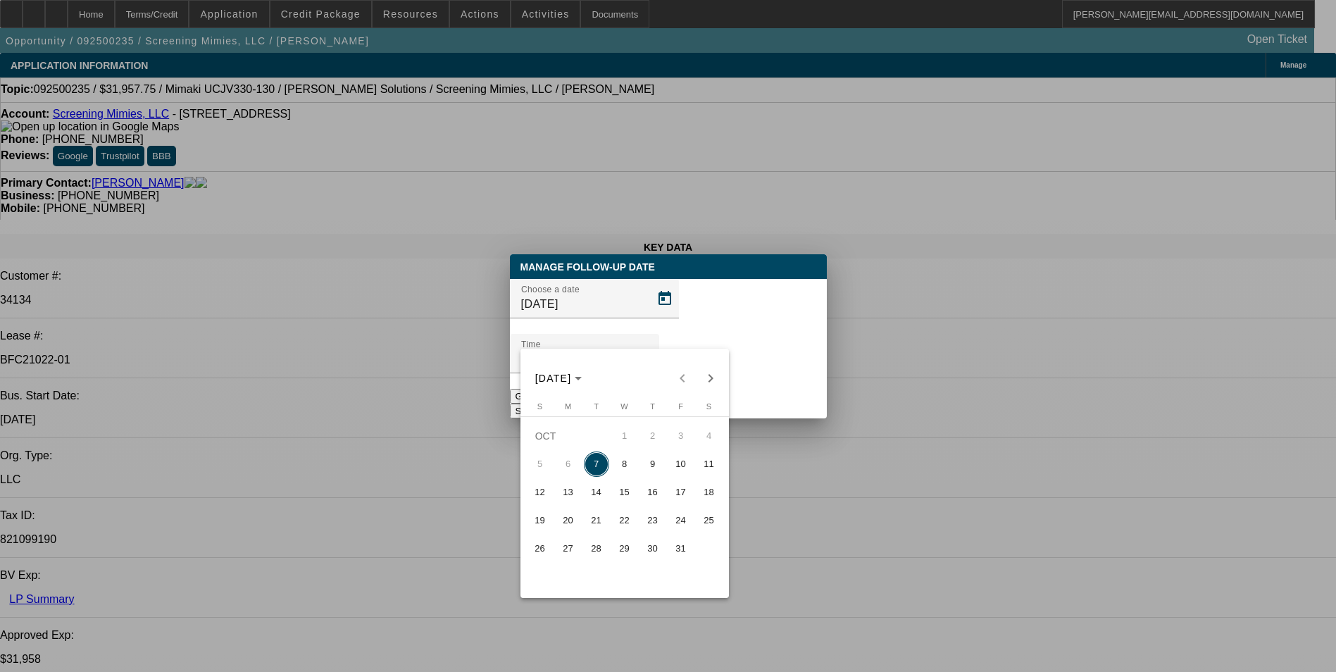
click at [680, 466] on span "10" at bounding box center [680, 463] width 25 height 25
type input "[DATE]"
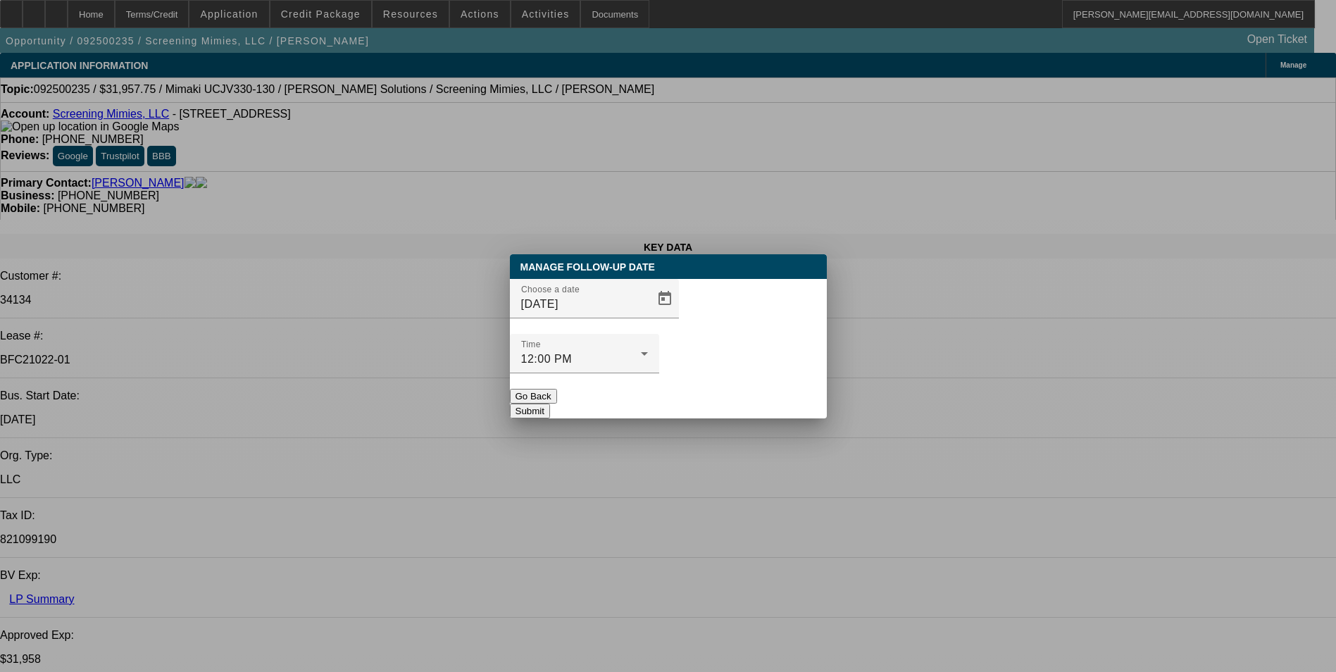
click at [550, 404] on button "Submit" at bounding box center [530, 411] width 40 height 15
